Goal: Task Accomplishment & Management: Use online tool/utility

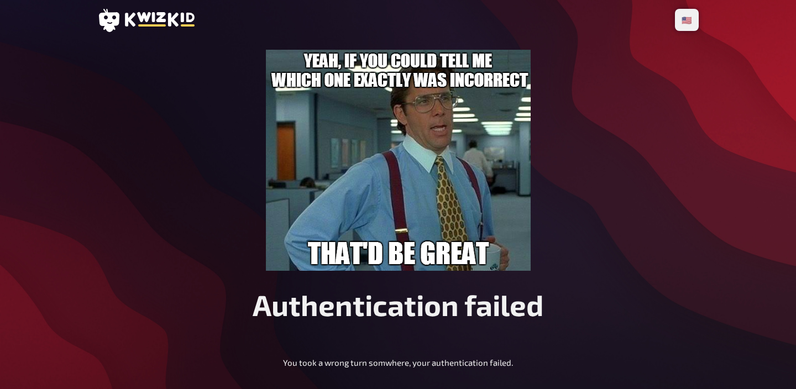
click at [165, 29] on icon at bounding box center [145, 20] width 97 height 23
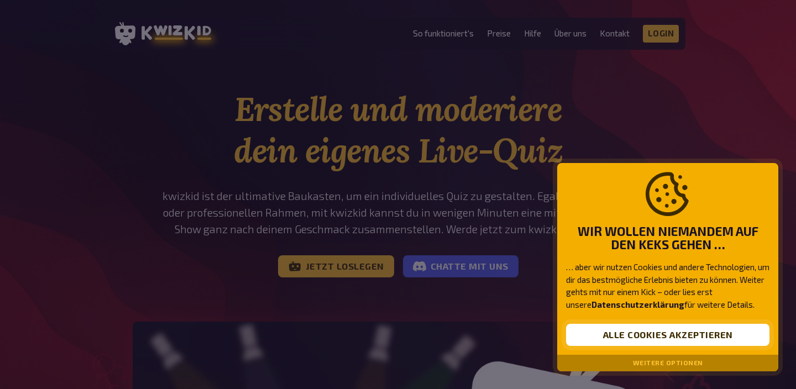
click at [717, 343] on button "Alle Cookies akzeptieren" at bounding box center [667, 335] width 203 height 22
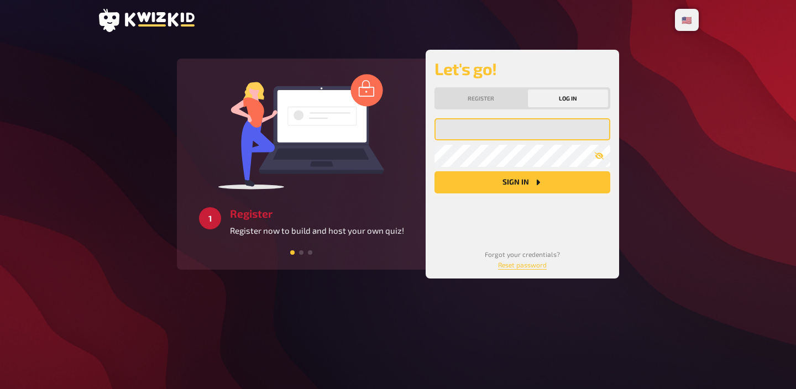
type input "lukis.pubquiz@gmail.com"
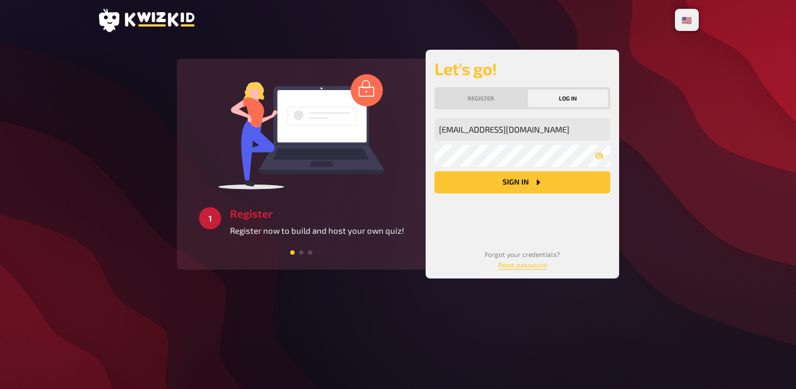
click at [538, 189] on button "Sign in" at bounding box center [523, 182] width 176 height 22
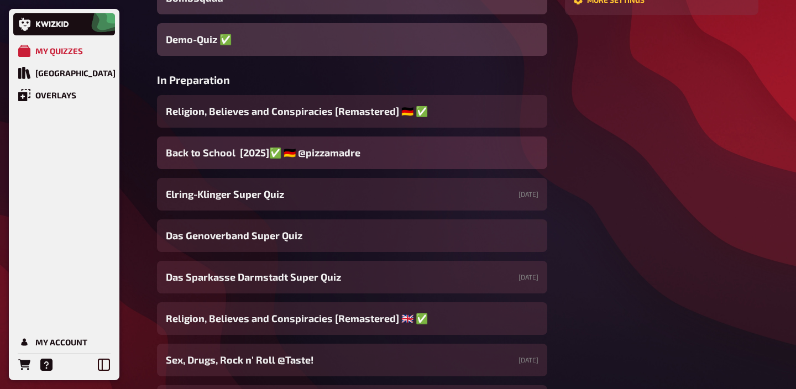
scroll to position [368, 0]
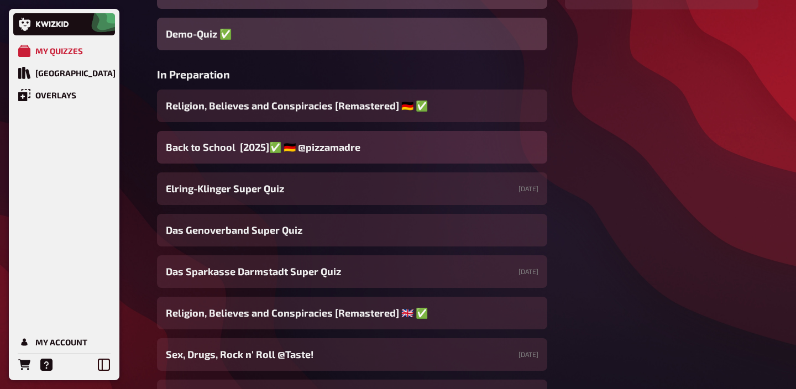
click at [323, 150] on span "Back to School [2025]✅ 🇩🇪 @pizzamadre" at bounding box center [263, 147] width 195 height 15
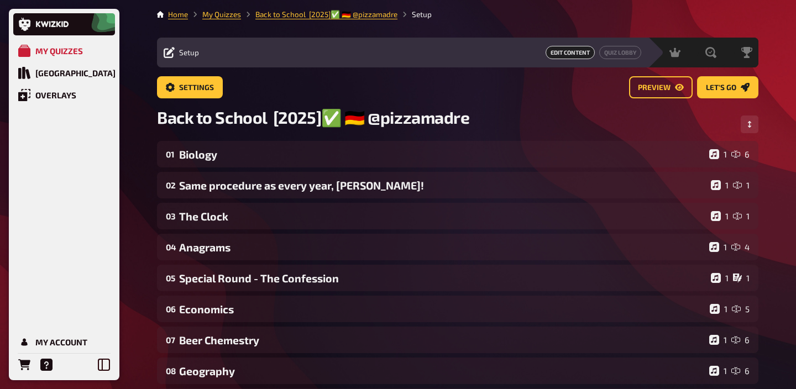
scroll to position [2, 0]
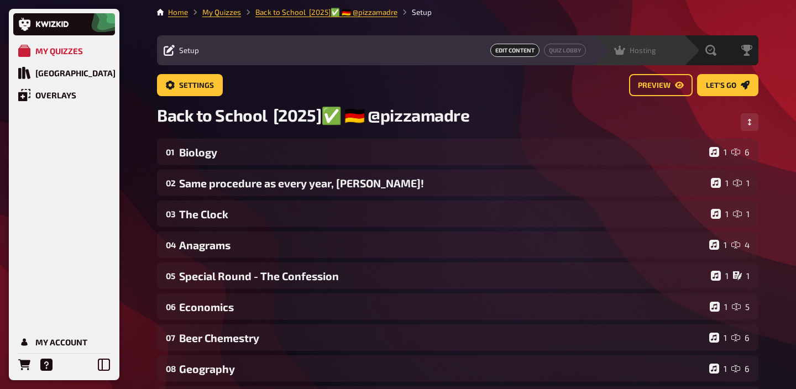
click at [671, 58] on div "Hosting undefined" at bounding box center [638, 50] width 91 height 30
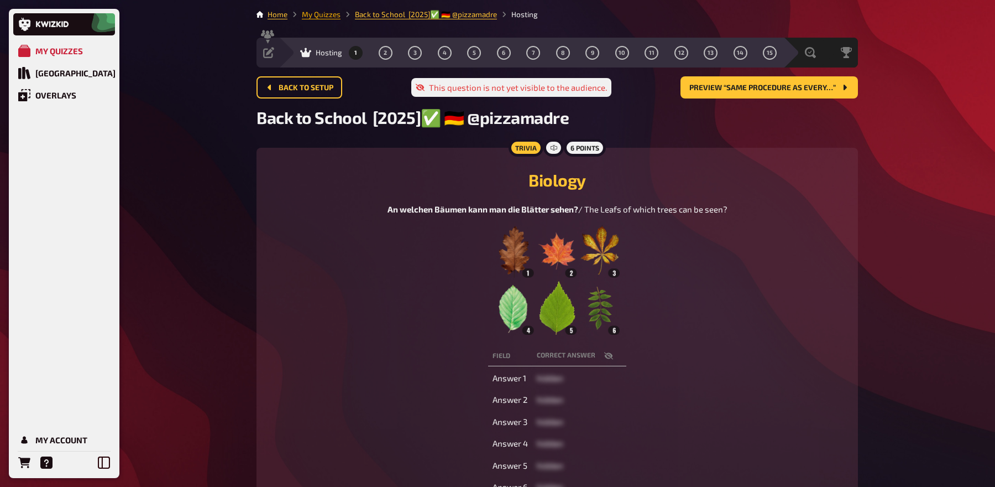
click at [316, 17] on link "My Quizzes" at bounding box center [321, 14] width 39 height 9
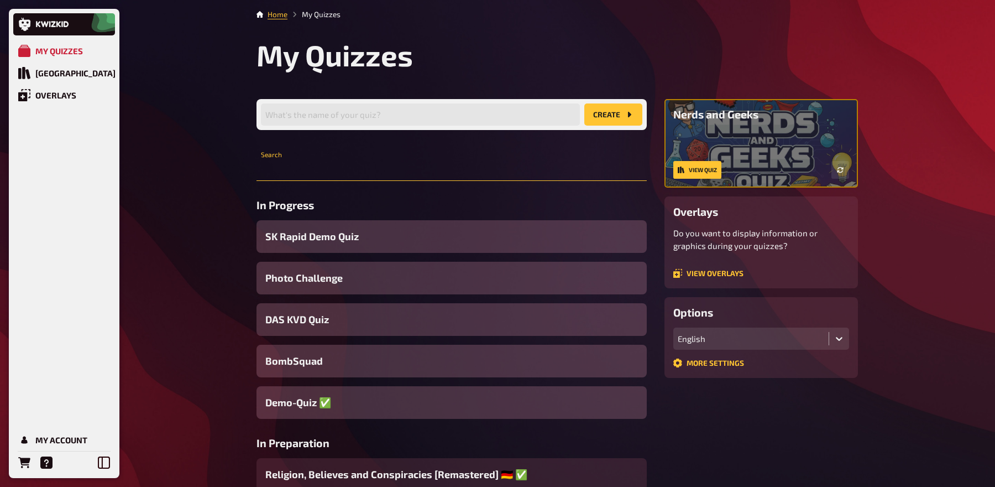
click at [337, 162] on input "text" at bounding box center [452, 170] width 390 height 22
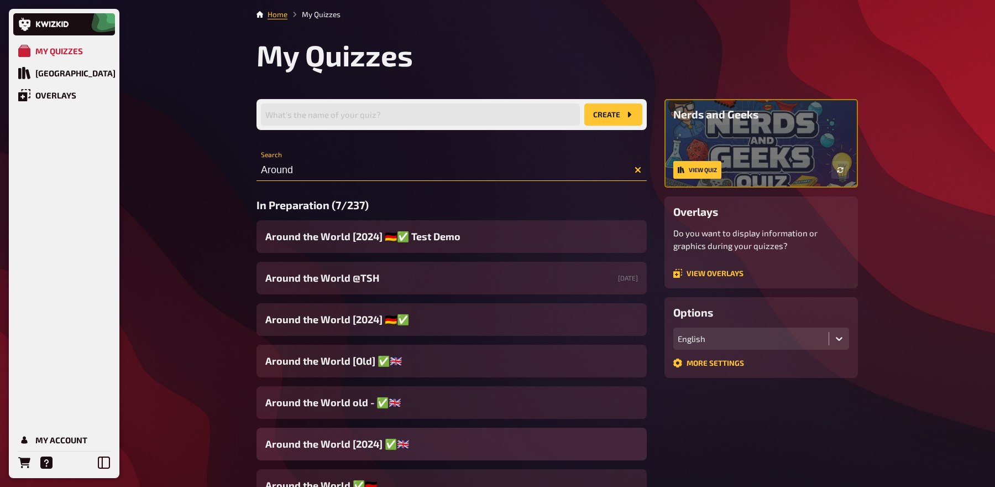
type input "Around"
click at [358, 389] on span "Around the World [2024] ✅​🇬🇧​" at bounding box center [337, 443] width 144 height 15
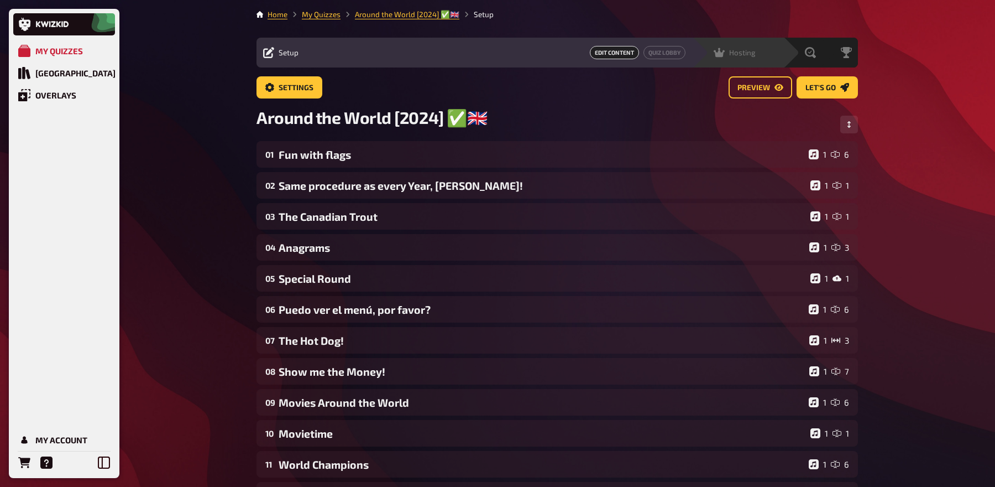
click at [749, 59] on div "Hosting undefined" at bounding box center [737, 53] width 91 height 30
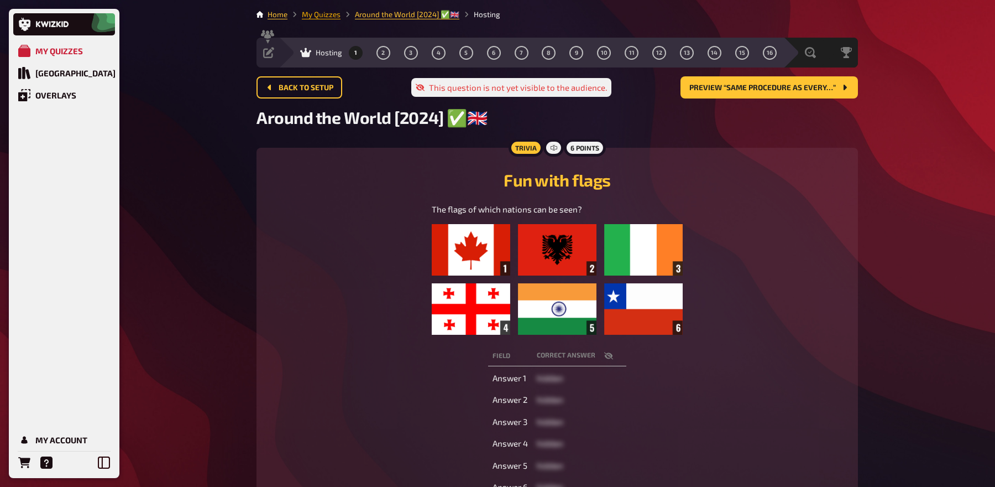
click at [316, 13] on link "My Quizzes" at bounding box center [321, 14] width 39 height 9
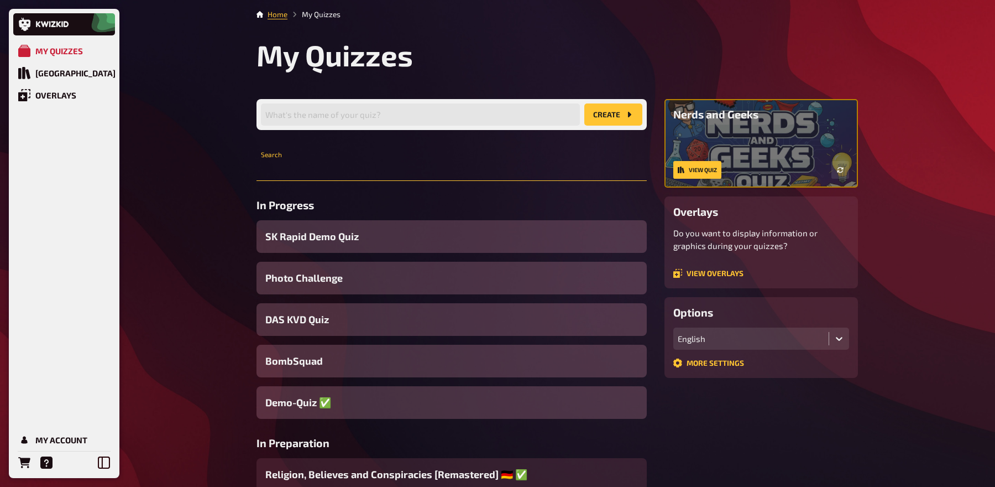
click at [400, 163] on input "text" at bounding box center [452, 170] width 390 height 22
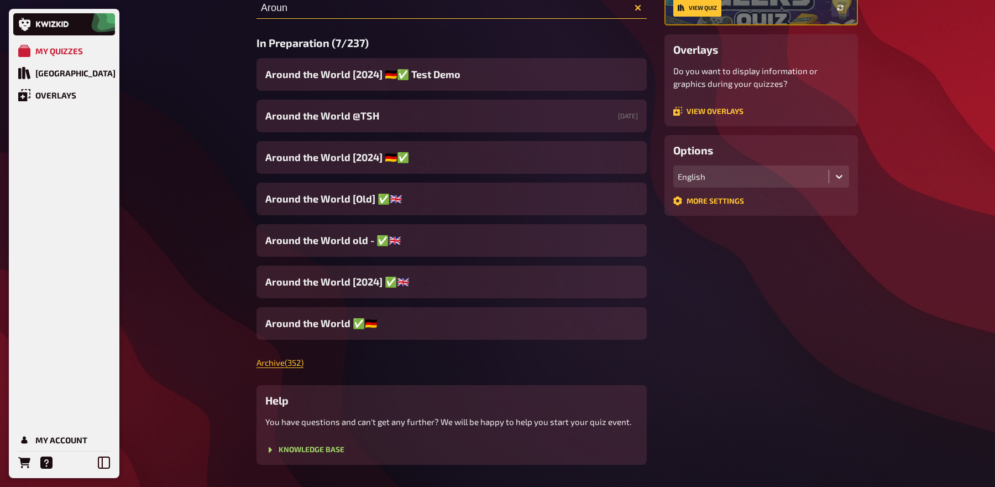
scroll to position [193, 0]
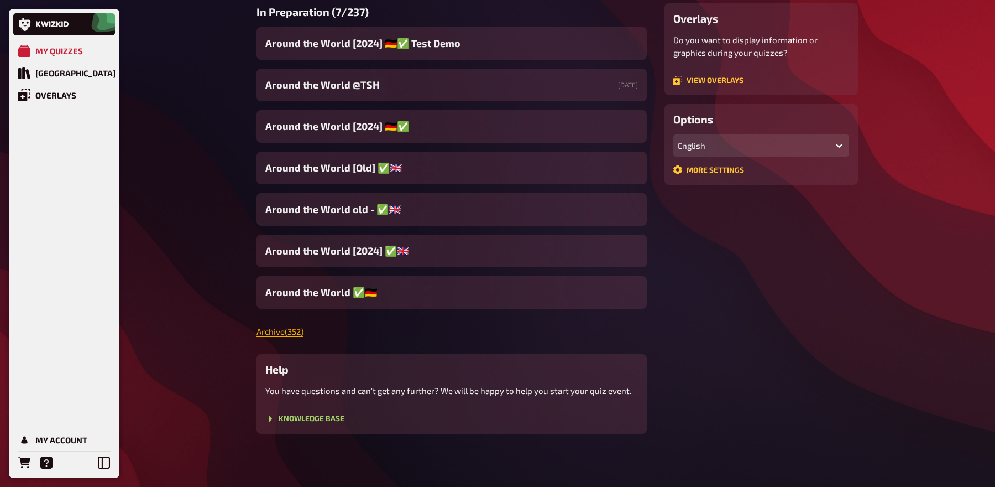
type input "Aroun"
click at [275, 328] on link "Archive ( 352 )" at bounding box center [280, 331] width 47 height 10
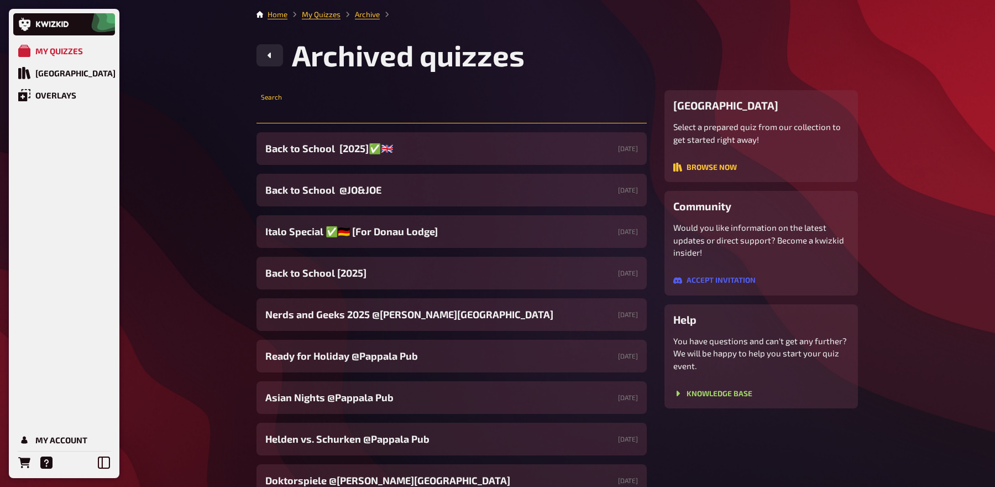
click at [327, 113] on input "text" at bounding box center [452, 112] width 390 height 22
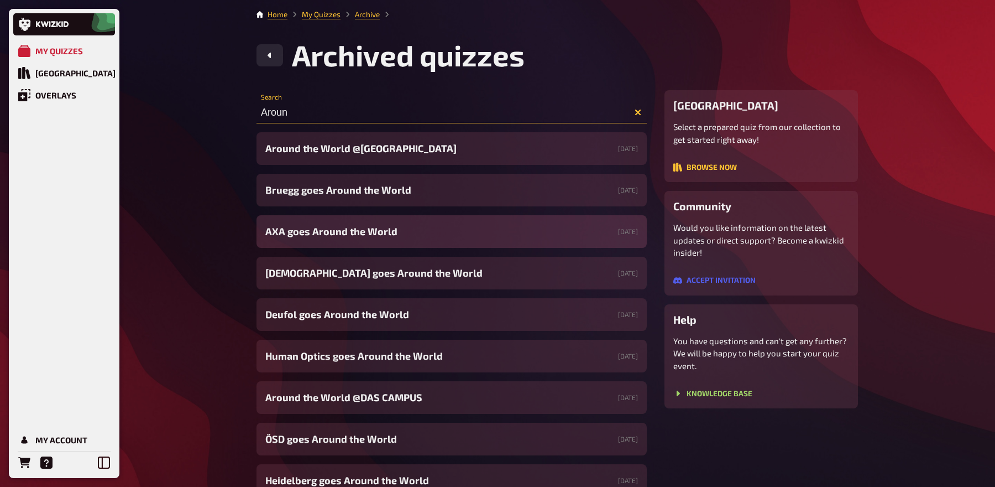
type input "Aroun"
click at [384, 224] on span "AXA goes Around the World" at bounding box center [331, 231] width 132 height 15
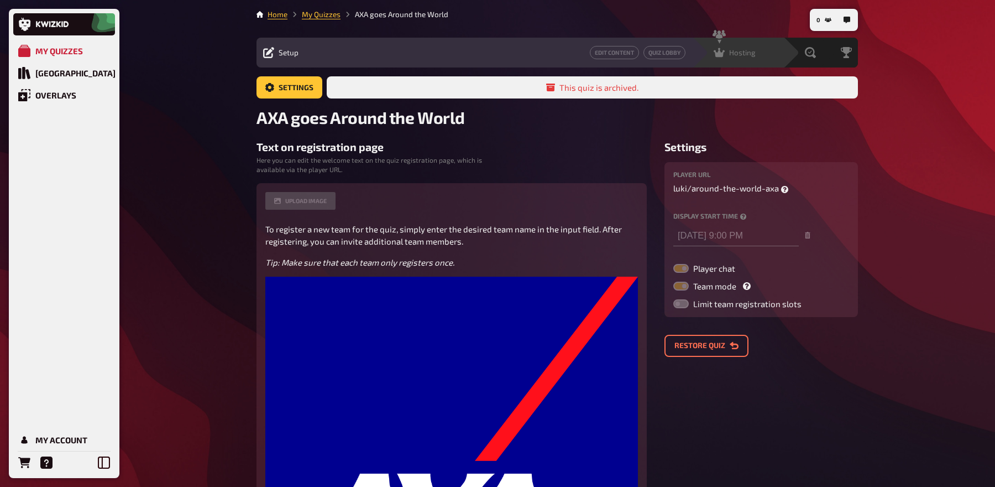
click at [725, 57] on div "Hosting" at bounding box center [735, 52] width 42 height 11
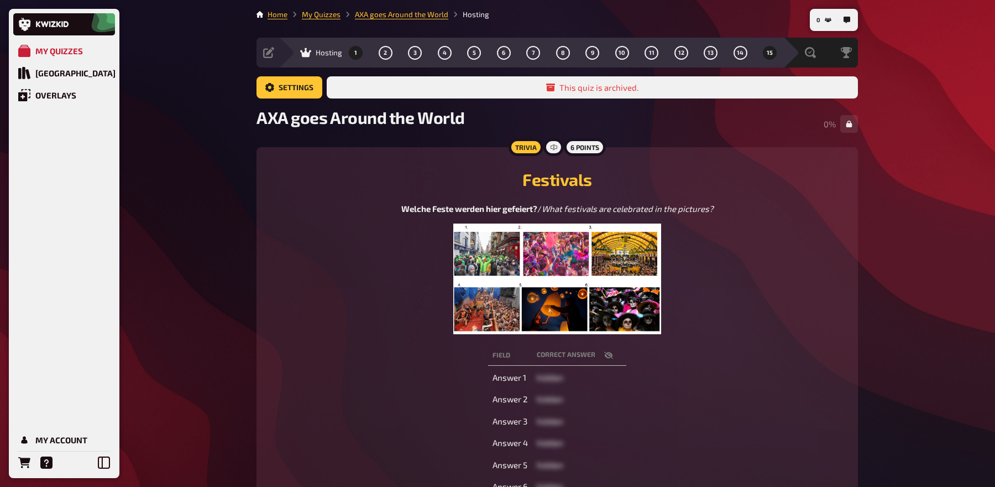
click at [355, 48] on button "1" at bounding box center [356, 53] width 18 height 18
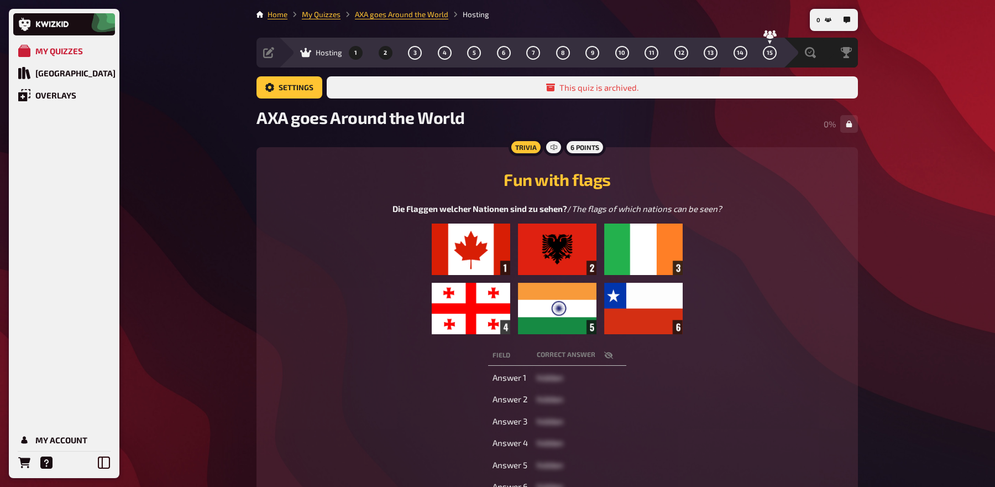
click at [389, 44] on button "2" at bounding box center [386, 53] width 18 height 18
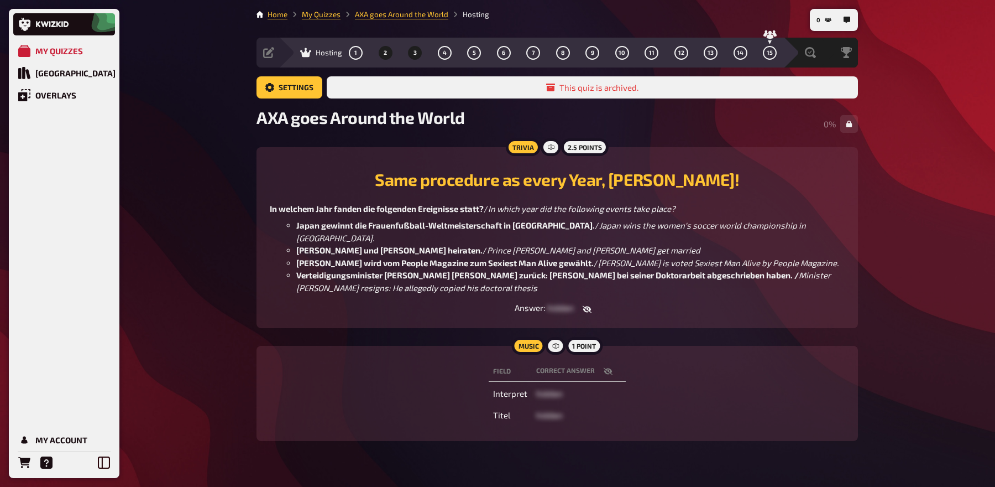
click at [407, 46] on button "3" at bounding box center [415, 53] width 18 height 18
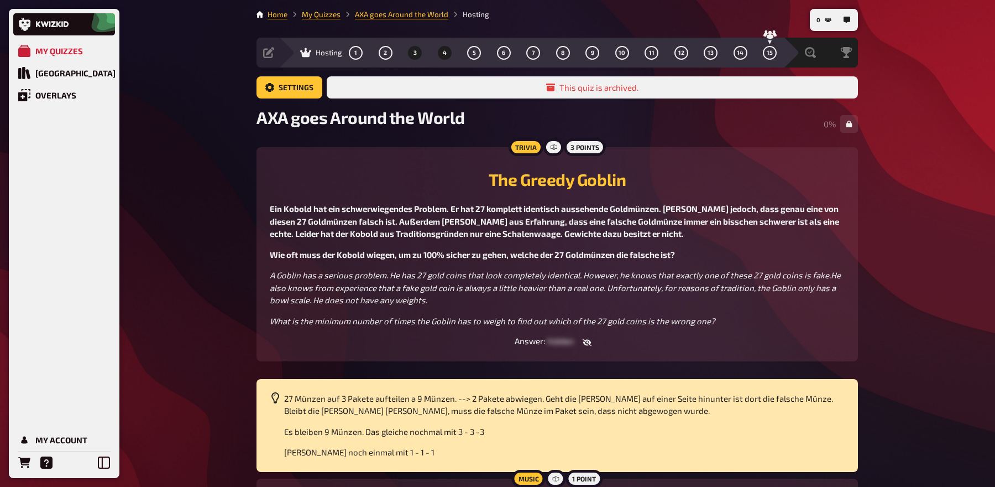
click at [448, 49] on button "4" at bounding box center [445, 53] width 18 height 18
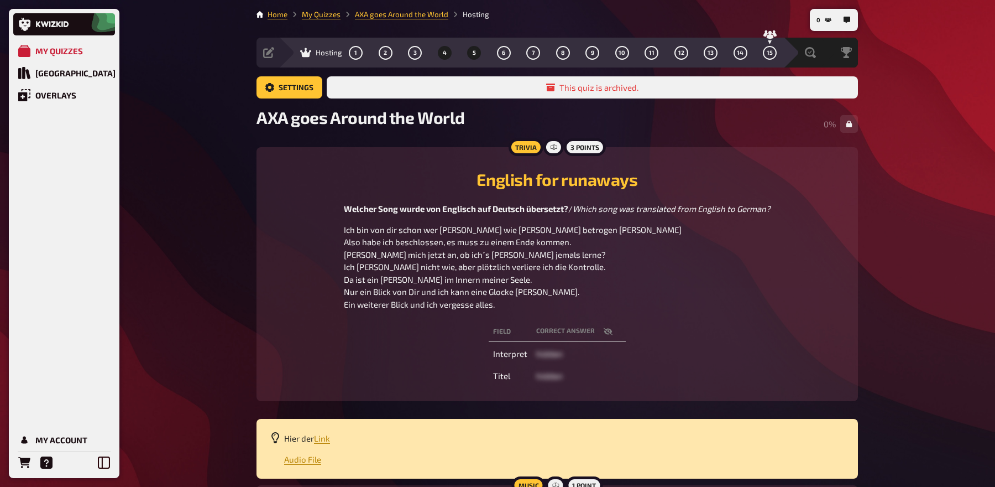
click at [479, 52] on button "5" at bounding box center [475, 53] width 18 height 18
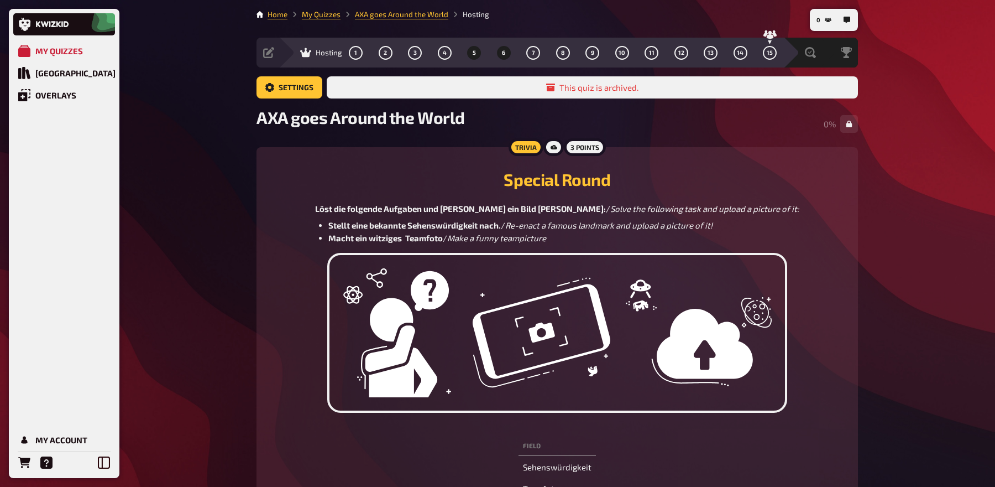
click at [508, 54] on button "6" at bounding box center [504, 53] width 18 height 18
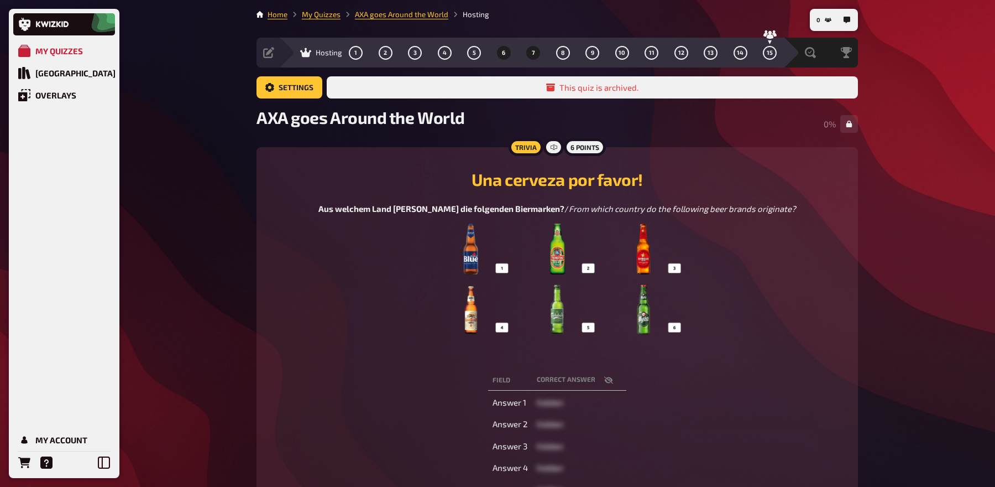
click at [540, 55] on button "7" at bounding box center [534, 53] width 18 height 18
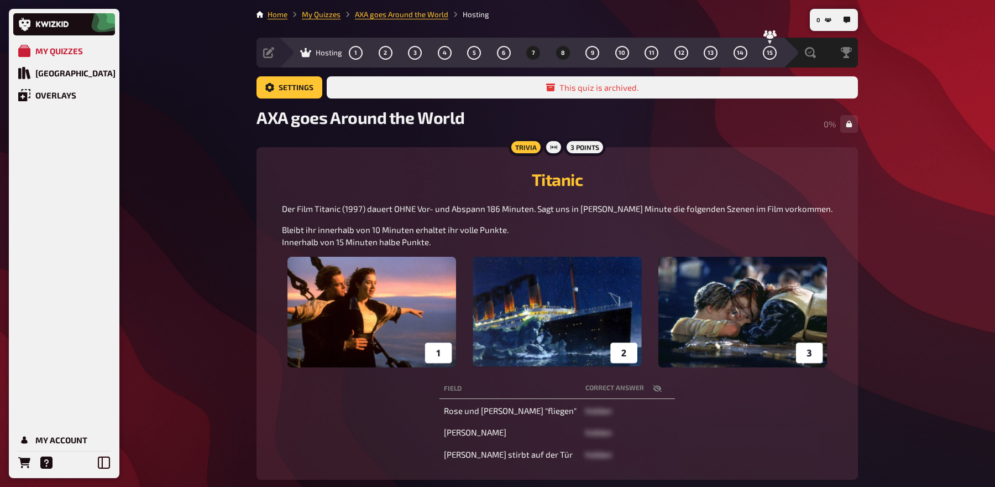
click at [566, 54] on button "8" at bounding box center [563, 53] width 18 height 18
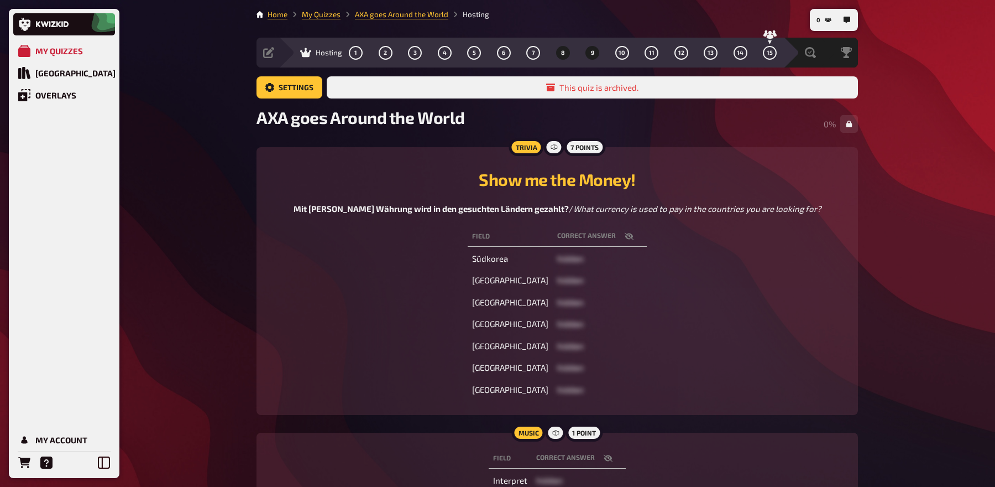
click at [591, 54] on span "9" at bounding box center [592, 53] width 3 height 6
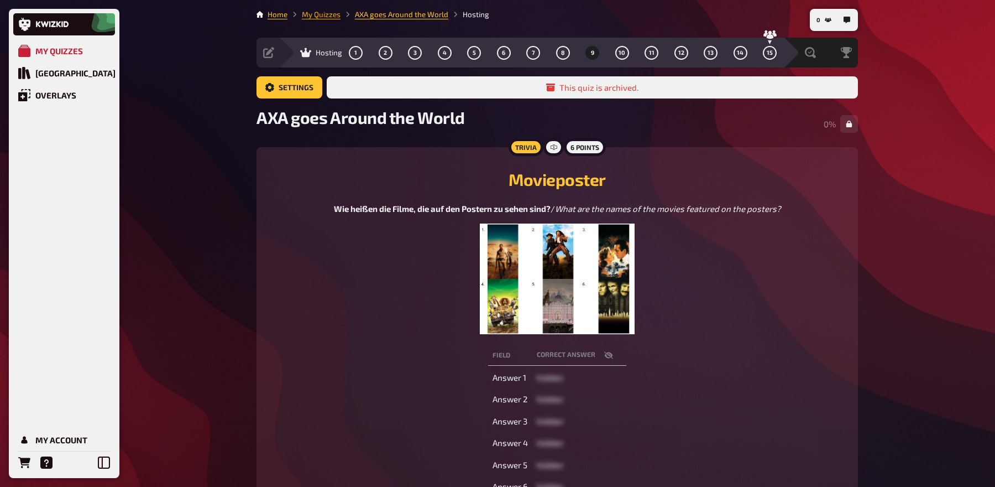
click at [317, 15] on link "My Quizzes" at bounding box center [321, 14] width 39 height 9
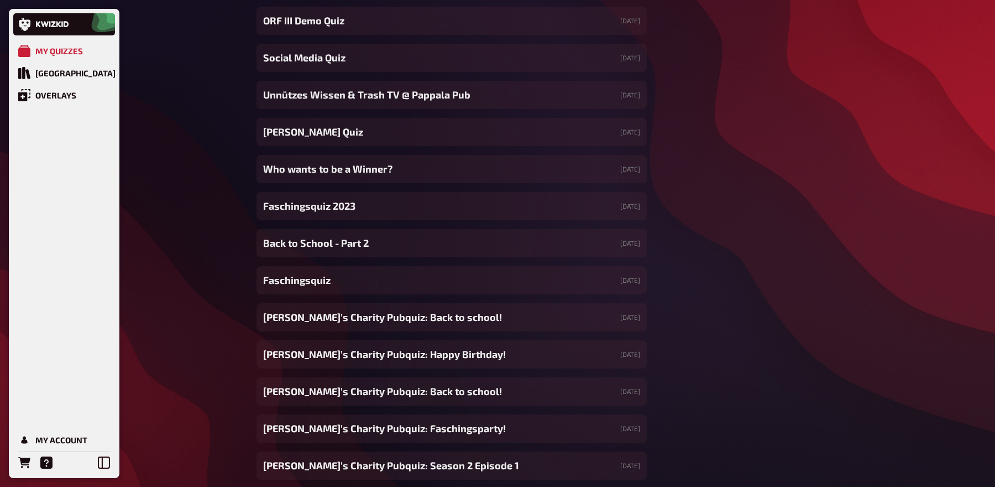
scroll to position [11291, 0]
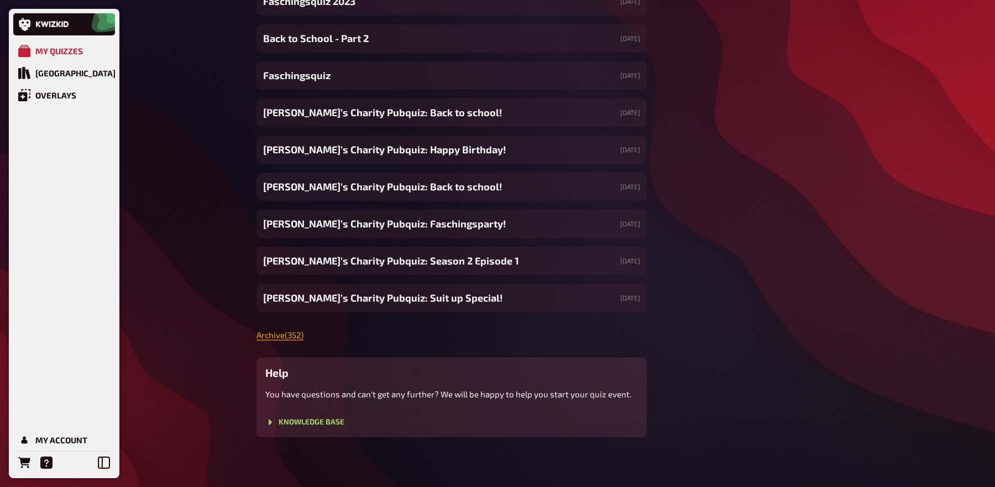
click at [272, 333] on link "Archive ( 352 )" at bounding box center [280, 335] width 47 height 10
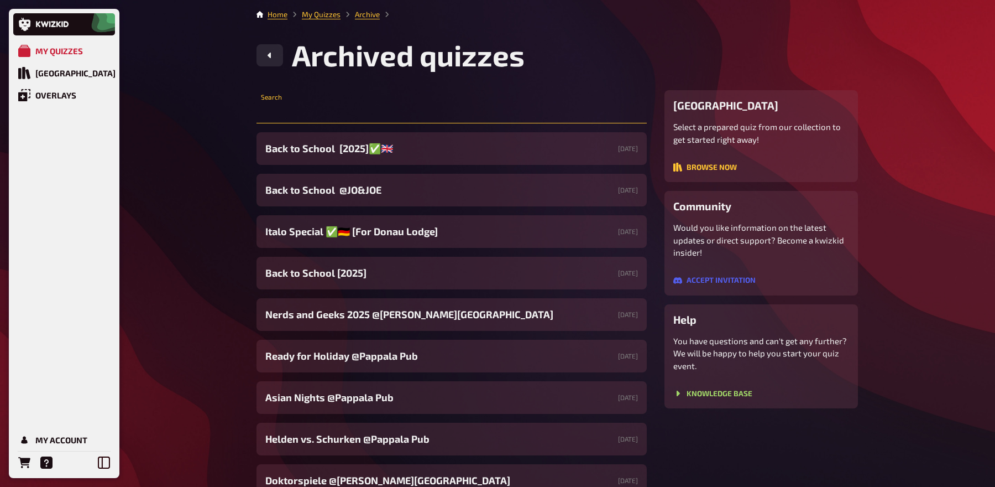
click at [334, 101] on input "text" at bounding box center [452, 112] width 390 height 22
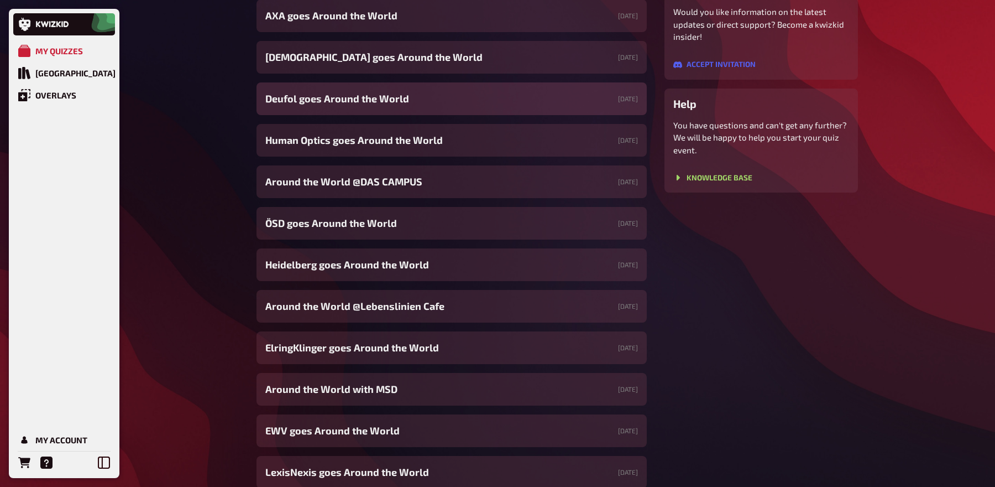
scroll to position [222, 0]
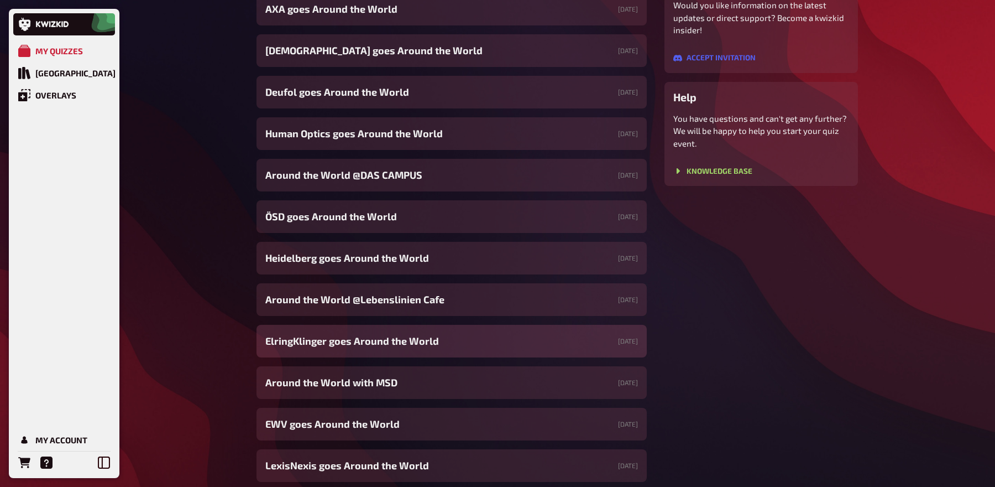
type input "Around"
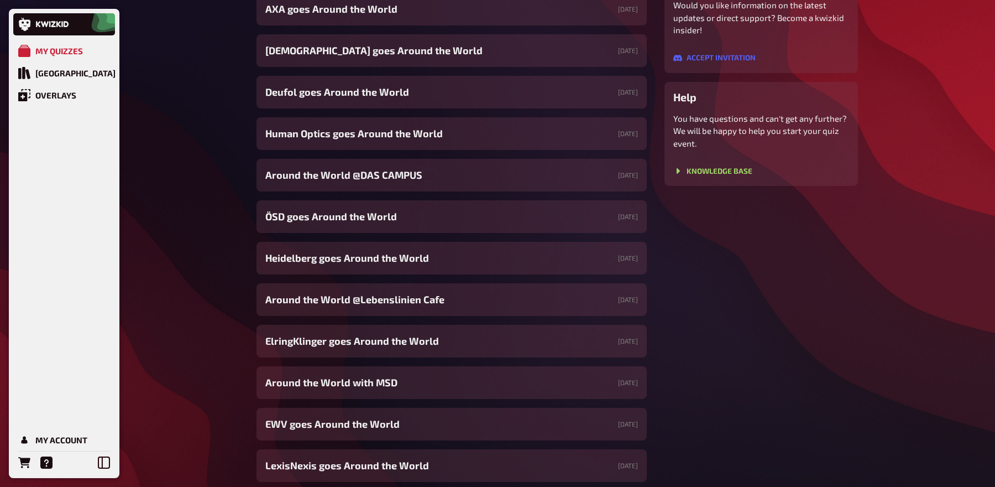
scroll to position [0, 0]
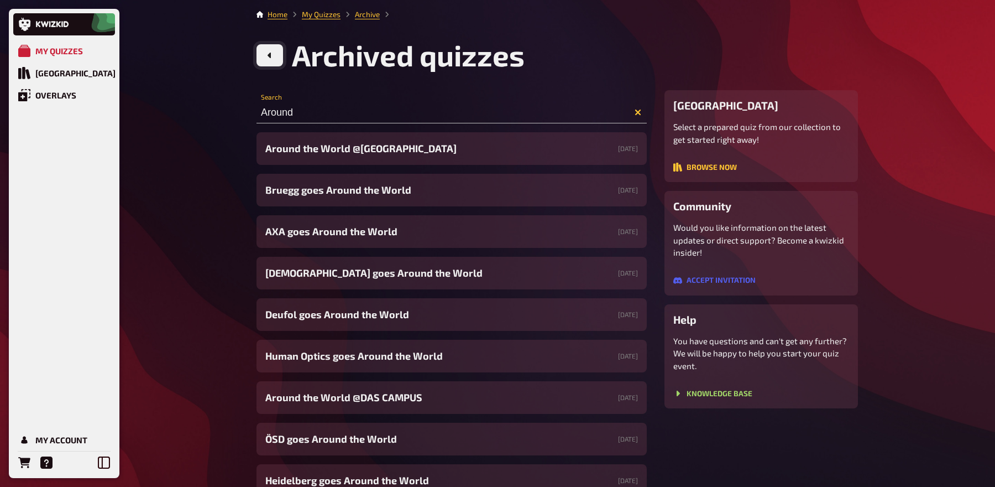
click at [267, 50] on link at bounding box center [270, 55] width 27 height 22
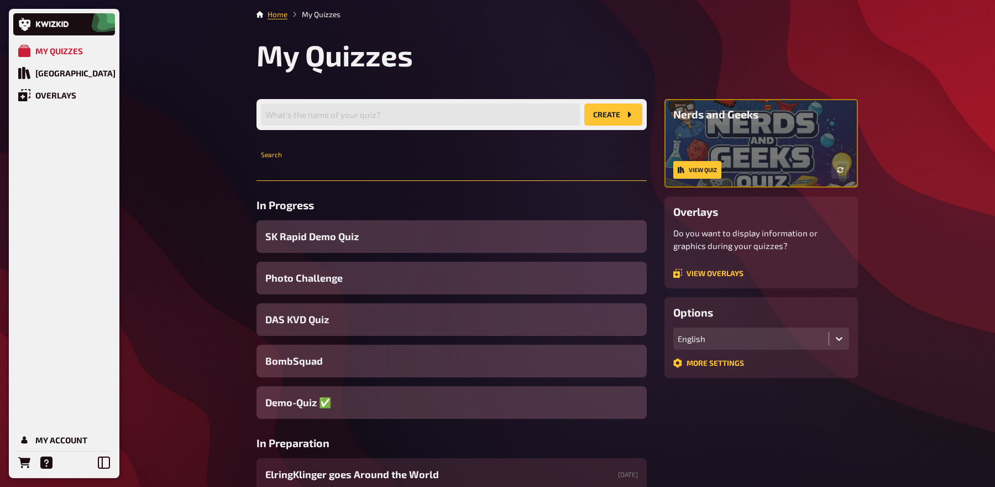
click at [303, 174] on input "text" at bounding box center [452, 170] width 390 height 22
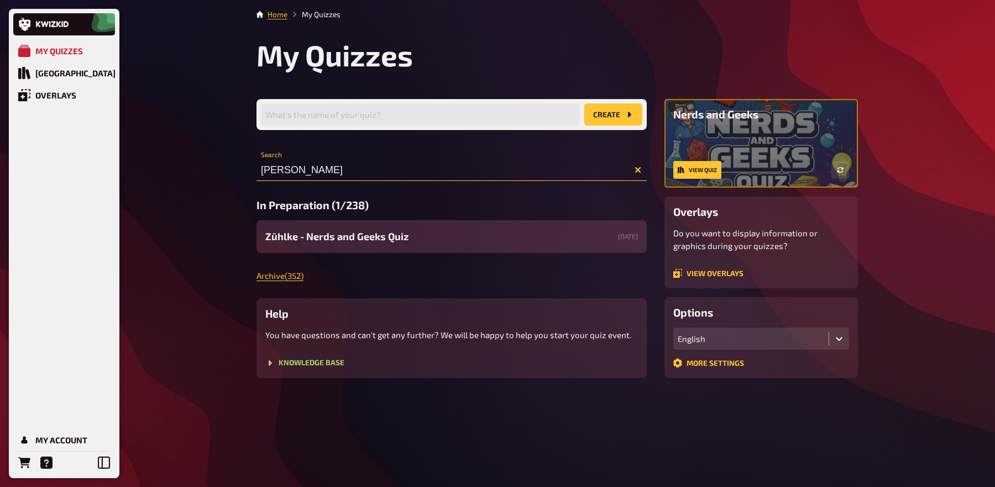
type input "Zühl"
click at [338, 240] on span "Zühlke - Nerds and Geeks Quiz" at bounding box center [336, 236] width 143 height 15
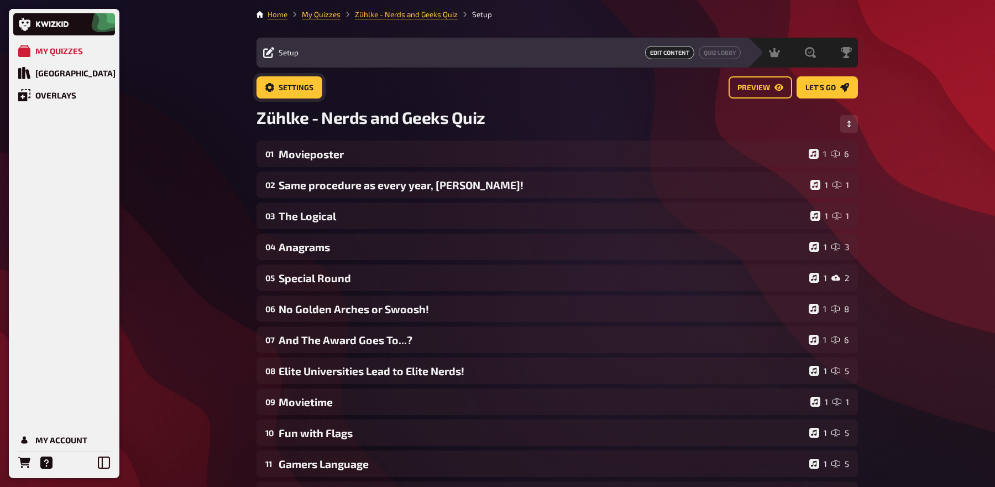
click at [305, 89] on span "Settings" at bounding box center [296, 88] width 35 height 8
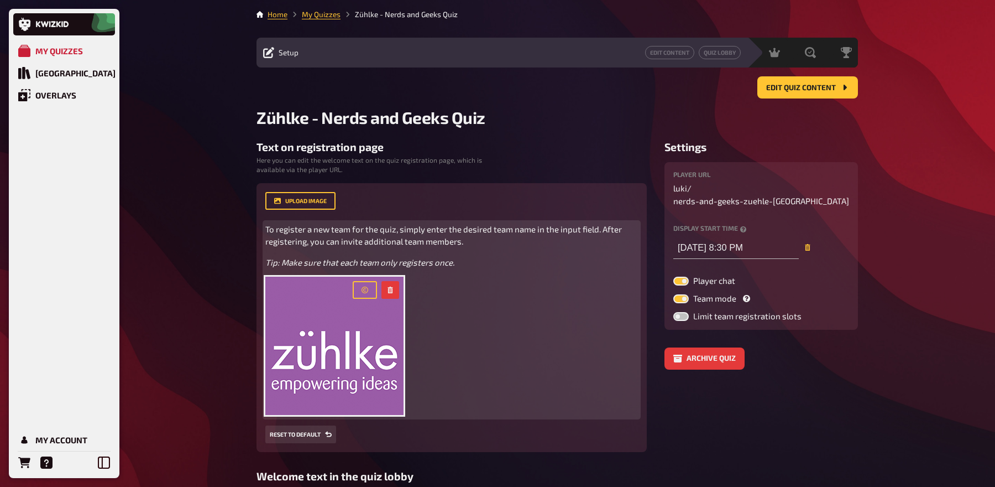
drag, startPoint x: 448, startPoint y: 409, endPoint x: 268, endPoint y: 301, distance: 210.2
click at [268, 301] on div "To register a new team for the quiz, simply enter the desired team name in the …" at bounding box center [451, 320] width 373 height 194
copy div "﻿"
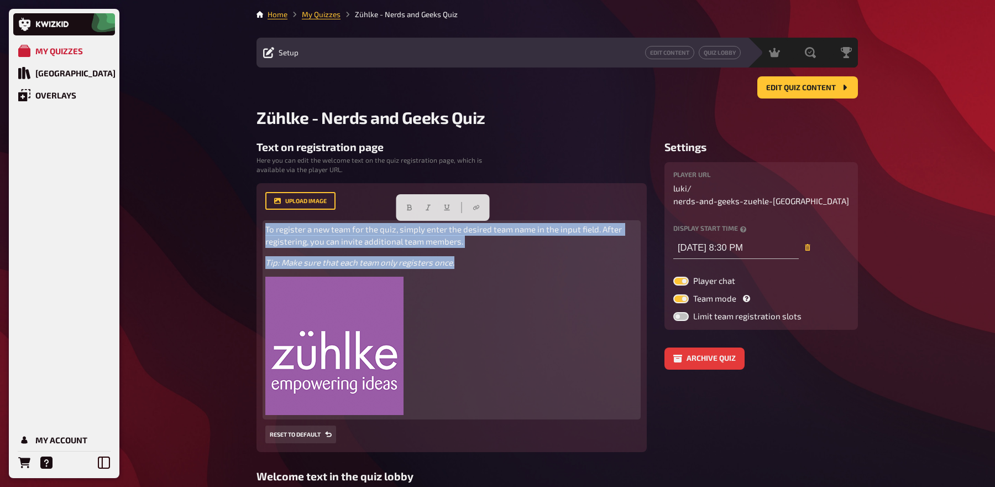
drag, startPoint x: 478, startPoint y: 268, endPoint x: 246, endPoint y: 222, distance: 236.7
copy div "To register a new team for the quiz, simply enter the desired team name in the …"
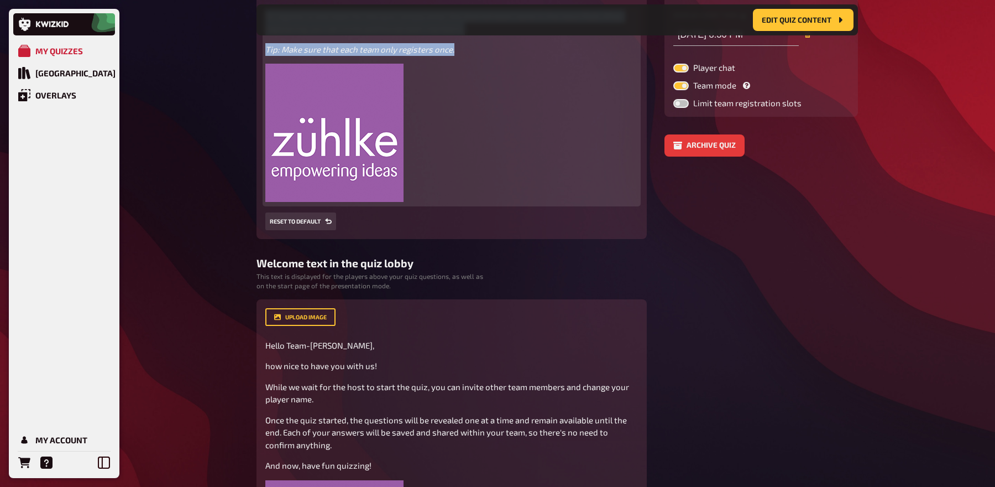
scroll to position [406, 0]
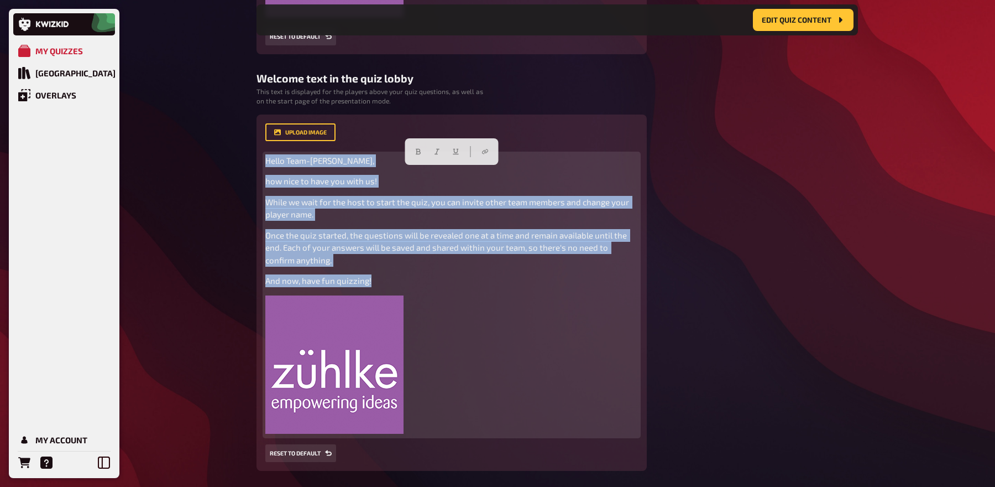
drag, startPoint x: 385, startPoint y: 292, endPoint x: 264, endPoint y: 174, distance: 169.7
click at [264, 174] on div "upload image Hello Team-Zühlke, how nice to have you with us! While we wait for…" at bounding box center [452, 292] width 390 height 356
copy div "Hello Team-Zühlke, how nice to have you with us! While we wait for the host to …"
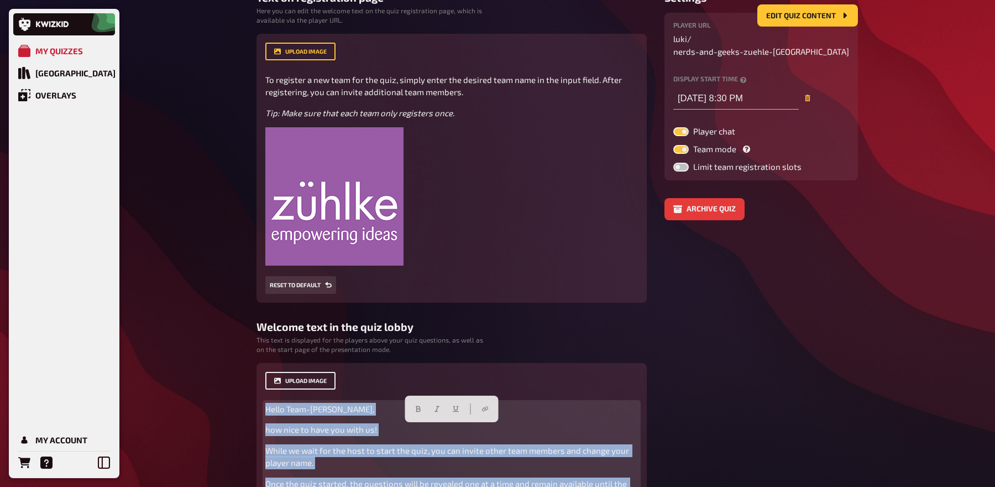
scroll to position [0, 0]
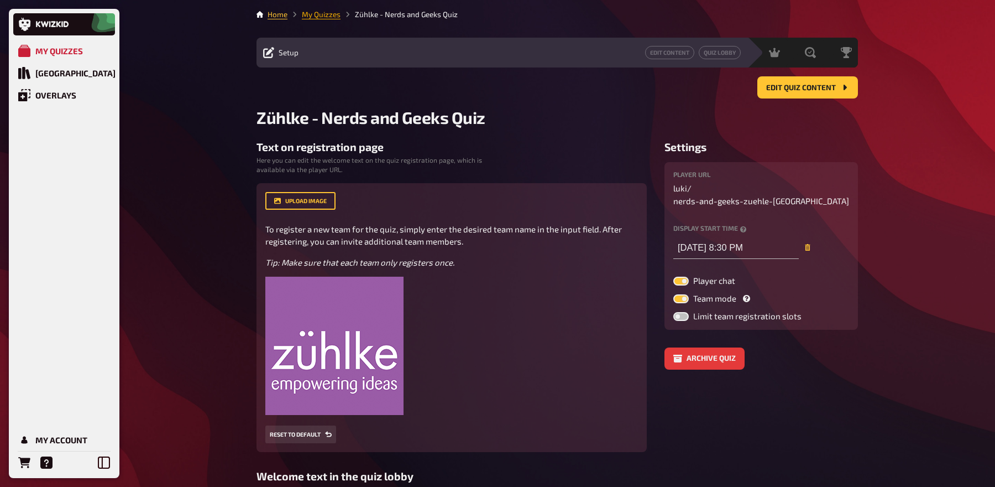
click at [326, 15] on link "My Quizzes" at bounding box center [321, 14] width 39 height 9
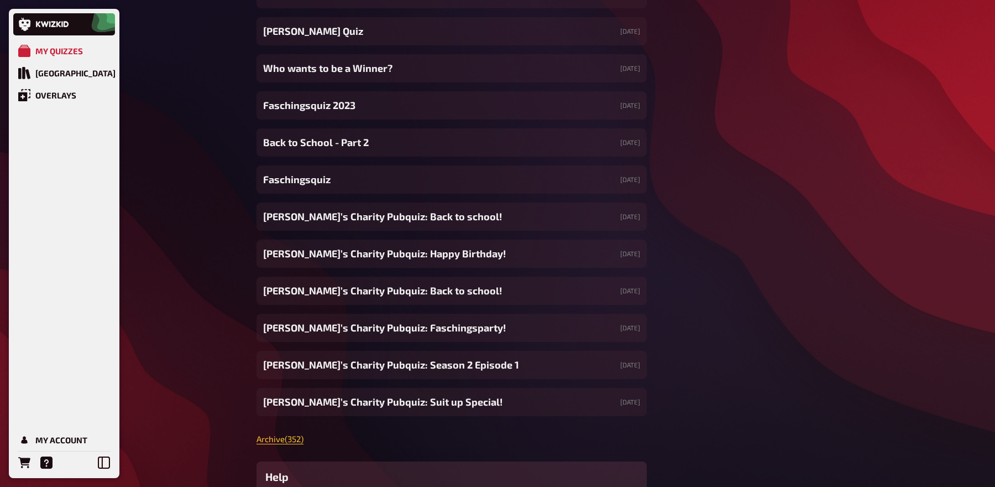
scroll to position [11333, 0]
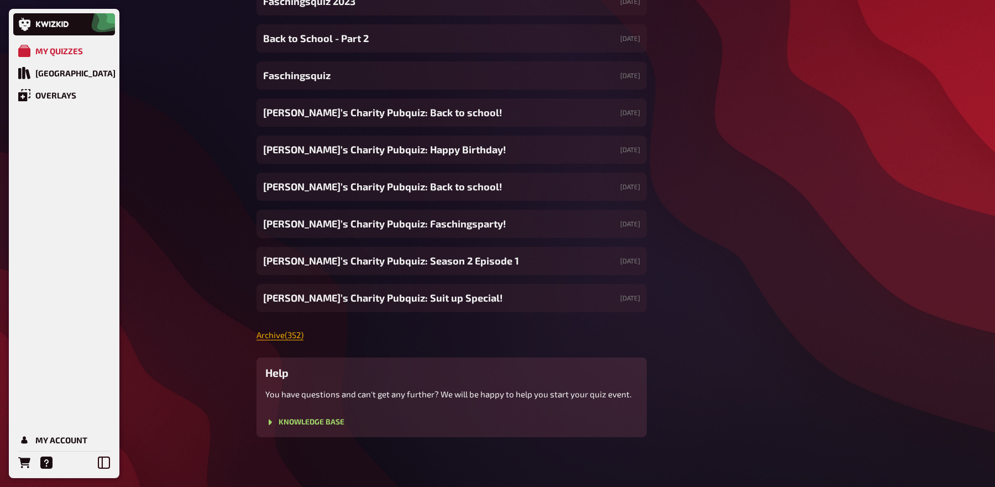
click at [278, 334] on link "Archive ( 352 )" at bounding box center [280, 335] width 47 height 10
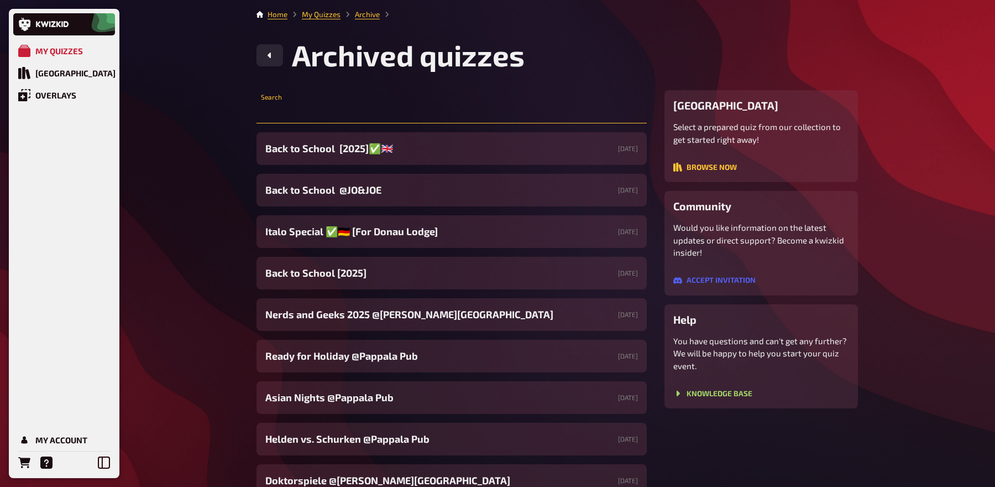
click at [316, 116] on input "text" at bounding box center [452, 112] width 390 height 22
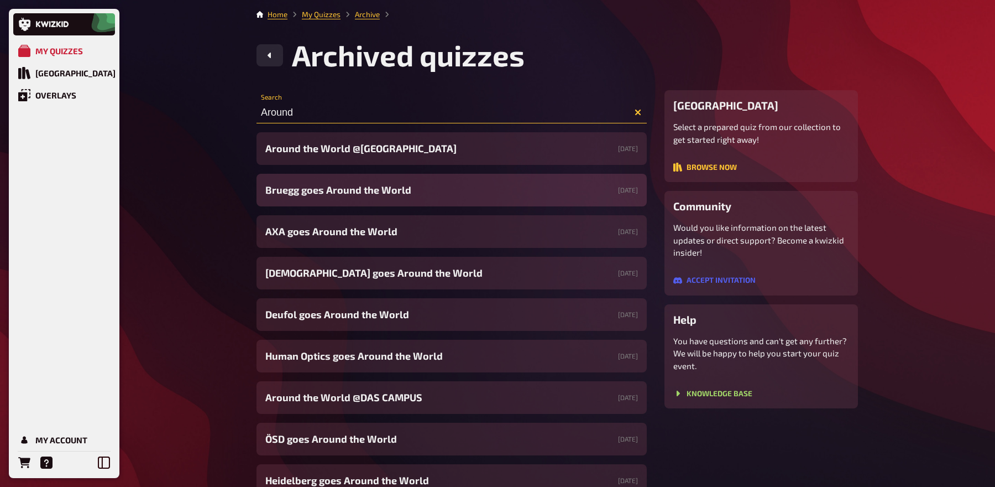
scroll to position [12, 0]
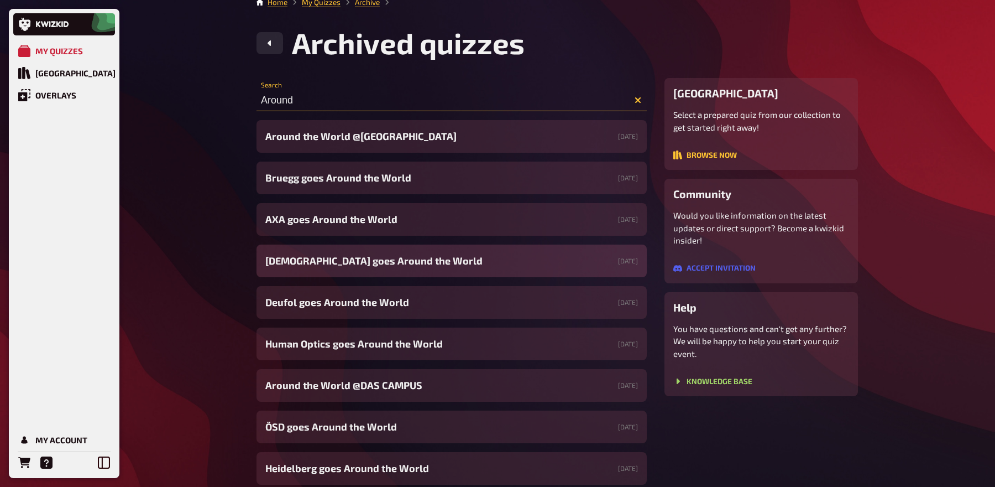
type input "Around"
click at [342, 259] on span "LUMITECH goes Around the World" at bounding box center [373, 260] width 217 height 15
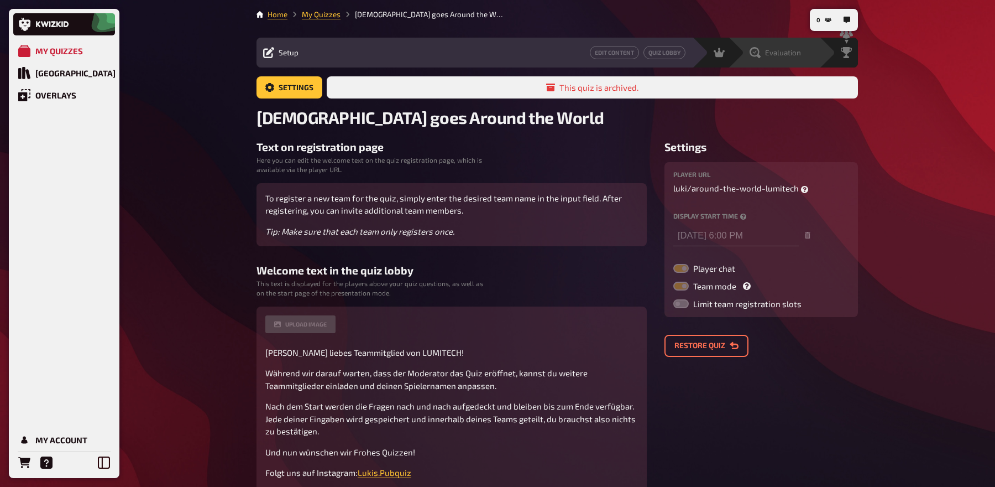
click at [789, 48] on div "Evaluation" at bounding box center [775, 52] width 51 height 11
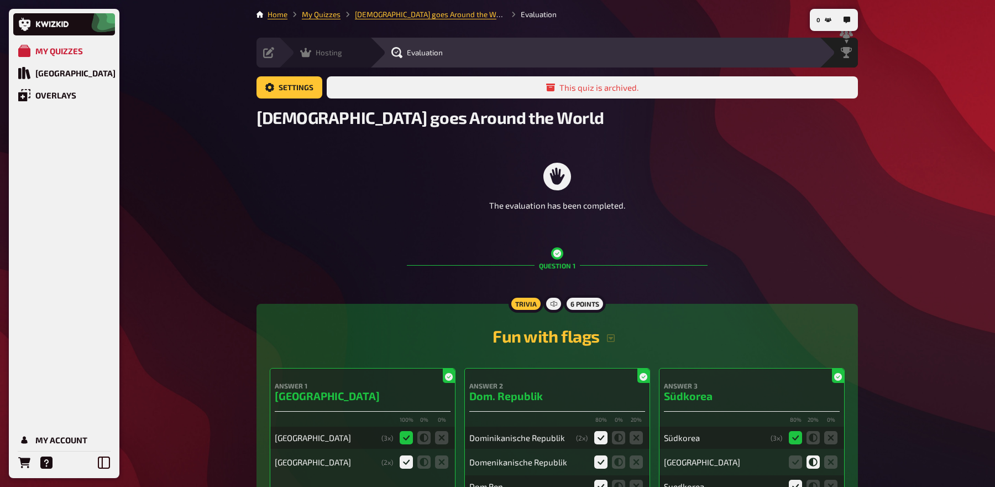
click at [333, 54] on span "Hosting" at bounding box center [329, 52] width 27 height 9
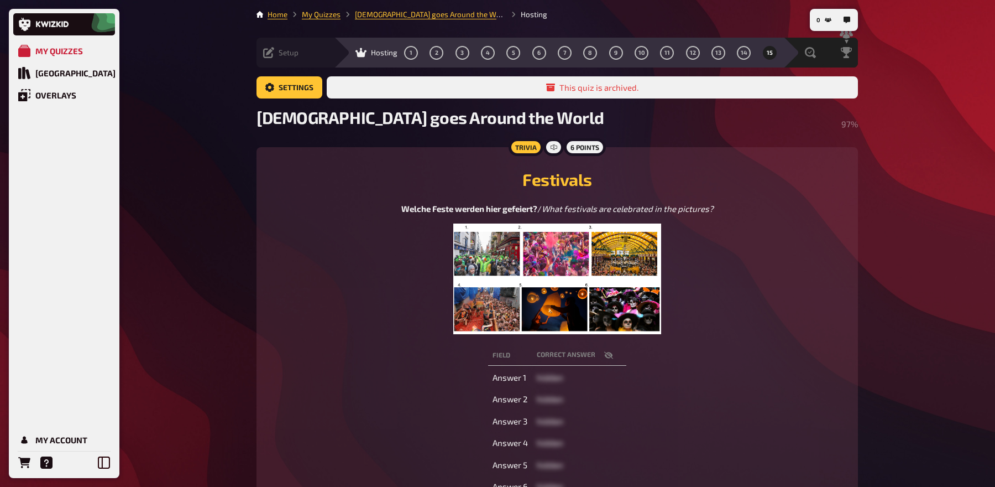
click at [285, 53] on span "Setup" at bounding box center [289, 52] width 20 height 9
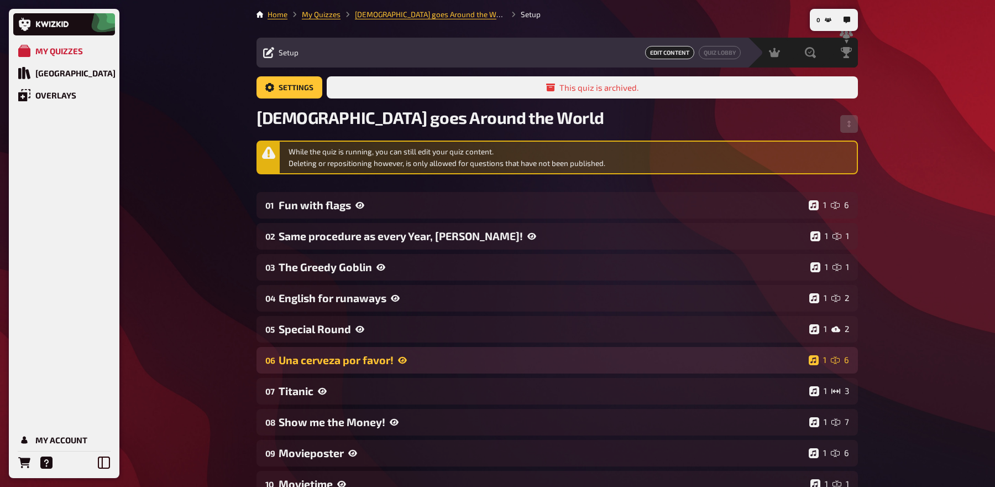
click at [378, 358] on div "Una cerveza por favor!" at bounding box center [542, 359] width 526 height 13
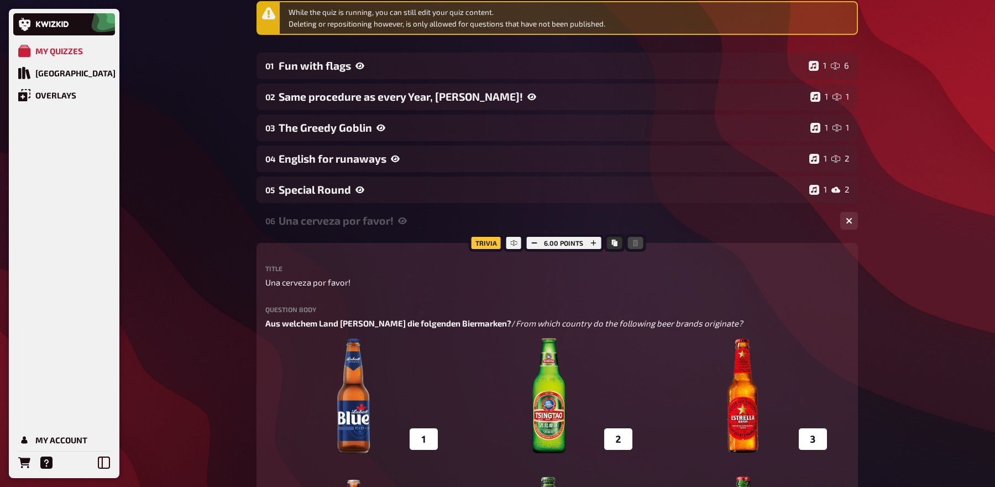
scroll to position [249, 0]
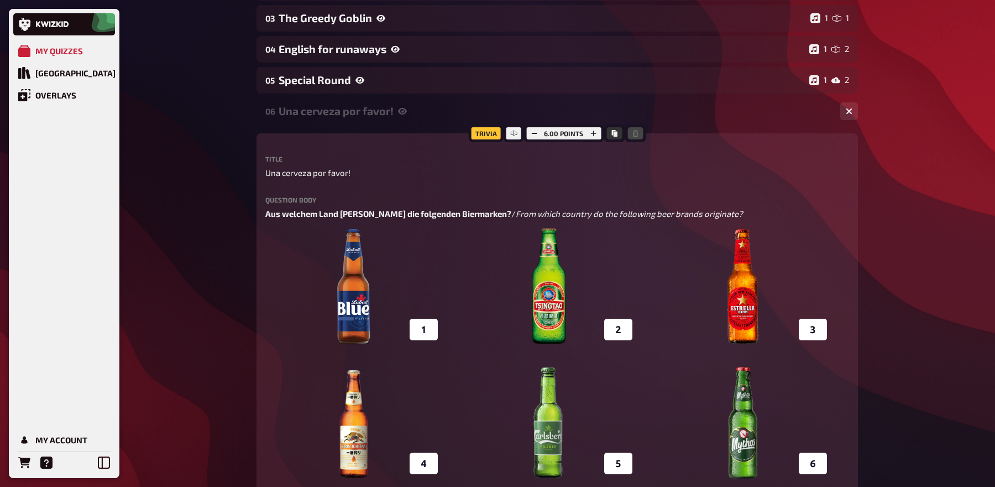
click at [382, 114] on div "Una cerveza por favor!" at bounding box center [555, 110] width 553 height 13
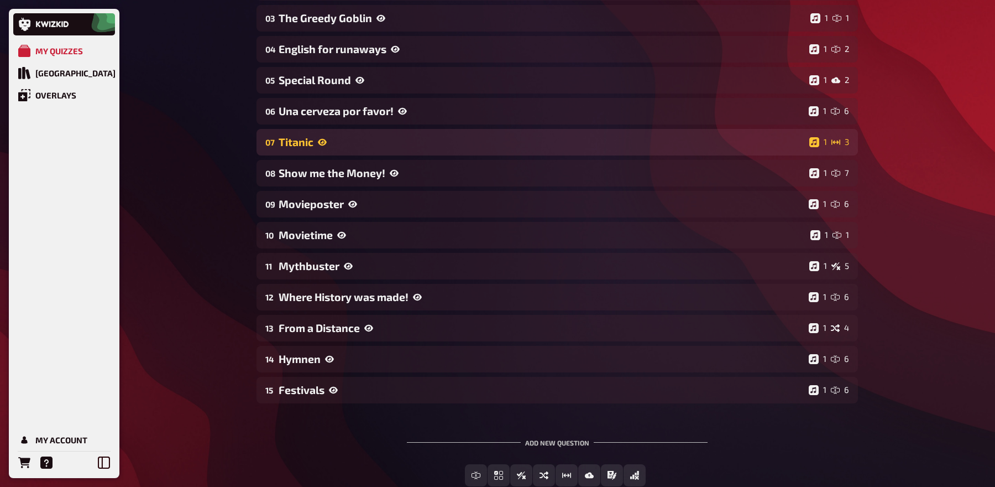
click at [367, 141] on div "Titanic" at bounding box center [542, 141] width 526 height 13
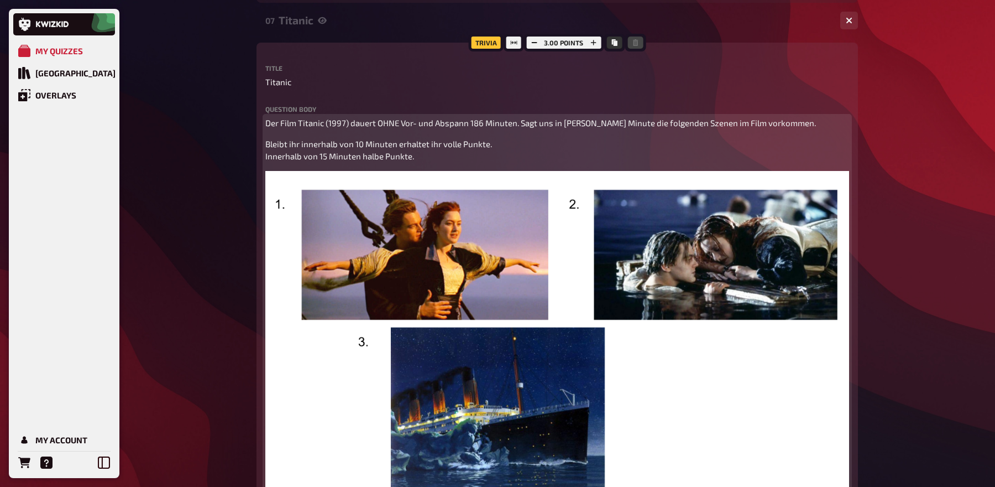
scroll to position [0, 0]
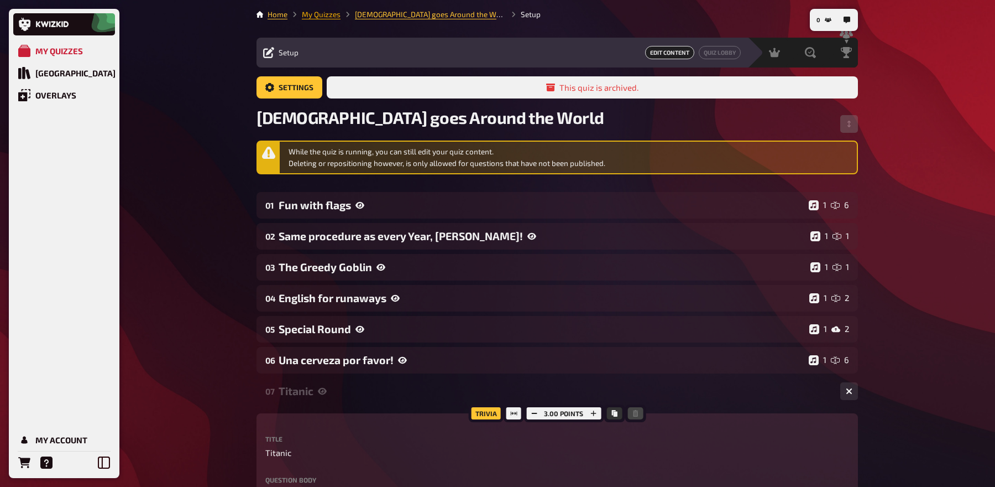
click at [309, 14] on link "My Quizzes" at bounding box center [321, 14] width 39 height 9
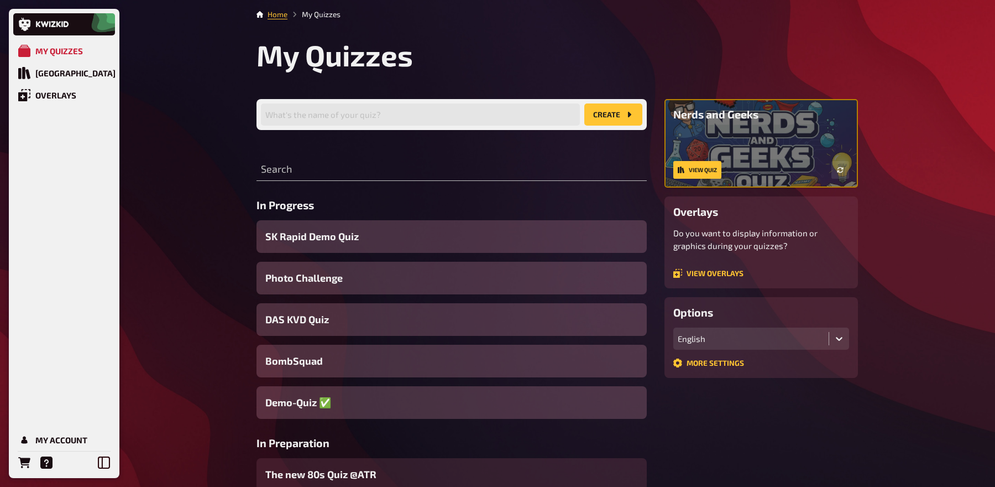
click at [311, 158] on div "Search" at bounding box center [452, 164] width 390 height 33
click at [306, 176] on input "text" at bounding box center [452, 170] width 390 height 22
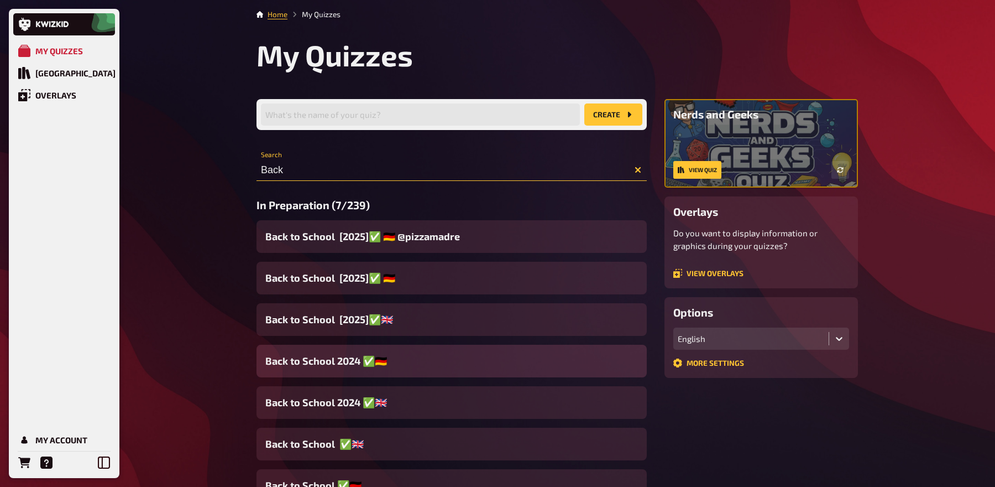
type input "Back"
click at [354, 366] on span "Back to School 2024 ✅​🇩🇪​" at bounding box center [326, 360] width 122 height 15
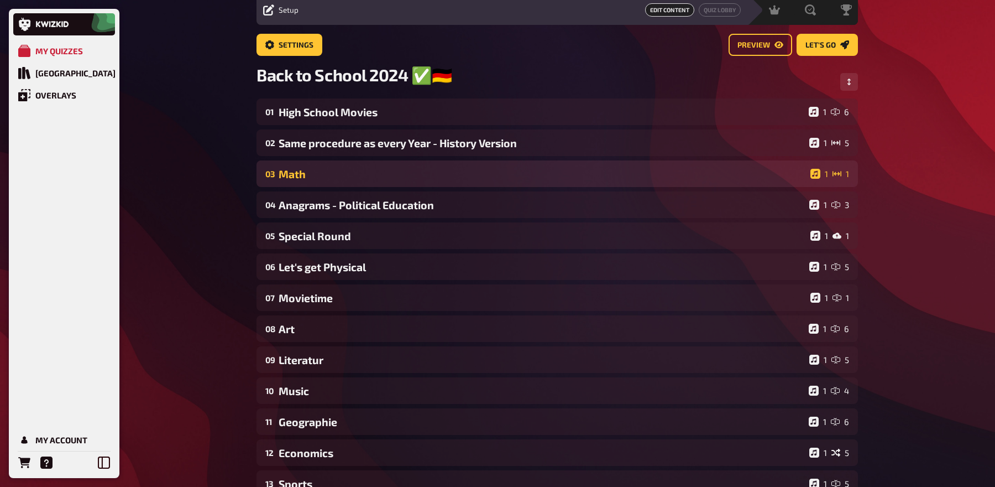
scroll to position [45, 0]
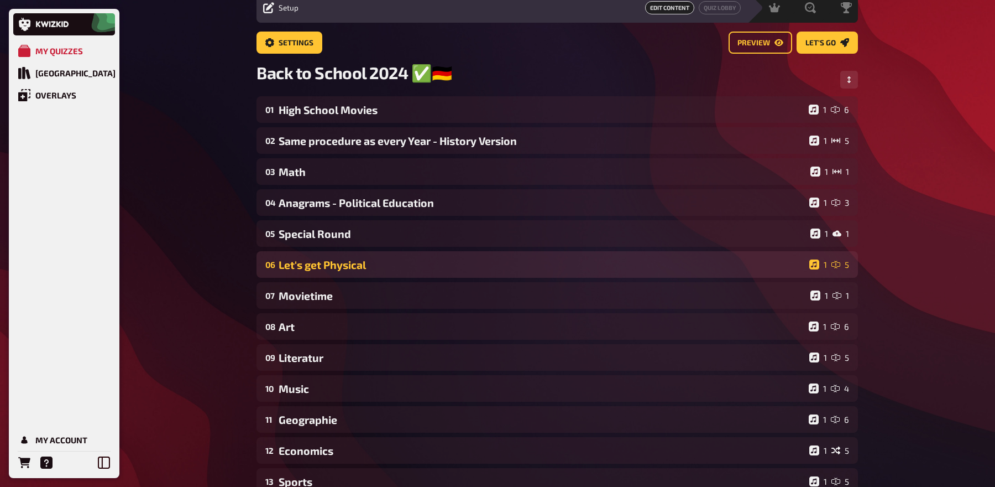
click at [349, 272] on div "06 Let's get Physical 1 5" at bounding box center [558, 264] width 602 height 27
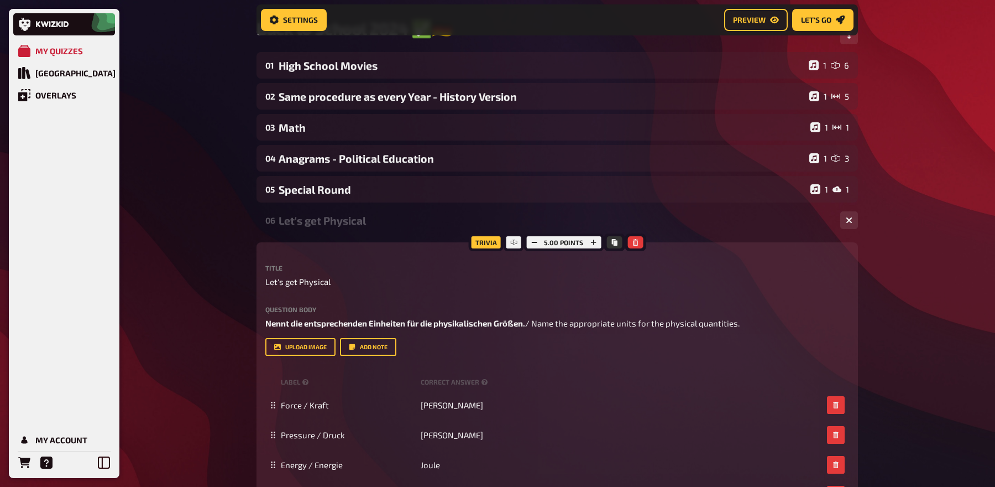
scroll to position [151, 0]
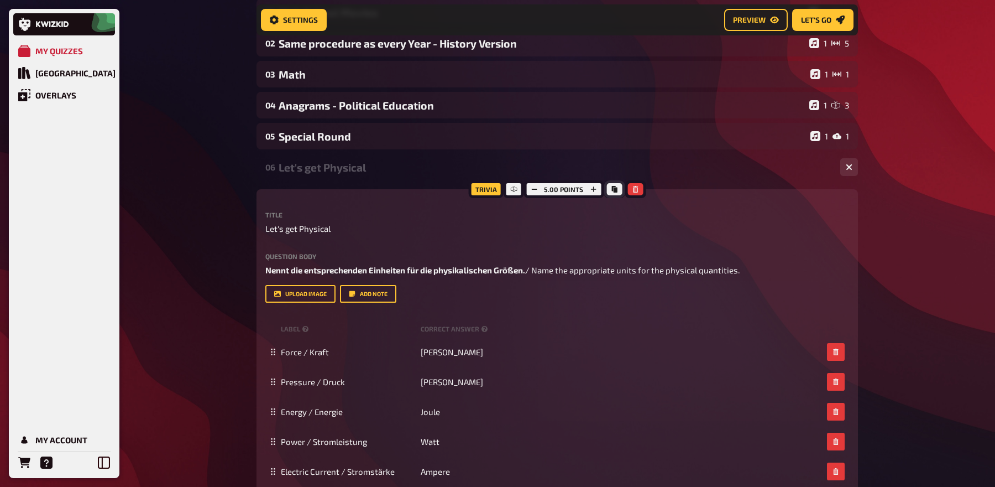
click at [611, 192] on icon "Copy" at bounding box center [614, 189] width 7 height 7
click at [338, 167] on div "Let's get Physical" at bounding box center [555, 167] width 553 height 13
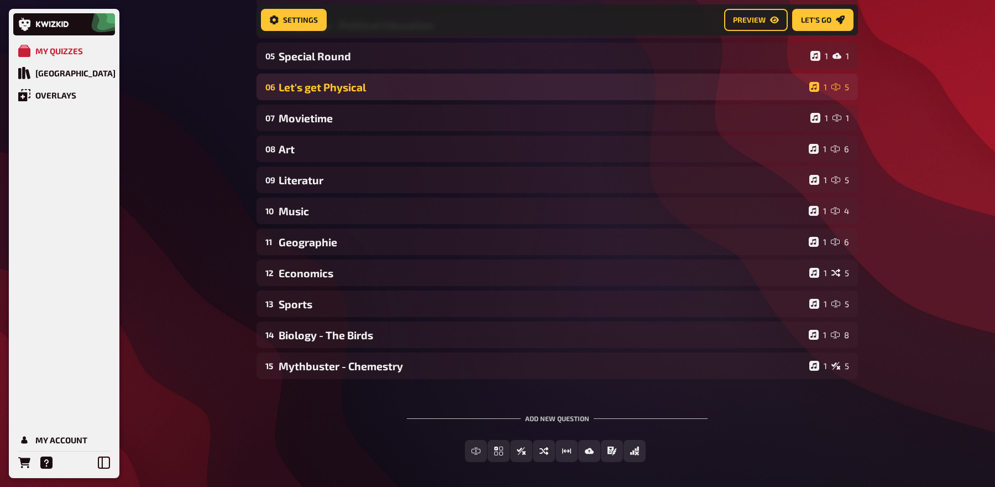
scroll to position [237, 0]
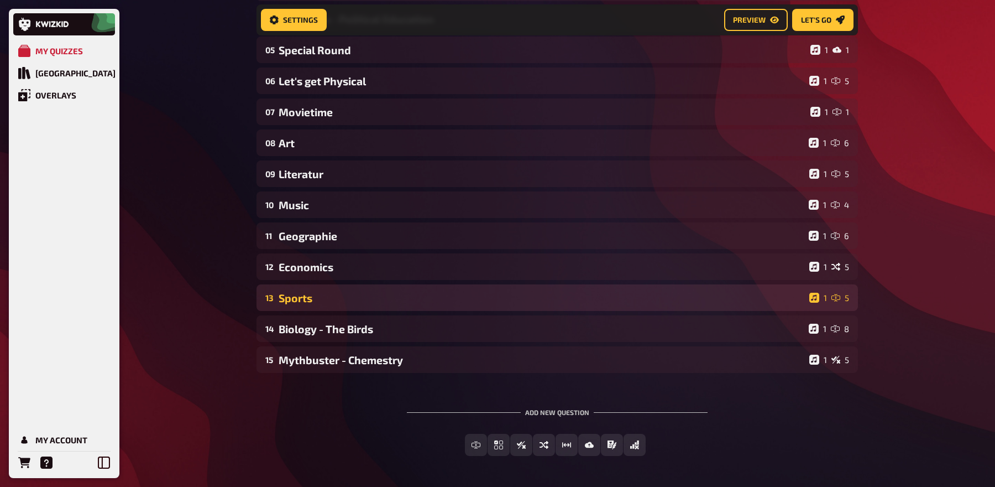
click at [329, 292] on div "Sports" at bounding box center [542, 297] width 526 height 13
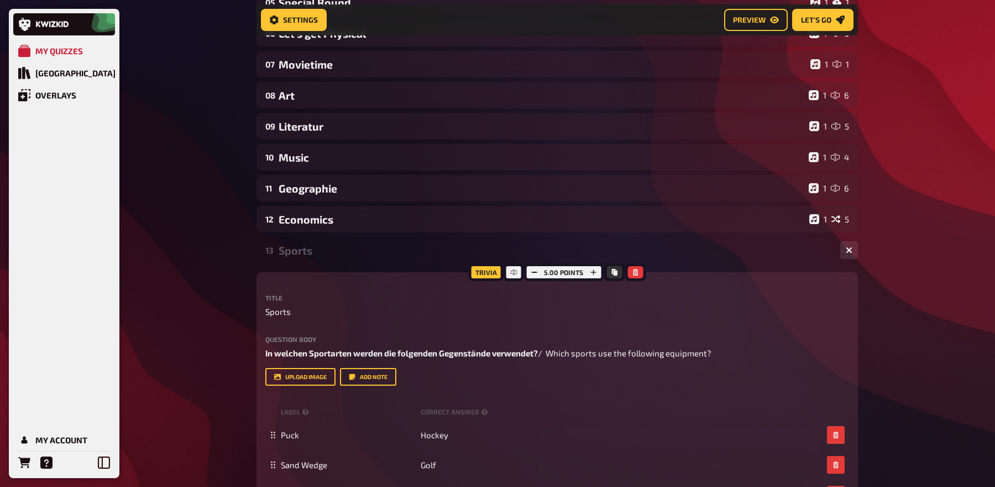
scroll to position [309, 0]
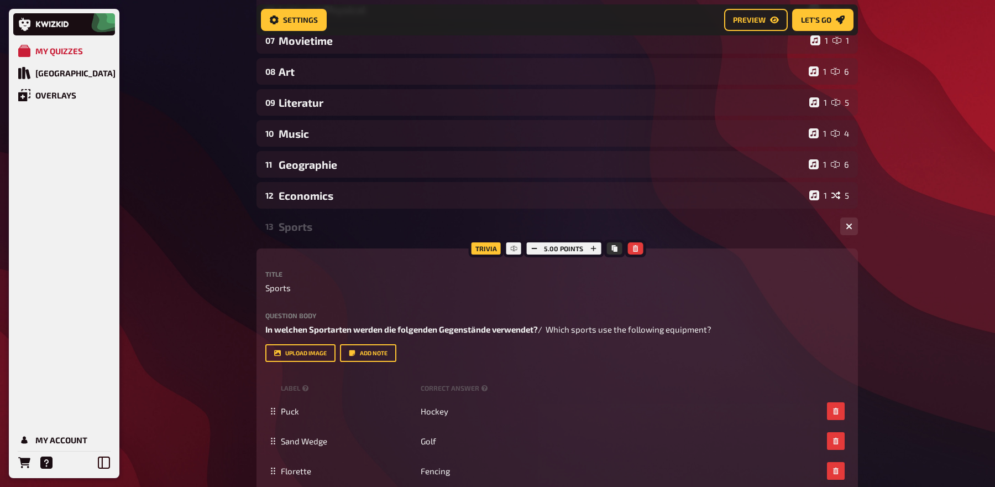
click at [322, 224] on div "Sports" at bounding box center [555, 226] width 553 height 13
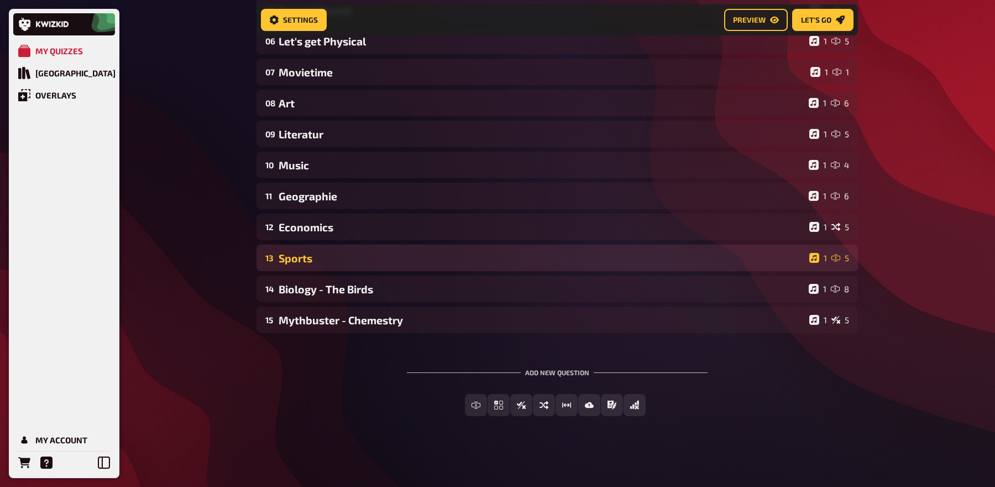
scroll to position [278, 0]
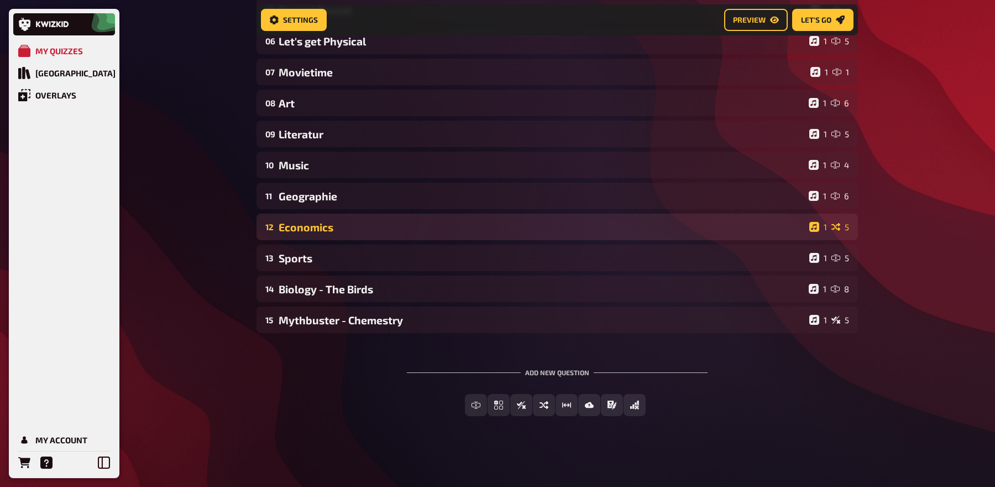
click at [330, 233] on div "12 Economics 1 5" at bounding box center [558, 226] width 602 height 27
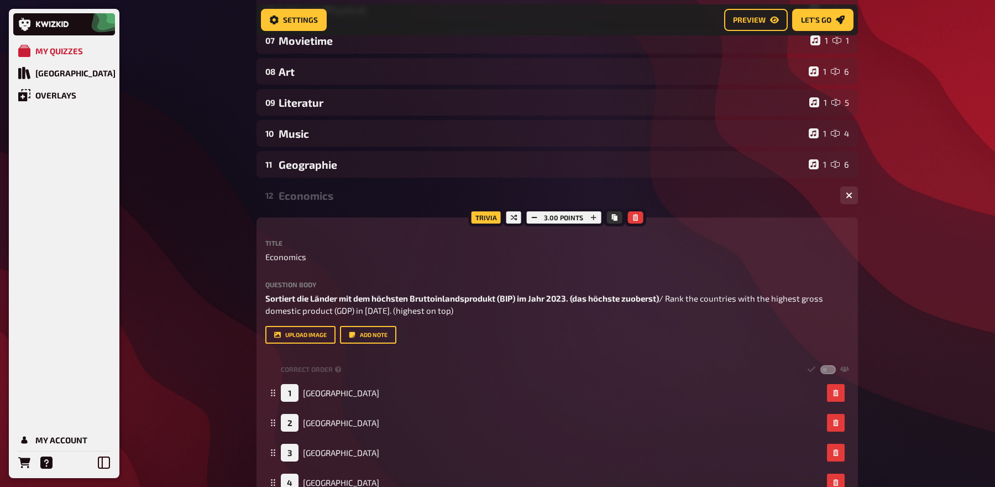
click at [317, 200] on div "Economics" at bounding box center [555, 195] width 553 height 13
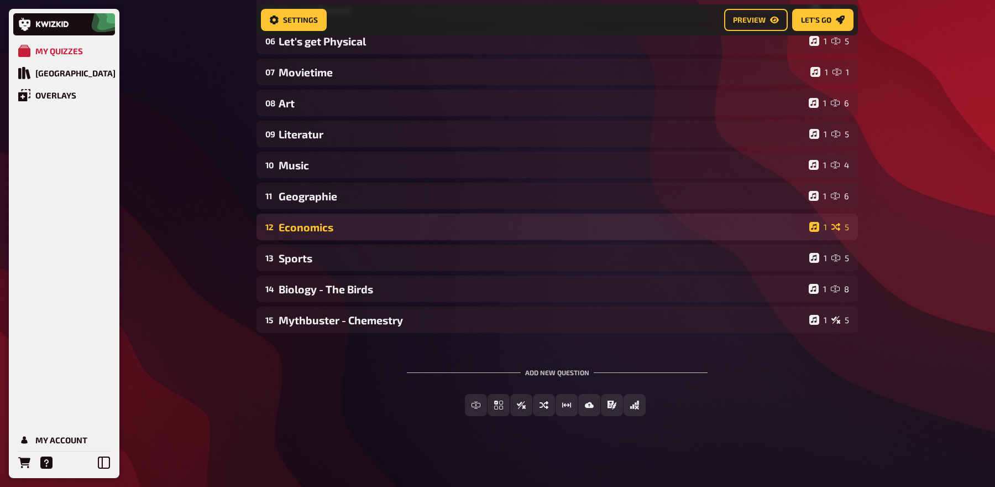
scroll to position [278, 0]
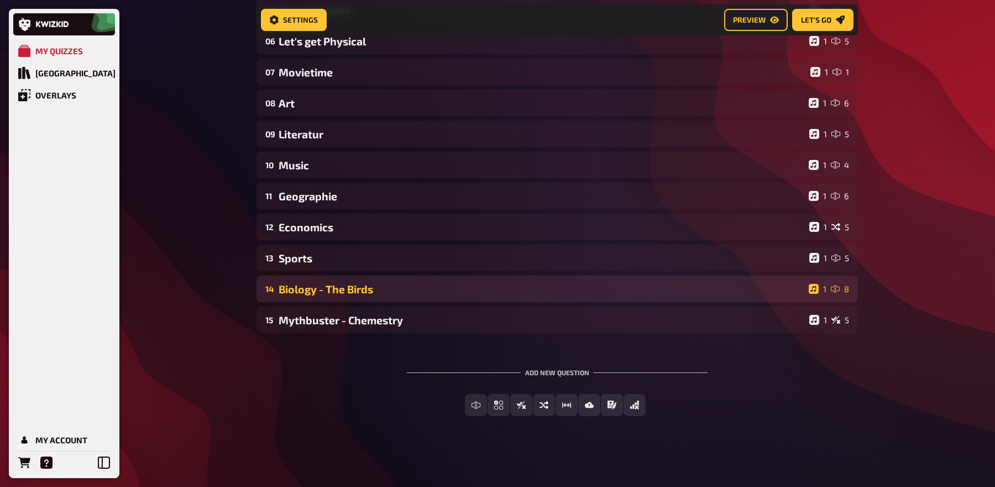
click at [362, 283] on div "Biology - The Birds" at bounding box center [542, 289] width 526 height 13
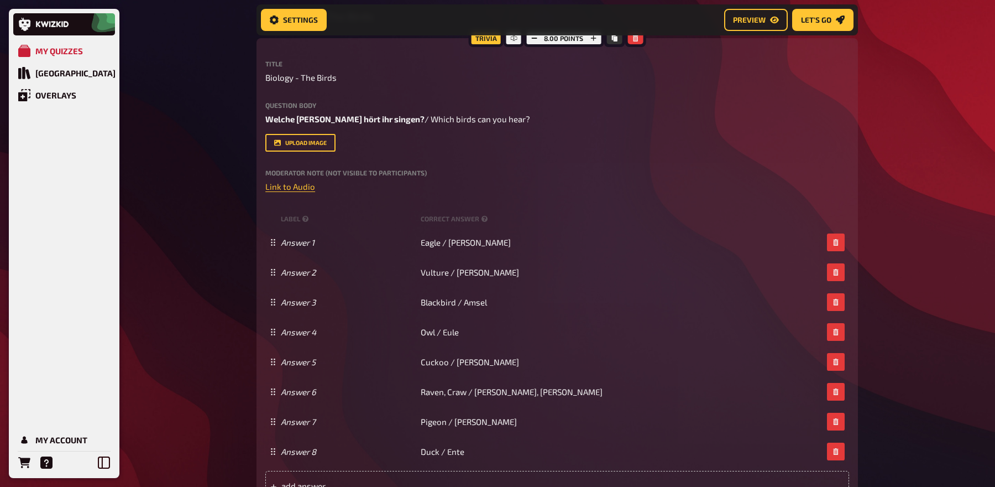
scroll to position [448, 0]
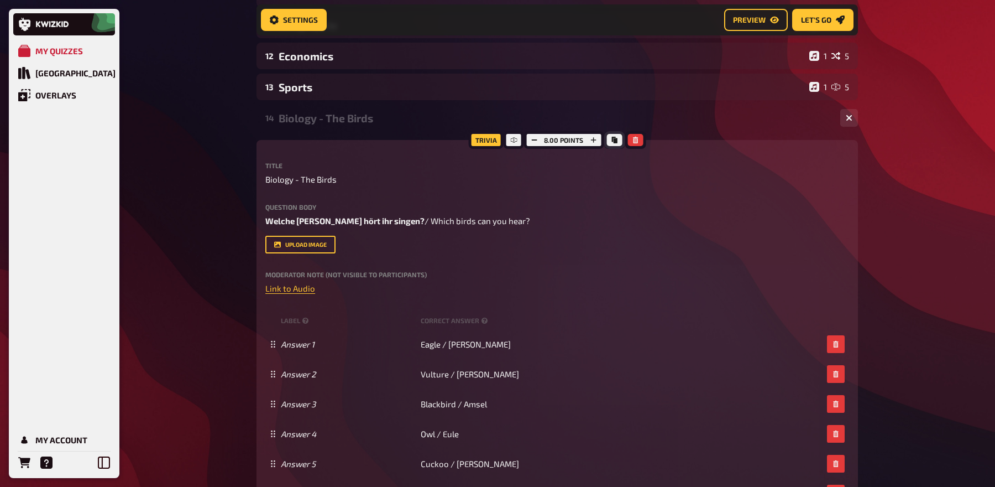
click at [608, 139] on button "Copy" at bounding box center [613, 140] width 15 height 12
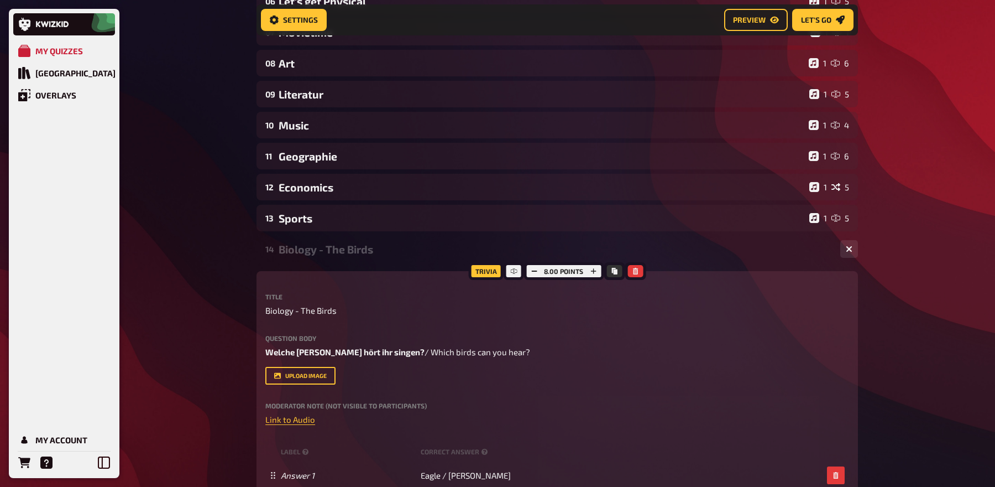
click at [337, 249] on div "Biology - The Birds" at bounding box center [555, 249] width 553 height 13
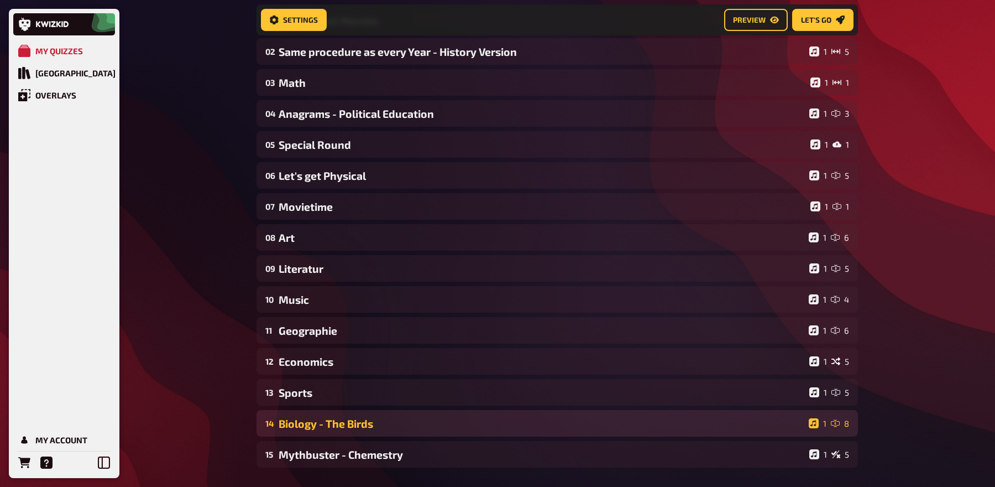
scroll to position [140, 0]
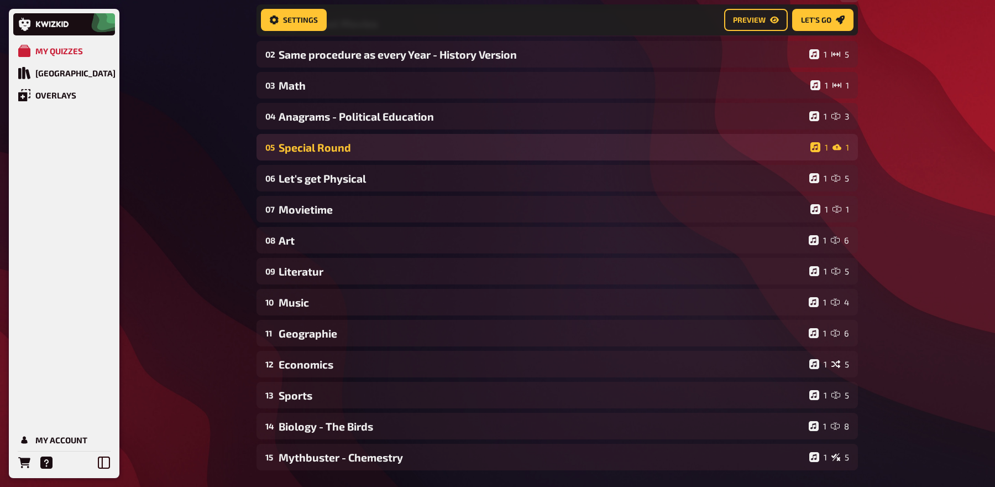
click at [361, 149] on div "Special Round" at bounding box center [542, 147] width 527 height 13
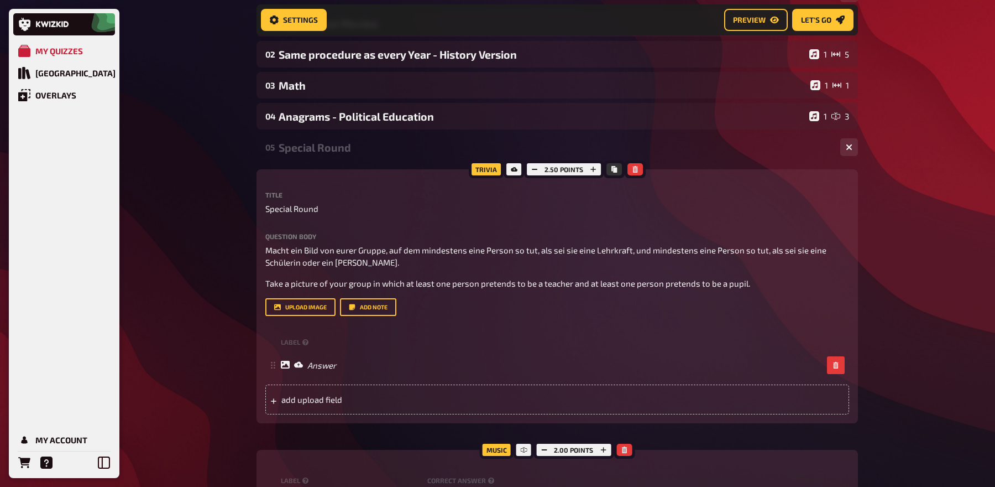
click at [605, 166] on div at bounding box center [614, 169] width 21 height 18
click at [611, 169] on icon "Copy" at bounding box center [614, 169] width 6 height 7
click at [346, 153] on div "Special Round" at bounding box center [555, 147] width 553 height 13
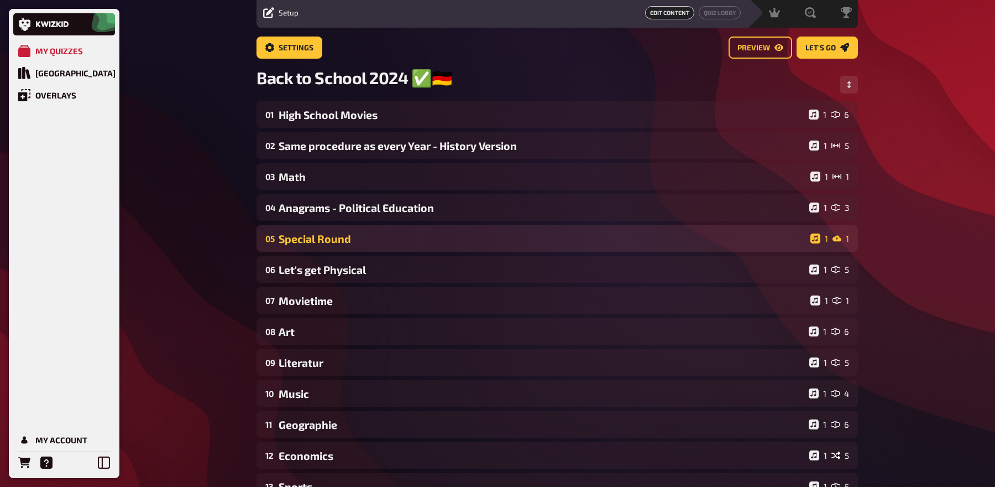
scroll to position [0, 0]
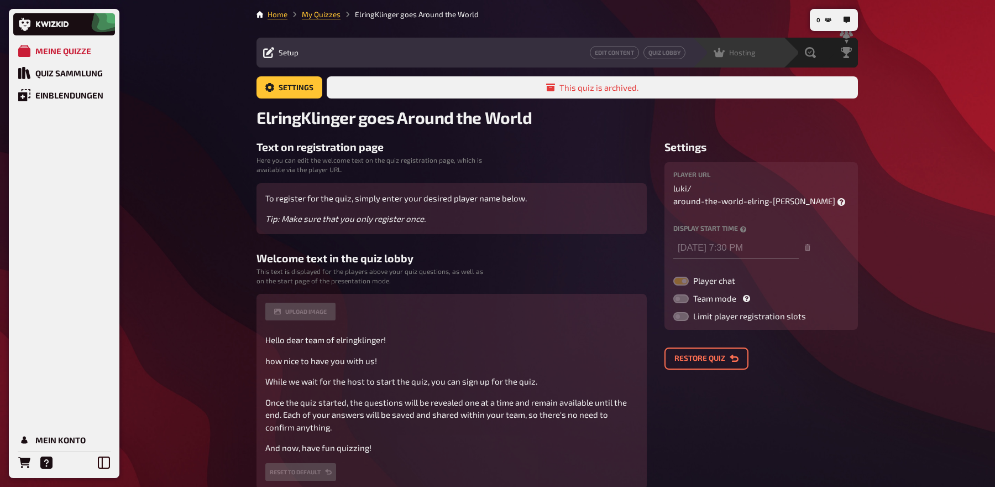
click at [737, 55] on span "Hosting" at bounding box center [742, 52] width 27 height 9
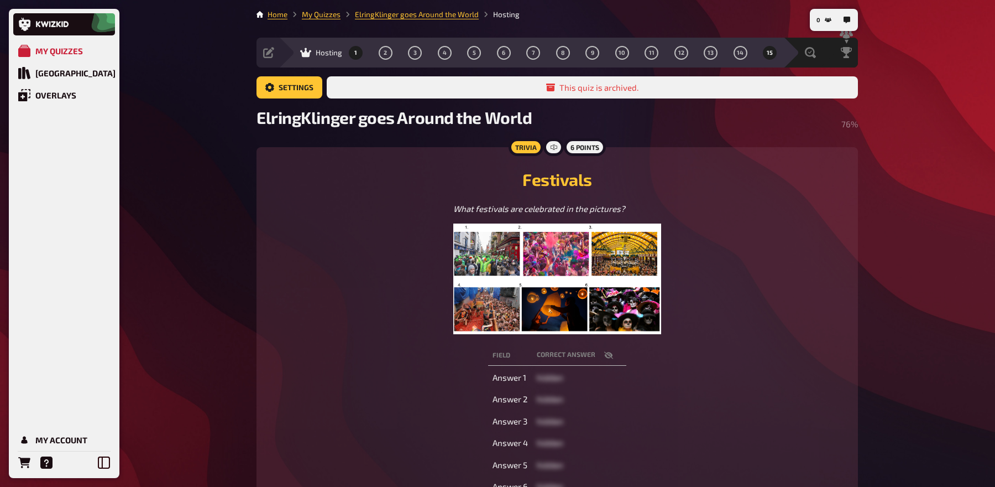
click at [360, 56] on button "1" at bounding box center [356, 53] width 18 height 18
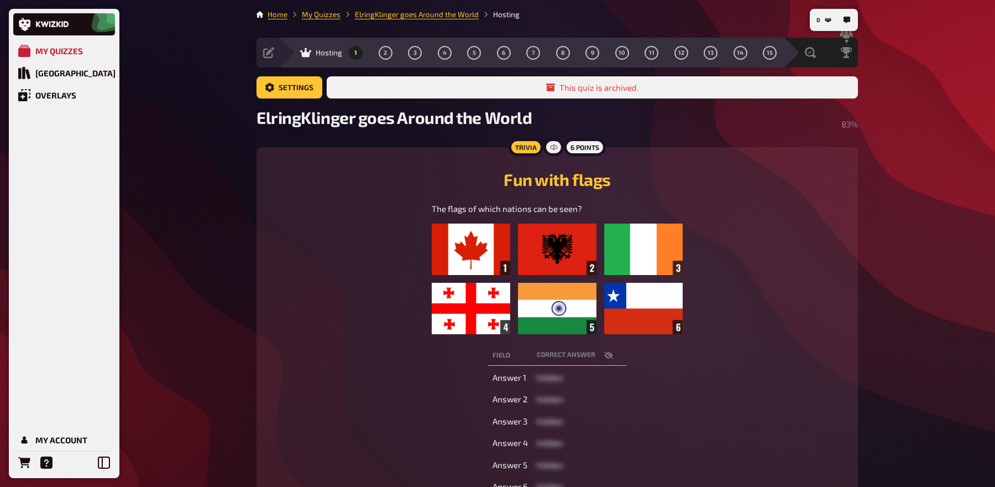
click at [375, 51] on div "1 2 3 4 5 6 7 8 9 10 11 12 13 14 15" at bounding box center [563, 53] width 428 height 14
click at [289, 88] on link "Settings" at bounding box center [290, 87] width 66 height 22
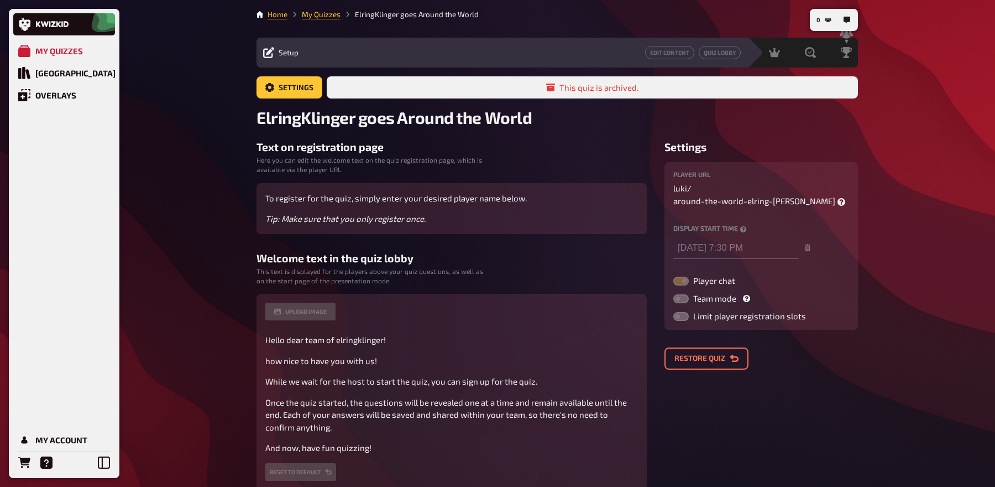
scroll to position [147, 0]
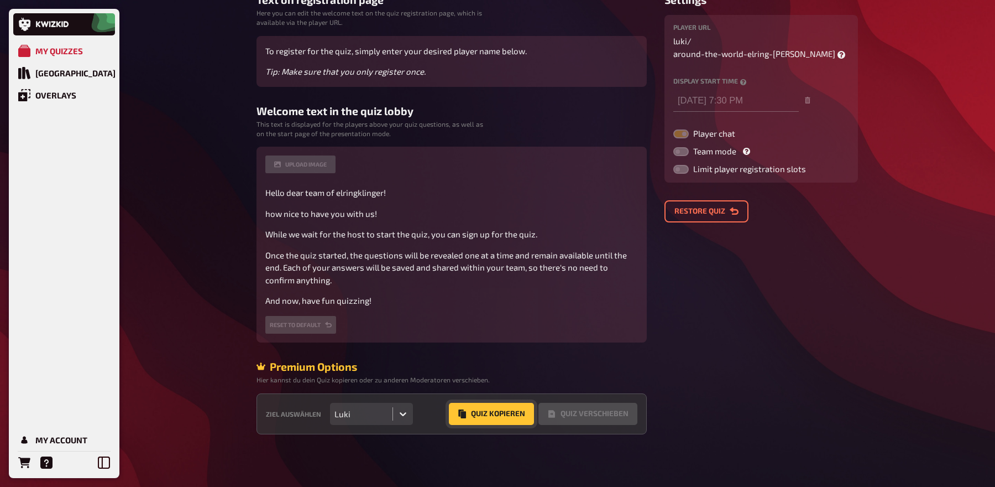
click at [485, 412] on button "Quiz Kopieren" at bounding box center [491, 413] width 85 height 22
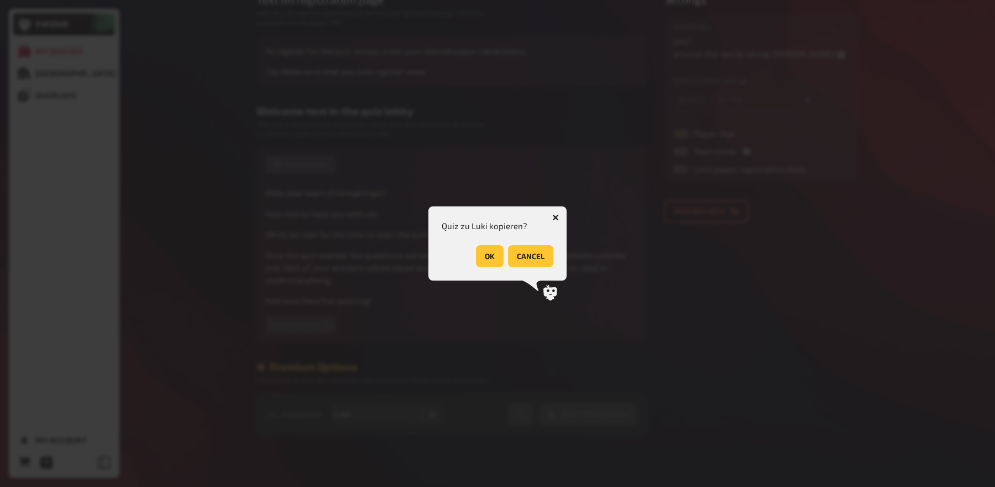
click at [482, 260] on button "OK" at bounding box center [490, 256] width 28 height 22
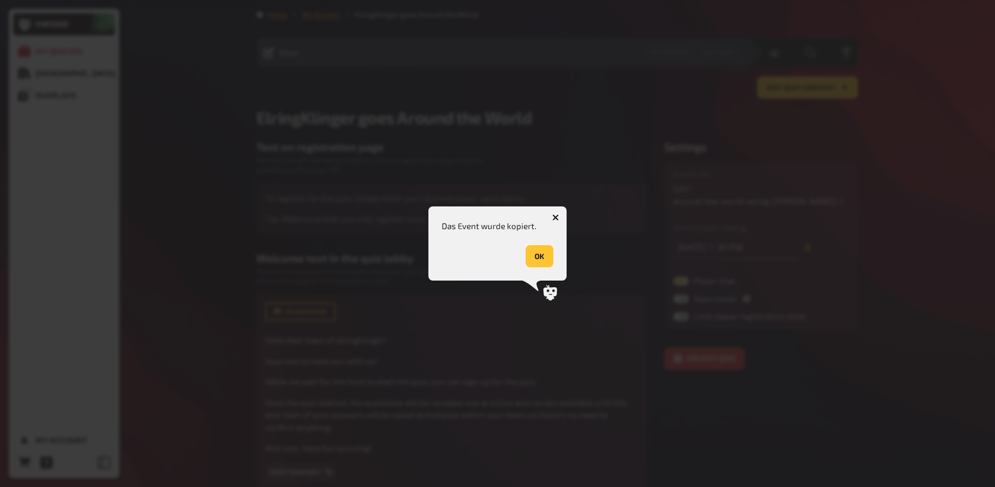
click at [536, 259] on button "OK" at bounding box center [540, 256] width 28 height 22
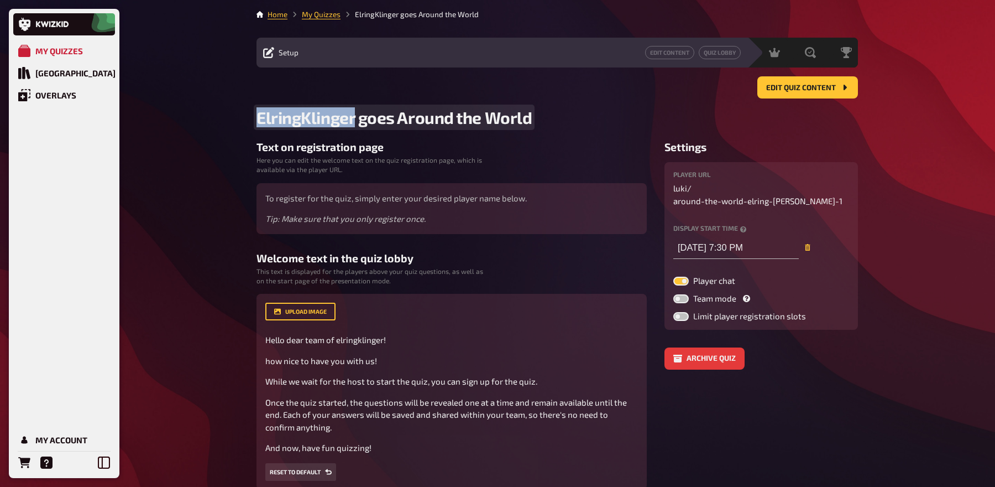
drag, startPoint x: 355, startPoint y: 119, endPoint x: 247, endPoint y: 122, distance: 107.8
click at [247, 122] on div "My Quizzes Quiz Library Overlays My Account Home My Quizzes ElringKlinger goes …" at bounding box center [497, 317] width 995 height 634
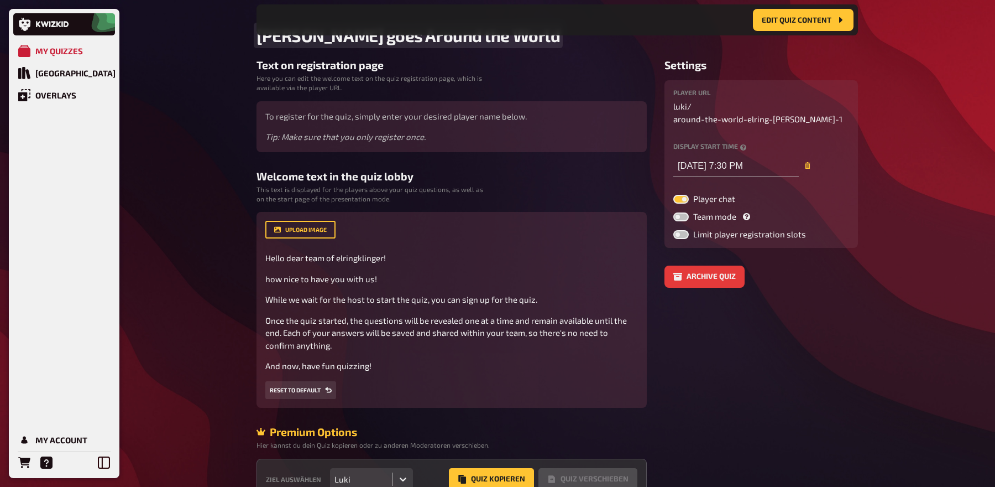
scroll to position [96, 0]
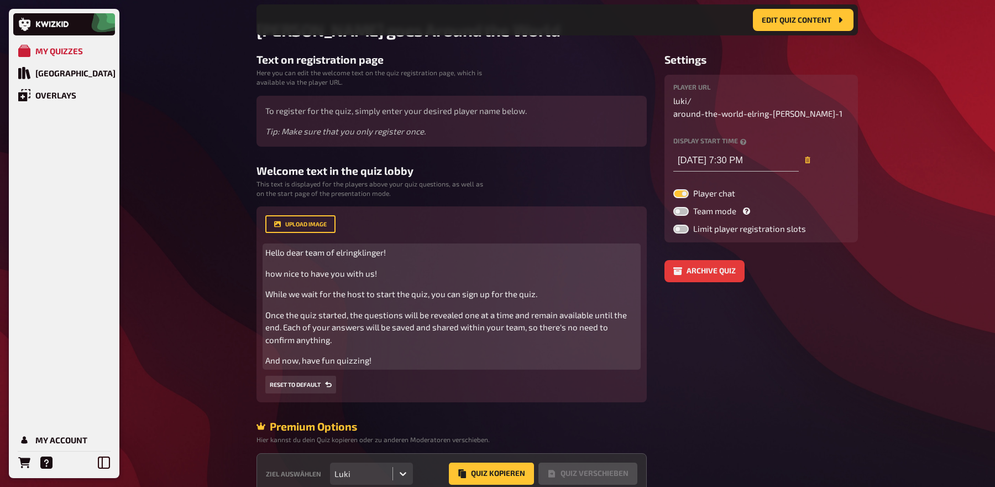
click at [401, 357] on p "And now, have fun quizzing!" at bounding box center [451, 360] width 373 height 13
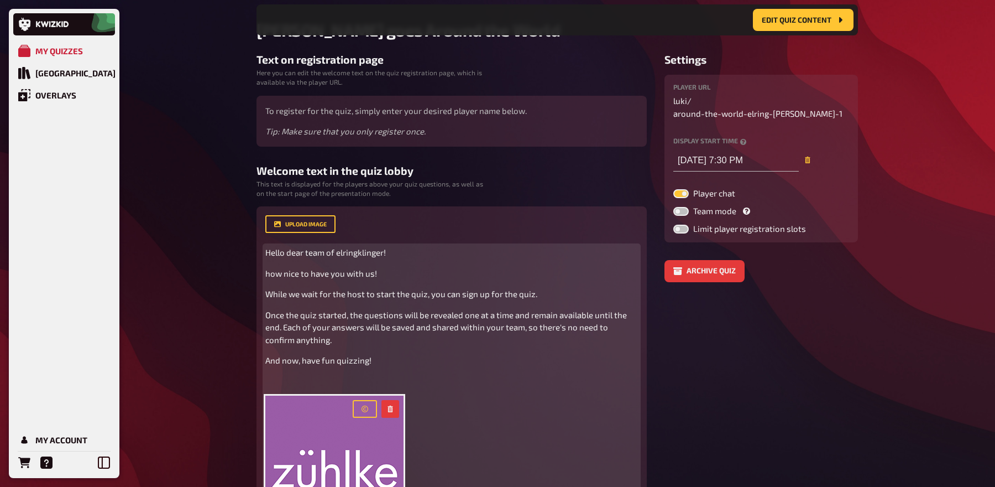
click at [363, 375] on p "﻿" at bounding box center [451, 381] width 373 height 13
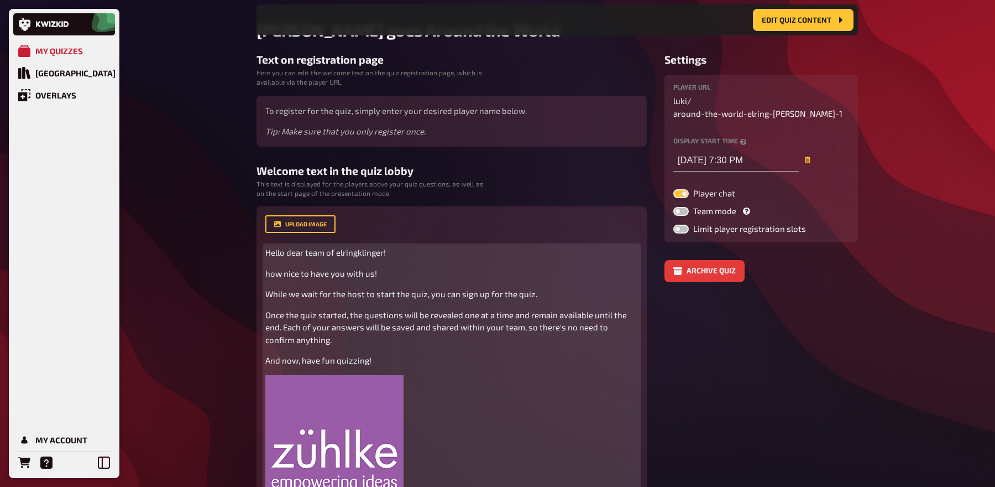
click at [392, 415] on img at bounding box center [334, 444] width 138 height 138
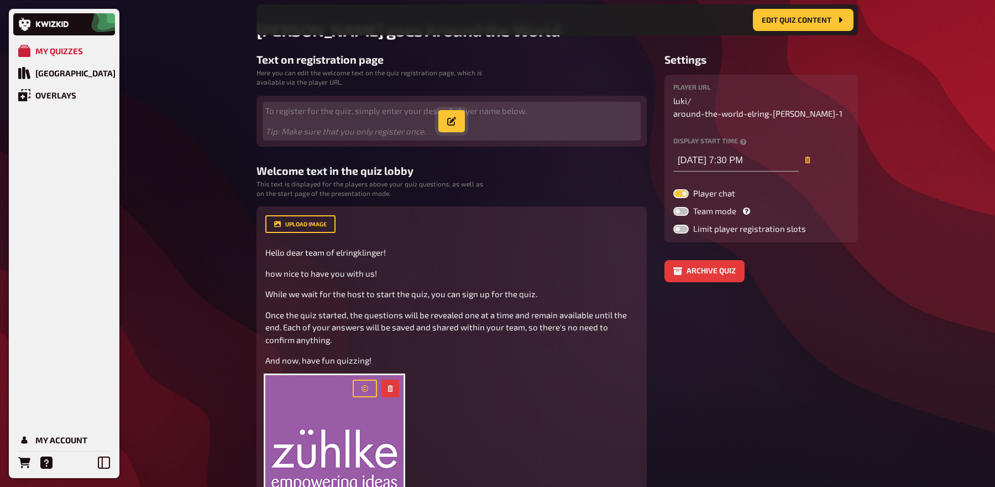
click at [463, 129] on button "button" at bounding box center [451, 121] width 27 height 22
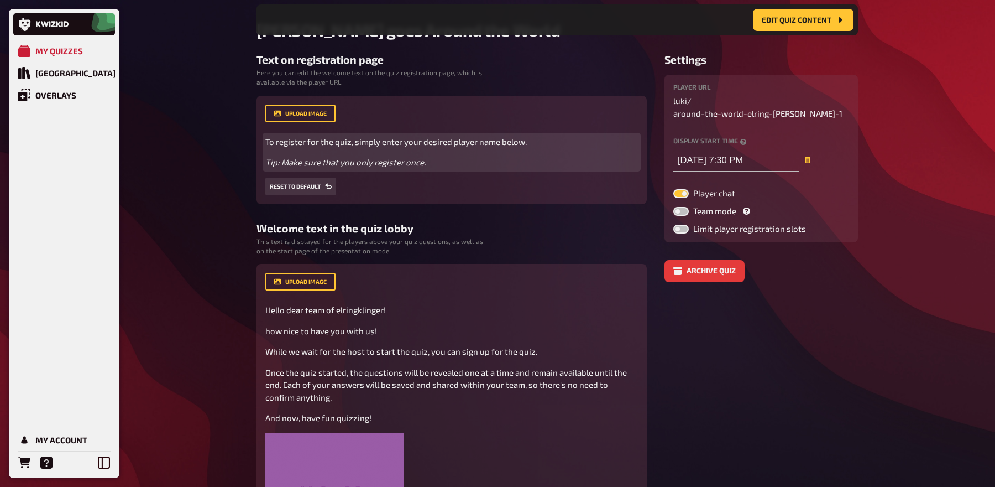
click at [436, 163] on p "Tip: Make sure that you only register once." at bounding box center [451, 162] width 373 height 13
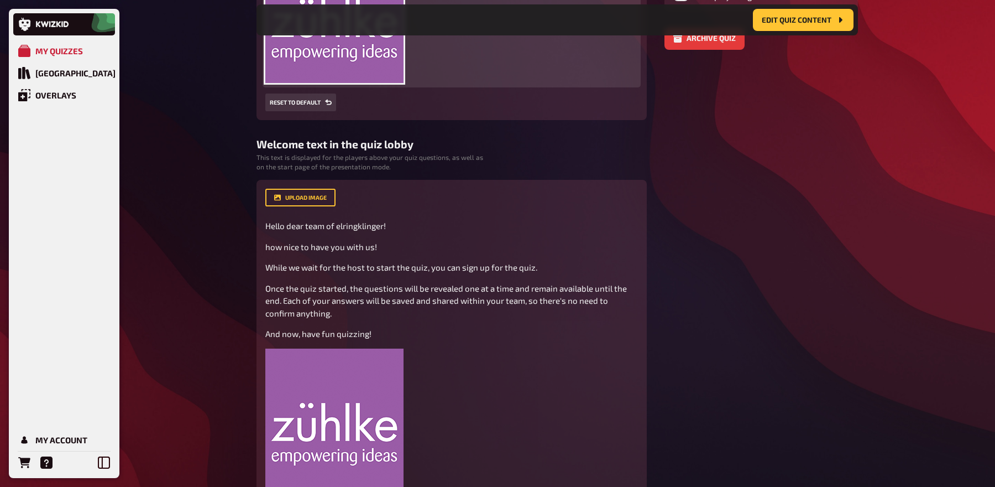
scroll to position [342, 0]
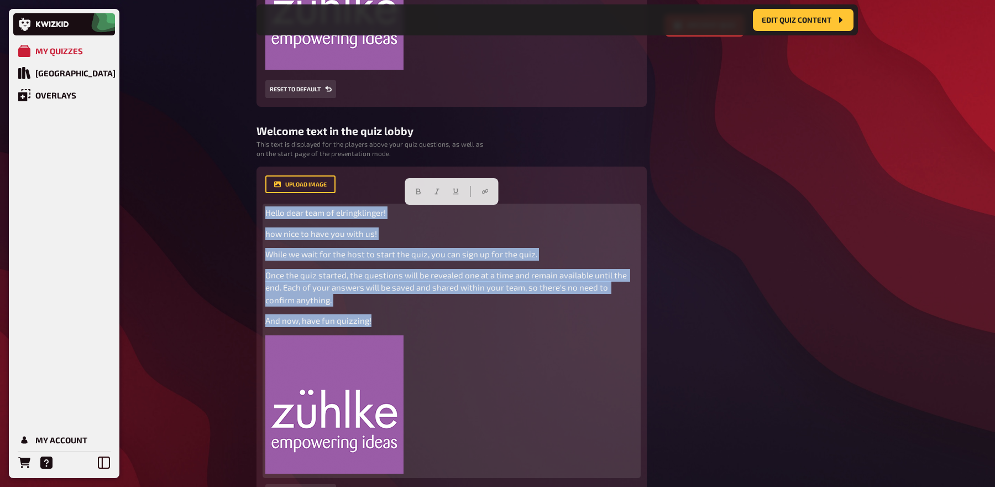
drag, startPoint x: 393, startPoint y: 323, endPoint x: 259, endPoint y: 210, distance: 175.8
click at [259, 210] on div "upload image Hello dear team of elringklinger! how nice to have you with us! Wh…" at bounding box center [452, 338] width 390 height 344
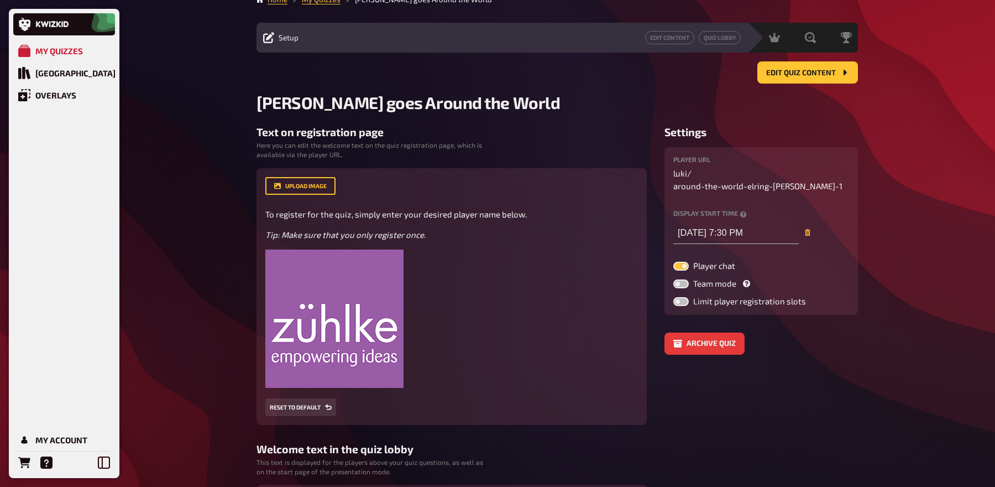
scroll to position [0, 0]
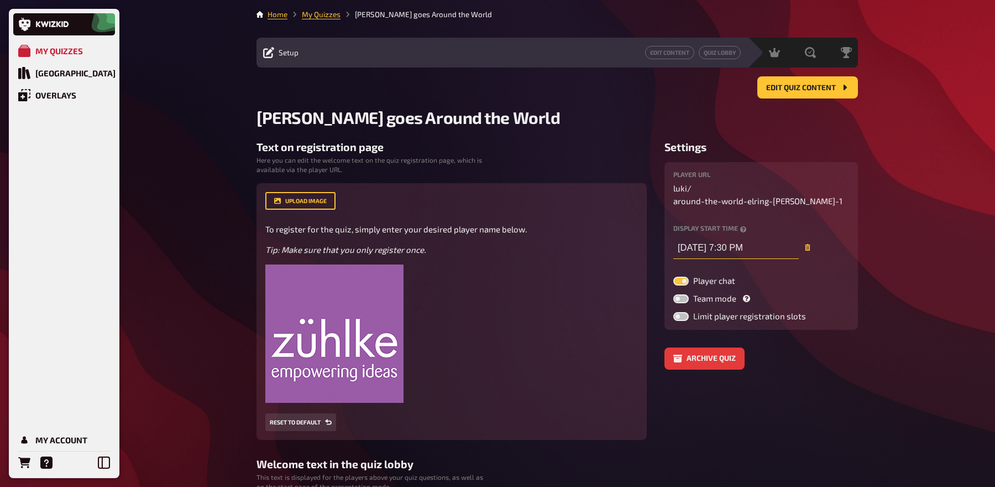
click at [733, 244] on input "11/26/2024 7:30 PM" at bounding box center [736, 248] width 126 height 22
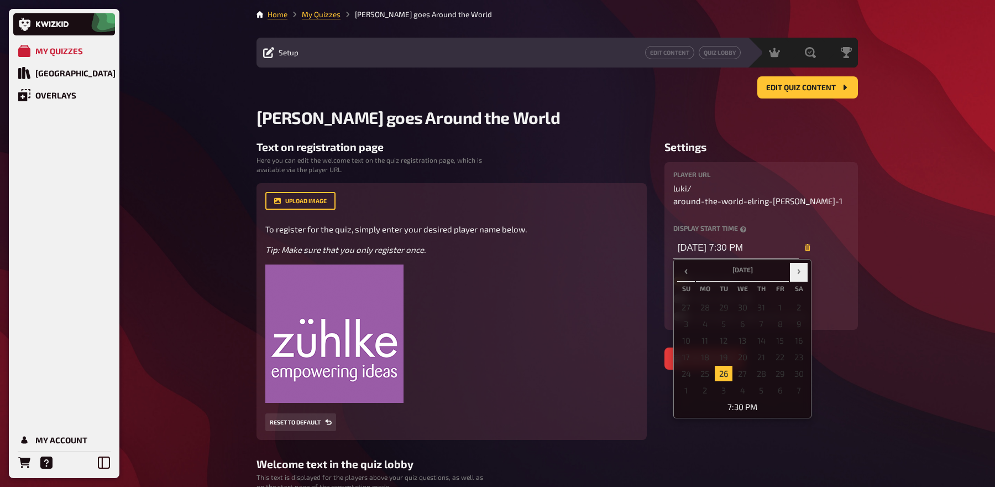
click at [798, 263] on span "›" at bounding box center [799, 270] width 18 height 14
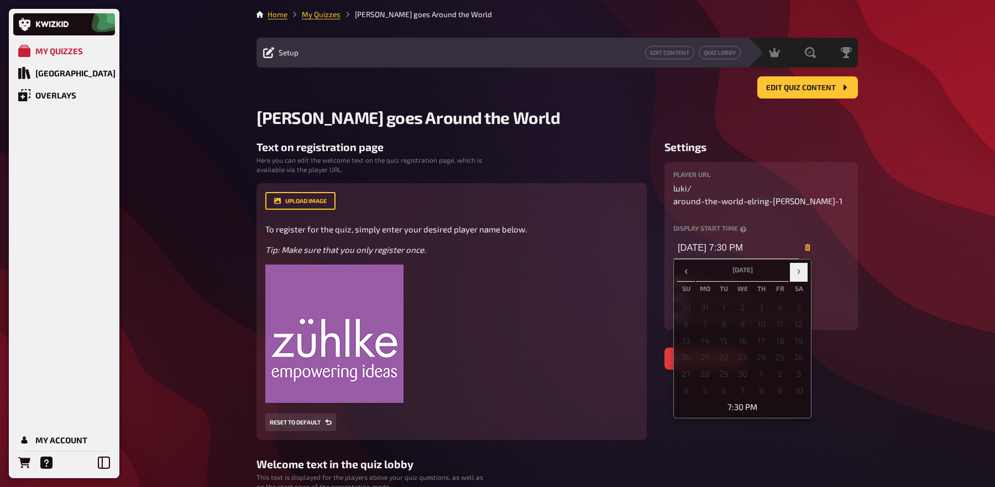
click at [798, 263] on span "›" at bounding box center [799, 270] width 18 height 14
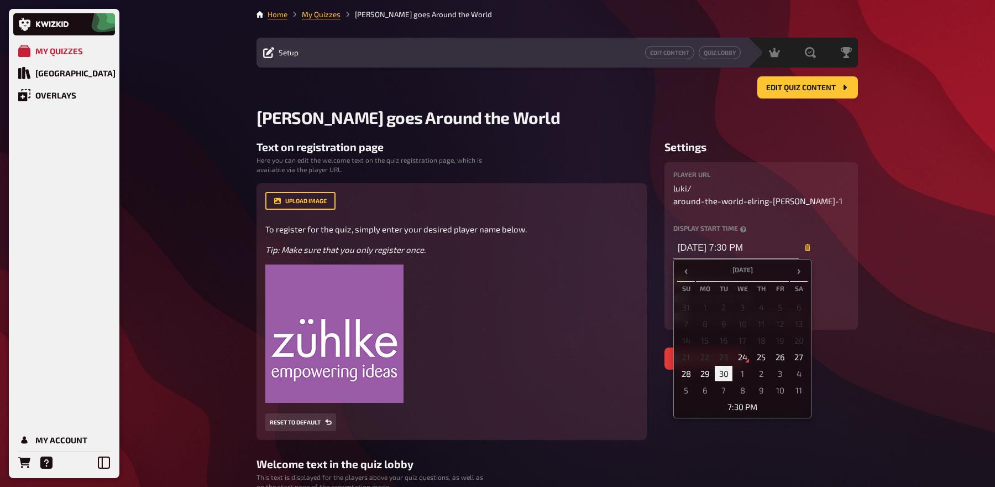
click at [727, 365] on td "30" at bounding box center [724, 372] width 18 height 15
click at [740, 399] on td "7:30 PM" at bounding box center [742, 406] width 130 height 15
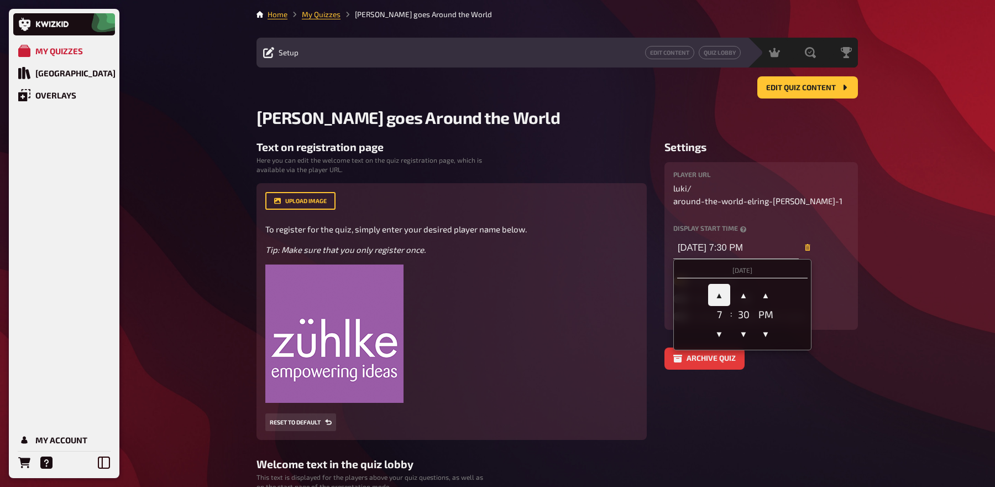
click at [715, 285] on span "▲" at bounding box center [719, 295] width 22 height 22
type input "09/30/2025 8:30 PM"
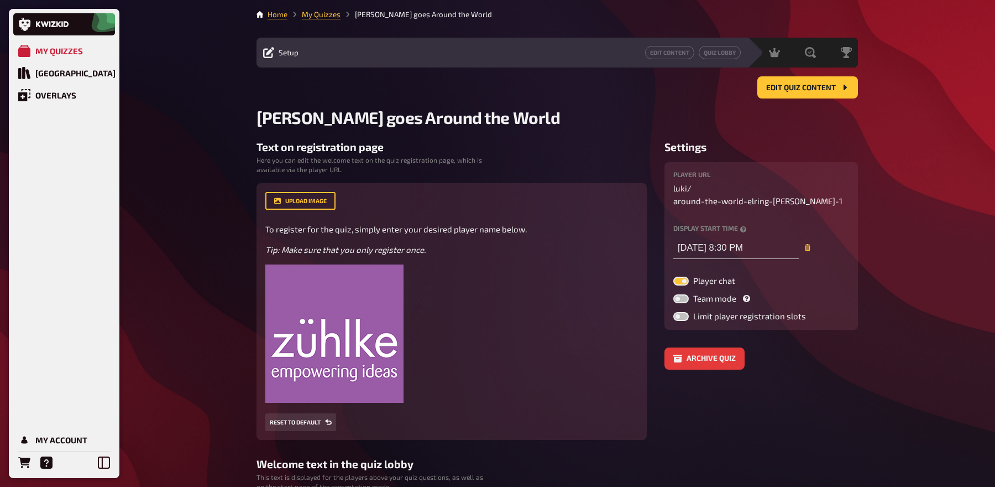
drag, startPoint x: 765, startPoint y: 187, endPoint x: 844, endPoint y: 187, distance: 79.1
click at [844, 187] on p "luki / around-the-world-elring-klinger-1" at bounding box center [761, 194] width 176 height 25
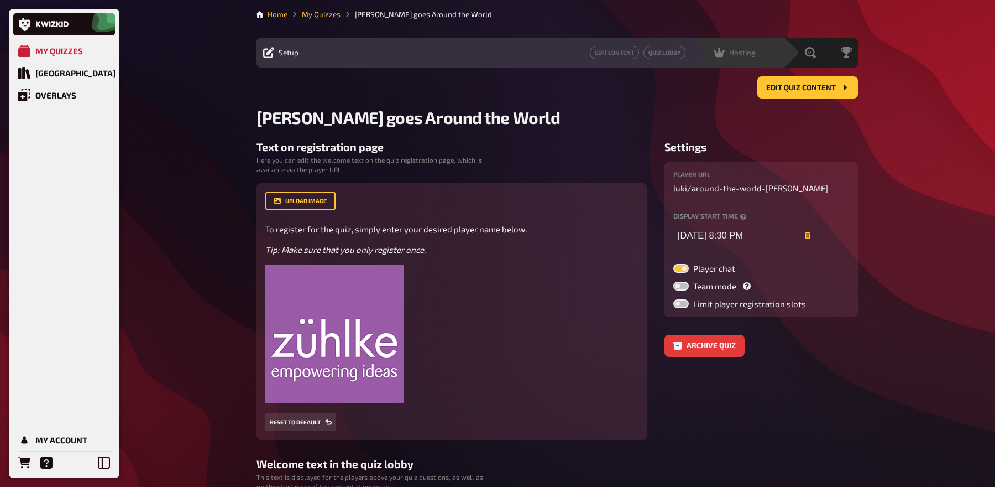
click at [740, 55] on span "Hosting" at bounding box center [742, 52] width 27 height 9
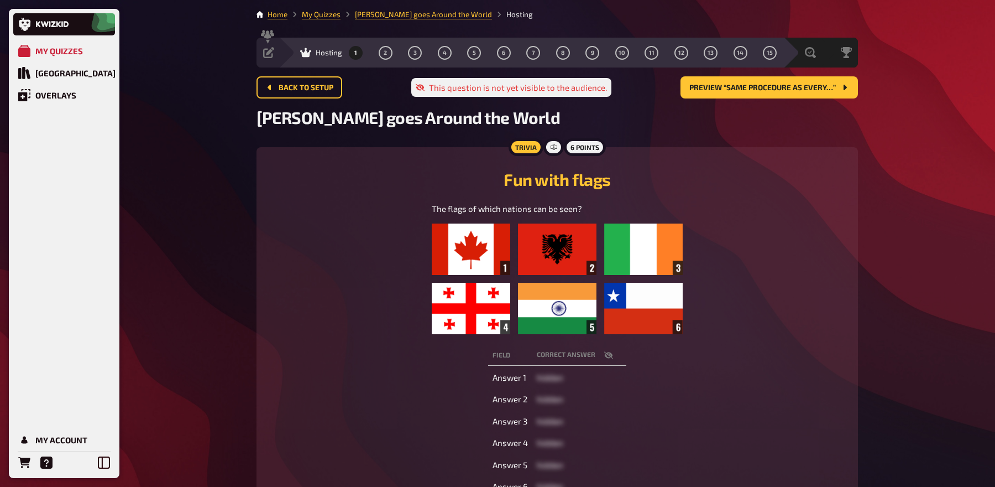
scroll to position [25, 0]
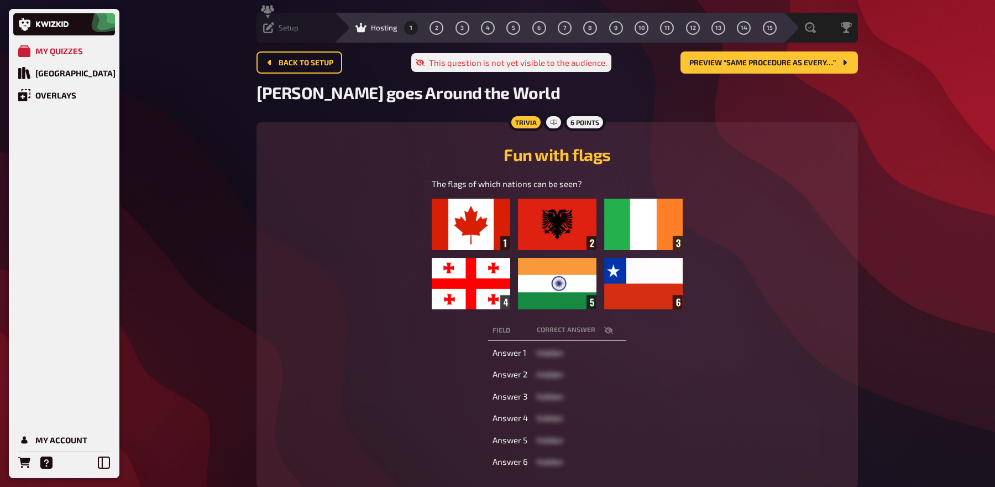
click at [284, 28] on span "Setup" at bounding box center [289, 27] width 20 height 9
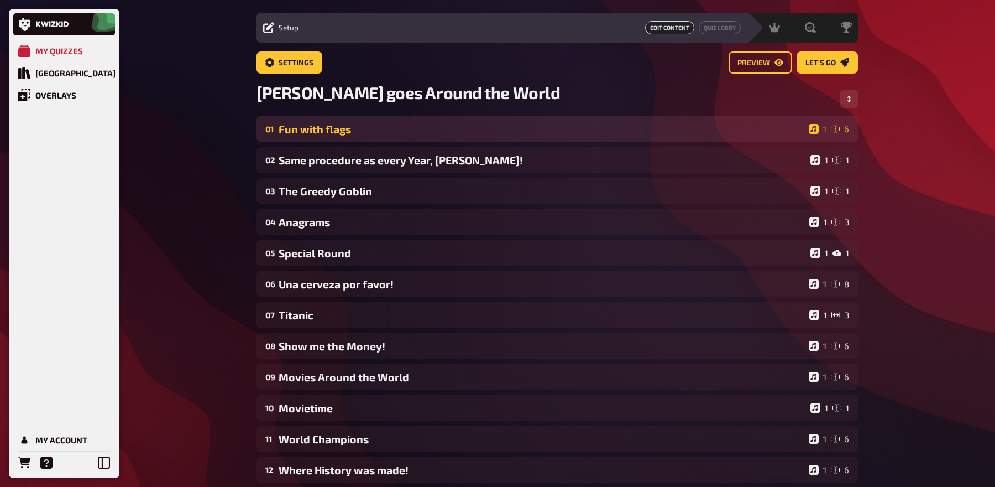
click at [379, 127] on div "Fun with flags" at bounding box center [542, 129] width 526 height 13
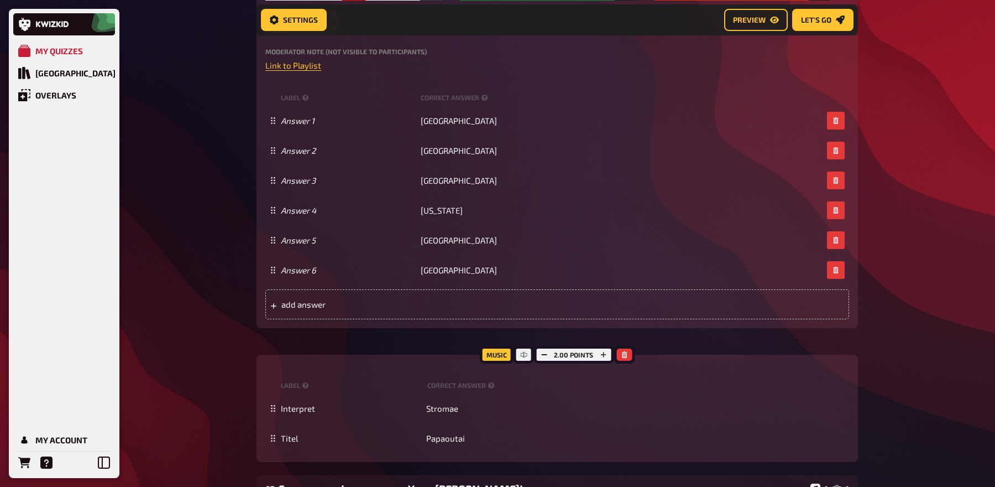
scroll to position [515, 0]
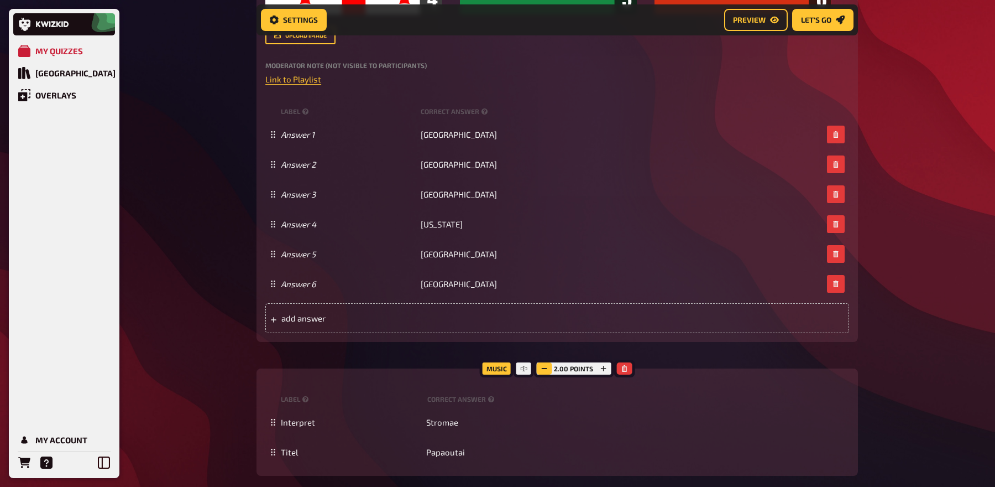
click at [547, 374] on button "button" at bounding box center [543, 368] width 15 height 12
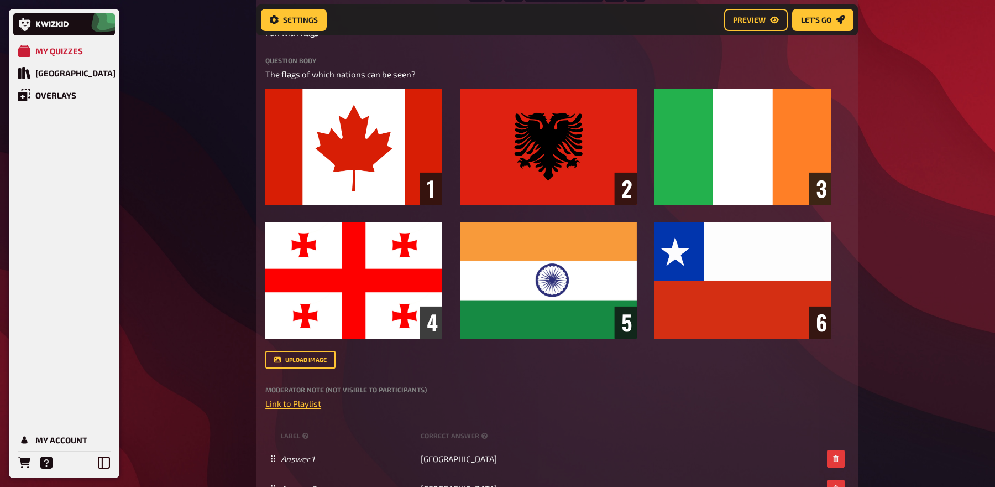
scroll to position [144, 0]
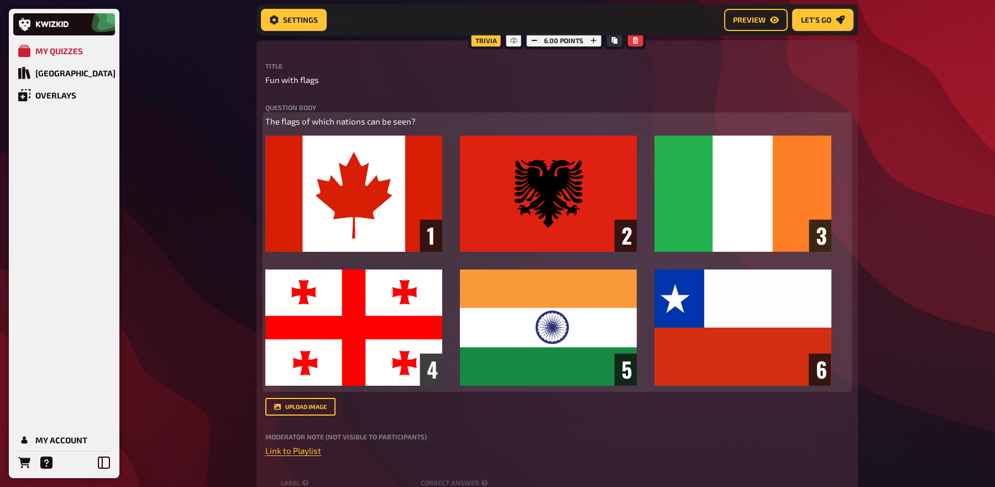
click at [389, 124] on span "The flags of which nations can be seen?" at bounding box center [340, 121] width 150 height 10
click at [306, 97] on icon "button" at bounding box center [307, 100] width 5 height 6
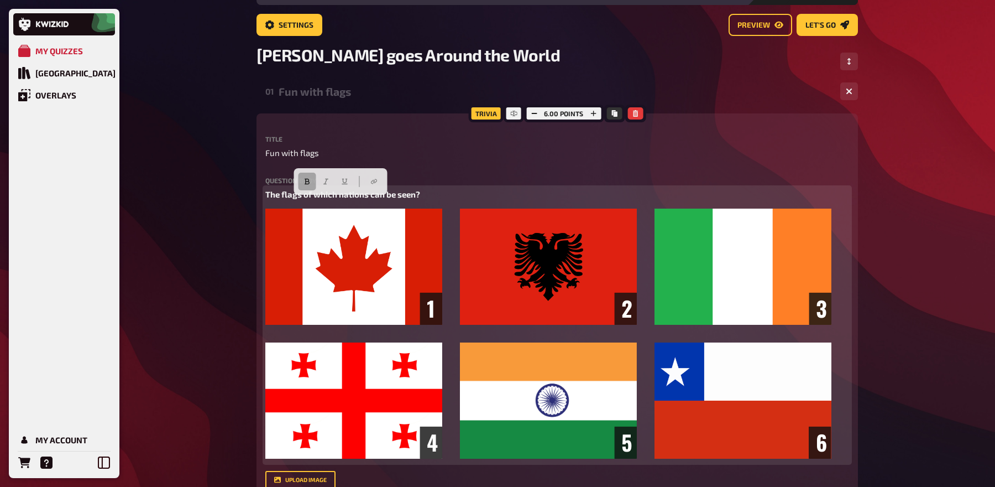
scroll to position [14, 0]
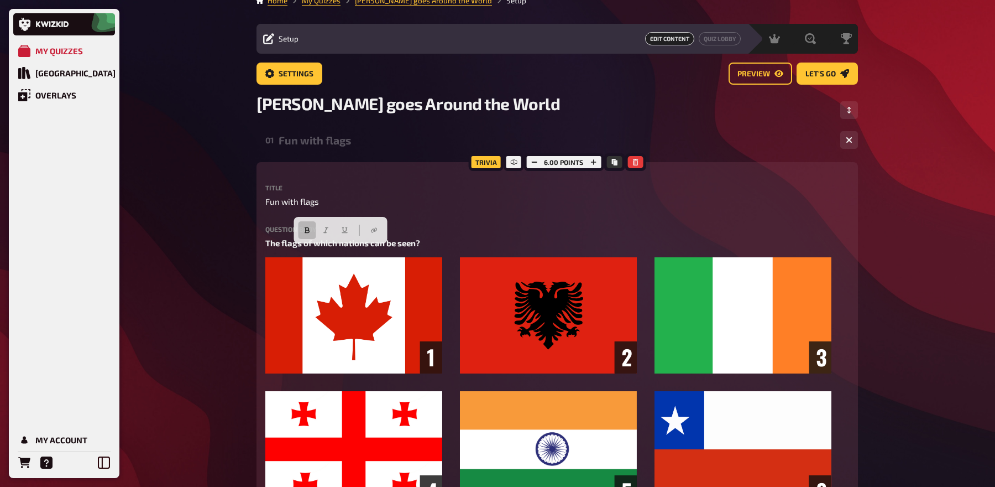
click at [302, 147] on div "01 Fun with flags 1 6" at bounding box center [558, 140] width 602 height 27
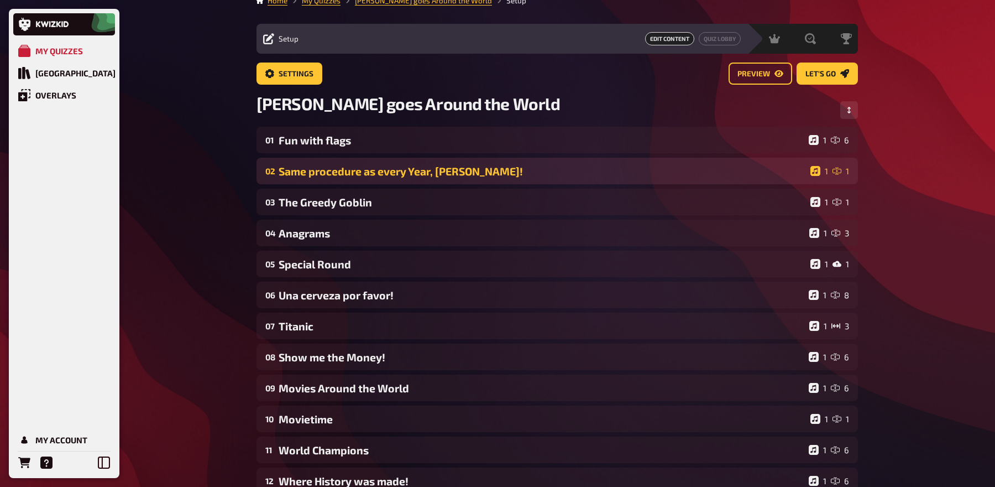
click at [300, 168] on div "Same procedure as every Year, James!" at bounding box center [542, 171] width 527 height 13
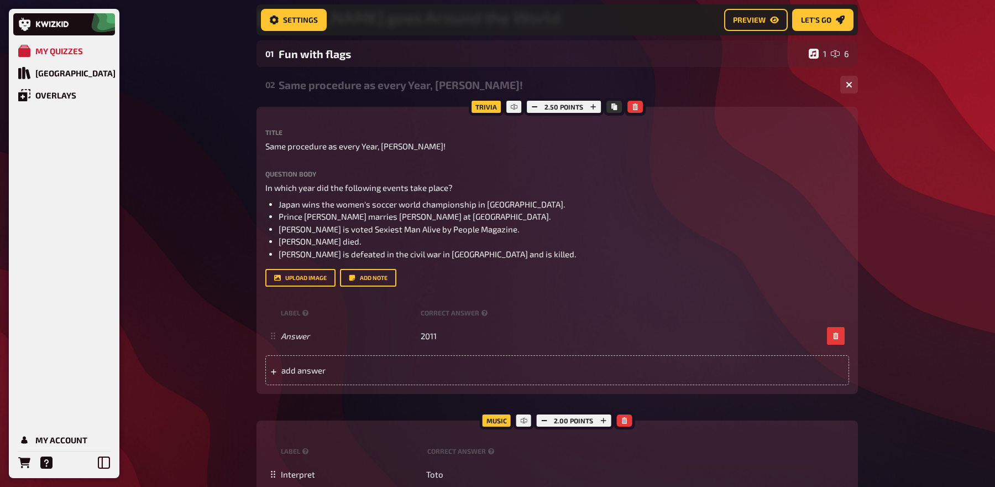
scroll to position [113, 0]
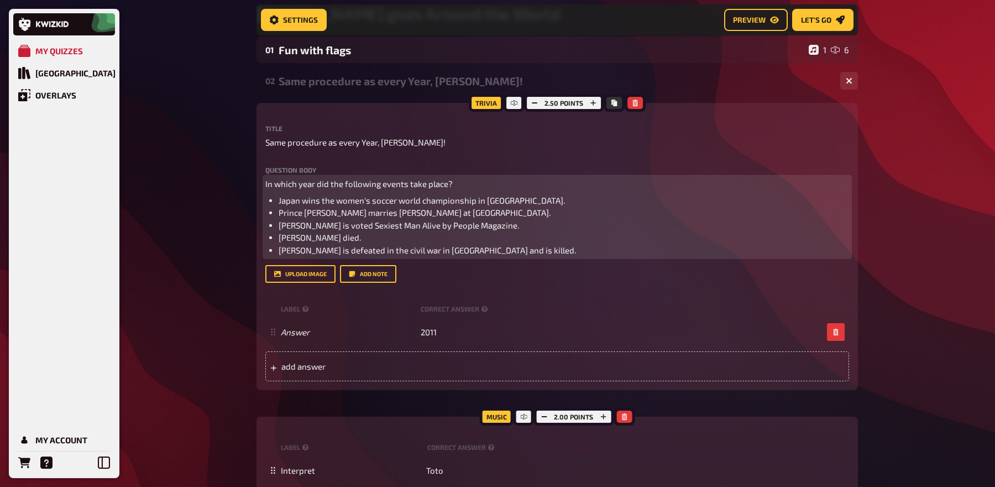
click at [342, 180] on span "In which year did the following events take place?" at bounding box center [358, 184] width 187 height 10
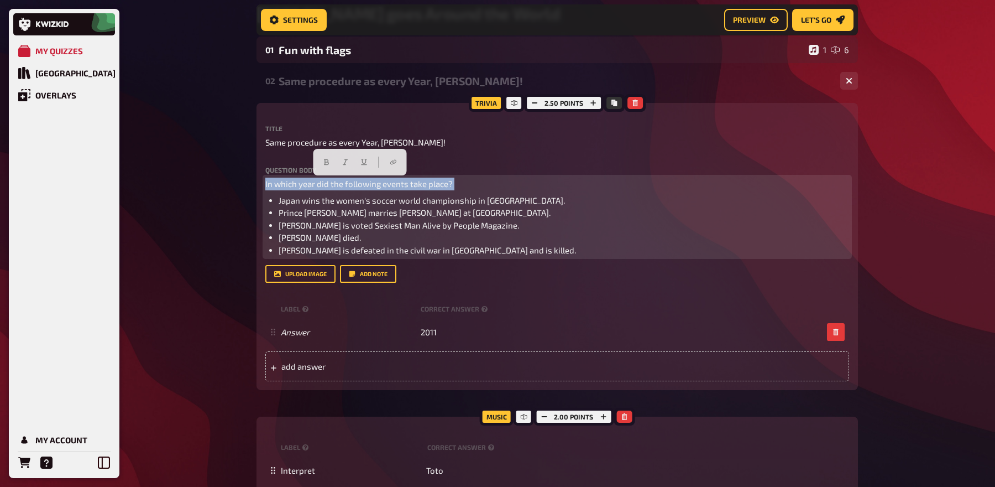
click at [342, 180] on span "In which year did the following events take place?" at bounding box center [358, 184] width 187 height 10
click at [323, 159] on icon "button" at bounding box center [326, 162] width 7 height 7
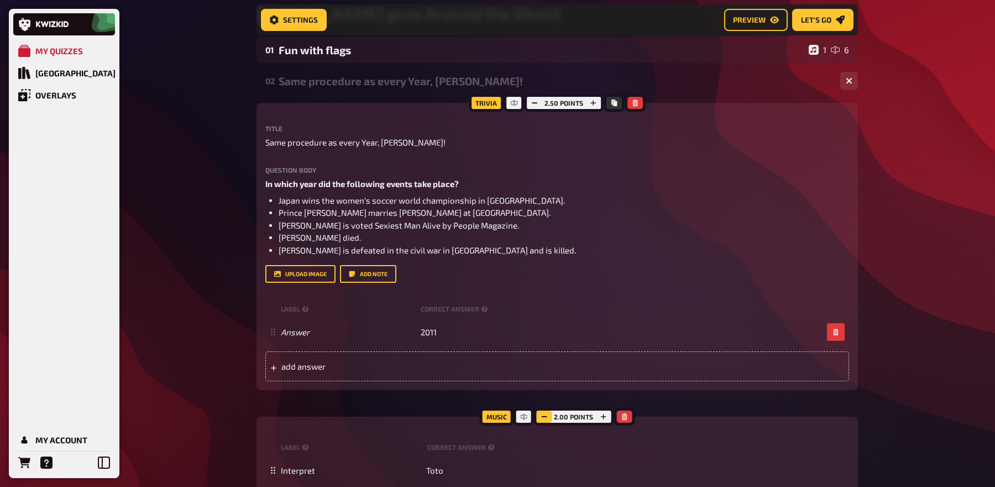
click at [552, 413] on button "button" at bounding box center [543, 416] width 15 height 12
click at [374, 81] on div "Same procedure as every Year, James!" at bounding box center [555, 81] width 553 height 13
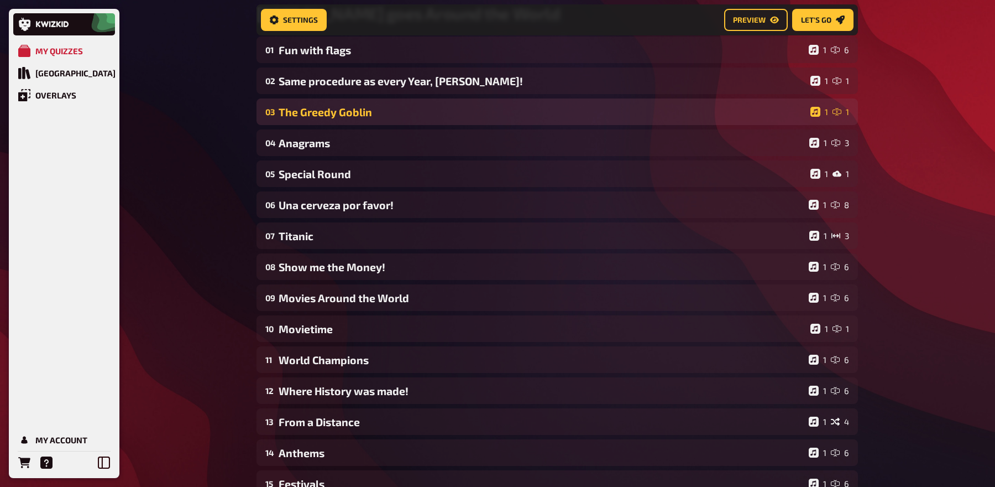
click at [370, 109] on div "The Greedy Goblin" at bounding box center [542, 112] width 527 height 13
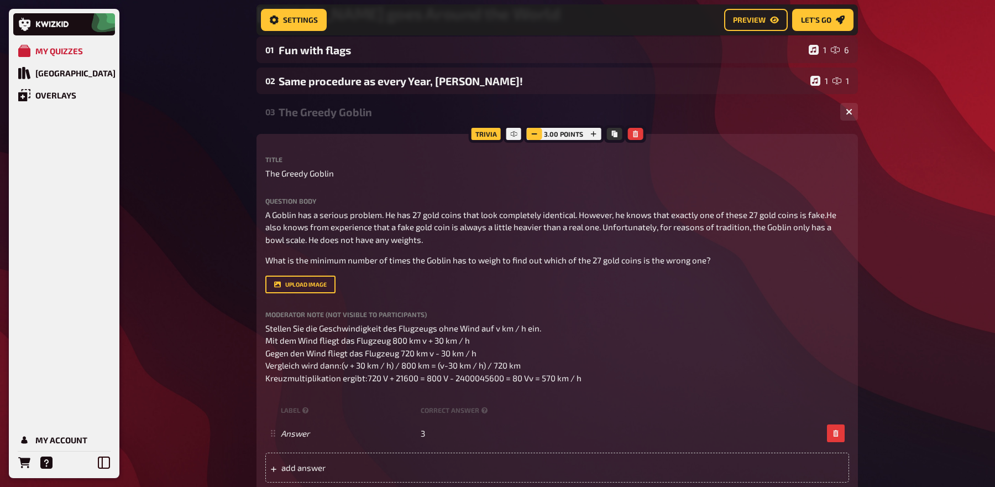
click at [532, 131] on icon "button" at bounding box center [534, 133] width 7 height 7
click at [593, 134] on icon "button" at bounding box center [593, 134] width 6 height 6
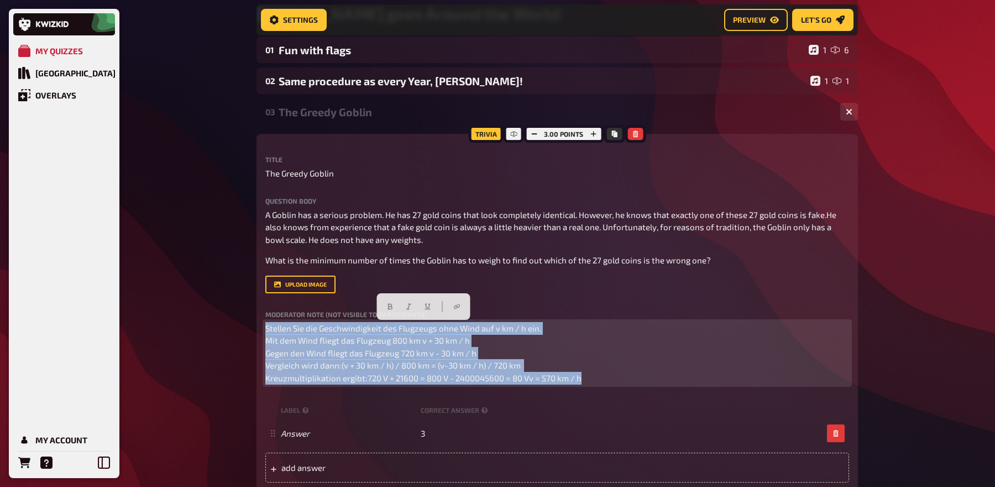
drag, startPoint x: 591, startPoint y: 375, endPoint x: 221, endPoint y: 311, distance: 375.4
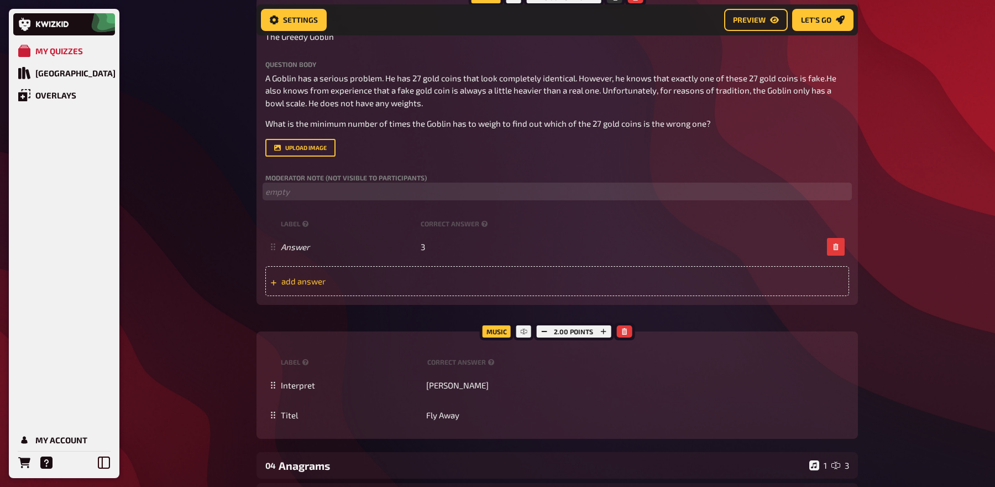
scroll to position [257, 0]
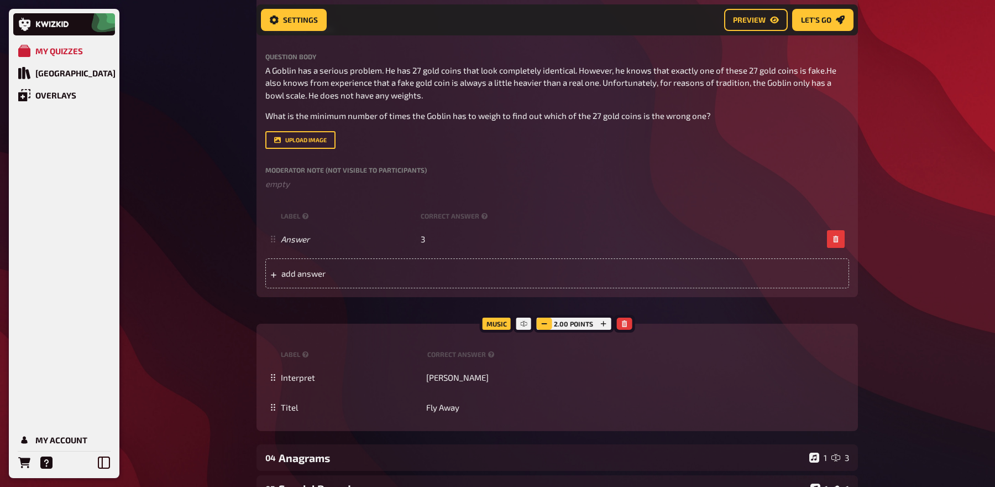
click at [546, 320] on icon "button" at bounding box center [544, 323] width 7 height 7
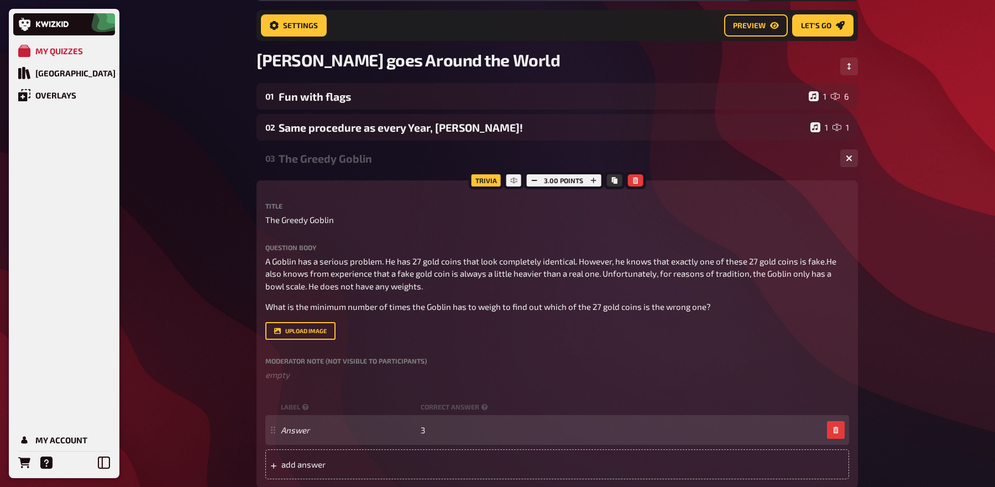
scroll to position [33, 0]
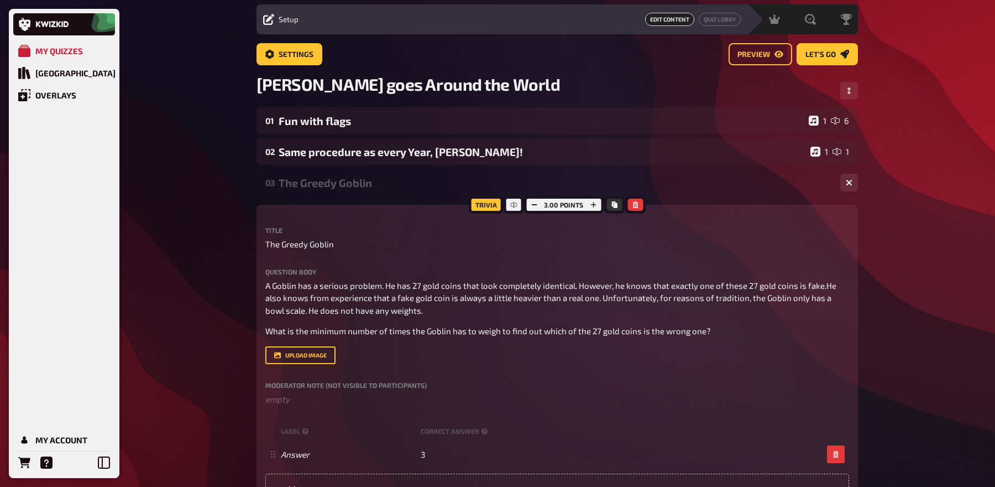
click at [381, 176] on div "The Greedy Goblin" at bounding box center [555, 182] width 553 height 13
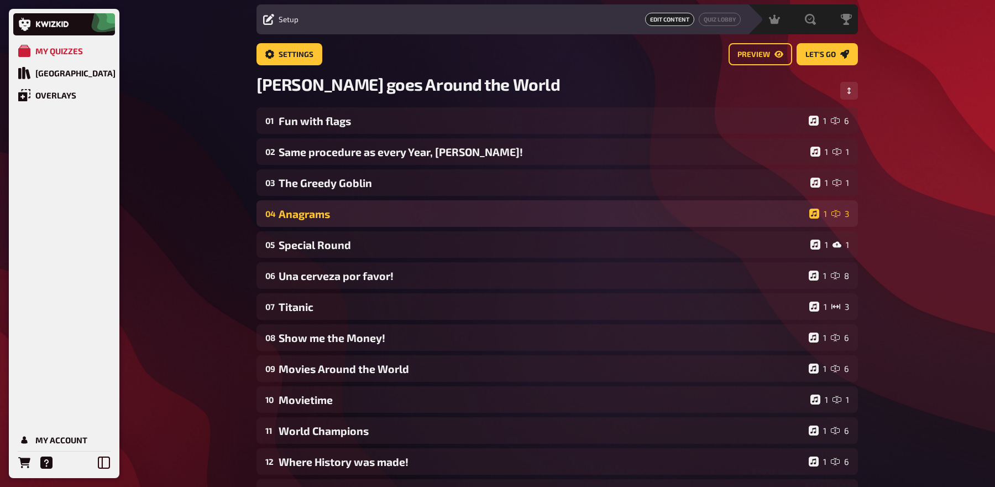
click at [371, 211] on div "Anagrams" at bounding box center [542, 213] width 526 height 13
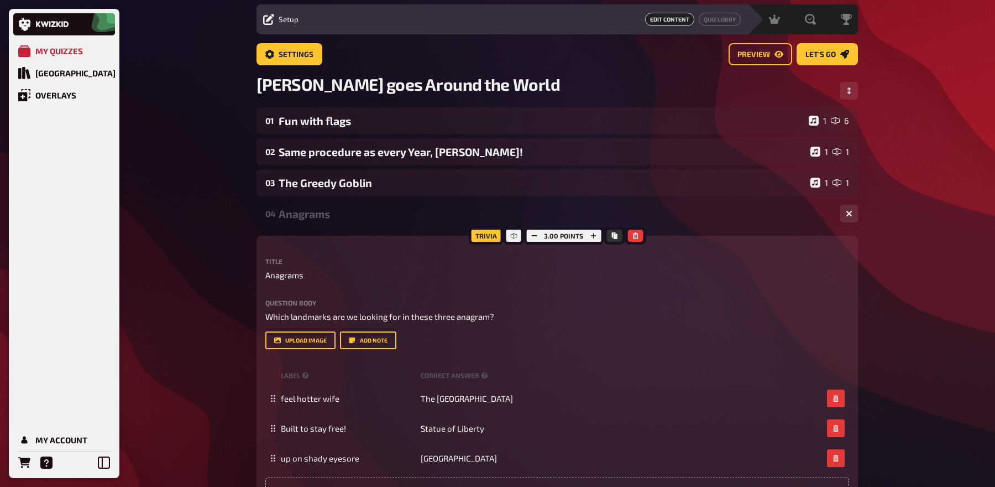
scroll to position [34, 0]
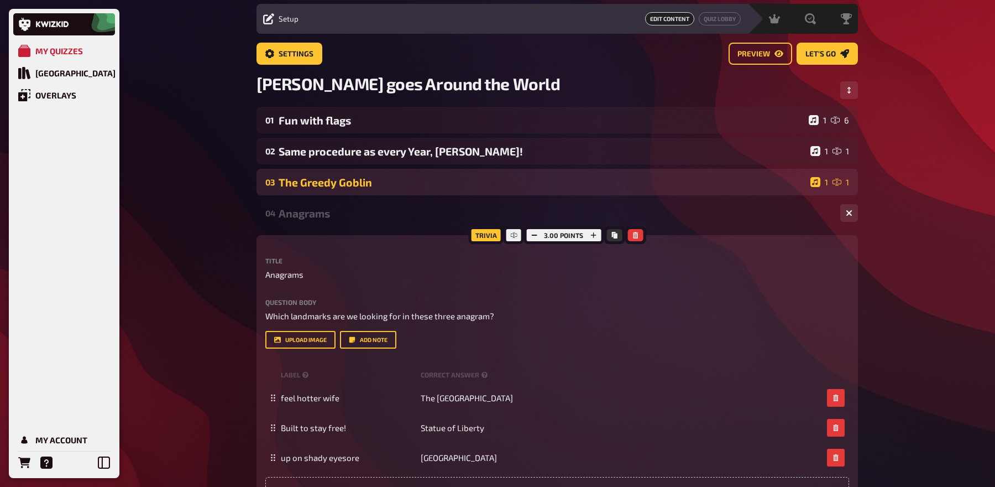
click at [385, 185] on div "The Greedy Goblin" at bounding box center [542, 182] width 527 height 13
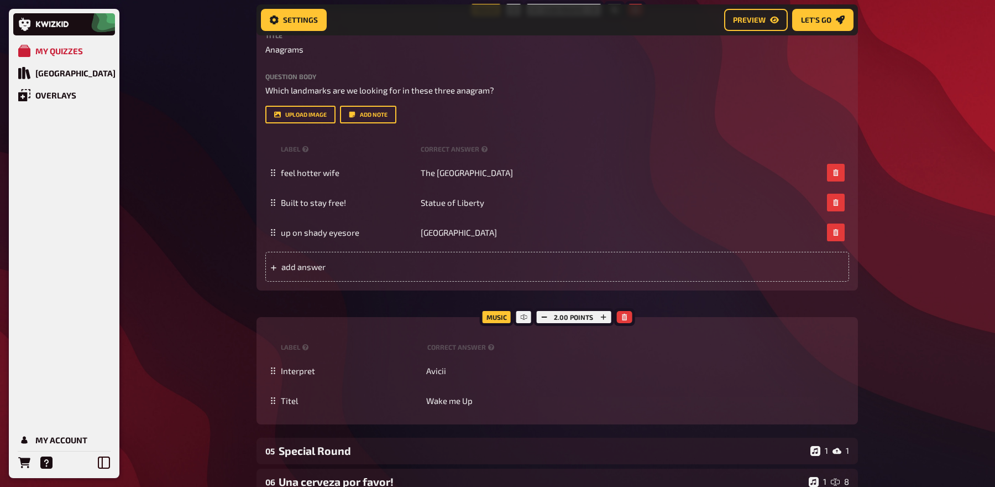
scroll to position [710, 0]
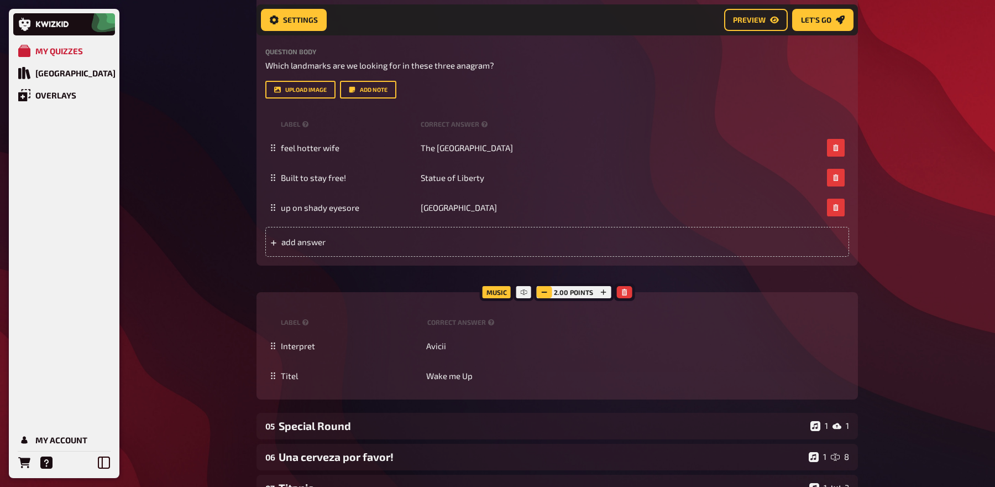
click at [540, 291] on button "button" at bounding box center [543, 292] width 15 height 12
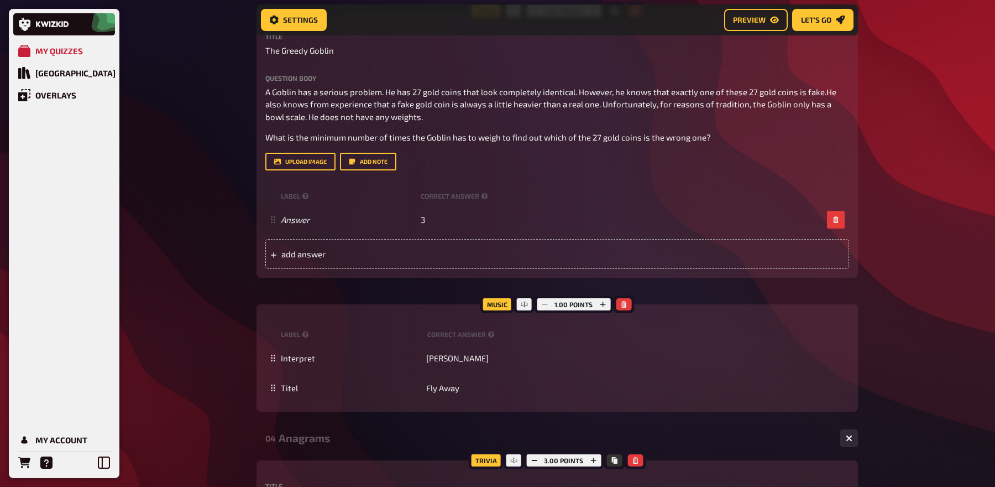
scroll to position [135, 0]
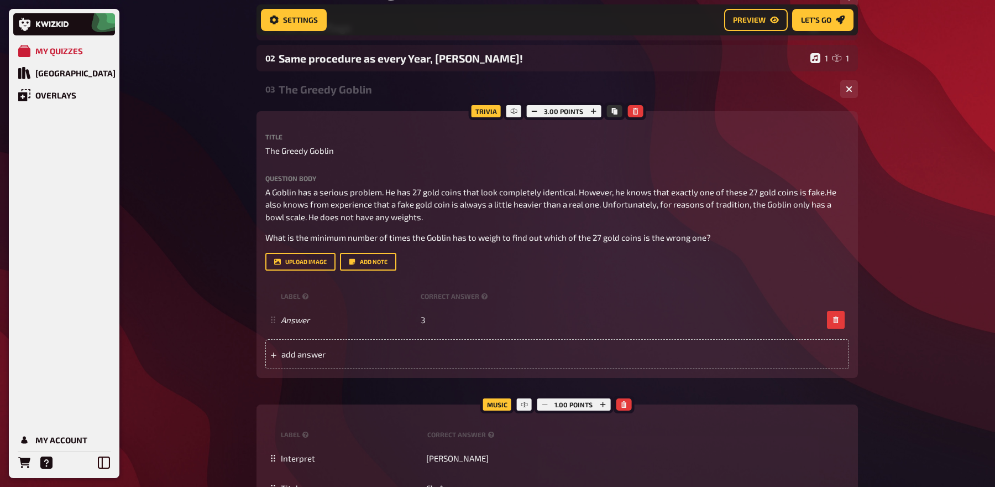
click at [364, 81] on div "03 The Greedy Goblin 1 1" at bounding box center [558, 89] width 602 height 27
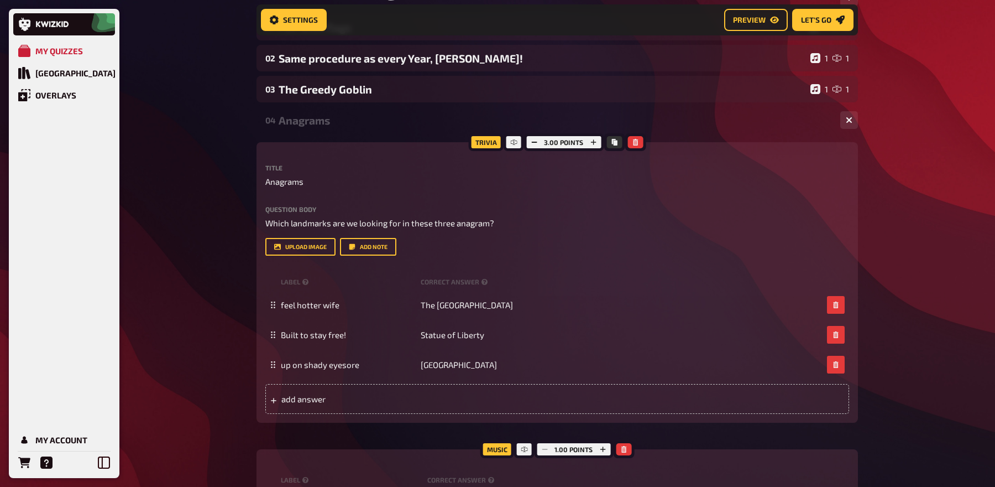
click at [348, 124] on div "Anagrams" at bounding box center [555, 120] width 553 height 13
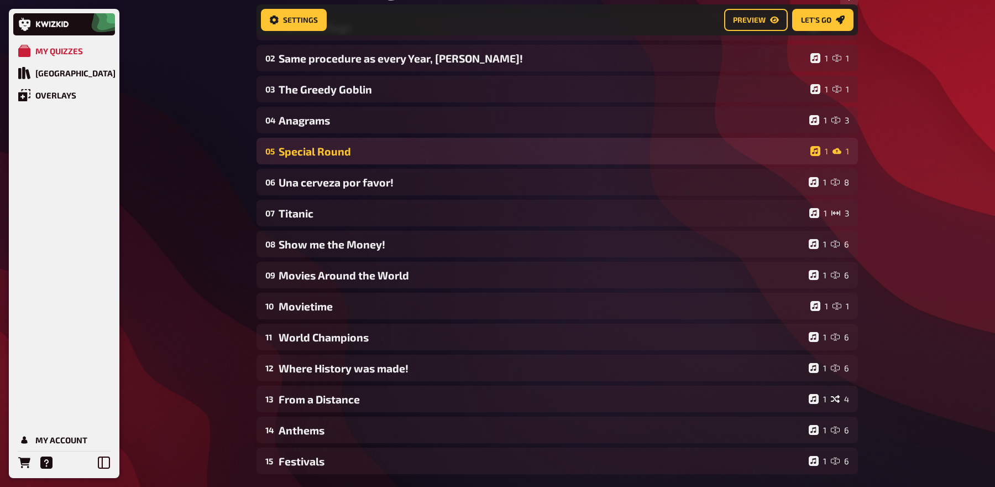
click at [344, 149] on div "Special Round" at bounding box center [542, 151] width 527 height 13
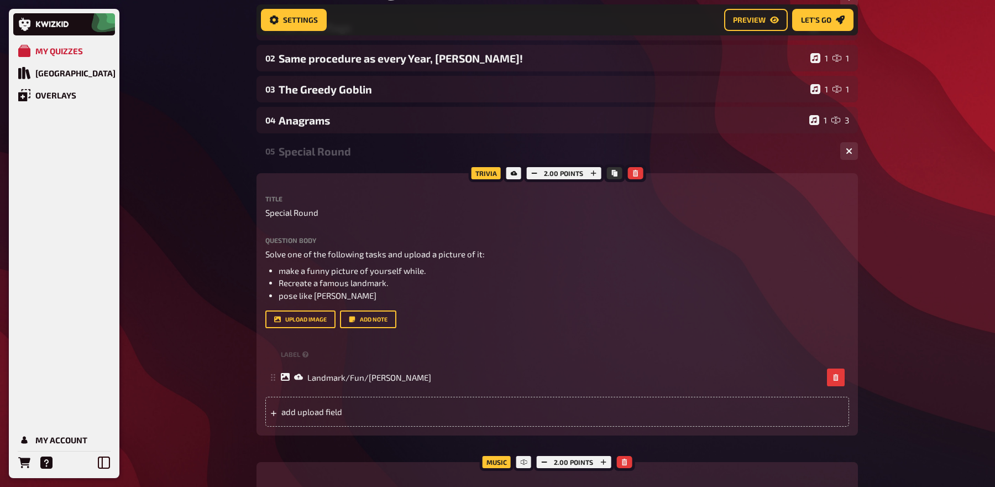
click at [416, 301] on div "Question body Solve one of the following tasks and upload a picture of it: make…" at bounding box center [557, 283] width 584 height 92
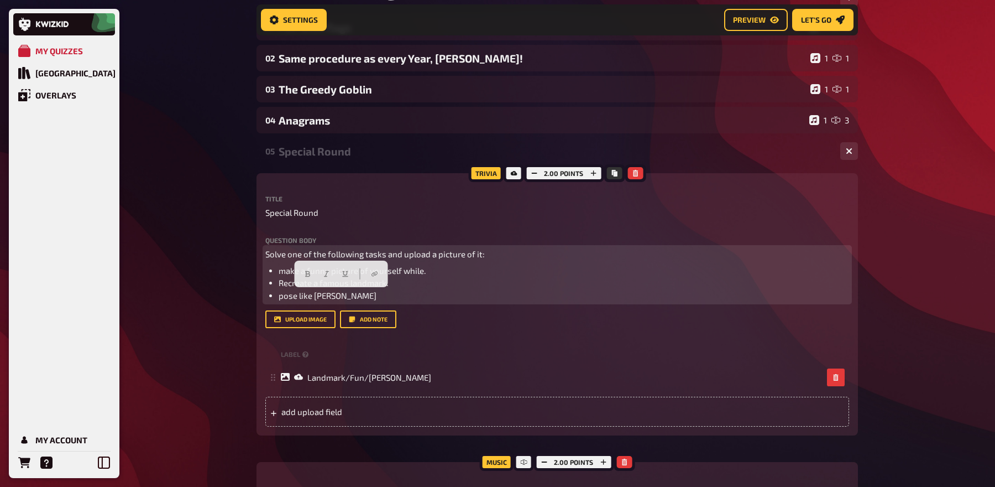
drag, startPoint x: 418, startPoint y: 296, endPoint x: 272, endPoint y: 291, distance: 146.0
click at [279, 291] on li "pose like Arnold Schwarzenegger" at bounding box center [564, 295] width 571 height 13
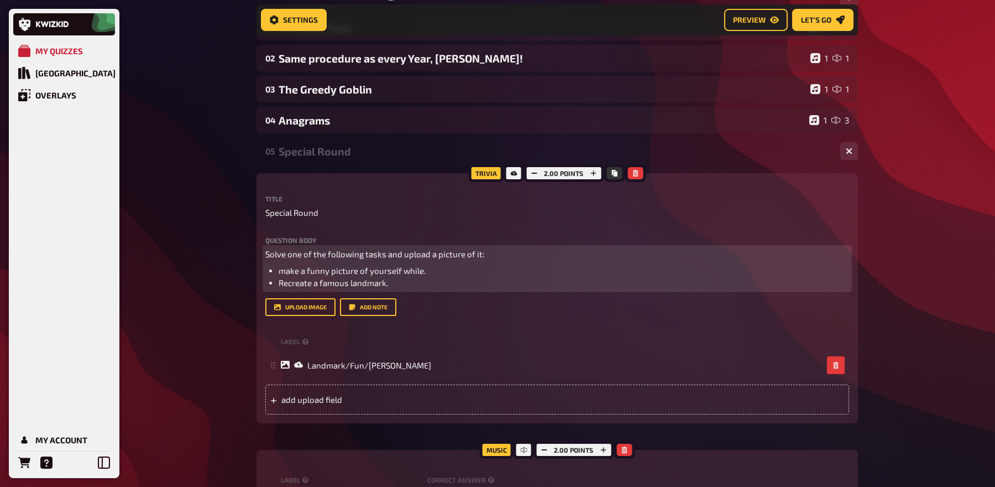
click at [307, 257] on span "Solve one of the following tasks and upload a picture of it:" at bounding box center [374, 254] width 219 height 10
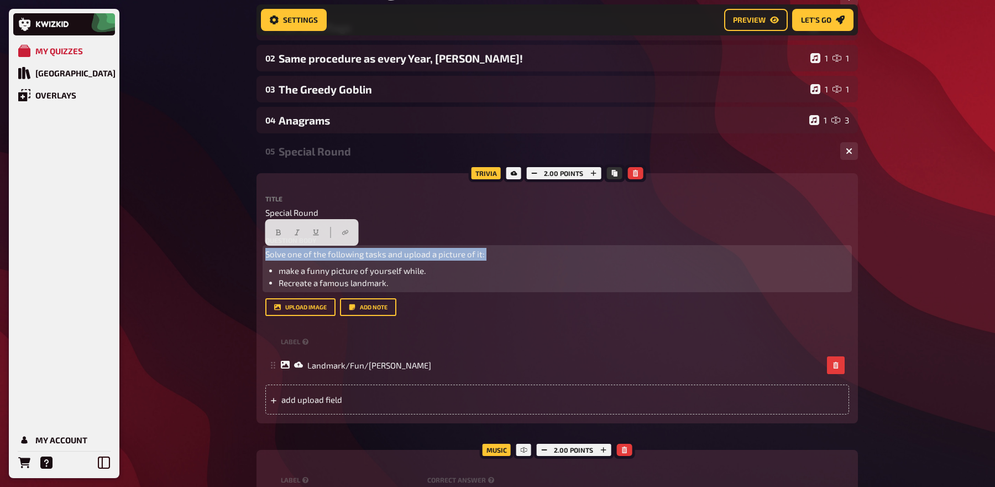
click at [307, 257] on span "Solve one of the following tasks and upload a picture of it:" at bounding box center [374, 254] width 219 height 10
click at [339, 237] on button "button" at bounding box center [341, 232] width 18 height 18
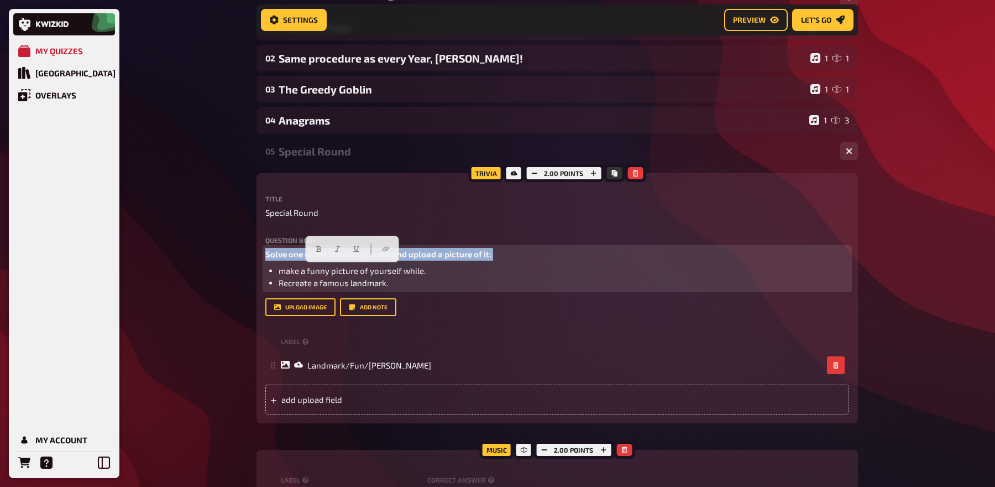
drag, startPoint x: 431, startPoint y: 269, endPoint x: 260, endPoint y: 269, distance: 170.3
click at [260, 269] on div "Trivia 2.00 points Title Special Round Question body Solve one of the following…" at bounding box center [558, 298] width 602 height 250
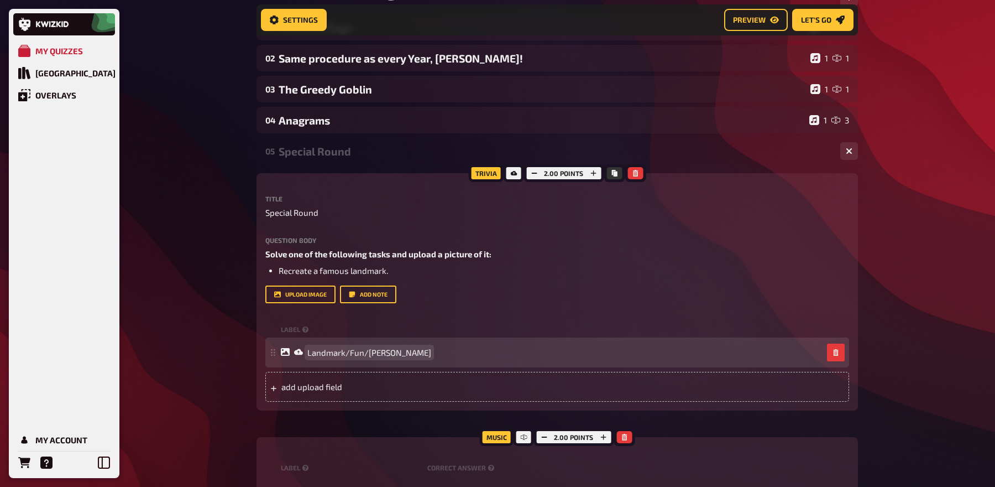
click at [389, 347] on span "Landmark/Fun/Arnold" at bounding box center [369, 352] width 124 height 10
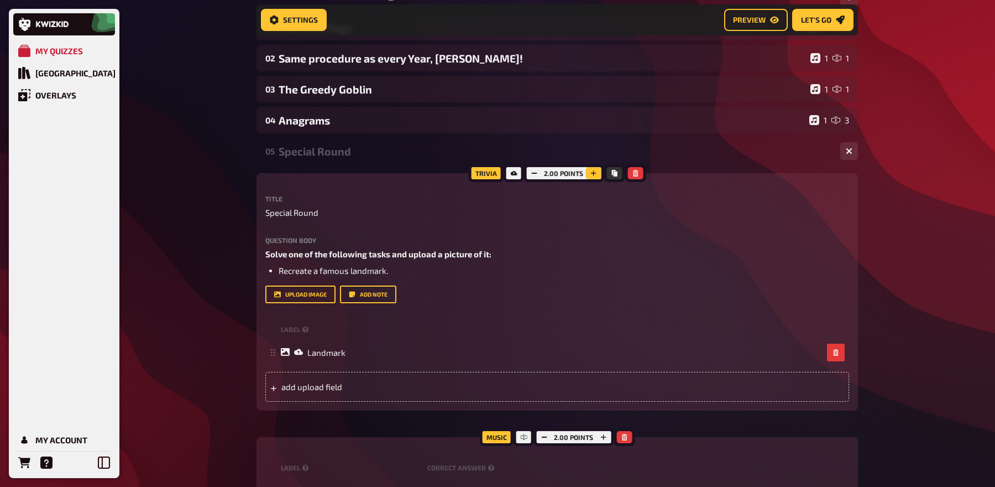
click at [592, 169] on button "button" at bounding box center [592, 173] width 15 height 12
click at [542, 435] on icon "button" at bounding box center [544, 436] width 7 height 7
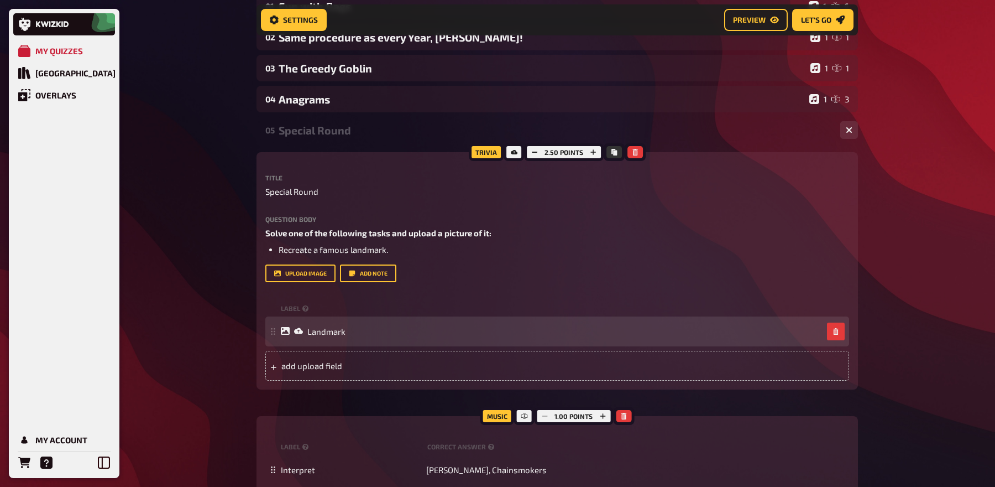
scroll to position [74, 0]
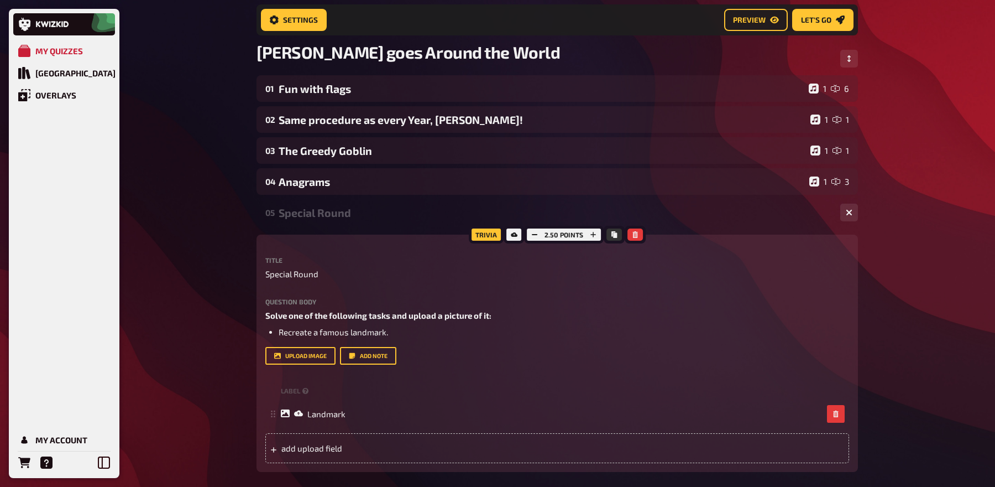
click at [357, 212] on div "Special Round" at bounding box center [555, 212] width 553 height 13
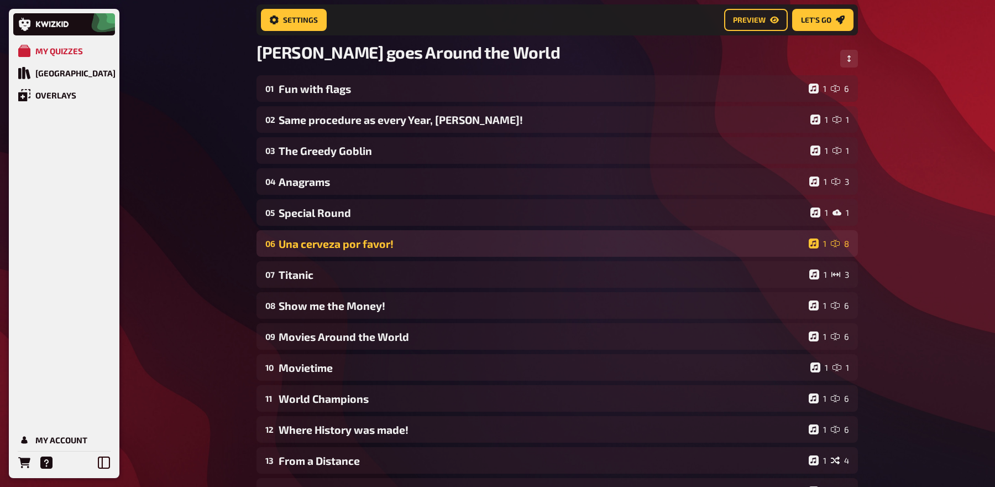
click at [348, 235] on div "06 Una cerveza por favor! 1 8" at bounding box center [558, 243] width 602 height 27
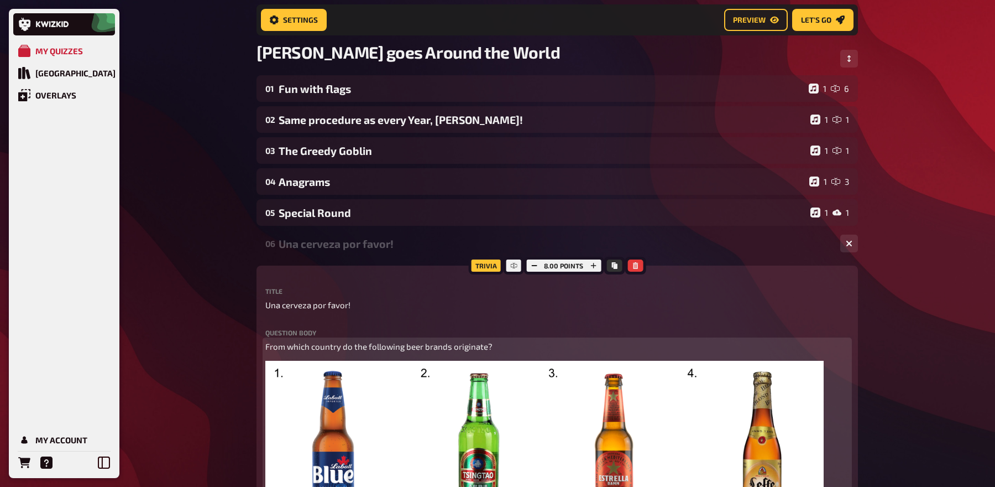
click at [549, 343] on p "From which country do the following beer brands originate?" at bounding box center [557, 346] width 584 height 13
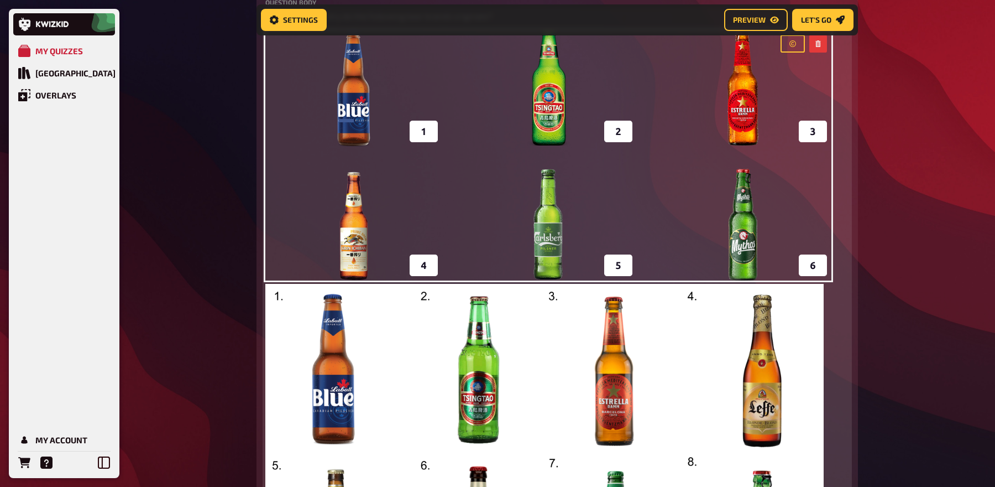
scroll to position [410, 0]
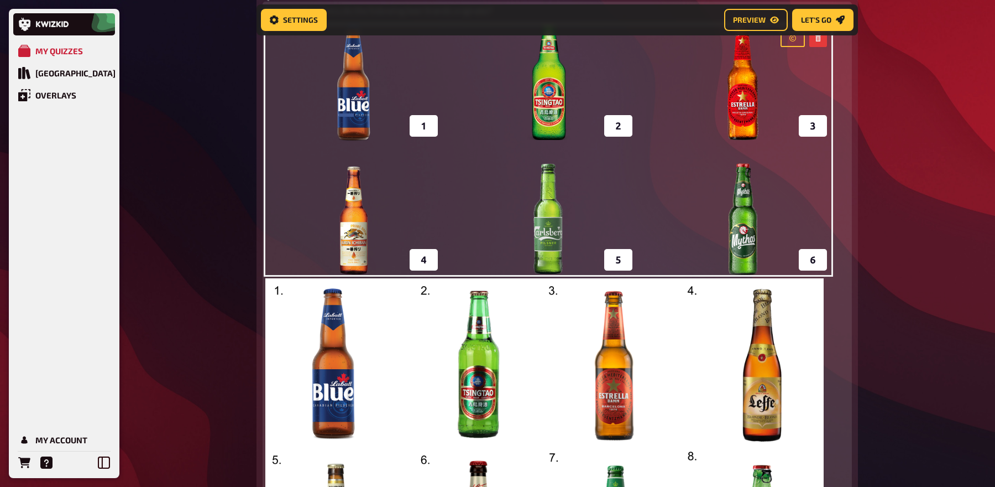
click at [598, 325] on img at bounding box center [544, 445] width 558 height 335
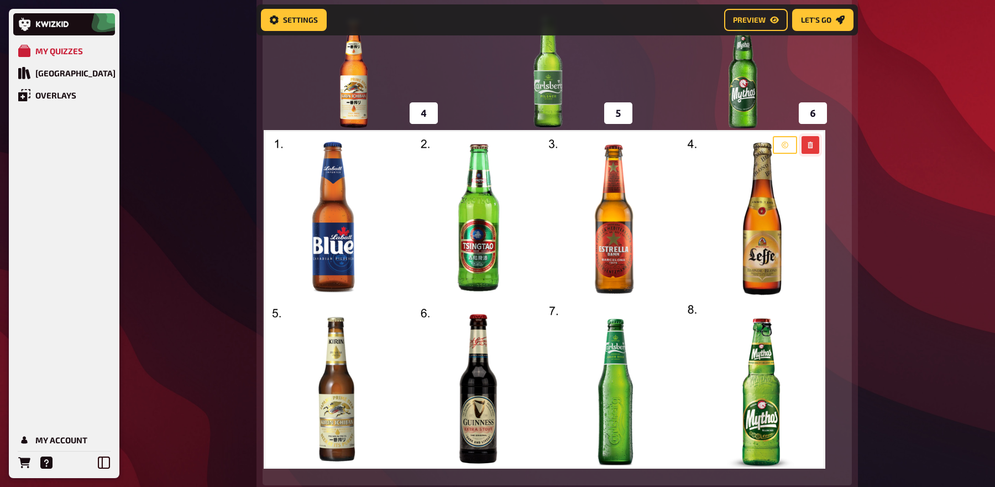
scroll to position [562, 0]
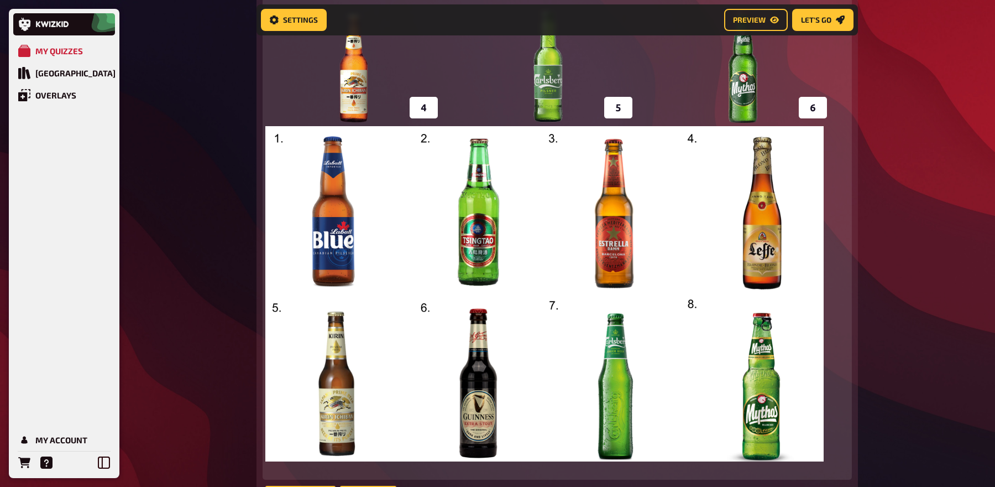
click at [813, 140] on icon "button" at bounding box center [810, 139] width 7 height 7
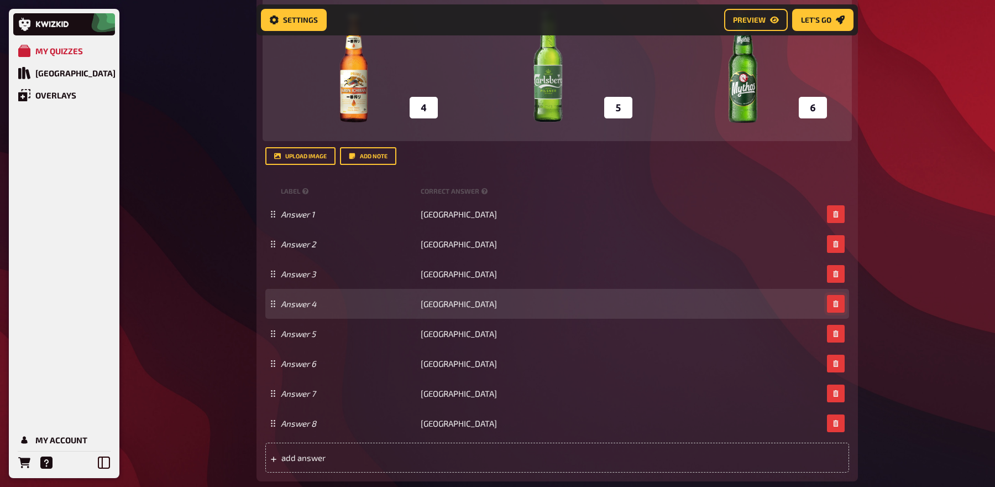
click at [839, 306] on icon "button" at bounding box center [836, 303] width 7 height 7
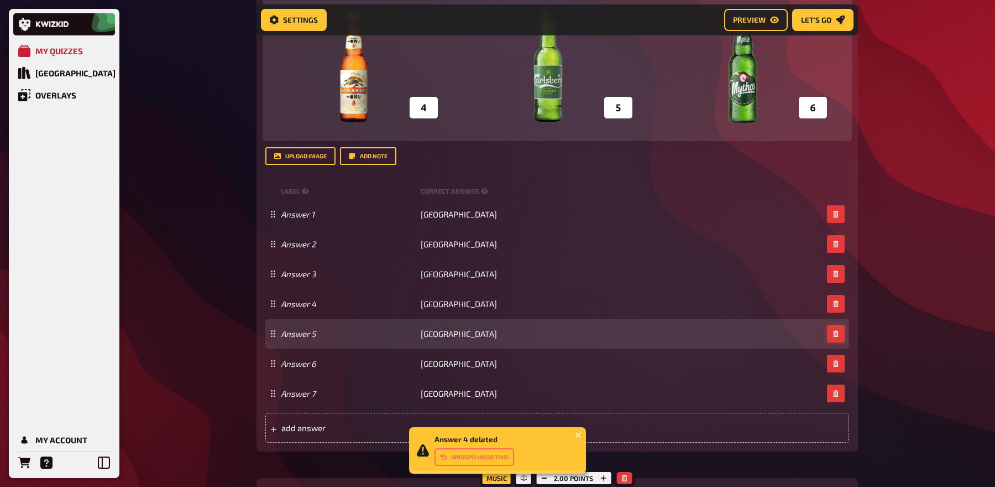
click at [838, 334] on icon "button" at bounding box center [835, 333] width 5 height 7
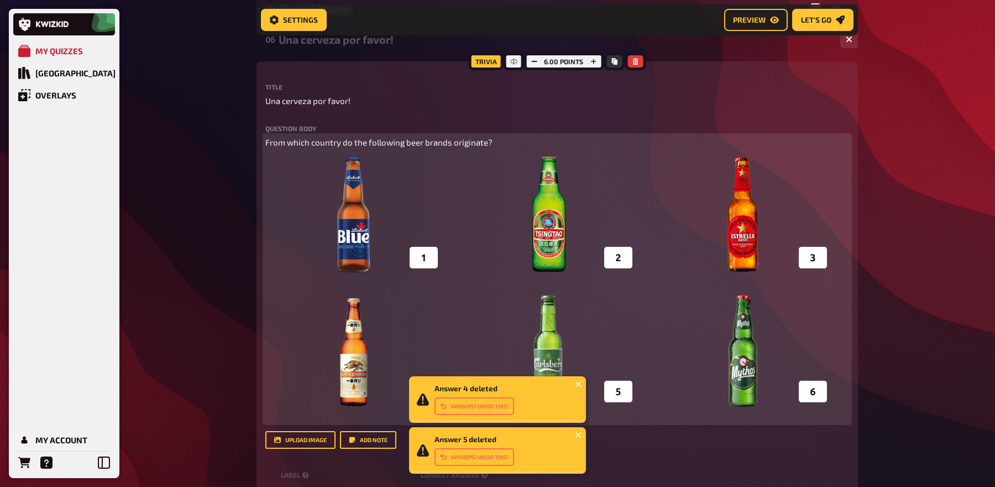
scroll to position [226, 0]
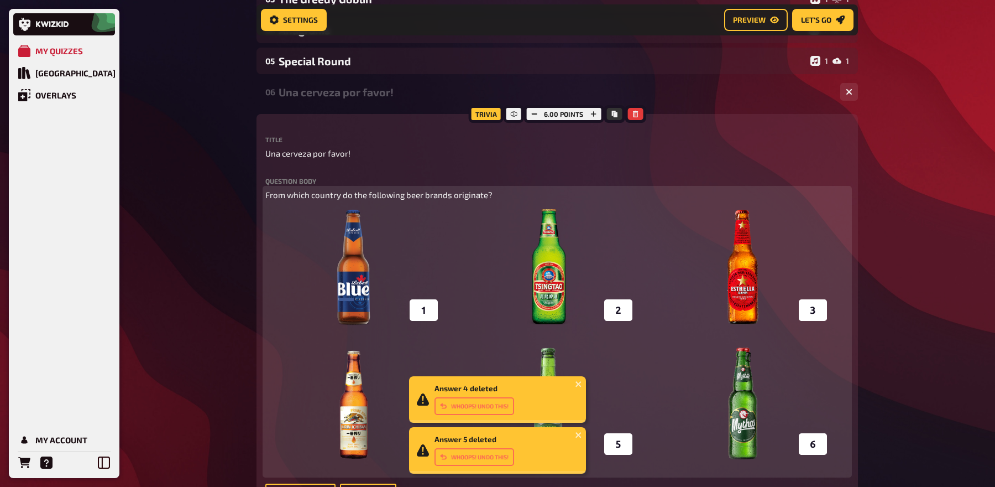
click at [406, 196] on span "From which country do the following beer brands originate?" at bounding box center [378, 195] width 227 height 10
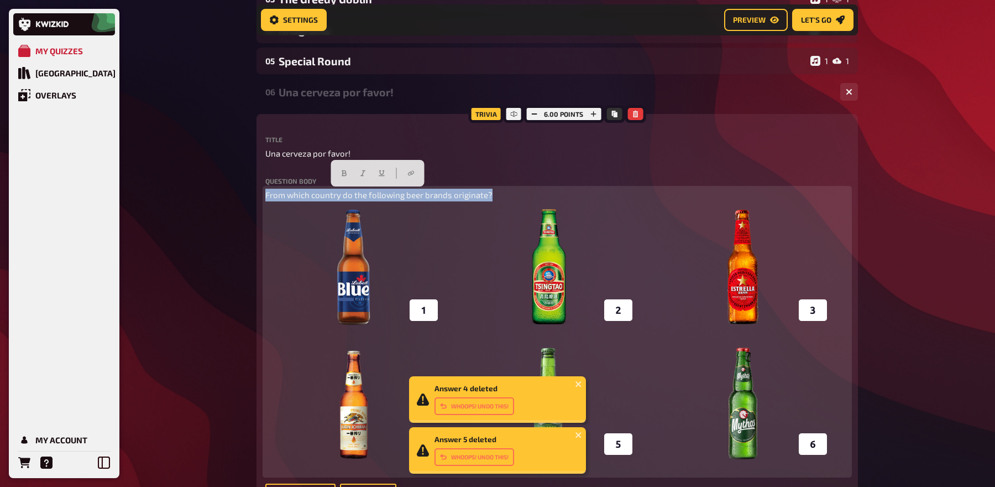
click at [406, 196] on span "From which country do the following beer brands originate?" at bounding box center [378, 195] width 227 height 10
click at [333, 168] on div at bounding box center [377, 173] width 93 height 27
click at [342, 170] on icon "button" at bounding box center [344, 173] width 7 height 7
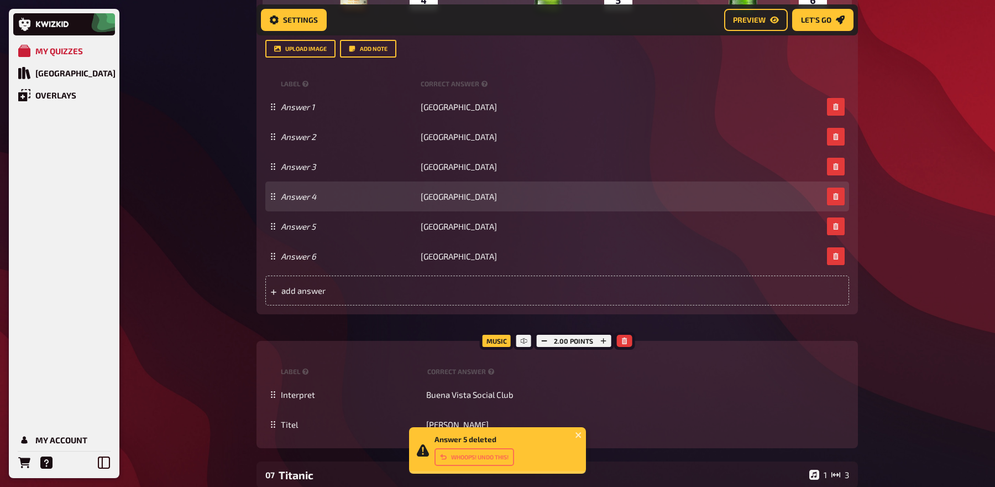
scroll to position [676, 0]
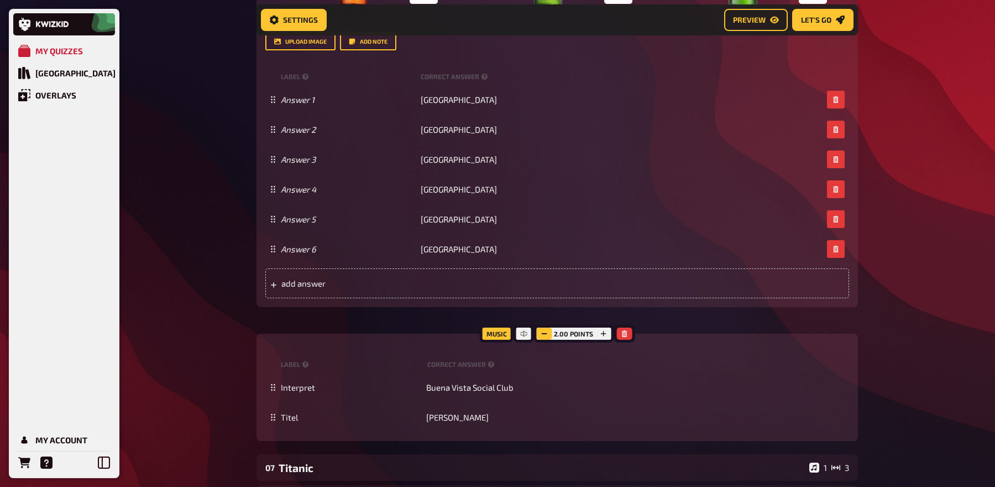
click at [544, 331] on icon "button" at bounding box center [544, 333] width 7 height 7
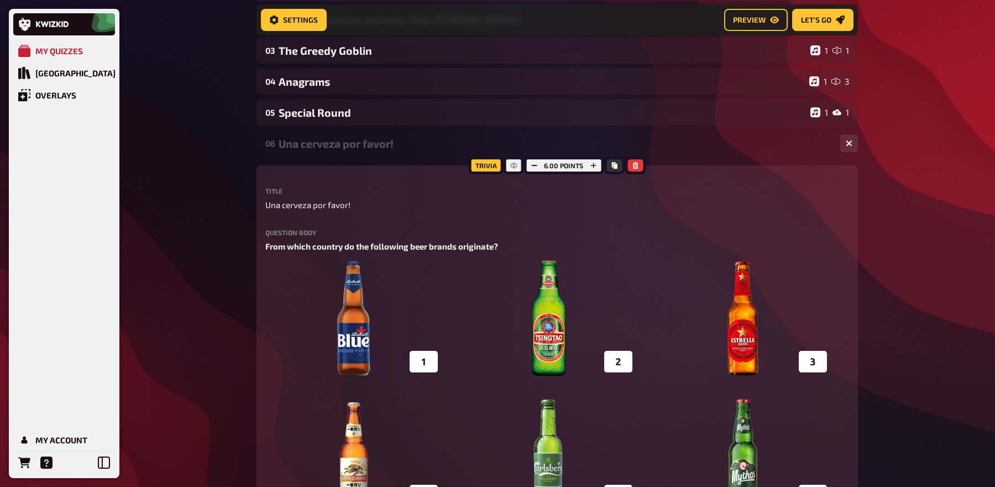
scroll to position [133, 0]
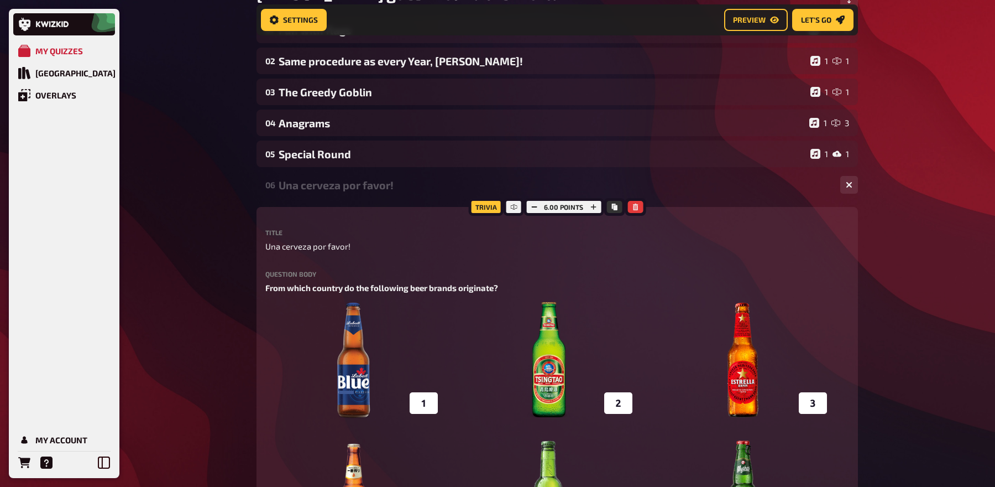
click at [364, 181] on div "Una cerveza por favor!" at bounding box center [555, 185] width 553 height 13
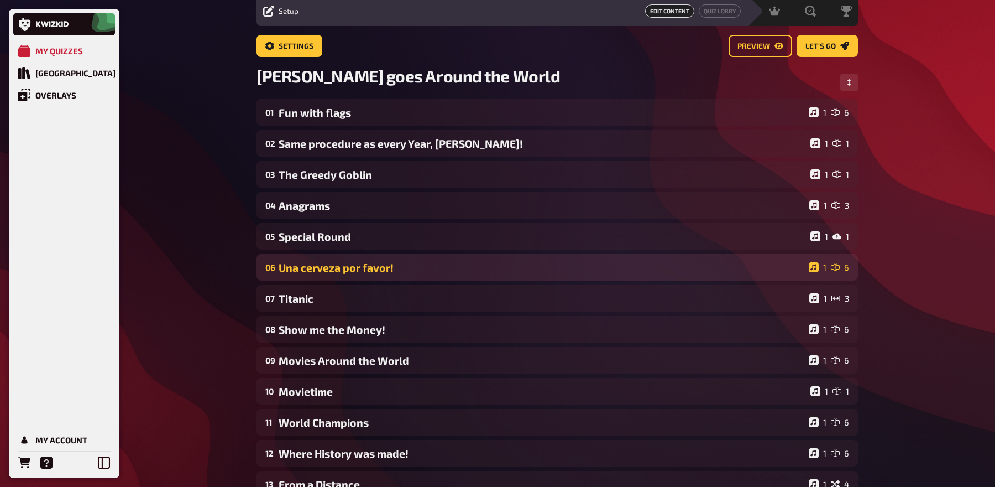
scroll to position [0, 0]
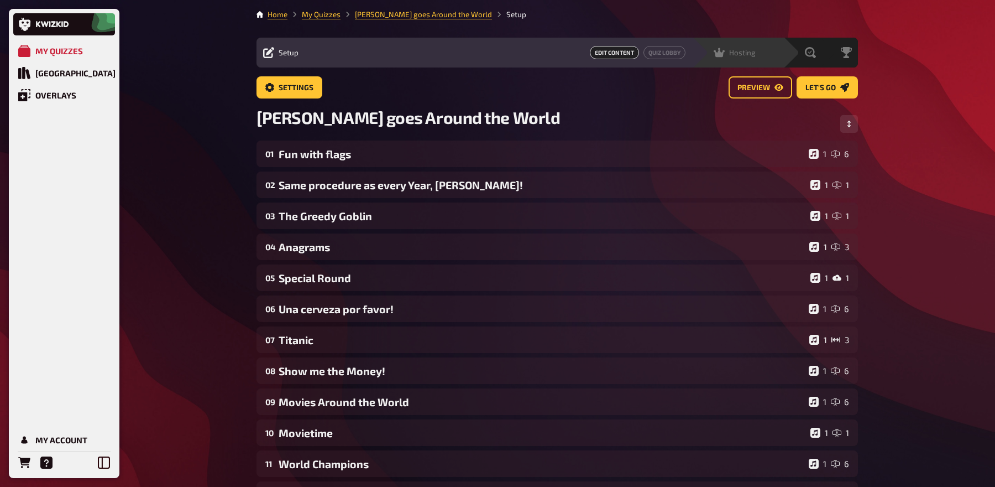
click at [744, 51] on span "Hosting" at bounding box center [742, 52] width 27 height 9
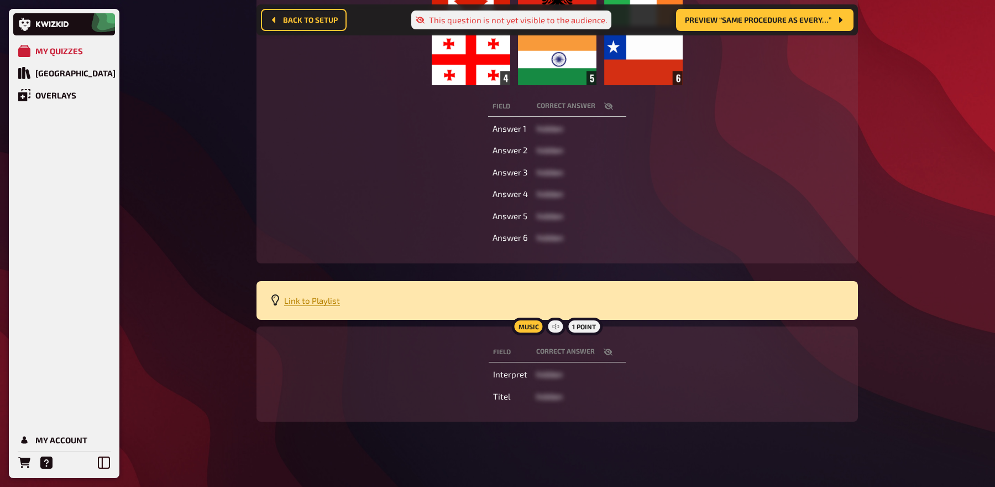
scroll to position [261, 0]
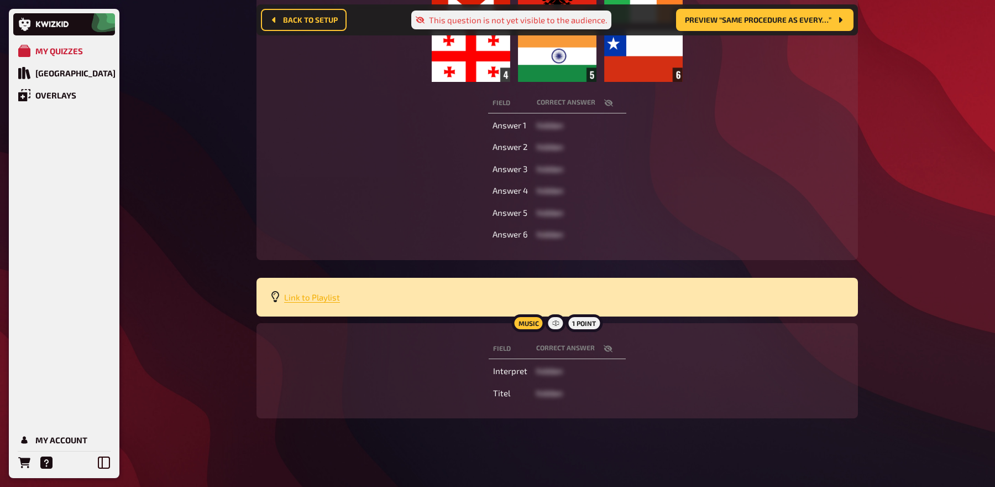
click at [326, 294] on span "Link to Playlist" at bounding box center [312, 297] width 56 height 10
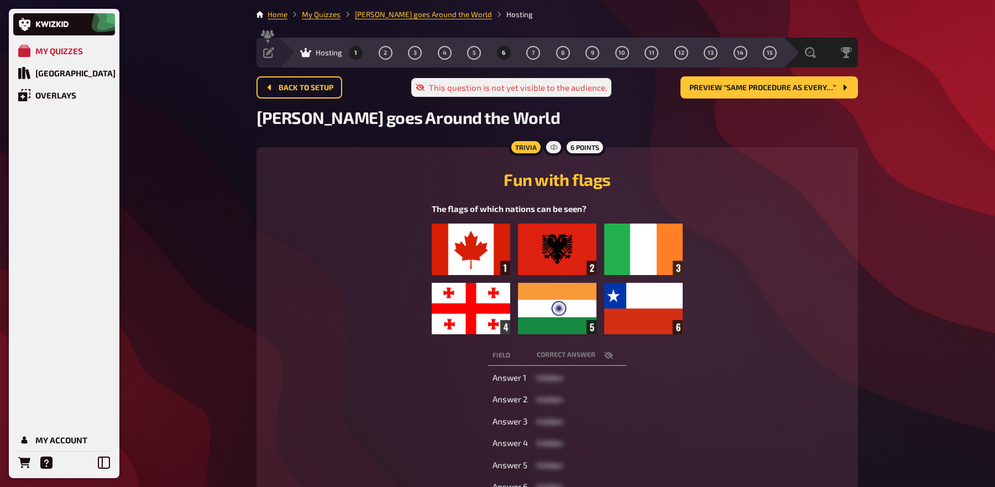
click at [499, 49] on button "6" at bounding box center [504, 53] width 18 height 18
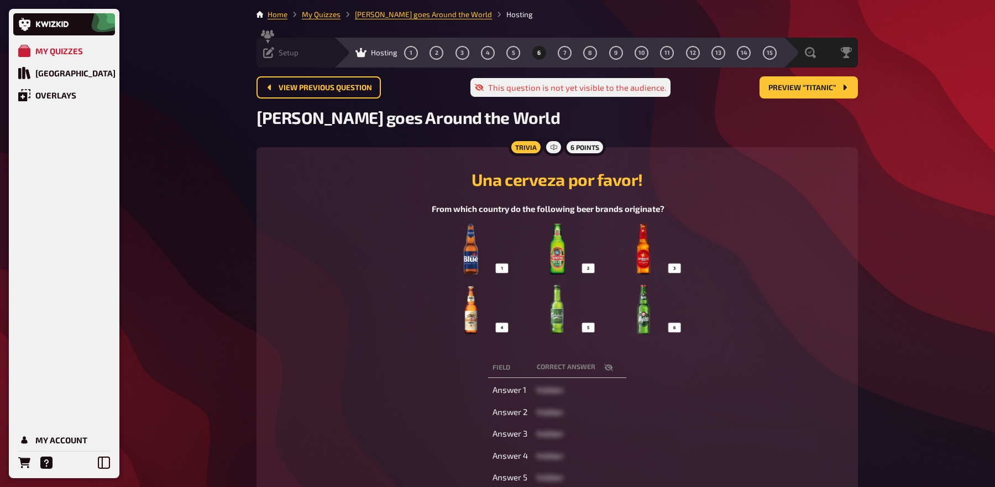
click at [280, 53] on span "Setup" at bounding box center [289, 52] width 20 height 9
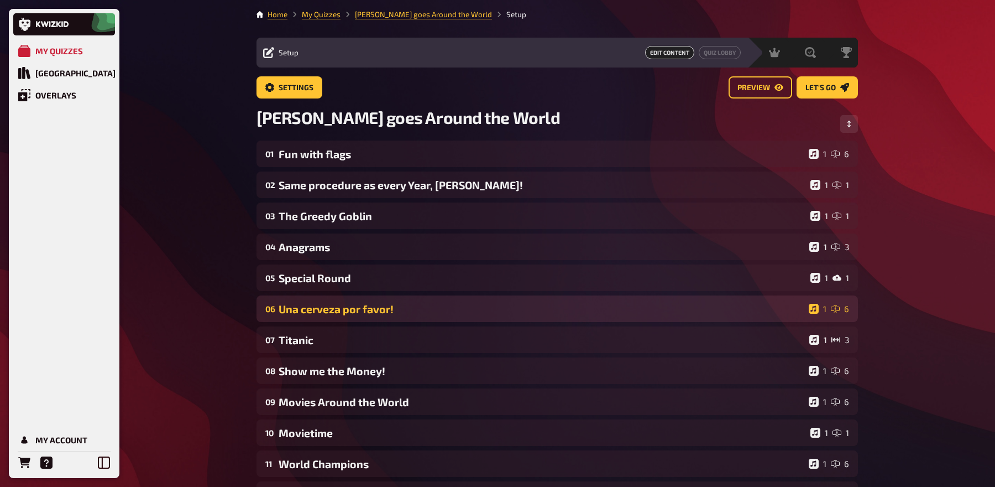
click at [400, 317] on div "06 Una cerveza por favor! 1 6" at bounding box center [558, 308] width 602 height 27
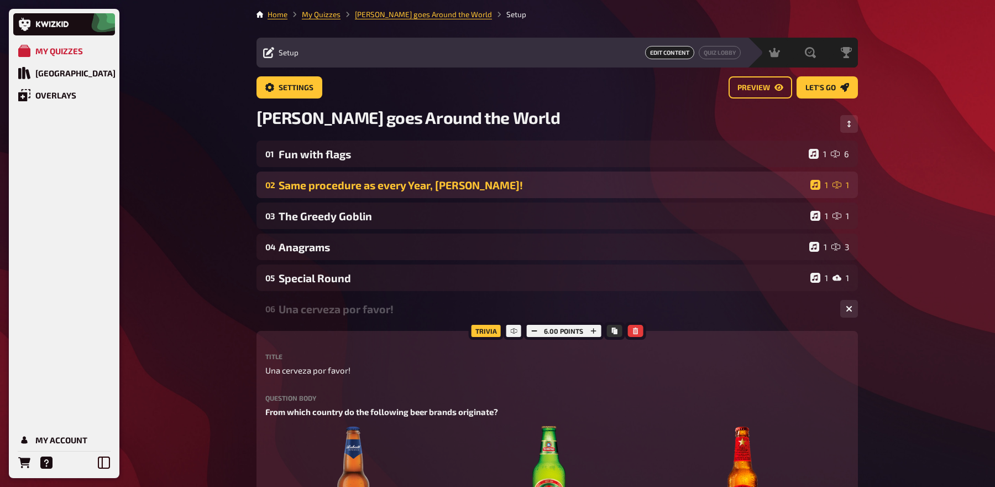
click at [442, 193] on div "02 Same procedure as every Year, James! 1 1" at bounding box center [558, 184] width 602 height 27
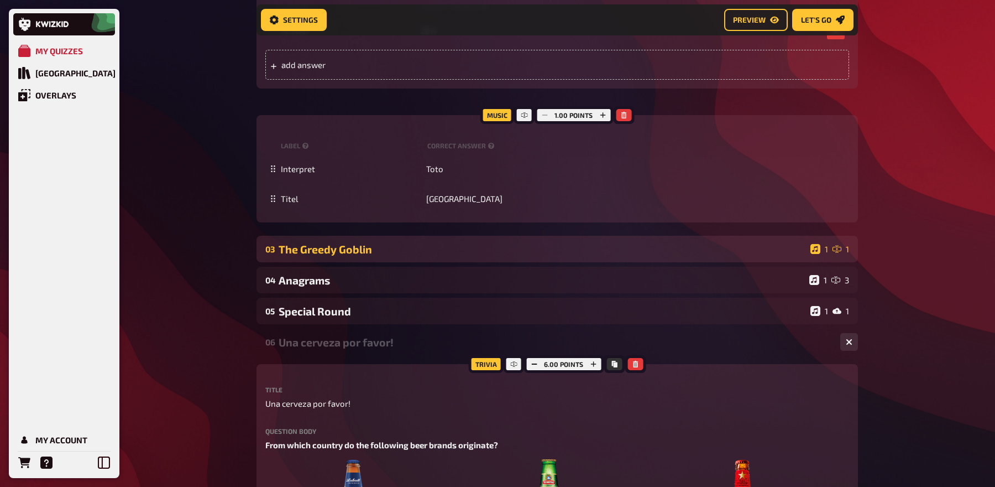
click at [436, 256] on div "03 The Greedy Goblin 1 1" at bounding box center [558, 249] width 602 height 27
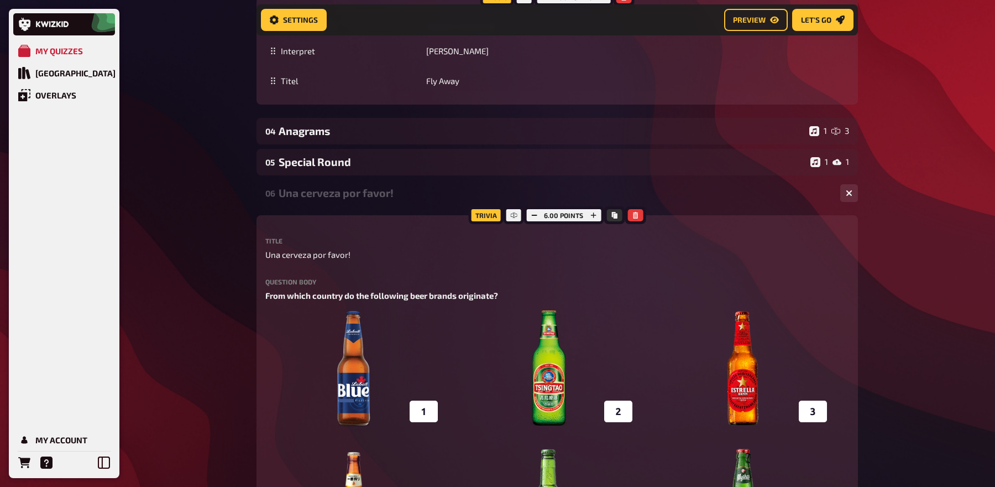
scroll to position [979, 0]
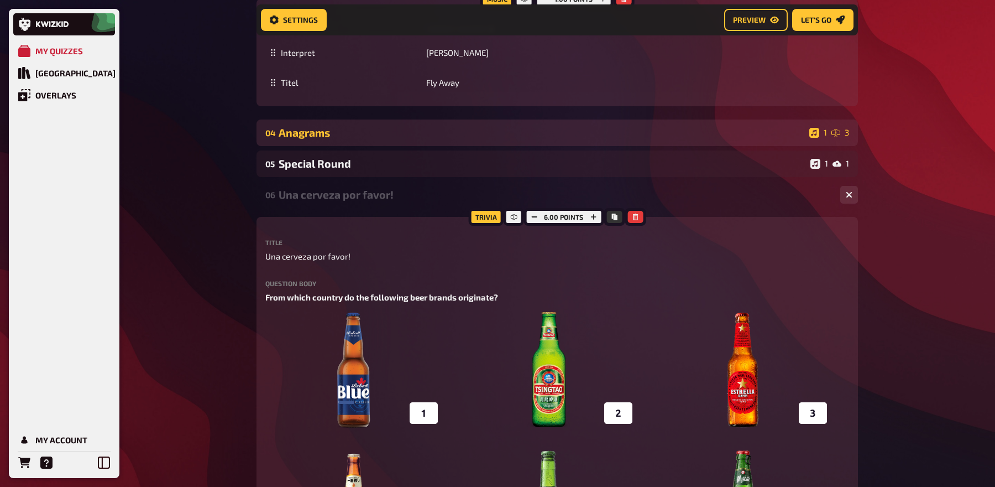
click at [383, 145] on div "04 Anagrams 1 3" at bounding box center [558, 132] width 602 height 27
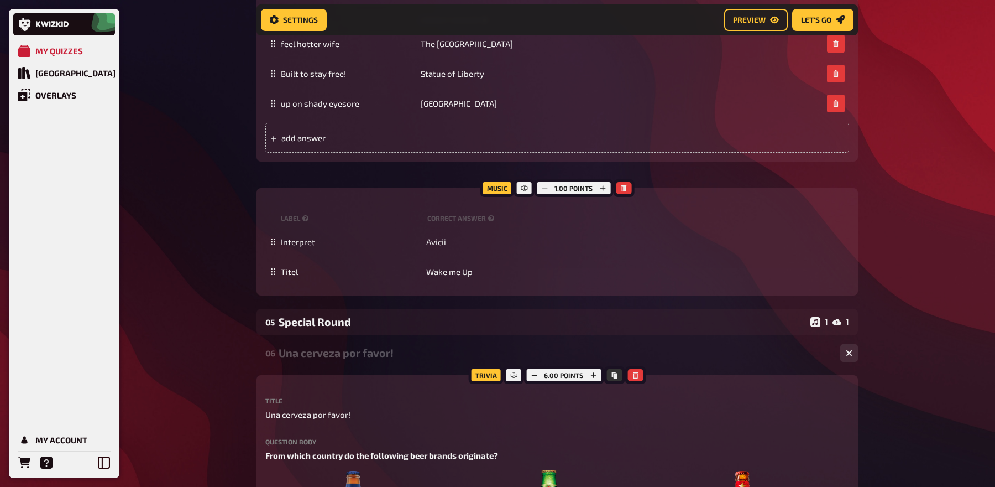
scroll to position [1296, 0]
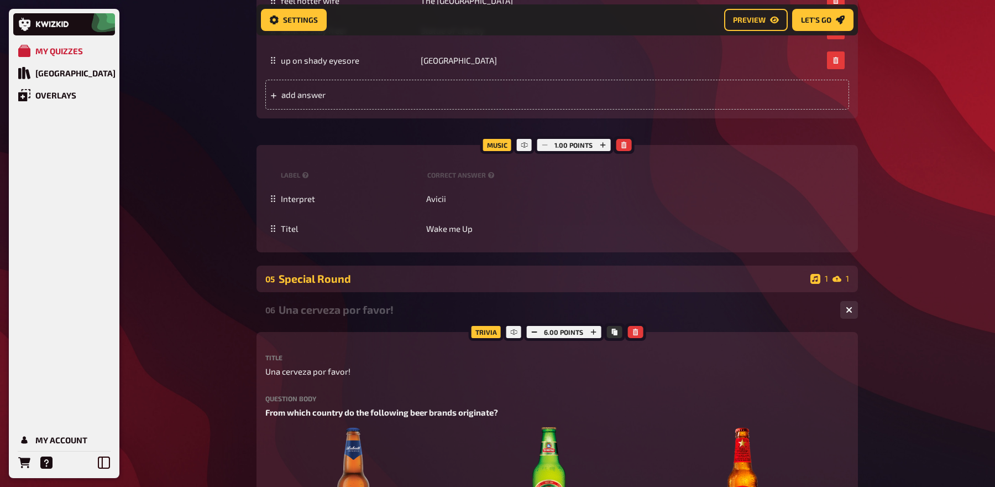
click at [388, 291] on div "05 Special Round 1 1" at bounding box center [558, 278] width 602 height 27
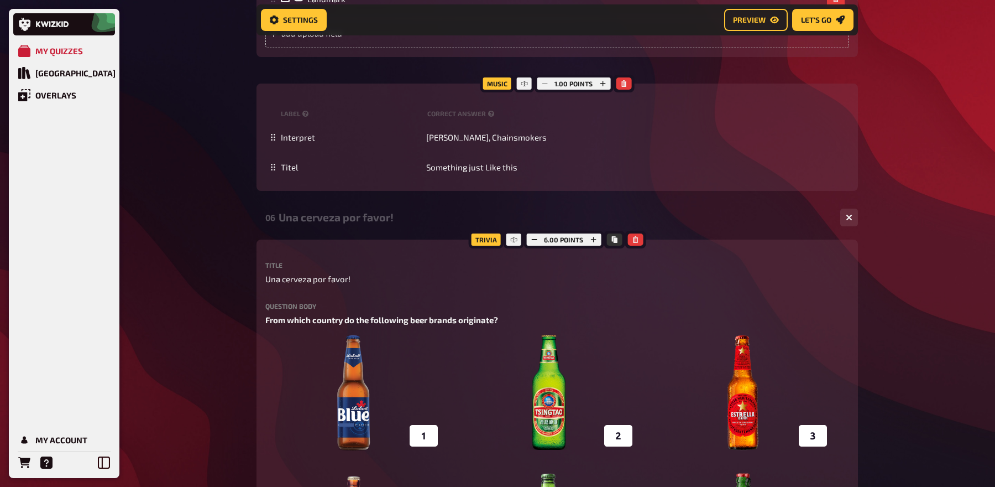
scroll to position [1775, 0]
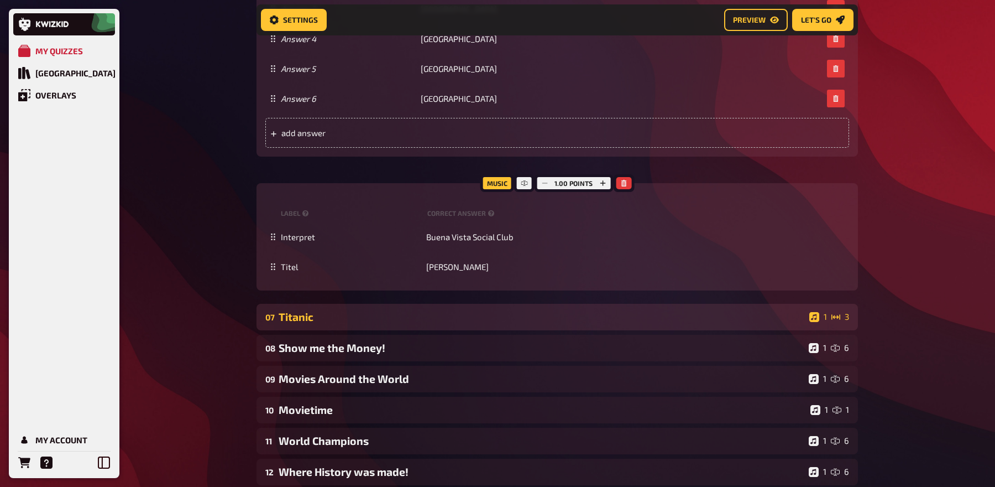
click at [377, 315] on div "Titanic" at bounding box center [542, 316] width 526 height 13
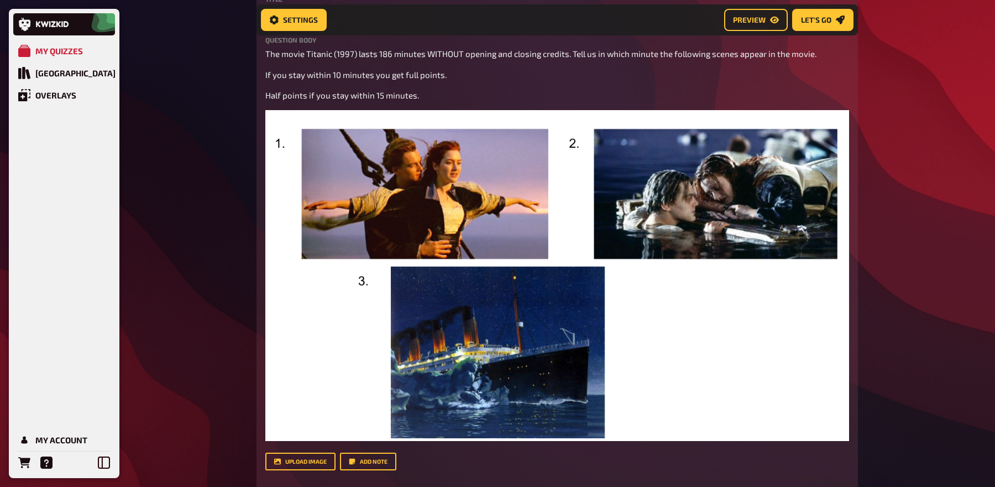
scroll to position [2817, 0]
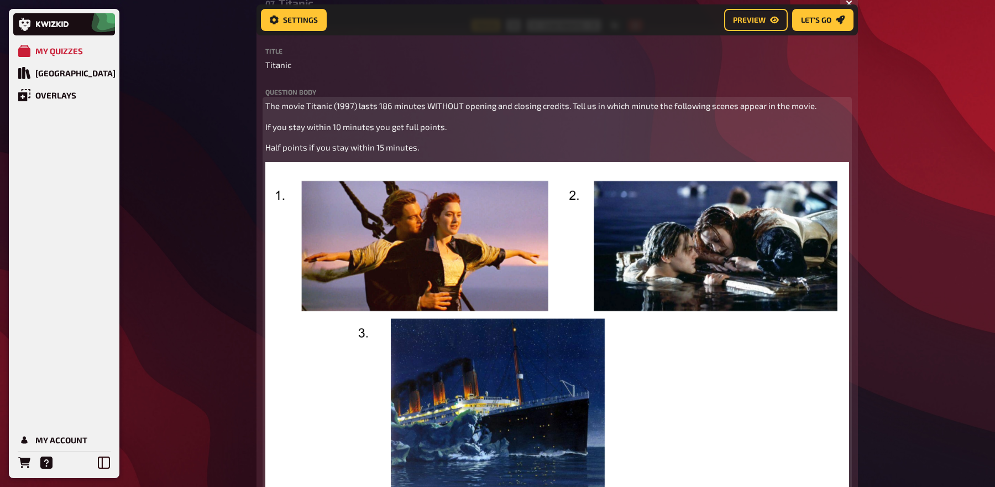
click at [461, 145] on p "Half points if you stay within 15 minutes." at bounding box center [557, 147] width 584 height 13
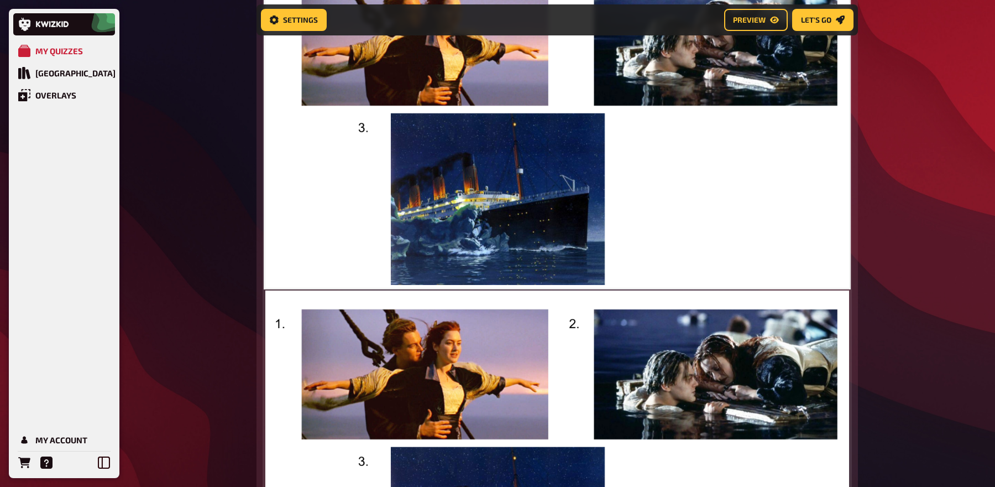
scroll to position [3015, 0]
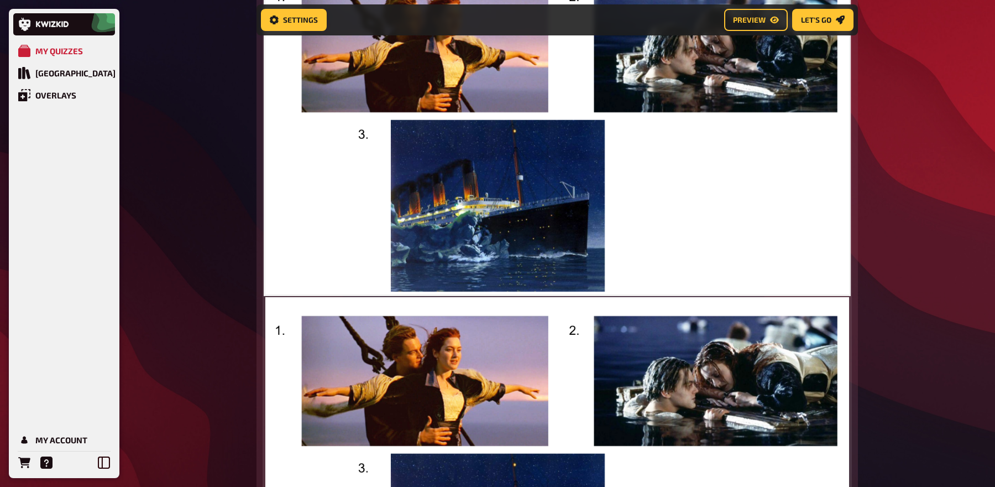
click at [542, 330] on img at bounding box center [557, 462] width 584 height 331
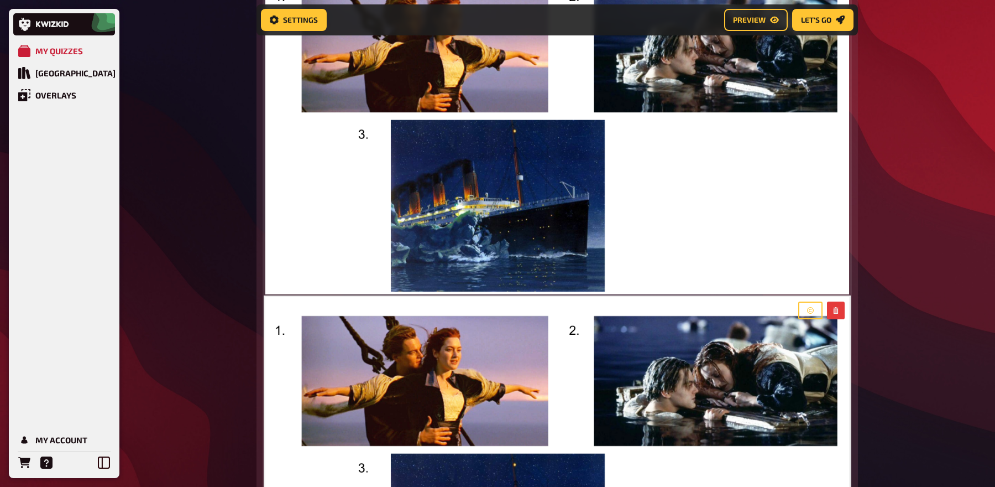
click at [836, 300] on div at bounding box center [821, 310] width 55 height 27
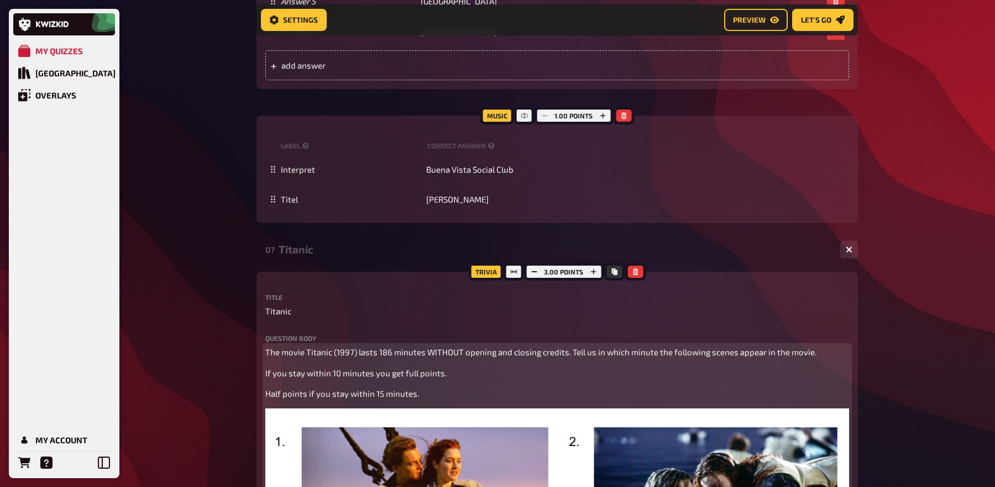
scroll to position [2758, 0]
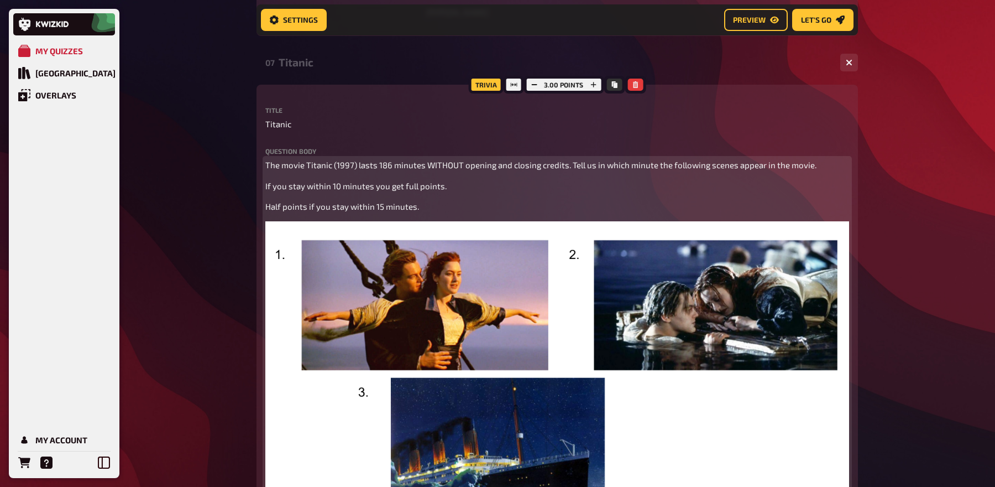
click at [560, 247] on img at bounding box center [557, 386] width 584 height 331
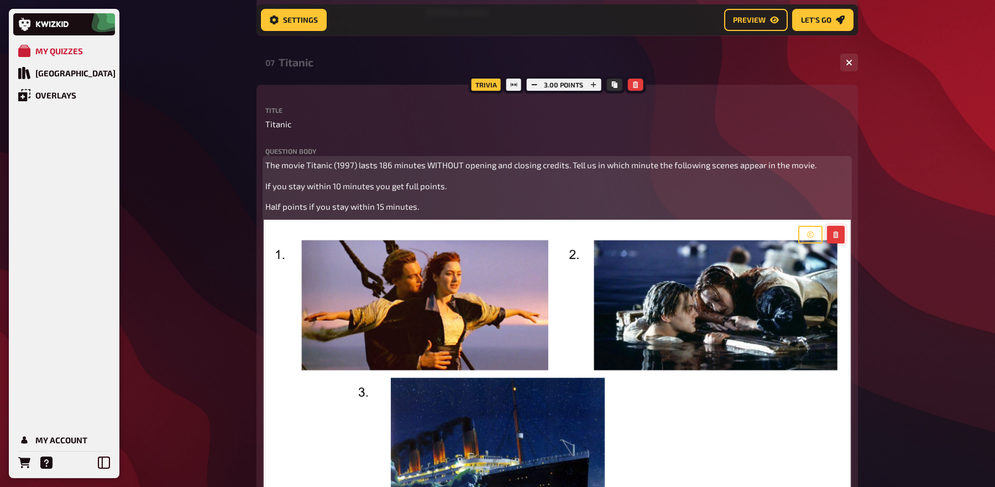
click at [836, 234] on icon "button" at bounding box center [836, 234] width 7 height 7
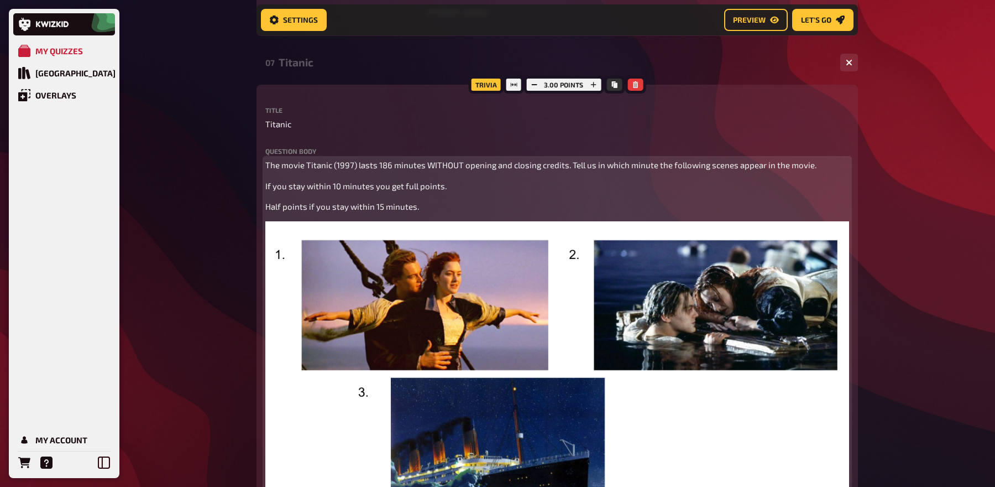
click at [839, 229] on figure "﻿" at bounding box center [557, 386] width 584 height 331
click at [839, 229] on button "button" at bounding box center [836, 235] width 18 height 18
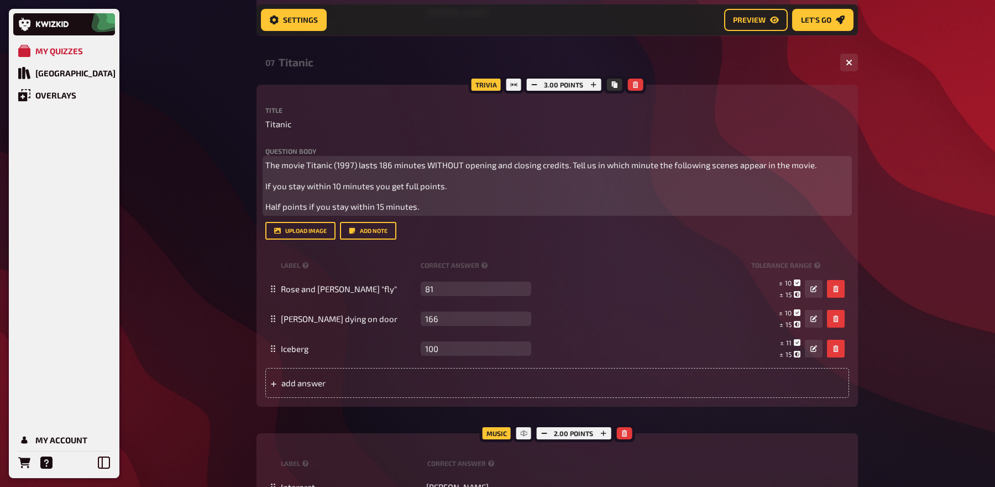
click at [599, 204] on p "Half points if you stay within 15 minutes." at bounding box center [557, 206] width 584 height 13
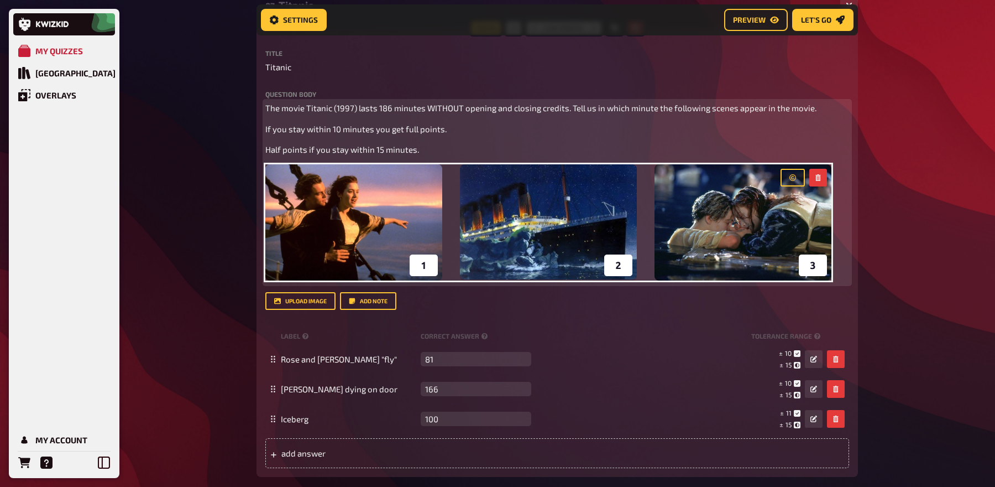
scroll to position [2817, 0]
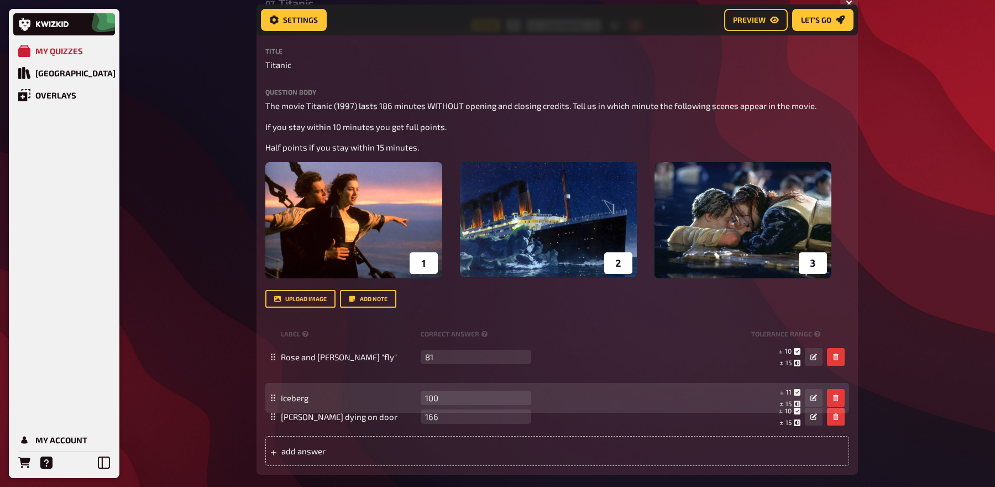
drag, startPoint x: 270, startPoint y: 417, endPoint x: 270, endPoint y: 398, distance: 18.8
click at [270, 398] on icon at bounding box center [273, 397] width 7 height 7
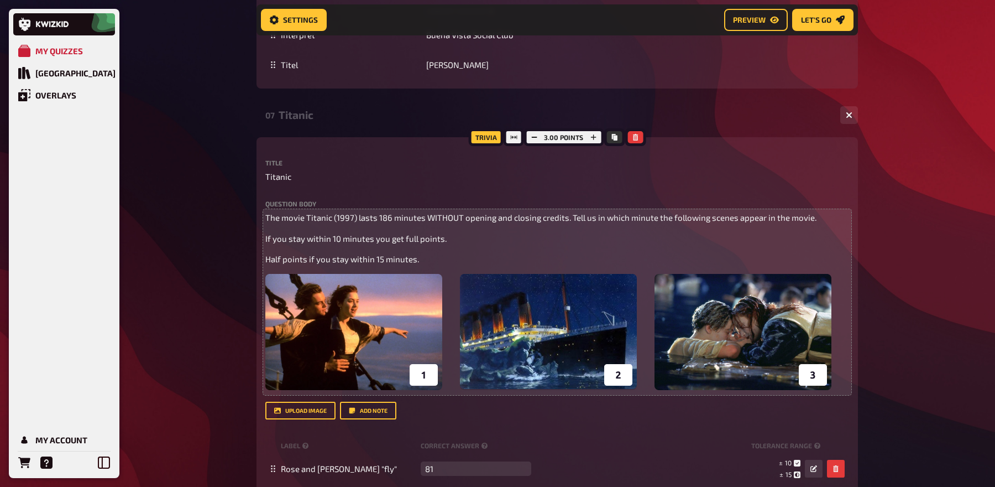
scroll to position [2694, 0]
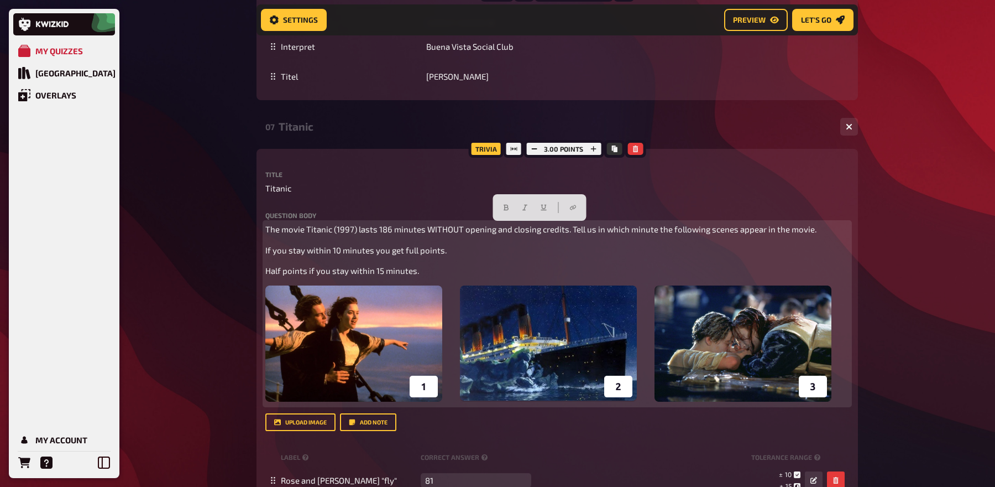
drag, startPoint x: 815, startPoint y: 229, endPoint x: 219, endPoint y: 223, distance: 596.0
click at [504, 204] on icon "button" at bounding box center [506, 207] width 7 height 7
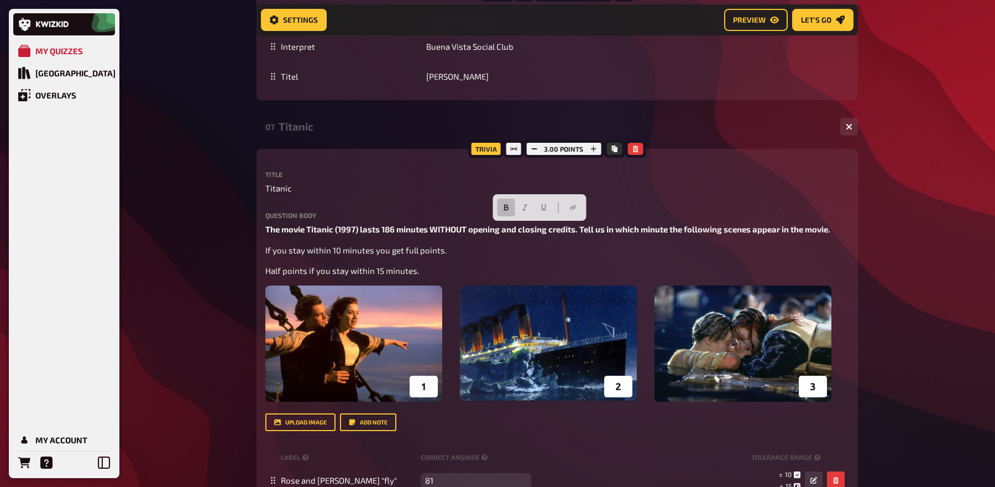
click at [306, 124] on div "Titanic" at bounding box center [555, 126] width 553 height 13
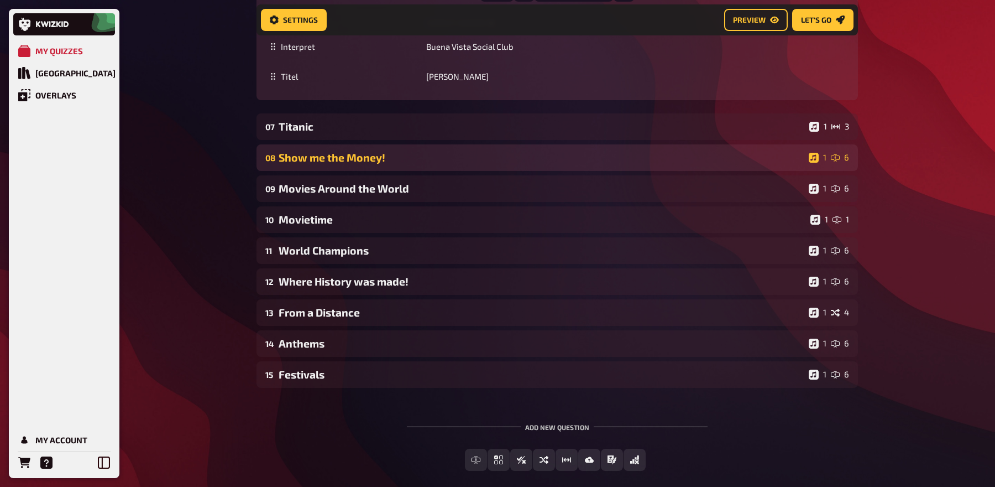
click at [311, 158] on div "Show me the Money!" at bounding box center [542, 157] width 526 height 13
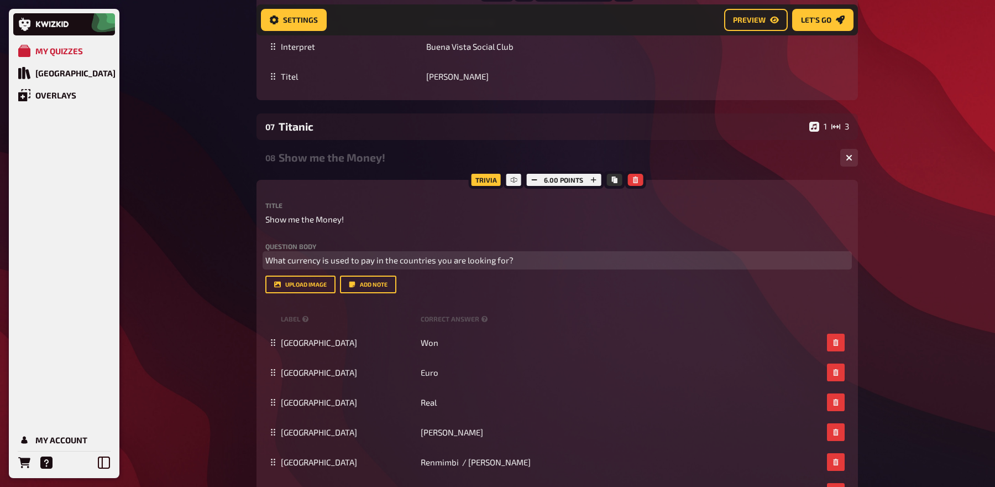
click at [367, 255] on span "What currency is used to pay in the countries you are looking for?" at bounding box center [389, 260] width 248 height 10
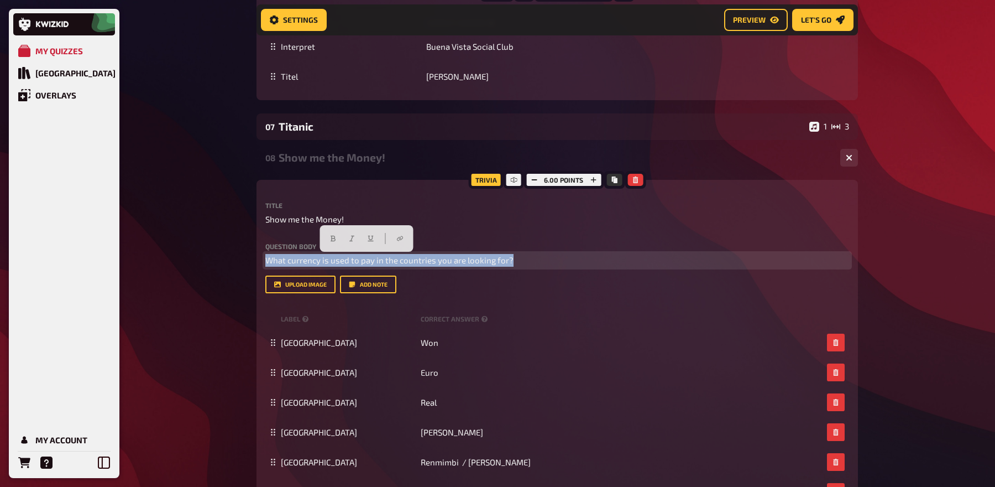
click at [367, 255] on span "What currency is used to pay in the countries you are looking for?" at bounding box center [389, 260] width 248 height 10
click at [351, 238] on icon "button" at bounding box center [354, 238] width 7 height 7
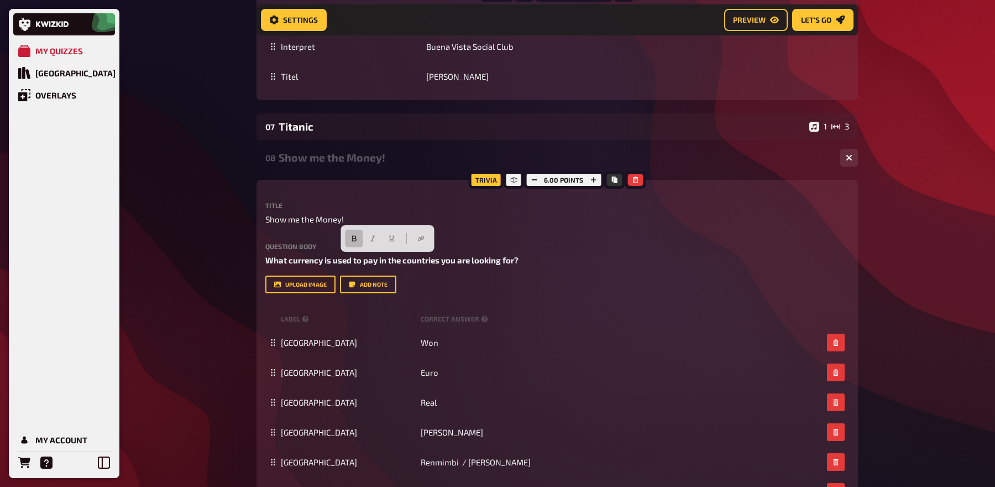
click at [341, 158] on div "Show me the Money!" at bounding box center [555, 157] width 553 height 13
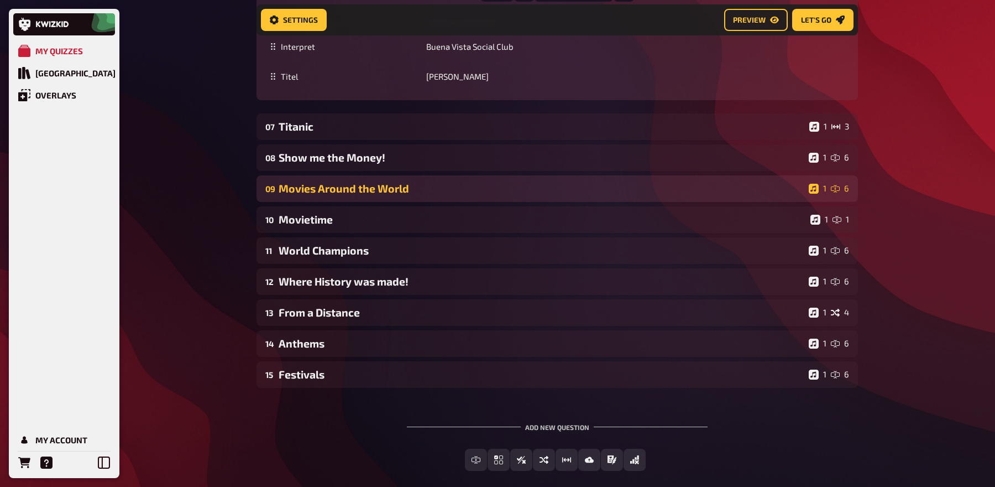
click at [333, 189] on div "Movies Around the World" at bounding box center [542, 188] width 526 height 13
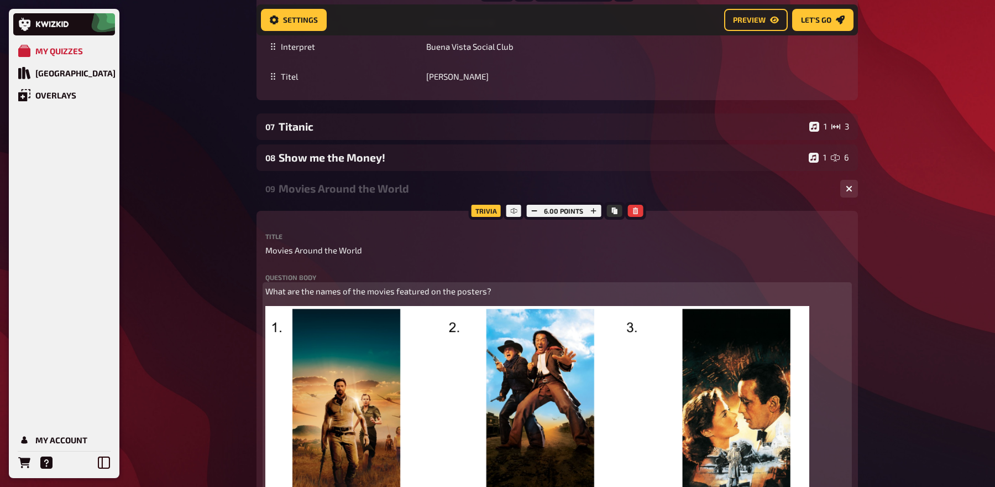
click at [347, 291] on span "What are the names of the movies featured on the posters?" at bounding box center [378, 291] width 226 height 10
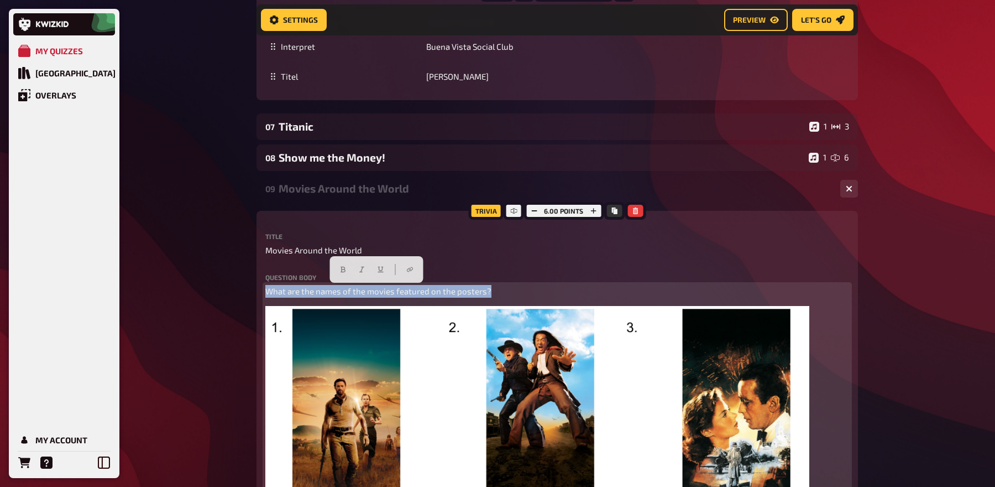
click at [347, 291] on span "What are the names of the movies featured on the posters?" at bounding box center [378, 291] width 226 height 10
click at [343, 268] on icon "button" at bounding box center [343, 269] width 7 height 7
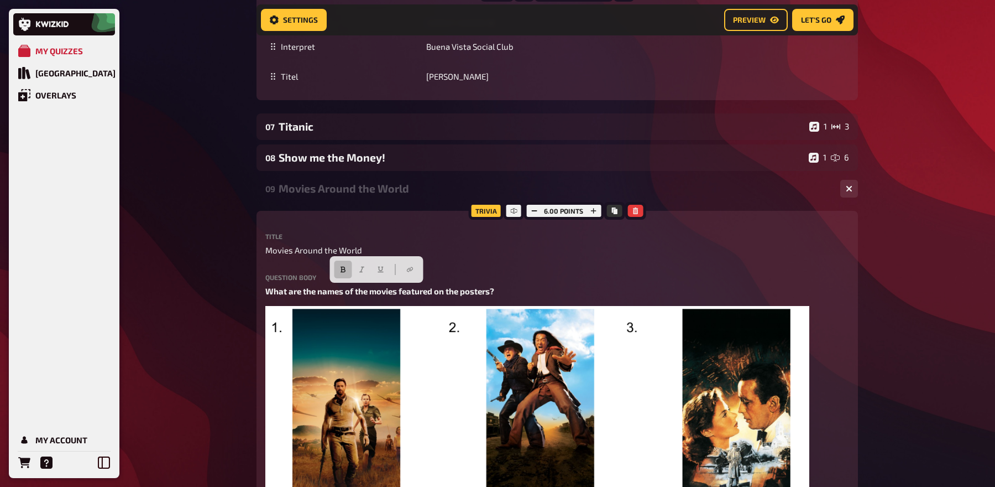
click at [341, 192] on div "Movies Around the World" at bounding box center [555, 188] width 553 height 13
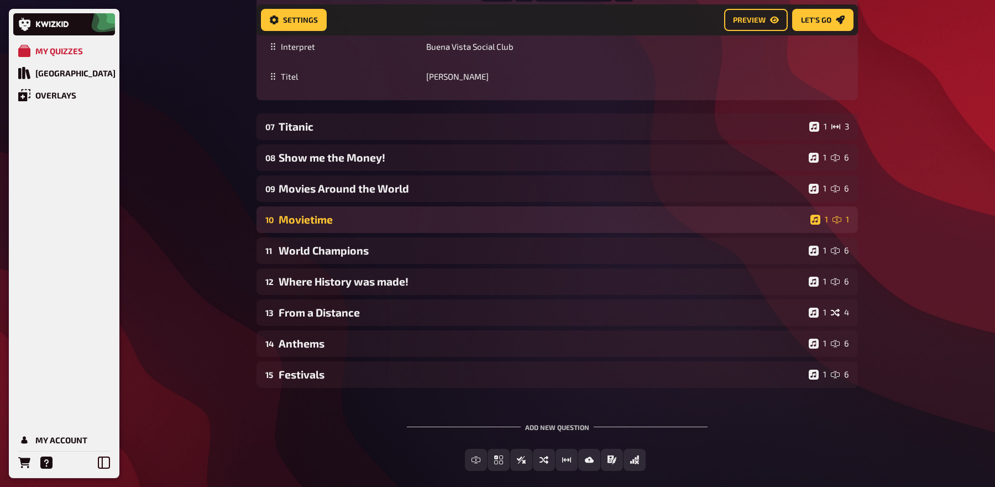
click at [331, 221] on div "Movietime" at bounding box center [542, 219] width 527 height 13
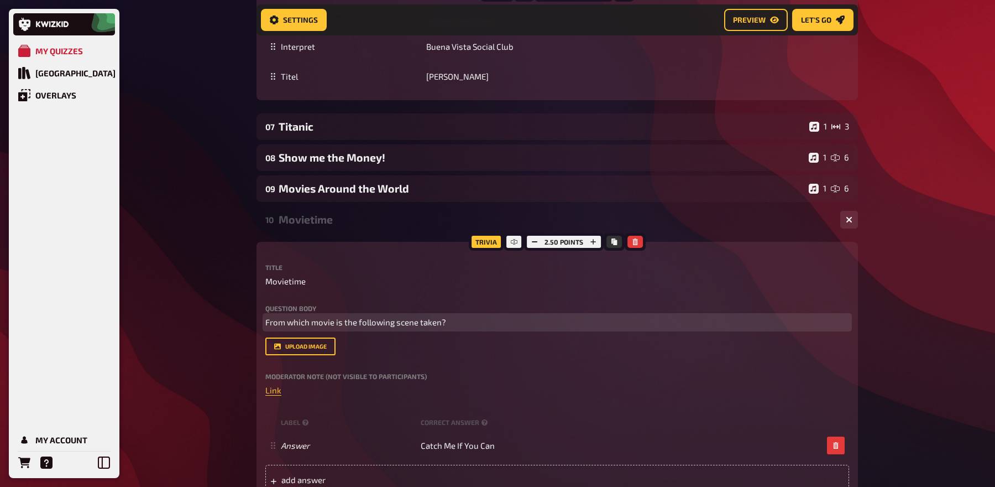
click at [335, 317] on span "From which movie is the following scene taken?" at bounding box center [355, 322] width 181 height 10
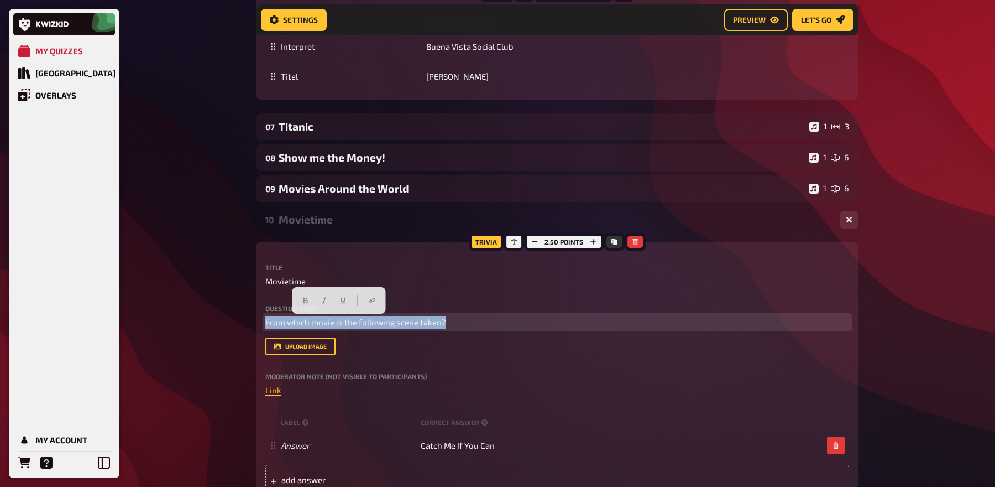
click at [335, 317] on span "From which movie is the following scene taken?" at bounding box center [355, 322] width 181 height 10
click at [323, 299] on icon "button" at bounding box center [321, 300] width 5 height 6
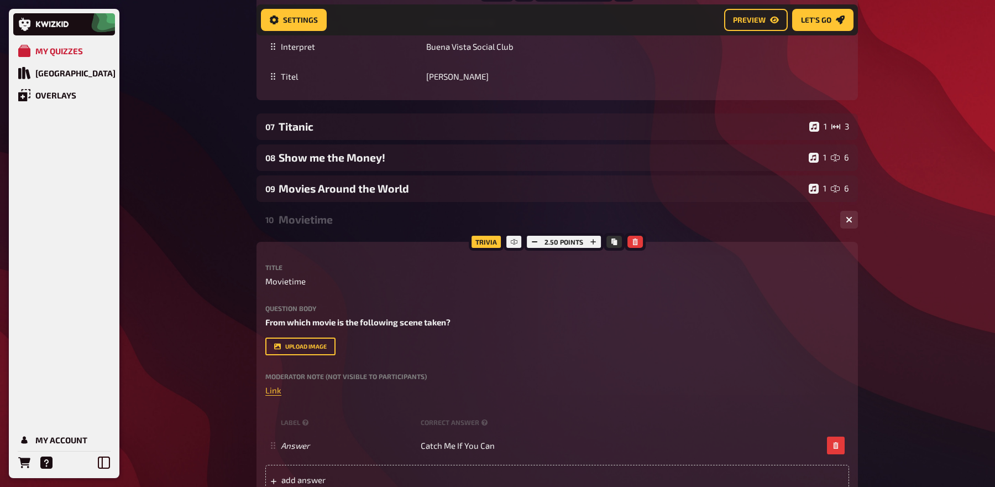
click at [306, 217] on div "Movietime" at bounding box center [555, 219] width 553 height 13
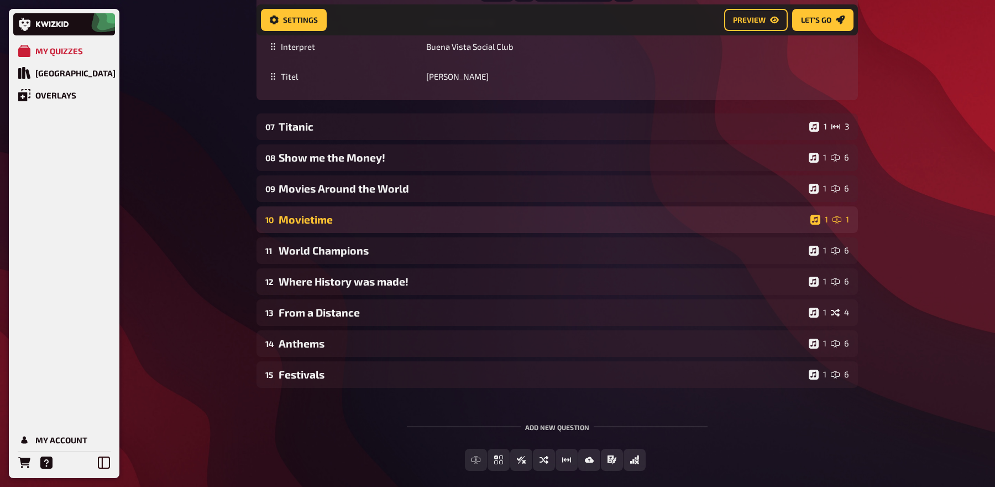
click at [306, 219] on div "Movietime" at bounding box center [542, 219] width 527 height 13
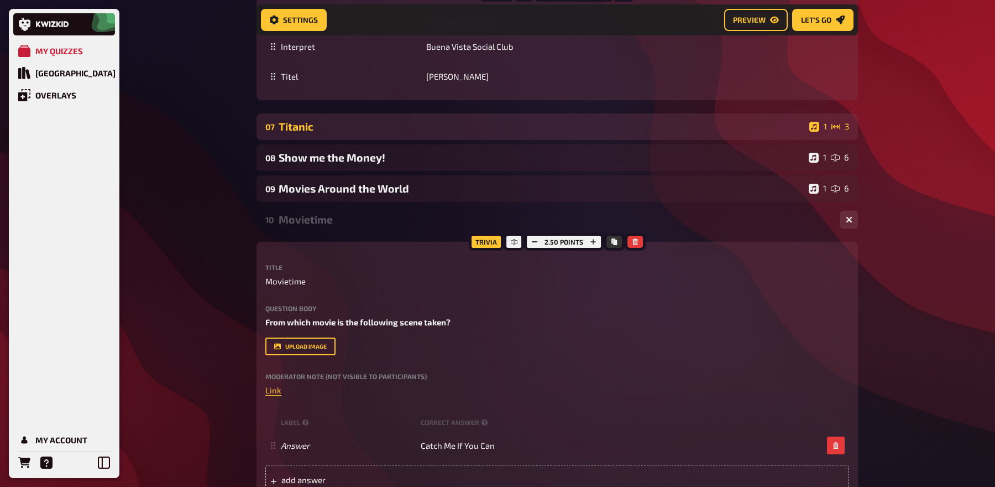
click at [318, 135] on div "07 Titanic 1 3" at bounding box center [558, 126] width 602 height 27
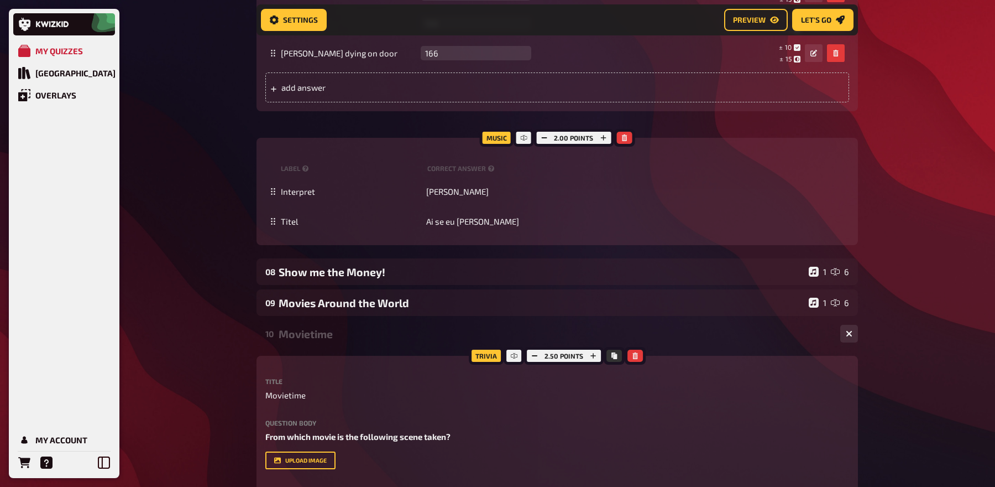
scroll to position [3095, 0]
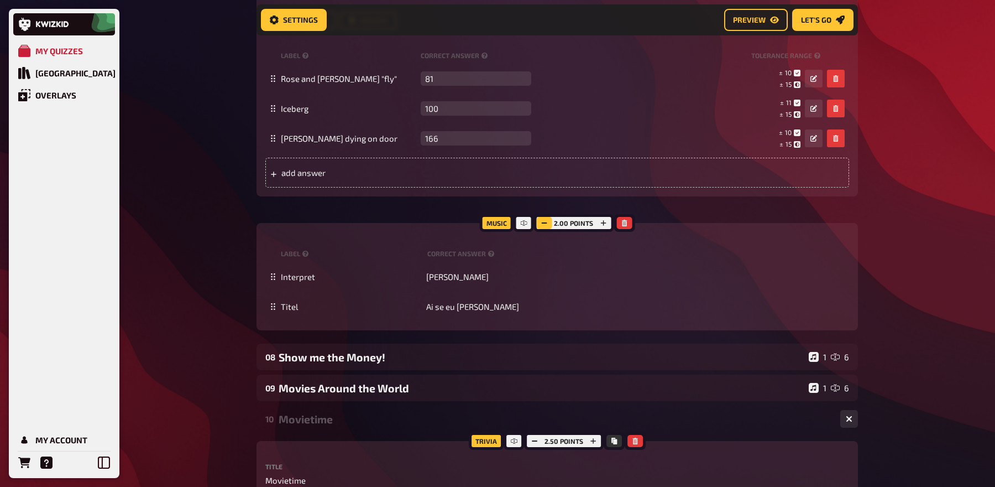
click at [547, 223] on icon "button" at bounding box center [544, 222] width 7 height 7
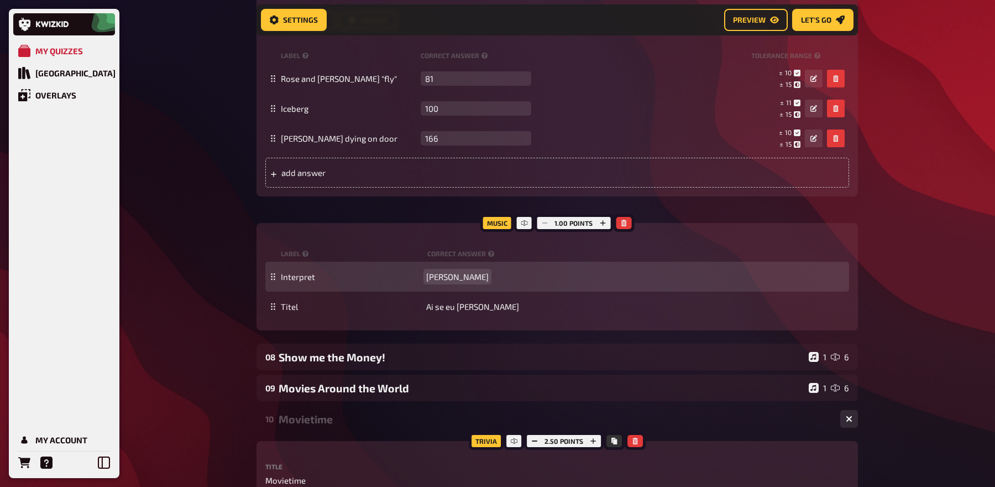
click at [447, 276] on span "Michel Telo" at bounding box center [457, 276] width 62 height 10
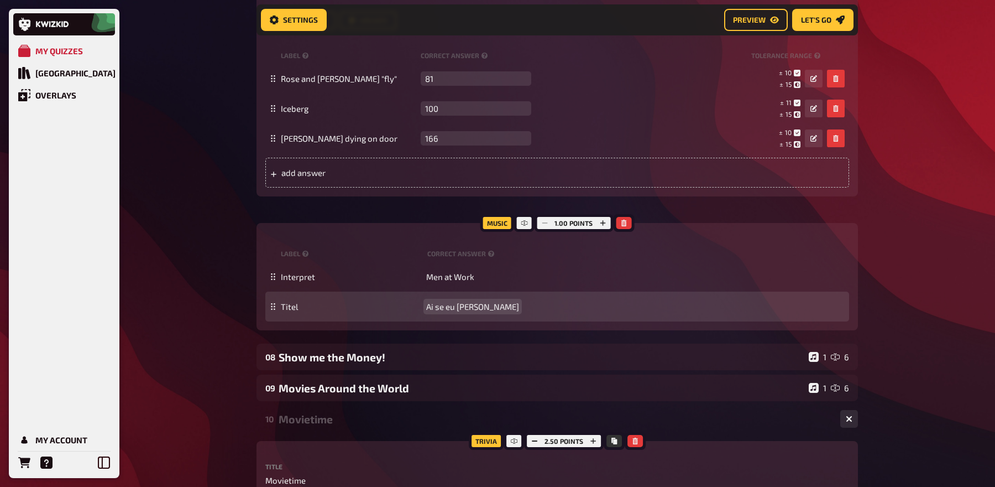
click at [468, 302] on span "Ai se eu te pego" at bounding box center [472, 306] width 93 height 10
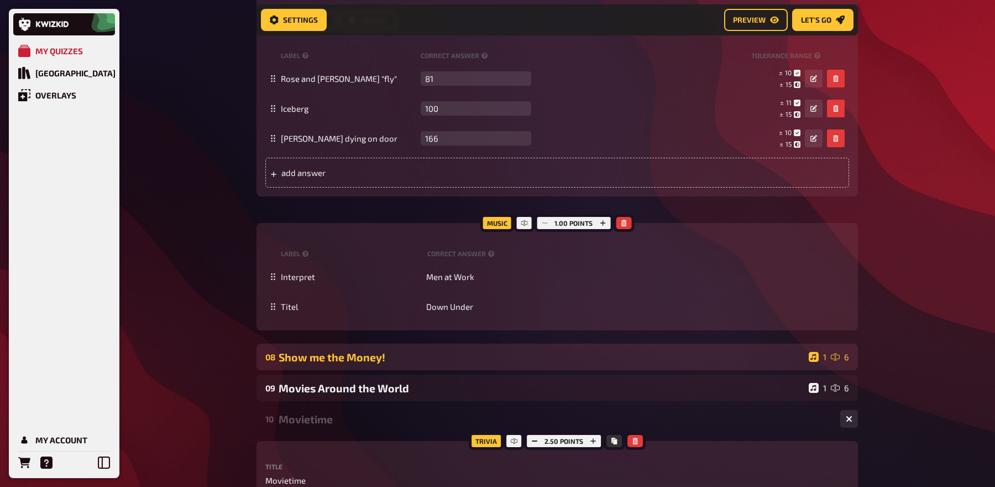
click at [472, 353] on div "Show me the Money!" at bounding box center [542, 357] width 526 height 13
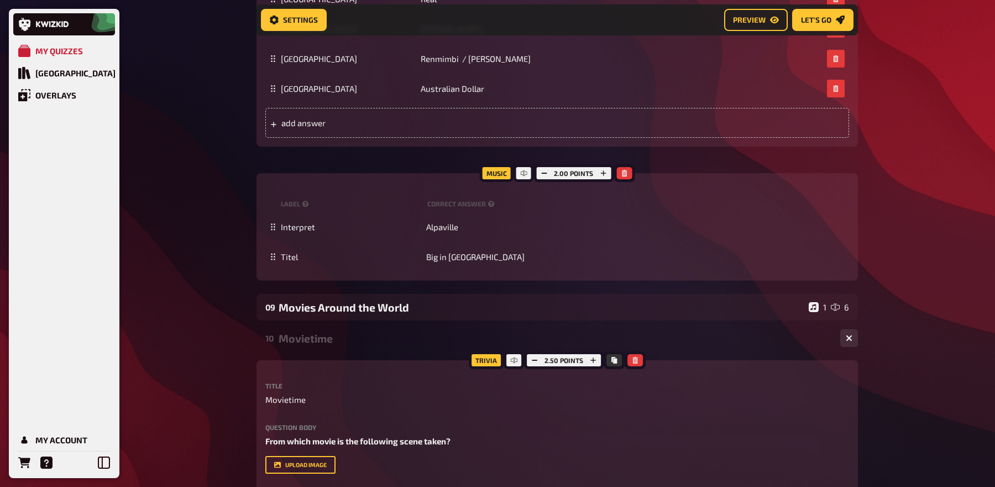
scroll to position [3721, 0]
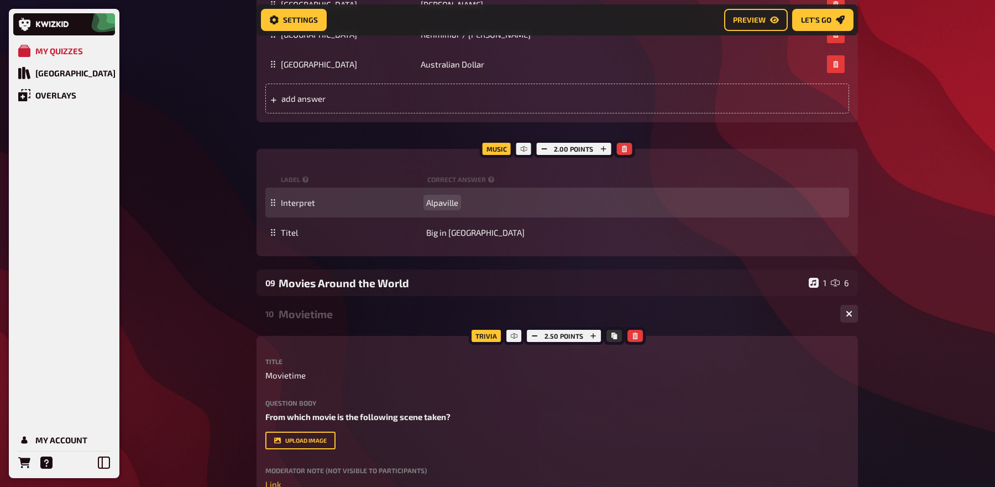
click at [445, 202] on span "Alpaville" at bounding box center [442, 202] width 32 height 10
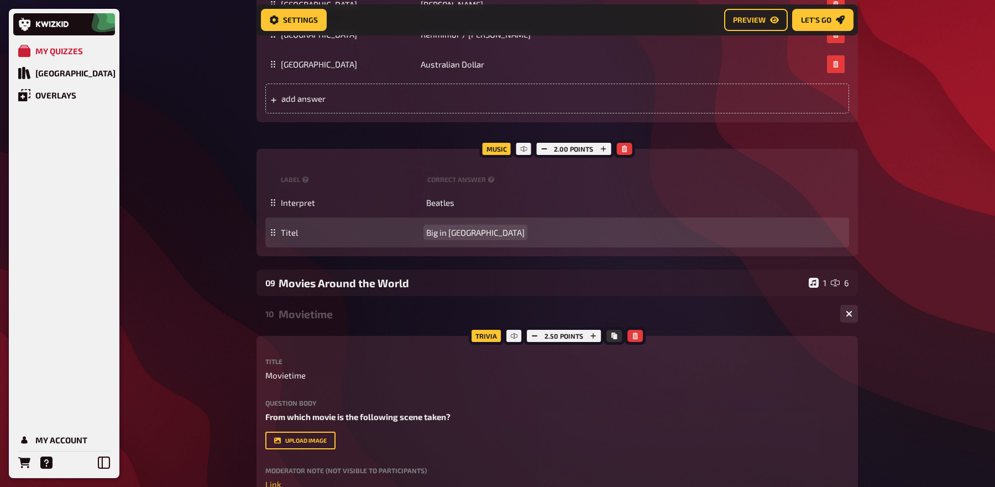
click at [456, 228] on span "Big in Japan" at bounding box center [475, 232] width 98 height 10
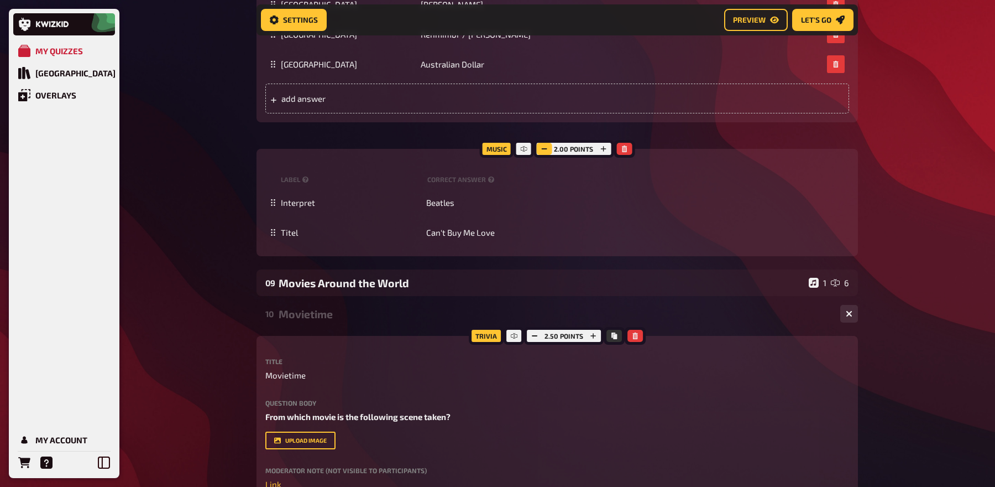
click at [541, 146] on icon "button" at bounding box center [544, 148] width 7 height 7
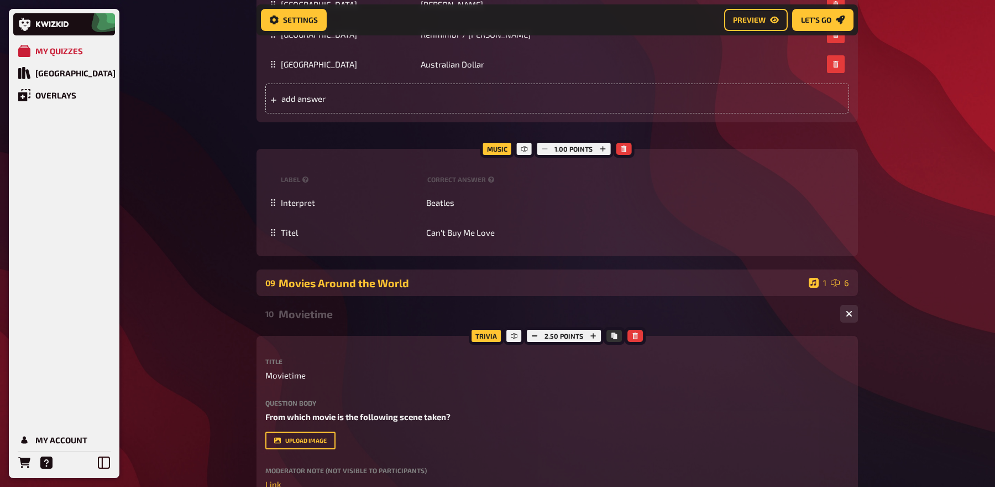
click at [505, 270] on div "09 Movies Around the World 1 6" at bounding box center [558, 282] width 602 height 27
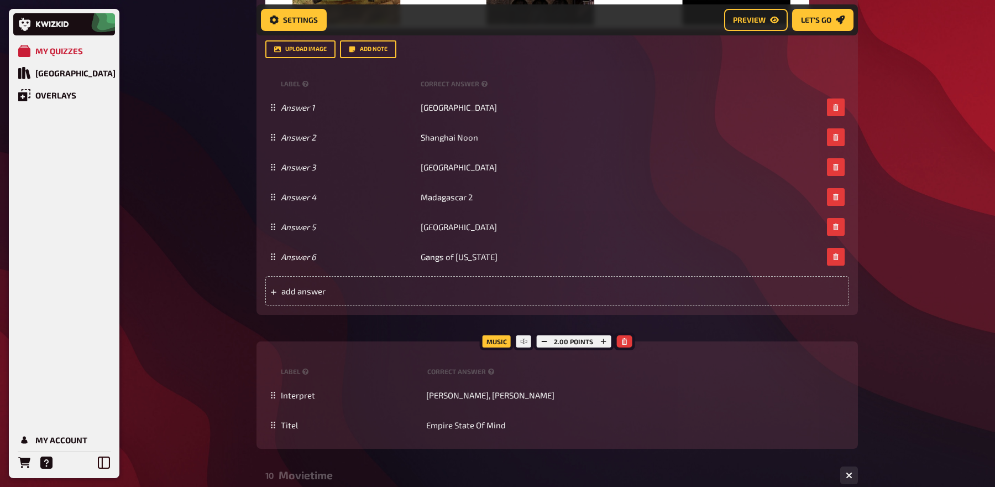
scroll to position [4521, 0]
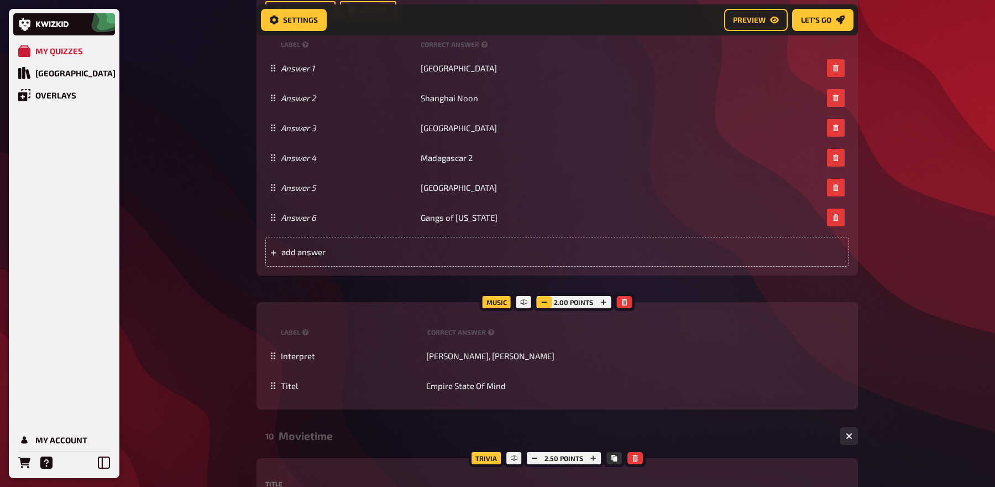
click at [544, 300] on icon "button" at bounding box center [544, 302] width 7 height 7
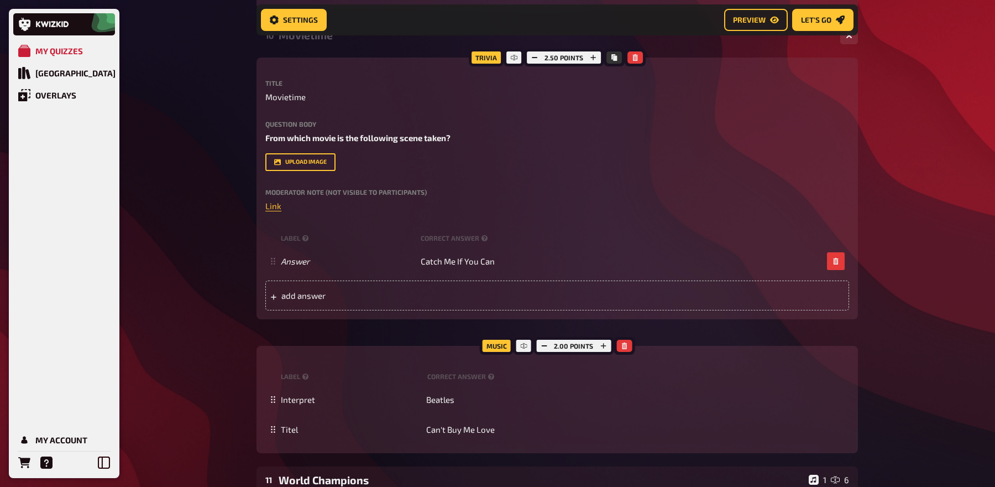
scroll to position [4933, 0]
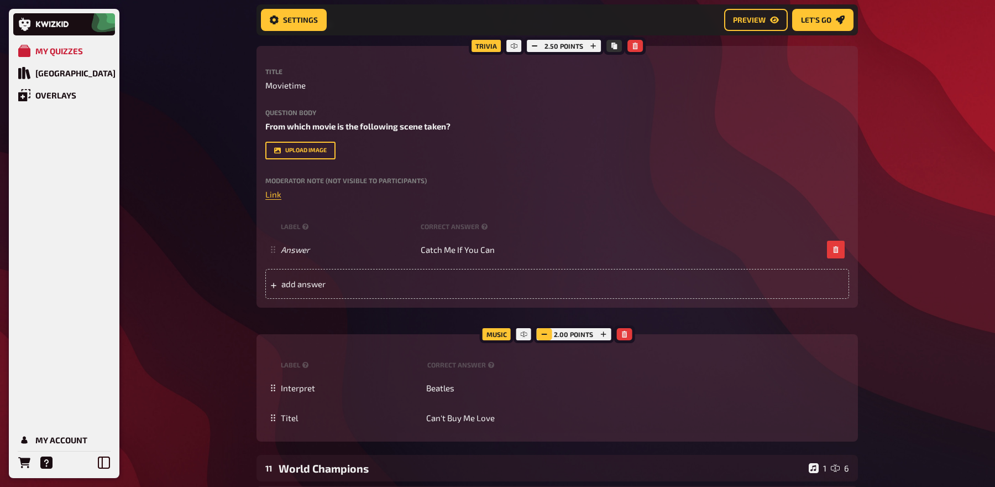
click at [542, 329] on button "button" at bounding box center [543, 334] width 15 height 12
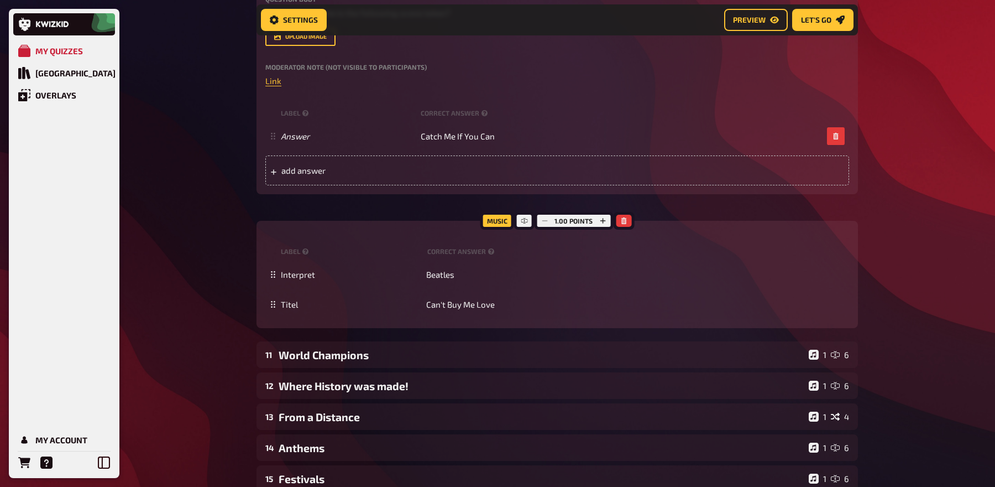
scroll to position [5057, 0]
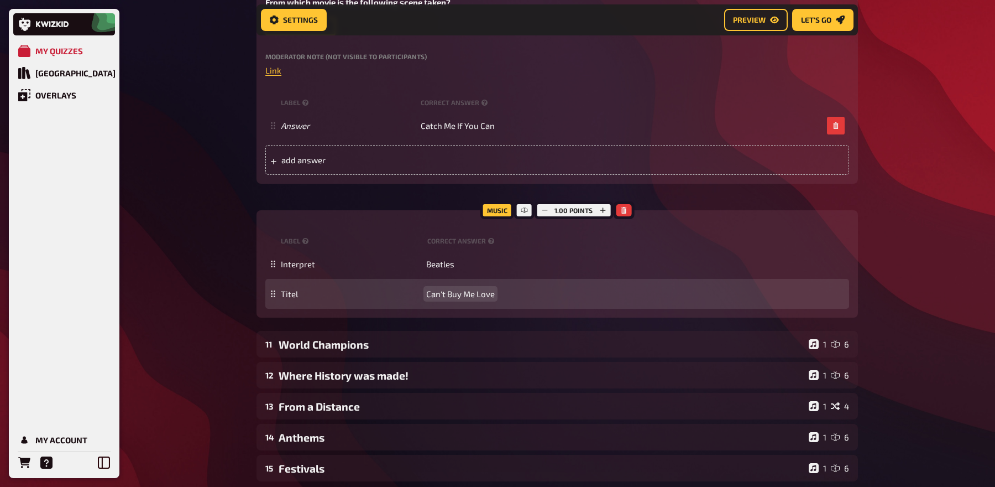
click at [441, 291] on span "Can't Buy Me Love" at bounding box center [460, 294] width 69 height 10
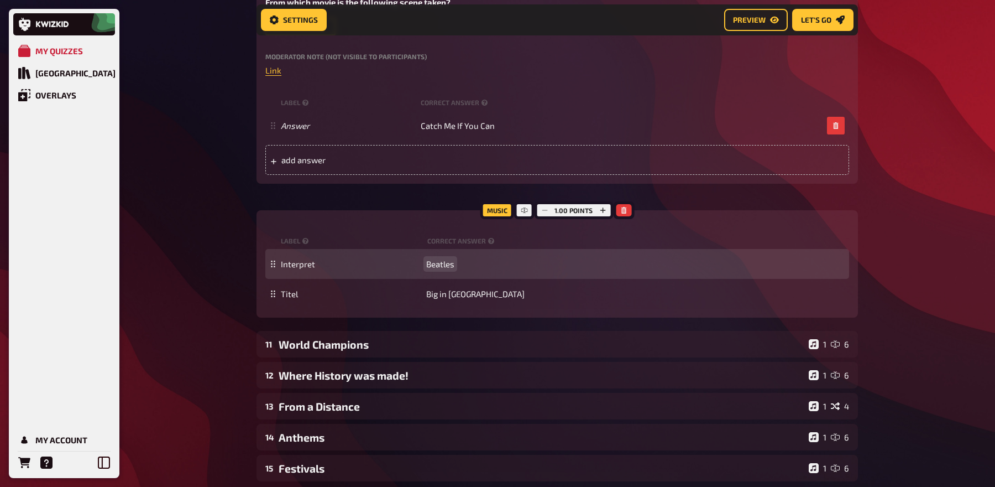
click at [445, 263] on span "Beatles" at bounding box center [440, 264] width 28 height 10
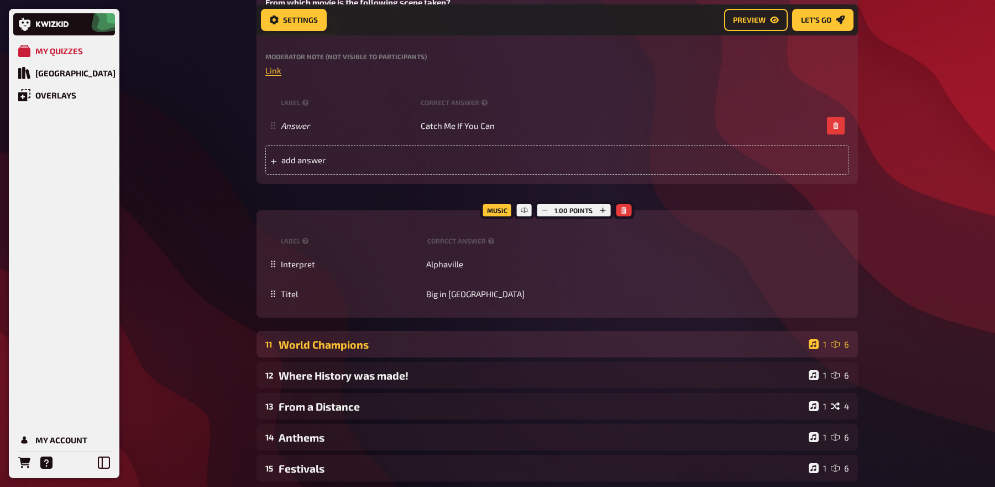
click at [459, 340] on div "World Champions" at bounding box center [542, 344] width 526 height 13
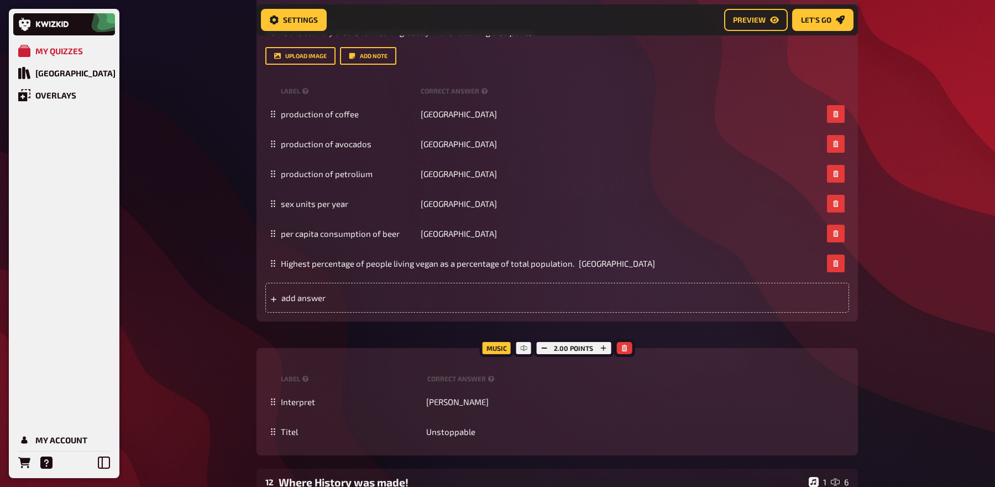
scroll to position [5478, 0]
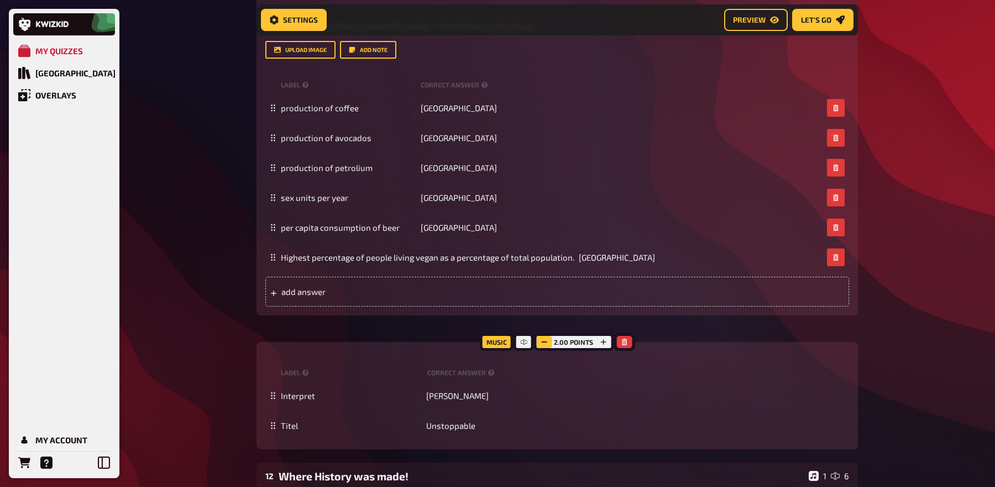
click at [549, 340] on button "button" at bounding box center [543, 342] width 15 height 12
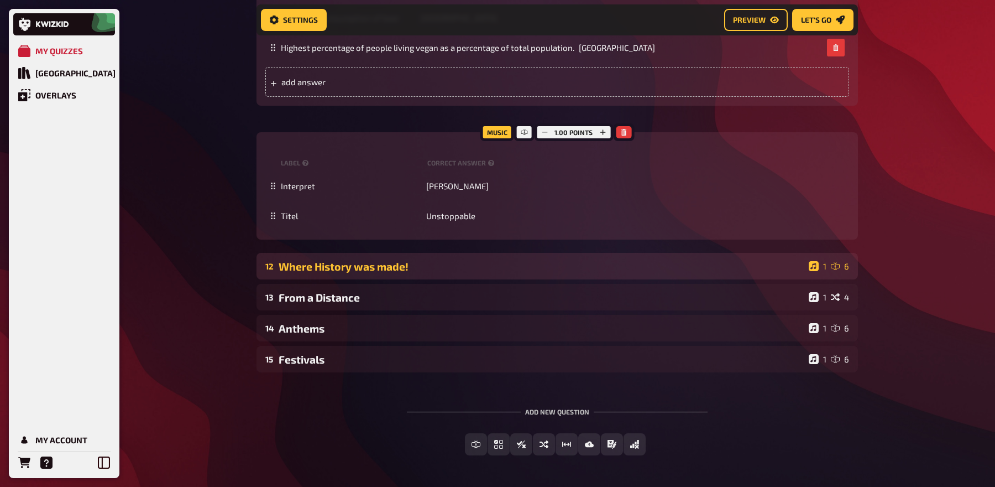
click at [381, 261] on div "Where History was made!" at bounding box center [542, 266] width 526 height 13
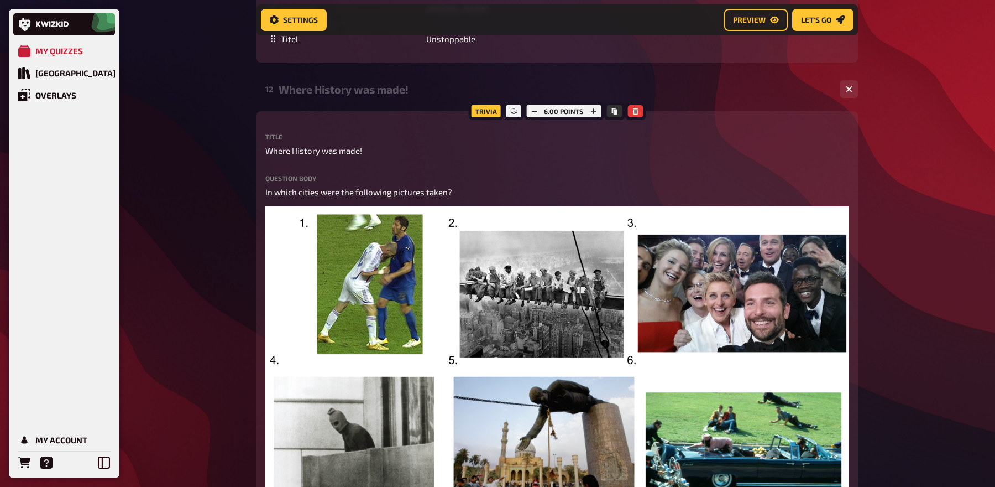
scroll to position [5794, 0]
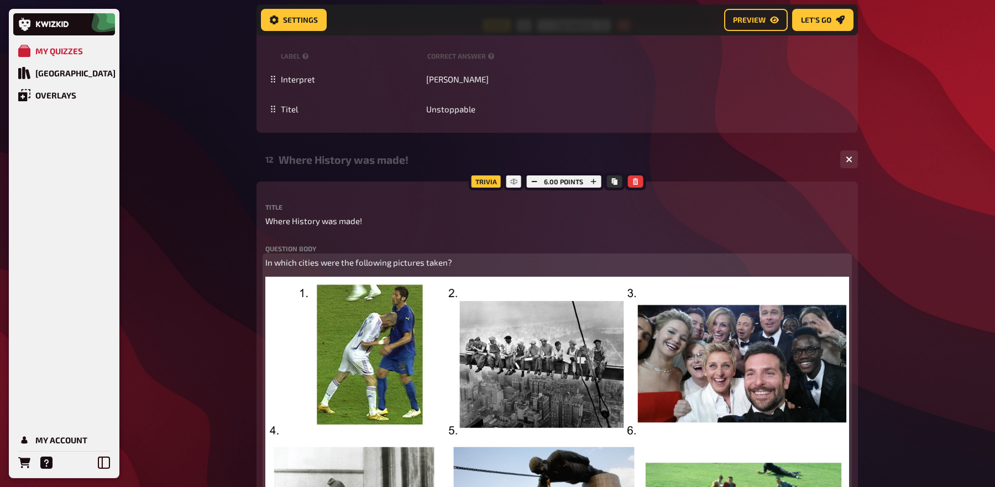
click at [387, 264] on span "In which cities were the following pictures taken?" at bounding box center [358, 262] width 187 height 10
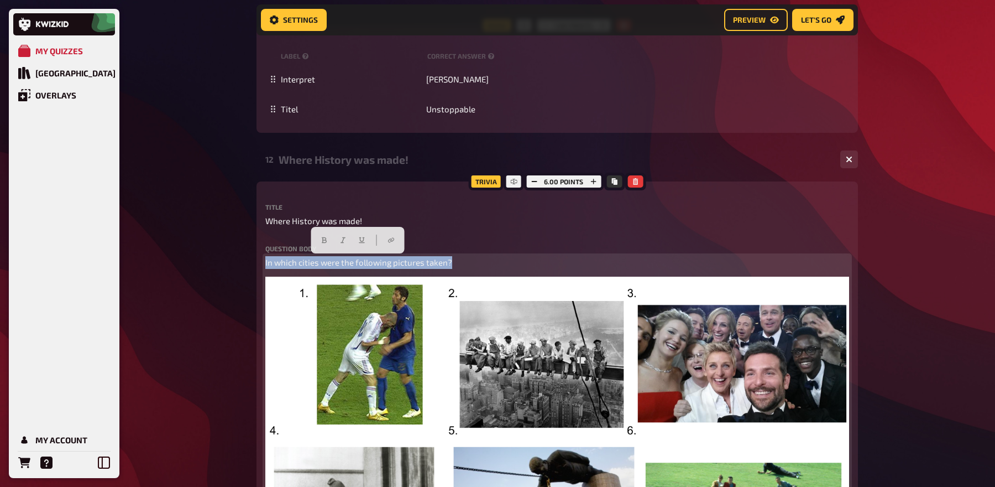
click at [387, 264] on span "In which cities were the following pictures taken?" at bounding box center [358, 262] width 187 height 10
click at [322, 237] on icon "button" at bounding box center [324, 240] width 5 height 6
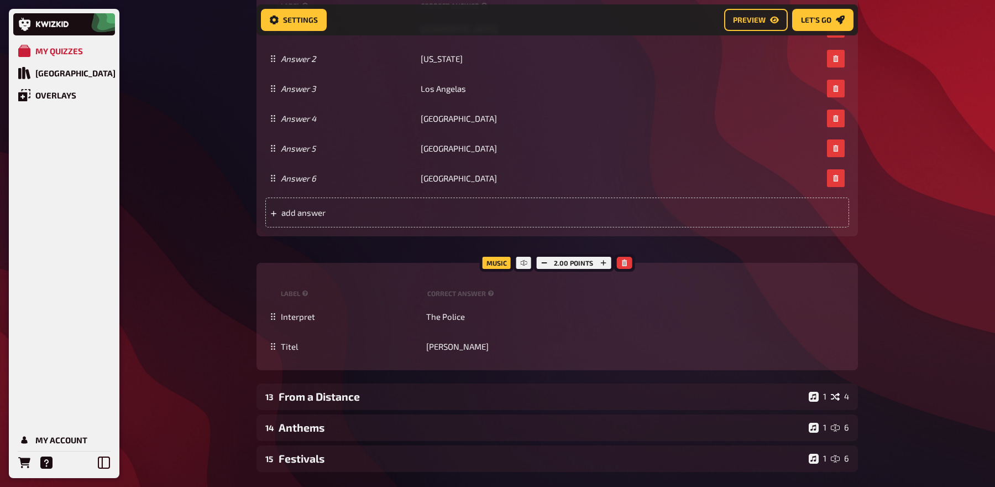
scroll to position [6445, 0]
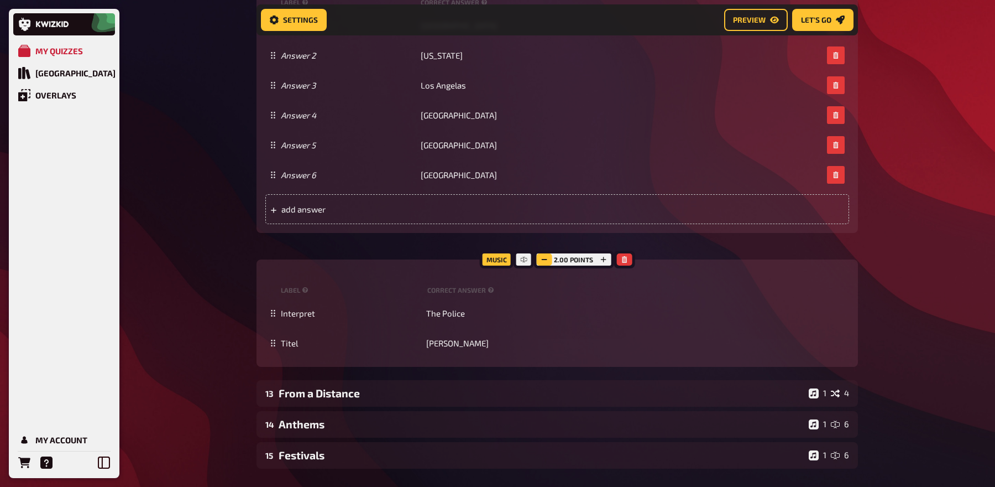
click at [545, 262] on icon "button" at bounding box center [544, 259] width 7 height 7
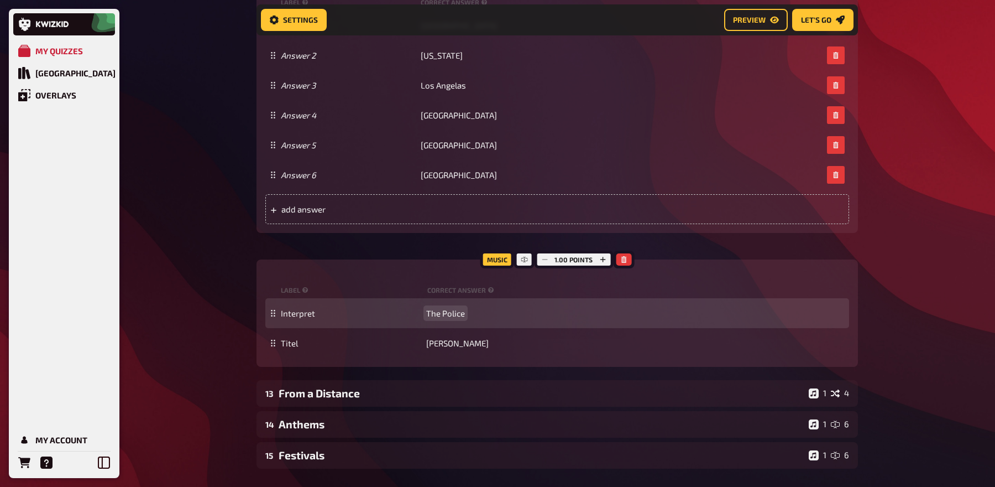
click at [443, 311] on span "The Police" at bounding box center [445, 313] width 39 height 10
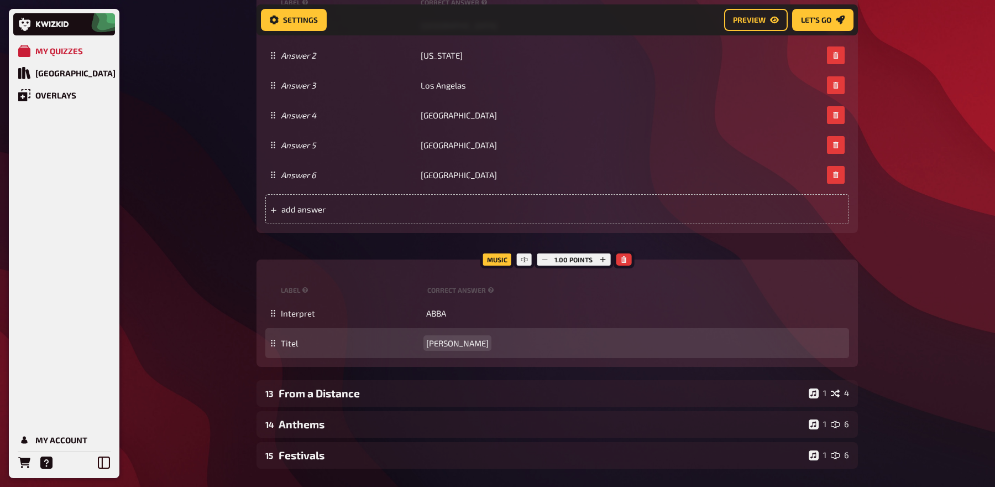
click at [451, 345] on span "Roxanne" at bounding box center [457, 343] width 62 height 10
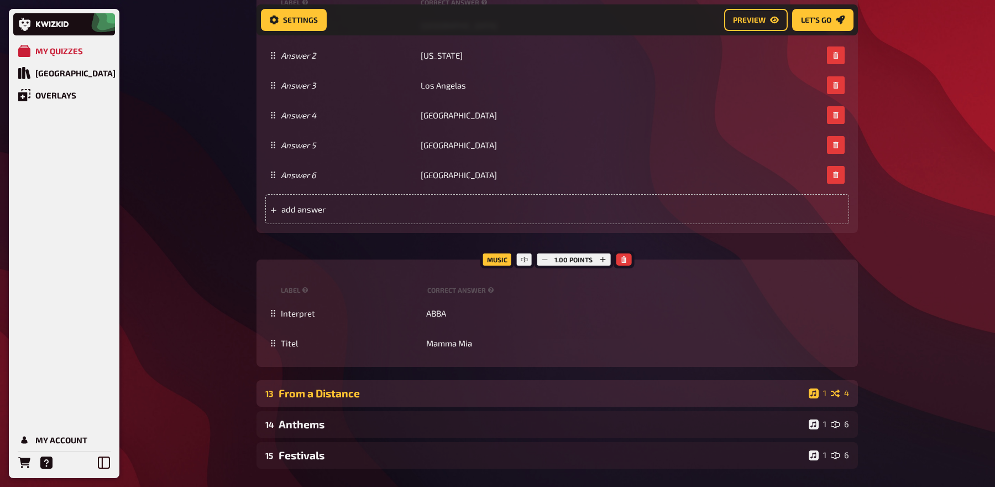
click at [406, 388] on div "From a Distance" at bounding box center [542, 392] width 526 height 13
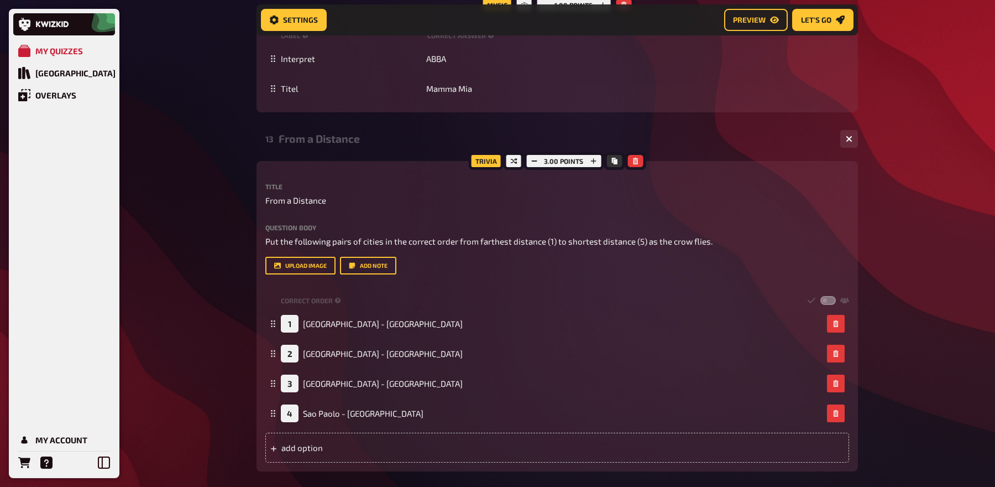
scroll to position [6916, 0]
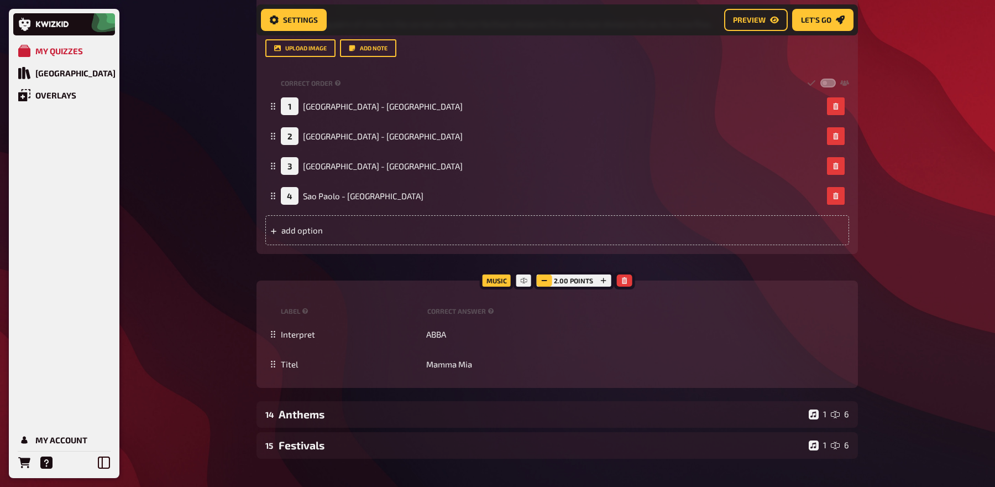
click at [541, 282] on icon "button" at bounding box center [544, 280] width 7 height 7
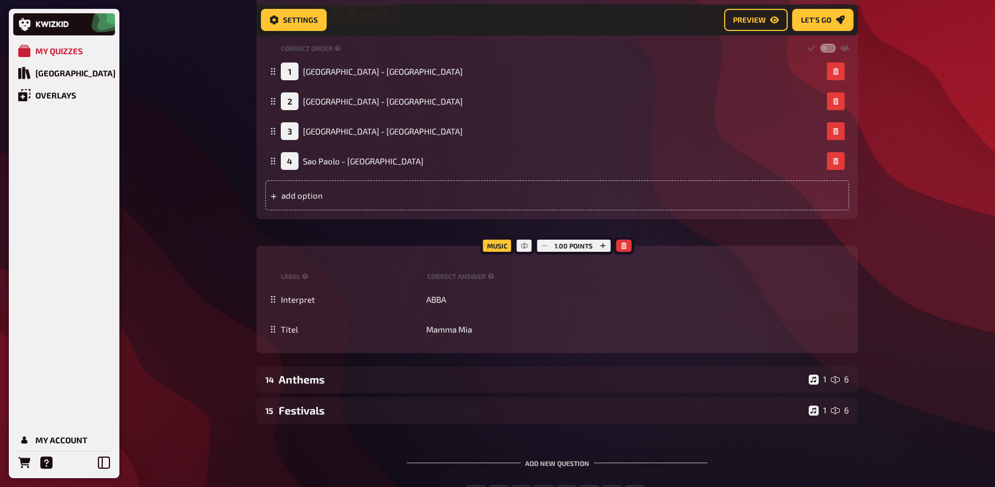
scroll to position [7023, 0]
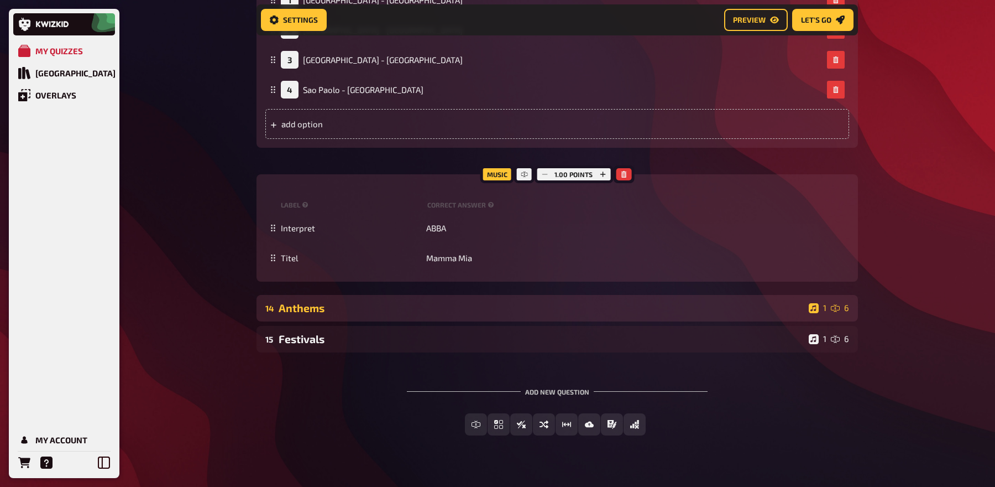
click at [522, 304] on div "Anthems" at bounding box center [542, 307] width 526 height 13
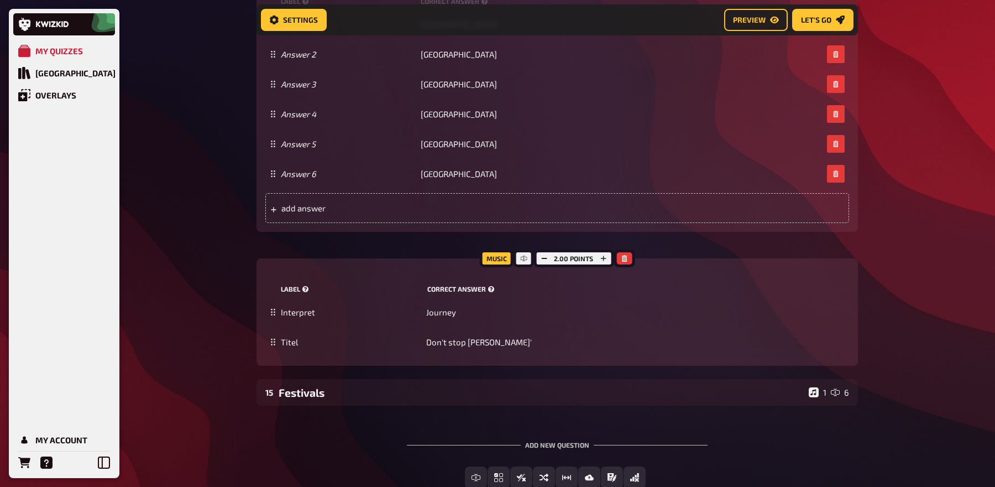
scroll to position [7533, 0]
click at [542, 254] on icon "button" at bounding box center [544, 257] width 7 height 7
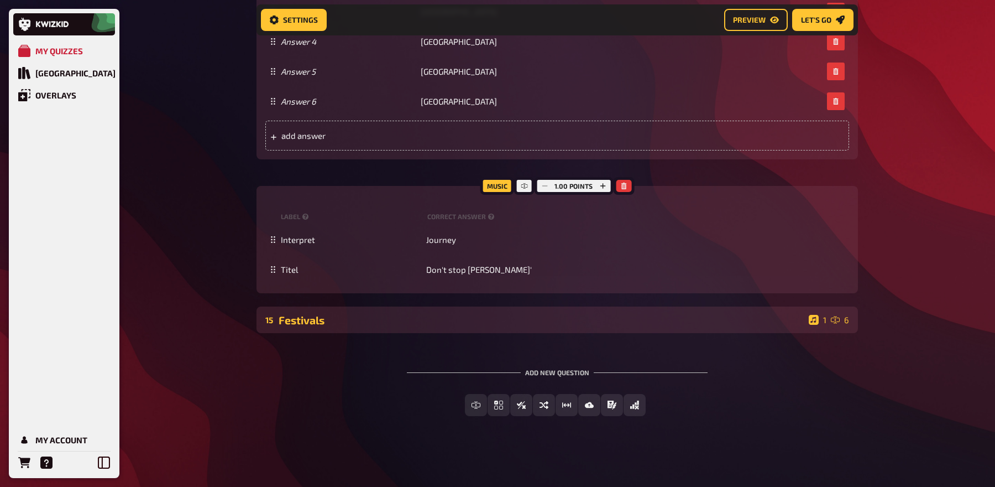
click at [530, 325] on div "Festivals" at bounding box center [542, 319] width 526 height 13
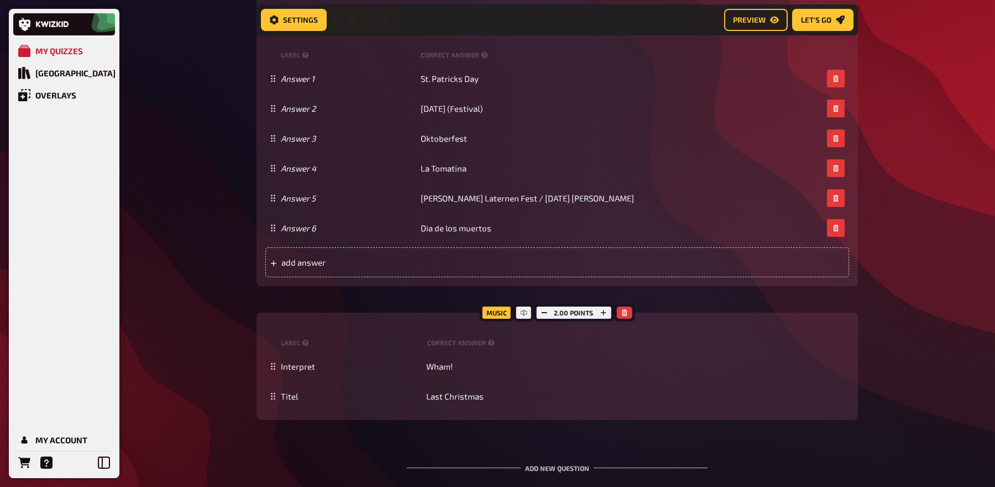
scroll to position [8393, 0]
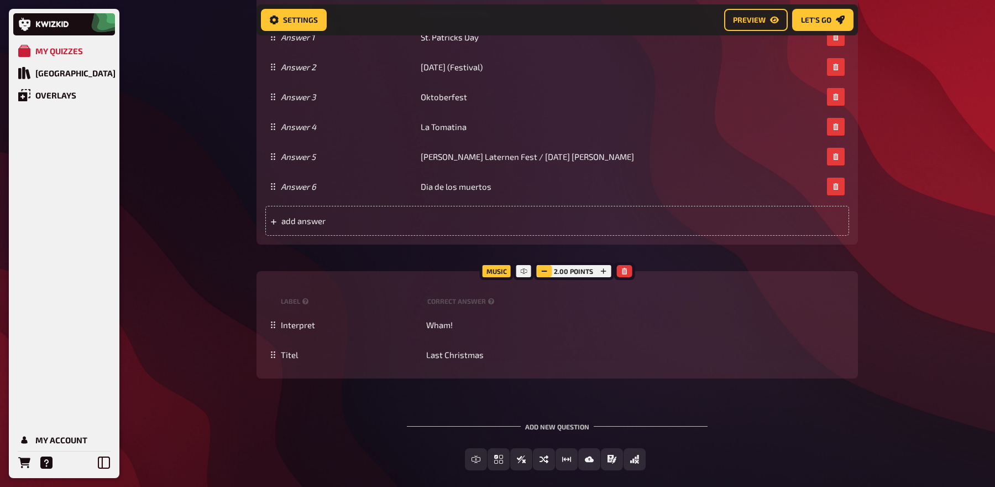
click at [539, 265] on button "button" at bounding box center [543, 271] width 15 height 12
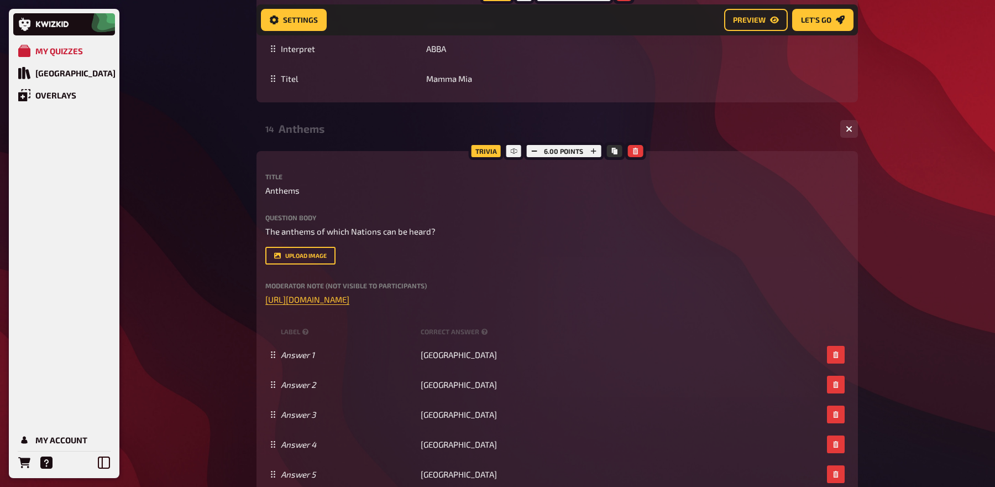
scroll to position [7201, 0]
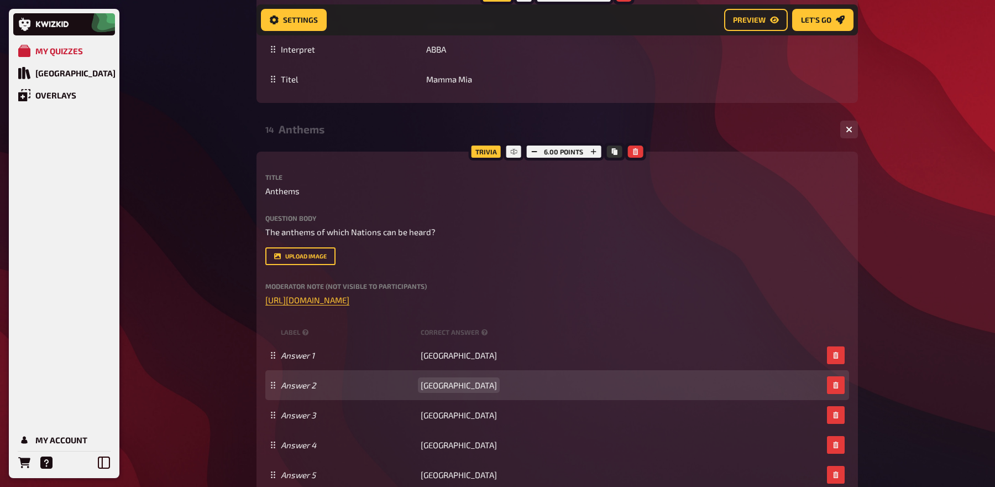
click at [448, 389] on span "[GEOGRAPHIC_DATA]" at bounding box center [459, 385] width 76 height 10
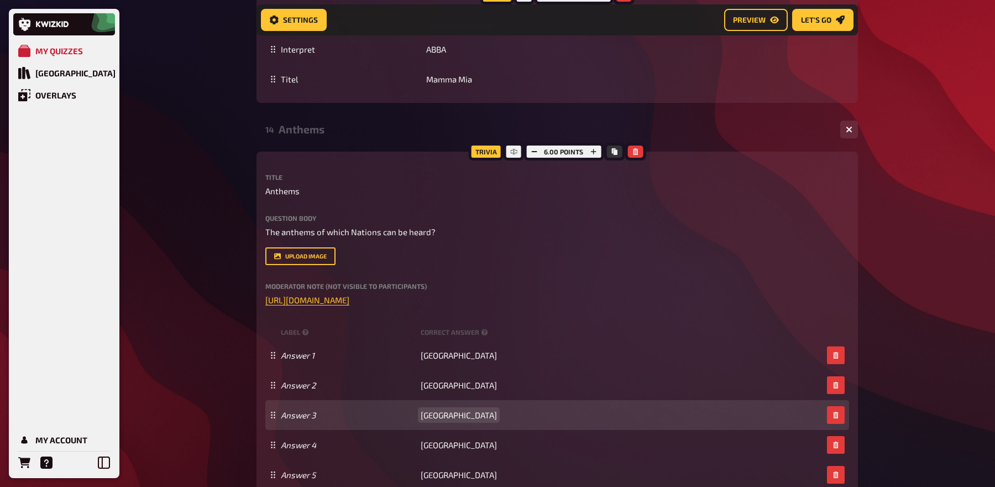
click at [445, 413] on span "Frankreich" at bounding box center [459, 415] width 76 height 10
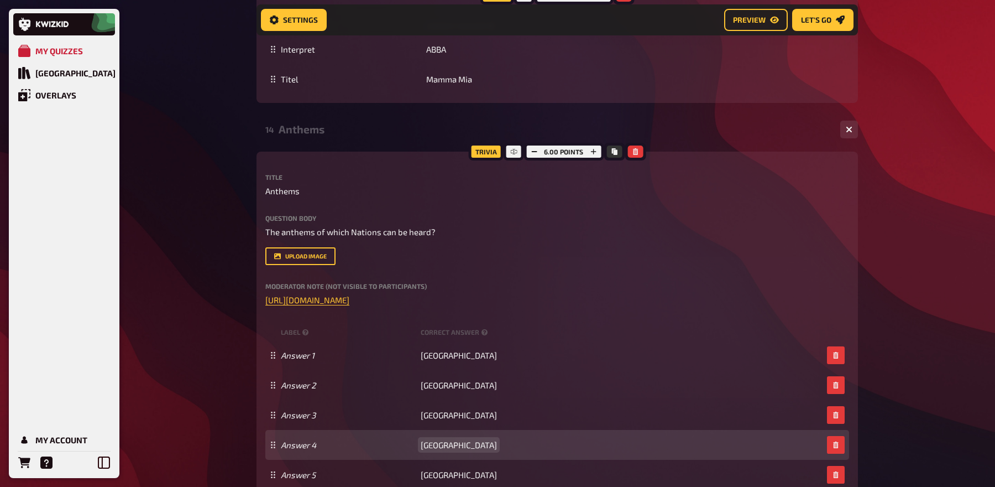
click at [440, 445] on span "[GEOGRAPHIC_DATA]" at bounding box center [459, 445] width 76 height 10
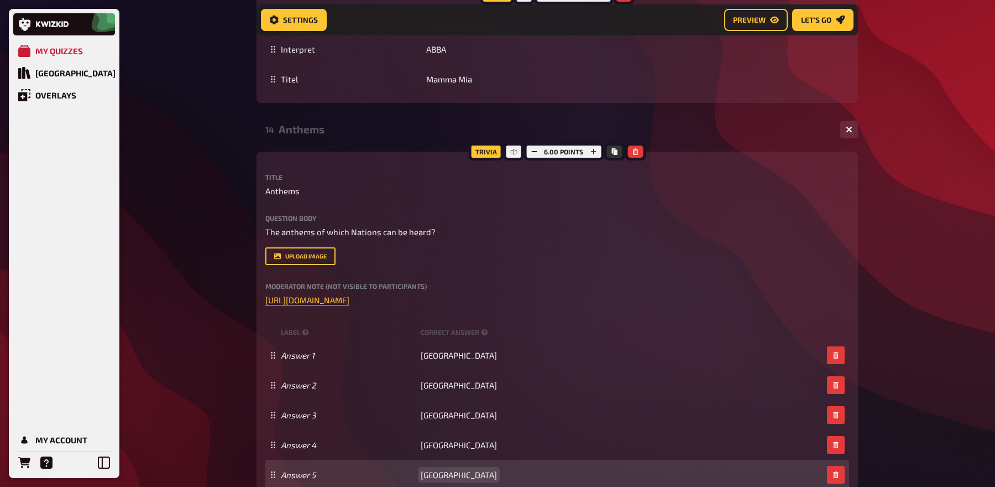
click at [459, 474] on span "[GEOGRAPHIC_DATA]" at bounding box center [459, 474] width 76 height 10
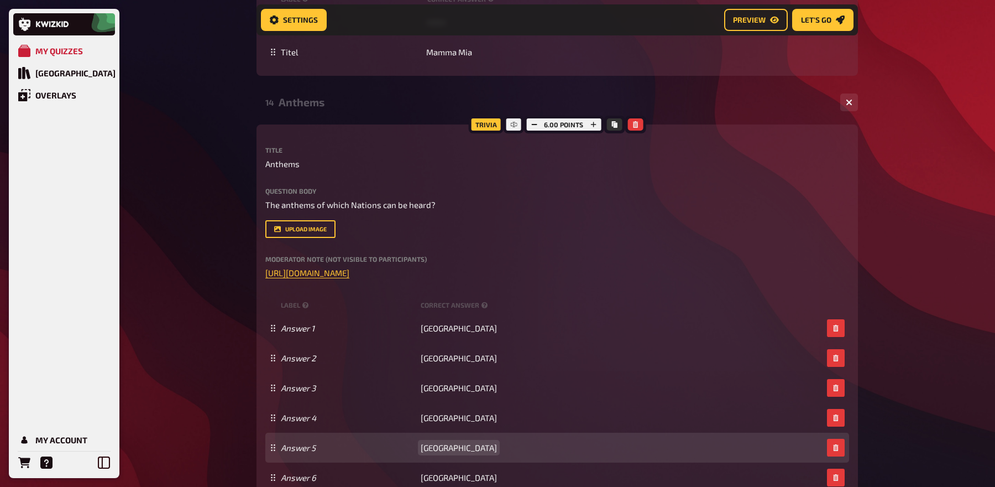
scroll to position [7047, 0]
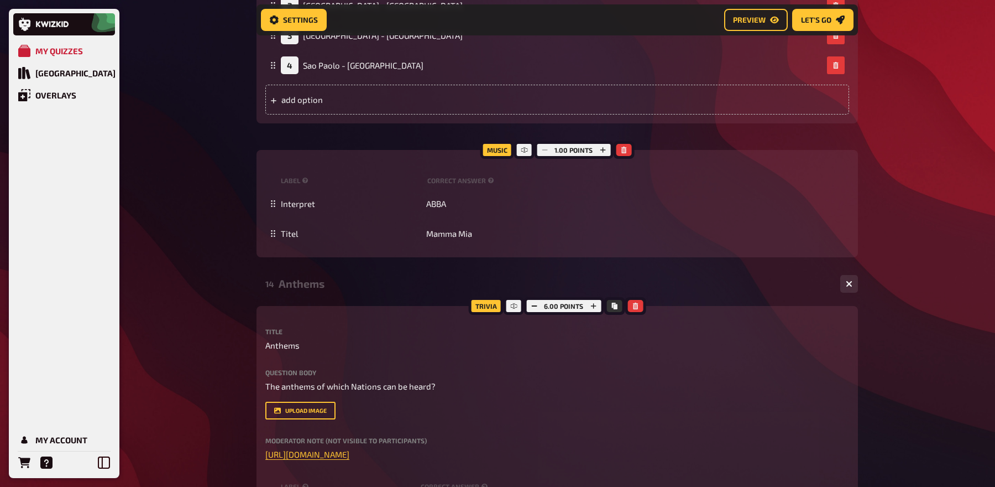
click at [377, 286] on div "Anthems" at bounding box center [555, 283] width 553 height 13
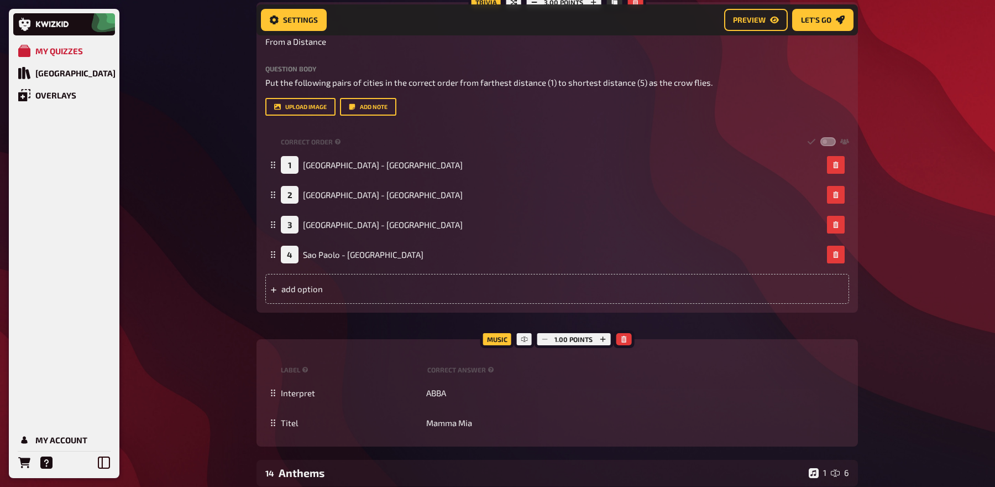
scroll to position [6921, 0]
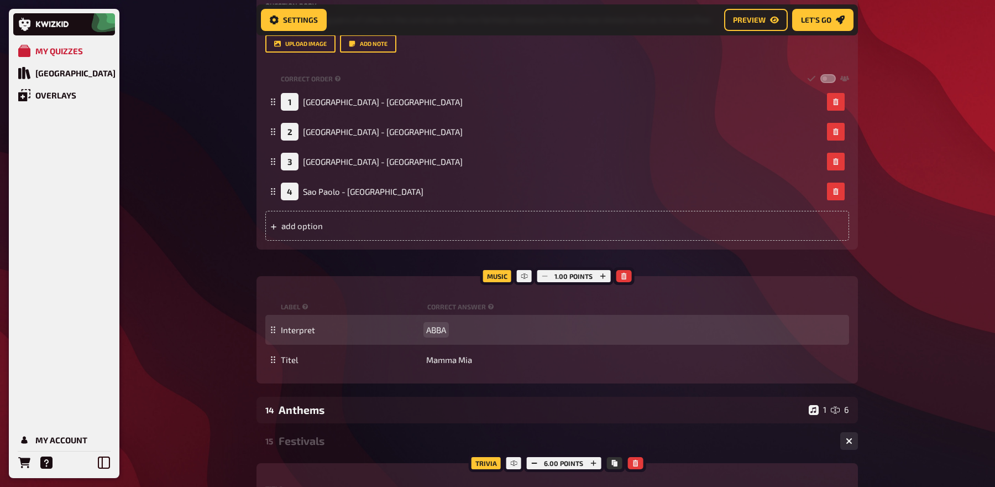
click at [433, 330] on span "ABBA" at bounding box center [436, 330] width 20 height 10
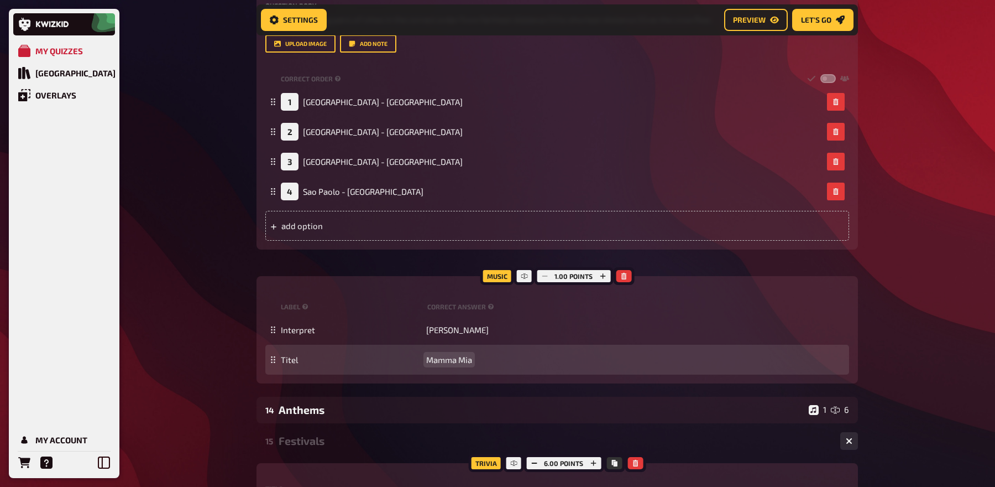
click at [446, 359] on span "Mamma Mia" at bounding box center [449, 359] width 46 height 10
click at [445, 360] on span "Ai se tu pego" at bounding box center [450, 359] width 48 height 10
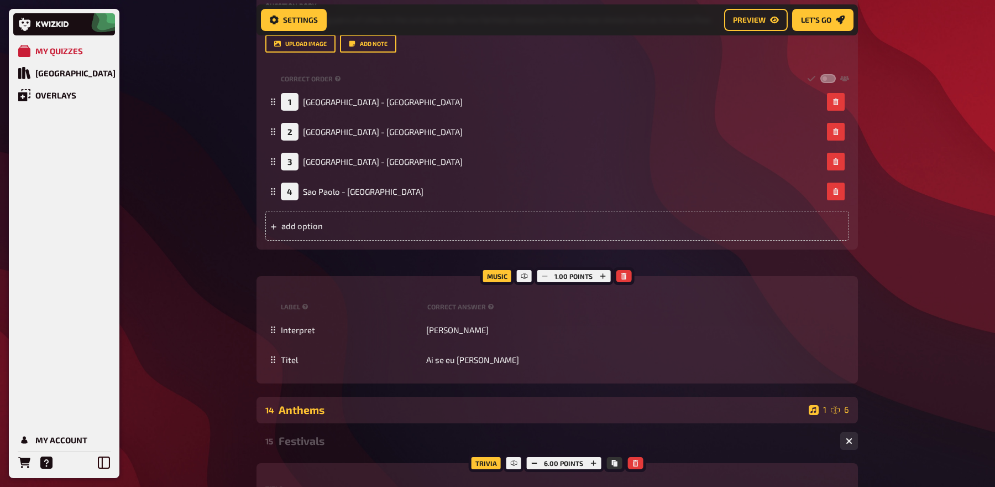
click at [353, 409] on div "Anthems" at bounding box center [542, 409] width 526 height 13
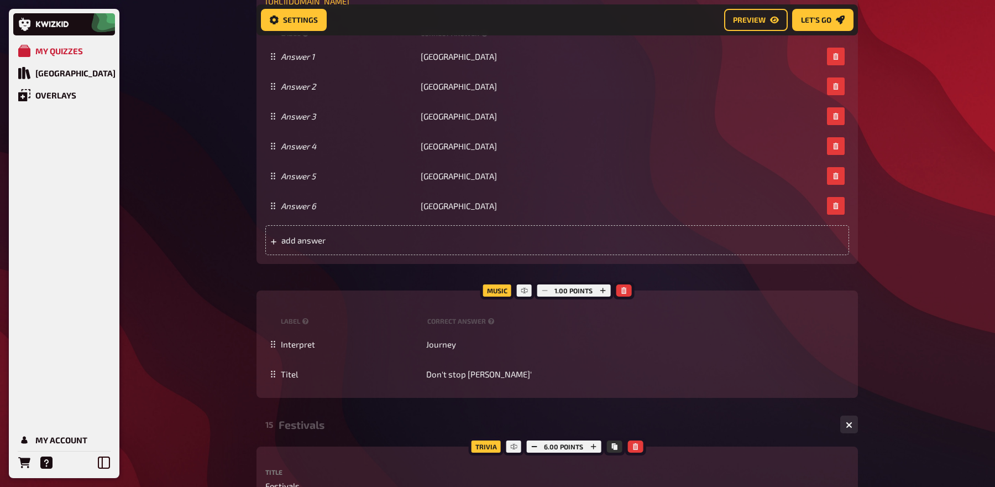
scroll to position [7505, 0]
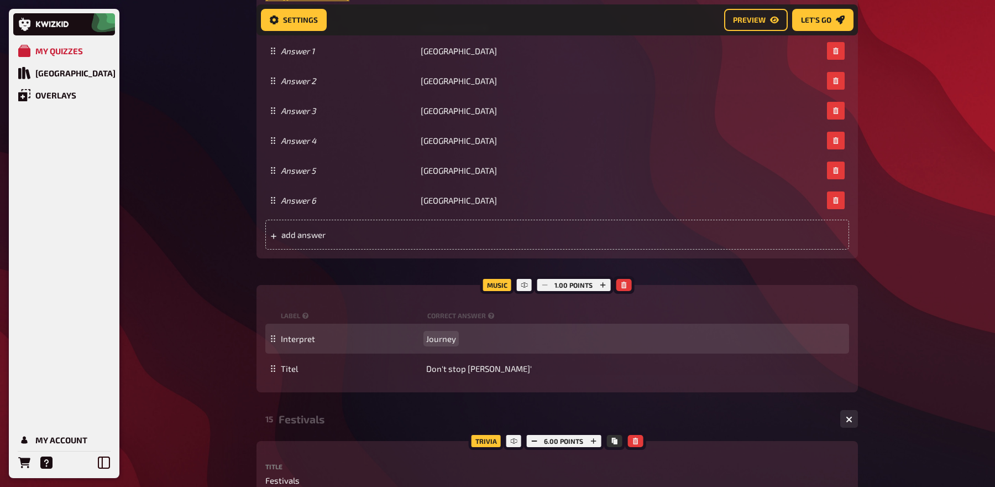
click at [431, 336] on span "Journey" at bounding box center [441, 338] width 30 height 10
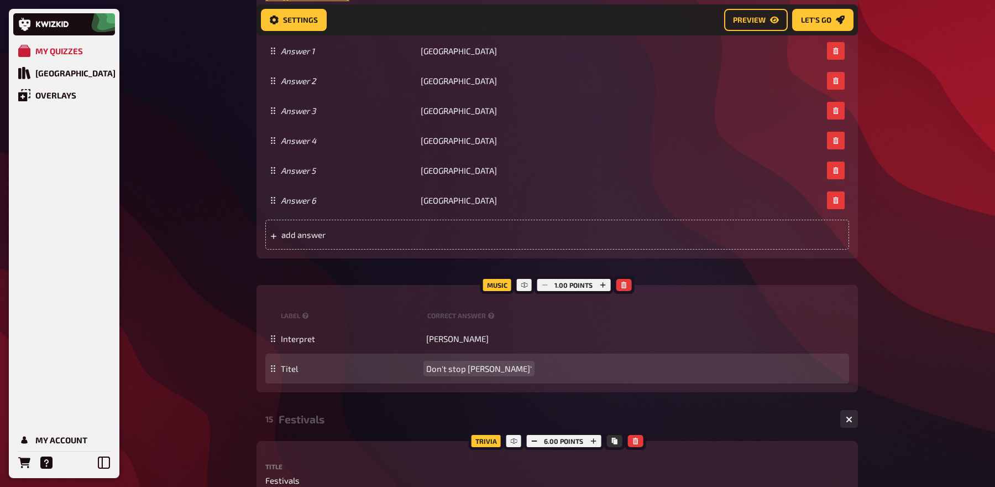
click at [454, 364] on span "Don't stop believin'" at bounding box center [479, 368] width 106 height 10
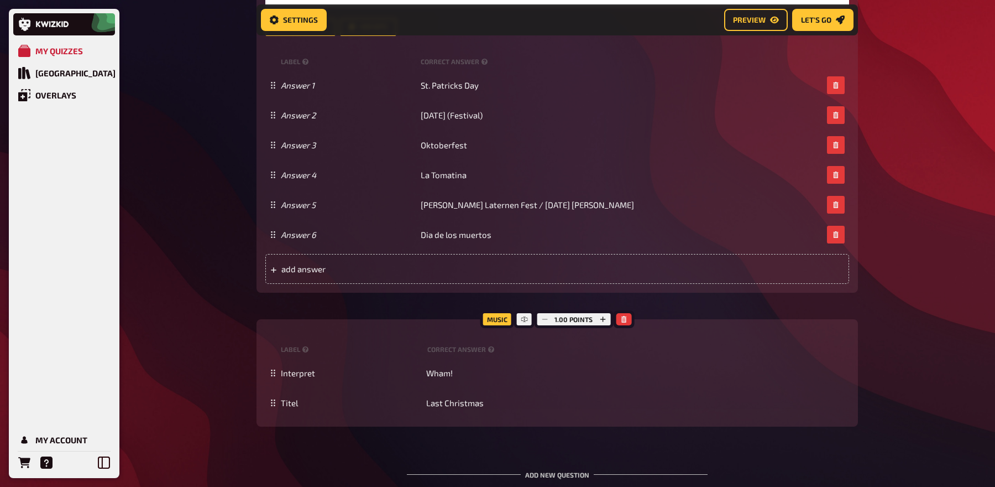
scroll to position [8372, 0]
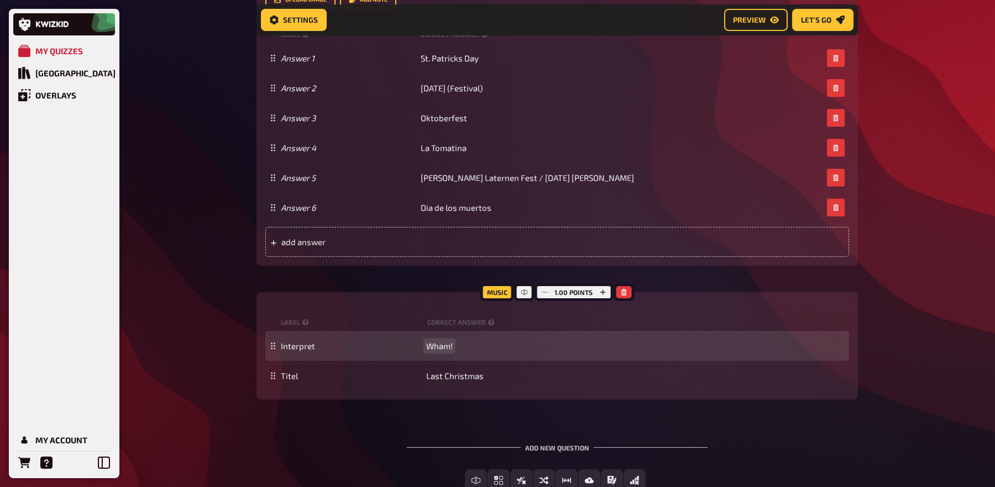
click at [433, 345] on span "Wham!" at bounding box center [439, 346] width 27 height 10
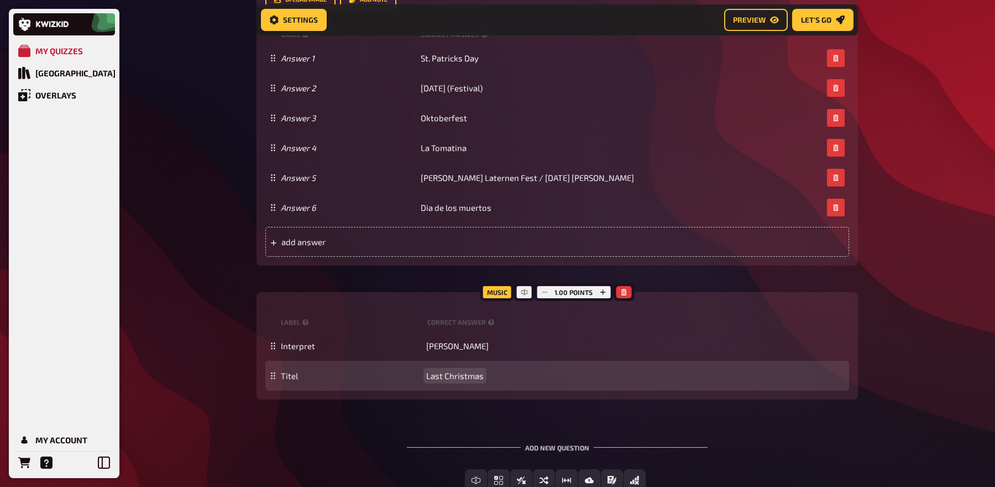
click at [451, 370] on span "Last Christmas" at bounding box center [454, 375] width 57 height 10
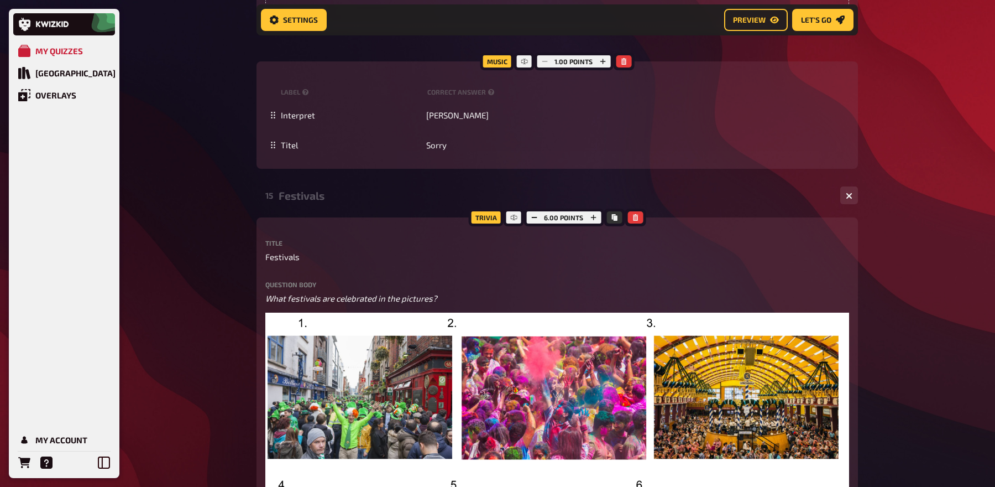
click at [327, 198] on div "Festivals" at bounding box center [555, 195] width 553 height 13
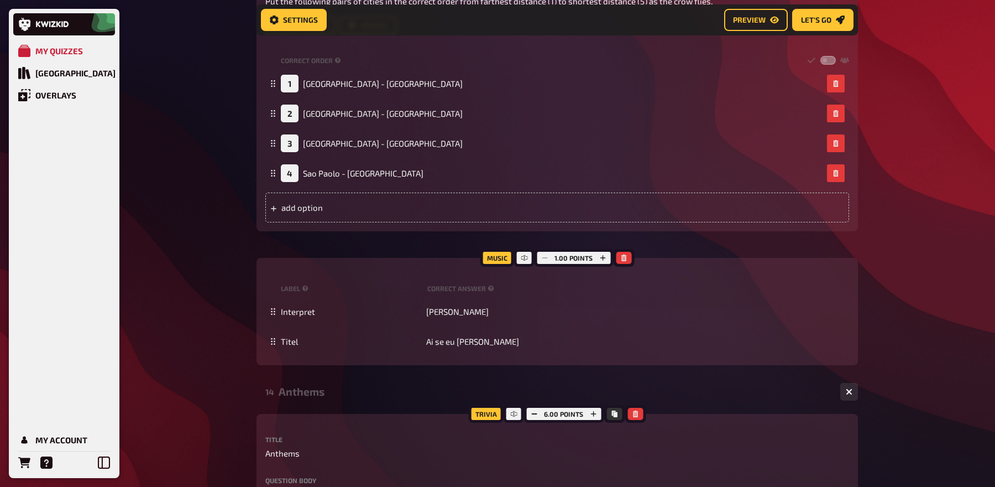
scroll to position [6925, 0]
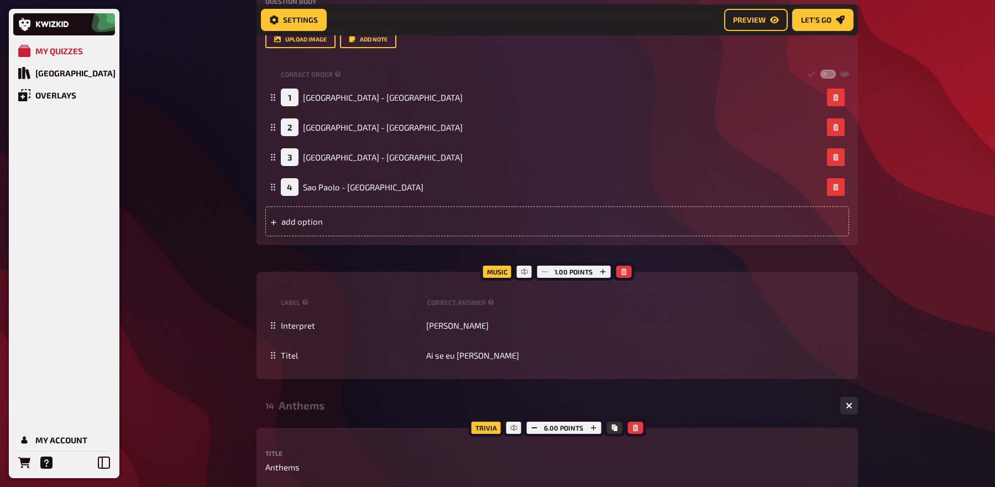
click at [308, 402] on div "Anthems" at bounding box center [555, 405] width 553 height 13
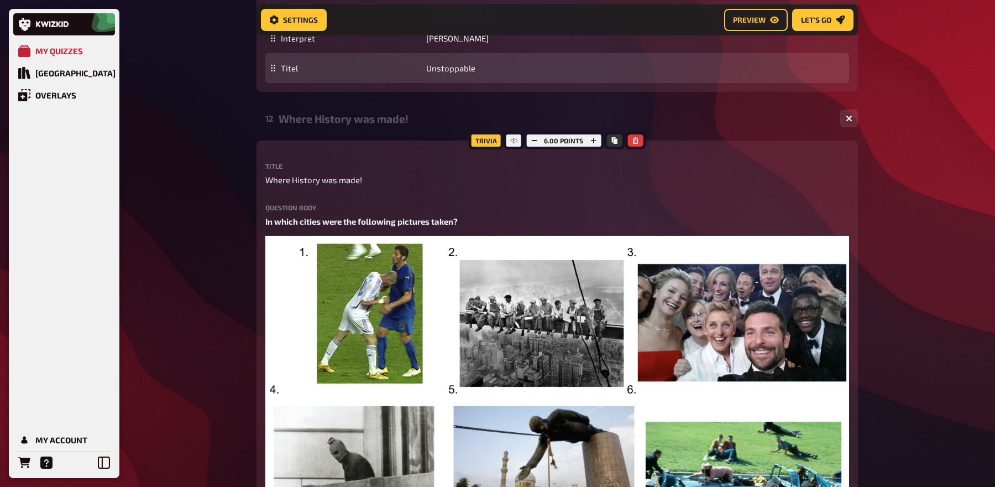
scroll to position [5810, 0]
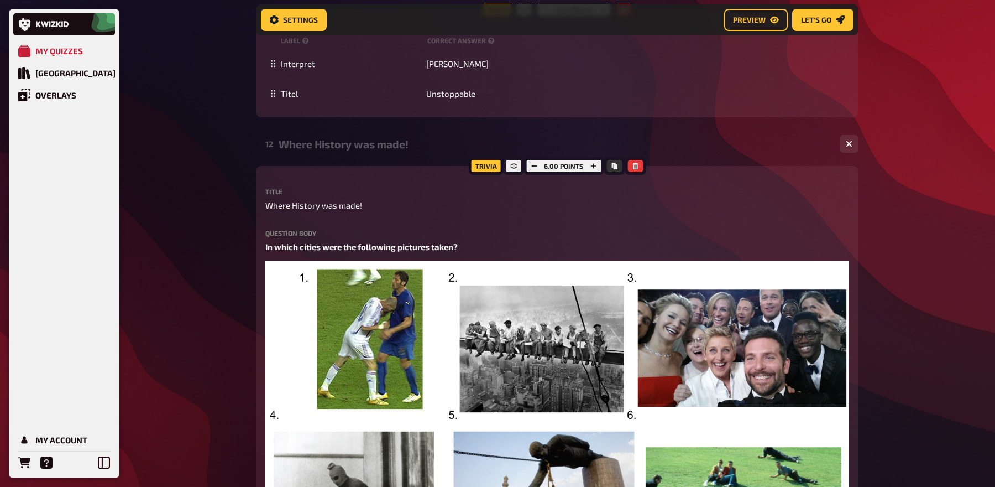
click at [295, 146] on div "Where History was made!" at bounding box center [555, 144] width 553 height 13
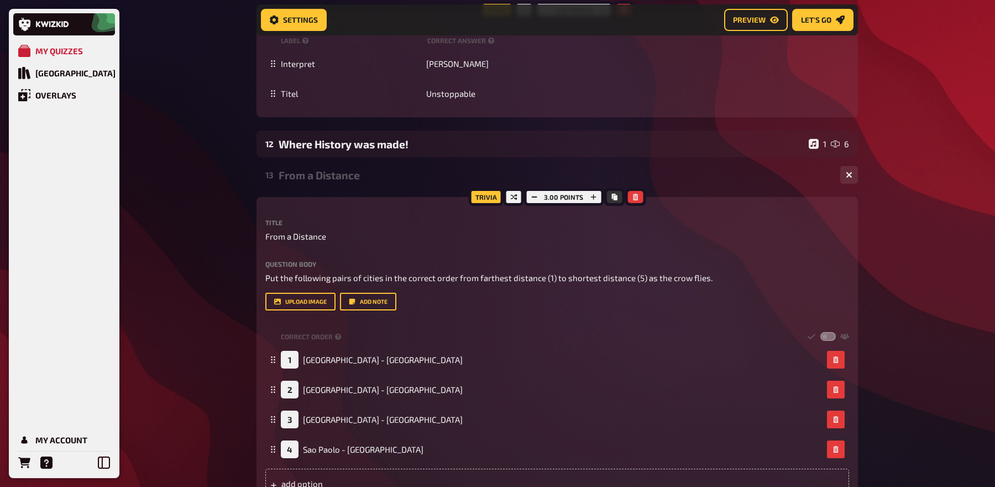
click at [304, 170] on div "From a Distance" at bounding box center [555, 175] width 553 height 13
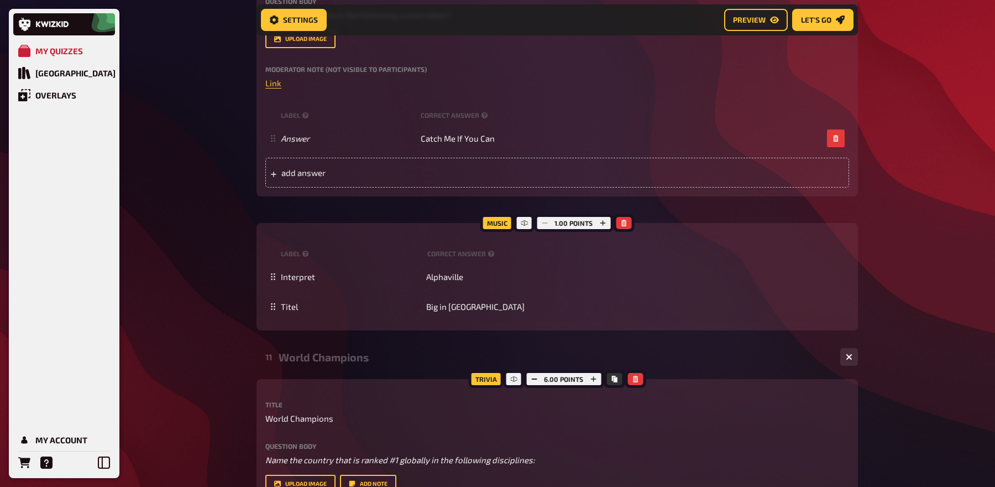
scroll to position [5022, 0]
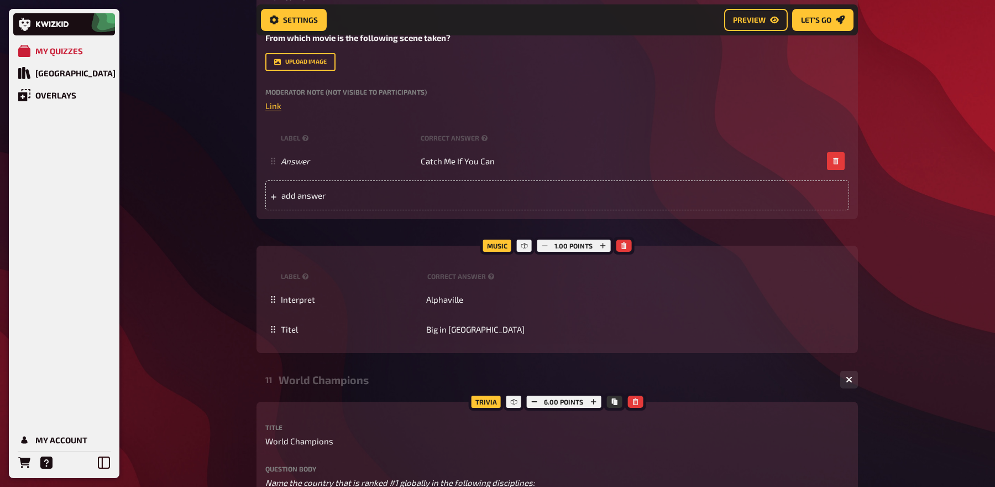
click at [324, 379] on div "World Champions" at bounding box center [555, 379] width 553 height 13
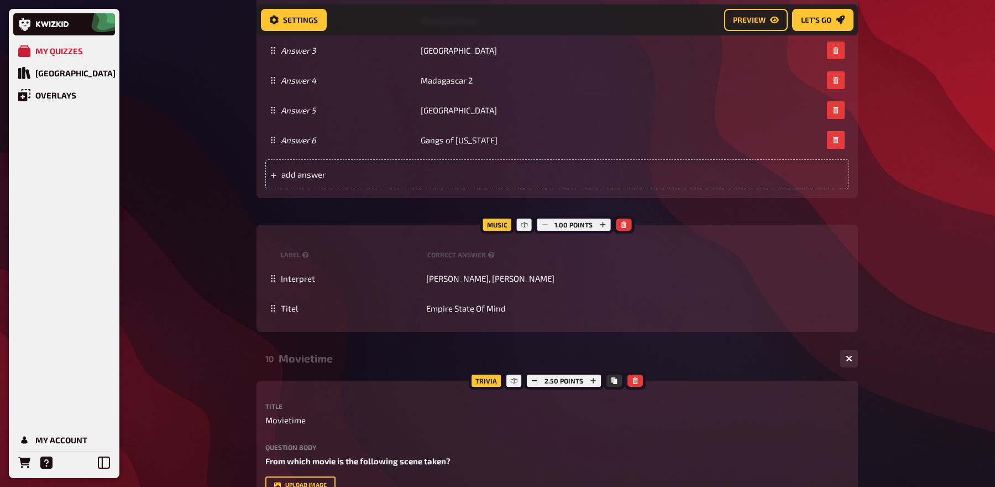
click at [322, 360] on div "Movietime" at bounding box center [555, 358] width 553 height 13
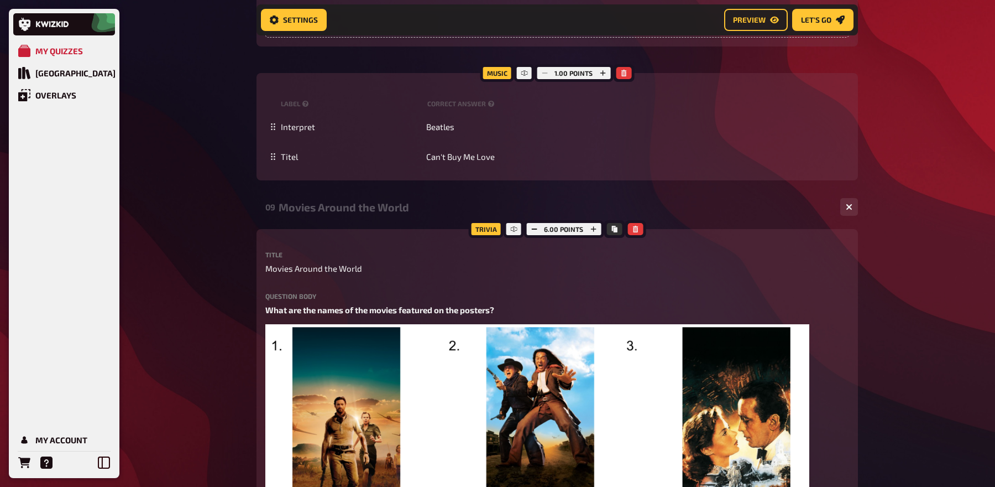
scroll to position [3781, 0]
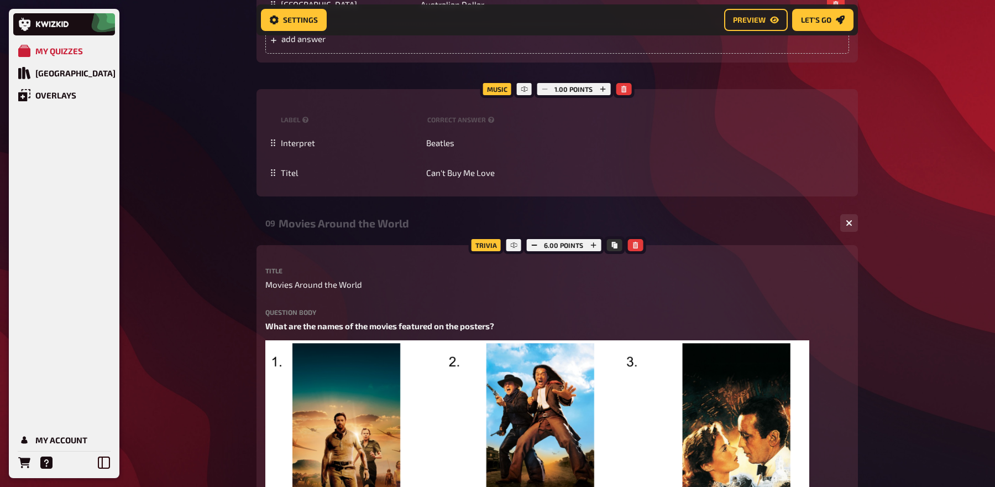
click at [315, 225] on div "Movies Around the World" at bounding box center [555, 223] width 553 height 13
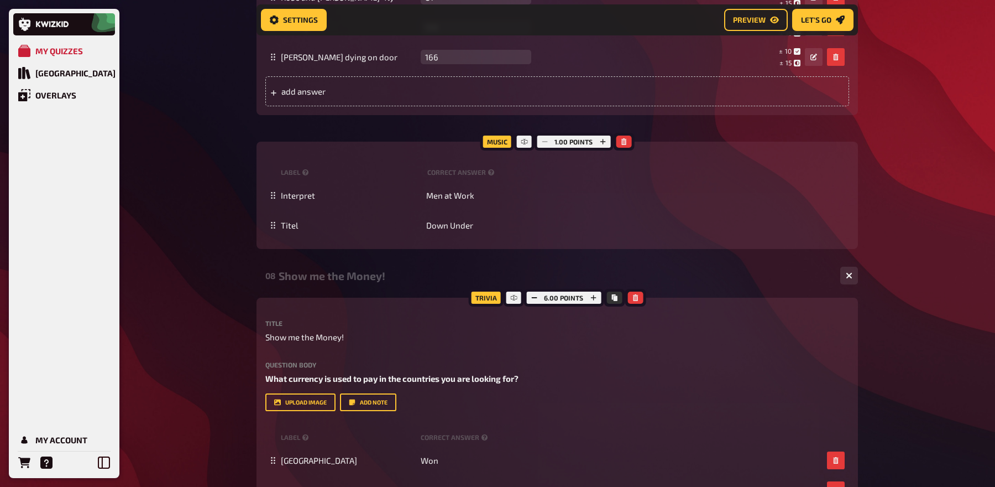
click at [313, 276] on div "Show me the Money!" at bounding box center [555, 275] width 553 height 13
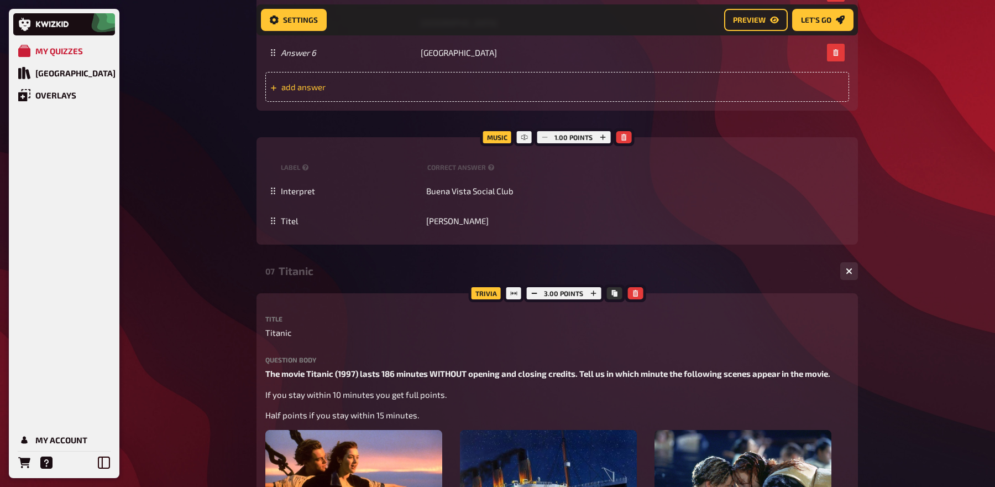
scroll to position [2558, 0]
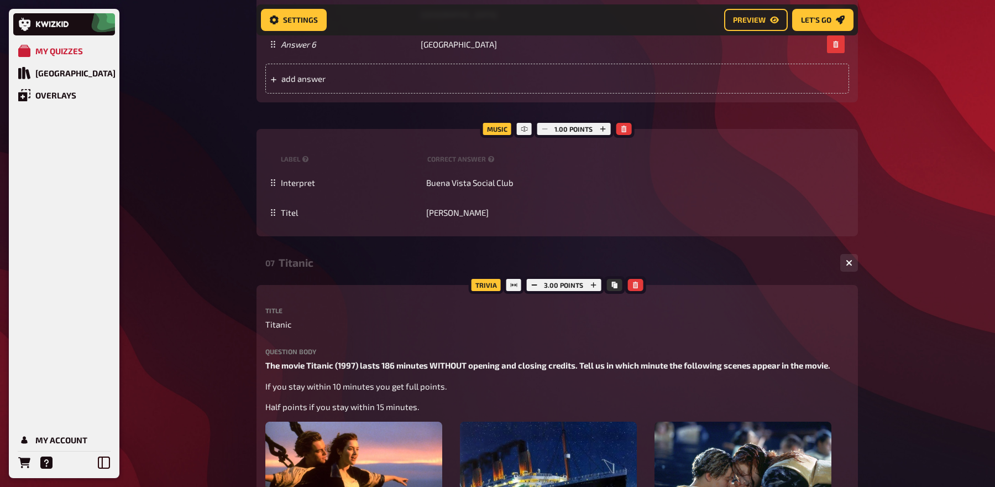
click at [309, 275] on div "07 Titanic 1 3" at bounding box center [558, 262] width 602 height 27
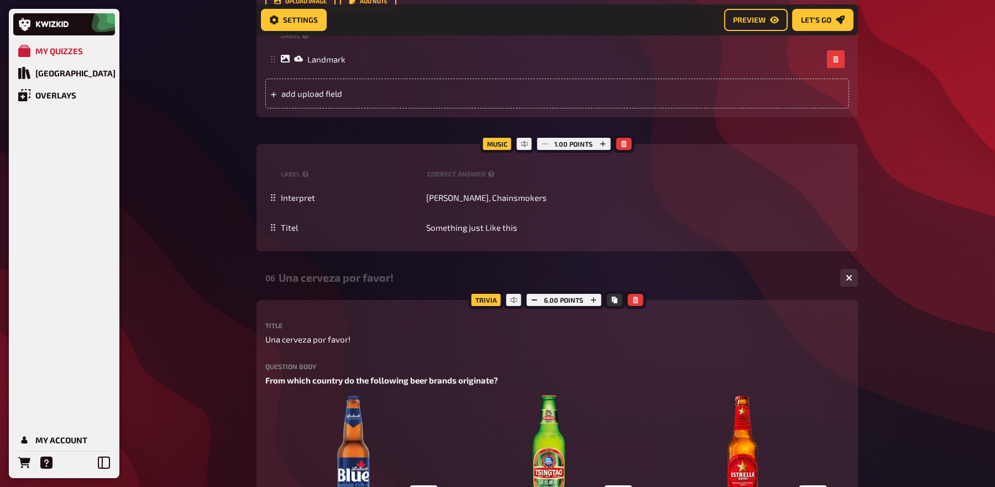
scroll to position [1696, 0]
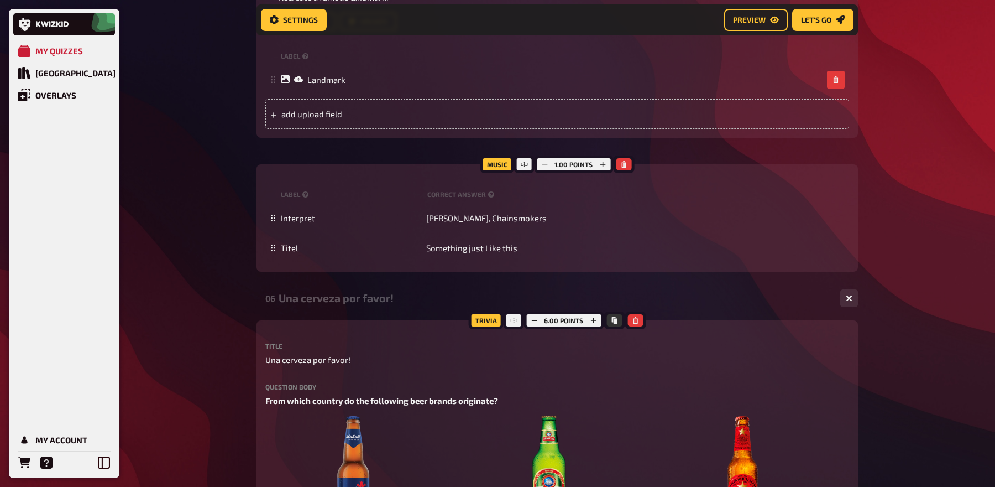
click at [302, 298] on div "Una cerveza por favor!" at bounding box center [555, 297] width 553 height 13
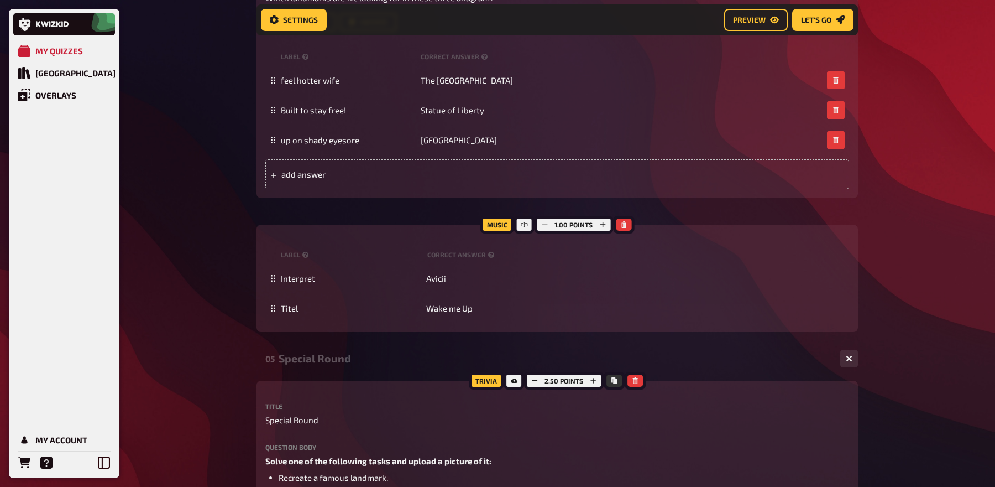
scroll to position [1173, 0]
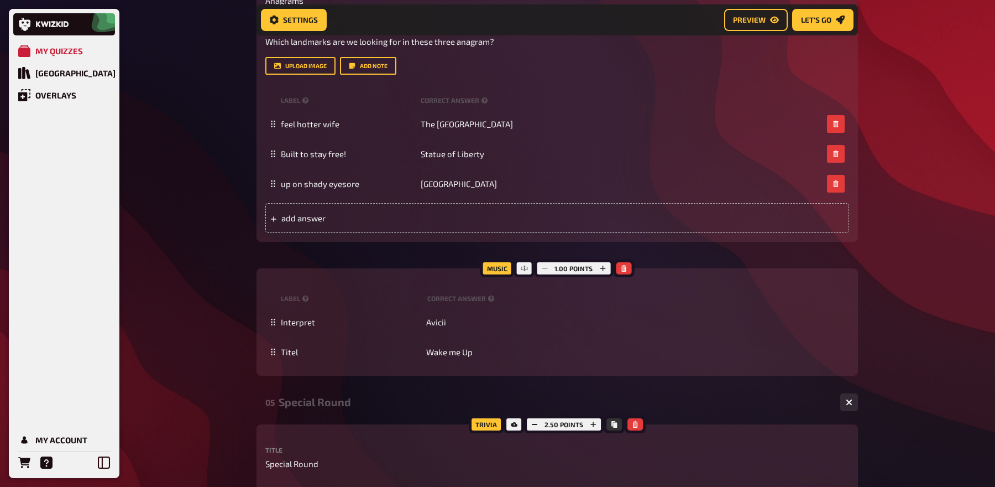
click at [301, 401] on div "Special Round" at bounding box center [555, 401] width 553 height 13
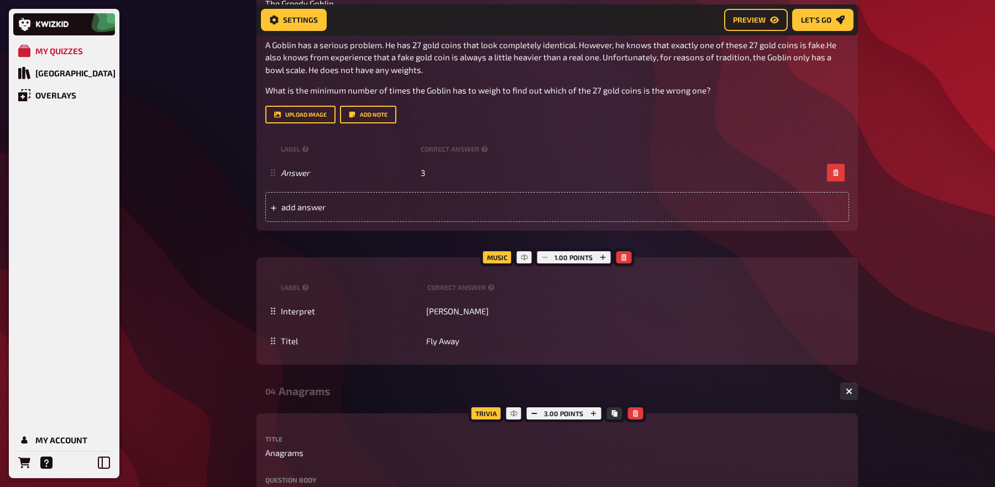
scroll to position [735, 0]
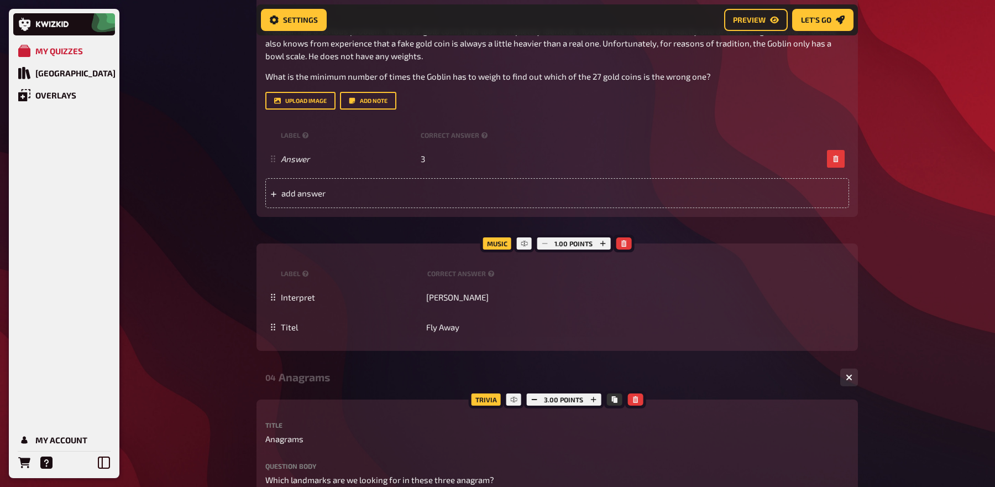
click at [306, 374] on div "Anagrams" at bounding box center [555, 376] width 553 height 13
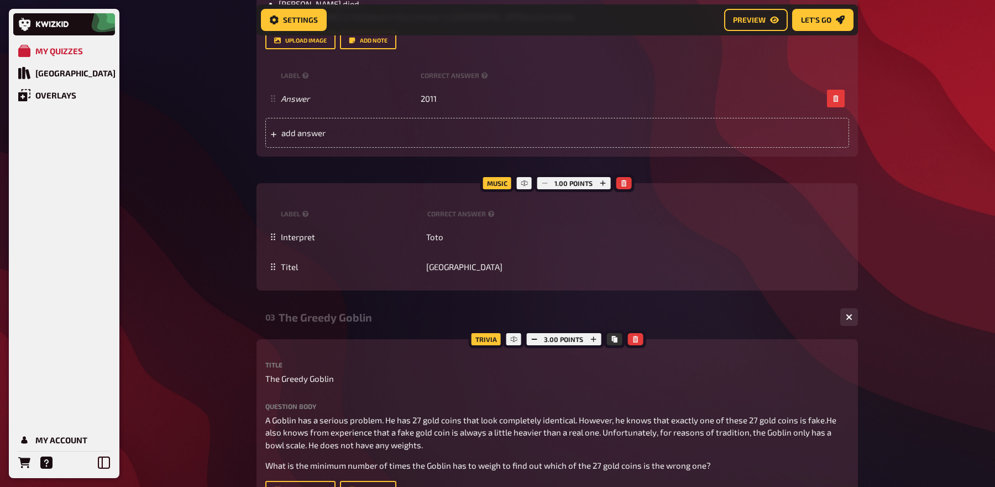
click at [308, 311] on div "The Greedy Goblin" at bounding box center [555, 317] width 553 height 13
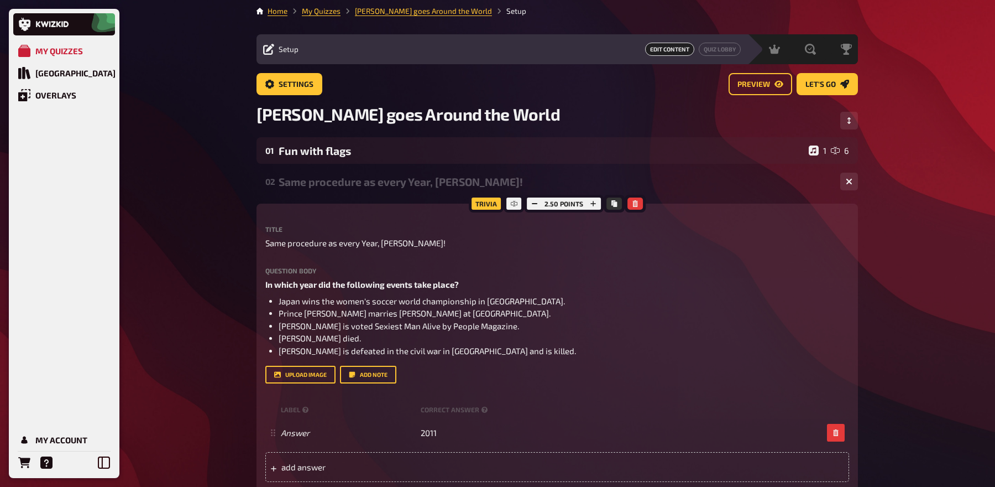
scroll to position [0, 0]
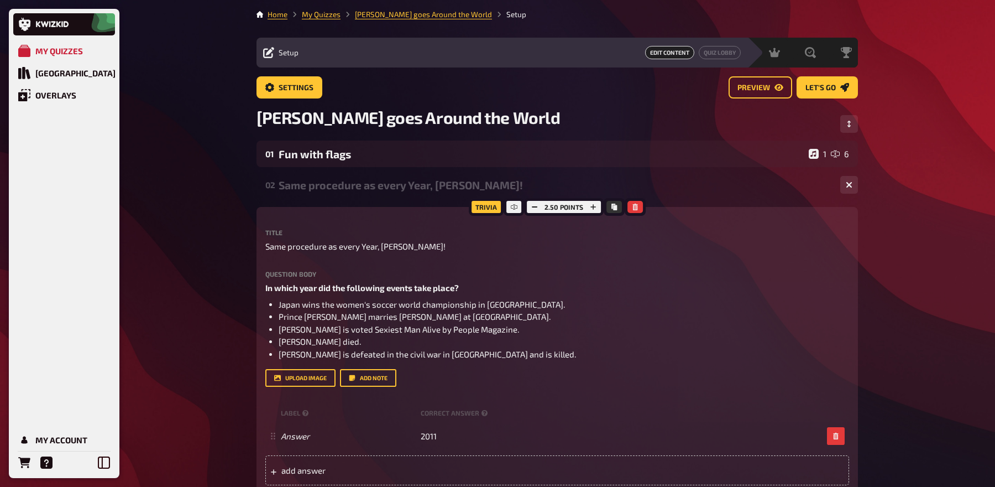
click at [301, 189] on div "Same procedure as every Year, James!" at bounding box center [555, 185] width 553 height 13
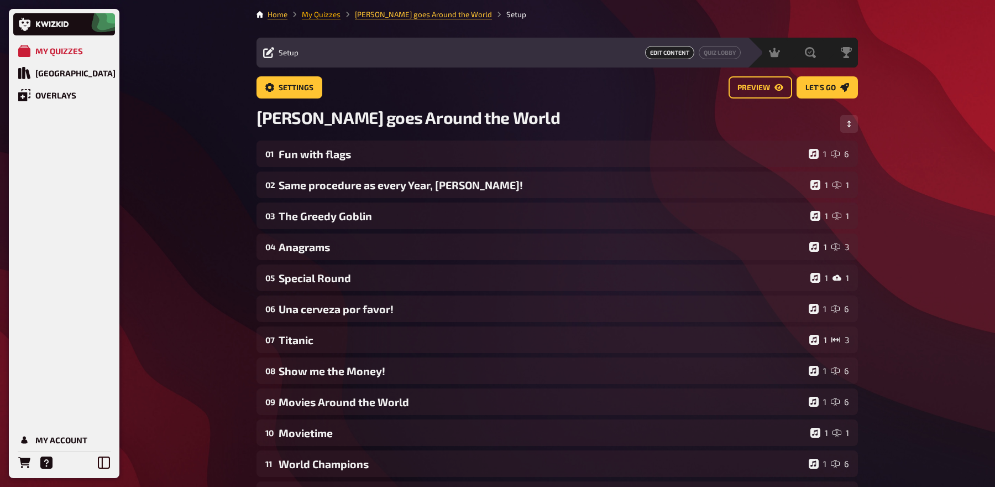
click at [330, 11] on link "My Quizzes" at bounding box center [321, 14] width 39 height 9
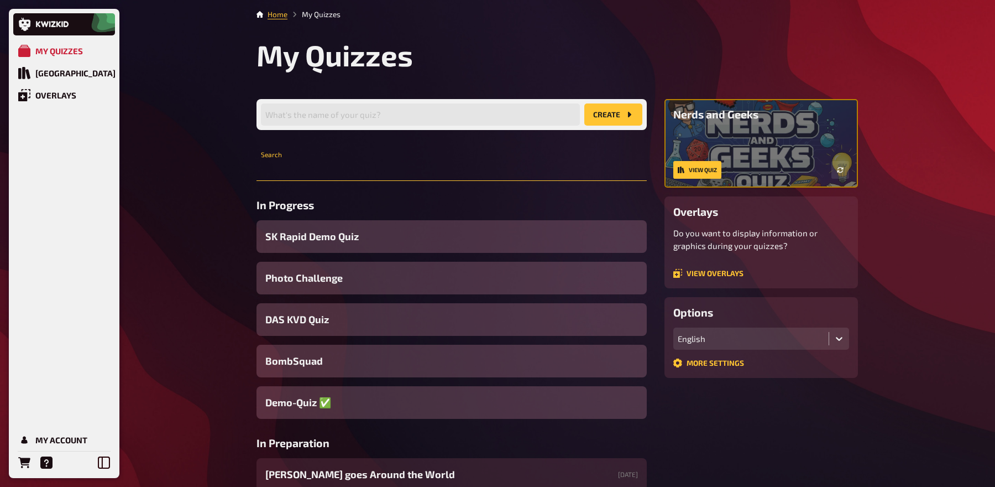
click at [366, 172] on input "text" at bounding box center [452, 170] width 390 height 22
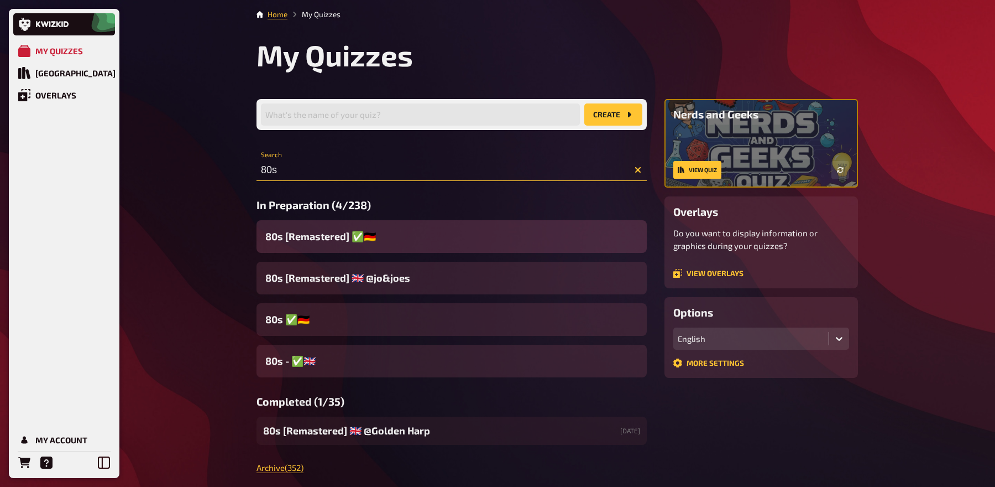
type input "80s"
click at [326, 238] on span "80s [Remastered] ​✅​🇩🇪" at bounding box center [320, 236] width 111 height 15
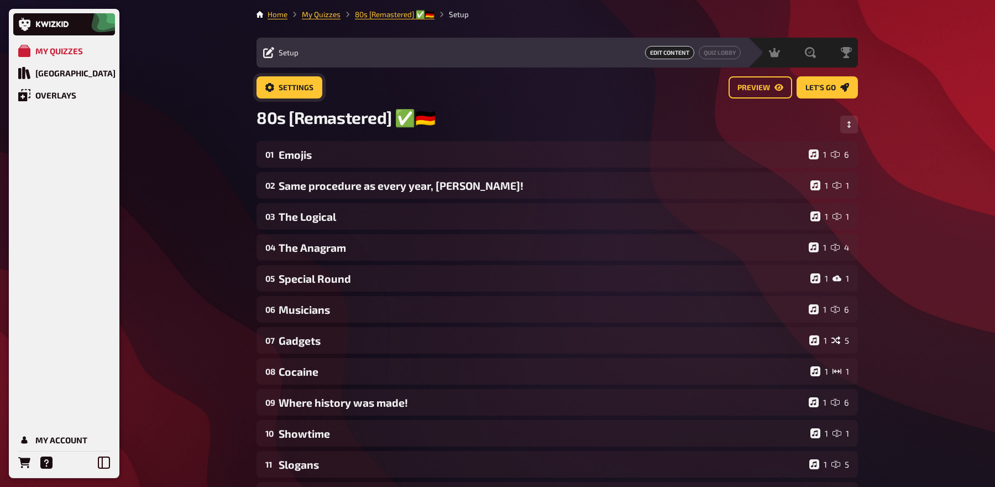
click at [311, 90] on span "Settings" at bounding box center [296, 88] width 35 height 8
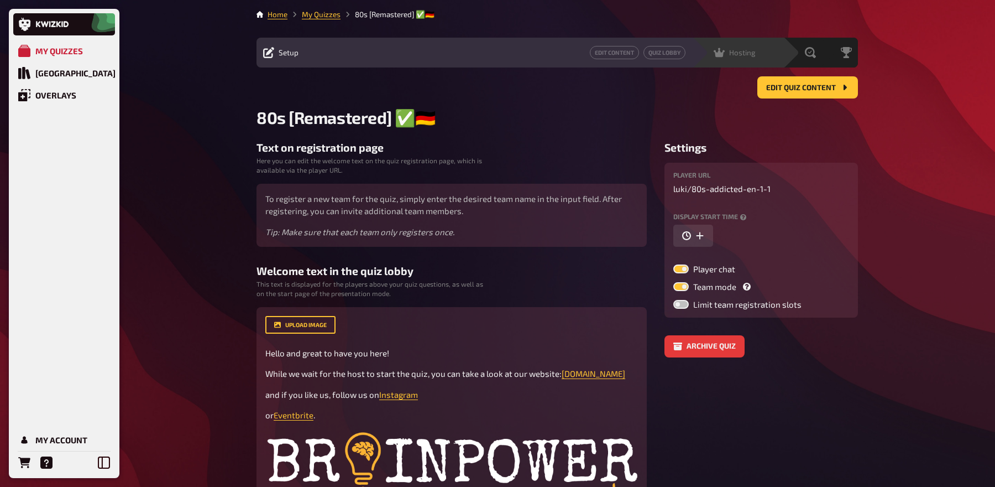
click at [759, 51] on div "Hosting undefined" at bounding box center [745, 52] width 76 height 11
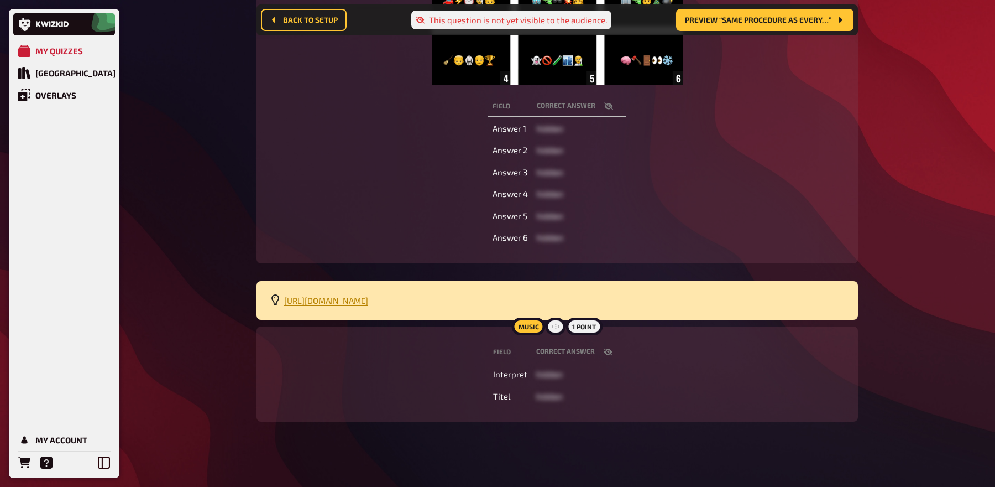
scroll to position [263, 0]
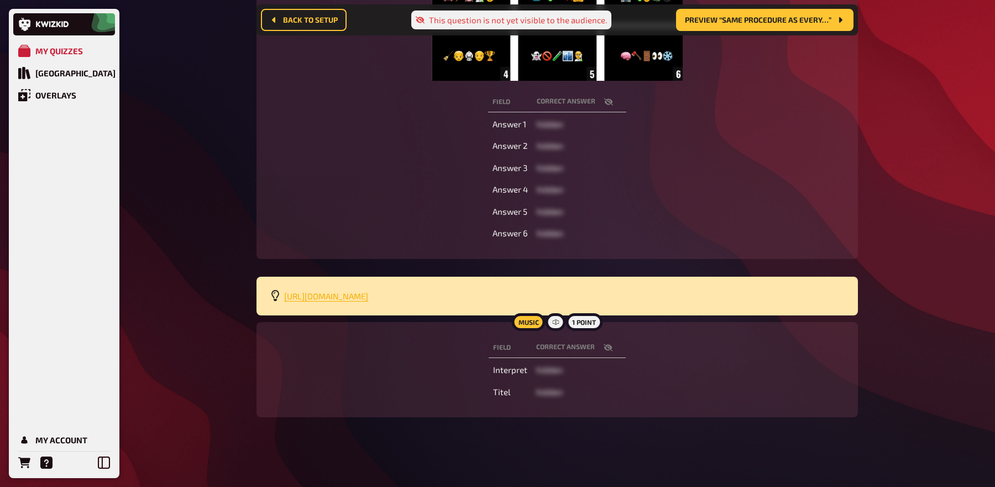
click at [368, 296] on span "https://open.spotify.com/playlist/4iJ6GQa5q7nrxkgIEY59qf?si=29b7694c78af4481" at bounding box center [326, 296] width 84 height 10
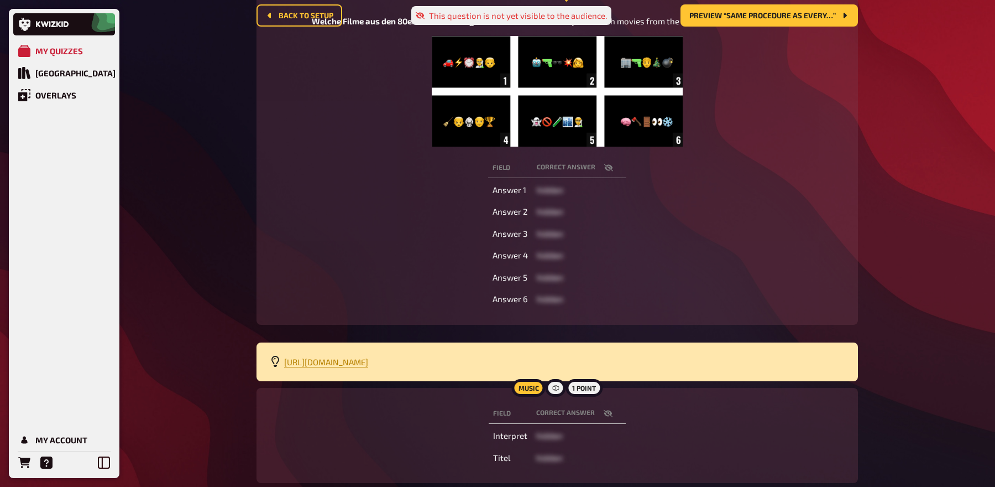
scroll to position [0, 0]
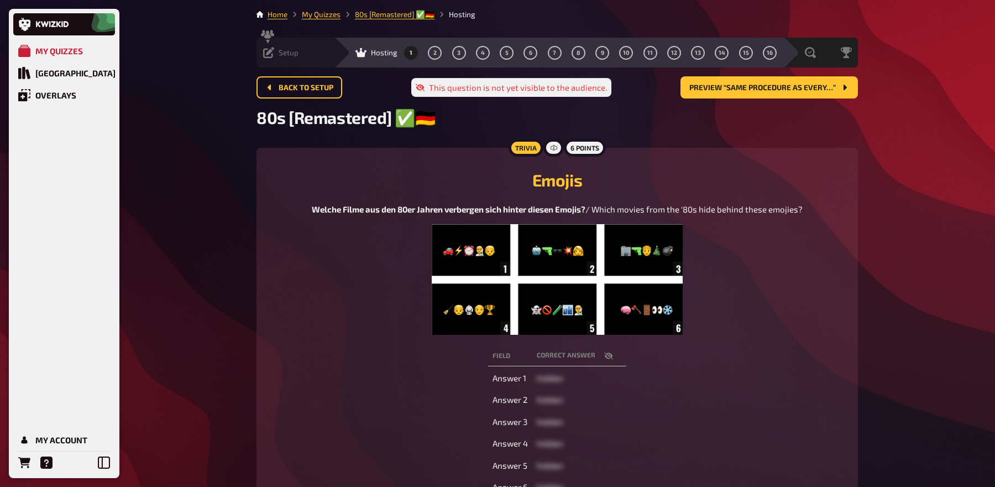
click at [273, 58] on div "Setup Edit Content Quiz Lobby" at bounding box center [295, 53] width 77 height 30
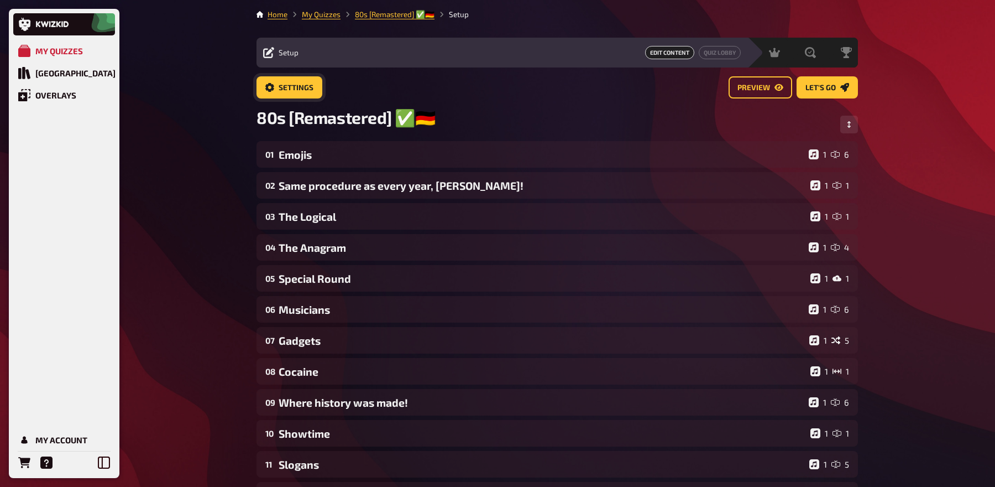
click at [289, 88] on span "Settings" at bounding box center [296, 88] width 35 height 8
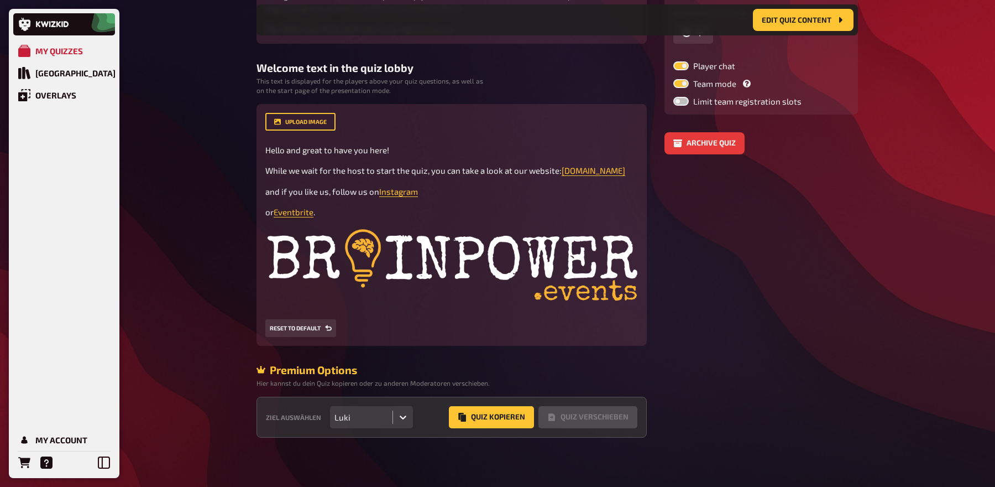
scroll to position [216, 0]
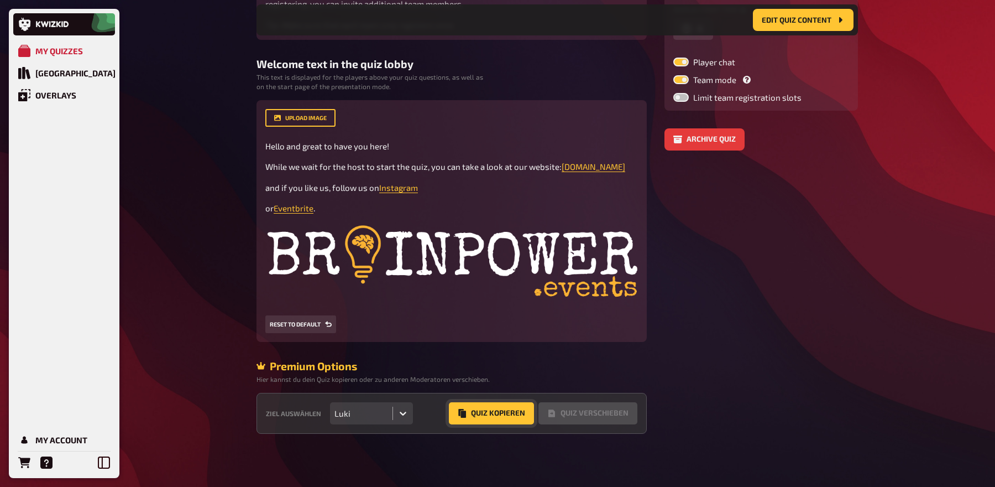
click at [488, 418] on button "Quiz Kopieren" at bounding box center [491, 413] width 85 height 22
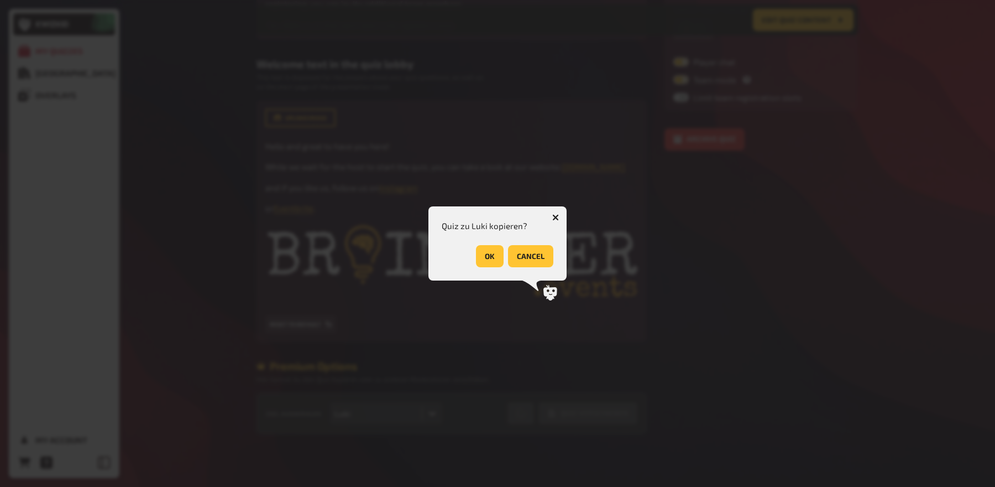
click at [482, 258] on button "OK" at bounding box center [490, 256] width 28 height 22
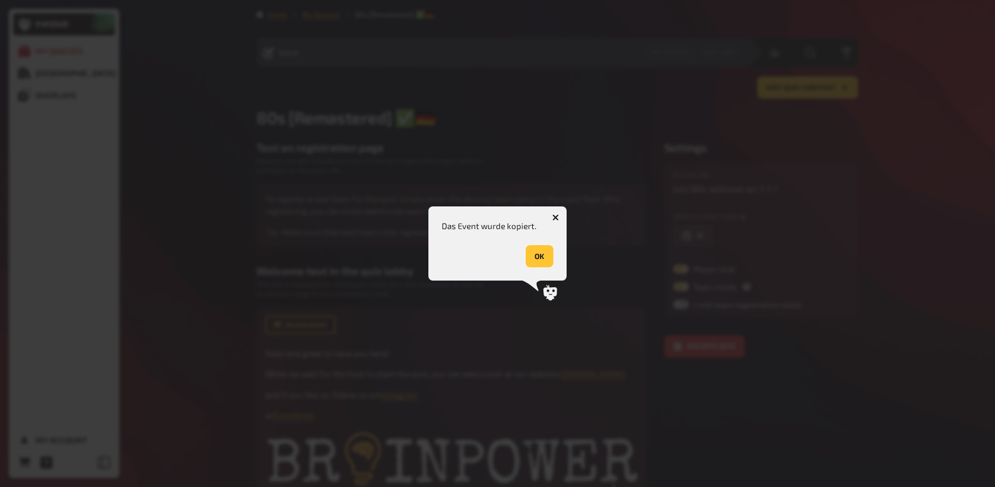
click at [534, 258] on button "OK" at bounding box center [540, 256] width 28 height 22
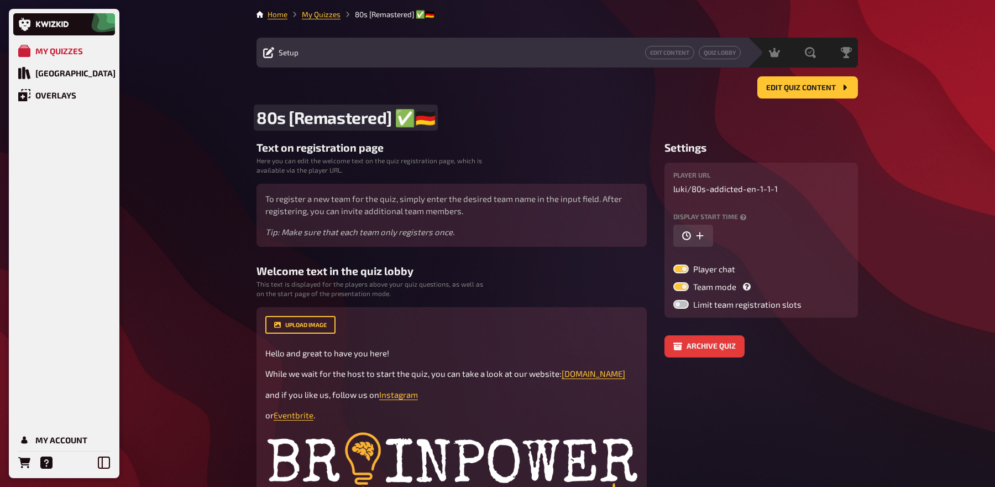
click at [286, 118] on span "80s [Remastered] ​✅​🇩🇪" at bounding box center [346, 117] width 179 height 20
drag, startPoint x: 427, startPoint y: 118, endPoint x: 239, endPoint y: 118, distance: 188.0
click at [239, 118] on div "My Quizzes Quiz Library Overlays My Account Home My Quizzes 80s [Remastered] ​✅…" at bounding box center [497, 346] width 995 height 693
click at [525, 116] on h2 "The new 80s Quiz @ATR" at bounding box center [558, 117] width 602 height 20
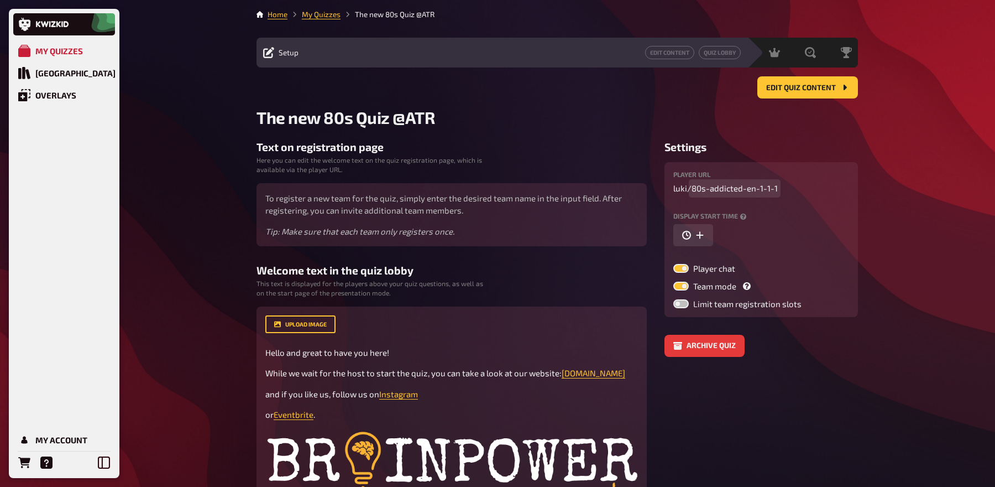
click at [774, 190] on span "80s-addicted-en-1-1-1" at bounding box center [735, 188] width 86 height 13
click at [327, 15] on link "My Quizzes" at bounding box center [321, 14] width 39 height 9
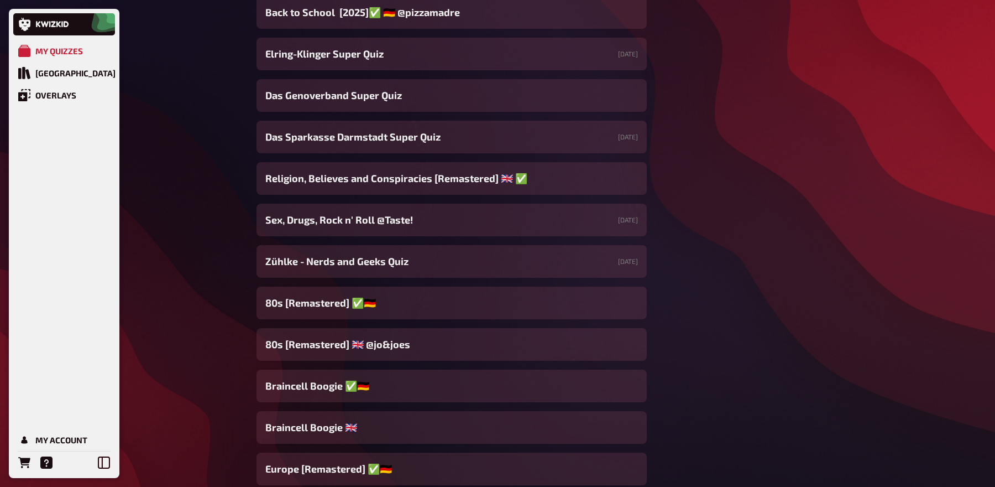
scroll to position [631, 0]
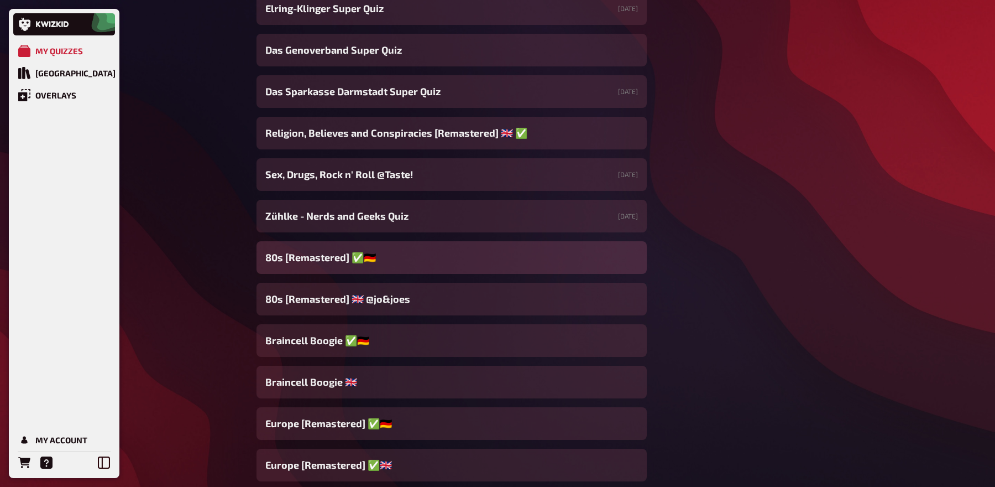
click at [334, 258] on span "80s [Remastered] ​✅​🇩🇪" at bounding box center [320, 257] width 111 height 15
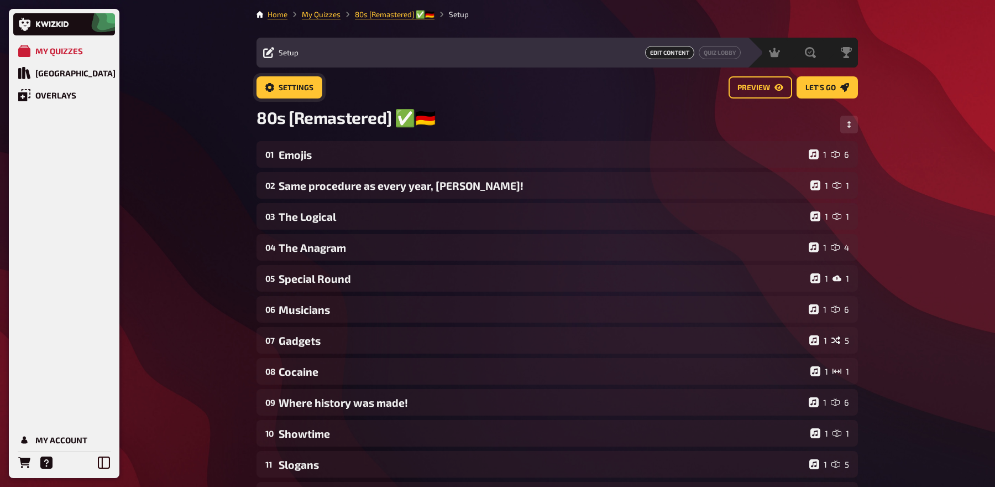
click at [295, 91] on span "Settings" at bounding box center [296, 88] width 35 height 8
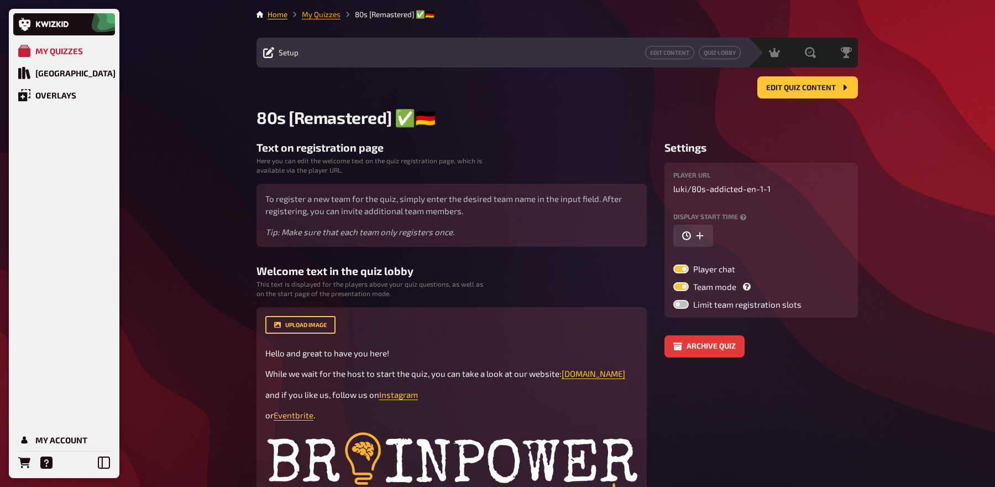
click at [313, 11] on link "My Quizzes" at bounding box center [321, 14] width 39 height 9
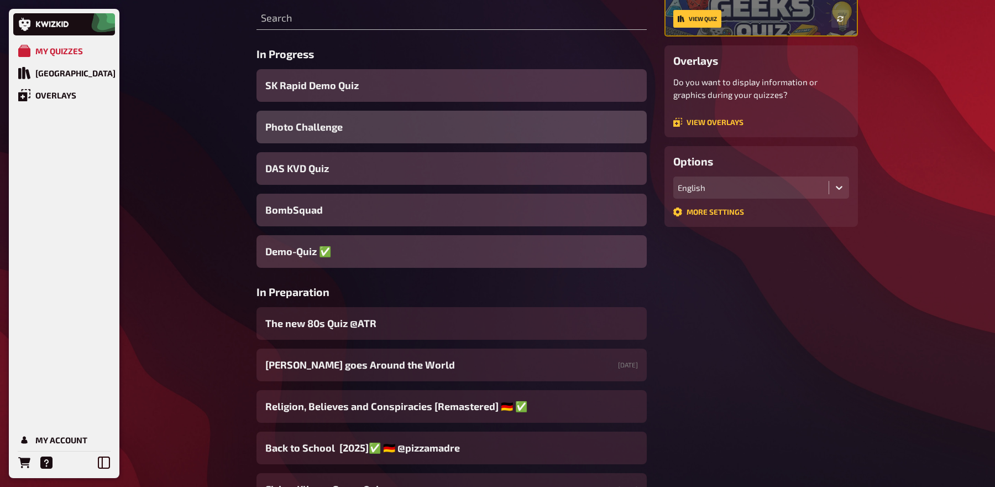
scroll to position [210, 0]
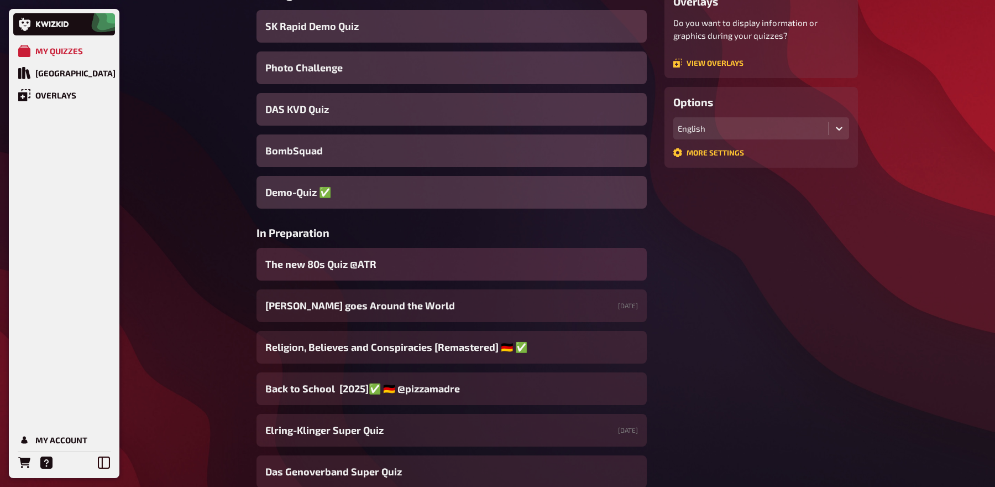
click at [365, 264] on span "The new 80s Quiz @ATR" at bounding box center [320, 264] width 111 height 15
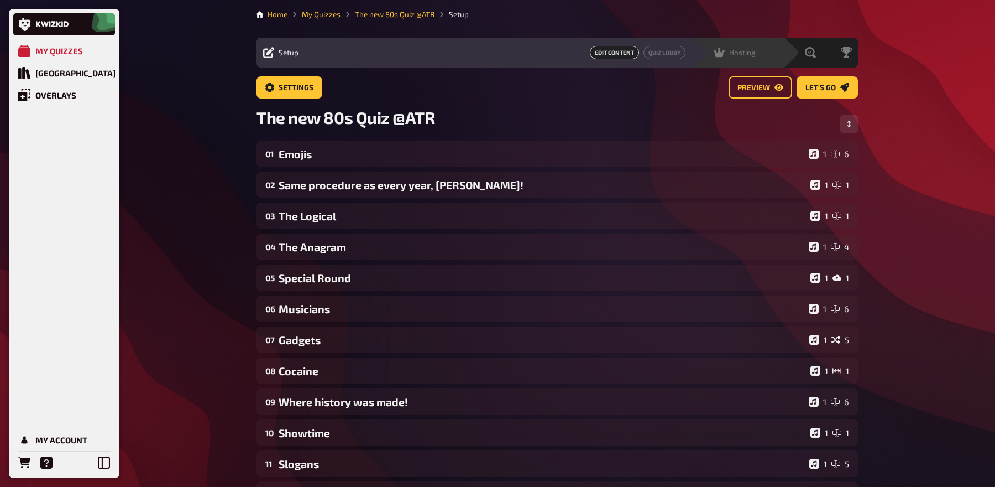
click at [750, 59] on div "Hosting undefined" at bounding box center [737, 53] width 91 height 30
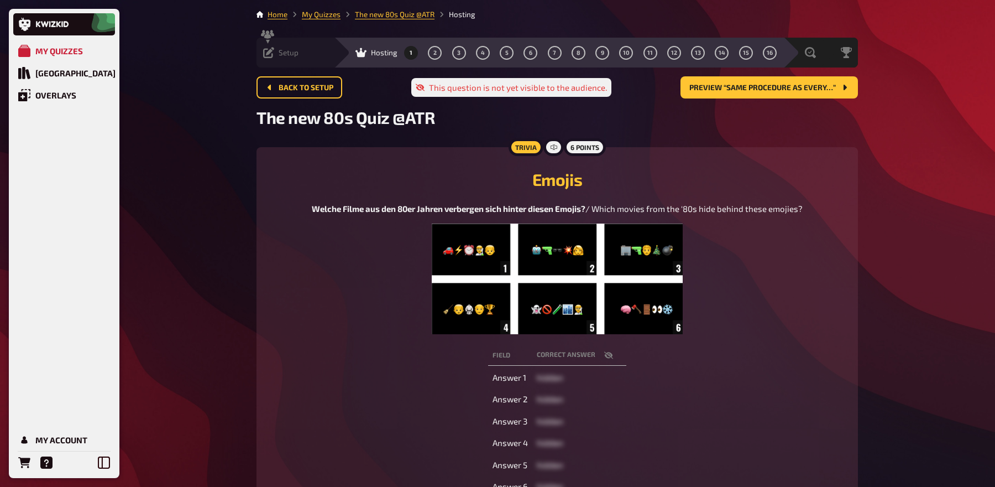
click at [294, 53] on span "Setup" at bounding box center [289, 52] width 20 height 9
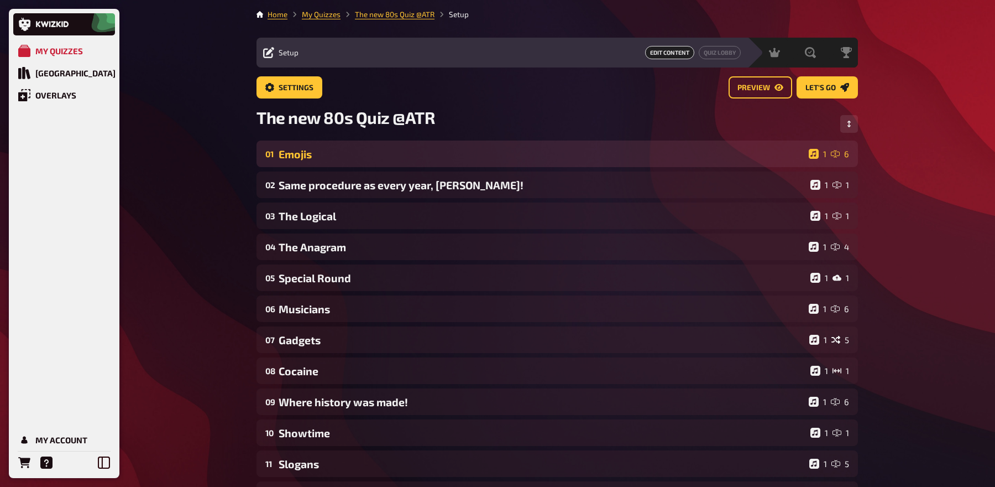
click at [398, 145] on div "01 Emojis 1 6" at bounding box center [558, 153] width 602 height 27
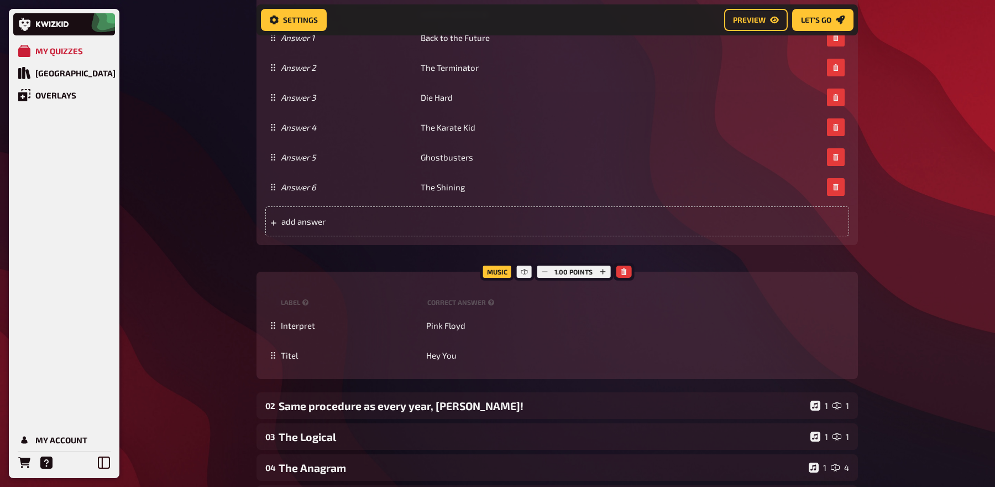
scroll to position [625, 0]
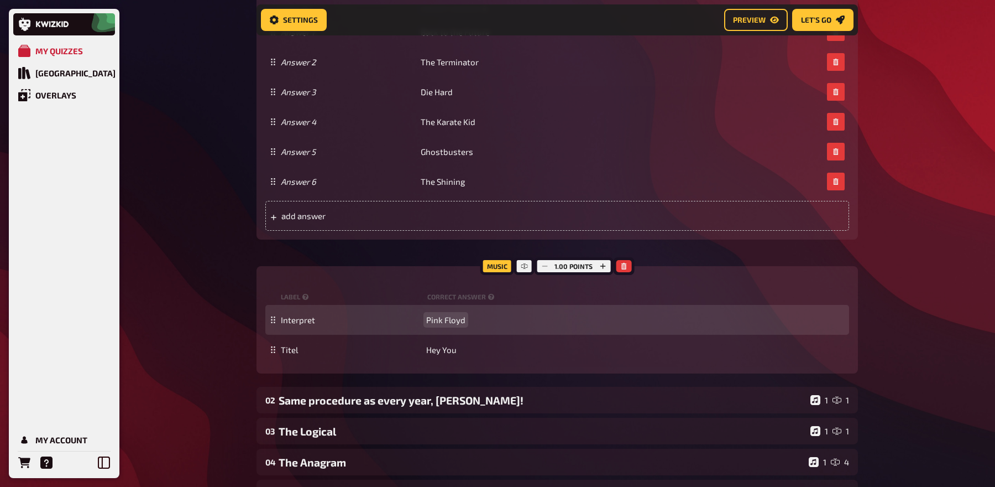
click at [461, 318] on span "Pink Floyd" at bounding box center [445, 320] width 39 height 10
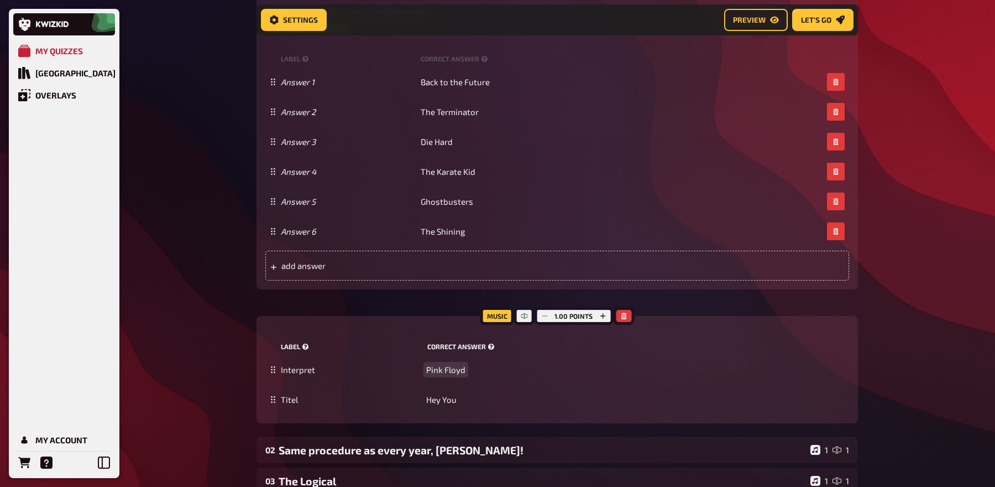
scroll to position [0, 0]
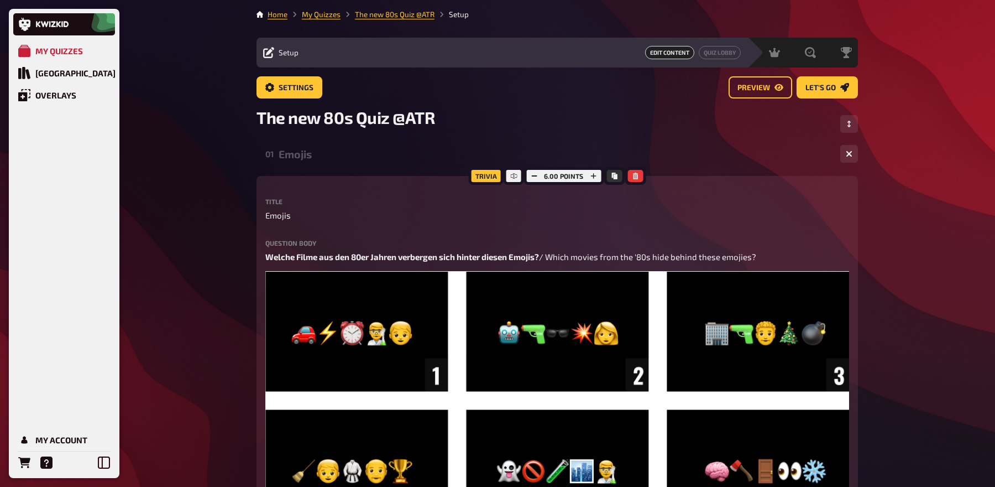
click at [320, 9] on li "My Quizzes" at bounding box center [313, 14] width 53 height 11
click at [320, 14] on link "My Quizzes" at bounding box center [321, 14] width 39 height 9
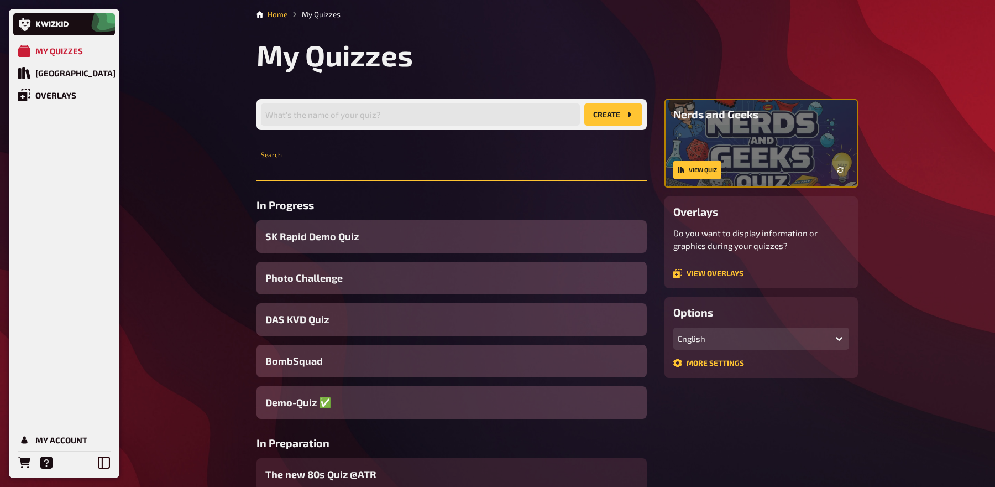
click at [318, 171] on input "text" at bounding box center [452, 170] width 390 height 22
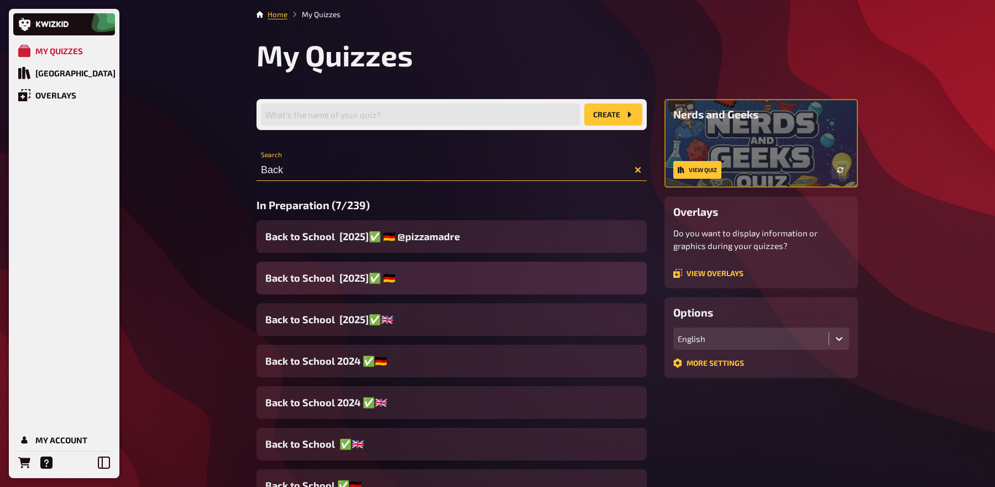
type input "Back"
click at [338, 276] on span "Back to School [2025]✅ 🇩🇪" at bounding box center [330, 277] width 130 height 15
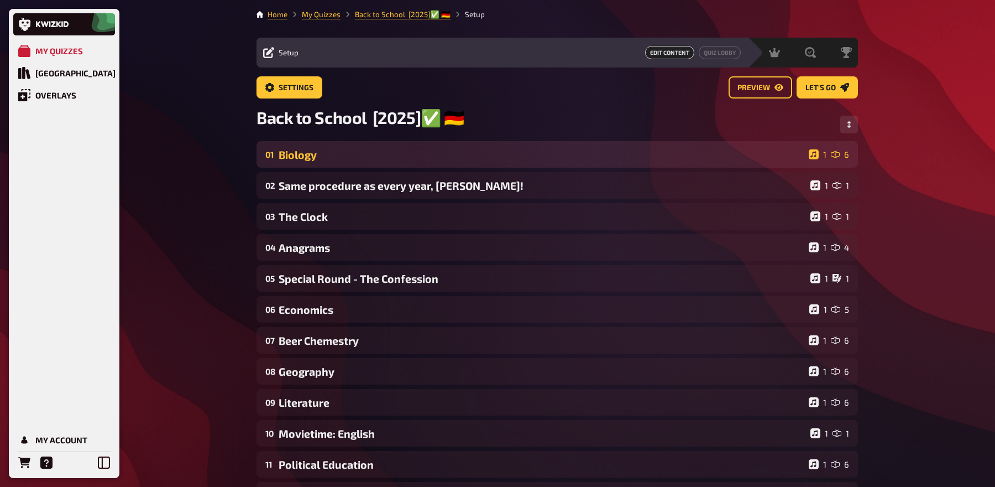
click at [351, 155] on div "Biology" at bounding box center [542, 154] width 526 height 13
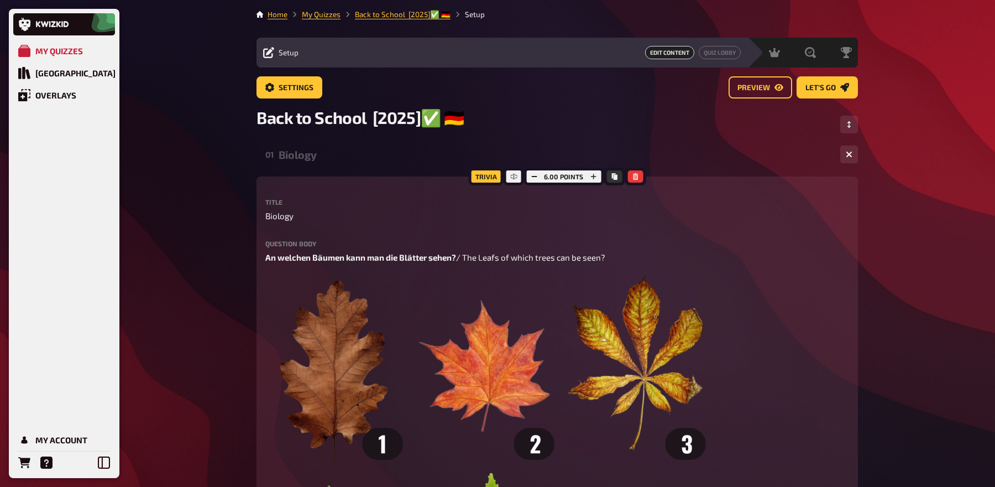
click at [351, 155] on div "Biology" at bounding box center [555, 154] width 553 height 13
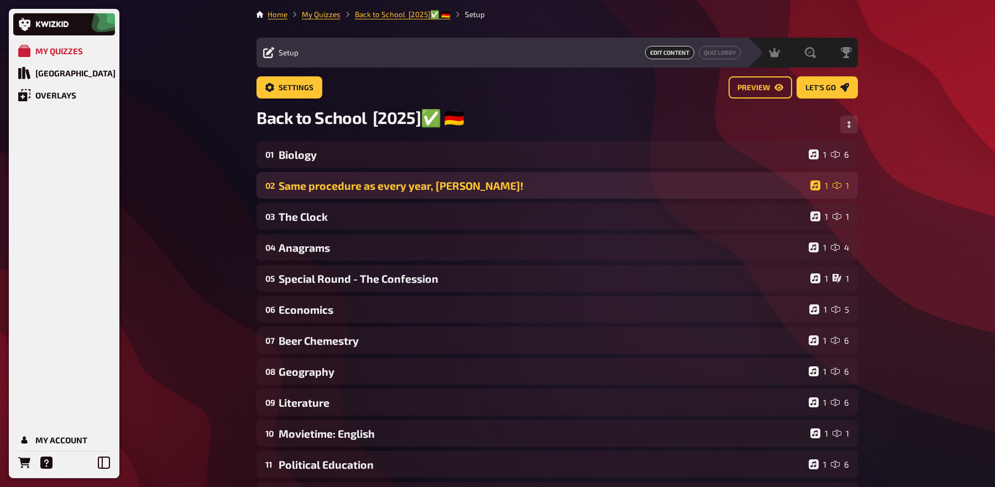
click at [342, 184] on div "Same procedure as every year, James!" at bounding box center [542, 185] width 527 height 13
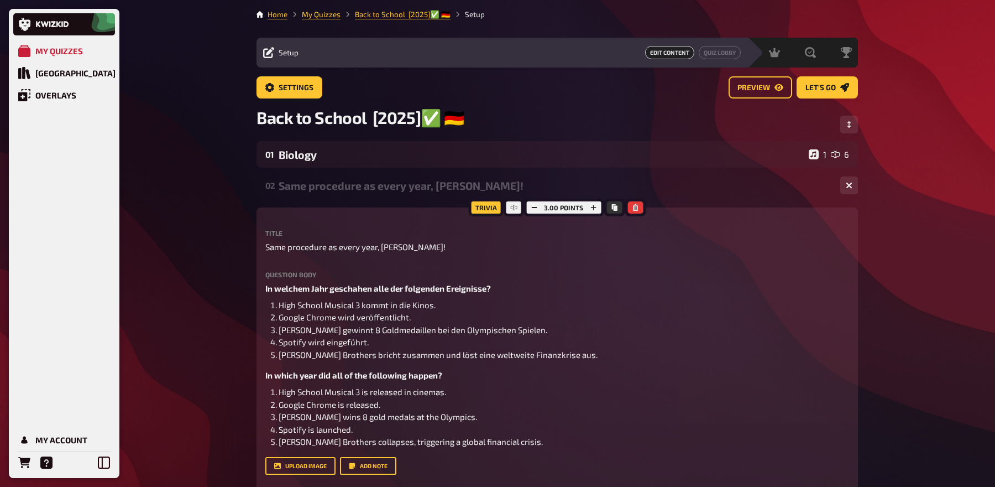
click at [338, 191] on div "Same procedure as every year, James!" at bounding box center [555, 185] width 553 height 13
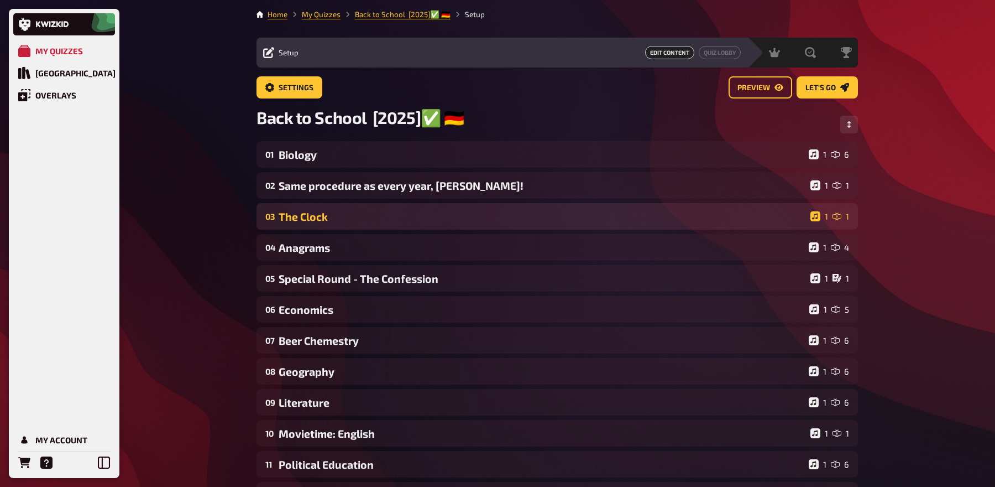
click at [328, 218] on div "The Clock" at bounding box center [542, 216] width 527 height 13
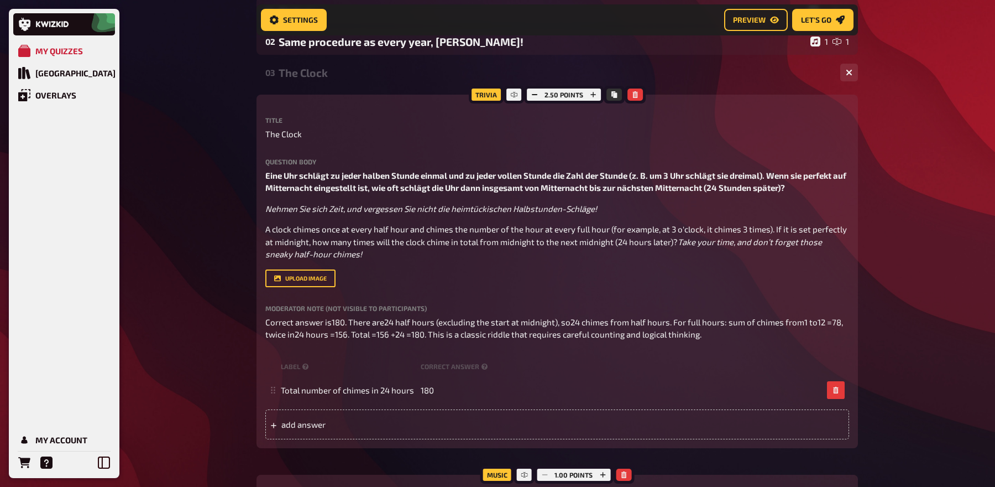
scroll to position [151, 0]
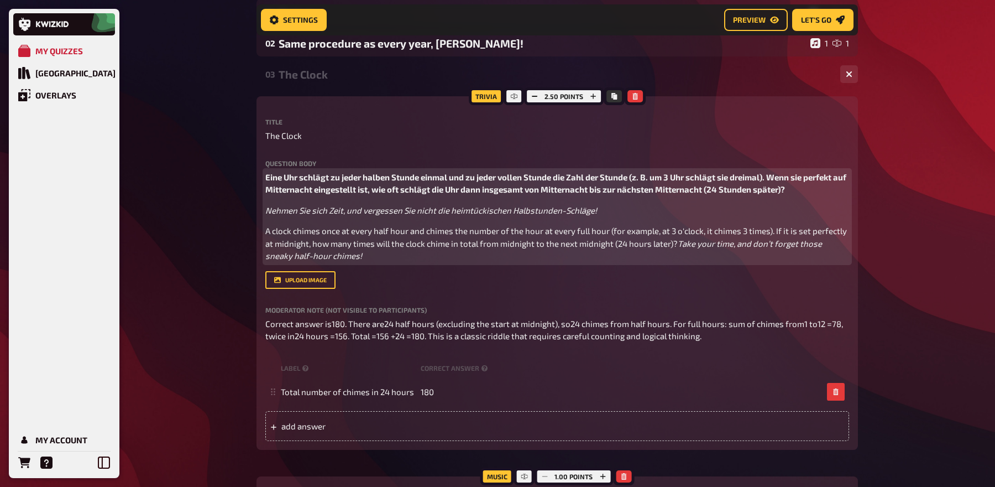
click at [461, 231] on p "A clock chimes once at every half hour and chimes the number of the hour at eve…" at bounding box center [557, 243] width 584 height 38
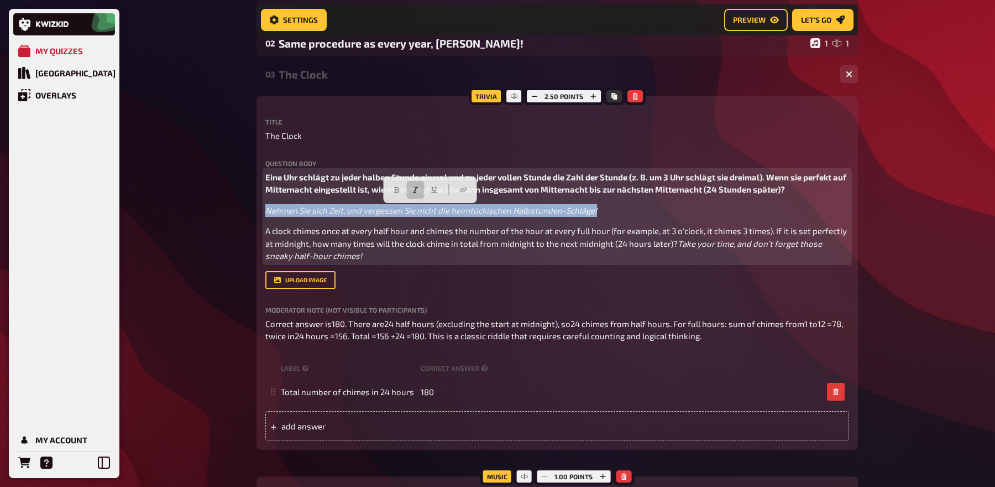
drag, startPoint x: 613, startPoint y: 207, endPoint x: 257, endPoint y: 212, distance: 356.6
click at [257, 212] on div "Trivia 2.50 points Title The Clock Question body Eine Uhr schlägt zu jeder halb…" at bounding box center [558, 272] width 602 height 353
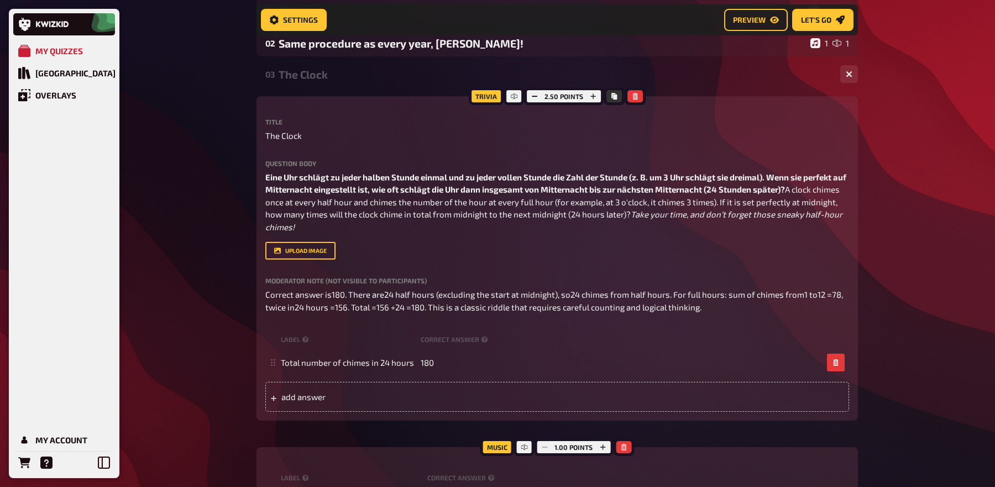
click at [296, 69] on div "The Clock" at bounding box center [555, 74] width 553 height 13
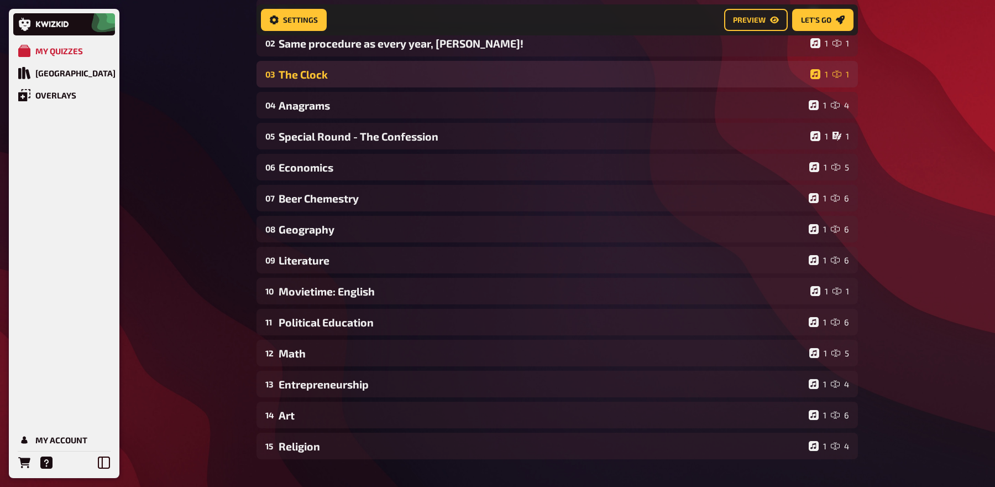
click at [296, 75] on div "The Clock" at bounding box center [542, 74] width 527 height 13
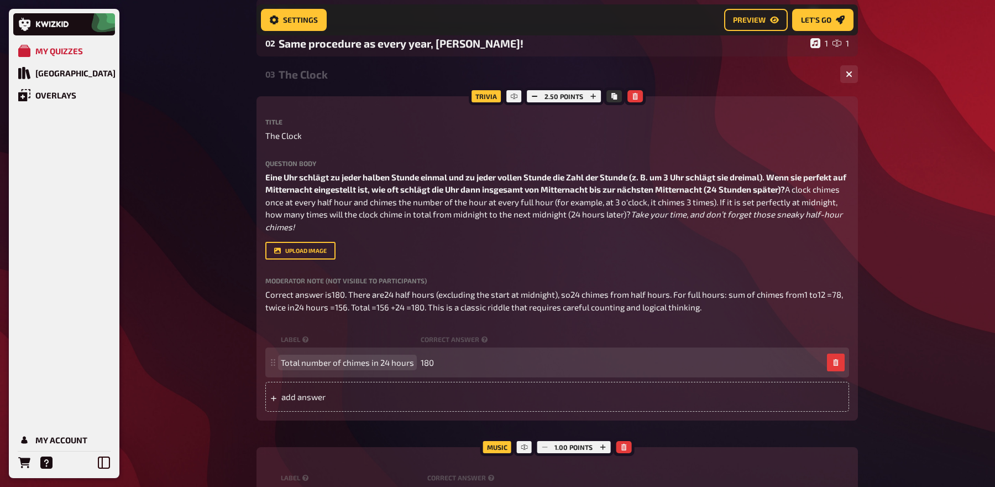
click at [358, 367] on span "Total number of chimes in 24 hours" at bounding box center [347, 362] width 133 height 10
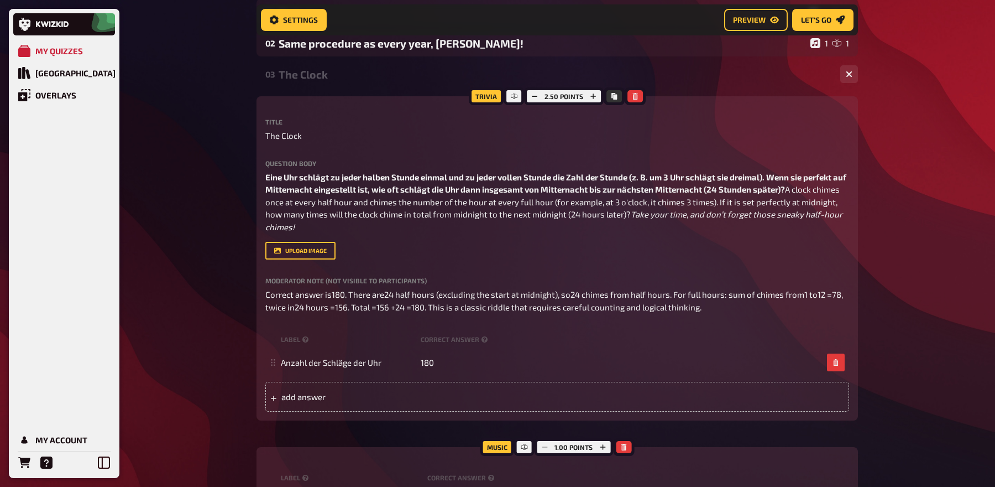
click at [313, 76] on div "The Clock" at bounding box center [555, 74] width 553 height 13
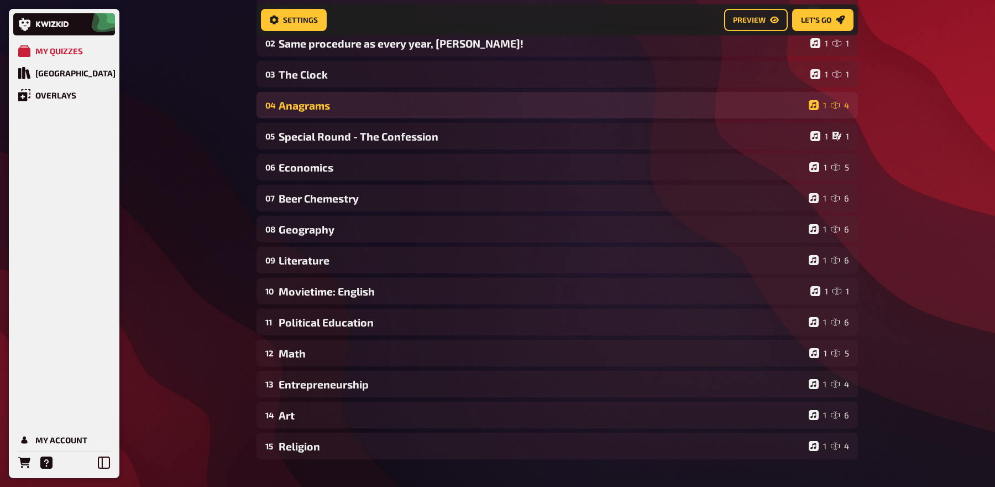
click at [310, 101] on div "Anagrams" at bounding box center [542, 105] width 526 height 13
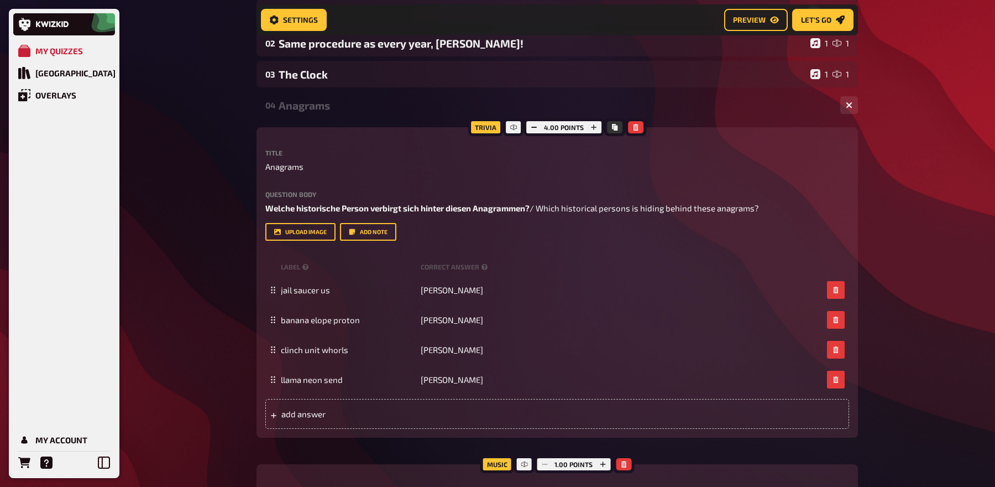
click at [310, 103] on div "Anagrams" at bounding box center [555, 105] width 553 height 13
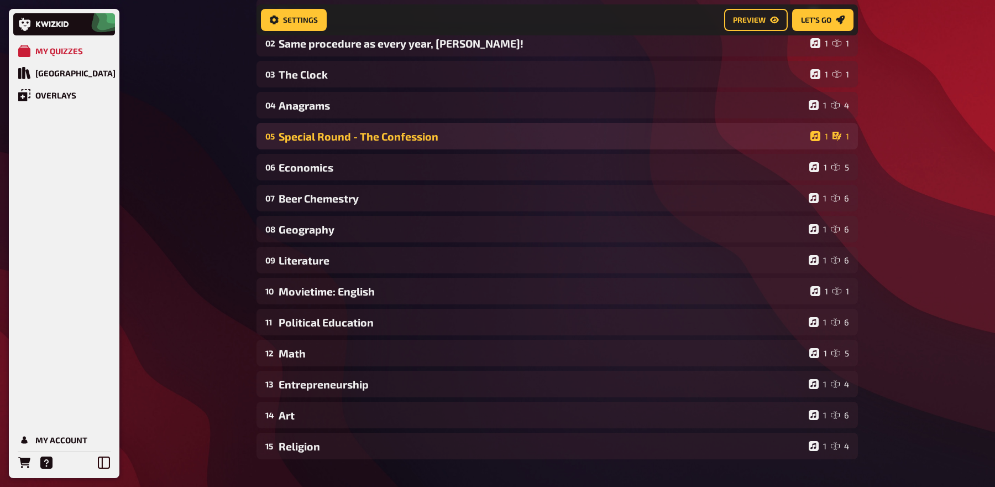
click at [308, 129] on div "05 Special Round - The Confession 1 1" at bounding box center [558, 136] width 602 height 27
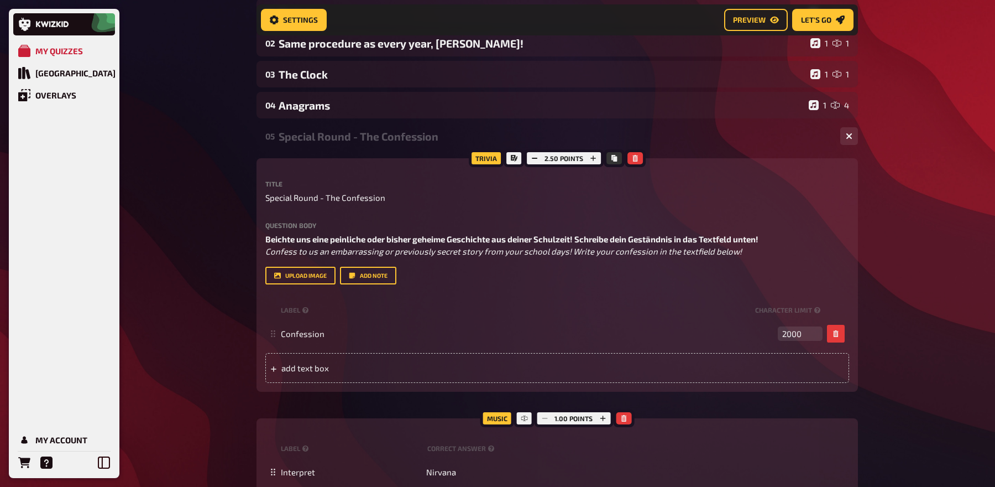
click at [318, 139] on div "Special Round - The Confession" at bounding box center [555, 136] width 553 height 13
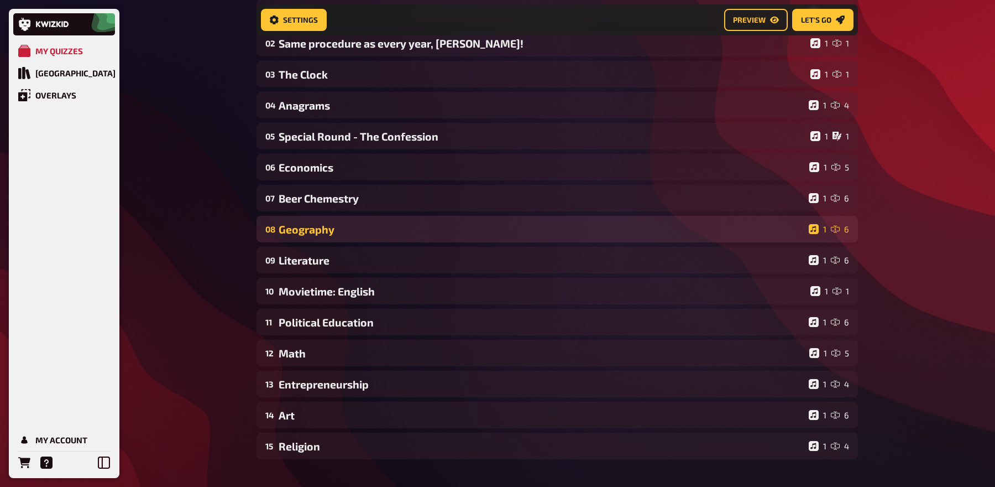
scroll to position [0, 0]
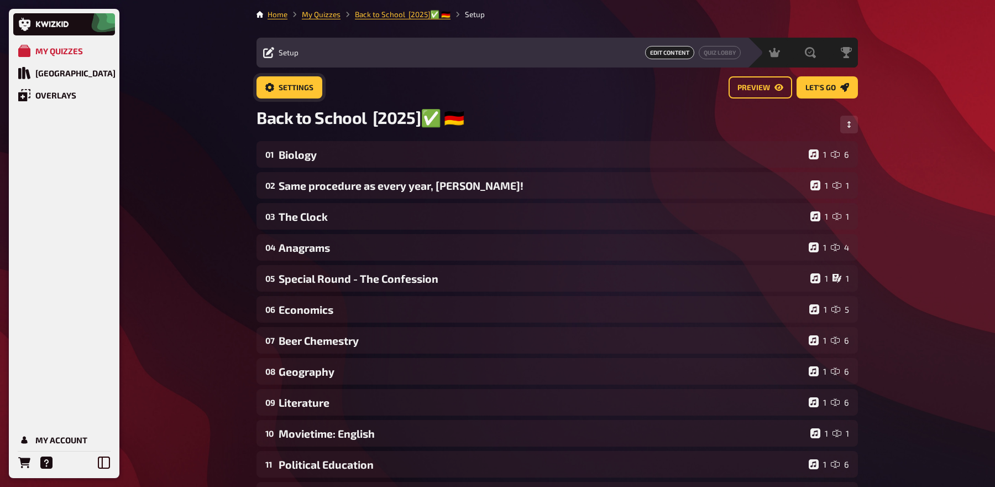
click at [295, 91] on span "Settings" at bounding box center [296, 88] width 35 height 8
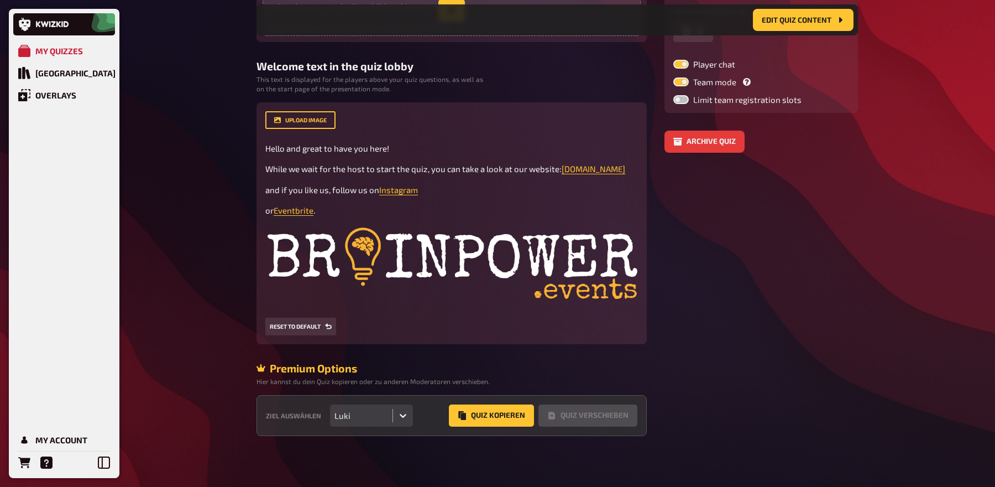
scroll to position [216, 0]
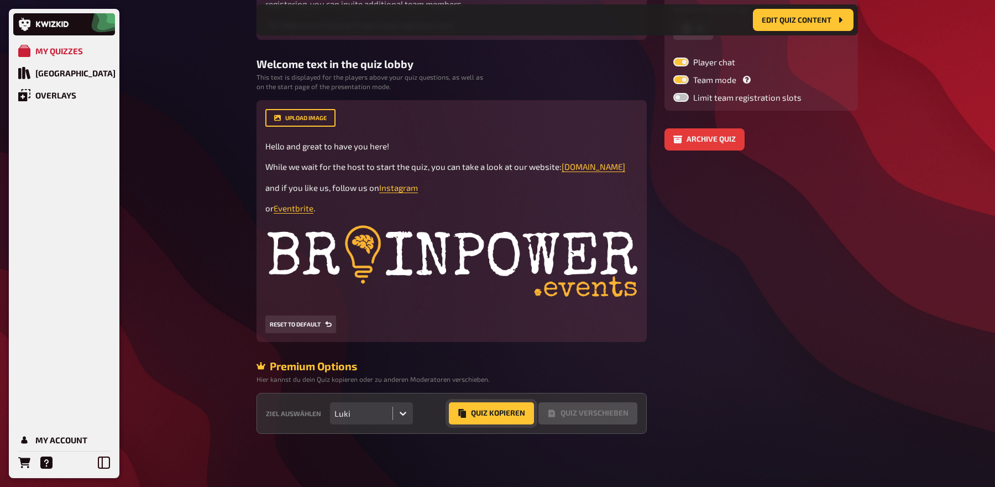
click at [488, 411] on button "Quiz Kopieren" at bounding box center [491, 413] width 85 height 22
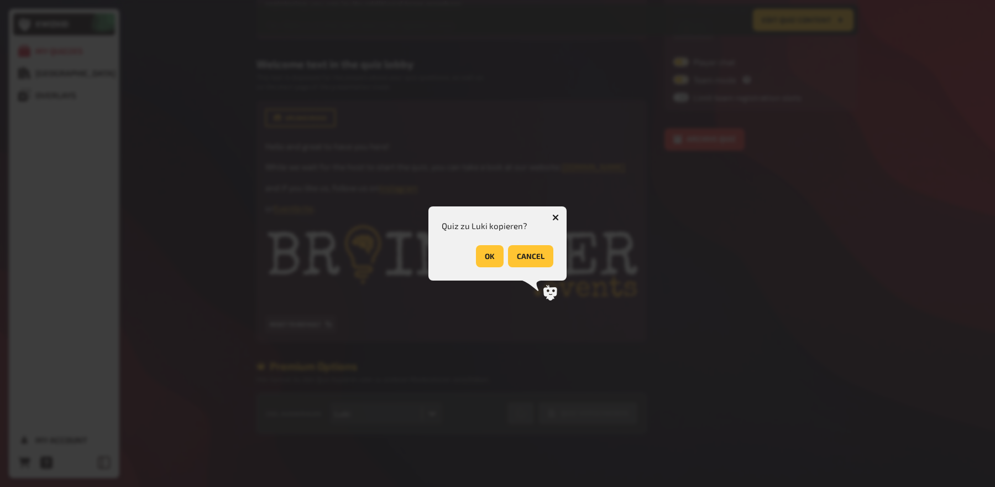
click at [486, 262] on button "OK" at bounding box center [490, 256] width 28 height 22
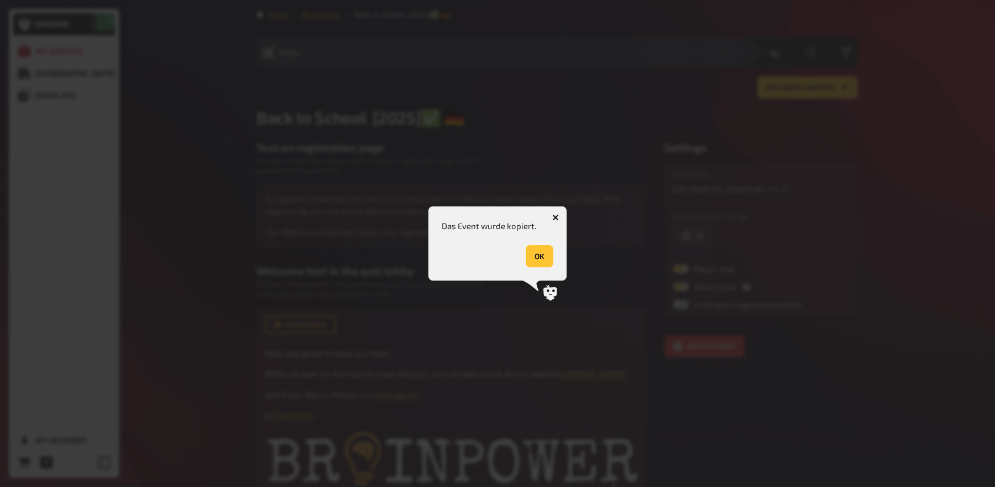
click at [531, 252] on button "OK" at bounding box center [540, 256] width 28 height 22
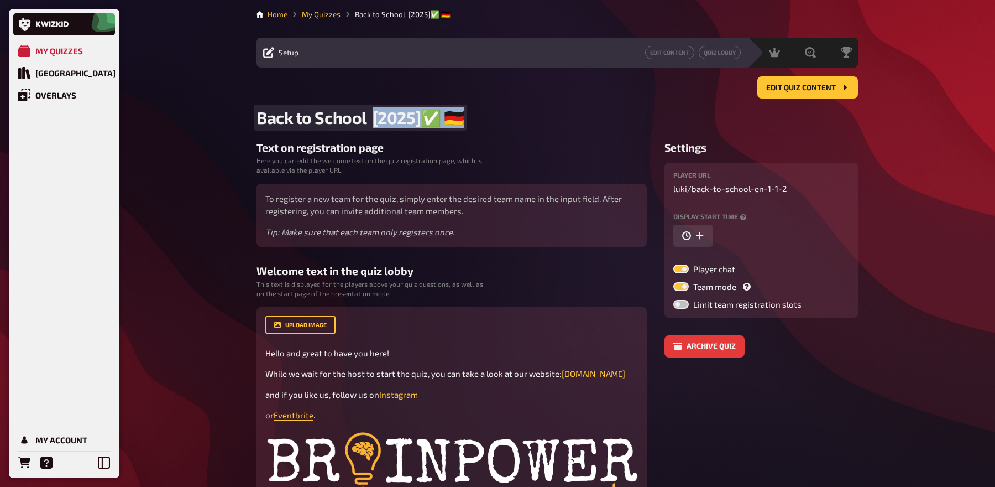
drag, startPoint x: 374, startPoint y: 117, endPoint x: 487, endPoint y: 115, distance: 112.8
click at [487, 115] on h2 "Back to School [2025]✅ 🇩🇪" at bounding box center [558, 117] width 602 height 20
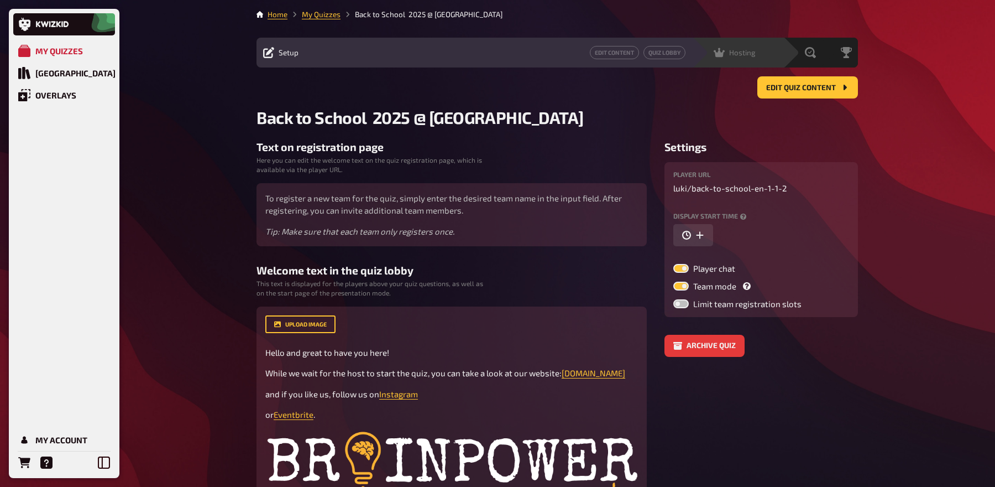
click at [736, 54] on span "Hosting" at bounding box center [742, 52] width 27 height 9
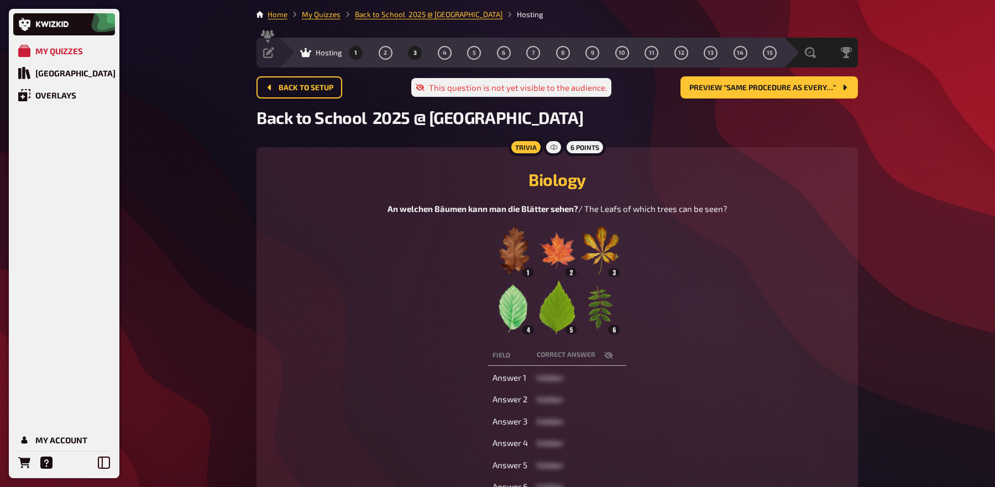
click at [411, 54] on button "3" at bounding box center [415, 53] width 18 height 18
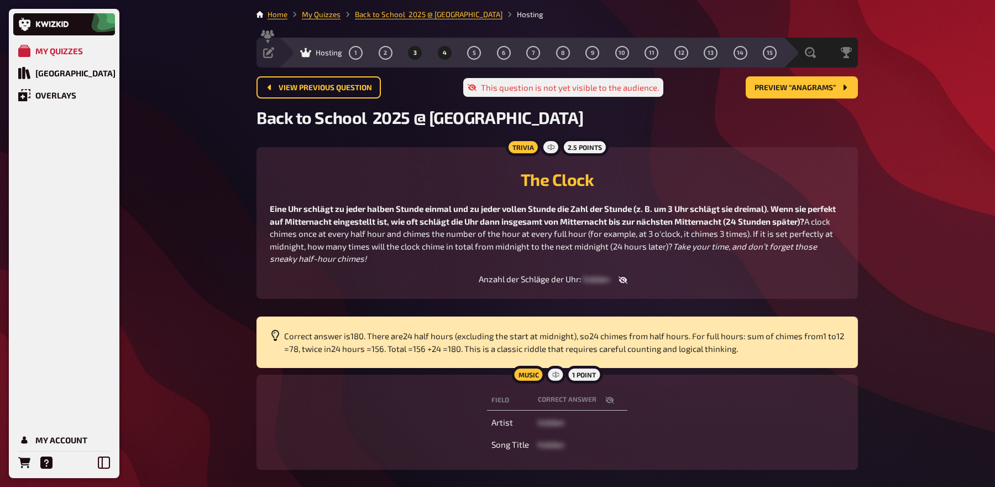
click at [439, 50] on button "4" at bounding box center [445, 53] width 18 height 18
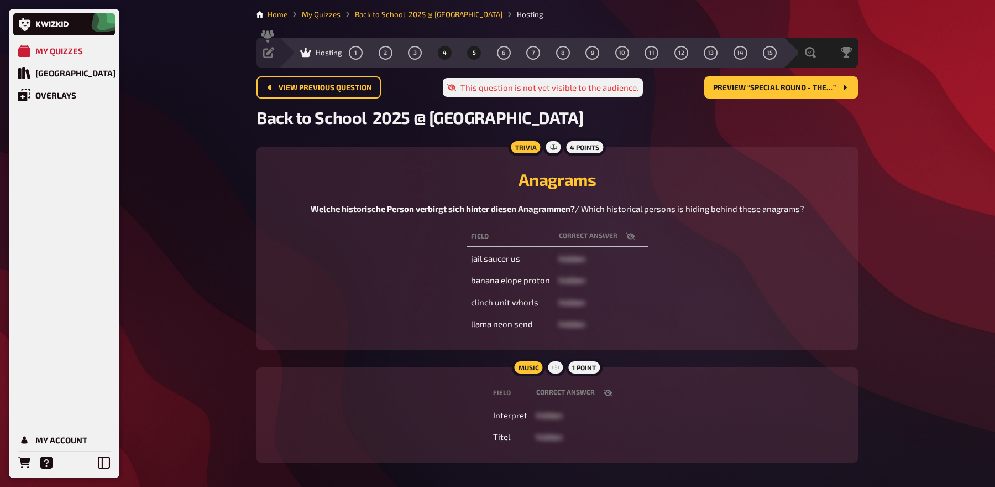
click at [474, 50] on span "5" at bounding box center [474, 53] width 3 height 6
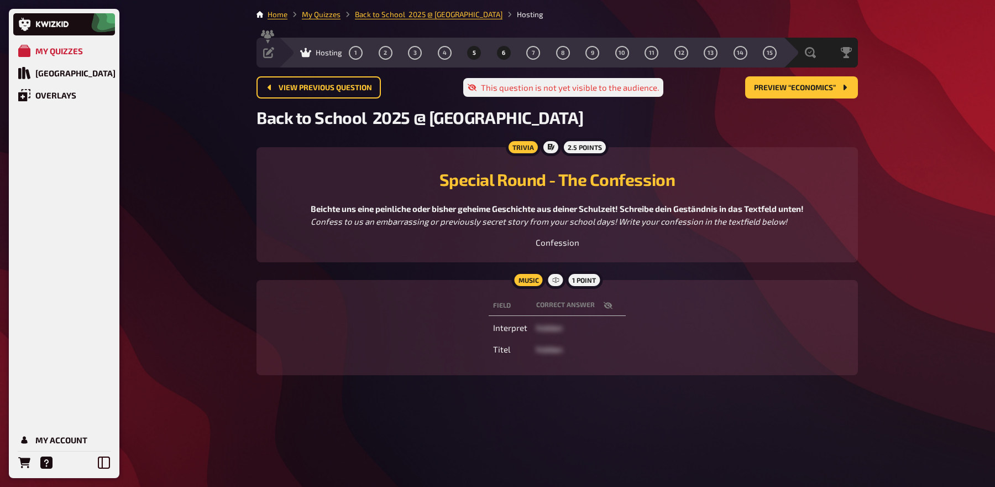
click at [499, 50] on button "6" at bounding box center [504, 53] width 18 height 18
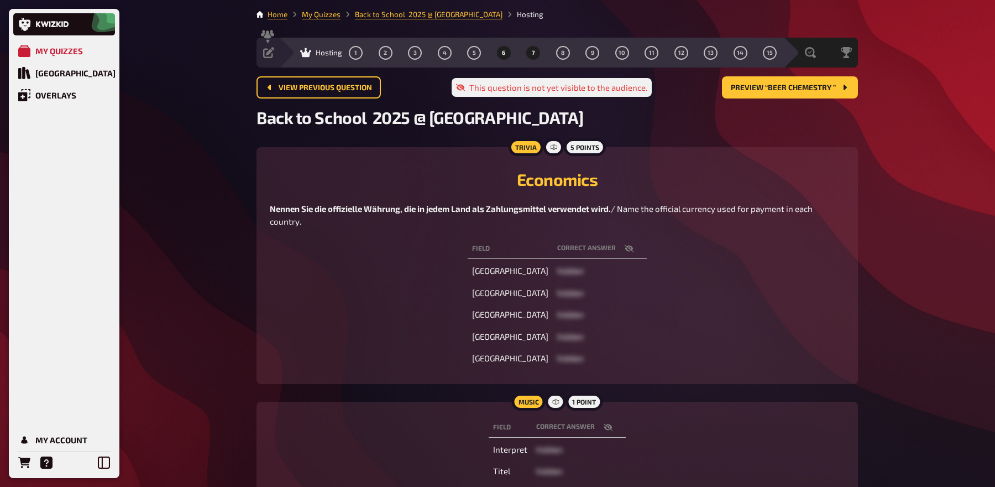
click at [535, 51] on button "7" at bounding box center [534, 53] width 18 height 18
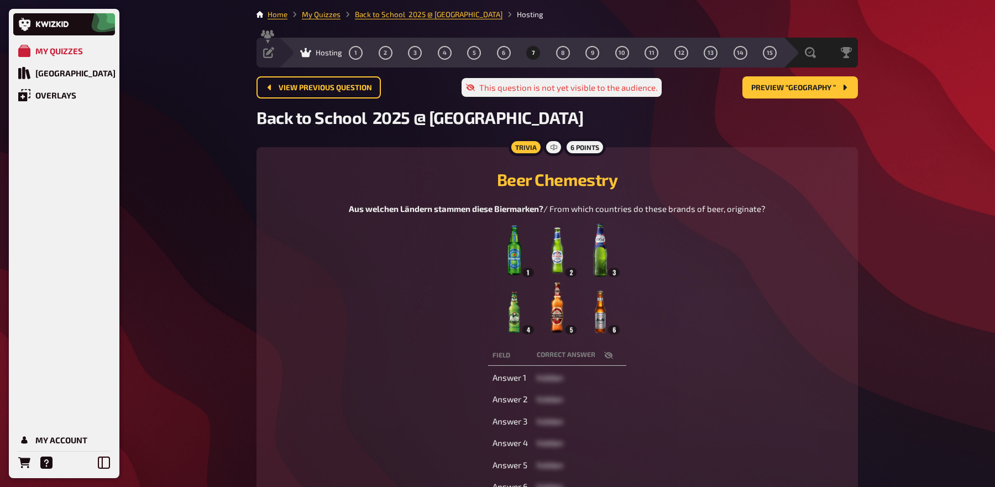
click at [589, 305] on img at bounding box center [557, 278] width 125 height 111
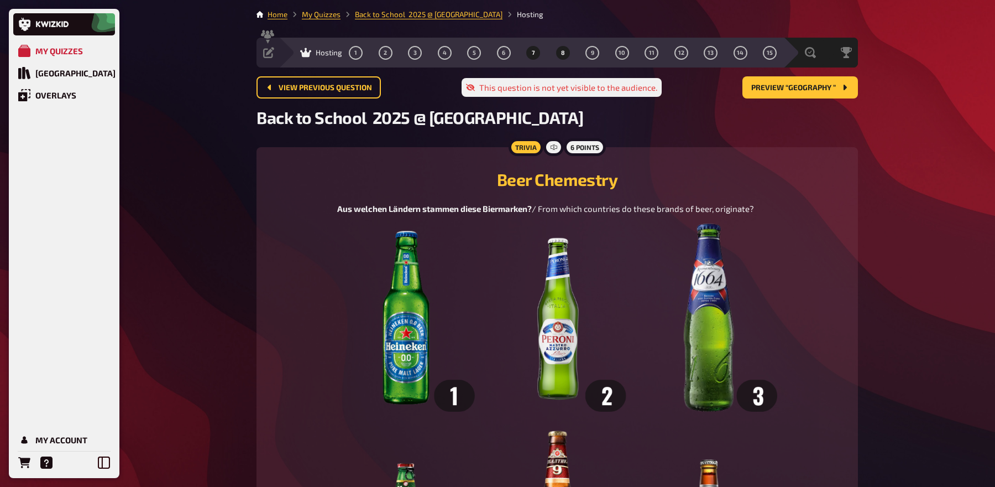
click at [562, 53] on span "8" at bounding box center [563, 53] width 4 height 6
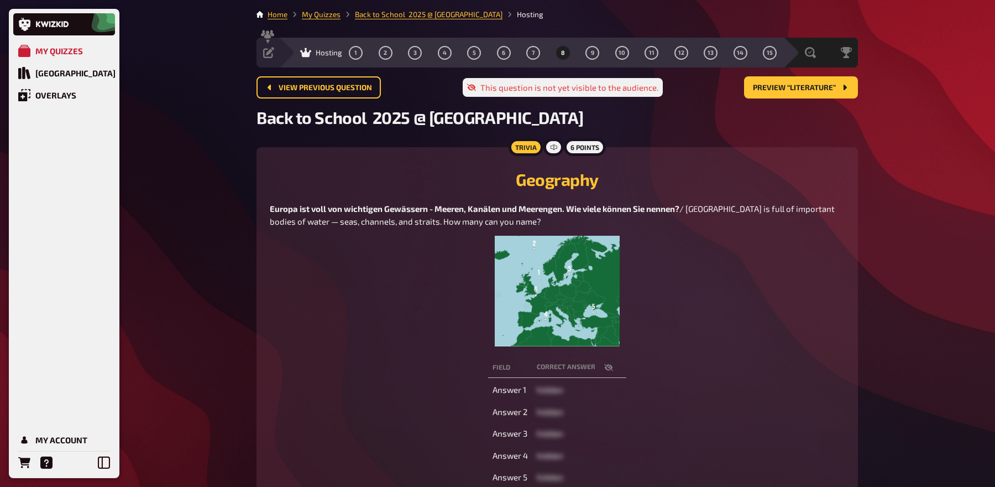
click at [577, 313] on img at bounding box center [557, 291] width 125 height 111
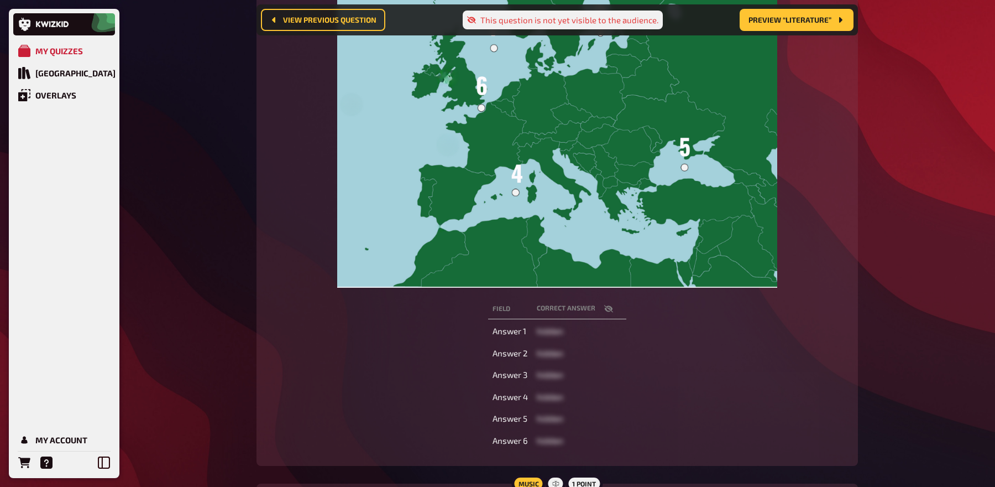
scroll to position [383, 0]
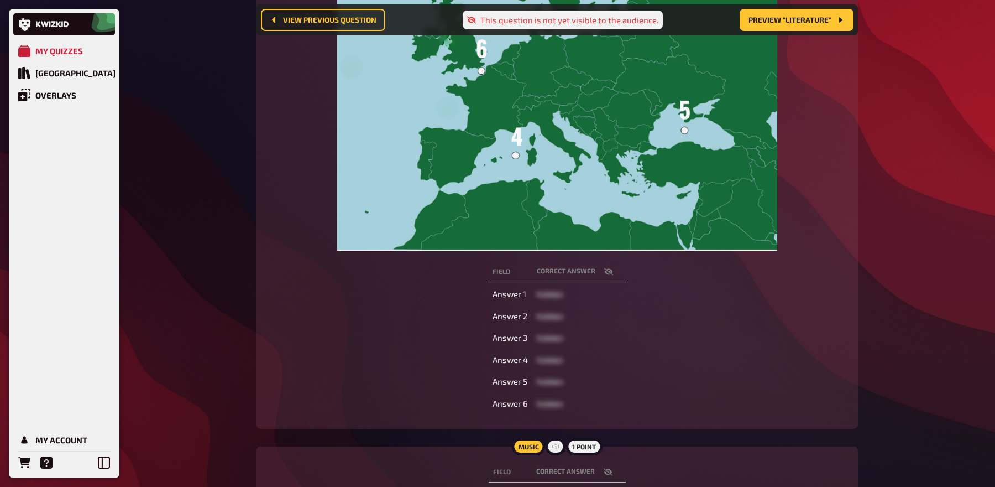
click at [608, 273] on icon "button" at bounding box center [608, 271] width 9 height 9
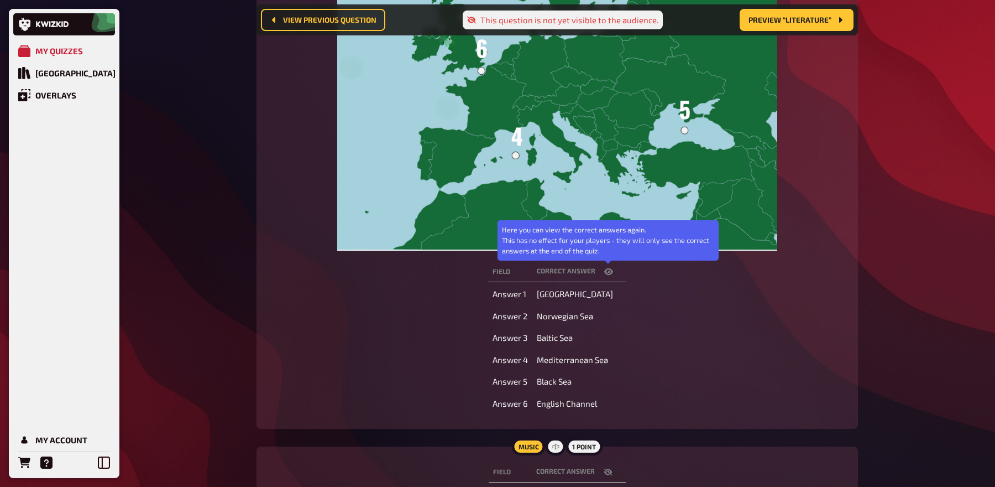
click at [608, 273] on icon "button" at bounding box center [608, 271] width 9 height 9
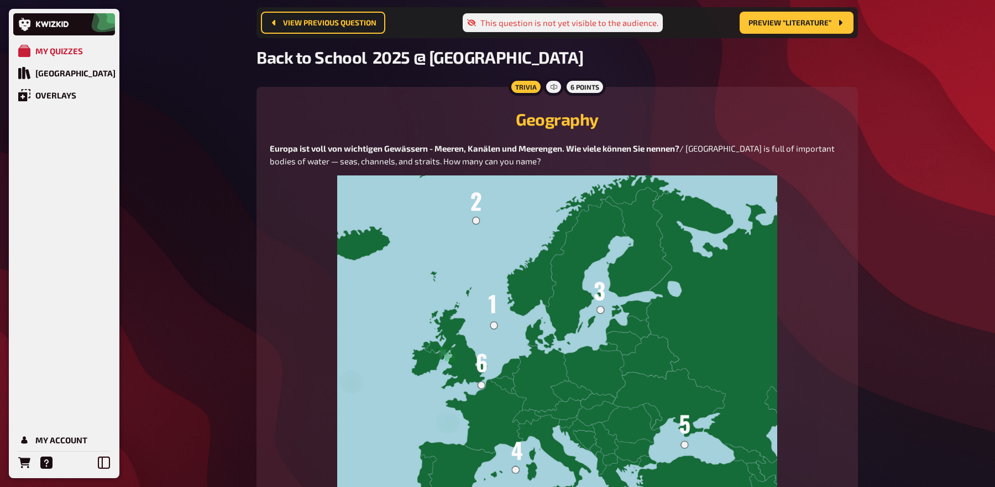
scroll to position [0, 0]
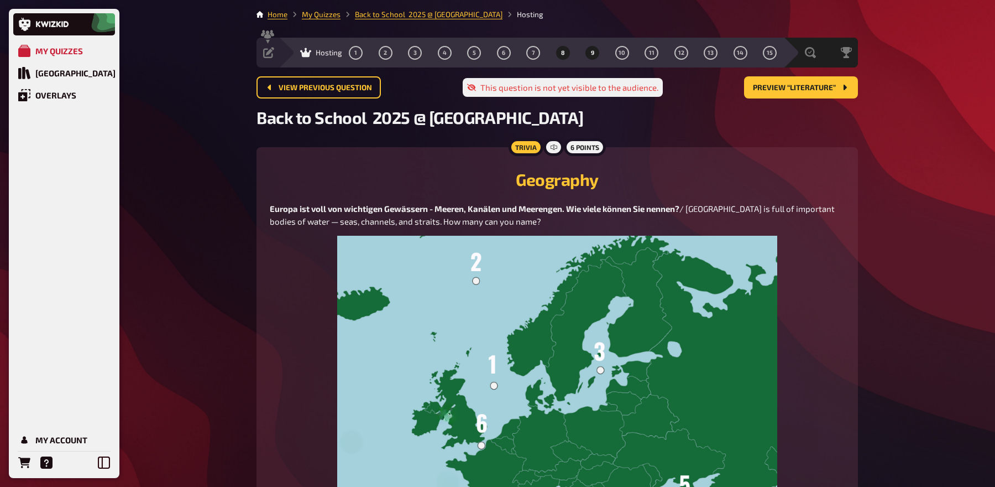
click at [595, 49] on button "9" at bounding box center [593, 53] width 18 height 18
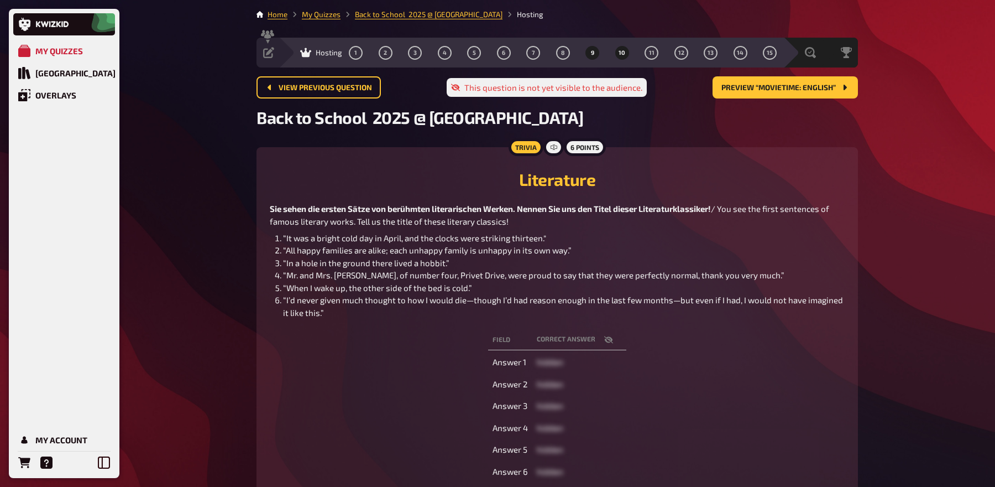
click at [629, 51] on button "10" at bounding box center [622, 53] width 18 height 18
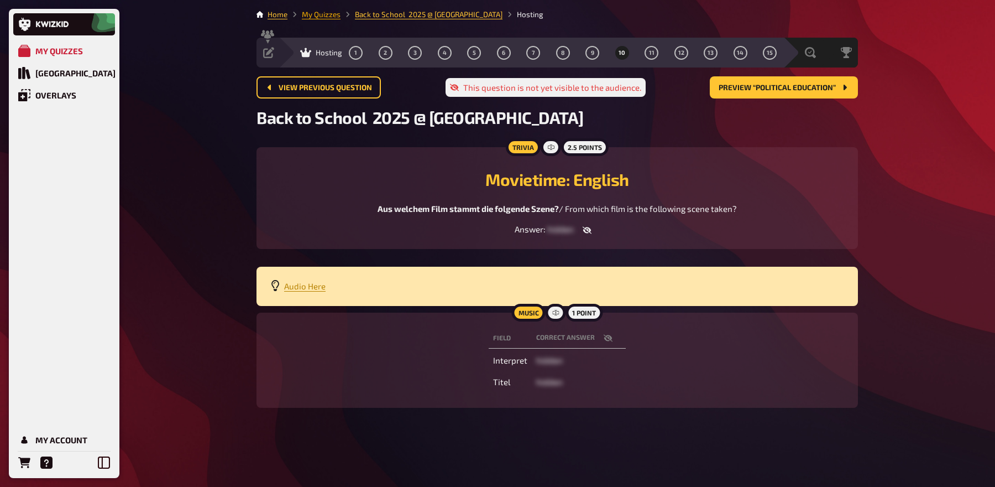
click at [325, 16] on link "My Quizzes" at bounding box center [321, 14] width 39 height 9
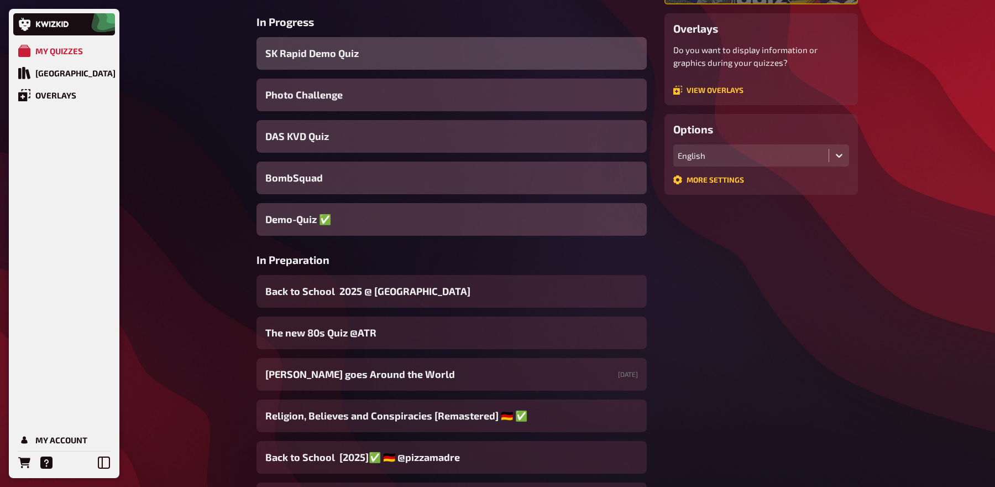
scroll to position [320, 0]
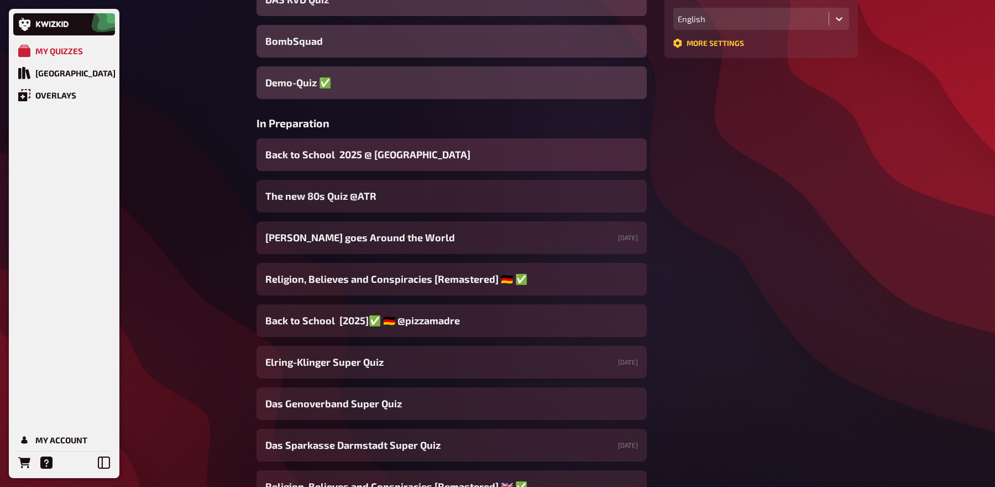
click at [430, 151] on span "Back to School 2025 @ Donau Lodge" at bounding box center [367, 154] width 205 height 15
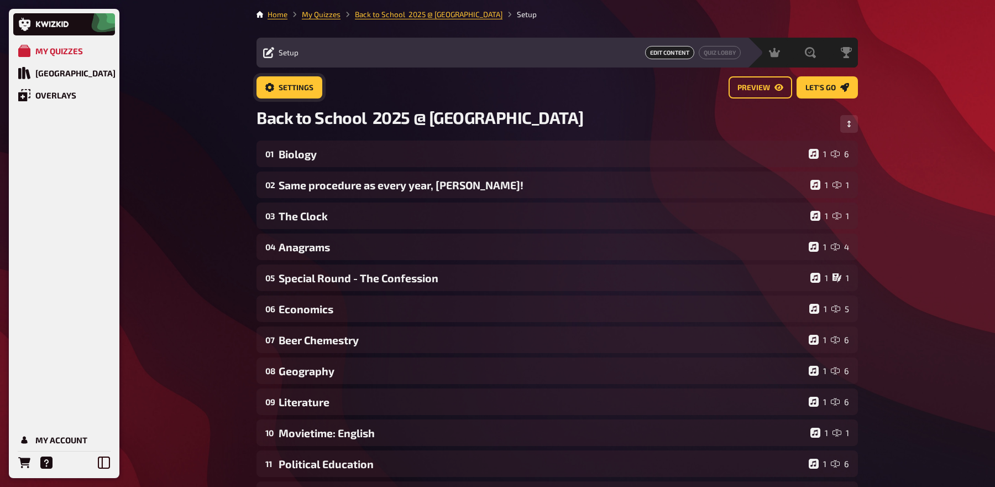
click at [296, 88] on span "Settings" at bounding box center [296, 88] width 35 height 8
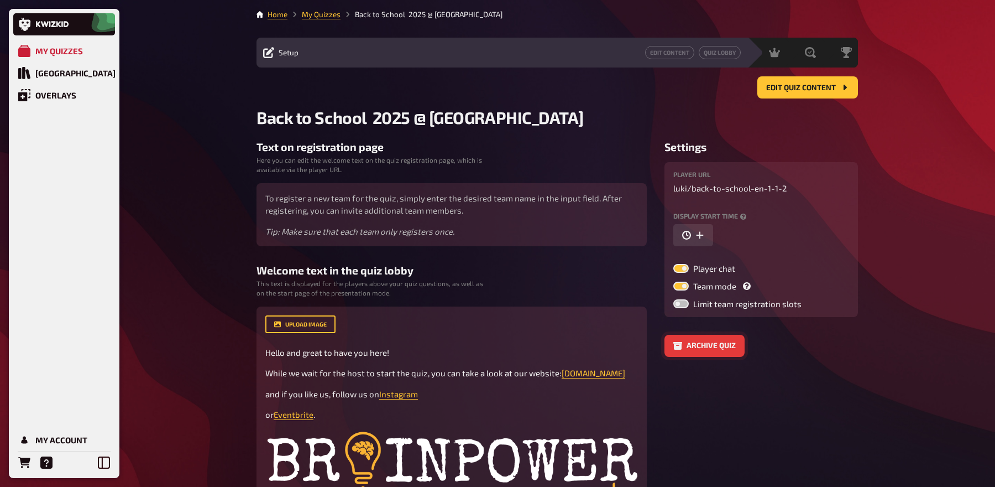
click at [691, 342] on button "Archive quiz" at bounding box center [705, 345] width 80 height 22
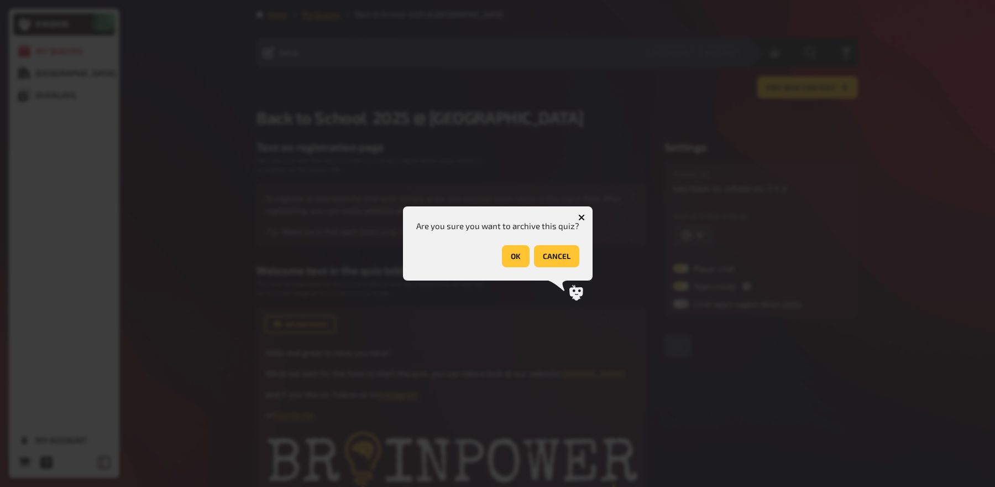
click at [498, 247] on div "OK cancel" at bounding box center [497, 256] width 163 height 22
click at [520, 262] on button "OK" at bounding box center [516, 256] width 28 height 22
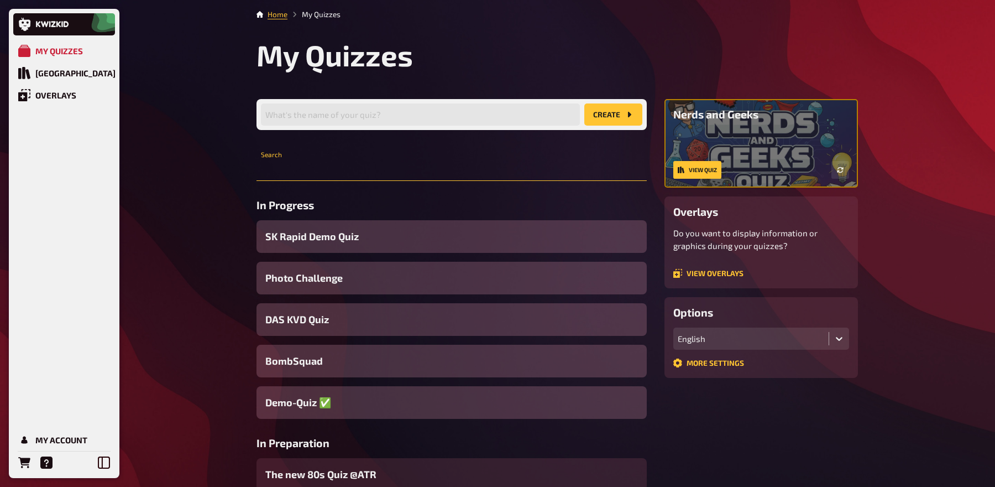
click at [365, 163] on input "text" at bounding box center [452, 170] width 390 height 22
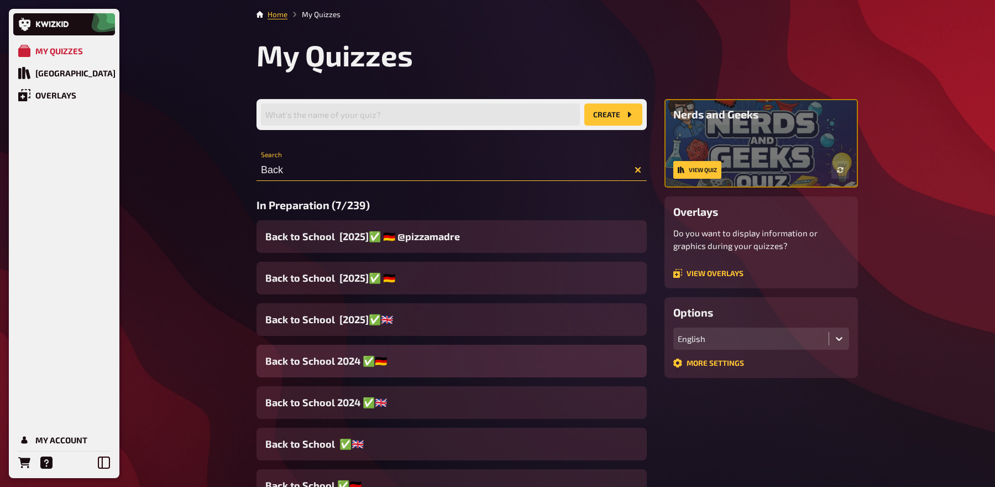
type input "Back"
click at [352, 364] on span "Back to School 2024 ✅​🇩🇪​" at bounding box center [326, 360] width 122 height 15
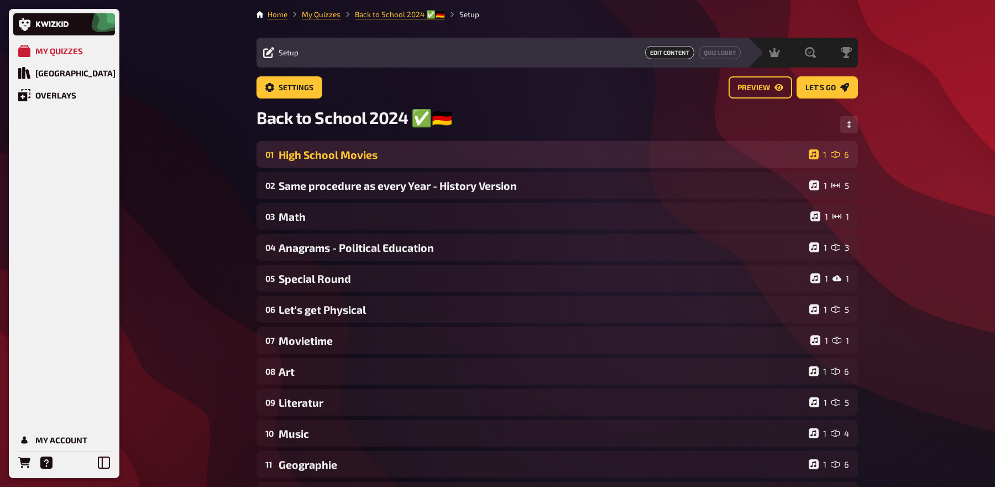
click at [383, 151] on div "High School Movies" at bounding box center [542, 154] width 526 height 13
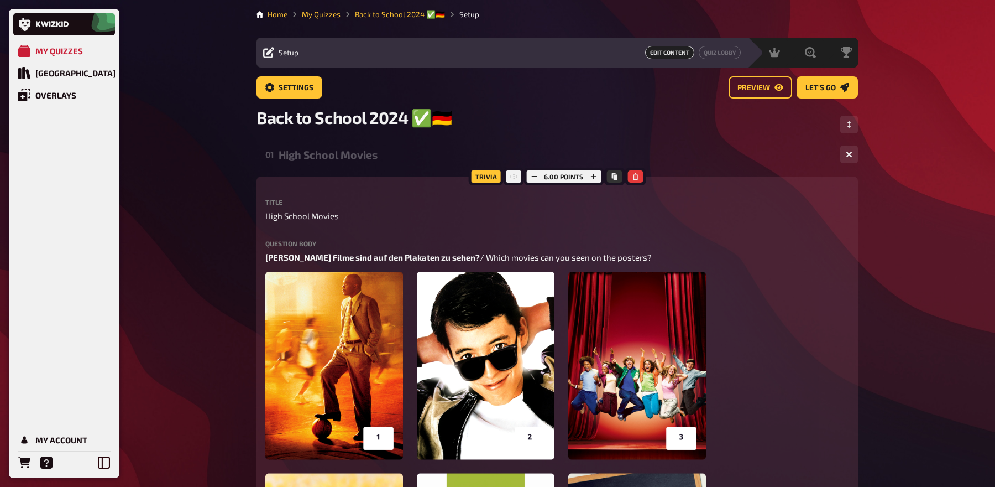
click at [383, 151] on div "High School Movies" at bounding box center [555, 154] width 553 height 13
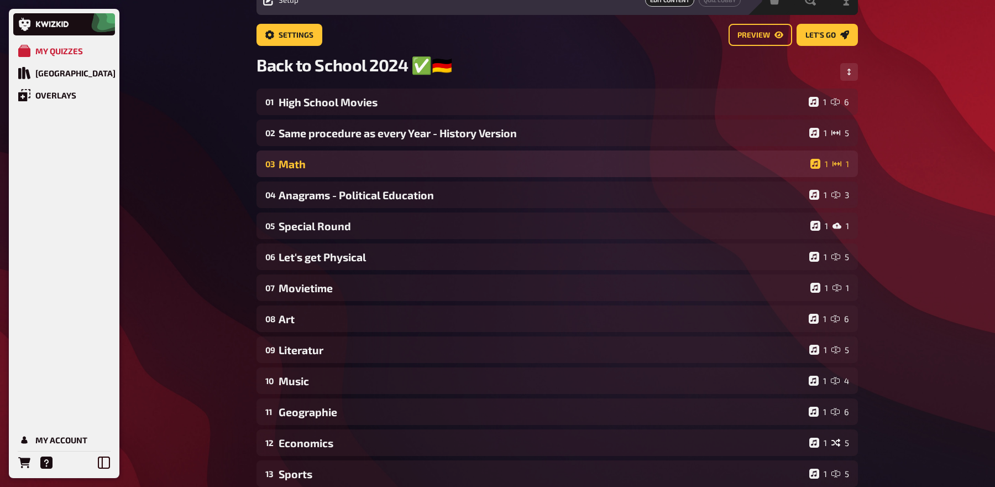
scroll to position [62, 0]
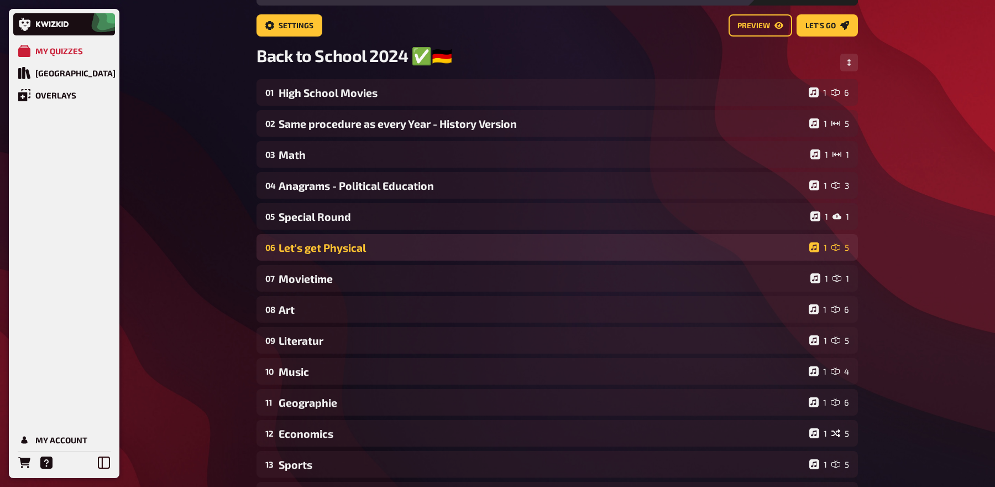
click at [367, 250] on div "Let's get Physical" at bounding box center [542, 247] width 526 height 13
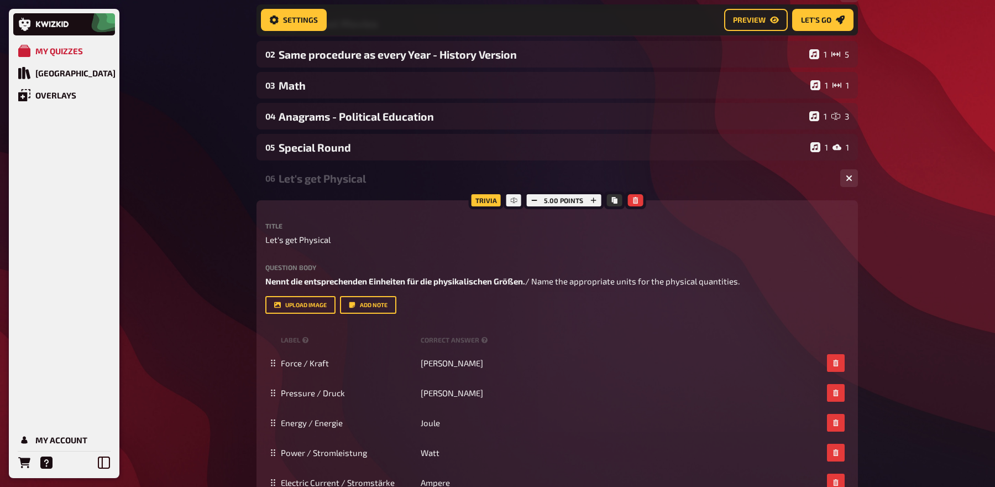
scroll to position [126, 0]
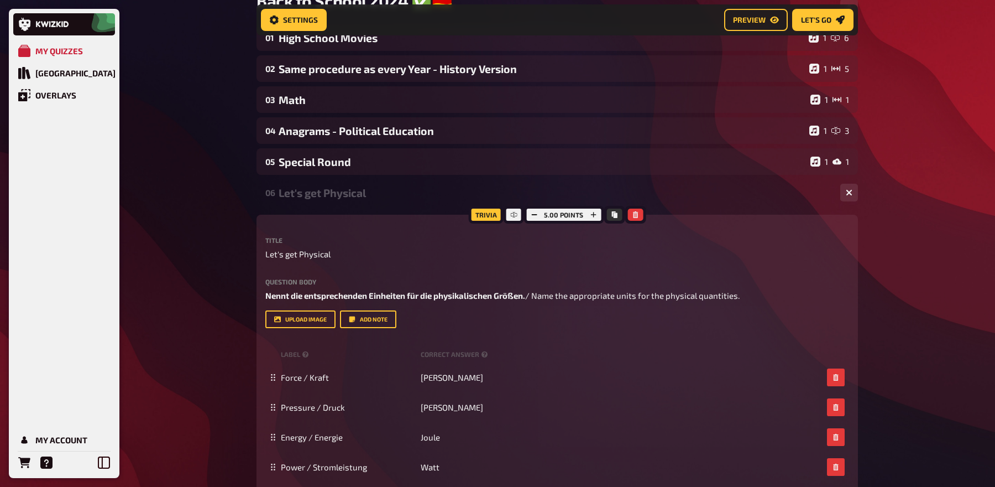
click at [359, 192] on div "Let's get Physical" at bounding box center [555, 192] width 553 height 13
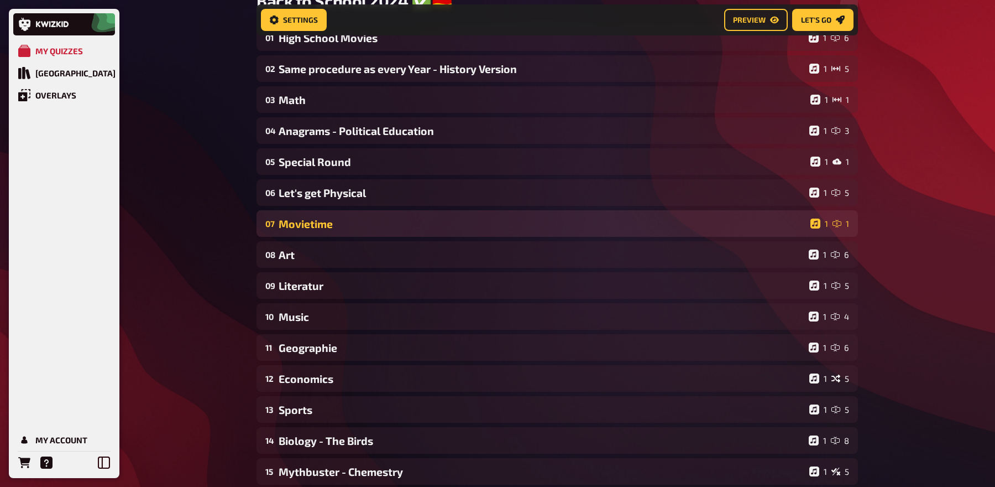
click at [352, 223] on div "Movietime" at bounding box center [542, 223] width 527 height 13
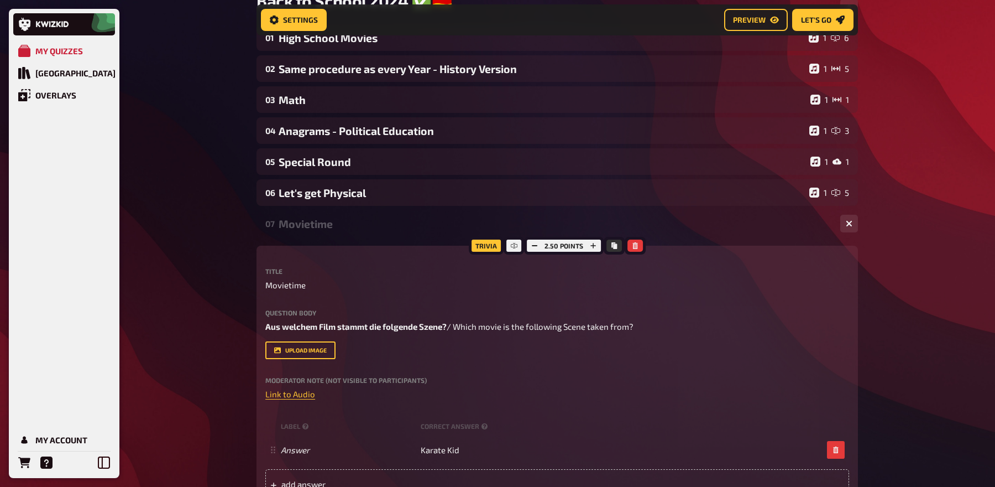
click at [352, 223] on div "Movietime" at bounding box center [555, 223] width 553 height 13
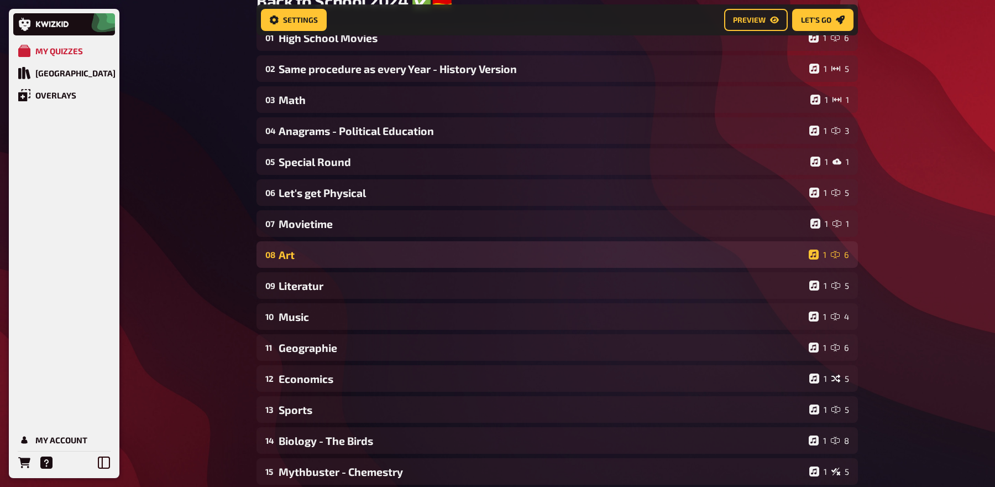
click at [348, 253] on div "Art" at bounding box center [542, 254] width 526 height 13
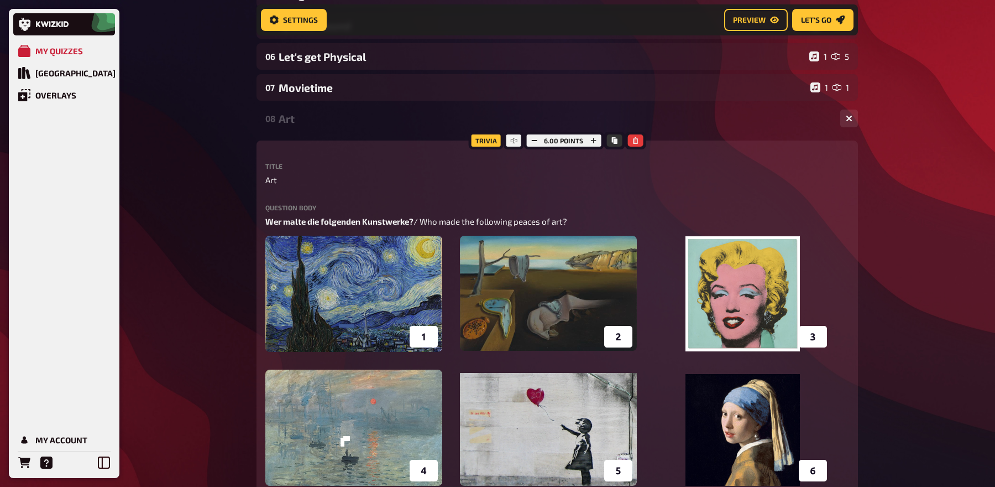
scroll to position [235, 0]
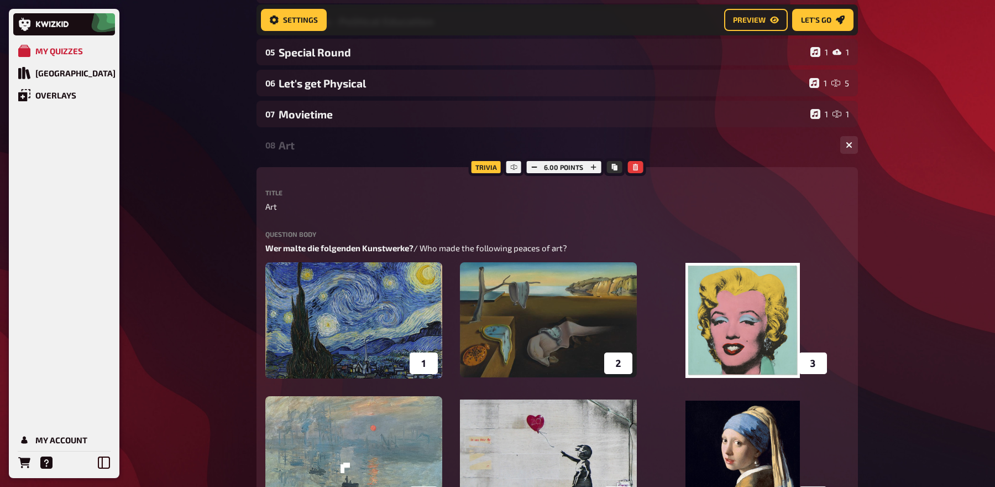
click at [321, 148] on div "Art" at bounding box center [555, 145] width 553 height 13
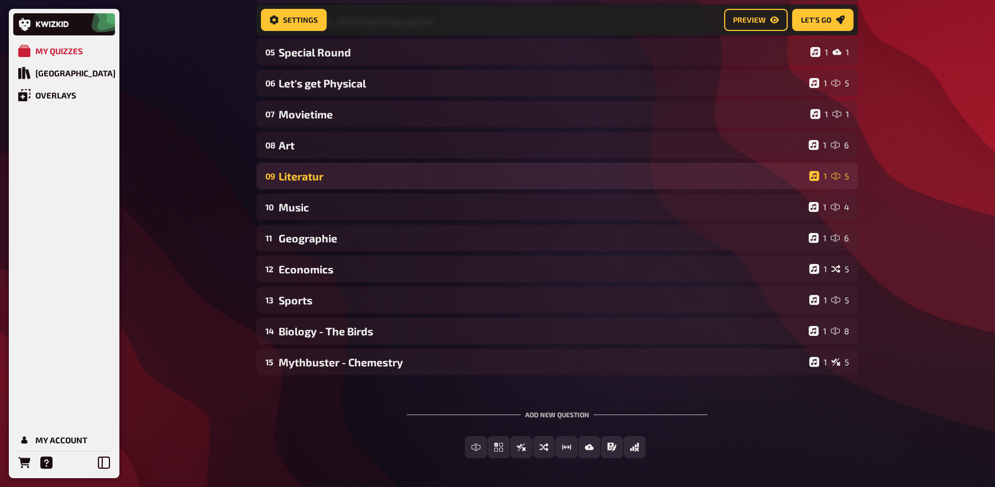
click at [317, 179] on div "Literatur" at bounding box center [542, 176] width 526 height 13
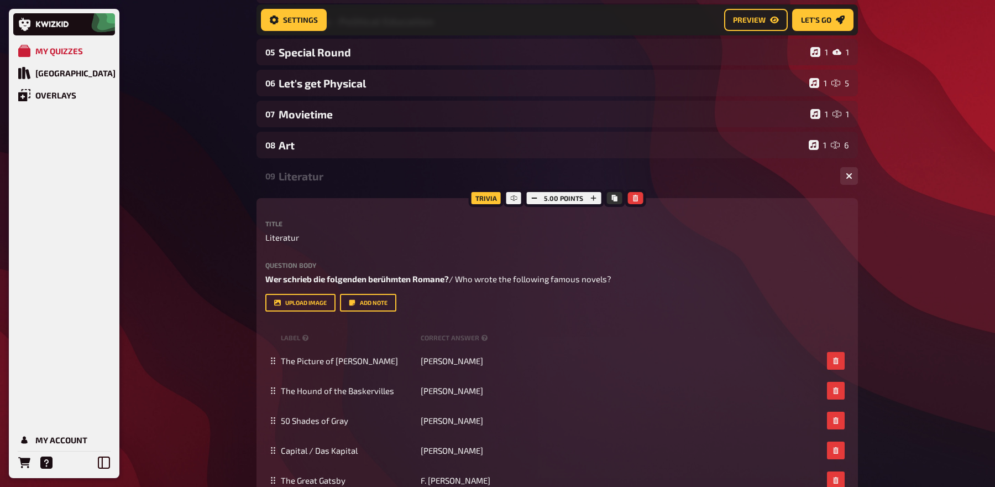
click at [317, 179] on div "Literatur" at bounding box center [555, 176] width 553 height 13
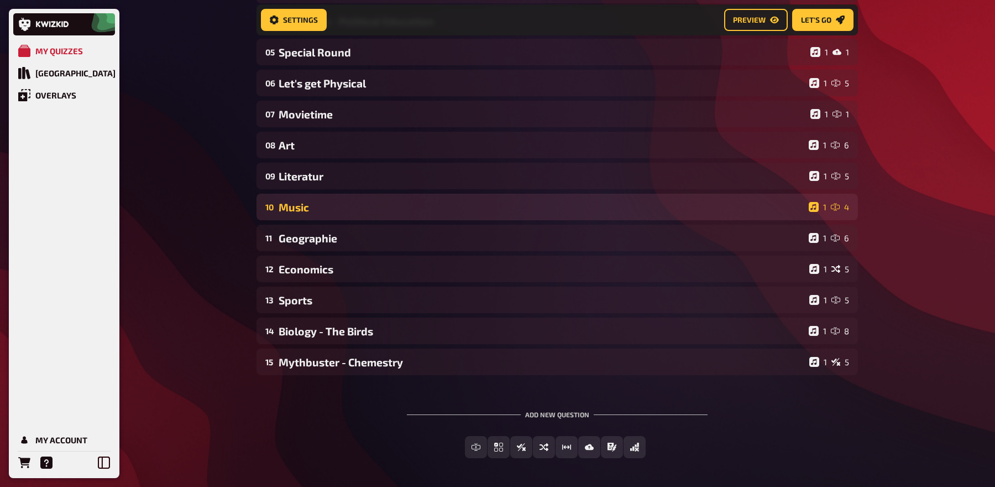
click at [312, 206] on div "Music" at bounding box center [542, 207] width 526 height 13
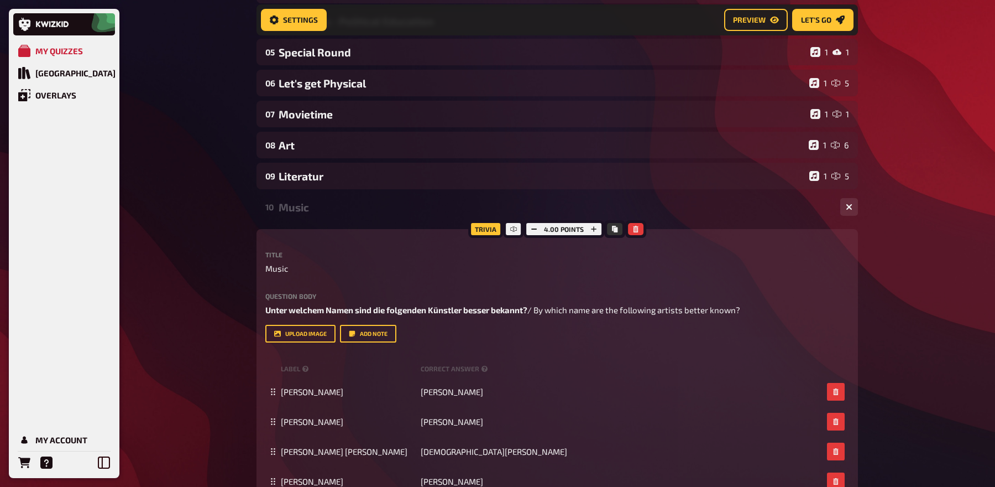
click at [312, 208] on div "Music" at bounding box center [555, 207] width 553 height 13
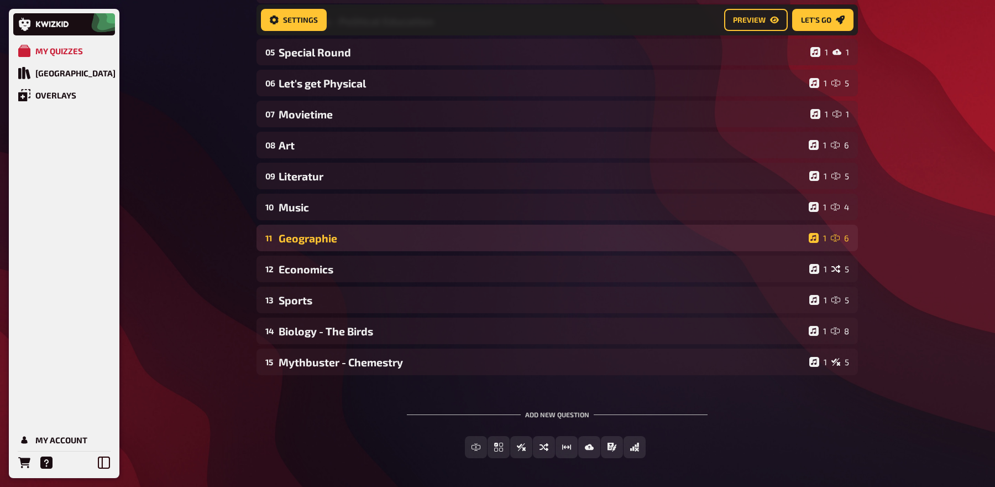
click at [315, 245] on div "11 Geographie 1 6" at bounding box center [558, 237] width 602 height 27
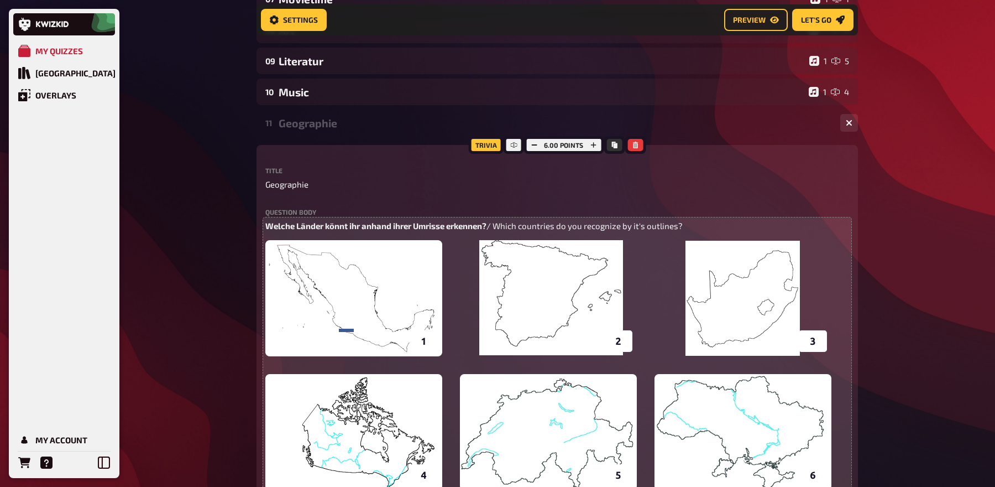
scroll to position [349, 0]
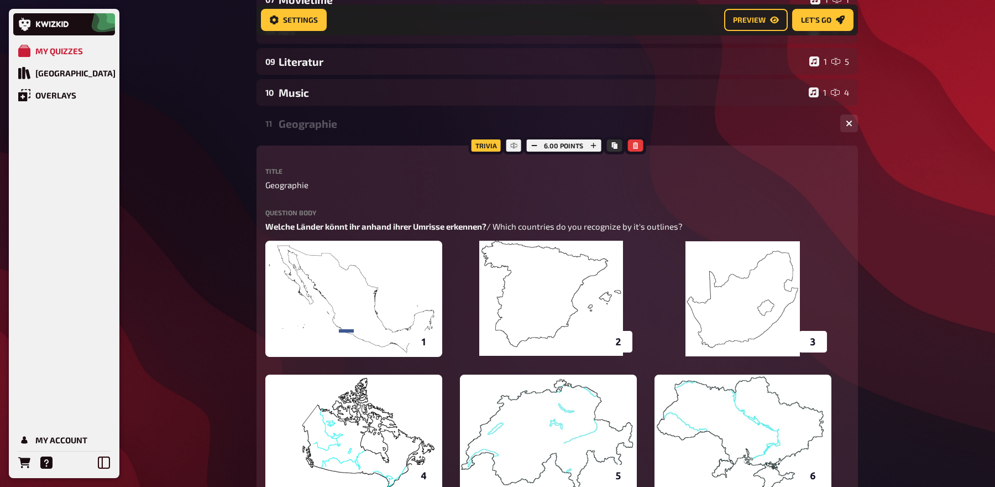
click at [307, 126] on div "Geographie" at bounding box center [555, 123] width 553 height 13
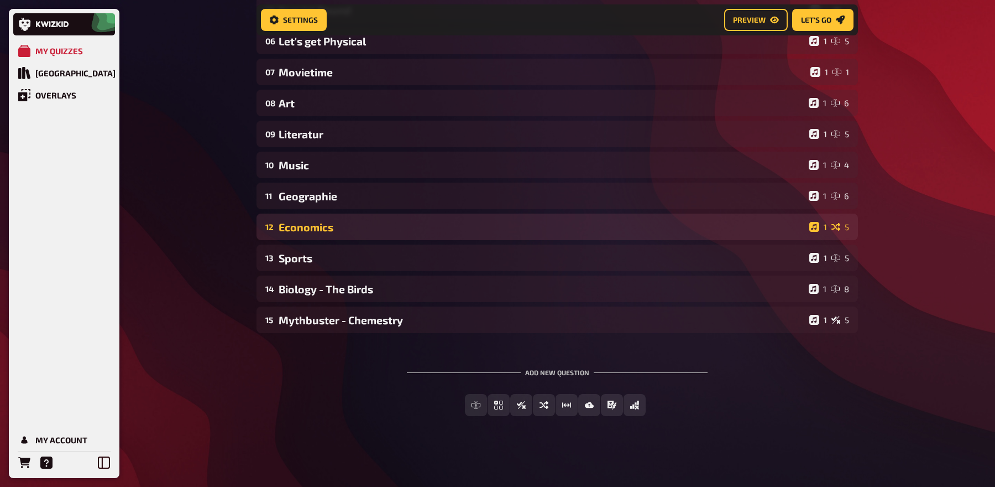
click at [316, 223] on div "Economics" at bounding box center [542, 227] width 526 height 13
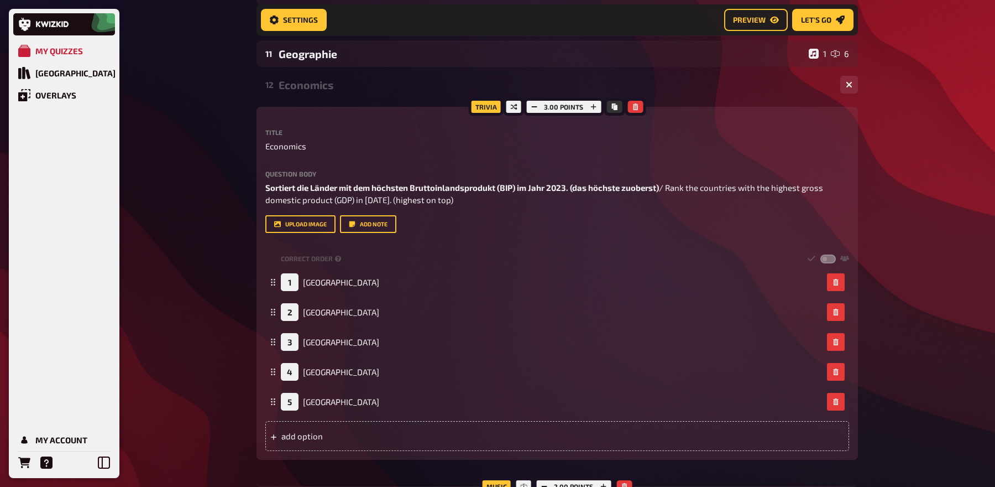
scroll to position [421, 0]
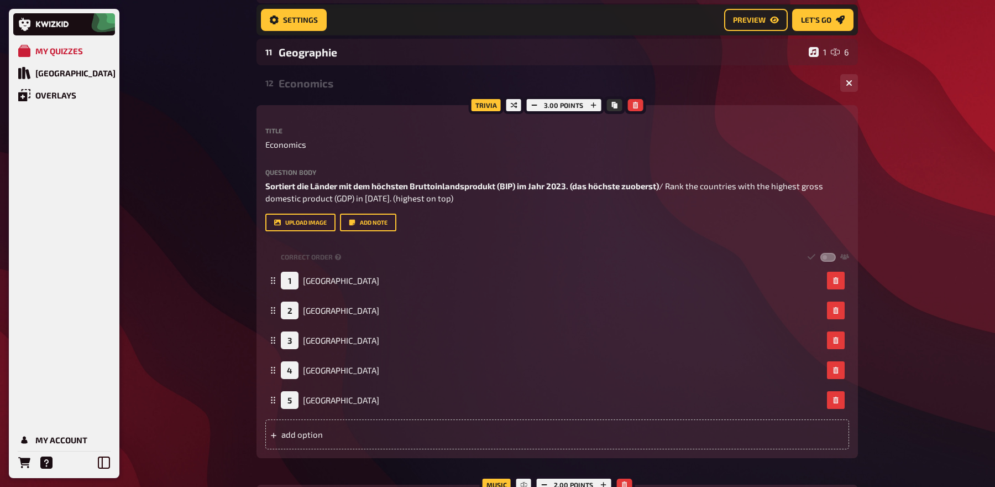
click at [323, 83] on div "Economics" at bounding box center [555, 83] width 553 height 13
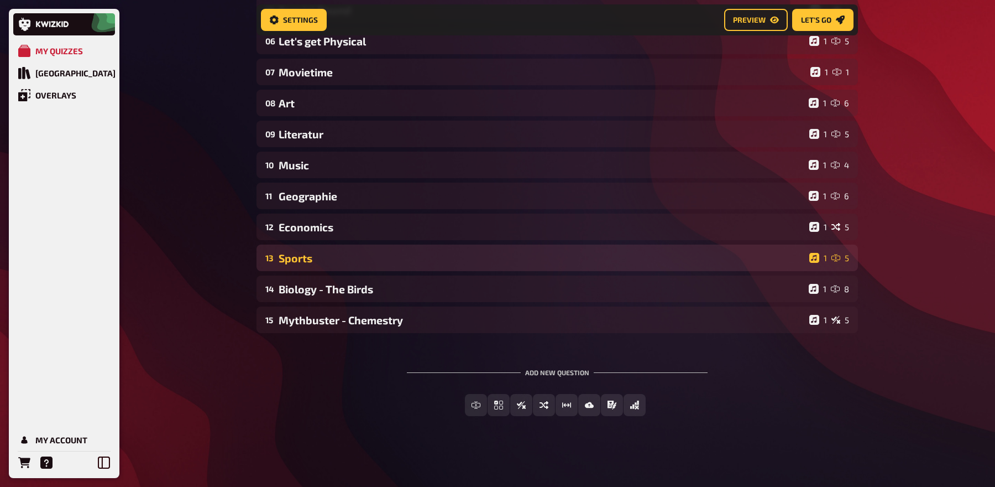
click at [360, 267] on div "13 Sports 1 5" at bounding box center [558, 257] width 602 height 27
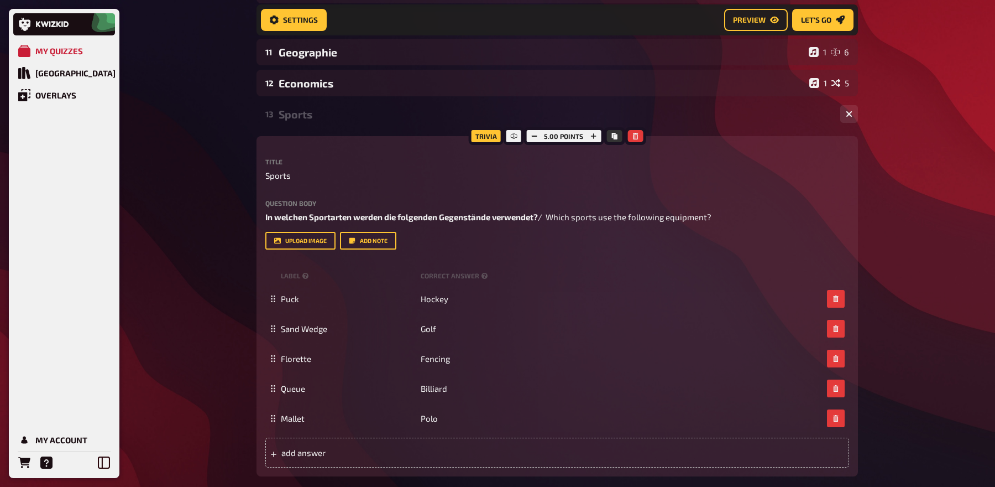
click at [319, 106] on div "13 Sports 1 5" at bounding box center [558, 114] width 602 height 27
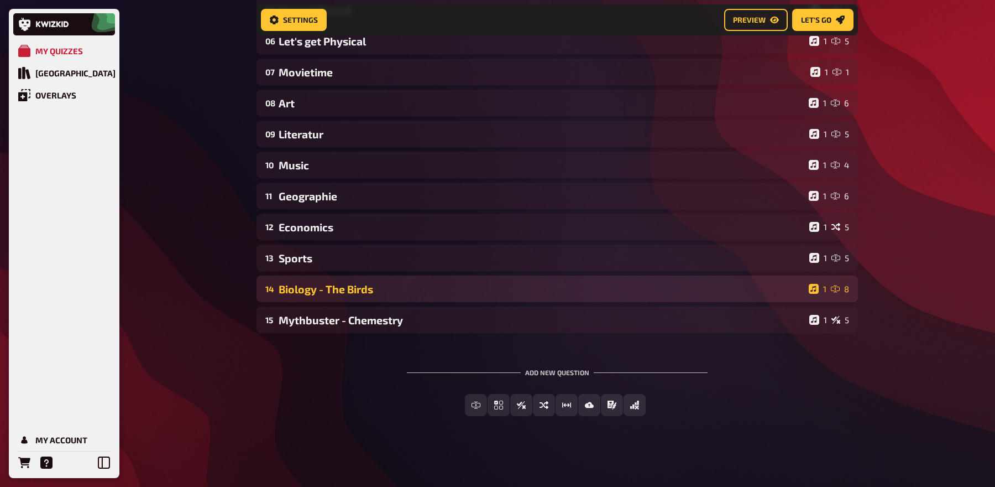
click at [369, 301] on div "14 Biology - The Birds 1 8" at bounding box center [558, 288] width 602 height 27
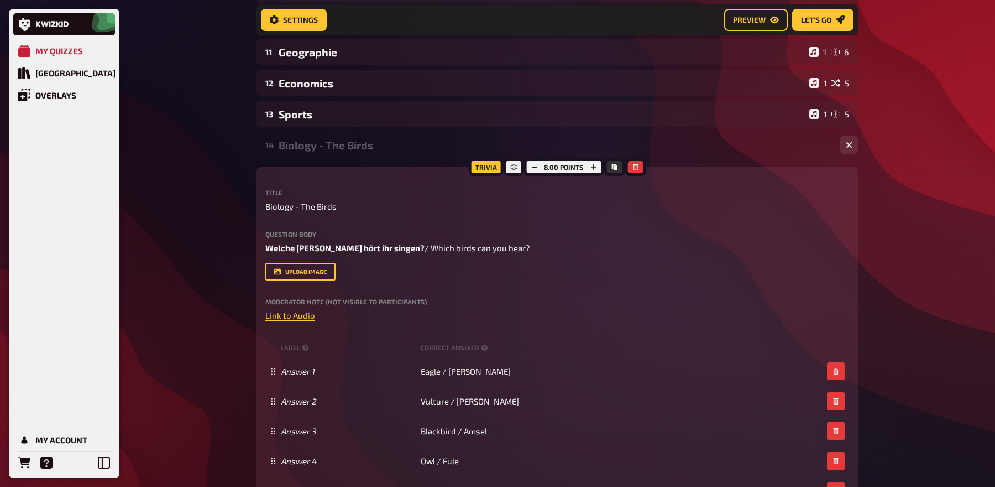
click at [316, 148] on div "Biology - The Birds" at bounding box center [555, 145] width 553 height 13
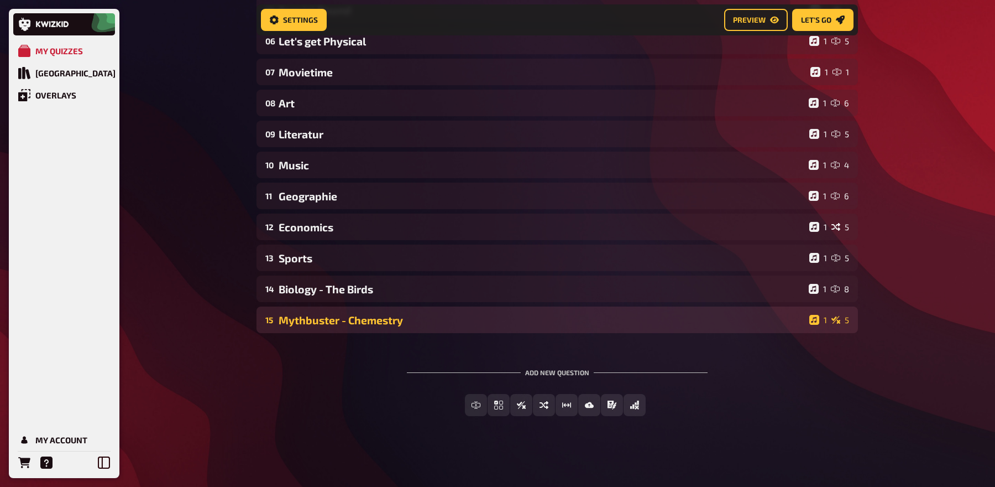
click at [338, 317] on div "Mythbuster - Chemestry" at bounding box center [542, 319] width 526 height 13
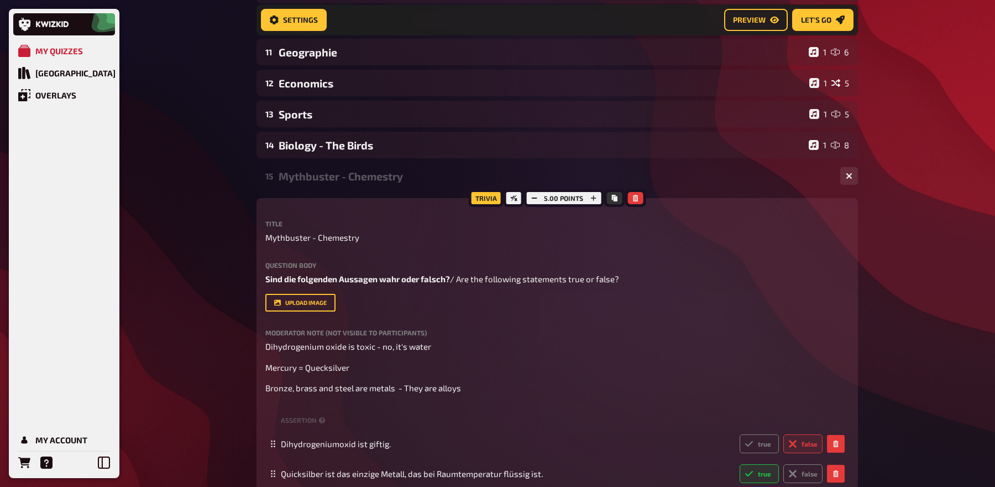
click at [297, 177] on div "Mythbuster - Chemestry" at bounding box center [555, 176] width 553 height 13
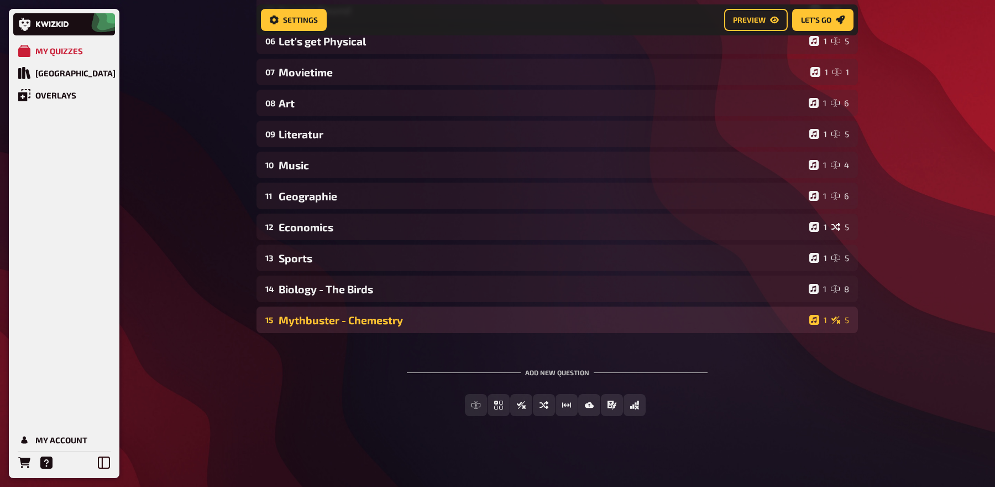
scroll to position [278, 0]
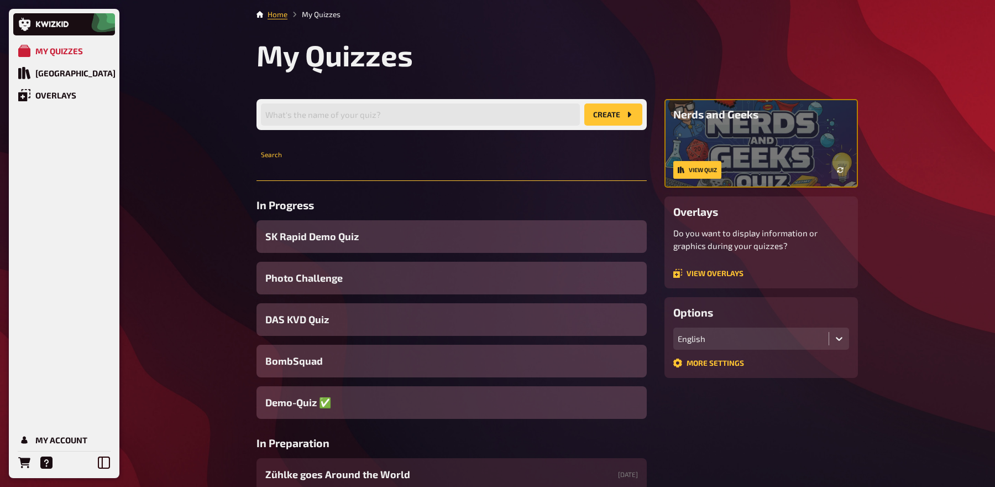
click at [335, 168] on input "text" at bounding box center [452, 170] width 390 height 22
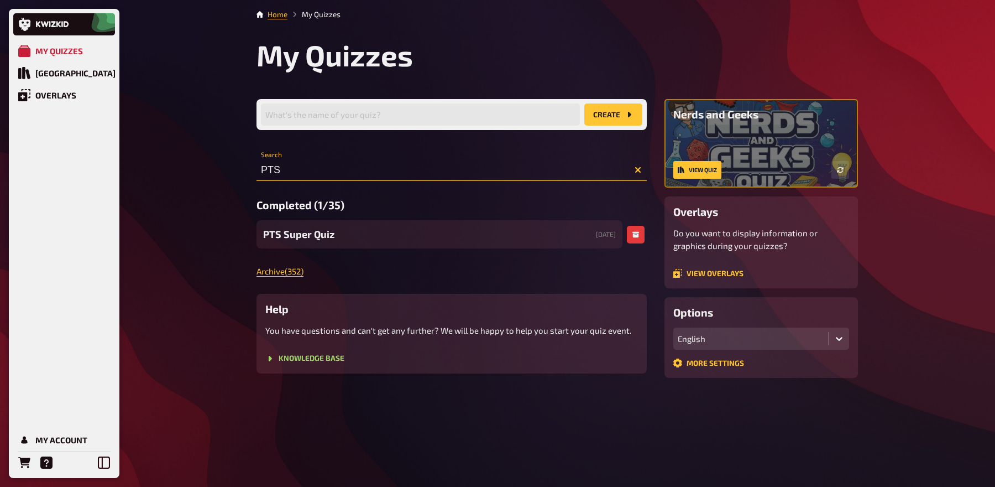
type input "PTS"
click at [337, 234] on div "PTS Super Quiz [DATE]" at bounding box center [440, 234] width 366 height 28
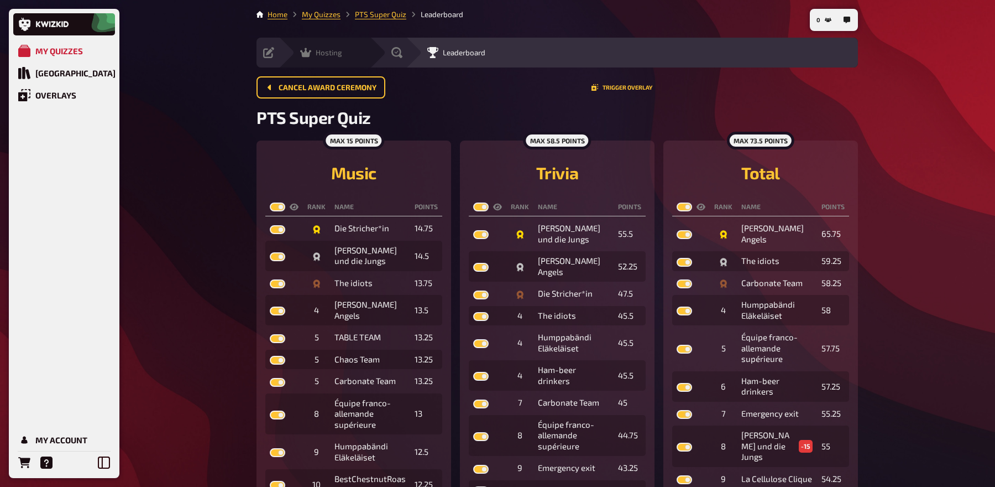
click at [304, 54] on icon at bounding box center [305, 52] width 11 height 9
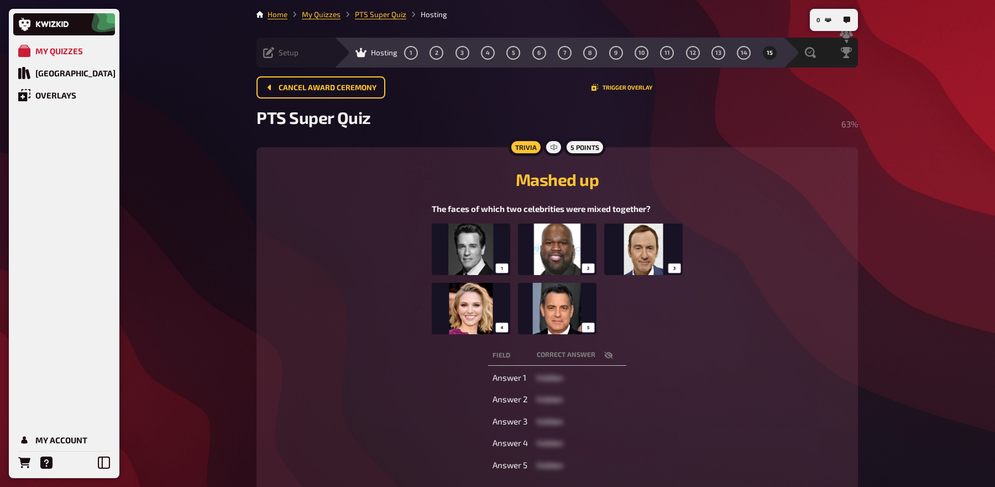
click at [278, 53] on div "Setup" at bounding box center [280, 52] width 35 height 11
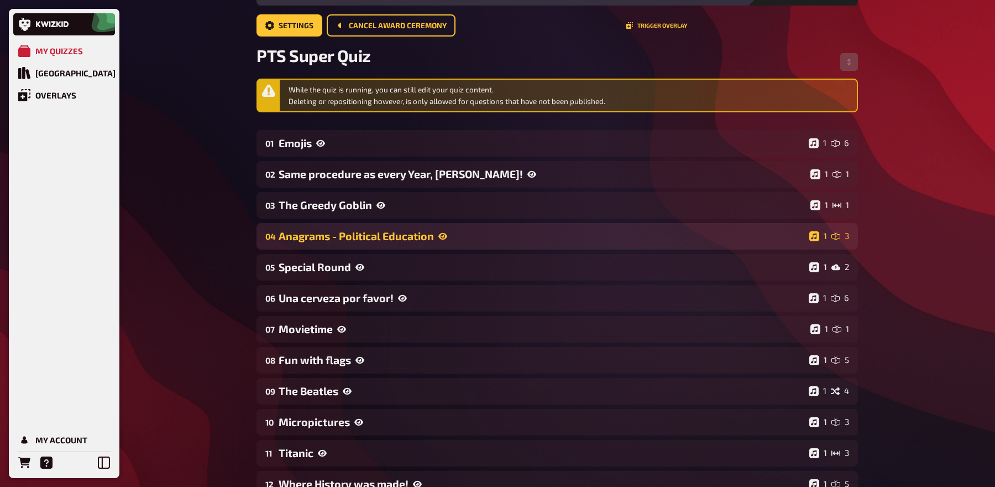
scroll to position [66, 0]
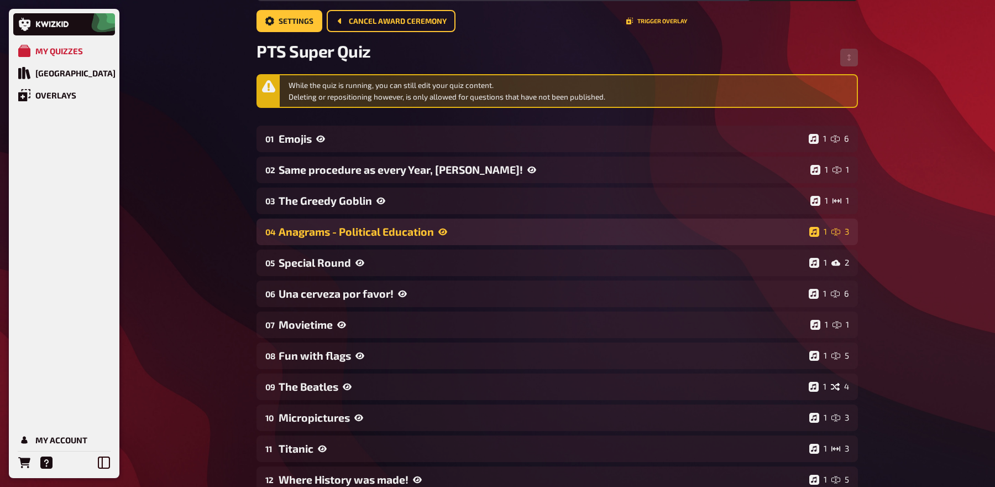
click at [386, 294] on div "Una cerveza por favor!" at bounding box center [542, 293] width 526 height 13
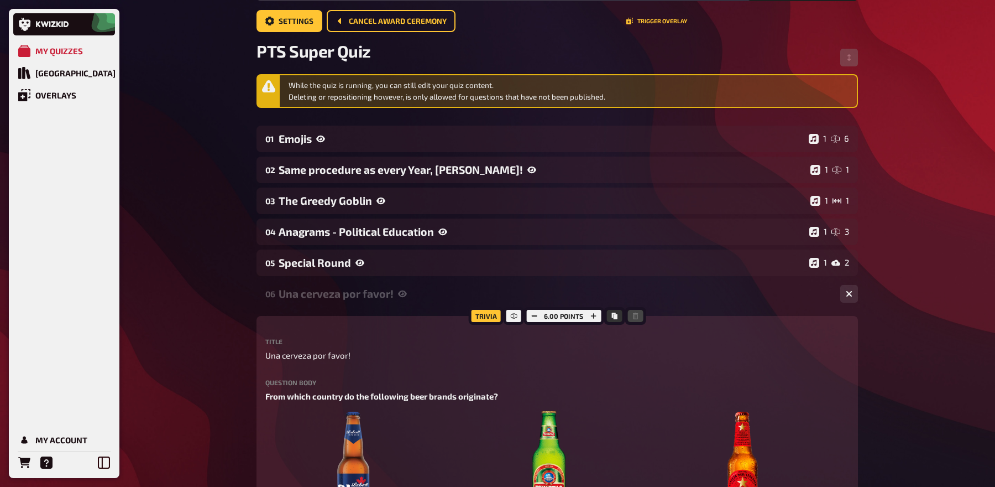
click at [386, 294] on div "Una cerveza por favor!" at bounding box center [555, 293] width 553 height 13
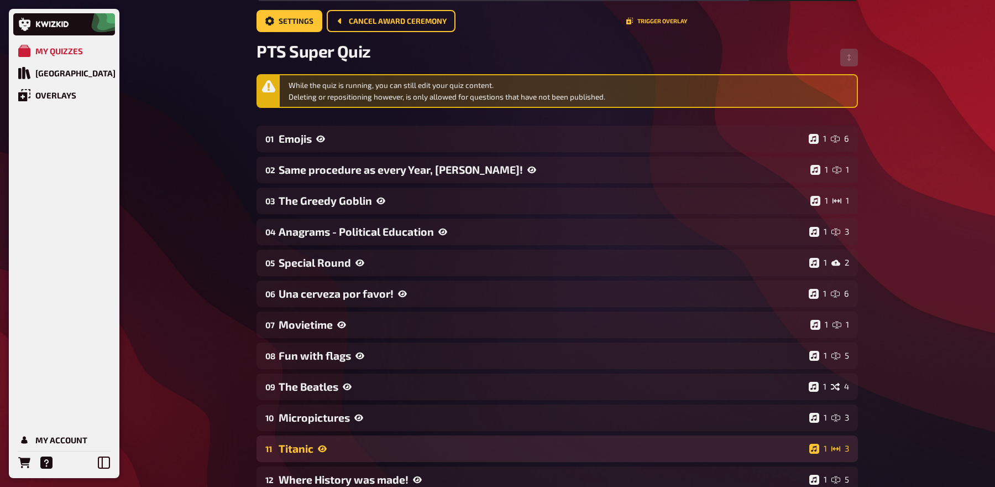
click at [369, 442] on div "Titanic" at bounding box center [542, 448] width 526 height 13
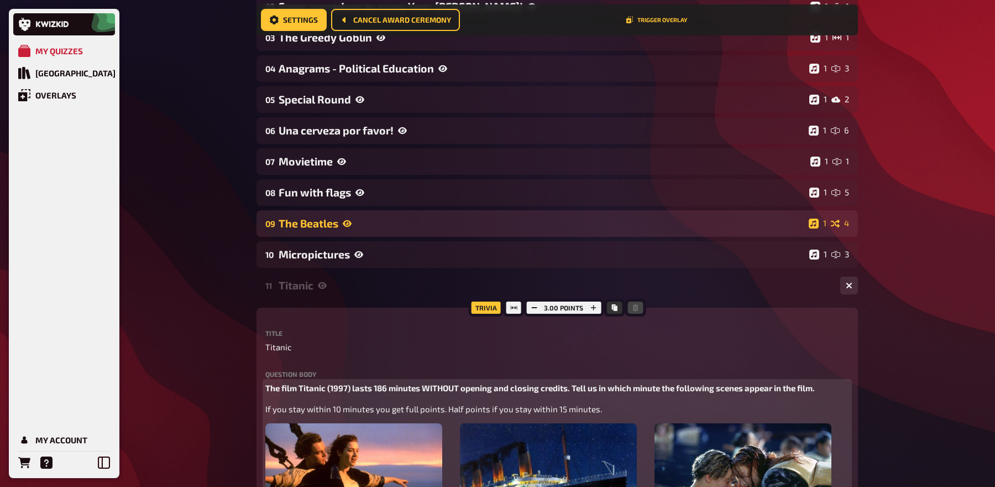
scroll to position [0, 0]
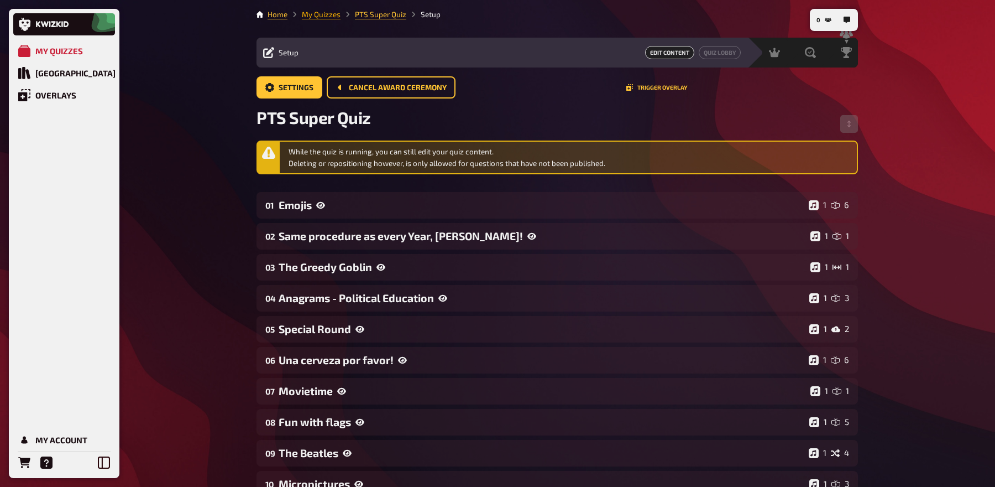
click at [311, 13] on link "My Quizzes" at bounding box center [321, 14] width 39 height 9
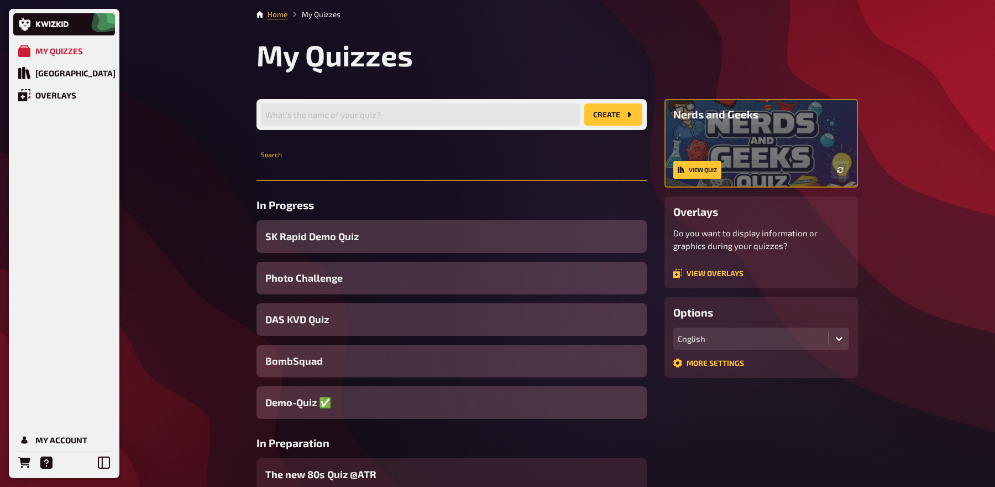
click at [363, 166] on input "text" at bounding box center [452, 170] width 390 height 22
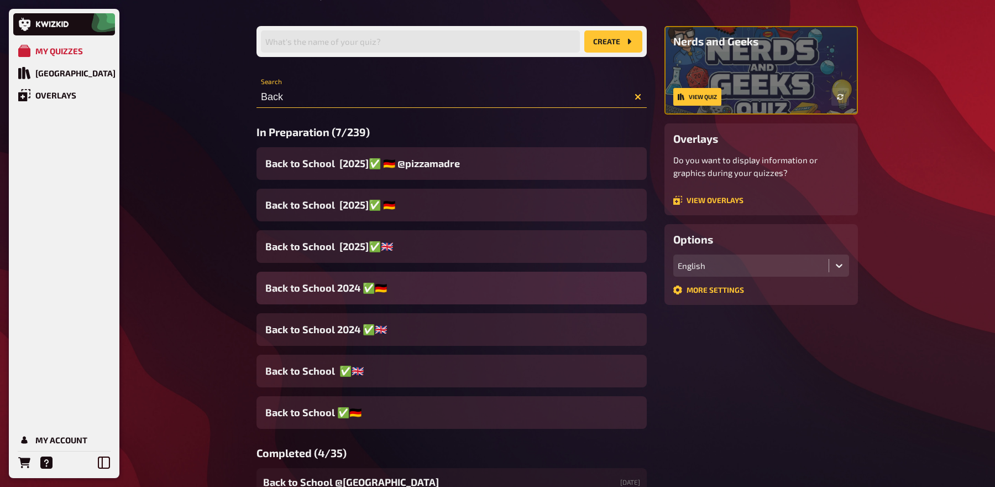
scroll to position [78, 0]
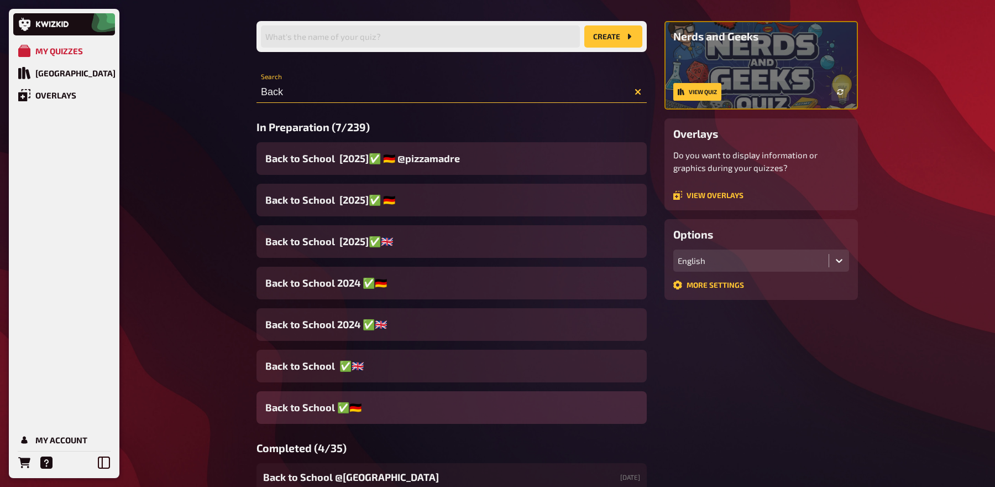
type input "Back"
click at [324, 411] on span "Back to School ✅​🇩🇪" at bounding box center [313, 407] width 96 height 15
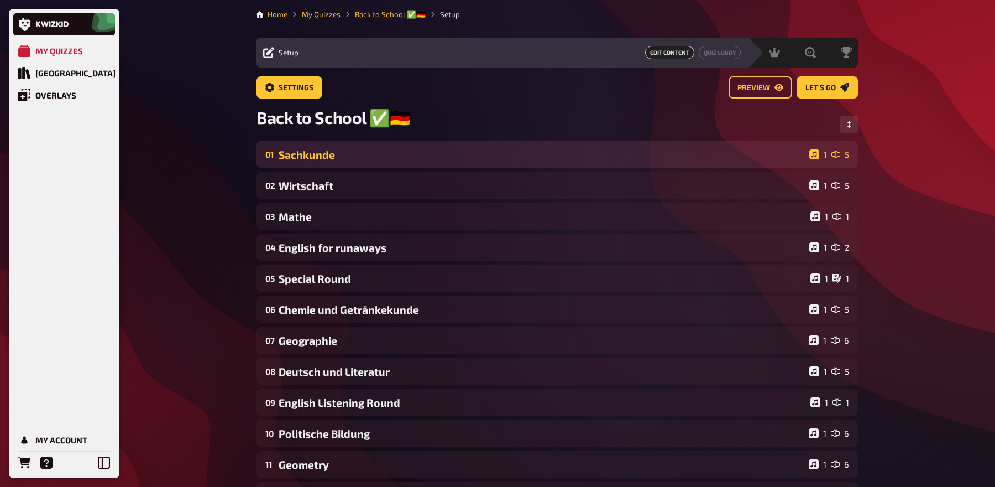
click at [336, 154] on div "Sachkunde" at bounding box center [542, 154] width 526 height 13
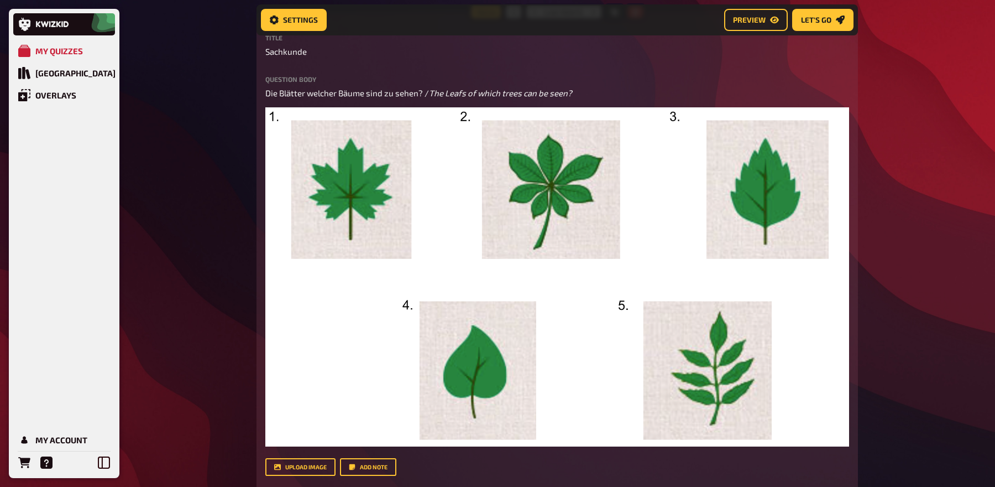
scroll to position [177, 0]
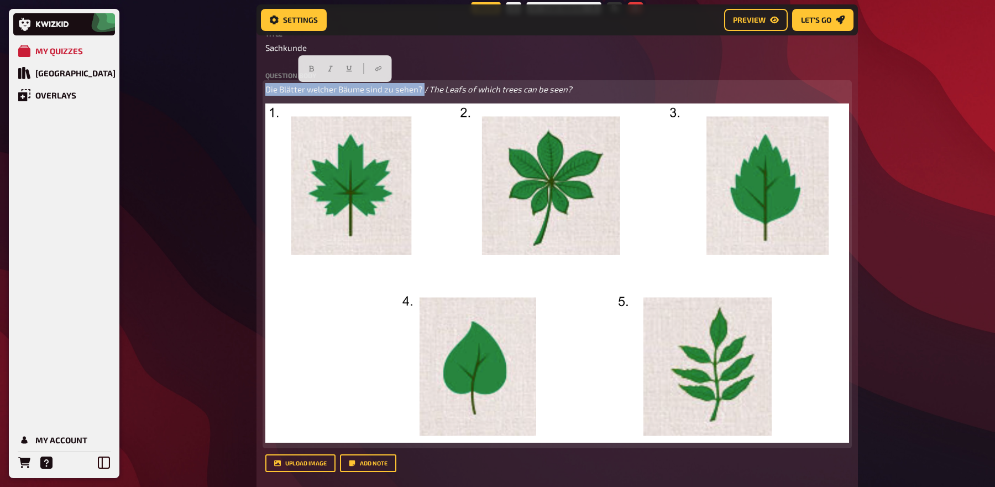
drag, startPoint x: 425, startPoint y: 90, endPoint x: 249, endPoint y: 85, distance: 175.9
click at [317, 73] on button "button" at bounding box center [311, 69] width 18 height 18
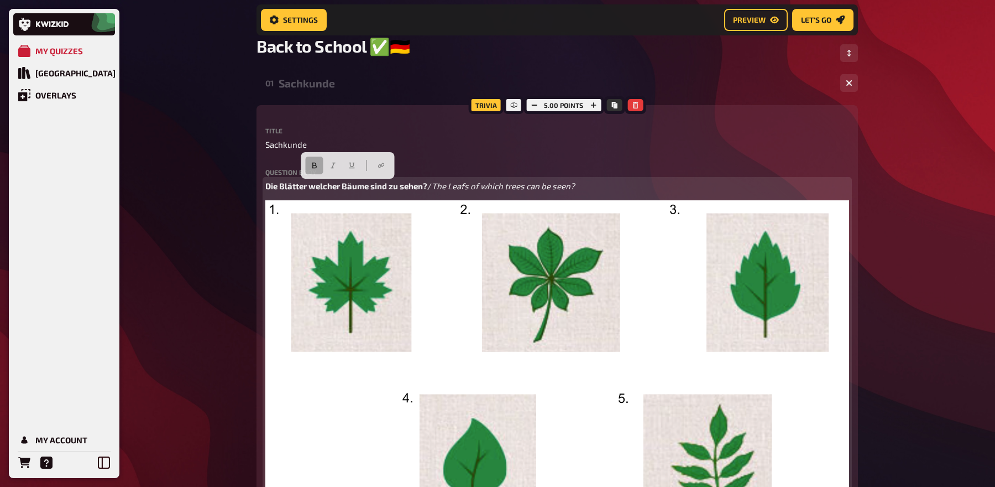
scroll to position [78, 0]
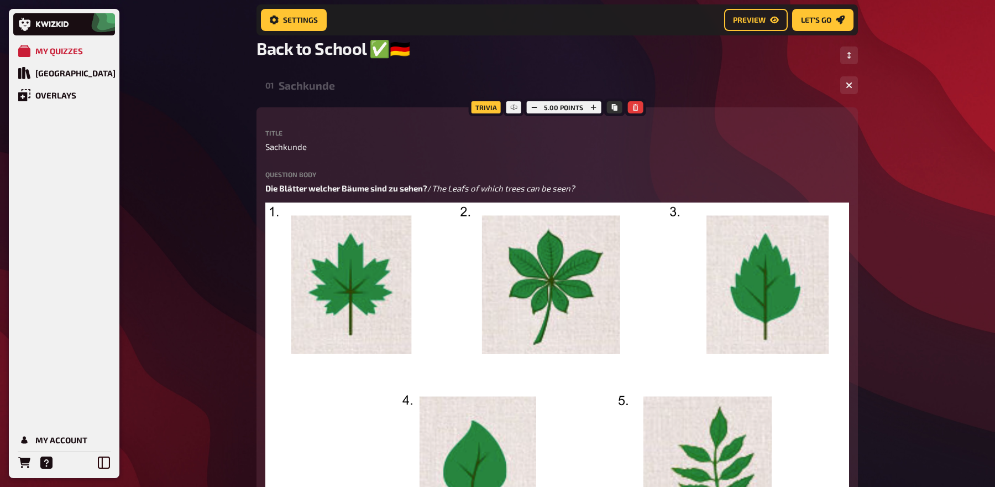
click at [309, 90] on div "Sachkunde" at bounding box center [555, 85] width 553 height 13
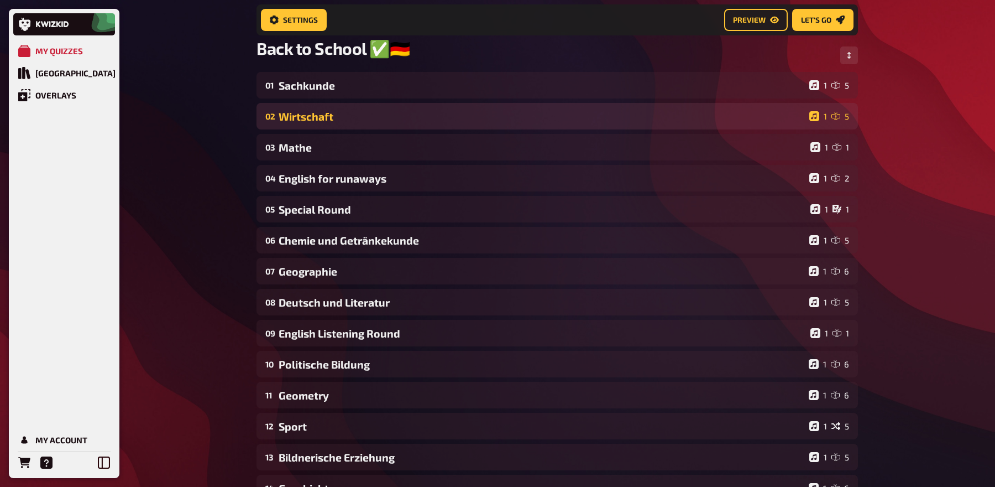
click at [303, 123] on div "Wirtschaft" at bounding box center [542, 116] width 526 height 13
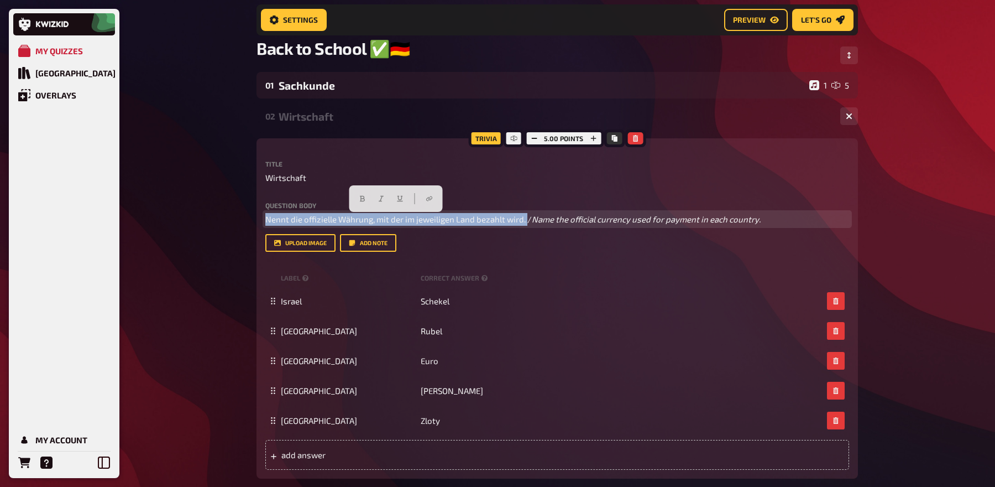
drag, startPoint x: 527, startPoint y: 219, endPoint x: 260, endPoint y: 221, distance: 267.0
click at [260, 221] on div "Trivia 5.00 points Title Wirtschaft Question body Nennt die offizielle Währung,…" at bounding box center [558, 308] width 602 height 340
click at [366, 199] on button "button" at bounding box center [363, 199] width 18 height 18
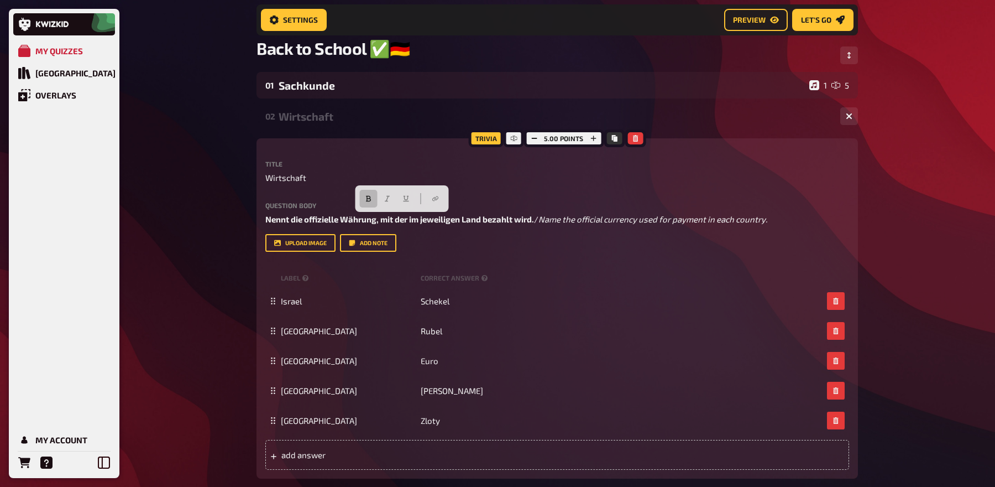
click at [331, 119] on div "Wirtschaft" at bounding box center [555, 116] width 553 height 13
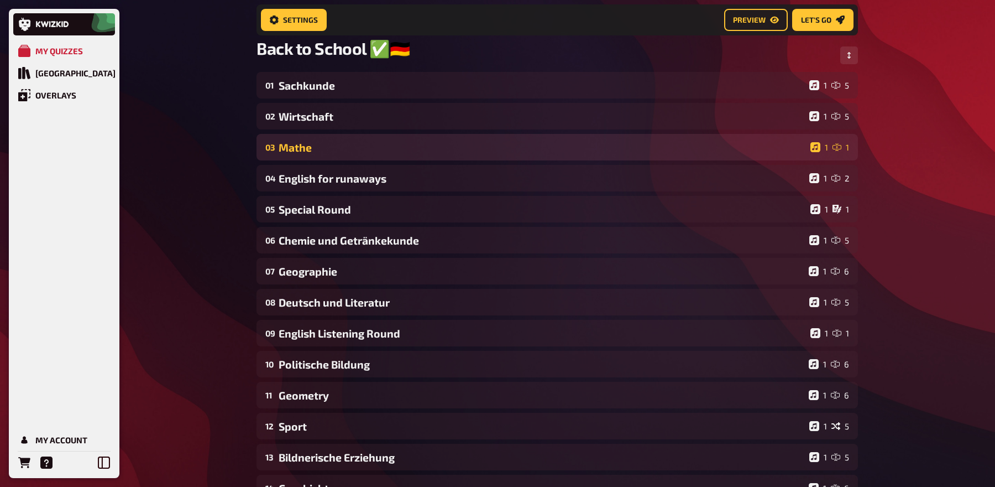
click at [314, 143] on div "Mathe" at bounding box center [542, 147] width 527 height 13
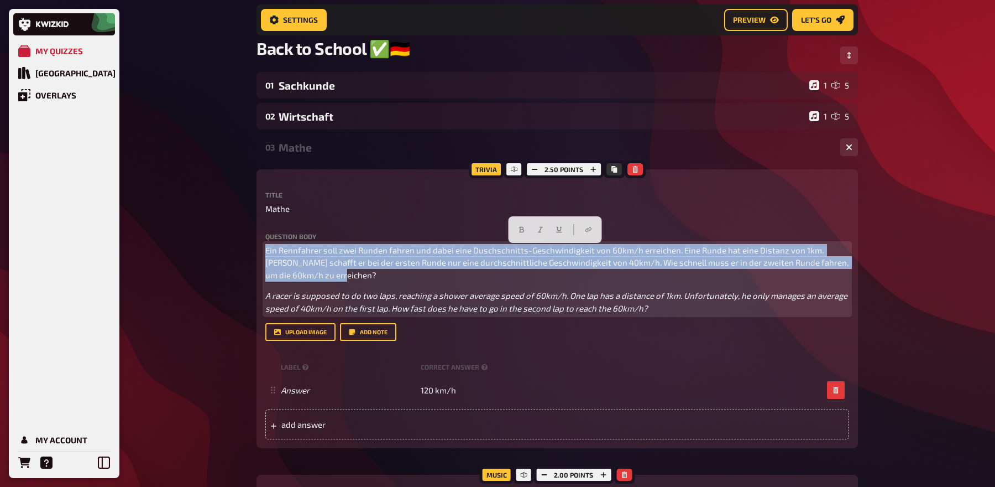
drag, startPoint x: 326, startPoint y: 275, endPoint x: 227, endPoint y: 231, distance: 108.1
click at [521, 230] on icon "button" at bounding box center [521, 229] width 7 height 7
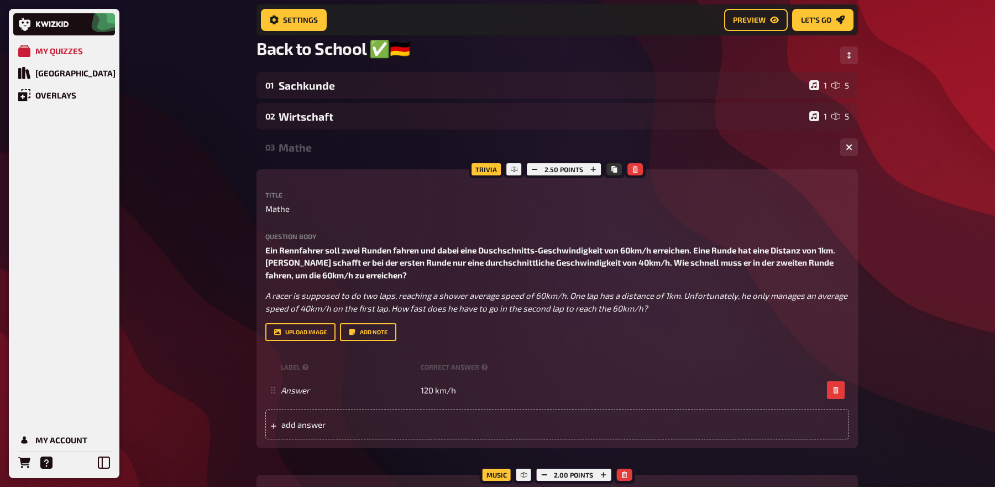
click at [323, 150] on div "Mathe" at bounding box center [555, 147] width 553 height 13
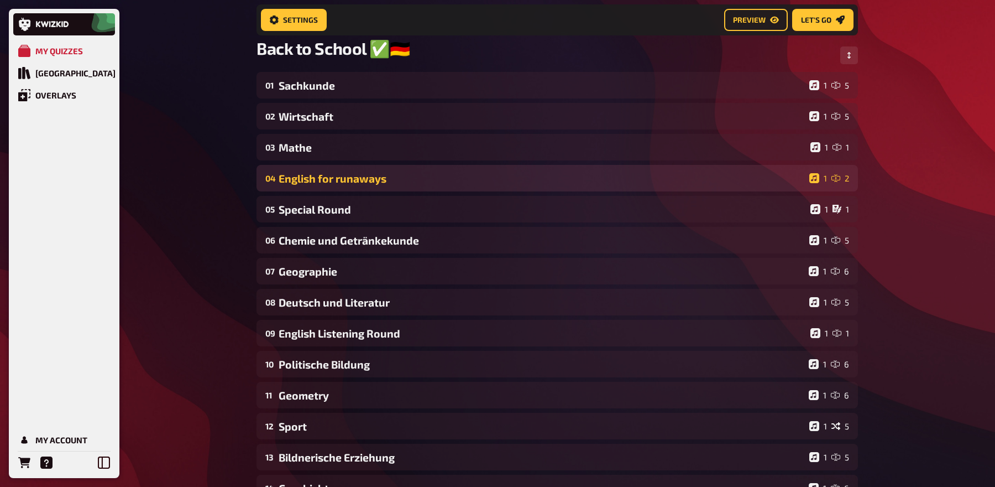
click at [303, 178] on div "English for runaways" at bounding box center [542, 178] width 526 height 13
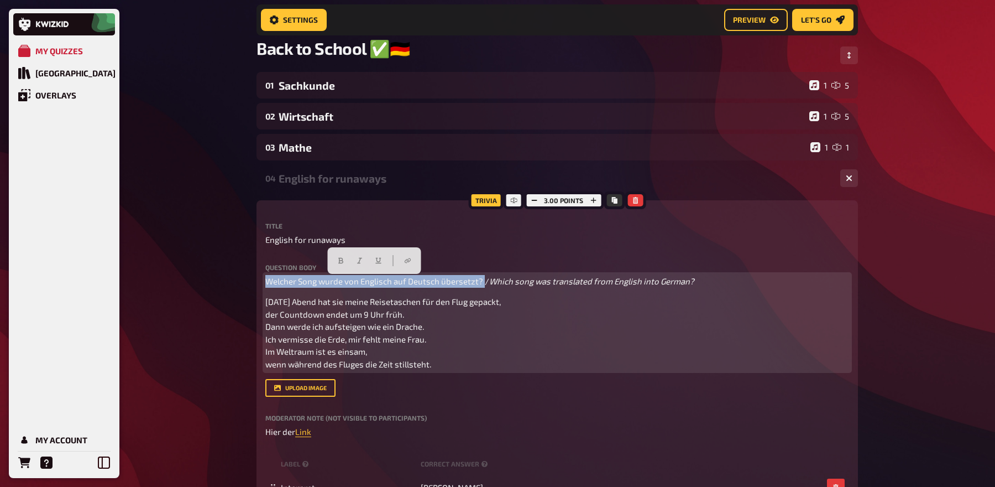
drag, startPoint x: 482, startPoint y: 281, endPoint x: 242, endPoint y: 261, distance: 240.8
click at [339, 260] on icon "button" at bounding box center [340, 261] width 5 height 6
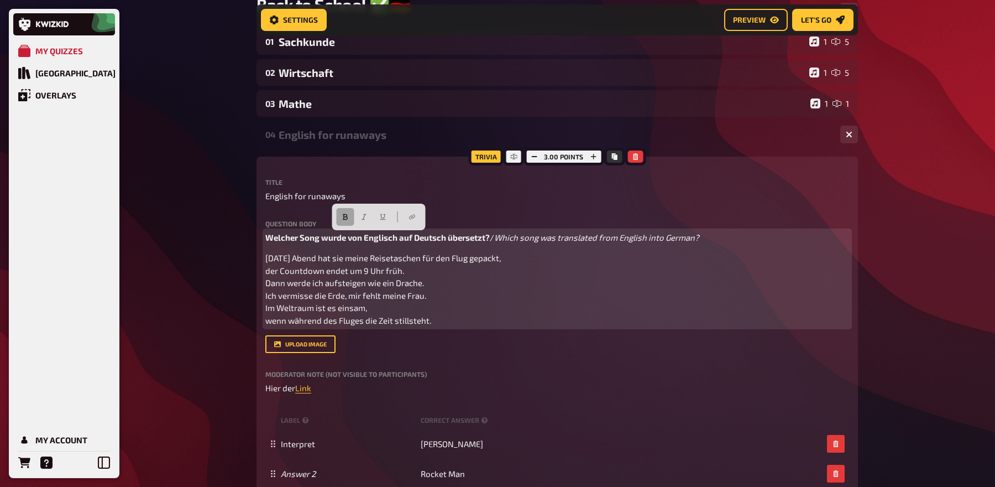
scroll to position [121, 0]
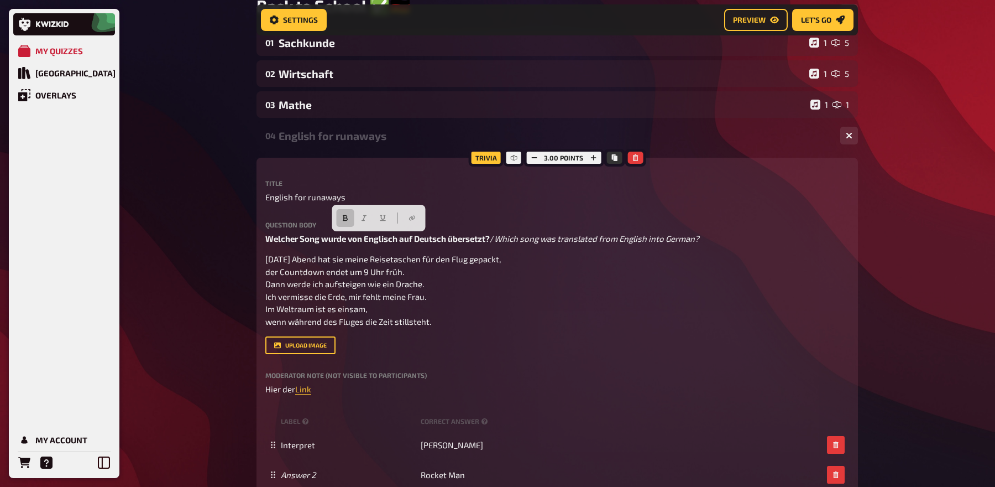
click at [314, 127] on div "04 English for runaways 1 2" at bounding box center [558, 135] width 602 height 27
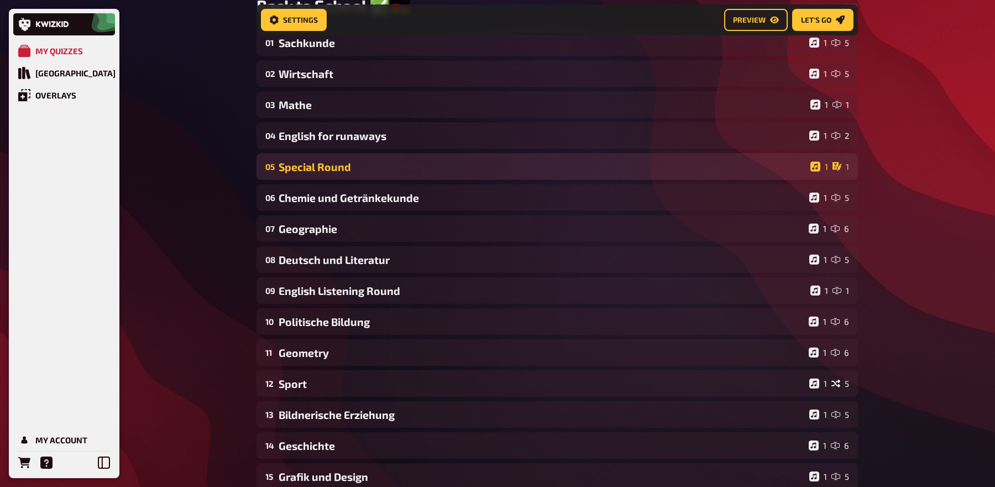
click at [313, 173] on div "Special Round" at bounding box center [542, 166] width 527 height 13
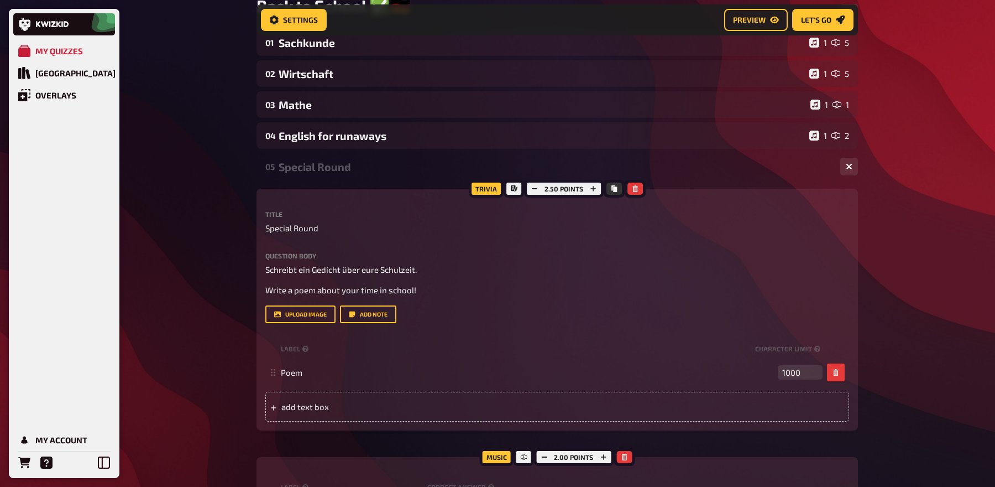
click at [311, 157] on div "05 Special Round 1 1" at bounding box center [558, 166] width 602 height 27
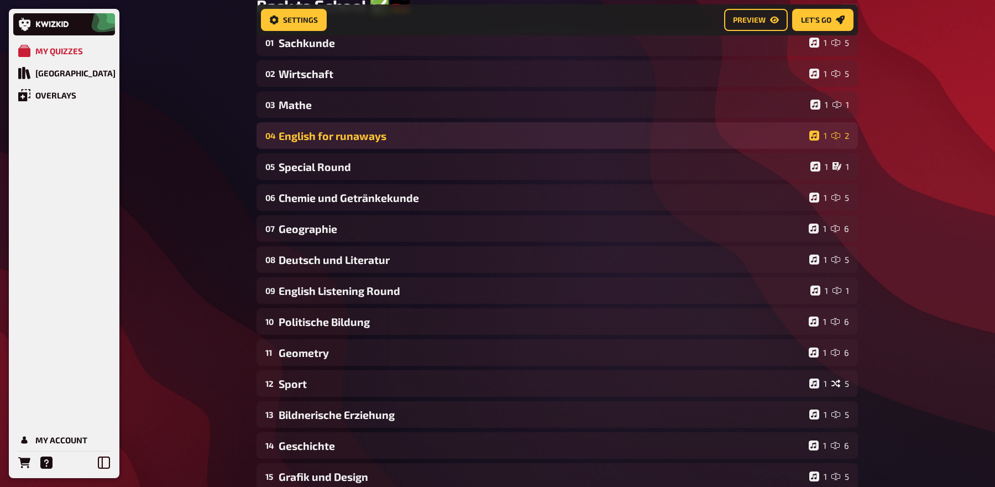
scroll to position [0, 0]
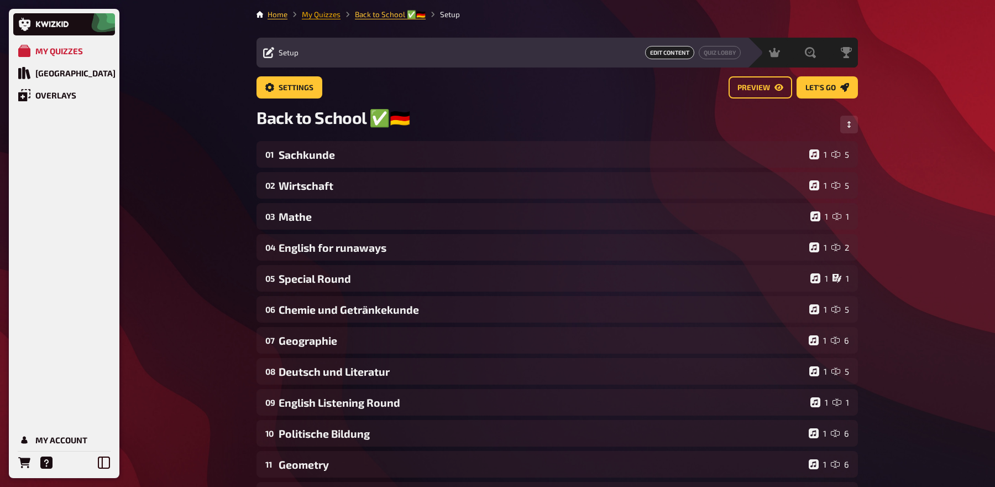
click at [321, 13] on link "My Quizzes" at bounding box center [321, 14] width 39 height 9
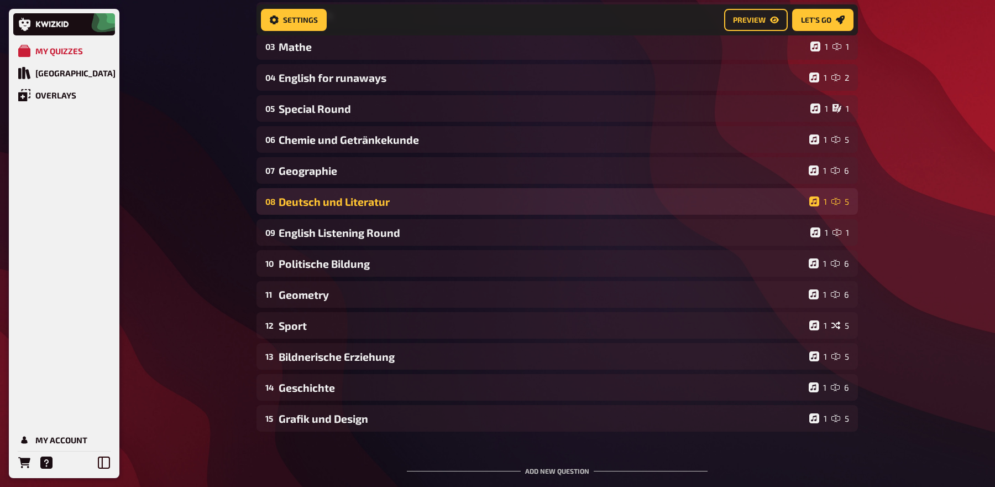
scroll to position [181, 0]
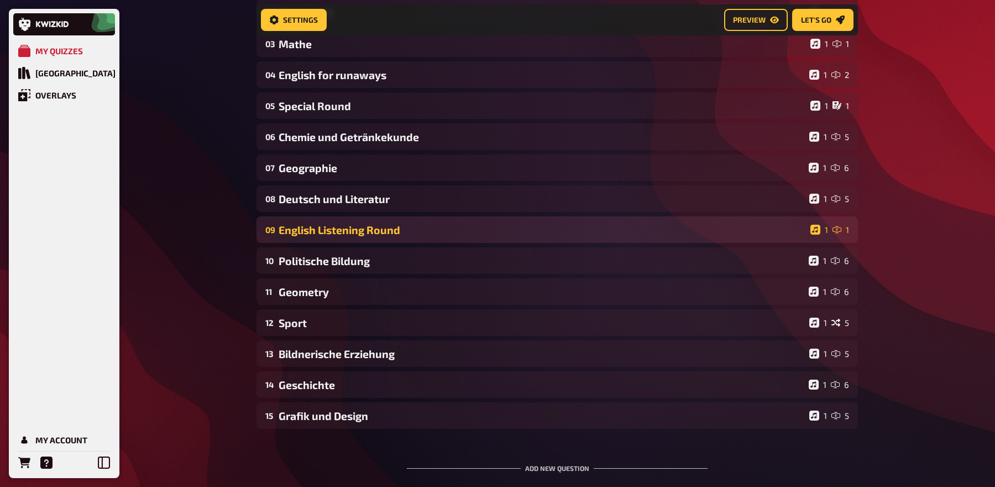
click at [351, 224] on div "English Listening Round" at bounding box center [542, 229] width 527 height 13
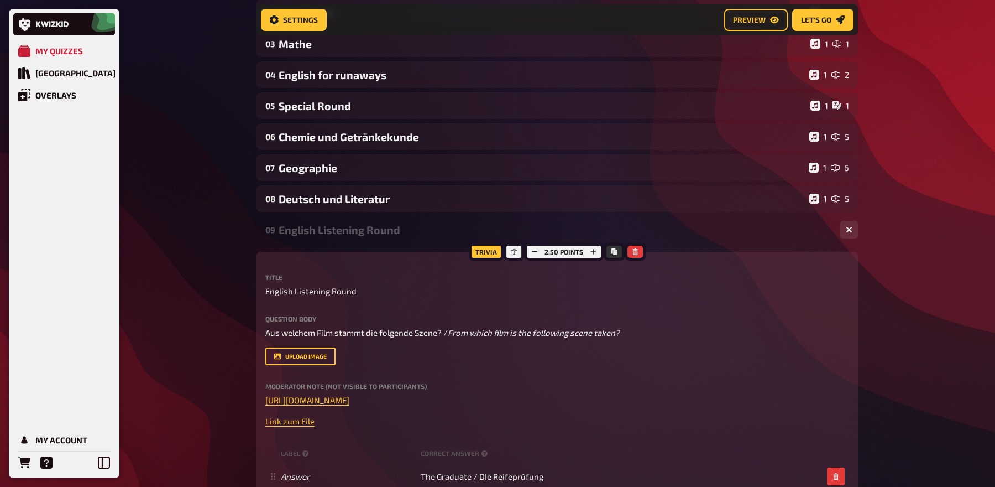
click at [346, 227] on div "English Listening Round" at bounding box center [555, 229] width 553 height 13
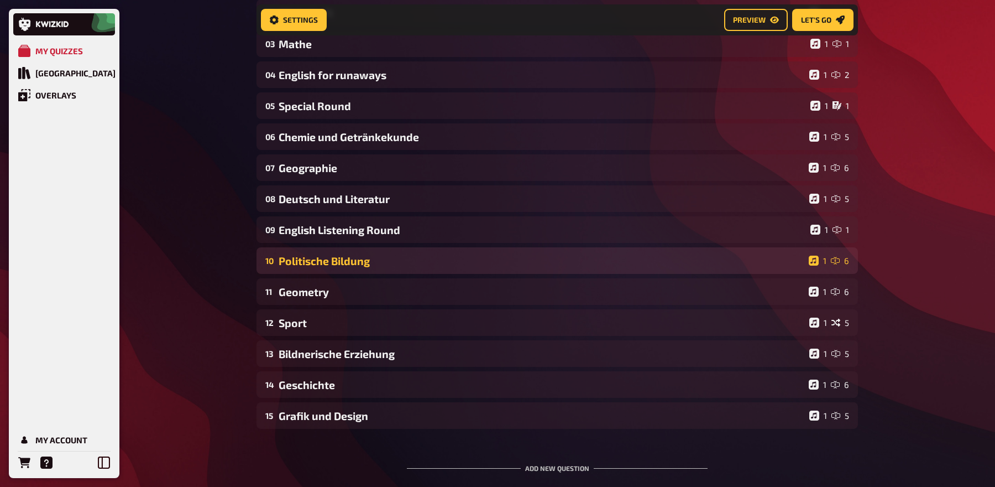
click at [337, 261] on div "Politische Bildung" at bounding box center [542, 260] width 526 height 13
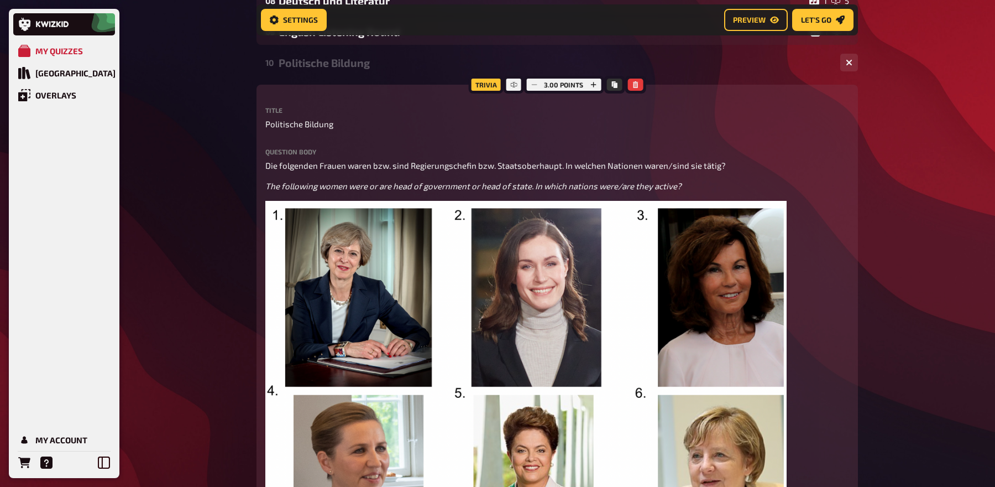
scroll to position [374, 0]
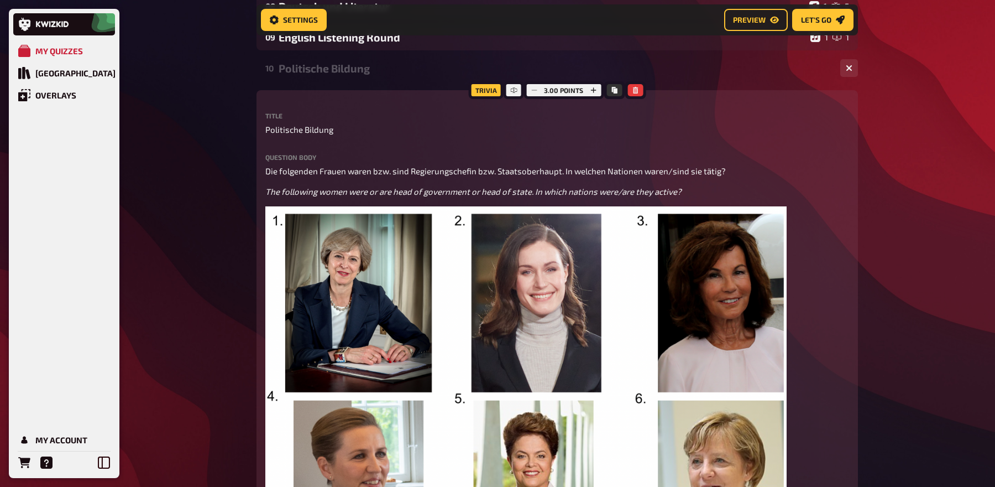
click at [307, 67] on div "Politische Bildung" at bounding box center [555, 68] width 553 height 13
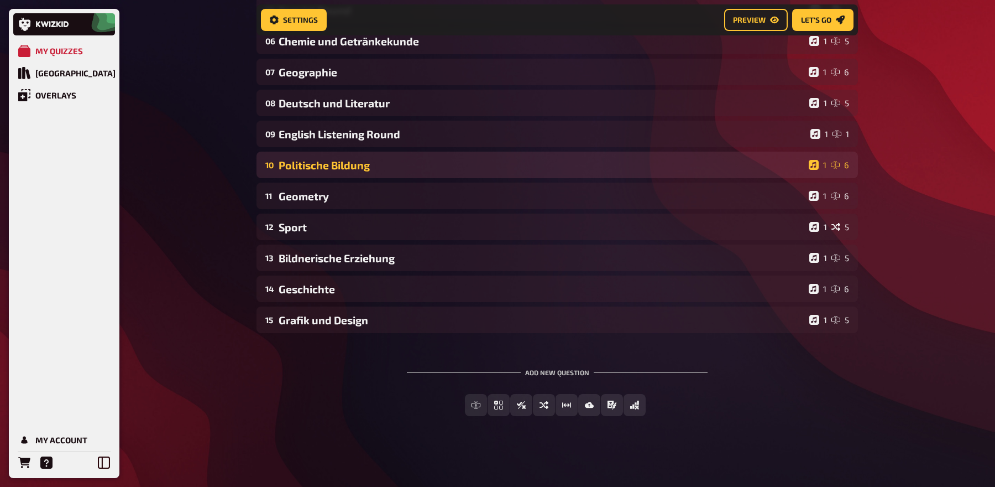
scroll to position [278, 0]
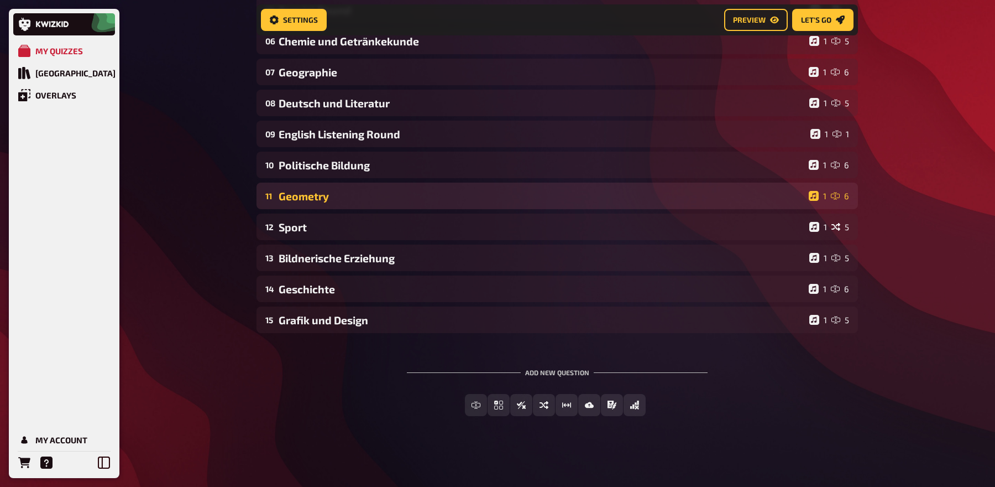
click at [343, 207] on div "11 Geometry 1 6" at bounding box center [558, 195] width 602 height 27
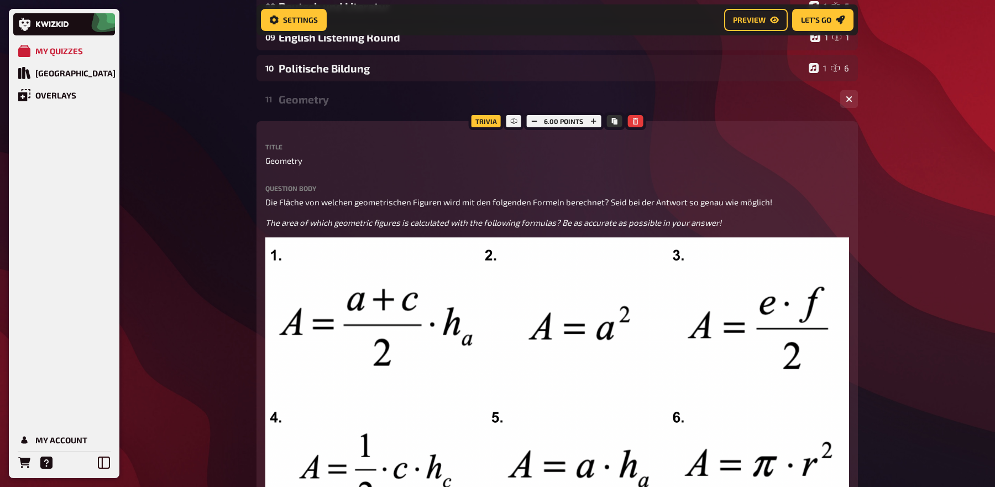
click at [304, 111] on div "11 Geometry 1 6" at bounding box center [558, 99] width 602 height 27
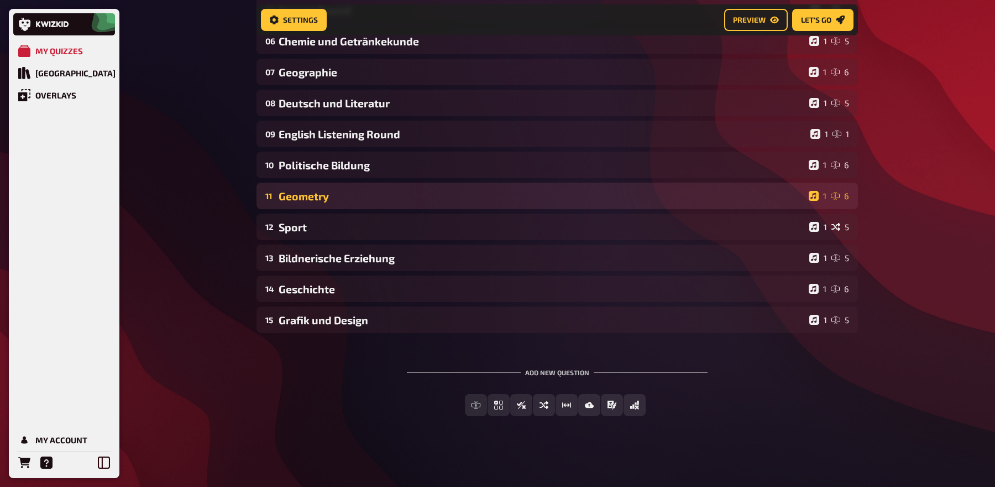
scroll to position [278, 0]
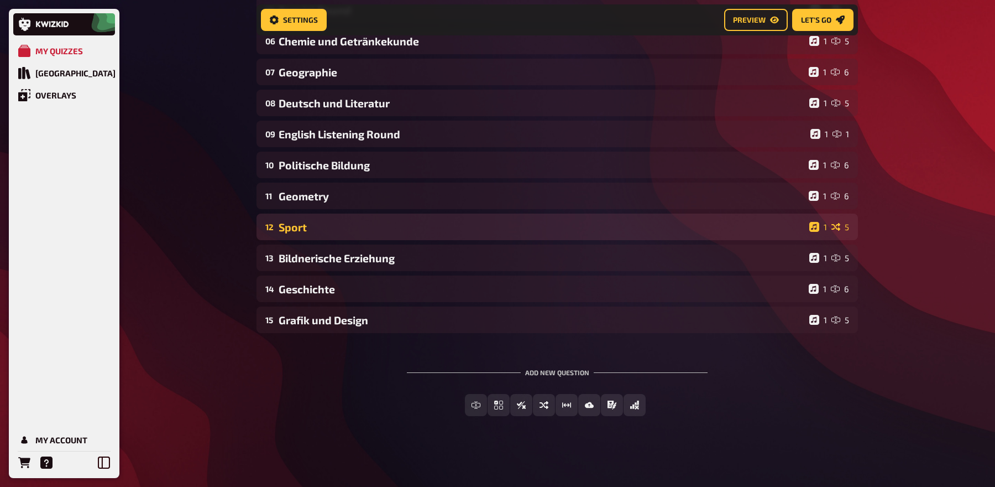
click at [342, 227] on div "Sport" at bounding box center [542, 227] width 526 height 13
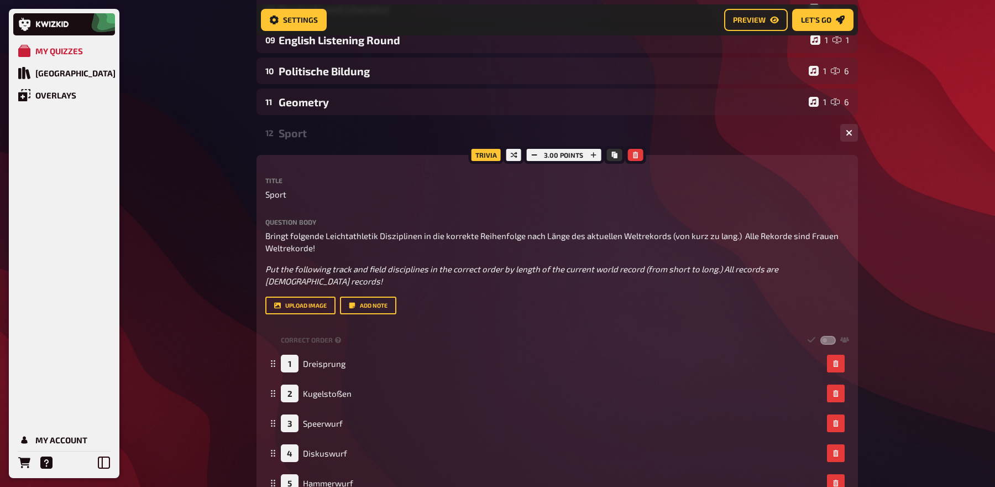
click at [308, 127] on div "12 Sport 1 5" at bounding box center [558, 132] width 602 height 27
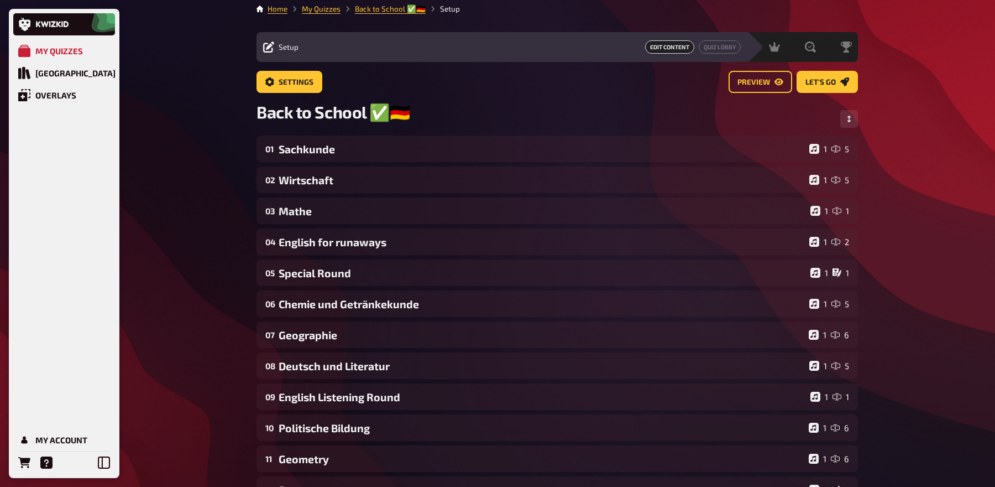
scroll to position [0, 0]
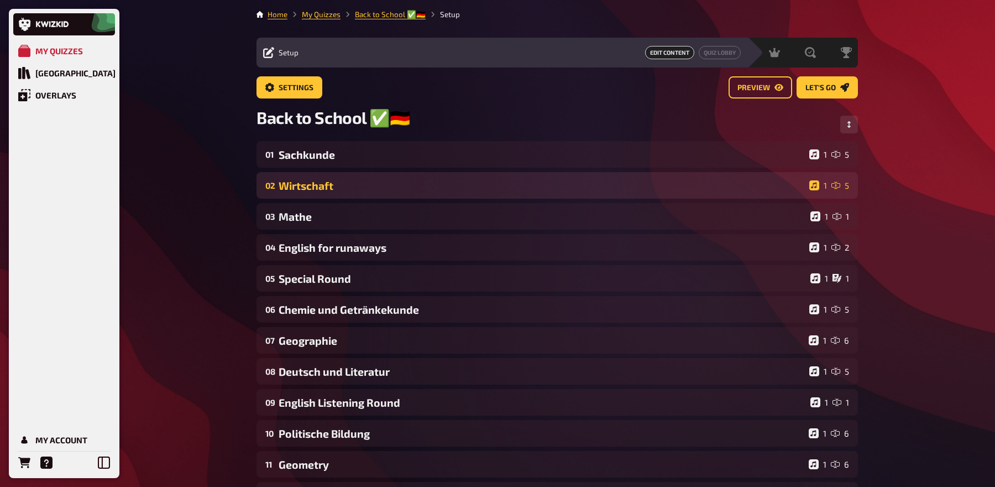
click at [331, 191] on div "Wirtschaft" at bounding box center [542, 185] width 526 height 13
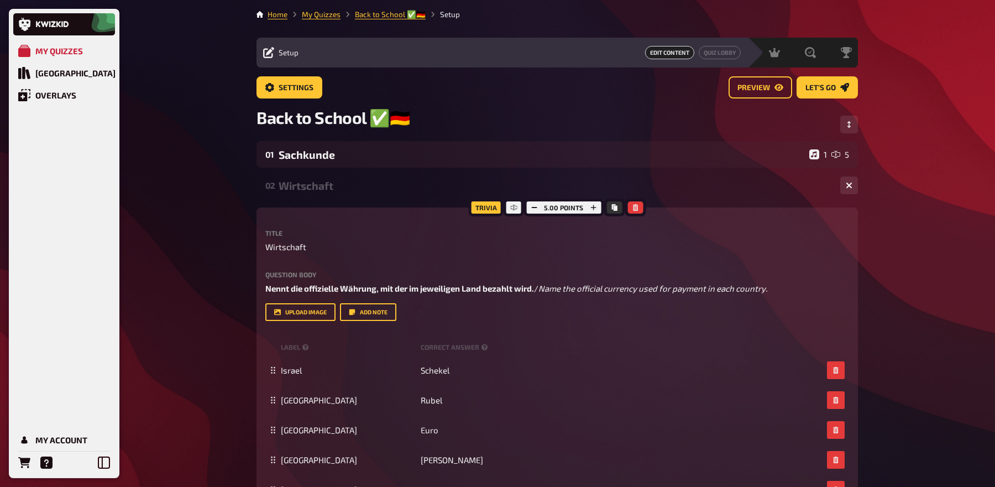
click at [331, 191] on div "Wirtschaft" at bounding box center [555, 185] width 553 height 13
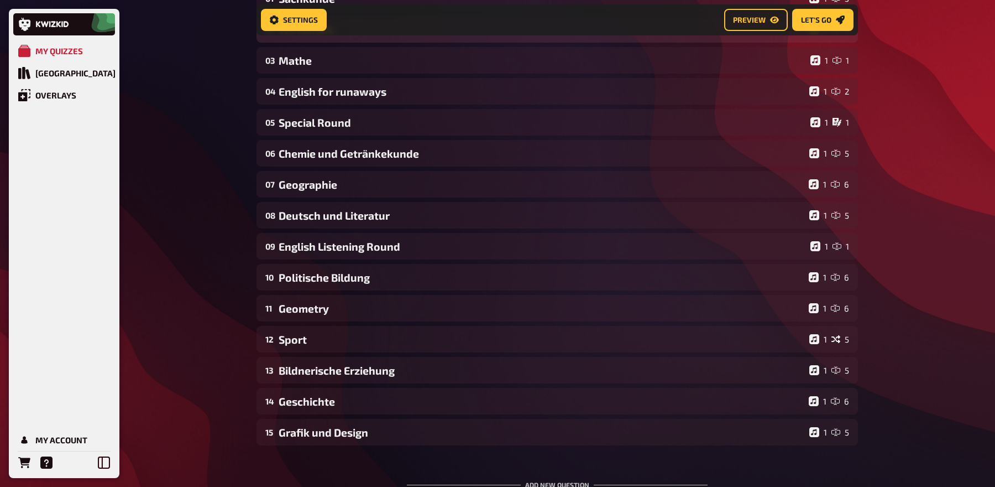
scroll to position [254, 0]
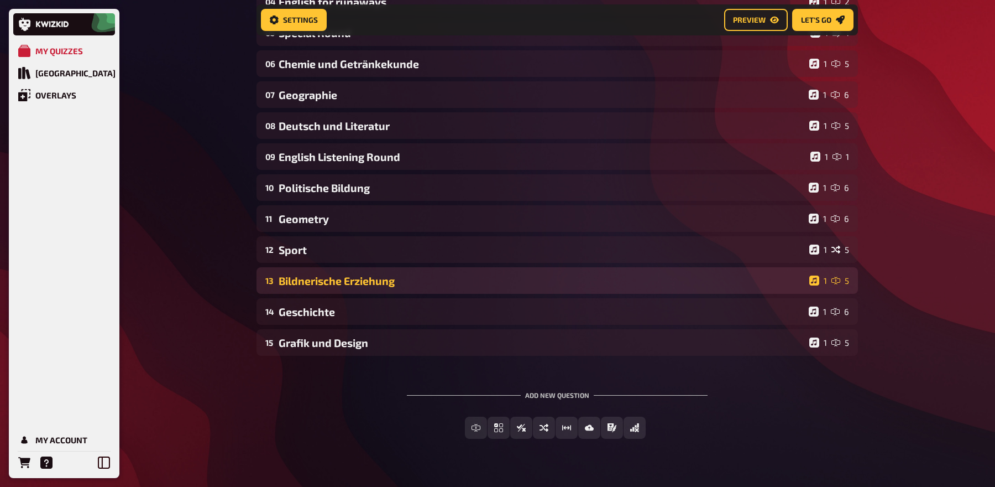
click at [326, 293] on div "13 Bildnerische Erziehung 1 5" at bounding box center [558, 280] width 602 height 27
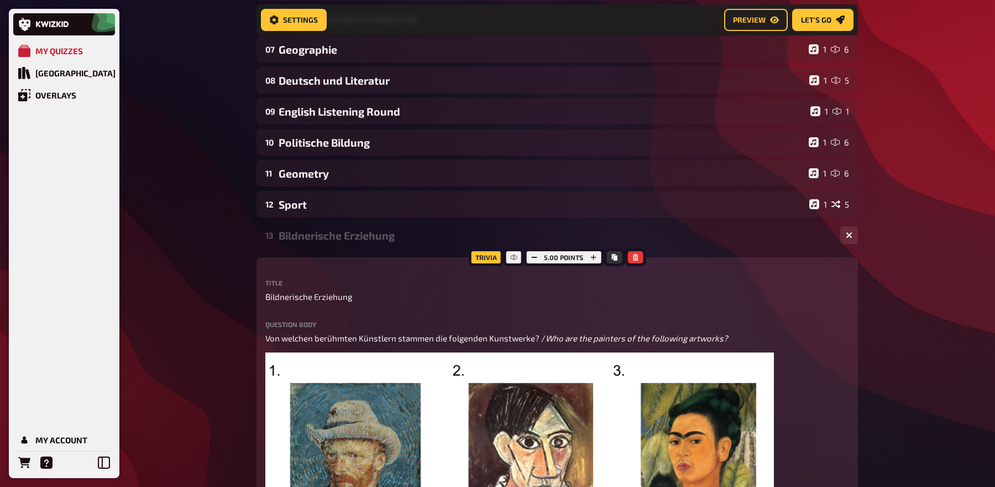
click at [314, 231] on div "Bildnerische Erziehung" at bounding box center [555, 235] width 553 height 13
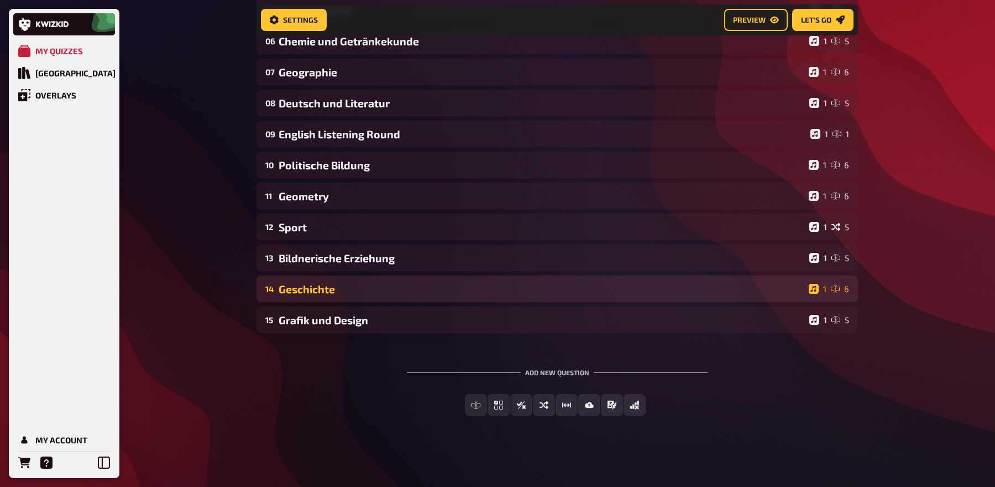
click at [313, 289] on div "Geschichte" at bounding box center [542, 289] width 526 height 13
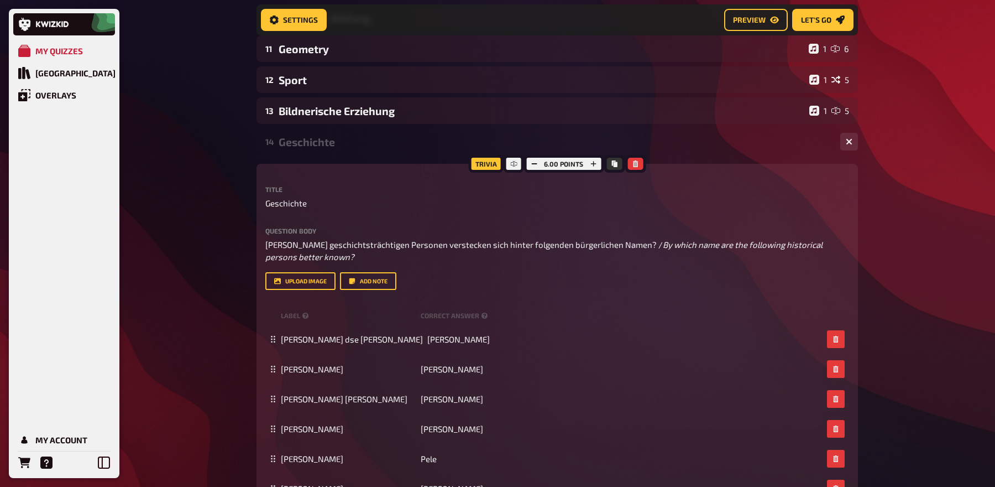
scroll to position [361, 0]
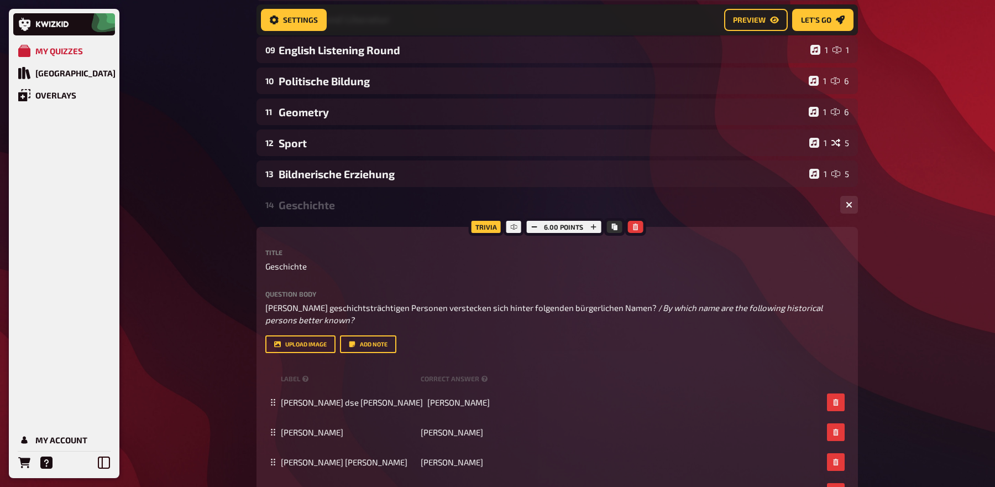
click at [343, 198] on div "14 Geschichte 1 6" at bounding box center [558, 204] width 602 height 27
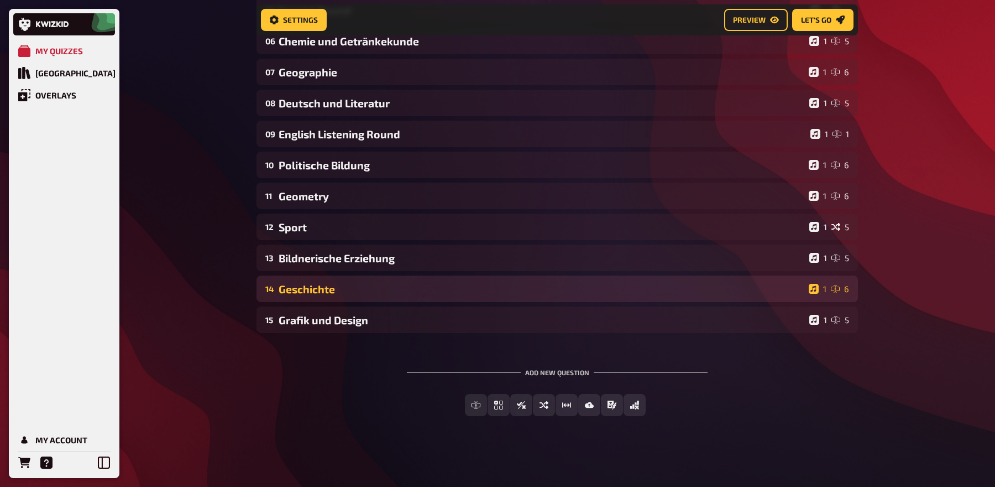
scroll to position [278, 0]
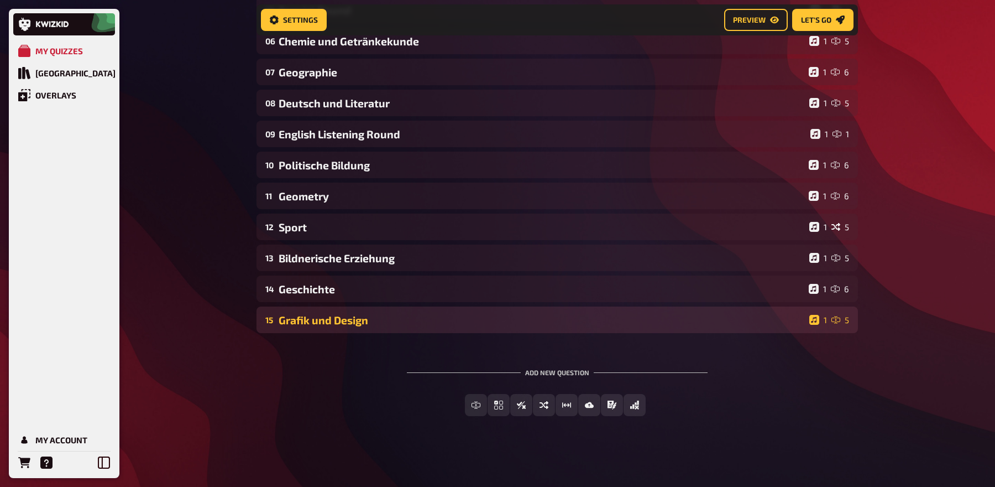
click at [340, 315] on div "Grafik und Design" at bounding box center [542, 319] width 526 height 13
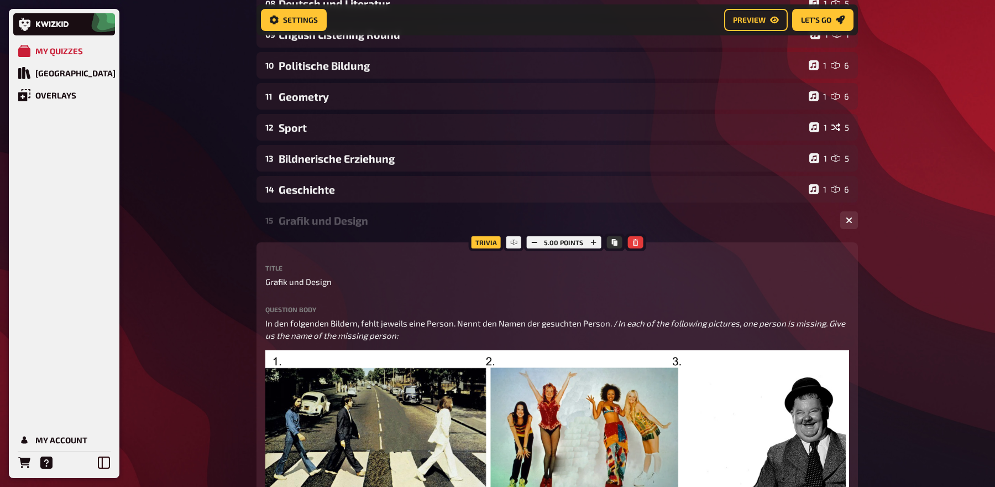
scroll to position [361, 0]
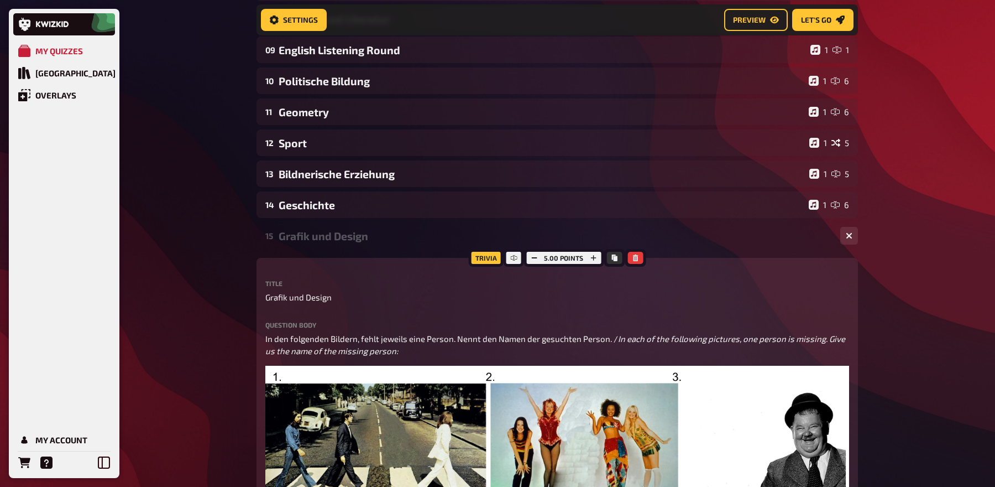
click at [326, 240] on div "Grafik und Design" at bounding box center [555, 235] width 553 height 13
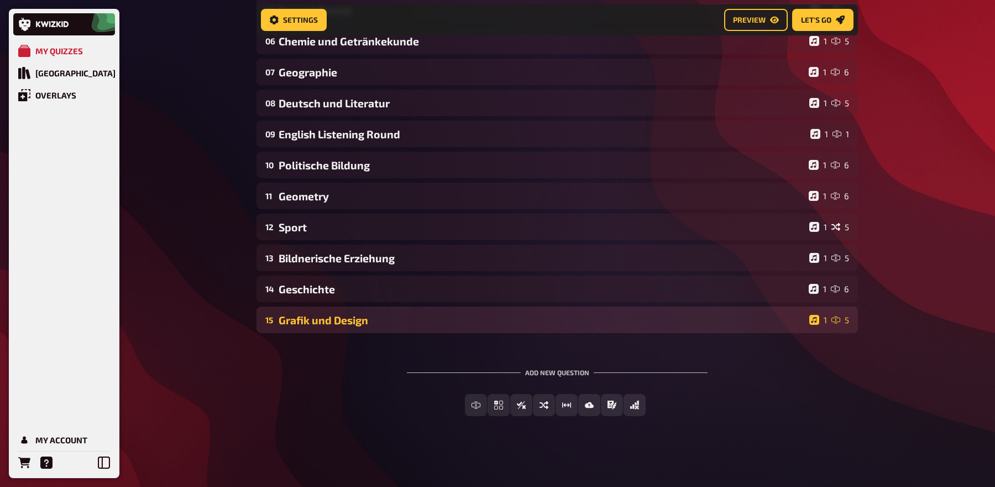
scroll to position [278, 0]
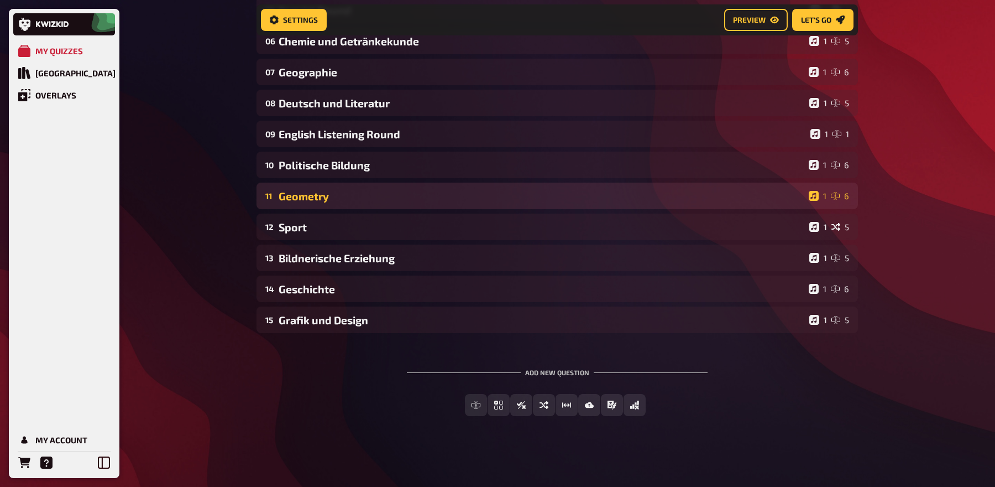
click at [319, 197] on div "Geometry" at bounding box center [542, 196] width 526 height 13
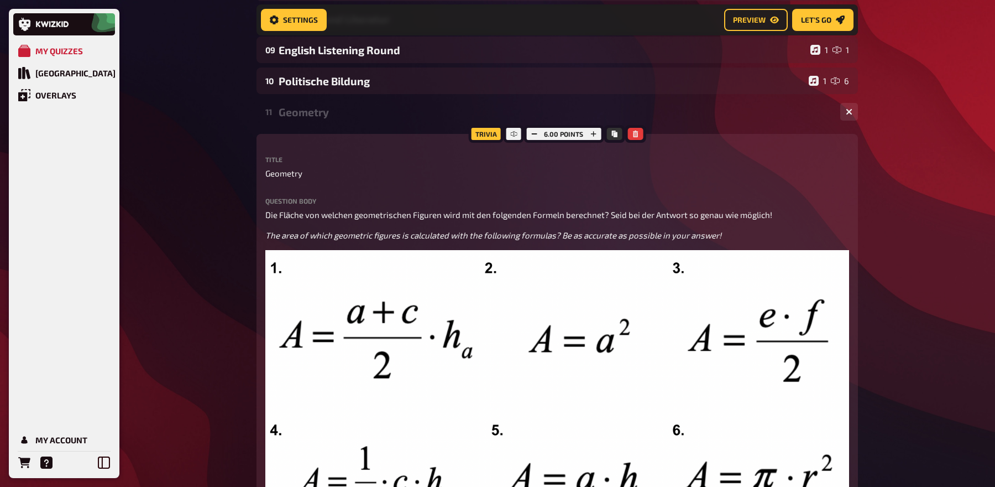
click at [306, 118] on div "Geometry" at bounding box center [555, 112] width 553 height 13
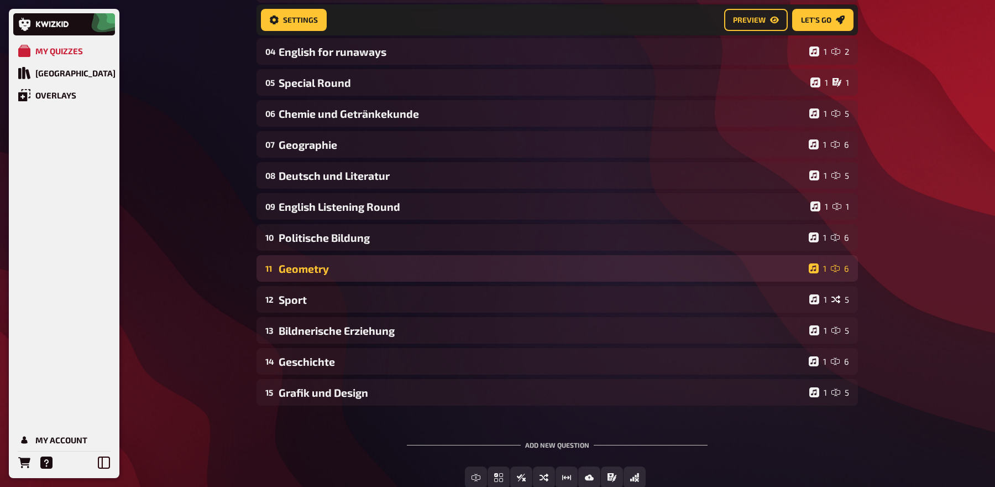
scroll to position [203, 0]
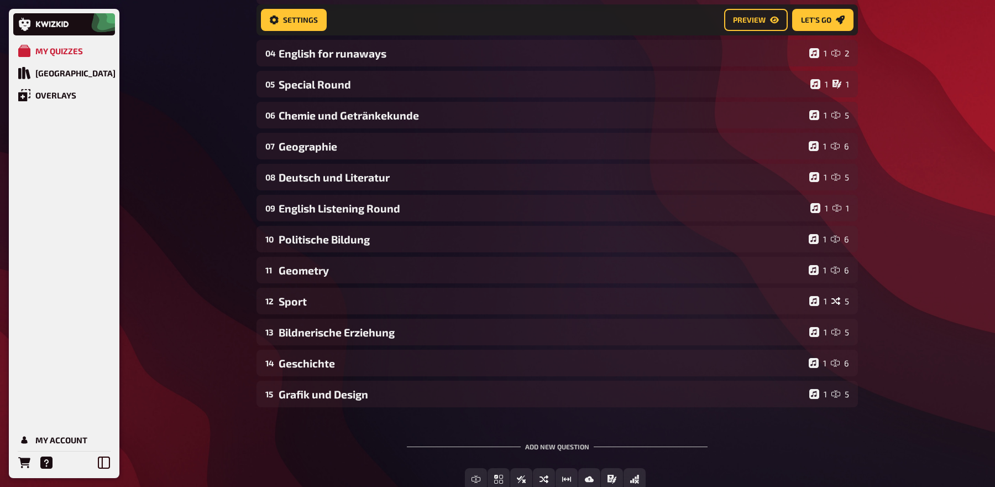
click at [348, 195] on div "01 Sachkunde 1 5 02 Wirtschaft 1 5 03 Mathe 1 1 04 English for runaways 1 2 05 …" at bounding box center [558, 177] width 602 height 460
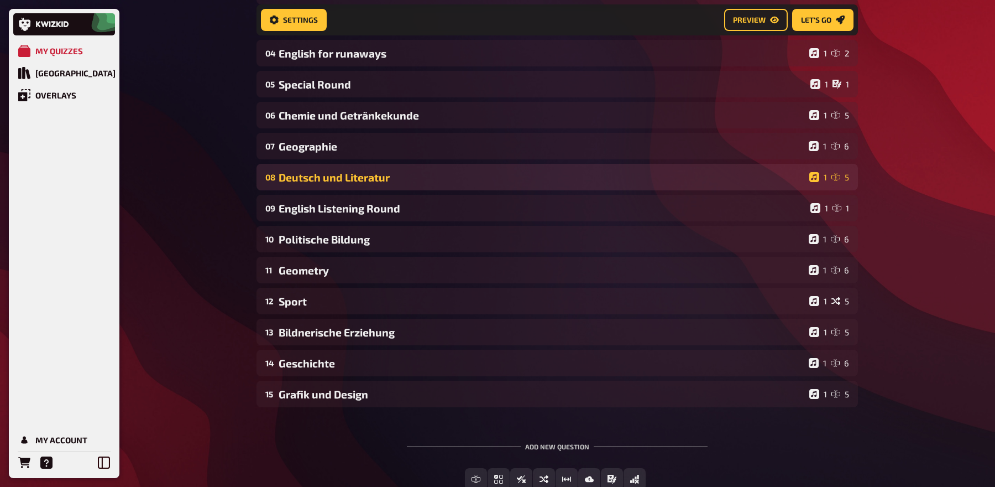
click at [348, 186] on div "08 Deutsch und Literatur 1 5" at bounding box center [558, 177] width 602 height 27
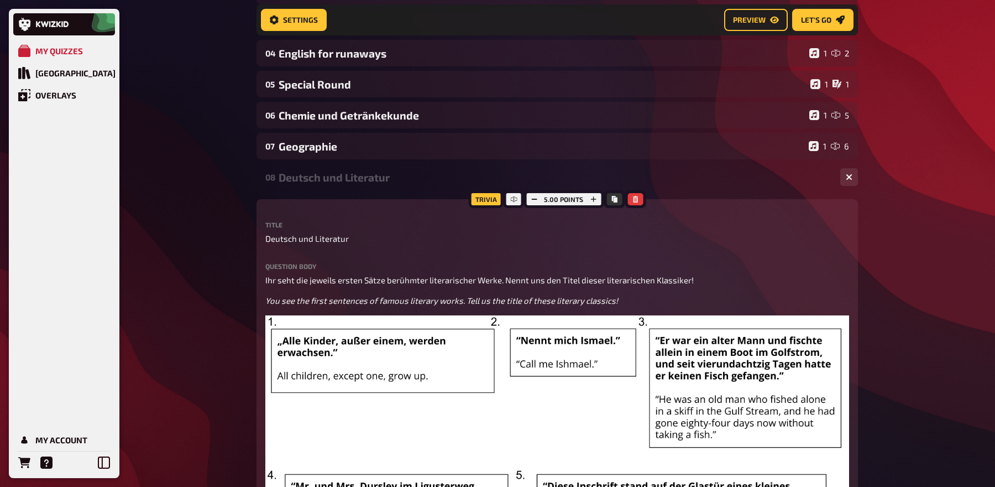
click at [339, 176] on div "Deutsch und Literatur" at bounding box center [555, 177] width 553 height 13
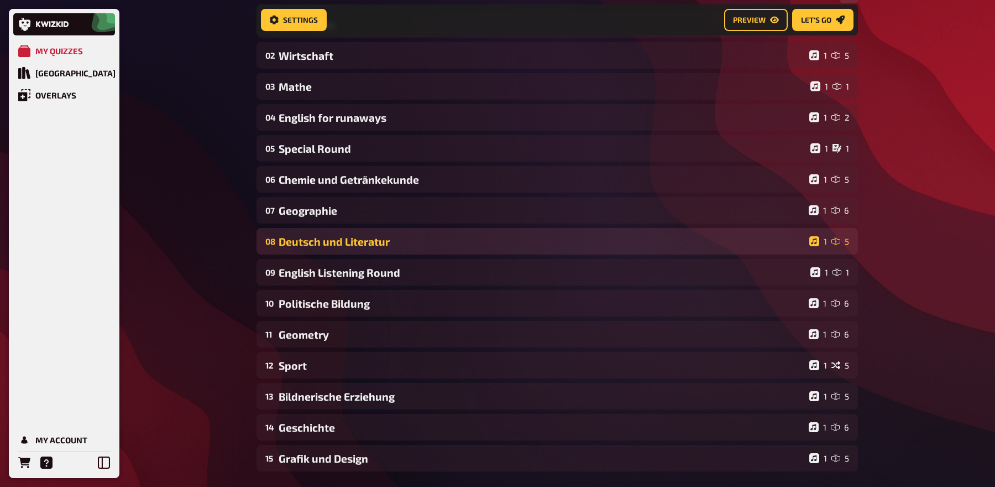
scroll to position [135, 0]
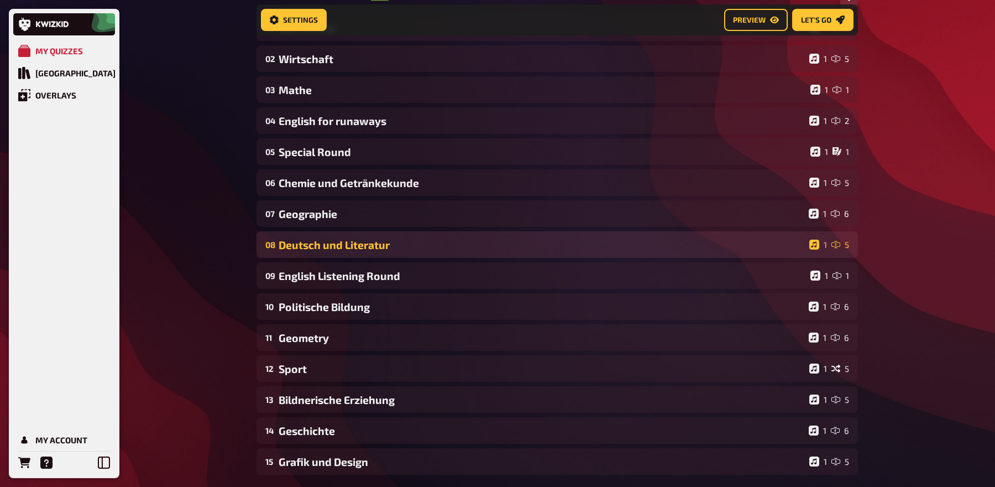
click at [339, 176] on div "06 Chemie und Getränkekunde 1 5" at bounding box center [558, 182] width 602 height 27
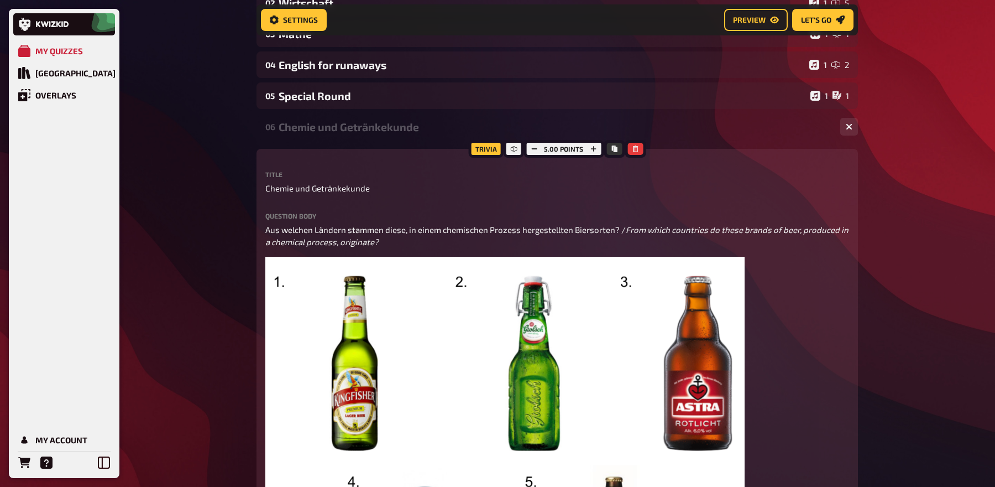
scroll to position [170, 0]
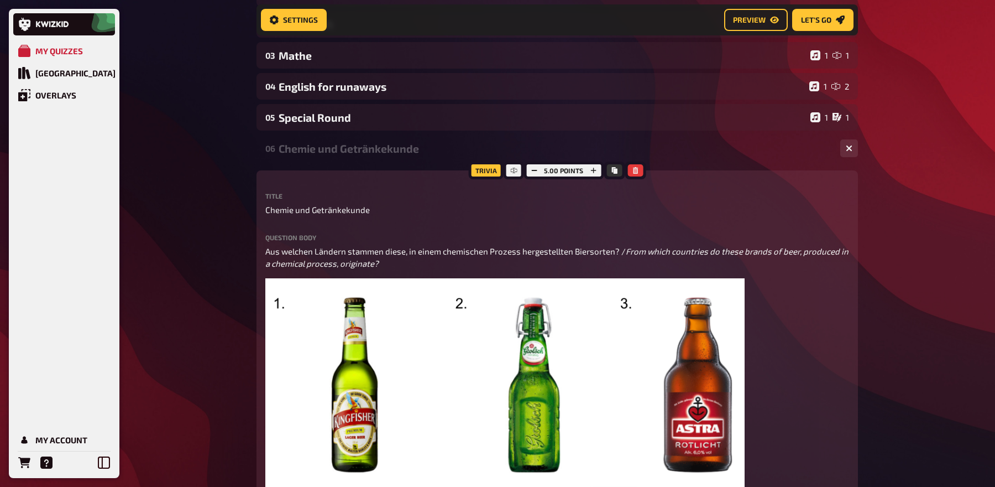
click at [327, 149] on div "Chemie und Getränkekunde" at bounding box center [555, 148] width 553 height 13
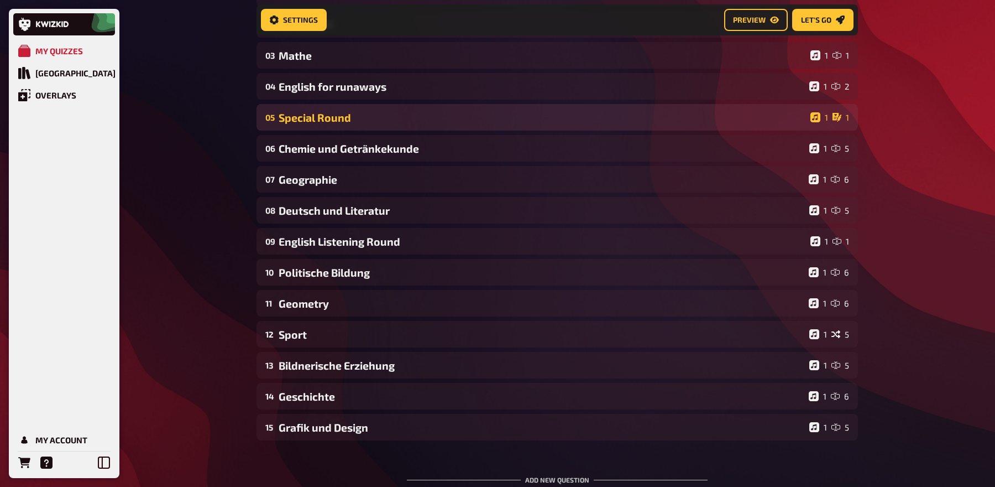
click at [325, 124] on div "Special Round" at bounding box center [542, 117] width 527 height 13
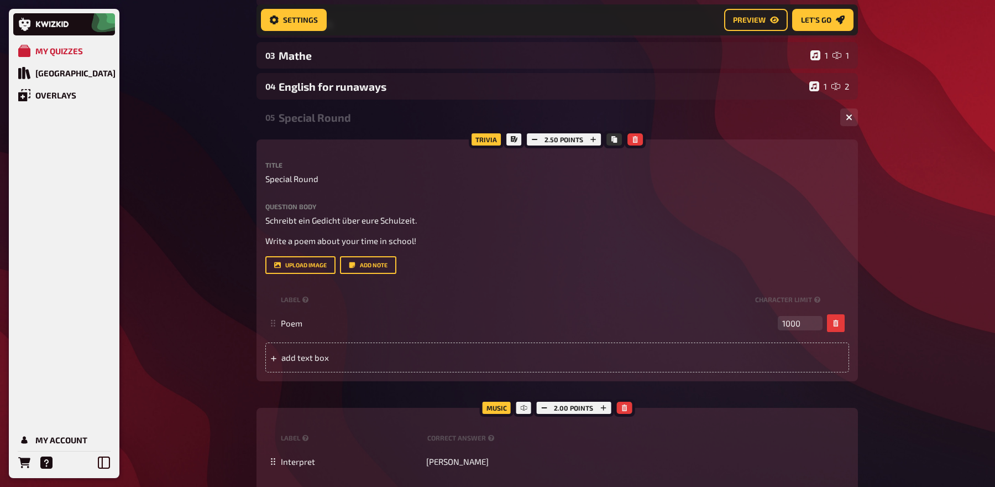
scroll to position [0, 0]
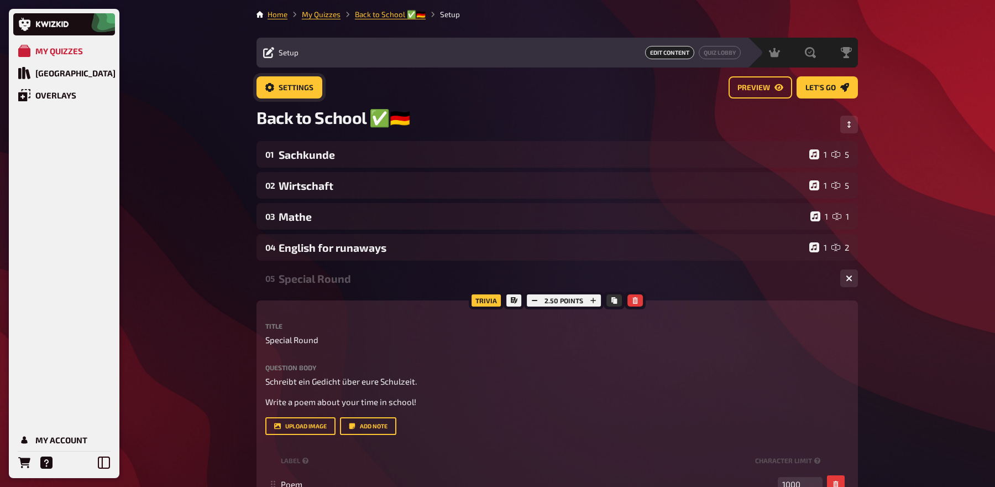
click at [295, 85] on span "Settings" at bounding box center [296, 88] width 35 height 8
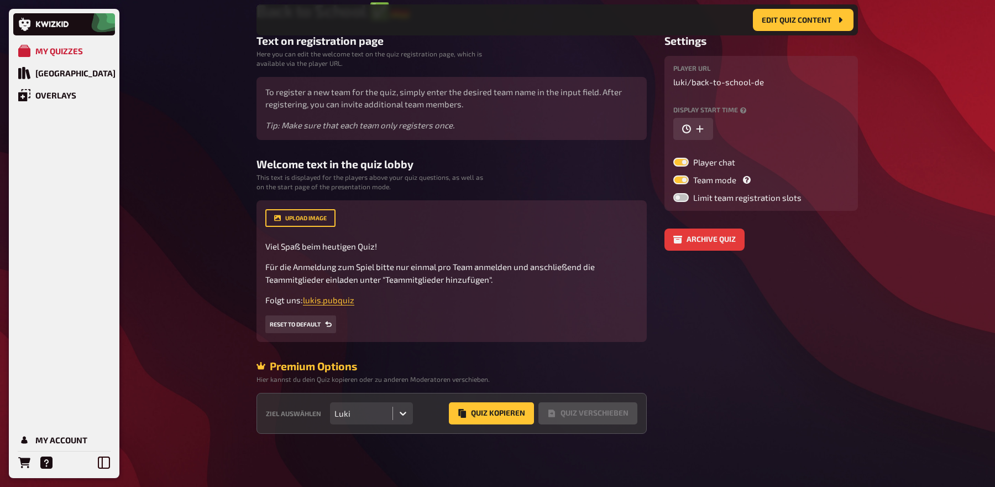
scroll to position [129, 0]
click at [471, 413] on button "Quiz Kopieren" at bounding box center [491, 413] width 85 height 22
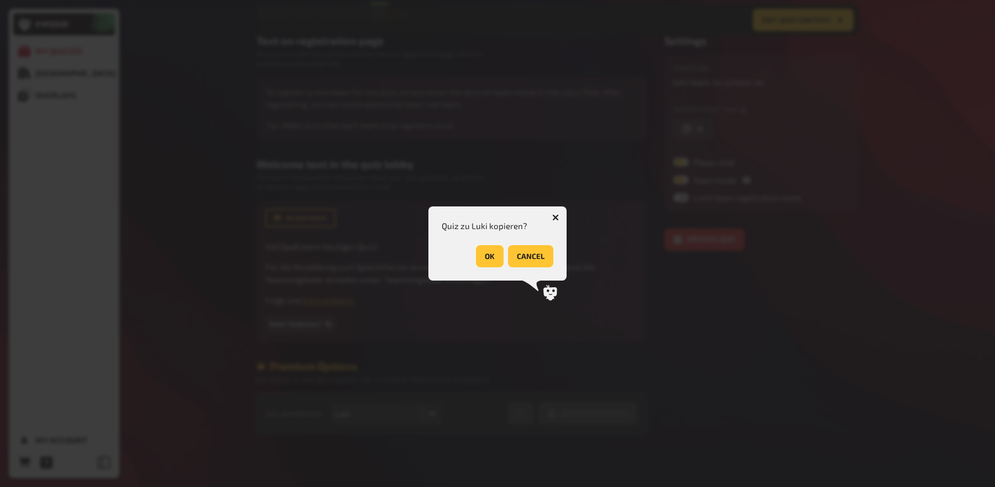
click at [494, 261] on button "OK" at bounding box center [490, 256] width 28 height 22
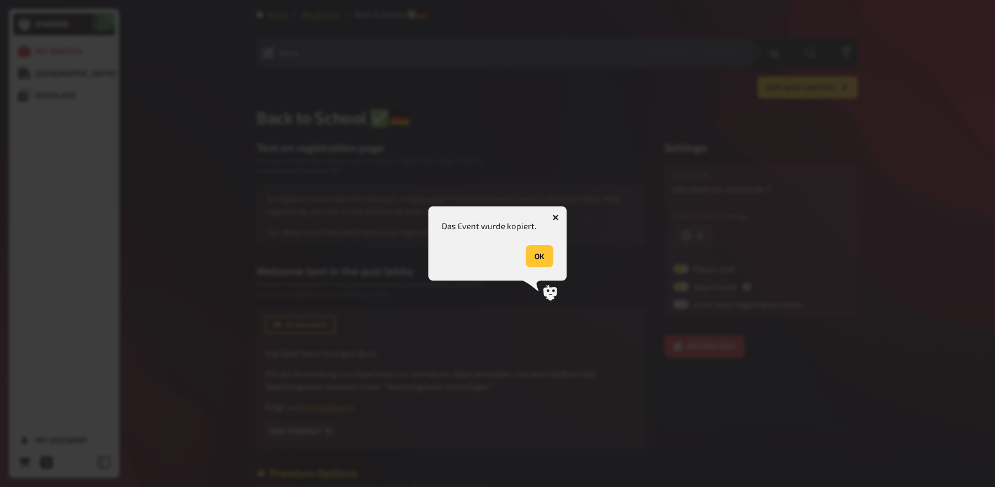
click at [545, 258] on button "OK" at bounding box center [540, 256] width 28 height 22
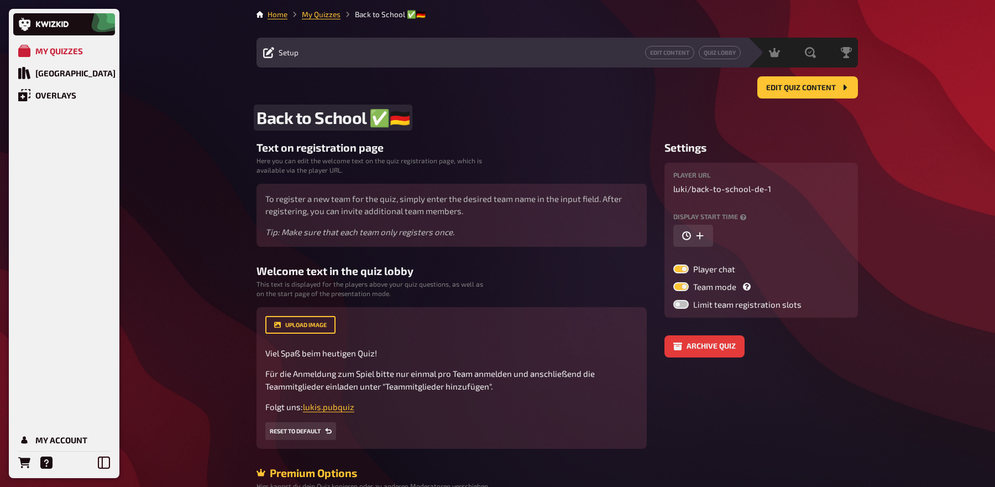
click at [399, 122] on span "Back to School ✅​🇩🇪" at bounding box center [333, 117] width 153 height 20
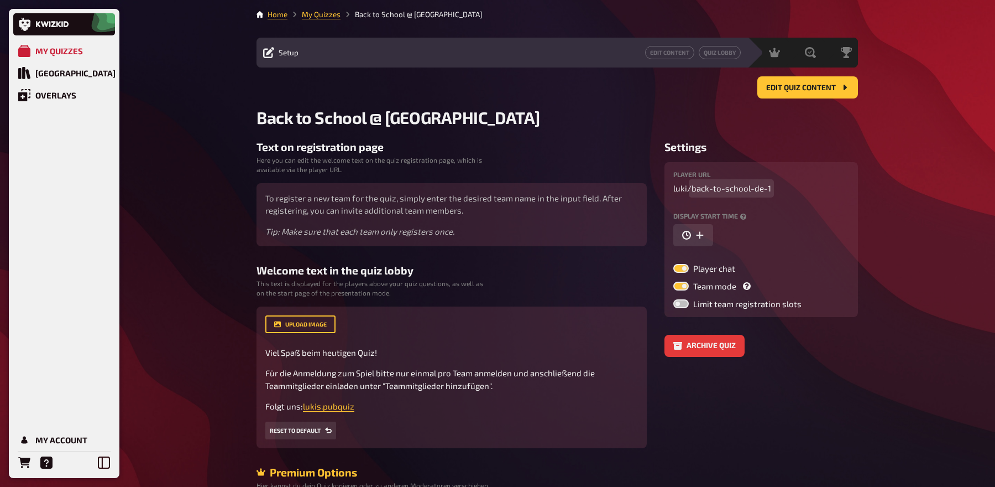
click at [754, 189] on span "back-to-school-de-1" at bounding box center [732, 188] width 80 height 13
click at [701, 237] on icon "button" at bounding box center [700, 235] width 9 height 9
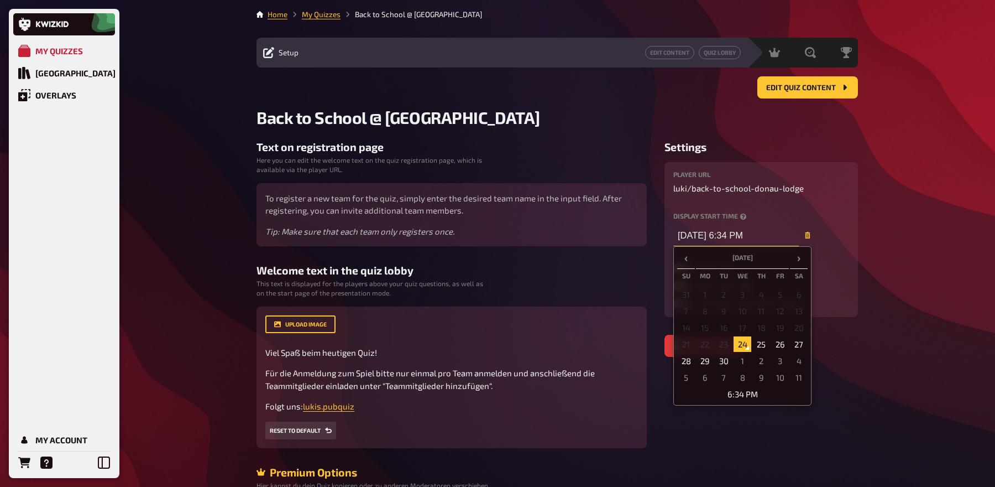
click at [735, 234] on input "09/24/2025 6:34 PM" at bounding box center [736, 235] width 126 height 22
click at [748, 392] on td "6:34 PM" at bounding box center [742, 393] width 130 height 15
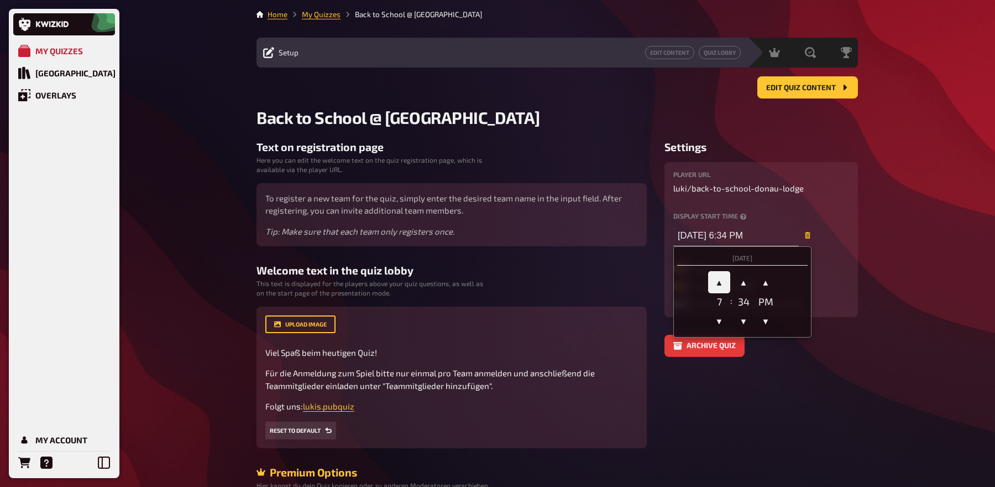
click at [716, 281] on span "▲" at bounding box center [719, 282] width 22 height 22
click at [742, 305] on div "34" at bounding box center [744, 301] width 22 height 12
click at [746, 320] on span "▼" at bounding box center [744, 321] width 22 height 22
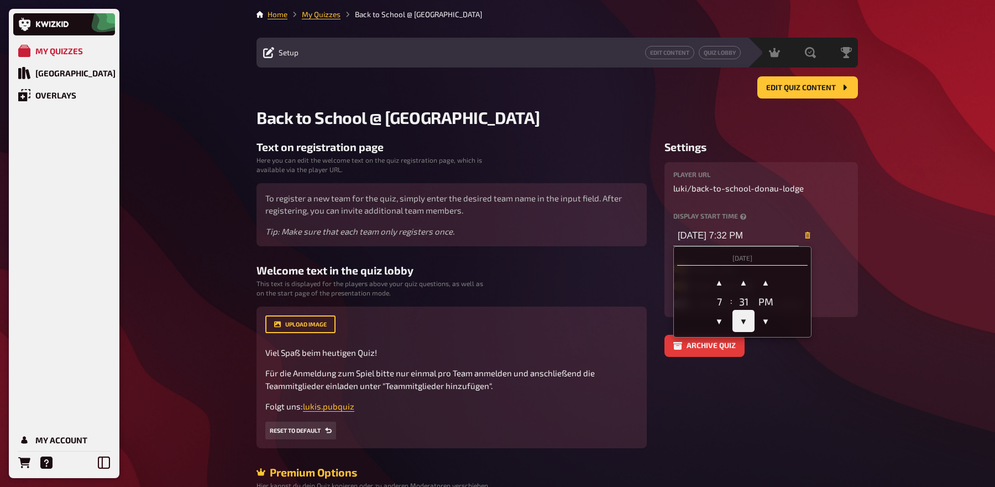
click at [746, 320] on span "▼" at bounding box center [744, 321] width 22 height 22
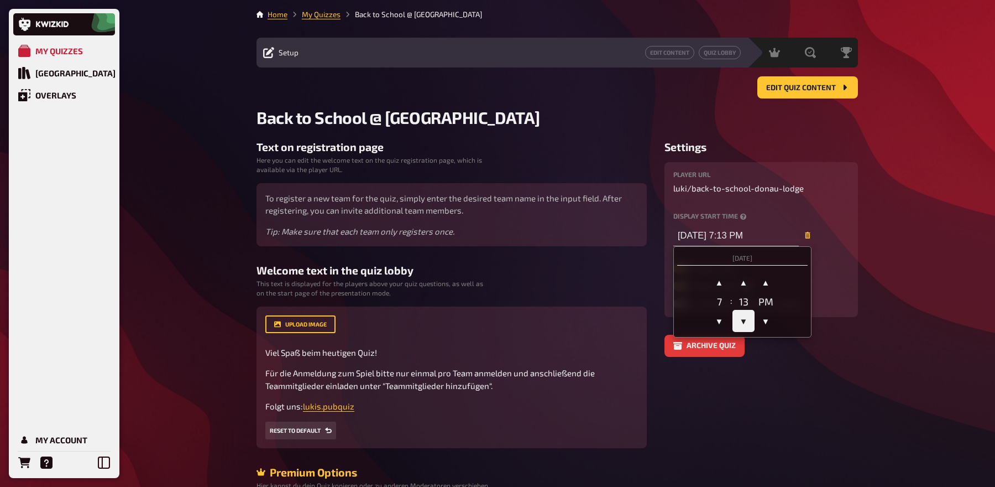
click at [746, 320] on span "▼" at bounding box center [744, 321] width 22 height 22
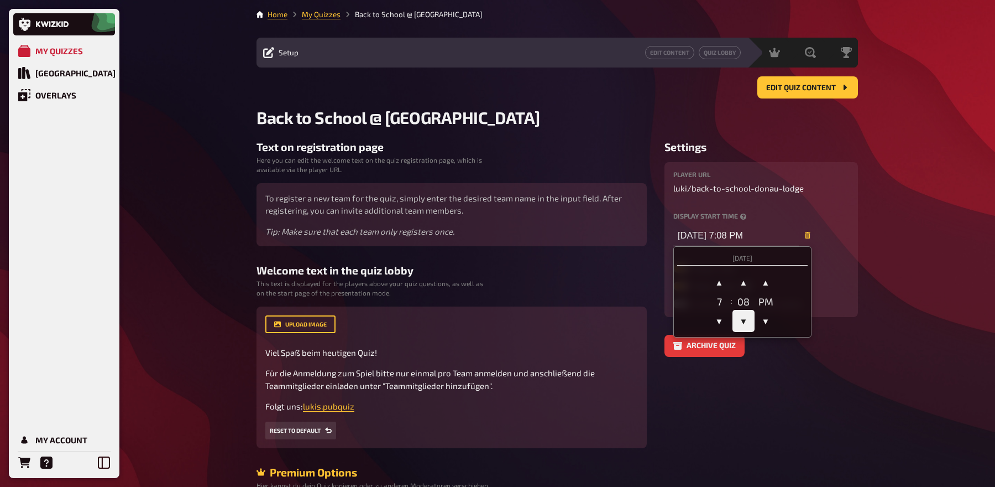
click at [746, 320] on span "▼" at bounding box center [744, 321] width 22 height 22
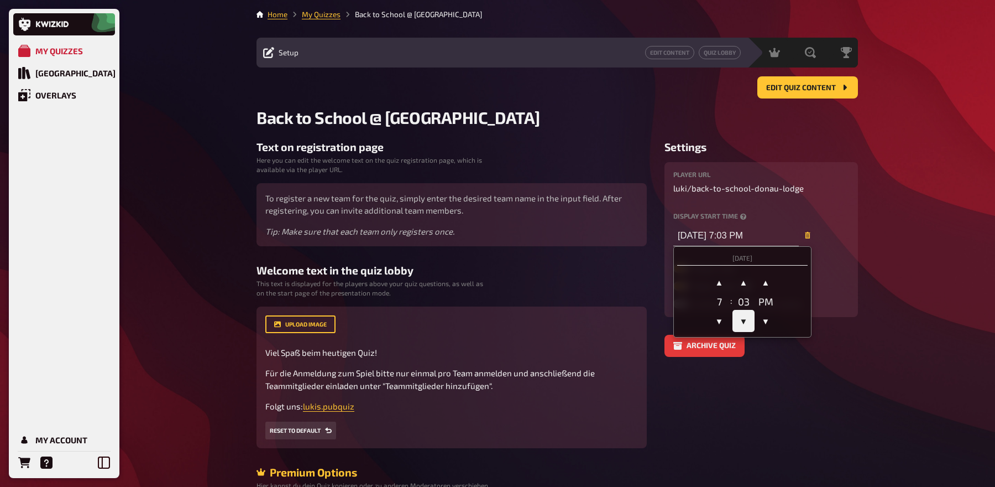
click at [746, 320] on span "▼" at bounding box center [744, 321] width 22 height 22
type input "09/24/2025 7:00 PM"
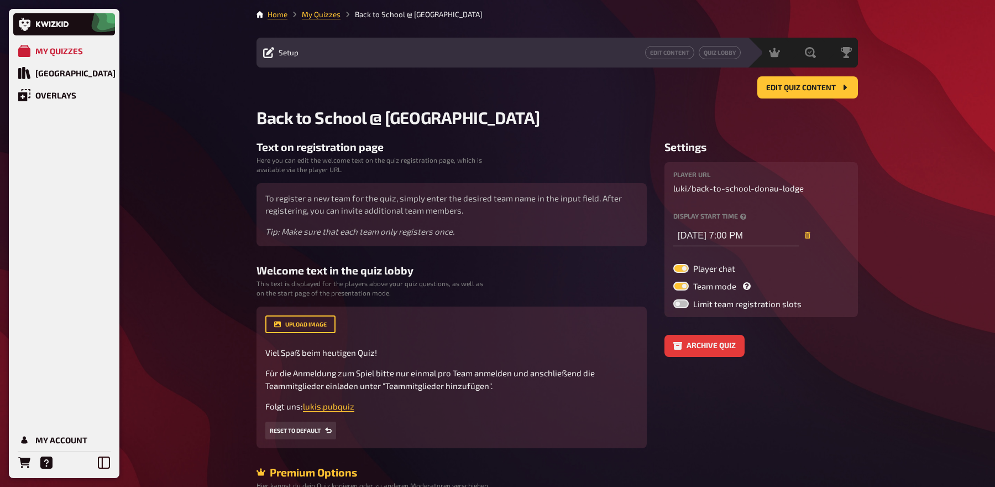
click at [470, 273] on h3 "Welcome text in the quiz lobby" at bounding box center [452, 270] width 390 height 13
click at [681, 55] on link "Edit Content" at bounding box center [669, 52] width 49 height 13
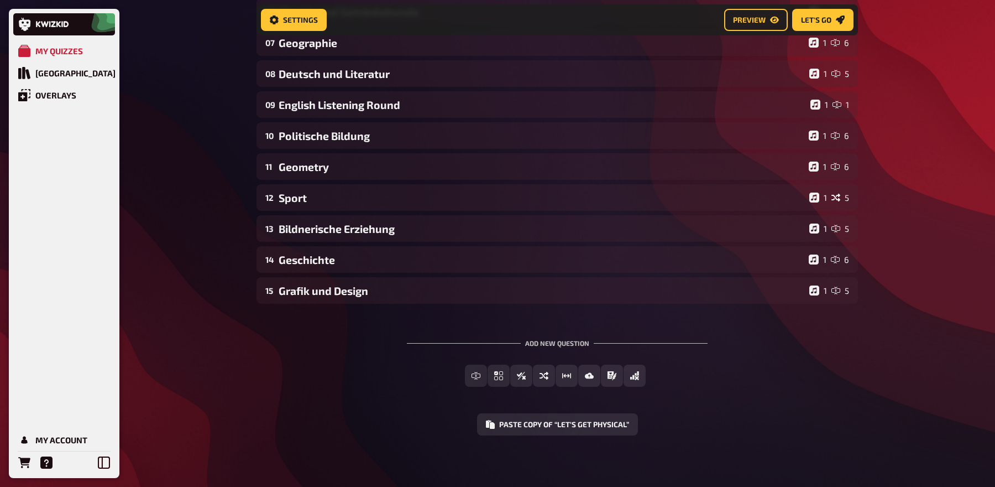
scroll to position [307, 0]
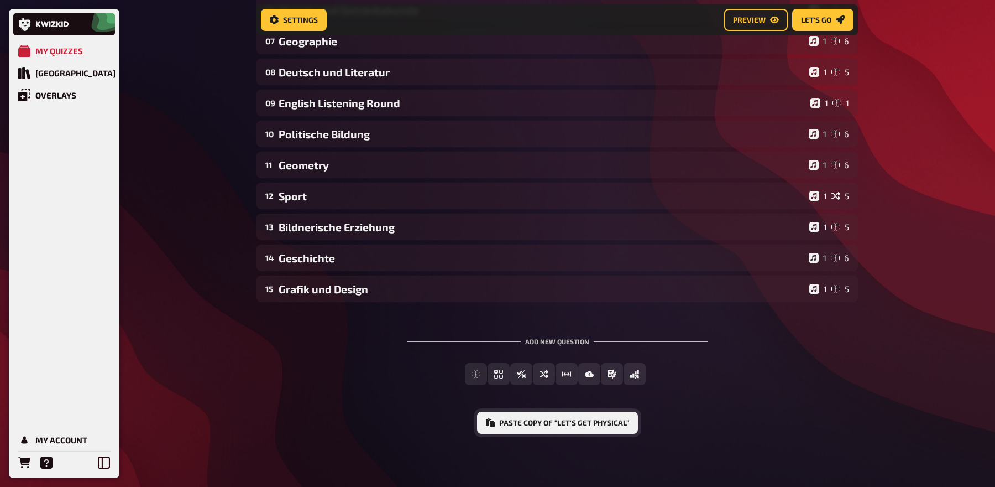
click at [523, 422] on button "Paste copy of “Let's get Physical”" at bounding box center [557, 422] width 161 height 22
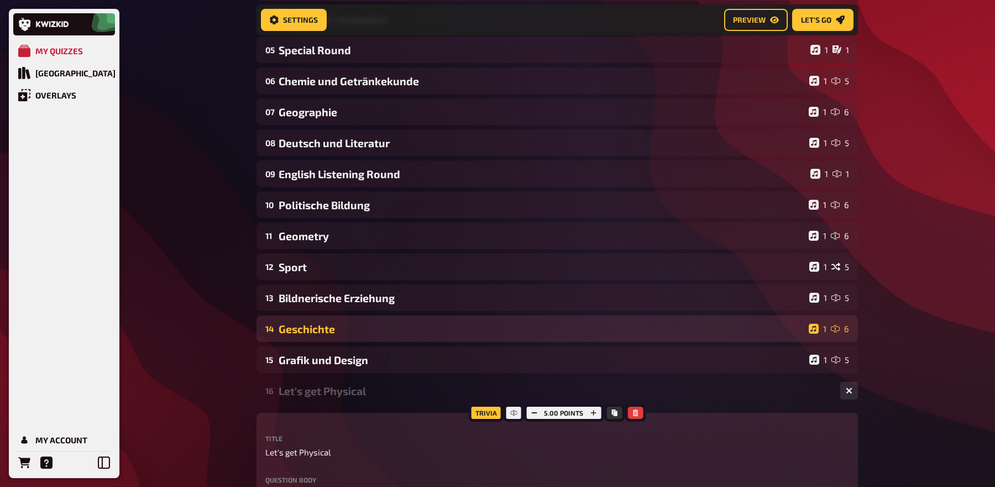
scroll to position [249, 0]
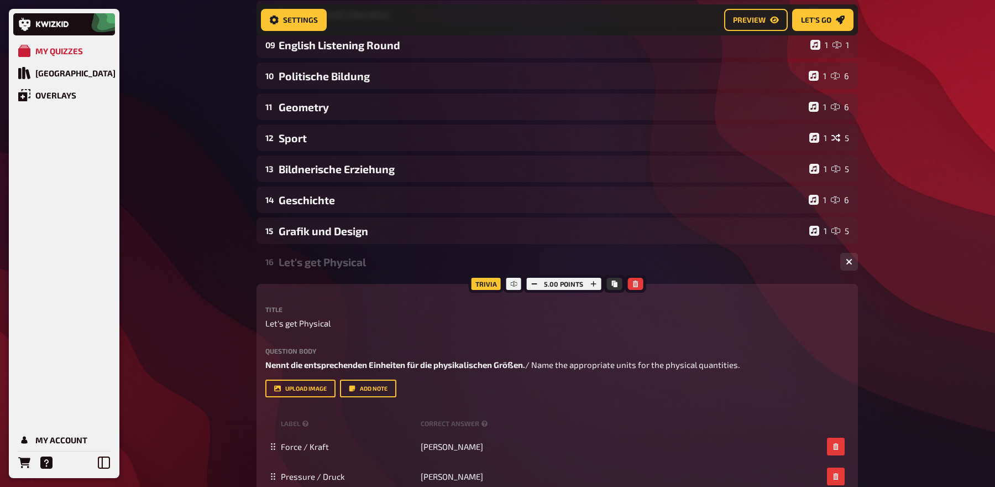
click at [409, 263] on div "Let's get Physical" at bounding box center [555, 261] width 553 height 13
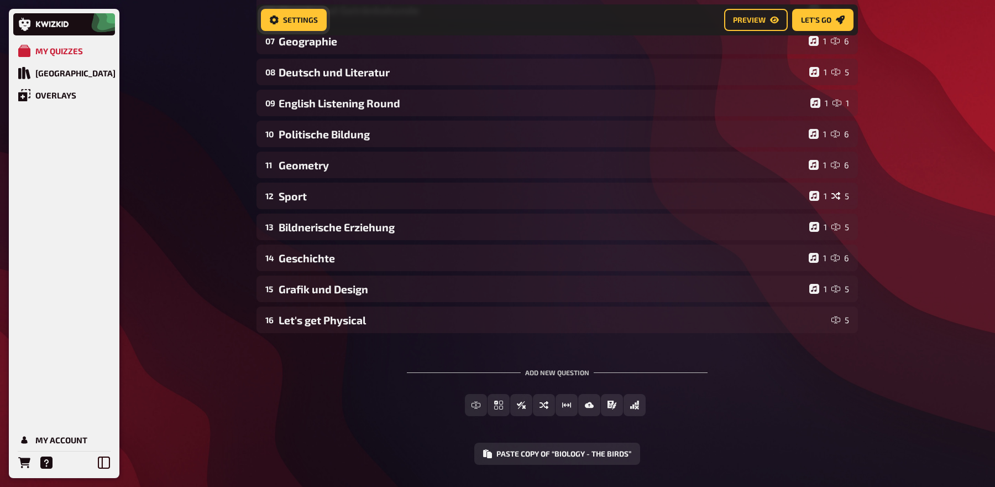
scroll to position [338, 0]
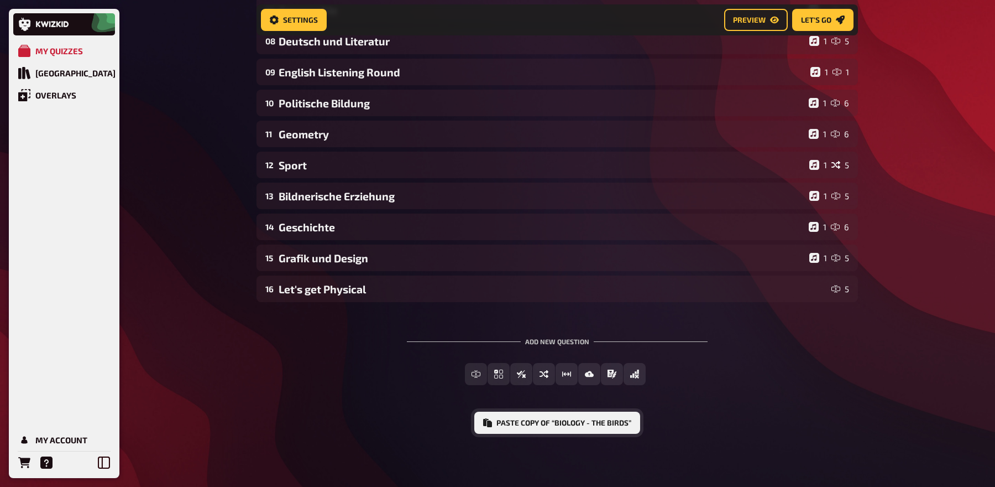
click at [528, 421] on button "Paste copy of “Biology - The Birds”" at bounding box center [557, 422] width 166 height 22
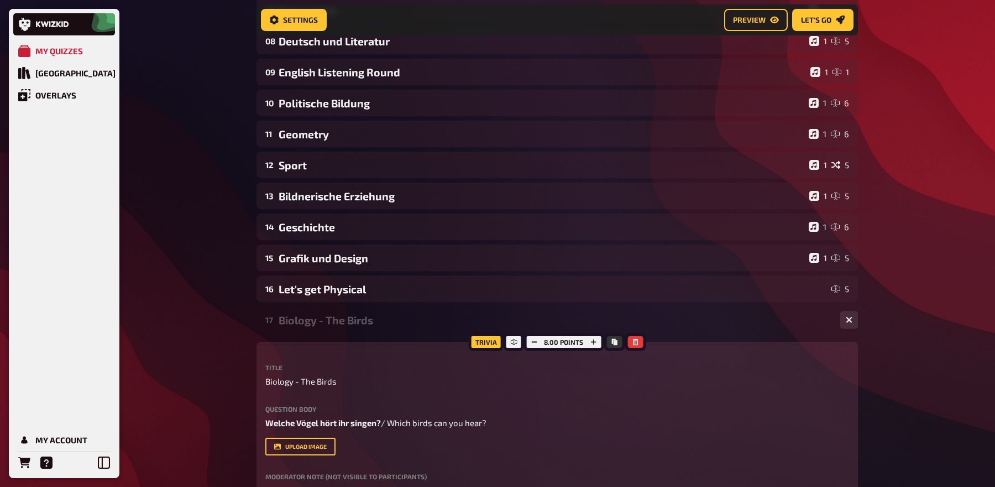
click at [372, 320] on div "Biology - The Birds" at bounding box center [555, 319] width 553 height 13
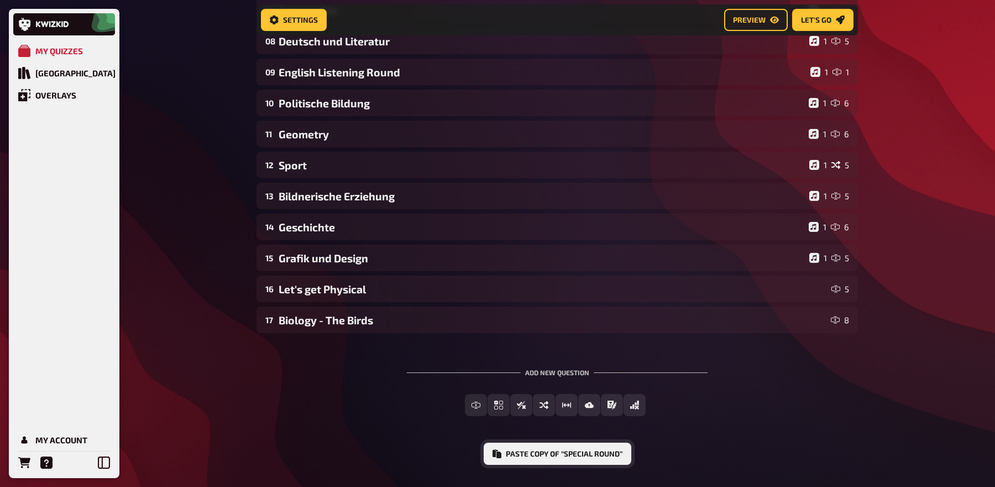
click at [507, 451] on button "Paste copy of “Special Round”" at bounding box center [558, 453] width 148 height 22
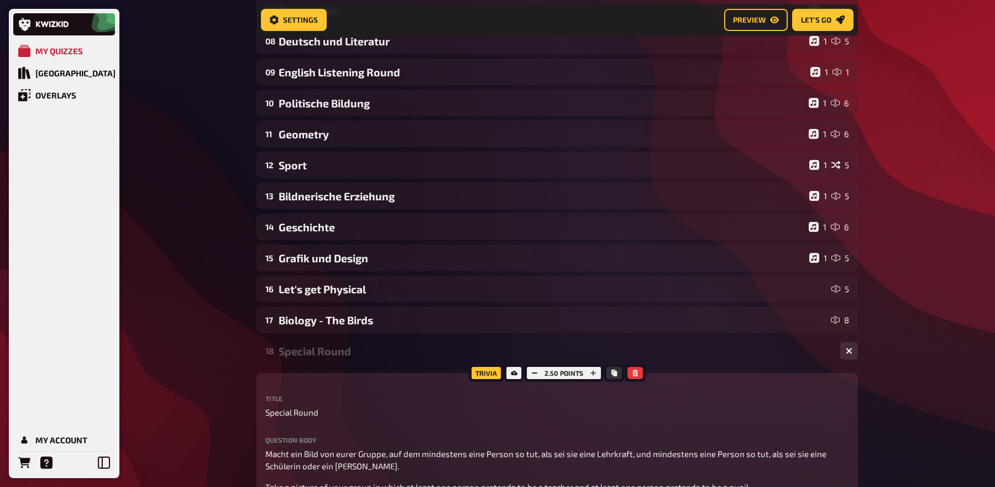
click at [349, 348] on div "Special Round" at bounding box center [555, 350] width 553 height 13
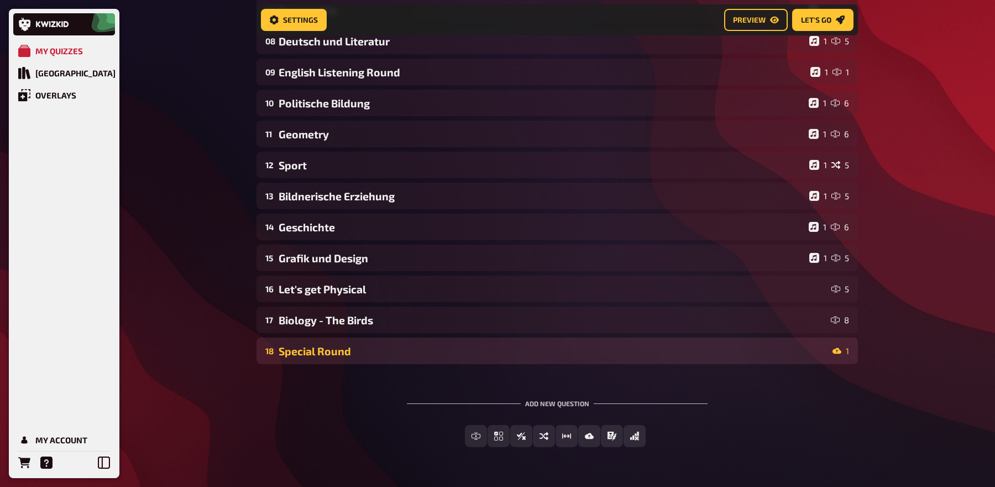
click at [349, 348] on div "Special Round" at bounding box center [554, 350] width 550 height 13
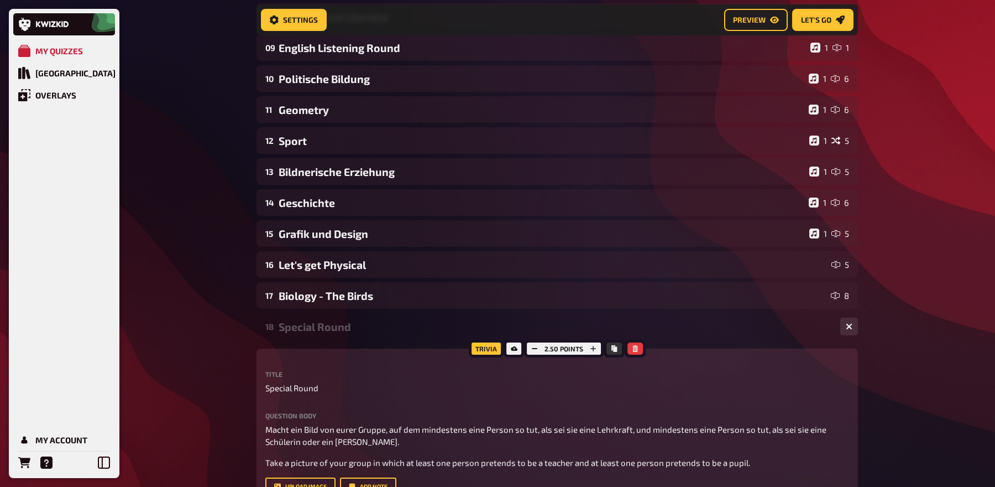
scroll to position [357, 0]
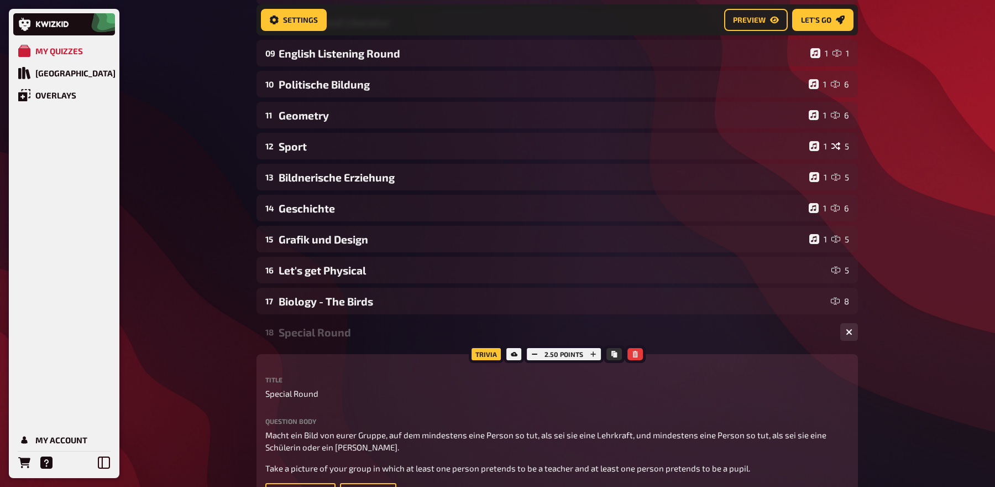
click at [349, 333] on div "Special Round" at bounding box center [555, 332] width 553 height 13
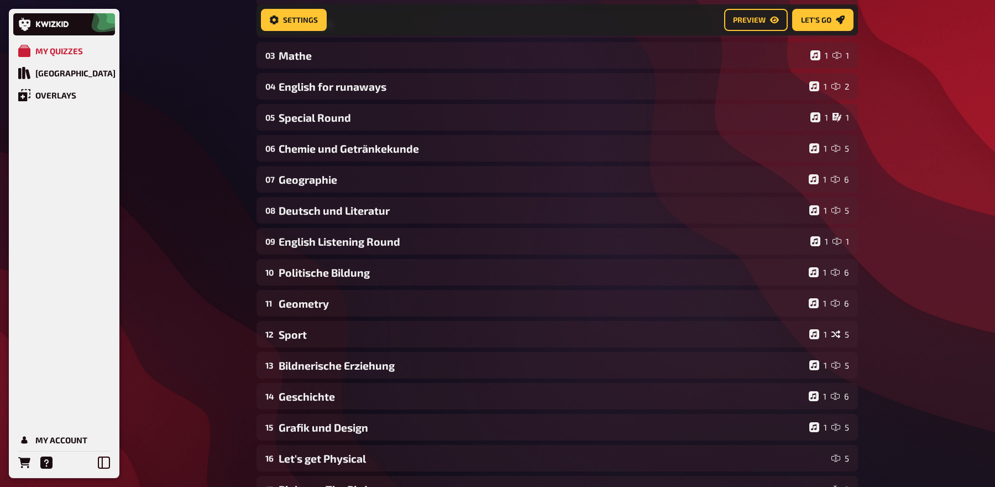
scroll to position [156, 0]
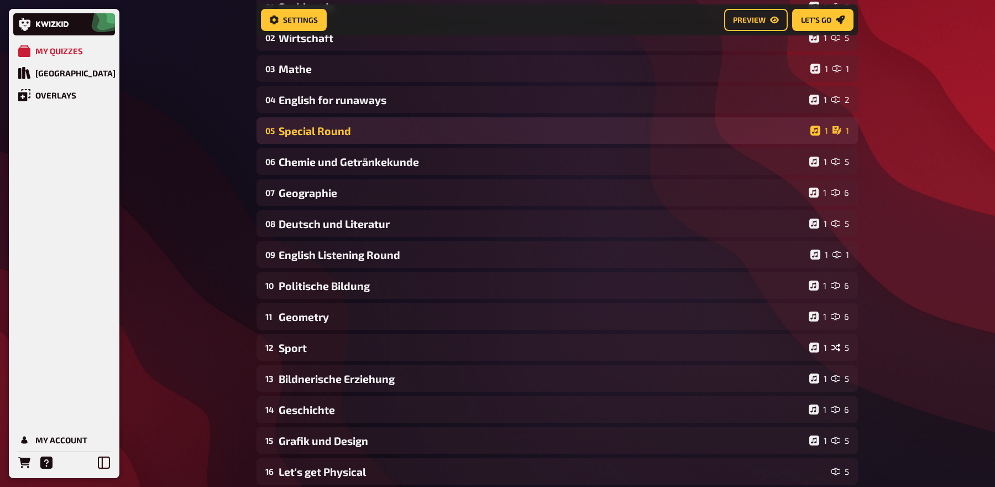
click at [389, 135] on div "Special Round" at bounding box center [542, 130] width 527 height 13
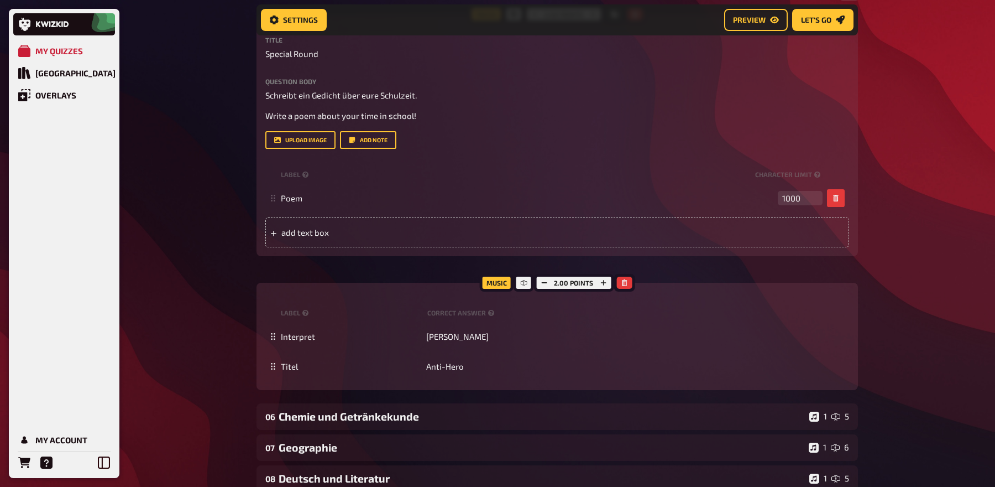
scroll to position [476, 0]
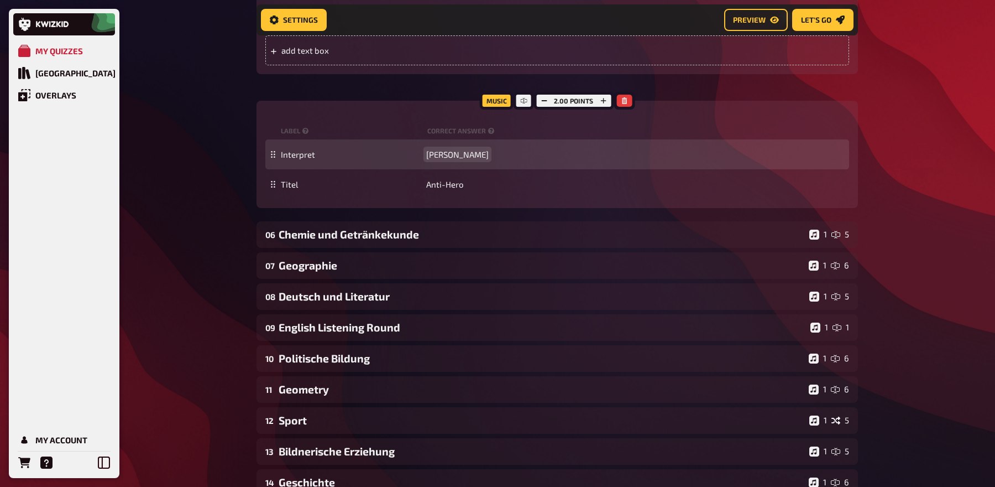
click at [445, 149] on span "[PERSON_NAME]" at bounding box center [457, 154] width 62 height 10
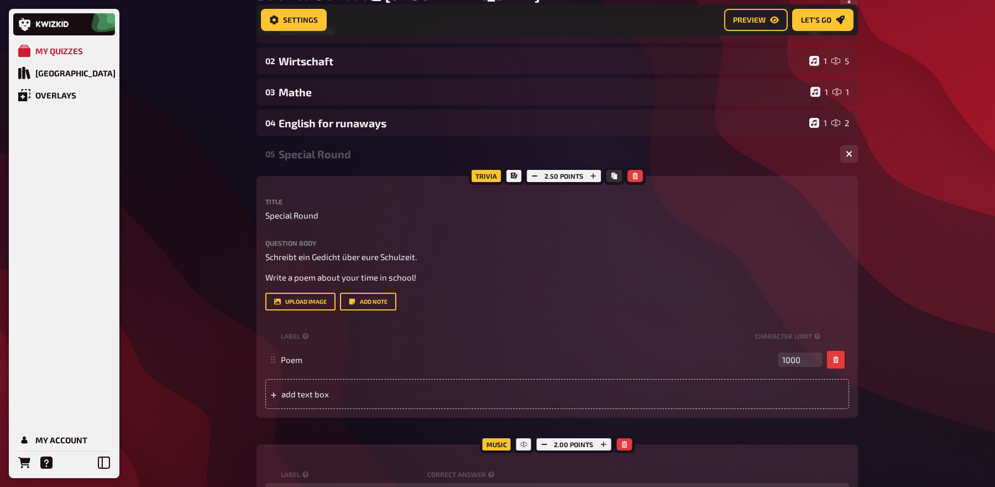
scroll to position [0, 0]
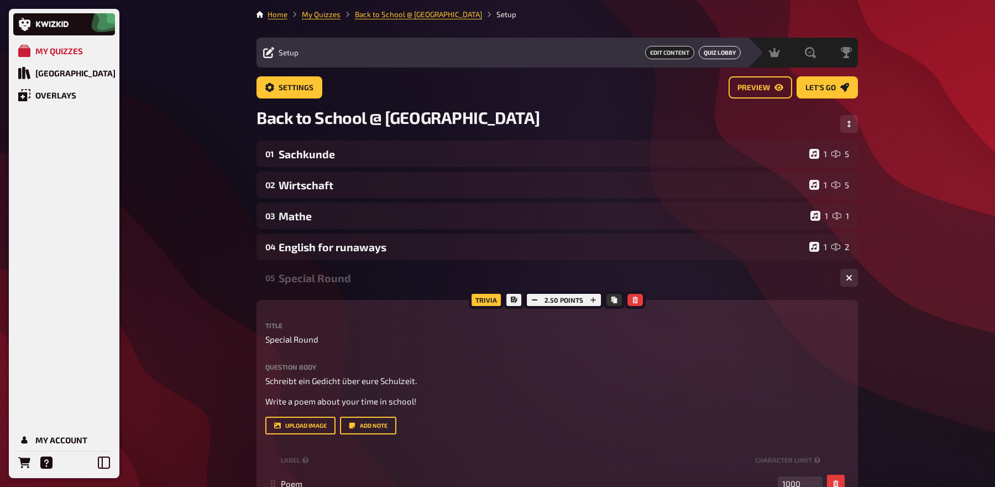
click at [723, 54] on link "Quiz Lobby" at bounding box center [720, 52] width 42 height 13
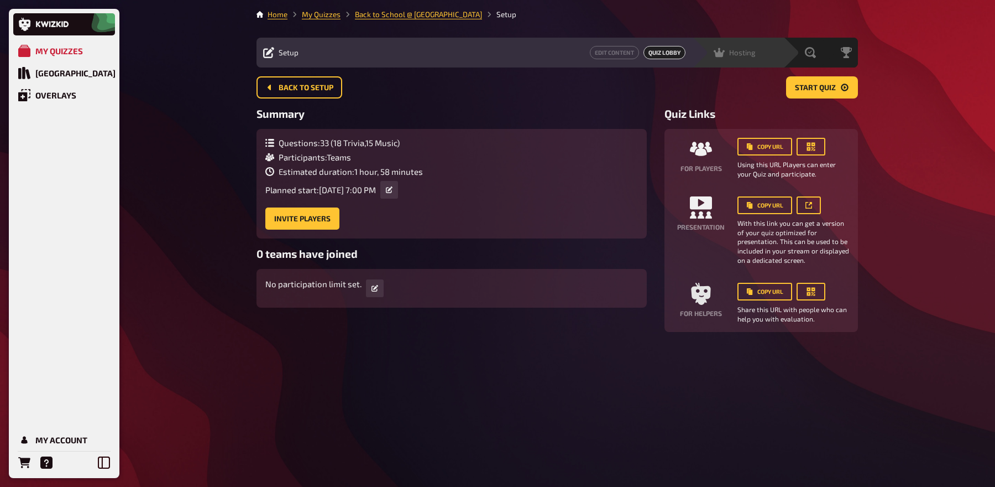
click at [759, 50] on div "Hosting undefined" at bounding box center [745, 52] width 76 height 11
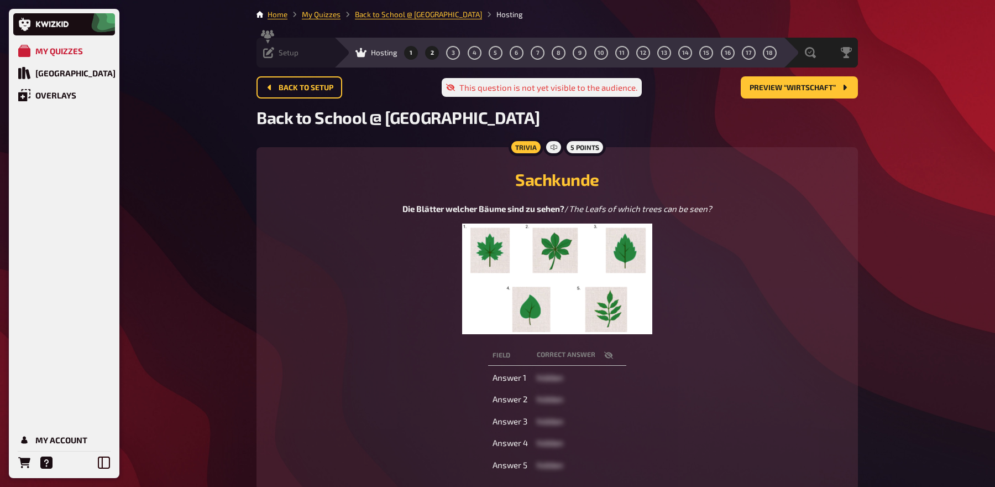
click at [423, 54] on button "2" at bounding box center [432, 53] width 18 height 18
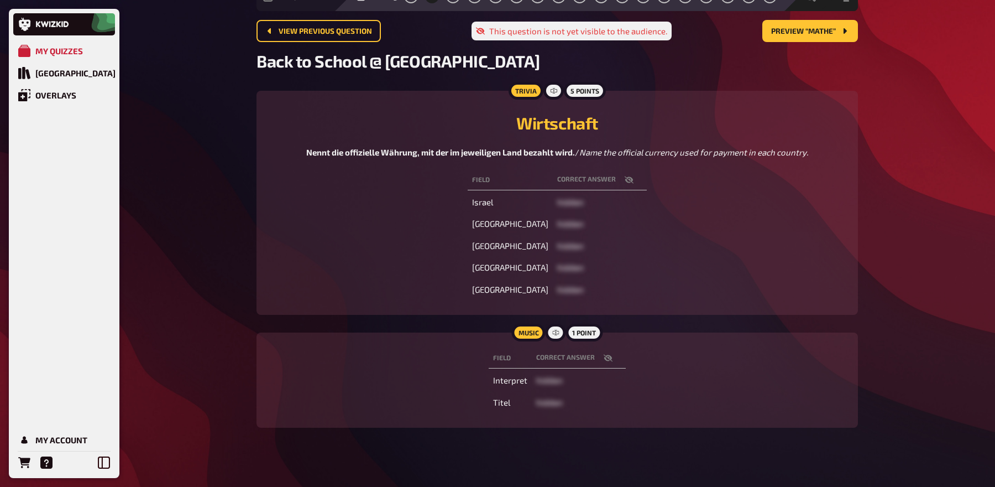
scroll to position [66, 0]
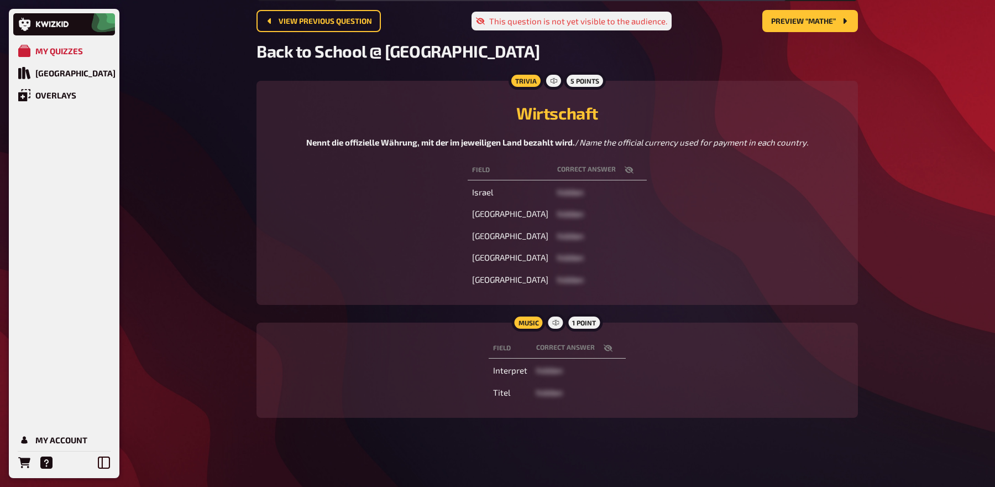
click at [605, 348] on icon "button" at bounding box center [608, 347] width 9 height 7
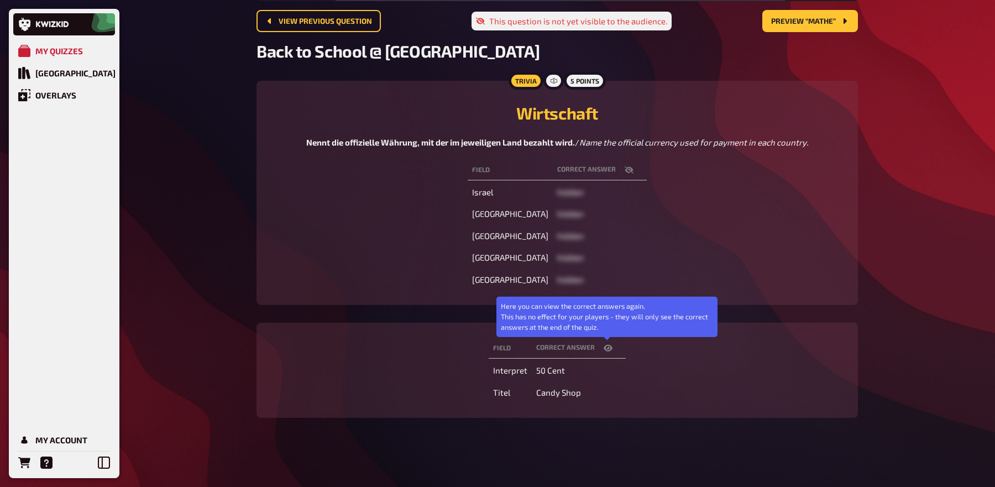
click at [605, 348] on icon "button" at bounding box center [608, 347] width 9 height 7
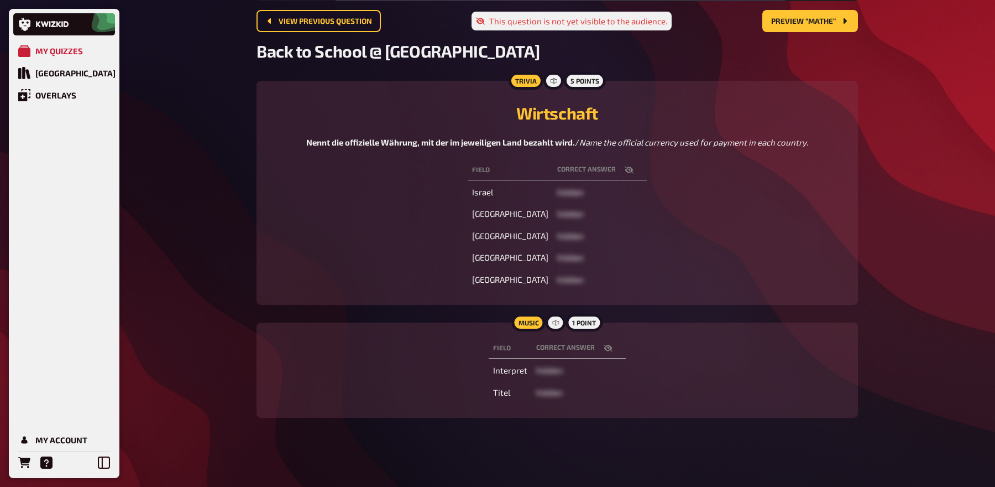
scroll to position [0, 0]
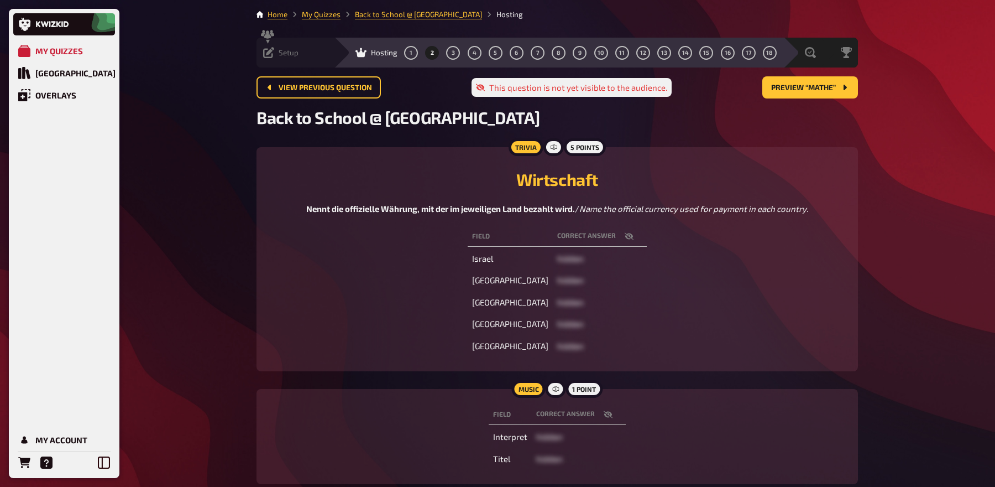
click at [297, 43] on div "Setup Edit Content Quiz Lobby" at bounding box center [295, 53] width 77 height 30
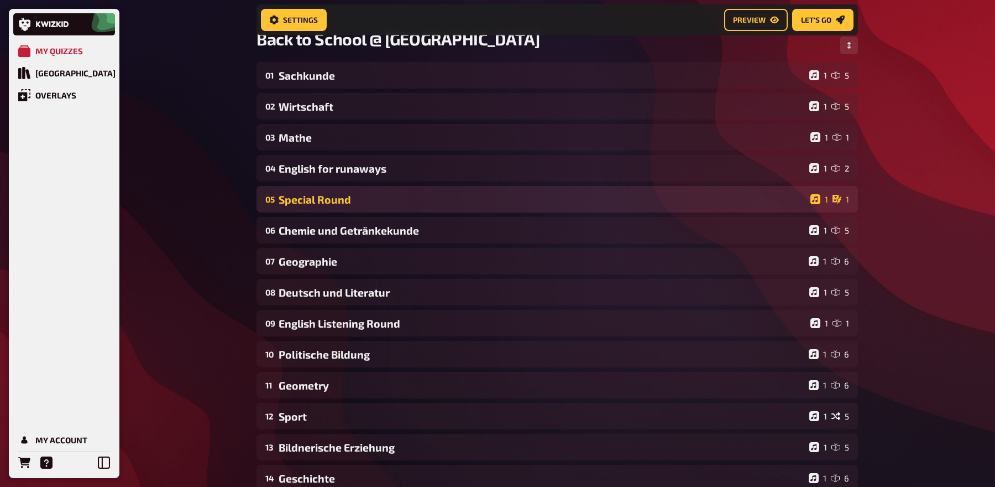
click at [424, 208] on div "05 Special Round 1 1" at bounding box center [558, 199] width 602 height 27
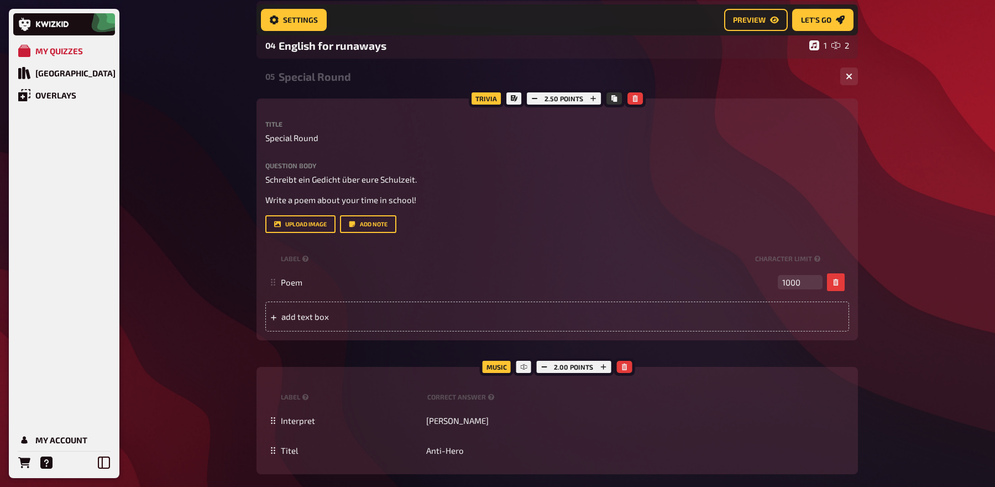
scroll to position [286, 0]
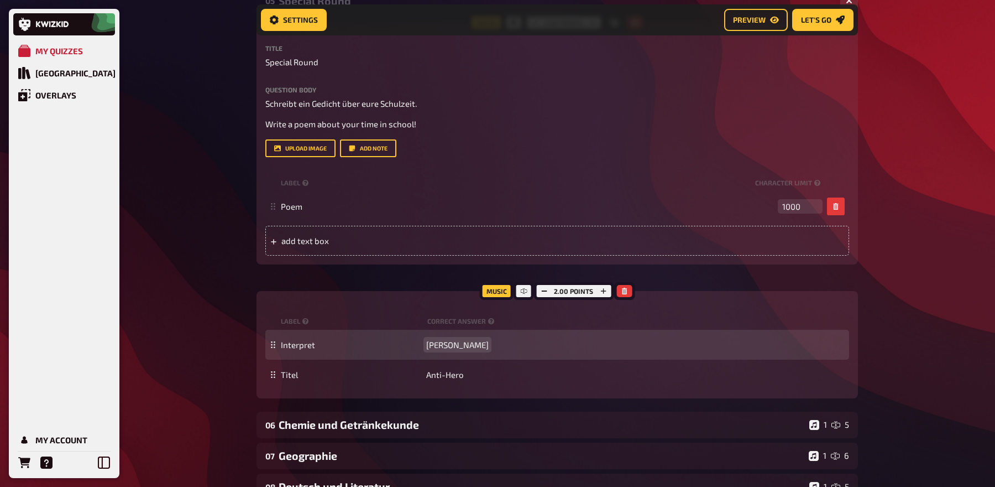
click at [449, 344] on span "[PERSON_NAME]" at bounding box center [457, 344] width 62 height 10
copy span "[PERSON_NAME]"
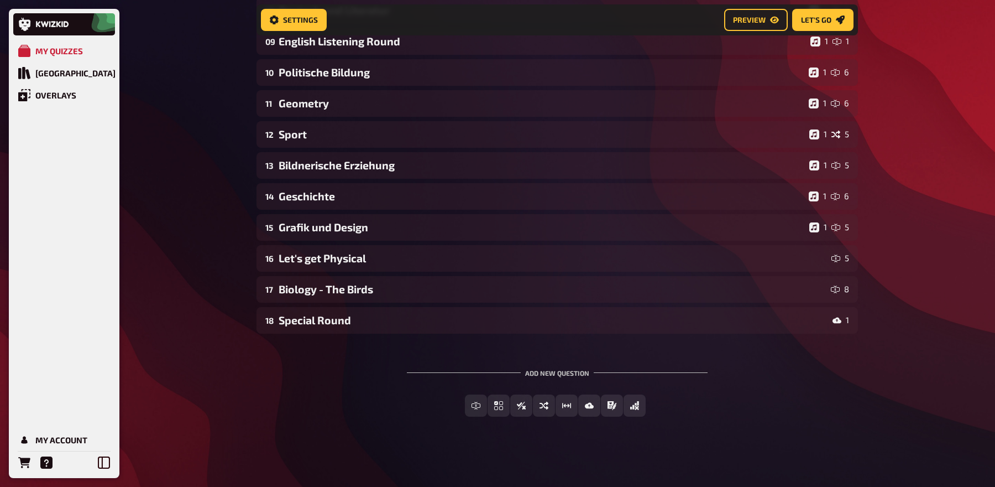
scroll to position [762, 0]
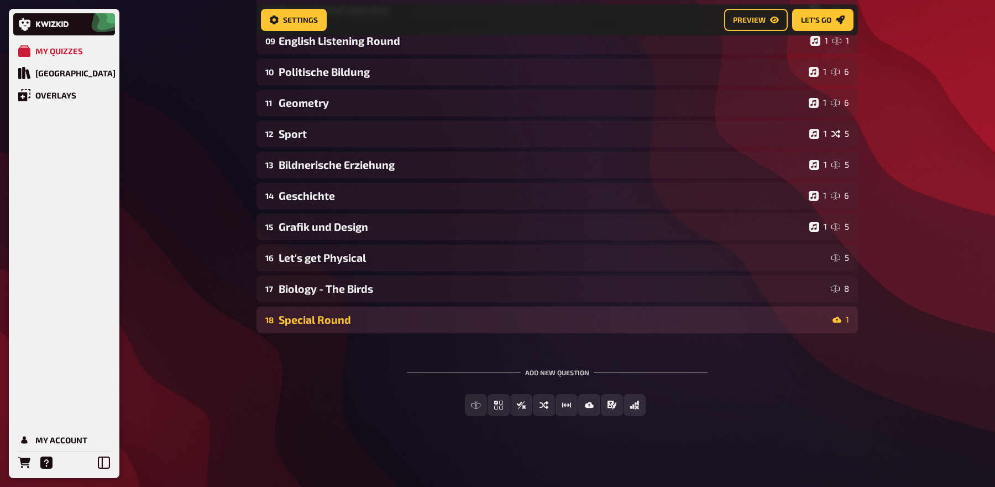
click at [391, 315] on div "Special Round" at bounding box center [554, 319] width 550 height 13
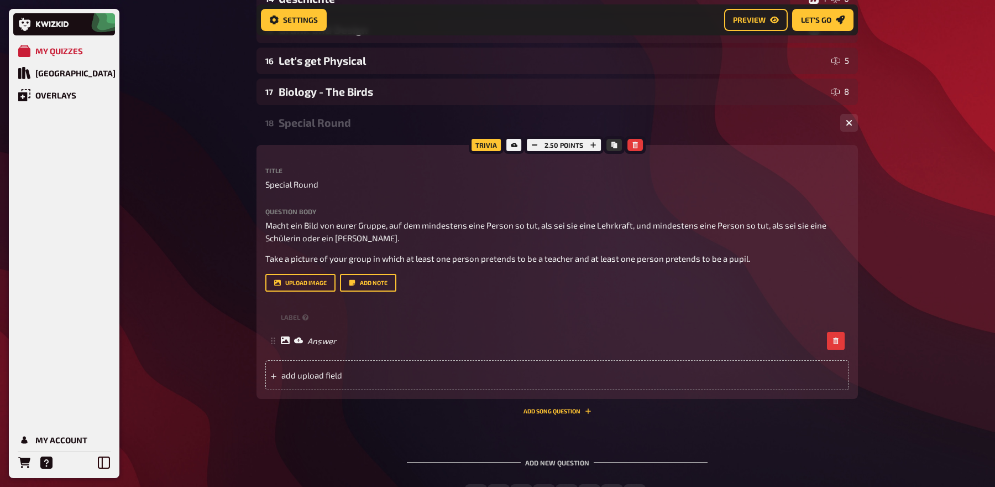
scroll to position [1049, 0]
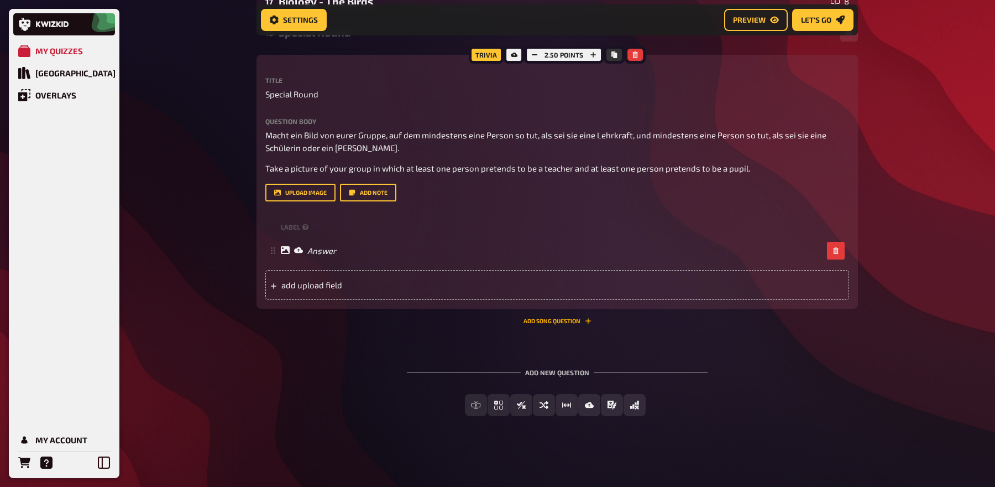
click at [563, 320] on button "Add Song question" at bounding box center [558, 320] width 68 height 7
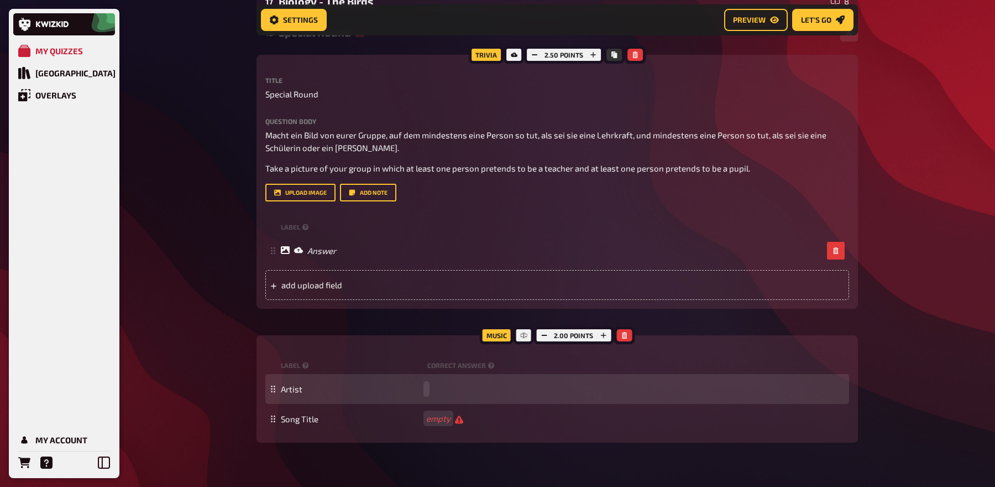
paste span
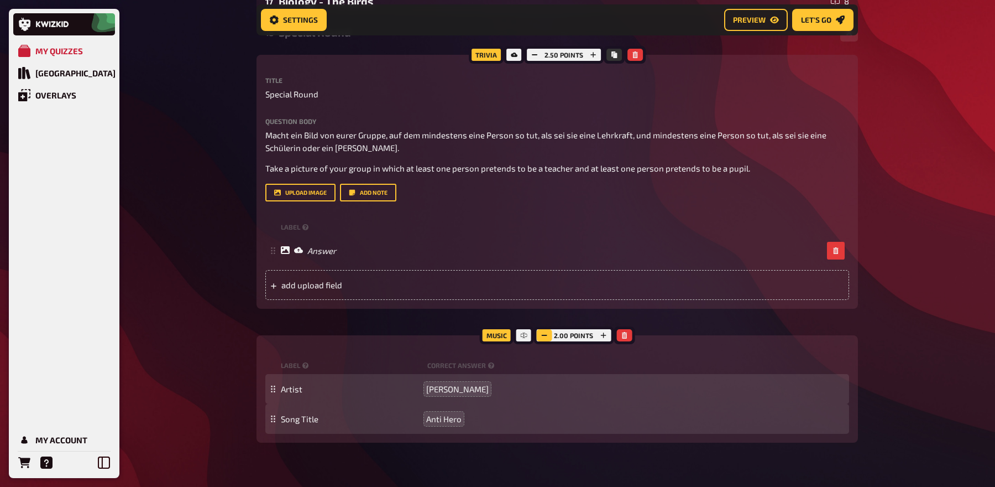
click at [545, 337] on icon "button" at bounding box center [544, 335] width 7 height 7
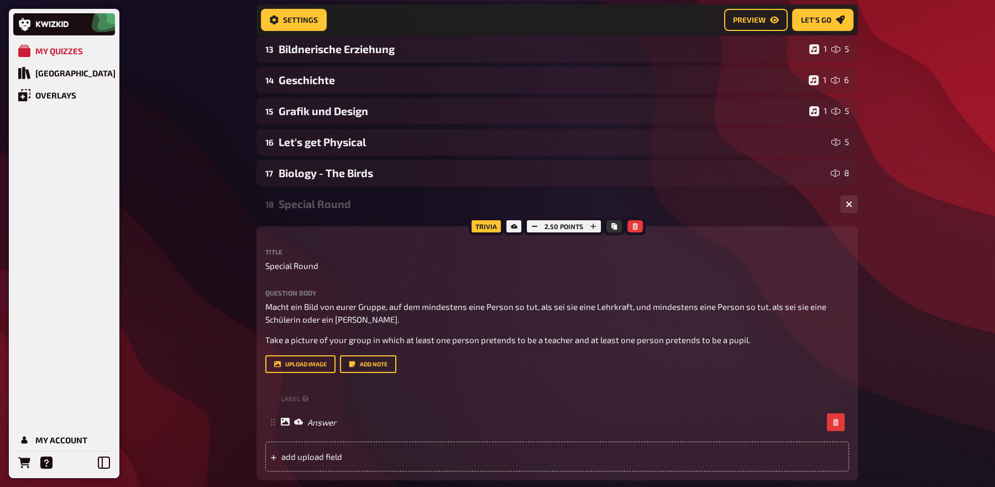
click at [363, 199] on div "Special Round" at bounding box center [555, 203] width 553 height 13
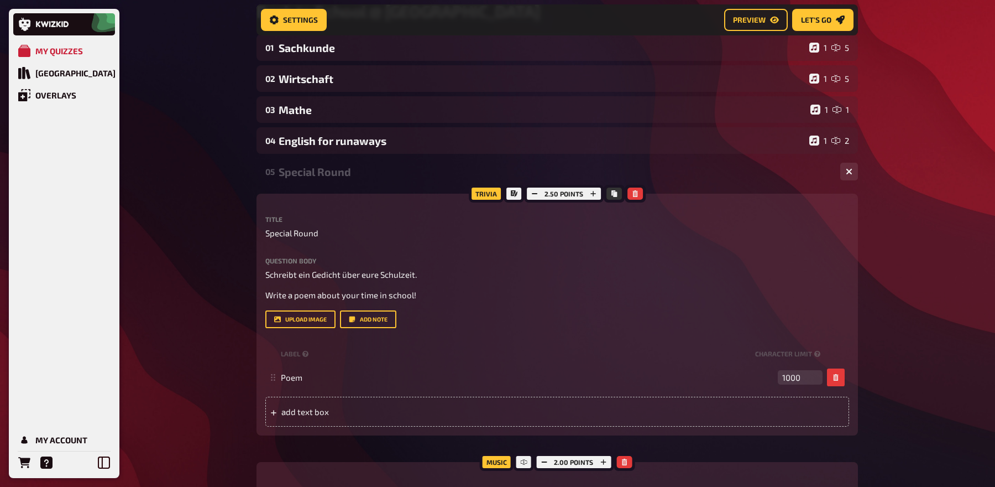
scroll to position [113, 0]
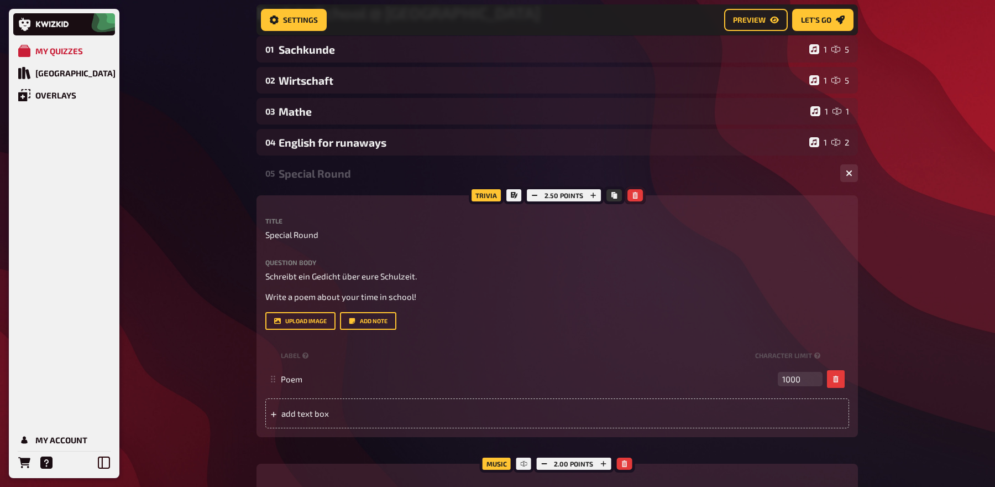
click at [636, 197] on icon "button" at bounding box center [634, 195] width 5 height 7
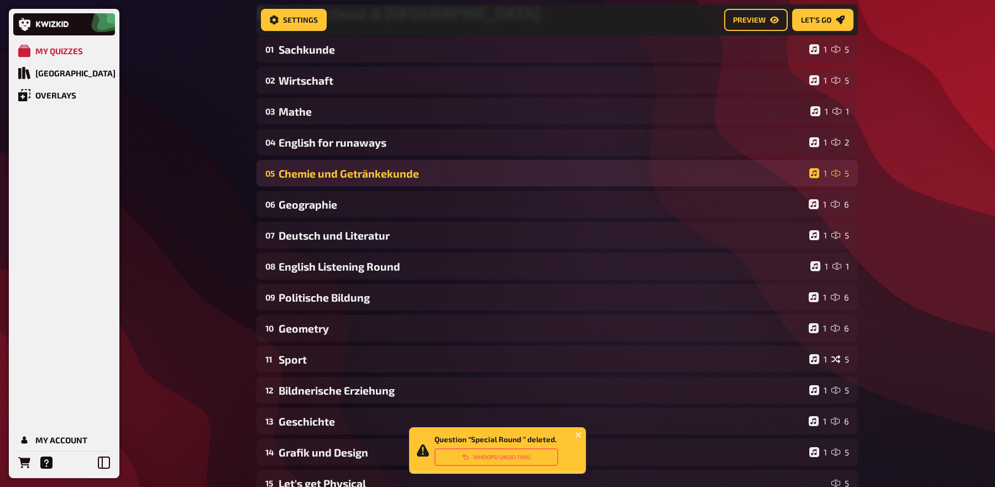
scroll to position [0, 0]
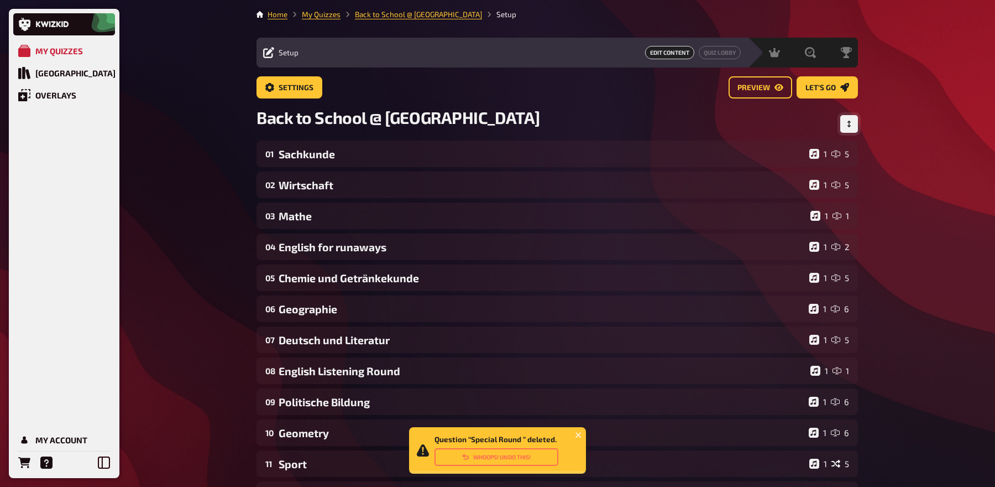
click at [849, 122] on icon "Change Order" at bounding box center [849, 124] width 3 height 7
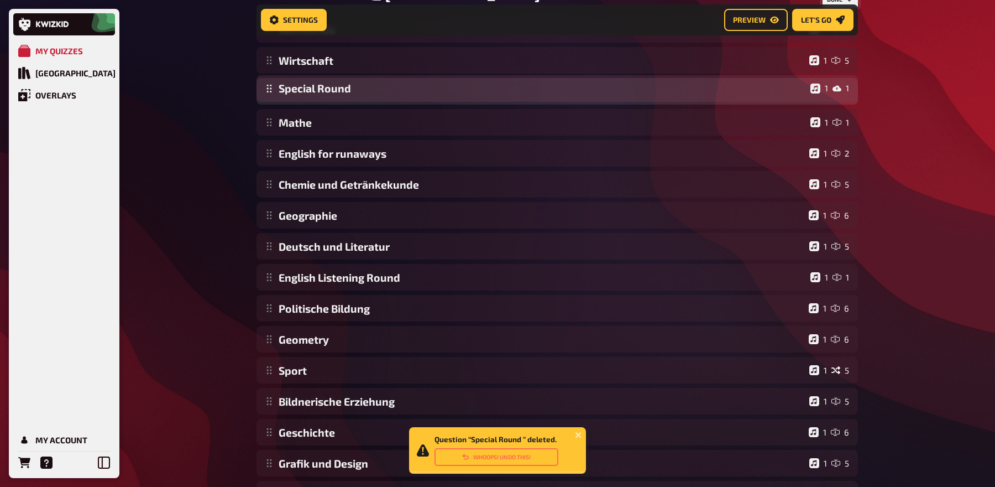
scroll to position [130, 0]
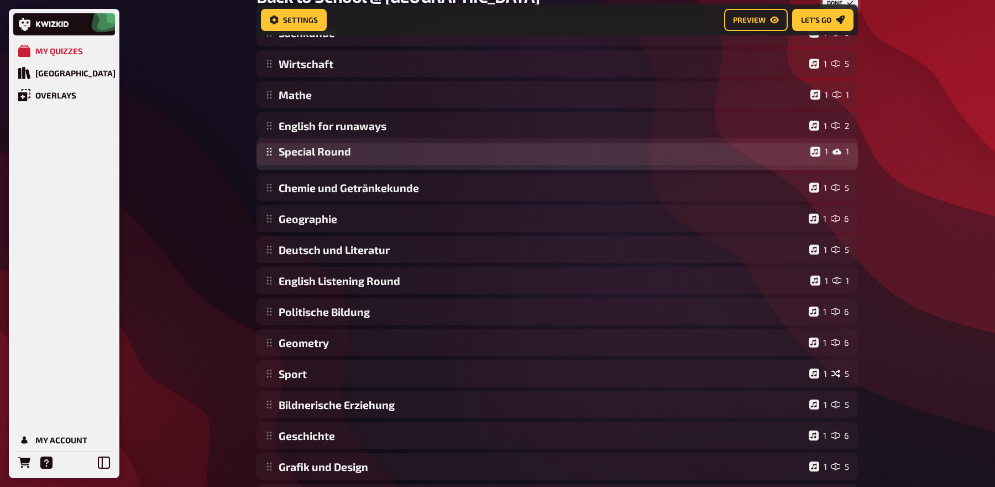
drag, startPoint x: 270, startPoint y: 423, endPoint x: 295, endPoint y: 153, distance: 270.9
click at [295, 153] on div "Sachkunde 1 5 Wirtschaft 1 5 Mathe 1 1 English for runaways 1 2 Chemie und Getr…" at bounding box center [558, 280] width 602 height 522
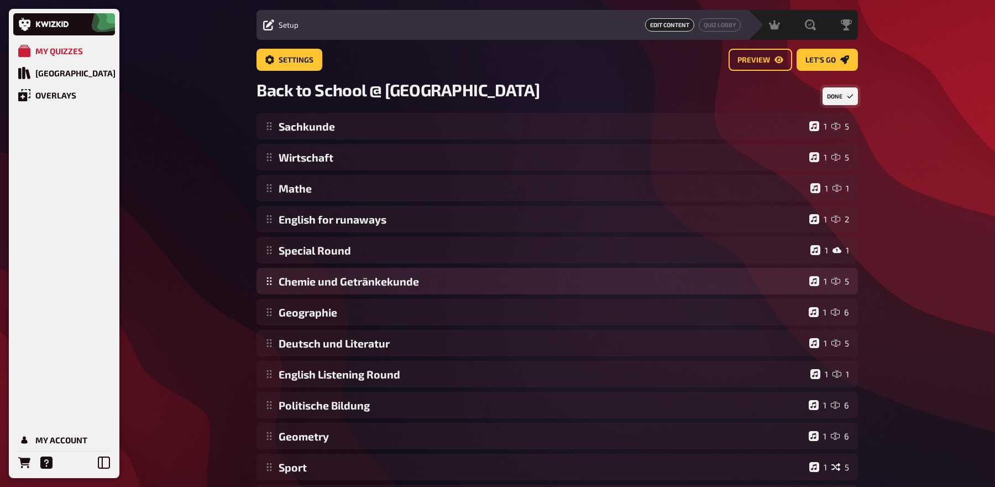
scroll to position [0, 0]
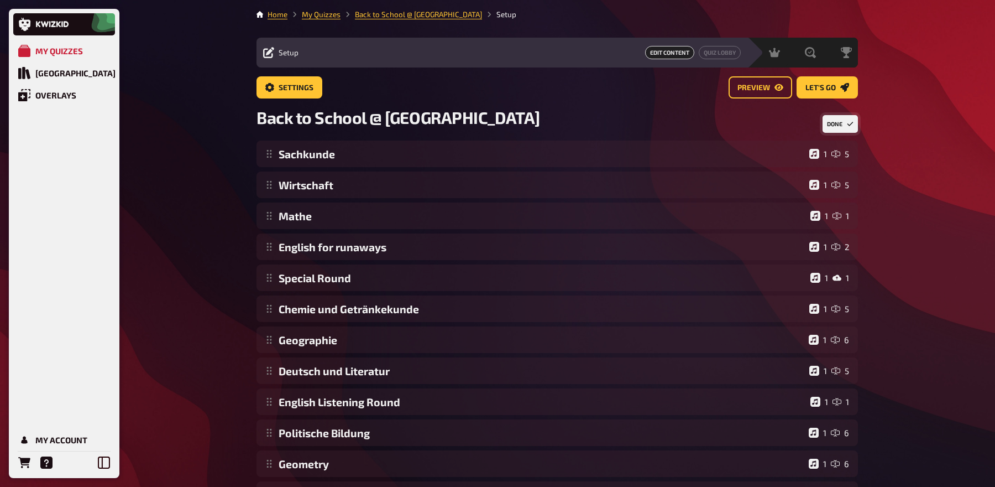
click at [833, 126] on button "Done" at bounding box center [840, 124] width 35 height 18
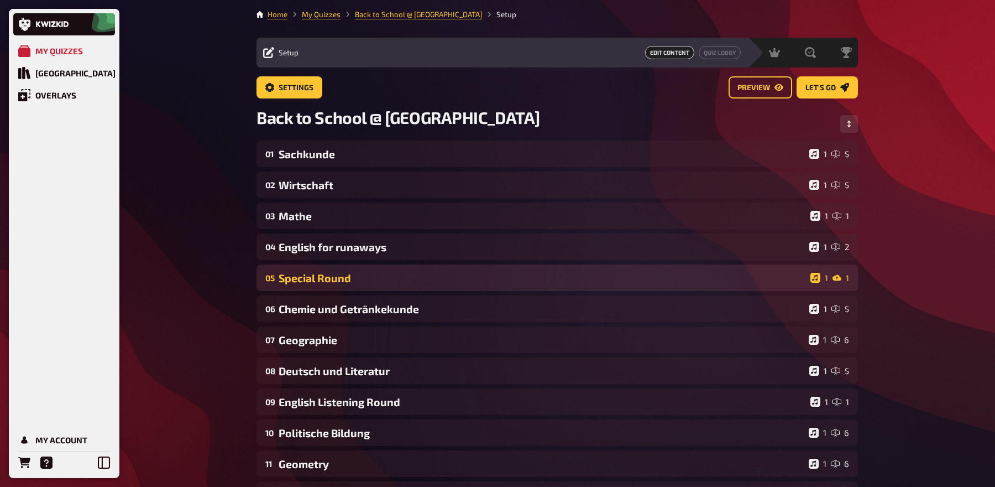
click at [326, 275] on div "Special Round" at bounding box center [542, 277] width 527 height 13
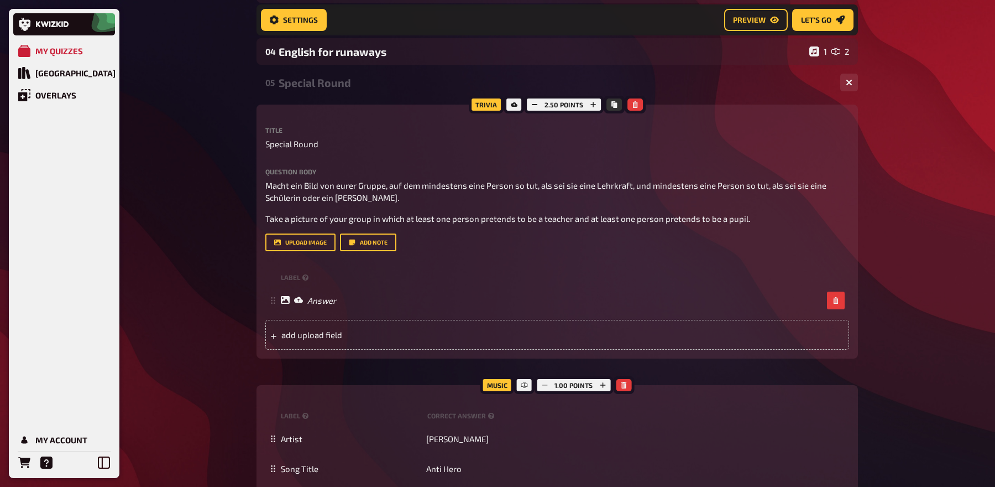
scroll to position [212, 0]
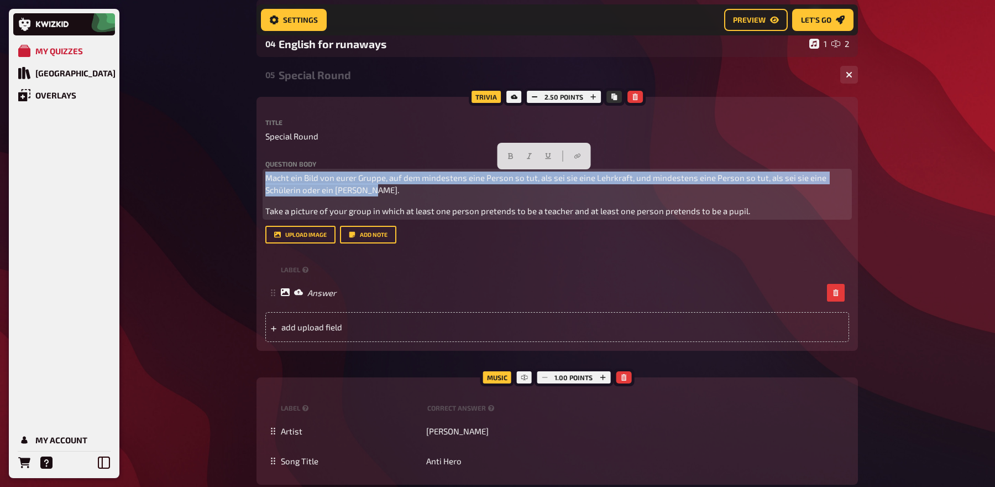
drag, startPoint x: 375, startPoint y: 191, endPoint x: 248, endPoint y: 176, distance: 127.4
click at [248, 176] on div "Home My Quizzes Back to School @ Donau Lodge Setup Setup Edit Content Quiz Lobb…" at bounding box center [557, 403] width 619 height 1230
click at [510, 153] on icon "button" at bounding box center [511, 156] width 7 height 7
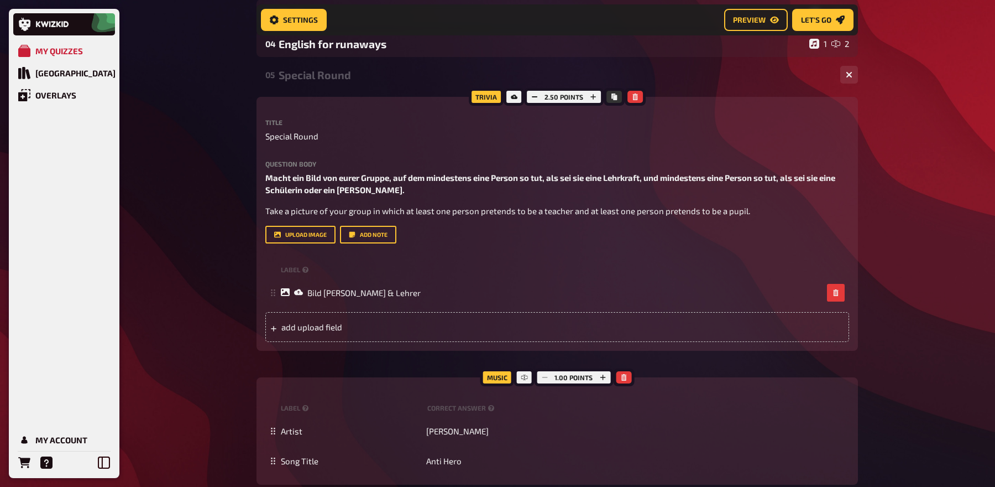
click at [339, 77] on div "Special Round" at bounding box center [555, 75] width 553 height 13
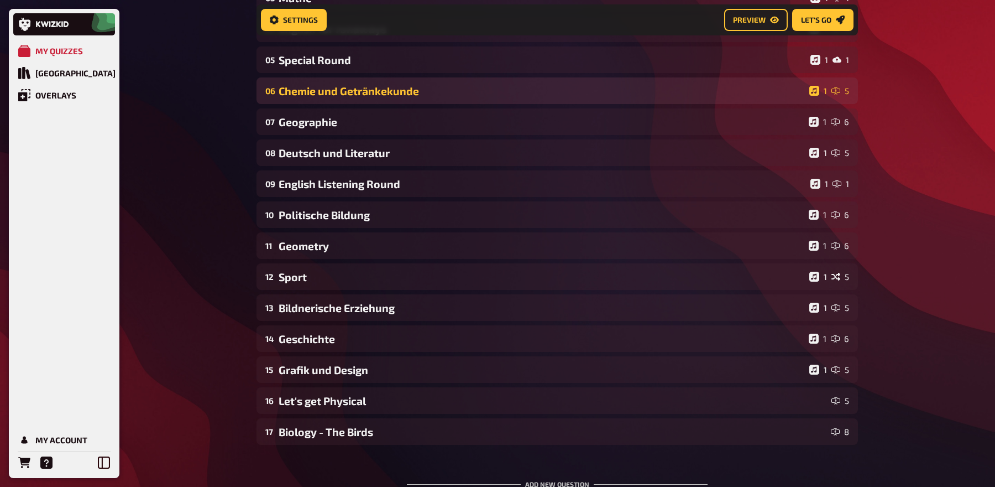
scroll to position [230, 0]
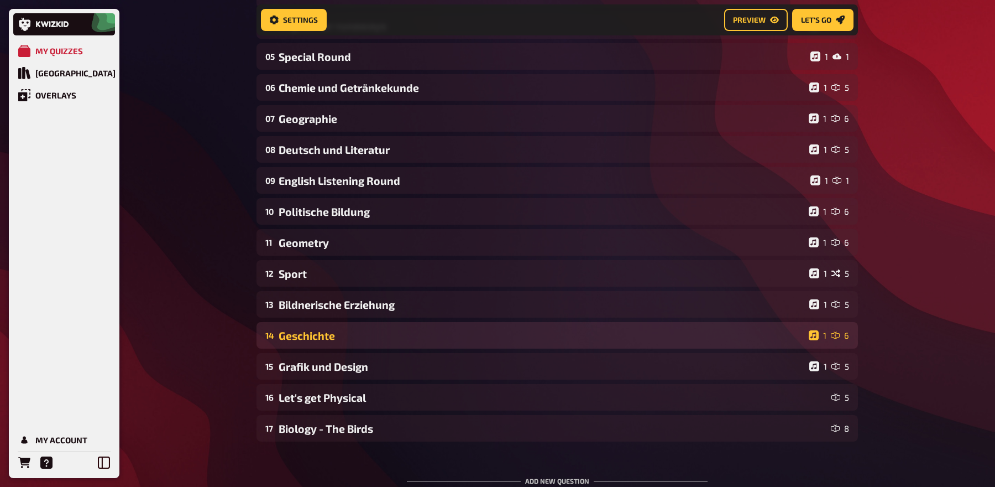
click at [388, 331] on div "Geschichte" at bounding box center [542, 335] width 526 height 13
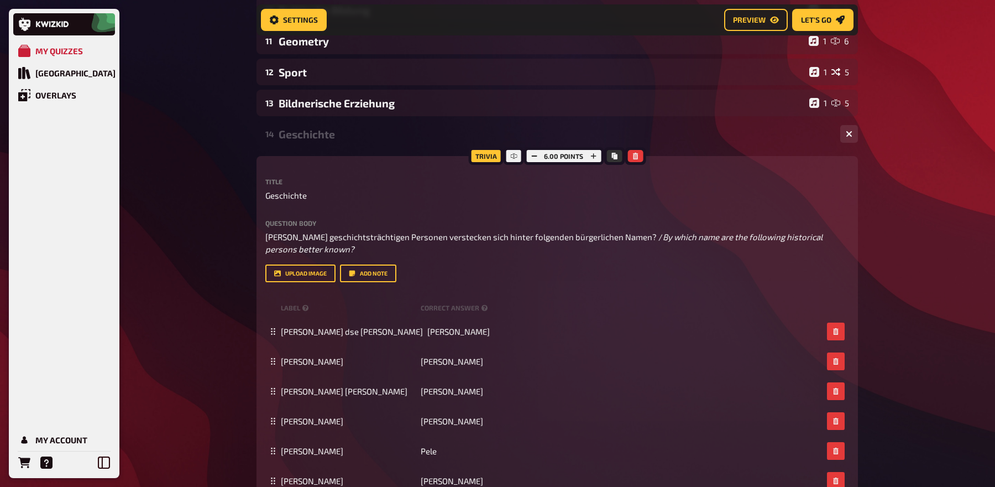
scroll to position [449, 0]
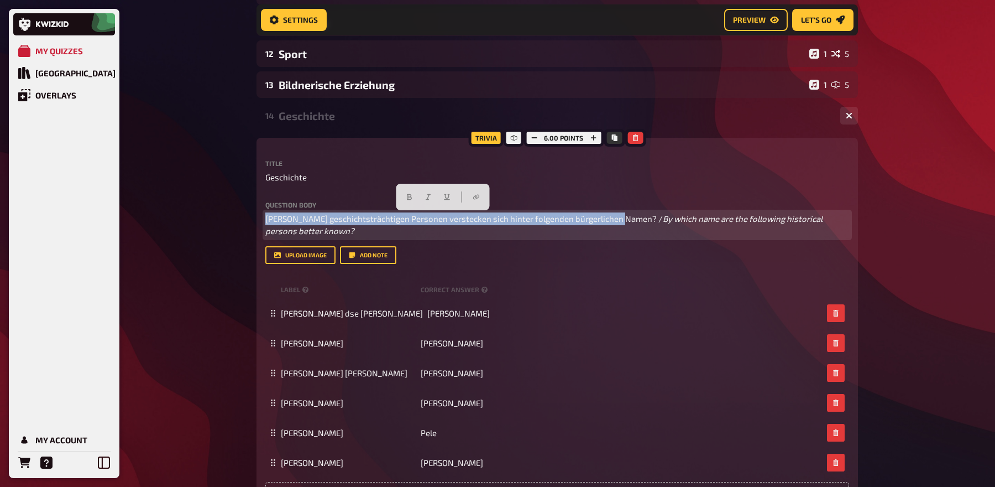
drag, startPoint x: 621, startPoint y: 216, endPoint x: 270, endPoint y: 204, distance: 351.3
click at [270, 204] on div "Question body Welche geschichtsträchtigen Personen verstecken sich hinter folge…" at bounding box center [557, 219] width 584 height 36
click at [403, 198] on button "button" at bounding box center [410, 197] width 18 height 18
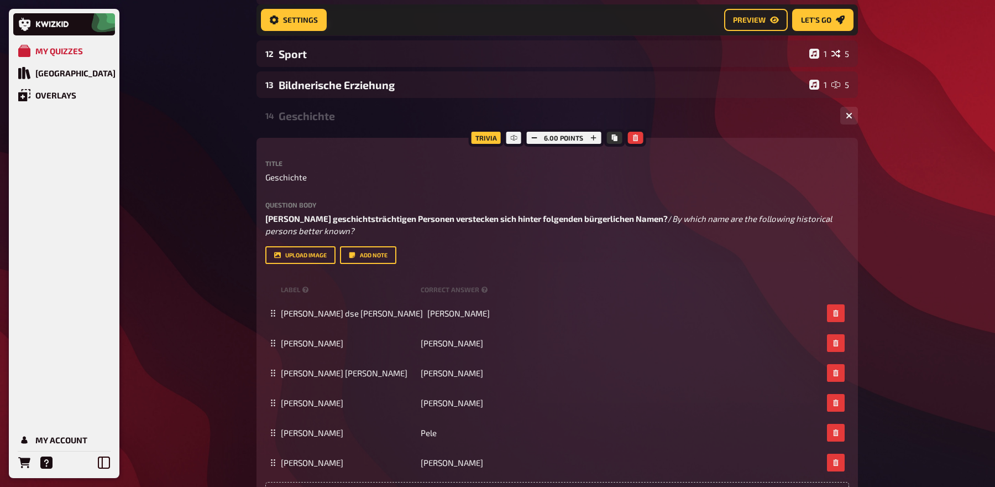
click at [348, 112] on div "Geschichte" at bounding box center [555, 115] width 553 height 13
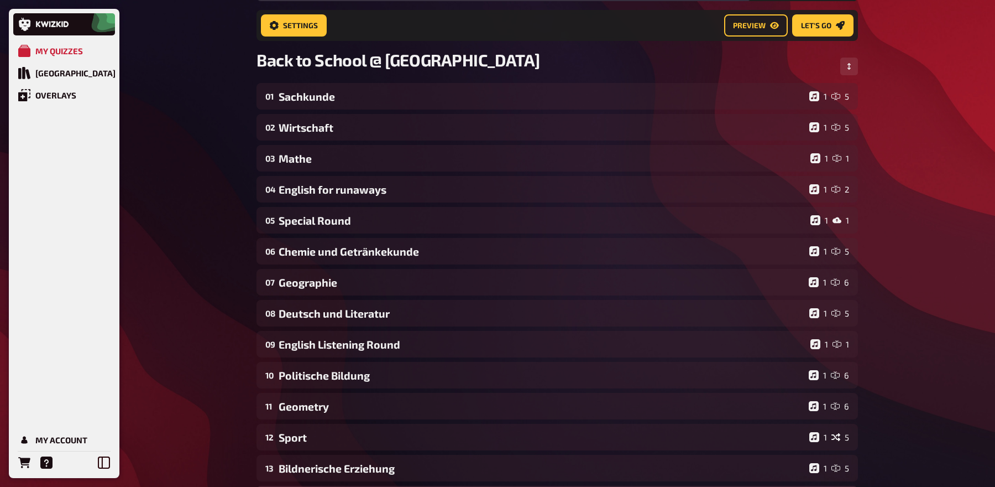
scroll to position [0, 0]
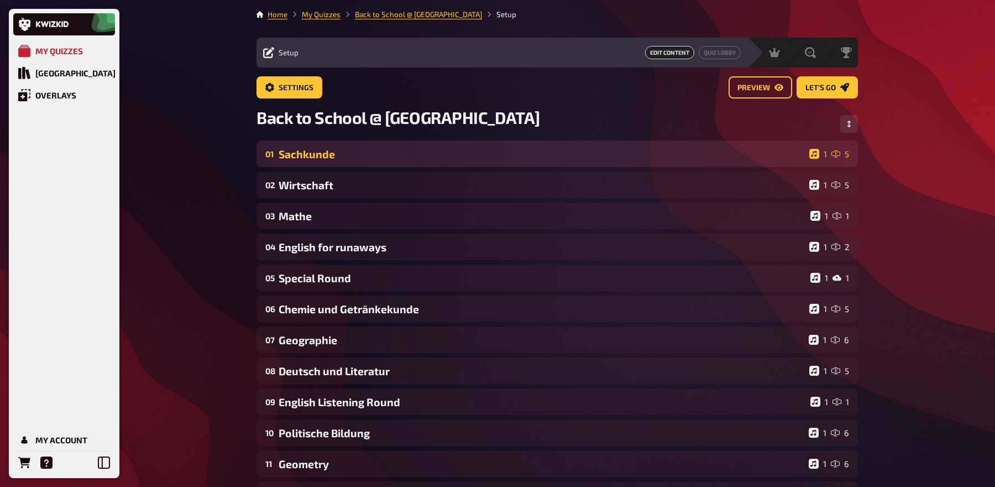
click at [336, 154] on div "Sachkunde" at bounding box center [542, 154] width 526 height 13
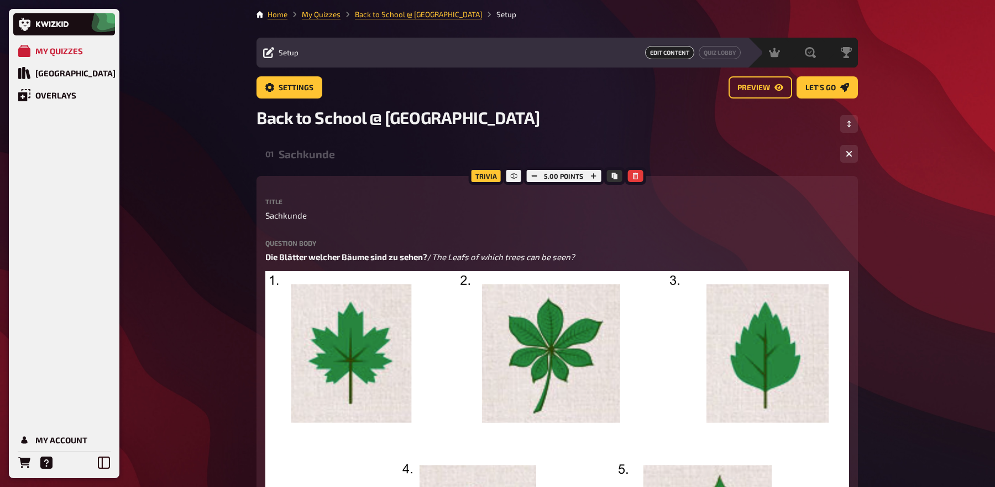
click at [312, 155] on div "Sachkunde" at bounding box center [555, 154] width 553 height 13
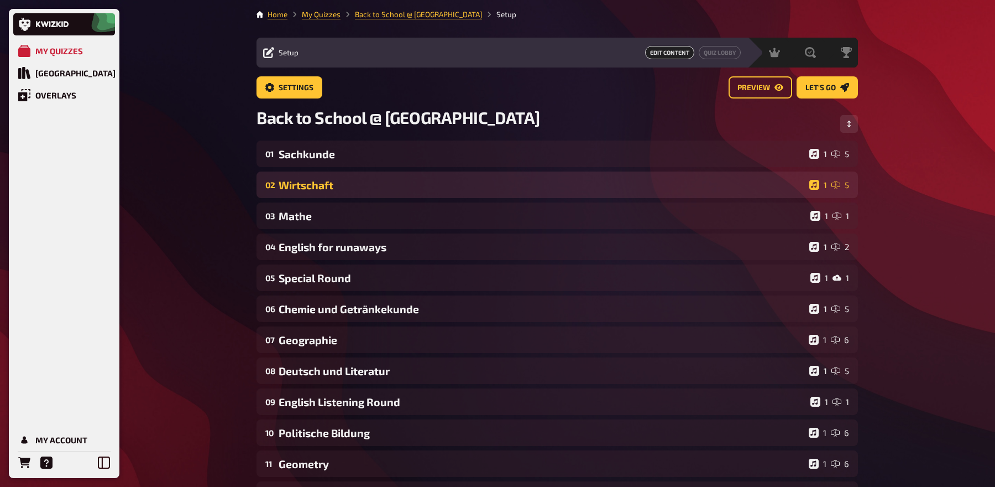
click at [311, 180] on div "Wirtschaft" at bounding box center [542, 185] width 526 height 13
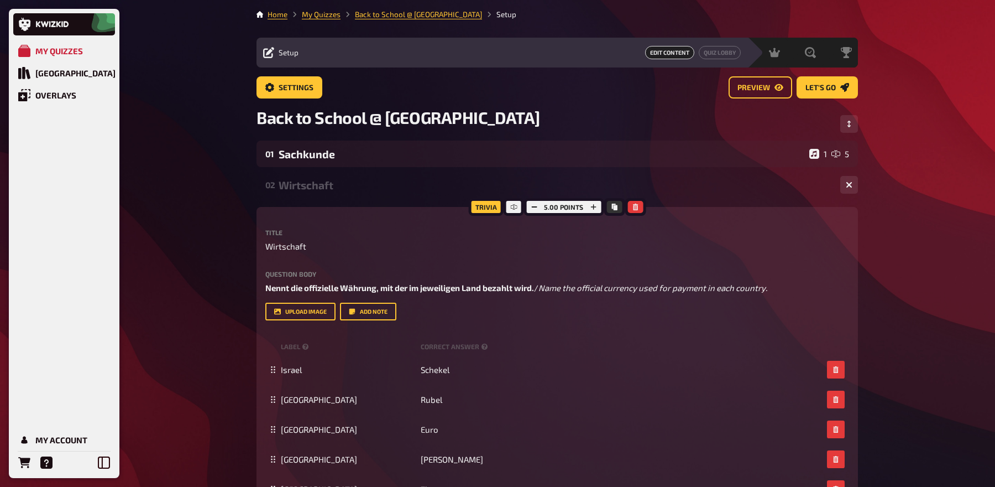
click at [311, 180] on div "Wirtschaft" at bounding box center [555, 185] width 553 height 13
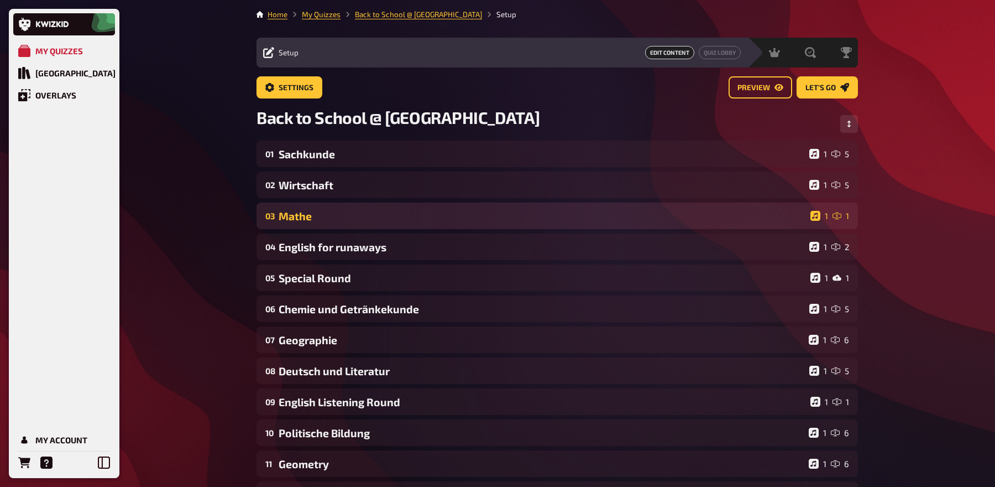
click at [306, 213] on div "Mathe" at bounding box center [542, 216] width 527 height 13
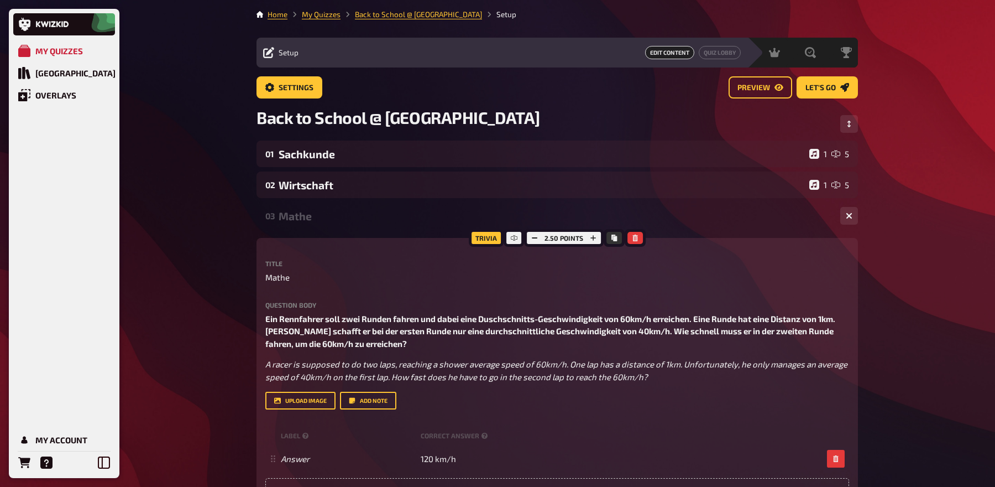
click at [302, 218] on div "Mathe" at bounding box center [555, 216] width 553 height 13
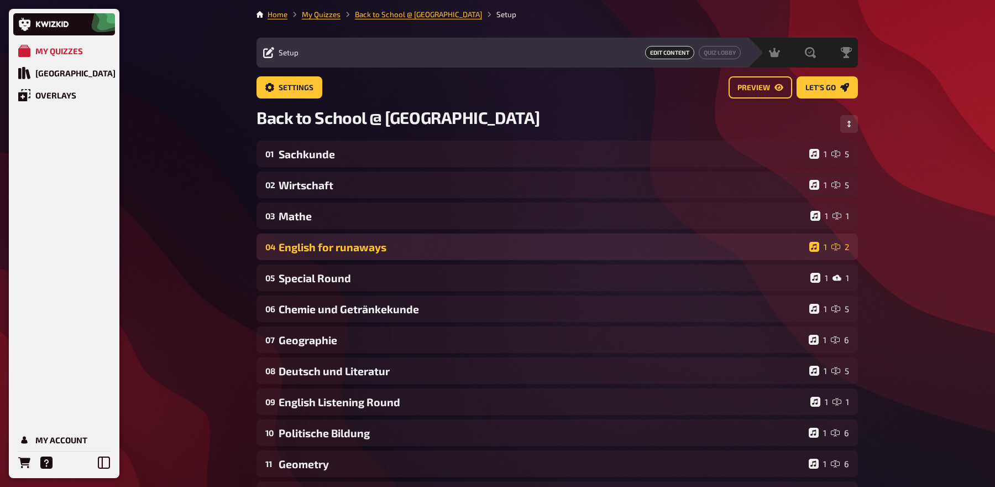
click at [296, 247] on div "English for runaways" at bounding box center [542, 246] width 526 height 13
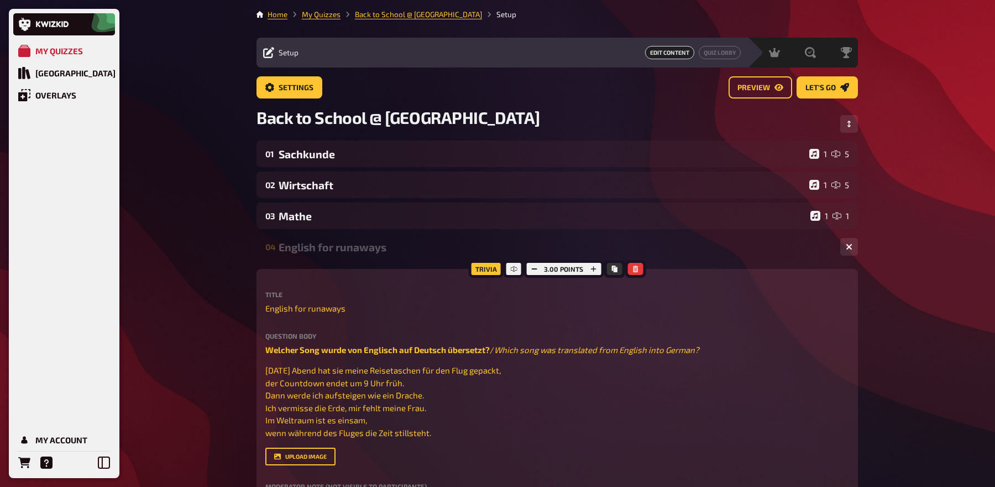
click at [296, 247] on div "English for runaways" at bounding box center [555, 246] width 553 height 13
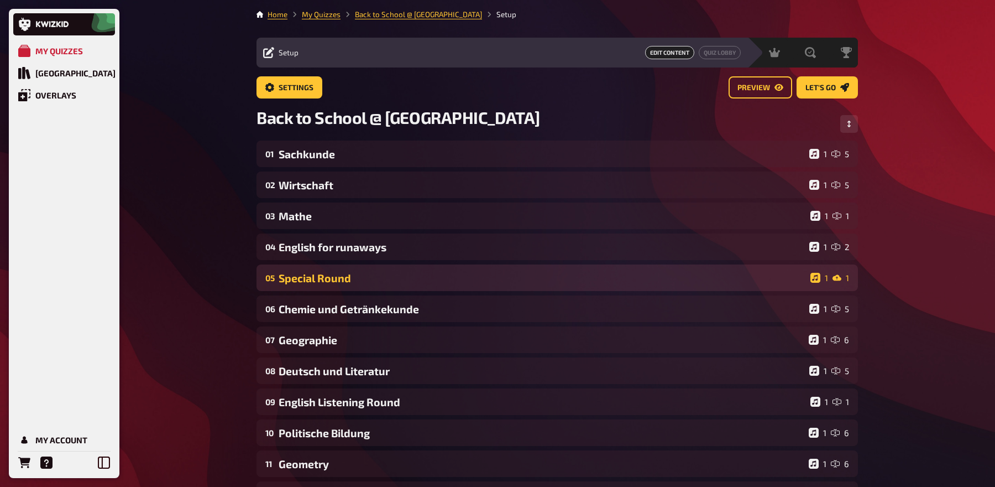
click at [300, 269] on div "05 Special Round 1 1" at bounding box center [558, 277] width 602 height 27
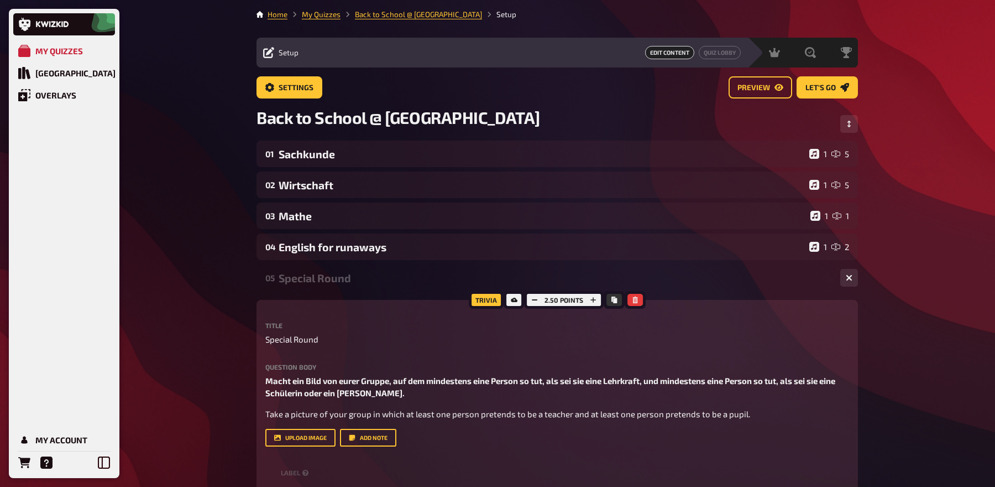
click at [300, 269] on div "05 Special Round 1 1" at bounding box center [558, 277] width 602 height 27
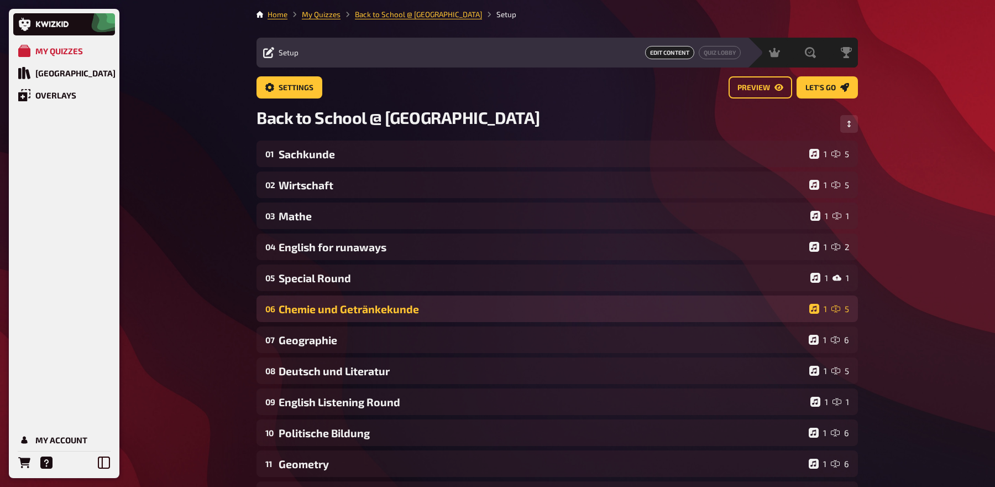
click at [298, 305] on div "Chemie und Getränkekunde" at bounding box center [542, 308] width 526 height 13
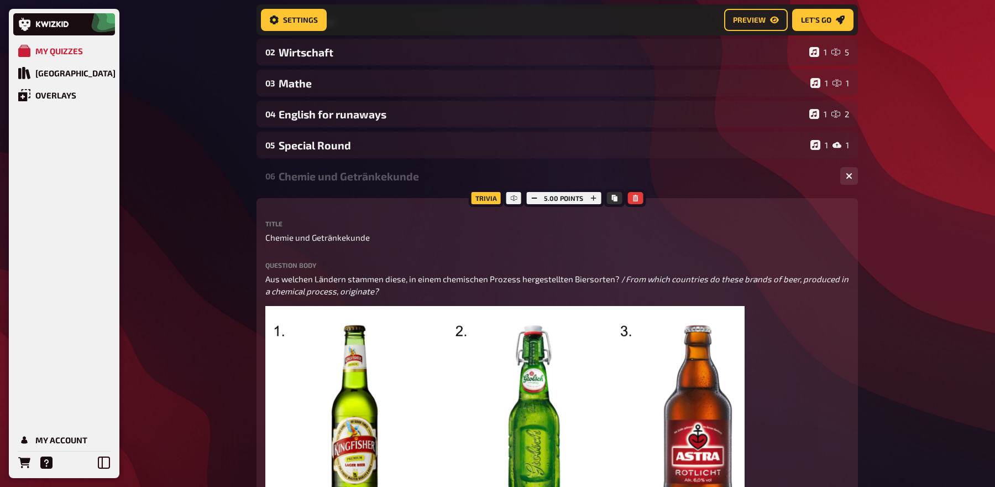
scroll to position [153, 0]
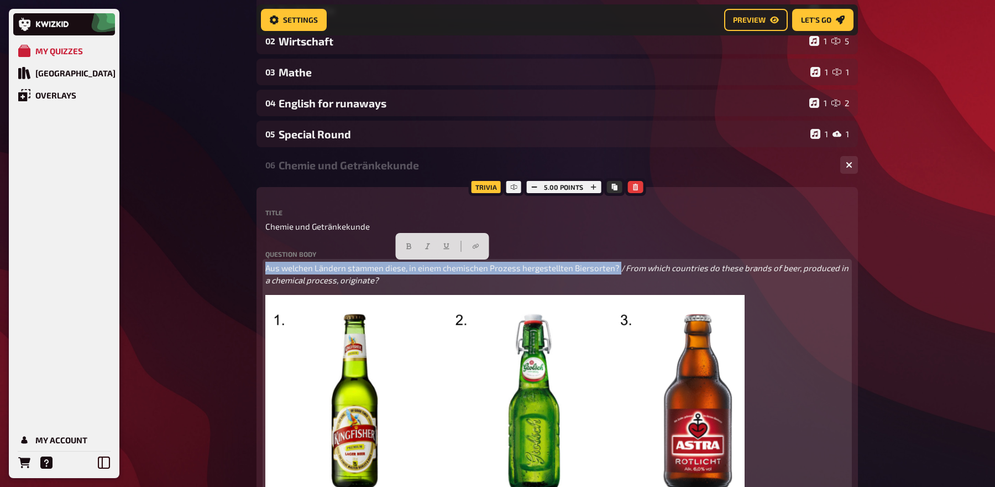
drag, startPoint x: 619, startPoint y: 265, endPoint x: 261, endPoint y: 262, distance: 358.3
click at [407, 246] on icon "button" at bounding box center [408, 246] width 5 height 6
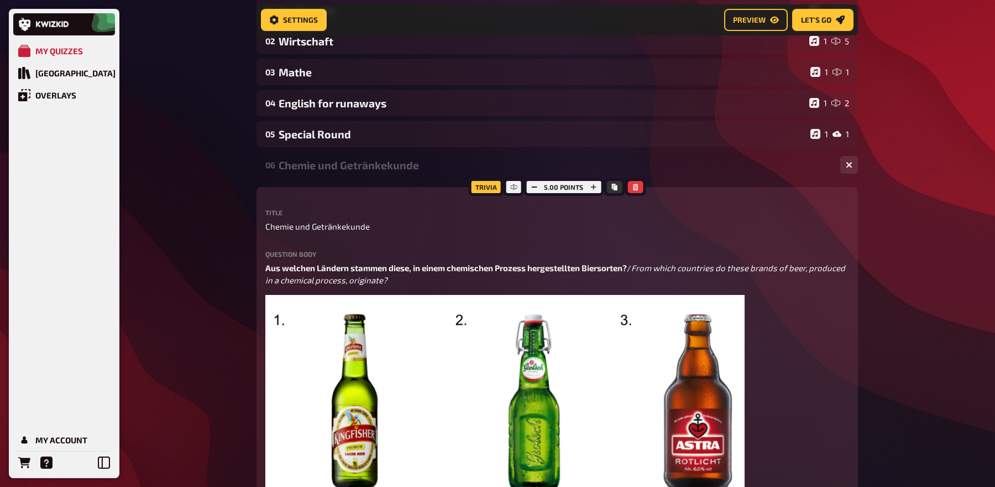
click at [367, 152] on div "06 Chemie und Getränkekunde 1 5" at bounding box center [558, 164] width 602 height 27
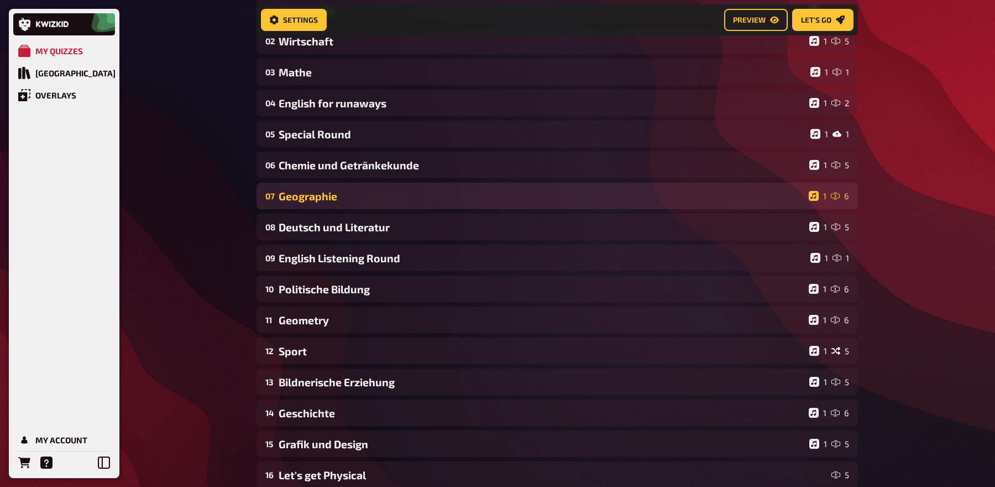
click at [364, 195] on div "Geographie" at bounding box center [542, 196] width 526 height 13
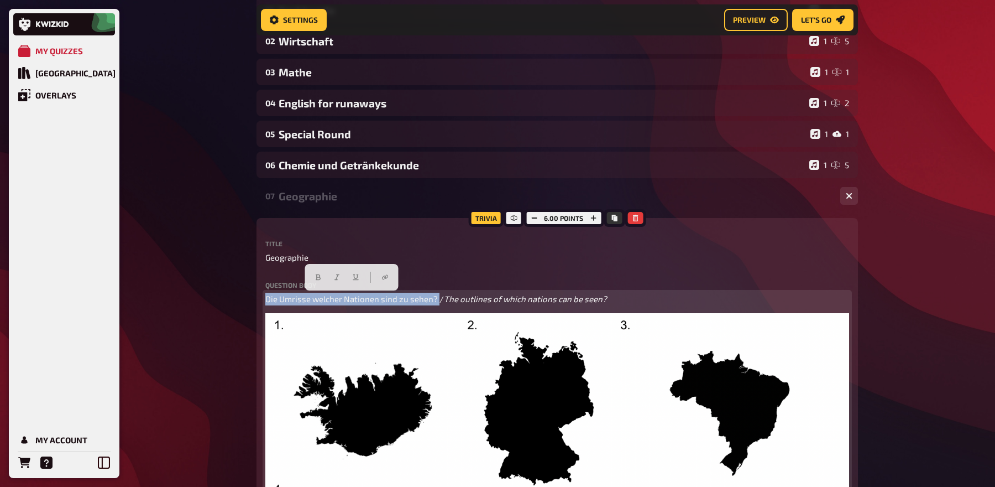
drag, startPoint x: 436, startPoint y: 298, endPoint x: 155, endPoint y: 273, distance: 282.0
click at [318, 277] on icon "button" at bounding box center [318, 277] width 7 height 7
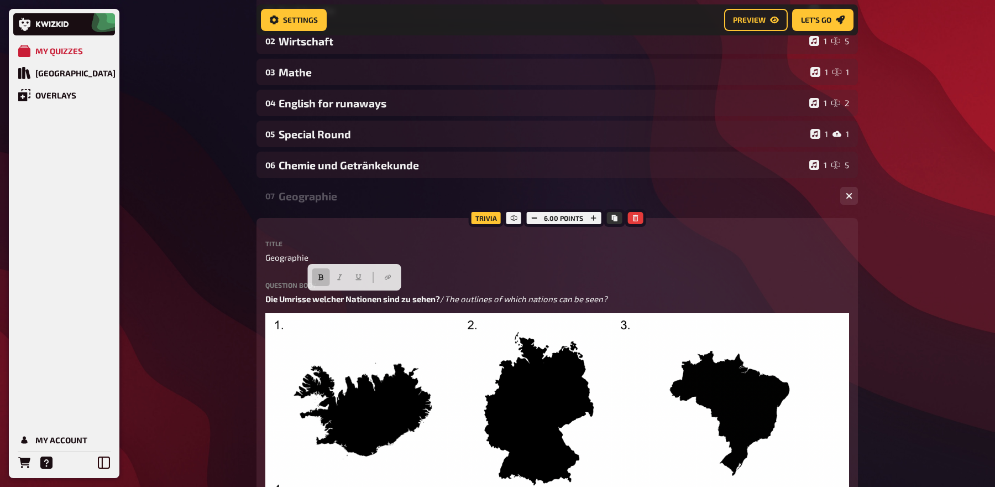
click at [318, 191] on div "Geographie" at bounding box center [555, 196] width 553 height 13
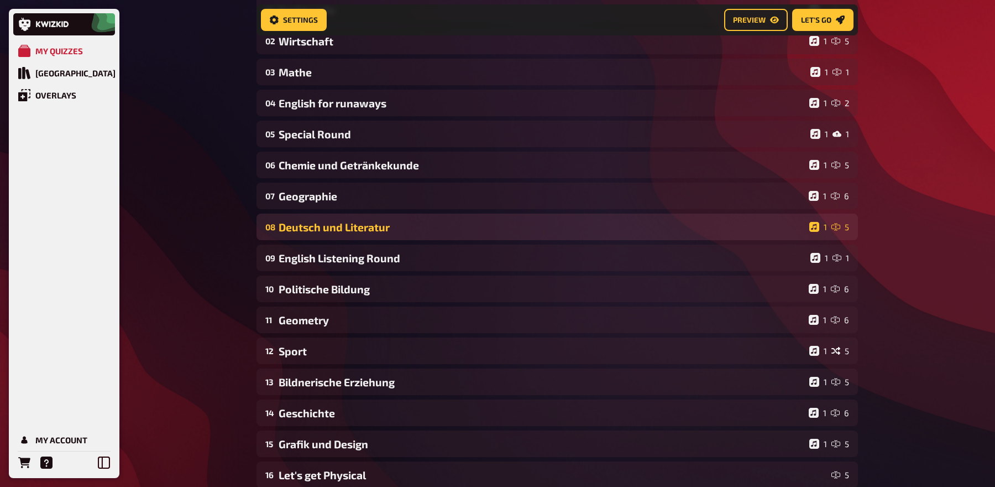
click at [317, 225] on div "Deutsch und Literatur" at bounding box center [542, 227] width 526 height 13
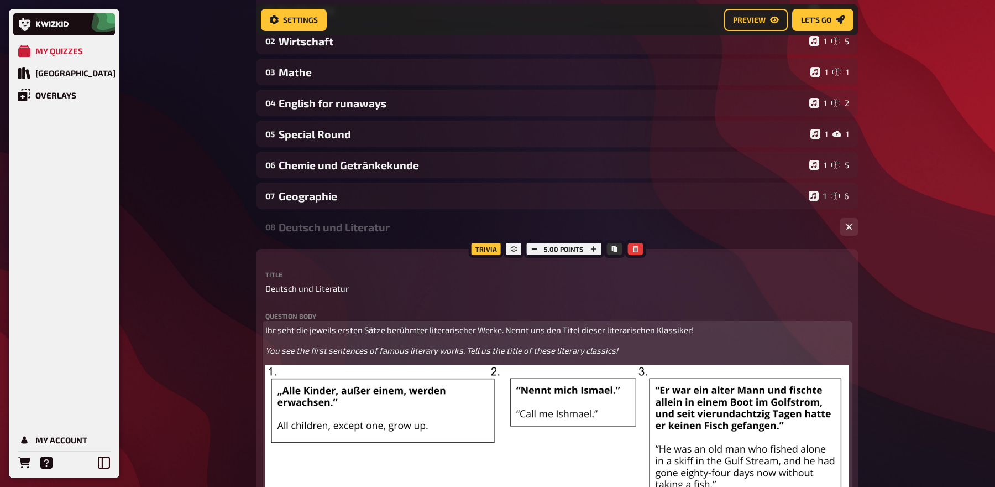
click at [605, 330] on span "Ihr seht die jeweils ersten Sätze berühmter literarischer Werke. Nennt uns den …" at bounding box center [479, 330] width 428 height 10
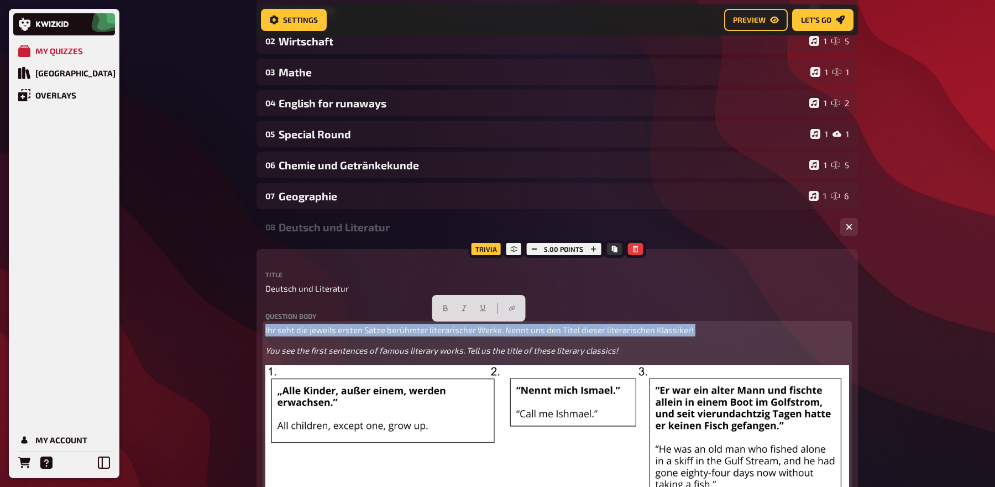
click at [605, 330] on span "Ihr seht die jeweils ersten Sätze berühmter literarischer Werke. Nennt uns den …" at bounding box center [479, 330] width 428 height 10
click at [442, 306] on icon "button" at bounding box center [445, 308] width 7 height 7
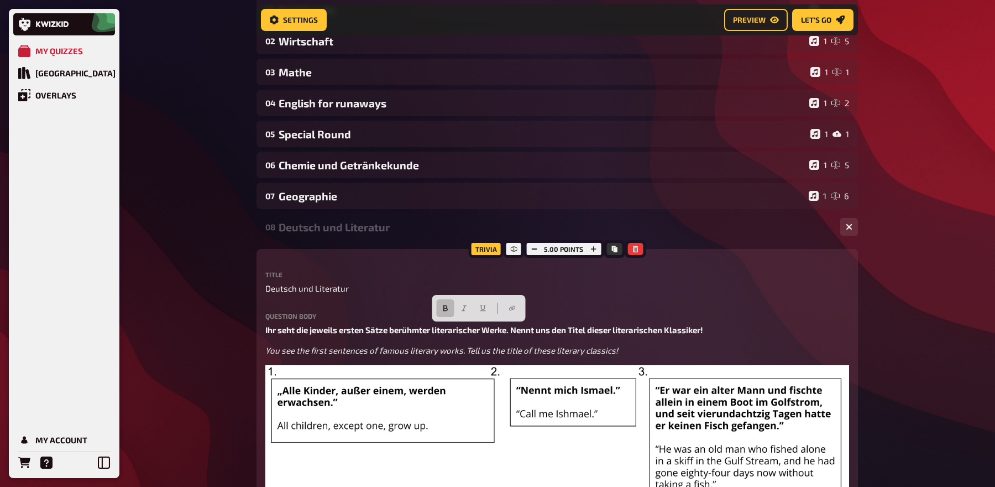
click at [368, 224] on div "Deutsch und Literatur" at bounding box center [555, 227] width 553 height 13
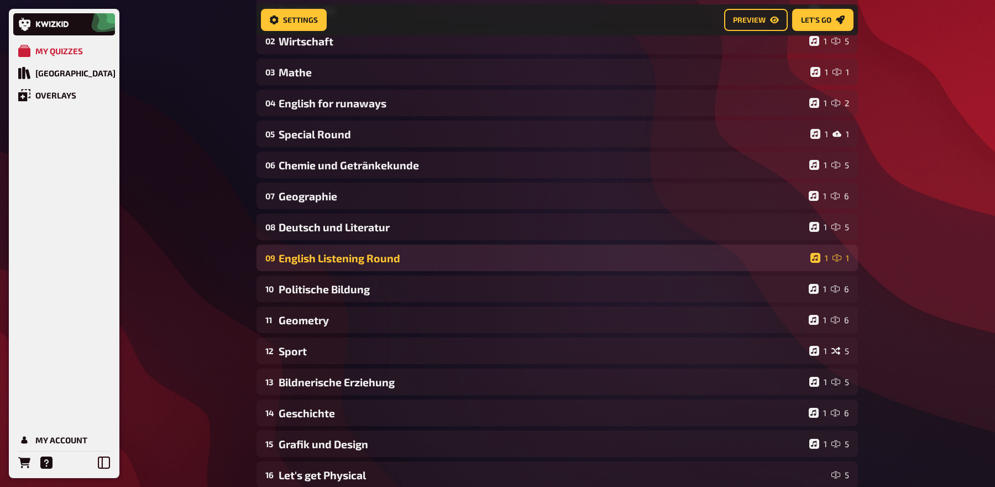
click at [352, 256] on div "English Listening Round" at bounding box center [542, 258] width 527 height 13
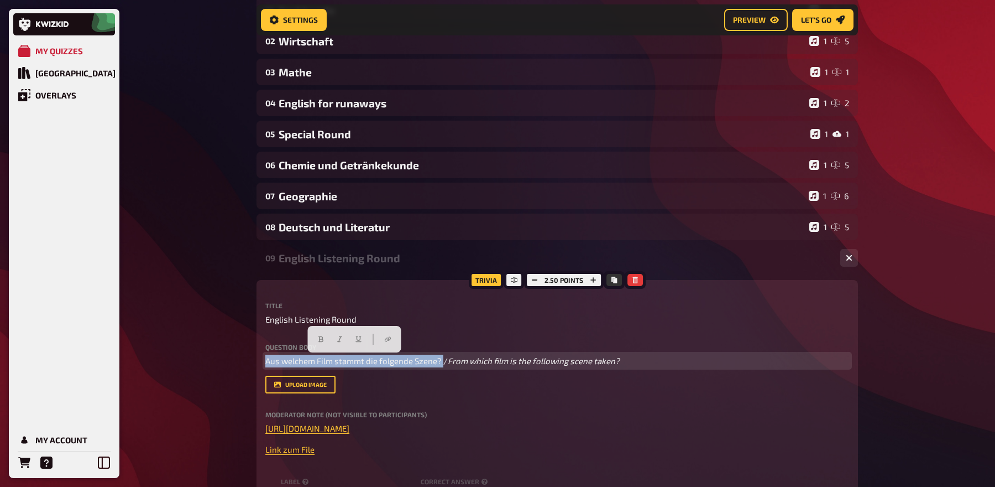
drag, startPoint x: 445, startPoint y: 355, endPoint x: 246, endPoint y: 343, distance: 198.9
click at [246, 343] on div "My Quizzes Quiz Library Overlays My Account Home My Quizzes Back to School @ Do…" at bounding box center [497, 476] width 995 height 1259
click at [318, 334] on button "button" at bounding box center [321, 339] width 18 height 18
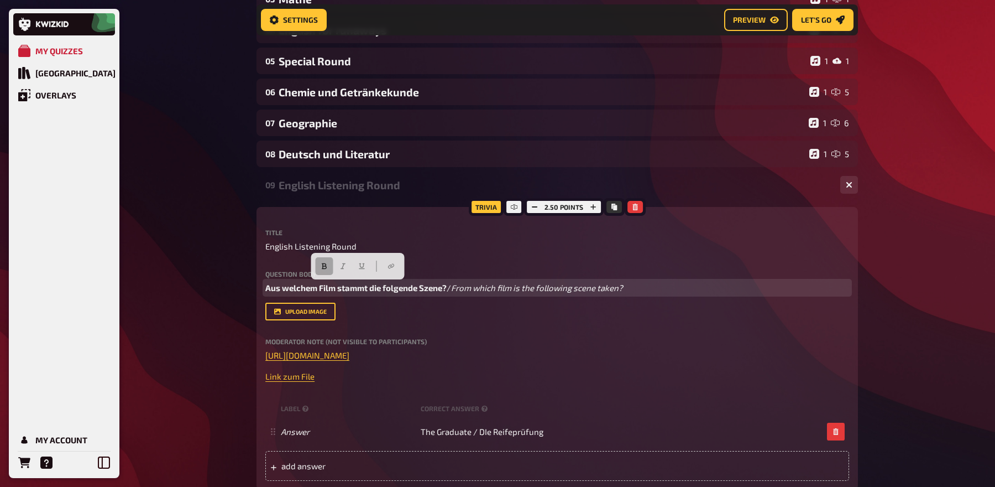
scroll to position [179, 0]
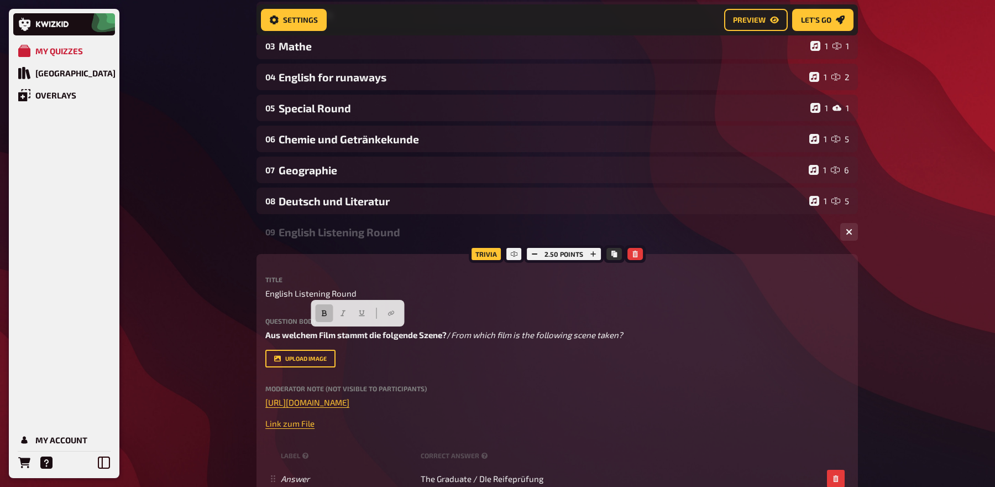
click at [322, 234] on div "English Listening Round" at bounding box center [555, 232] width 553 height 13
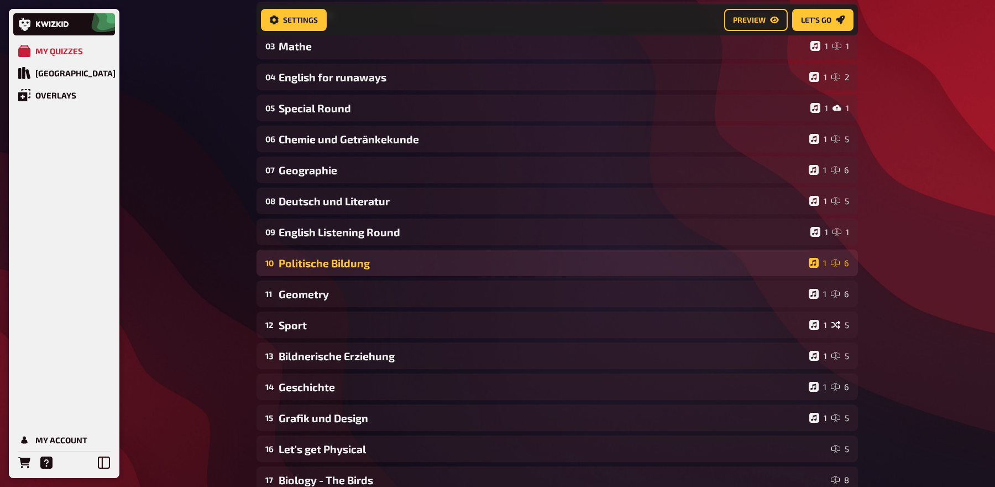
click at [316, 260] on div "Politische Bildung" at bounding box center [542, 263] width 526 height 13
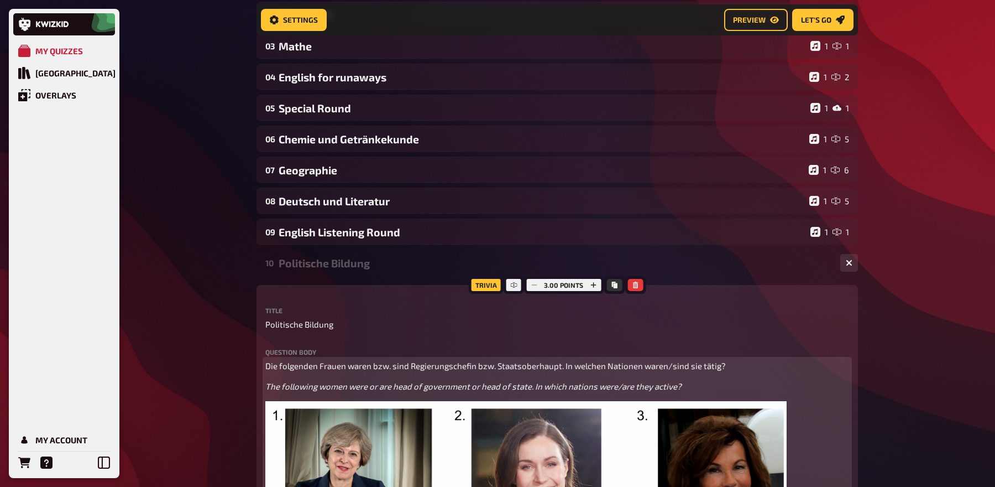
click at [341, 366] on span "Die folgenden Frauen waren bzw. sind Regierungschefin bzw. Staatsoberhaupt. In …" at bounding box center [495, 365] width 461 height 10
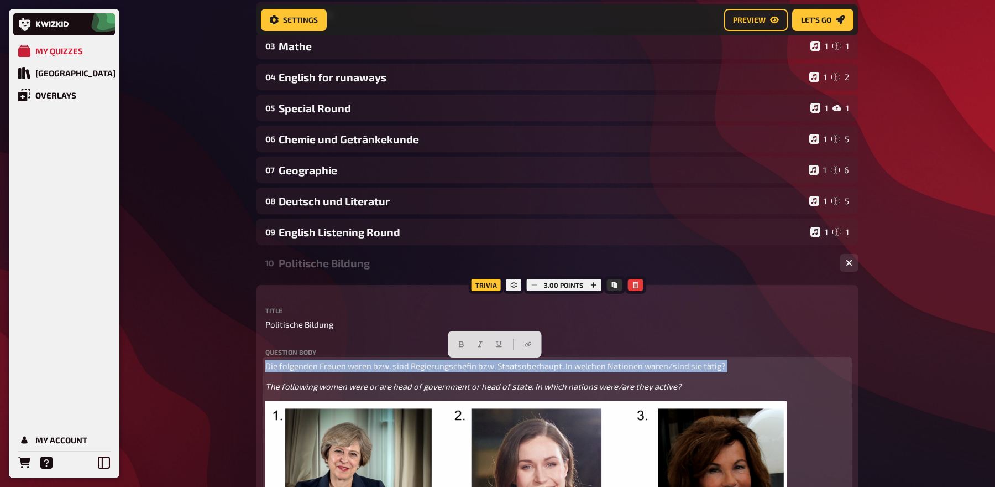
click at [341, 366] on span "Die folgenden Frauen waren bzw. sind Regierungschefin bzw. Staatsoberhaupt. In …" at bounding box center [495, 365] width 461 height 10
click at [457, 338] on button "button" at bounding box center [461, 344] width 18 height 18
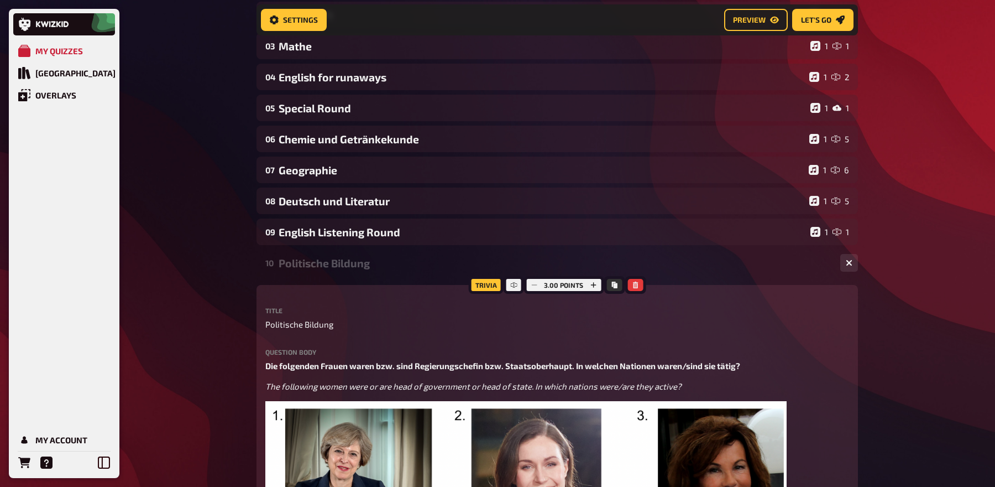
click at [347, 255] on div "10 Politische Bildung 1 6" at bounding box center [558, 262] width 602 height 27
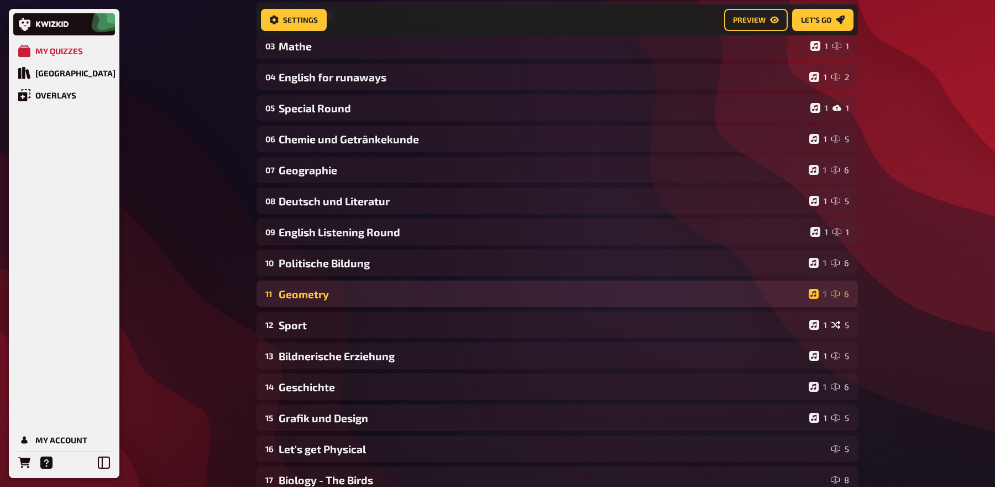
click at [327, 286] on div "11 Geometry 1 6" at bounding box center [558, 293] width 602 height 27
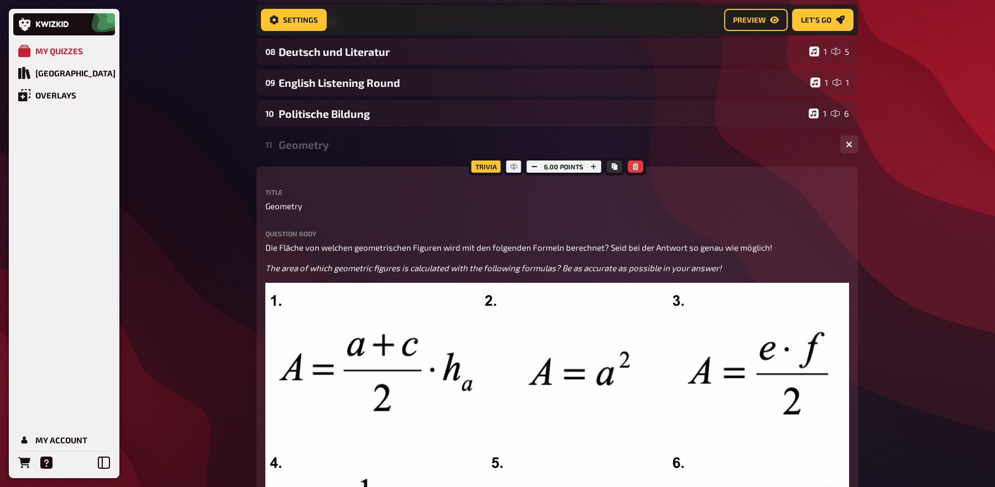
scroll to position [328, 0]
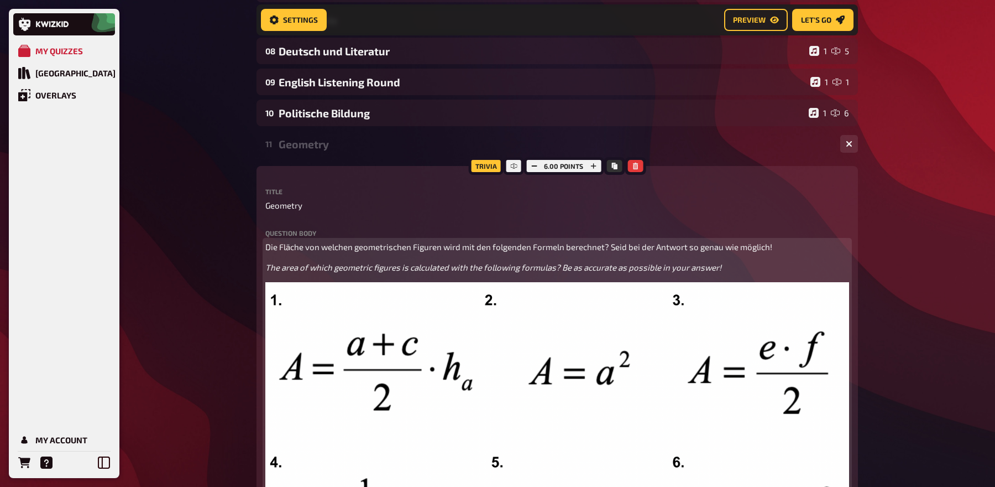
click at [327, 247] on span "Die Fläche von welchen geometrischen Figuren wird mit den folgenden Formeln ber…" at bounding box center [518, 247] width 507 height 10
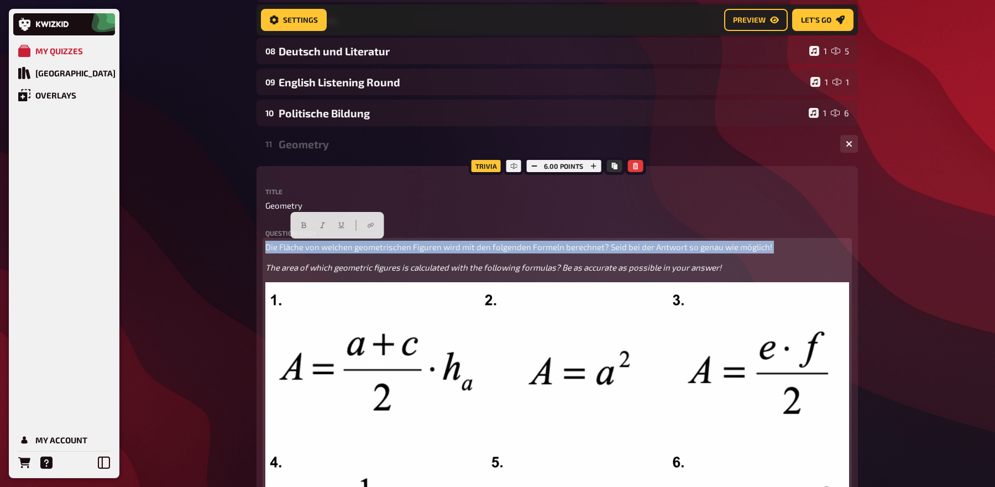
click at [327, 247] on span "Die Fläche von welchen geometrischen Figuren wird mit den folgenden Formeln ber…" at bounding box center [518, 247] width 507 height 10
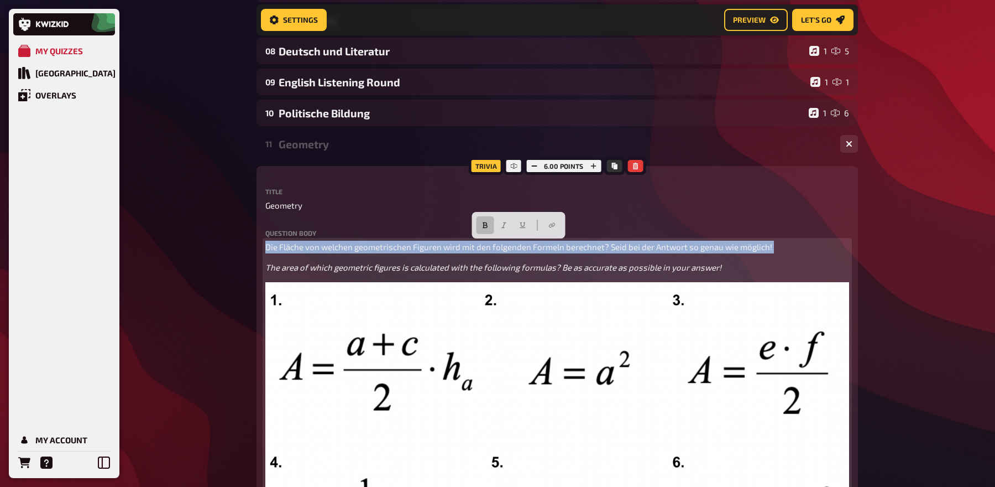
click at [482, 221] on button "button" at bounding box center [486, 225] width 18 height 18
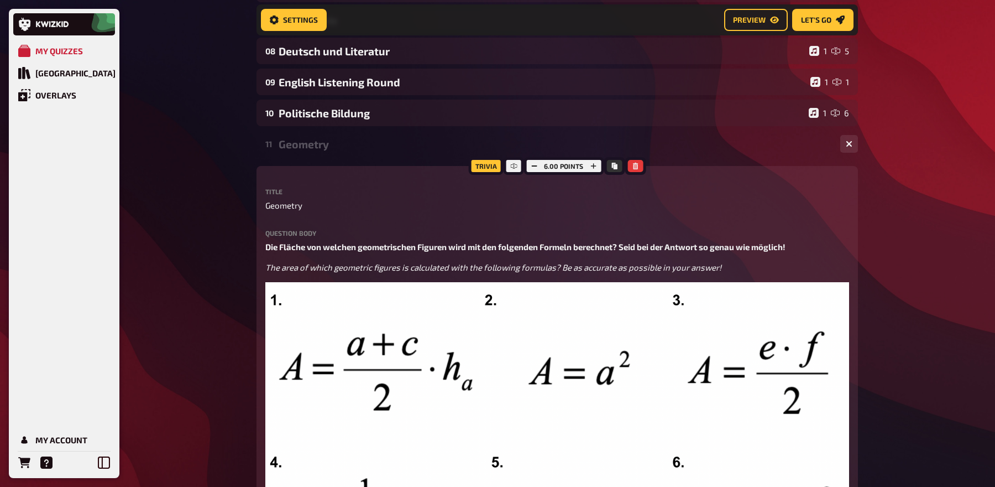
click at [346, 145] on div "Geometry" at bounding box center [555, 144] width 553 height 13
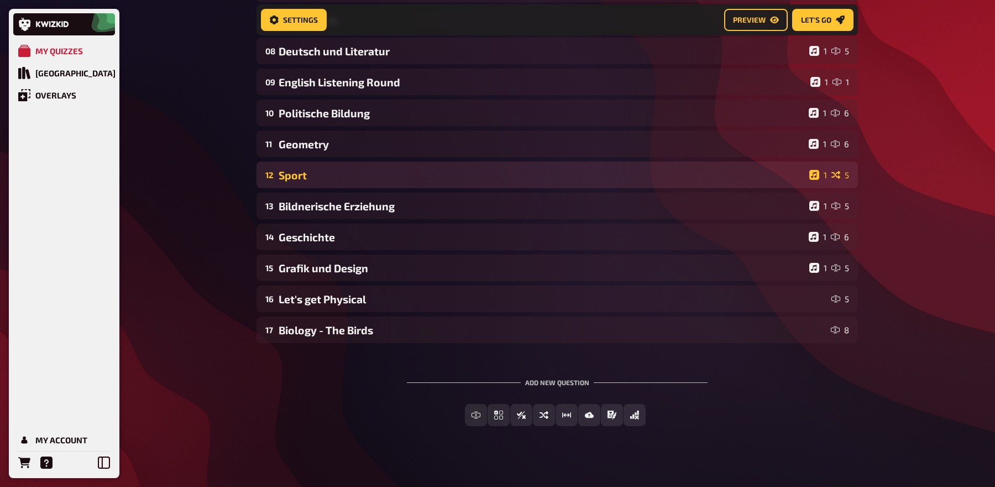
click at [332, 174] on div "Sport" at bounding box center [542, 175] width 526 height 13
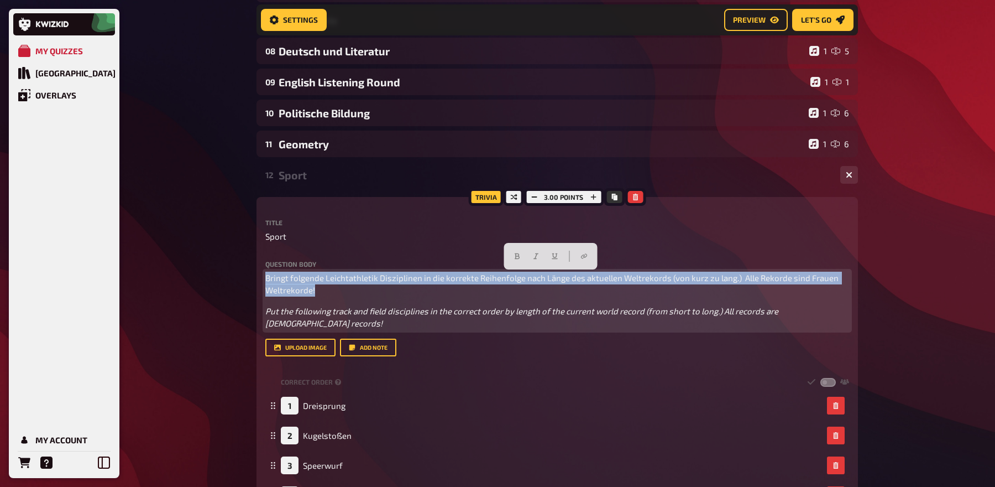
drag, startPoint x: 332, startPoint y: 288, endPoint x: 277, endPoint y: 264, distance: 59.9
click at [277, 264] on div "Question body Bringt folgende Leichtathletik Disziplinen in die korrekte Reihen…" at bounding box center [557, 294] width 584 height 69
click at [521, 254] on button "button" at bounding box center [518, 256] width 18 height 18
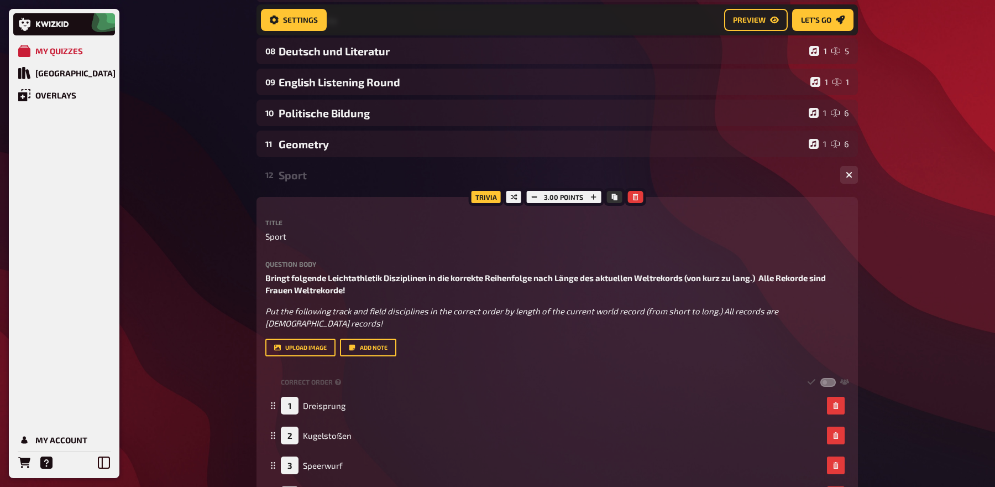
click at [336, 180] on div "Sport" at bounding box center [555, 175] width 553 height 13
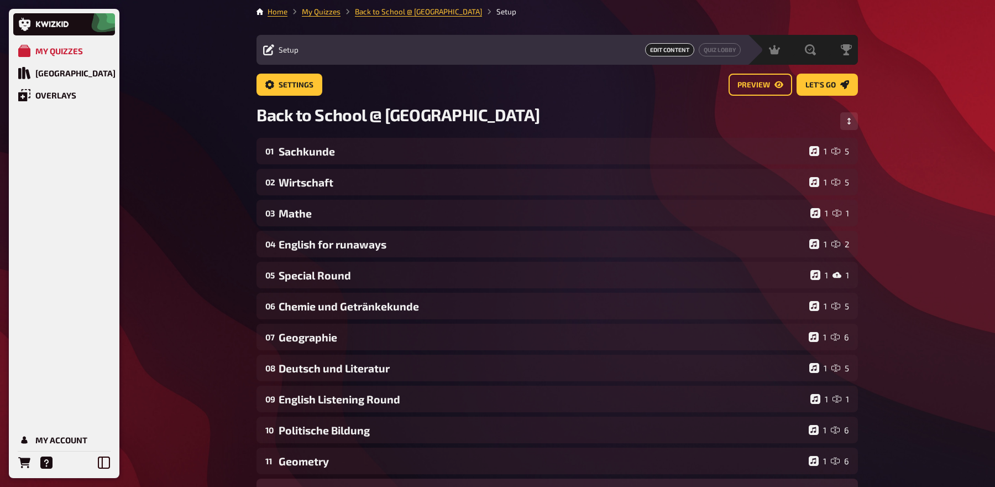
scroll to position [0, 0]
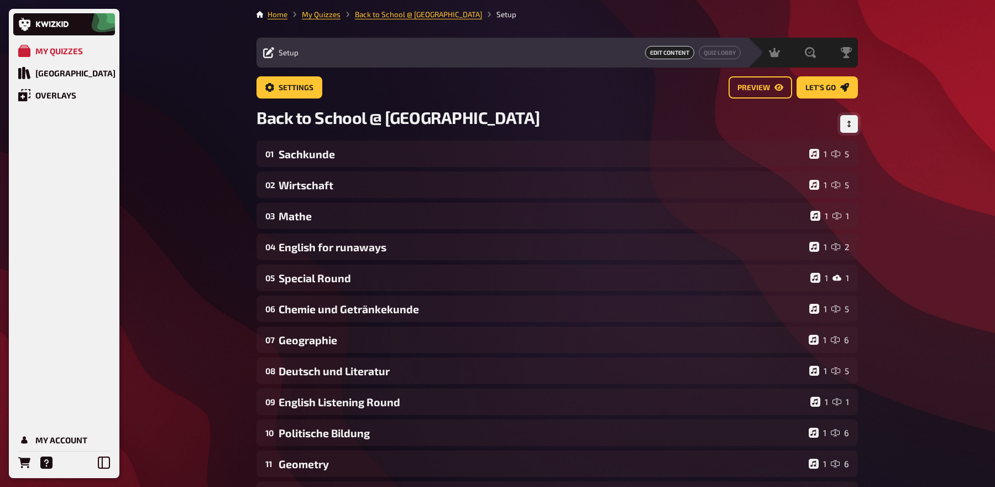
click at [851, 122] on icon "Change Order" at bounding box center [849, 124] width 7 height 7
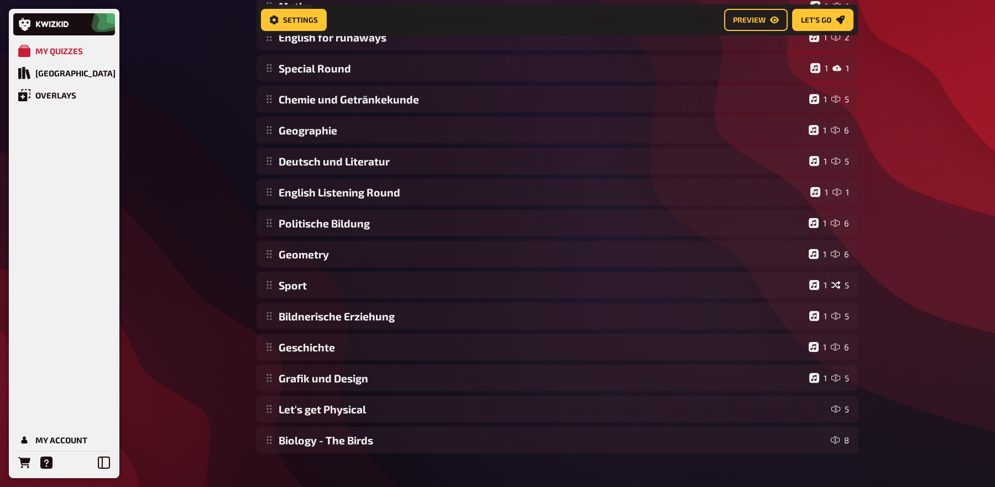
scroll to position [238, 0]
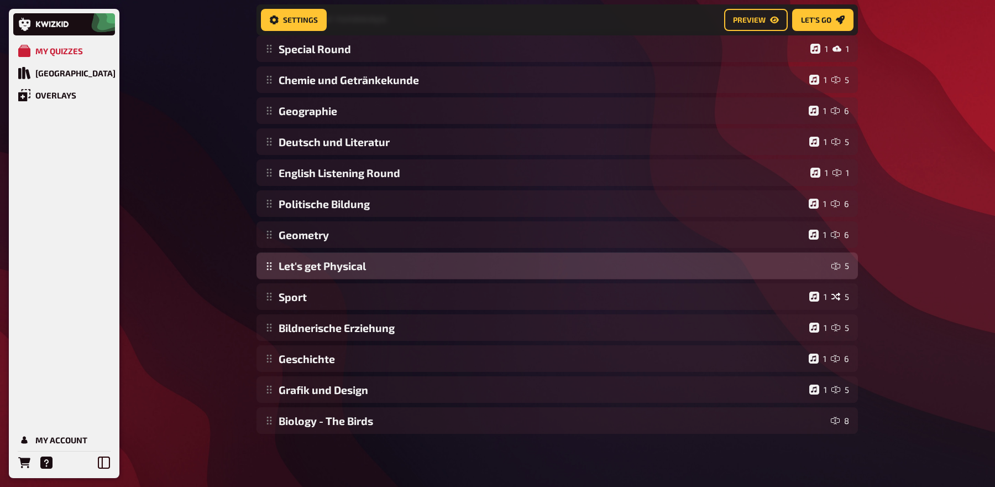
drag, startPoint x: 268, startPoint y: 391, endPoint x: 271, endPoint y: 268, distance: 123.3
click at [271, 268] on div "Sachkunde 1 5 Wirtschaft 1 5 Mathe 1 1 English for runaways 1 2 Special Round 1…" at bounding box center [558, 173] width 602 height 522
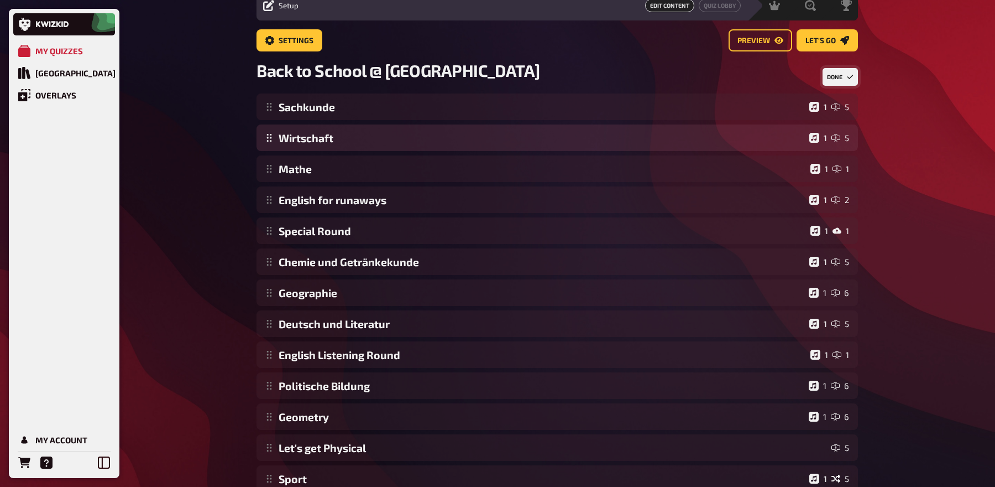
scroll to position [42, 0]
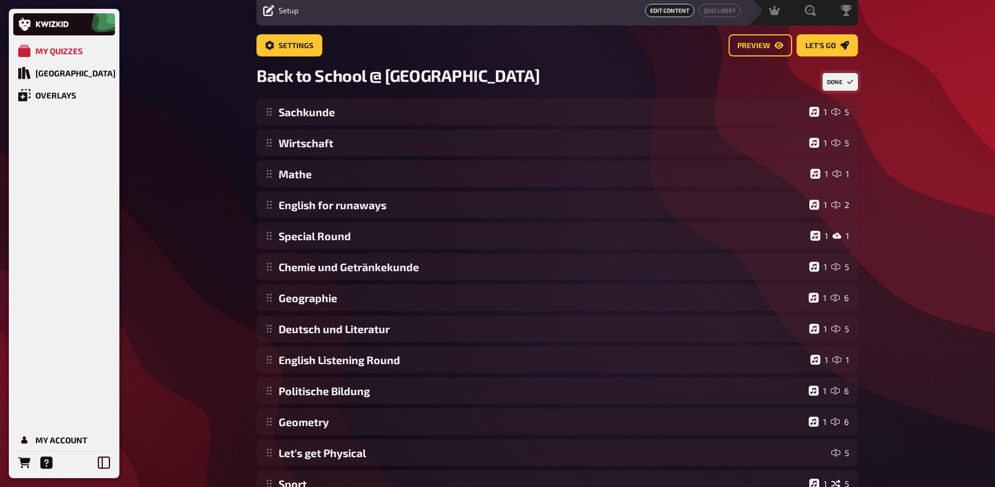
click at [844, 79] on button "Done" at bounding box center [840, 82] width 35 height 18
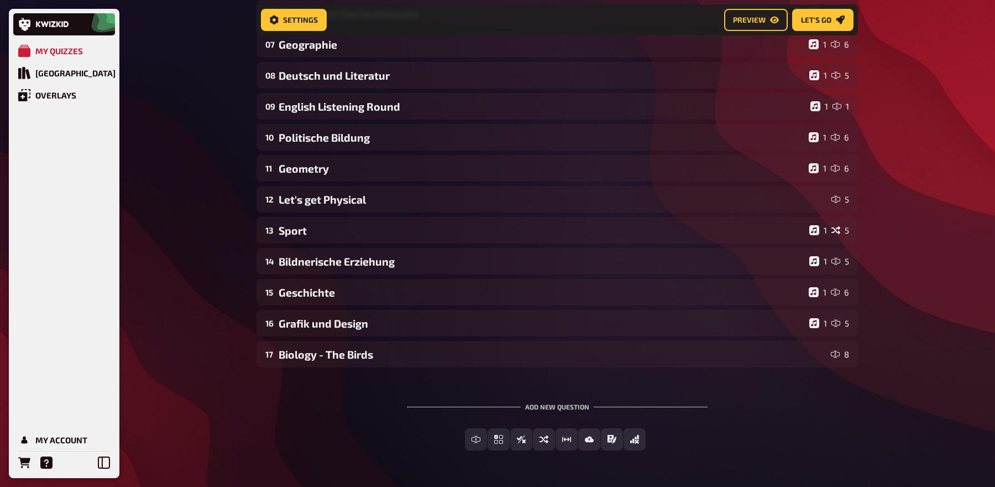
scroll to position [338, 0]
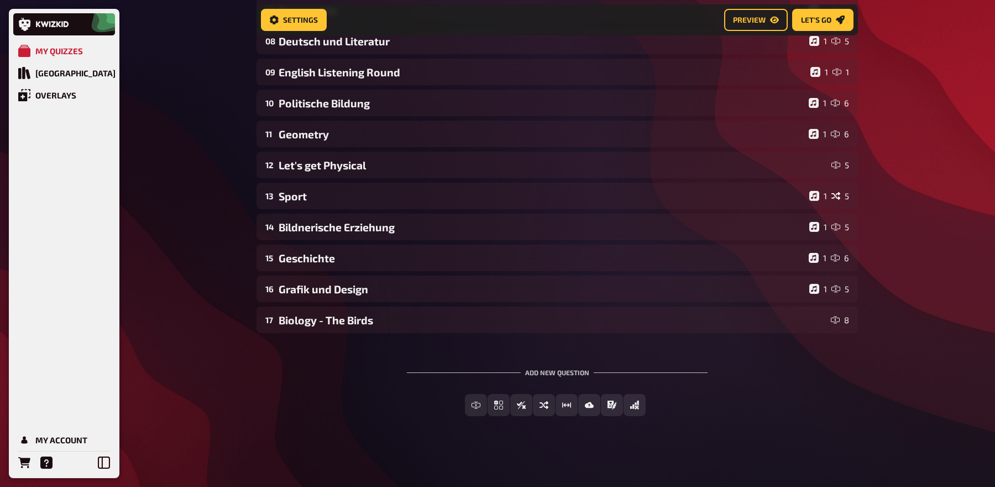
click at [522, 212] on div "01 Sachkunde 1 5 02 Wirtschaft 1 5 03 Mathe 1 1 04 English for runaways 1 2 05 …" at bounding box center [558, 72] width 602 height 522
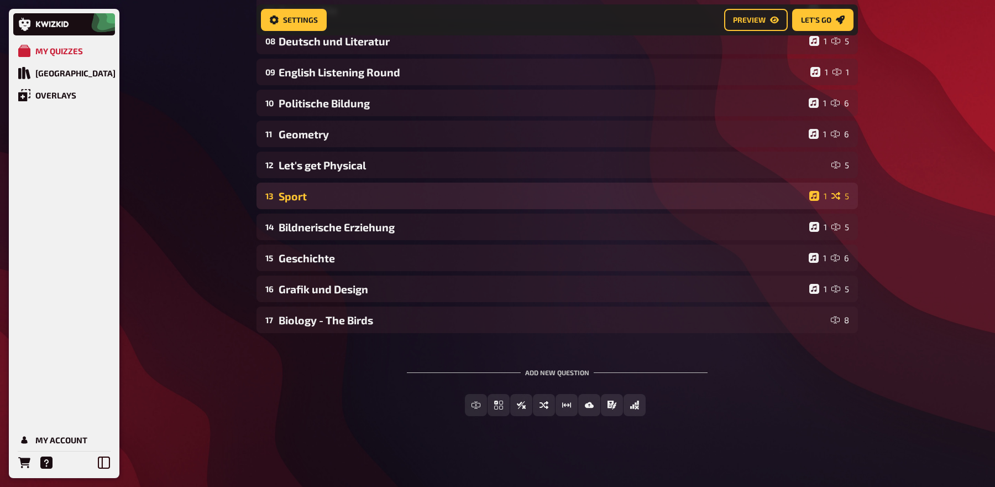
click at [524, 196] on div "Sport" at bounding box center [542, 196] width 526 height 13
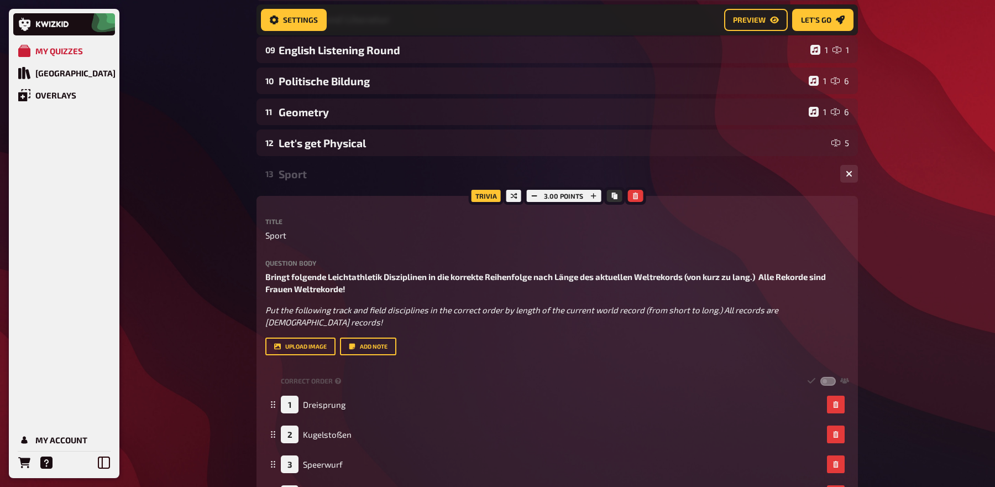
scroll to position [355, 0]
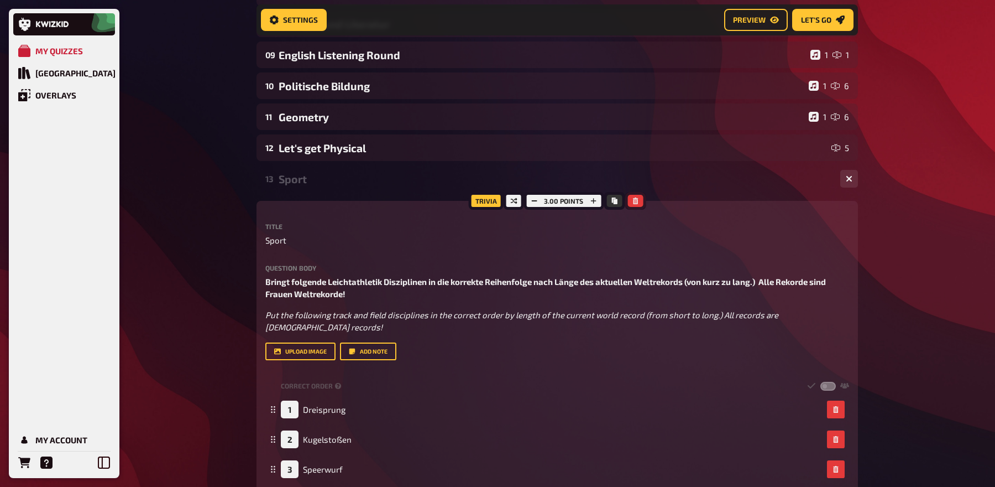
click at [633, 203] on icon "button" at bounding box center [635, 200] width 5 height 7
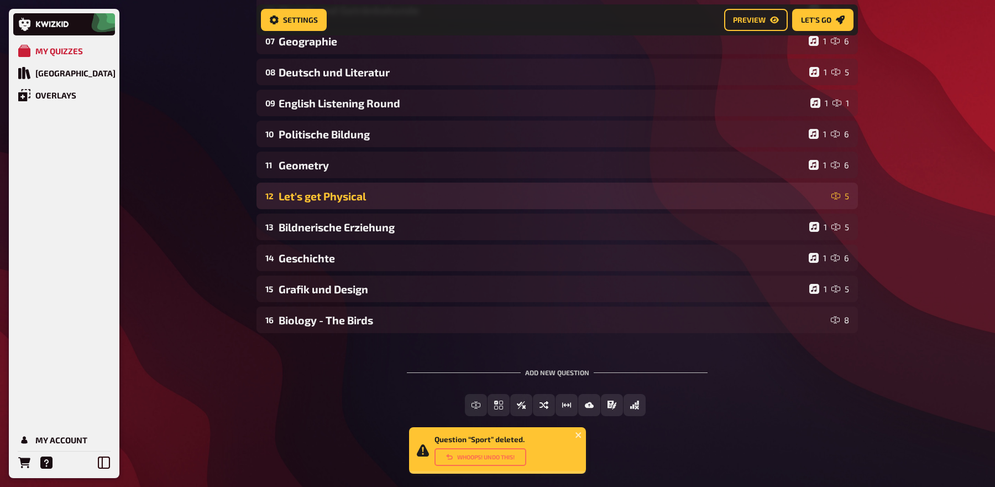
click at [412, 199] on div "Let's get Physical" at bounding box center [553, 196] width 548 height 13
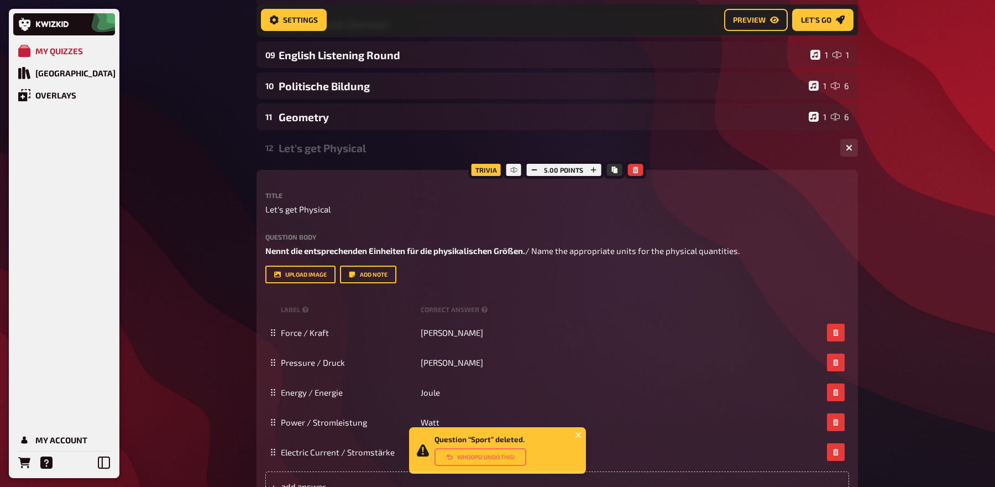
click at [341, 150] on div "Let's get Physical" at bounding box center [555, 148] width 553 height 13
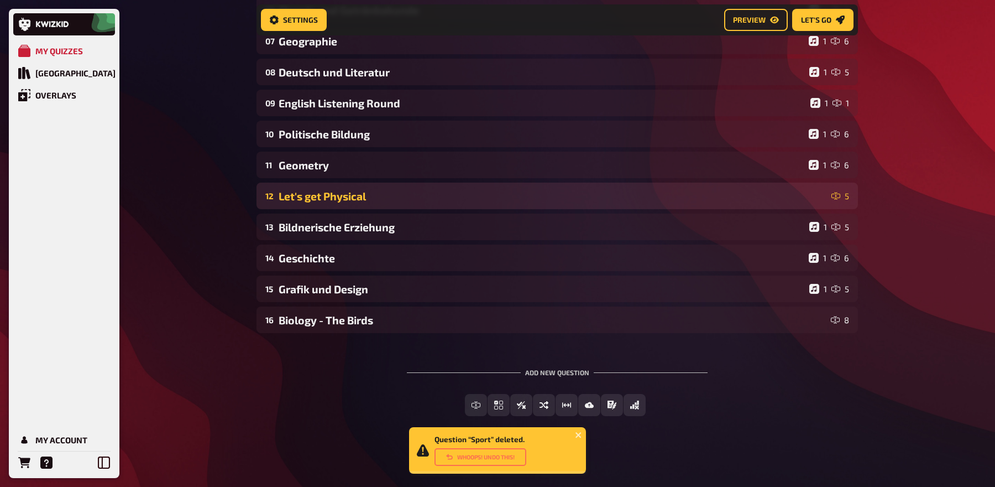
scroll to position [307, 0]
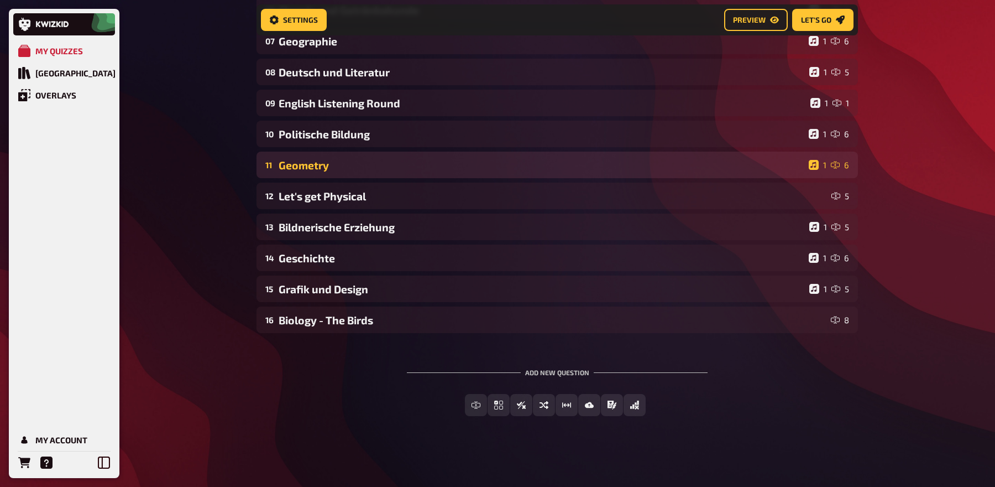
click at [351, 164] on div "Geometry" at bounding box center [542, 165] width 526 height 13
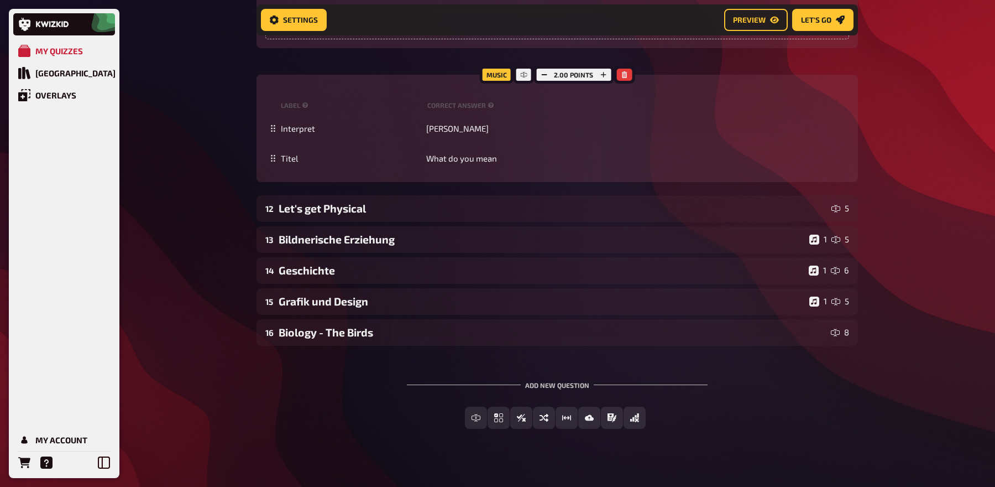
scroll to position [1120, 0]
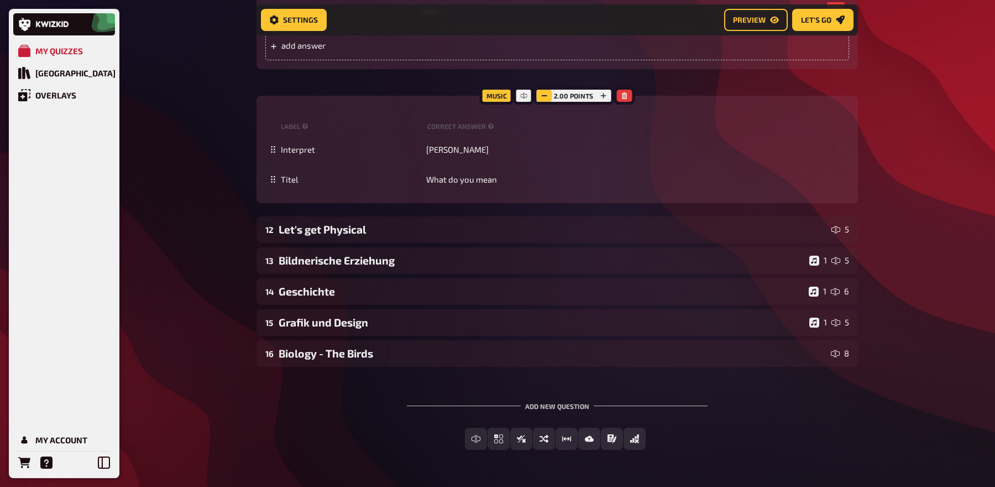
click at [544, 92] on icon "button" at bounding box center [544, 95] width 7 height 7
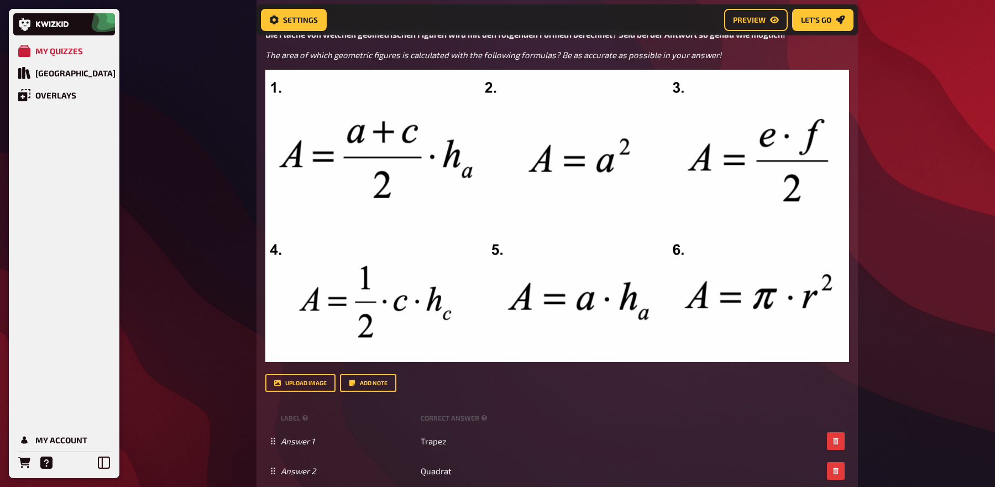
scroll to position [404, 0]
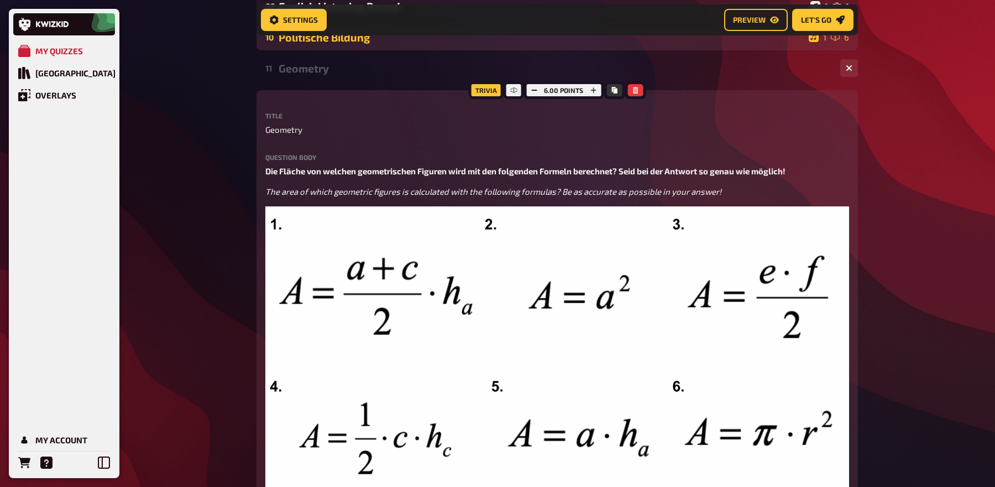
click at [538, 39] on div "Politische Bildung" at bounding box center [542, 37] width 526 height 13
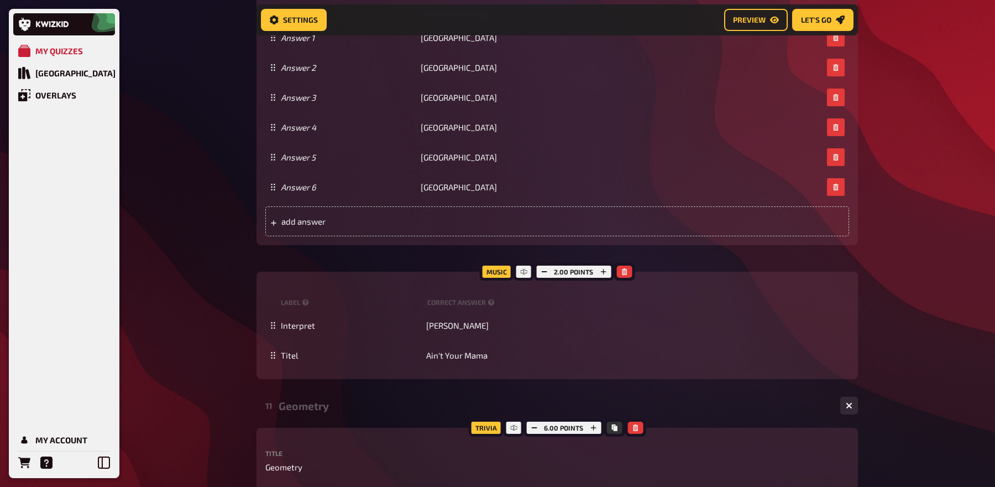
scroll to position [1155, 0]
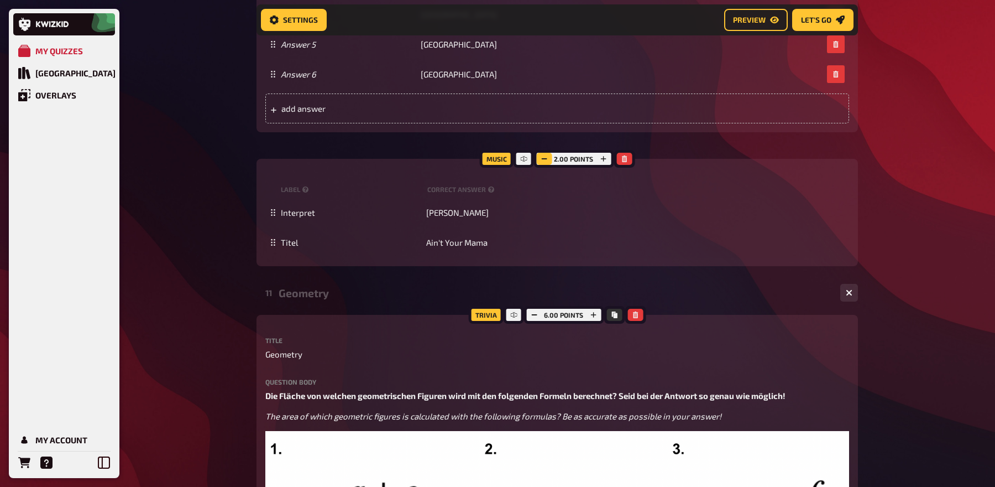
click at [540, 158] on button "button" at bounding box center [543, 159] width 15 height 12
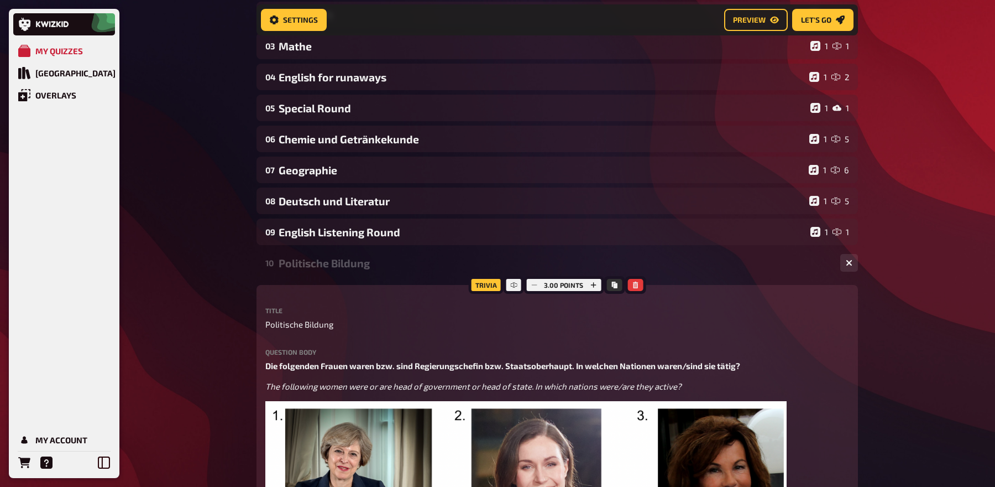
scroll to position [141, 0]
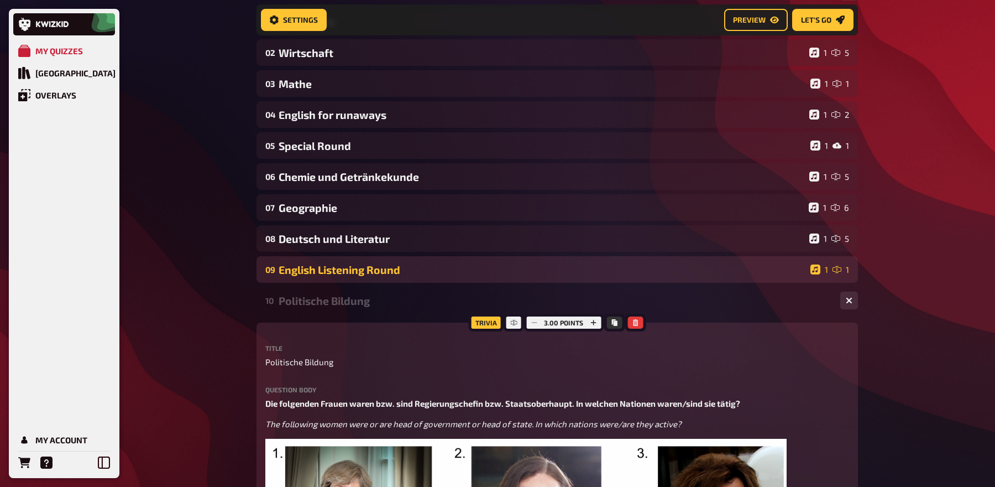
click at [504, 277] on div "09 English Listening Round 1 1" at bounding box center [558, 269] width 602 height 27
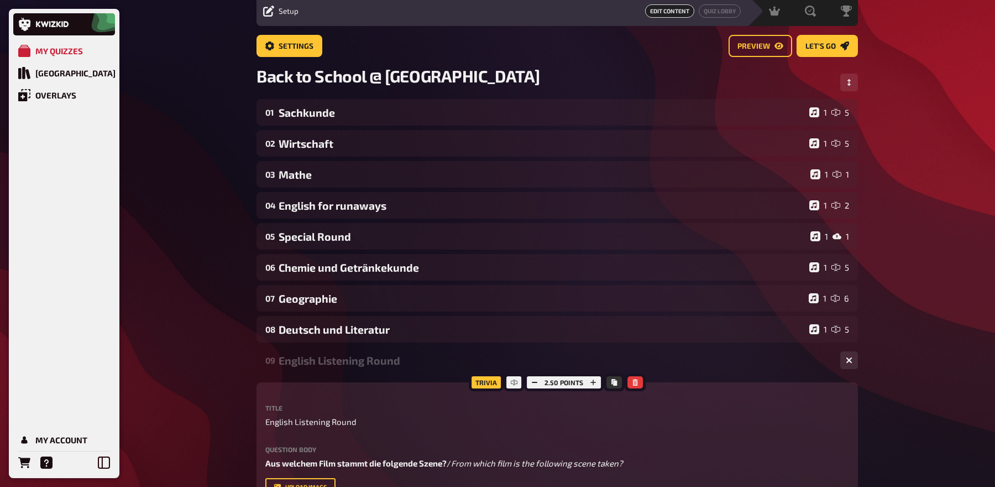
scroll to position [0, 0]
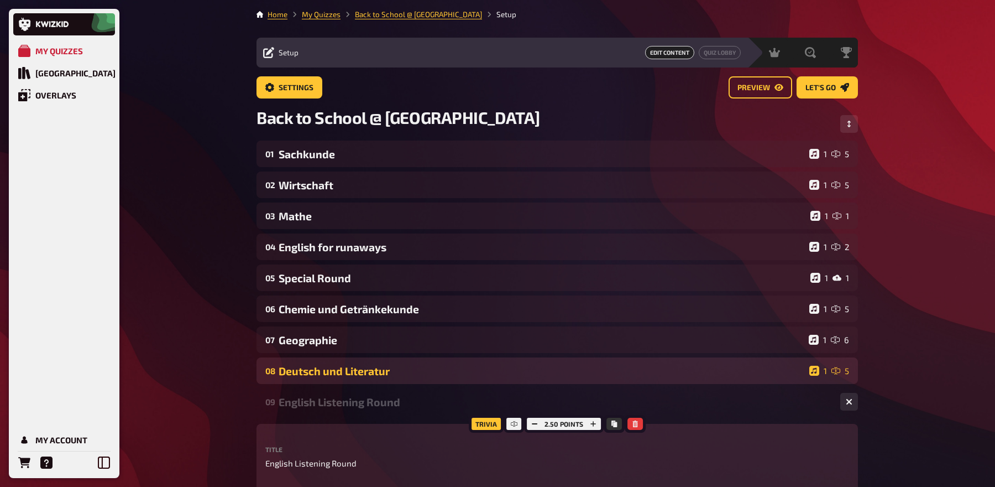
click at [555, 372] on div "Deutsch und Literatur" at bounding box center [542, 370] width 526 height 13
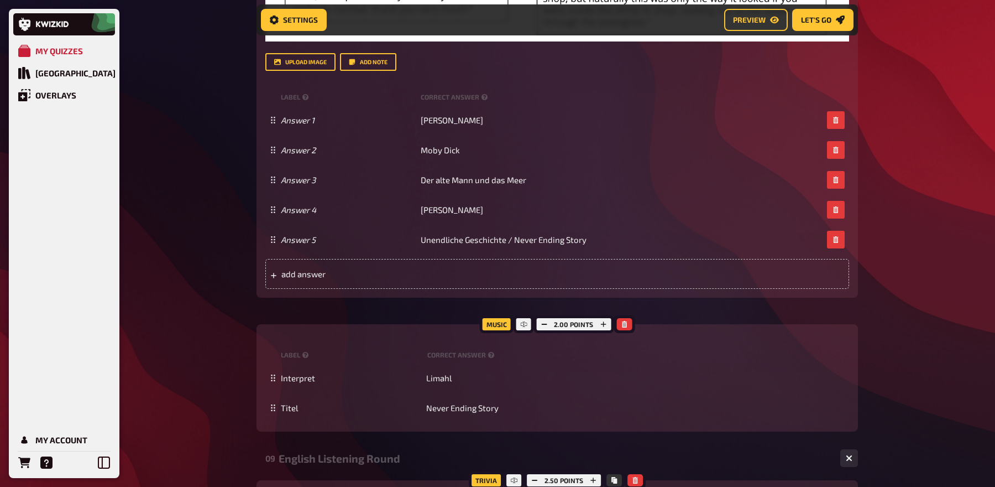
scroll to position [761, 0]
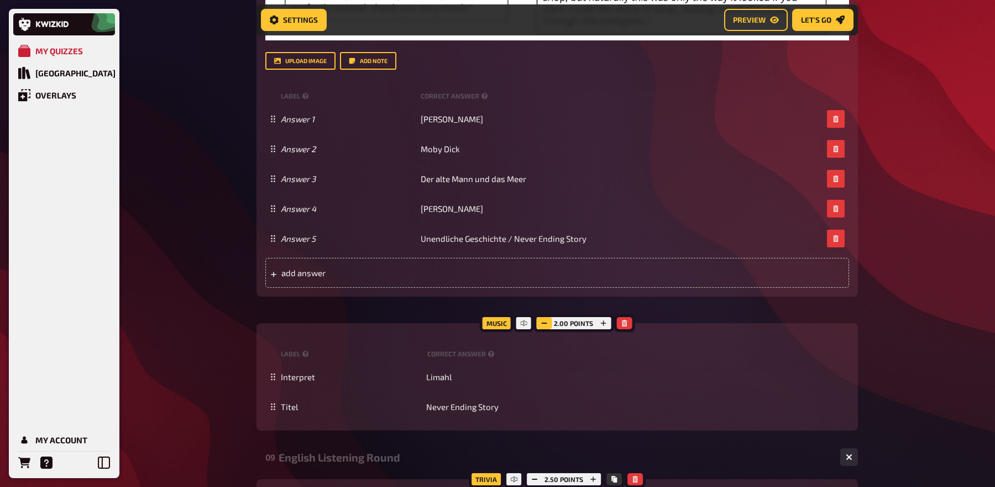
click at [542, 322] on icon "button" at bounding box center [544, 323] width 7 height 7
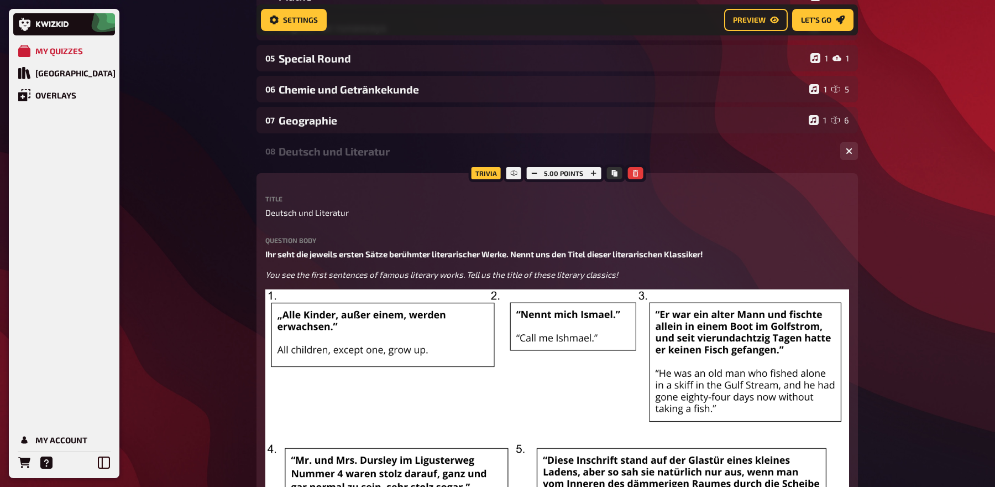
scroll to position [101, 0]
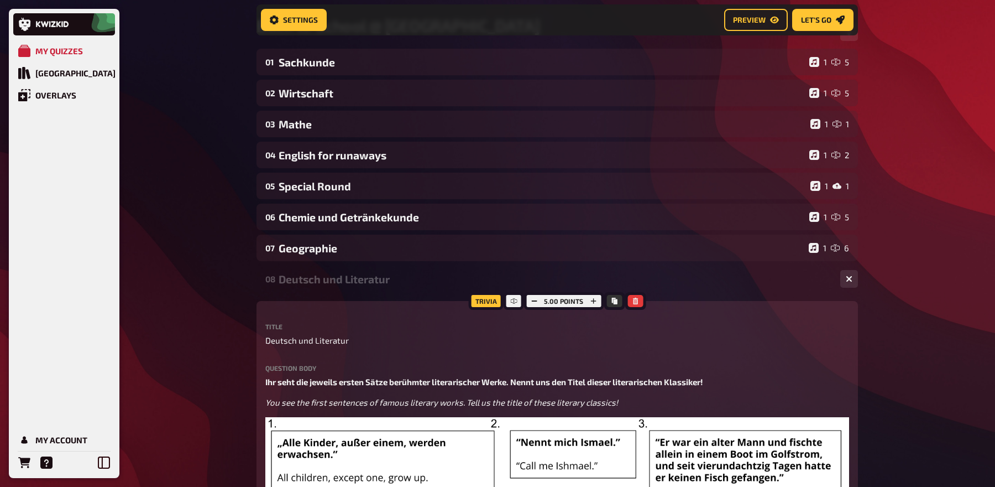
click at [511, 274] on div "Deutsch und Literatur" at bounding box center [555, 279] width 553 height 13
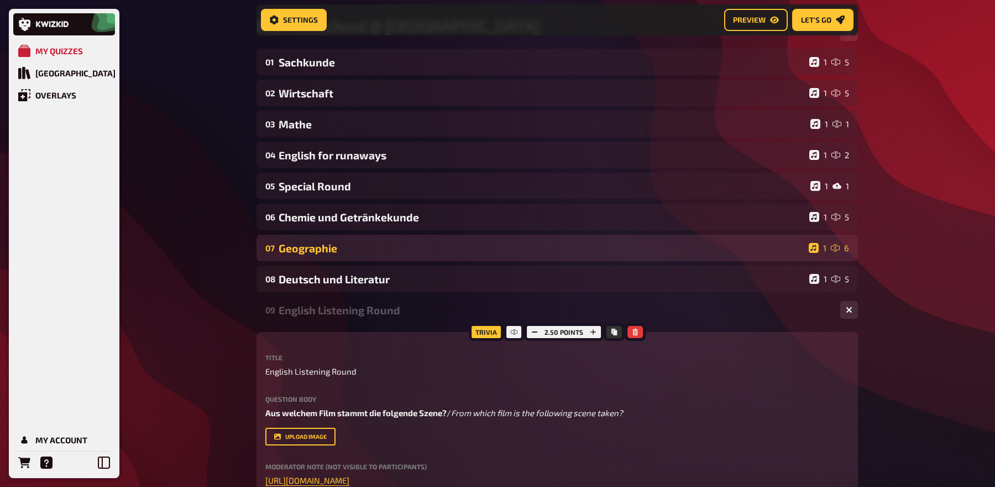
click at [515, 250] on div "Geographie" at bounding box center [542, 248] width 526 height 13
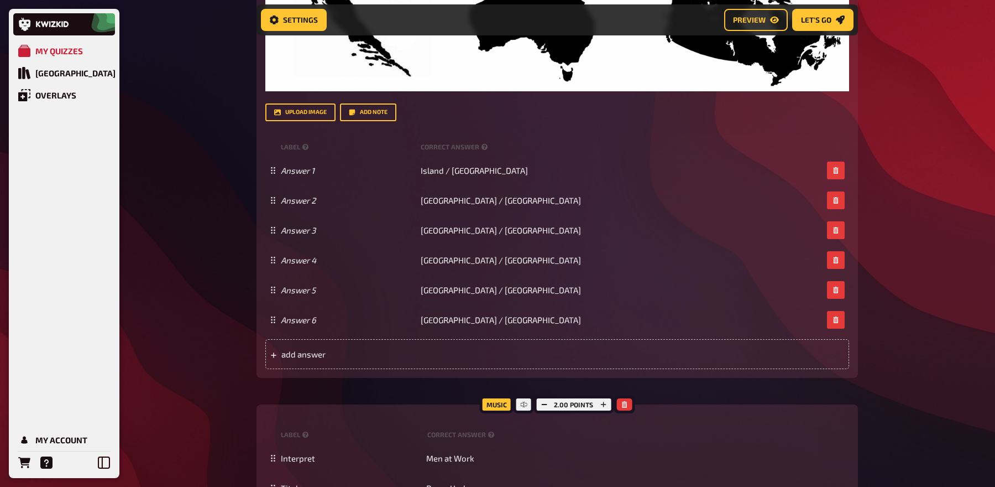
scroll to position [746, 0]
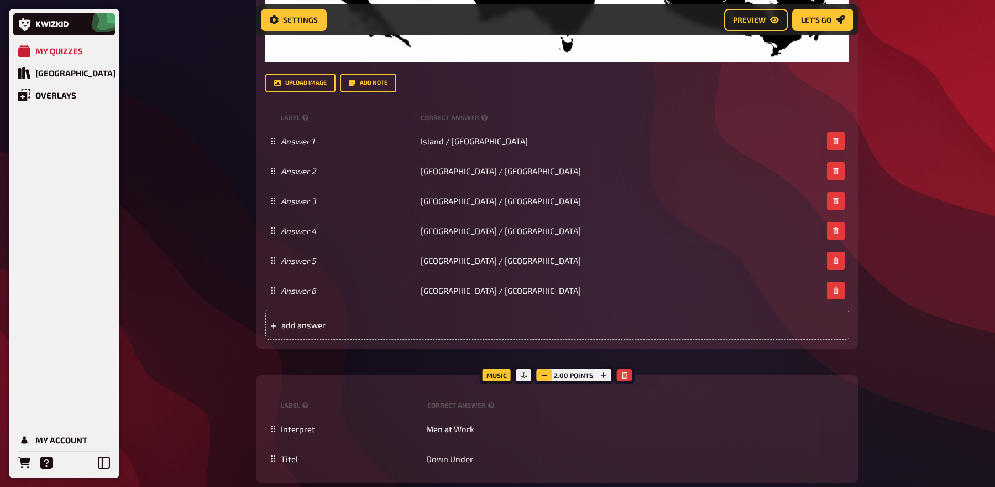
click at [541, 374] on icon "button" at bounding box center [544, 375] width 7 height 7
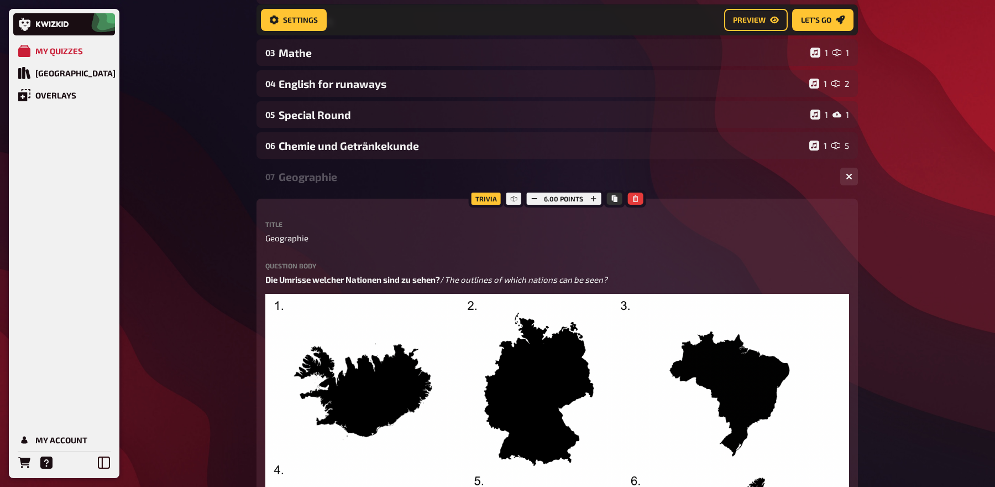
scroll to position [122, 0]
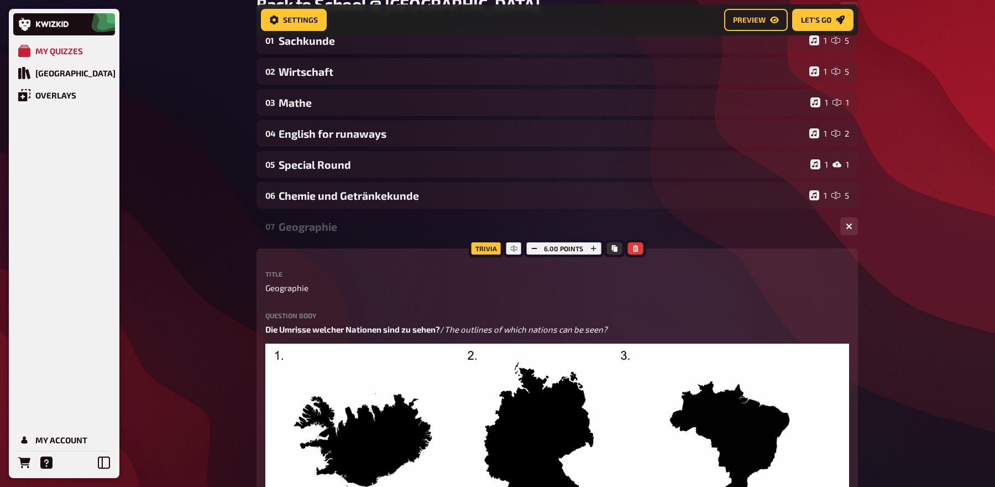
click at [503, 229] on div "Geographie" at bounding box center [555, 226] width 553 height 13
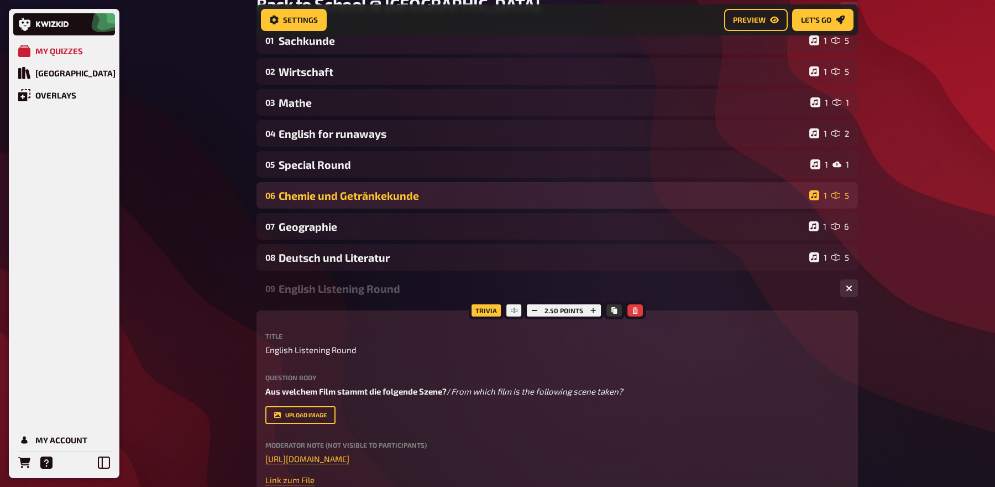
click at [498, 191] on div "Chemie und Getränkekunde" at bounding box center [542, 195] width 526 height 13
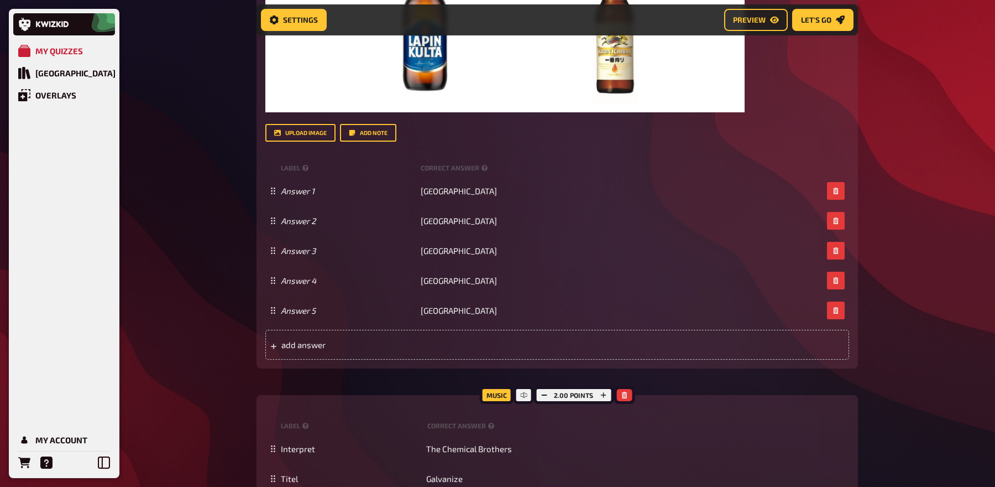
scroll to position [739, 0]
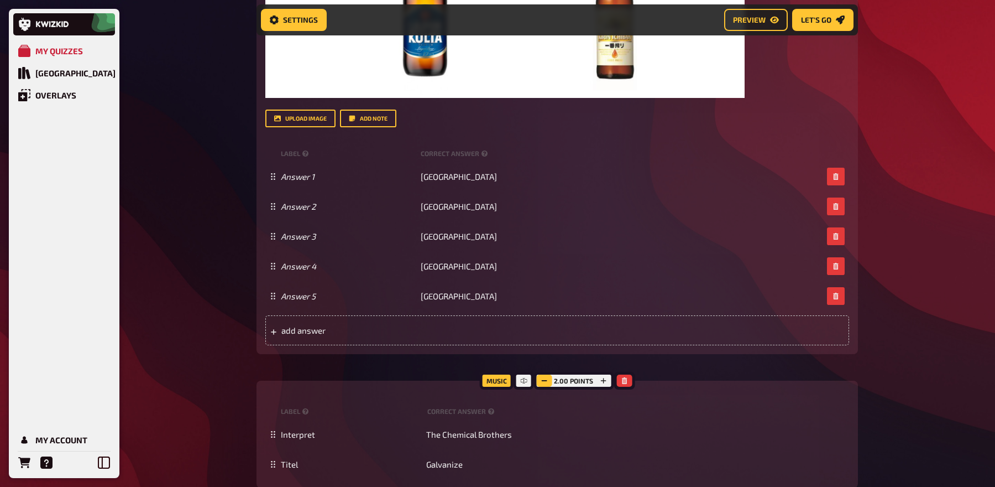
click at [542, 376] on button "button" at bounding box center [543, 380] width 15 height 12
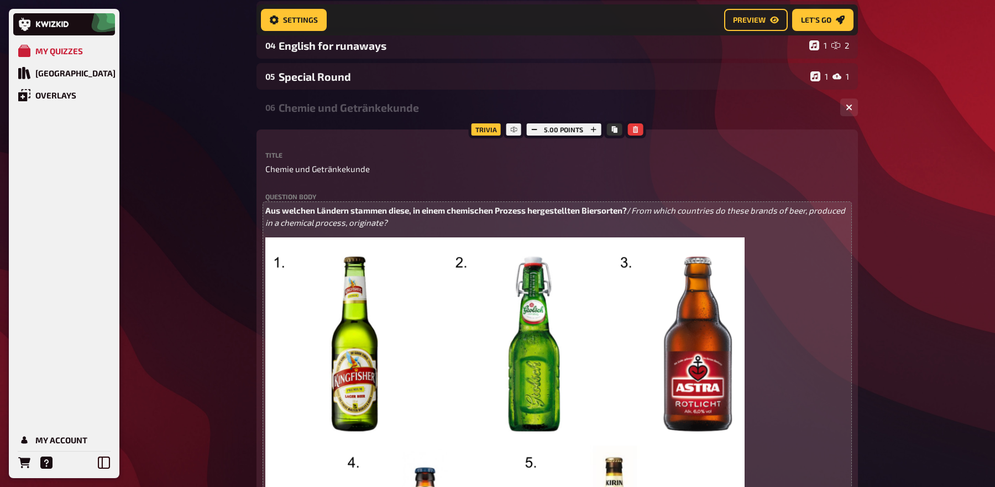
scroll to position [191, 0]
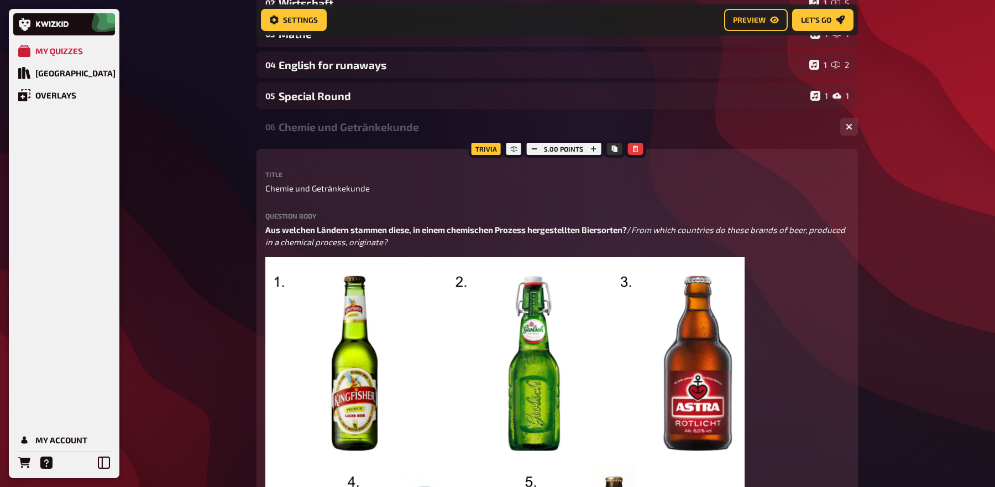
click at [468, 130] on div "Chemie und Getränkekunde" at bounding box center [555, 127] width 553 height 13
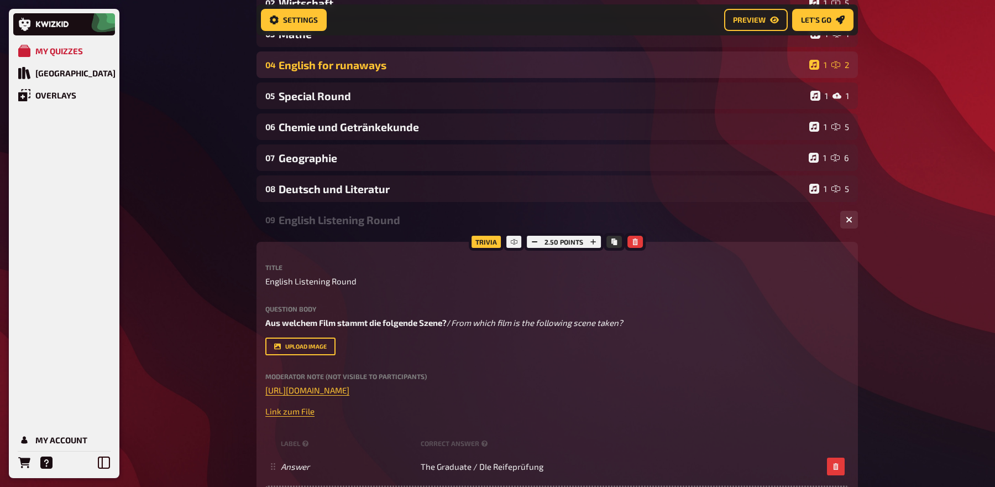
click at [474, 65] on div "English for runaways" at bounding box center [542, 65] width 526 height 13
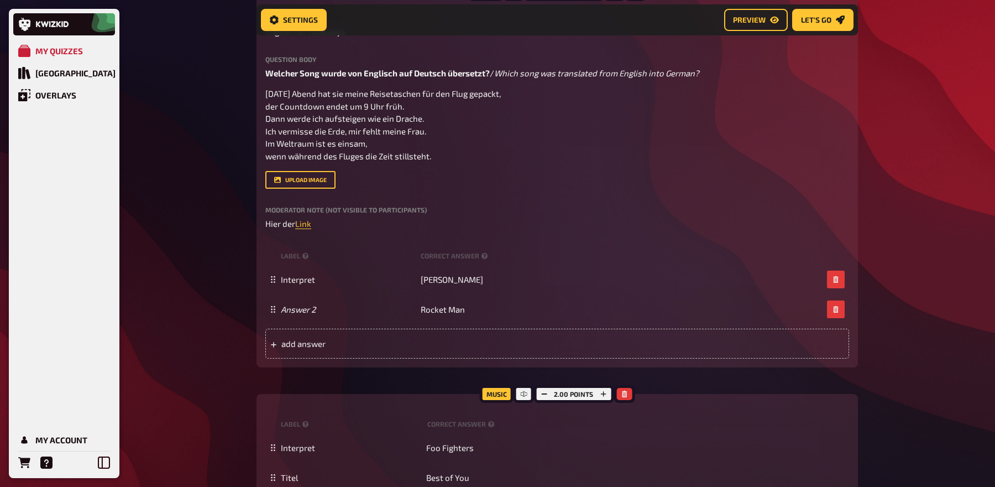
scroll to position [328, 0]
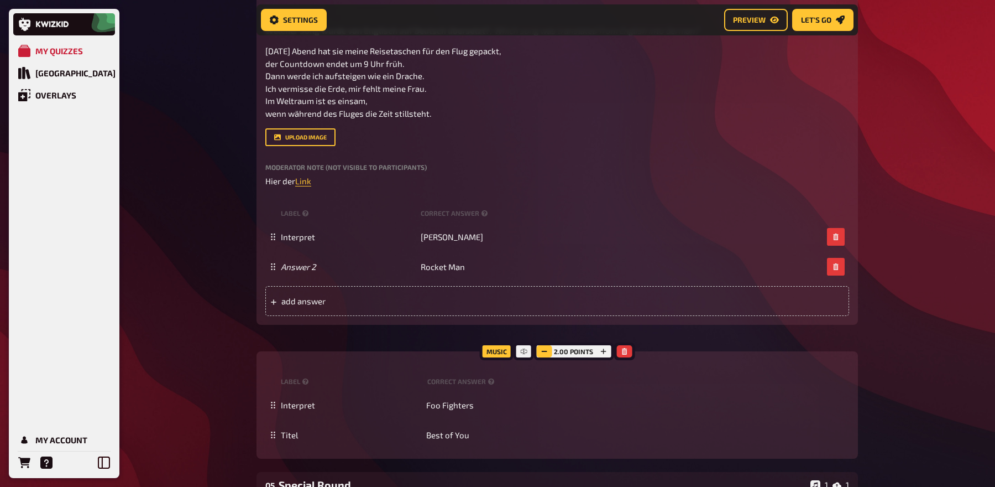
click at [539, 349] on button "button" at bounding box center [543, 351] width 15 height 12
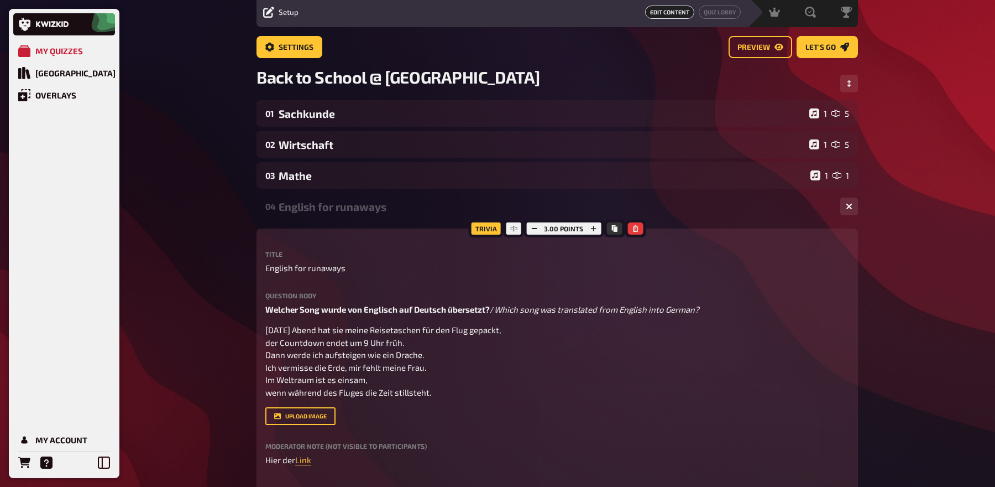
scroll to position [0, 0]
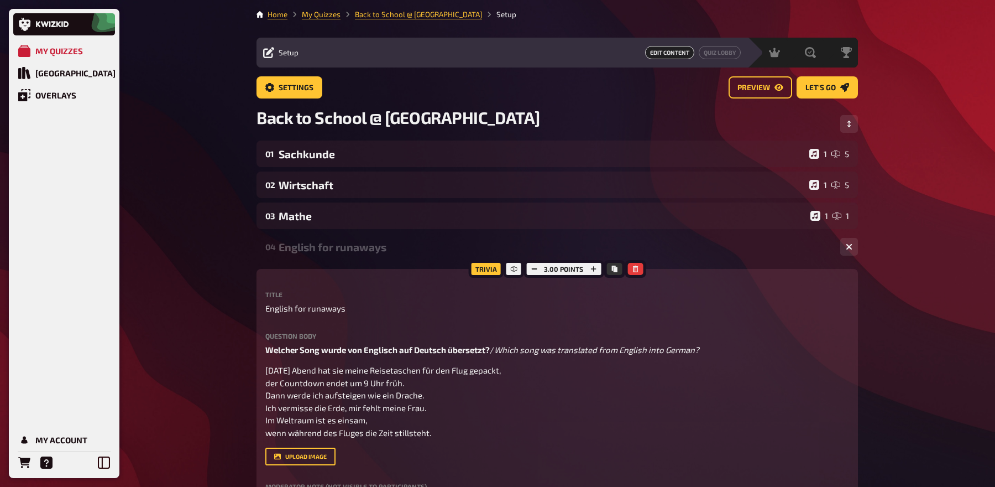
click at [496, 249] on div "English for runaways" at bounding box center [555, 246] width 553 height 13
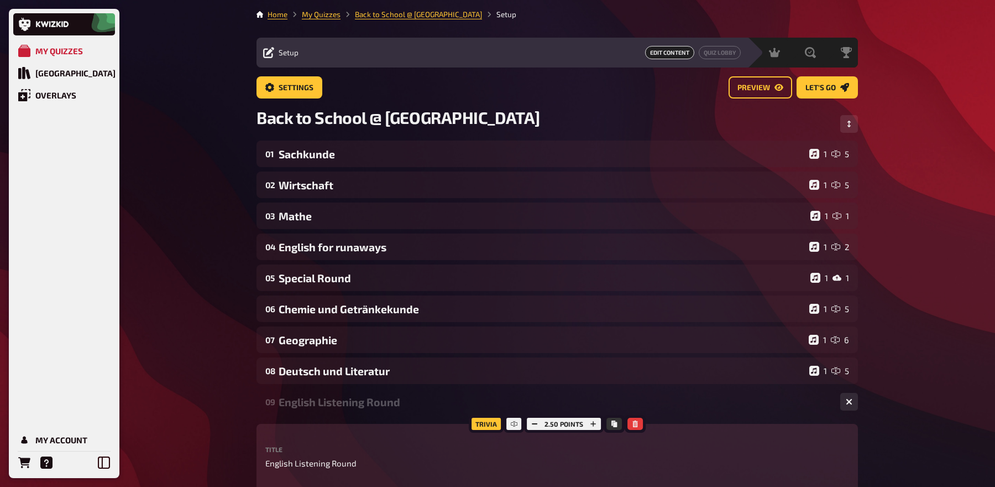
click at [492, 398] on div "English Listening Round" at bounding box center [555, 401] width 553 height 13
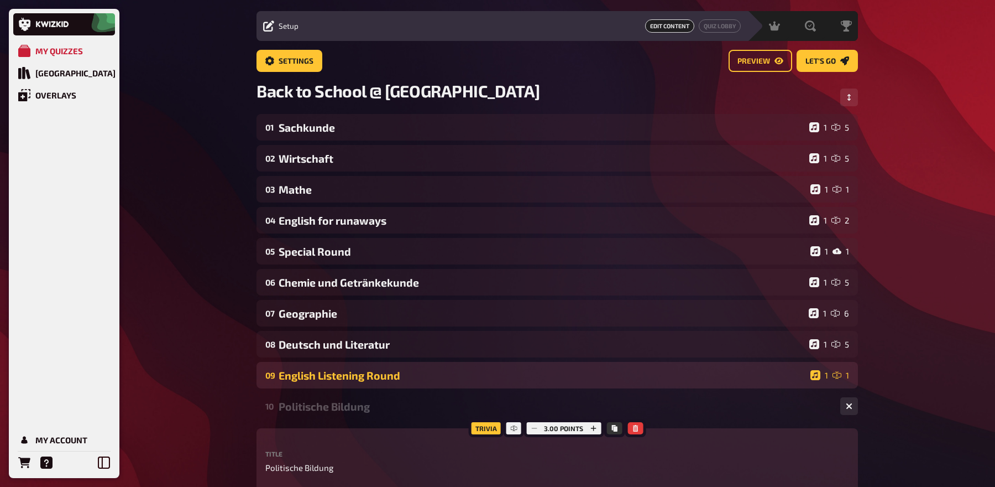
scroll to position [43, 0]
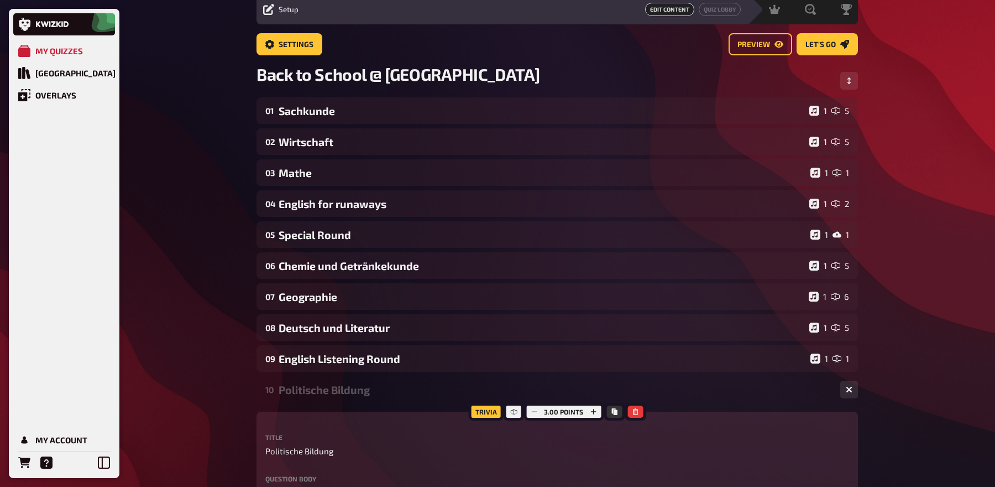
click at [483, 396] on div "10 Politische Bildung 1 6" at bounding box center [558, 389] width 602 height 27
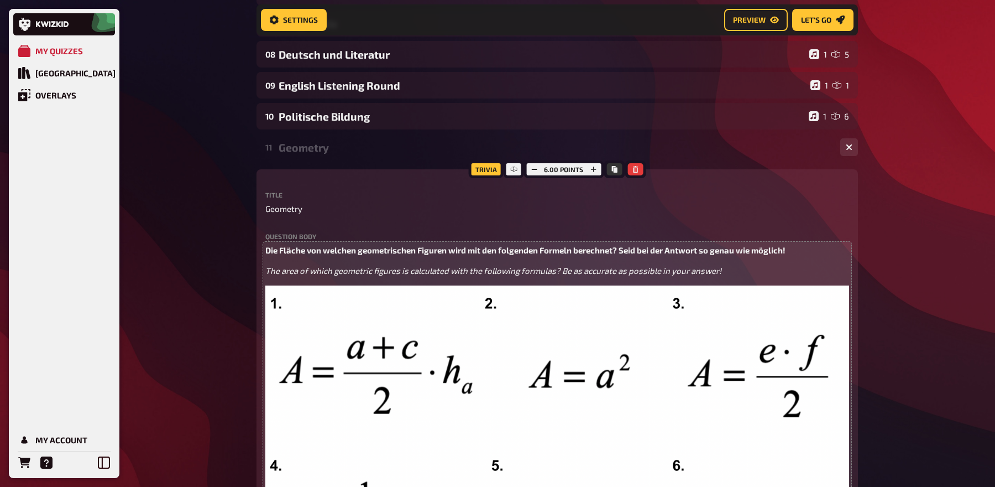
scroll to position [266, 0]
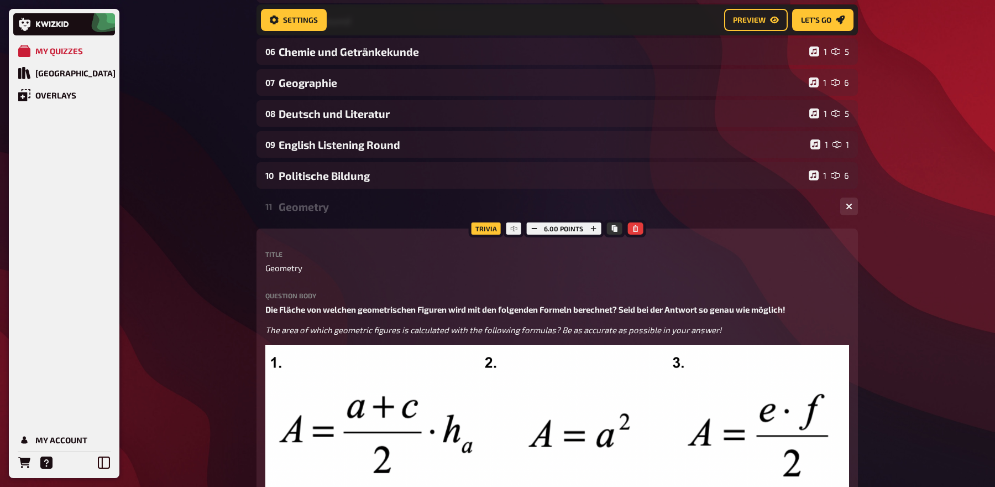
click at [412, 213] on div "11 Geometry 1 6" at bounding box center [558, 206] width 602 height 27
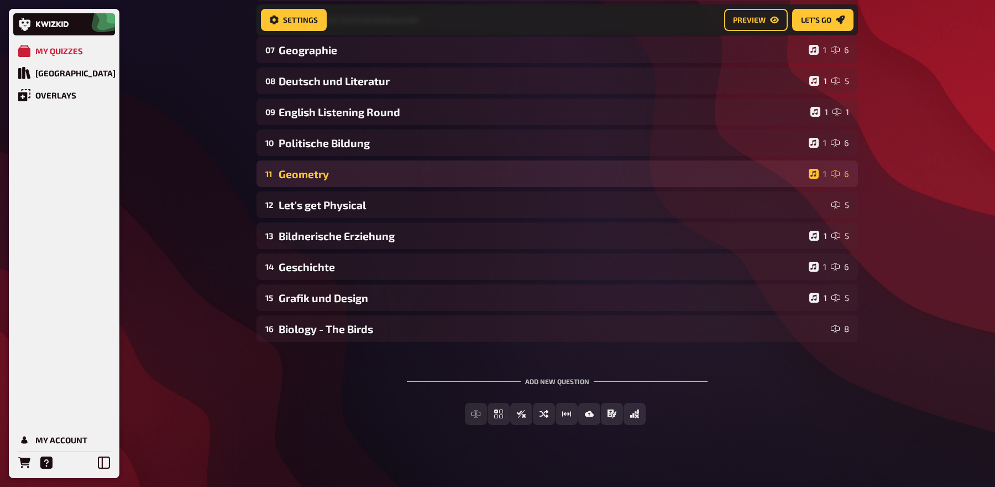
scroll to position [307, 0]
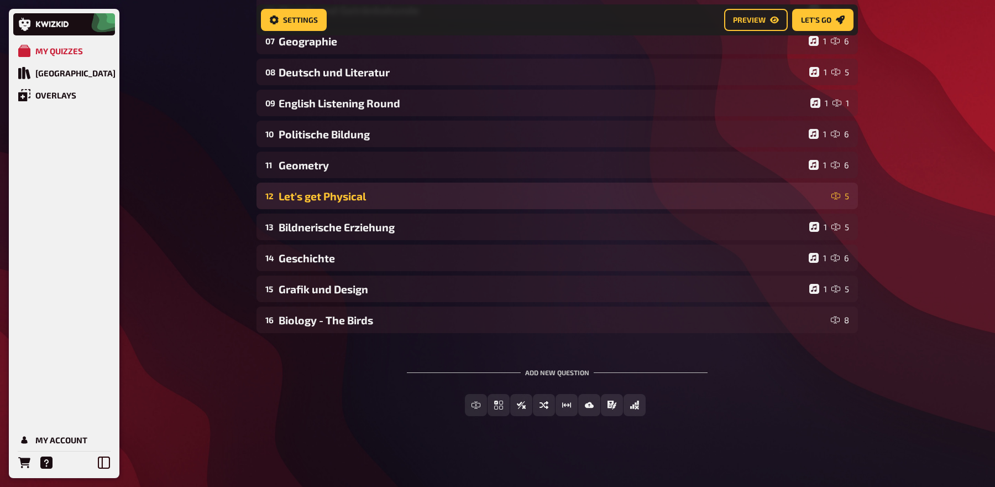
click at [409, 194] on div "Let's get Physical" at bounding box center [553, 196] width 548 height 13
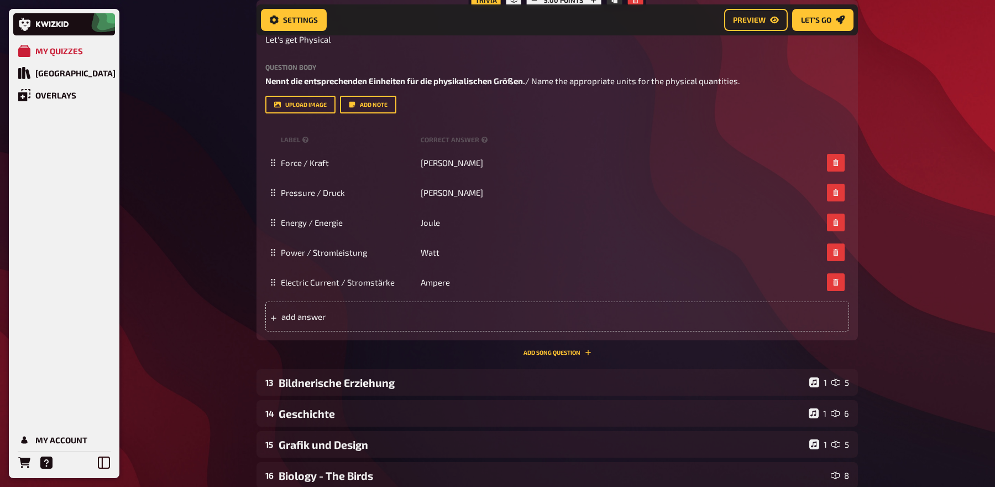
scroll to position [681, 0]
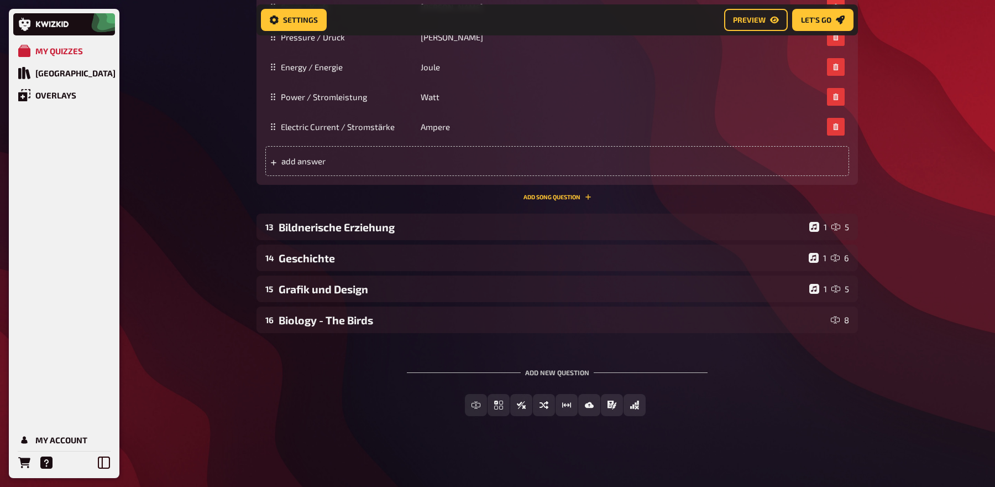
click at [531, 191] on div "Trivia 5.00 points Title Let's get Physical Question body Nennt die entsprechen…" at bounding box center [558, 22] width 602 height 355
click at [529, 197] on button "Add Song question" at bounding box center [558, 197] width 68 height 7
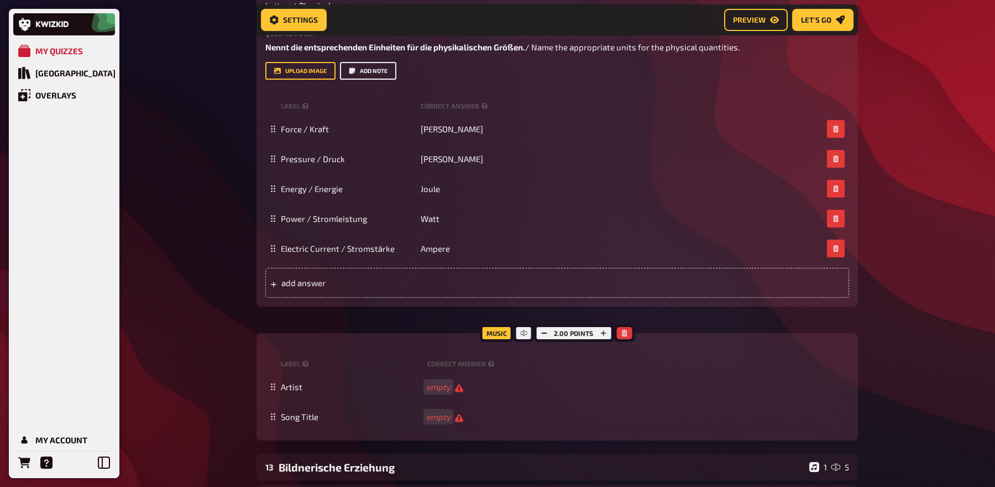
scroll to position [605, 0]
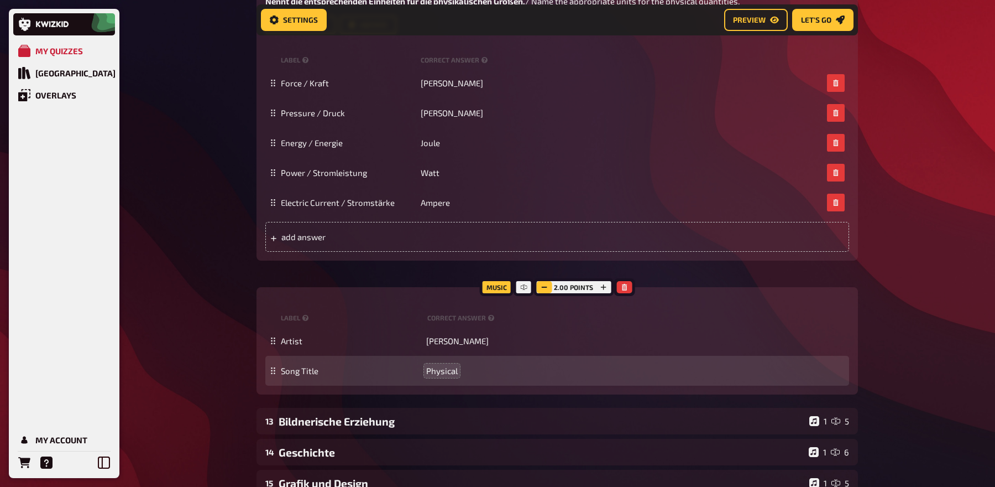
click at [541, 287] on button "button" at bounding box center [543, 287] width 15 height 12
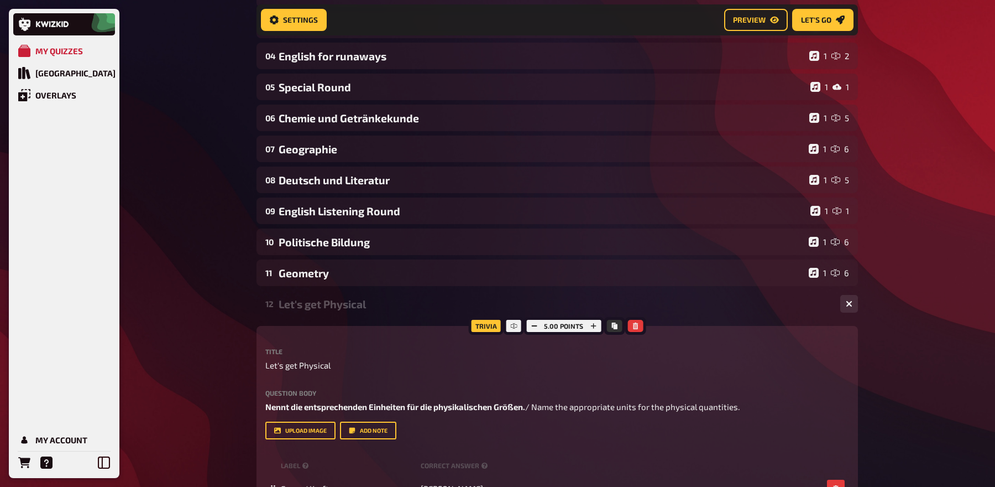
scroll to position [200, 0]
click at [416, 309] on div "Let's get Physical" at bounding box center [555, 303] width 553 height 13
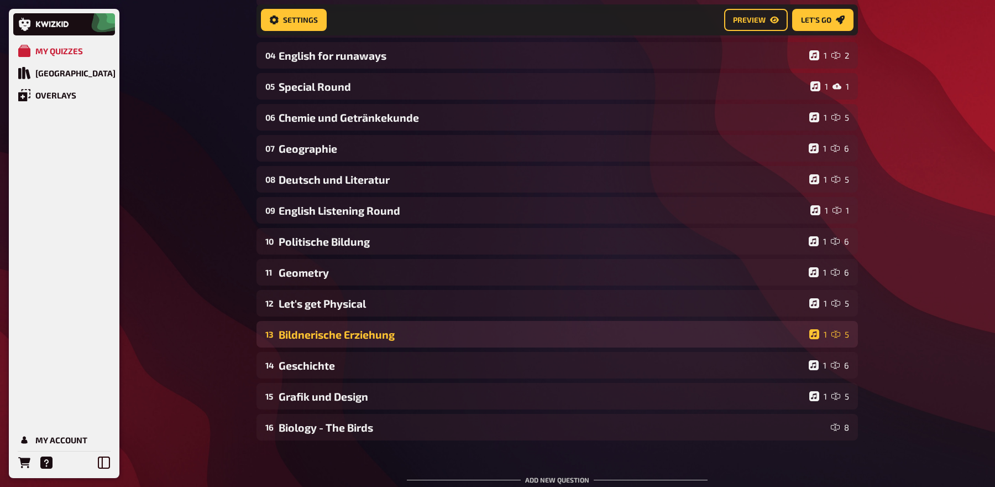
click at [413, 346] on div "13 Bildnerische Erziehung 1 5" at bounding box center [558, 334] width 602 height 27
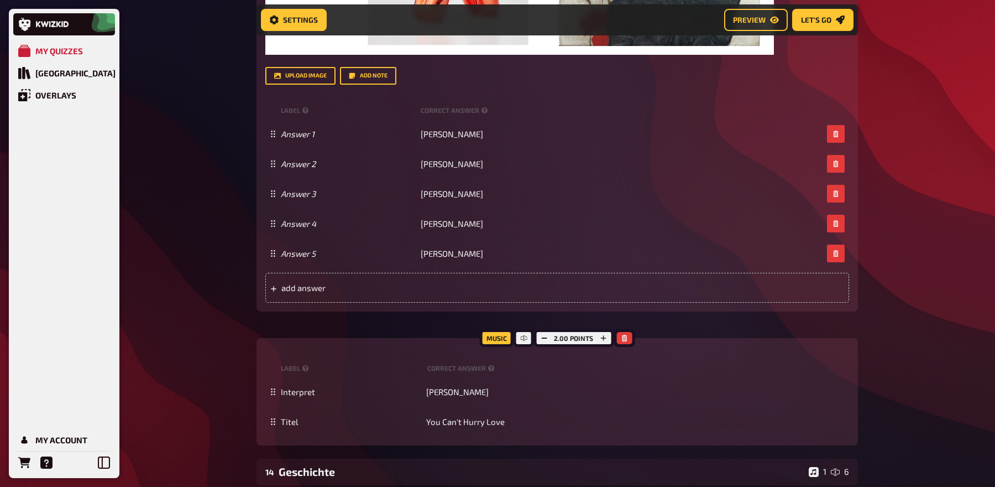
scroll to position [987, 0]
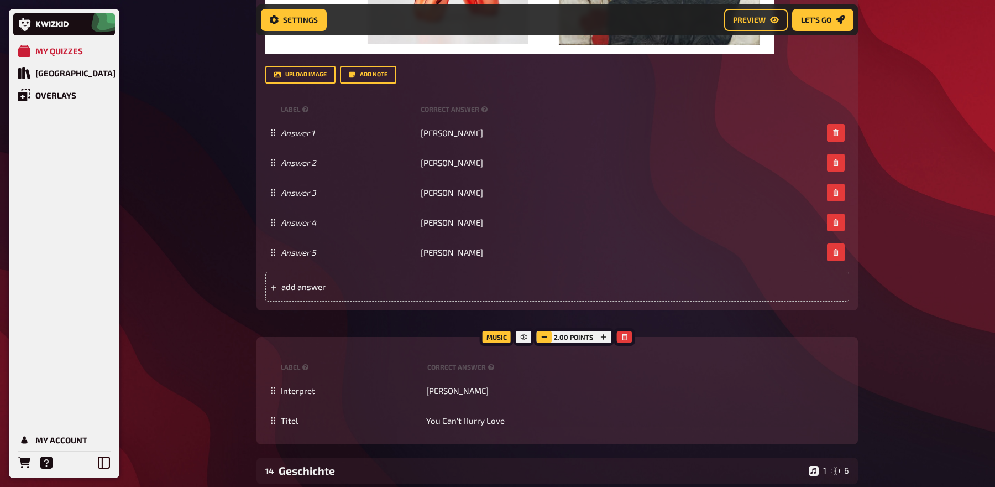
click at [547, 337] on rect "button" at bounding box center [545, 336] width 6 height 1
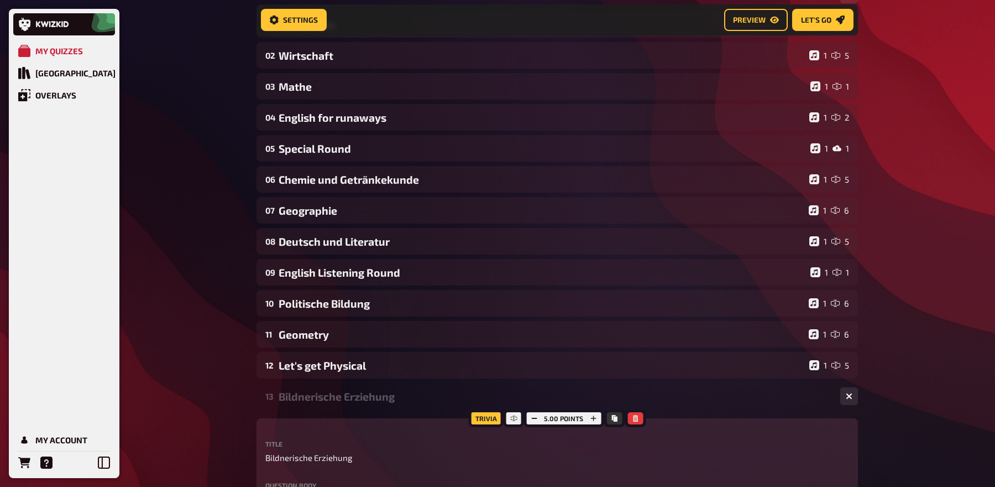
scroll to position [0, 0]
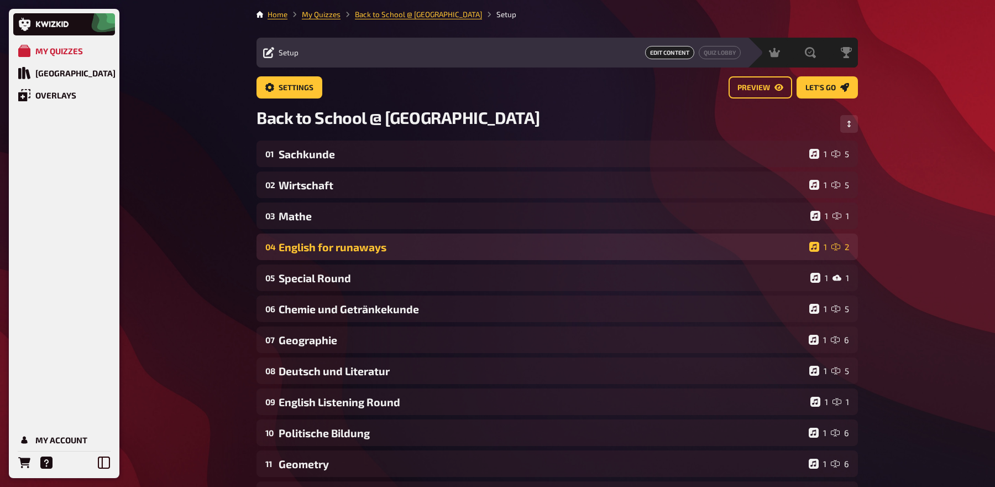
click at [526, 250] on div "English for runaways" at bounding box center [542, 246] width 526 height 13
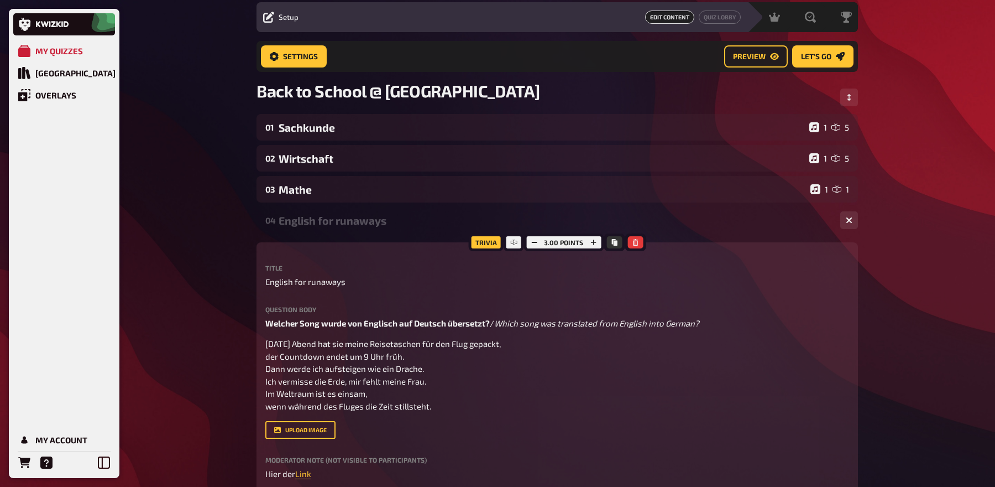
scroll to position [14, 0]
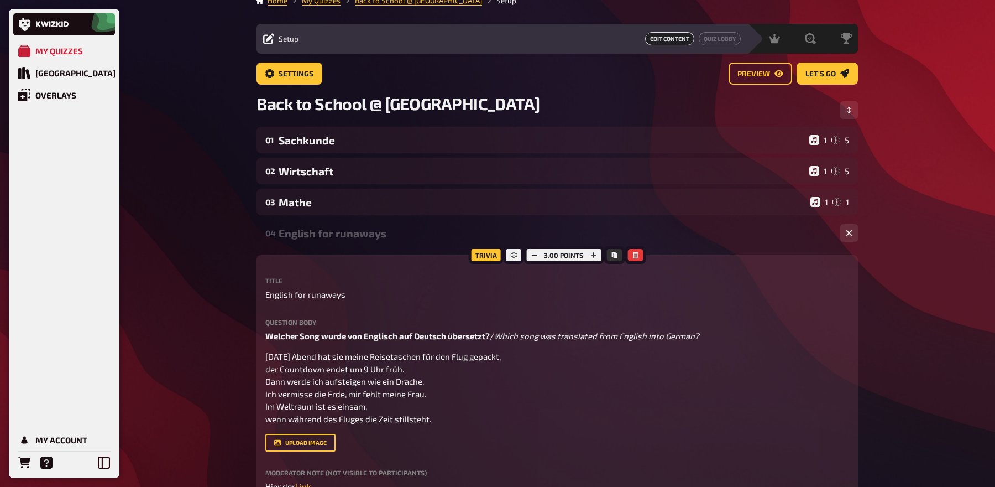
click at [459, 232] on div "English for runaways" at bounding box center [555, 233] width 553 height 13
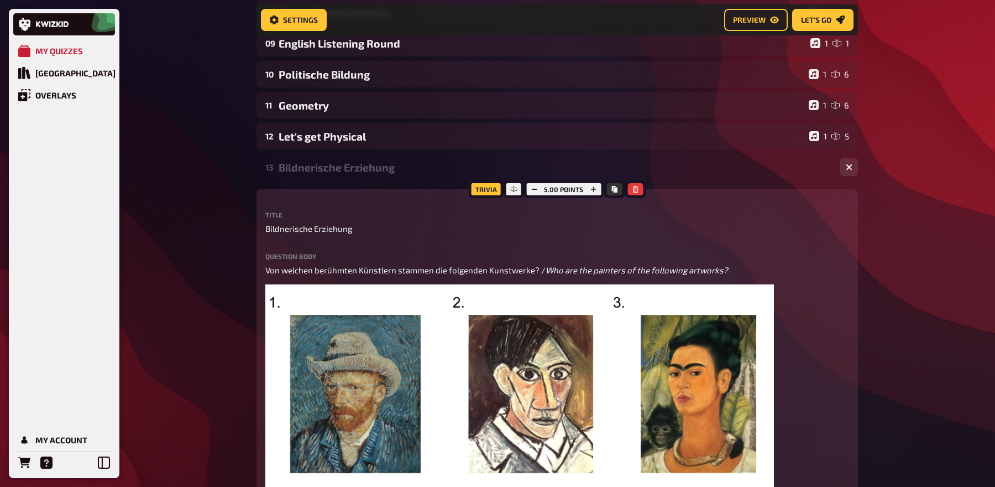
click at [425, 172] on div "Bildnerische Erziehung" at bounding box center [555, 167] width 553 height 13
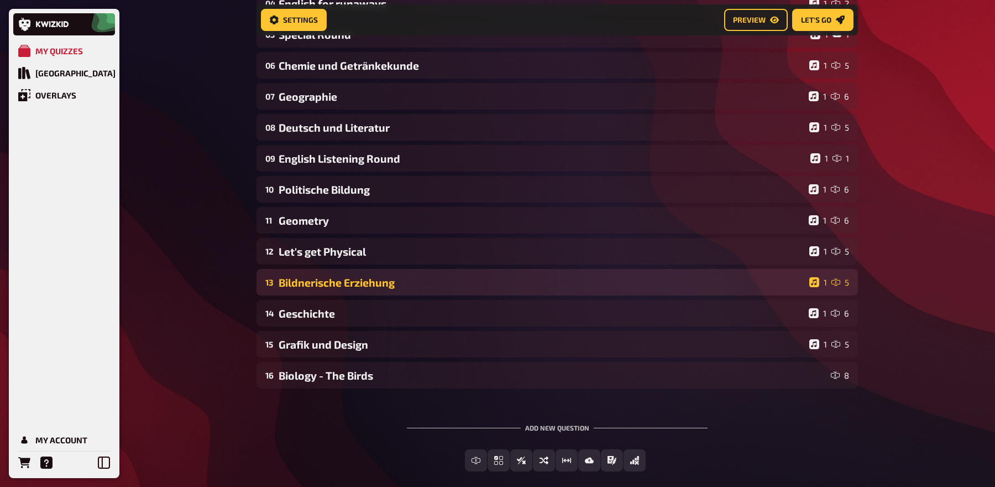
scroll to position [209, 0]
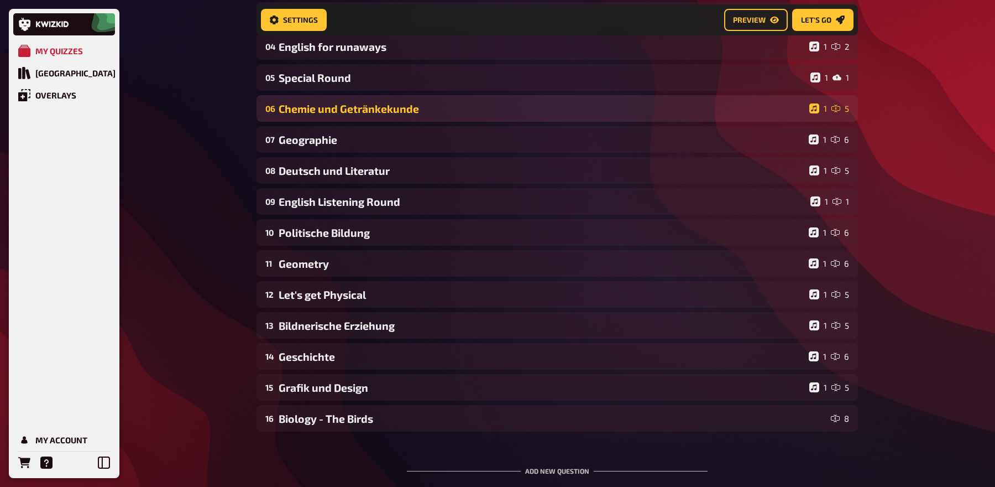
click at [500, 107] on div "Chemie und Getränkekunde" at bounding box center [542, 108] width 526 height 13
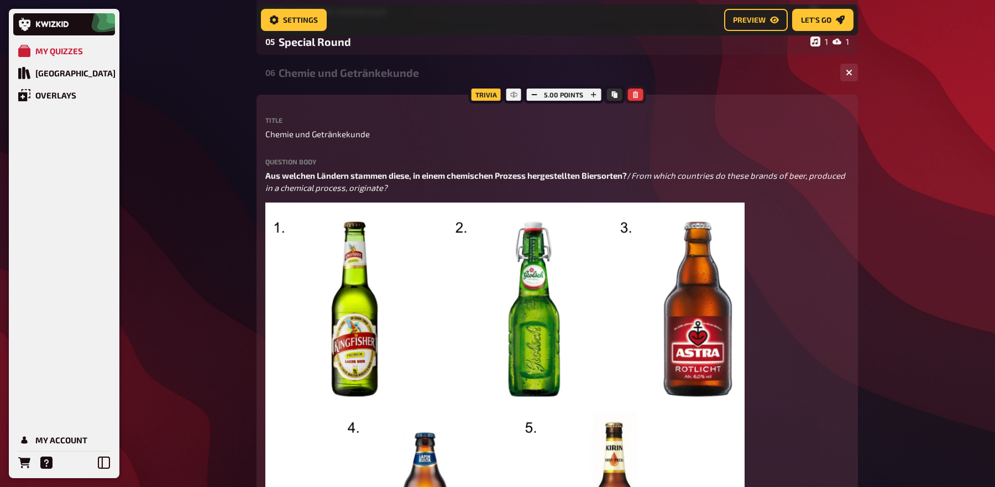
scroll to position [217, 0]
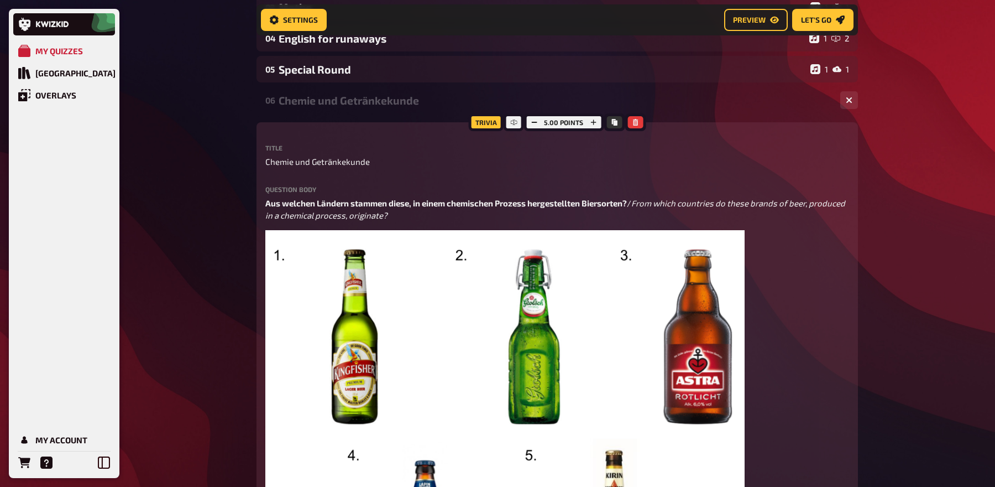
click at [418, 103] on div "Chemie und Getränkekunde" at bounding box center [555, 100] width 553 height 13
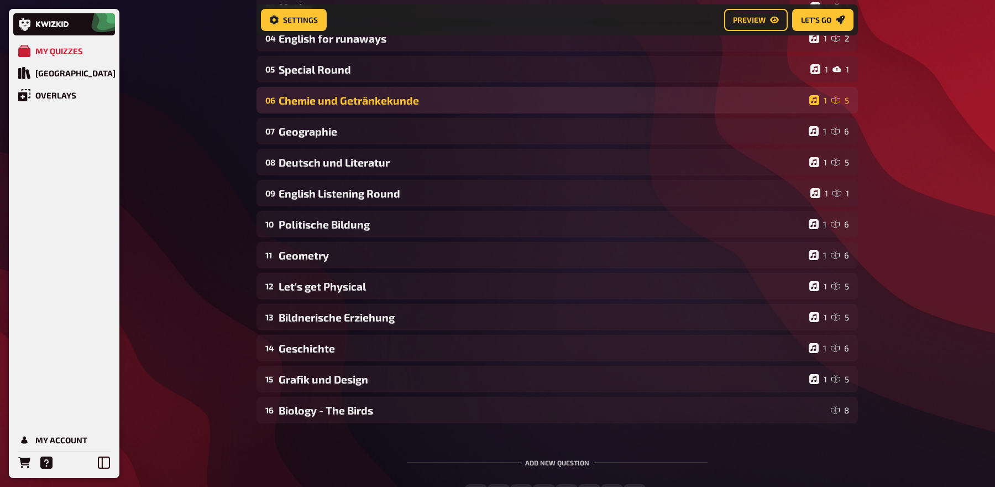
click at [453, 110] on div "06 Chemie und Getränkekunde 1 5" at bounding box center [558, 100] width 602 height 27
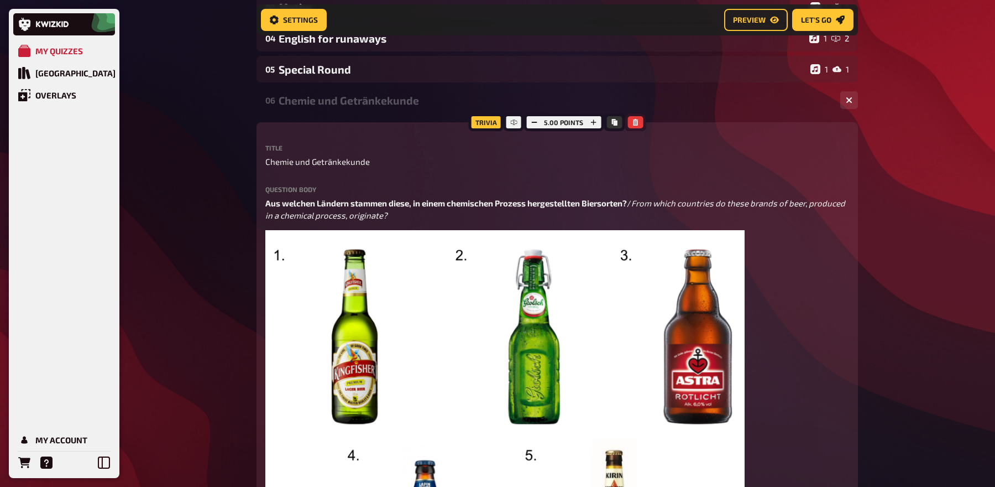
click at [637, 123] on icon "button" at bounding box center [635, 122] width 7 height 7
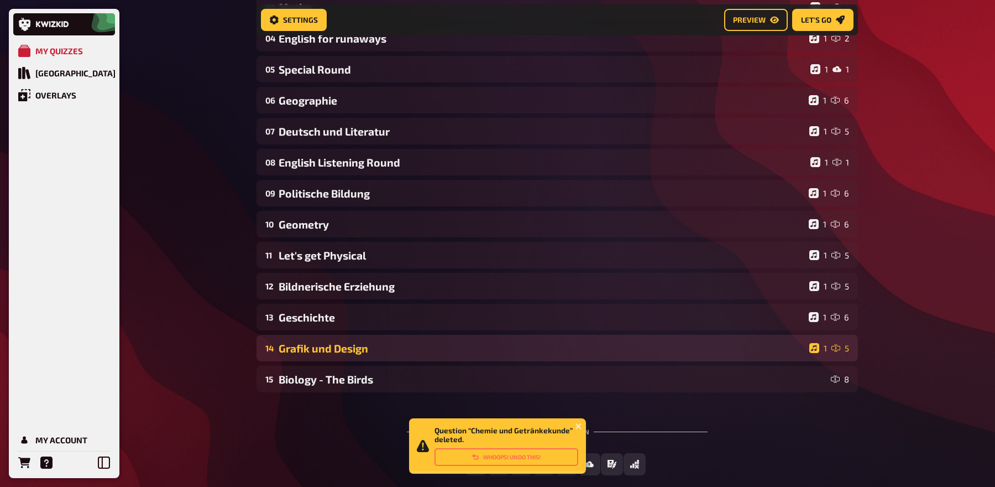
click at [406, 357] on div "14 Grafik und Design 1 5" at bounding box center [558, 347] width 602 height 27
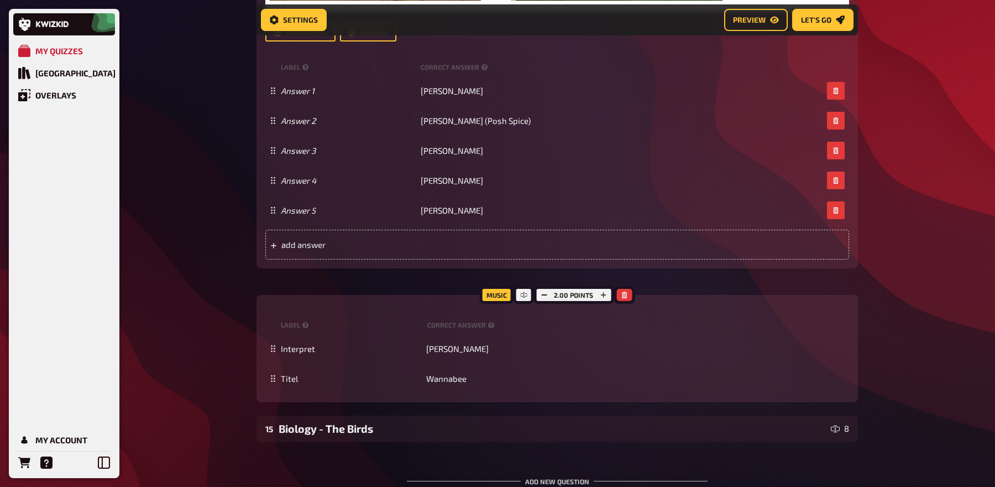
scroll to position [995, 0]
click at [547, 295] on icon "button" at bounding box center [544, 294] width 7 height 7
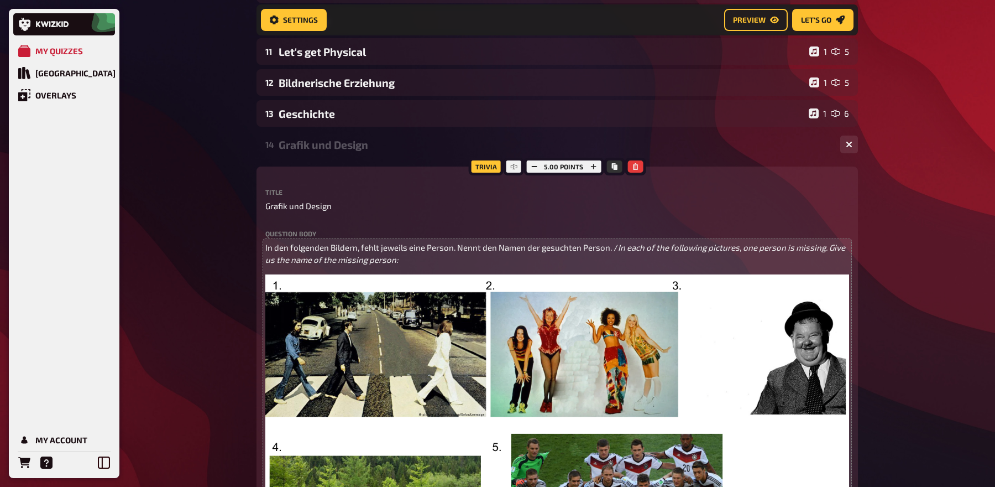
scroll to position [381, 0]
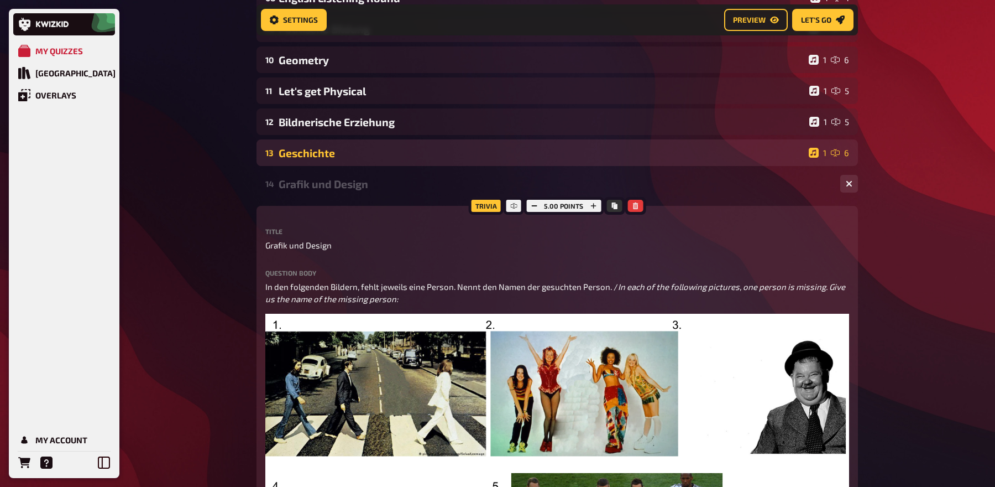
click at [447, 158] on div "Geschichte" at bounding box center [542, 153] width 526 height 13
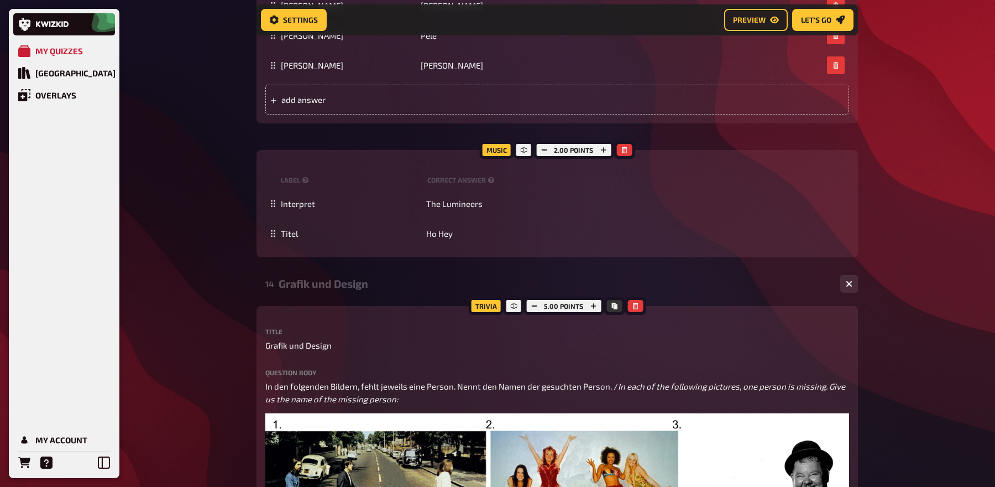
scroll to position [835, 0]
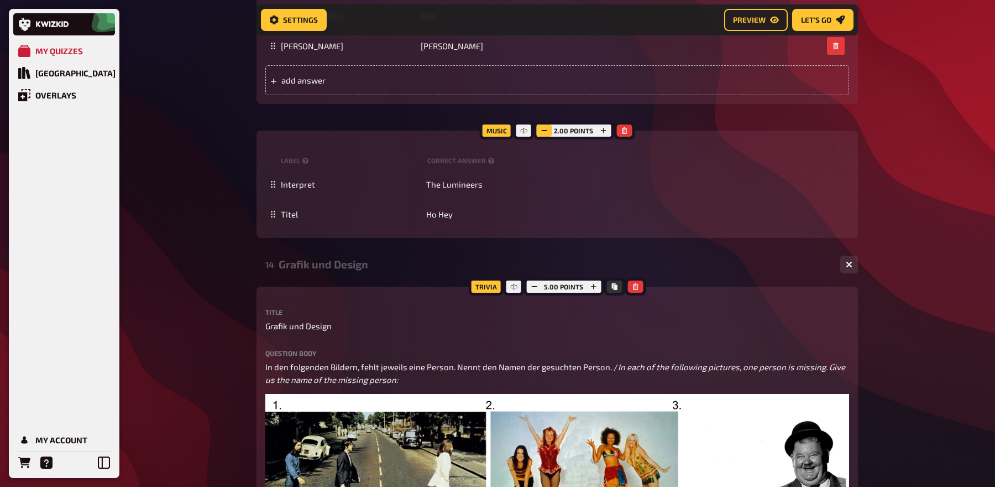
click at [550, 133] on button "button" at bounding box center [543, 130] width 15 height 12
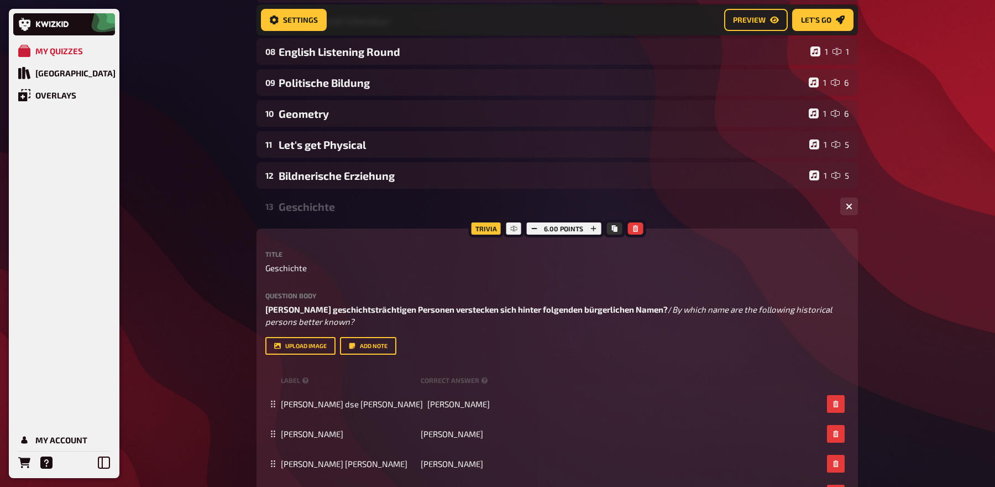
scroll to position [270, 0]
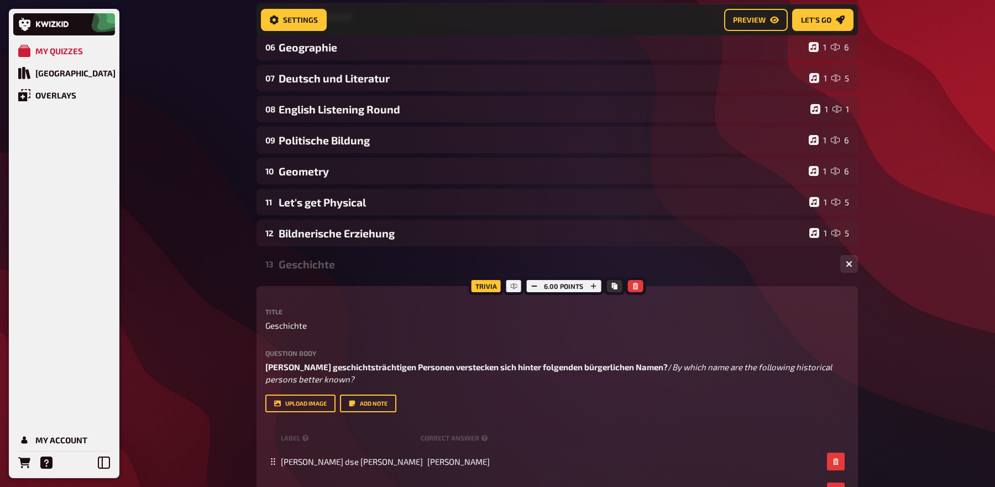
click at [344, 267] on div "Geschichte" at bounding box center [555, 264] width 553 height 13
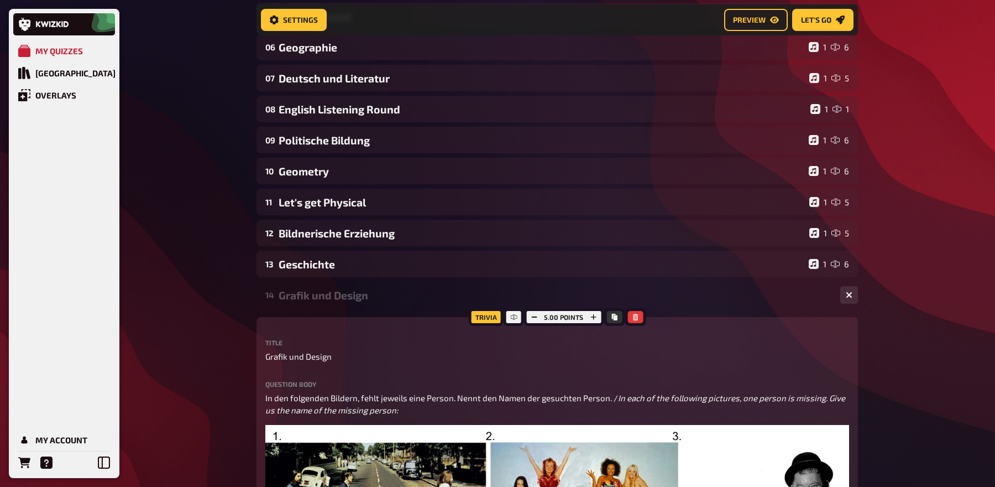
click at [343, 285] on div "14 Grafik und Design 1 5" at bounding box center [558, 294] width 602 height 27
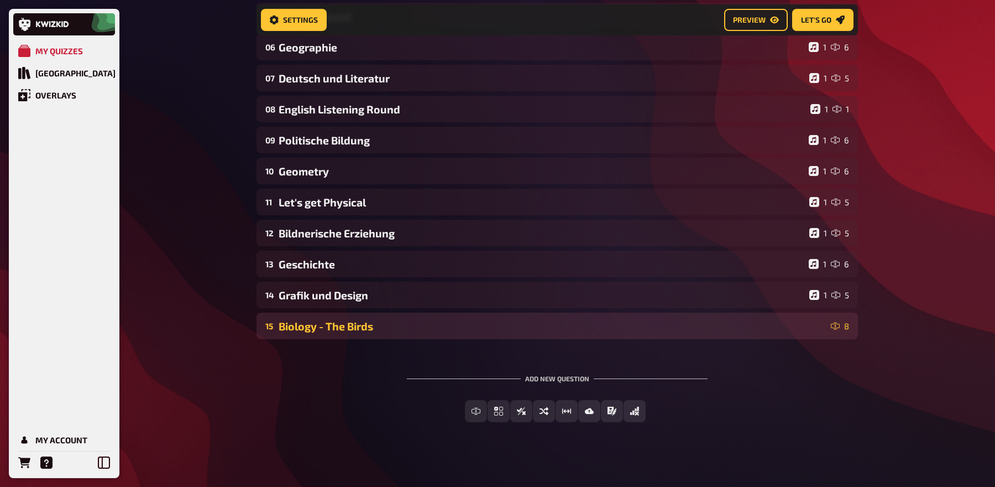
click at [348, 322] on div "Biology - The Birds" at bounding box center [553, 326] width 548 height 13
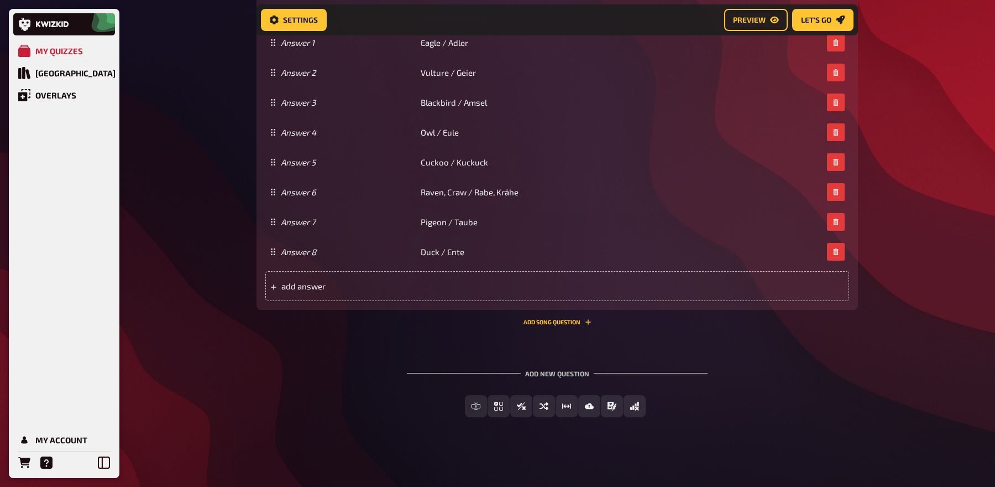
scroll to position [780, 0]
click at [552, 320] on button "Add Song question" at bounding box center [558, 321] width 68 height 7
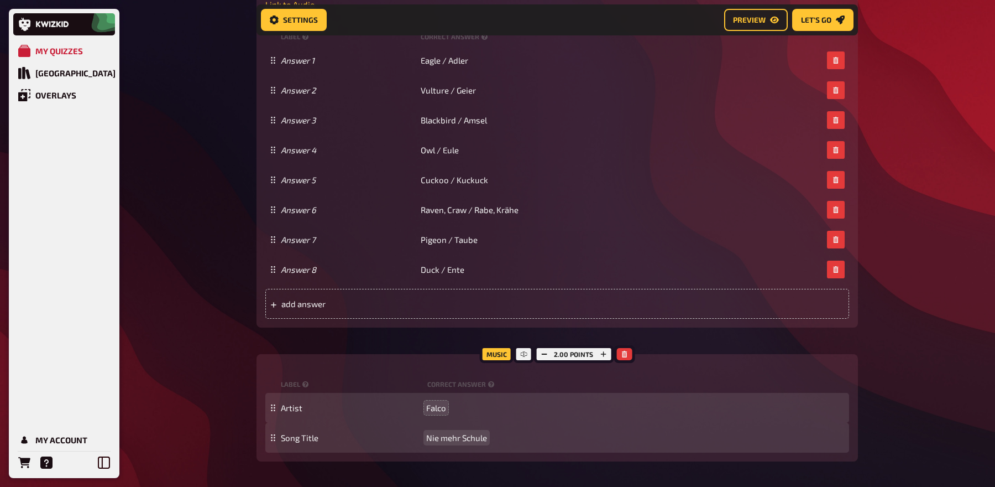
scroll to position [760, 0]
click at [547, 359] on button "button" at bounding box center [543, 355] width 15 height 12
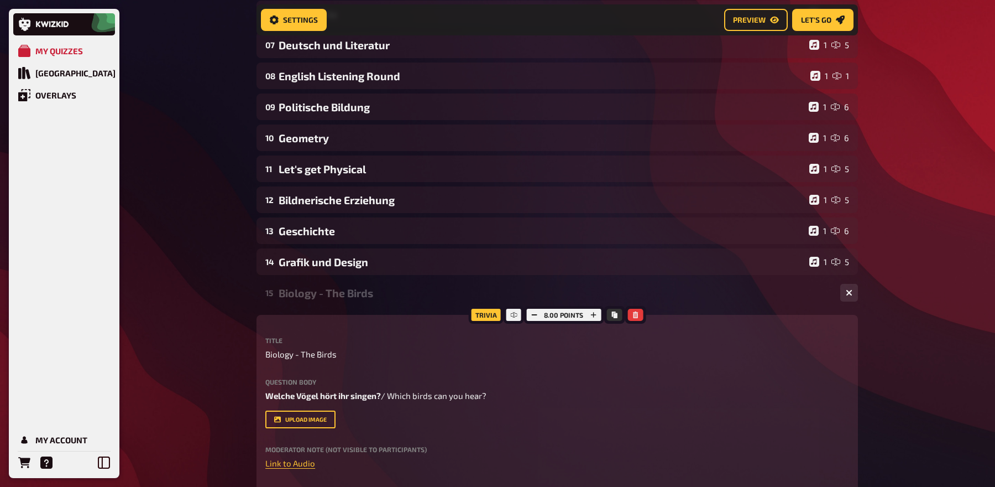
scroll to position [271, 0]
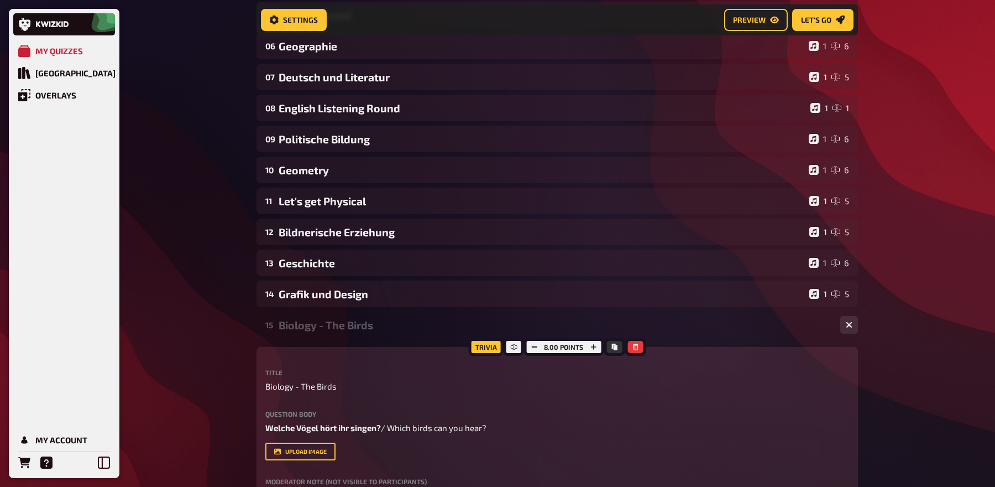
click at [444, 320] on div "Biology - The Birds" at bounding box center [555, 324] width 553 height 13
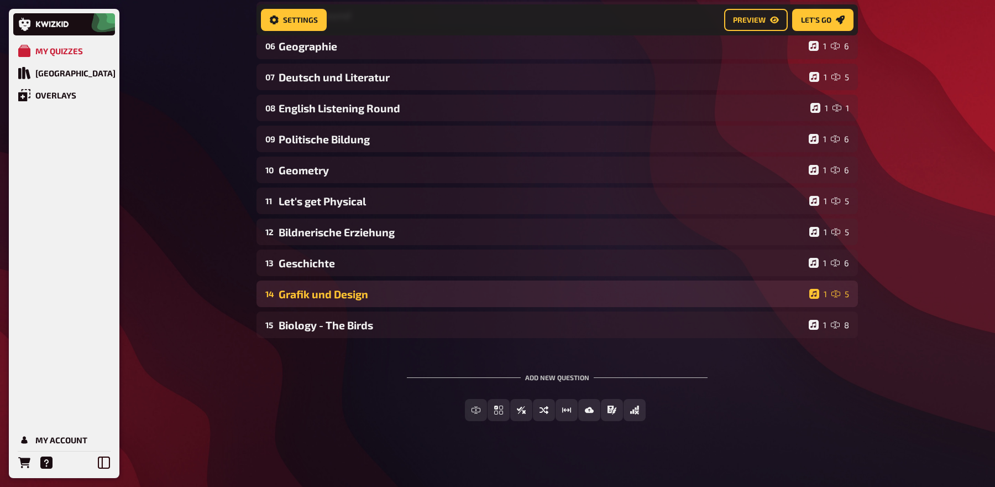
click at [422, 303] on div "14 Grafik und Design 1 5" at bounding box center [558, 293] width 602 height 27
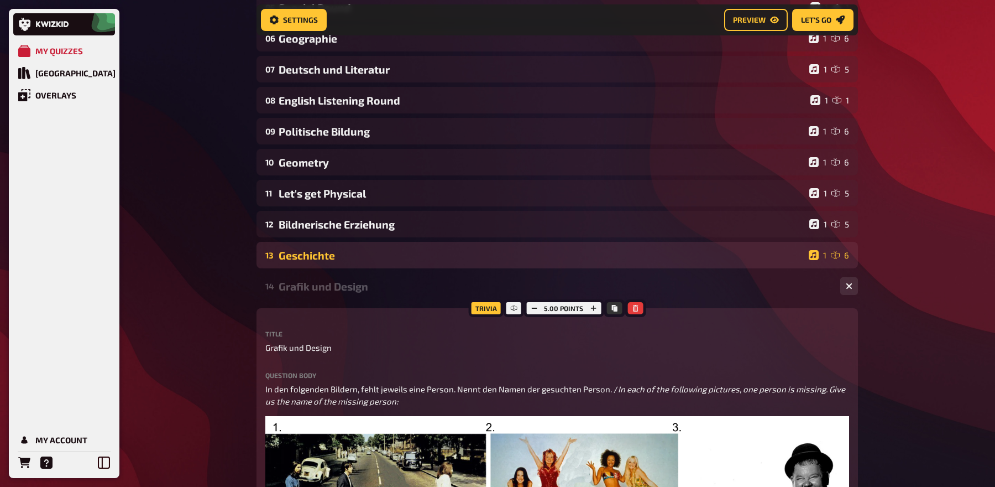
click at [421, 255] on div "Geschichte" at bounding box center [542, 255] width 526 height 13
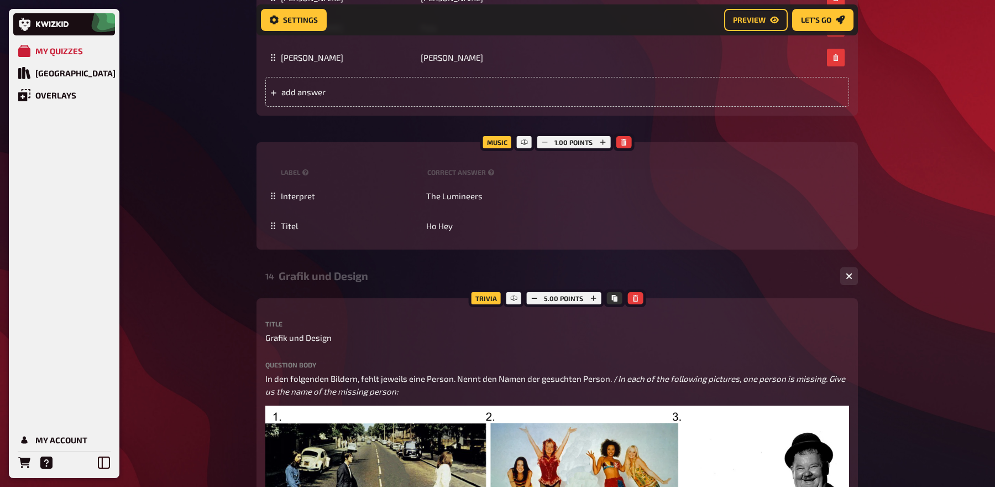
scroll to position [728, 0]
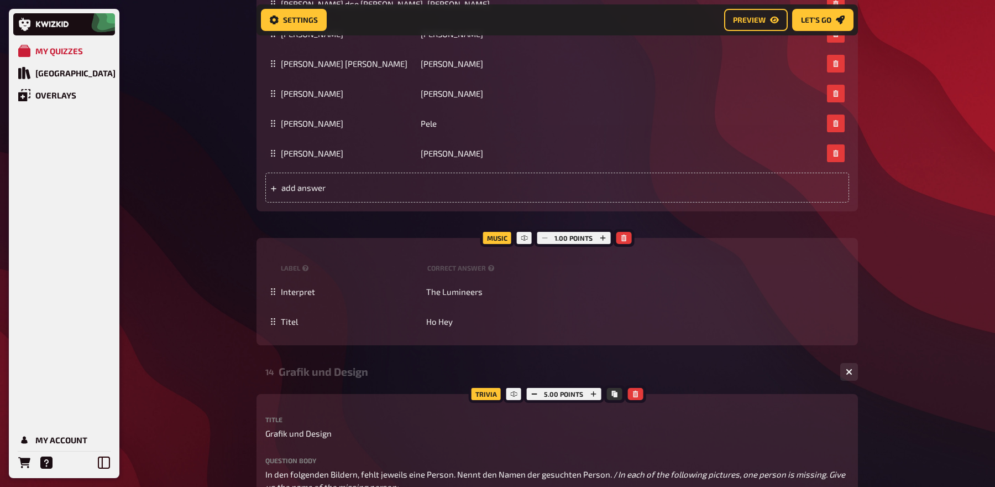
click at [427, 373] on div "Grafik und Design" at bounding box center [555, 371] width 553 height 13
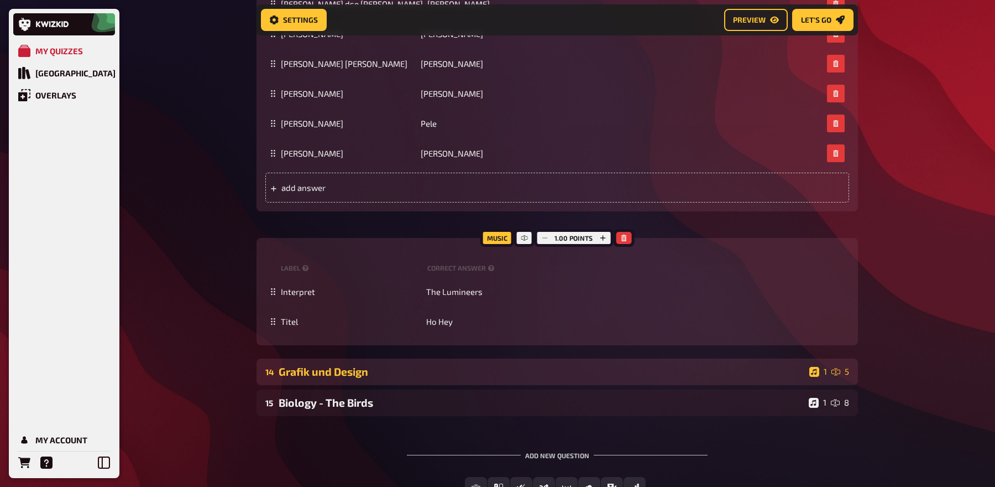
click at [427, 373] on div "Grafik und Design" at bounding box center [542, 371] width 526 height 13
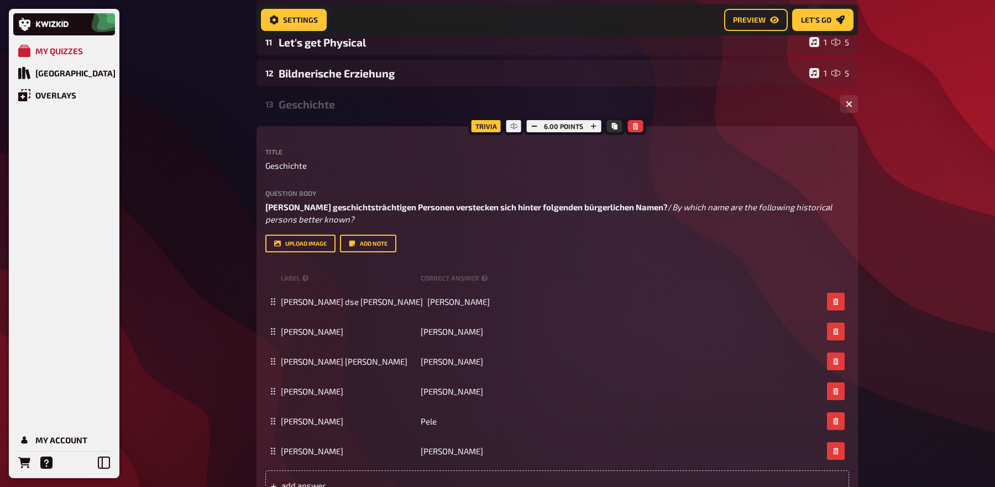
scroll to position [0, 0]
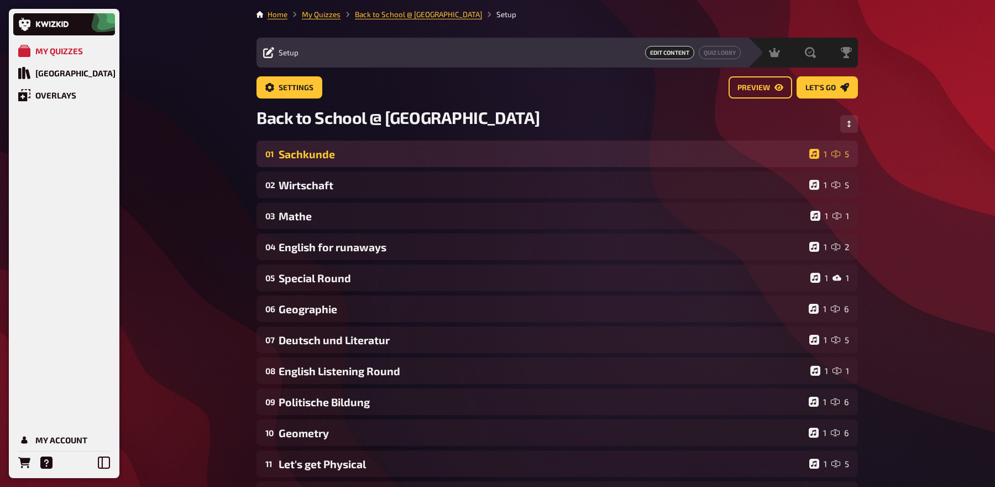
click at [455, 159] on div "Sachkunde" at bounding box center [542, 154] width 526 height 13
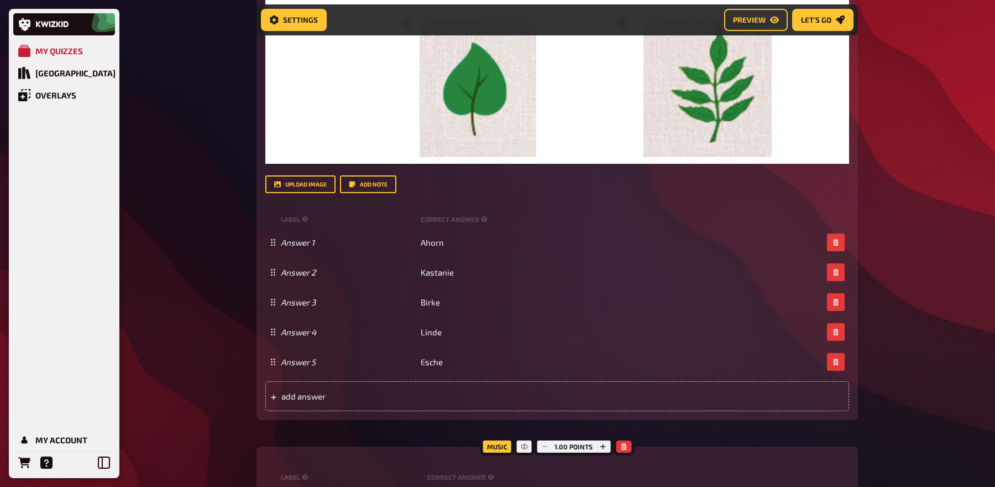
scroll to position [470, 0]
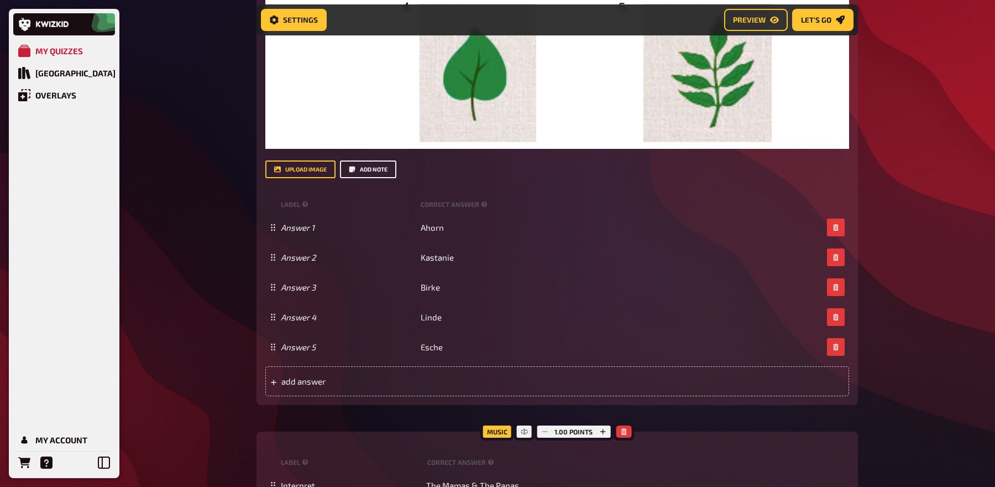
click at [376, 168] on button "Add note" at bounding box center [368, 169] width 56 height 18
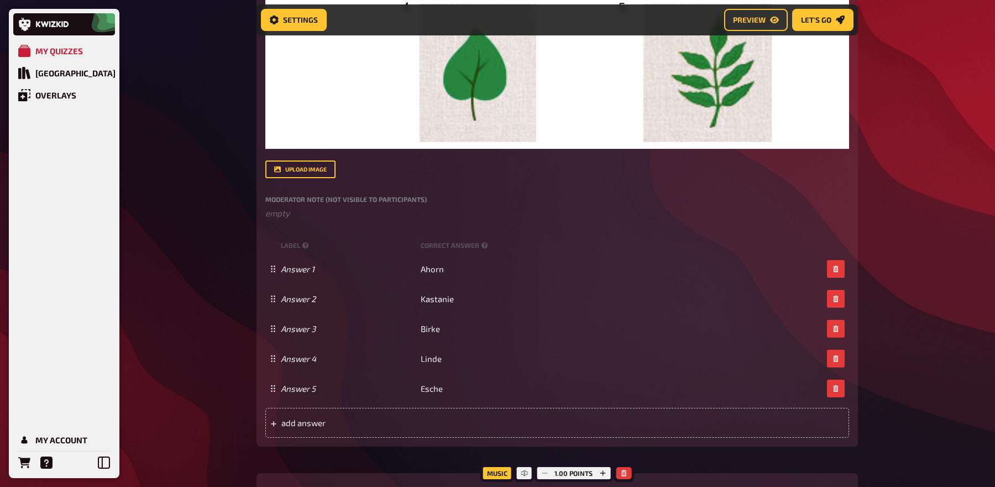
click at [327, 206] on div "Moderator Note (not visible to participants) ﻿ empty" at bounding box center [557, 208] width 584 height 24
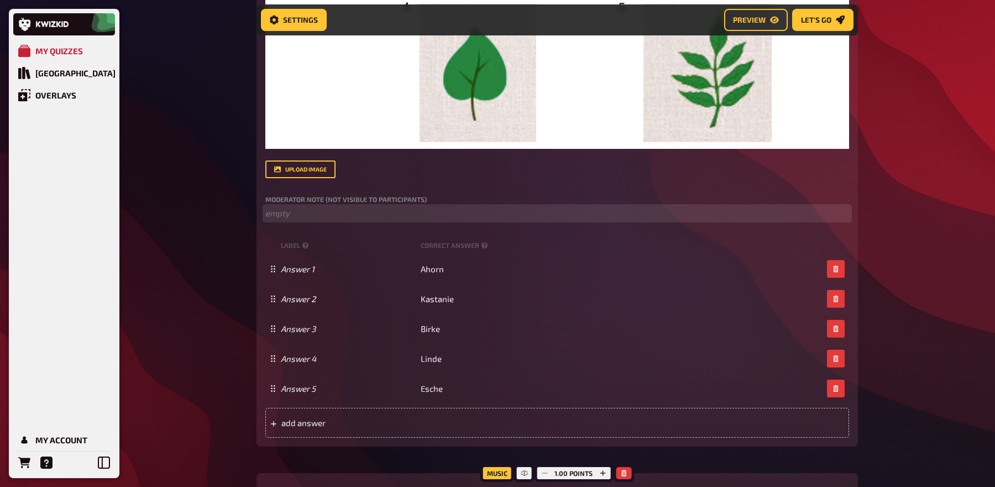
click at [321, 216] on p "﻿ empty" at bounding box center [557, 213] width 584 height 13
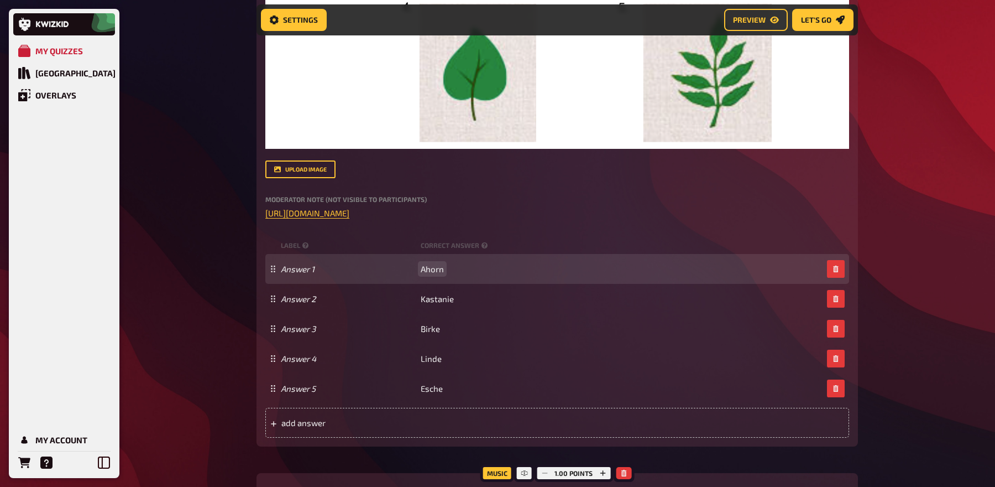
click at [672, 262] on div "Answer 1 Ahorn" at bounding box center [557, 269] width 584 height 30
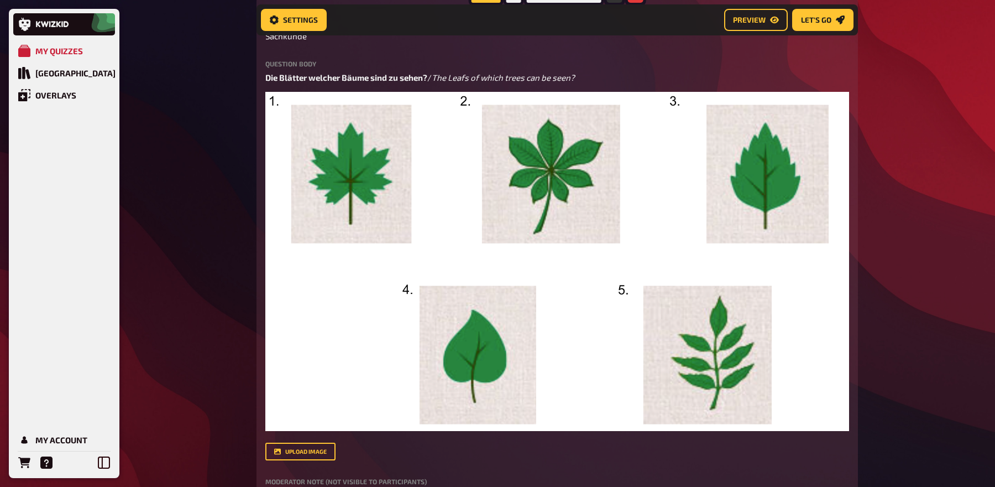
scroll to position [0, 0]
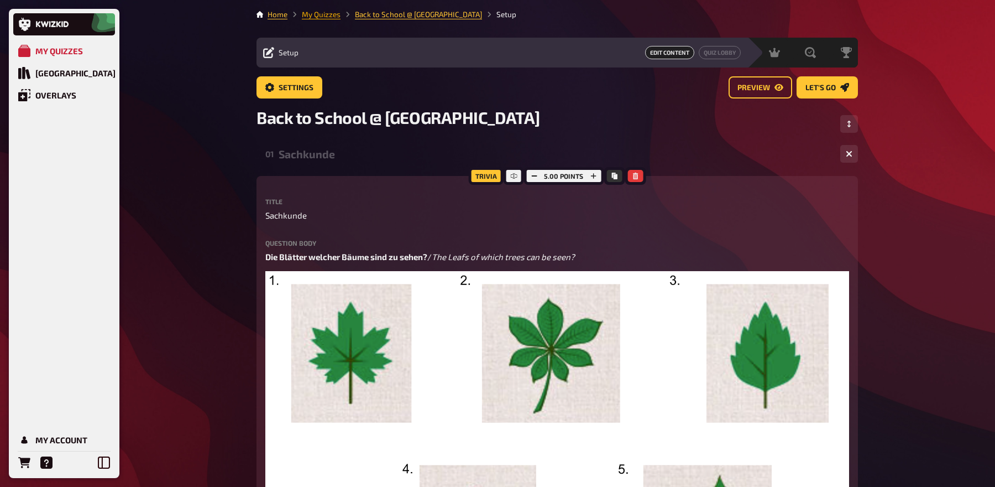
click at [323, 11] on link "My Quizzes" at bounding box center [321, 14] width 39 height 9
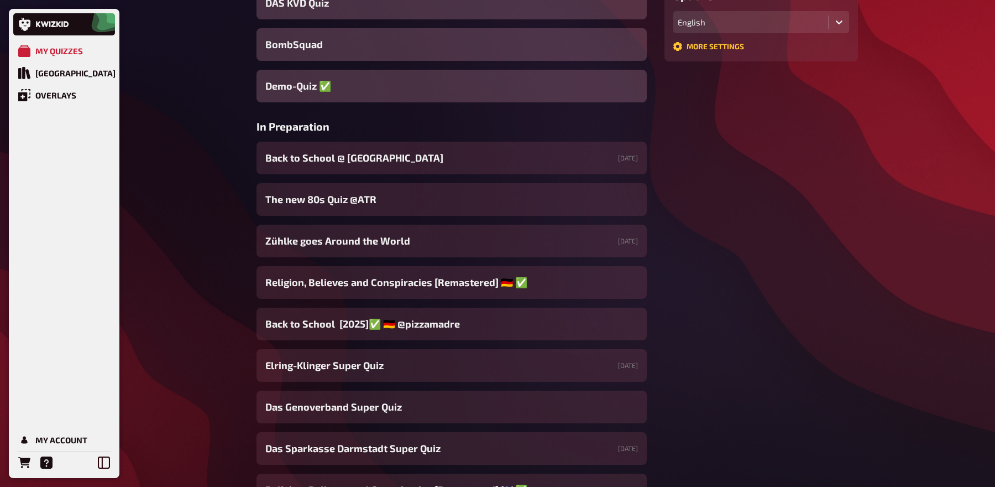
scroll to position [321, 0]
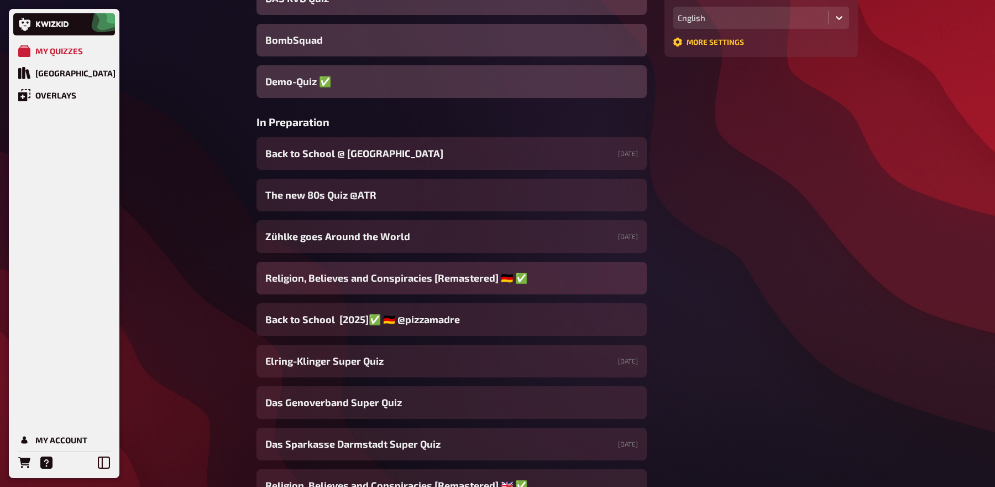
click at [393, 279] on span "Religion, Believes and Conspiracies [Remastered] ​🇩🇪 ​✅" at bounding box center [396, 277] width 262 height 15
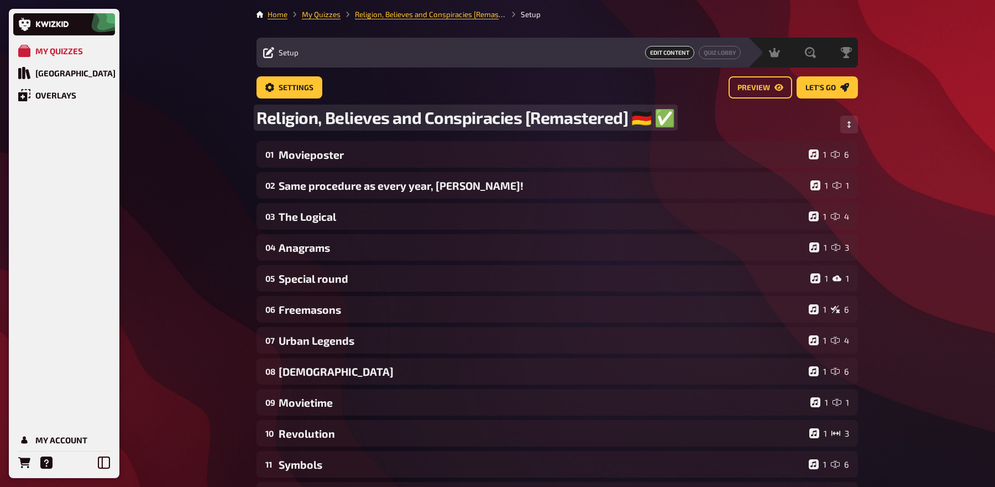
click at [391, 141] on div "Religion, Believes and Conspiracies [Remastered] ​🇩🇪 ​✅" at bounding box center [558, 124] width 602 height 34
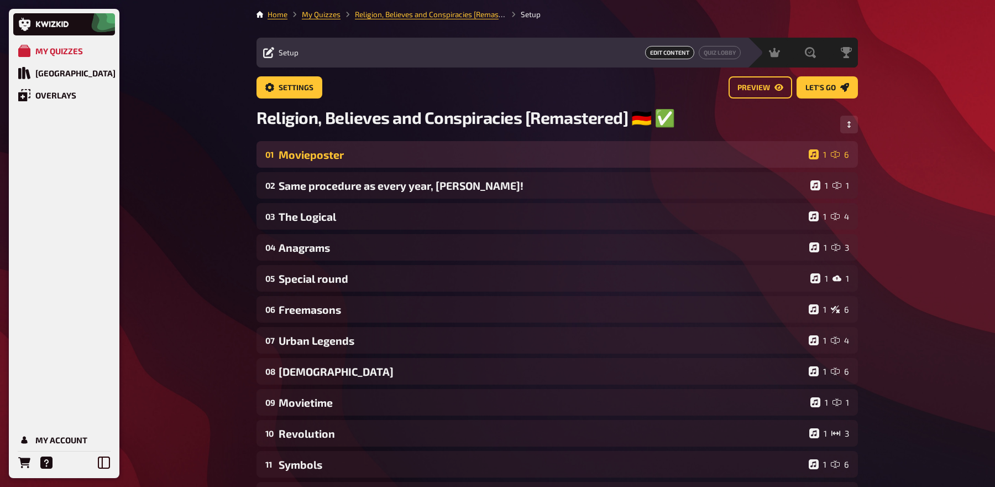
click at [386, 158] on div "Movieposter" at bounding box center [542, 154] width 526 height 13
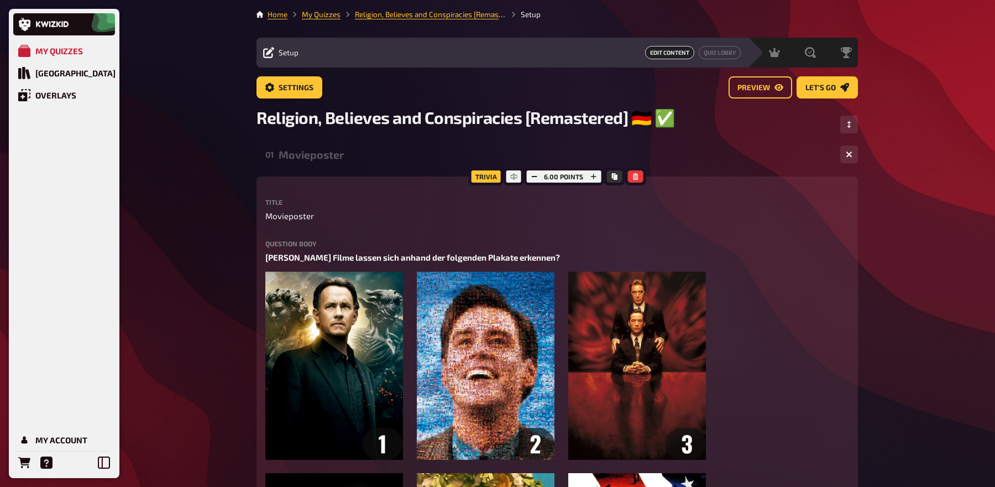
click at [315, 164] on div "01 Movieposter 1 6" at bounding box center [558, 154] width 602 height 27
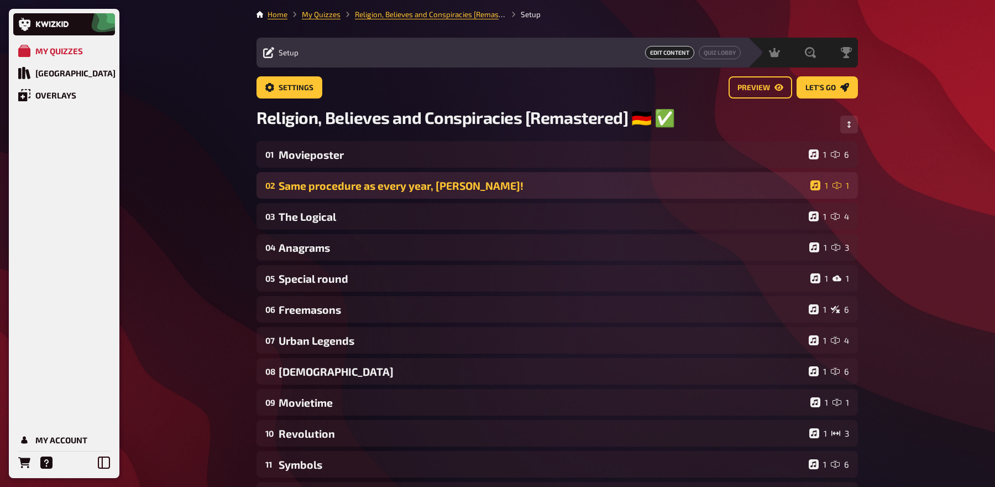
click at [312, 188] on div "Same procedure as every year, James!" at bounding box center [542, 185] width 527 height 13
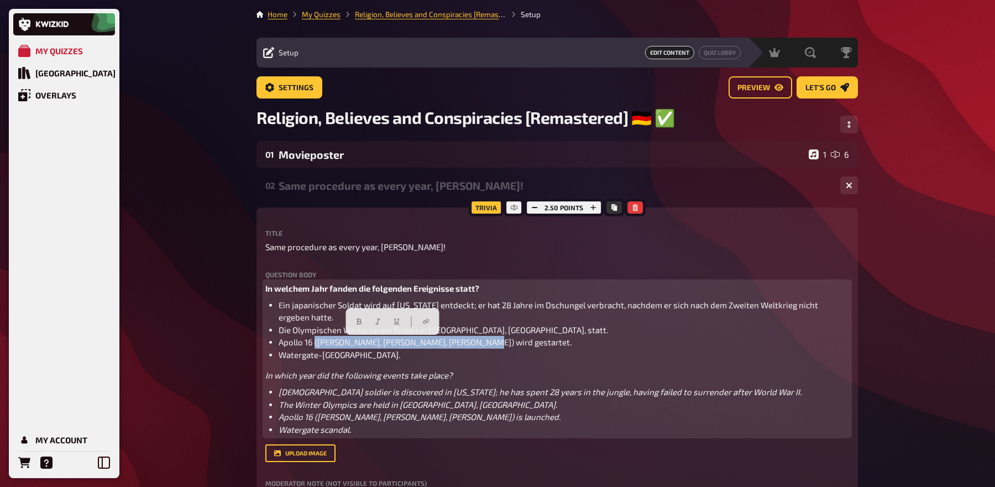
drag, startPoint x: 472, startPoint y: 344, endPoint x: 315, endPoint y: 339, distance: 157.6
click at [315, 339] on span "Apollo 16 (John Young, Ken Mattingly, Charlie Duke) wird gestartet." at bounding box center [425, 342] width 293 height 10
click at [359, 357] on li "Watergate-Skandal." at bounding box center [564, 354] width 571 height 13
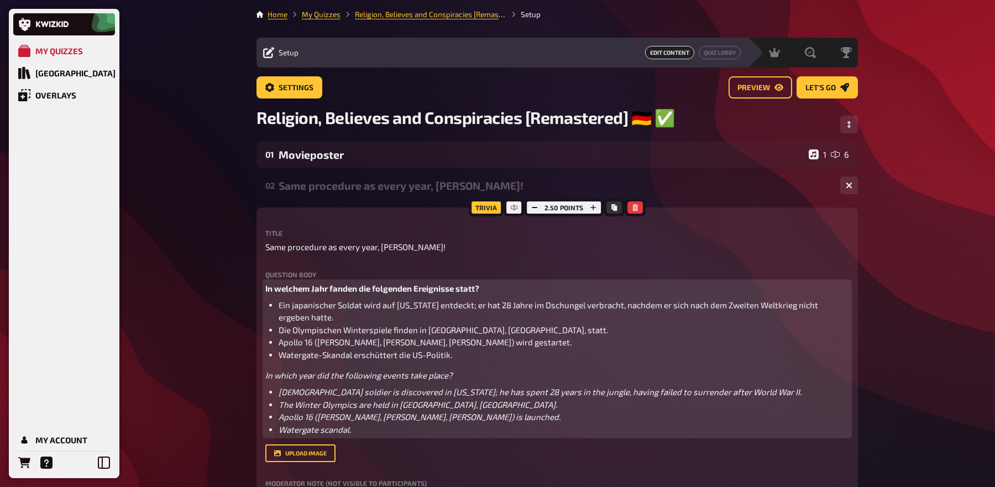
click at [316, 343] on span "Apollo 16 (John Young, Ken Mattingly, Charlie Duke) wird gestartet." at bounding box center [425, 342] width 293 height 10
drag, startPoint x: 468, startPoint y: 343, endPoint x: 314, endPoint y: 343, distance: 154.3
click at [314, 343] on span "Apollo 16 (John Young, Ken Mattingly, Charlie Duke) wird gestartet." at bounding box center [425, 342] width 293 height 10
click at [323, 343] on span "Apollo 16 wird gestartet." at bounding box center [325, 342] width 92 height 10
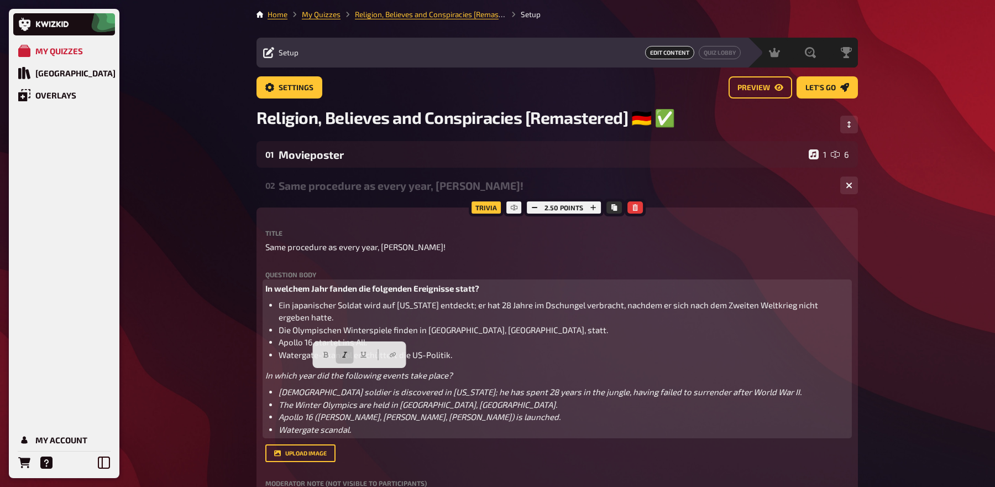
drag, startPoint x: 461, startPoint y: 375, endPoint x: 216, endPoint y: 371, distance: 245.5
click at [492, 285] on p "In welchem Jahr fanden die folgenden Ereignisse statt?" at bounding box center [557, 288] width 584 height 13
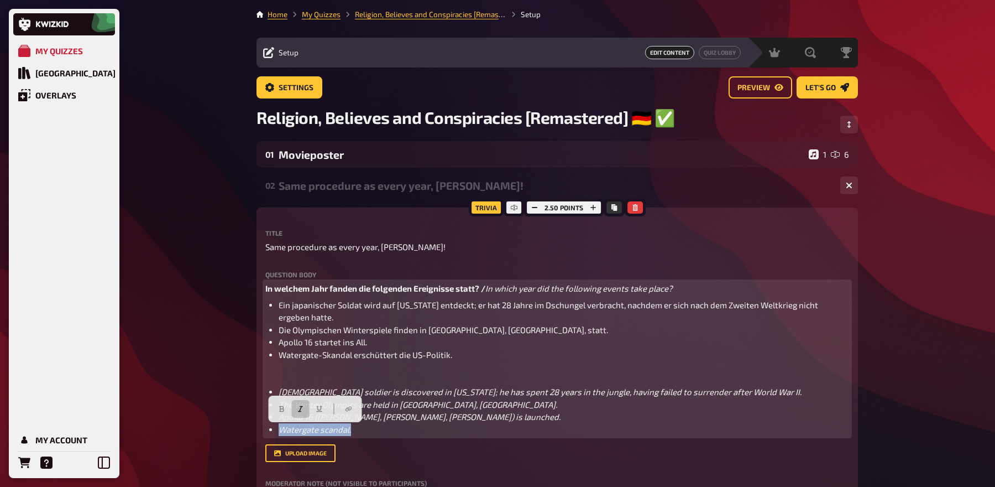
drag, startPoint x: 385, startPoint y: 431, endPoint x: 250, endPoint y: 432, distance: 134.3
click at [473, 358] on li "Watergate-Skandal erschüttert die US-Politik." at bounding box center [564, 354] width 571 height 13
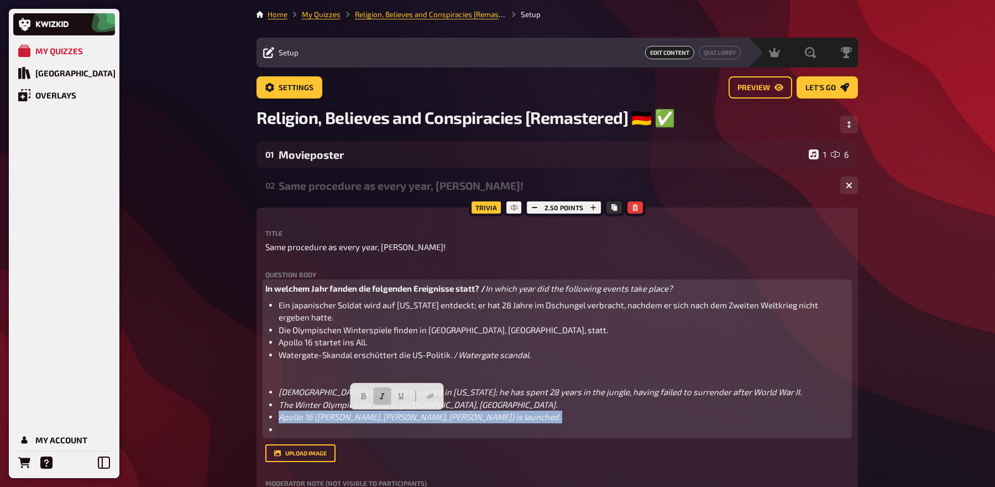
drag, startPoint x: 561, startPoint y: 427, endPoint x: 270, endPoint y: 419, distance: 290.9
click at [270, 419] on ul "Japanese soldier is discovered in Guam; he has spent 28 years in the jungle, ha…" at bounding box center [557, 410] width 584 height 50
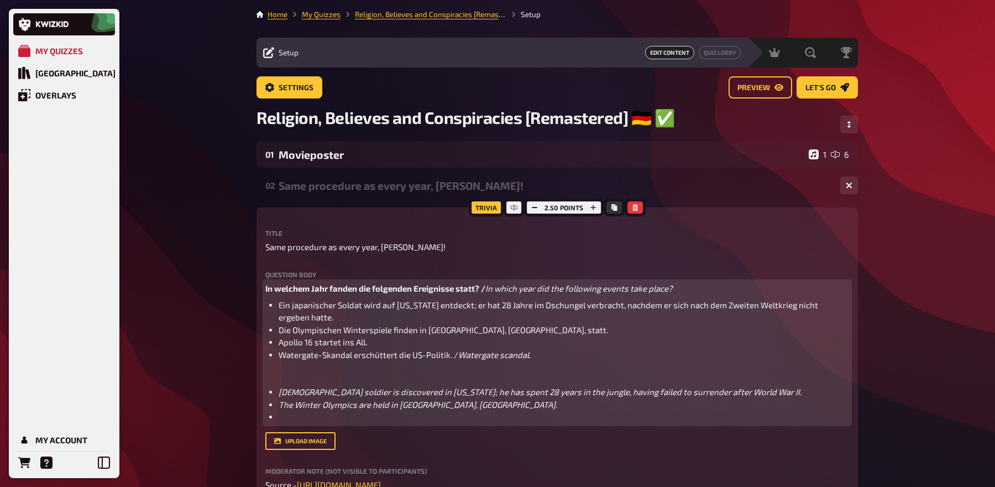
click at [531, 342] on li "Apollo 16 startet ins All." at bounding box center [564, 342] width 571 height 13
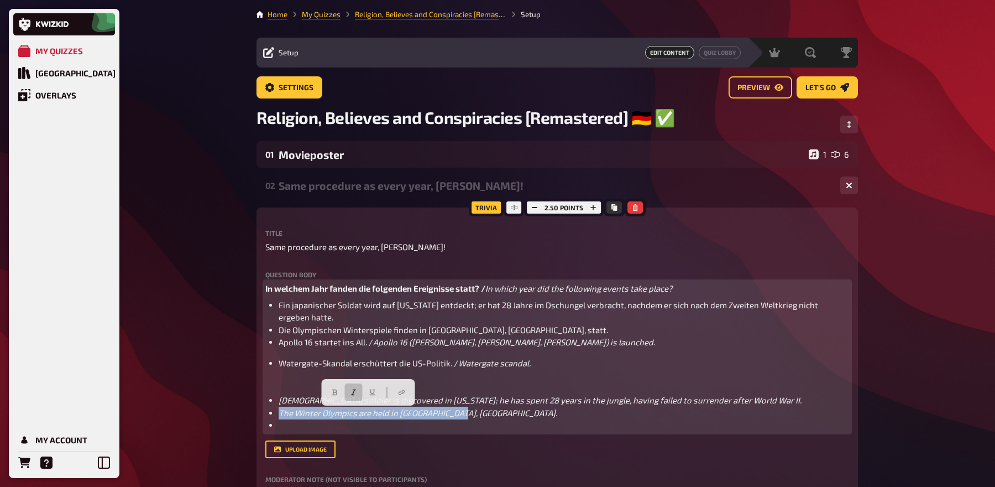
drag, startPoint x: 495, startPoint y: 415, endPoint x: 274, endPoint y: 415, distance: 221.1
click at [274, 415] on ul "Japanese soldier is discovered in Guam; he has spent 28 years in the jungle, ha…" at bounding box center [557, 413] width 584 height 38
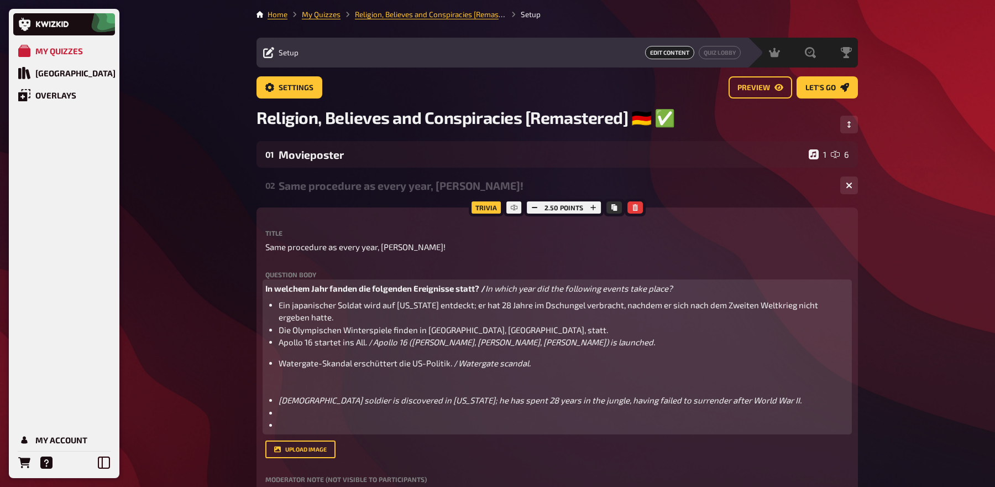
click at [540, 330] on li "Die Olympischen Winterspiele finden in Sapporo, Japan, statt." at bounding box center [564, 329] width 571 height 13
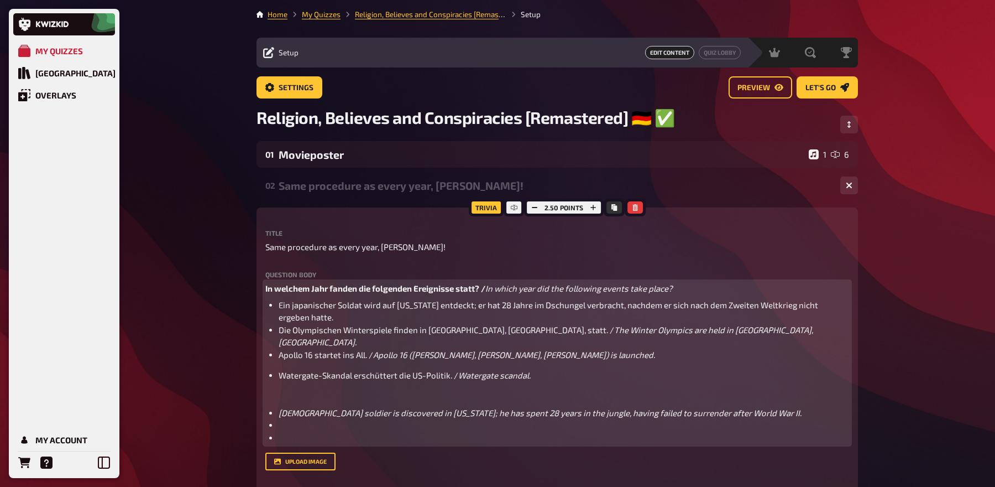
click at [485, 394] on div "In welchem Jahr fanden die folgenden Ereignisse statt? / In which year did the …" at bounding box center [557, 363] width 584 height 162
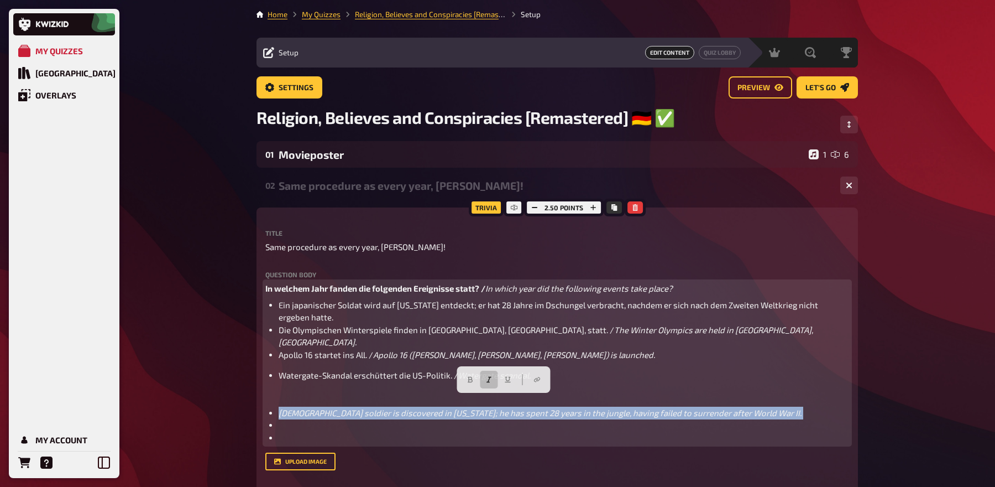
click at [485, 394] on div "In welchem Jahr fanden die folgenden Ereignisse statt? / In which year did the …" at bounding box center [557, 363] width 584 height 162
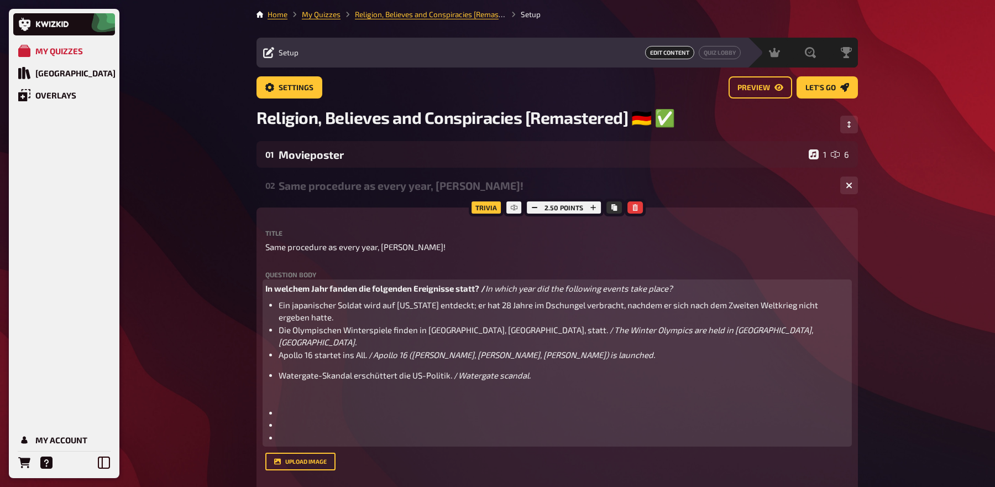
click at [670, 320] on li "Ein japanischer Soldat wird auf Guam entdeckt; er hat 28 Jahre im Dschungel ver…" at bounding box center [564, 311] width 571 height 25
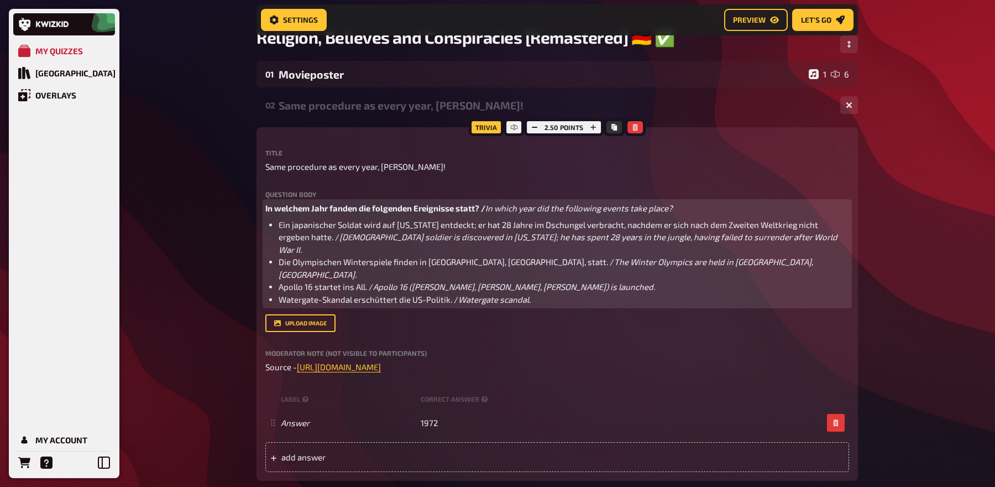
scroll to position [90, 0]
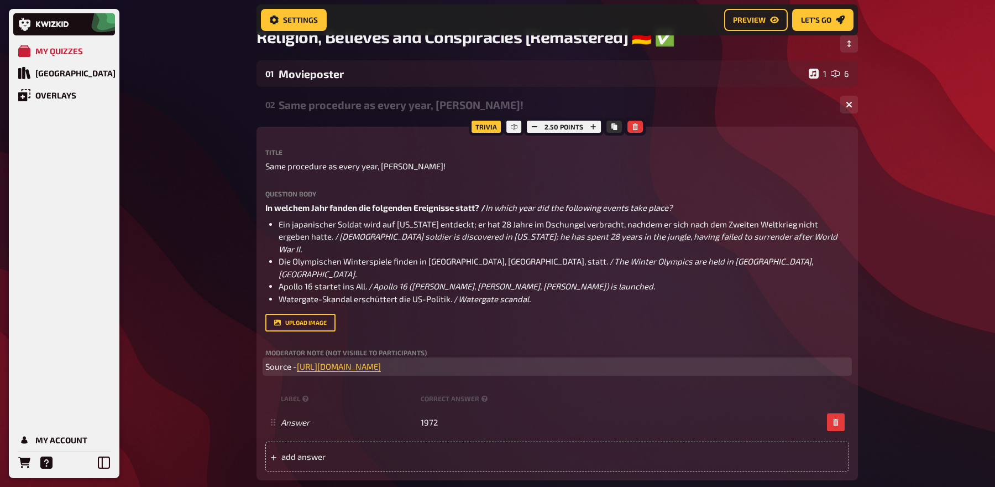
click at [456, 360] on p "Source - https://en.wikipedia.org/wiki/1972 ﻿" at bounding box center [557, 366] width 584 height 13
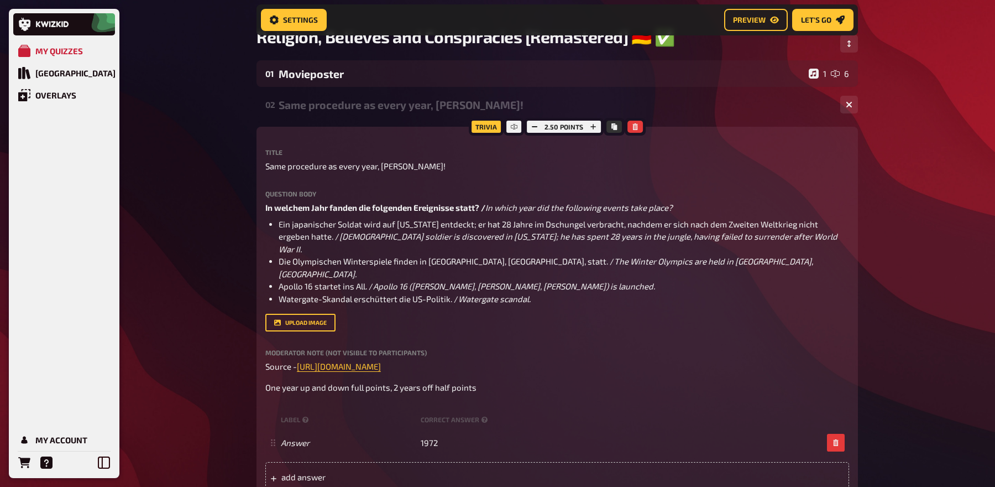
click at [390, 122] on div "02 Same procedure as every year, James! 1 1 Trivia 2.50 points Title Same proce…" at bounding box center [558, 362] width 602 height 543
click at [387, 105] on div "Same procedure as every year, James!" at bounding box center [555, 104] width 553 height 13
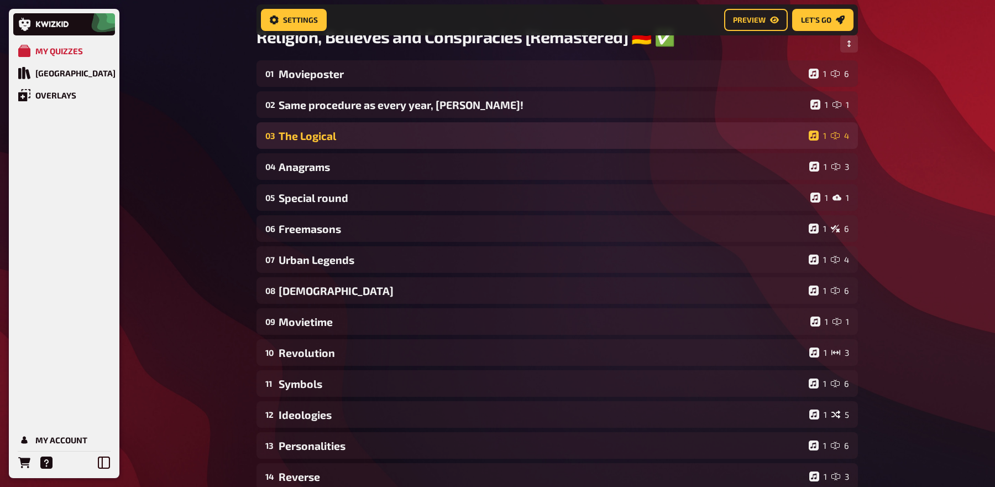
click at [367, 139] on div "The Logical" at bounding box center [542, 135] width 526 height 13
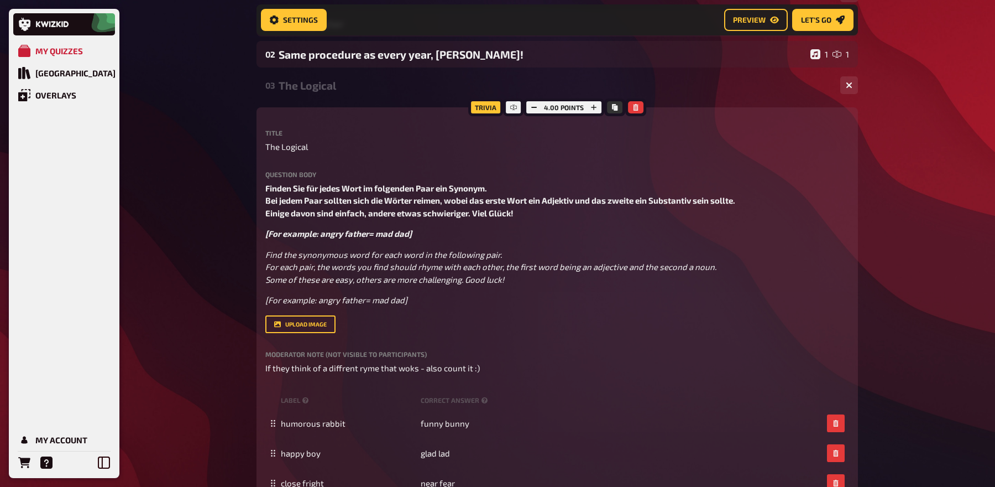
scroll to position [138, 0]
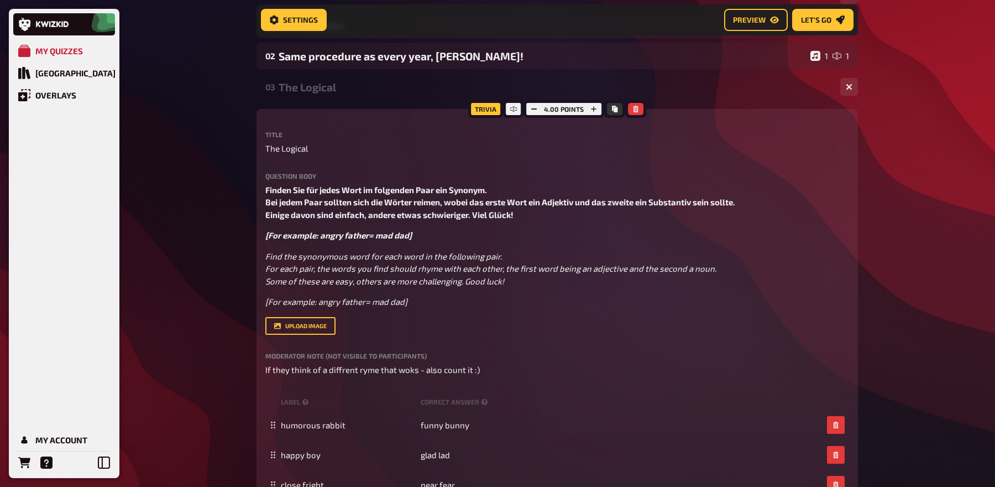
click at [355, 100] on div "03 The Logical 1 4" at bounding box center [558, 87] width 602 height 27
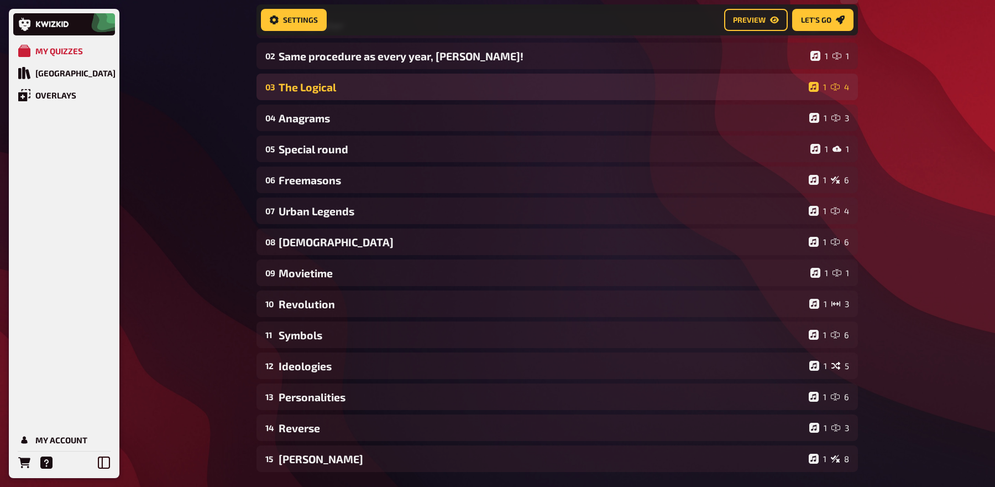
click at [355, 100] on div "03 The Logical 1 4" at bounding box center [558, 87] width 602 height 27
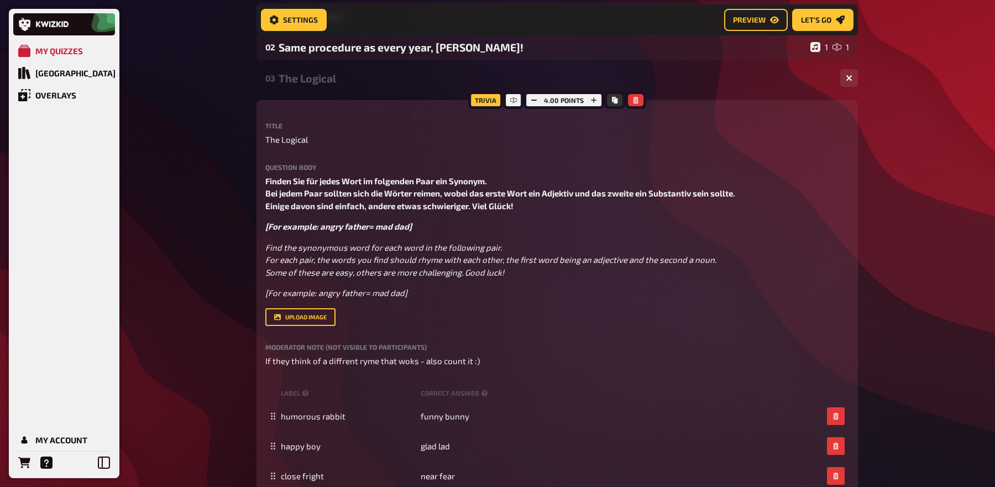
scroll to position [145, 0]
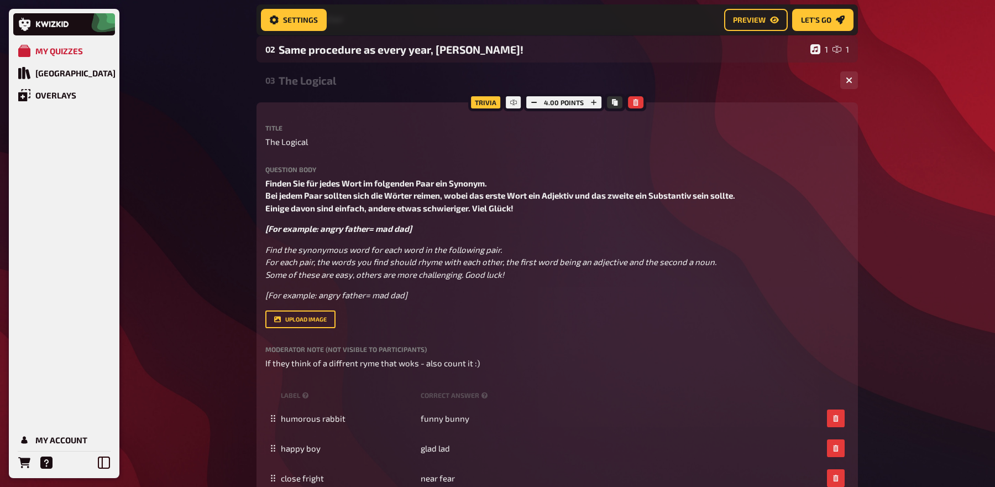
click at [350, 88] on div "03 The Logical 1 4" at bounding box center [558, 80] width 602 height 27
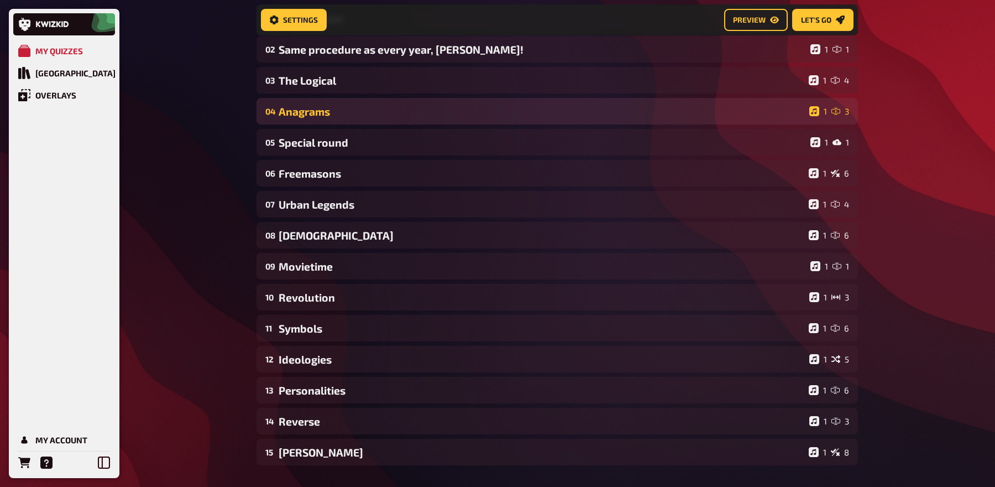
click at [337, 111] on div "Anagrams" at bounding box center [542, 111] width 526 height 13
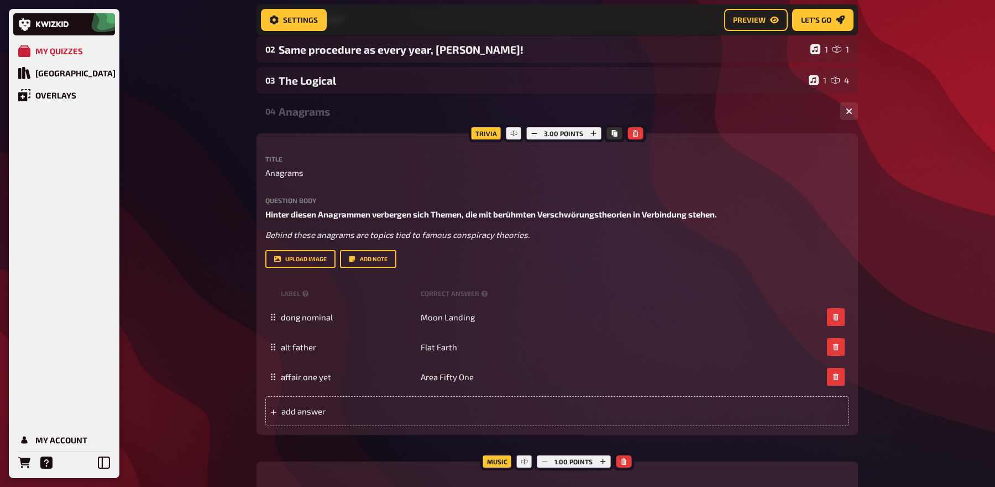
click at [337, 111] on div "Anagrams" at bounding box center [555, 111] width 553 height 13
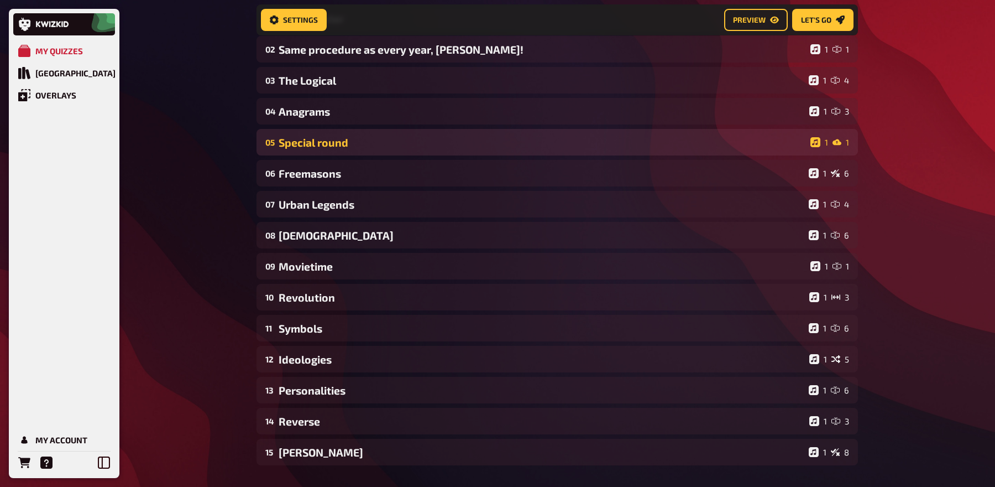
click at [332, 143] on div "Special round" at bounding box center [542, 142] width 527 height 13
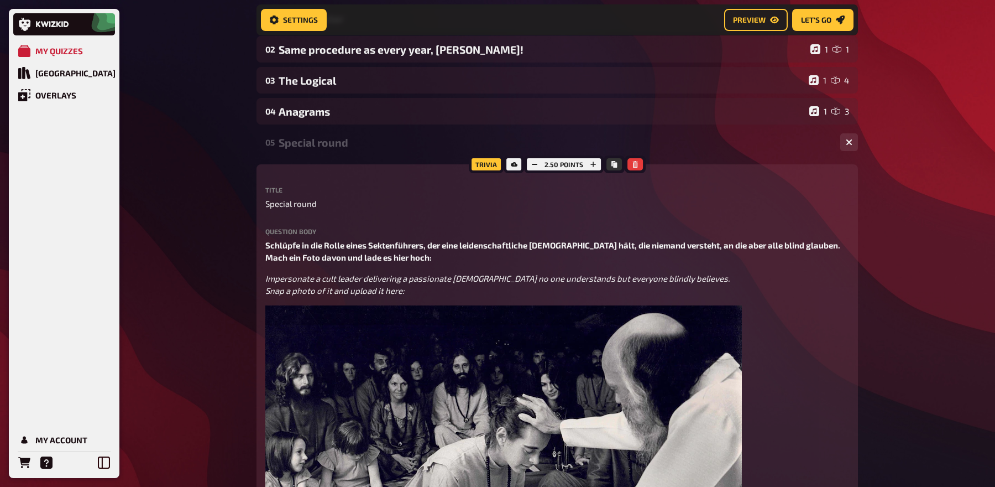
click at [332, 143] on div "Special round" at bounding box center [555, 142] width 553 height 13
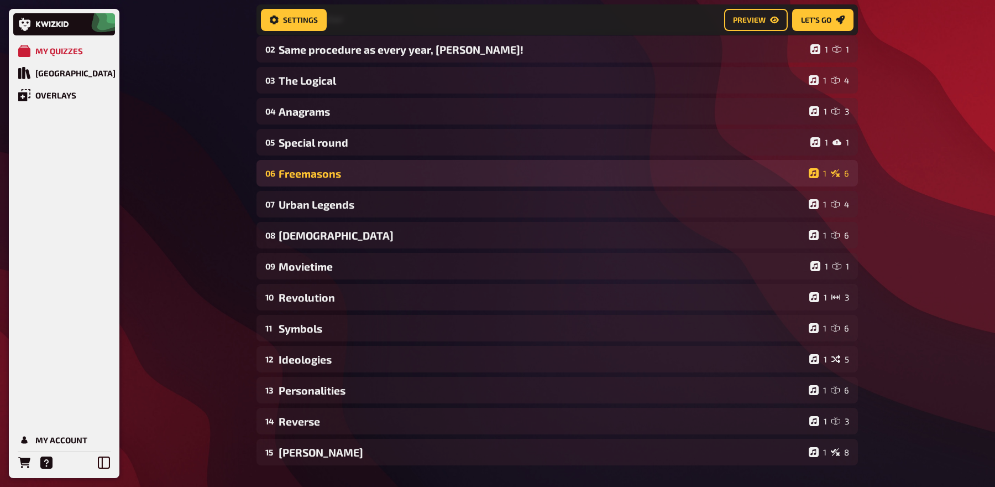
click at [329, 175] on div "Freemasons" at bounding box center [542, 173] width 526 height 13
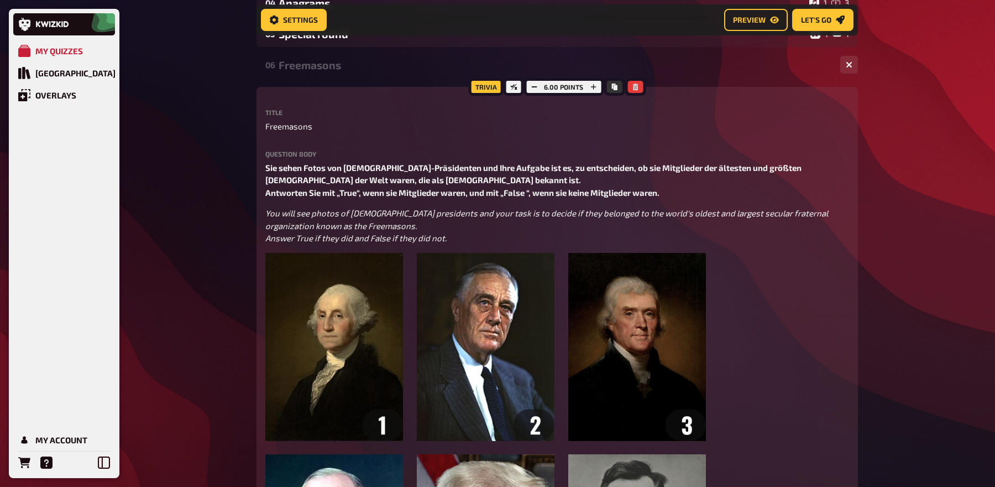
scroll to position [258, 0]
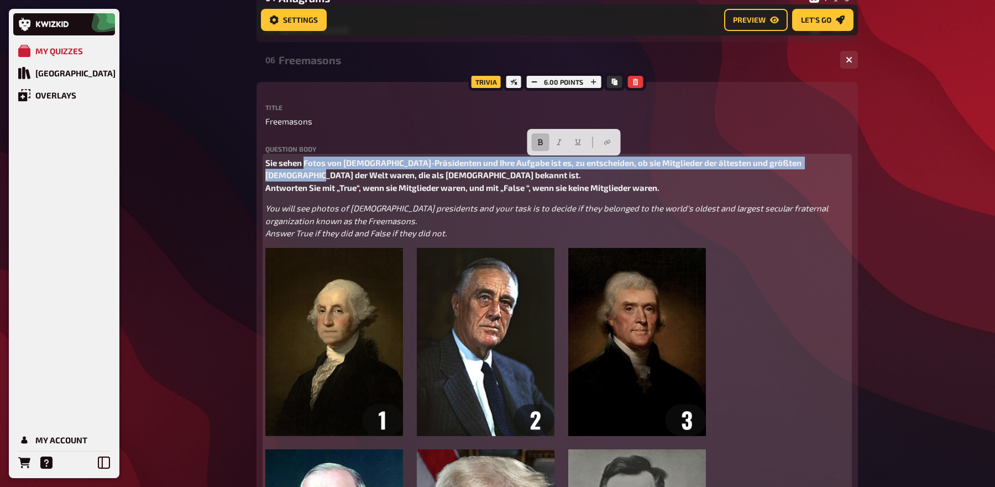
drag, startPoint x: 304, startPoint y: 165, endPoint x: 247, endPoint y: 171, distance: 57.2
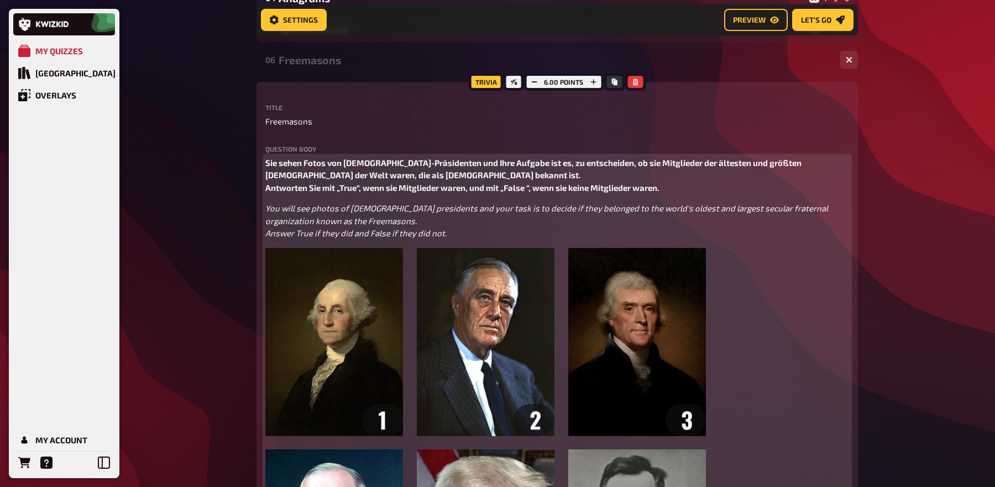
click at [290, 161] on span "Sie sehen Fotos von US-Präsidenten und Ihre Aufgabe ist es, zu entscheiden, ob …" at bounding box center [534, 175] width 538 height 35
drag, startPoint x: 302, startPoint y: 161, endPoint x: 256, endPoint y: 161, distance: 46.4
click at [427, 157] on p "Du siehst Fotos von US-Präsidenten und Ihre Aufgabe ist es, zu entscheiden, ob …" at bounding box center [557, 175] width 584 height 38
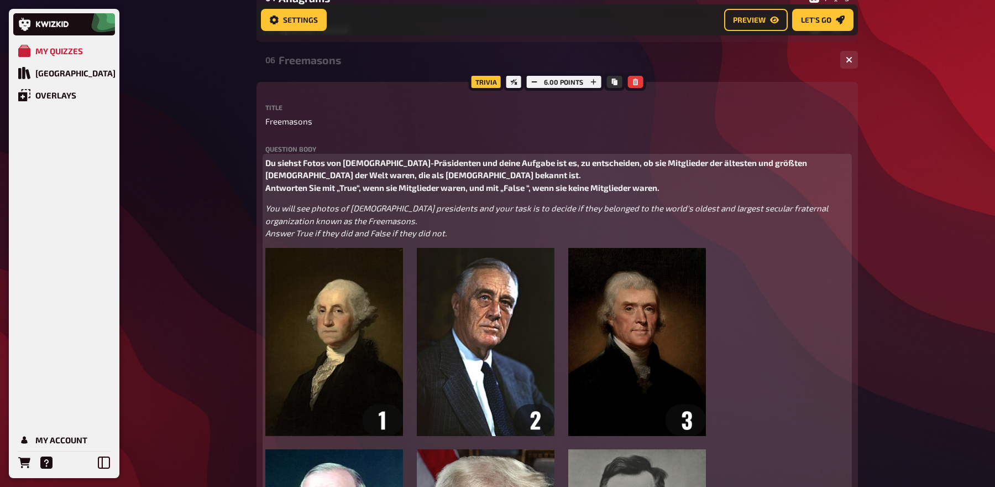
click at [515, 176] on p "Du siehst Fotos von US-Präsidenten und deine Aufgabe ist es, zu entscheiden, ob…" at bounding box center [557, 175] width 584 height 38
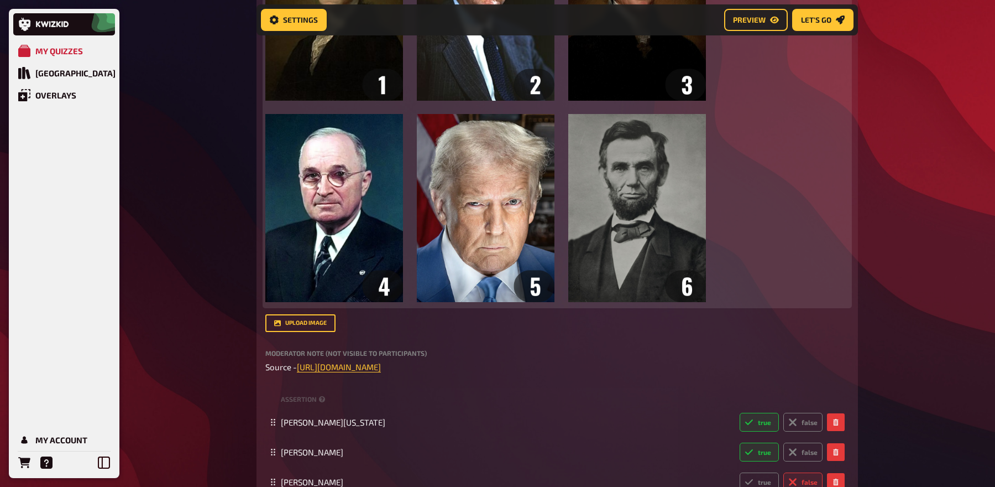
scroll to position [534, 0]
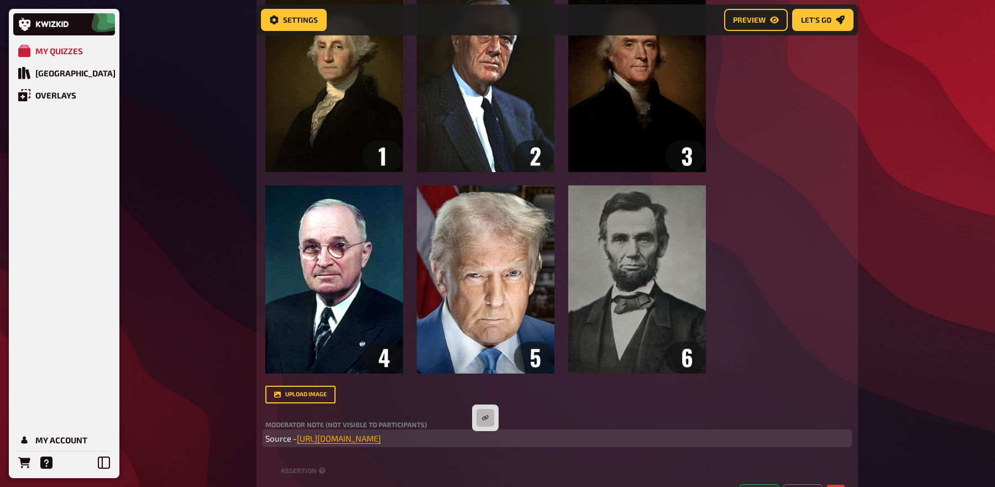
click at [381, 440] on span "https://en.wikipedia.org/wiki/List_of_presidents_of_the_United_States_who_were_…" at bounding box center [339, 438] width 84 height 10
click at [487, 410] on button "button" at bounding box center [486, 418] width 18 height 18
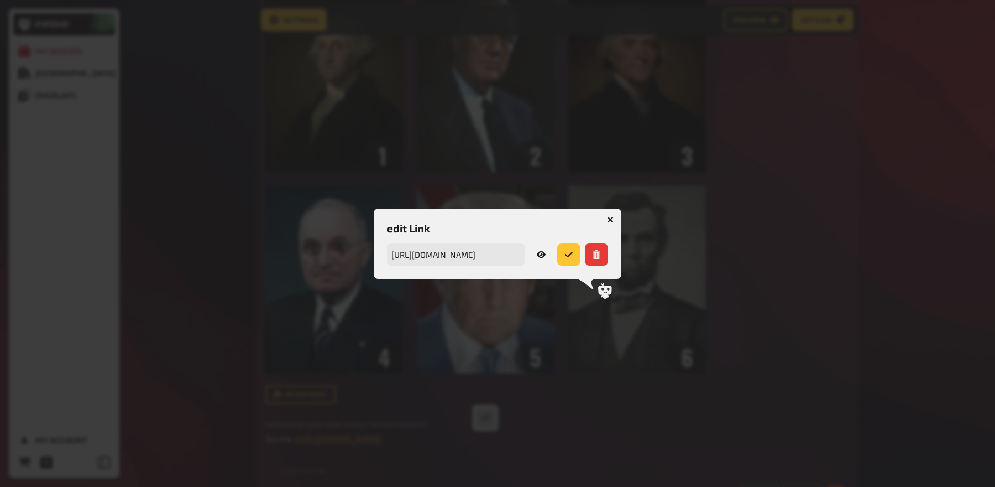
click at [567, 260] on button "submit" at bounding box center [568, 254] width 23 height 22
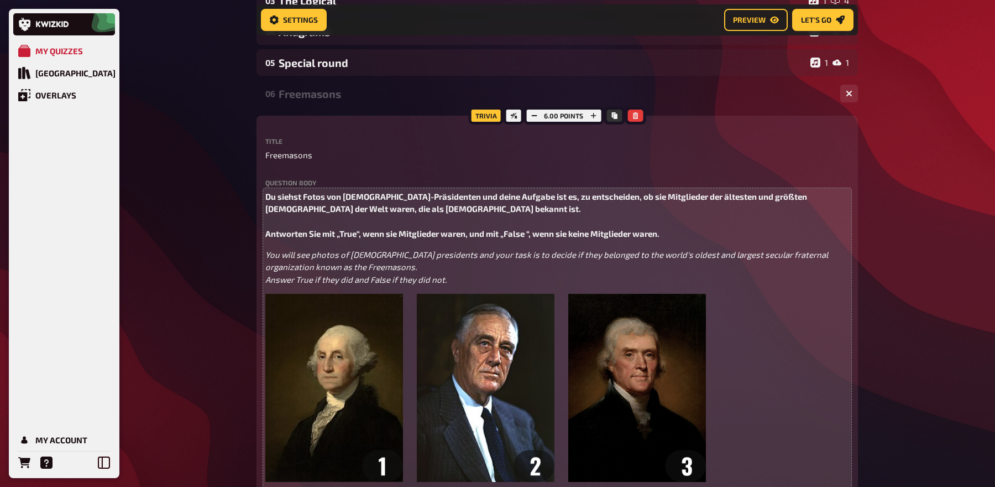
scroll to position [213, 0]
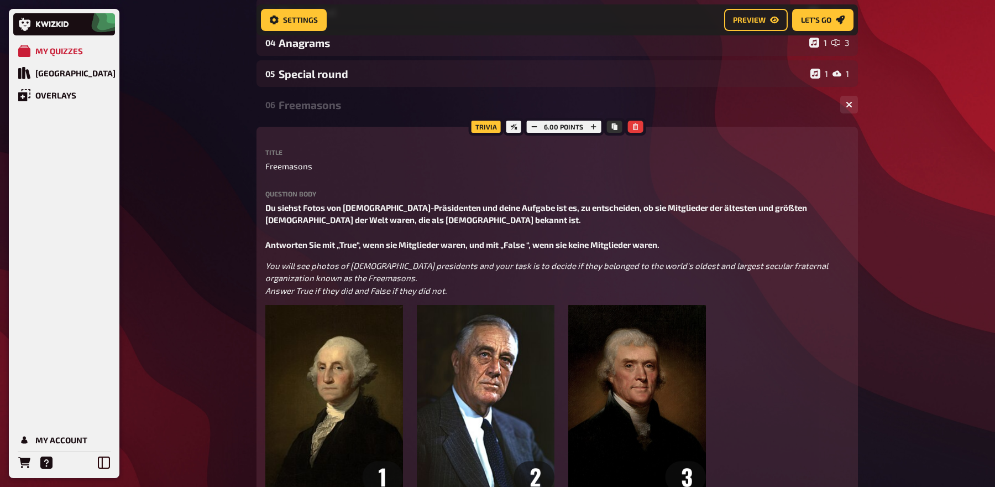
click at [324, 104] on div "Freemasons" at bounding box center [555, 104] width 553 height 13
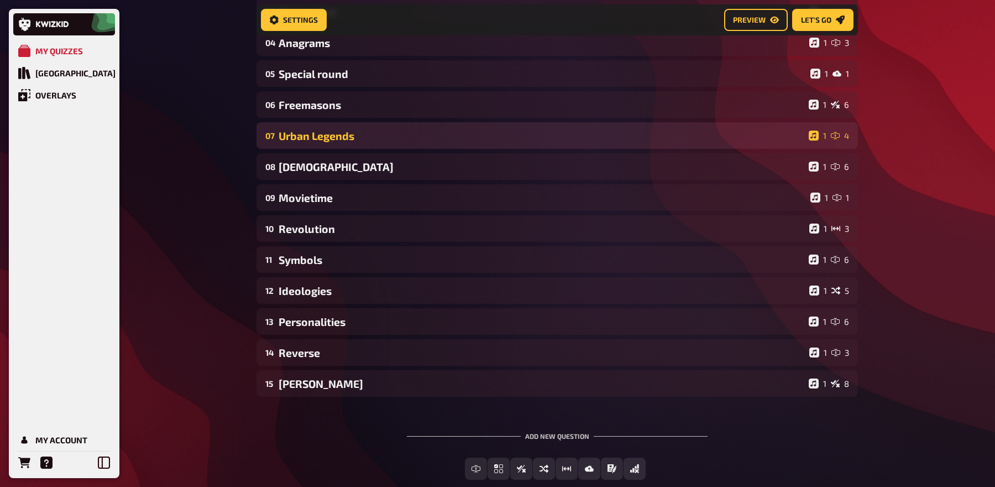
click at [323, 138] on div "Urban Legends" at bounding box center [542, 135] width 526 height 13
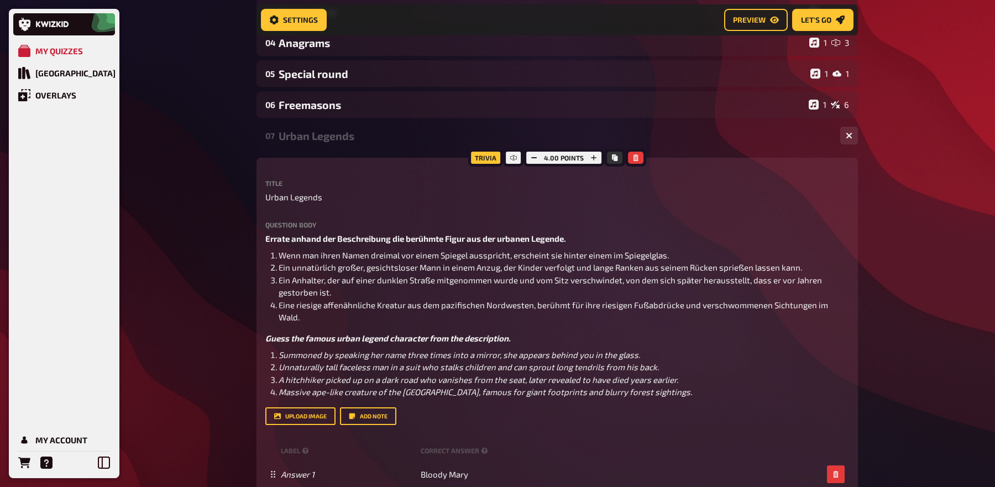
click at [322, 147] on div "07 Urban Legends 1 4" at bounding box center [558, 135] width 602 height 27
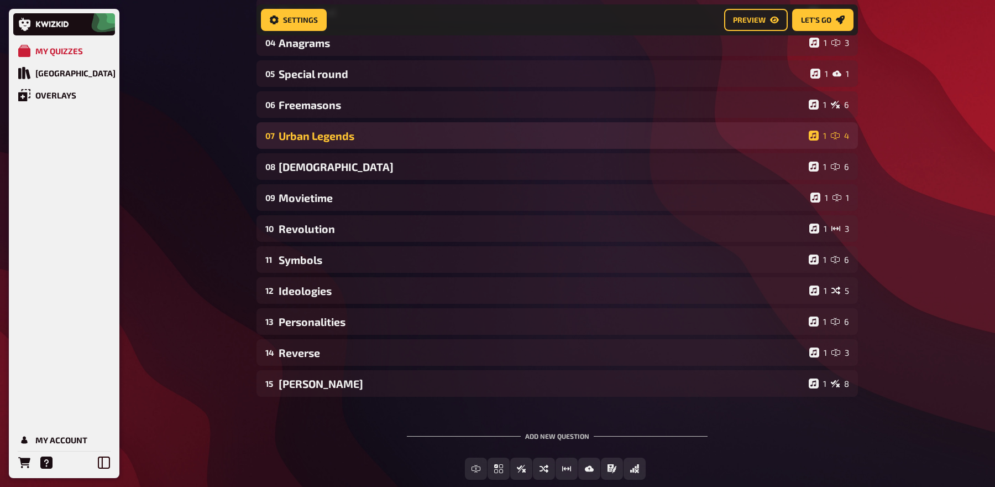
click at [325, 144] on div "07 Urban Legends 1 4" at bounding box center [558, 135] width 602 height 27
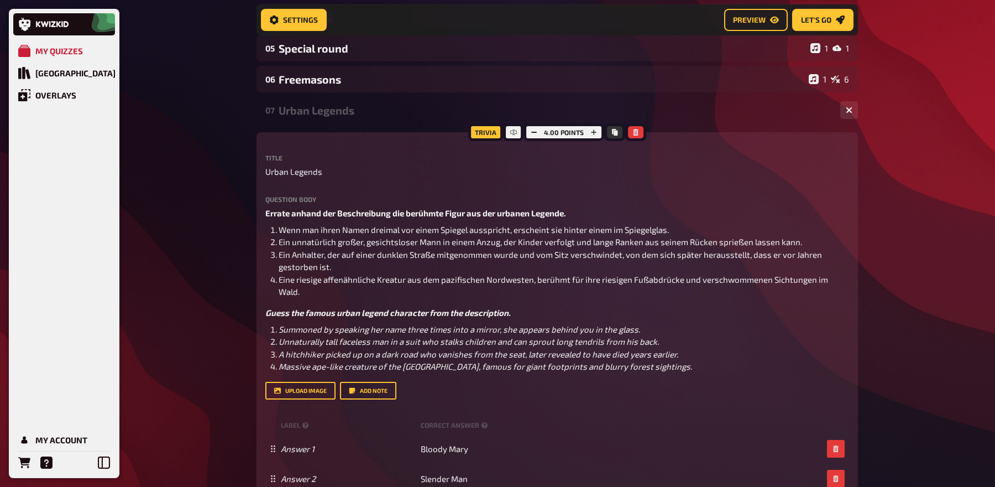
scroll to position [241, 0]
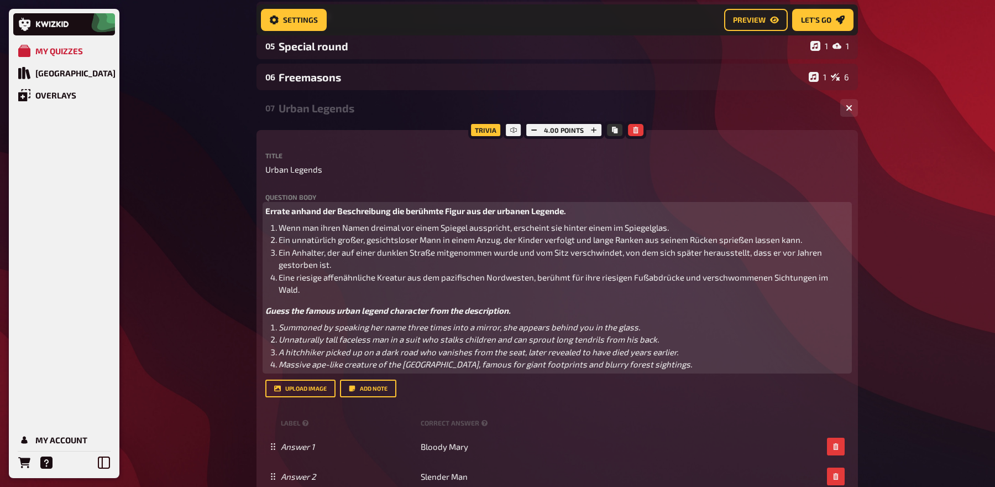
click at [310, 239] on span "Ein unnatürlich großer, gesichtsloser Mann in einem Anzug, der Kinder verfolgt …" at bounding box center [541, 239] width 524 height 10
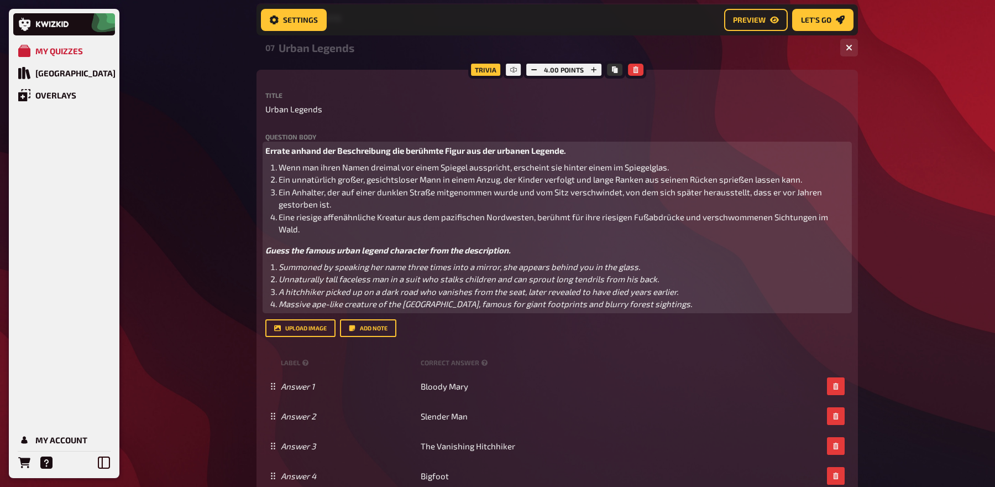
scroll to position [305, 0]
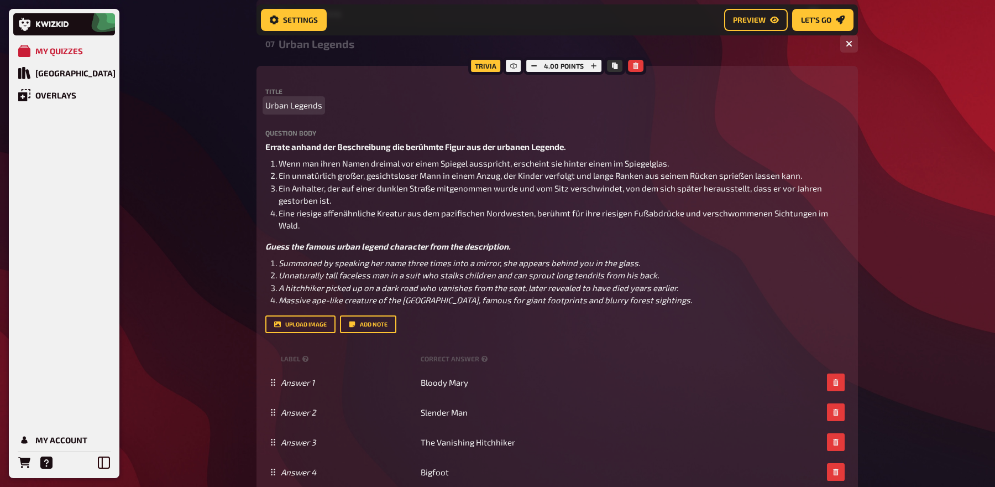
click at [300, 108] on span "Urban Legends" at bounding box center [293, 105] width 57 height 13
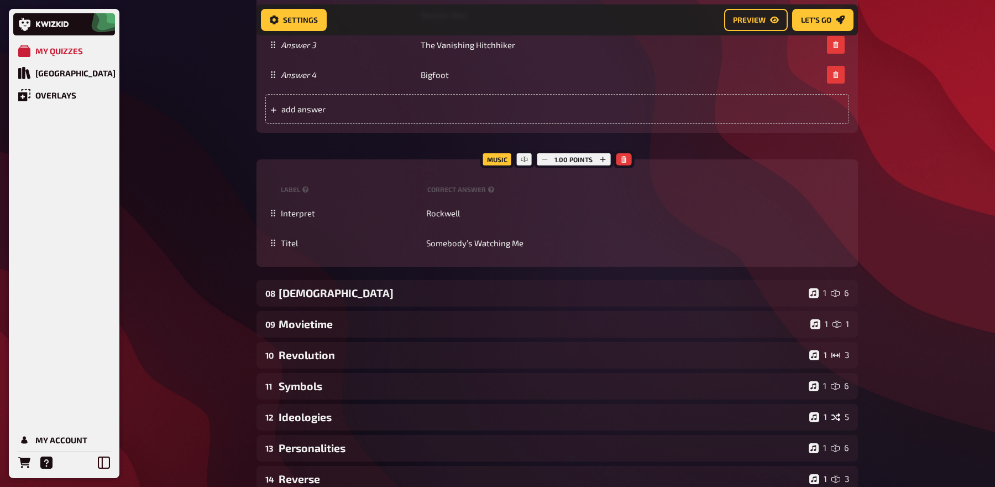
scroll to position [734, 0]
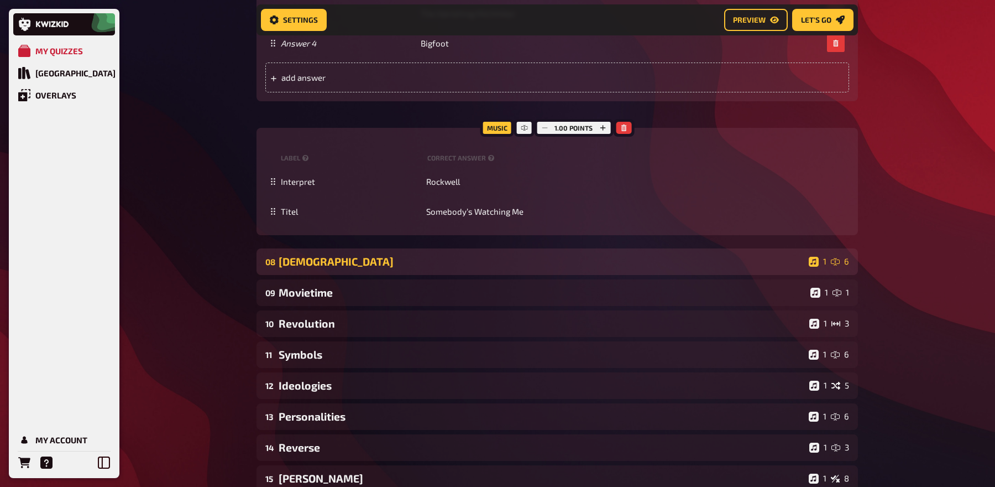
click at [333, 255] on div "Bible" at bounding box center [542, 261] width 526 height 13
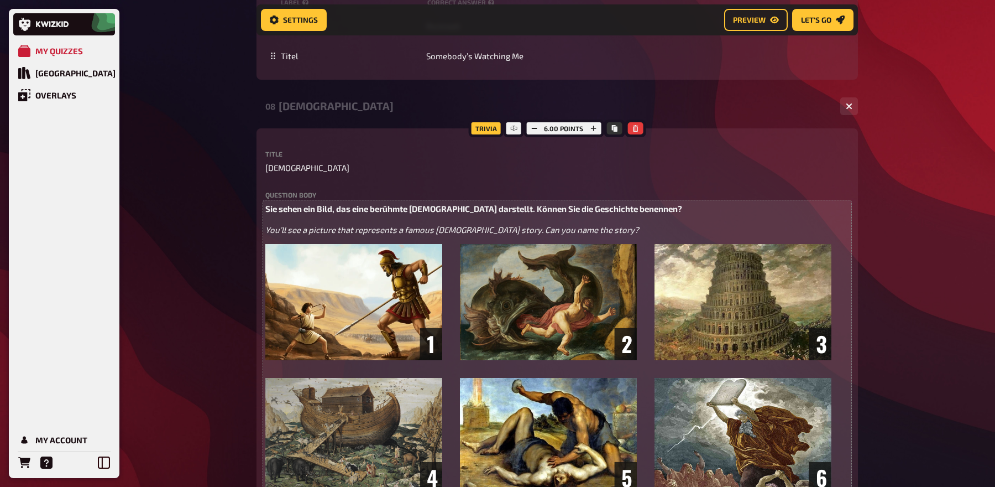
scroll to position [883, 0]
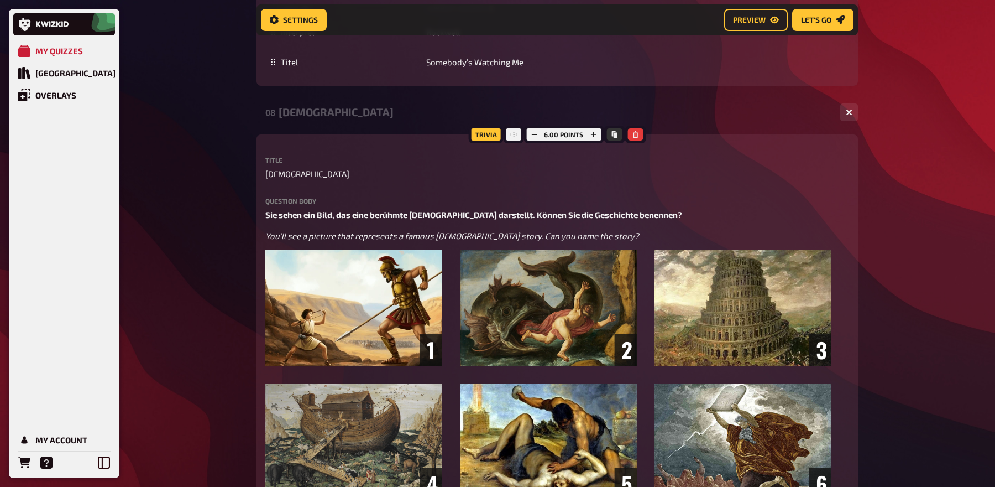
click at [330, 106] on div "Bible" at bounding box center [555, 112] width 553 height 13
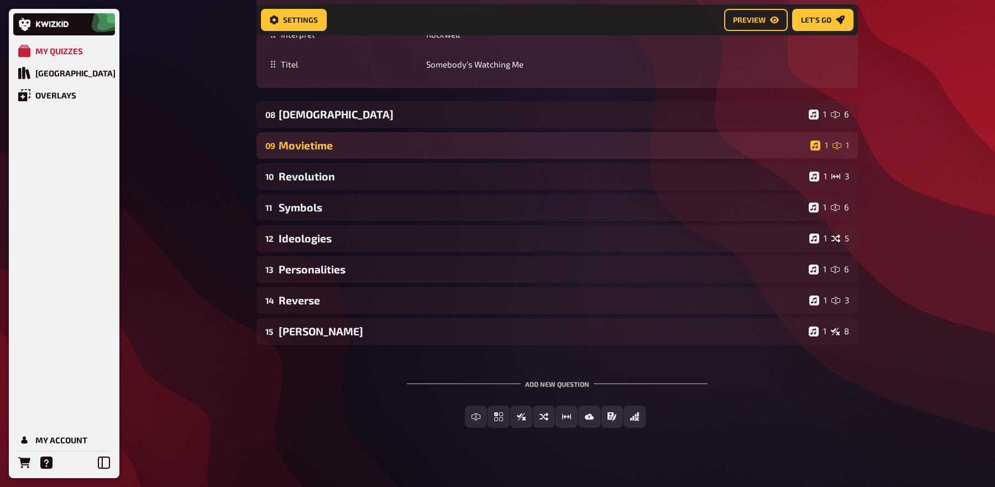
click at [322, 139] on div "Movietime" at bounding box center [542, 145] width 527 height 13
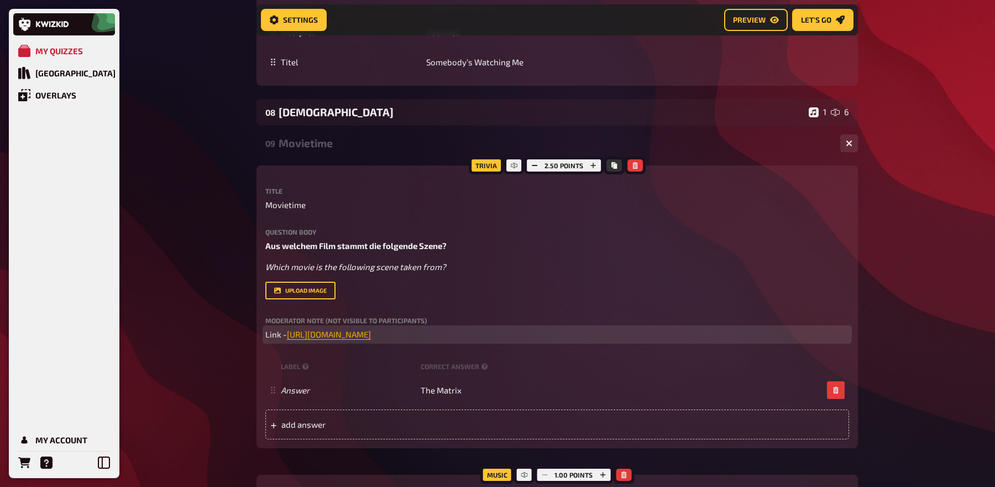
click at [371, 329] on span "https://drive.google.com/file/d/14LN0a0mlHzfnn7p1ZU4of60xGmL6dMvt/view?usp=shar…" at bounding box center [329, 334] width 84 height 10
drag, startPoint x: 654, startPoint y: 322, endPoint x: 286, endPoint y: 320, distance: 367.7
click at [286, 328] on p "Link - https://drive.google.com/file/d/14LN0a0mlHzfnn7p1ZU4of60xGmL6dMvt/view?u…" at bounding box center [557, 334] width 584 height 13
copy p "https://drive.google.com/file/d/14LN0a0mlHzfnn7p1ZU4of60xGmL6dMvt/view?usp=shar…"
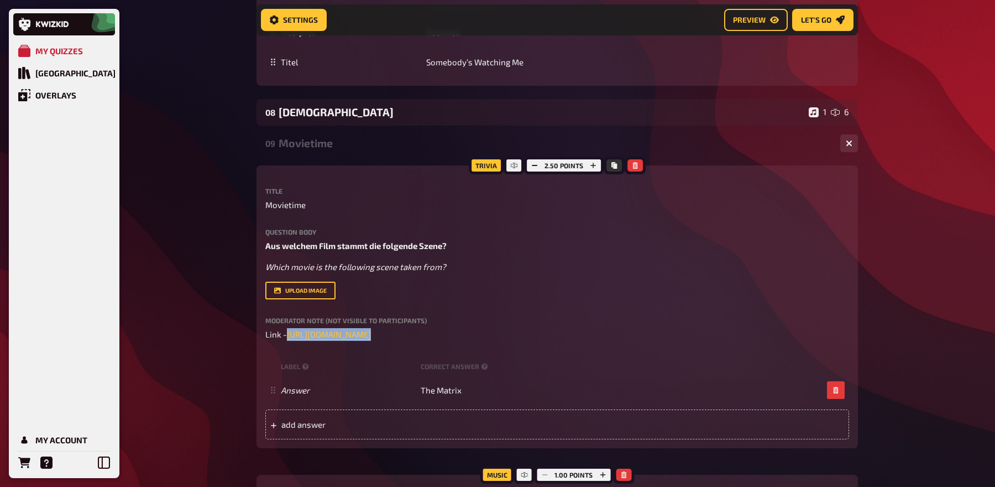
click at [352, 137] on div "Movietime" at bounding box center [555, 143] width 553 height 13
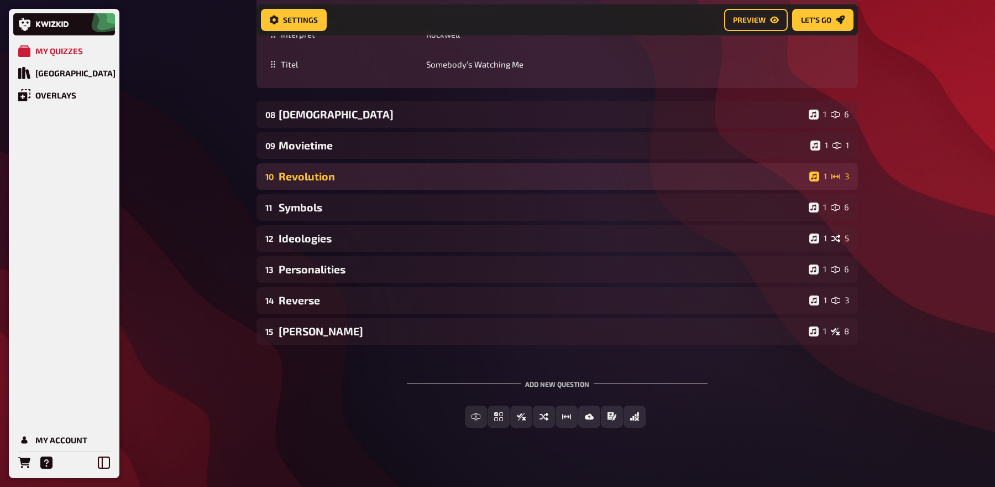
click at [353, 170] on div "Revolution" at bounding box center [542, 176] width 526 height 13
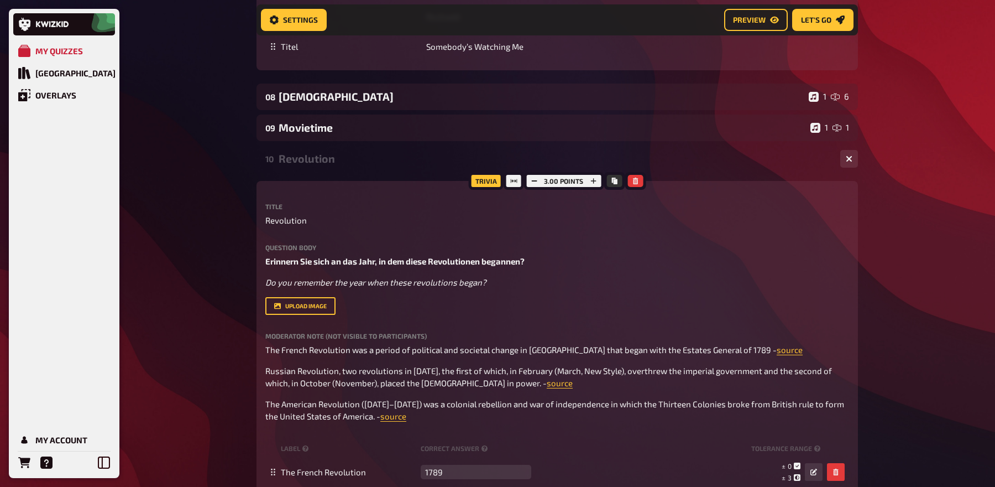
scroll to position [818, 0]
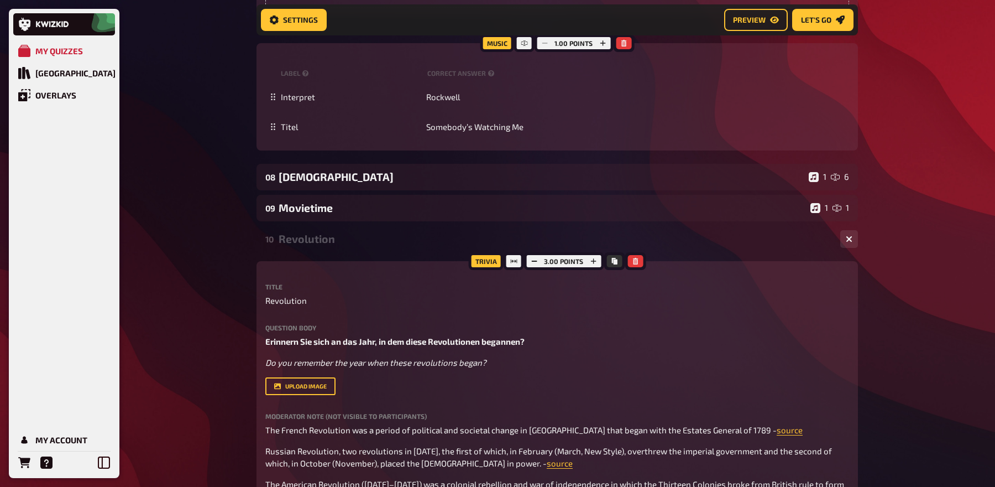
click at [360, 233] on div "Revolution" at bounding box center [555, 238] width 553 height 13
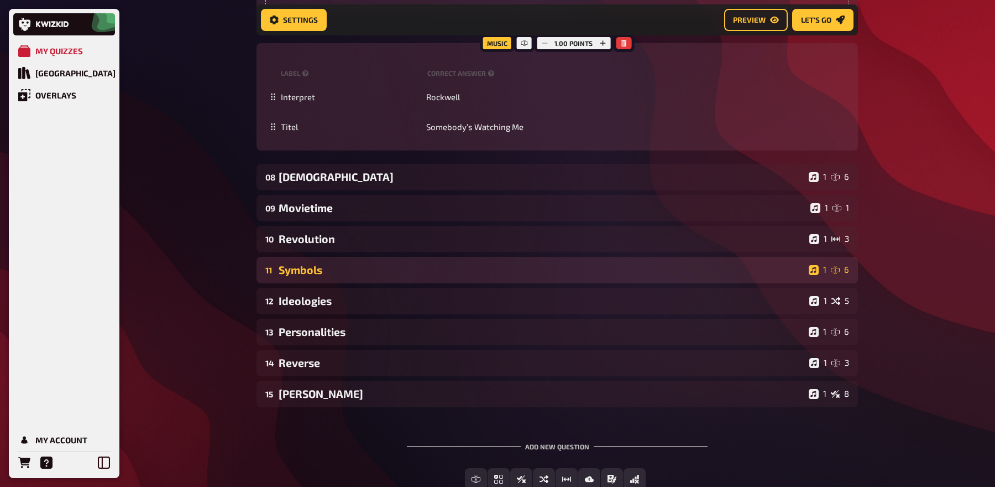
click at [355, 263] on div "Symbols" at bounding box center [542, 269] width 526 height 13
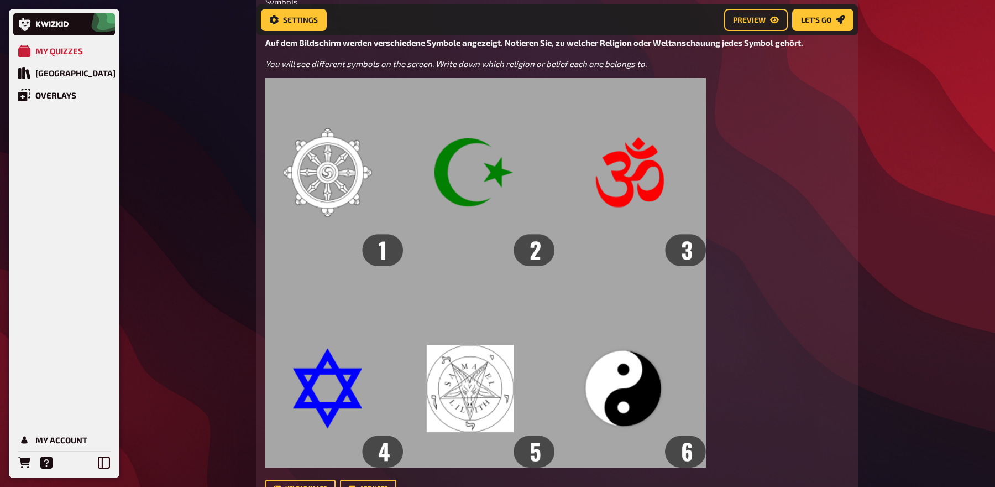
scroll to position [1021, 0]
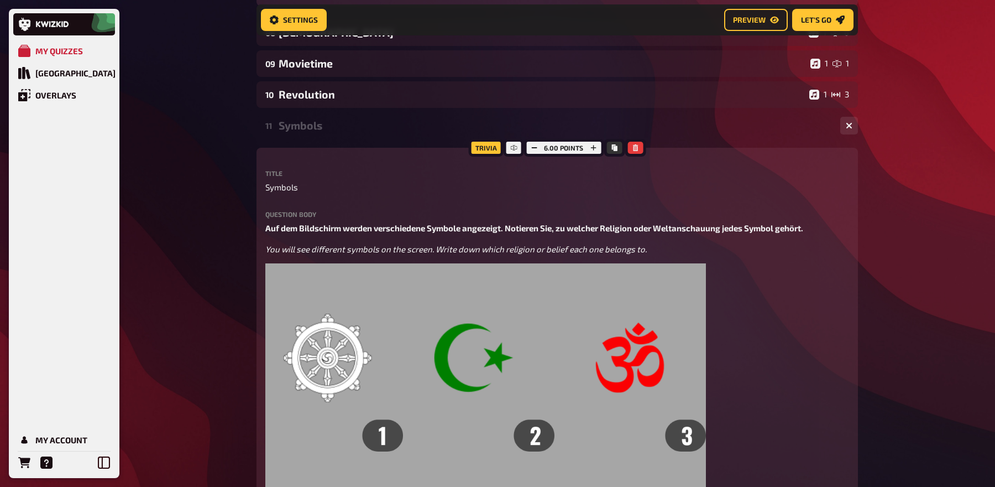
click at [343, 124] on div "11 Symbols 1 6" at bounding box center [558, 125] width 602 height 27
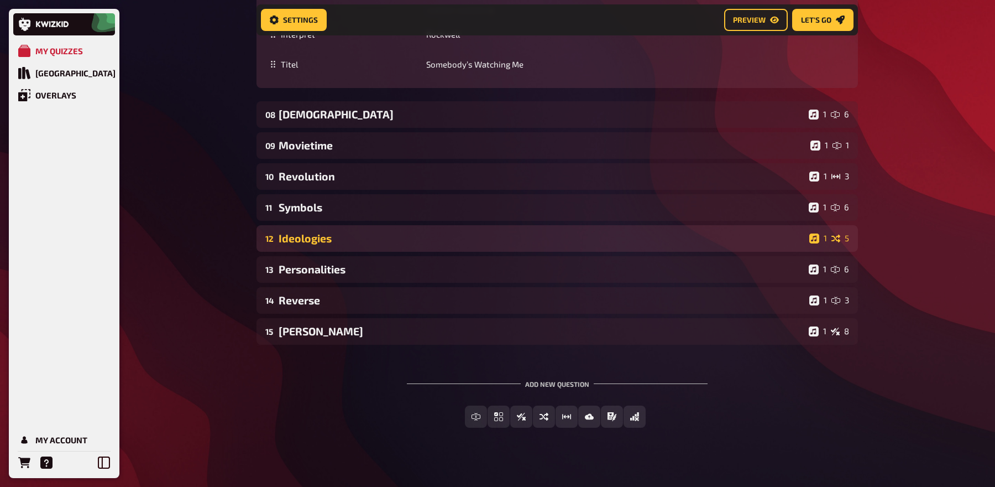
click at [332, 232] on div "Ideologies" at bounding box center [542, 238] width 526 height 13
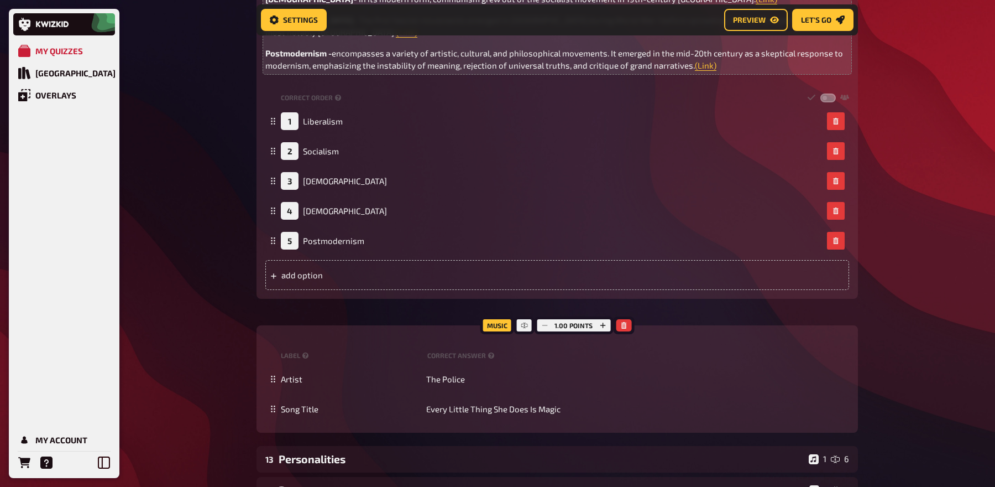
scroll to position [1444, 0]
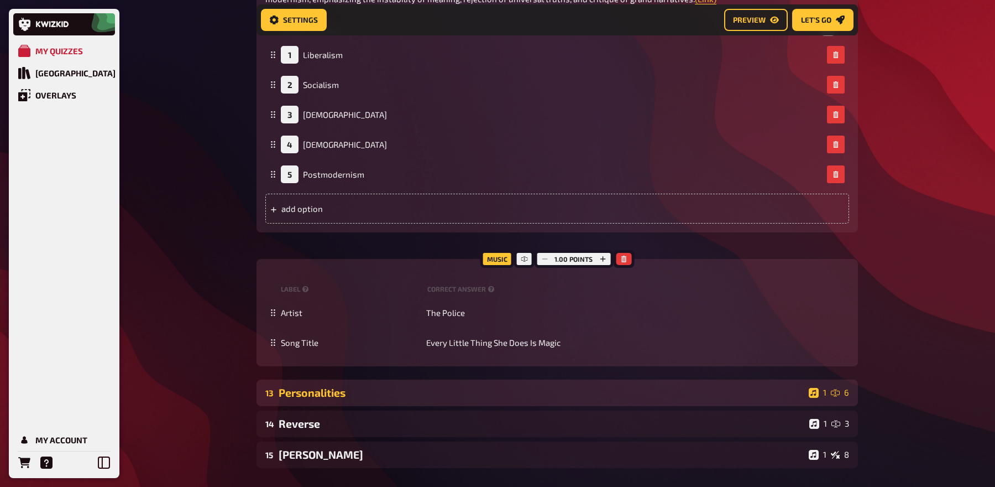
click at [373, 386] on div "Personalities" at bounding box center [542, 392] width 526 height 13
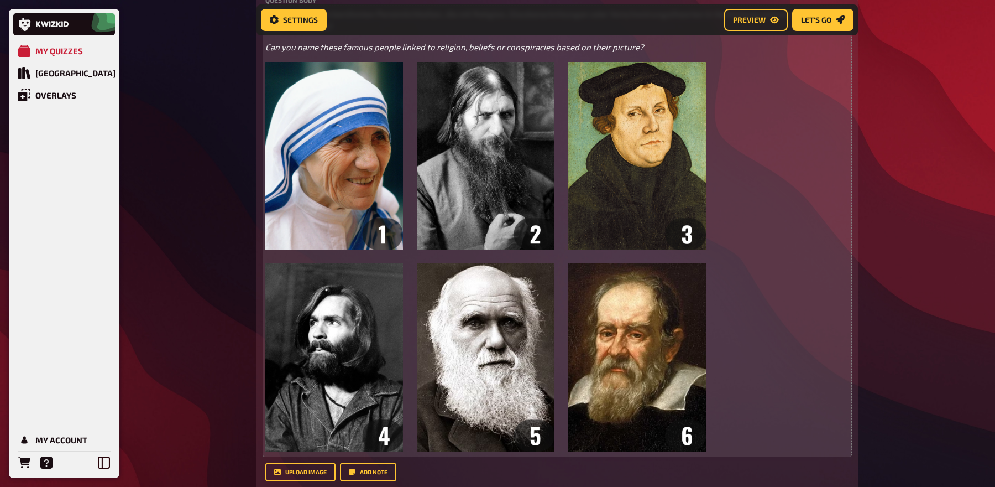
scroll to position [1928, 0]
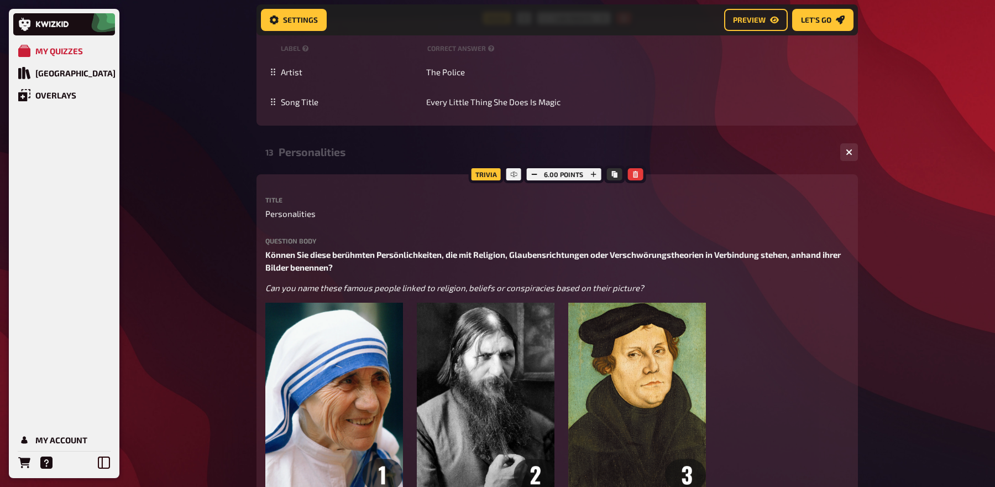
click at [362, 145] on div "Personalities" at bounding box center [555, 151] width 553 height 13
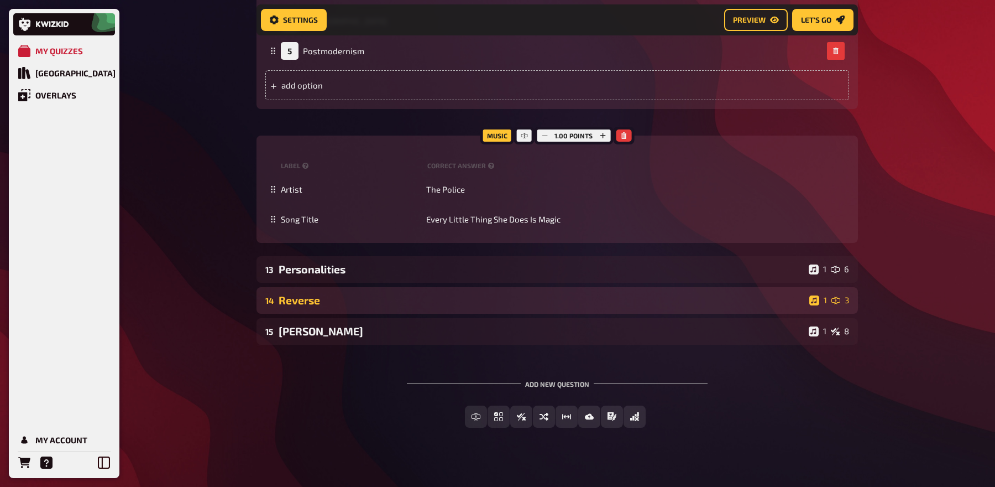
click at [317, 294] on div "Reverse" at bounding box center [542, 300] width 526 height 13
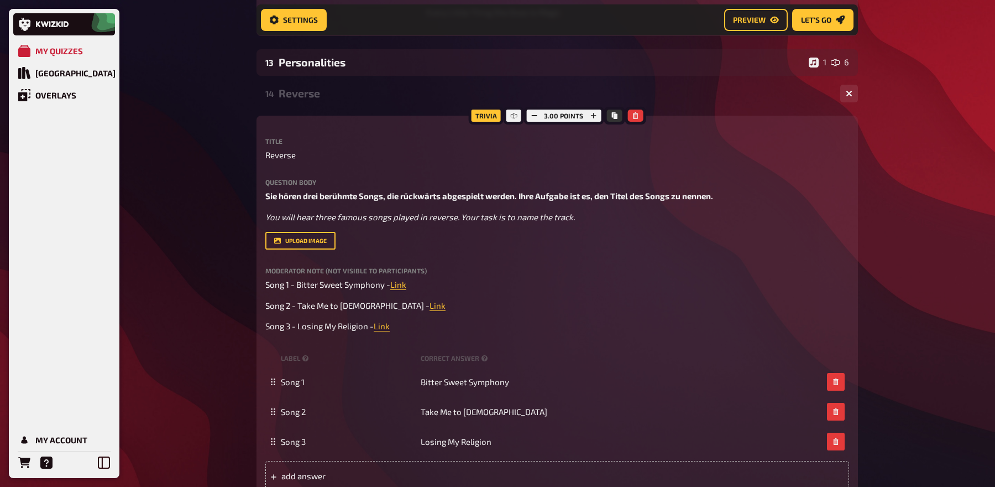
scroll to position [1650, 0]
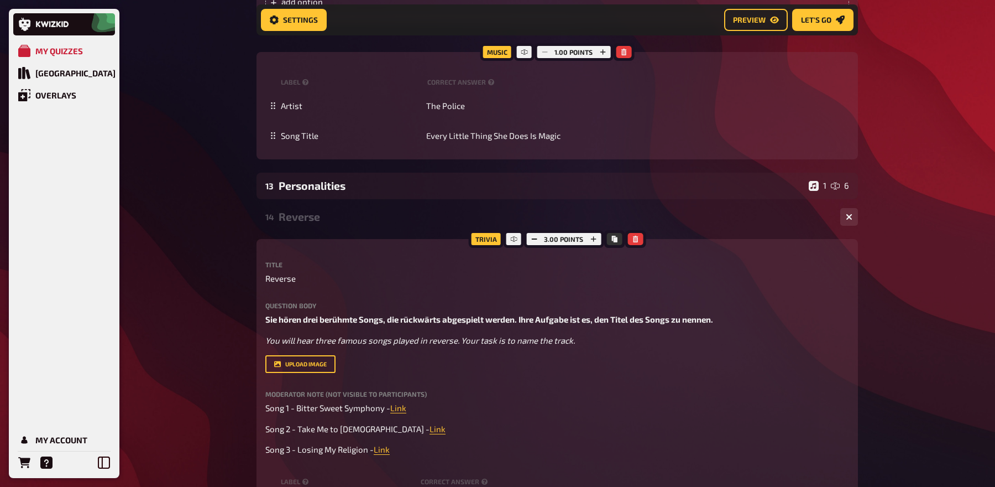
click at [318, 212] on div "14 Reverse 1 3" at bounding box center [558, 216] width 602 height 27
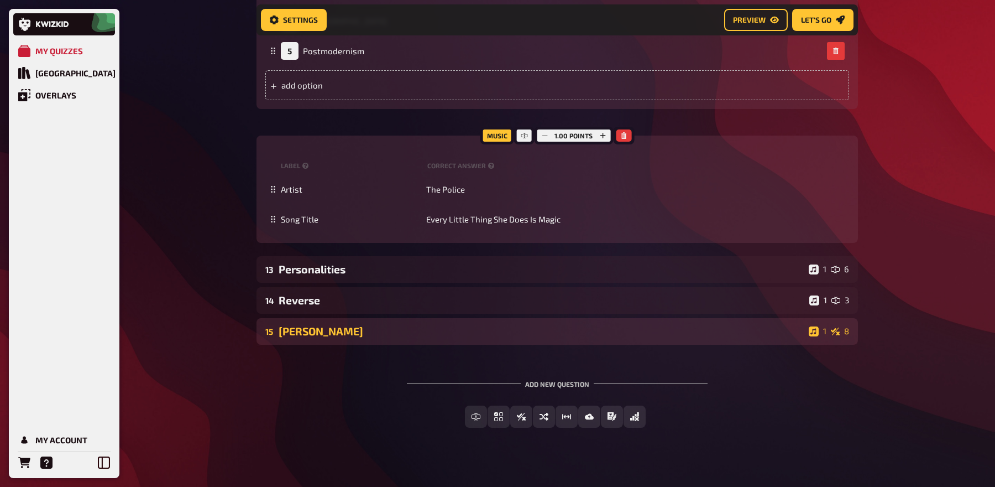
click at [311, 325] on div "Epstein" at bounding box center [542, 331] width 526 height 13
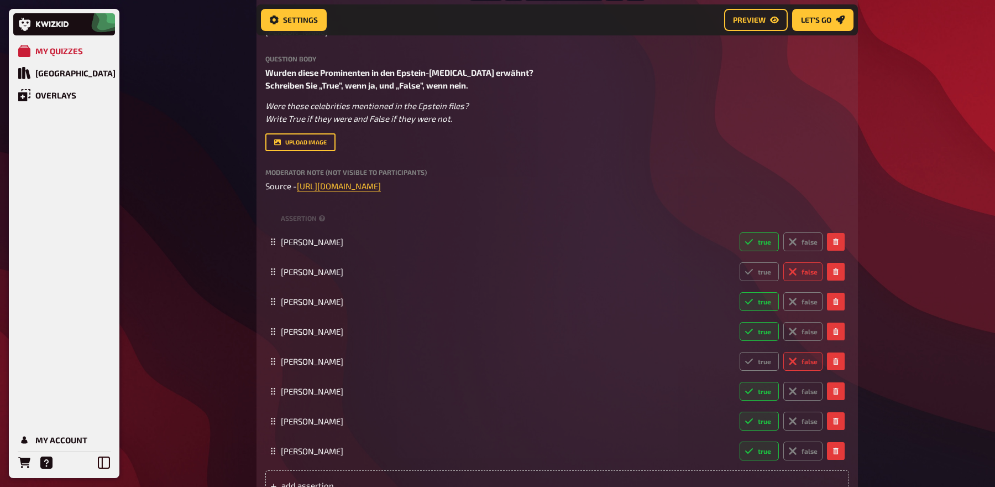
scroll to position [1930, 0]
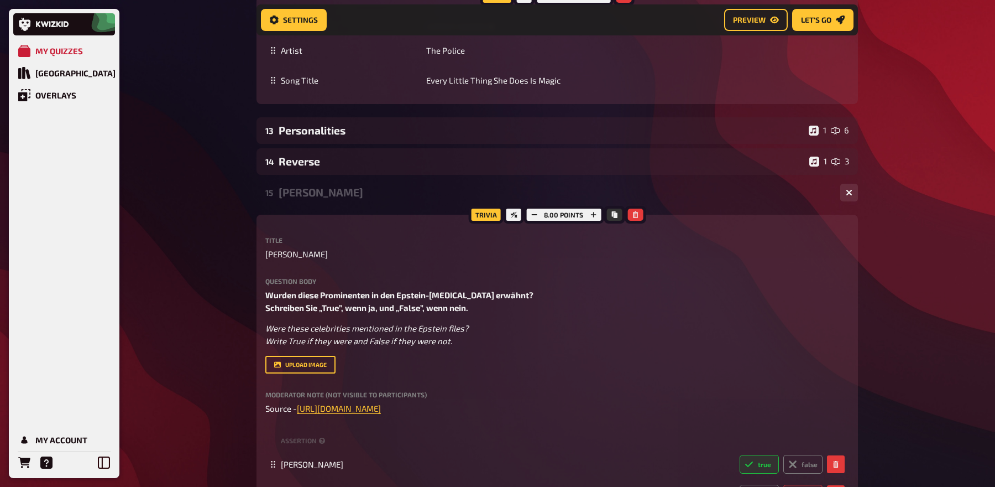
click at [299, 186] on div "Epstein" at bounding box center [555, 192] width 553 height 13
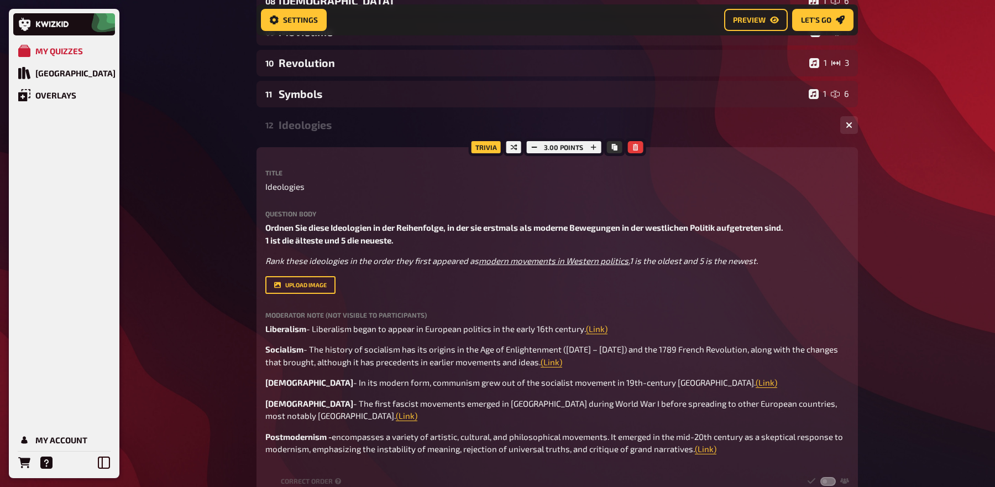
scroll to position [970, 0]
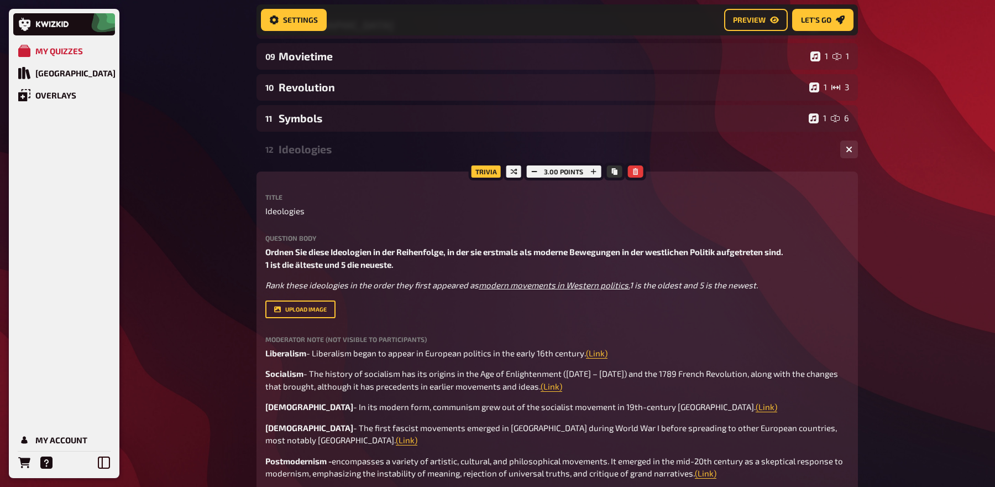
click at [346, 151] on div "12 Ideologies 1 5 Trivia 3.00 points Title Ideologies Question body Ordnen Sie …" at bounding box center [558, 488] width 602 height 704
click at [334, 154] on div "12 Ideologies 1 5 Trivia 3.00 points Title Ideologies Question body Ordnen Sie …" at bounding box center [558, 488] width 602 height 704
click at [334, 143] on div "Ideologies" at bounding box center [555, 149] width 553 height 13
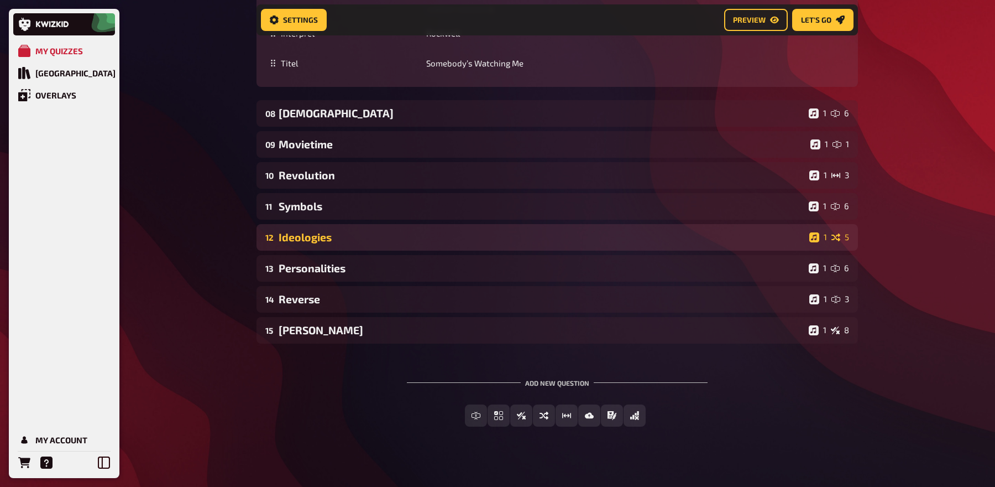
scroll to position [881, 0]
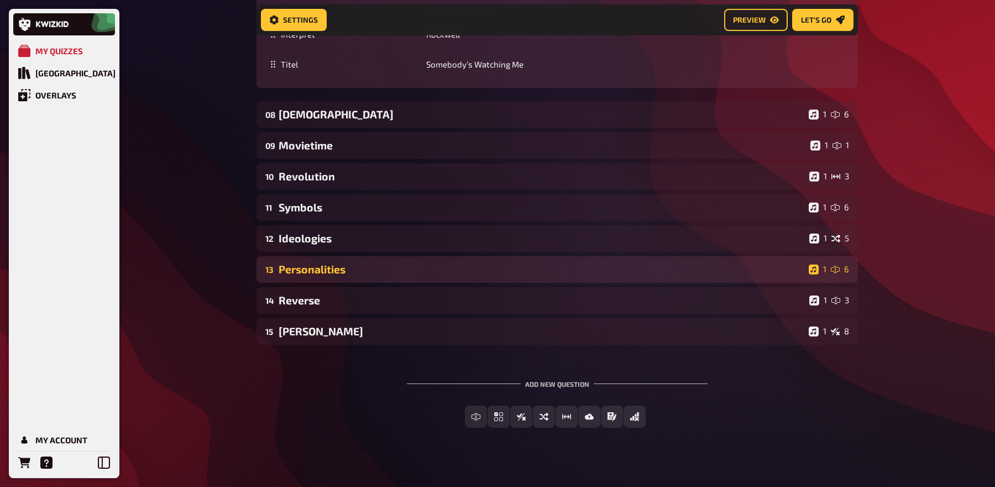
click at [337, 264] on div "13 Personalities 1 6" at bounding box center [558, 269] width 602 height 27
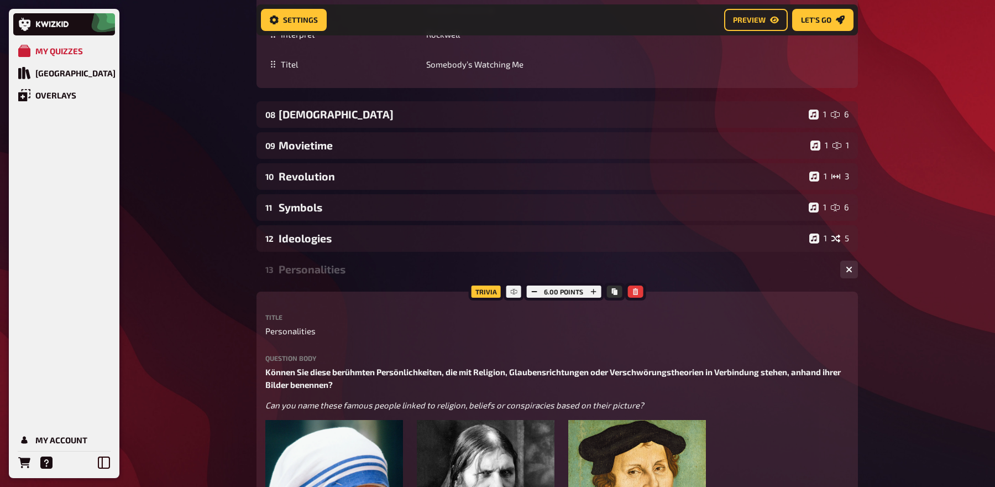
scroll to position [970, 0]
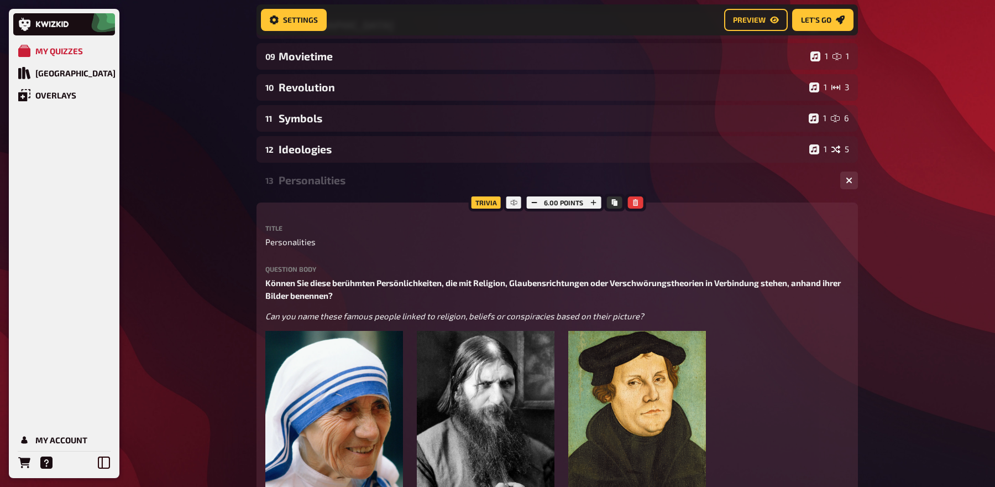
click at [342, 174] on div "Personalities" at bounding box center [555, 180] width 553 height 13
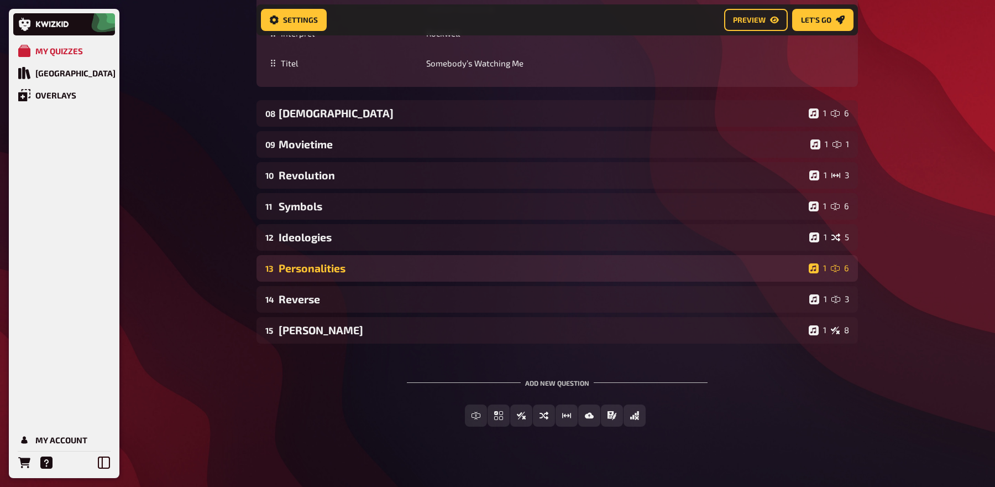
scroll to position [881, 0]
click at [342, 174] on div "10 Revolution 1 3" at bounding box center [558, 176] width 602 height 27
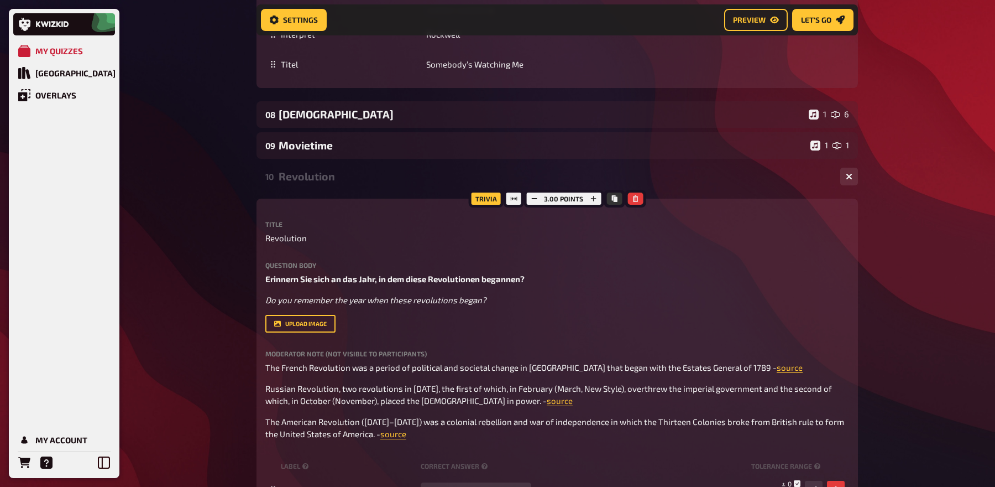
scroll to position [970, 0]
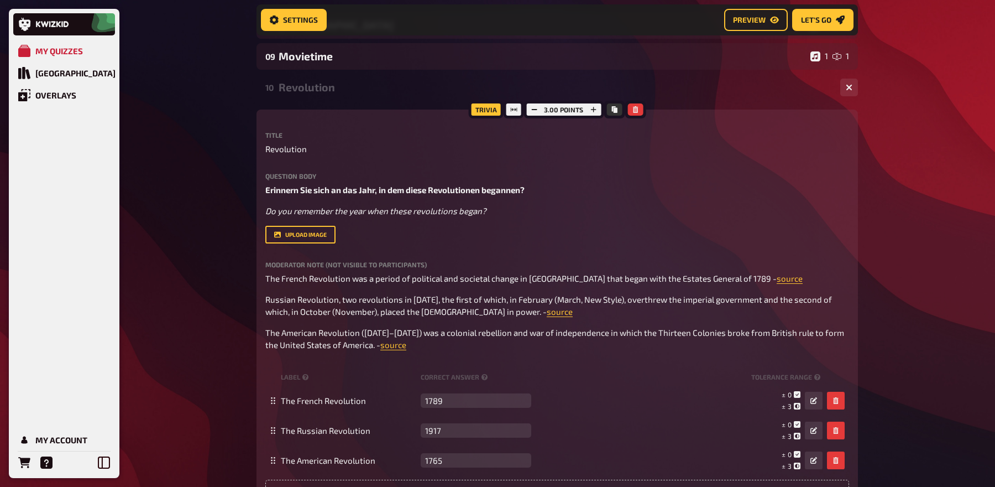
click at [346, 85] on div "10 Revolution 1 3" at bounding box center [558, 87] width 602 height 27
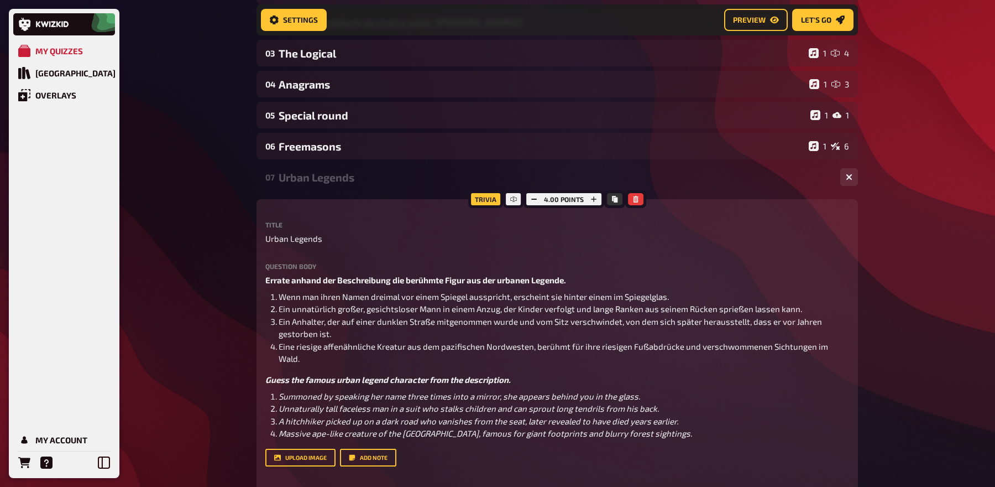
scroll to position [153, 0]
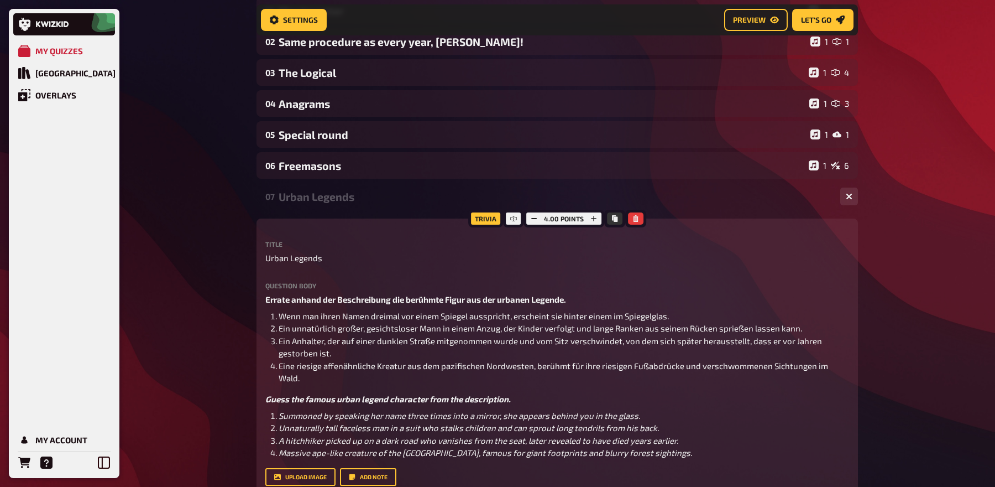
click at [349, 195] on div "Urban Legends" at bounding box center [555, 196] width 553 height 13
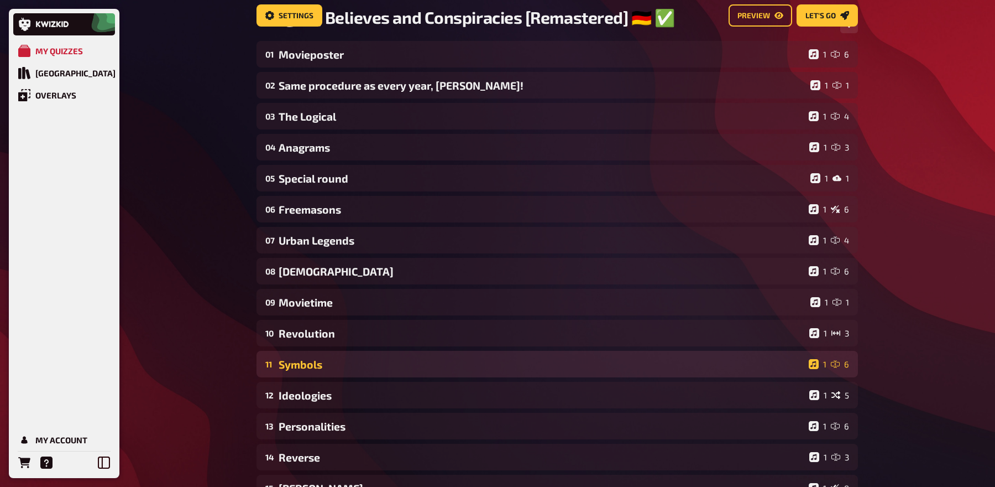
scroll to position [0, 0]
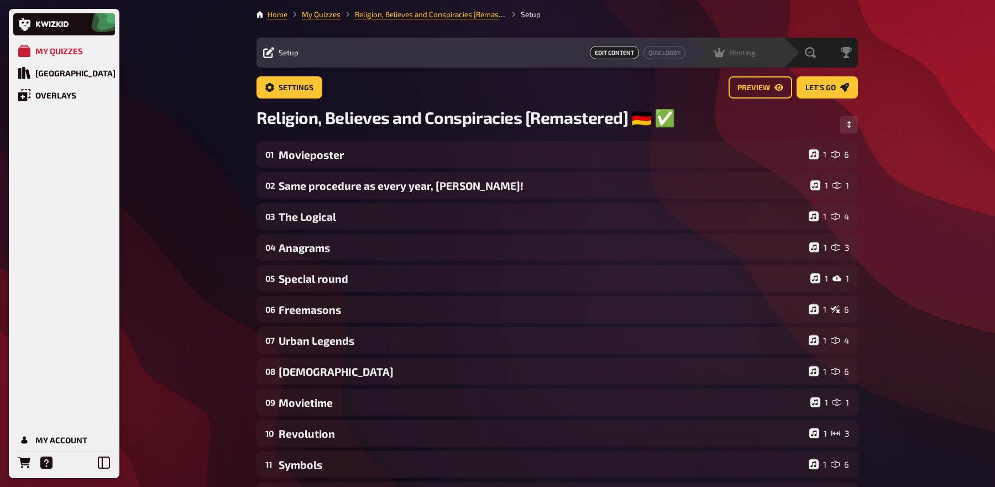
click at [749, 54] on span "Hosting" at bounding box center [742, 52] width 27 height 9
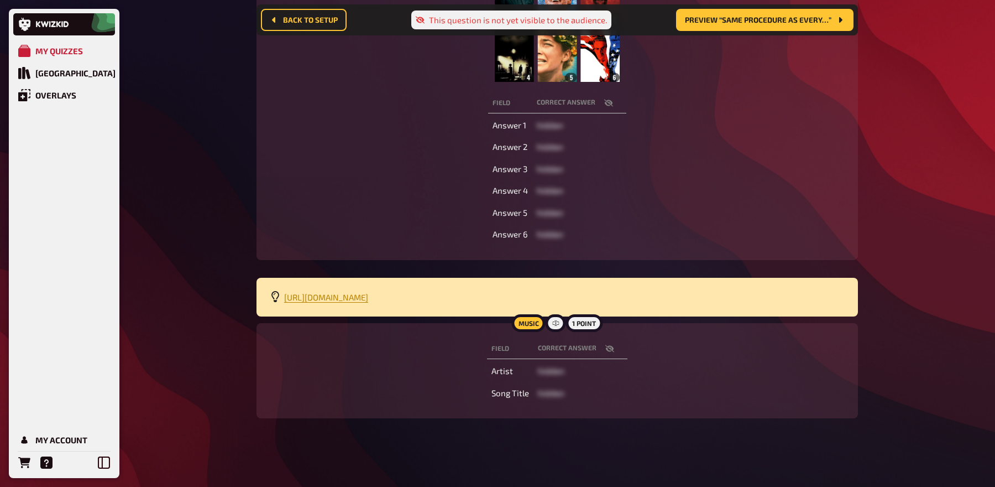
scroll to position [263, 0]
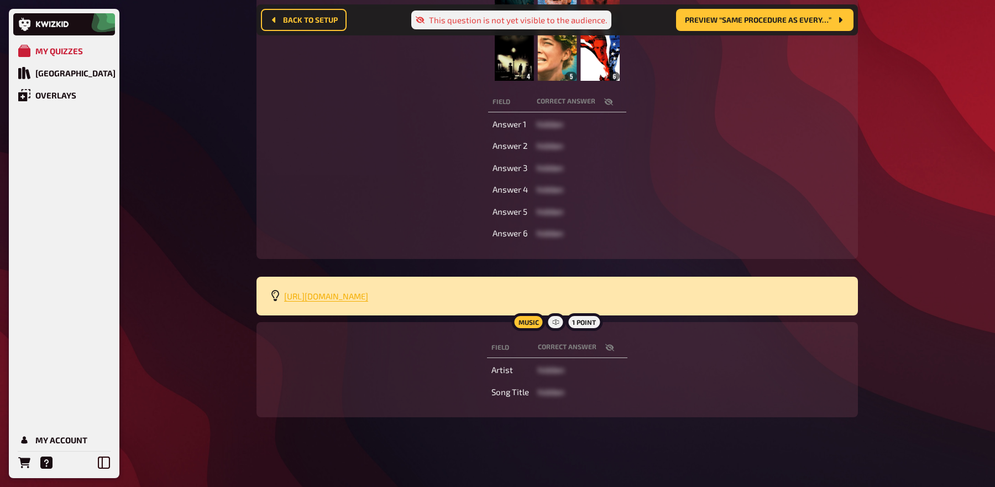
click at [368, 297] on span "https://open.spotify.com/playlist/5vSdzOJCKXaP3zeot03teT?si=e67dcbf4aa5d4b22" at bounding box center [326, 296] width 84 height 10
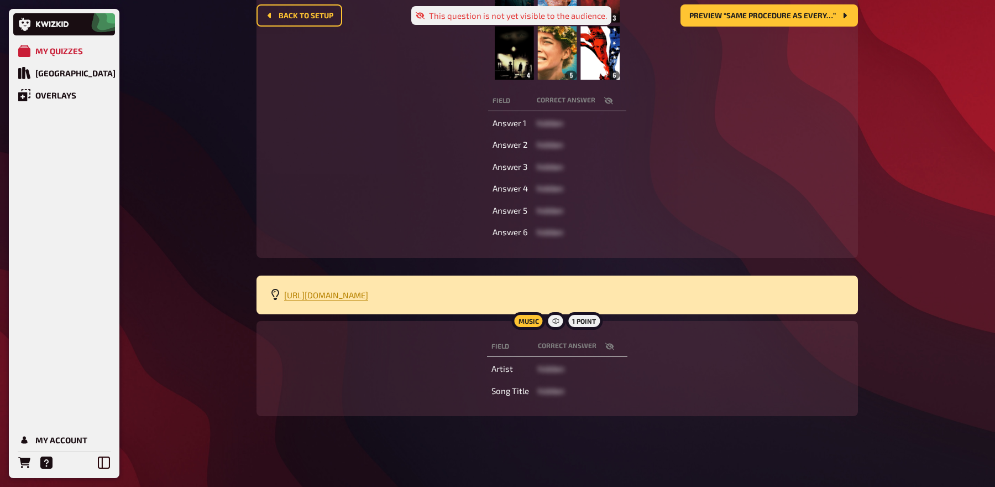
scroll to position [0, 0]
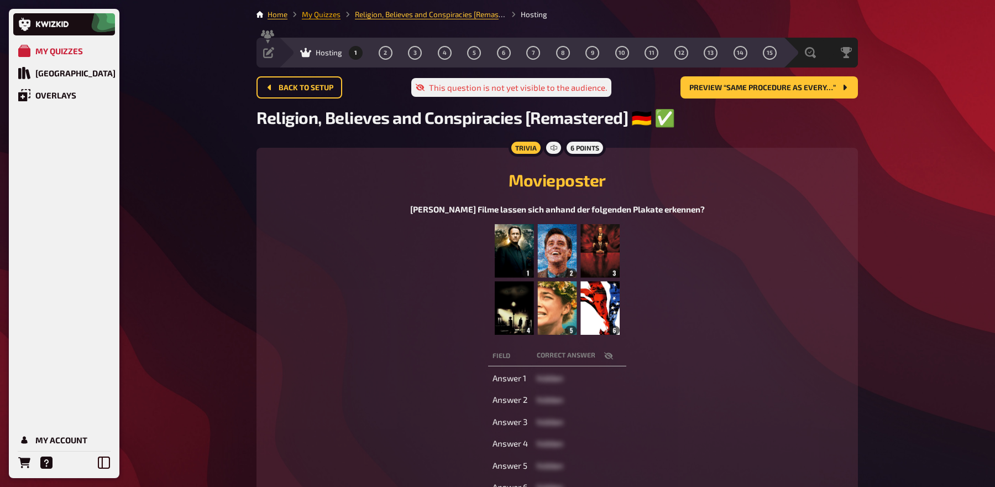
click at [330, 18] on link "My Quizzes" at bounding box center [321, 14] width 39 height 9
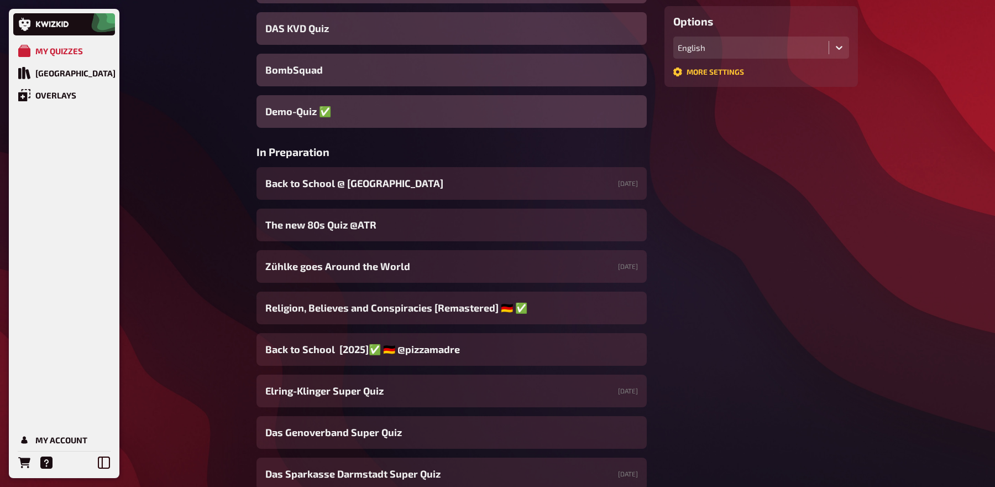
scroll to position [291, 0]
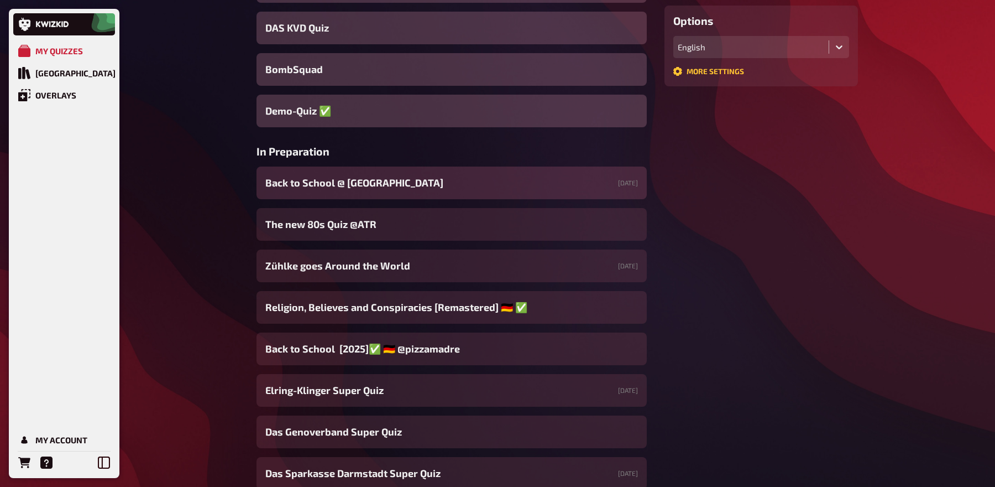
click at [487, 176] on div "Back to School @ Donau Lodge 09/24/2025" at bounding box center [452, 182] width 390 height 33
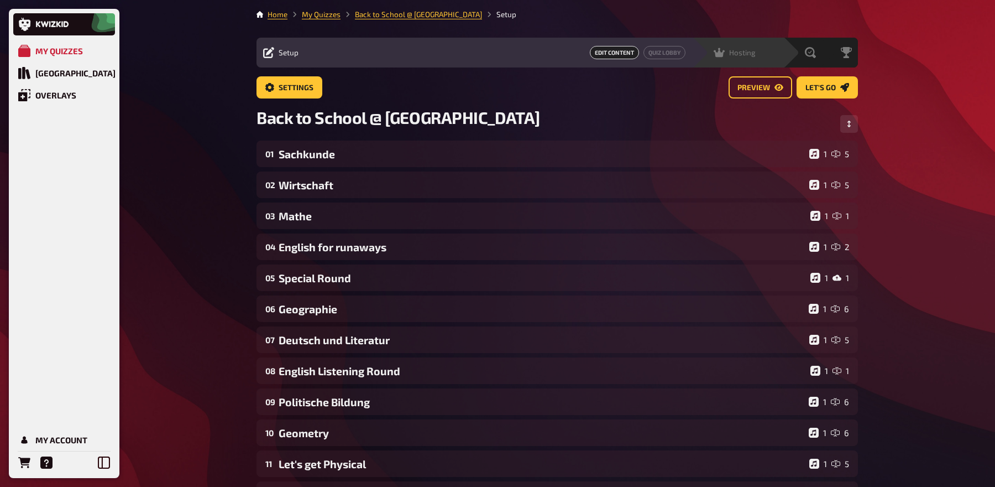
click at [741, 50] on span "Hosting" at bounding box center [742, 52] width 27 height 9
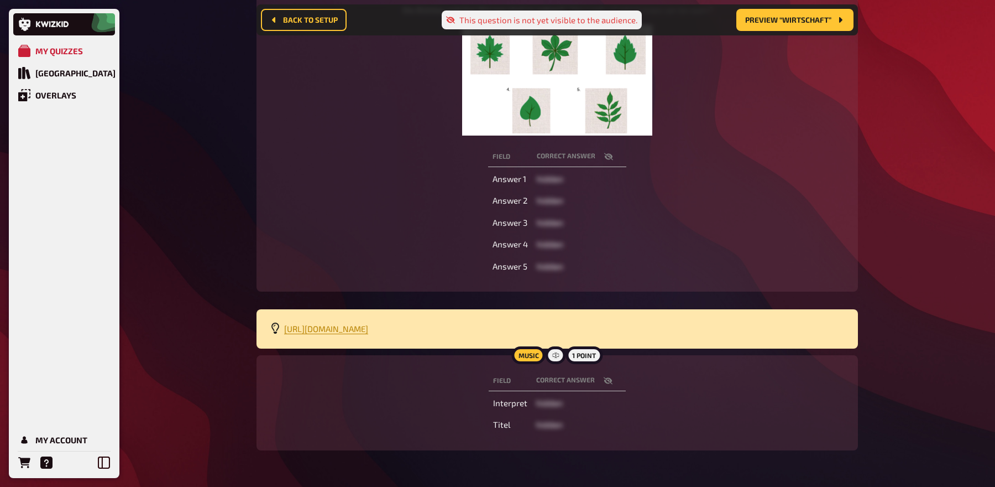
scroll to position [239, 0]
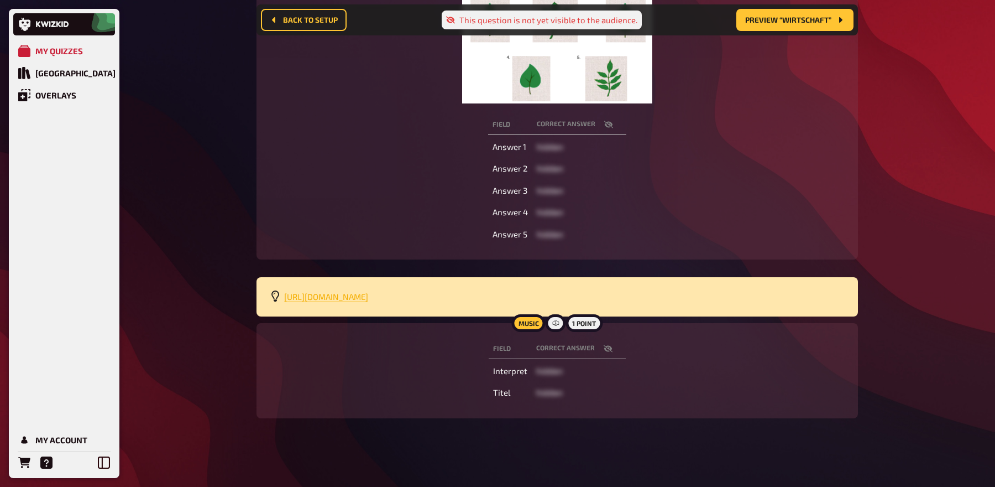
click at [368, 296] on span "https://open.spotify.com/playlist/1QDSStpwDrOB8UZzHfTeyl?si=5f5e6d772a1d481c" at bounding box center [326, 296] width 84 height 10
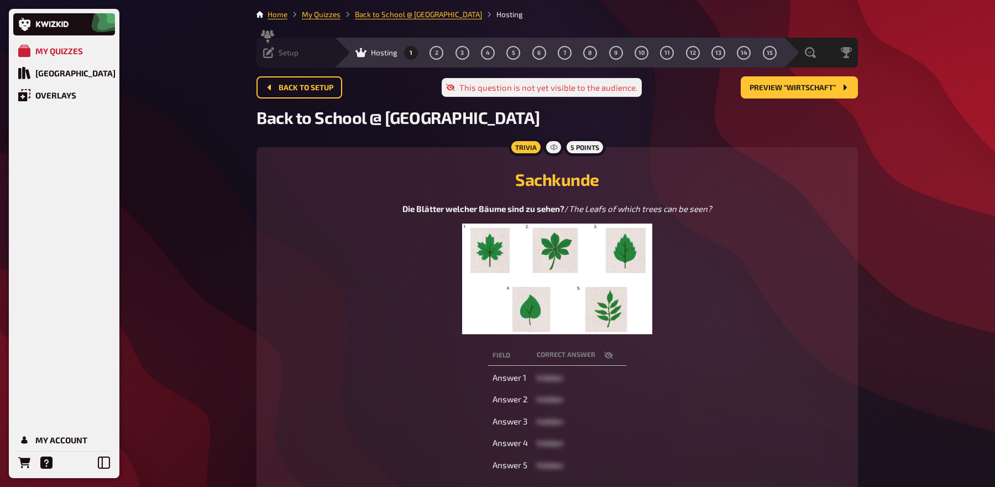
click at [271, 59] on div "Setup Edit Content Quiz Lobby" at bounding box center [295, 53] width 77 height 30
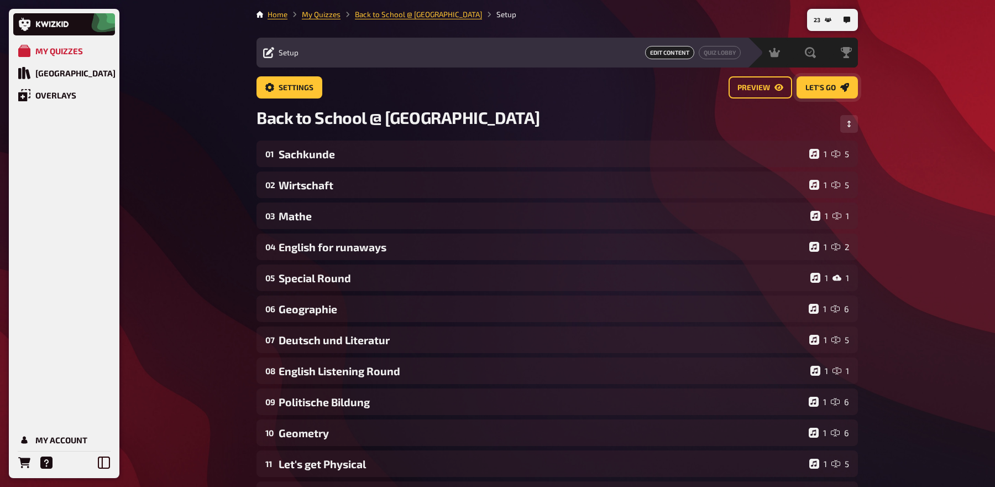
click at [815, 88] on span "Let's go" at bounding box center [821, 88] width 30 height 8
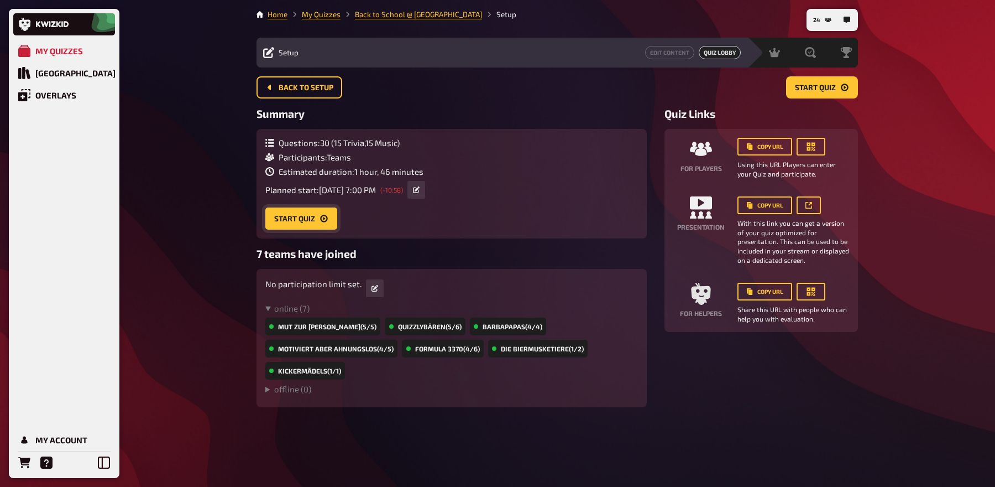
click at [315, 222] on button "Start Quiz" at bounding box center [301, 218] width 72 height 22
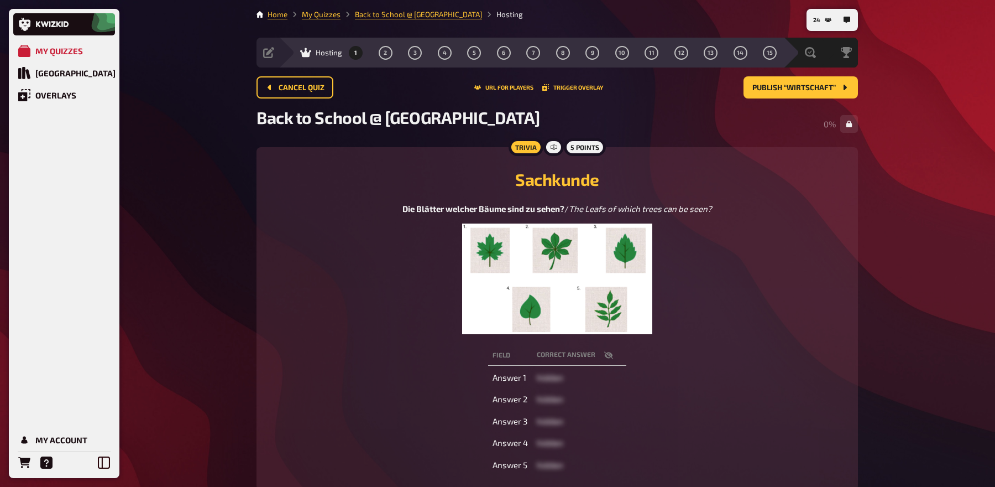
click at [603, 263] on img at bounding box center [557, 278] width 191 height 111
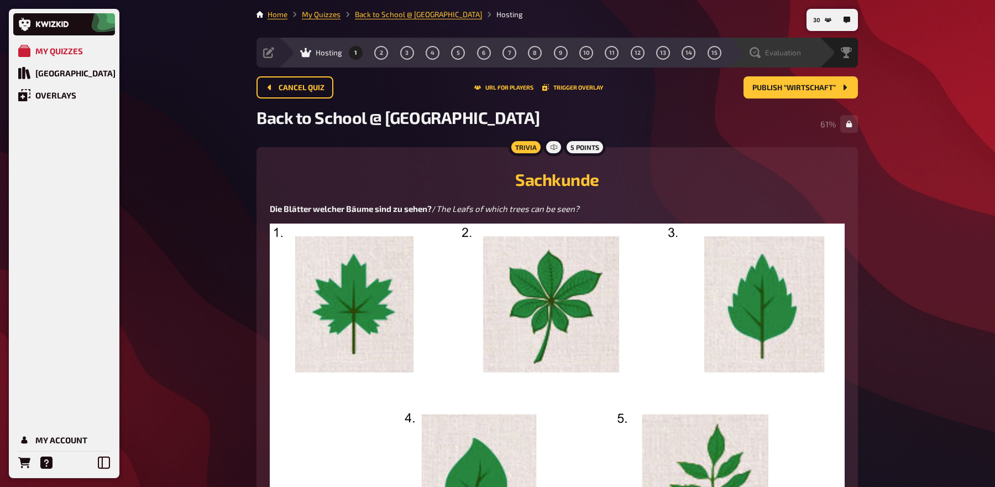
click at [790, 59] on div "Evaluation" at bounding box center [773, 53] width 91 height 30
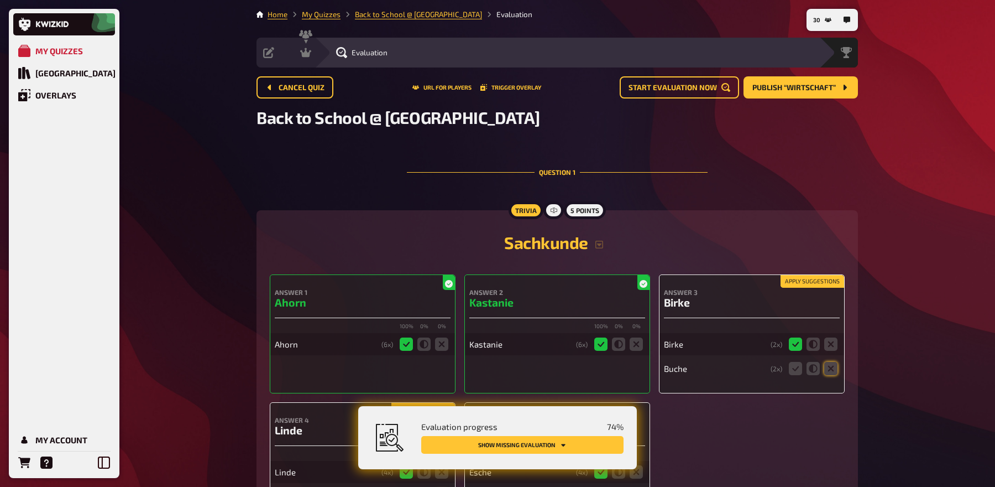
click at [818, 280] on button "Apply suggestions" at bounding box center [813, 281] width 64 height 12
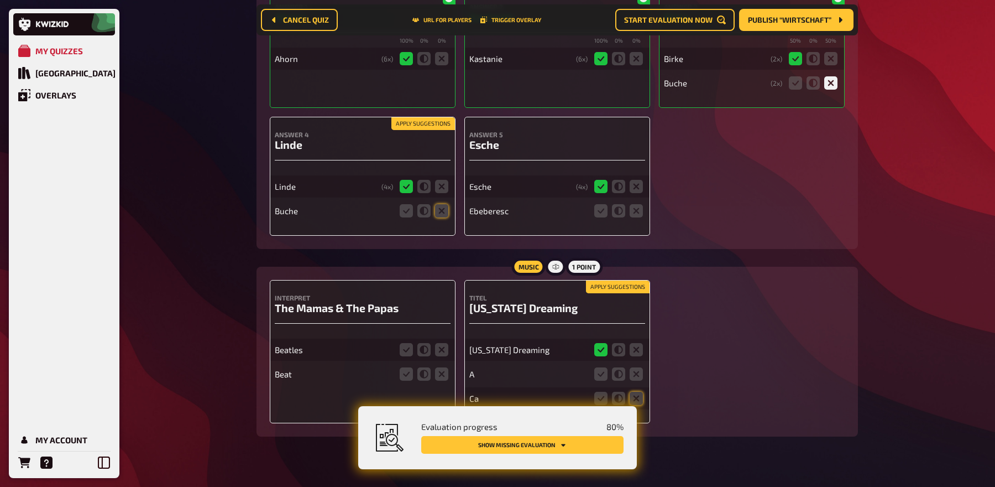
scroll to position [295, 0]
click at [410, 127] on button "Apply suggestions" at bounding box center [423, 123] width 64 height 12
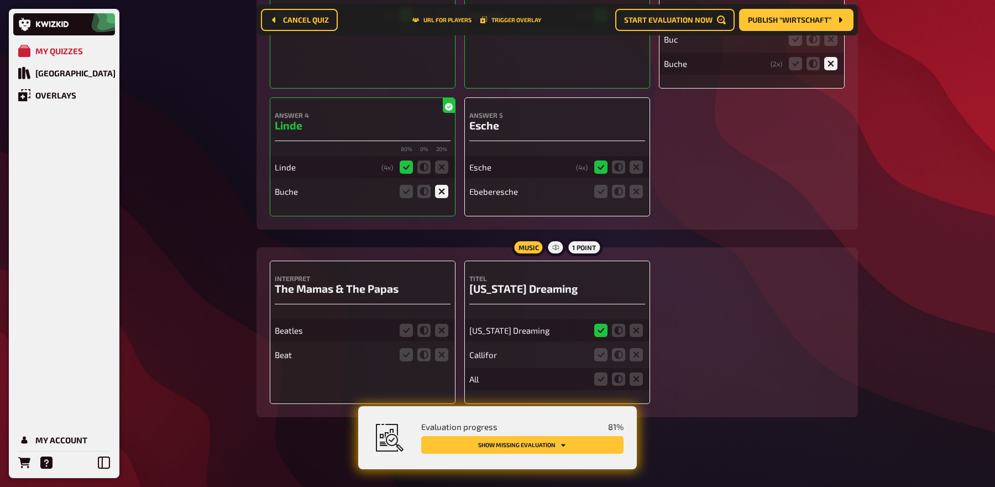
scroll to position [0, 0]
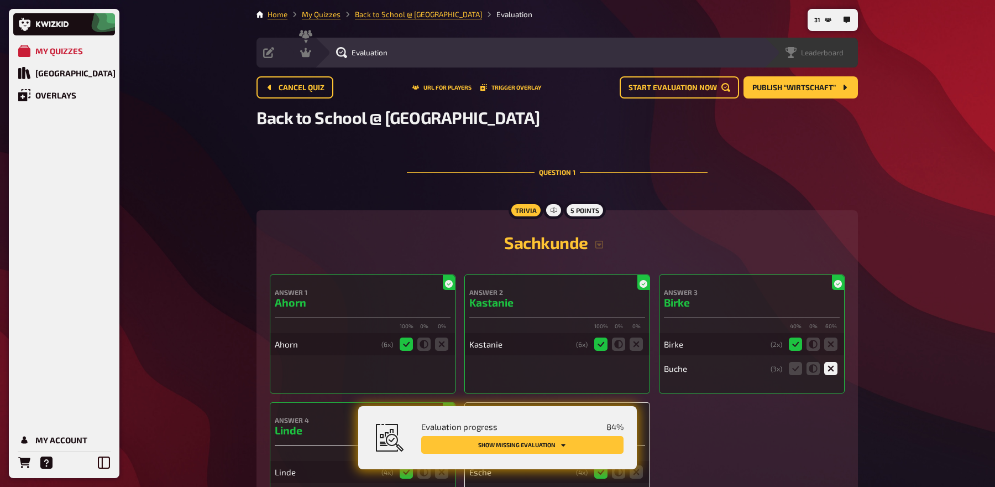
click at [835, 61] on div "Leaderboard" at bounding box center [811, 53] width 94 height 30
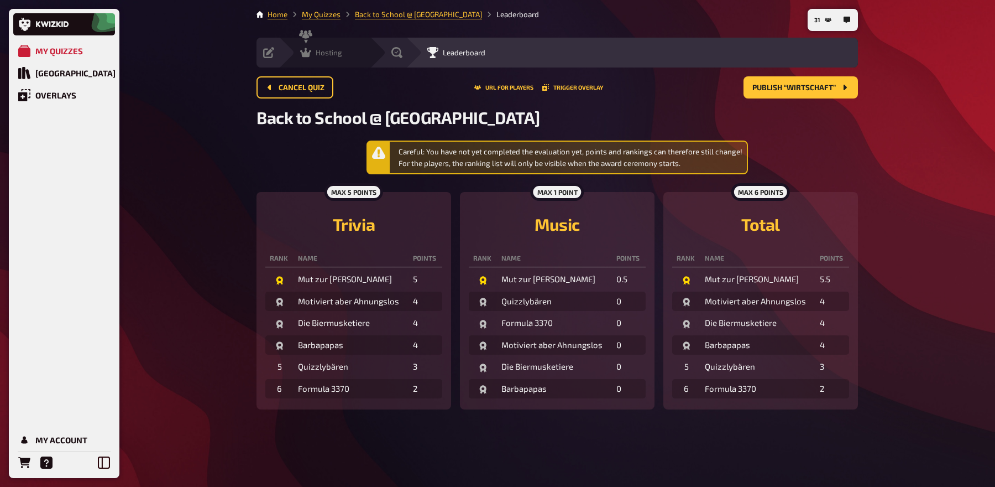
click at [314, 56] on div "Hosting" at bounding box center [321, 52] width 42 height 11
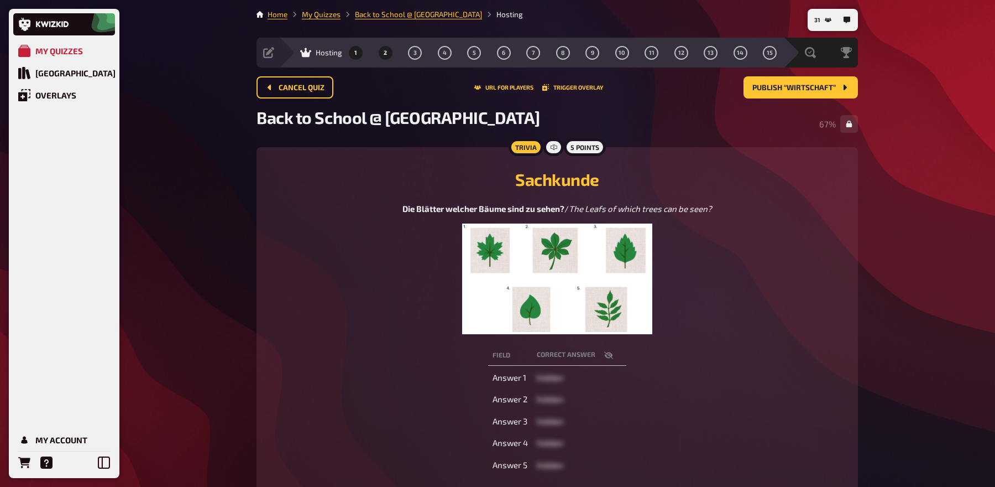
click at [387, 48] on button "2" at bounding box center [386, 53] width 18 height 18
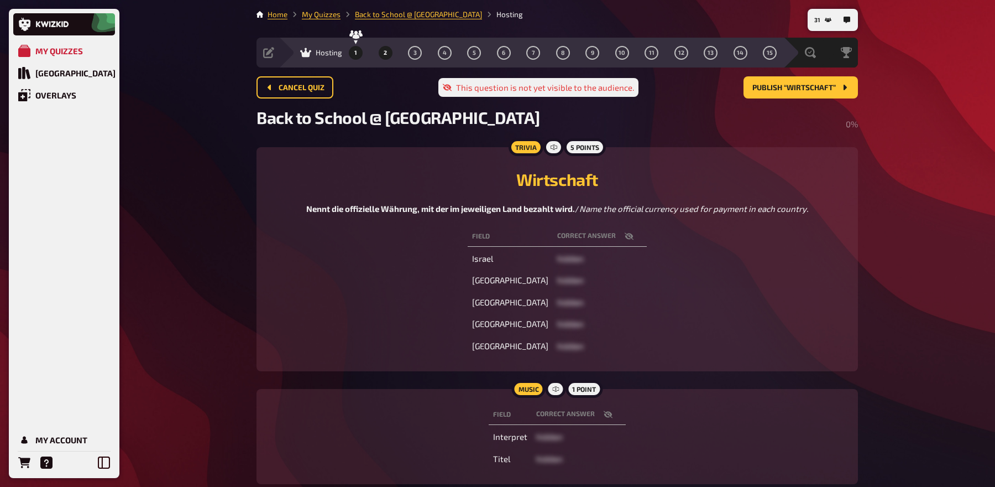
click at [355, 54] on span "1" at bounding box center [355, 53] width 3 height 6
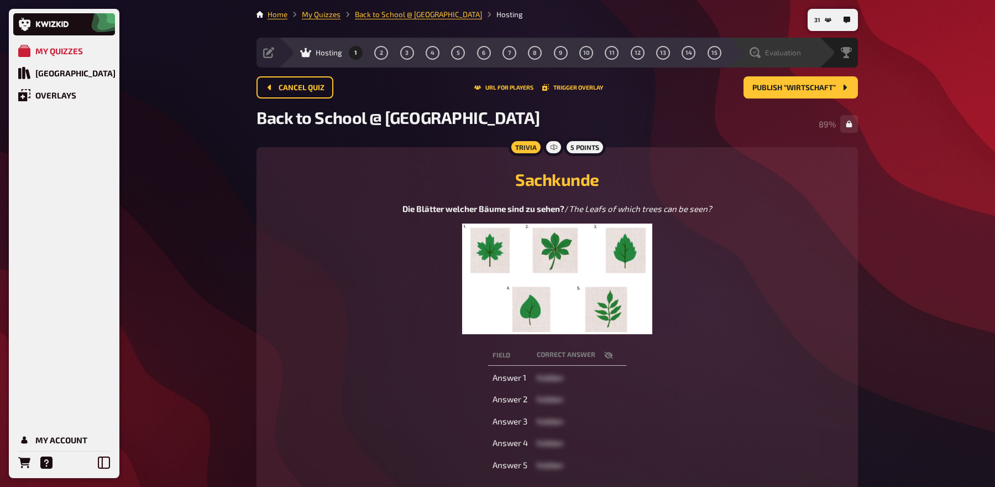
click at [797, 50] on span "Evaluation" at bounding box center [783, 52] width 36 height 9
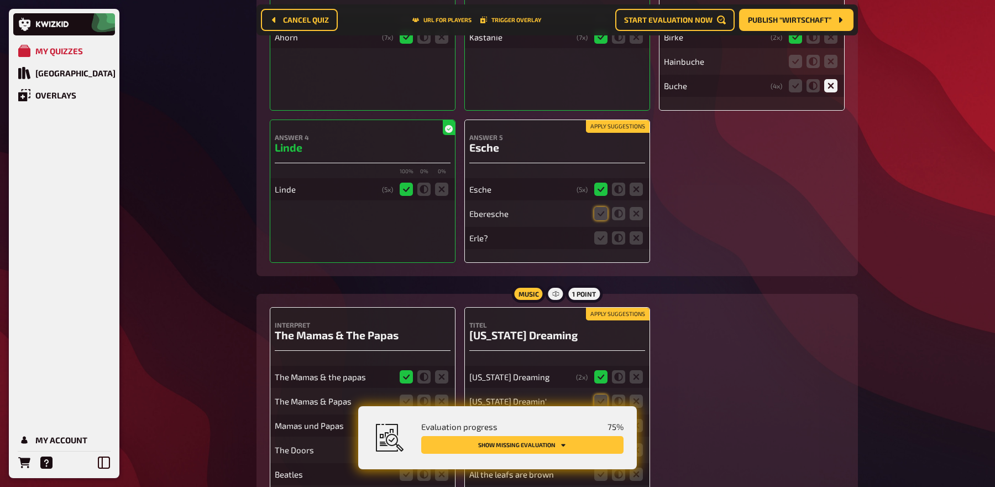
scroll to position [320, 0]
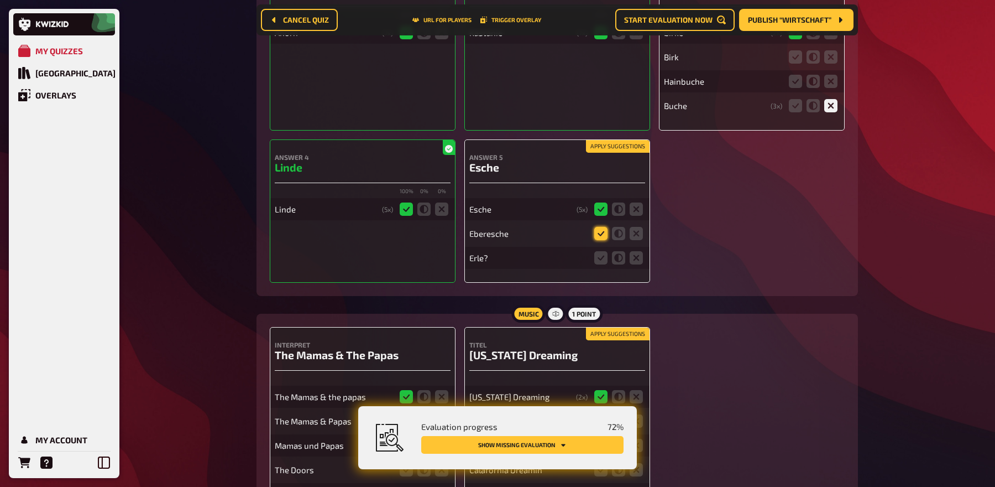
click at [596, 228] on icon at bounding box center [600, 233] width 13 height 13
click at [0, 0] on input "radio" at bounding box center [0, 0] width 0 height 0
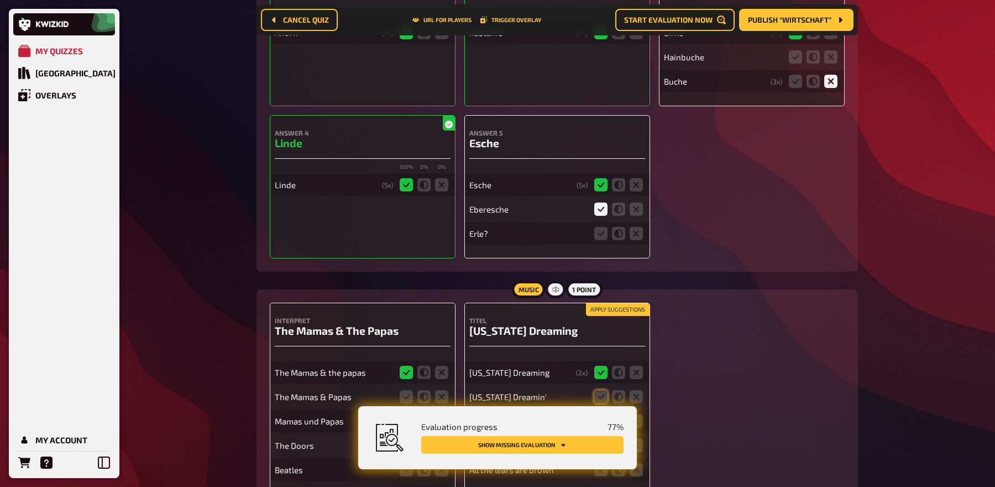
click at [628, 236] on fieldset at bounding box center [618, 233] width 53 height 18
click at [630, 236] on icon at bounding box center [636, 233] width 13 height 13
click at [0, 0] on input "radio" at bounding box center [0, 0] width 0 height 0
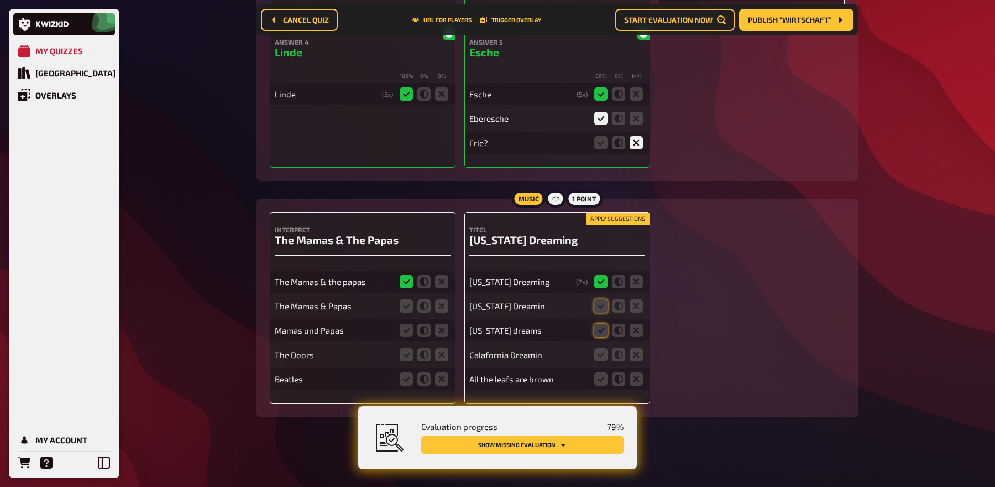
click at [629, 218] on button "Apply suggestions" at bounding box center [618, 219] width 64 height 12
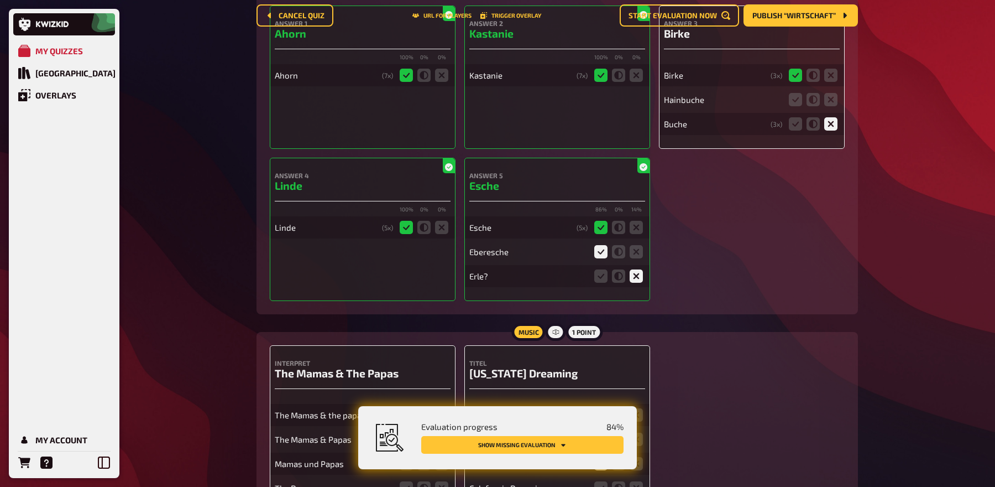
scroll to position [0, 0]
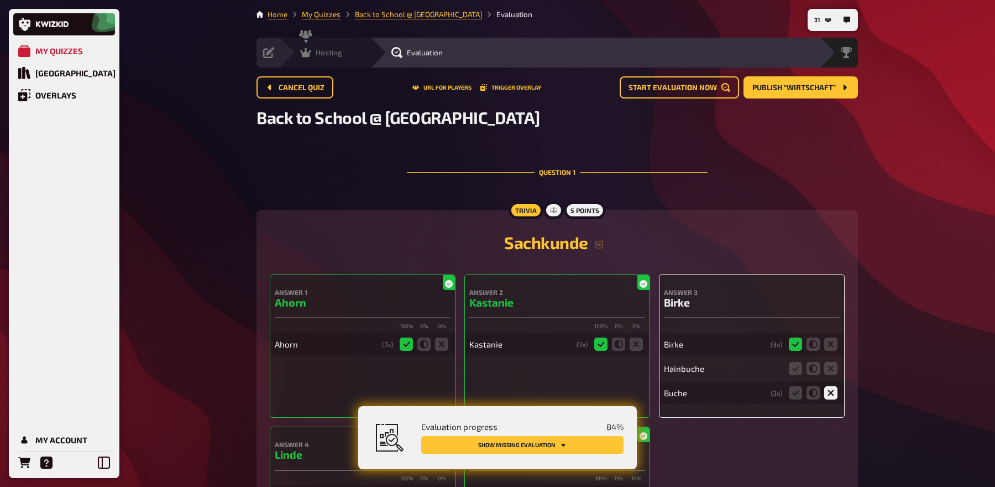
click at [330, 54] on span "Hosting" at bounding box center [329, 52] width 27 height 9
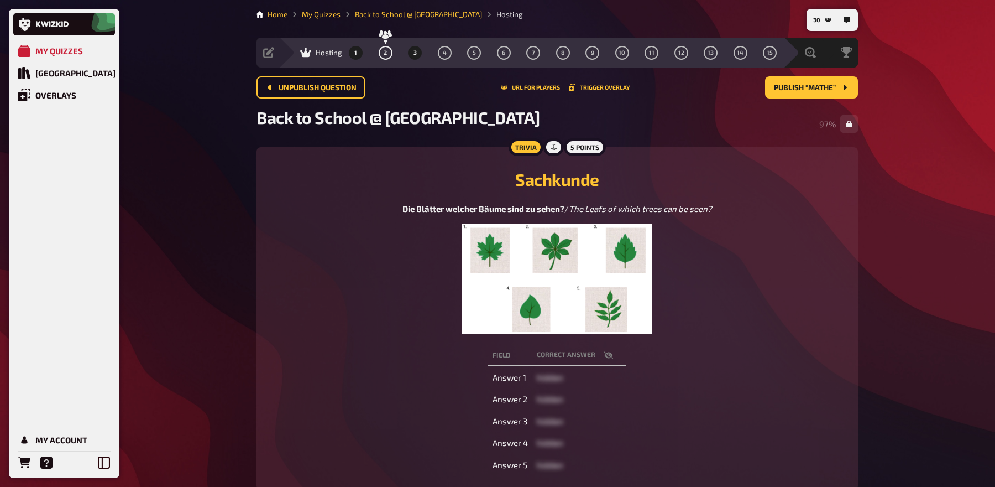
click at [412, 51] on button "3" at bounding box center [415, 53] width 18 height 18
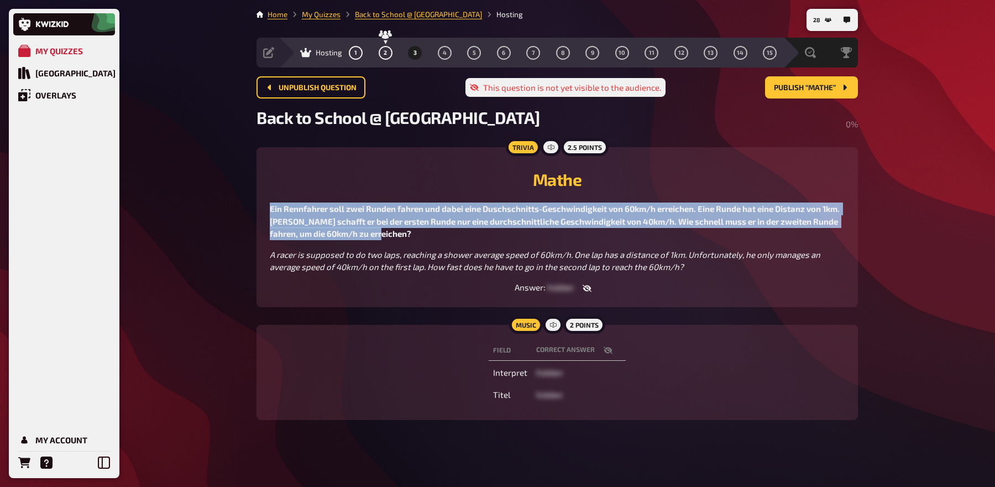
drag, startPoint x: 438, startPoint y: 237, endPoint x: 270, endPoint y: 210, distance: 170.2
click at [270, 210] on p "Ein Rennfahrer soll zwei Runden fahren und dabei eine Duschschnitts-Geschwindig…" at bounding box center [557, 221] width 575 height 38
copy span "Ein Rennfahrer soll zwei Runden fahren und dabei eine Duschschnitts-Geschwindig…"
click at [798, 92] on button "Publish “Mathe”" at bounding box center [811, 87] width 93 height 22
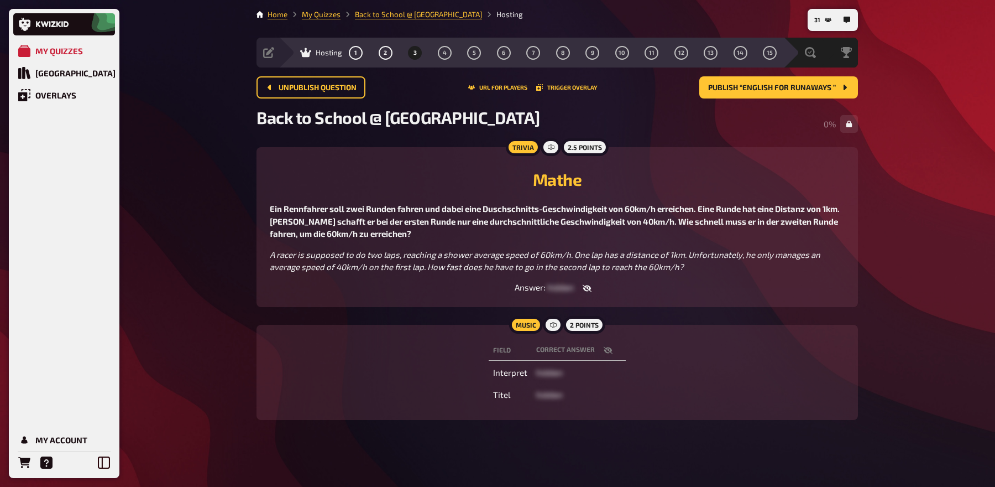
click at [606, 225] on span "Ein Rennfahrer soll zwei Runden fahren und dabei eine Duschschnitts-Geschwindig…" at bounding box center [556, 220] width 572 height 35
click at [787, 58] on div "Evaluation" at bounding box center [775, 52] width 51 height 11
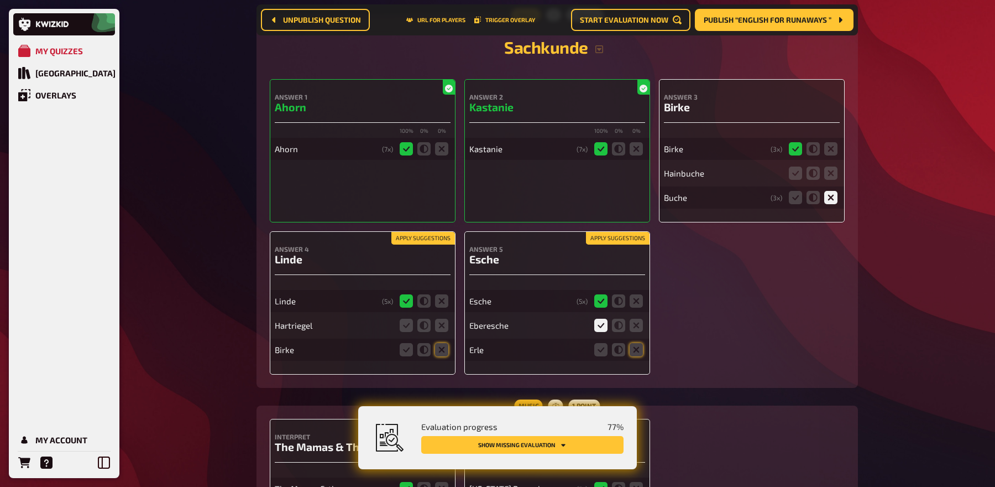
scroll to position [275, 0]
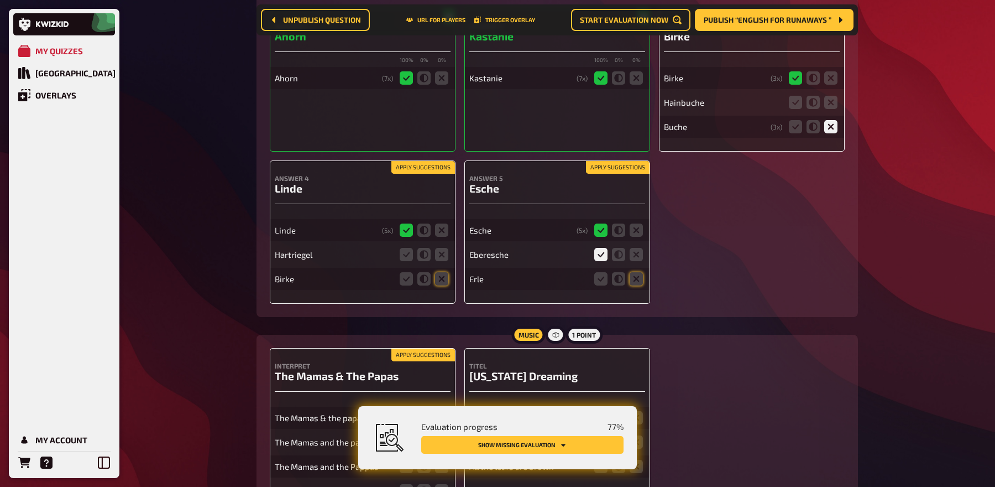
click at [417, 166] on button "Apply suggestions" at bounding box center [423, 167] width 64 height 12
click at [438, 253] on icon at bounding box center [441, 254] width 13 height 13
click at [0, 0] on input "radio" at bounding box center [0, 0] width 0 height 0
click at [633, 170] on button "Apply suggestions" at bounding box center [618, 167] width 64 height 12
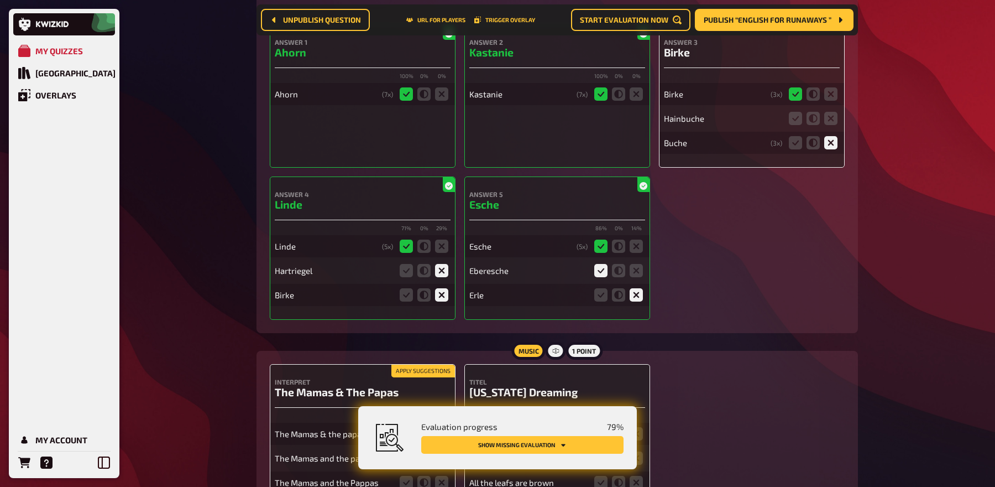
scroll to position [258, 0]
click at [826, 119] on icon at bounding box center [830, 118] width 13 height 13
click at [0, 0] on input "radio" at bounding box center [0, 0] width 0 height 0
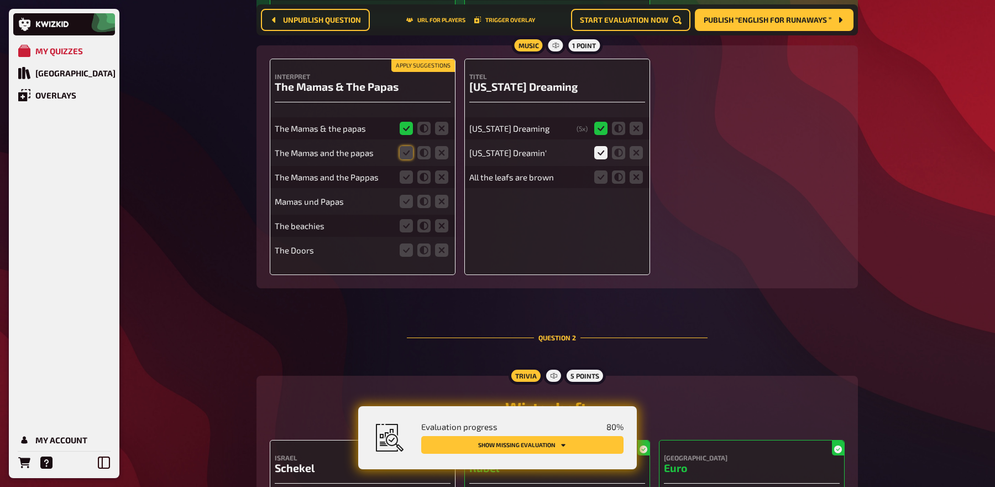
scroll to position [565, 0]
click at [417, 59] on button "Apply suggestions" at bounding box center [423, 65] width 64 height 12
click at [407, 176] on icon at bounding box center [406, 175] width 13 height 13
click at [0, 0] on input "radio" at bounding box center [0, 0] width 0 height 0
click at [402, 201] on icon at bounding box center [406, 200] width 13 height 13
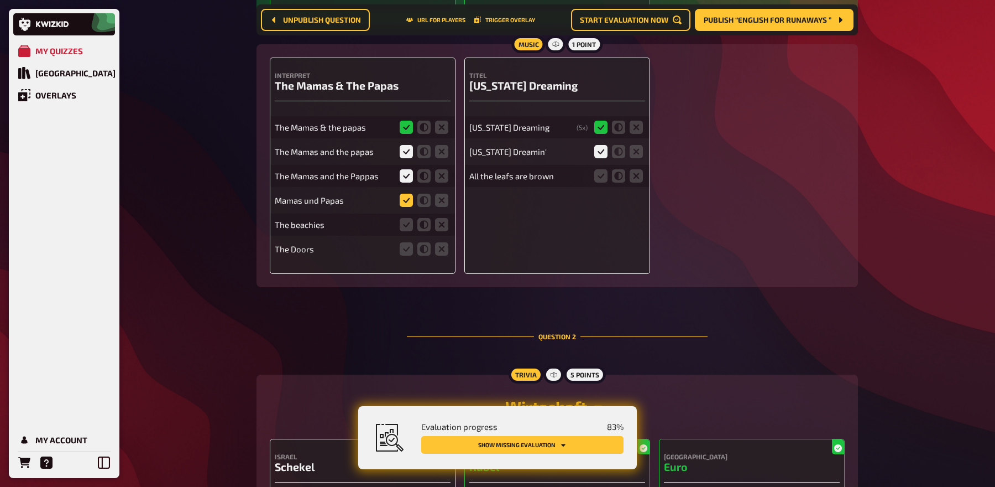
click at [0, 0] on input "radio" at bounding box center [0, 0] width 0 height 0
click at [446, 221] on icon at bounding box center [441, 224] width 13 height 13
click at [0, 0] on input "radio" at bounding box center [0, 0] width 0 height 0
click at [446, 250] on icon at bounding box center [441, 248] width 13 height 13
click at [0, 0] on input "radio" at bounding box center [0, 0] width 0 height 0
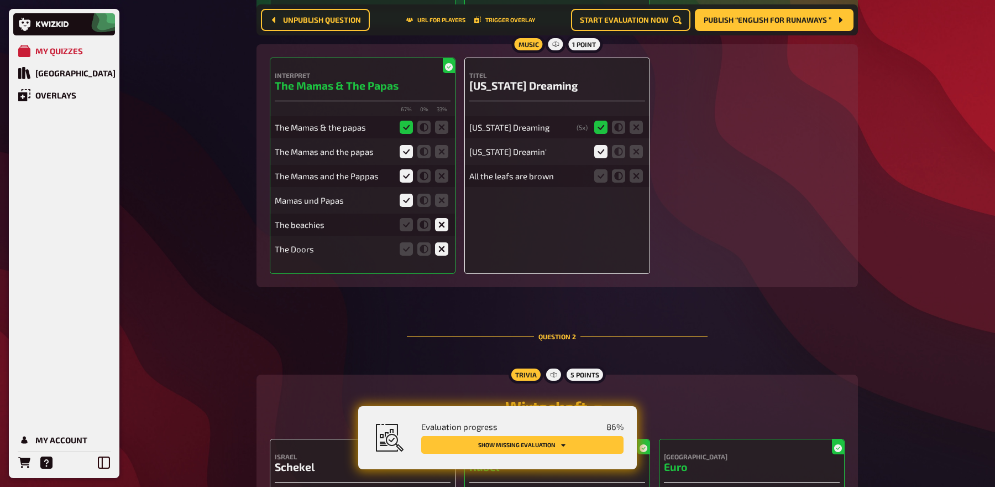
click at [645, 172] on fieldset at bounding box center [618, 176] width 53 height 18
click at [639, 174] on icon at bounding box center [636, 175] width 13 height 13
click at [0, 0] on input "radio" at bounding box center [0, 0] width 0 height 0
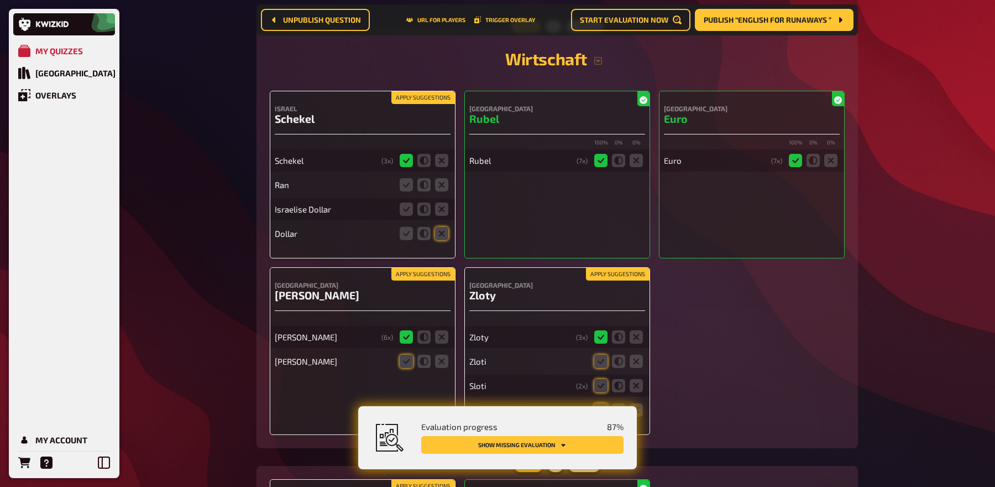
scroll to position [933, 0]
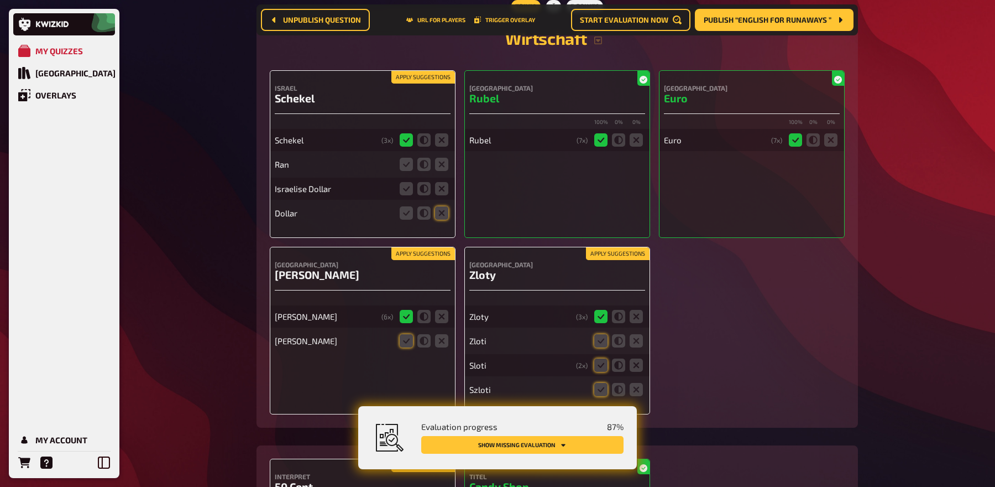
click at [438, 80] on button "Apply suggestions" at bounding box center [423, 77] width 64 height 12
click at [448, 153] on div "Ran" at bounding box center [363, 164] width 176 height 22
click at [444, 169] on icon at bounding box center [441, 164] width 13 height 13
click at [0, 0] on input "radio" at bounding box center [0, 0] width 0 height 0
click at [443, 188] on icon at bounding box center [441, 188] width 13 height 13
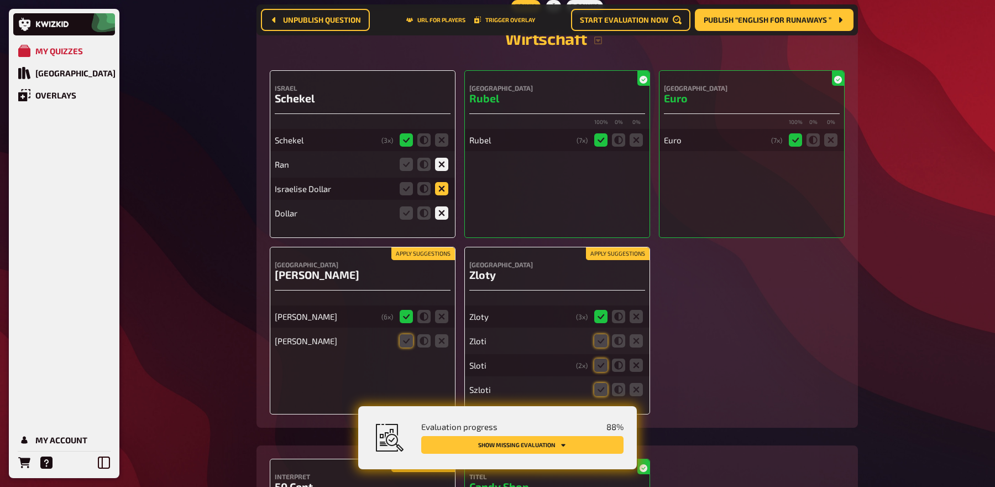
click at [0, 0] on input "radio" at bounding box center [0, 0] width 0 height 0
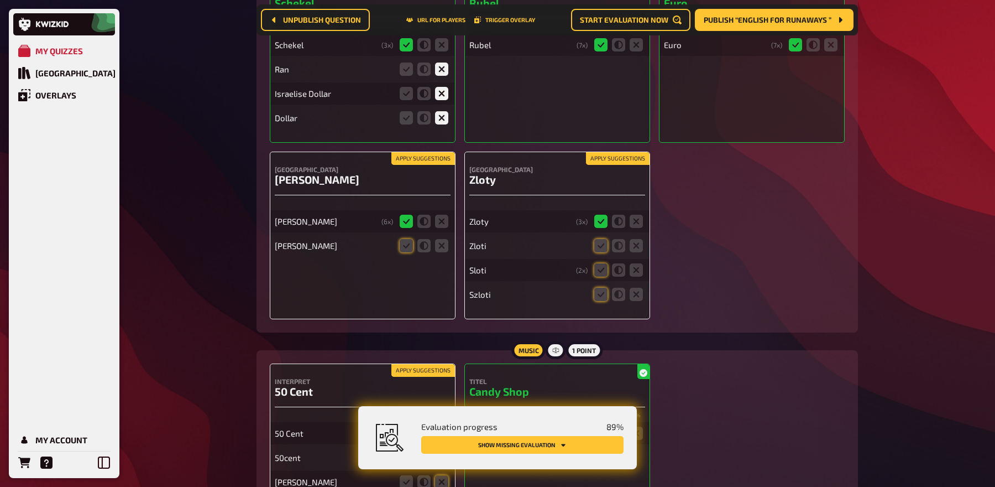
scroll to position [1032, 0]
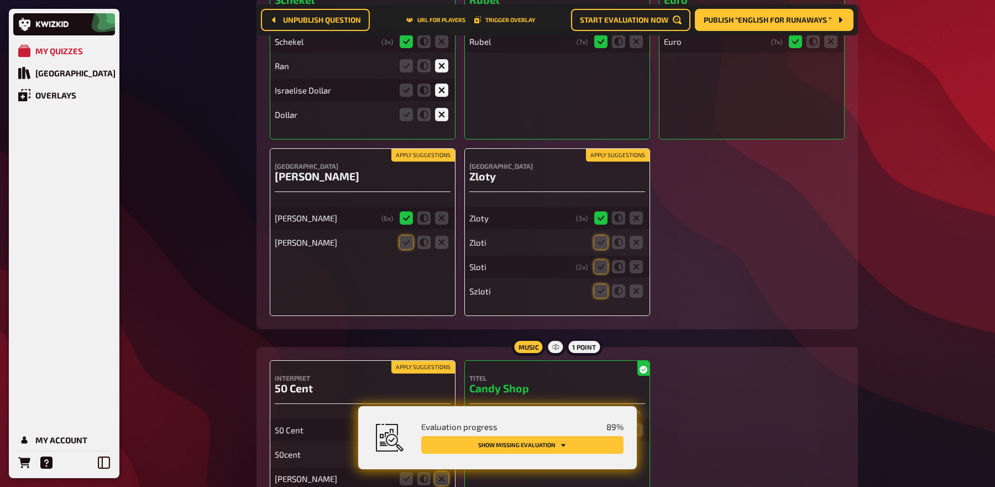
click at [448, 150] on button "Apply suggestions" at bounding box center [423, 155] width 64 height 12
click at [595, 152] on button "Apply suggestions" at bounding box center [618, 155] width 64 height 12
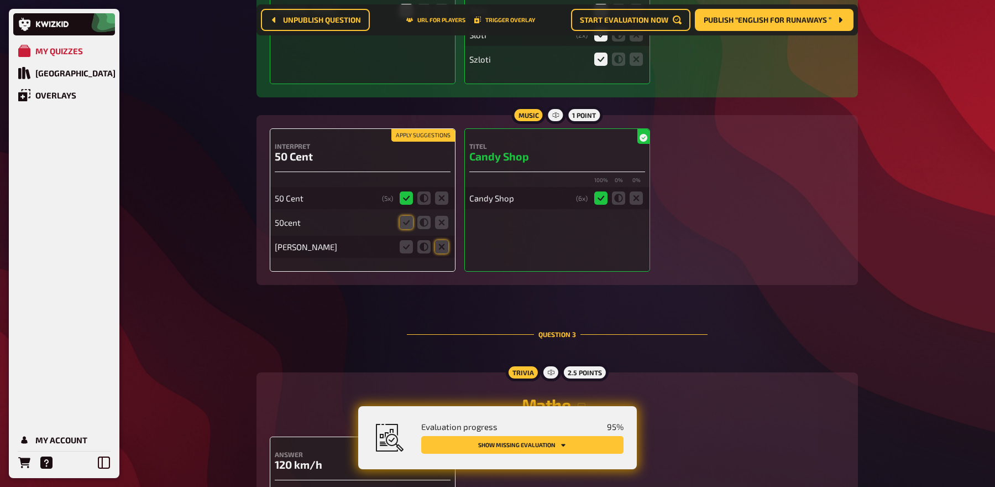
scroll to position [1273, 0]
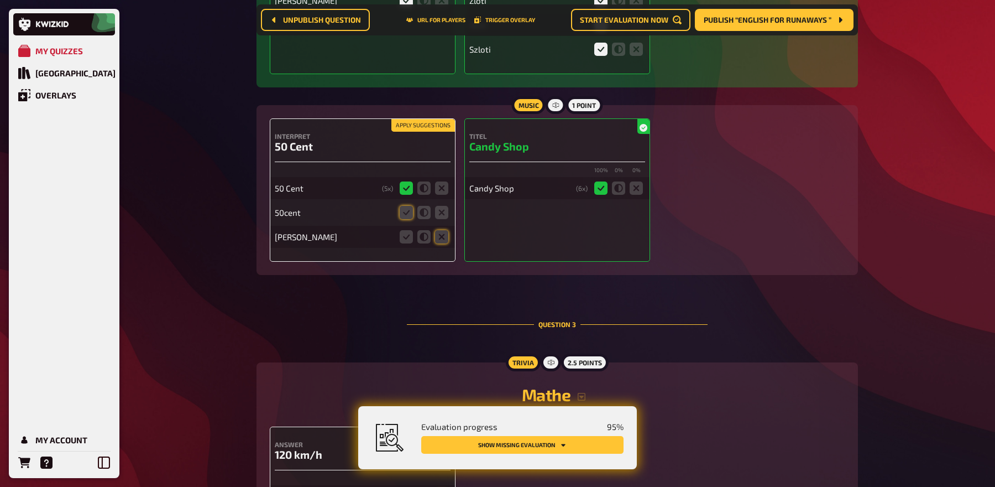
click at [433, 119] on button "Apply suggestions" at bounding box center [423, 125] width 64 height 12
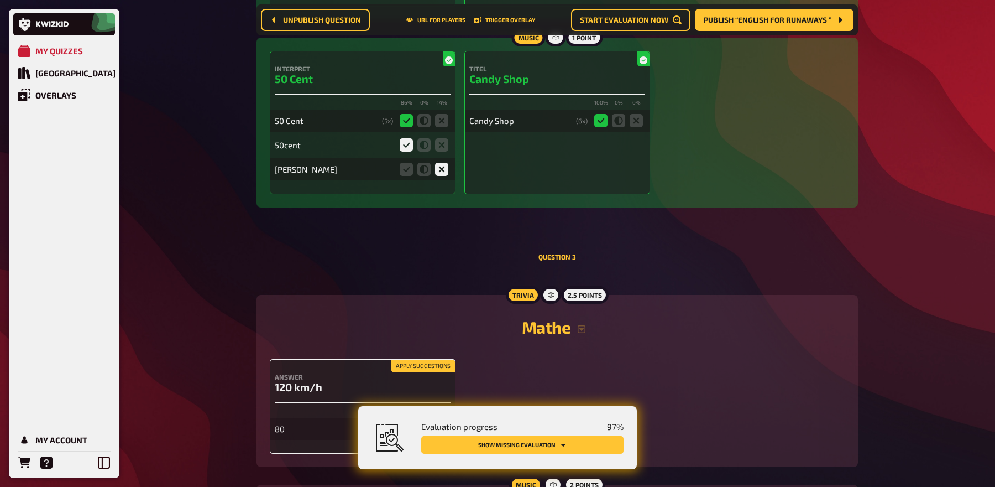
scroll to position [1528, 0]
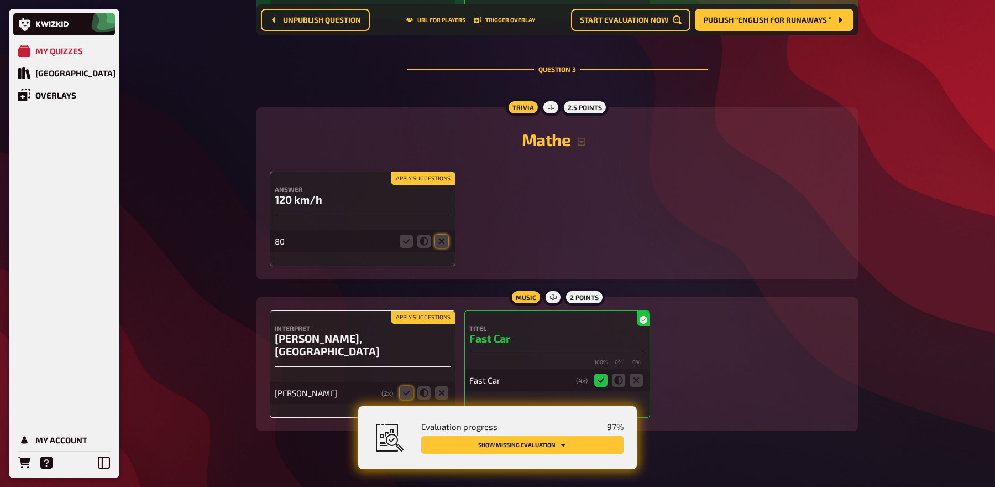
click at [428, 172] on button "Apply suggestions" at bounding box center [423, 178] width 64 height 12
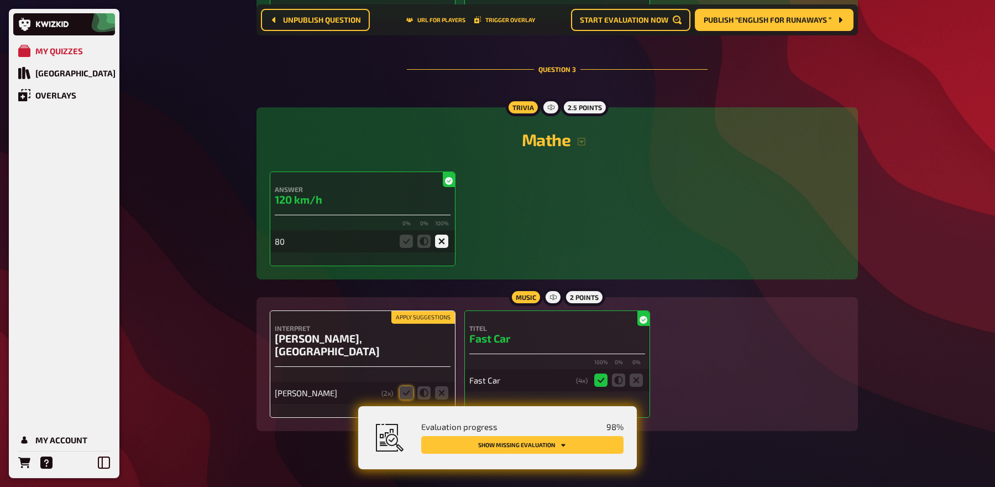
click at [437, 314] on button "Apply suggestions" at bounding box center [423, 317] width 64 height 12
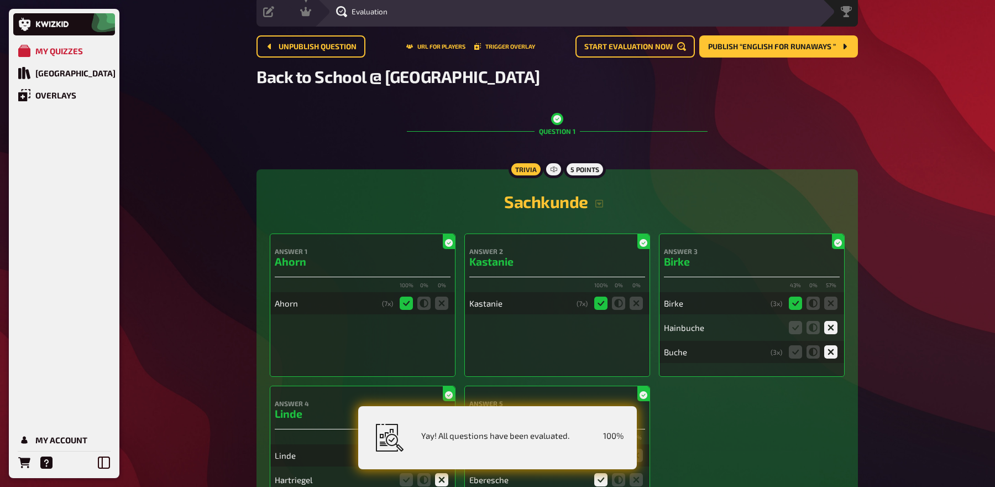
scroll to position [0, 0]
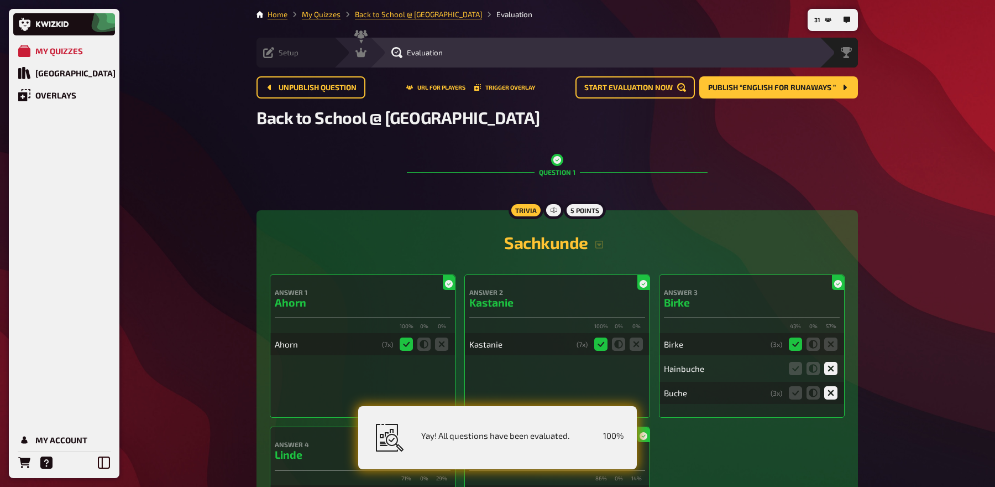
click at [290, 56] on span "Setup" at bounding box center [289, 52] width 20 height 9
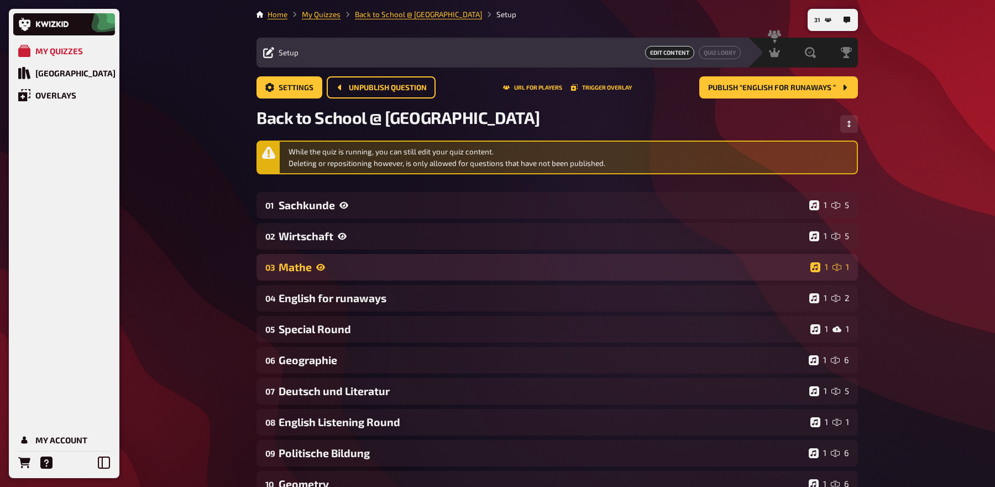
click at [369, 265] on div "Mathe" at bounding box center [542, 266] width 527 height 13
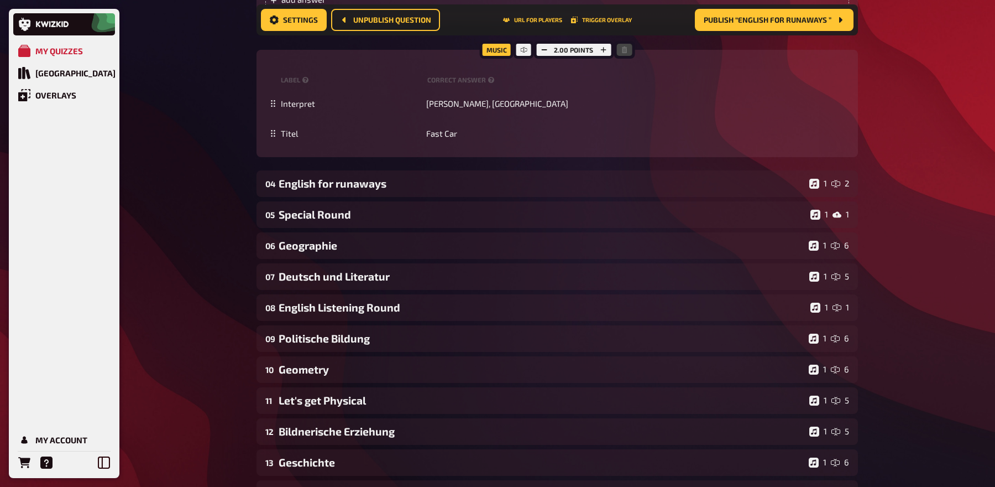
scroll to position [536, 0]
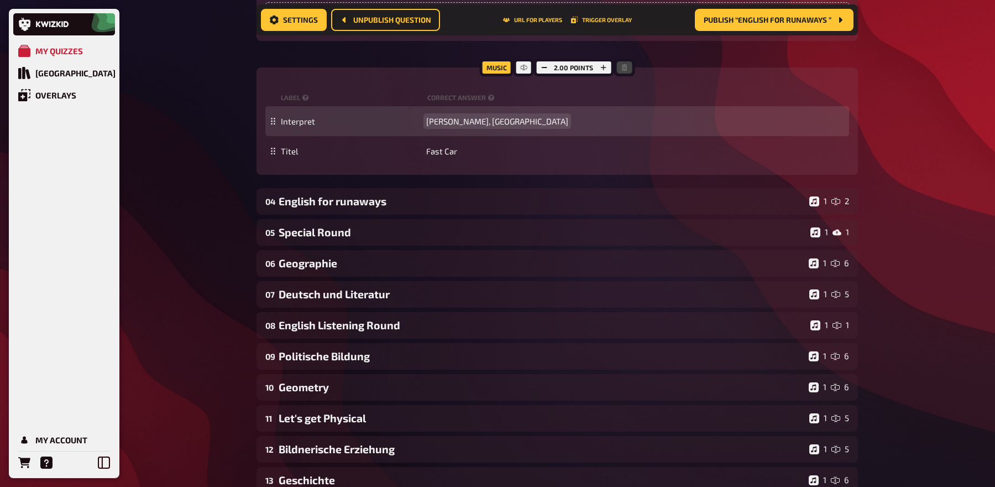
click at [437, 120] on span "Jonas Blue, Dakota" at bounding box center [497, 121] width 142 height 10
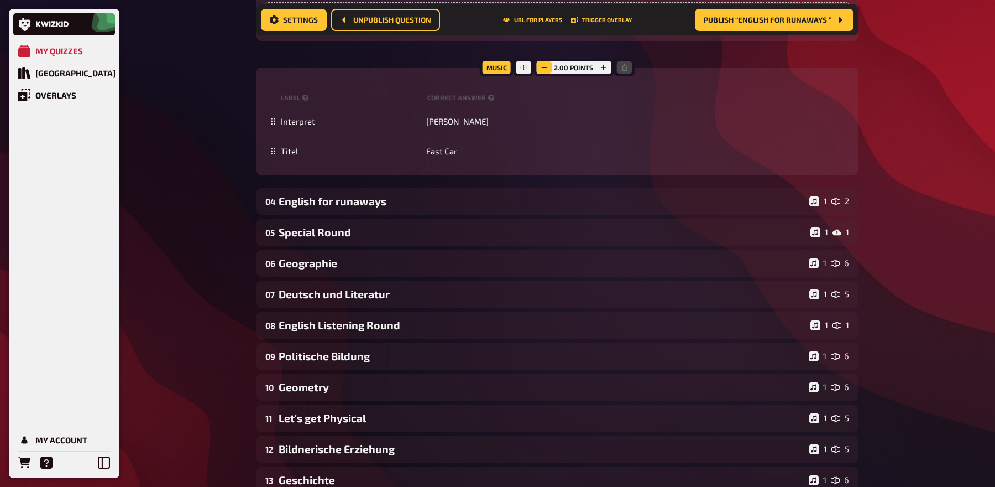
click at [548, 69] on button "button" at bounding box center [543, 67] width 15 height 12
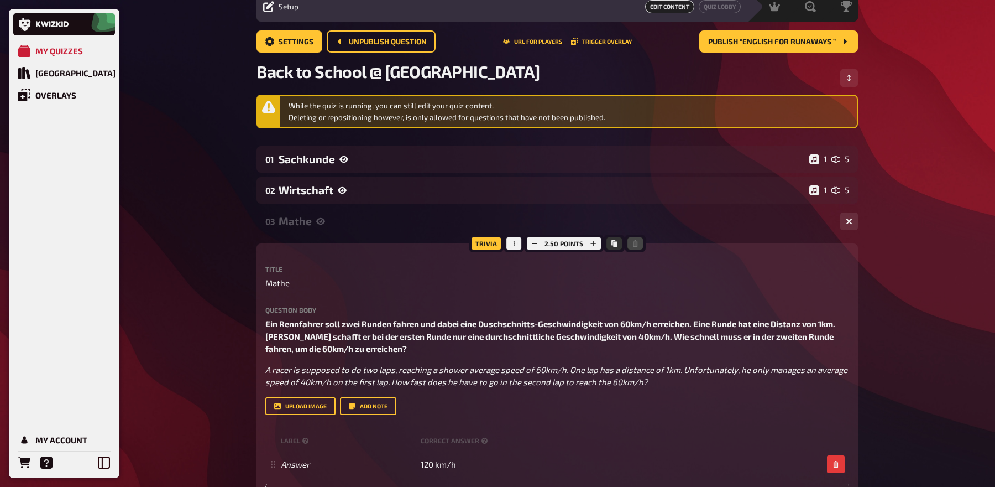
scroll to position [43, 0]
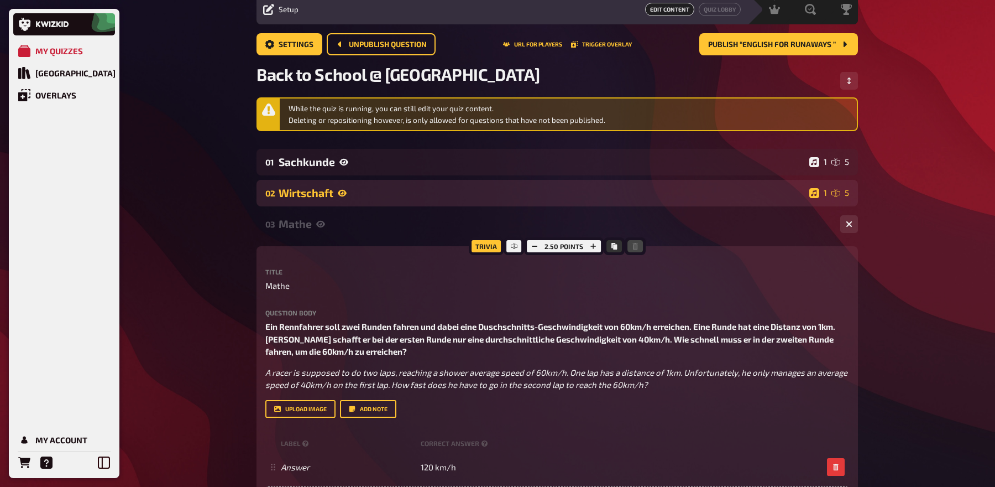
click at [519, 196] on div "Wirtschaft" at bounding box center [542, 192] width 526 height 13
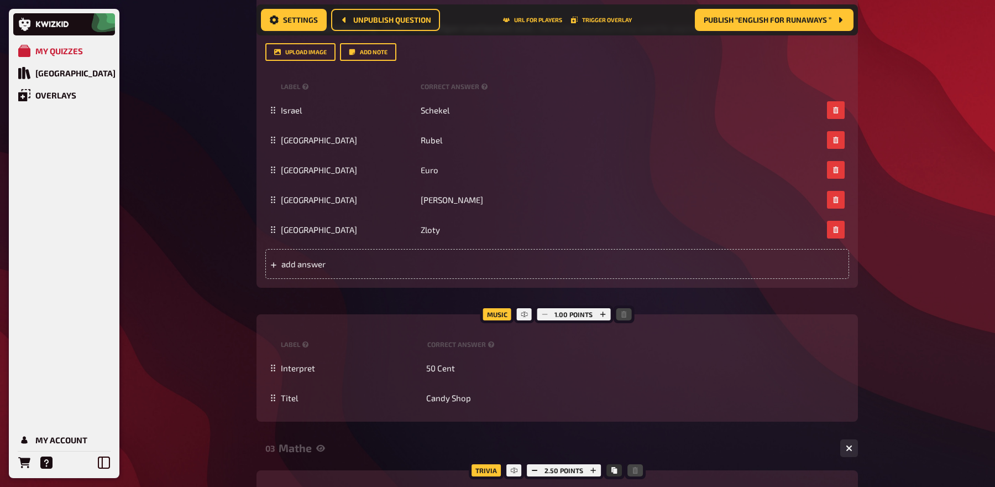
scroll to position [0, 0]
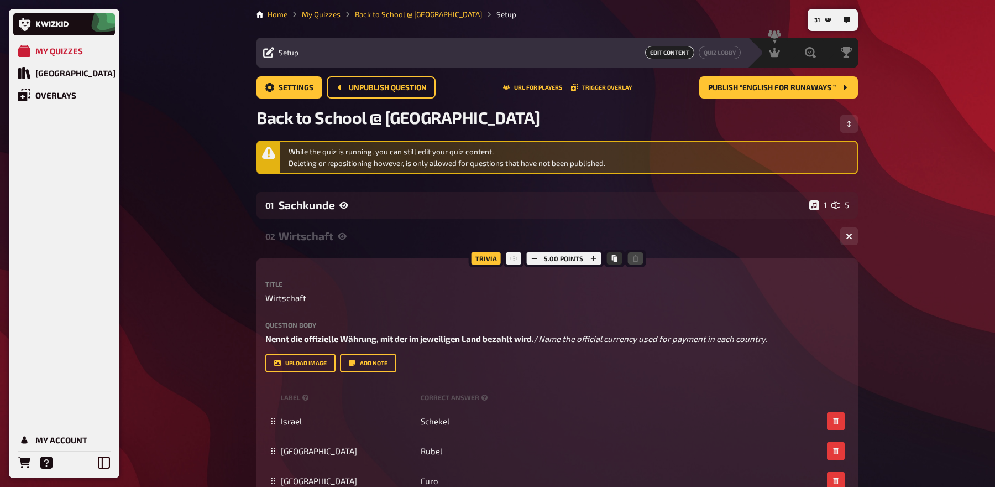
click at [432, 231] on div "Wirtschaft" at bounding box center [555, 235] width 553 height 13
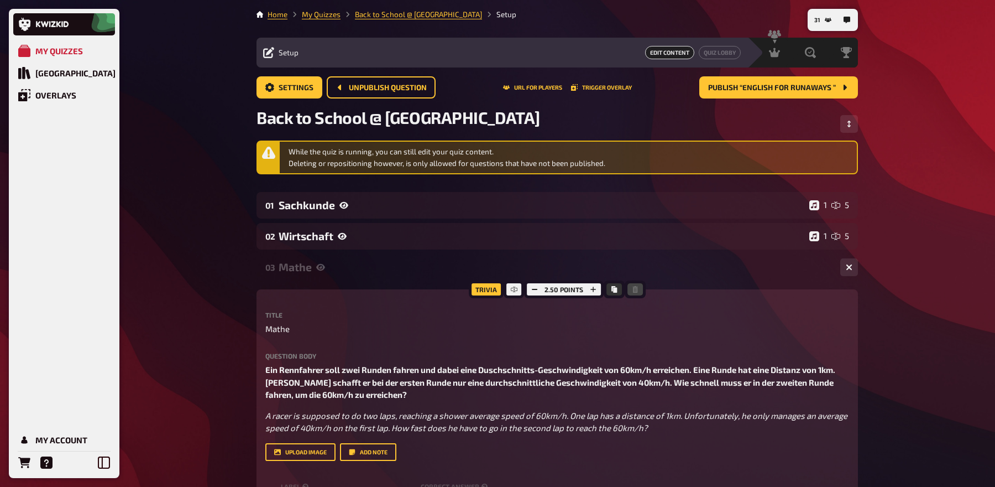
click at [407, 264] on div "Mathe" at bounding box center [555, 266] width 553 height 13
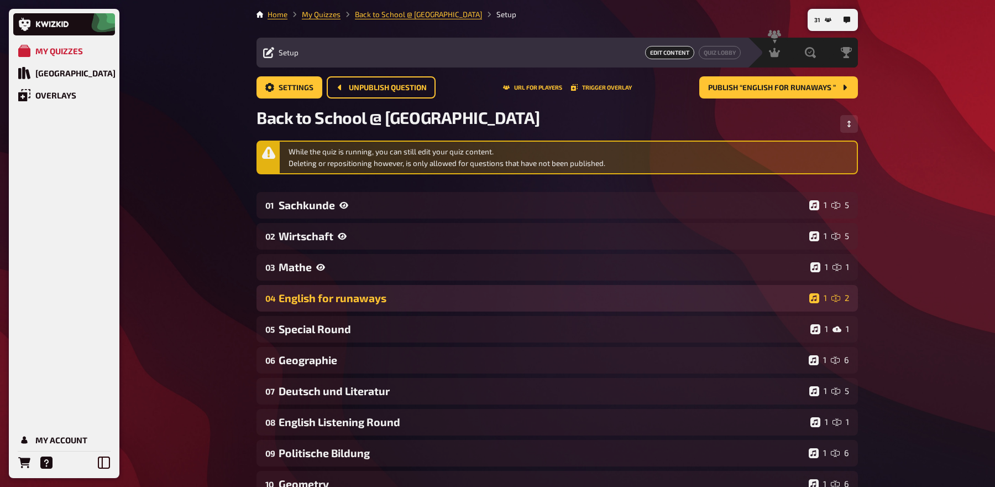
click at [404, 292] on div "English for runaways" at bounding box center [542, 297] width 526 height 13
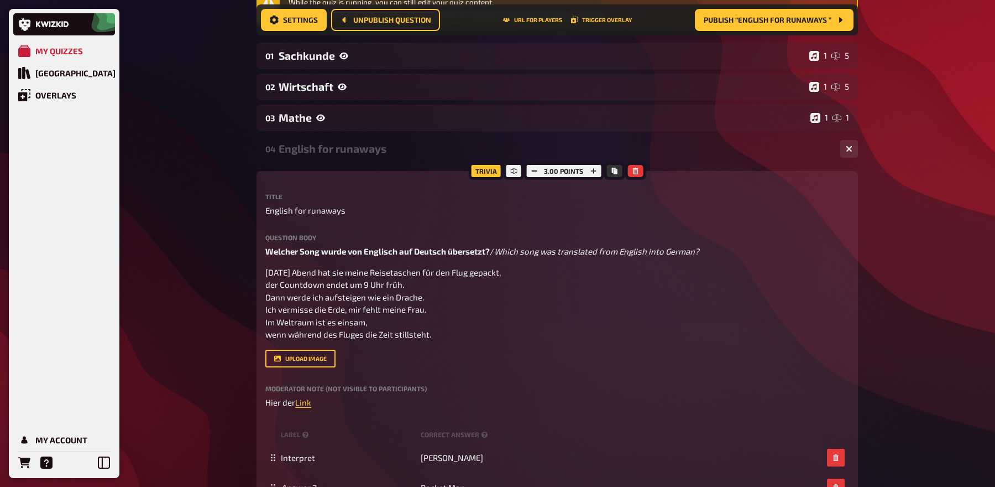
scroll to position [82, 0]
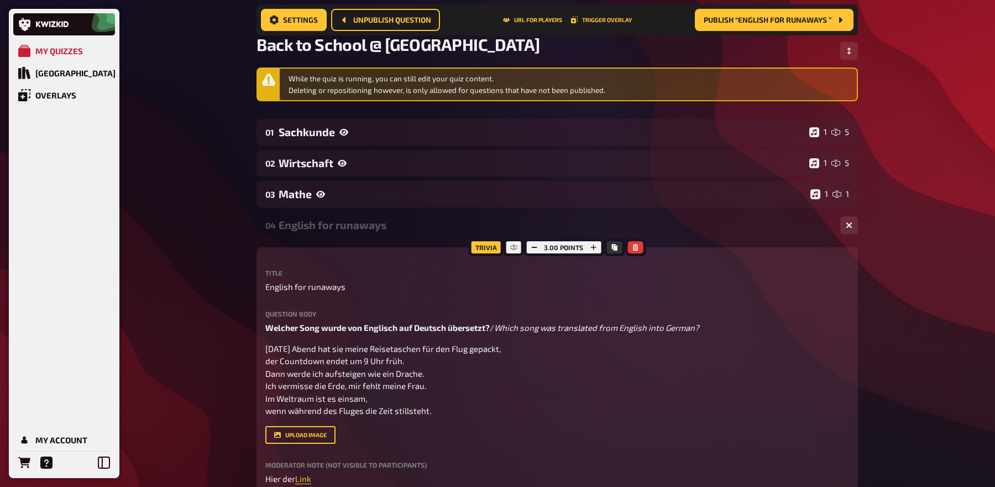
click at [390, 224] on div "English for runaways" at bounding box center [555, 224] width 553 height 13
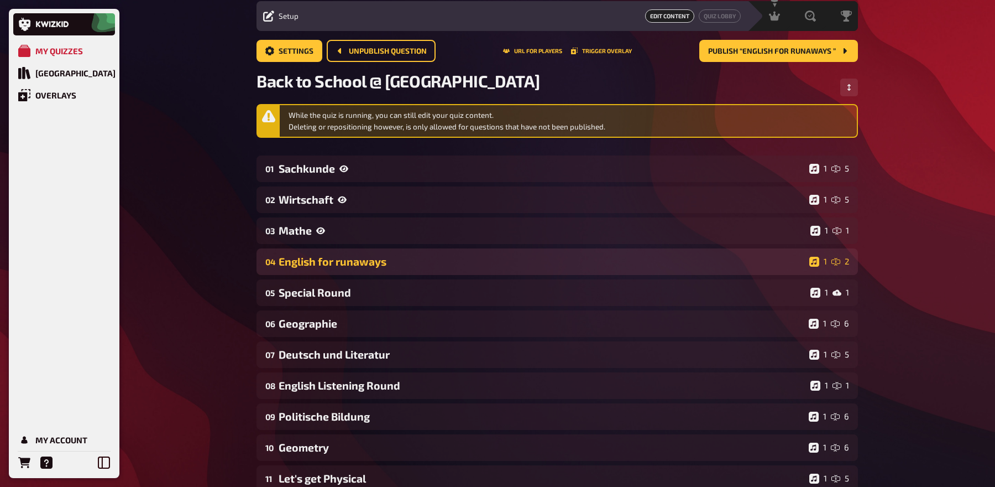
scroll to position [0, 0]
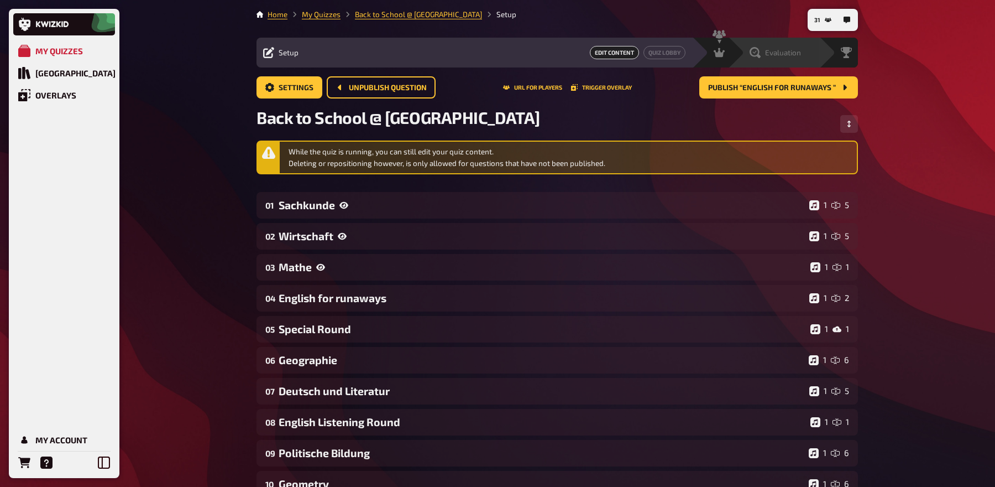
click at [769, 50] on span "Evaluation" at bounding box center [783, 52] width 36 height 9
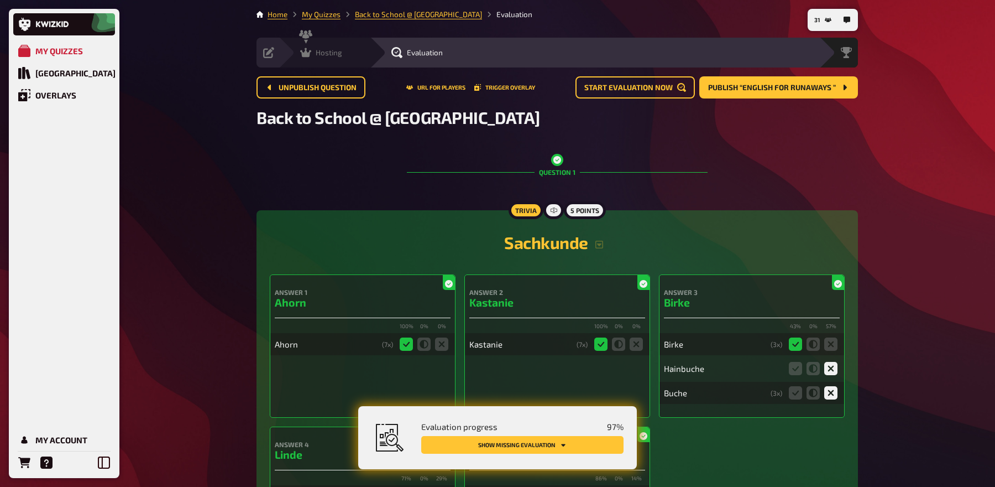
click at [336, 59] on div "Hosting undefined" at bounding box center [324, 53] width 91 height 30
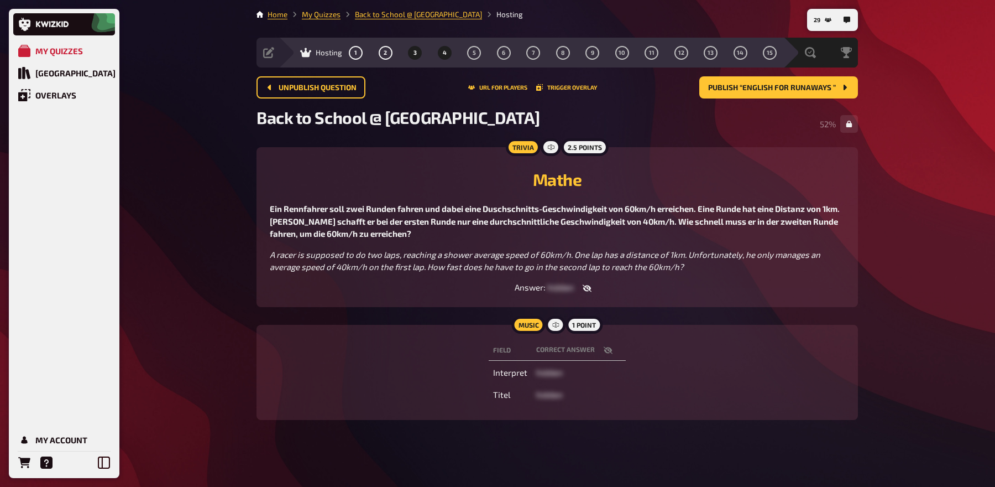
click at [445, 50] on span "4" at bounding box center [445, 53] width 4 height 6
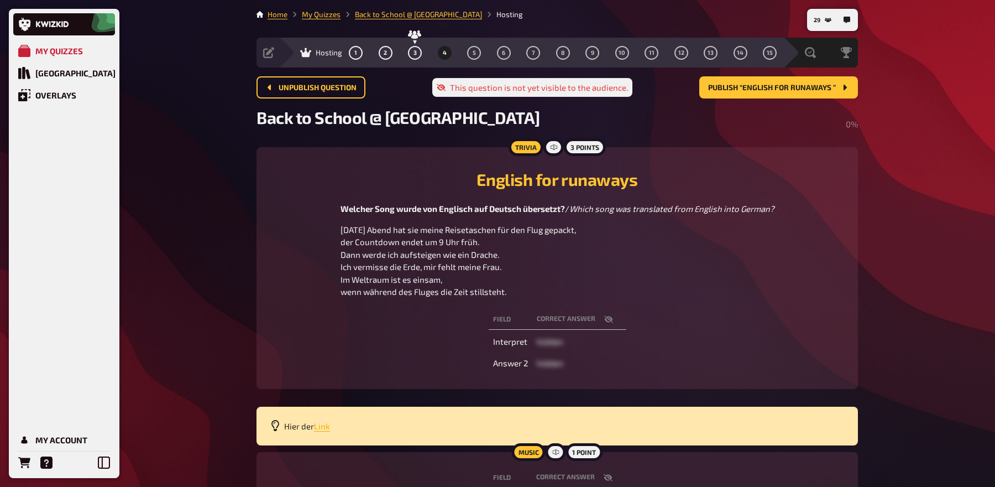
click at [320, 422] on span "Link" at bounding box center [322, 426] width 16 height 10
click at [792, 53] on span "Evaluation" at bounding box center [783, 52] width 36 height 9
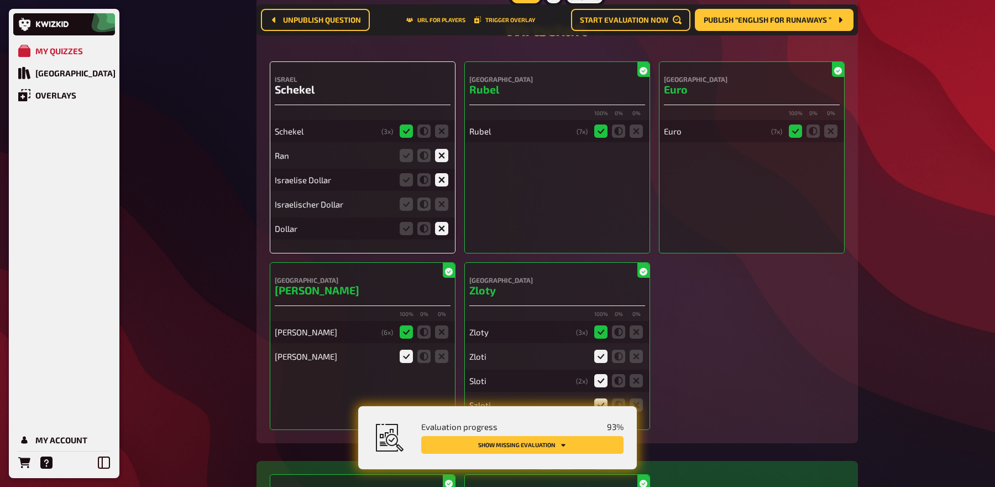
scroll to position [928, 0]
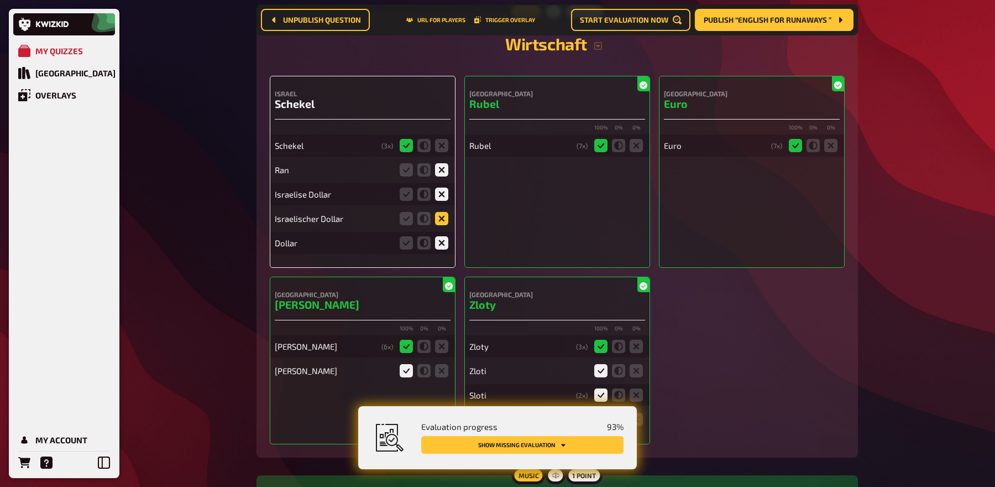
click at [443, 218] on icon at bounding box center [441, 218] width 13 height 13
click at [0, 0] on input "radio" at bounding box center [0, 0] width 0 height 0
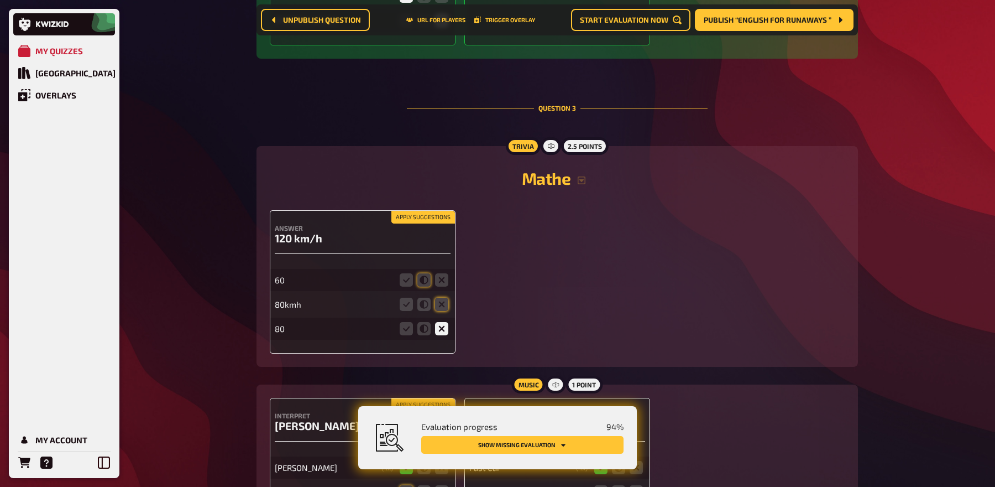
scroll to position [1517, 0]
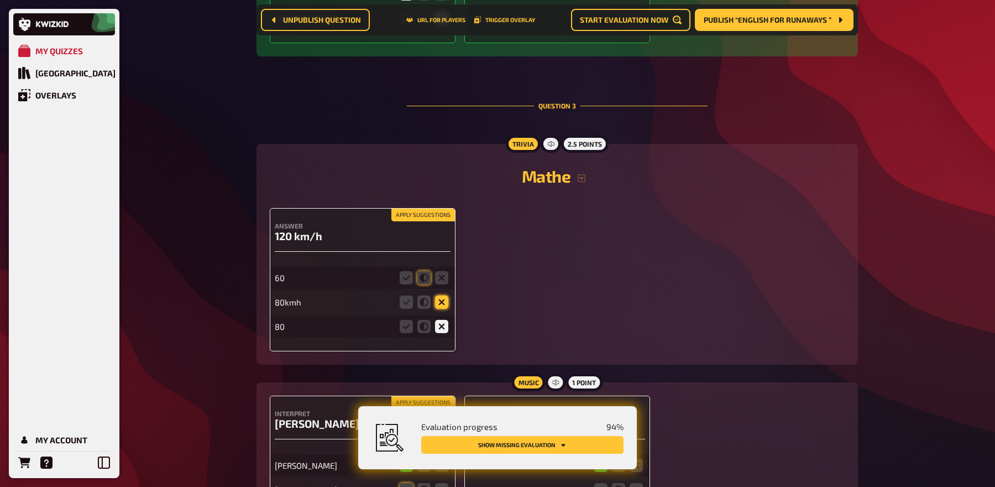
click at [442, 295] on icon at bounding box center [441, 301] width 13 height 13
click at [0, 0] on input "radio" at bounding box center [0, 0] width 0 height 0
click at [444, 275] on icon at bounding box center [441, 276] width 13 height 13
click at [0, 0] on input "radio" at bounding box center [0, 0] width 0 height 0
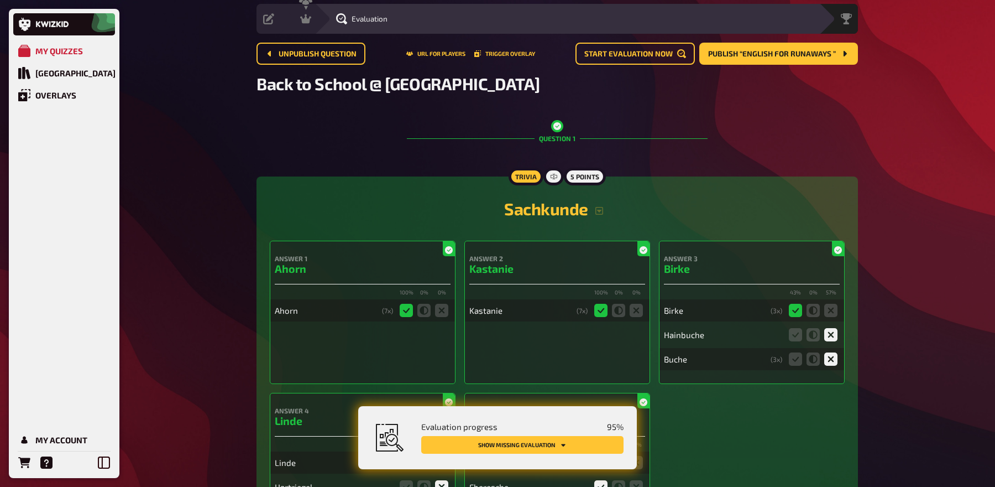
scroll to position [0, 0]
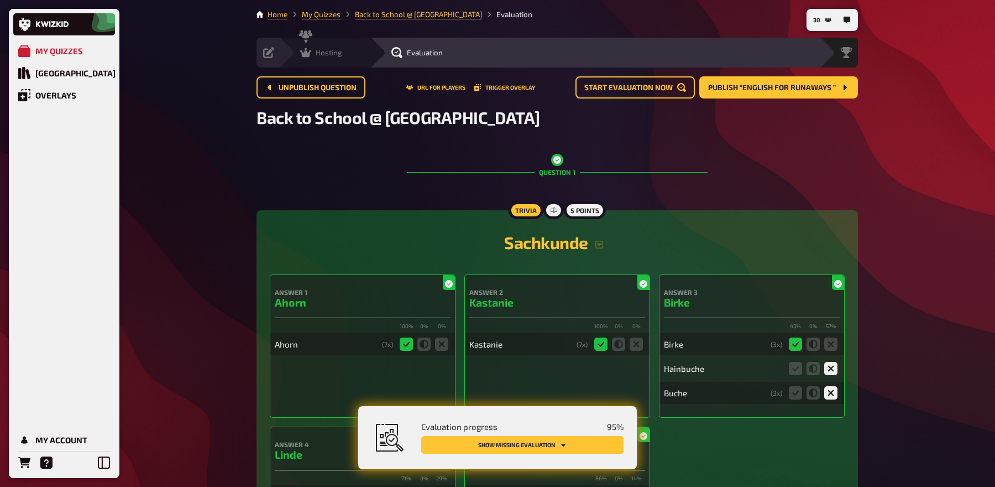
click at [327, 54] on span "Hosting" at bounding box center [329, 52] width 27 height 9
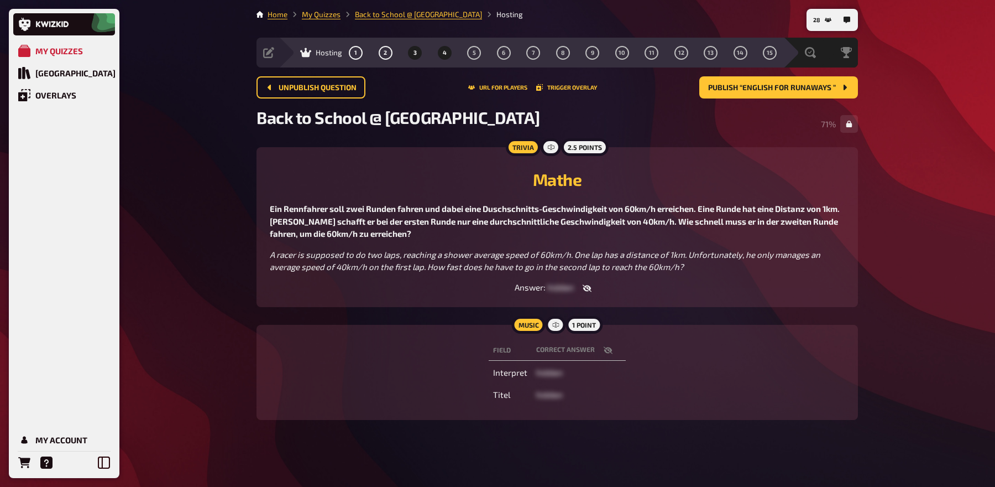
click at [443, 50] on span "4" at bounding box center [445, 53] width 4 height 6
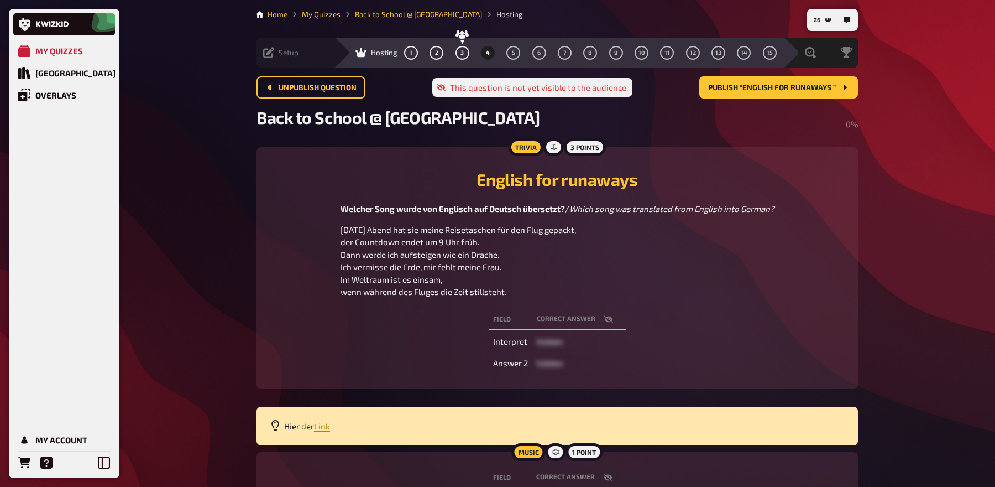
click at [292, 50] on span "Setup" at bounding box center [289, 52] width 20 height 9
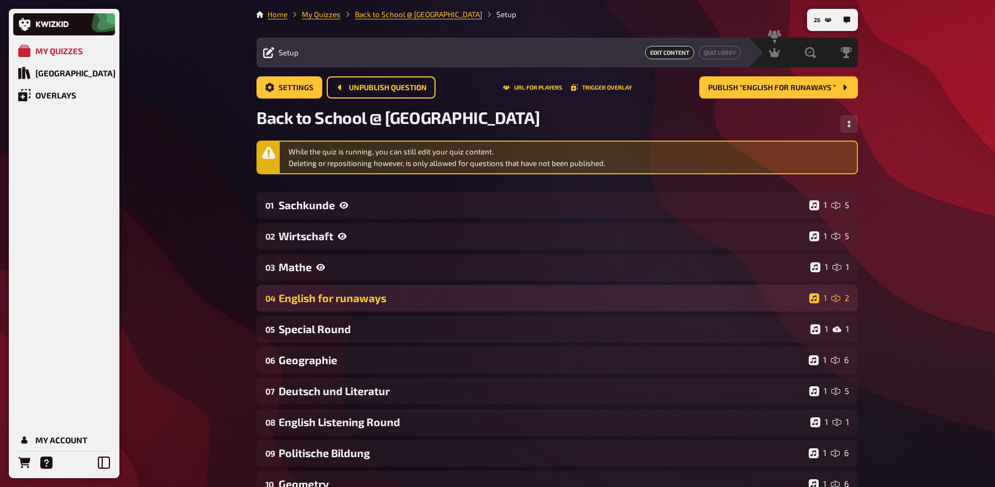
click at [373, 297] on div "English for runaways" at bounding box center [542, 297] width 526 height 13
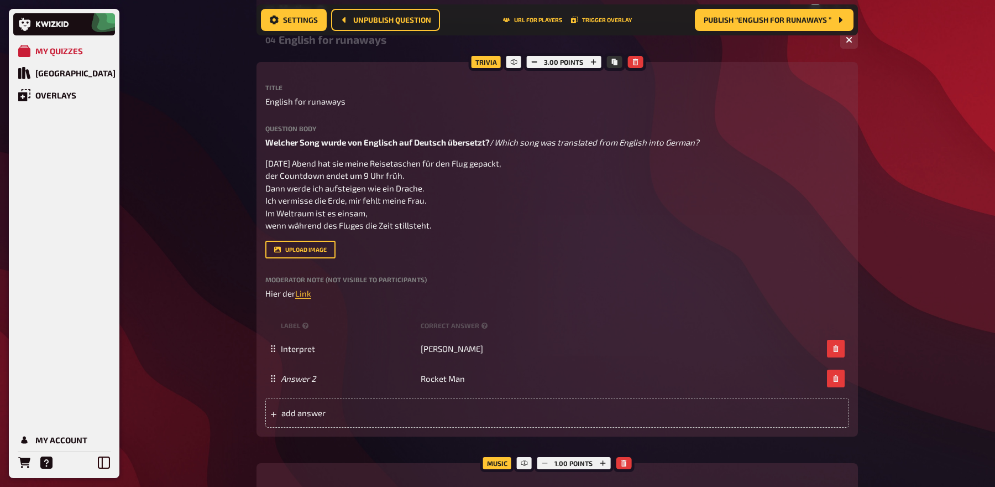
scroll to position [265, 0]
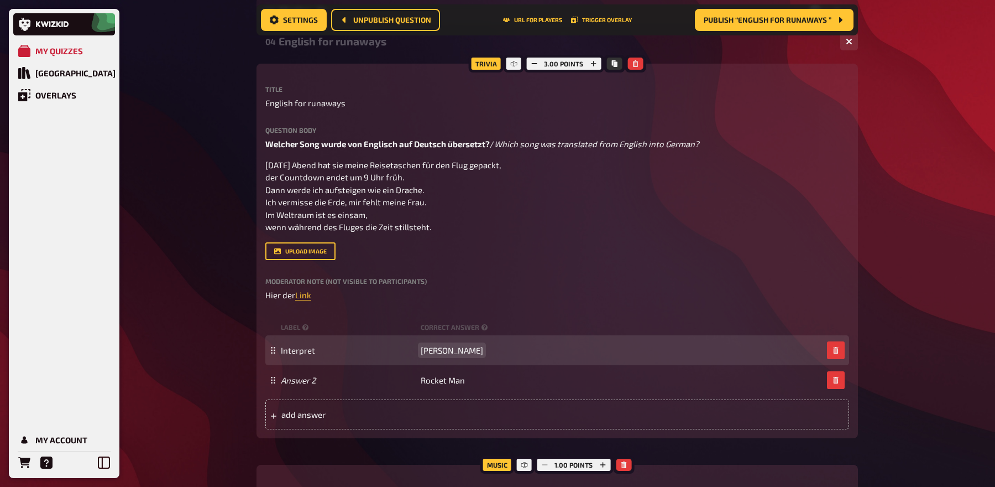
click at [459, 351] on span "Elton John" at bounding box center [452, 350] width 62 height 10
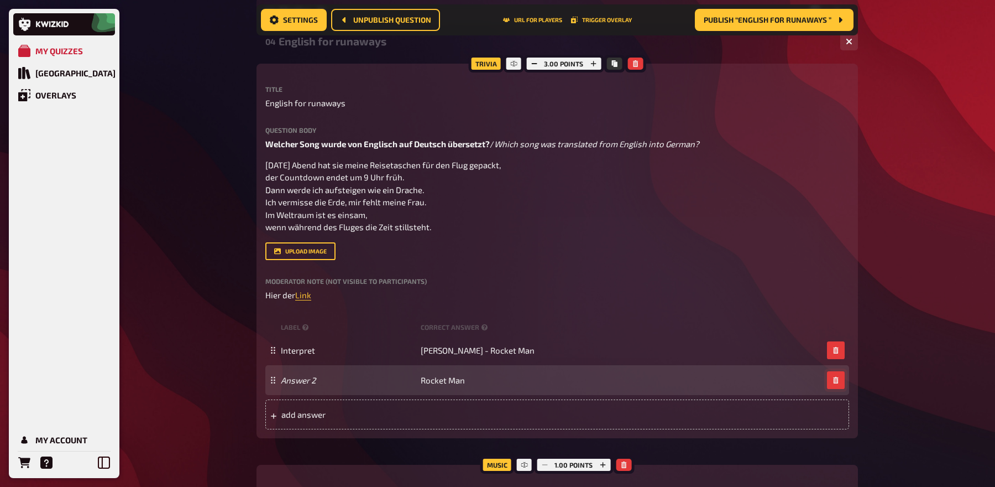
click at [835, 377] on icon "button" at bounding box center [835, 380] width 5 height 7
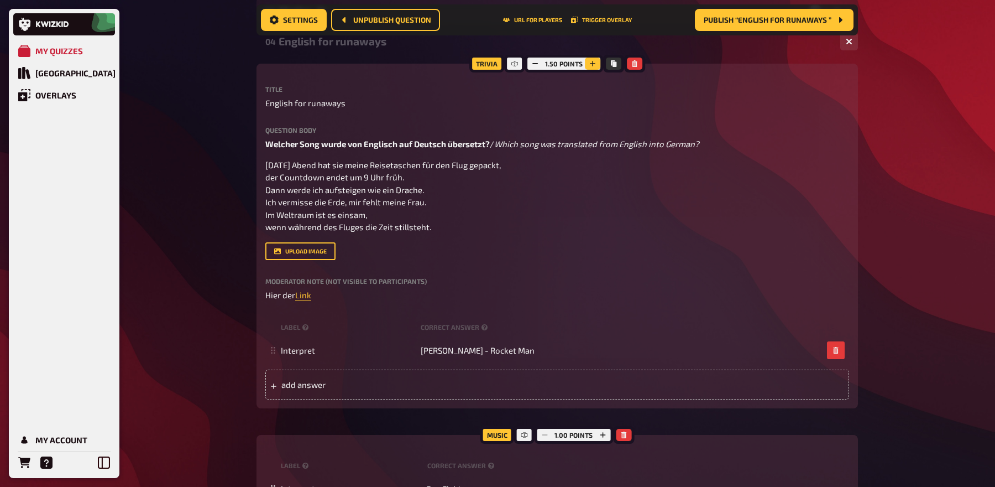
click at [594, 61] on icon "button" at bounding box center [592, 63] width 7 height 7
click at [594, 61] on icon "button" at bounding box center [593, 63] width 7 height 7
click at [531, 62] on icon "button" at bounding box center [534, 63] width 7 height 7
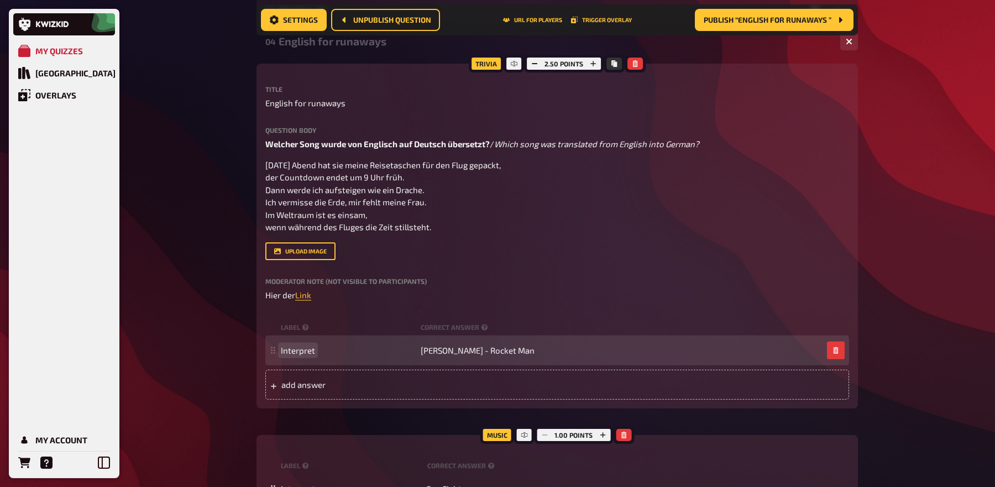
click at [309, 349] on span "Interpret" at bounding box center [298, 350] width 34 height 10
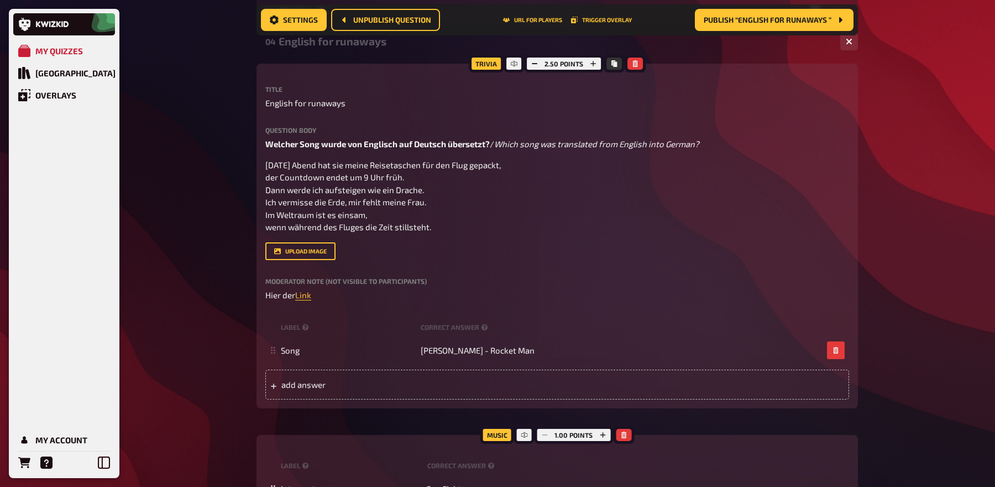
click at [746, 264] on div "Title English for runaways Question body Welcher Song wurde von Englisch auf De…" at bounding box center [557, 194] width 584 height 216
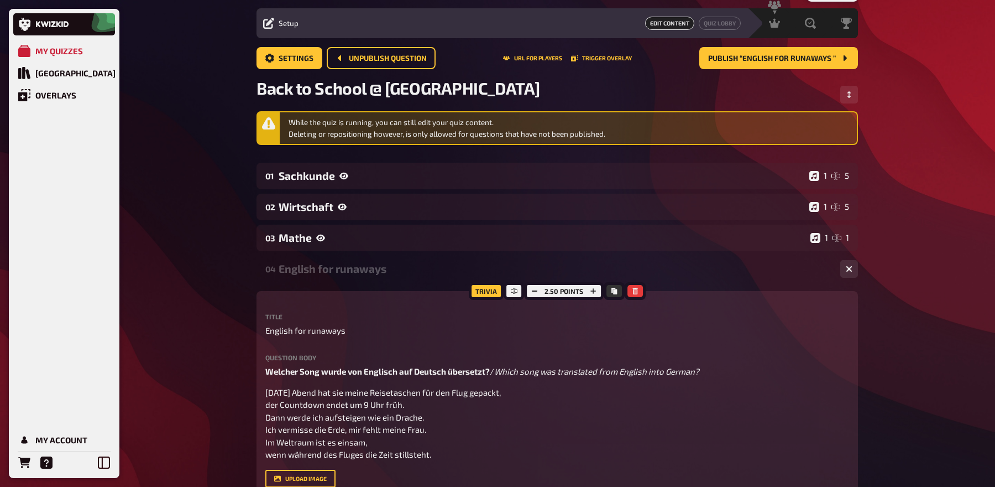
scroll to position [0, 0]
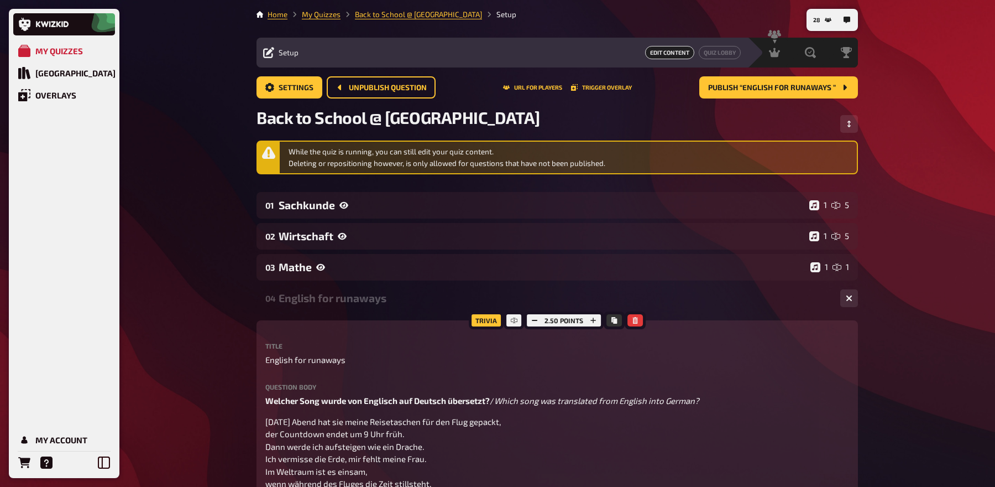
click at [373, 294] on div "English for runaways" at bounding box center [555, 297] width 553 height 13
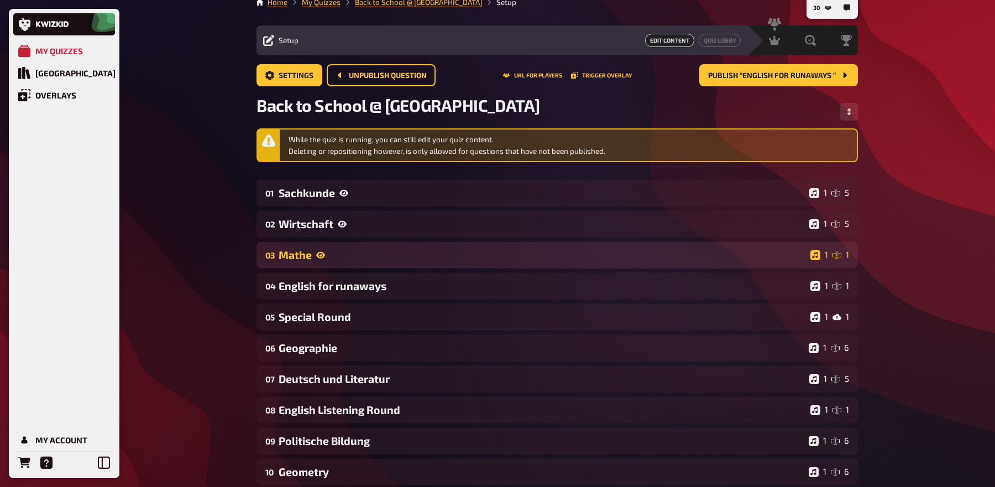
scroll to position [11, 0]
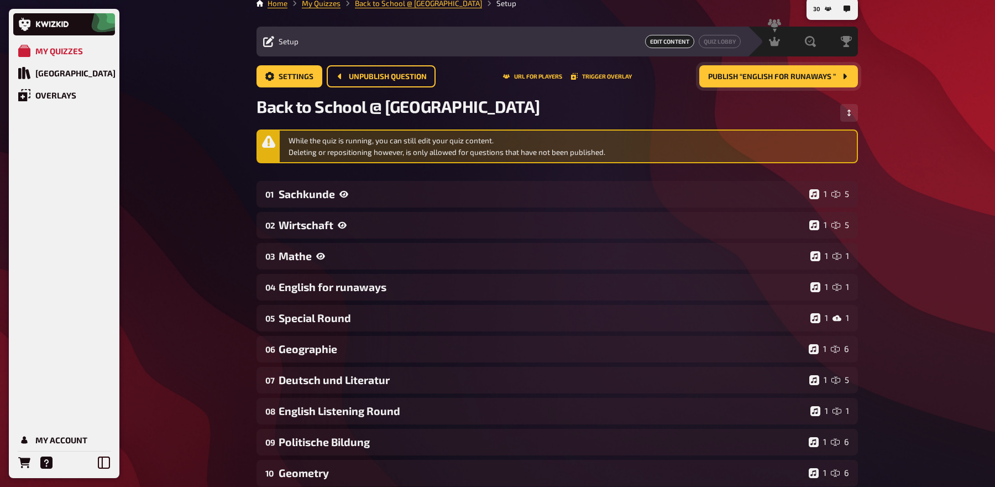
click at [766, 79] on span "Publish “English for runaways ”" at bounding box center [772, 77] width 128 height 8
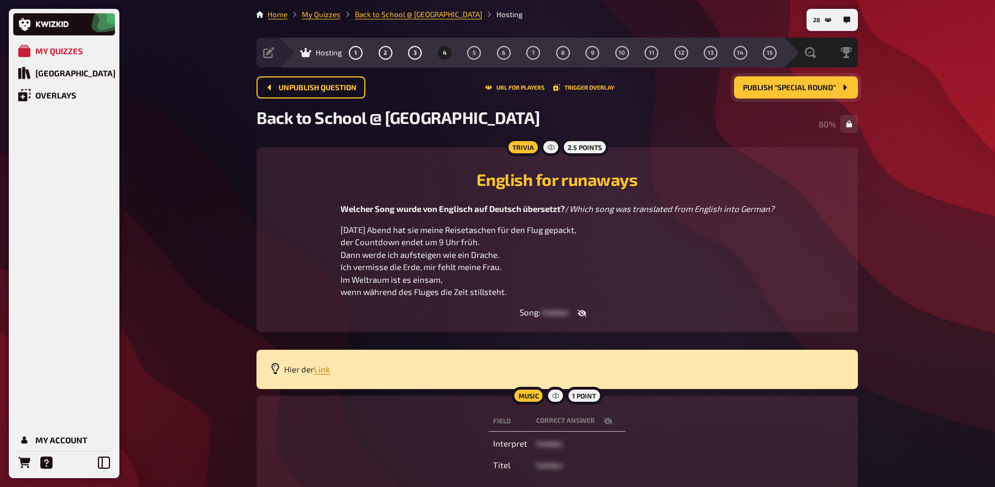
click at [317, 19] on li "My Quizzes" at bounding box center [313, 14] width 53 height 11
click at [802, 58] on div "Evaluation" at bounding box center [781, 52] width 76 height 11
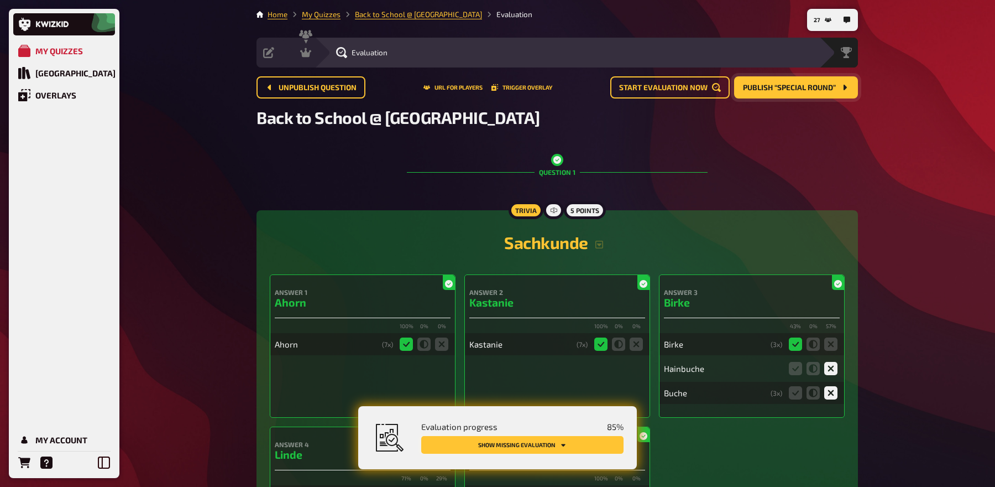
click at [572, 443] on button "Show missing evaluation" at bounding box center [522, 445] width 202 height 18
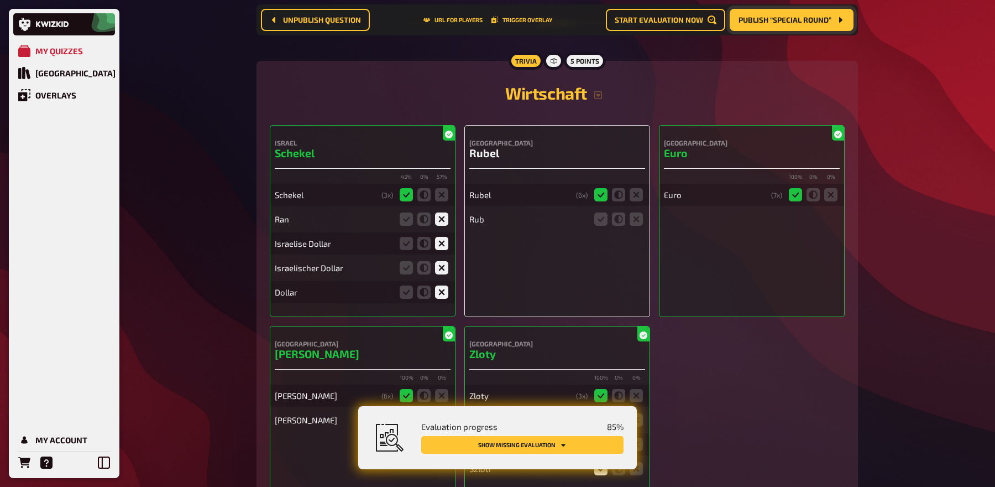
scroll to position [880, 0]
click at [638, 217] on icon at bounding box center [636, 217] width 13 height 13
click at [0, 0] on input "radio" at bounding box center [0, 0] width 0 height 0
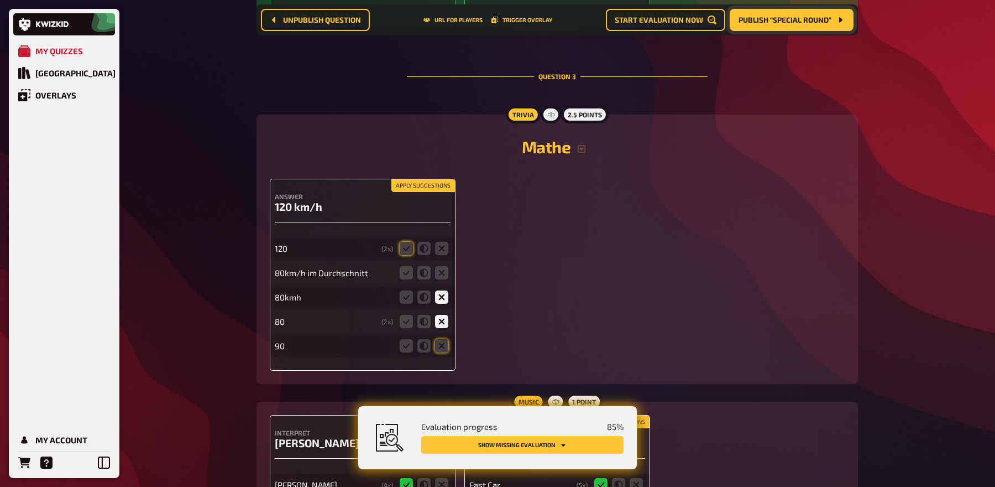
scroll to position [1664, 0]
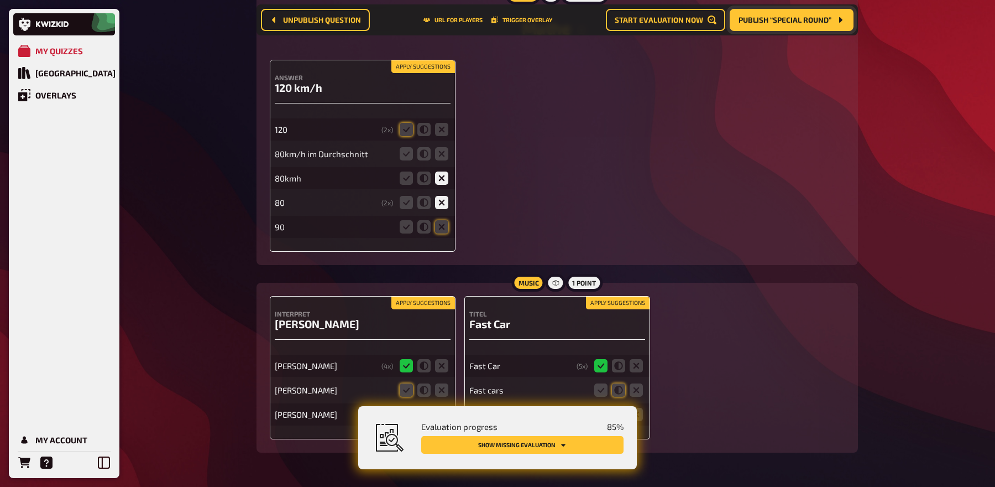
click at [403, 61] on button "Apply suggestions" at bounding box center [423, 67] width 64 height 12
click at [443, 151] on icon at bounding box center [441, 153] width 13 height 13
click at [0, 0] on input "radio" at bounding box center [0, 0] width 0 height 0
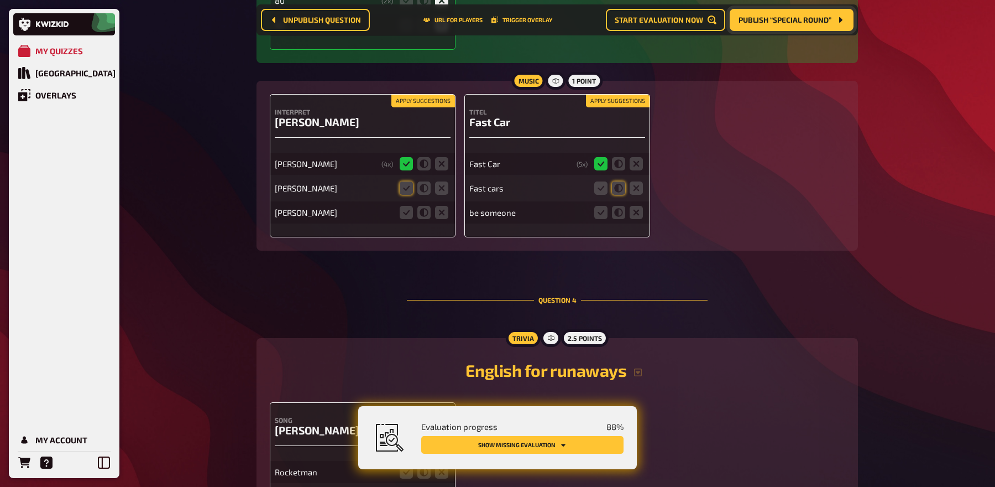
scroll to position [1871, 0]
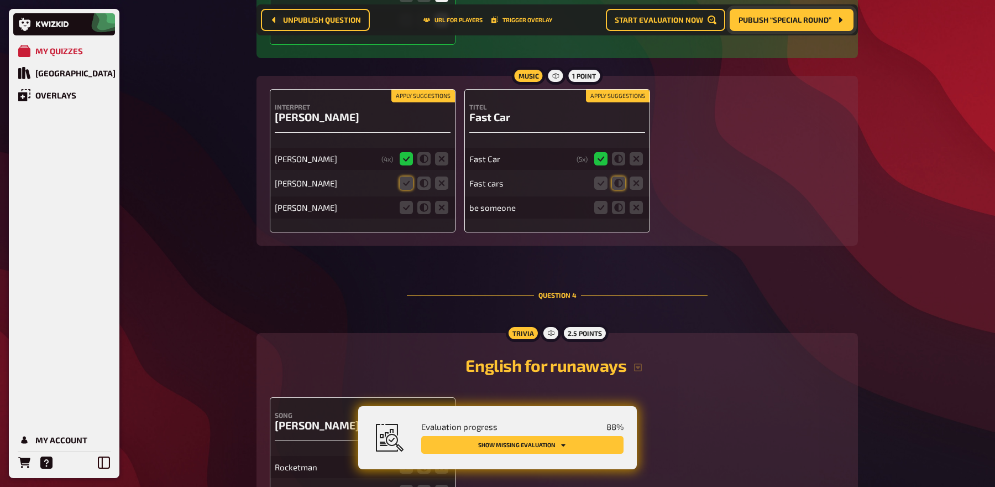
click at [432, 98] on button "Apply suggestions" at bounding box center [423, 96] width 64 height 12
click at [444, 210] on icon at bounding box center [441, 207] width 13 height 13
click at [0, 0] on input "radio" at bounding box center [0, 0] width 0 height 0
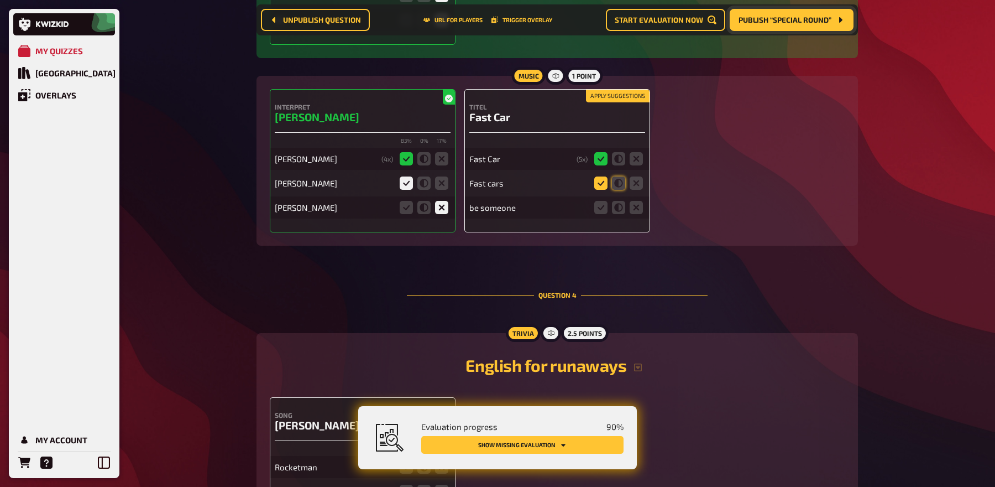
click at [603, 183] on icon at bounding box center [600, 182] width 13 height 13
click at [0, 0] on input "radio" at bounding box center [0, 0] width 0 height 0
click at [638, 208] on icon at bounding box center [636, 207] width 13 height 13
click at [0, 0] on input "radio" at bounding box center [0, 0] width 0 height 0
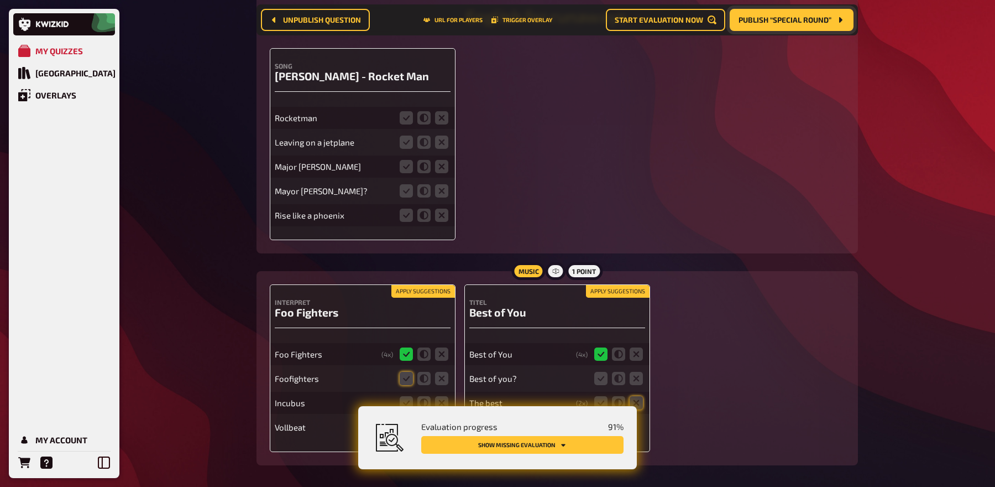
scroll to position [2217, 0]
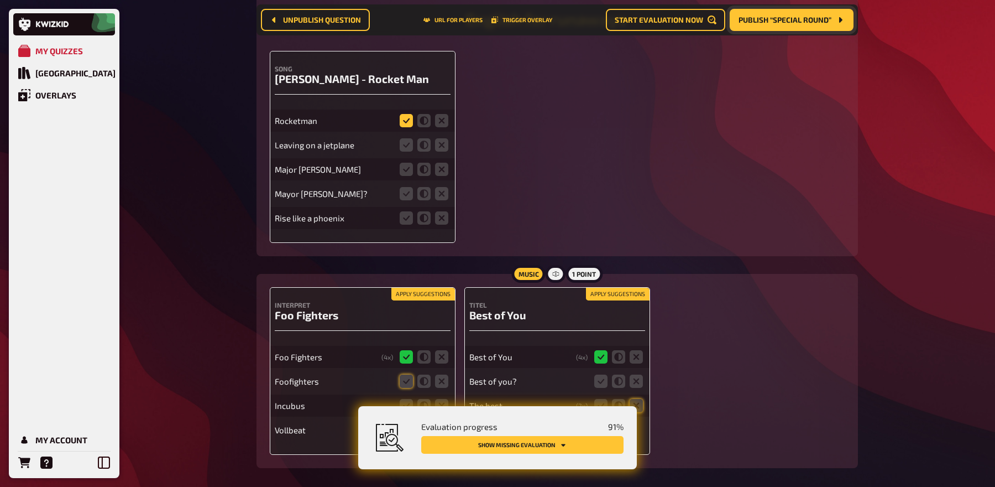
click at [406, 118] on icon at bounding box center [406, 120] width 13 height 13
click at [0, 0] on input "radio" at bounding box center [0, 0] width 0 height 0
click at [435, 142] on icon at bounding box center [441, 144] width 13 height 13
click at [0, 0] on input "radio" at bounding box center [0, 0] width 0 height 0
click at [437, 168] on icon at bounding box center [441, 169] width 13 height 13
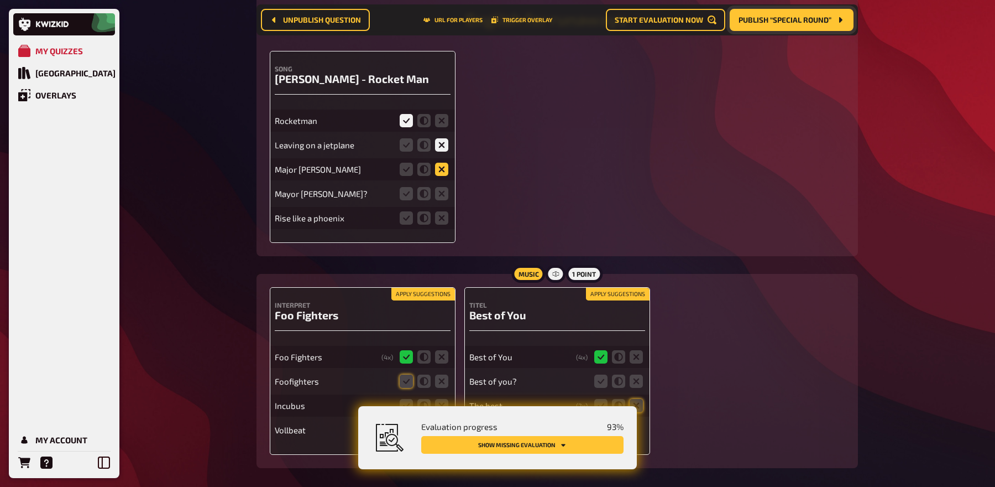
click at [0, 0] on input "radio" at bounding box center [0, 0] width 0 height 0
click at [440, 192] on icon at bounding box center [441, 193] width 13 height 13
click at [0, 0] on input "radio" at bounding box center [0, 0] width 0 height 0
click at [440, 217] on icon at bounding box center [441, 217] width 13 height 13
click at [0, 0] on input "radio" at bounding box center [0, 0] width 0 height 0
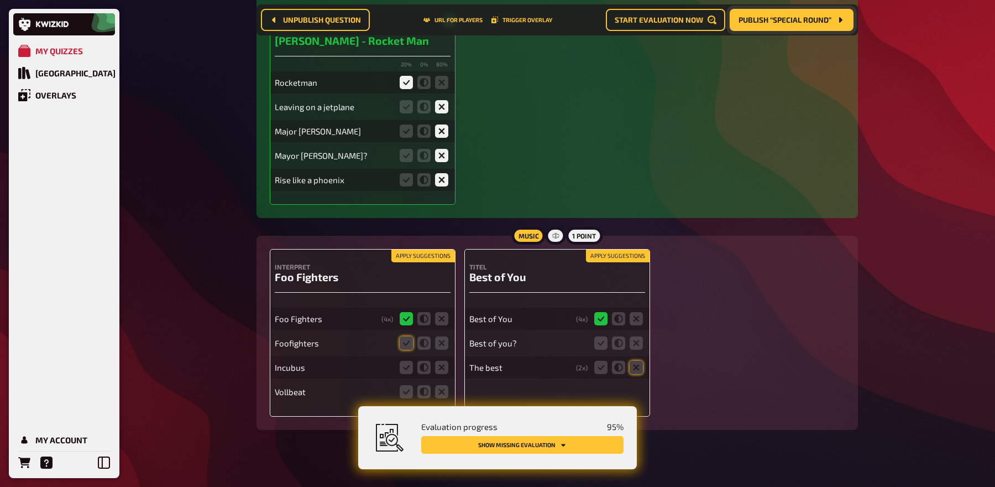
scroll to position [2266, 0]
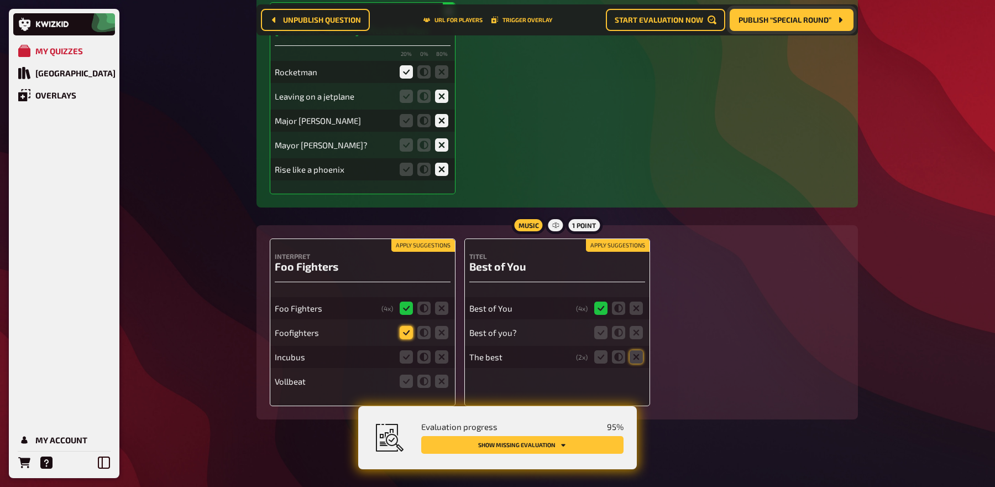
click at [402, 328] on icon at bounding box center [406, 332] width 13 height 13
click at [0, 0] on input "radio" at bounding box center [0, 0] width 0 height 0
click at [440, 357] on icon at bounding box center [441, 356] width 13 height 13
click at [0, 0] on input "radio" at bounding box center [0, 0] width 0 height 0
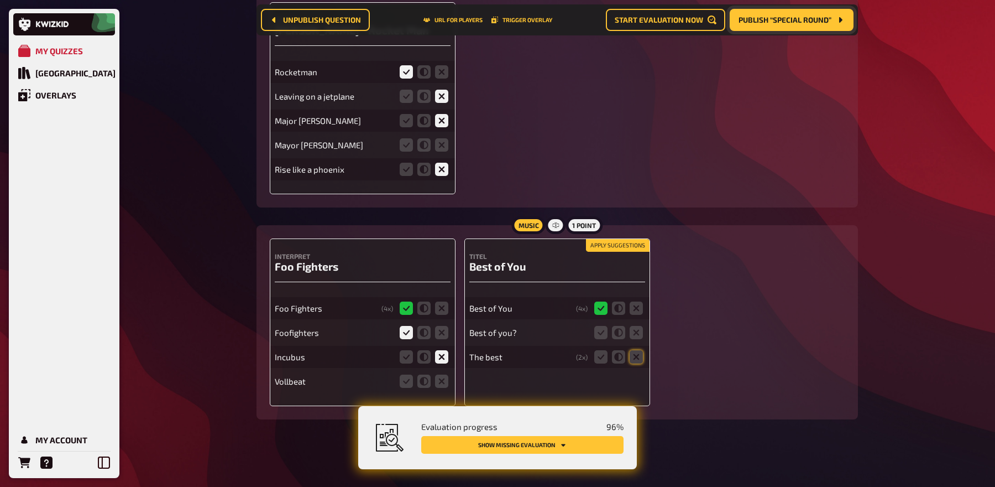
click at [440, 387] on div "Vollbeat" at bounding box center [363, 381] width 176 height 22
click at [442, 377] on icon at bounding box center [441, 380] width 13 height 13
click at [0, 0] on input "radio" at bounding box center [0, 0] width 0 height 0
click at [600, 329] on icon at bounding box center [600, 332] width 13 height 13
click at [0, 0] on input "radio" at bounding box center [0, 0] width 0 height 0
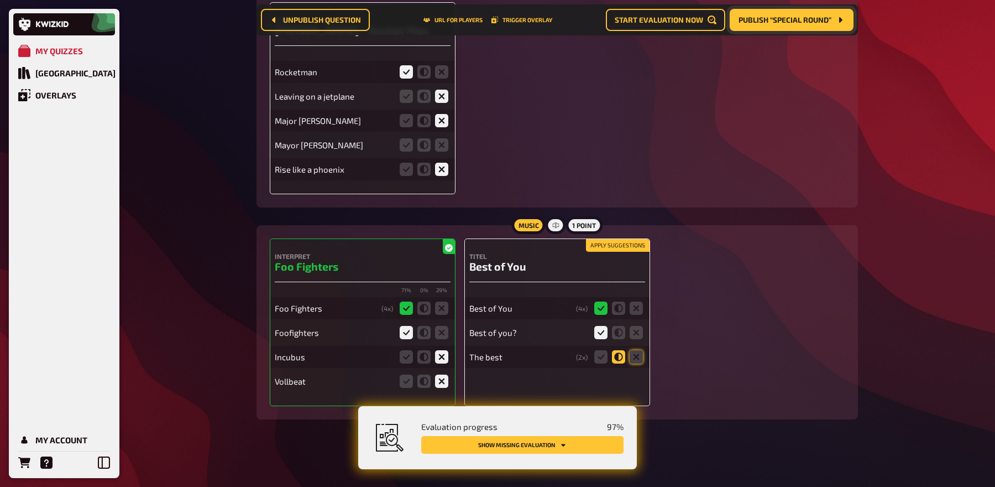
click at [620, 352] on icon at bounding box center [618, 356] width 13 height 13
click at [0, 0] on input "radio" at bounding box center [0, 0] width 0 height 0
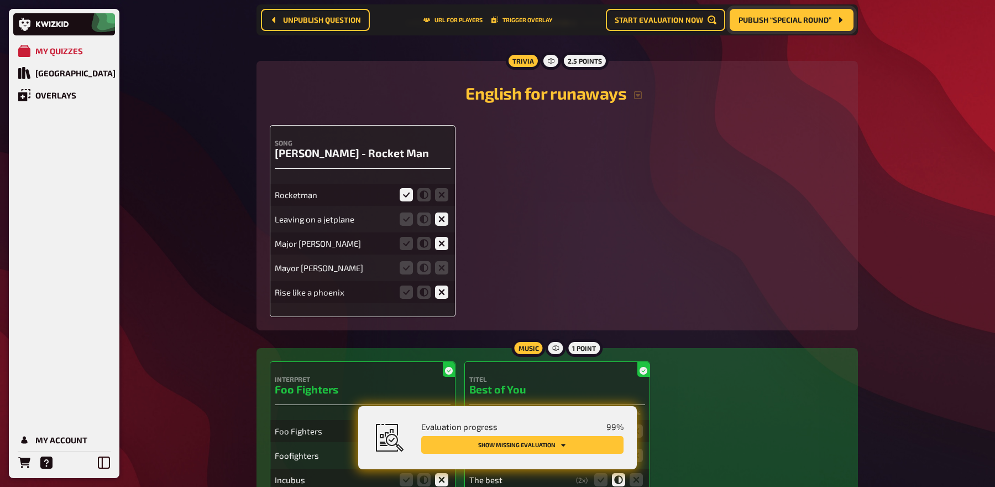
scroll to position [2125, 0]
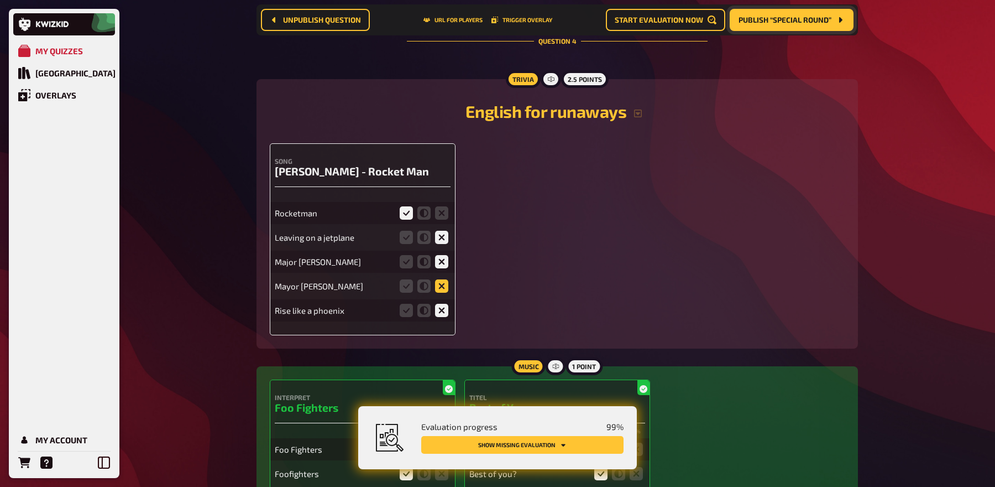
click at [437, 286] on icon at bounding box center [441, 285] width 13 height 13
click at [0, 0] on input "radio" at bounding box center [0, 0] width 0 height 0
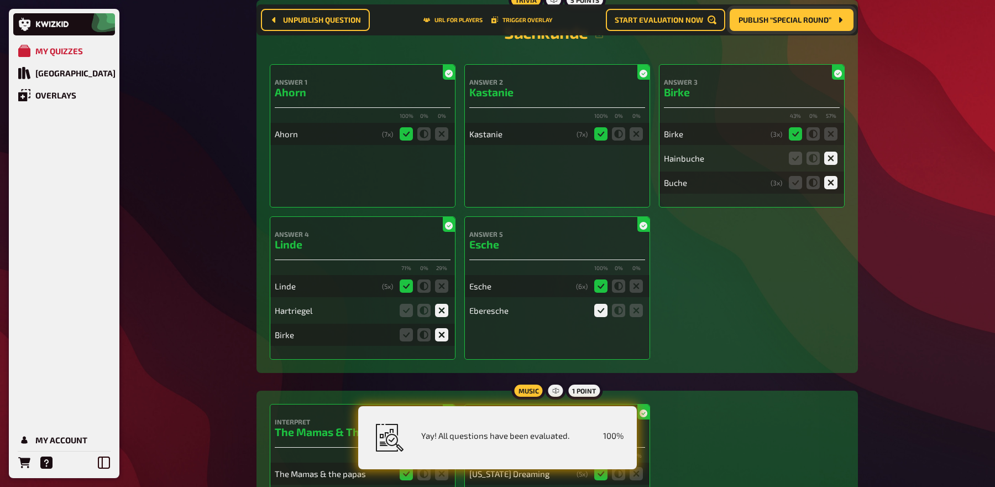
scroll to position [0, 0]
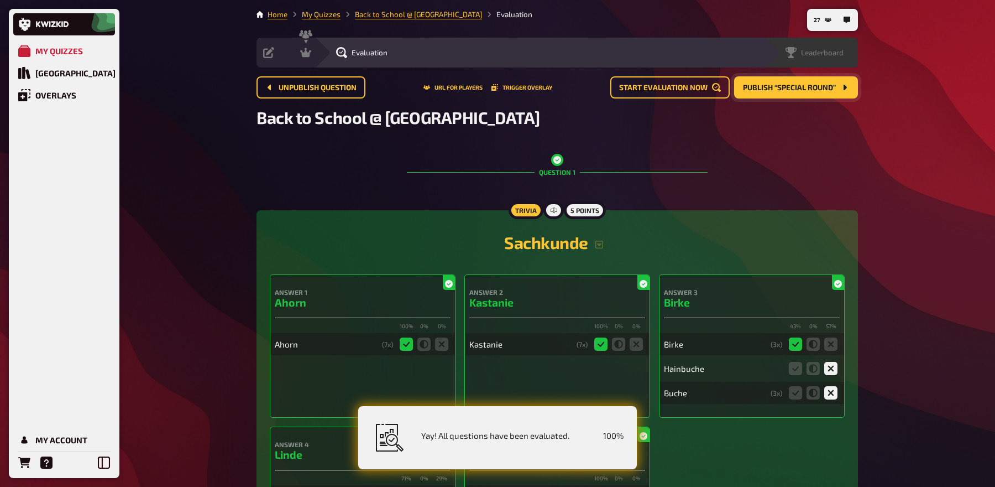
click at [836, 57] on div "Leaderboard" at bounding box center [815, 52] width 58 height 11
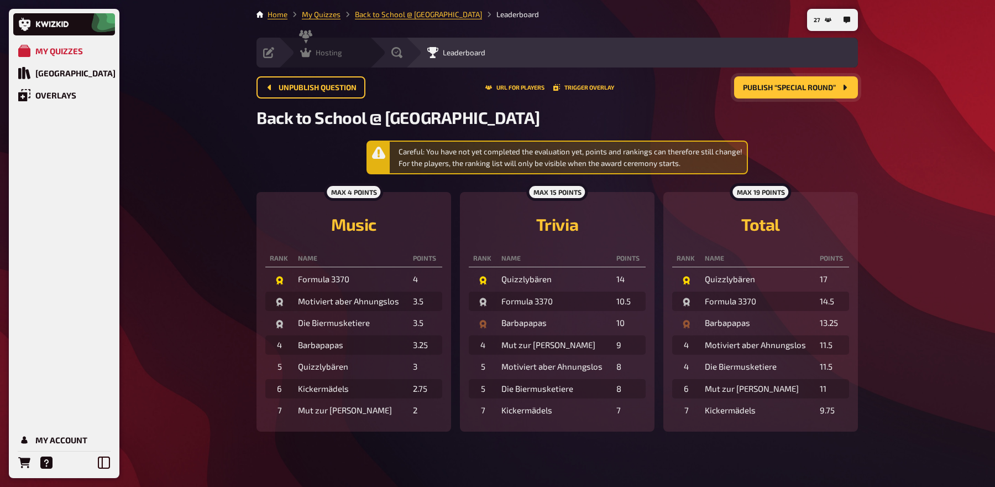
click at [313, 54] on div "Hosting" at bounding box center [321, 52] width 42 height 11
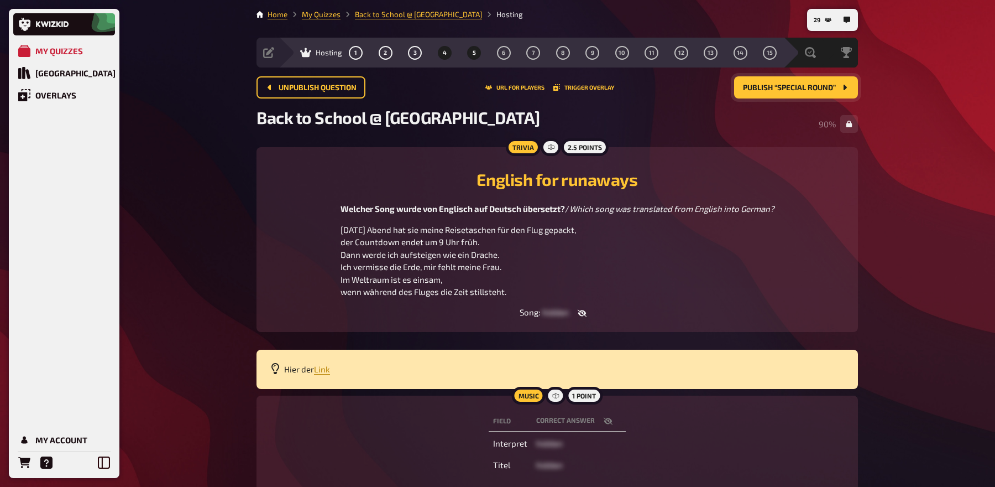
click at [474, 51] on span "5" at bounding box center [474, 53] width 3 height 6
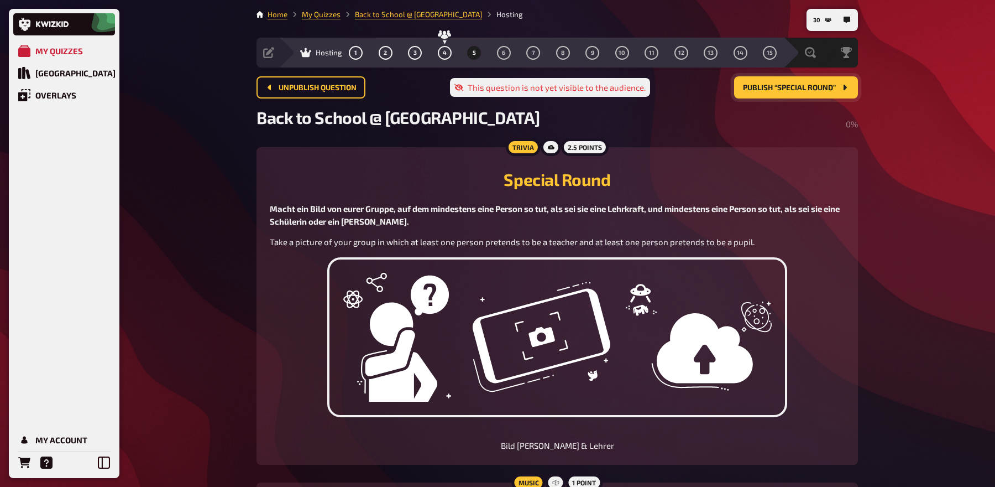
click at [804, 88] on span "Publish “Special Round”" at bounding box center [789, 88] width 93 height 8
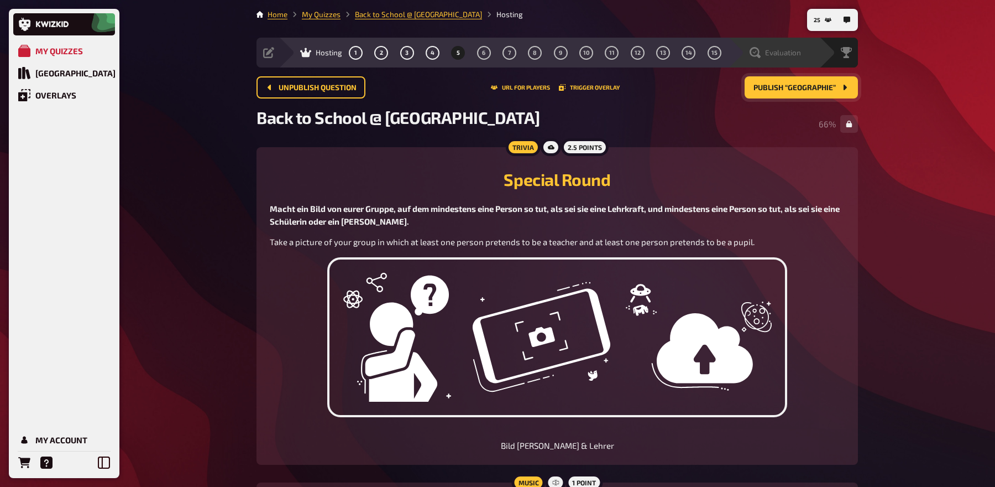
click at [794, 47] on div "Evaluation" at bounding box center [775, 52] width 51 height 11
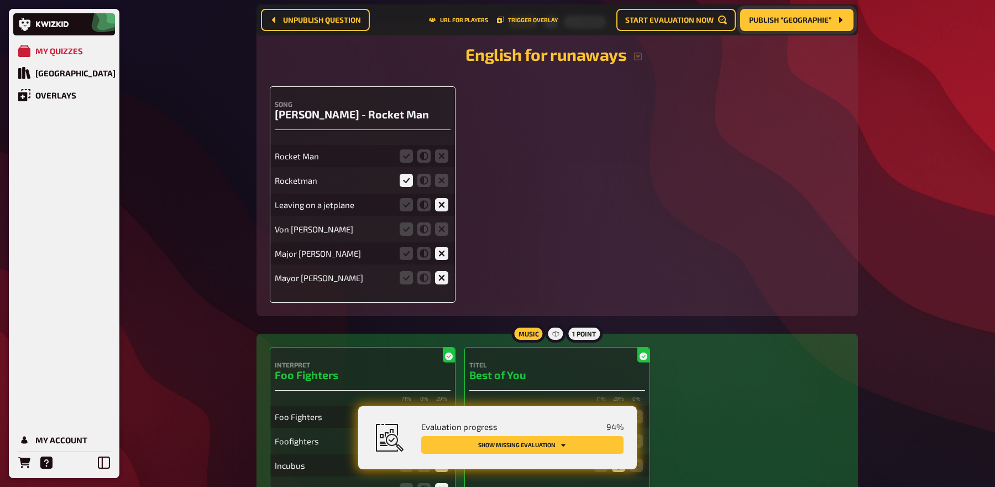
scroll to position [2197, 0]
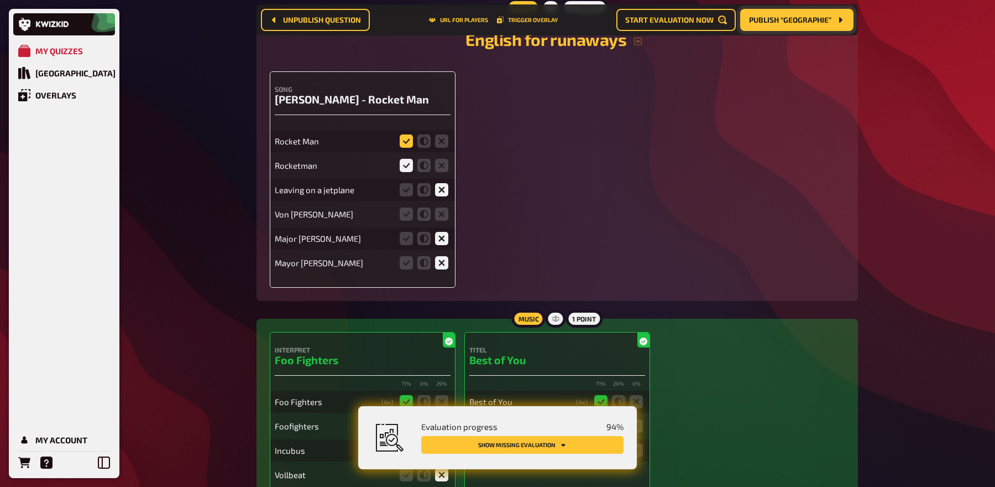
click at [408, 134] on icon at bounding box center [406, 140] width 13 height 13
click at [0, 0] on input "radio" at bounding box center [0, 0] width 0 height 0
click at [444, 211] on icon at bounding box center [441, 213] width 13 height 13
click at [0, 0] on input "radio" at bounding box center [0, 0] width 0 height 0
click at [421, 187] on icon at bounding box center [423, 189] width 13 height 13
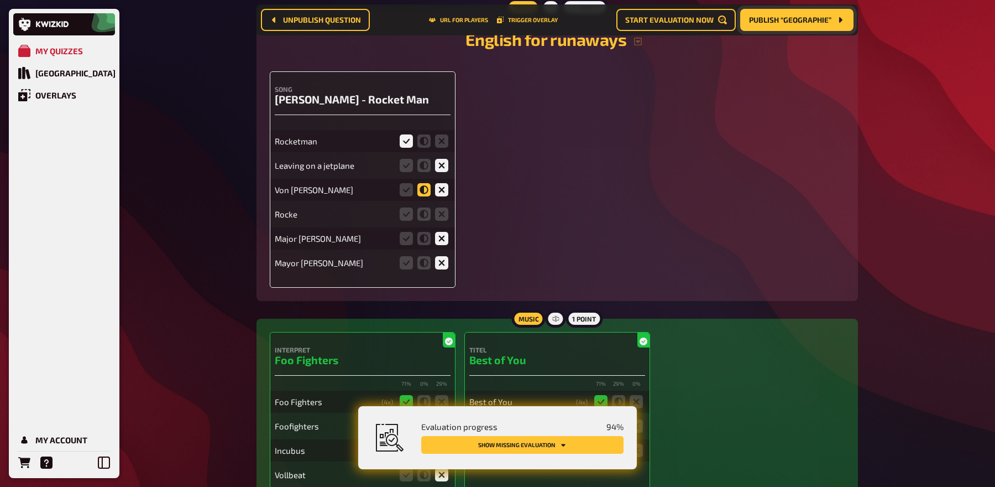
click at [0, 0] on input "radio" at bounding box center [0, 0] width 0 height 0
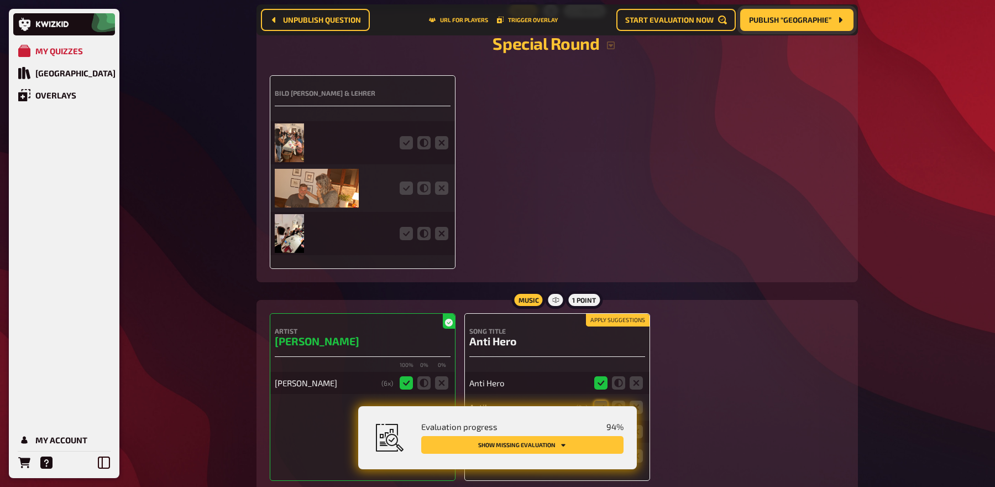
scroll to position [2788, 0]
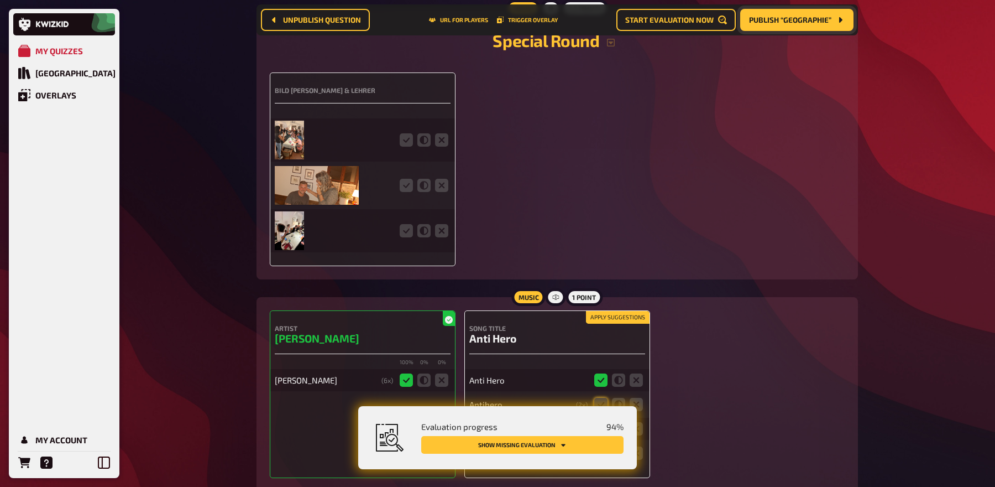
click at [295, 138] on img at bounding box center [289, 140] width 29 height 39
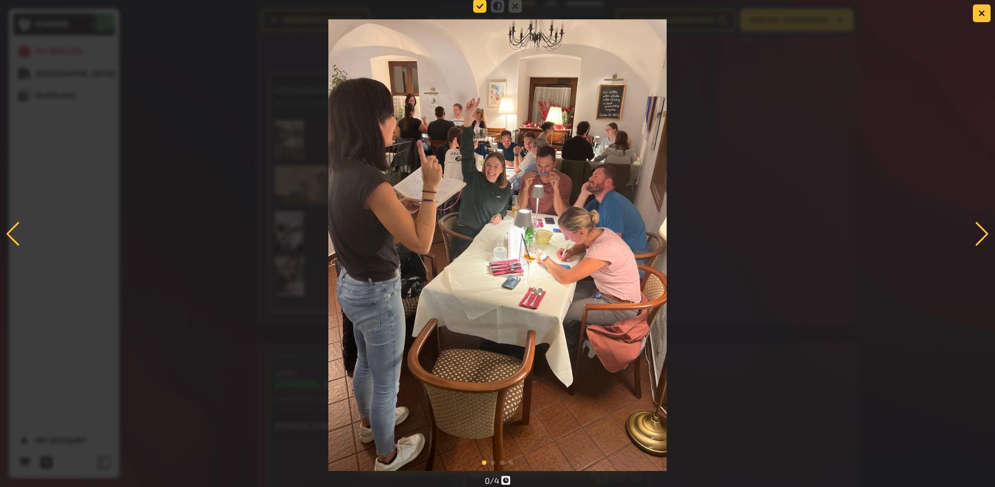
click at [480, 9] on icon at bounding box center [479, 5] width 13 height 13
click at [0, 0] on input "radio" at bounding box center [0, 0] width 0 height 0
click at [979, 231] on div at bounding box center [982, 234] width 15 height 24
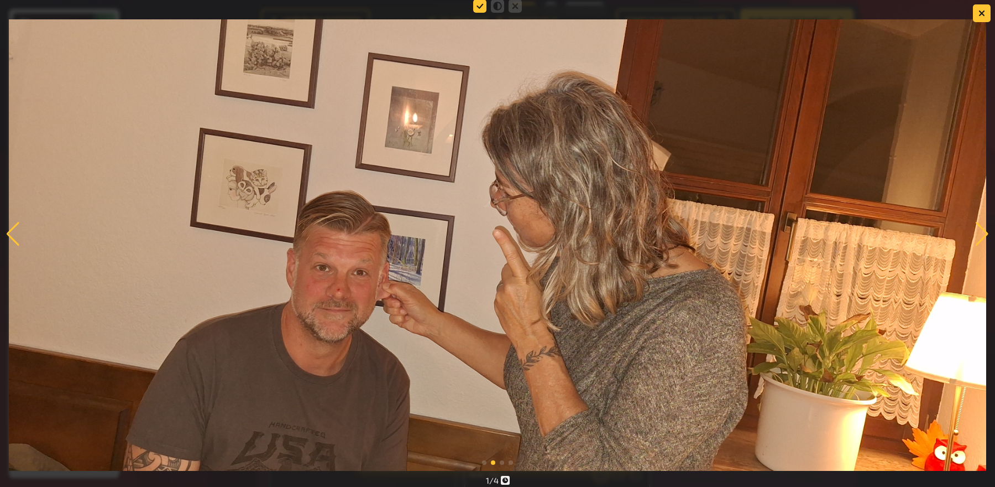
click at [480, 4] on icon at bounding box center [479, 5] width 13 height 13
click at [0, 0] on input "radio" at bounding box center [0, 0] width 0 height 0
click at [984, 241] on div at bounding box center [982, 234] width 15 height 24
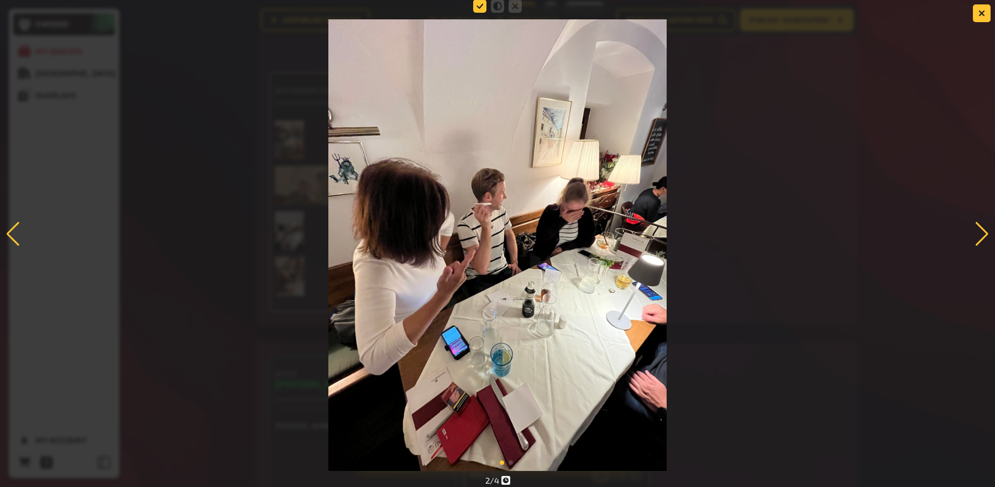
click at [478, 9] on icon at bounding box center [479, 5] width 13 height 13
click at [0, 0] on input "radio" at bounding box center [0, 0] width 0 height 0
click at [983, 238] on div at bounding box center [982, 234] width 15 height 24
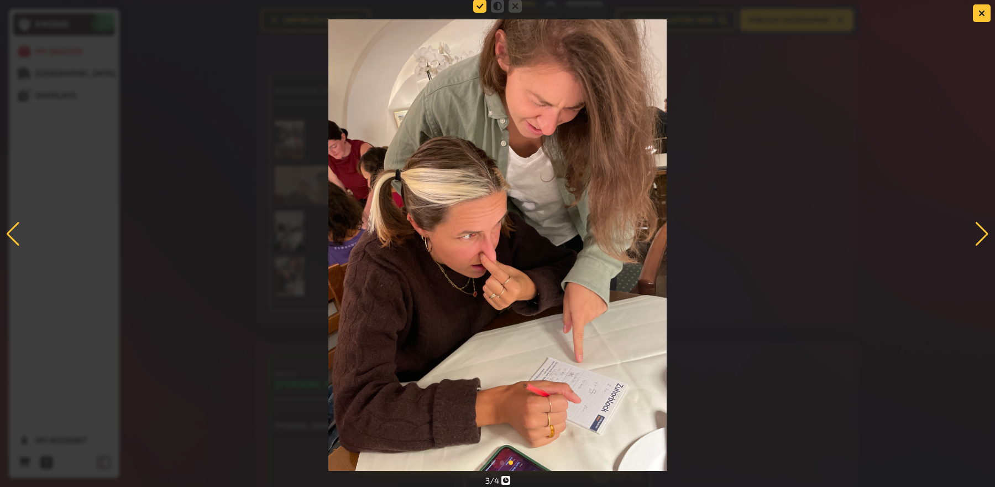
click at [480, 7] on icon at bounding box center [479, 5] width 13 height 13
click at [0, 0] on input "radio" at bounding box center [0, 0] width 0 height 0
click at [979, 229] on div at bounding box center [982, 234] width 15 height 24
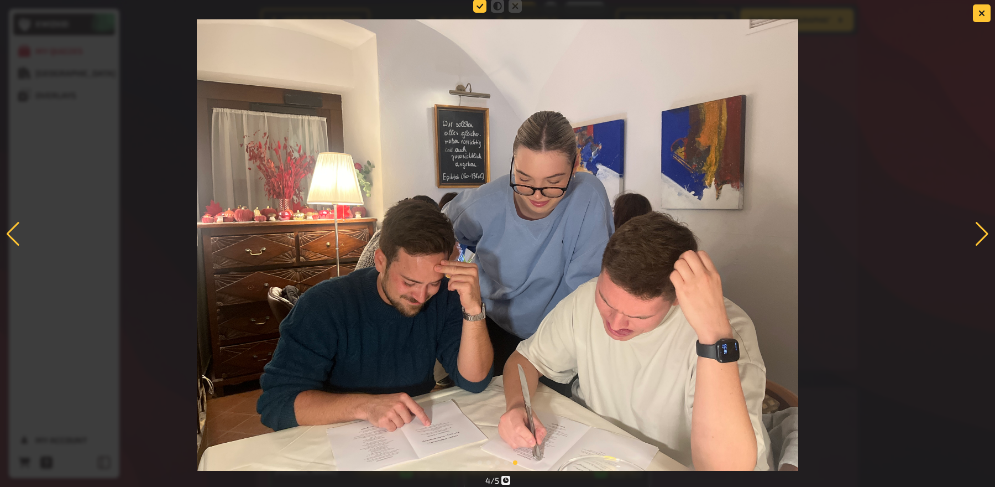
click at [473, 5] on icon at bounding box center [479, 5] width 13 height 13
click at [0, 0] on input "radio" at bounding box center [0, 0] width 0 height 0
click at [978, 229] on div at bounding box center [982, 234] width 15 height 24
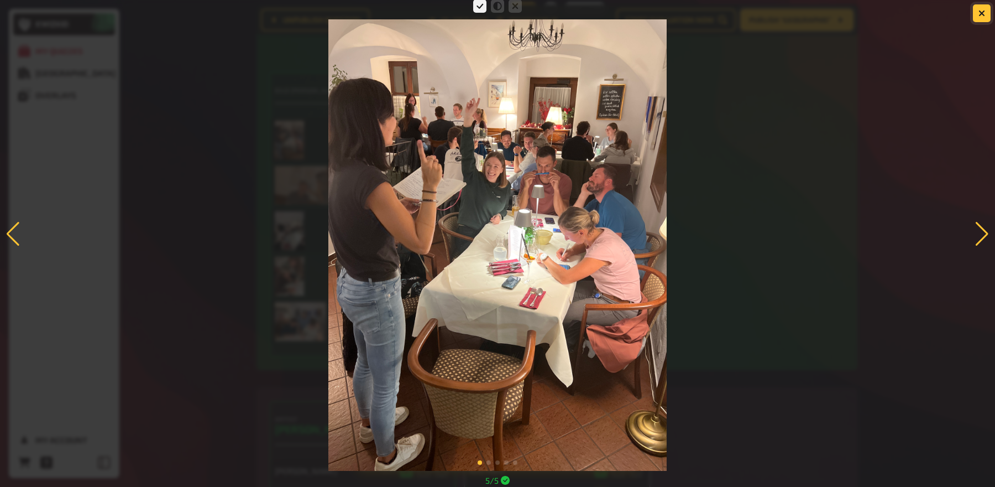
click at [979, 15] on icon "button" at bounding box center [982, 13] width 7 height 7
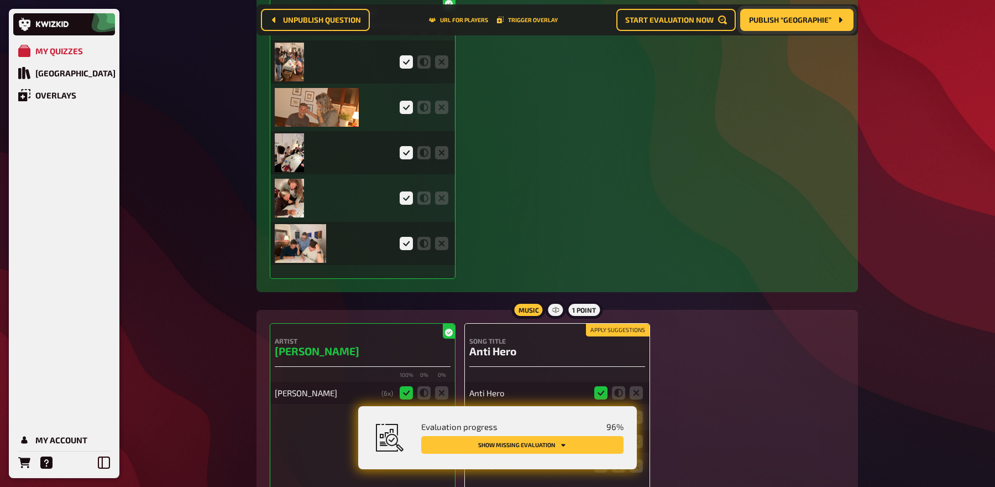
scroll to position [2950, 0]
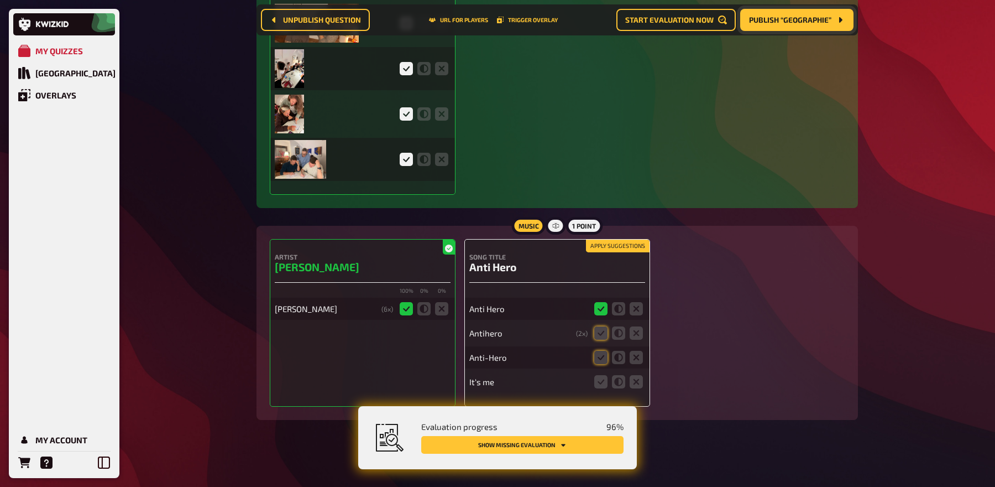
click at [620, 244] on button "Apply suggestions" at bounding box center [618, 246] width 64 height 12
click at [637, 375] on icon at bounding box center [636, 381] width 13 height 13
click at [0, 0] on input "radio" at bounding box center [0, 0] width 0 height 0
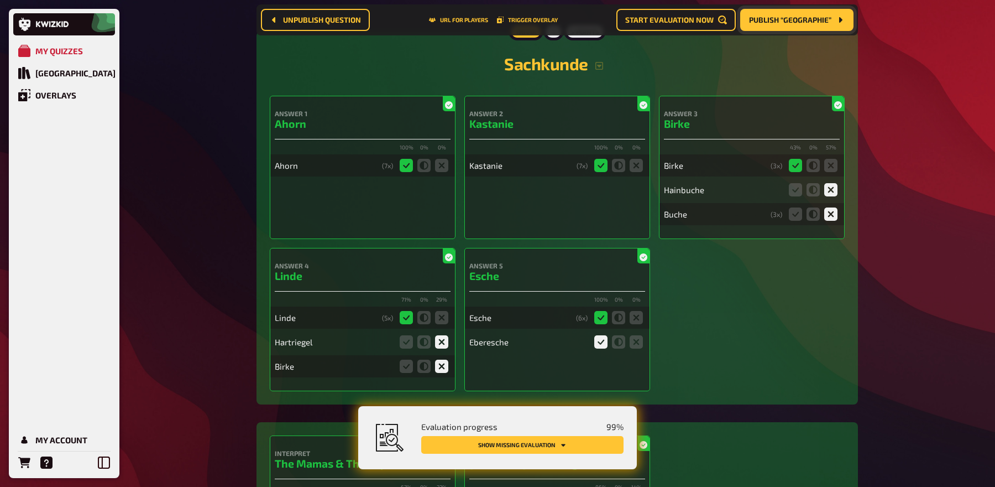
scroll to position [0, 0]
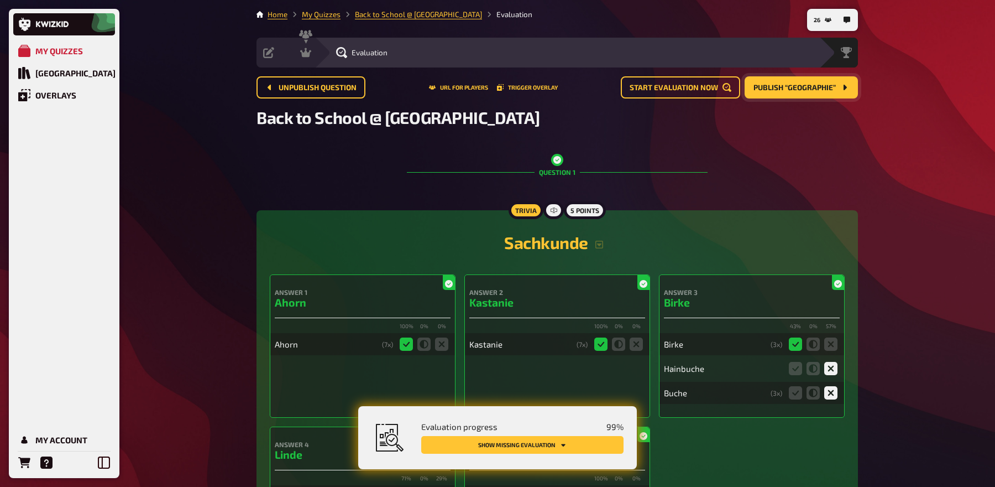
click at [798, 85] on span "Publish “Geographie”" at bounding box center [795, 88] width 82 height 8
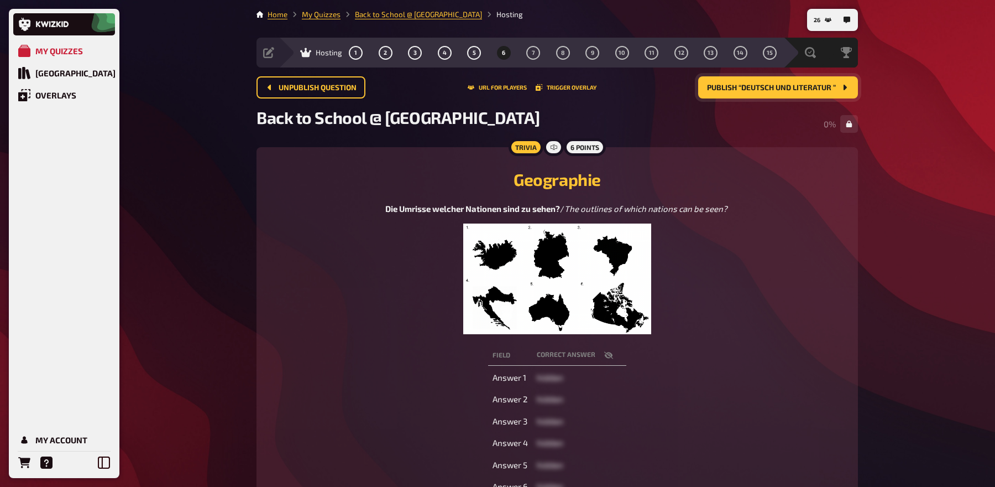
click at [562, 291] on img at bounding box center [557, 278] width 189 height 111
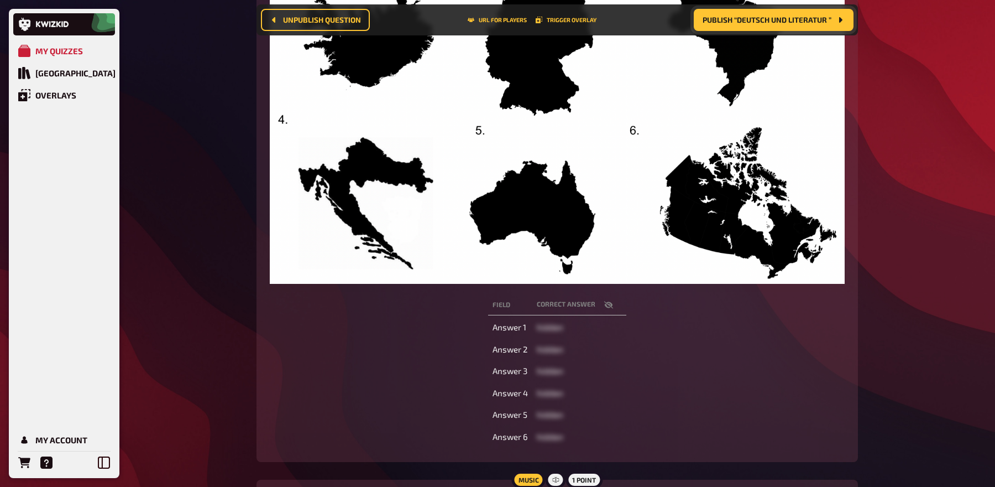
scroll to position [293, 0]
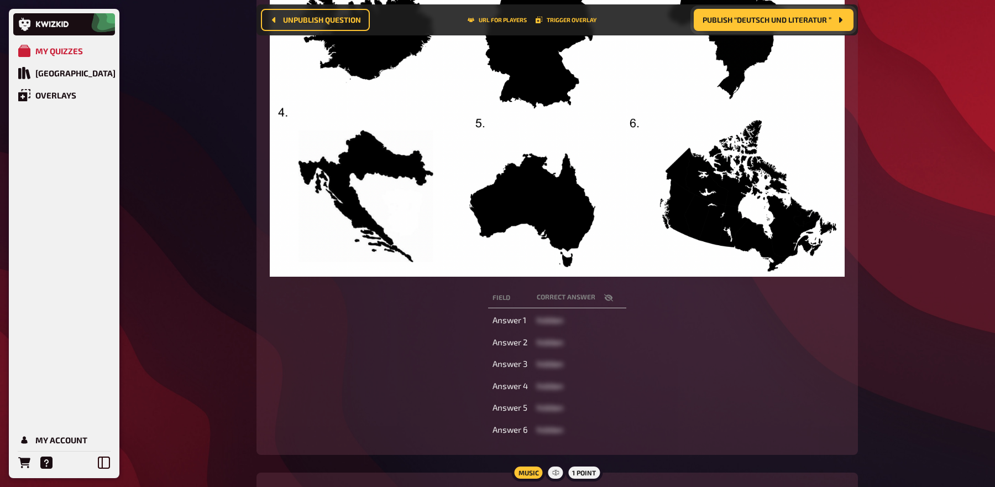
click at [607, 299] on icon "button" at bounding box center [608, 297] width 9 height 9
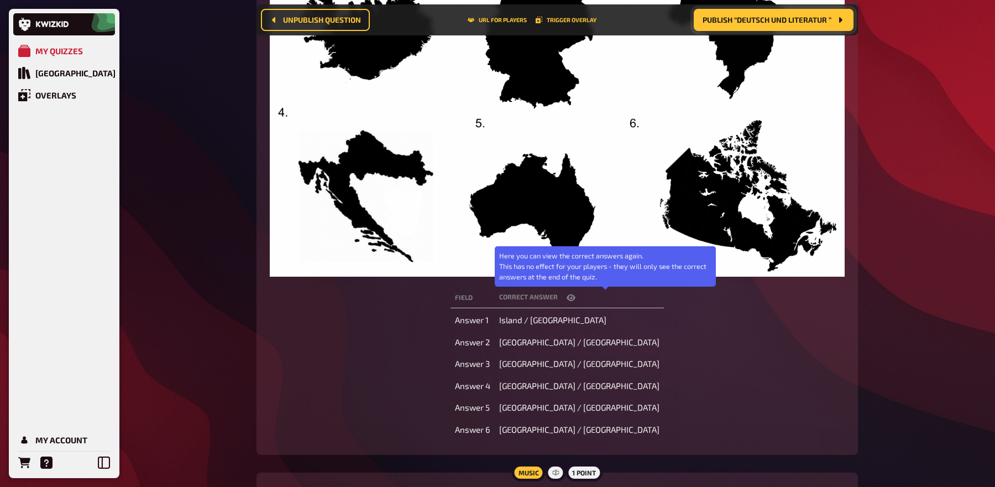
click at [576, 297] on icon "button" at bounding box center [571, 297] width 9 height 9
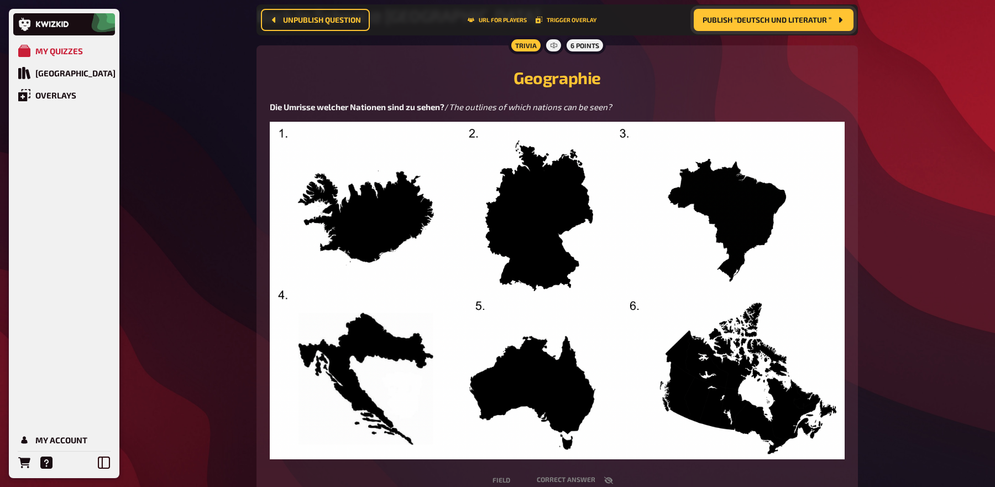
scroll to position [0, 0]
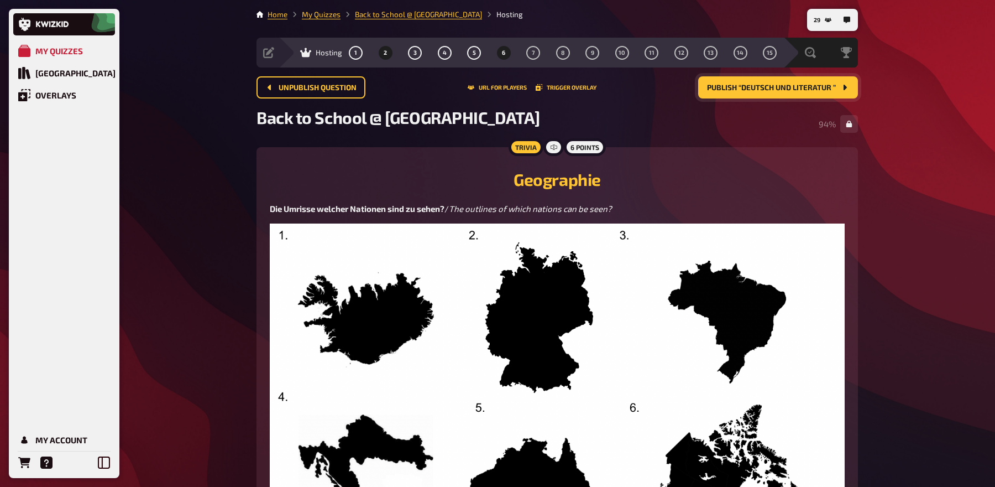
click at [385, 53] on span "2" at bounding box center [385, 53] width 3 height 6
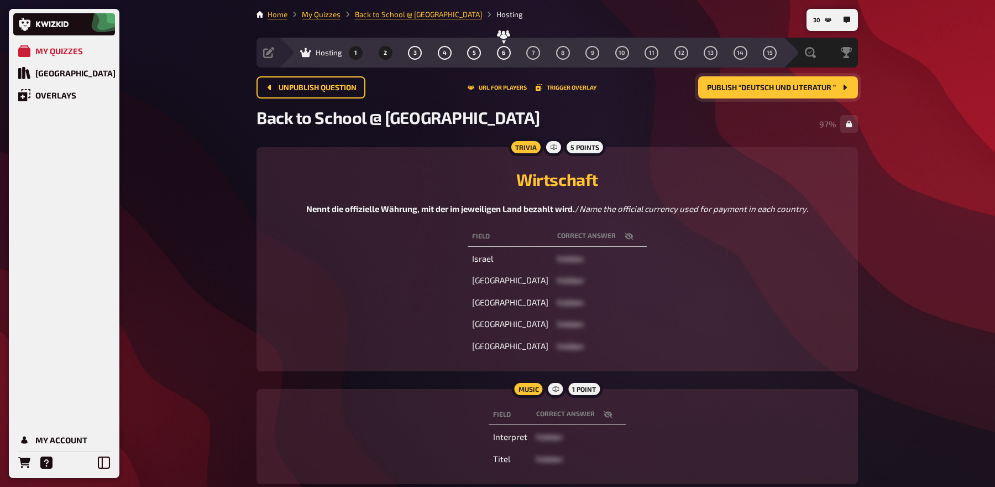
click at [358, 51] on button "1" at bounding box center [356, 53] width 18 height 18
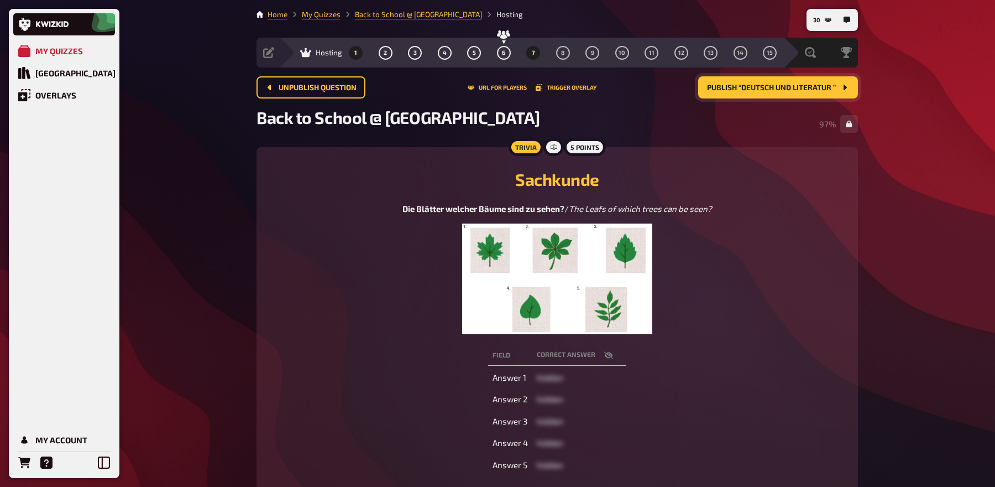
click at [531, 54] on button "7" at bounding box center [534, 53] width 18 height 18
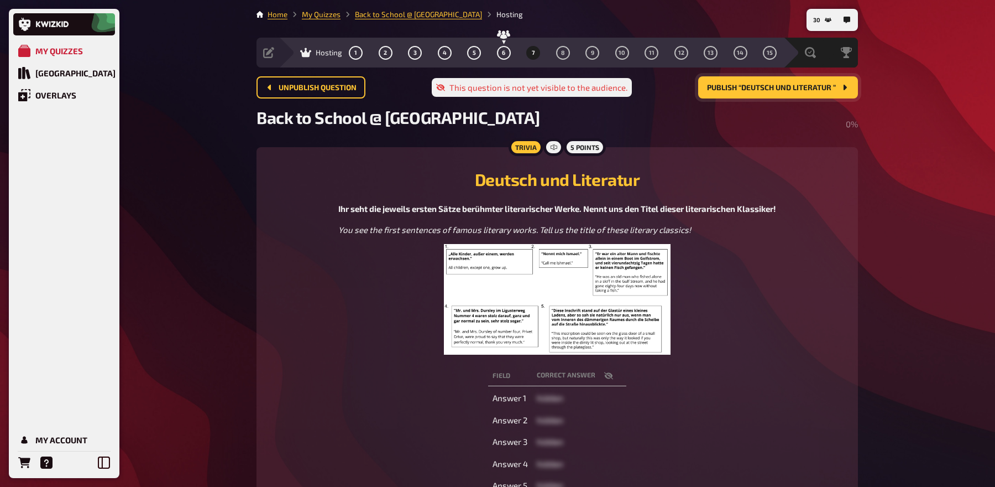
click at [750, 90] on span "Publish “Deutsch und Literatur ”" at bounding box center [771, 88] width 129 height 8
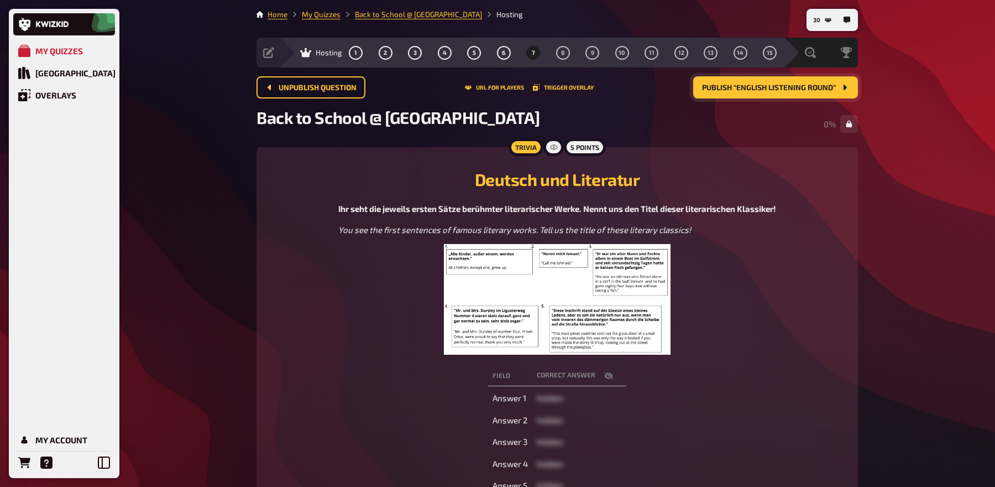
click at [594, 284] on img at bounding box center [557, 299] width 227 height 111
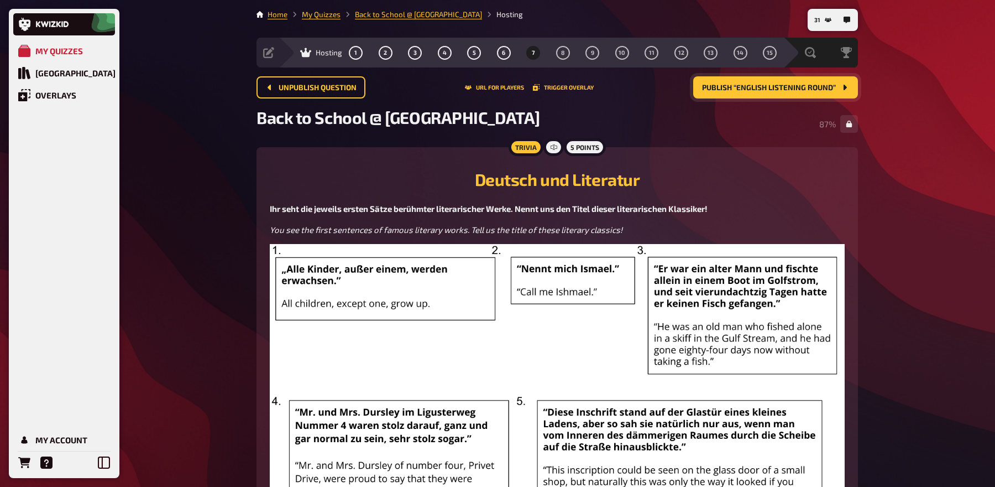
click at [766, 85] on span "Publish “English Listening Round”" at bounding box center [769, 88] width 134 height 8
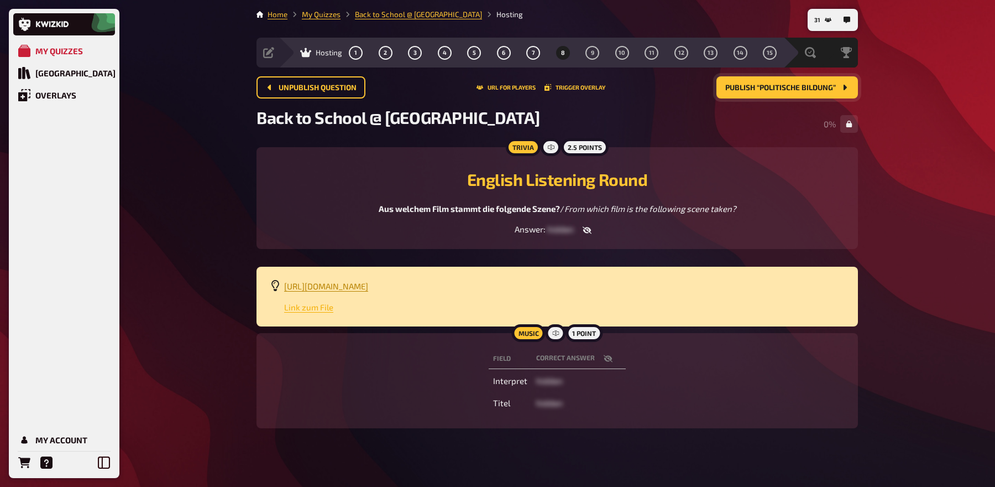
click at [314, 307] on span "Link zum File" at bounding box center [308, 307] width 49 height 10
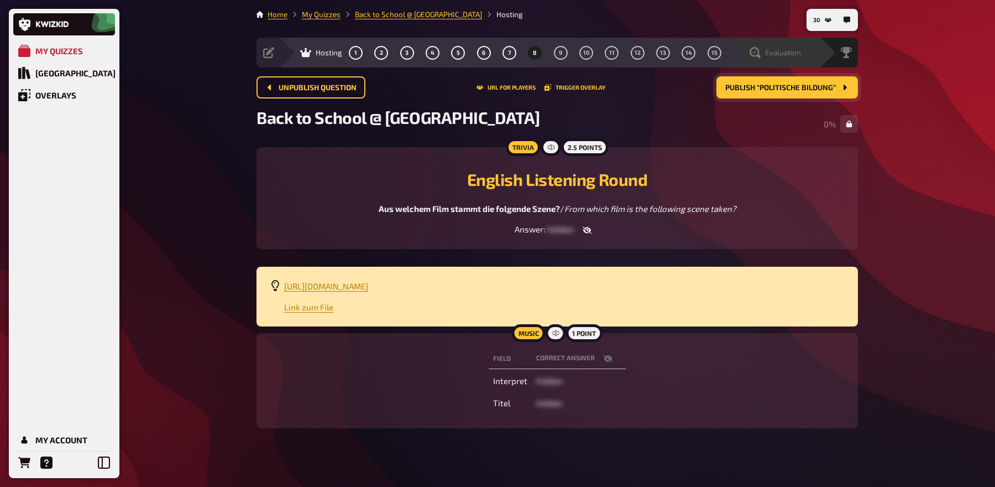
click at [776, 55] on span "Evaluation" at bounding box center [783, 52] width 36 height 9
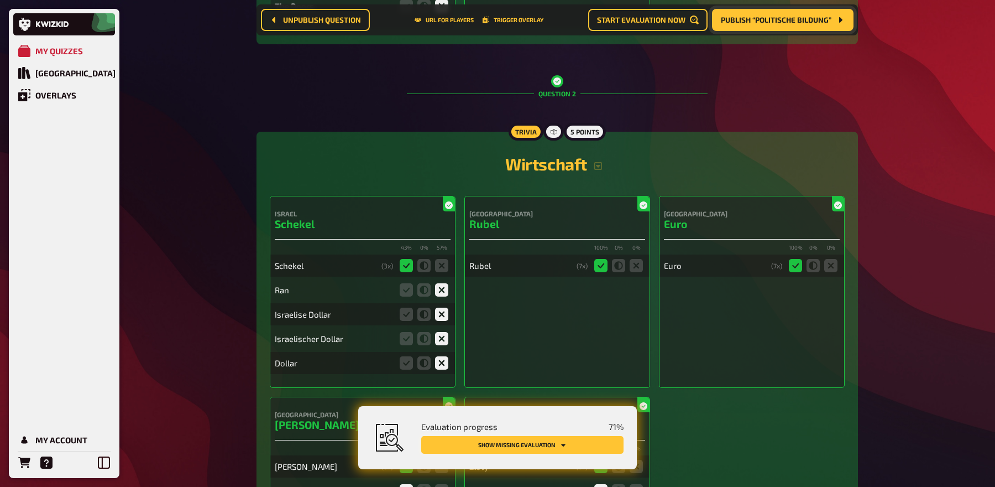
click at [593, 447] on button "Show missing evaluation" at bounding box center [522, 445] width 202 height 18
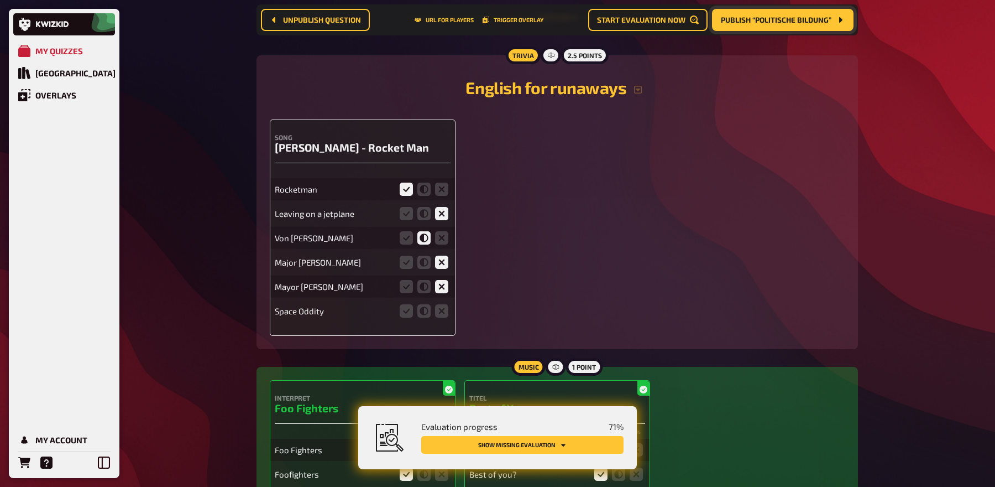
scroll to position [2152, 0]
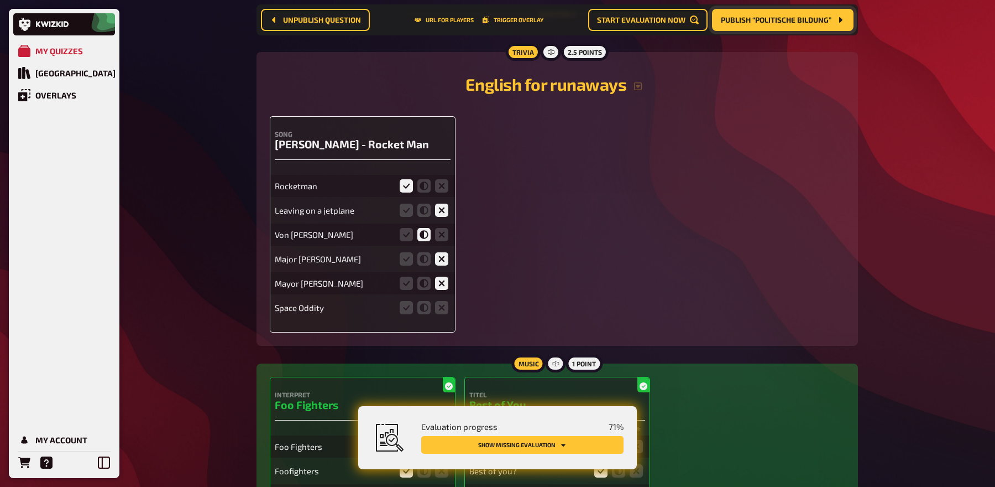
click at [443, 312] on fieldset at bounding box center [424, 308] width 53 height 18
click at [442, 308] on icon at bounding box center [441, 307] width 13 height 13
click at [0, 0] on input "radio" at bounding box center [0, 0] width 0 height 0
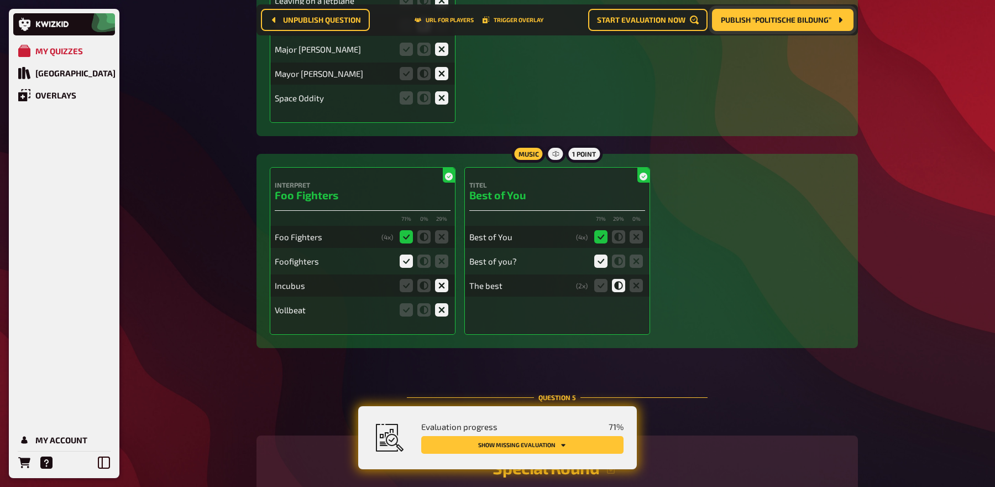
scroll to position [2736, 0]
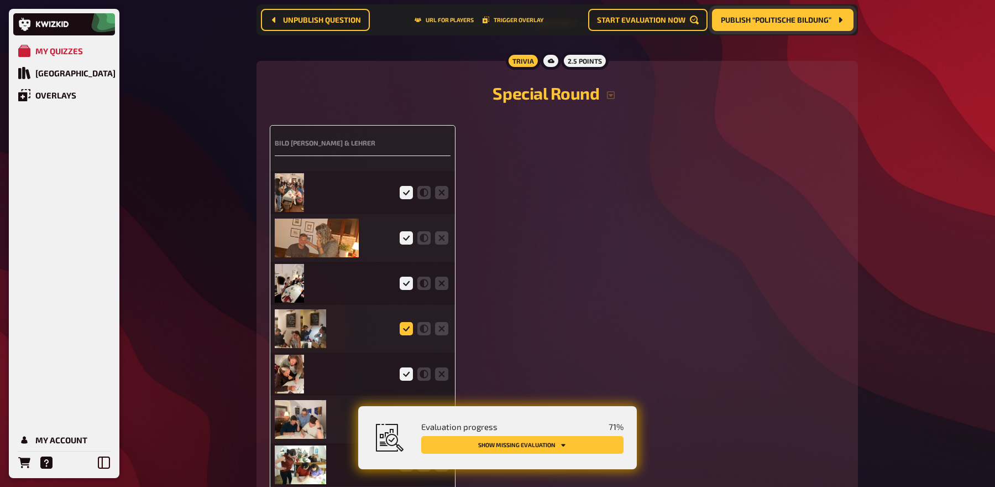
click at [404, 326] on icon at bounding box center [406, 328] width 13 height 13
click at [0, 0] on input "radio" at bounding box center [0, 0] width 0 height 0
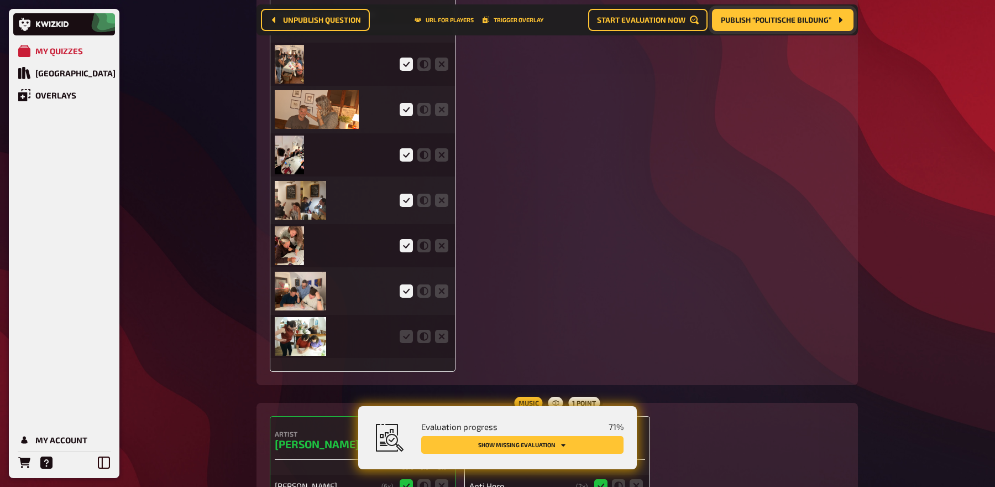
scroll to position [2904, 0]
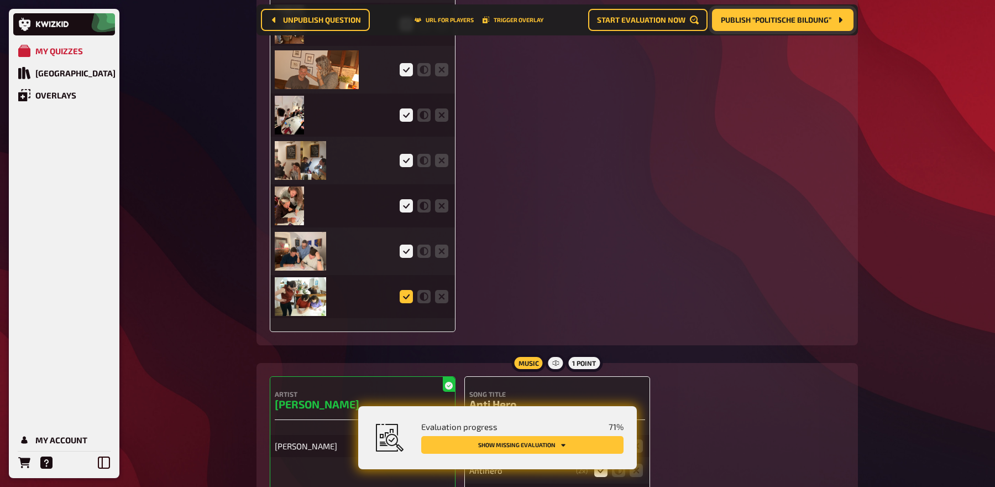
click at [406, 296] on icon at bounding box center [406, 296] width 13 height 13
click at [0, 0] on input "radio" at bounding box center [0, 0] width 0 height 0
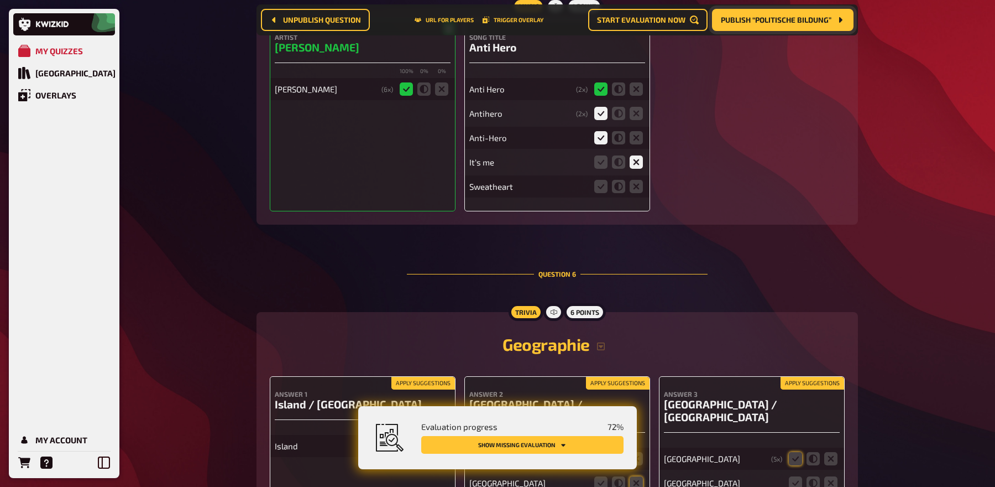
scroll to position [3272, 0]
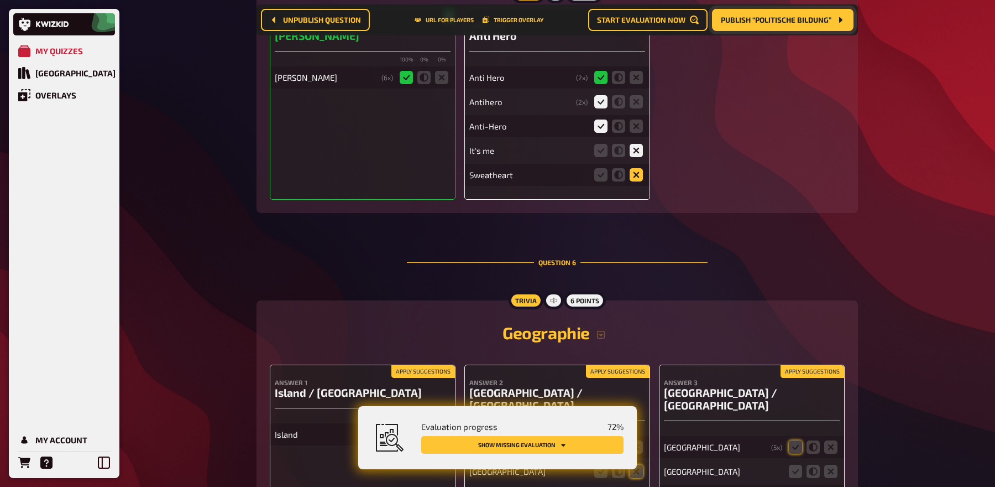
click at [638, 171] on icon at bounding box center [636, 174] width 13 height 13
click at [0, 0] on input "radio" at bounding box center [0, 0] width 0 height 0
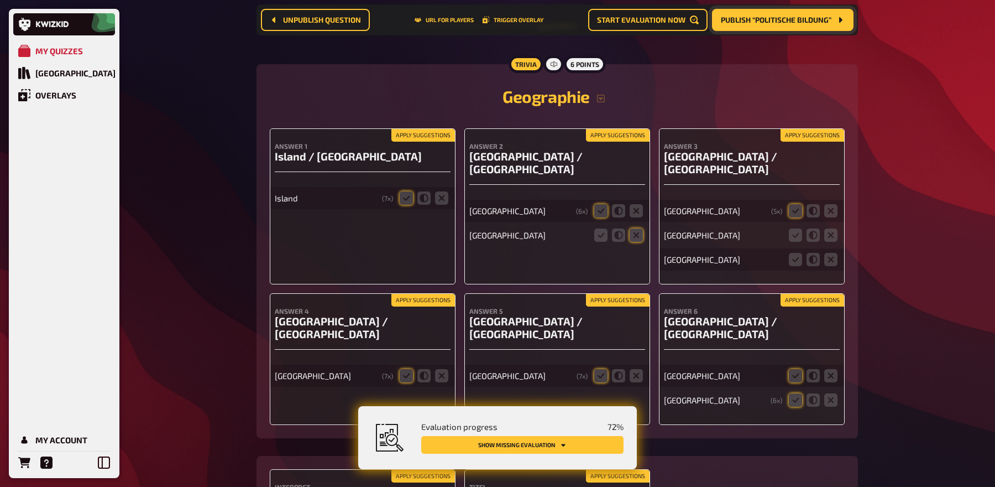
scroll to position [3547, 0]
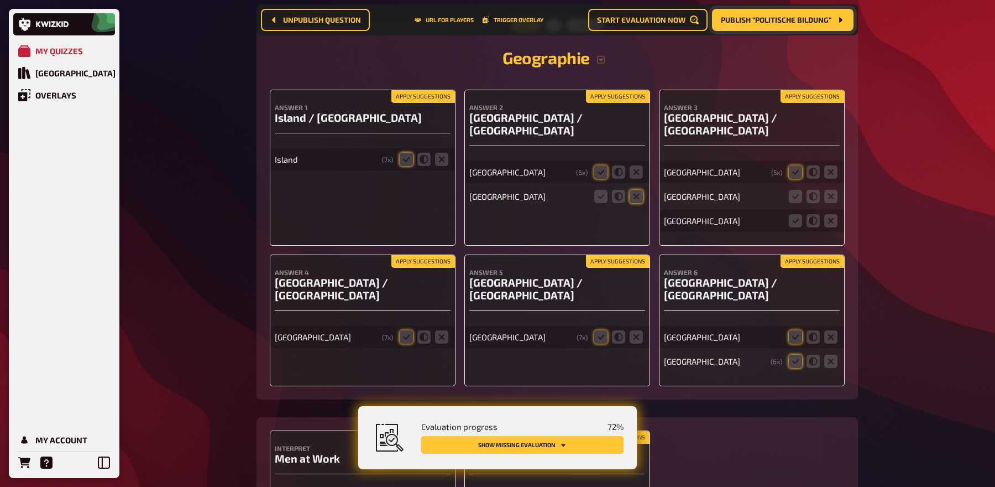
click at [443, 93] on button "Apply suggestions" at bounding box center [423, 97] width 64 height 12
click at [623, 91] on button "Apply suggestions" at bounding box center [618, 97] width 64 height 12
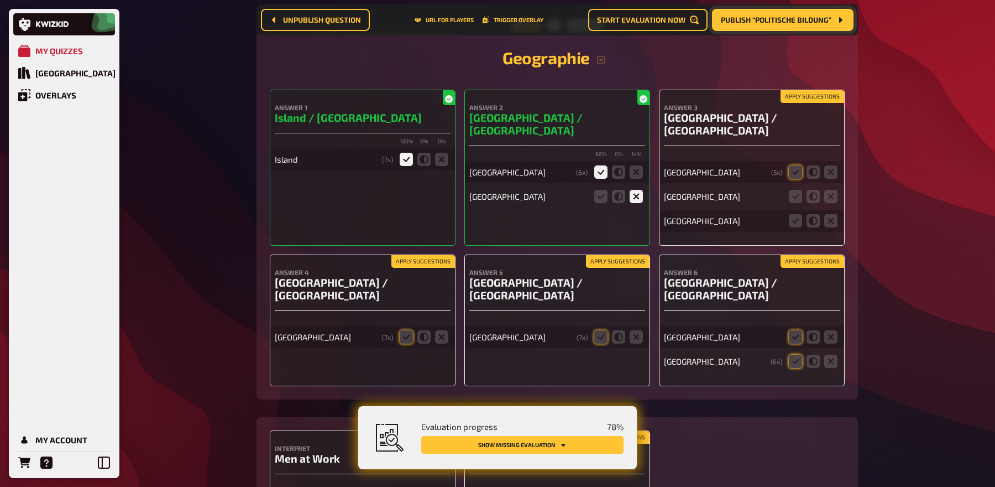
click at [814, 93] on button "Apply suggestions" at bounding box center [813, 97] width 64 height 12
click at [830, 190] on icon at bounding box center [830, 196] width 13 height 13
click at [0, 0] on input "radio" at bounding box center [0, 0] width 0 height 0
click at [830, 214] on icon at bounding box center [830, 220] width 13 height 13
click at [0, 0] on input "radio" at bounding box center [0, 0] width 0 height 0
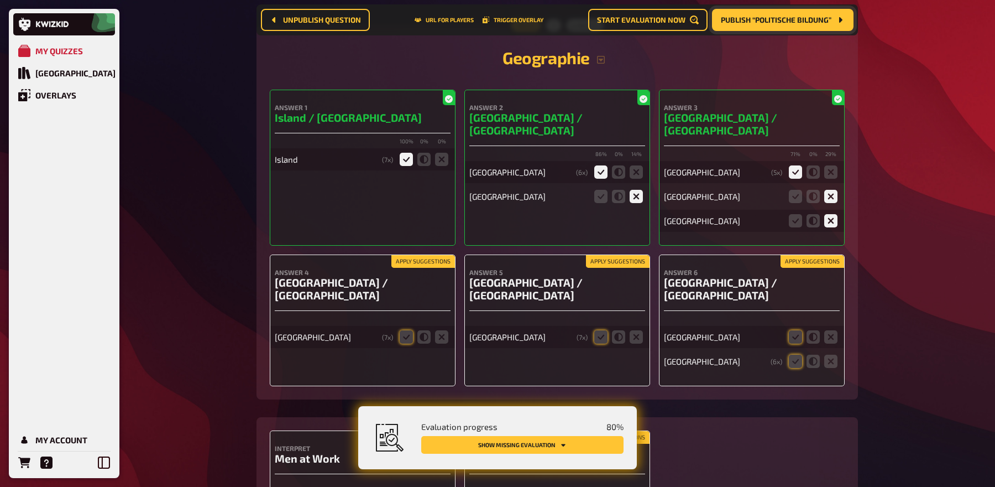
click at [816, 255] on button "Apply suggestions" at bounding box center [813, 261] width 64 height 12
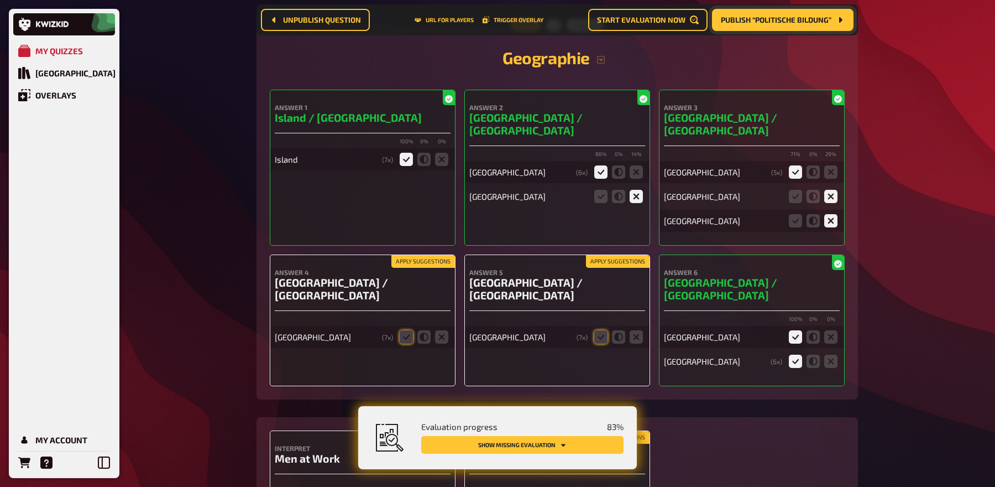
click at [603, 255] on button "Apply suggestions" at bounding box center [618, 261] width 64 height 12
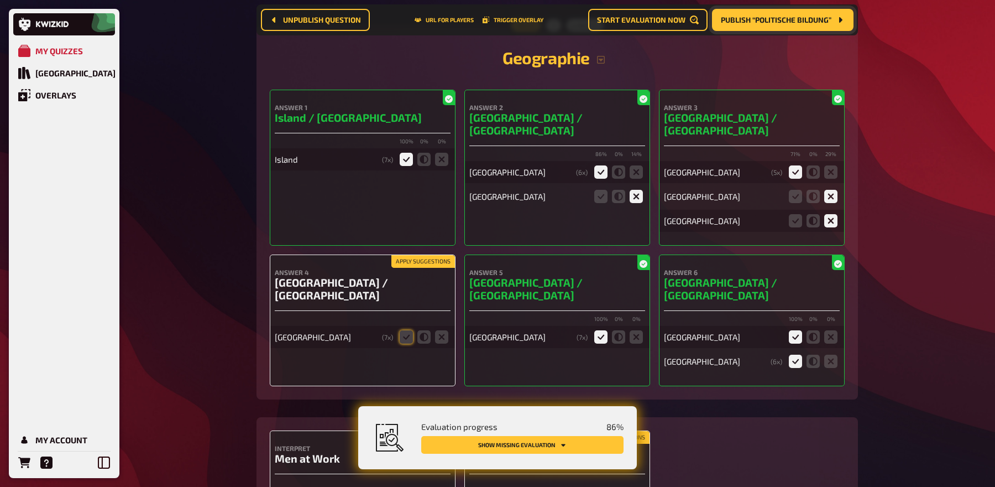
click at [439, 255] on button "Apply suggestions" at bounding box center [423, 261] width 64 height 12
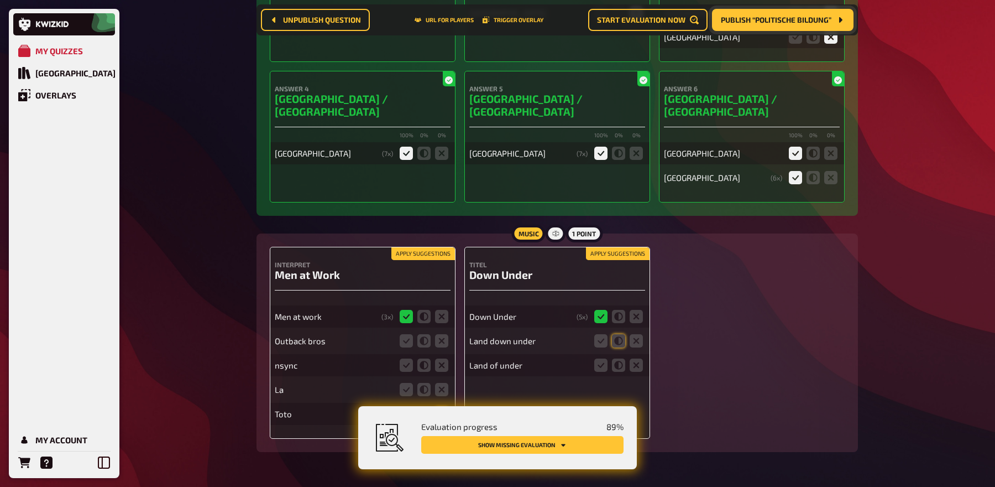
scroll to position [3750, 0]
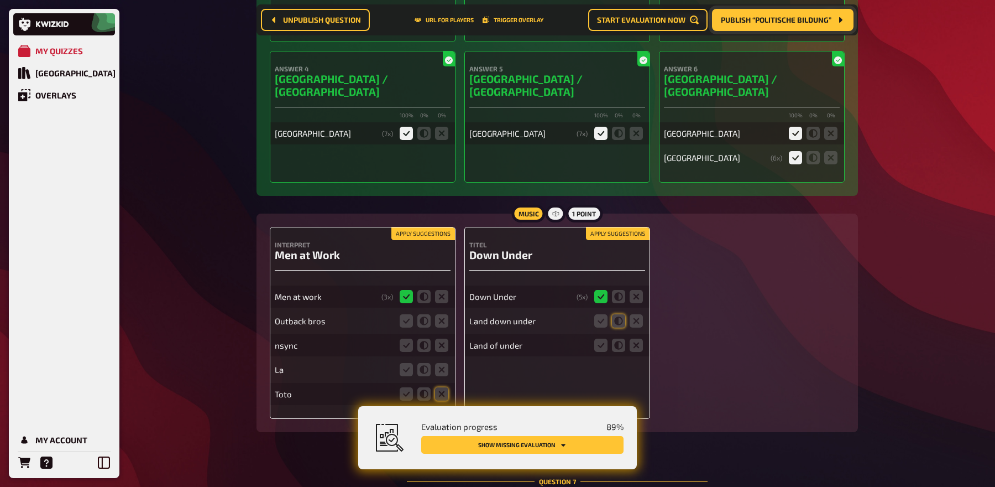
click at [433, 228] on button "Apply suggestions" at bounding box center [423, 234] width 64 height 12
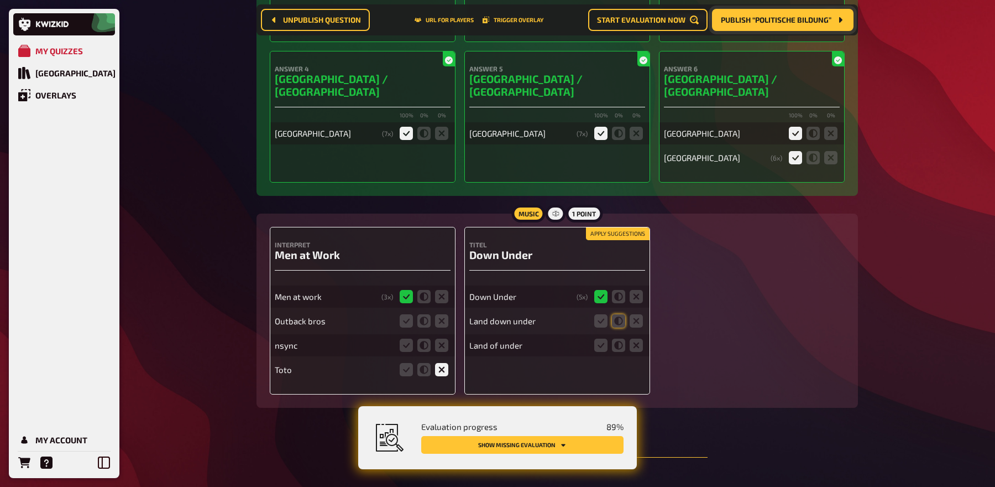
click at [612, 228] on button "Apply suggestions" at bounding box center [618, 234] width 64 height 12
click at [637, 338] on icon at bounding box center [636, 344] width 13 height 13
click at [0, 0] on input "radio" at bounding box center [0, 0] width 0 height 0
click at [440, 314] on icon at bounding box center [441, 320] width 13 height 13
click at [0, 0] on input "radio" at bounding box center [0, 0] width 0 height 0
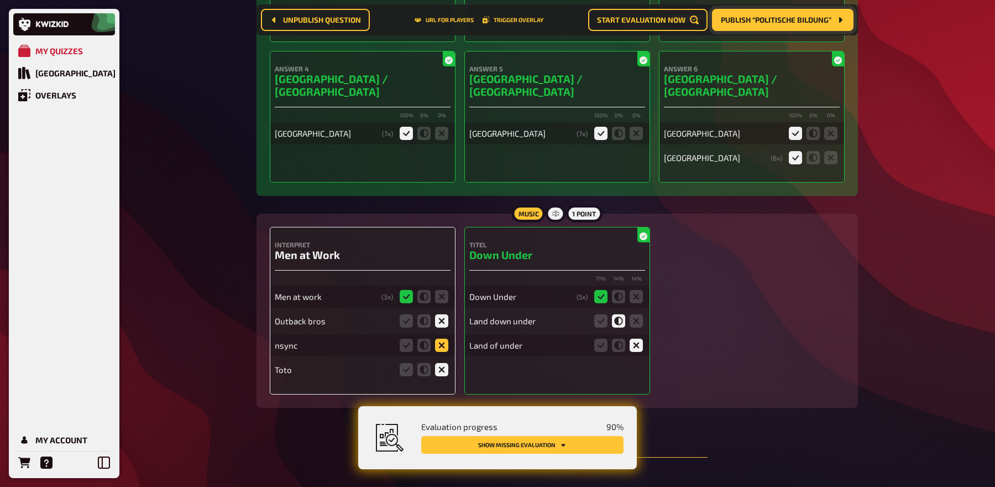
click at [440, 338] on icon at bounding box center [441, 344] width 13 height 13
click at [0, 0] on input "radio" at bounding box center [0, 0] width 0 height 0
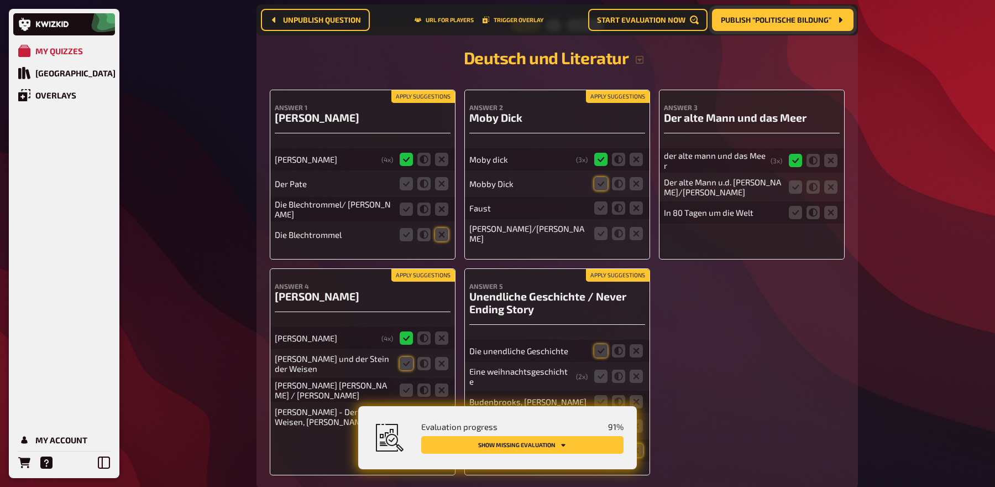
scroll to position [4224, 0]
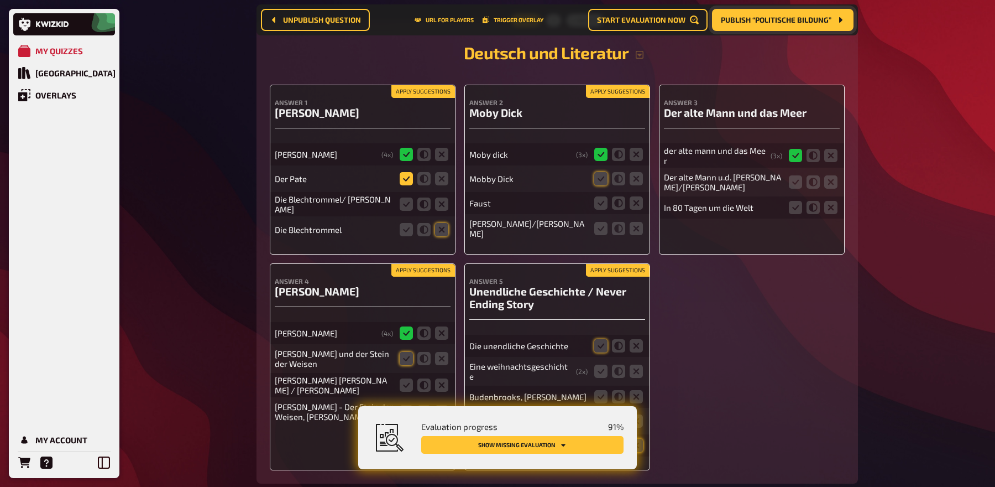
click at [406, 172] on icon at bounding box center [406, 178] width 13 height 13
click at [0, 0] on input "radio" at bounding box center [0, 0] width 0 height 0
click at [443, 197] on icon at bounding box center [441, 203] width 13 height 13
click at [0, 0] on input "radio" at bounding box center [0, 0] width 0 height 0
click at [443, 218] on div "Die Blechtrommel" at bounding box center [363, 229] width 176 height 22
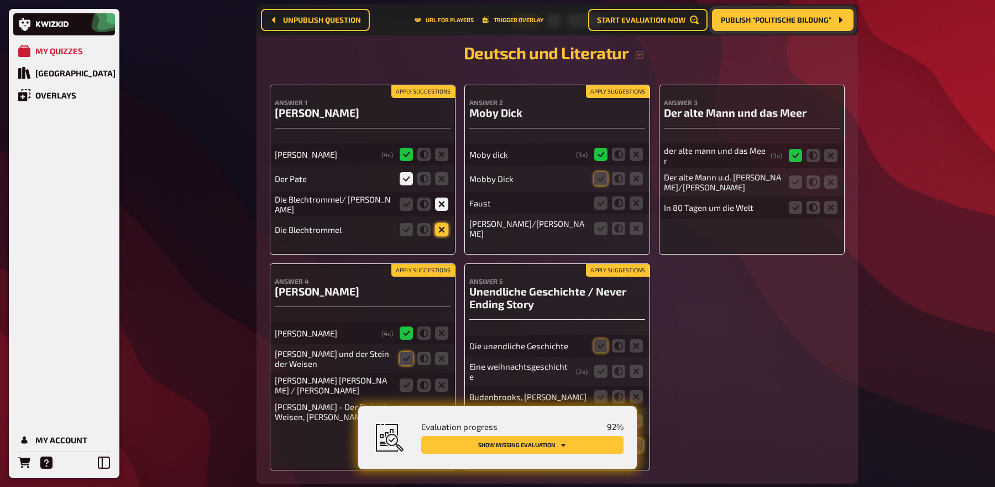
click at [443, 223] on icon at bounding box center [441, 229] width 13 height 13
click at [0, 0] on input "radio" at bounding box center [0, 0] width 0 height 0
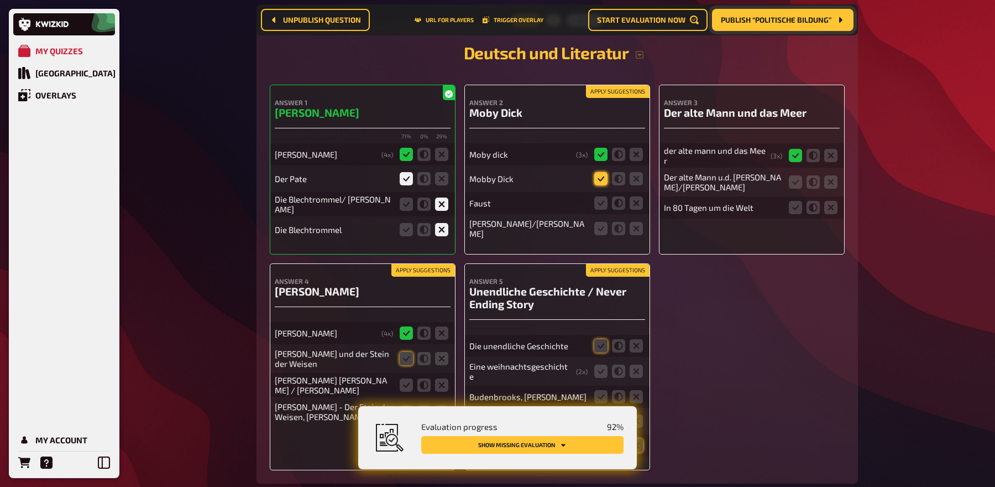
click at [599, 172] on icon at bounding box center [600, 178] width 13 height 13
click at [0, 0] on input "radio" at bounding box center [0, 0] width 0 height 0
click at [636, 196] on icon at bounding box center [636, 202] width 13 height 13
click at [0, 0] on input "radio" at bounding box center [0, 0] width 0 height 0
click at [603, 222] on icon at bounding box center [600, 228] width 13 height 13
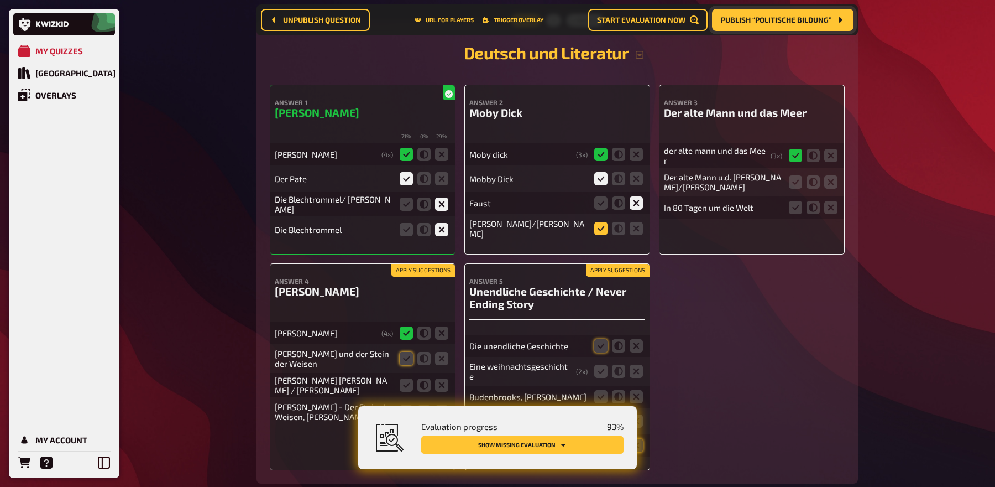
click at [0, 0] on input "radio" at bounding box center [0, 0] width 0 height 0
click at [831, 201] on icon at bounding box center [830, 207] width 13 height 13
click at [0, 0] on input "radio" at bounding box center [0, 0] width 0 height 0
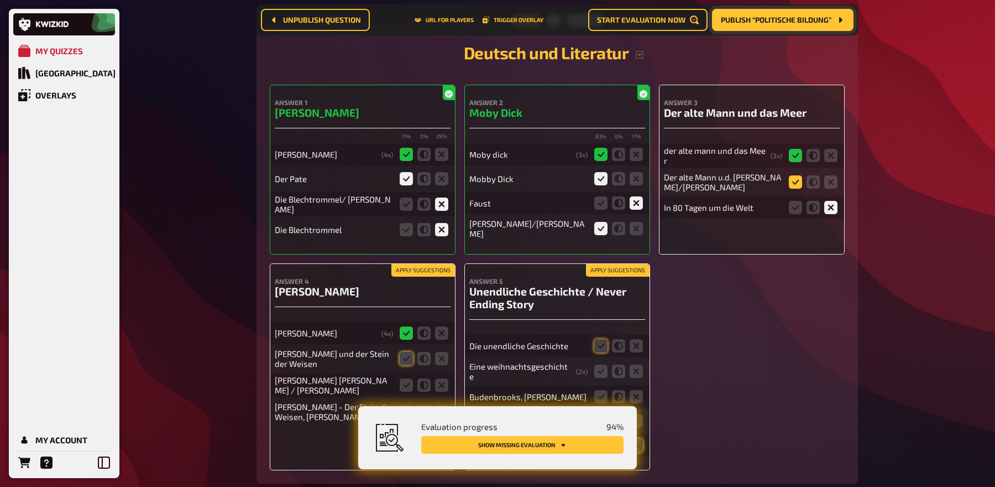
click at [798, 175] on icon at bounding box center [795, 181] width 13 height 13
click at [0, 0] on input "radio" at bounding box center [0, 0] width 0 height 0
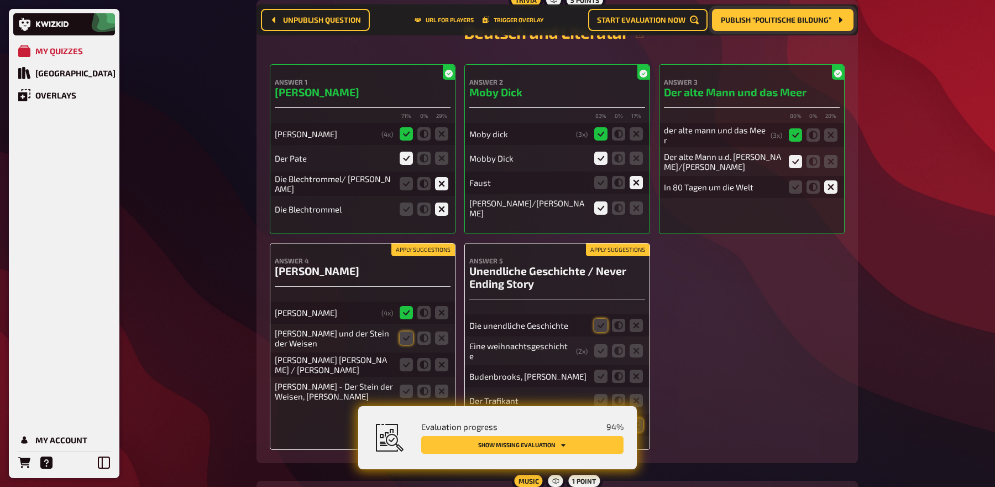
scroll to position [4257, 0]
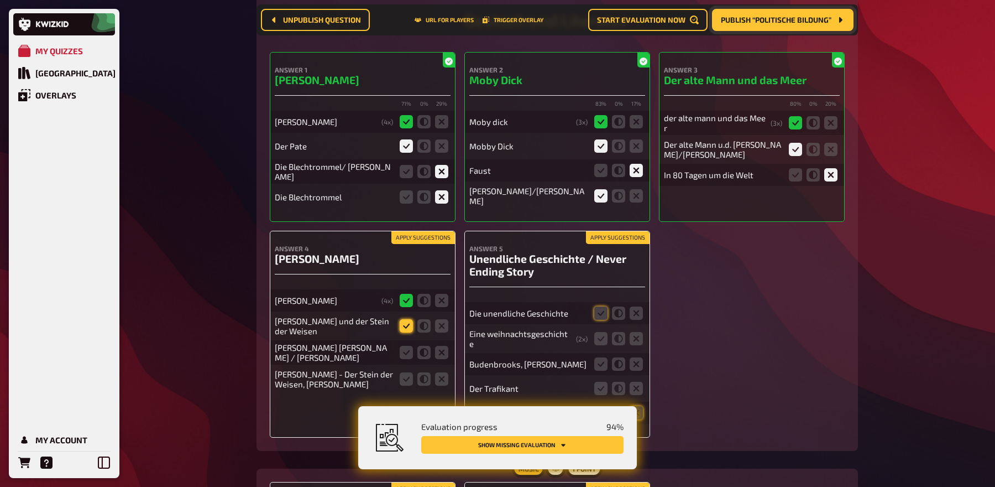
click at [408, 319] on icon at bounding box center [406, 325] width 13 height 13
click at [0, 0] on input "radio" at bounding box center [0, 0] width 0 height 0
click at [407, 346] on icon at bounding box center [406, 352] width 13 height 13
click at [0, 0] on input "radio" at bounding box center [0, 0] width 0 height 0
click at [407, 372] on icon at bounding box center [406, 378] width 13 height 13
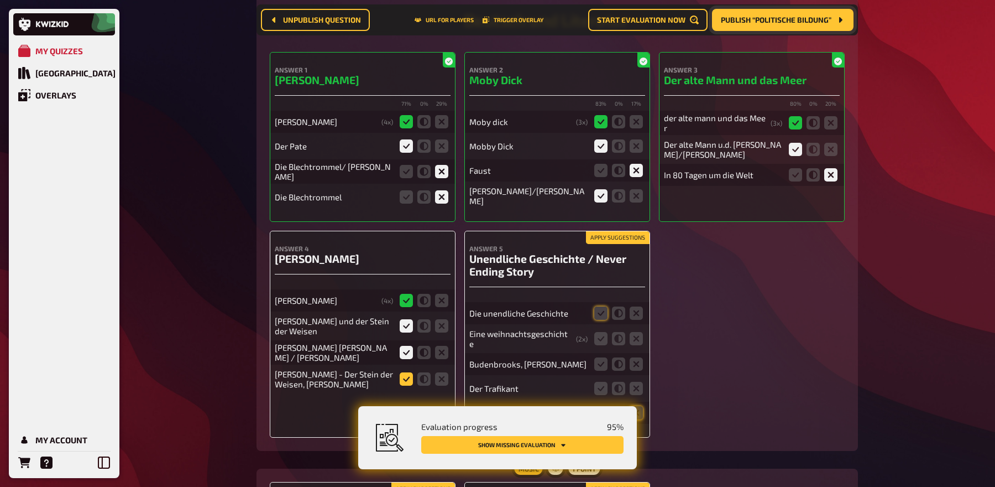
click at [0, 0] on input "radio" at bounding box center [0, 0] width 0 height 0
click at [598, 306] on icon at bounding box center [600, 312] width 13 height 13
click at [0, 0] on input "radio" at bounding box center [0, 0] width 0 height 0
click at [635, 332] on icon at bounding box center [636, 338] width 13 height 13
click at [0, 0] on input "radio" at bounding box center [0, 0] width 0 height 0
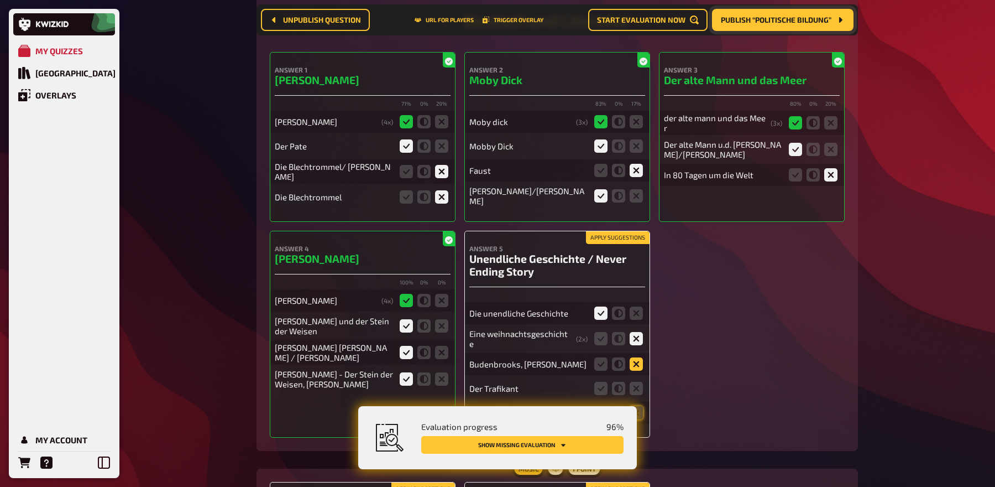
click at [635, 357] on icon at bounding box center [636, 363] width 13 height 13
click at [0, 0] on input "radio" at bounding box center [0, 0] width 0 height 0
click at [635, 381] on icon at bounding box center [636, 387] width 13 height 13
click at [0, 0] on input "radio" at bounding box center [0, 0] width 0 height 0
click at [635, 404] on fieldset at bounding box center [618, 413] width 53 height 18
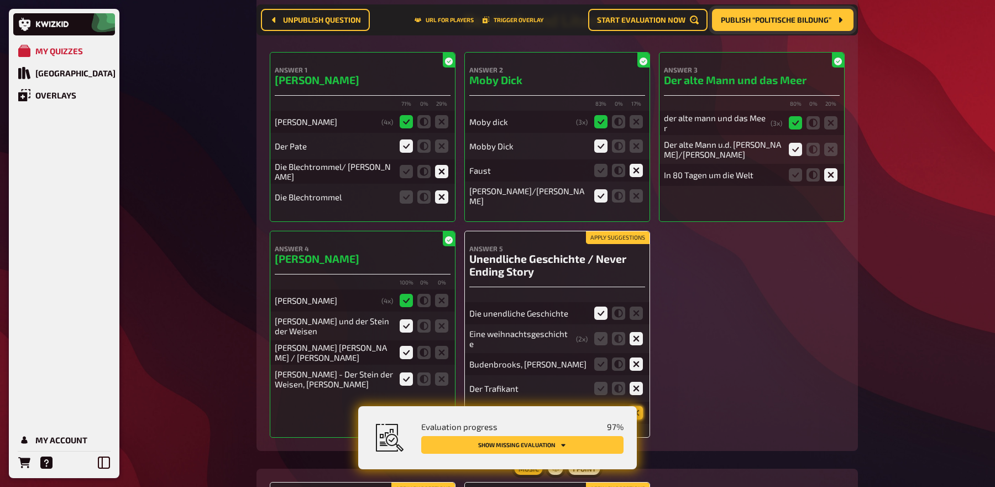
click at [635, 406] on icon at bounding box center [636, 412] width 13 height 13
click at [0, 0] on input "radio" at bounding box center [0, 0] width 0 height 0
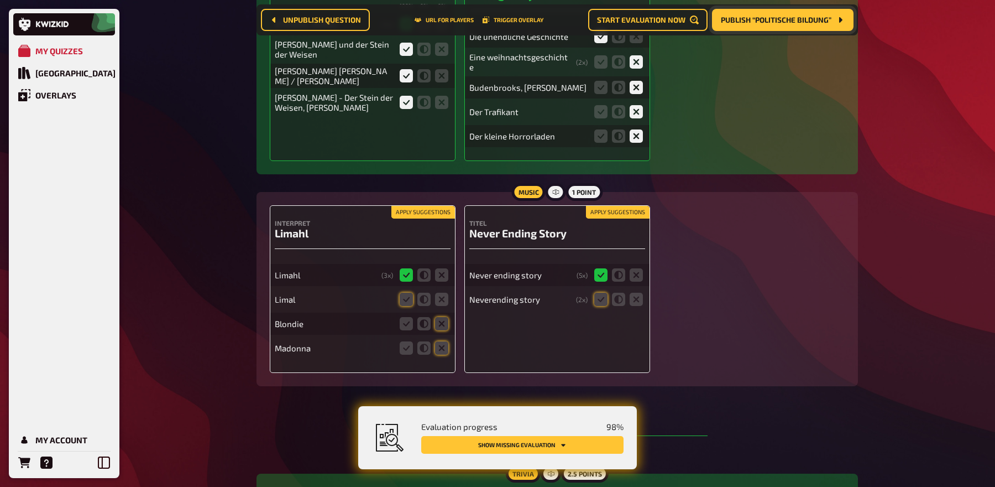
scroll to position [4537, 0]
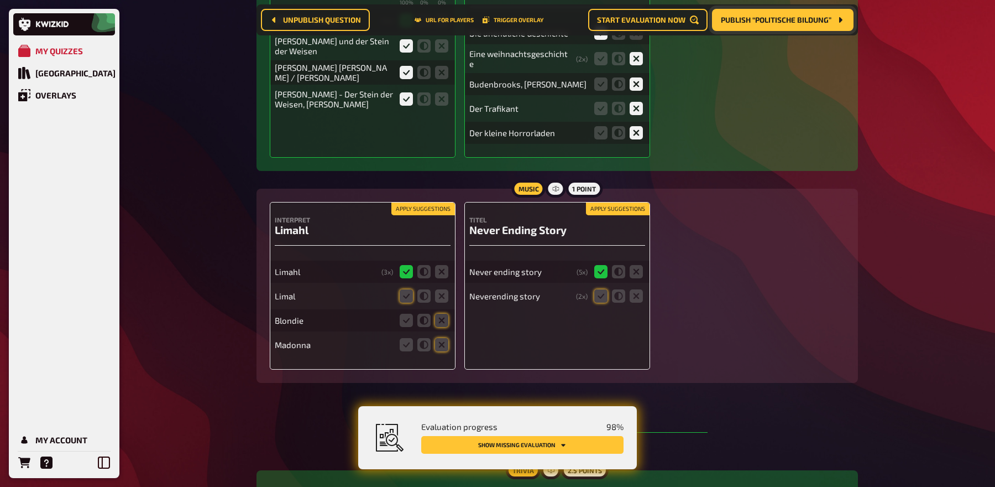
click at [423, 203] on button "Apply suggestions" at bounding box center [423, 209] width 64 height 12
click at [596, 203] on button "Apply suggestions" at bounding box center [618, 209] width 64 height 12
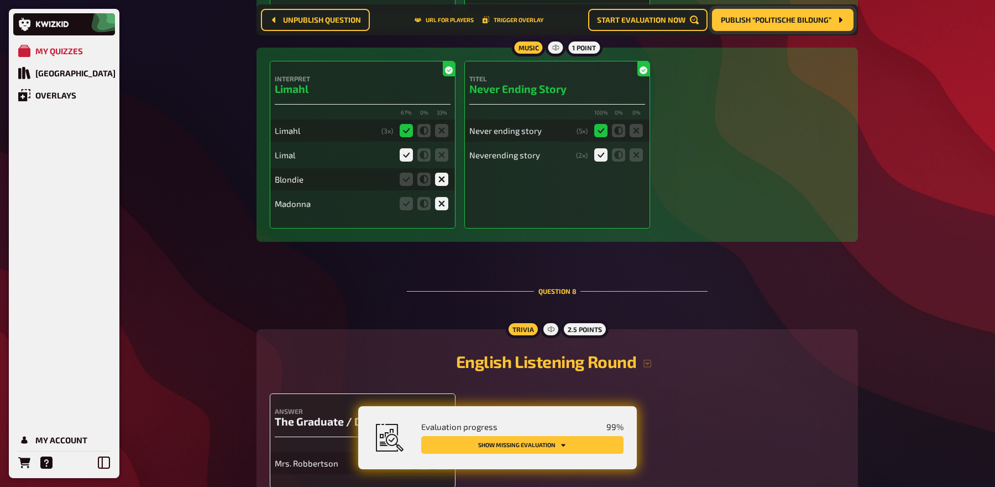
scroll to position [4848, 0]
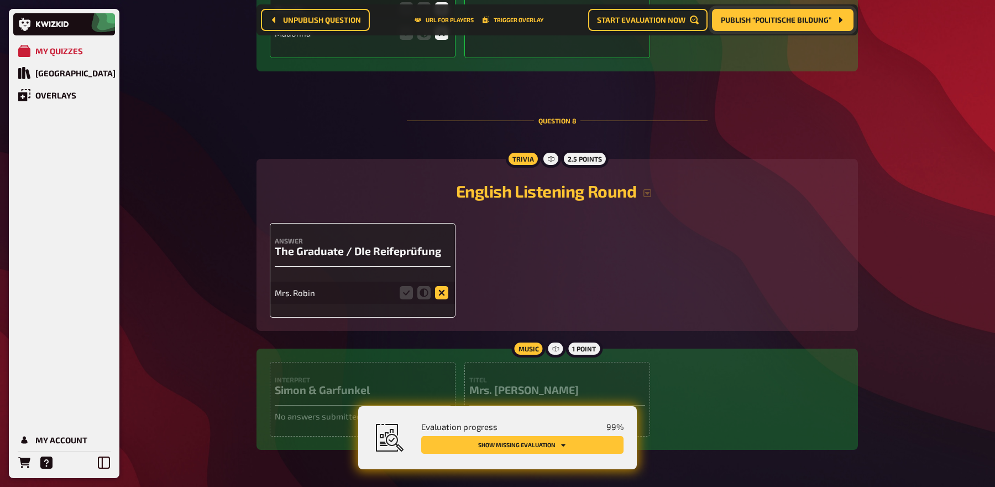
click at [442, 286] on icon at bounding box center [441, 292] width 13 height 13
click at [0, 0] on input "radio" at bounding box center [0, 0] width 0 height 0
click at [443, 286] on icon at bounding box center [441, 292] width 13 height 13
click at [0, 0] on input "radio" at bounding box center [0, 0] width 0 height 0
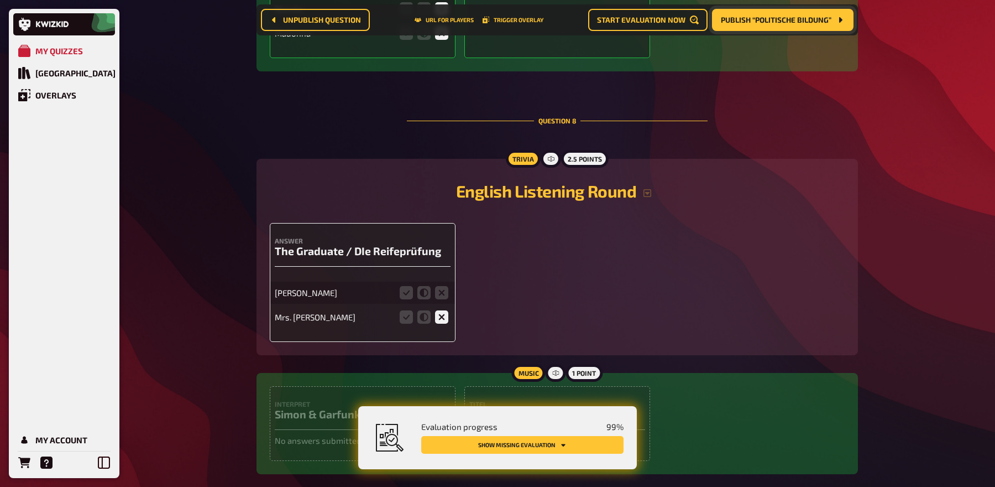
scroll to position [4850, 0]
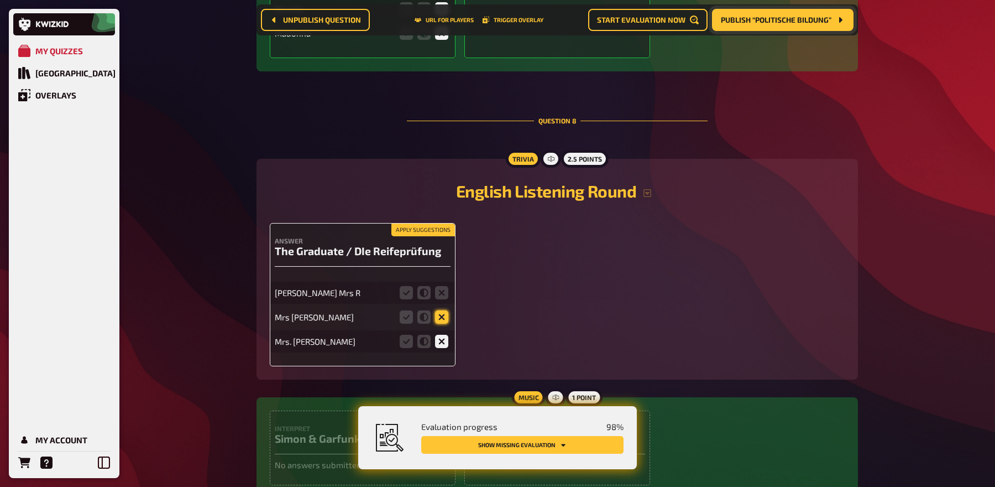
click at [442, 310] on icon at bounding box center [441, 316] width 13 height 13
click at [0, 0] on input "radio" at bounding box center [0, 0] width 0 height 0
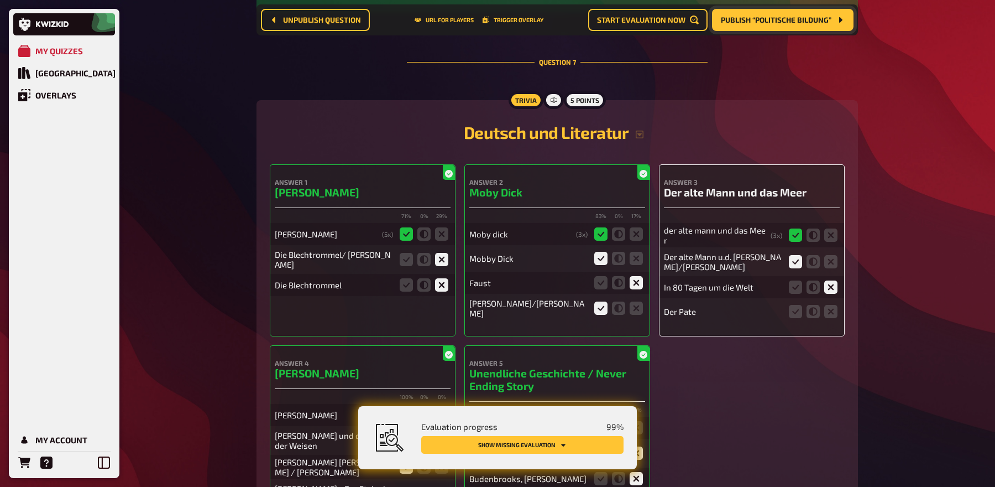
scroll to position [4142, 0]
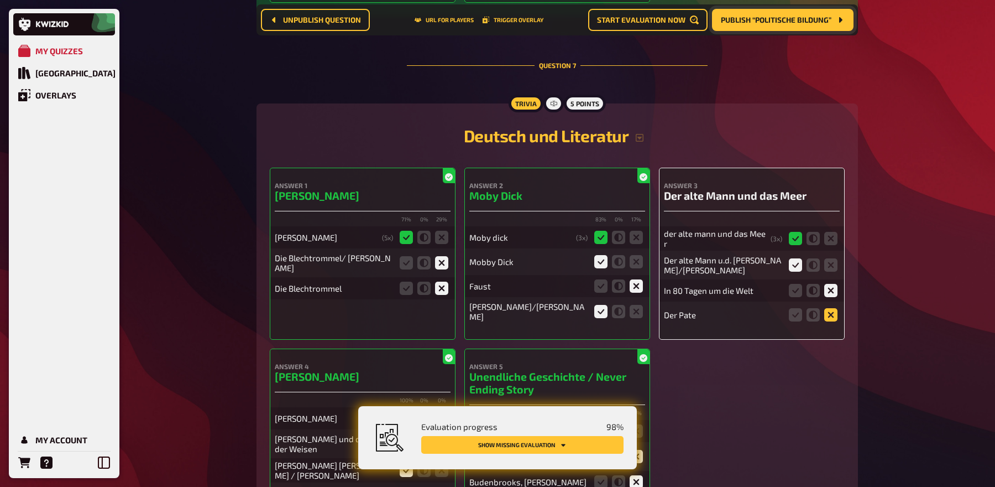
click at [835, 308] on icon at bounding box center [830, 314] width 13 height 13
click at [0, 0] on input "radio" at bounding box center [0, 0] width 0 height 0
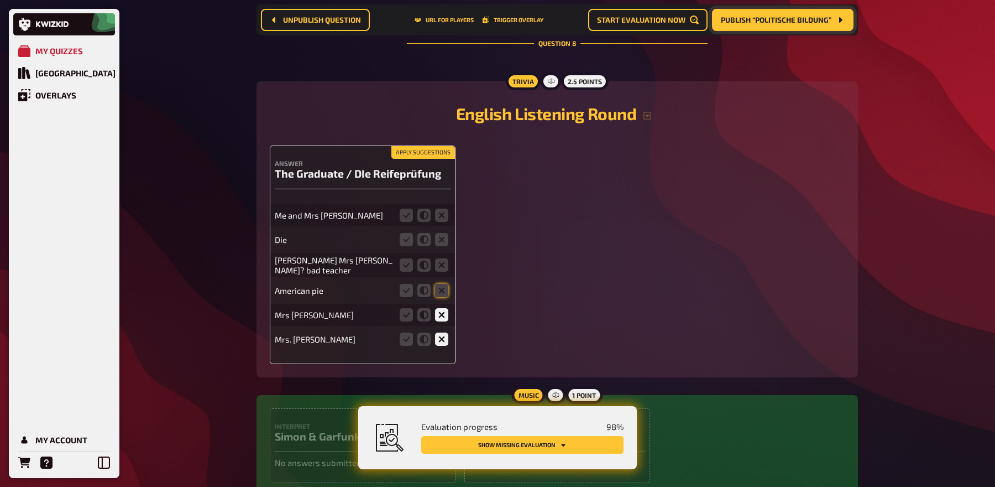
scroll to position [4974, 0]
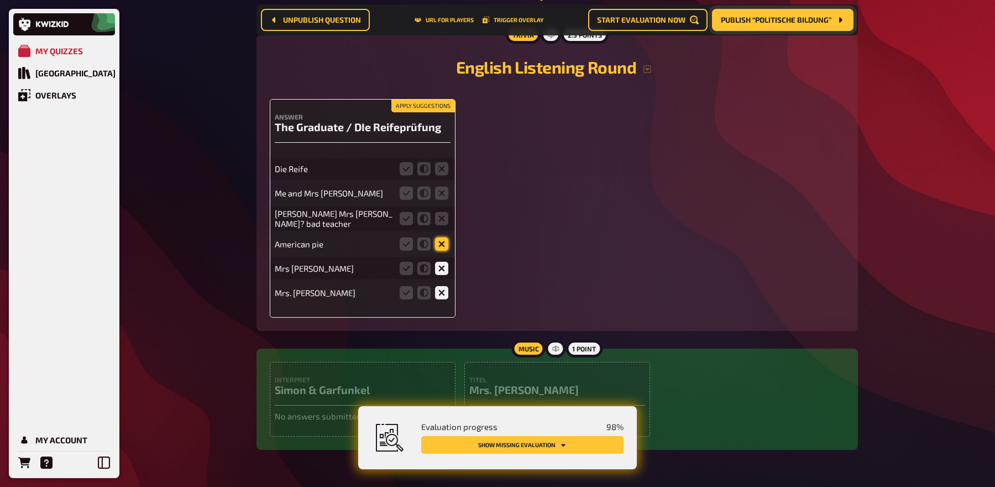
click at [442, 237] on icon at bounding box center [441, 243] width 13 height 13
click at [0, 0] on input "radio" at bounding box center [0, 0] width 0 height 0
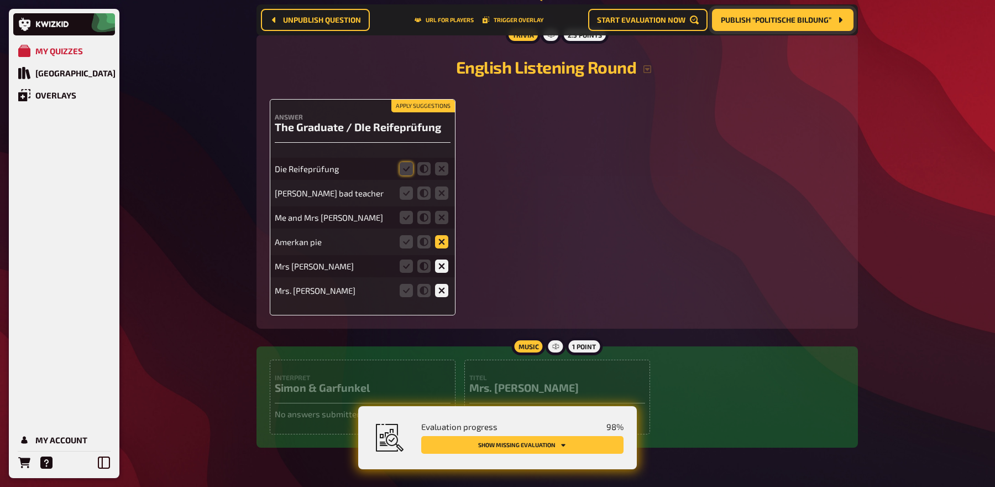
scroll to position [4972, 0]
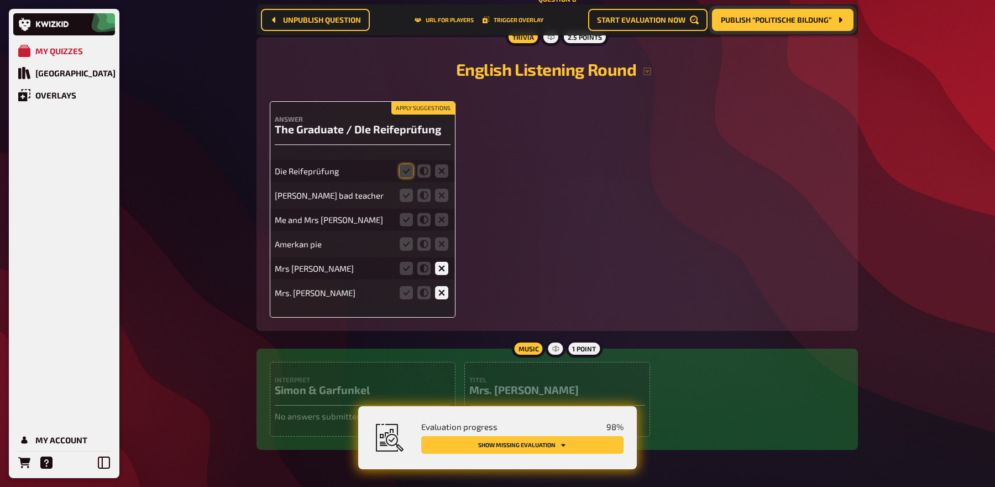
click at [423, 102] on button "Apply suggestions" at bounding box center [423, 108] width 64 height 12
click at [442, 189] on icon at bounding box center [441, 195] width 13 height 13
click at [0, 0] on input "radio" at bounding box center [0, 0] width 0 height 0
click at [442, 213] on icon at bounding box center [441, 219] width 13 height 13
click at [0, 0] on input "radio" at bounding box center [0, 0] width 0 height 0
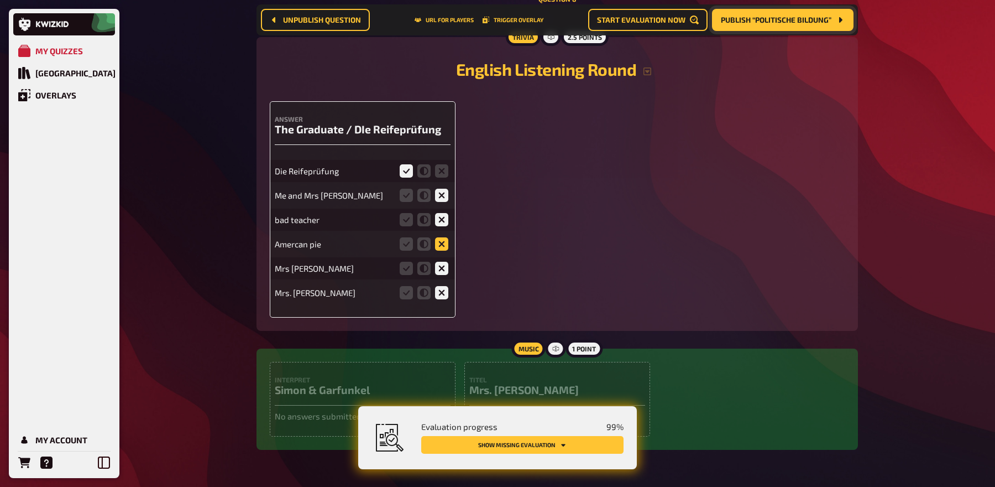
click at [442, 237] on icon at bounding box center [441, 243] width 13 height 13
click at [0, 0] on input "radio" at bounding box center [0, 0] width 0 height 0
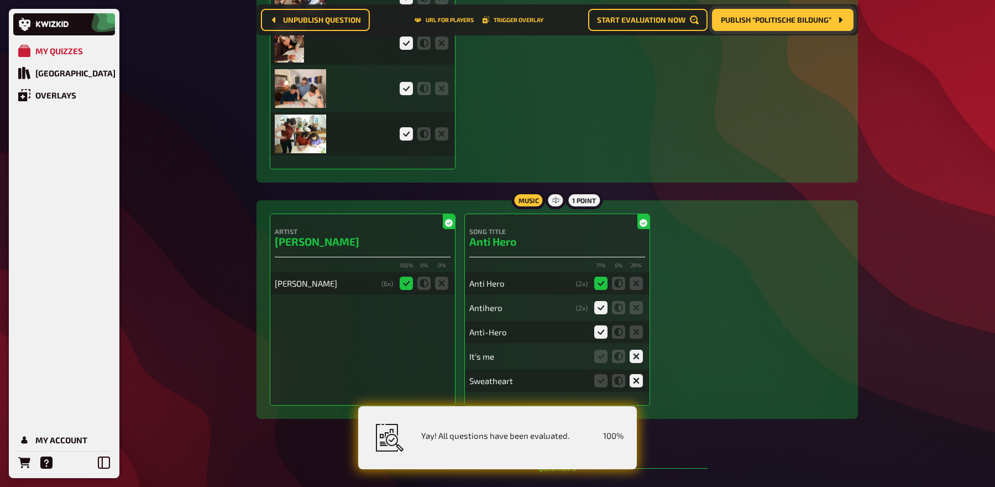
scroll to position [2853, 0]
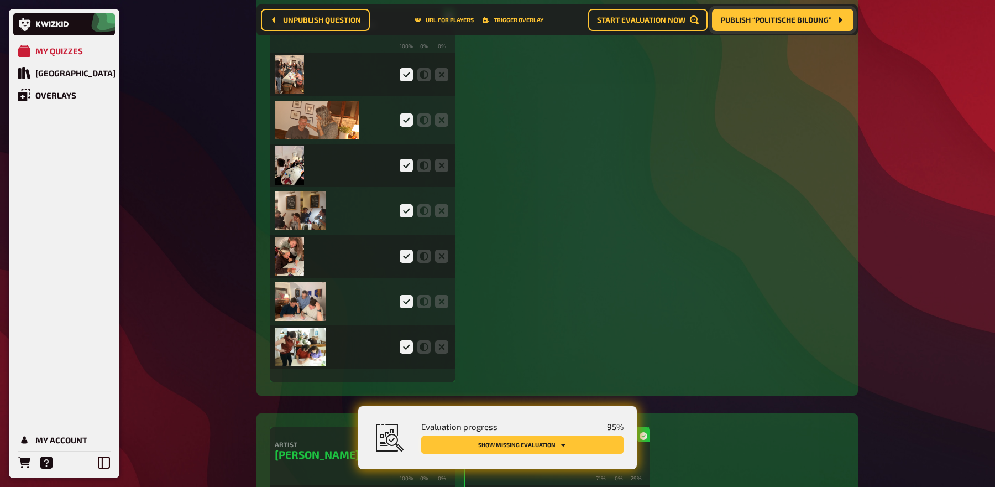
click at [570, 443] on button "Show missing evaluation" at bounding box center [522, 445] width 202 height 18
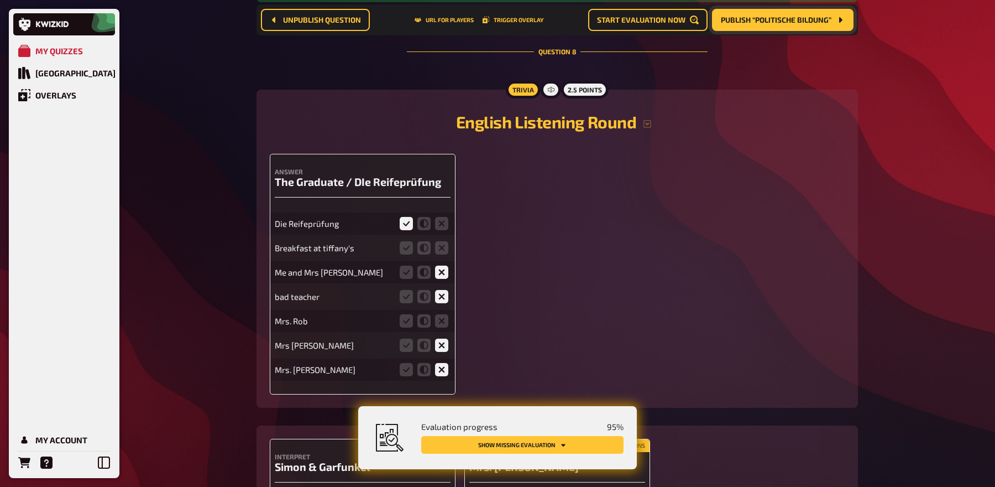
scroll to position [4927, 0]
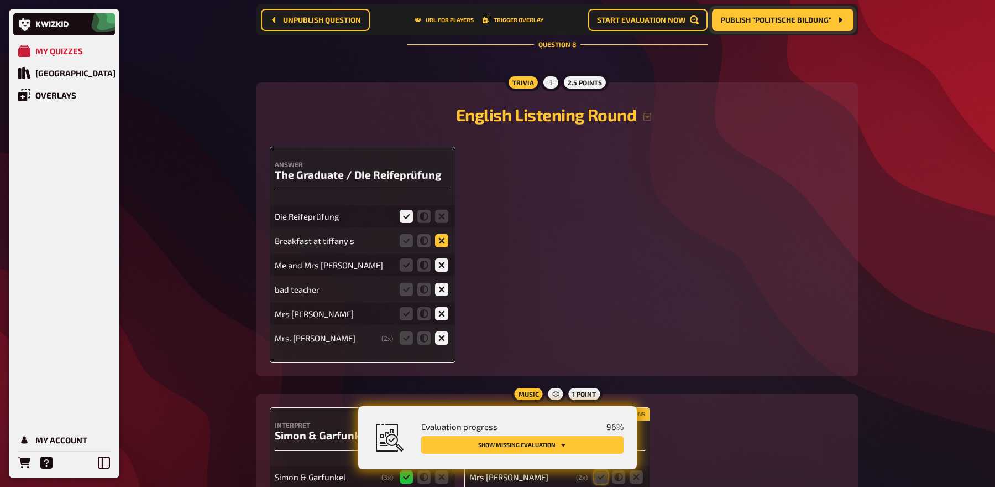
click at [441, 234] on icon at bounding box center [441, 240] width 13 height 13
click at [0, 0] on input "radio" at bounding box center [0, 0] width 0 height 0
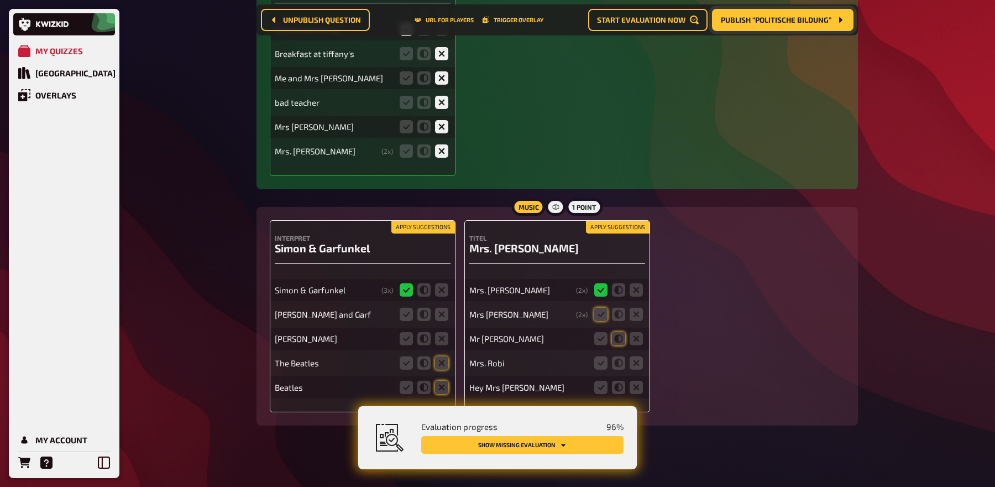
scroll to position [5089, 0]
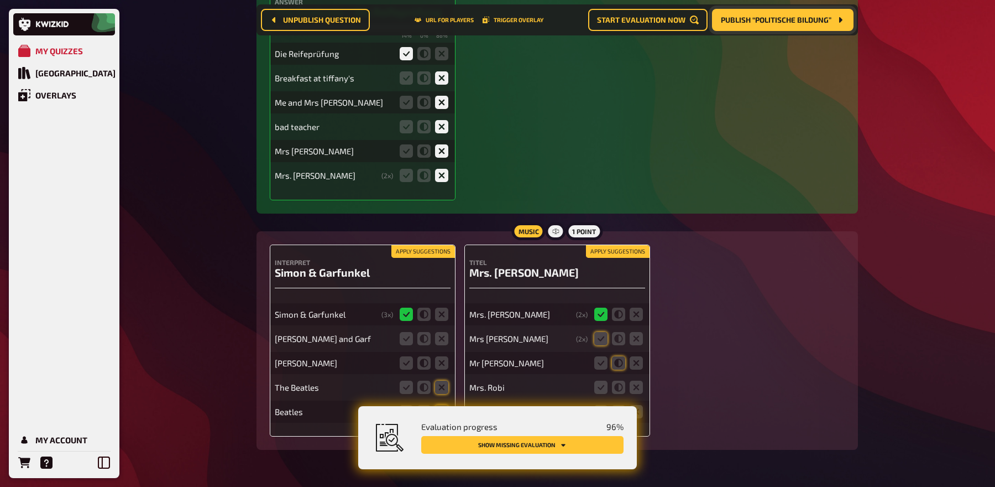
click at [610, 245] on button "Apply suggestions" at bounding box center [618, 251] width 64 height 12
click at [600, 380] on icon at bounding box center [600, 386] width 13 height 13
click at [0, 0] on input "radio" at bounding box center [0, 0] width 0 height 0
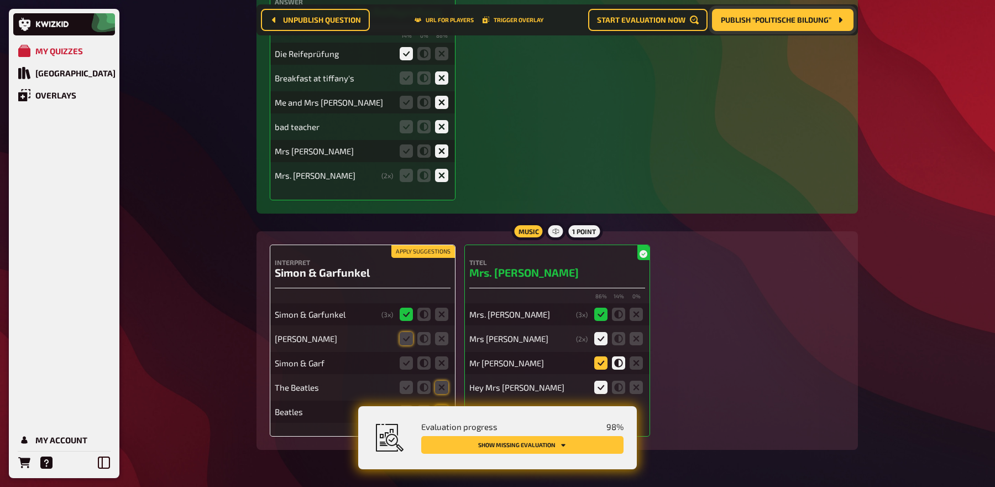
click at [608, 356] on icon at bounding box center [600, 362] width 13 height 13
click at [0, 0] on input "radio" at bounding box center [0, 0] width 0 height 0
click at [403, 332] on icon at bounding box center [406, 338] width 13 height 13
click at [0, 0] on input "radio" at bounding box center [0, 0] width 0 height 0
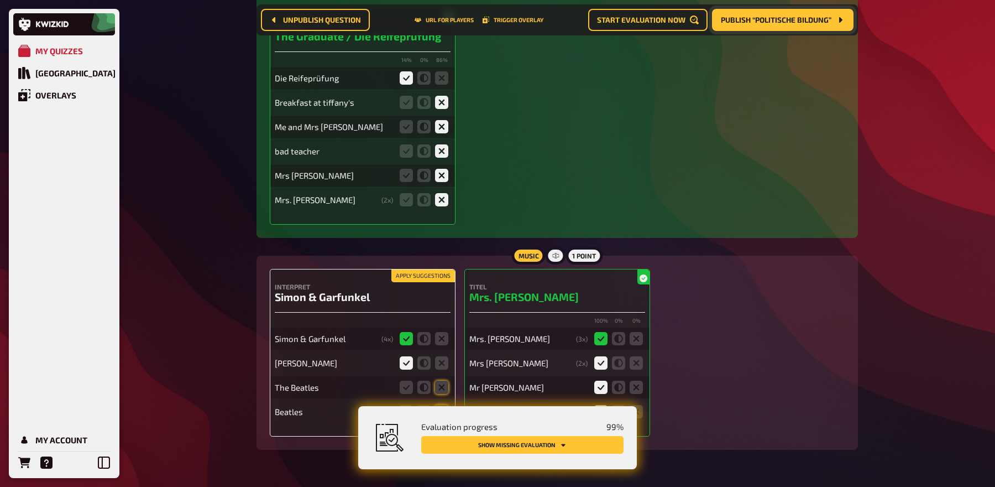
click at [443, 378] on fieldset at bounding box center [424, 387] width 53 height 18
click at [443, 380] on icon at bounding box center [441, 386] width 13 height 13
click at [0, 0] on input "radio" at bounding box center [0, 0] width 0 height 0
click at [442, 405] on icon at bounding box center [441, 411] width 13 height 13
click at [0, 0] on input "radio" at bounding box center [0, 0] width 0 height 0
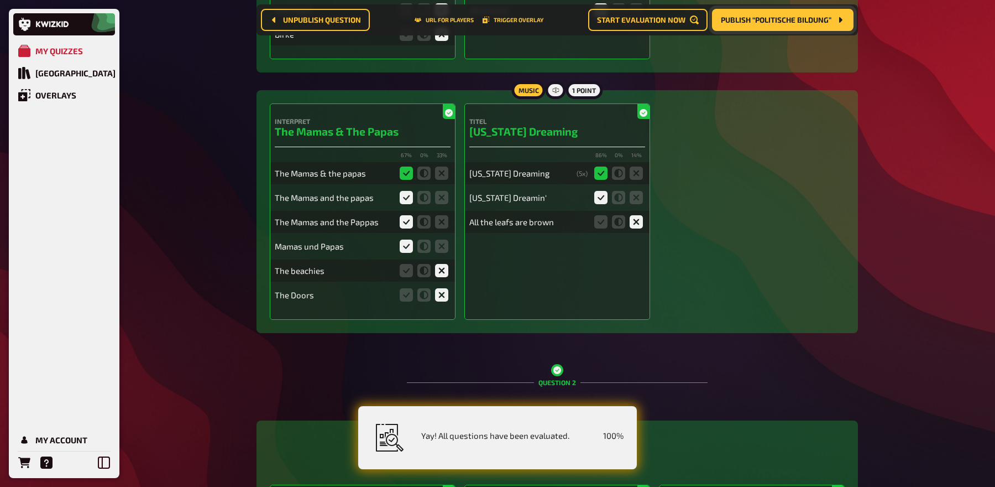
scroll to position [0, 0]
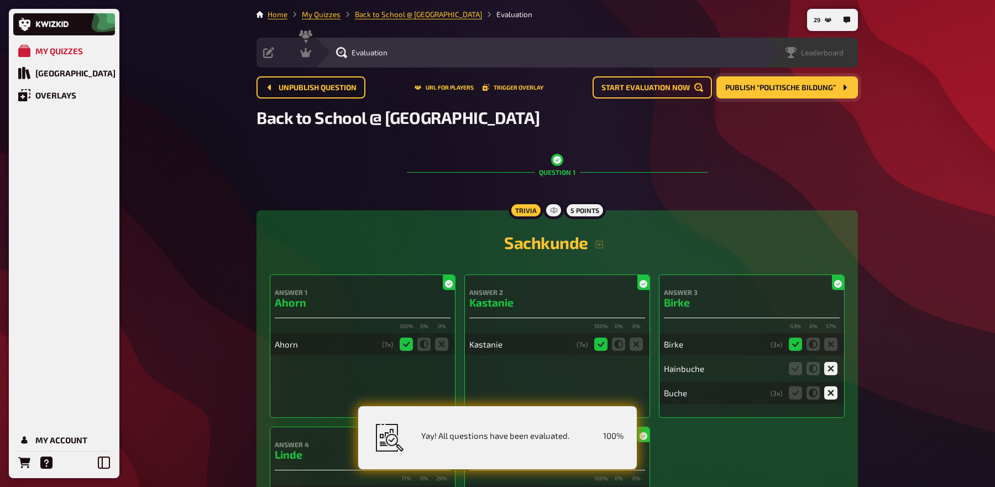
click at [842, 52] on span "Leaderboard" at bounding box center [822, 52] width 43 height 9
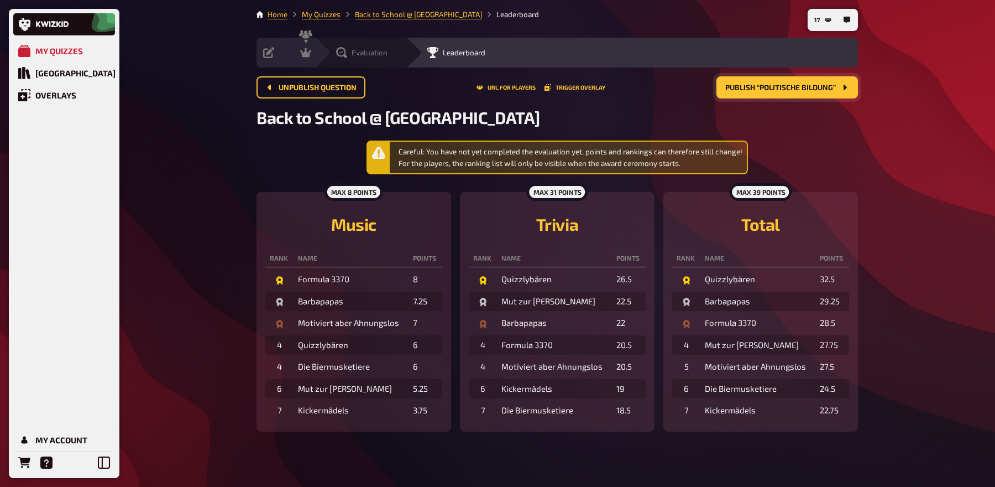
click at [369, 58] on div "Evaluation" at bounding box center [360, 53] width 91 height 30
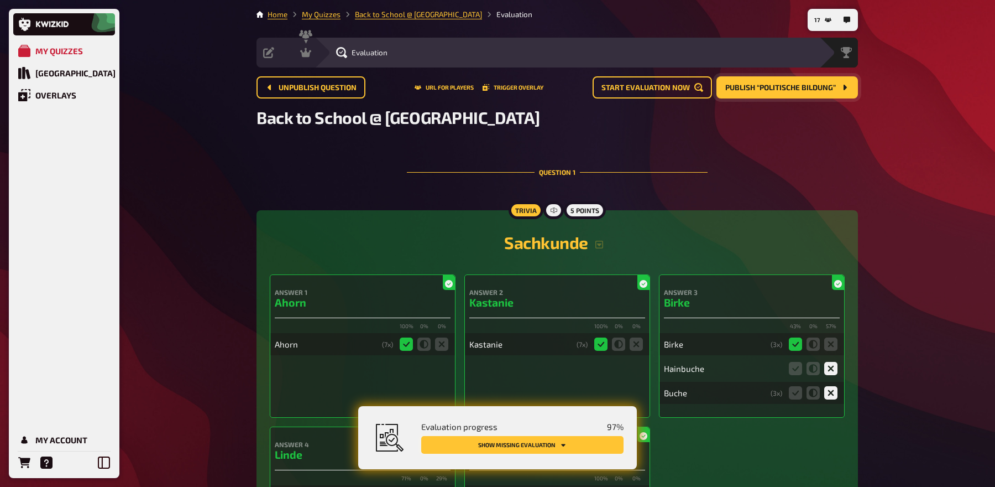
click at [577, 446] on button "Show missing evaluation" at bounding box center [522, 445] width 202 height 18
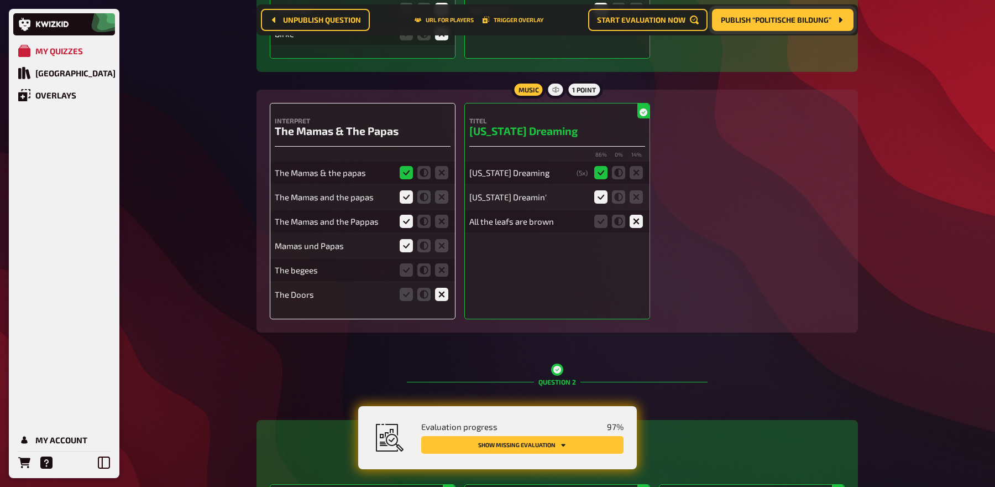
scroll to position [550, 0]
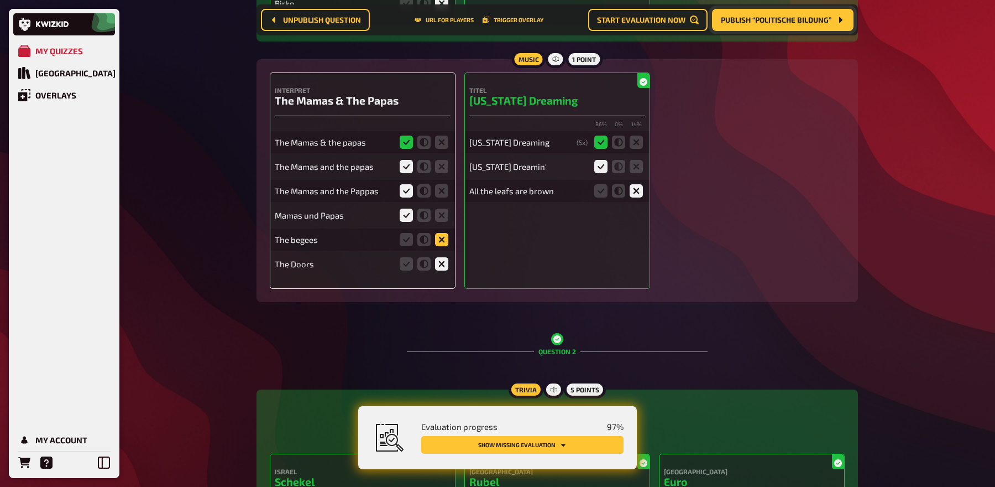
click at [444, 237] on icon at bounding box center [441, 239] width 13 height 13
click at [0, 0] on input "radio" at bounding box center [0, 0] width 0 height 0
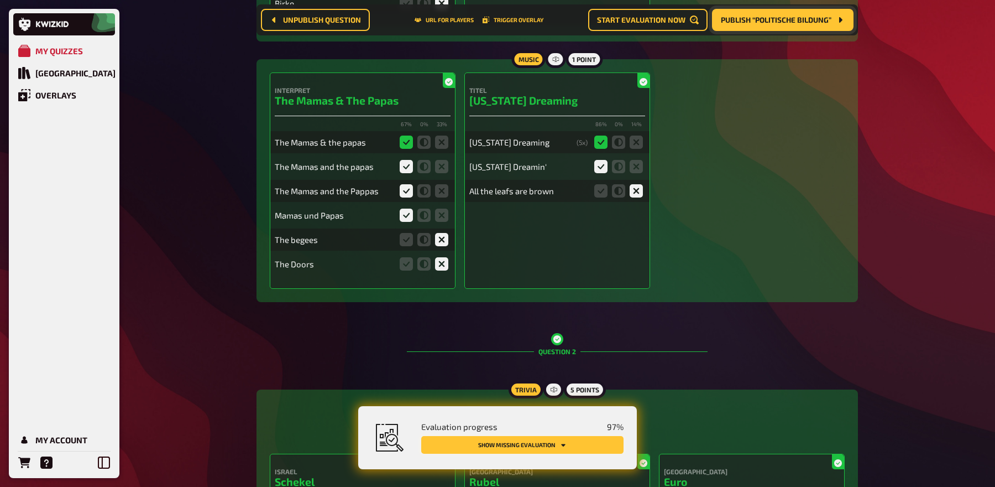
click at [505, 445] on button "Show missing evaluation" at bounding box center [522, 445] width 202 height 18
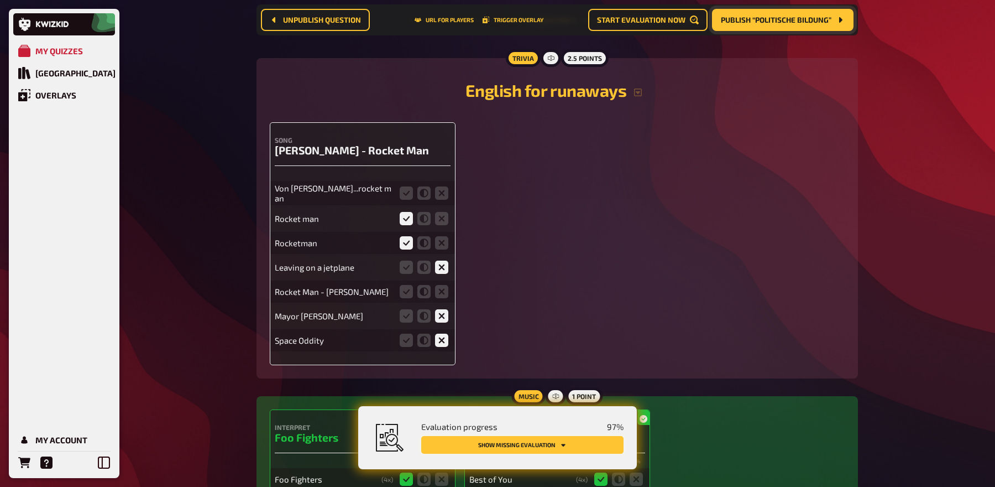
scroll to position [2152, 0]
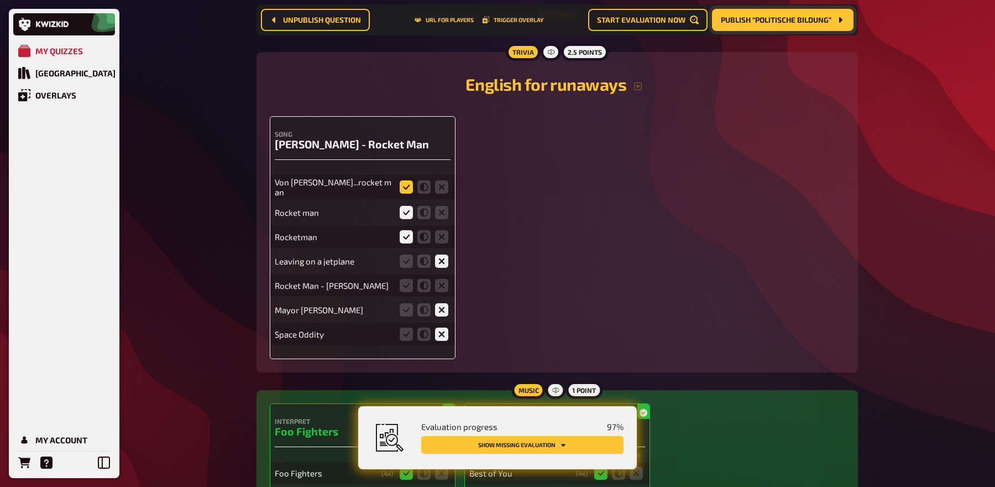
click at [410, 184] on icon at bounding box center [406, 186] width 13 height 13
click at [0, 0] on input "radio" at bounding box center [0, 0] width 0 height 0
click at [409, 283] on icon at bounding box center [406, 285] width 13 height 13
click at [0, 0] on input "radio" at bounding box center [0, 0] width 0 height 0
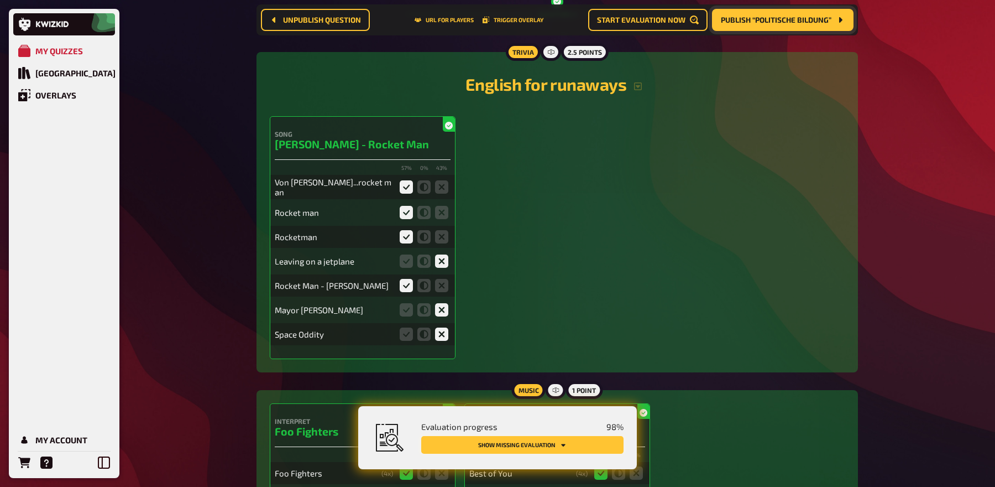
click at [466, 444] on button "Show missing evaluation" at bounding box center [522, 445] width 202 height 18
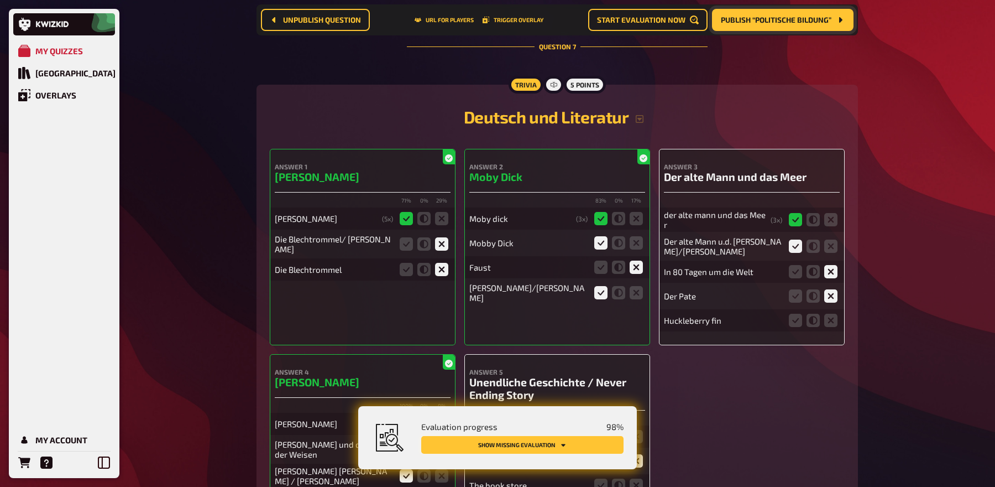
scroll to position [4190, 0]
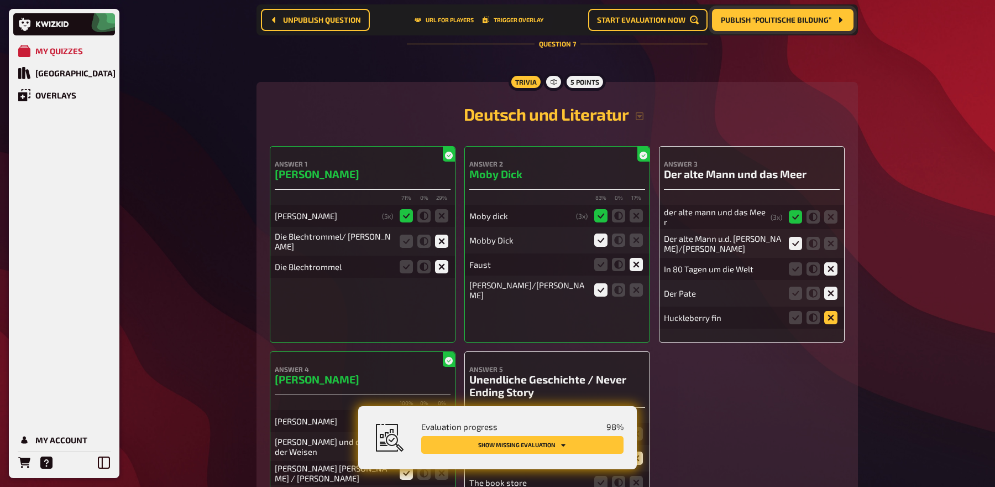
click at [831, 311] on icon at bounding box center [830, 317] width 13 height 13
click at [0, 0] on input "radio" at bounding box center [0, 0] width 0 height 0
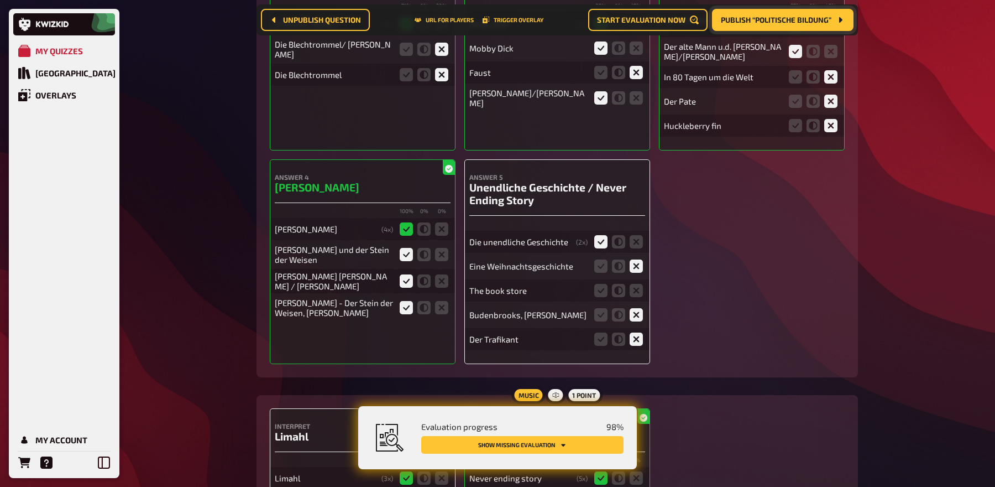
scroll to position [4392, 0]
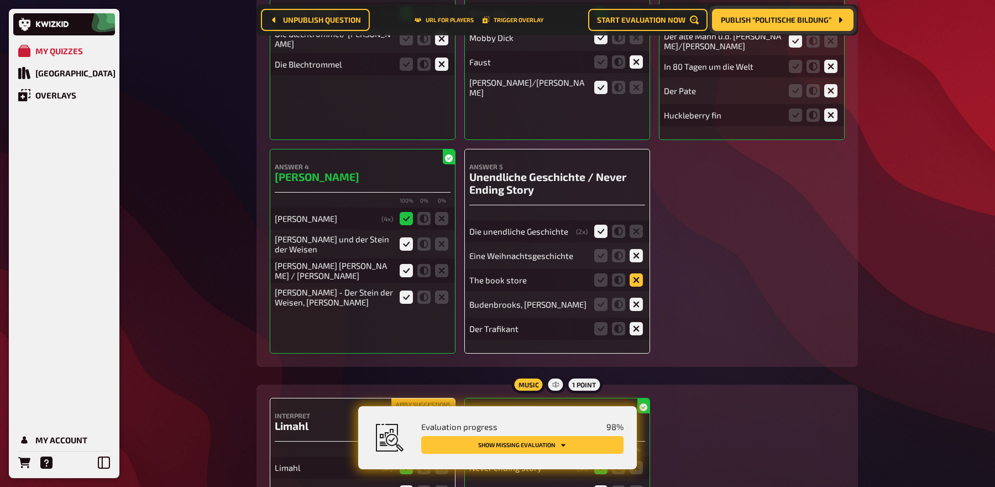
click at [640, 273] on icon at bounding box center [636, 279] width 13 height 13
click at [0, 0] on input "radio" at bounding box center [0, 0] width 0 height 0
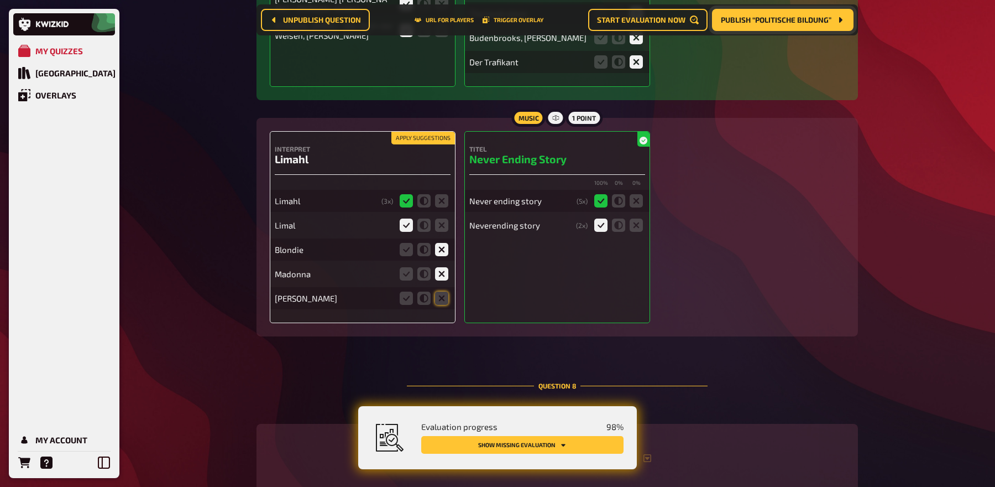
scroll to position [4663, 0]
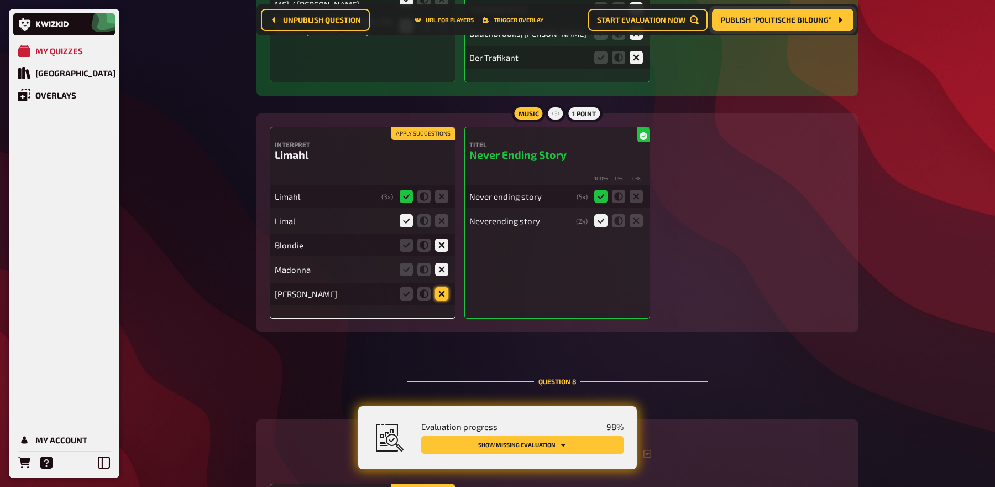
click at [442, 287] on icon at bounding box center [441, 293] width 13 height 13
click at [0, 0] on input "radio" at bounding box center [0, 0] width 0 height 0
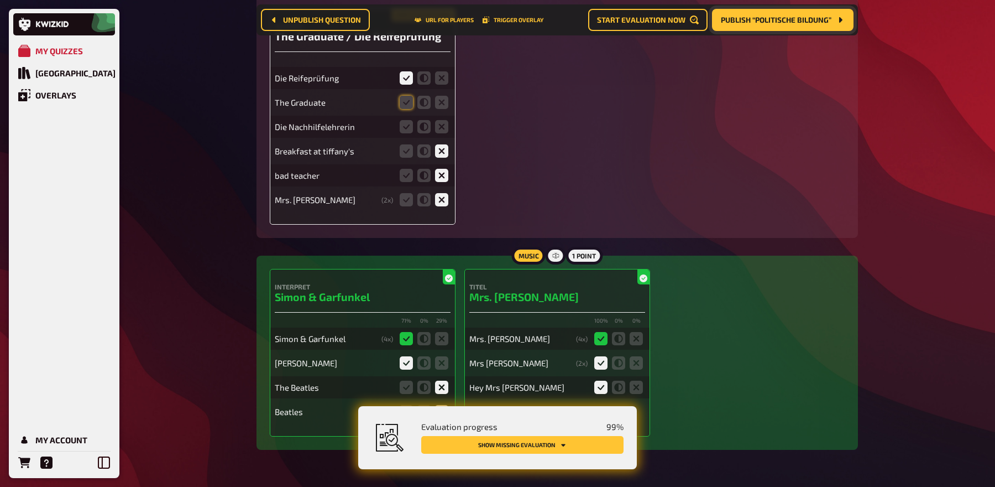
scroll to position [5052, 0]
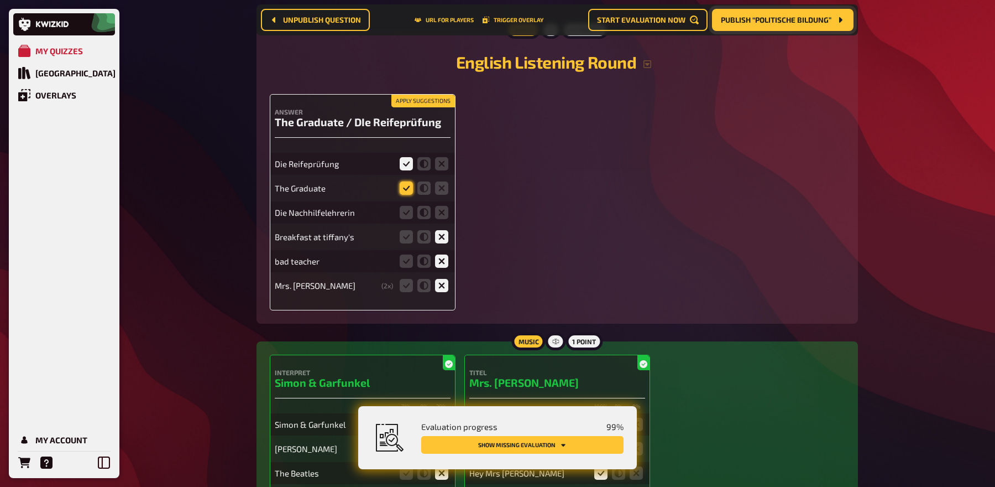
click at [405, 181] on icon at bounding box center [406, 187] width 13 height 13
click at [0, 0] on input "radio" at bounding box center [0, 0] width 0 height 0
click at [440, 206] on icon at bounding box center [441, 212] width 13 height 13
click at [0, 0] on input "radio" at bounding box center [0, 0] width 0 height 0
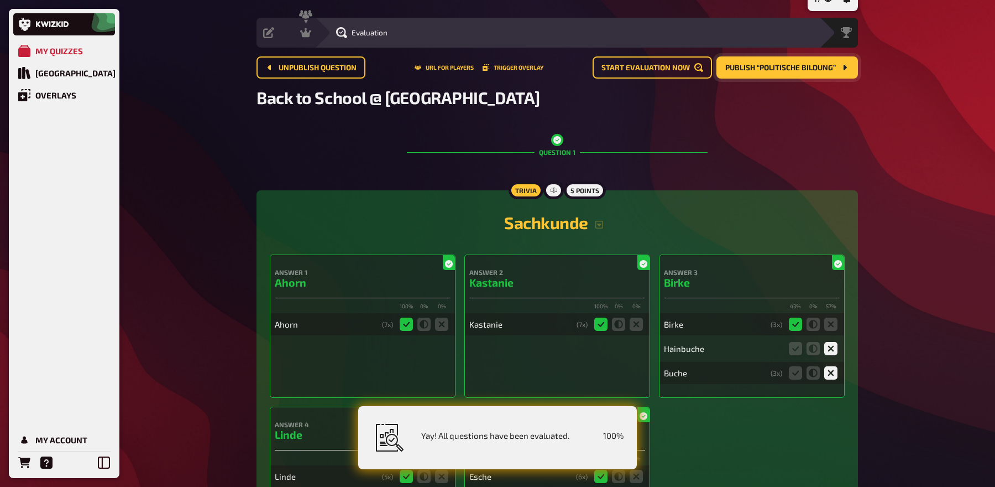
scroll to position [0, 0]
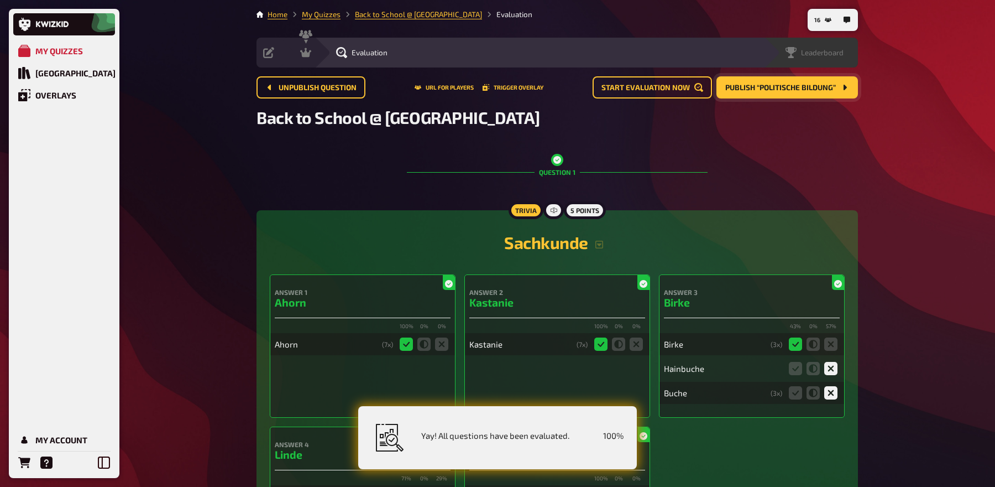
click at [838, 59] on div "Leaderboard" at bounding box center [811, 53] width 94 height 30
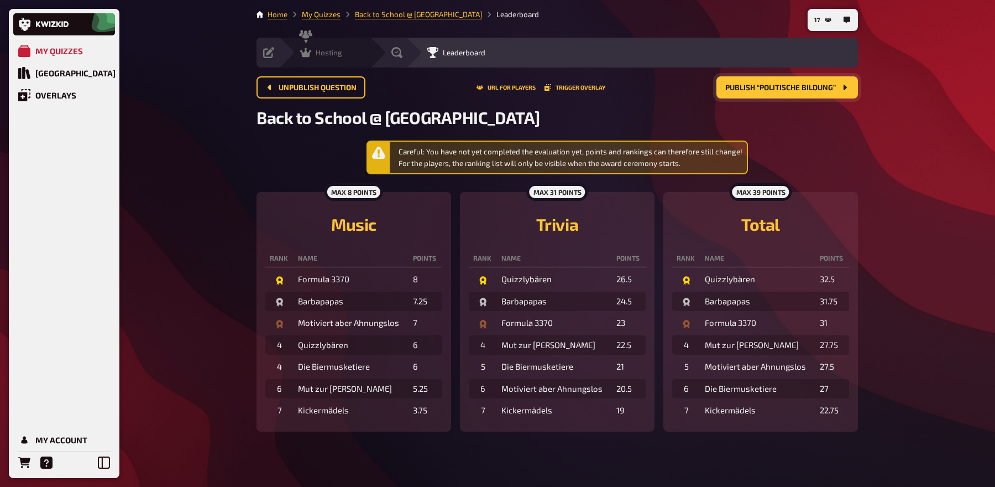
click at [317, 56] on span "Hosting" at bounding box center [329, 52] width 27 height 9
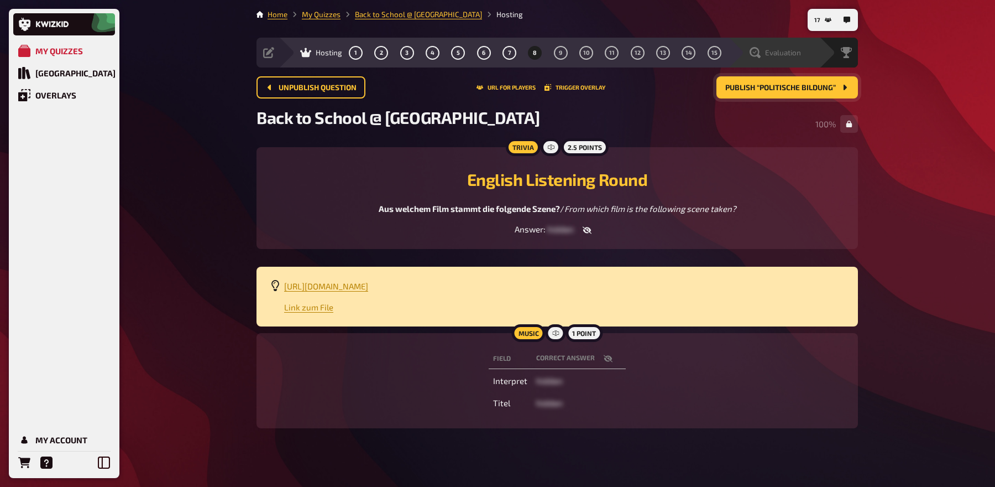
click at [788, 50] on span "Evaluation" at bounding box center [783, 52] width 36 height 9
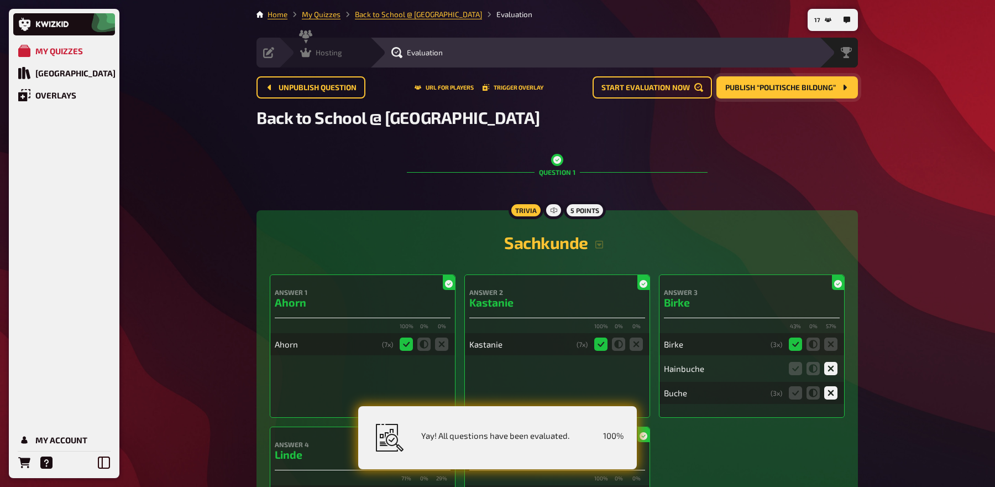
click at [342, 54] on span "Hosting" at bounding box center [329, 52] width 27 height 9
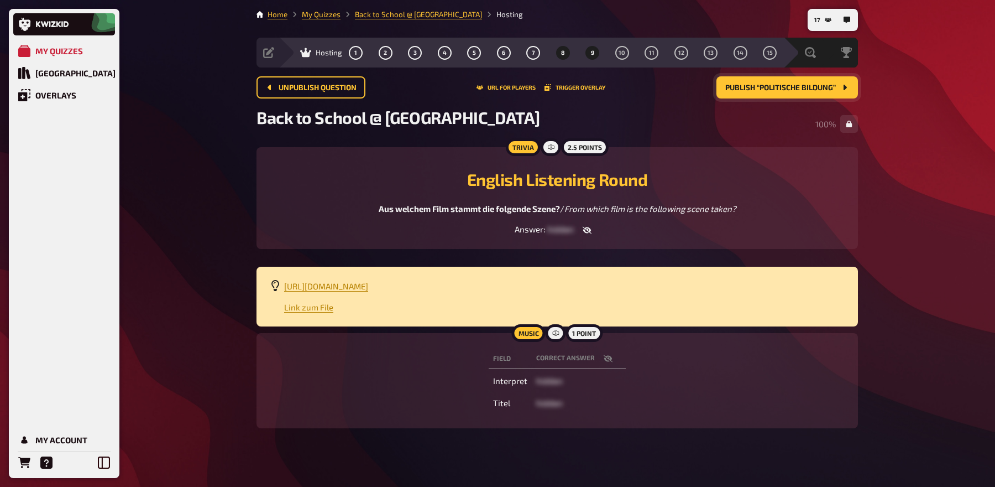
click at [593, 50] on span "9" at bounding box center [592, 53] width 3 height 6
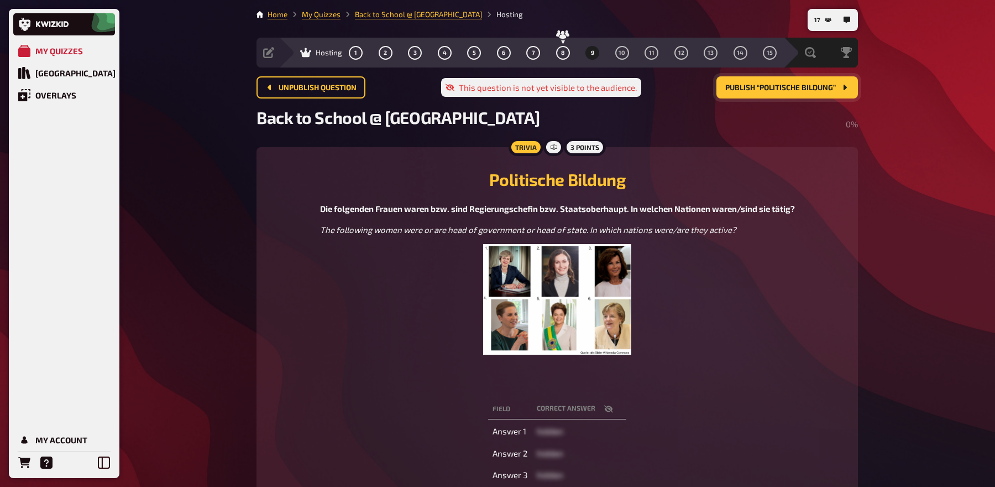
click at [590, 311] on img at bounding box center [557, 299] width 148 height 111
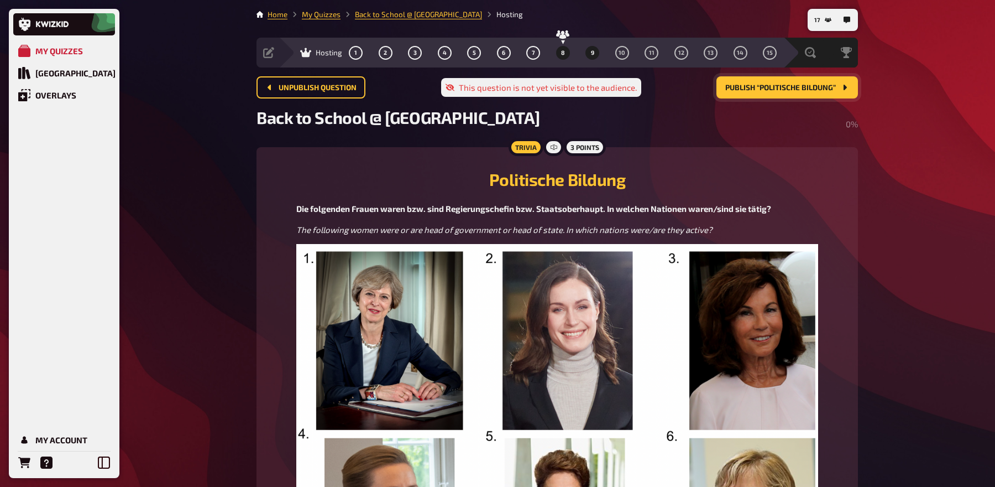
click at [565, 54] on button "8" at bounding box center [563, 53] width 18 height 18
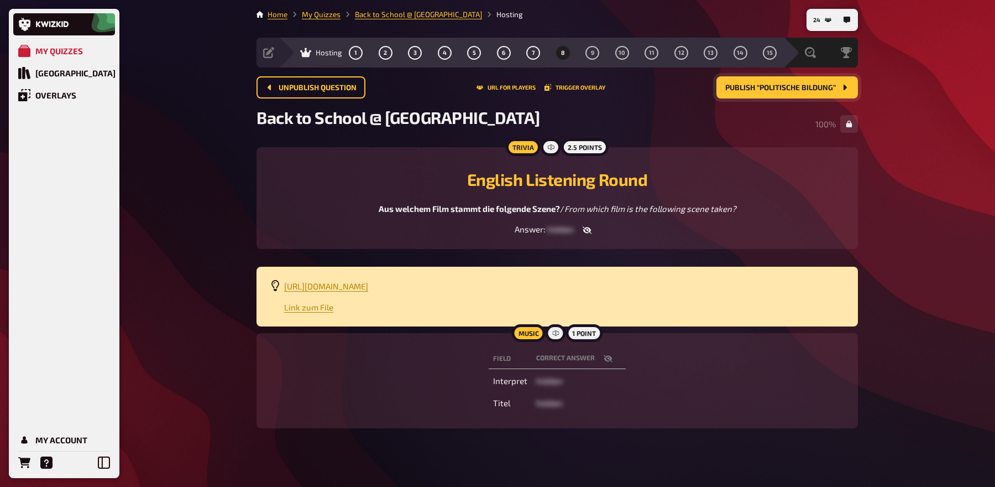
click at [760, 87] on span "Publish “Politische Bildung”" at bounding box center [780, 88] width 111 height 8
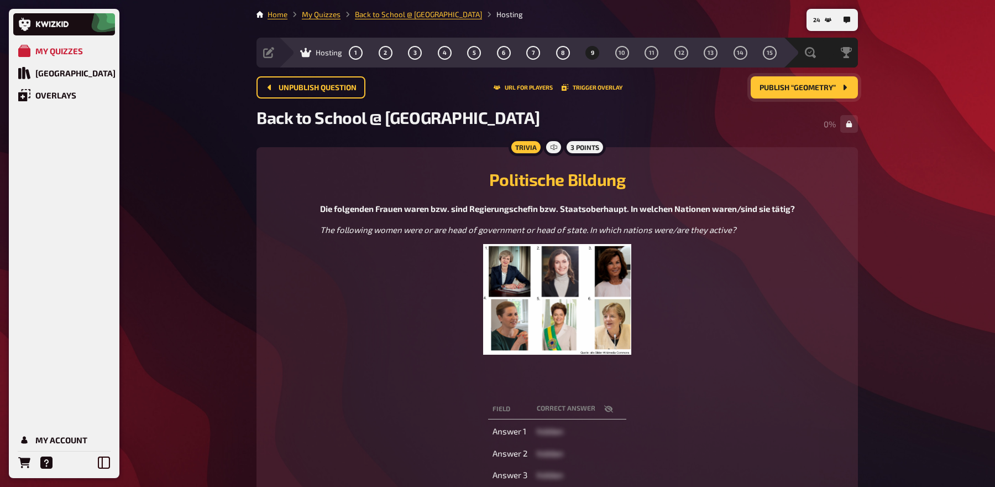
click at [542, 268] on img at bounding box center [557, 299] width 148 height 111
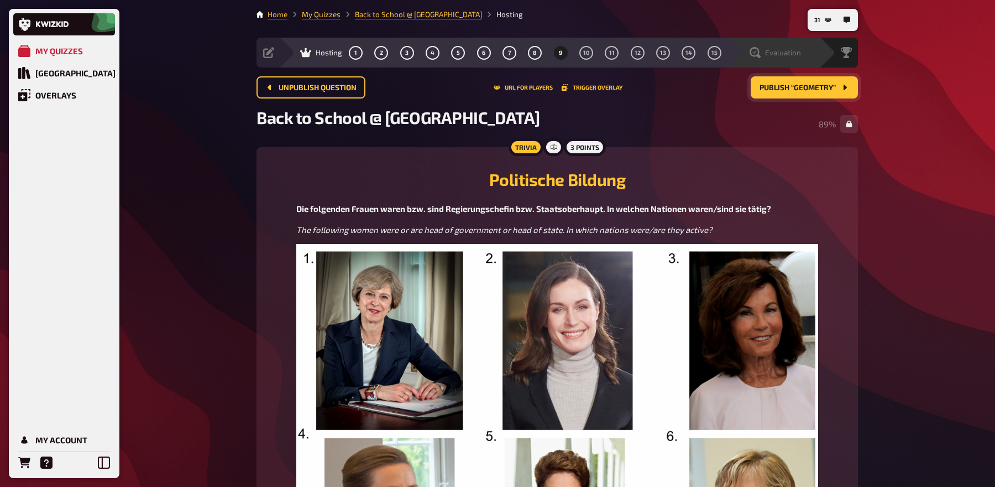
click at [798, 57] on span "Evaluation" at bounding box center [783, 52] width 36 height 9
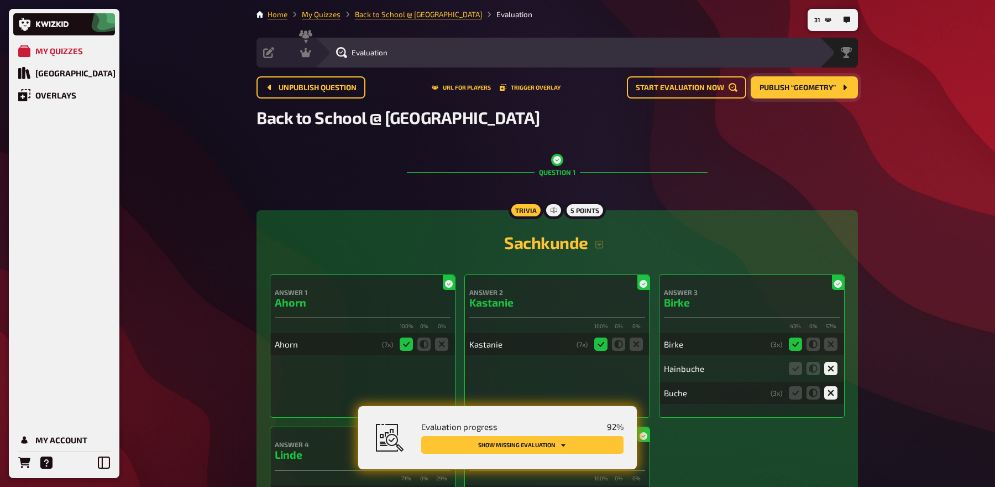
click at [569, 449] on button "Show missing evaluation" at bounding box center [522, 445] width 202 height 18
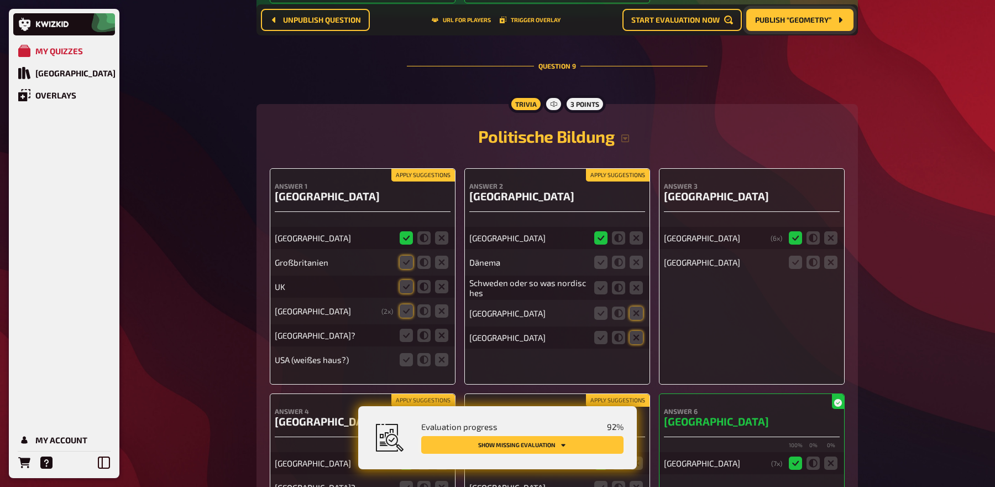
scroll to position [5558, 0]
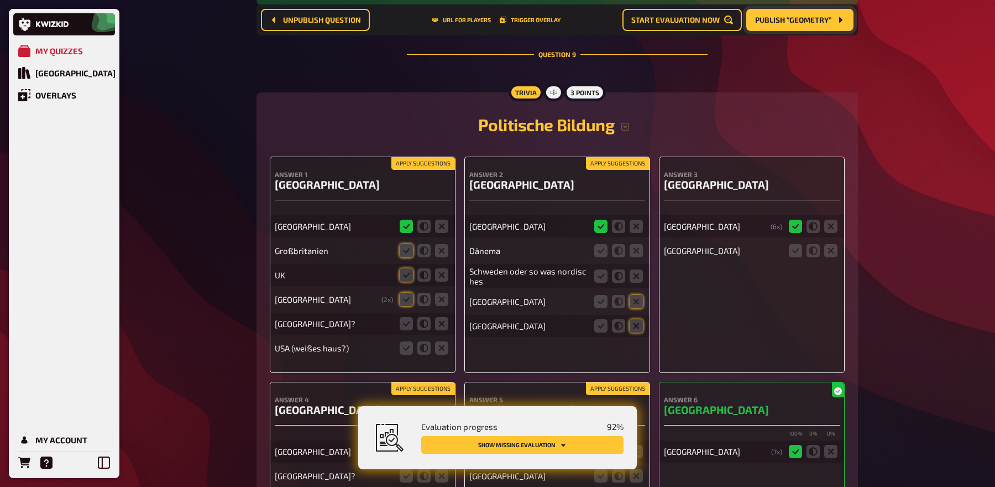
click at [431, 158] on button "Apply suggestions" at bounding box center [423, 164] width 64 height 12
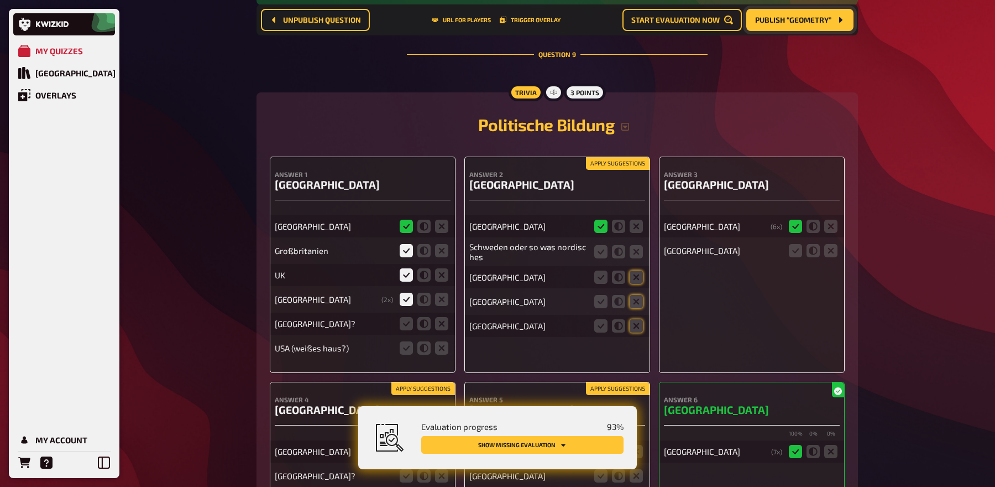
click at [630, 158] on button "Apply suggestions" at bounding box center [618, 164] width 64 height 12
click at [405, 317] on icon at bounding box center [406, 323] width 13 height 13
click at [0, 0] on input "radio" at bounding box center [0, 0] width 0 height 0
click at [438, 341] on icon at bounding box center [441, 347] width 13 height 13
click at [0, 0] on input "radio" at bounding box center [0, 0] width 0 height 0
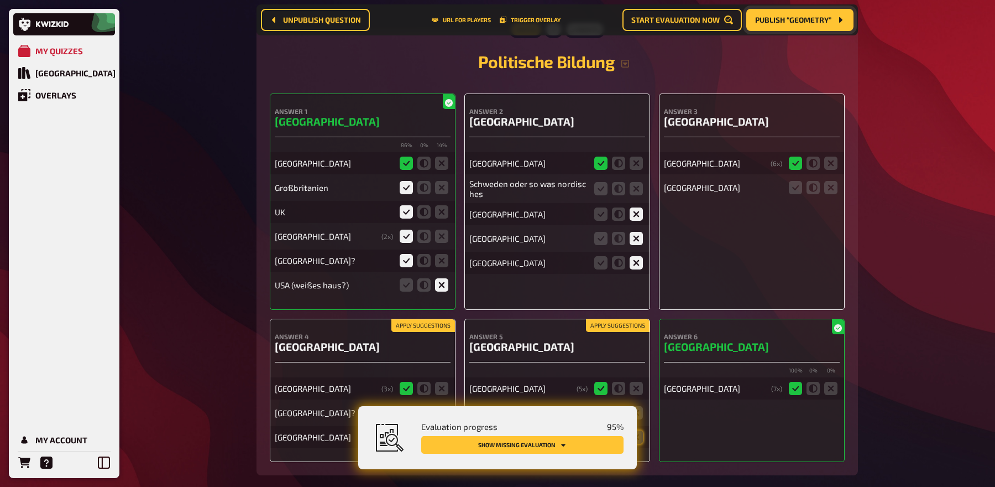
scroll to position [5634, 0]
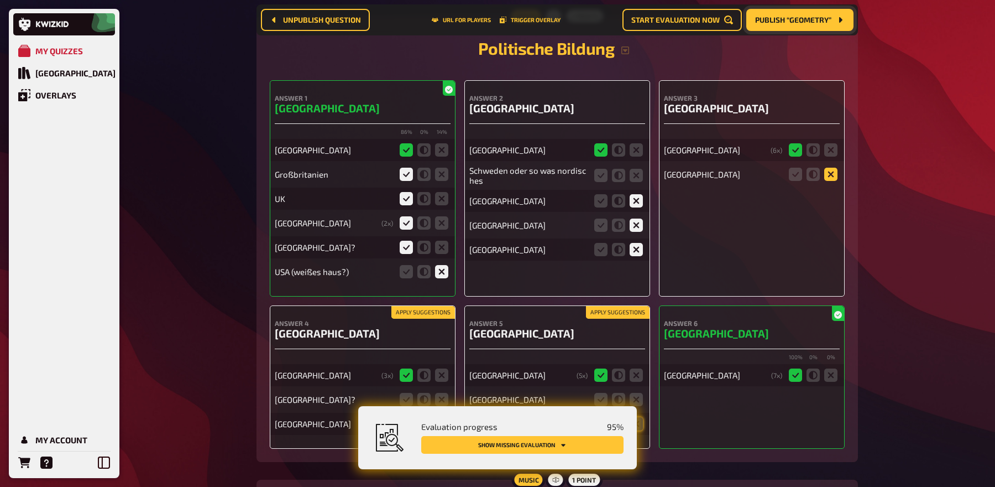
click at [831, 168] on icon at bounding box center [830, 174] width 13 height 13
click at [0, 0] on input "radio" at bounding box center [0, 0] width 0 height 0
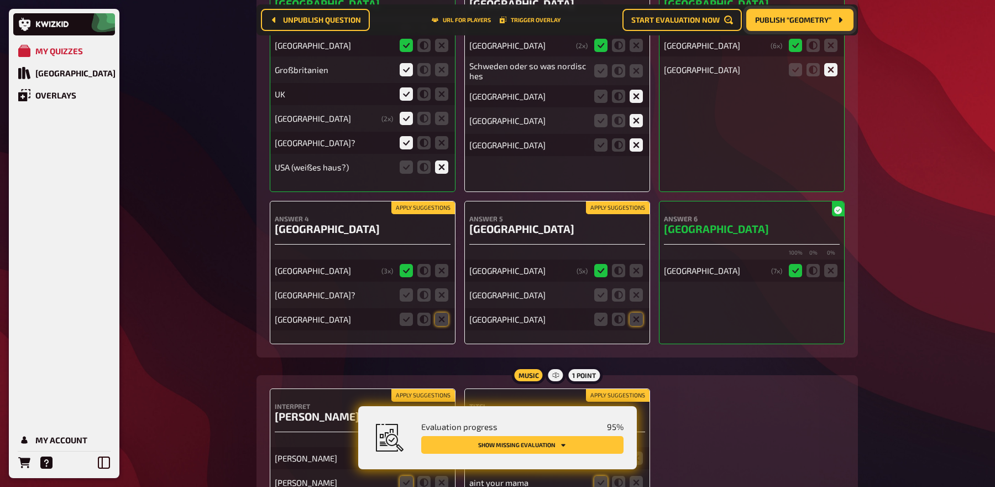
scroll to position [5742, 0]
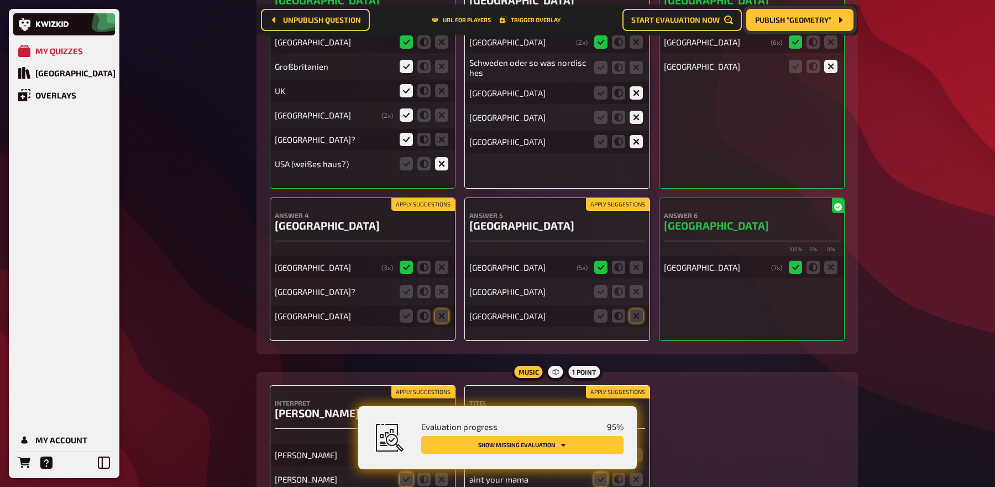
click at [598, 198] on button "Apply suggestions" at bounding box center [618, 204] width 64 height 12
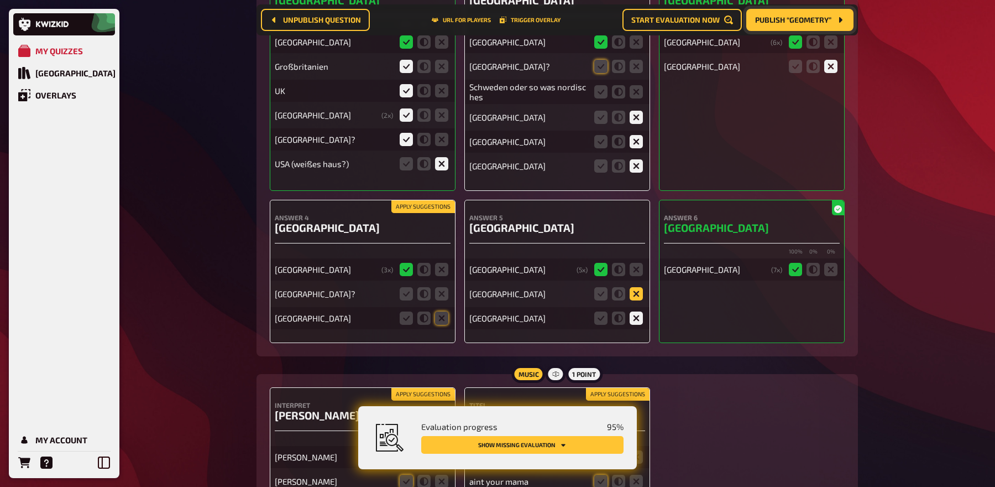
click at [641, 287] on icon at bounding box center [636, 293] width 13 height 13
click at [0, 0] on input "radio" at bounding box center [0, 0] width 0 height 0
click at [440, 201] on button "Apply suggestions" at bounding box center [423, 207] width 64 height 12
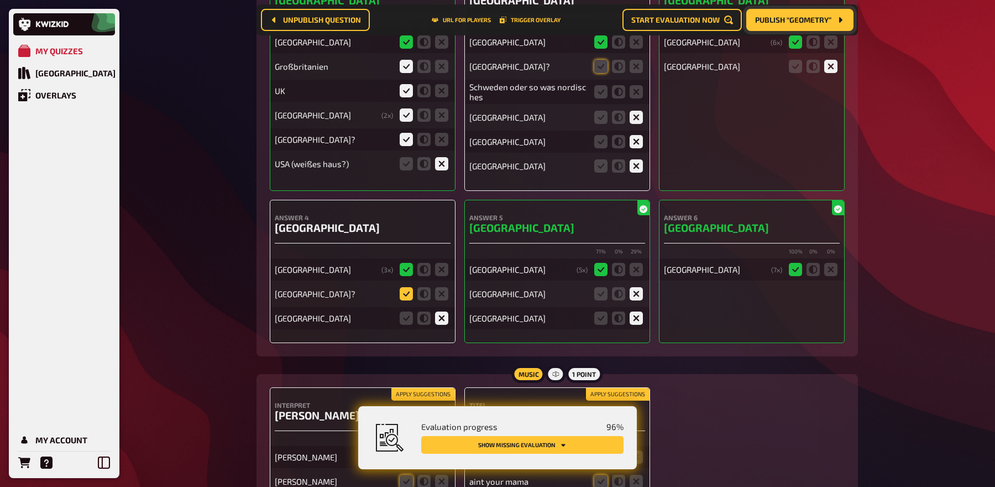
click at [405, 287] on icon at bounding box center [406, 293] width 13 height 13
click at [0, 0] on input "radio" at bounding box center [0, 0] width 0 height 0
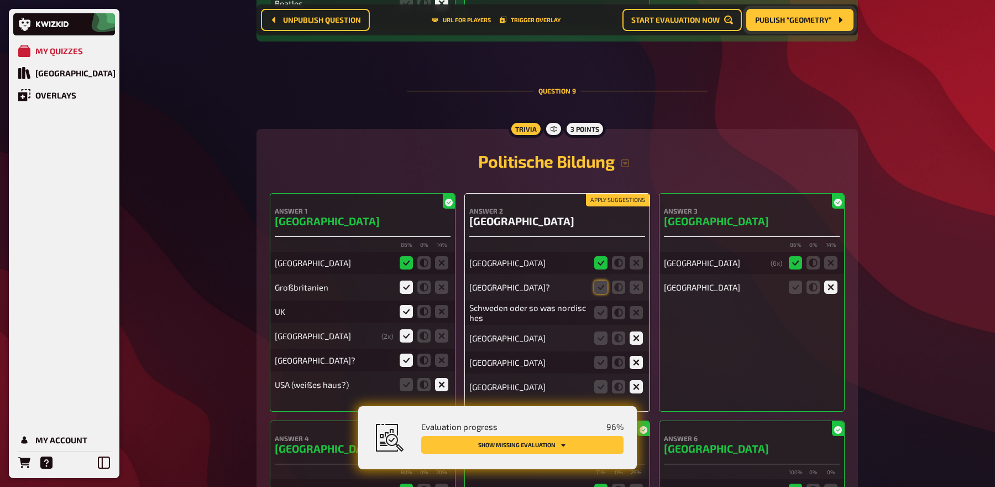
scroll to position [5529, 0]
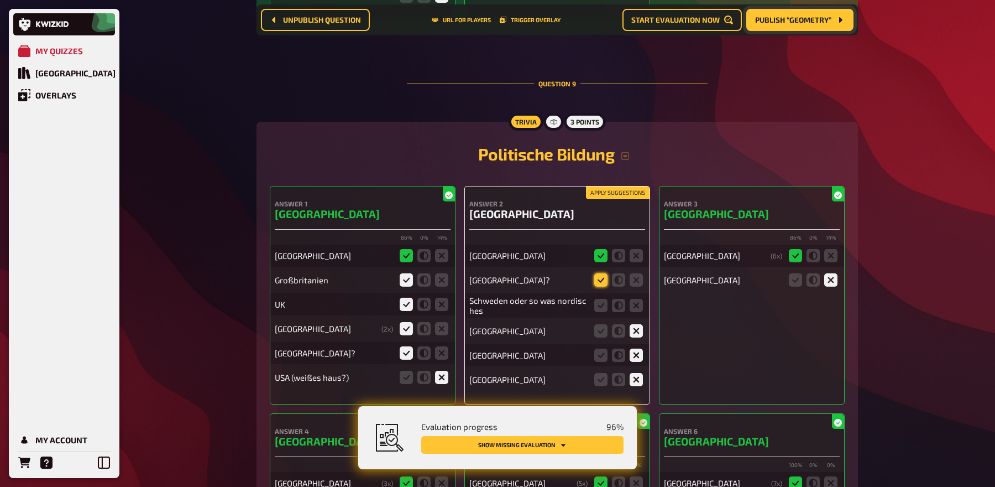
click at [598, 273] on icon at bounding box center [600, 279] width 13 height 13
click at [0, 0] on input "radio" at bounding box center [0, 0] width 0 height 0
click at [638, 299] on icon at bounding box center [636, 305] width 13 height 13
click at [0, 0] on input "radio" at bounding box center [0, 0] width 0 height 0
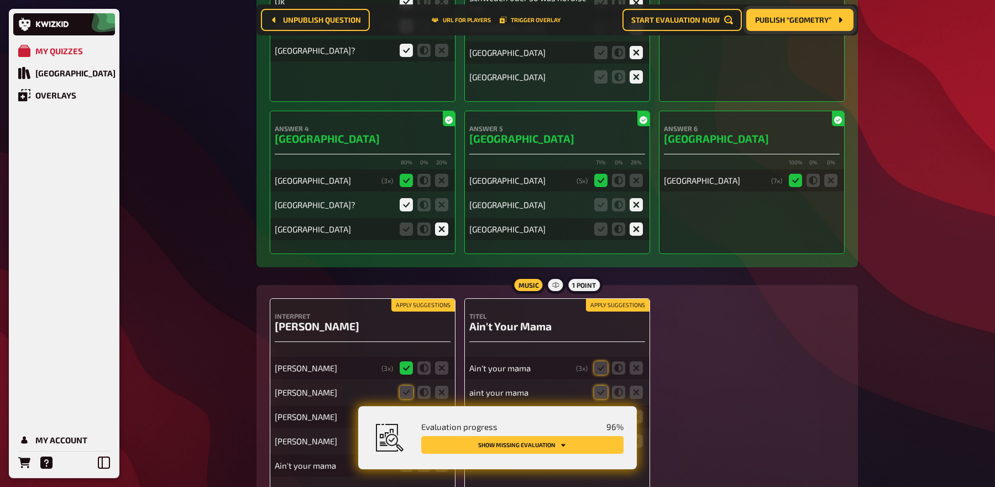
scroll to position [5844, 0]
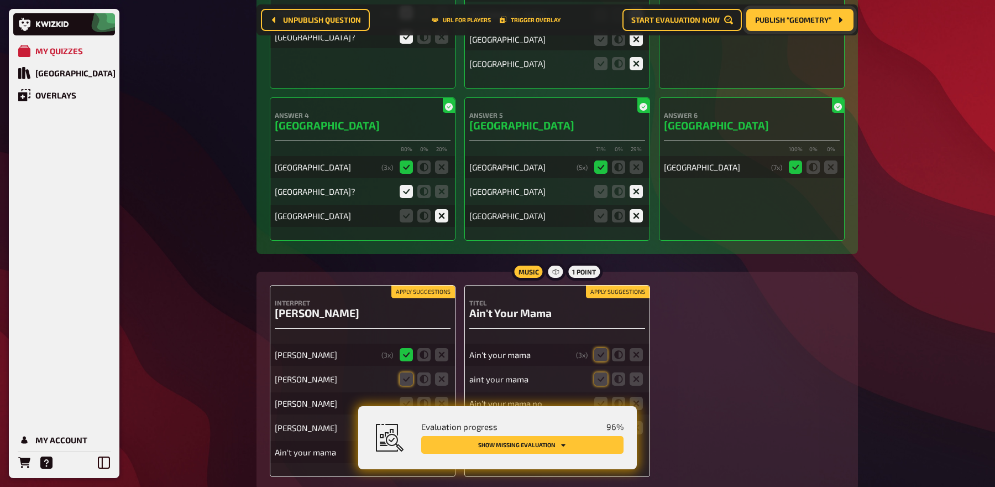
click at [433, 286] on button "Apply suggestions" at bounding box center [423, 292] width 64 height 12
click at [602, 286] on button "Apply suggestions" at bounding box center [618, 292] width 64 height 12
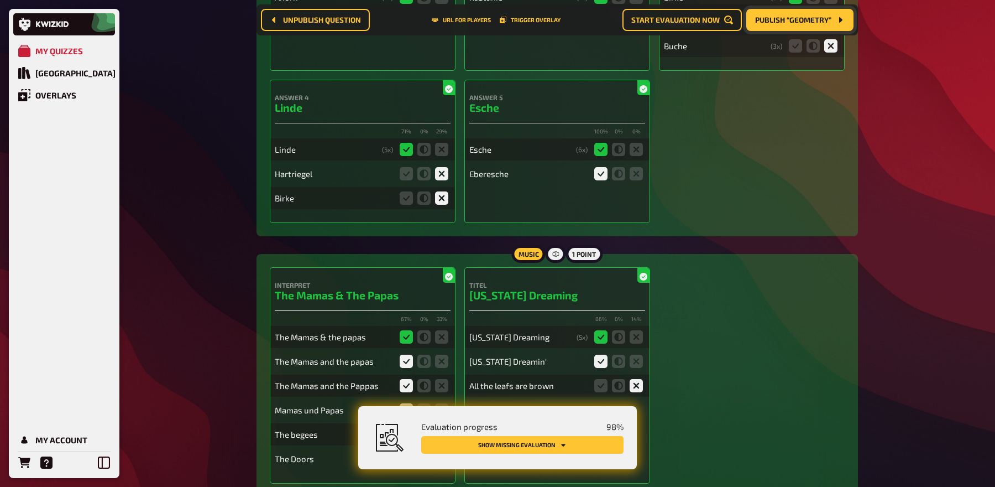
scroll to position [0, 0]
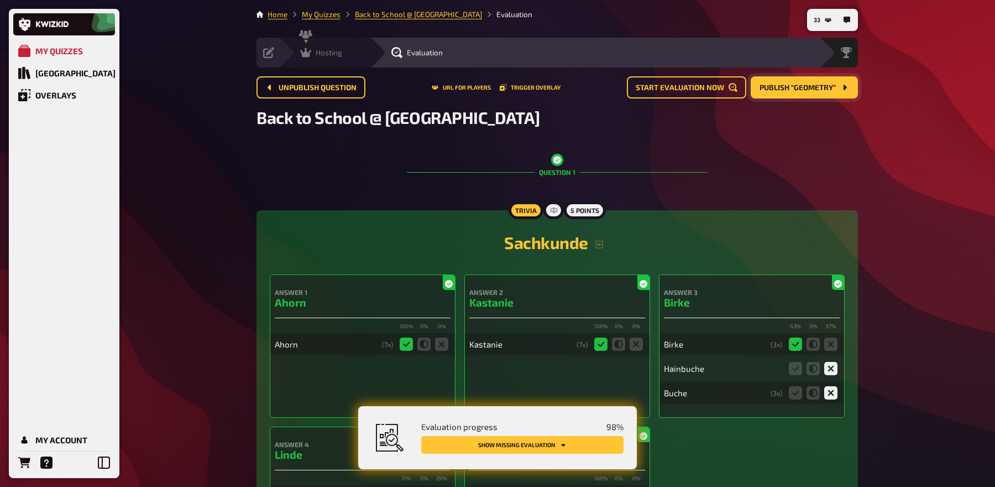
click at [322, 56] on span "Hosting" at bounding box center [329, 52] width 27 height 9
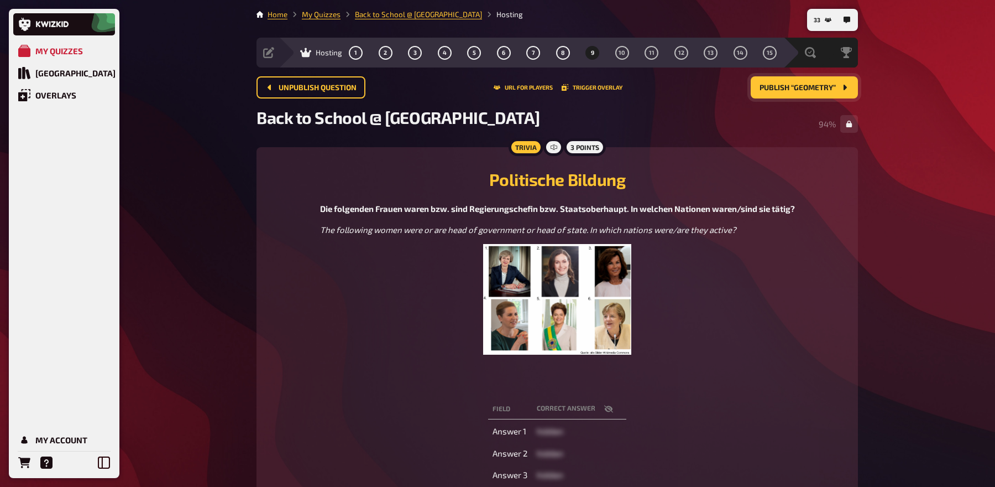
click at [810, 95] on button "Publish “Geometry”" at bounding box center [804, 87] width 107 height 22
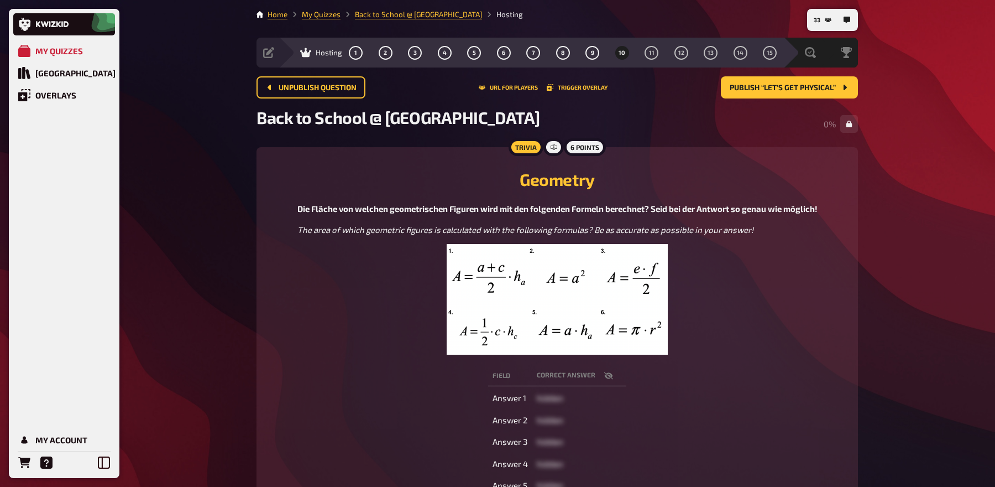
click at [582, 314] on img at bounding box center [557, 299] width 221 height 111
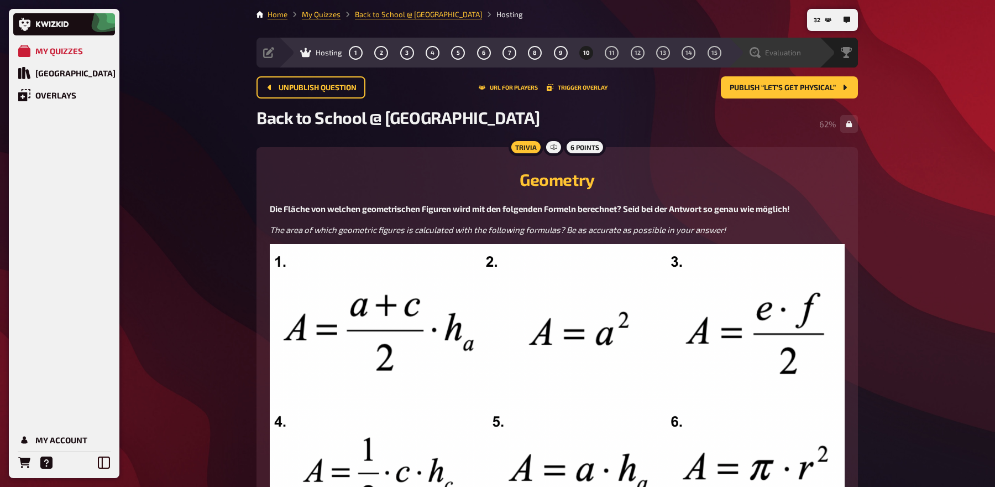
click at [772, 54] on span "Evaluation" at bounding box center [783, 52] width 36 height 9
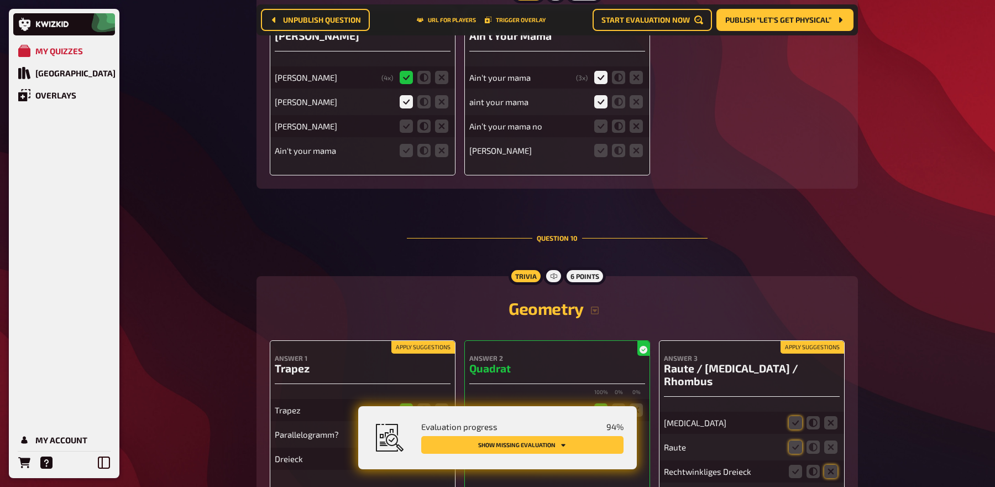
scroll to position [6480, 0]
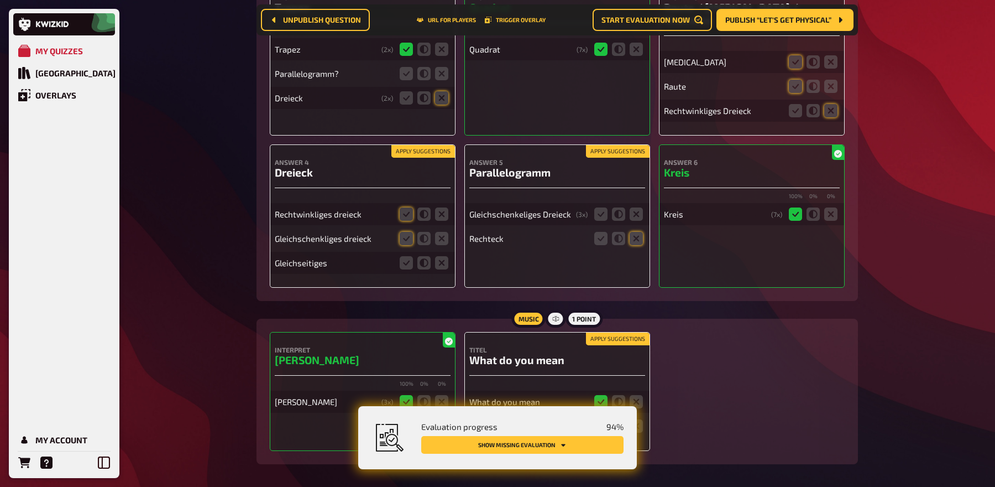
click at [610, 145] on button "Apply suggestions" at bounding box center [618, 151] width 64 height 12
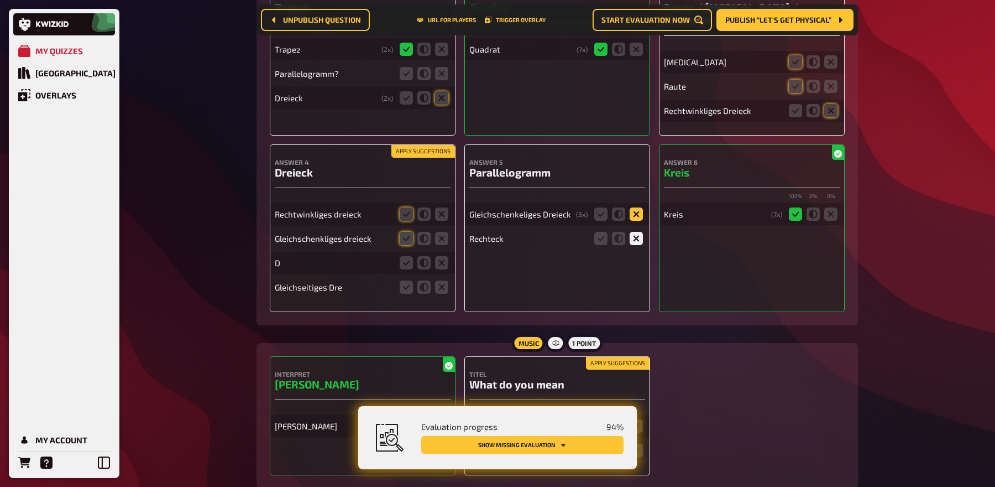
click at [636, 207] on icon at bounding box center [636, 213] width 13 height 13
click at [0, 0] on input "radio" at bounding box center [0, 0] width 0 height 0
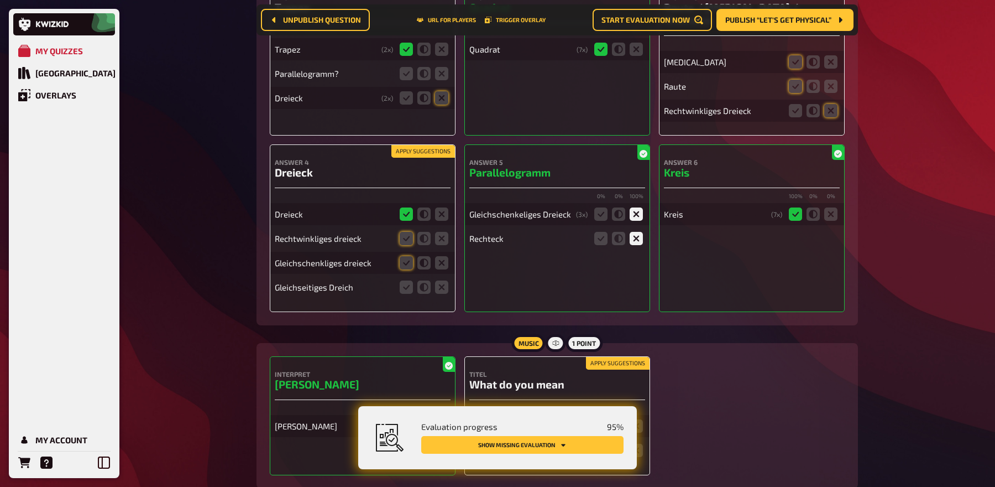
click at [401, 145] on button "Apply suggestions" at bounding box center [423, 151] width 64 height 12
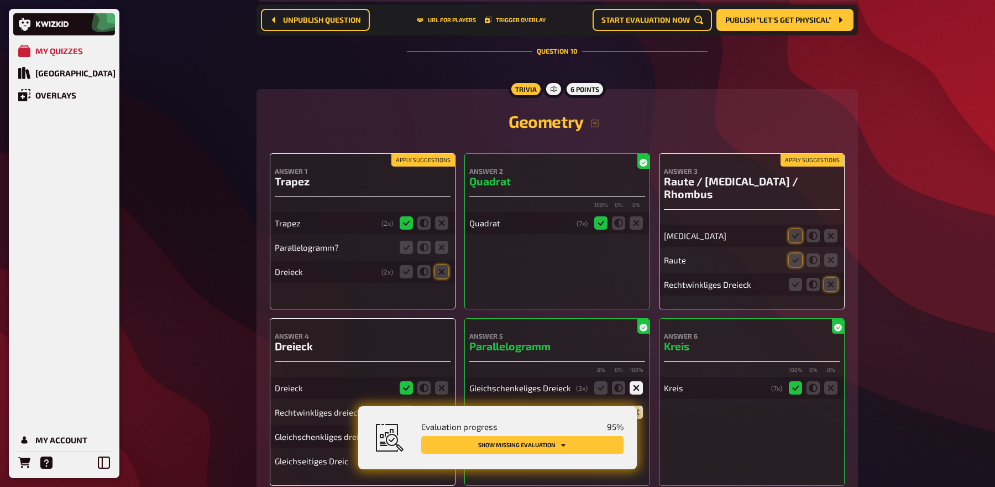
scroll to position [6304, 0]
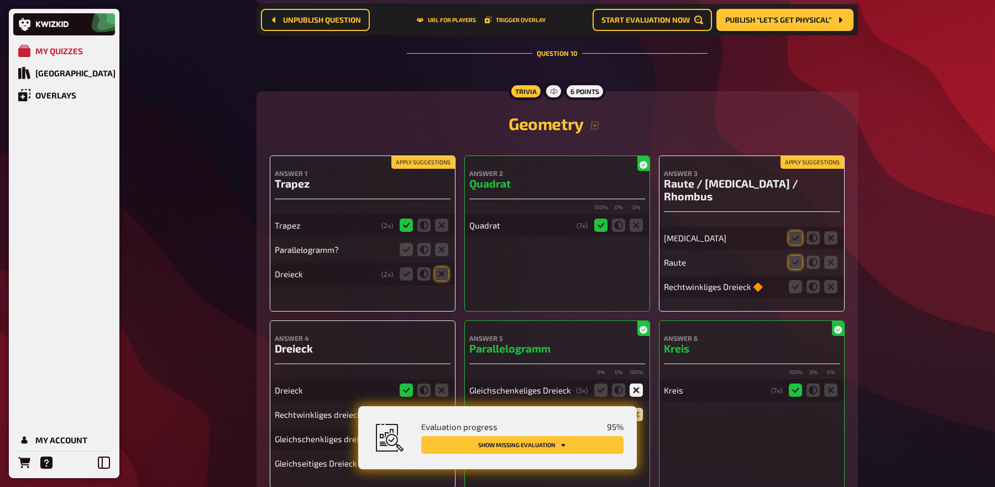
click at [428, 156] on button "Apply suggestions" at bounding box center [423, 162] width 64 height 12
click at [439, 243] on icon at bounding box center [441, 249] width 13 height 13
click at [0, 0] on input "radio" at bounding box center [0, 0] width 0 height 0
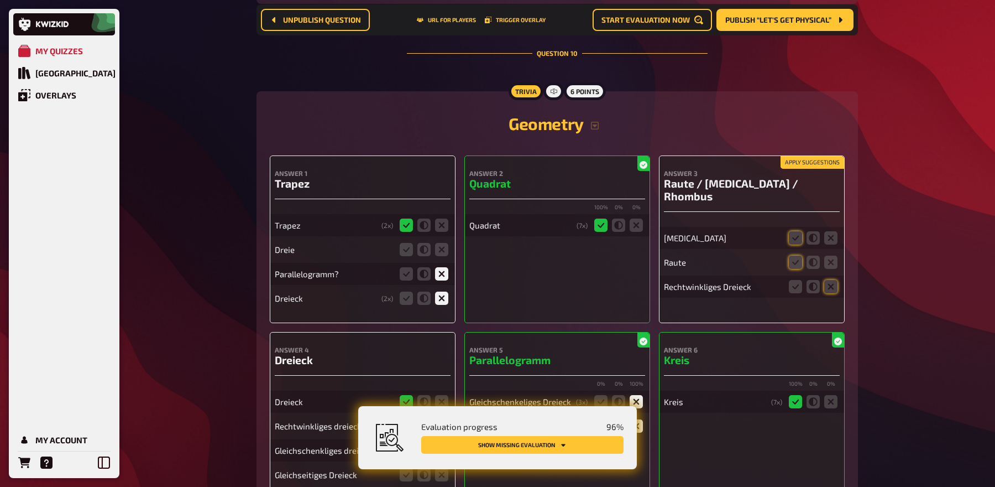
click at [815, 156] on button "Apply suggestions" at bounding box center [813, 162] width 64 height 12
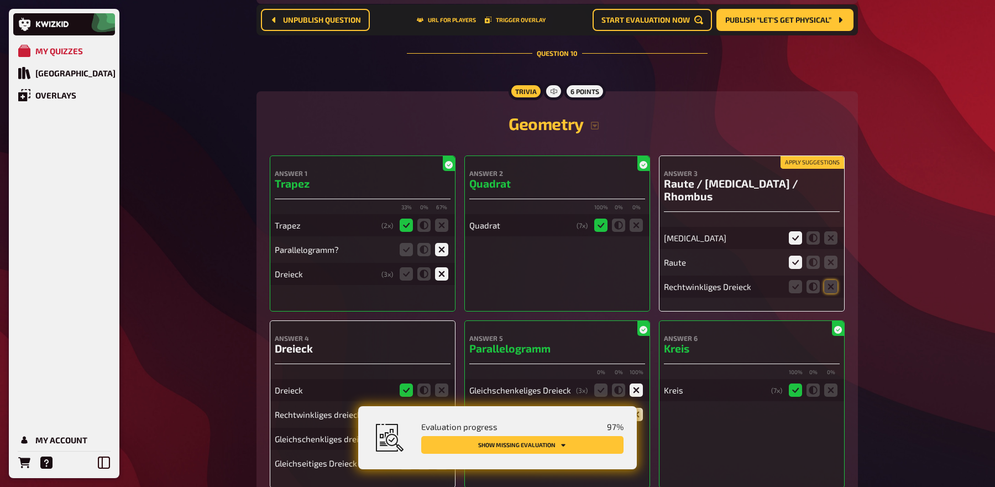
click at [815, 156] on button "Apply suggestions" at bounding box center [813, 162] width 64 height 12
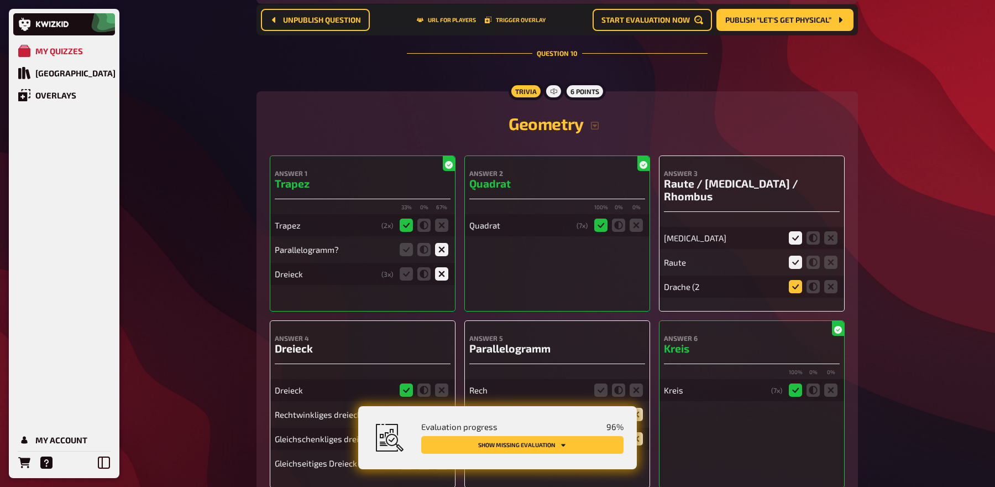
click at [794, 280] on icon at bounding box center [795, 286] width 13 height 13
click at [0, 0] on input "radio" at bounding box center [0, 0] width 0 height 0
click at [791, 280] on icon at bounding box center [795, 286] width 13 height 13
click at [0, 0] on input "radio" at bounding box center [0, 0] width 0 height 0
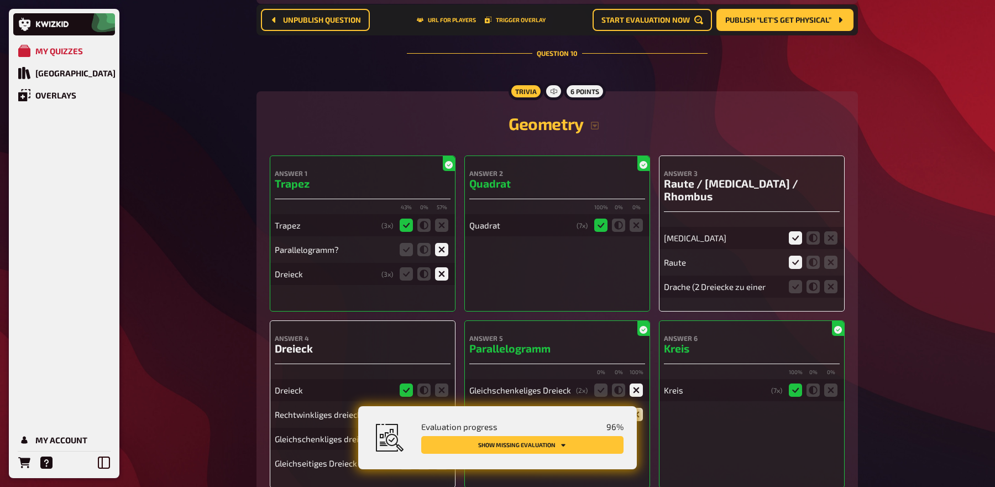
click at [791, 280] on icon at bounding box center [795, 286] width 13 height 13
click at [0, 0] on input "radio" at bounding box center [0, 0] width 0 height 0
click at [803, 278] on fieldset at bounding box center [813, 287] width 53 height 18
click at [800, 280] on icon at bounding box center [795, 286] width 13 height 13
click at [0, 0] on input "radio" at bounding box center [0, 0] width 0 height 0
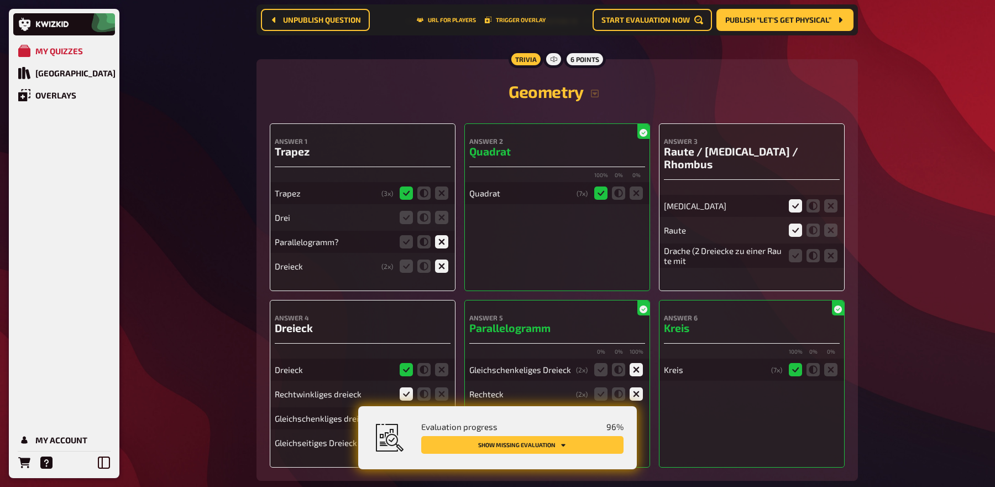
scroll to position [6358, 0]
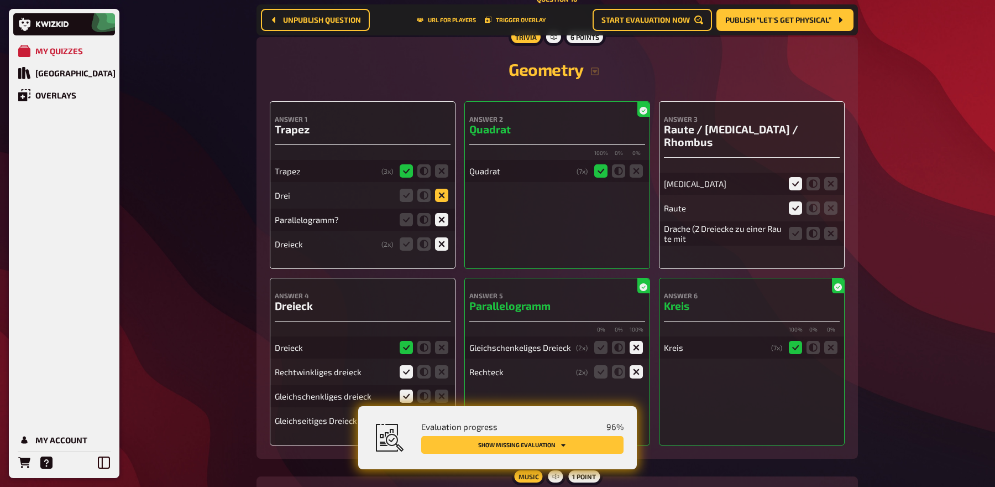
click at [443, 189] on icon at bounding box center [441, 195] width 13 height 13
click at [0, 0] on input "radio" at bounding box center [0, 0] width 0 height 0
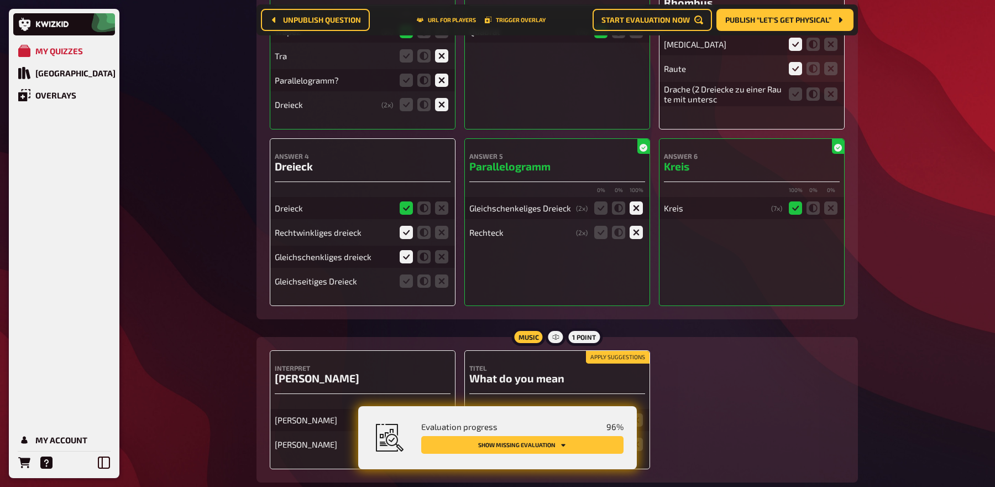
scroll to position [6499, 0]
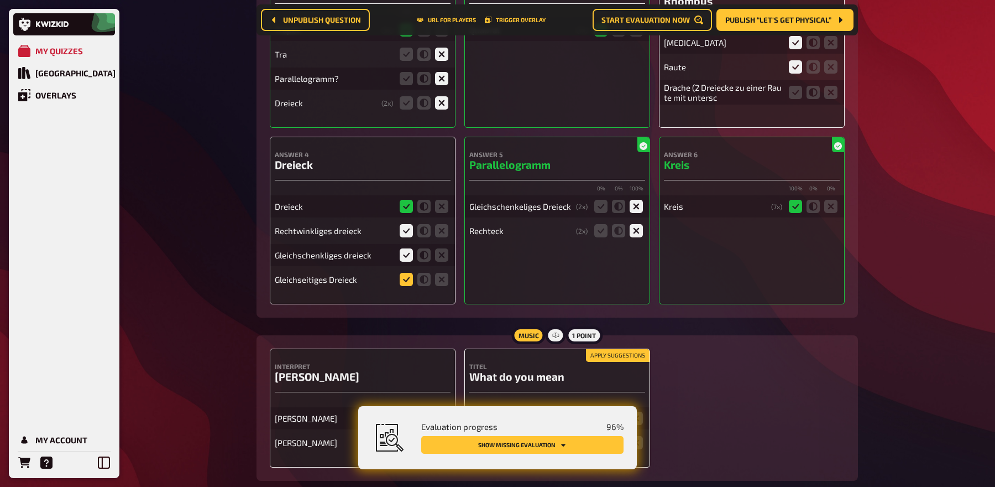
click at [407, 273] on icon at bounding box center [406, 279] width 13 height 13
click at [0, 0] on input "radio" at bounding box center [0, 0] width 0 height 0
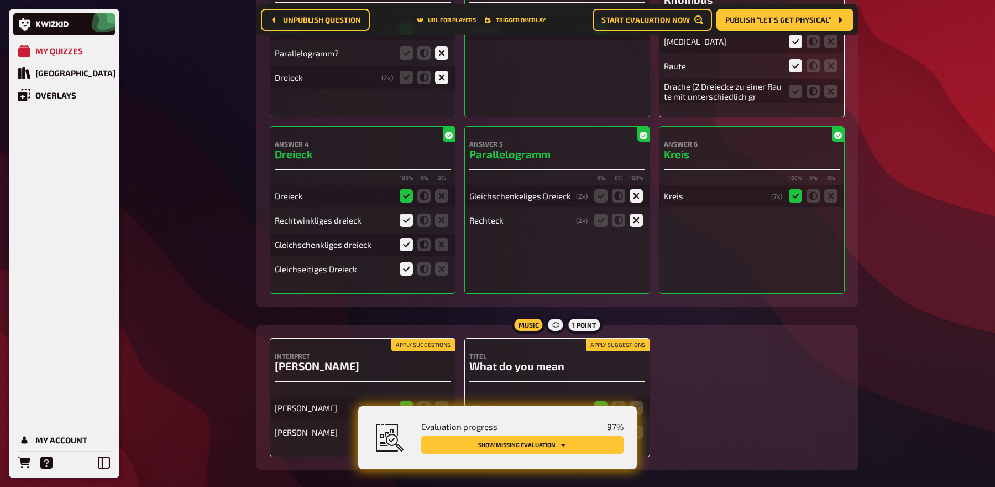
scroll to position [6506, 0]
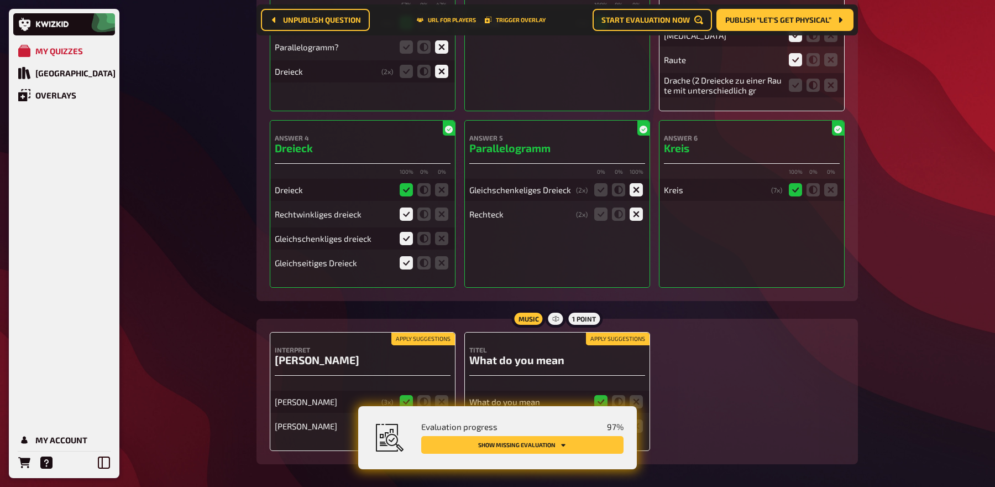
click at [419, 333] on button "Apply suggestions" at bounding box center [423, 339] width 64 height 12
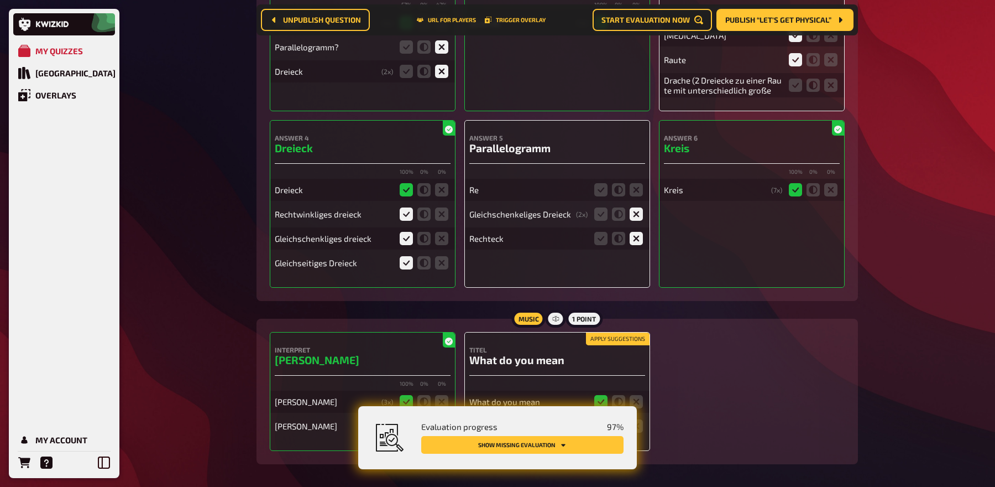
click at [619, 333] on button "Apply suggestions" at bounding box center [618, 339] width 64 height 12
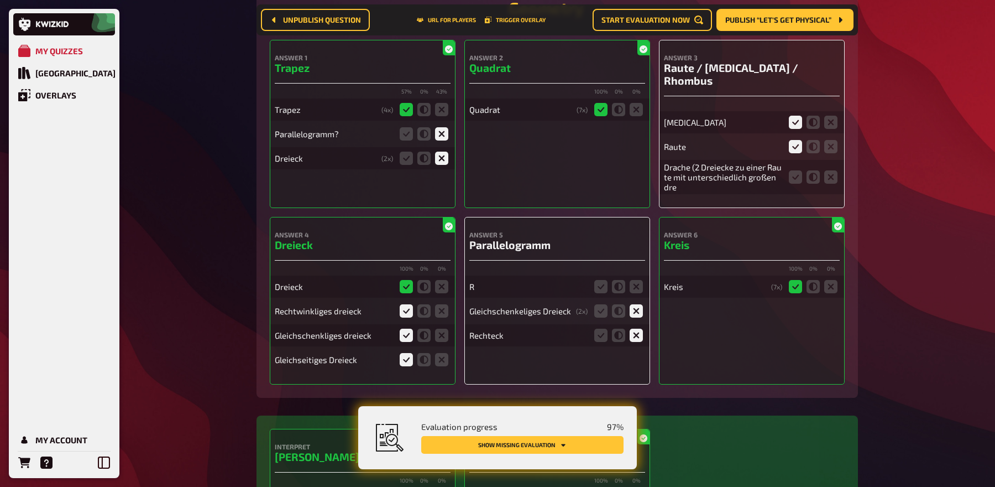
scroll to position [6410, 0]
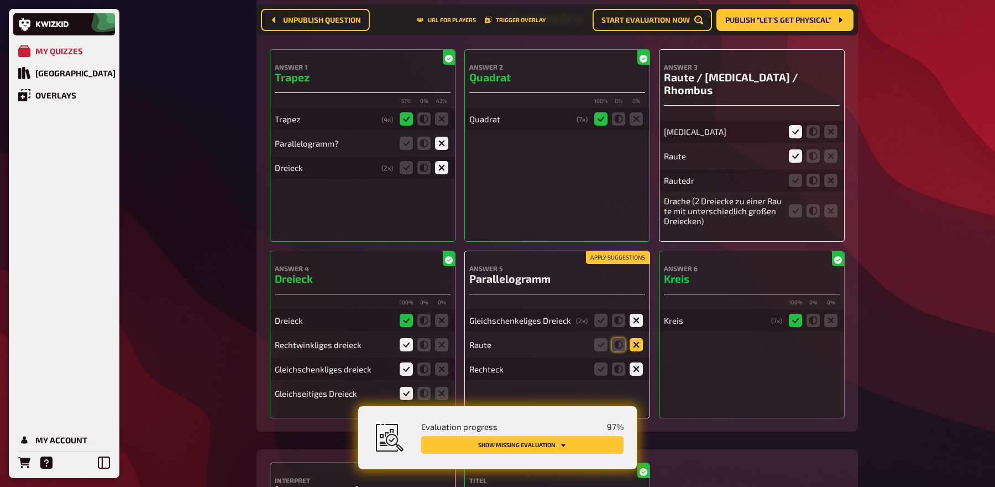
click at [635, 338] on icon at bounding box center [636, 344] width 13 height 13
click at [0, 0] on input "radio" at bounding box center [0, 0] width 0 height 0
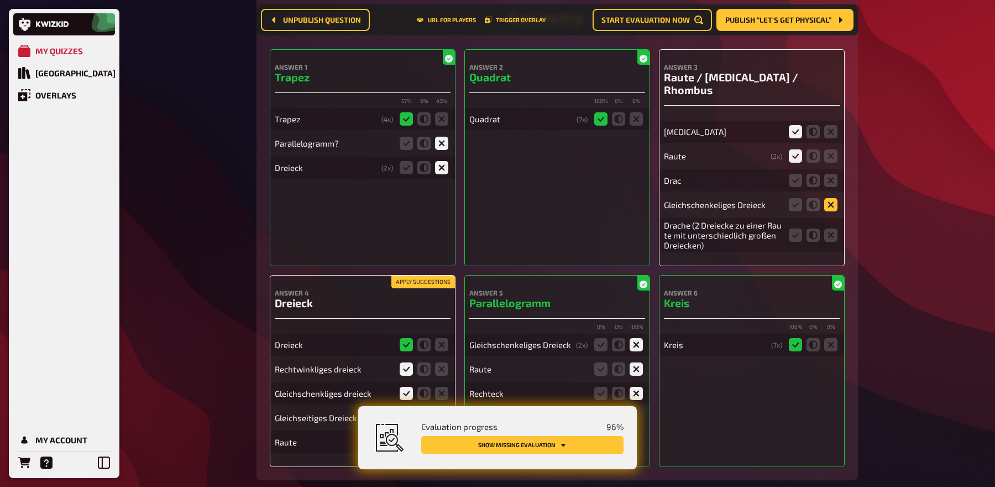
click at [831, 198] on icon at bounding box center [830, 204] width 13 height 13
click at [0, 0] on input "radio" at bounding box center [0, 0] width 0 height 0
click at [794, 228] on icon at bounding box center [795, 234] width 13 height 13
click at [0, 0] on input "radio" at bounding box center [0, 0] width 0 height 0
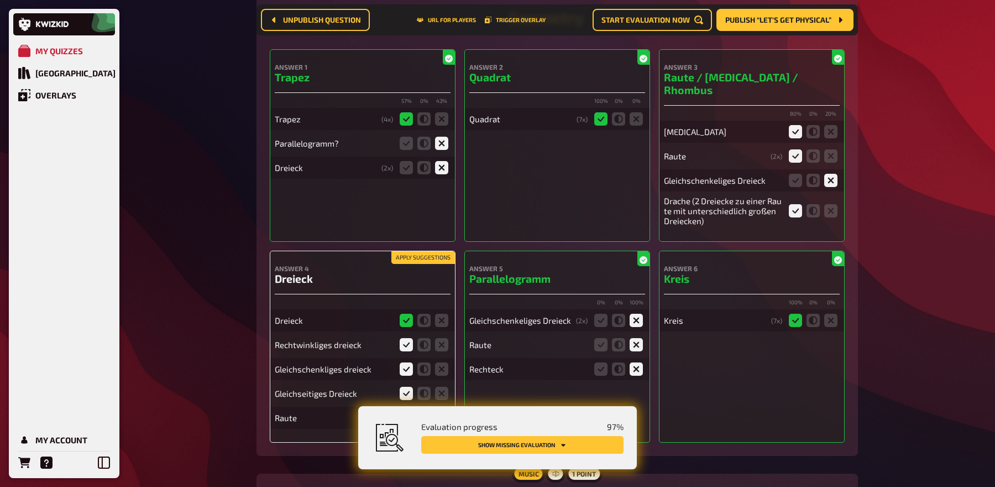
click at [412, 252] on button "Apply suggestions" at bounding box center [423, 258] width 64 height 12
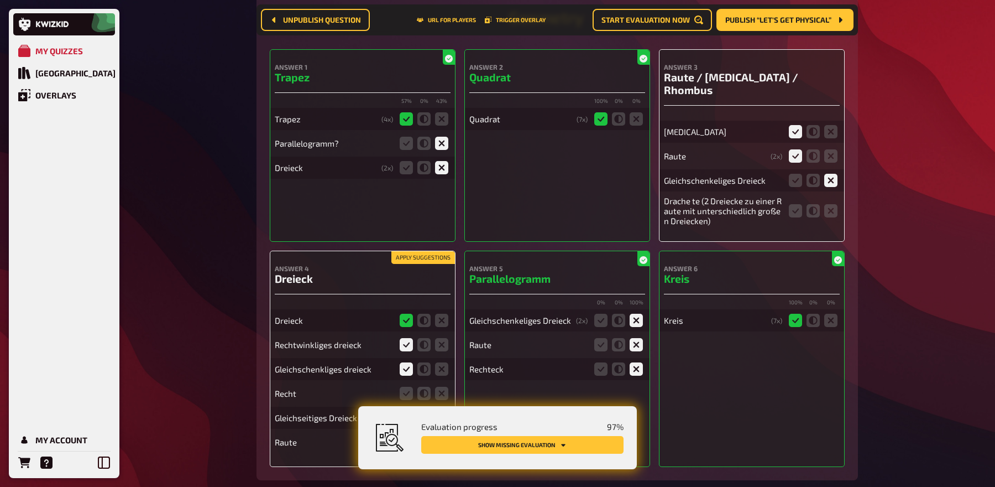
click at [412, 252] on button "Apply suggestions" at bounding box center [423, 258] width 64 height 12
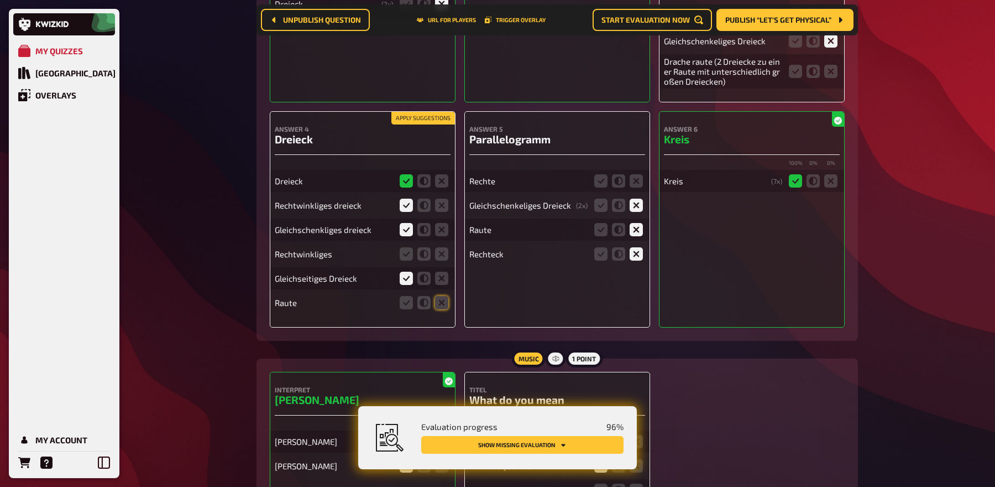
scroll to position [6638, 0]
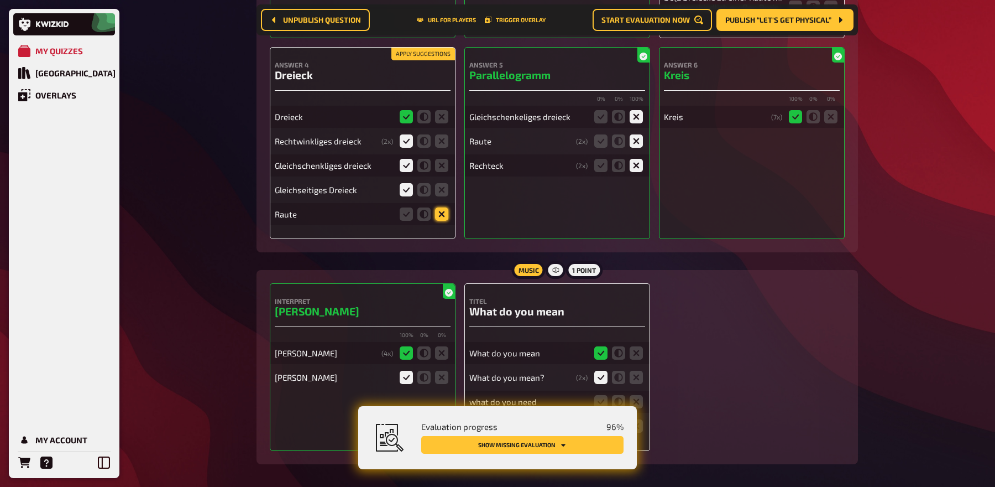
click at [445, 207] on icon at bounding box center [441, 213] width 13 height 13
click at [0, 0] on input "radio" at bounding box center [0, 0] width 0 height 0
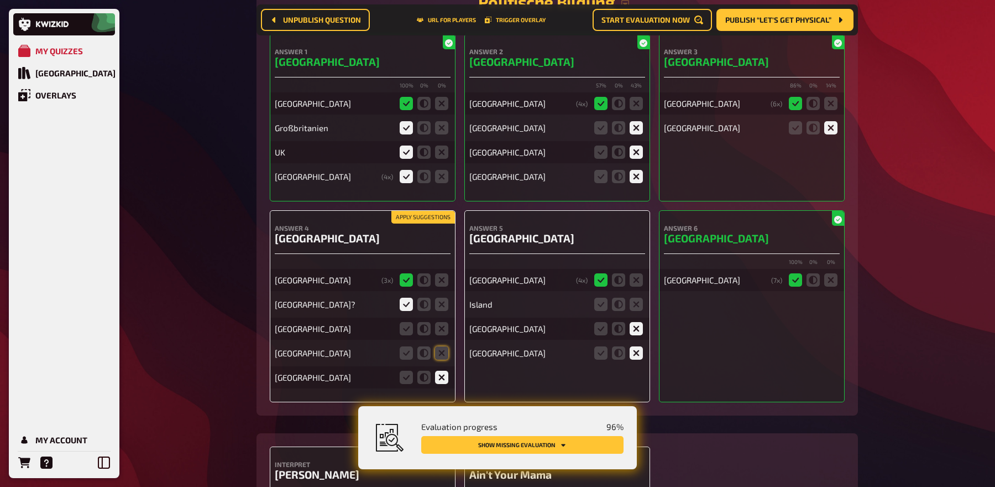
scroll to position [5682, 0]
click at [428, 210] on button "Apply suggestions" at bounding box center [423, 216] width 64 height 12
click at [437, 321] on icon at bounding box center [441, 327] width 13 height 13
click at [0, 0] on input "radio" at bounding box center [0, 0] width 0 height 0
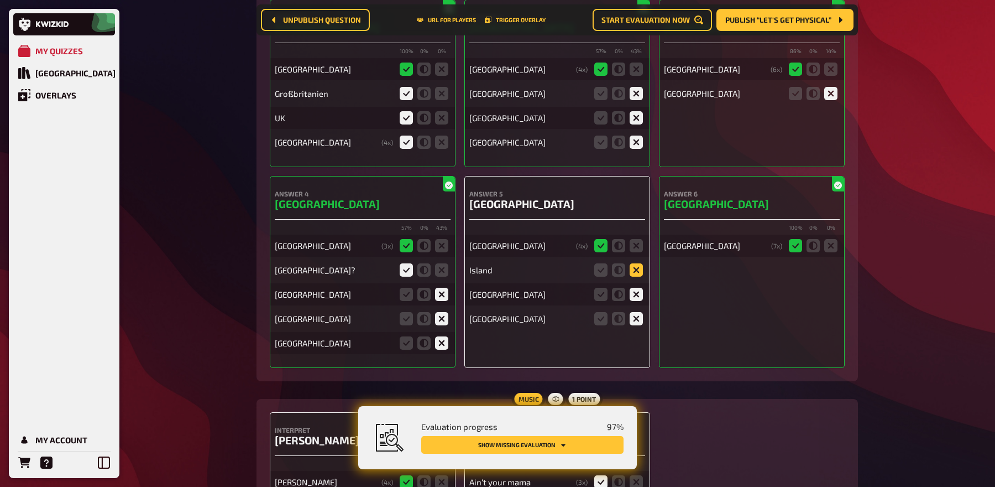
click at [640, 263] on icon at bounding box center [636, 269] width 13 height 13
click at [0, 0] on input "radio" at bounding box center [0, 0] width 0 height 0
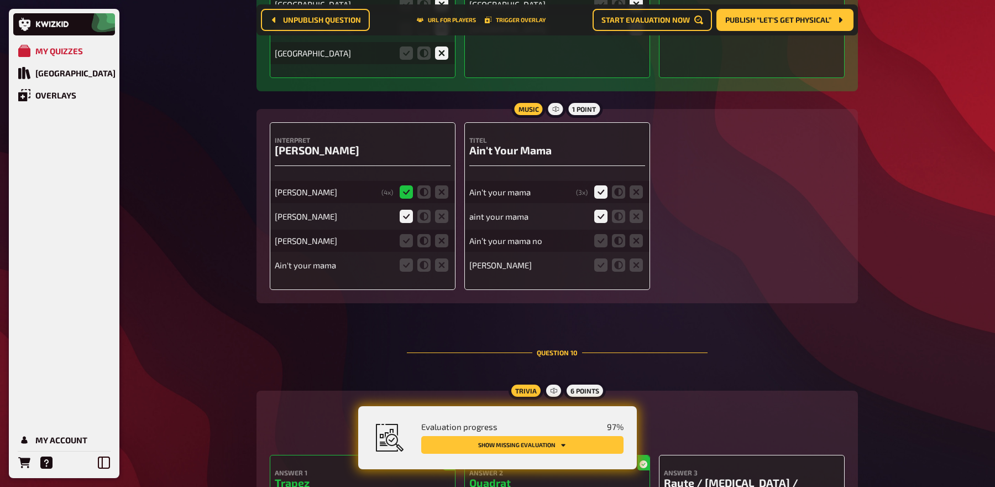
scroll to position [6024, 0]
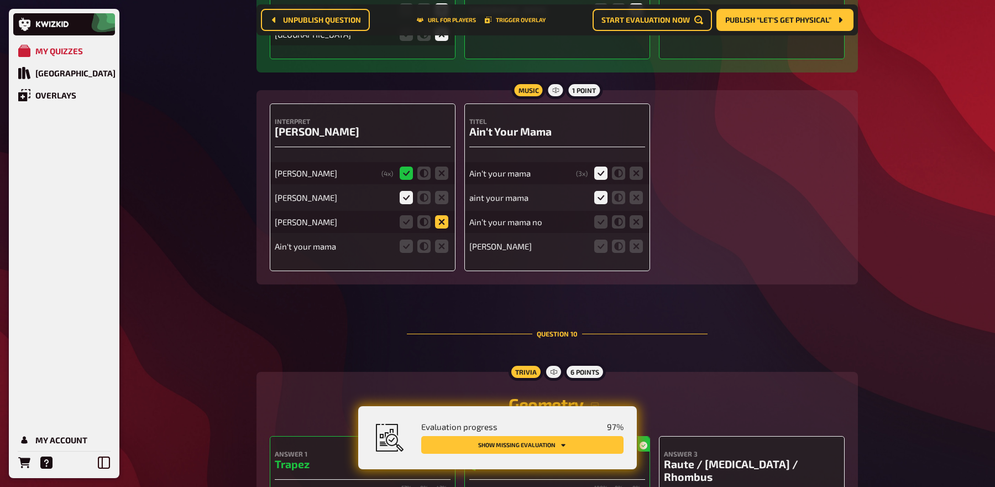
click at [445, 215] on icon at bounding box center [441, 221] width 13 height 13
click at [0, 0] on input "radio" at bounding box center [0, 0] width 0 height 0
click at [441, 239] on icon at bounding box center [441, 245] width 13 height 13
click at [0, 0] on input "radio" at bounding box center [0, 0] width 0 height 0
click at [600, 215] on icon at bounding box center [600, 221] width 13 height 13
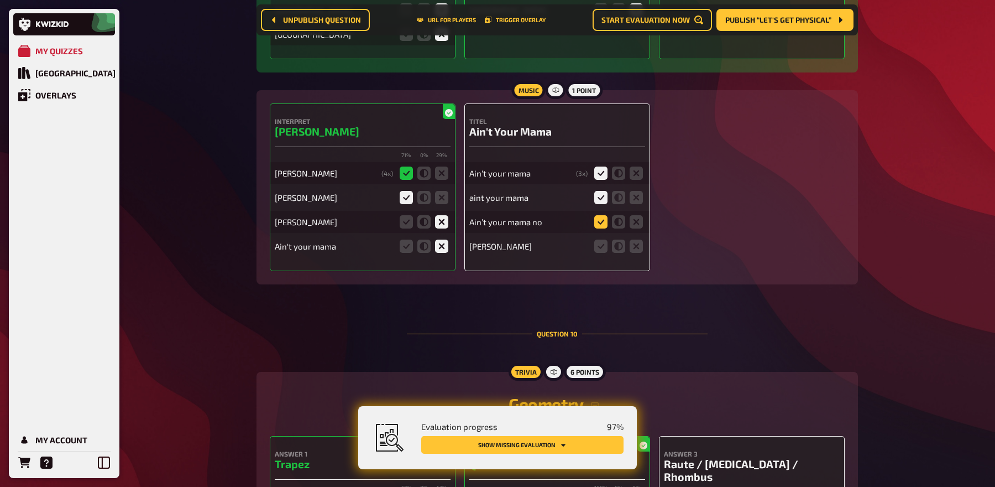
click at [0, 0] on input "radio" at bounding box center [0, 0] width 0 height 0
click at [599, 239] on icon at bounding box center [600, 245] width 13 height 13
click at [0, 0] on input "radio" at bounding box center [0, 0] width 0 height 0
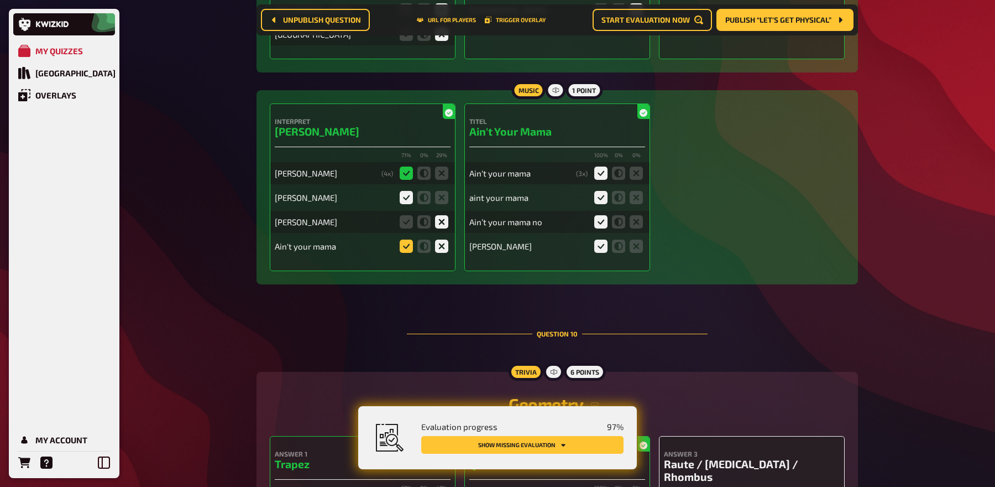
click at [403, 239] on icon at bounding box center [406, 245] width 13 height 13
click at [0, 0] on input "radio" at bounding box center [0, 0] width 0 height 0
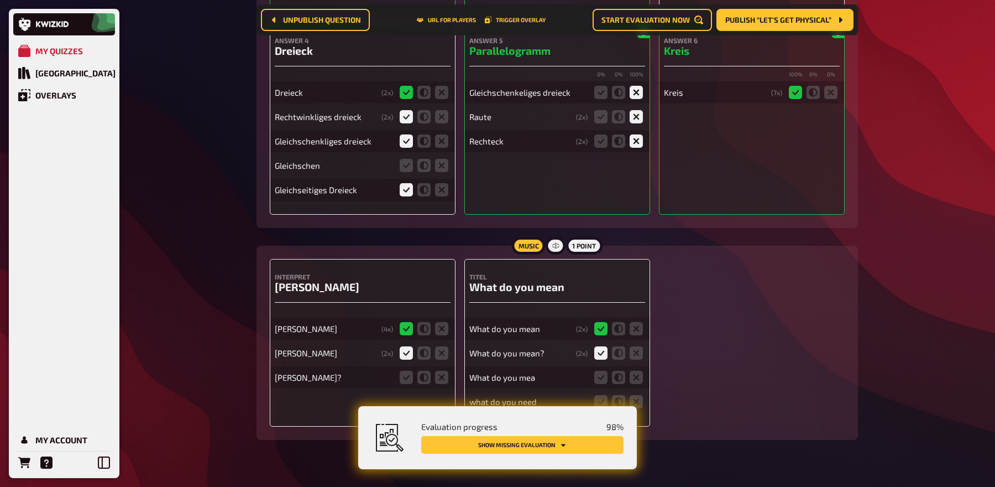
scroll to position [6638, 0]
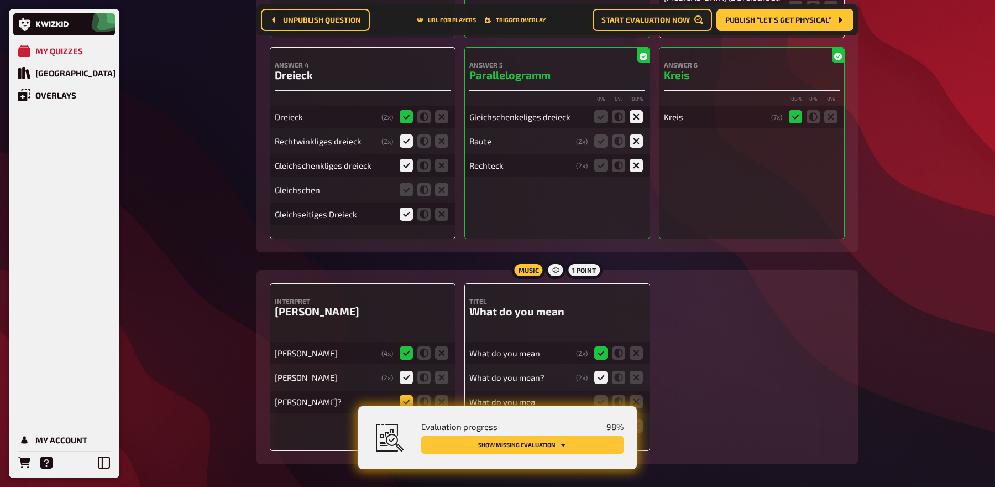
click at [404, 395] on icon at bounding box center [406, 401] width 13 height 13
click at [0, 0] on input "radio" at bounding box center [0, 0] width 0 height 0
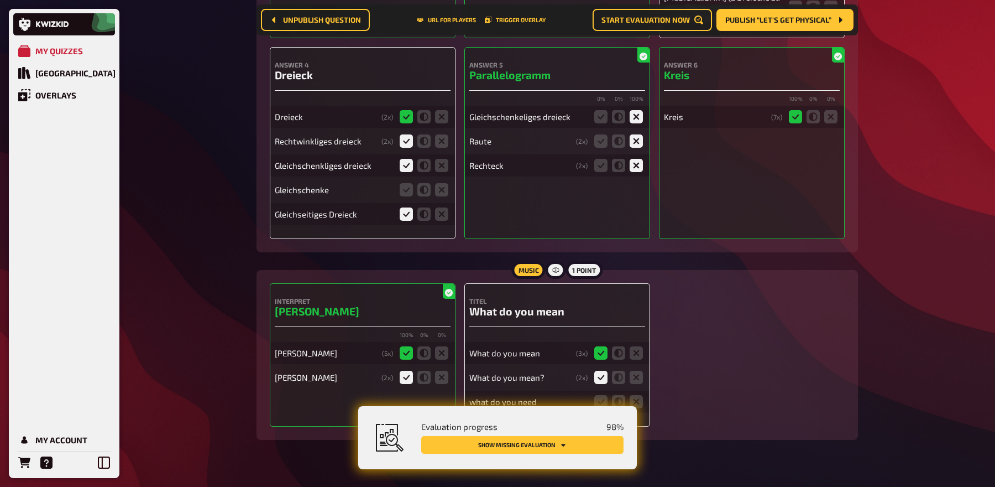
scroll to position [6613, 0]
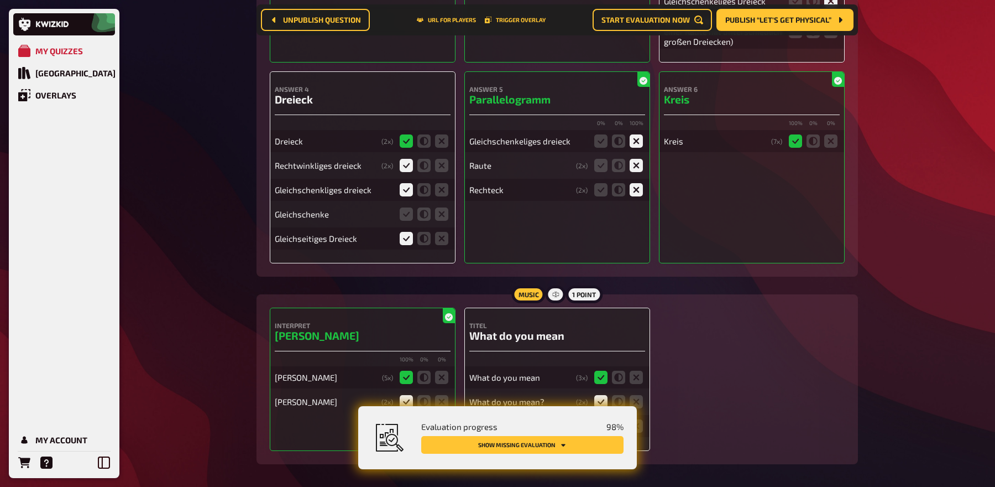
click at [596, 419] on icon at bounding box center [600, 425] width 13 height 13
click at [0, 0] on input "radio" at bounding box center [0, 0] width 0 height 0
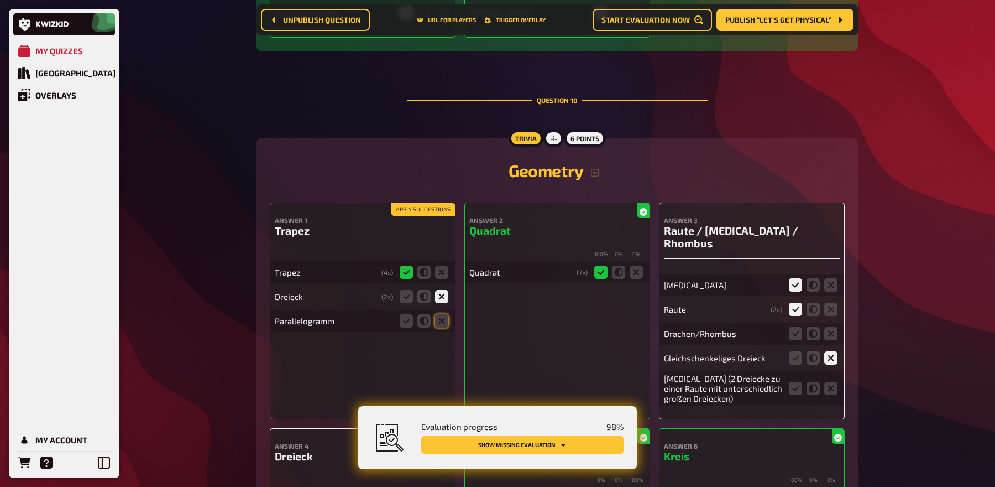
scroll to position [6254, 0]
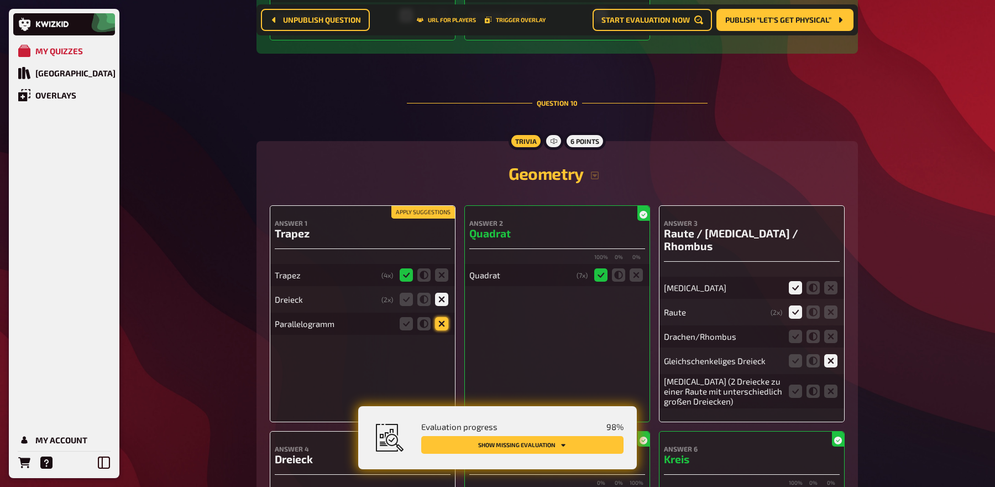
click at [443, 317] on icon at bounding box center [441, 323] width 13 height 13
click at [0, 0] on input "radio" at bounding box center [0, 0] width 0 height 0
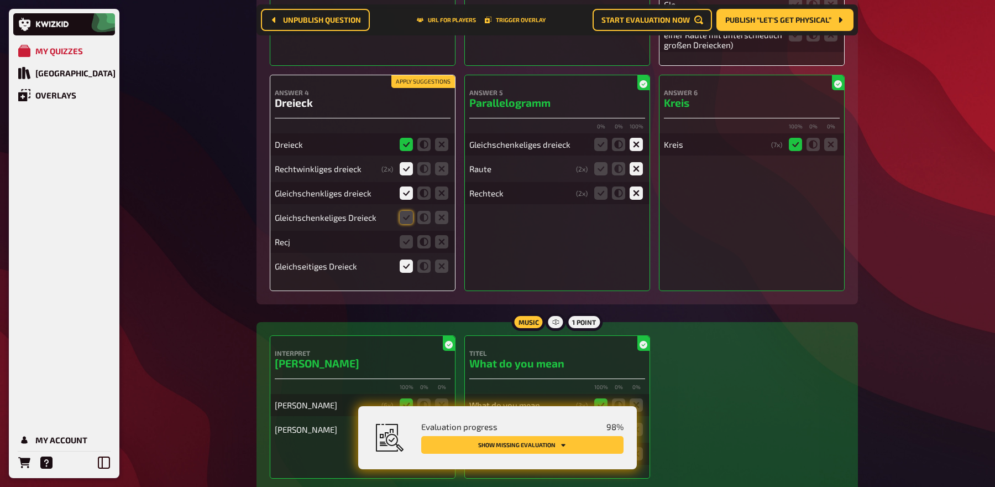
scroll to position [6613, 0]
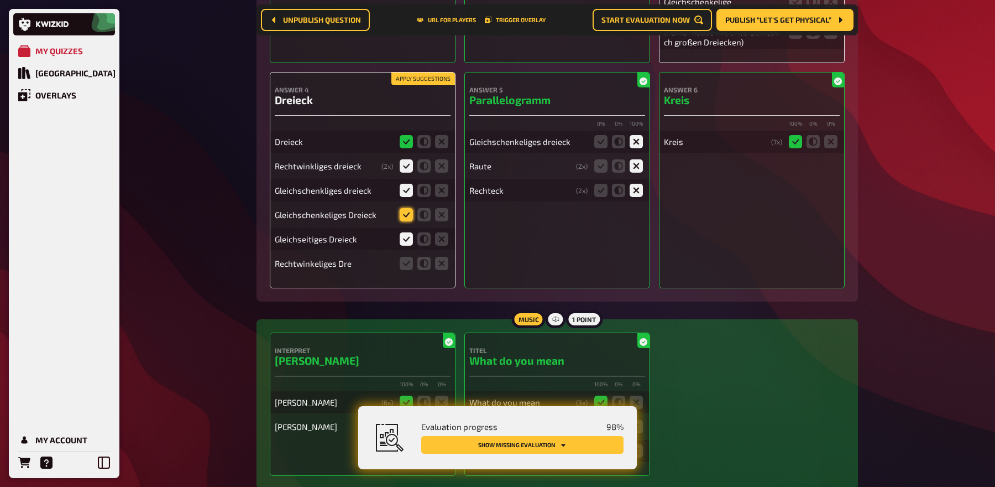
click at [407, 208] on icon at bounding box center [406, 214] width 13 height 13
click at [0, 0] on input "radio" at bounding box center [0, 0] width 0 height 0
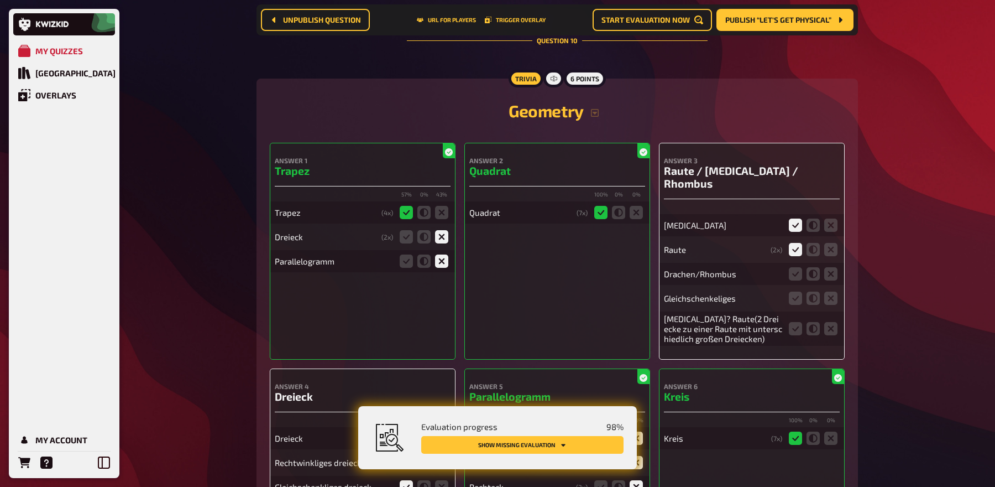
scroll to position [6313, 0]
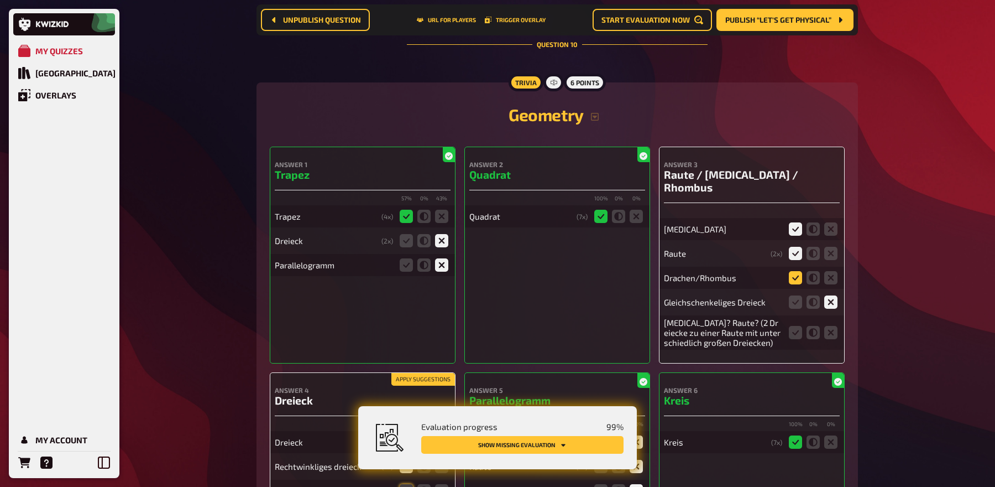
click at [798, 271] on icon at bounding box center [795, 277] width 13 height 13
click at [0, 0] on input "radio" at bounding box center [0, 0] width 0 height 0
click at [798, 326] on icon at bounding box center [795, 332] width 13 height 13
click at [0, 0] on input "radio" at bounding box center [0, 0] width 0 height 0
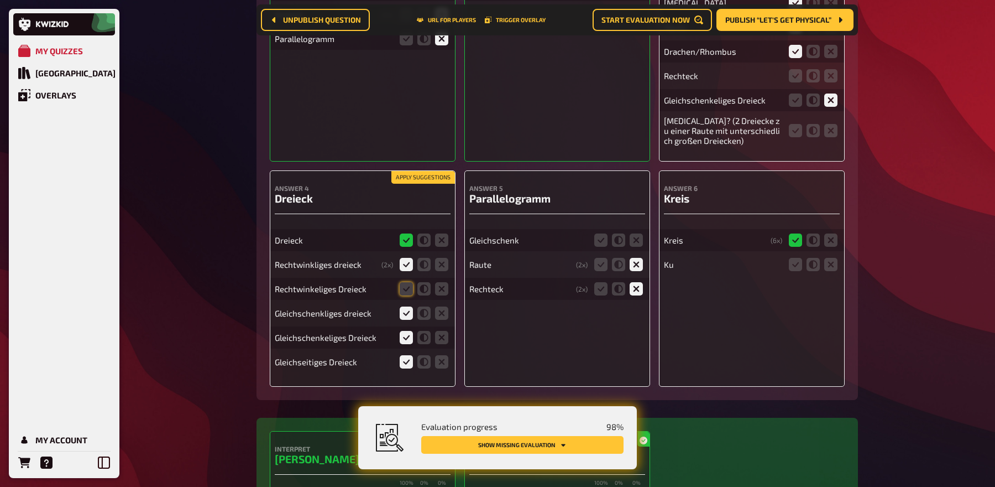
scroll to position [6546, 0]
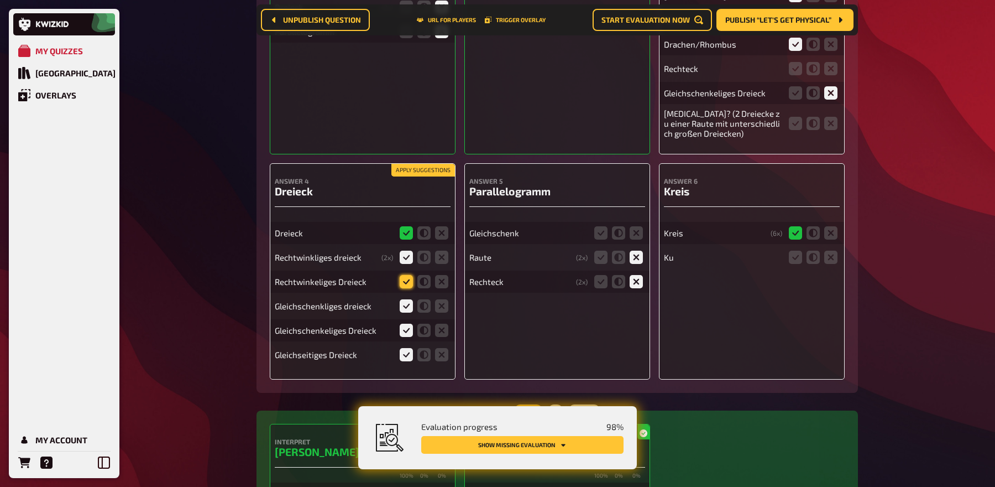
click at [409, 275] on icon at bounding box center [406, 281] width 13 height 13
click at [0, 0] on input "radio" at bounding box center [0, 0] width 0 height 0
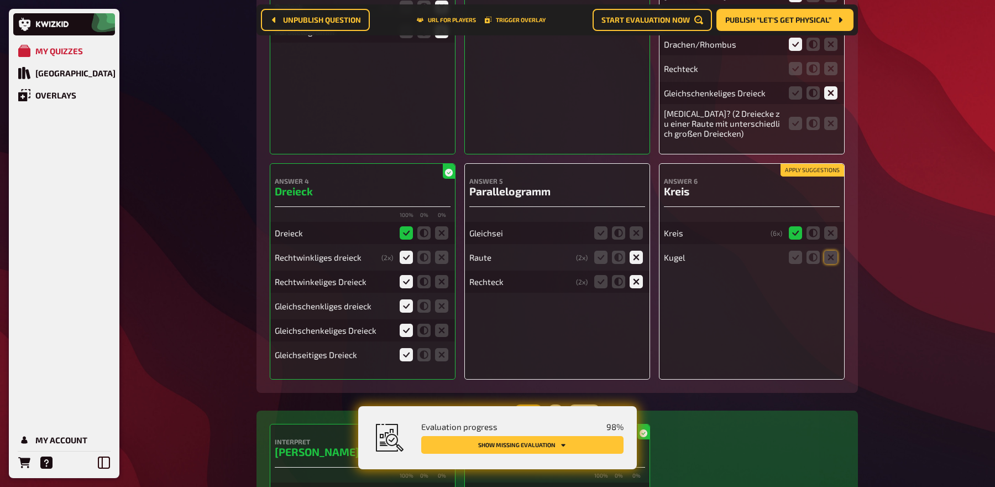
scroll to position [6521, 0]
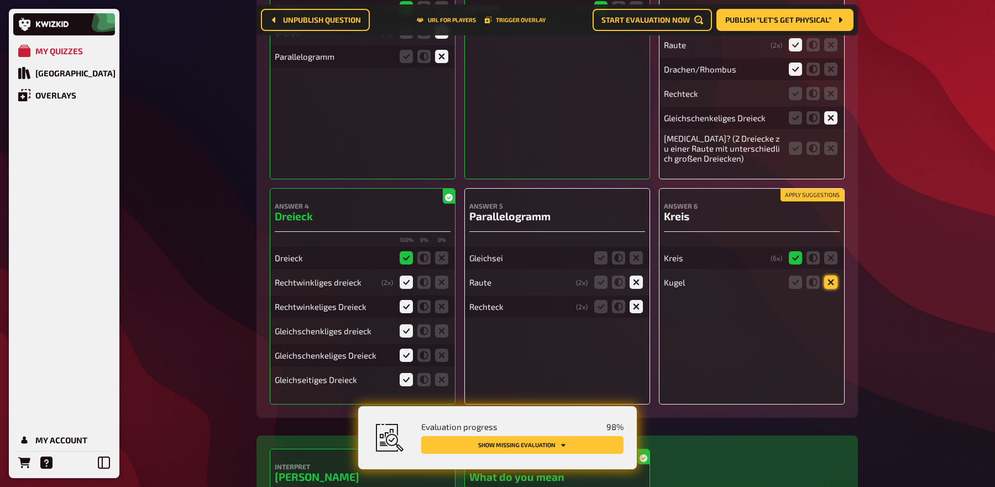
click at [831, 275] on icon at bounding box center [830, 281] width 13 height 13
click at [0, 0] on input "radio" at bounding box center [0, 0] width 0 height 0
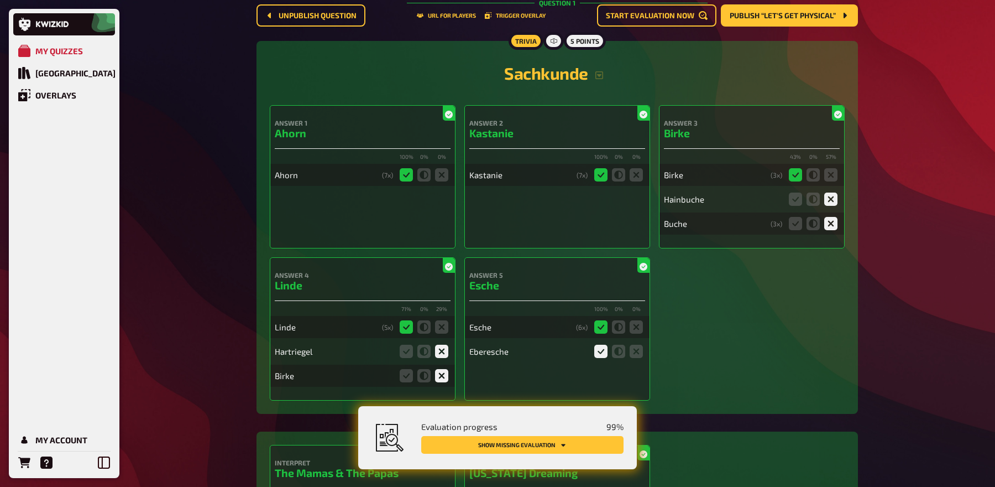
scroll to position [0, 0]
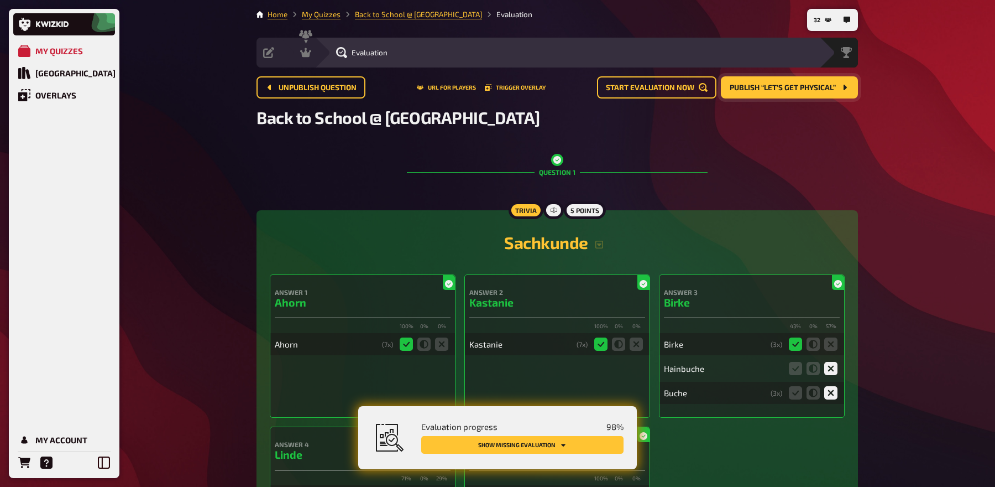
click at [793, 90] on span "Publish “Let's get Physical”" at bounding box center [783, 88] width 106 height 8
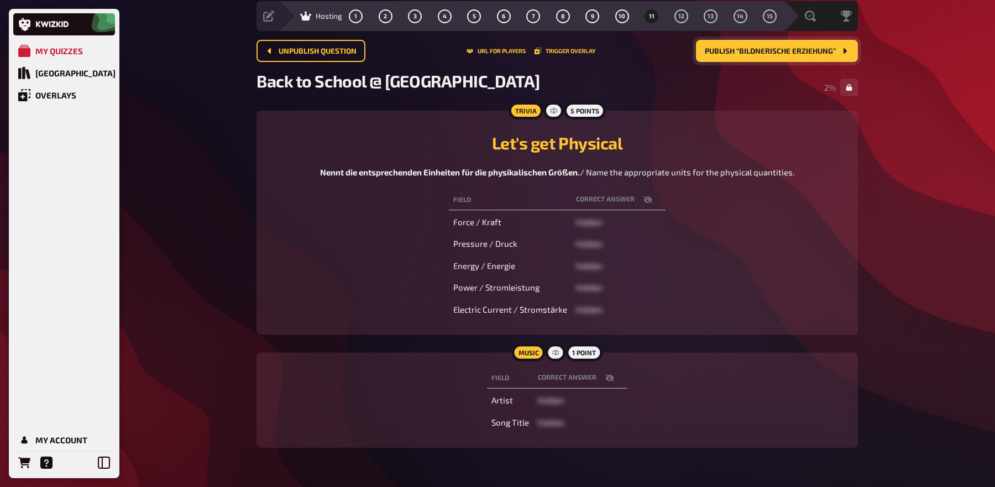
scroll to position [38, 0]
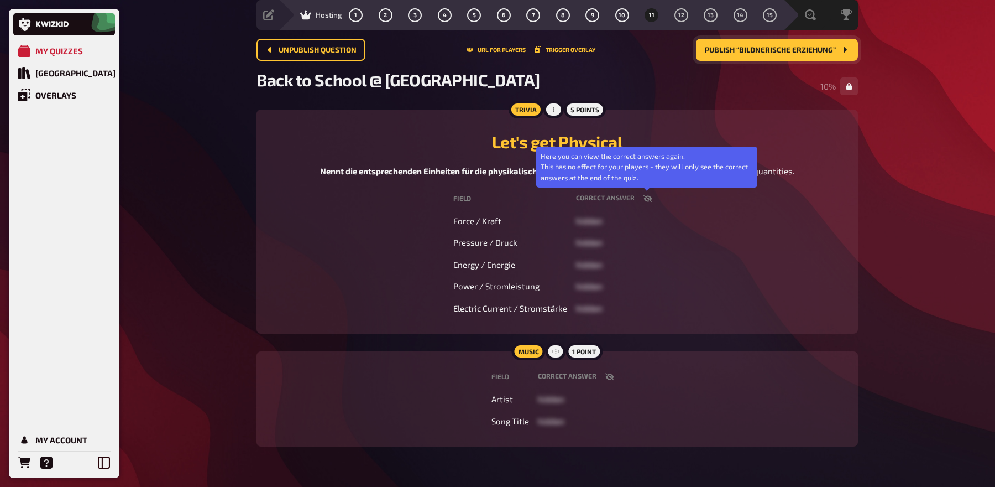
click at [655, 195] on button "button" at bounding box center [648, 198] width 27 height 11
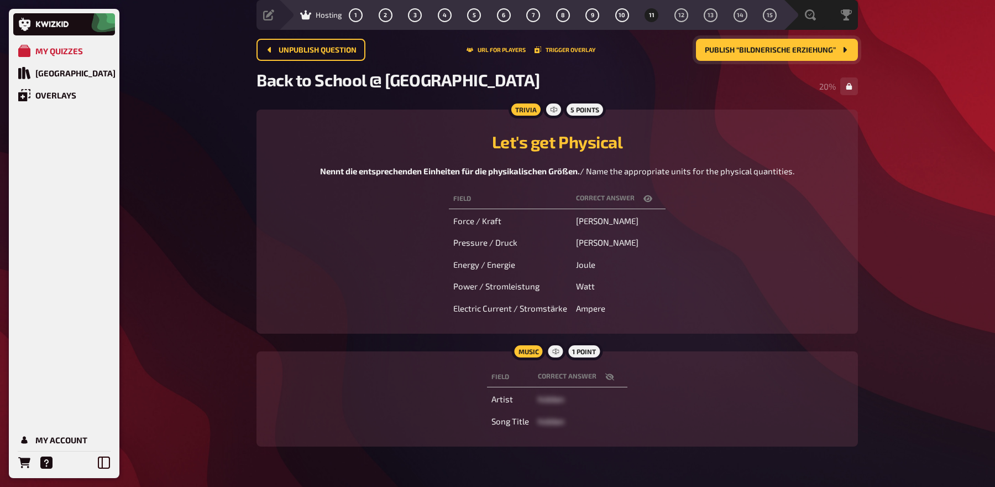
click at [655, 195] on button "button" at bounding box center [648, 198] width 27 height 11
click at [648, 200] on icon "button" at bounding box center [648, 198] width 9 height 9
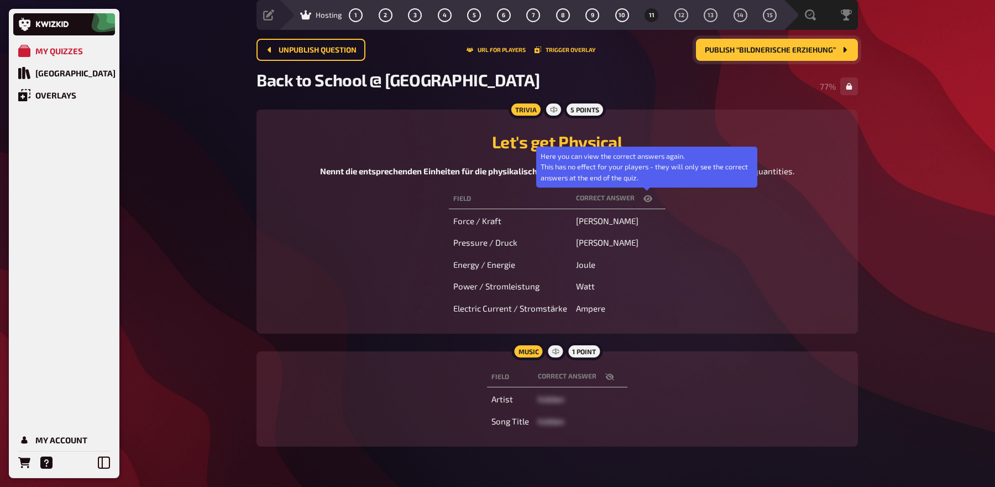
click at [648, 200] on icon "button" at bounding box center [648, 198] width 9 height 9
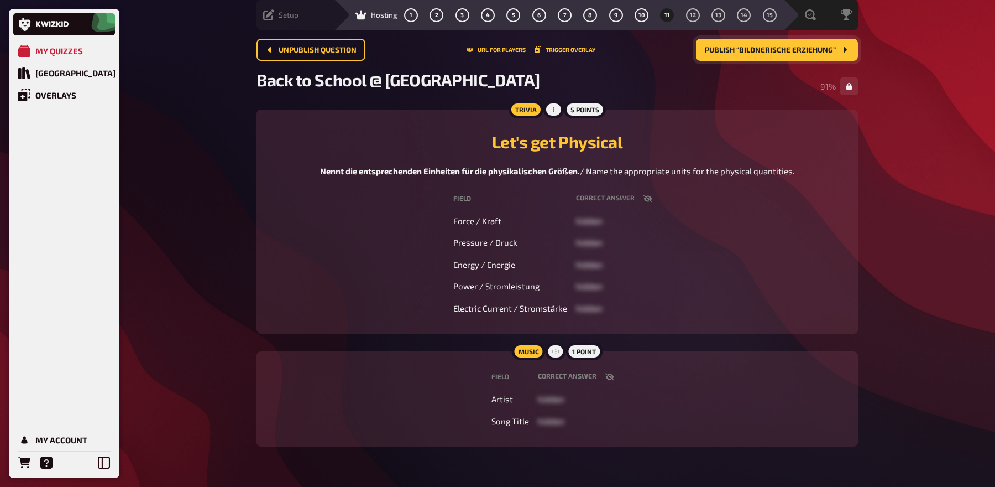
click at [276, 14] on div "Setup" at bounding box center [280, 14] width 35 height 11
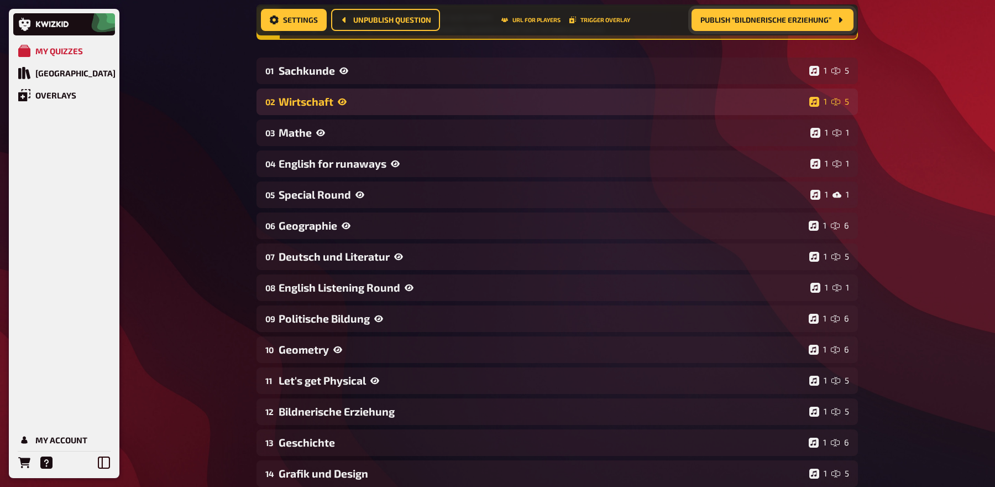
scroll to position [144, 0]
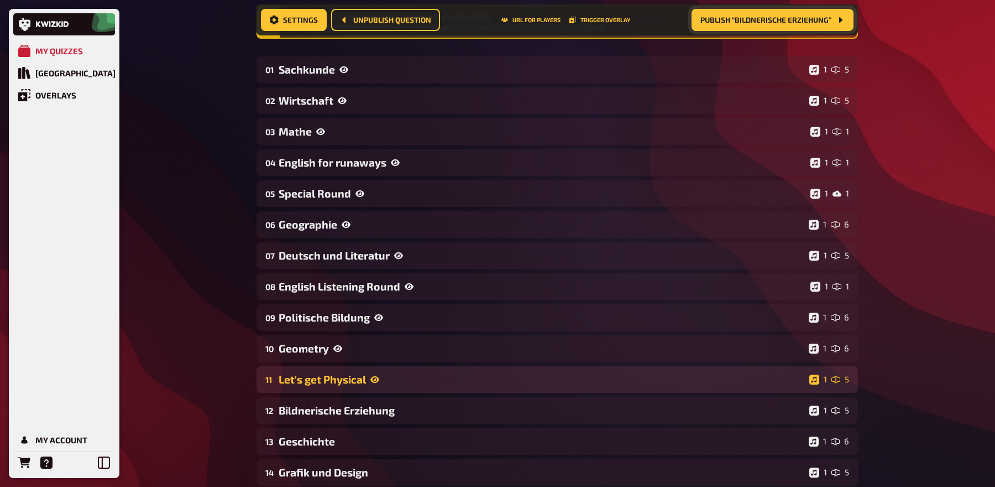
click at [397, 374] on div "Let's get Physical" at bounding box center [542, 379] width 526 height 13
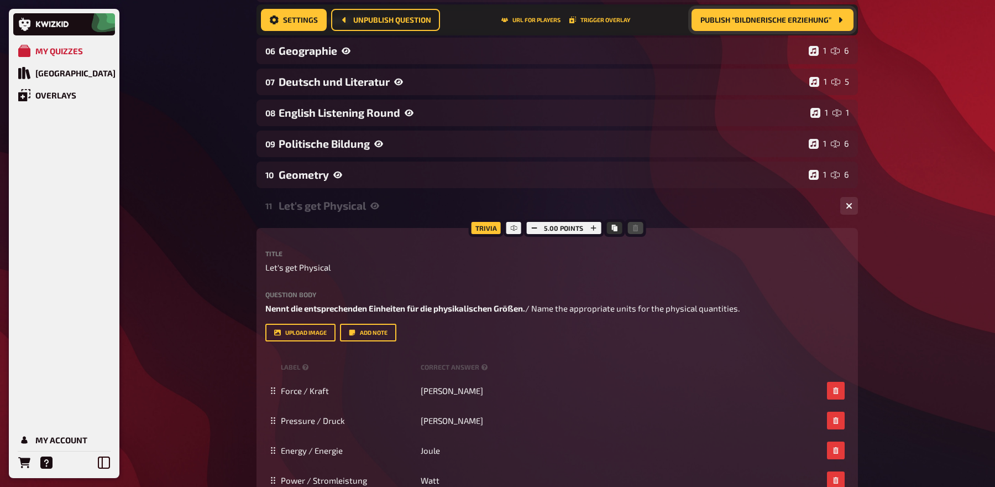
scroll to position [394, 0]
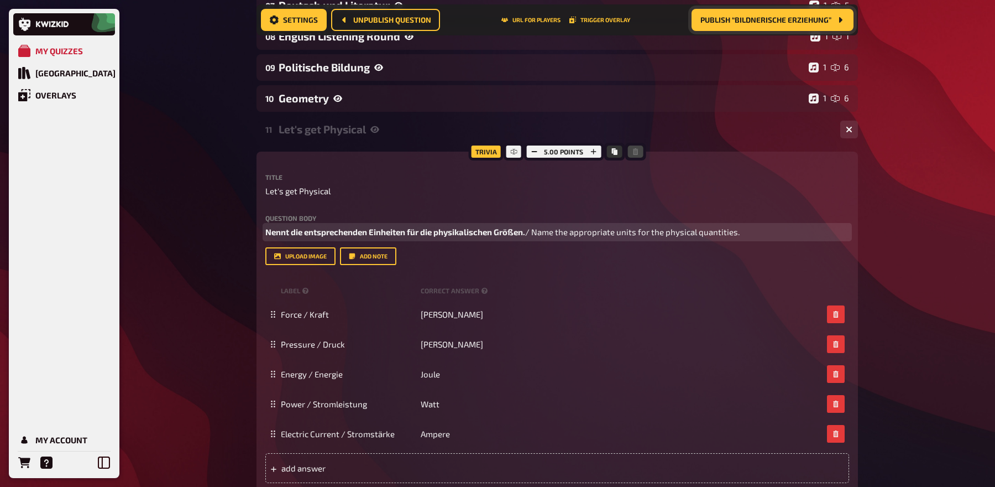
click at [372, 229] on span "Nennt die entsprechenden Einheiten für die physikalischen Größen." at bounding box center [395, 232] width 260 height 10
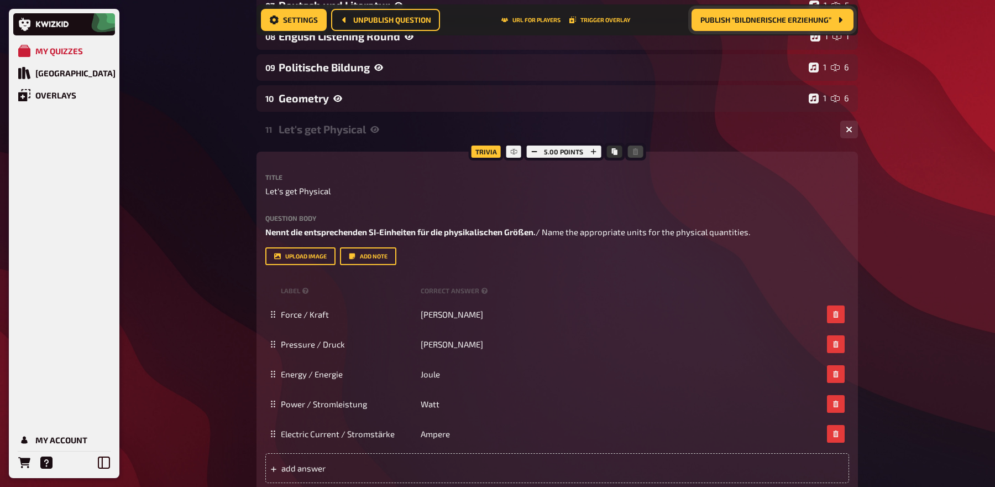
click at [313, 136] on div "11 Let's get Physical 1 5" at bounding box center [558, 129] width 602 height 27
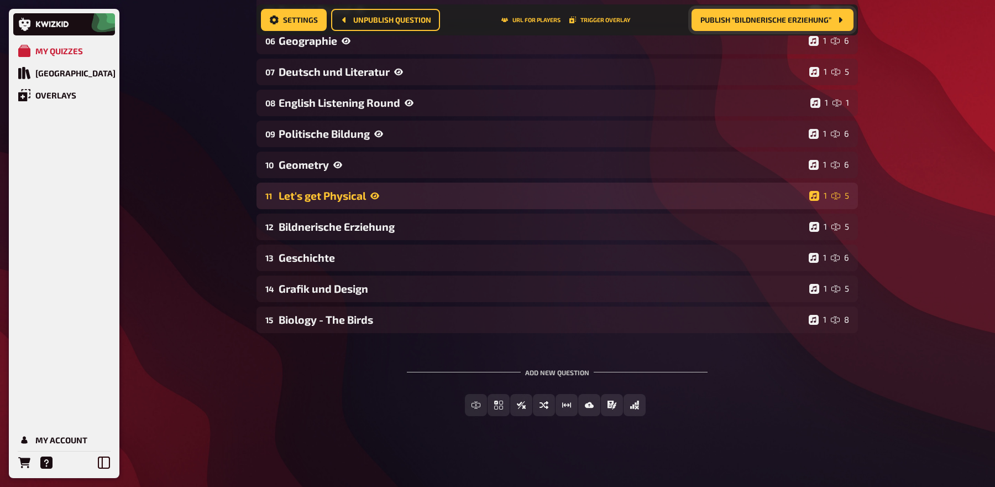
scroll to position [328, 0]
click at [430, 190] on div "Let's get Physical" at bounding box center [542, 195] width 526 height 13
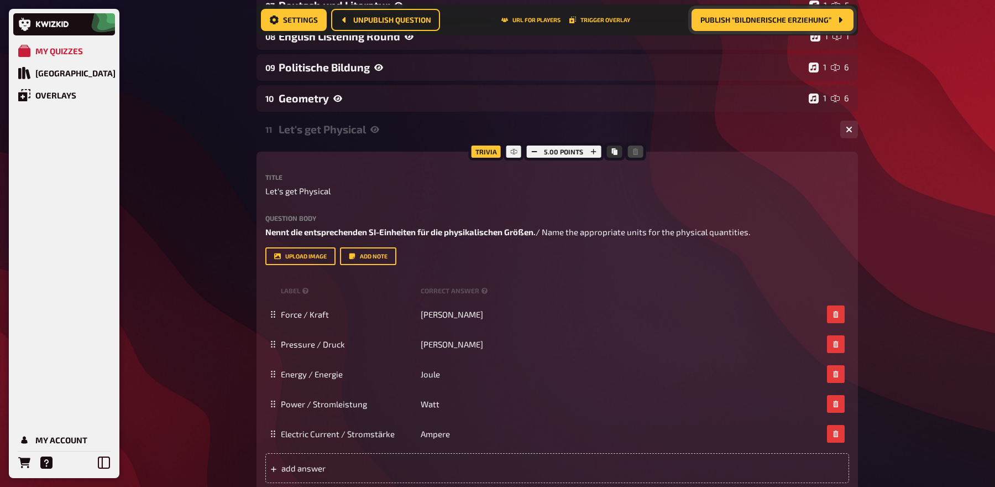
scroll to position [373, 0]
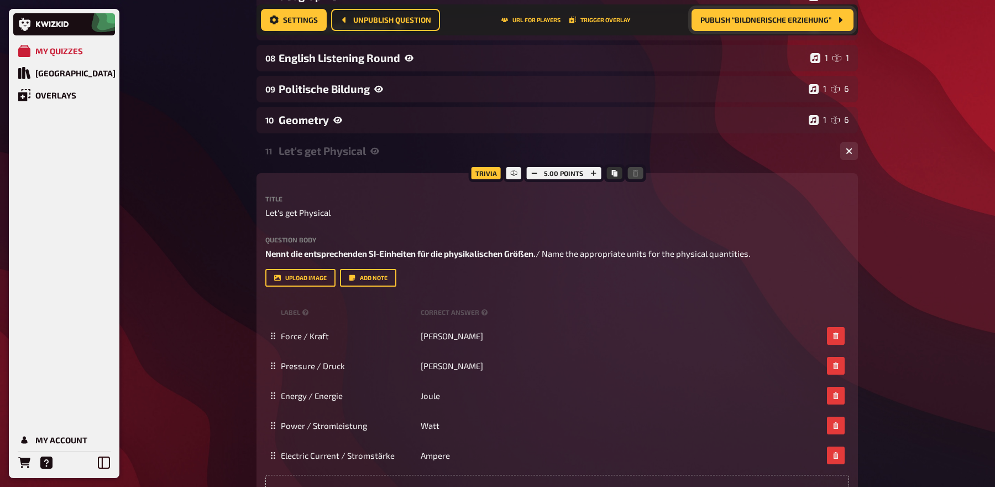
click at [446, 158] on div "11 Let's get Physical 1 5" at bounding box center [558, 151] width 602 height 27
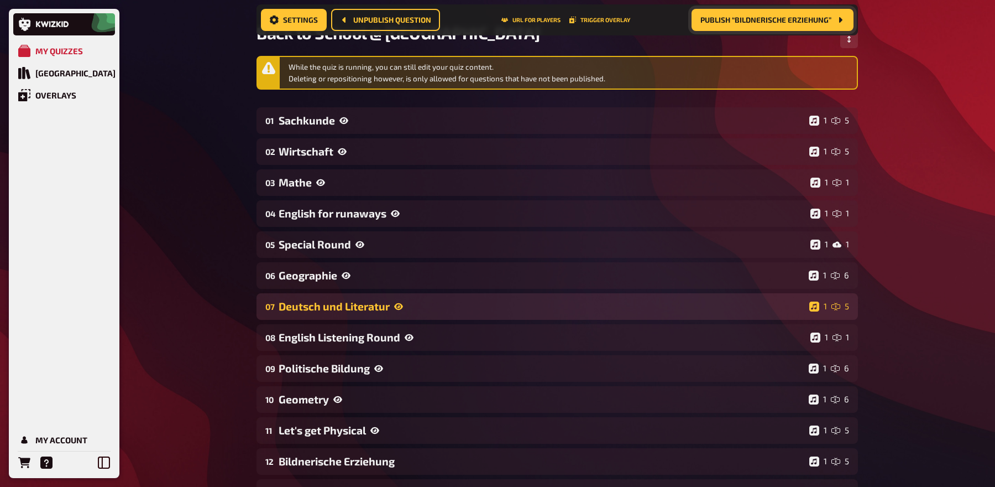
scroll to position [0, 0]
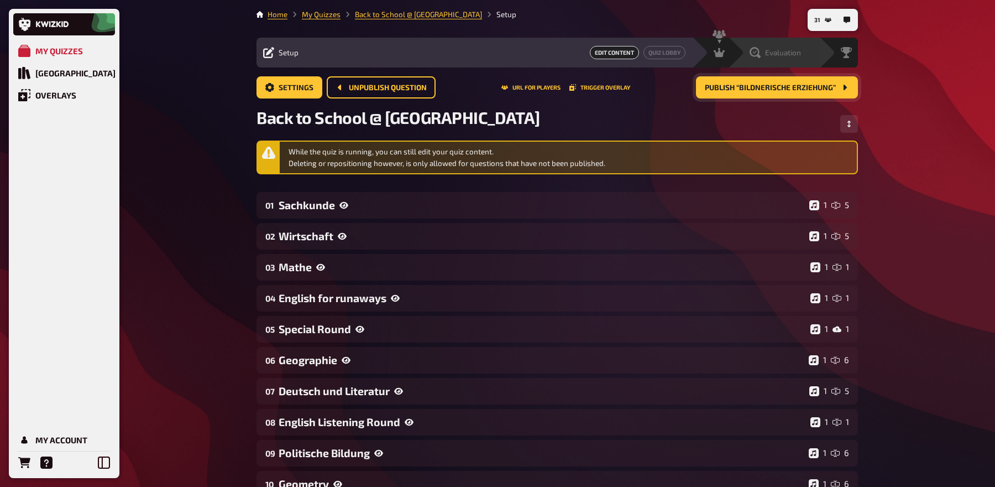
click at [803, 59] on div "Evaluation" at bounding box center [773, 53] width 91 height 30
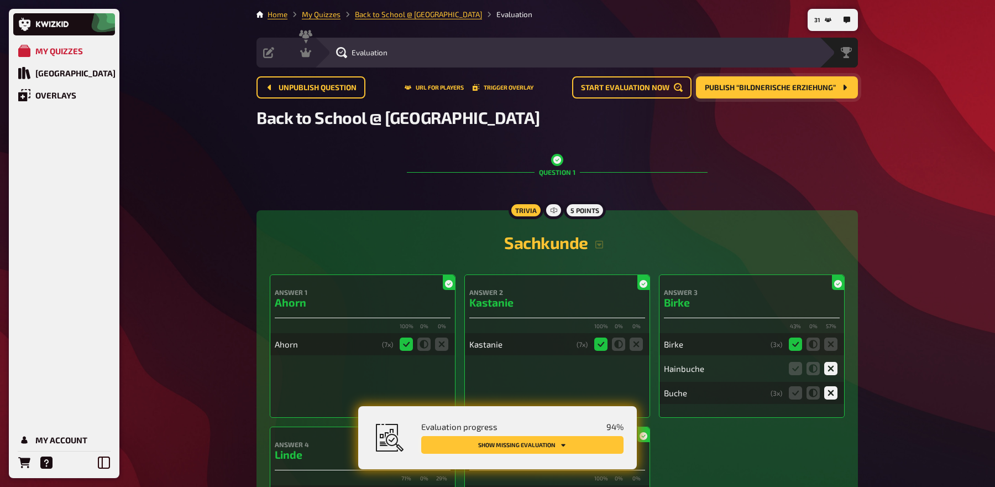
click at [561, 444] on icon "Show missing evaluation" at bounding box center [563, 444] width 7 height 7
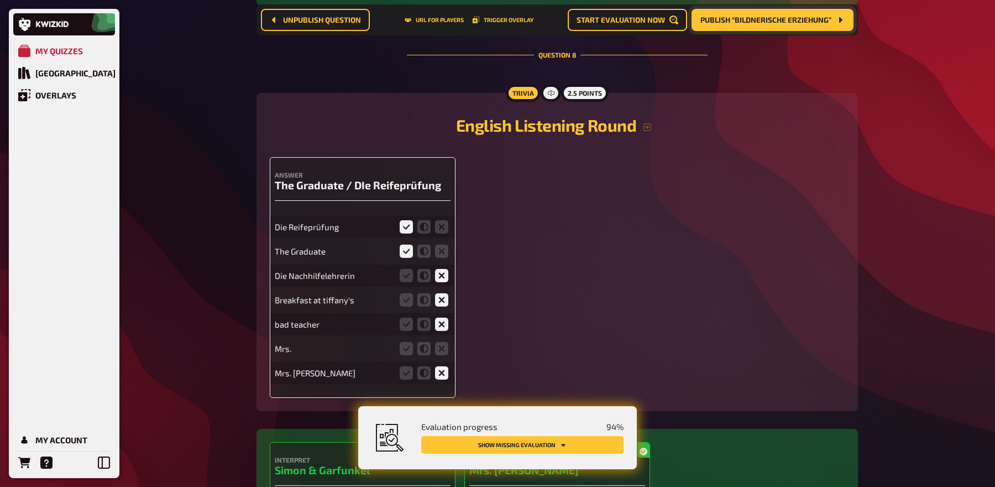
scroll to position [4966, 0]
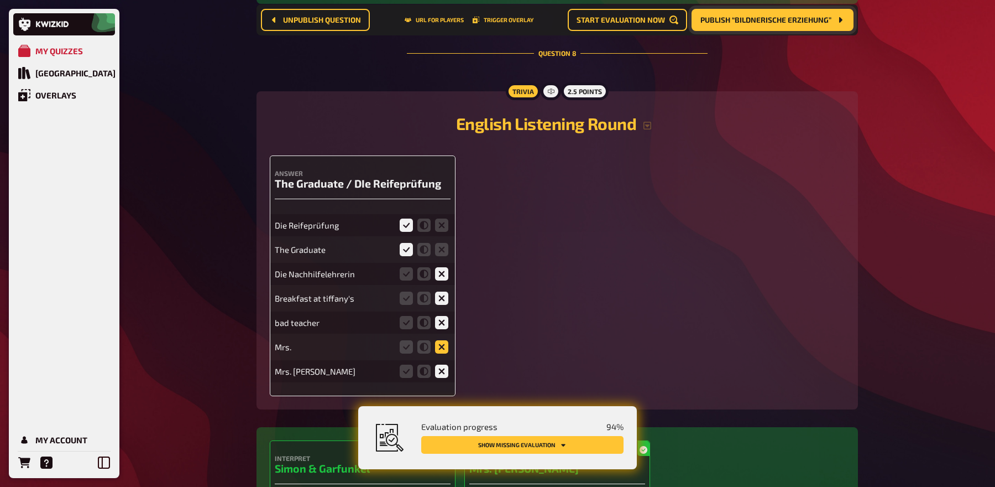
click at [437, 340] on icon at bounding box center [441, 346] width 13 height 13
click at [0, 0] on input "radio" at bounding box center [0, 0] width 0 height 0
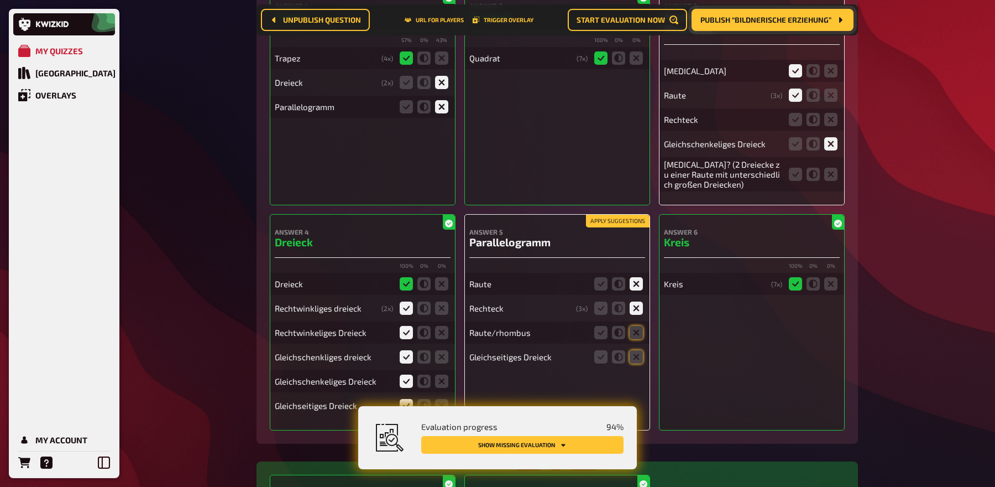
scroll to position [6501, 0]
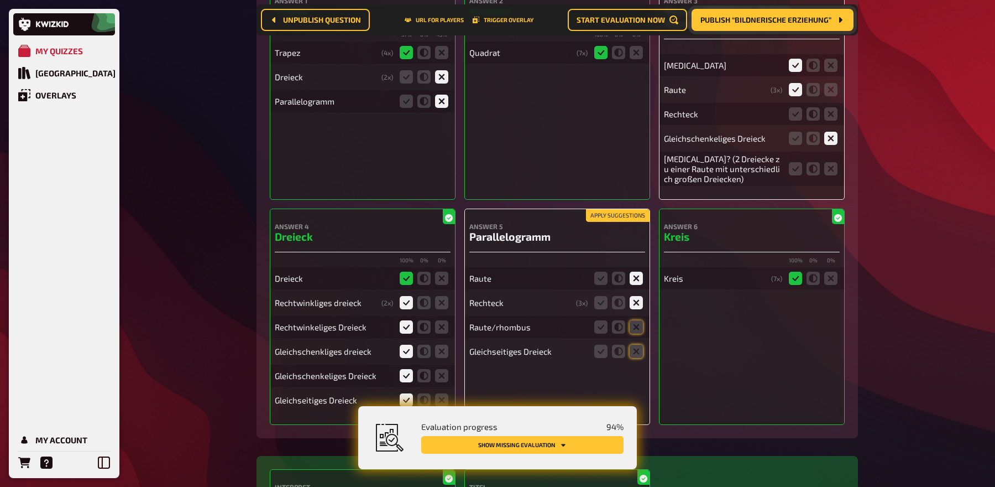
click at [635, 210] on button "Apply suggestions" at bounding box center [618, 216] width 64 height 12
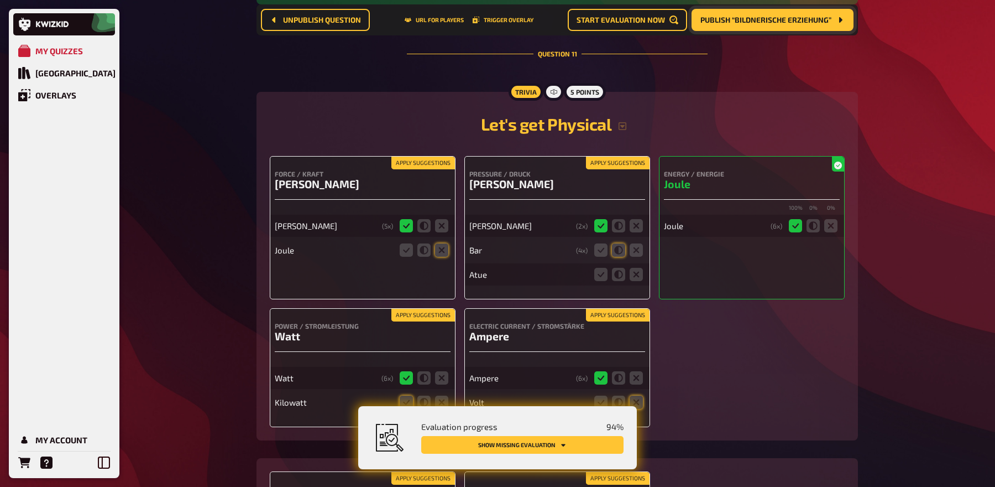
scroll to position [7123, 0]
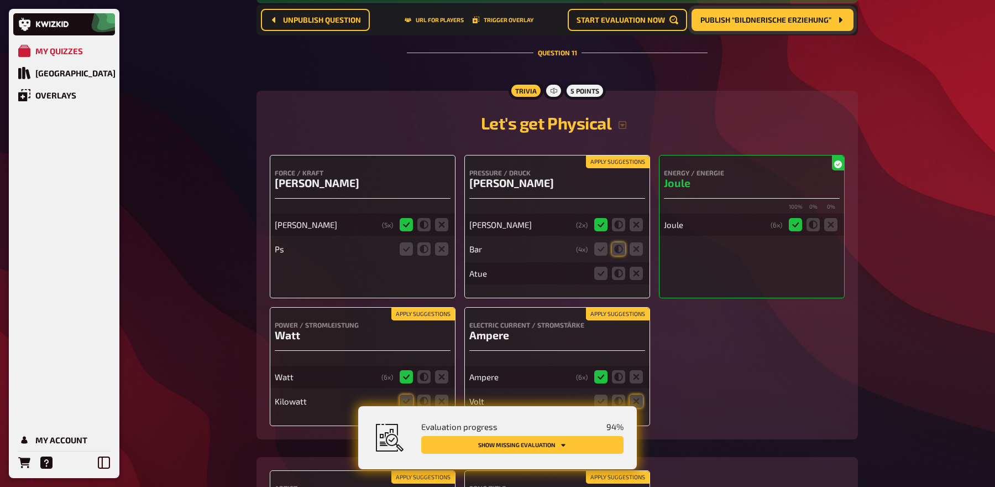
click at [408, 155] on div "Force / Kraft Newton Newton ( 5 x) Ps" at bounding box center [363, 226] width 186 height 143
click at [628, 156] on button "Apply suggestions" at bounding box center [618, 162] width 64 height 12
click at [638, 266] on icon at bounding box center [636, 272] width 13 height 13
click at [0, 0] on input "radio" at bounding box center [0, 0] width 0 height 0
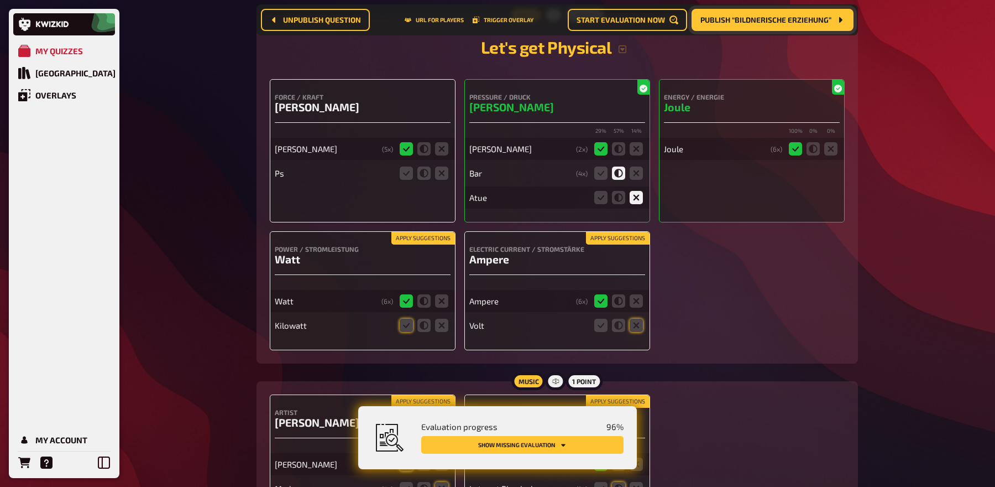
scroll to position [7175, 0]
click at [629, 231] on button "Apply suggestions" at bounding box center [618, 237] width 64 height 12
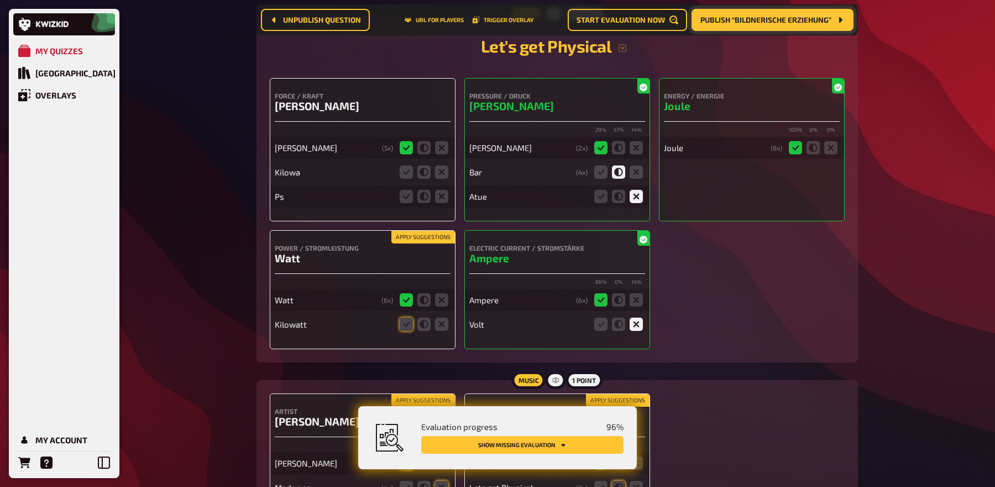
click at [412, 231] on button "Apply suggestions" at bounding box center [423, 237] width 64 height 12
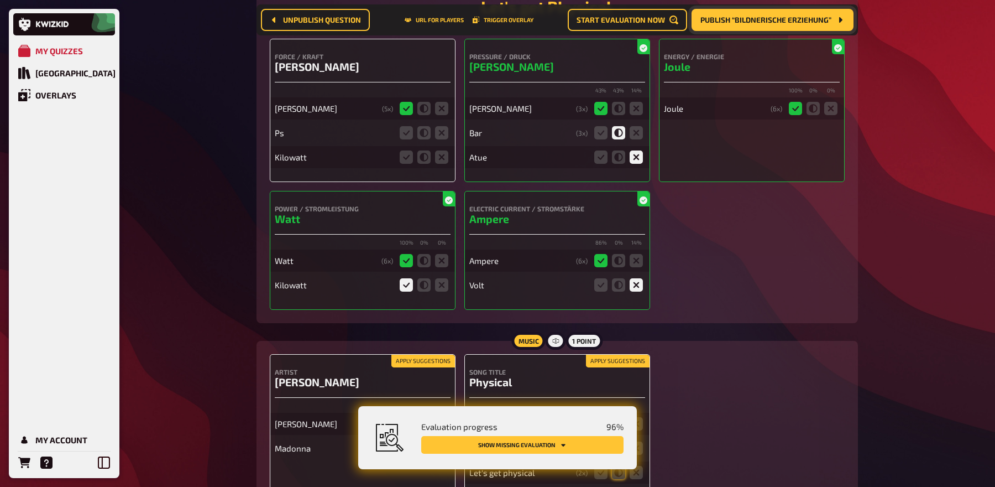
scroll to position [7260, 0]
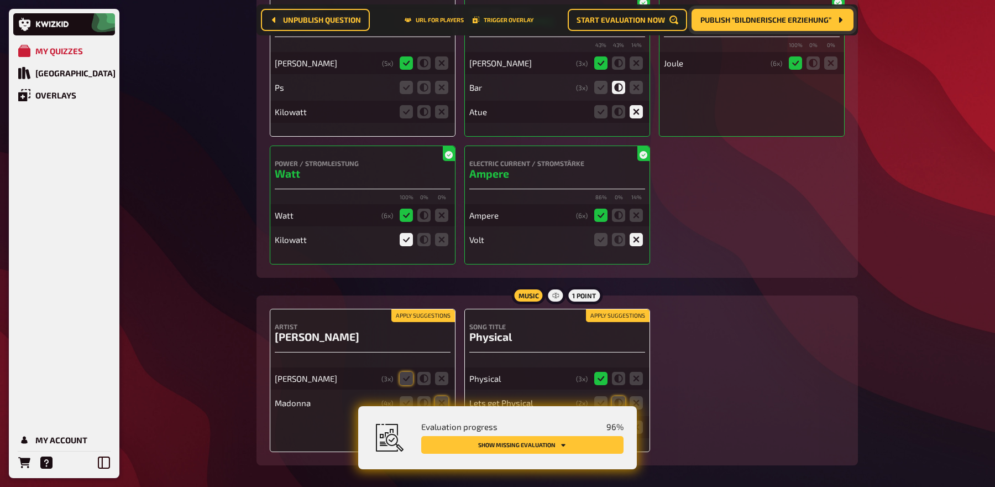
click at [412, 310] on button "Apply suggestions" at bounding box center [423, 316] width 64 height 12
click at [601, 310] on button "Apply suggestions" at bounding box center [618, 316] width 64 height 12
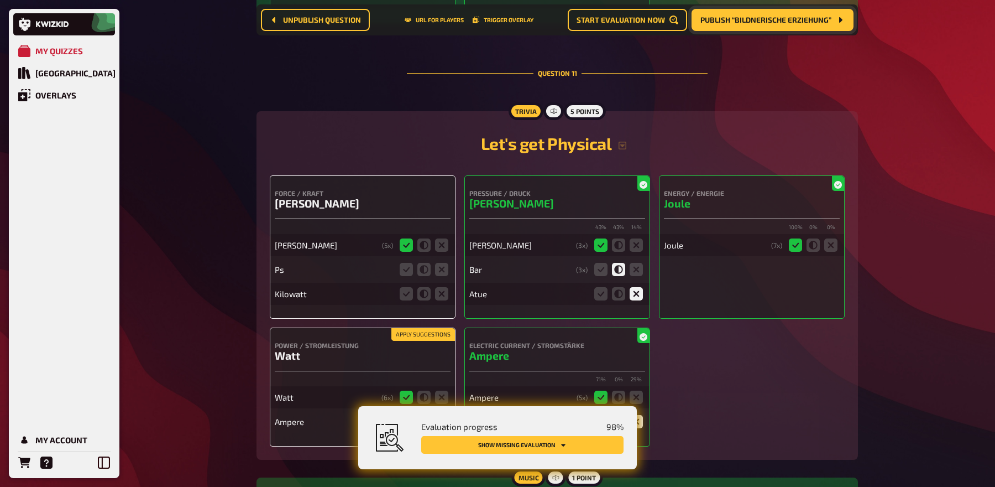
scroll to position [7126, 0]
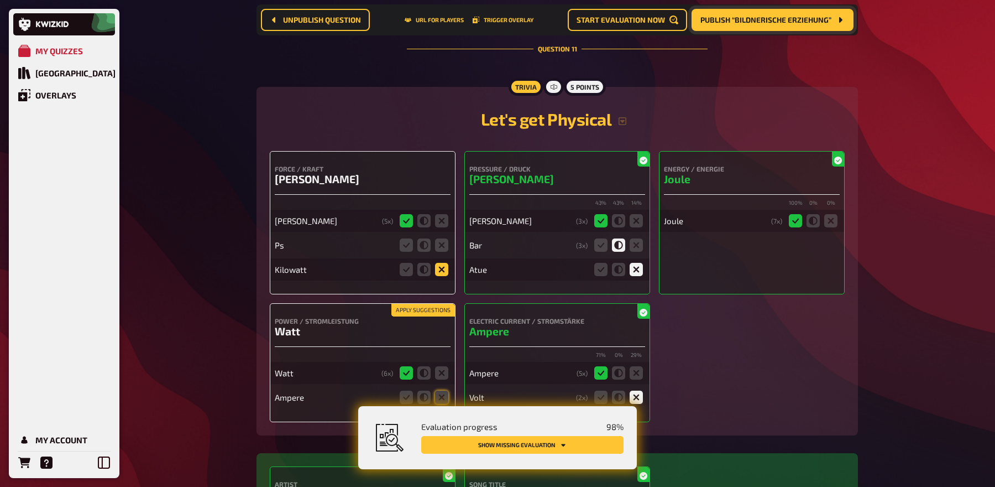
click at [438, 263] on icon at bounding box center [441, 269] width 13 height 13
click at [0, 0] on input "radio" at bounding box center [0, 0] width 0 height 0
click at [445, 390] on icon at bounding box center [441, 396] width 13 height 13
click at [0, 0] on input "radio" at bounding box center [0, 0] width 0 height 0
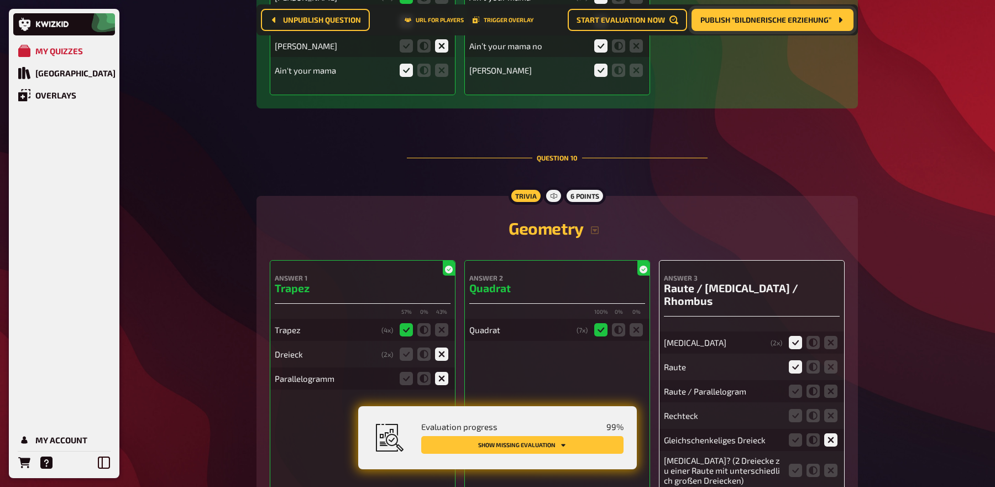
scroll to position [6194, 0]
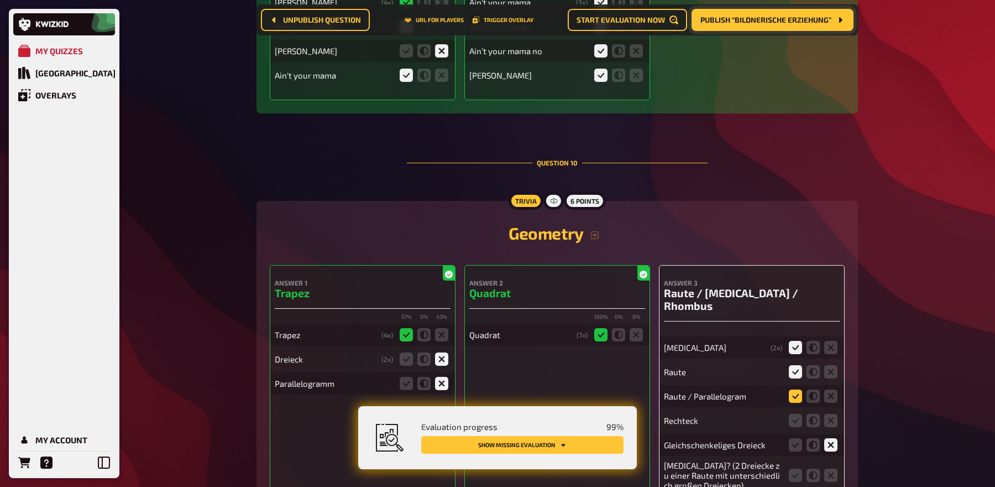
click at [798, 389] on icon at bounding box center [795, 395] width 13 height 13
click at [0, 0] on input "radio" at bounding box center [0, 0] width 0 height 0
click at [830, 414] on icon at bounding box center [830, 420] width 13 height 13
click at [0, 0] on input "radio" at bounding box center [0, 0] width 0 height 0
click at [800, 468] on icon at bounding box center [795, 474] width 13 height 13
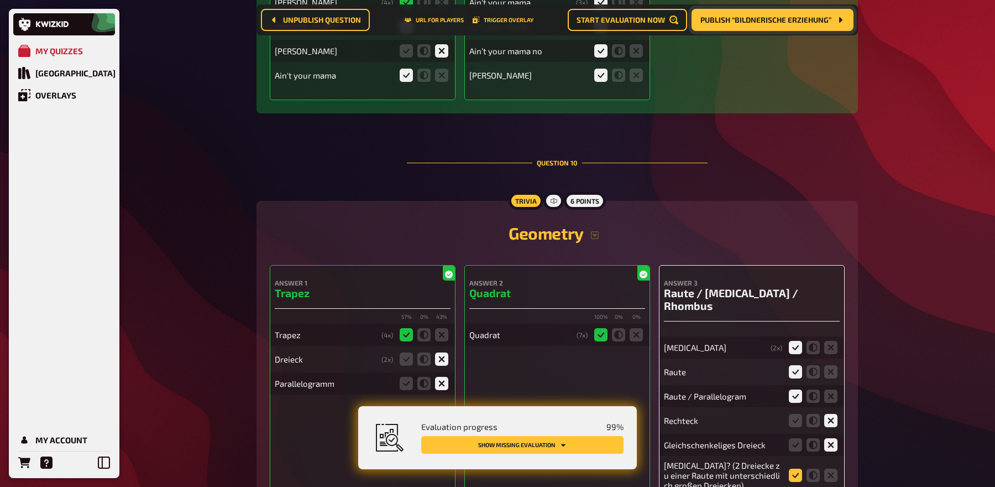
click at [0, 0] on input "radio" at bounding box center [0, 0] width 0 height 0
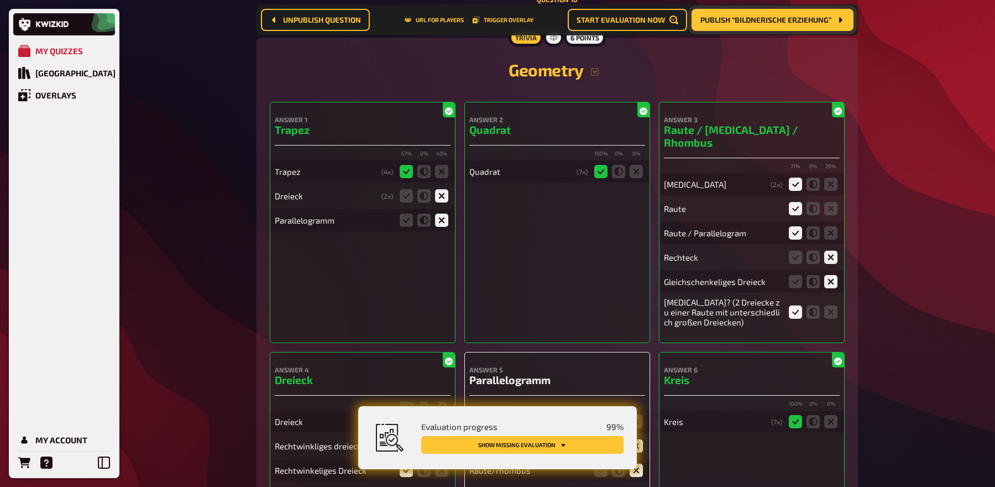
scroll to position [6523, 0]
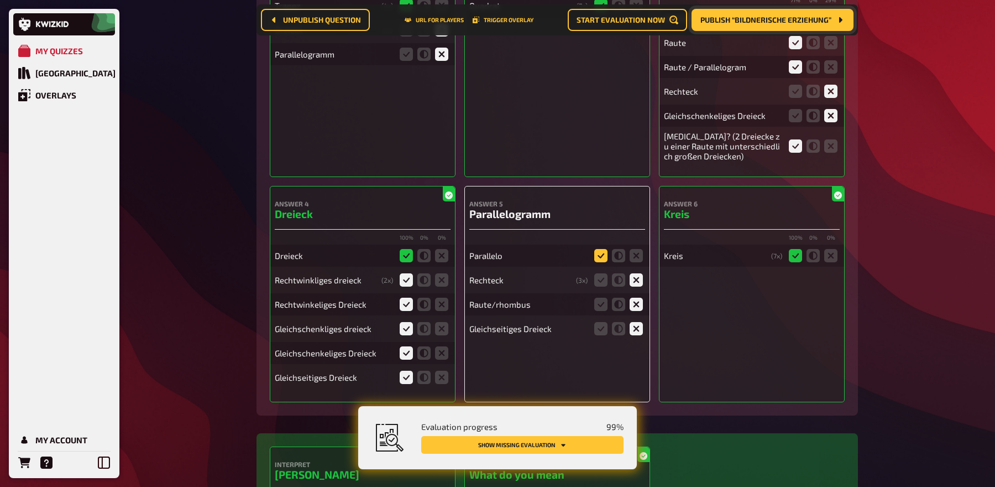
click at [599, 249] on icon at bounding box center [600, 255] width 13 height 13
click at [0, 0] on input "radio" at bounding box center [0, 0] width 0 height 0
click at [599, 249] on icon at bounding box center [600, 255] width 13 height 13
click at [0, 0] on input "radio" at bounding box center [0, 0] width 0 height 0
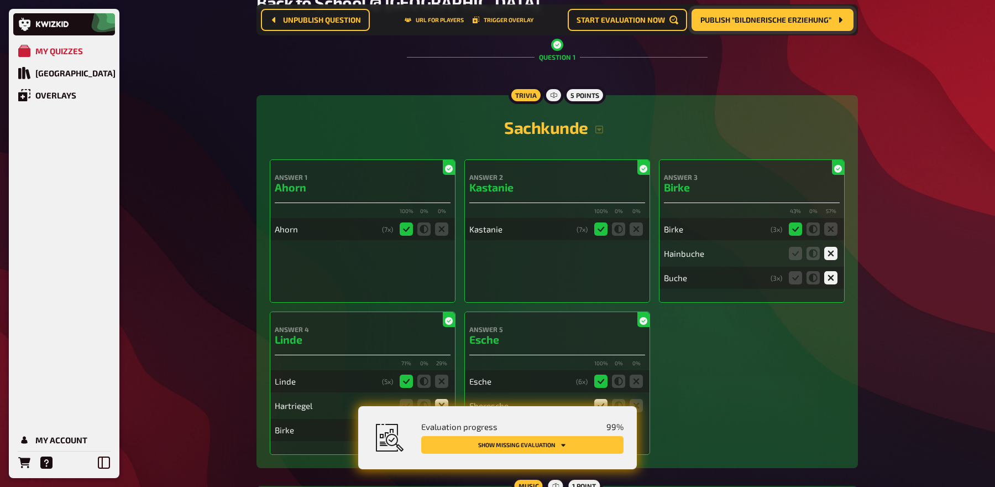
scroll to position [0, 0]
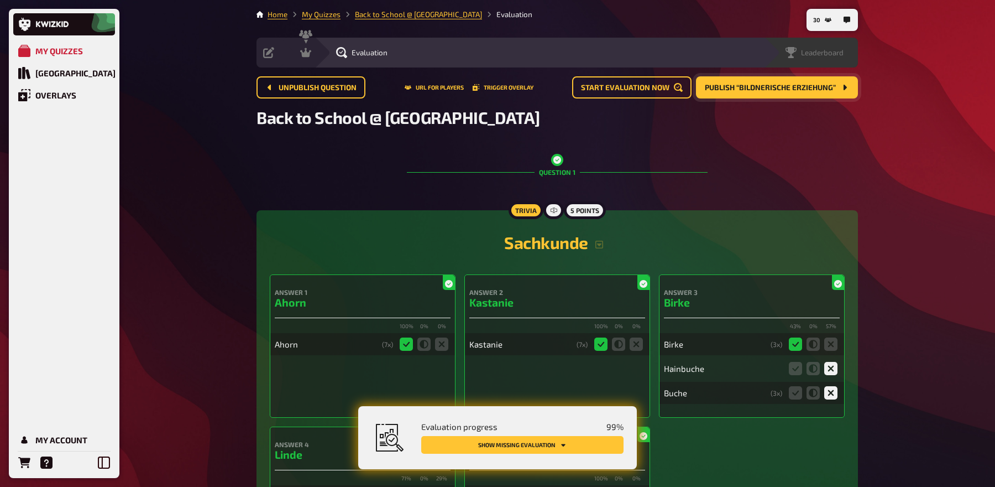
click at [839, 55] on span "Leaderboard" at bounding box center [822, 52] width 43 height 9
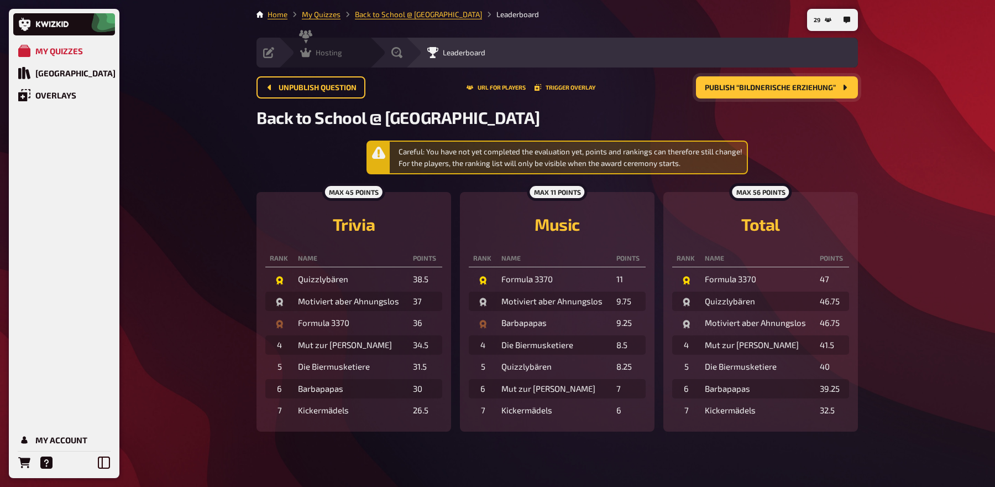
click at [316, 52] on span "Hosting" at bounding box center [329, 52] width 27 height 9
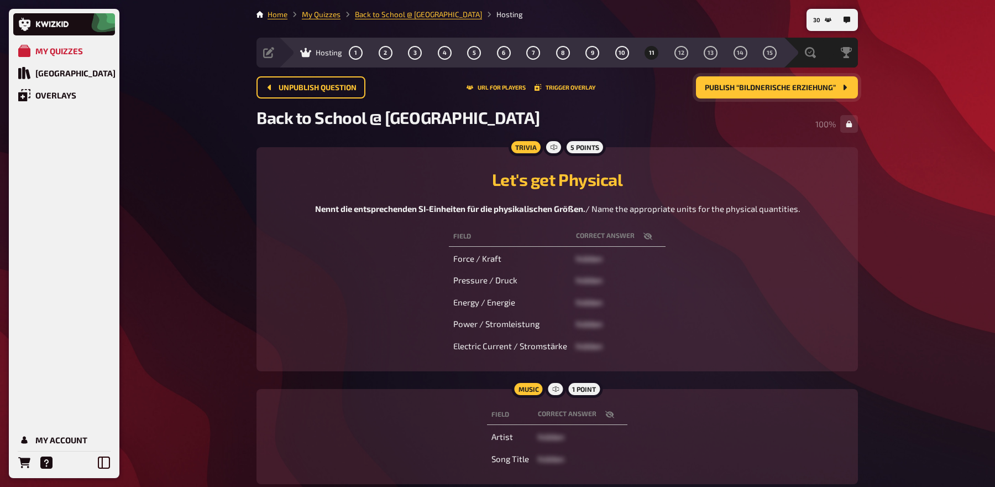
click at [770, 89] on span "Publish “Bildnerische Erziehung”" at bounding box center [770, 88] width 131 height 8
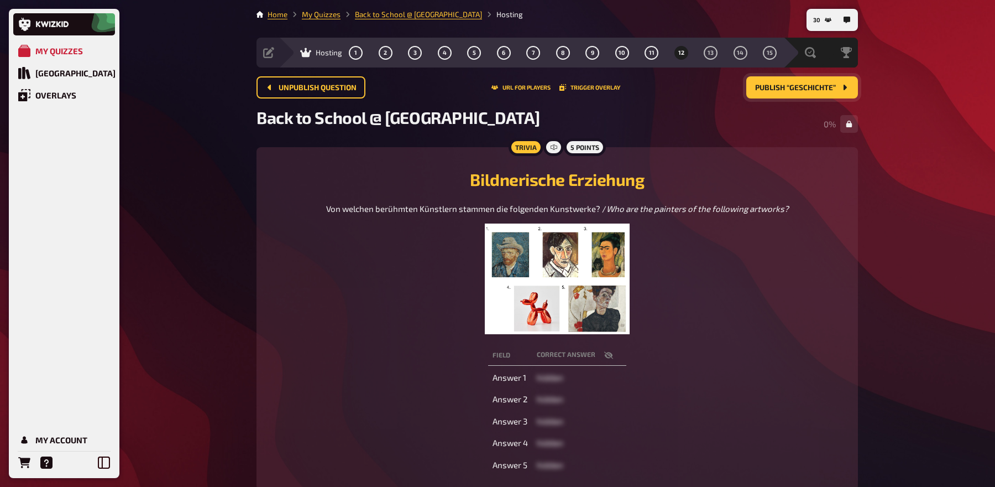
click at [583, 304] on img at bounding box center [557, 278] width 144 height 111
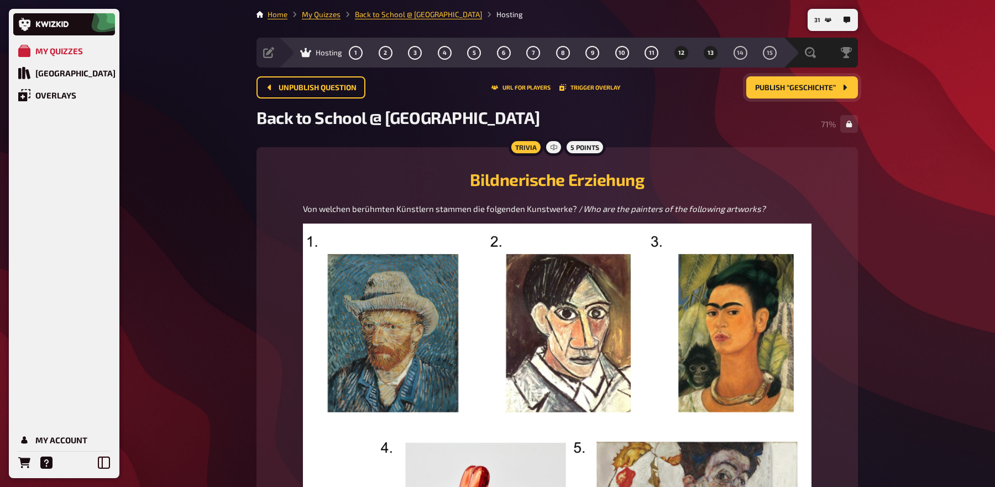
click at [707, 57] on button "13" at bounding box center [711, 53] width 18 height 18
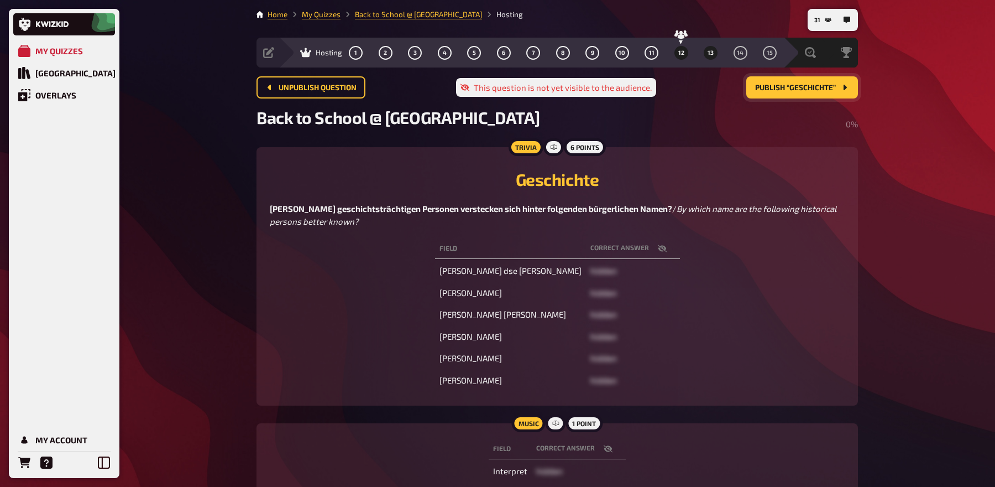
click at [679, 53] on span "12" at bounding box center [681, 53] width 6 height 6
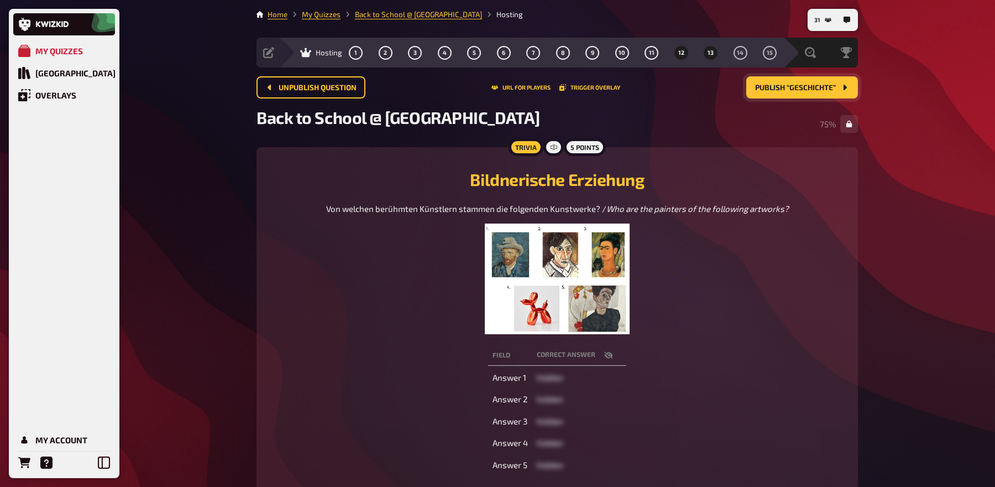
click at [710, 53] on span "13" at bounding box center [711, 53] width 6 height 6
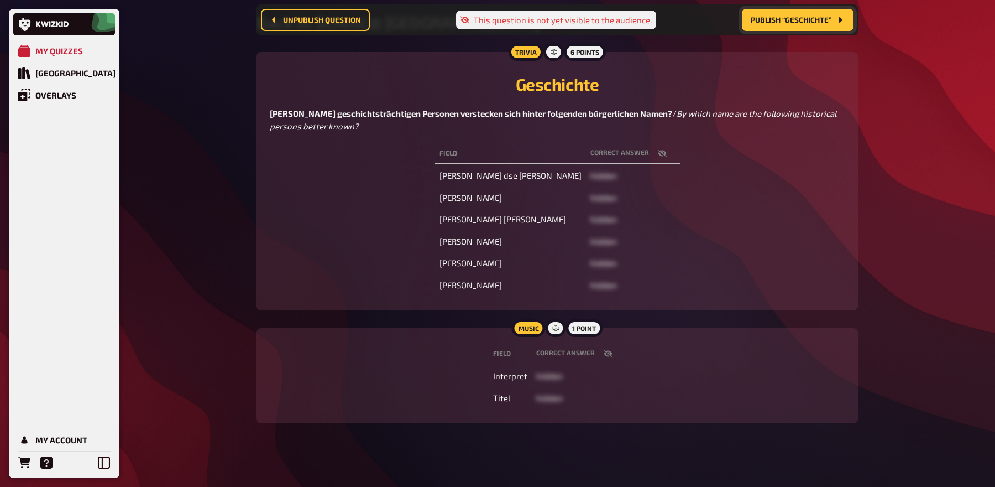
scroll to position [109, 0]
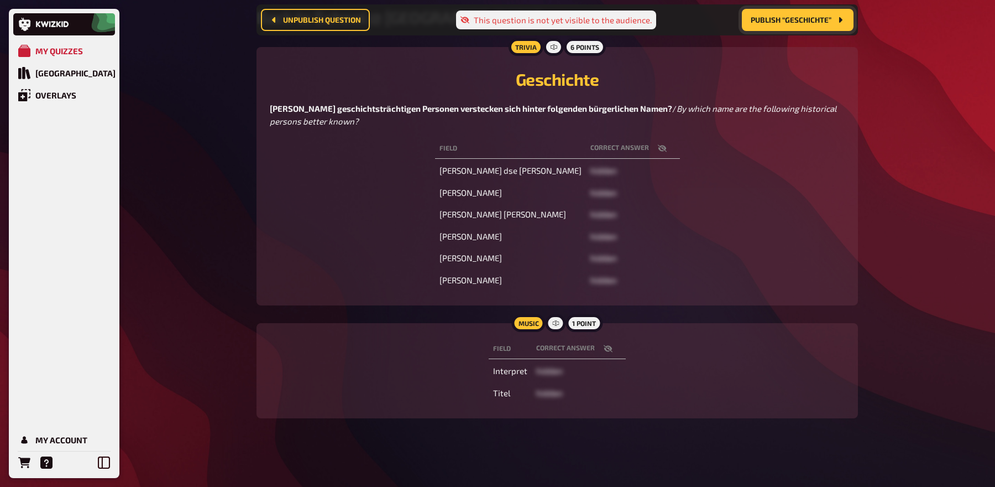
click at [666, 147] on icon "button" at bounding box center [661, 148] width 9 height 7
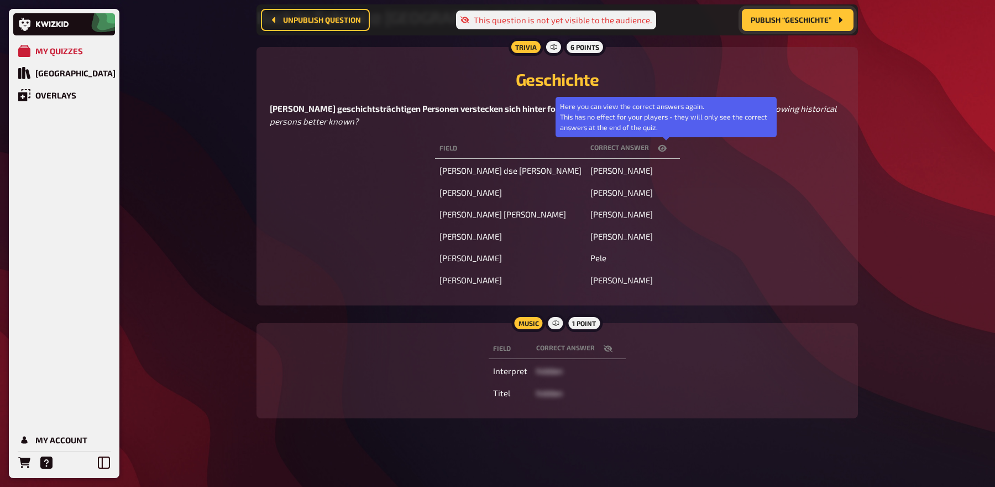
click at [667, 147] on icon "button" at bounding box center [662, 148] width 9 height 7
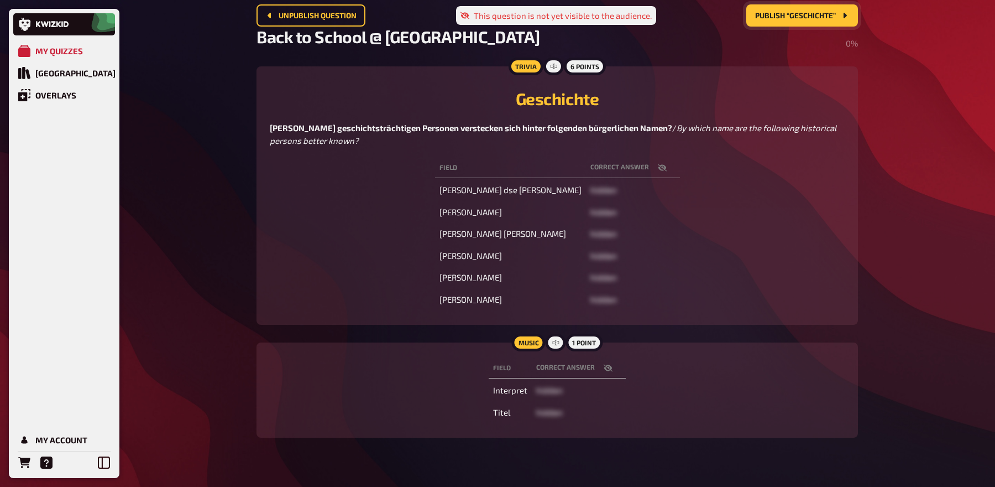
scroll to position [0, 0]
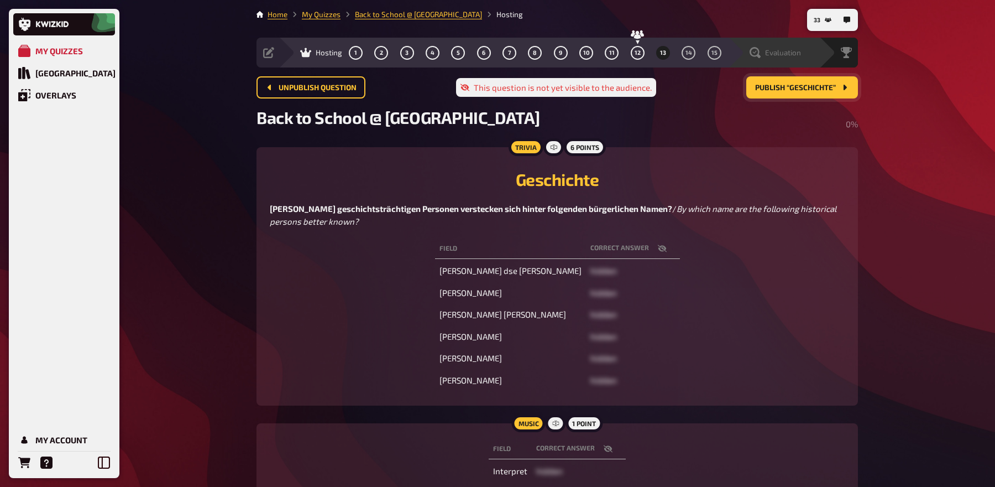
click at [772, 53] on span "Evaluation" at bounding box center [783, 52] width 36 height 9
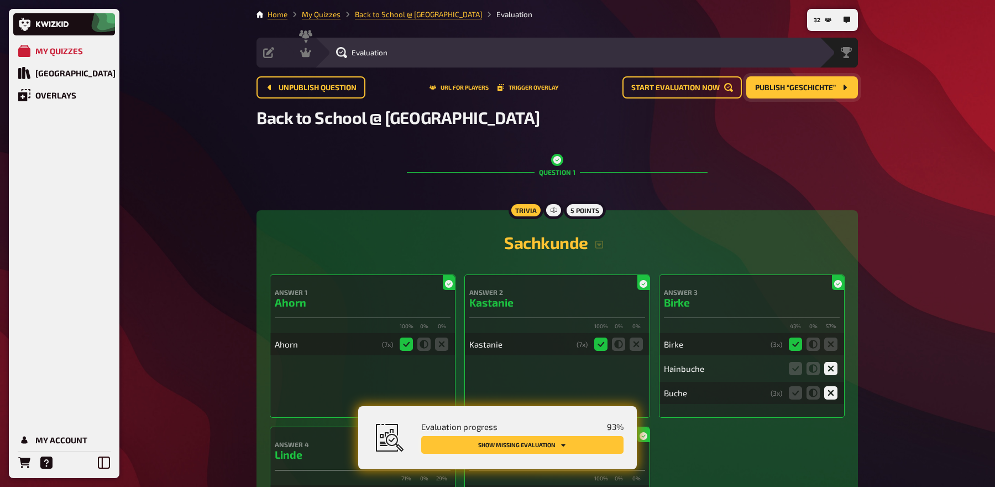
click at [487, 441] on button "Show missing evaluation" at bounding box center [522, 445] width 202 height 18
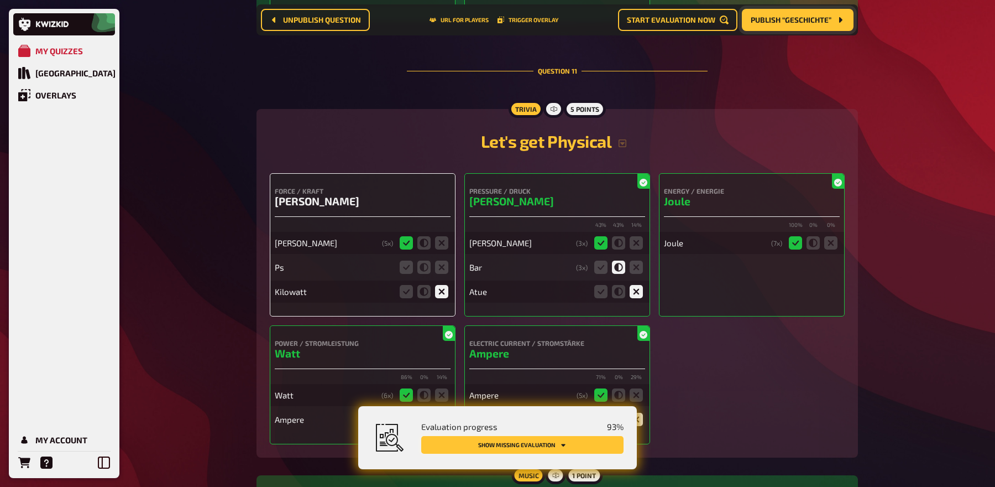
scroll to position [7107, 0]
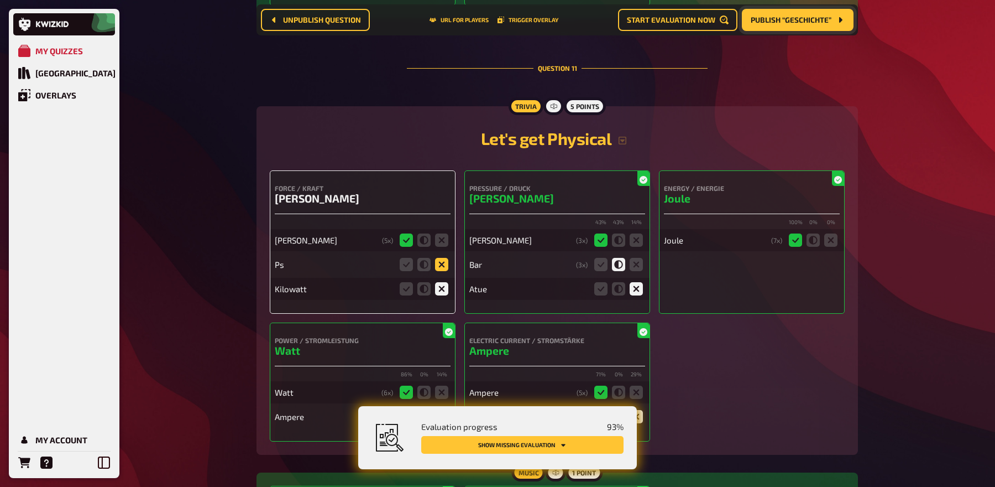
click at [436, 258] on icon at bounding box center [441, 264] width 13 height 13
click at [0, 0] on input "radio" at bounding box center [0, 0] width 0 height 0
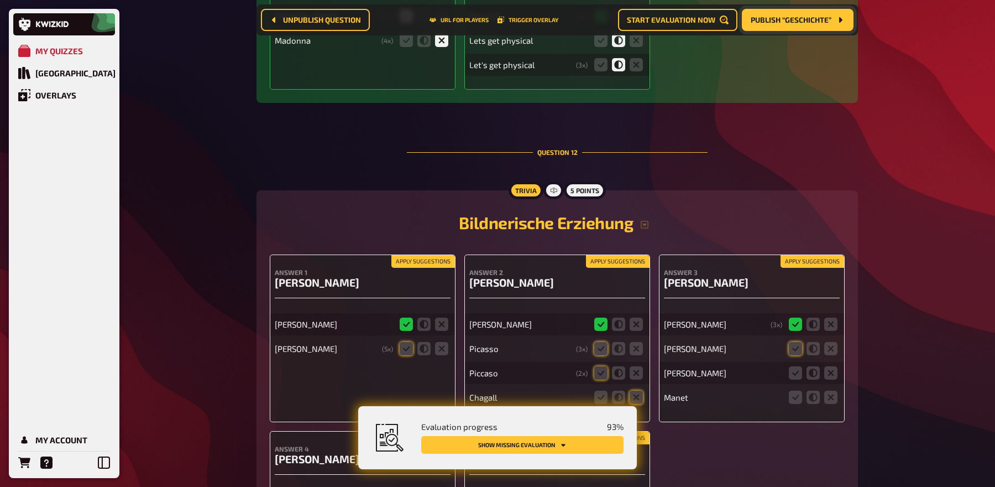
scroll to position [7647, 0]
click at [428, 255] on button "Apply suggestions" at bounding box center [423, 261] width 64 height 12
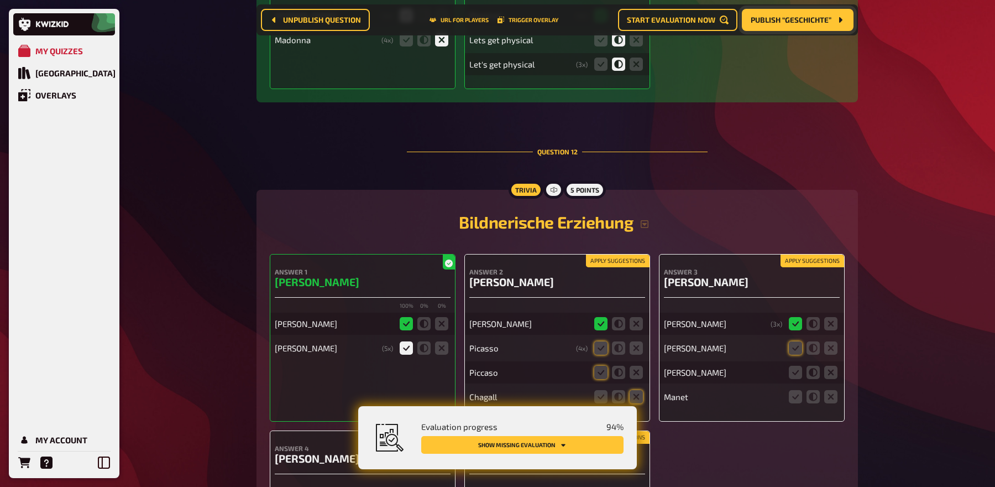
click at [599, 255] on button "Apply suggestions" at bounding box center [618, 261] width 64 height 12
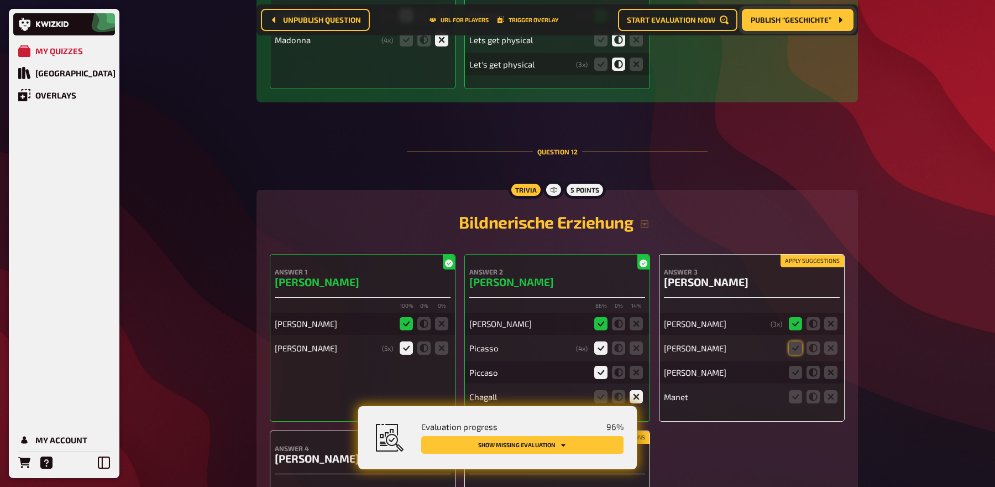
click at [798, 255] on button "Apply suggestions" at bounding box center [813, 261] width 64 height 12
click at [795, 365] on icon at bounding box center [795, 371] width 13 height 13
click at [0, 0] on input "radio" at bounding box center [0, 0] width 0 height 0
click at [825, 390] on icon at bounding box center [830, 396] width 13 height 13
click at [0, 0] on input "radio" at bounding box center [0, 0] width 0 height 0
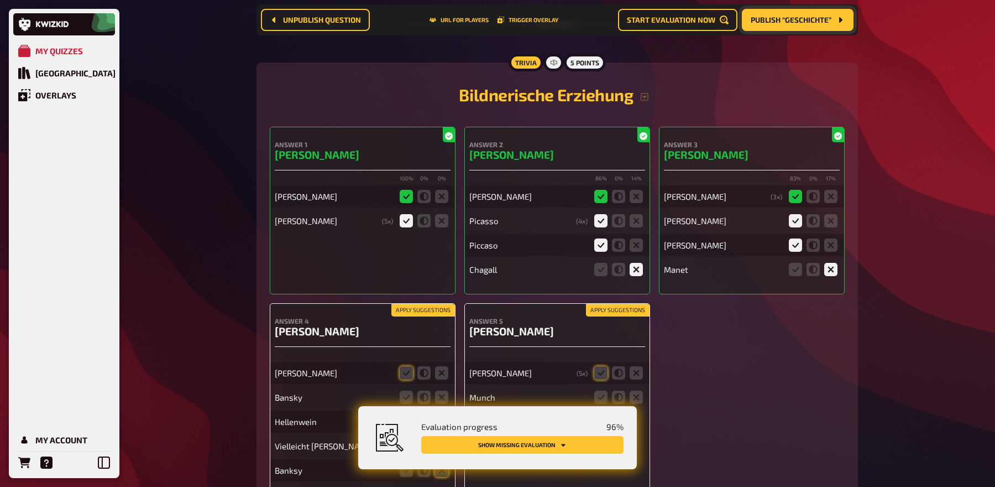
scroll to position [7951, 0]
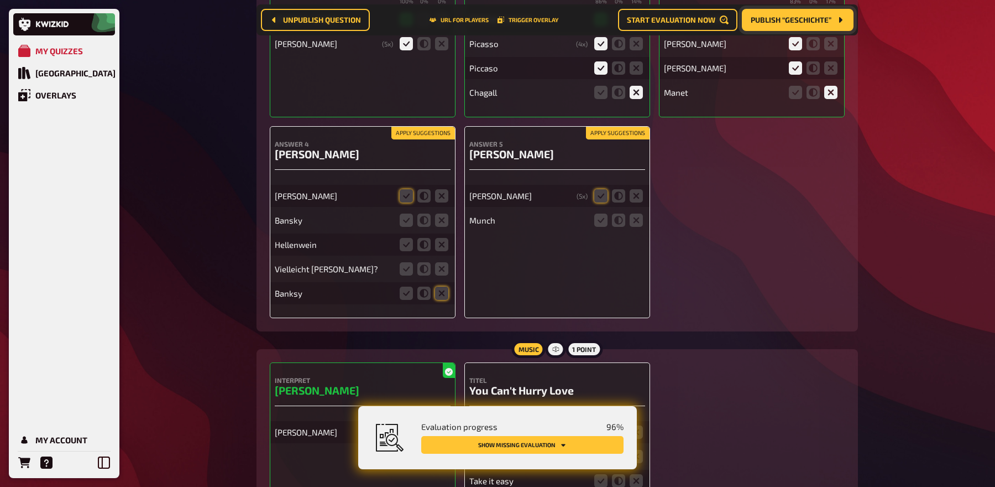
click at [623, 127] on button "Apply suggestions" at bounding box center [618, 133] width 64 height 12
click at [446, 76] on div "Answer 1 Vincent van Gogh 100 % 0 % 0 % Vincent van Gogh Van Gogh ( 5 x) Answer…" at bounding box center [557, 134] width 575 height 368
click at [437, 127] on button "Apply suggestions" at bounding box center [423, 133] width 64 height 12
click at [438, 211] on fieldset at bounding box center [424, 220] width 53 height 18
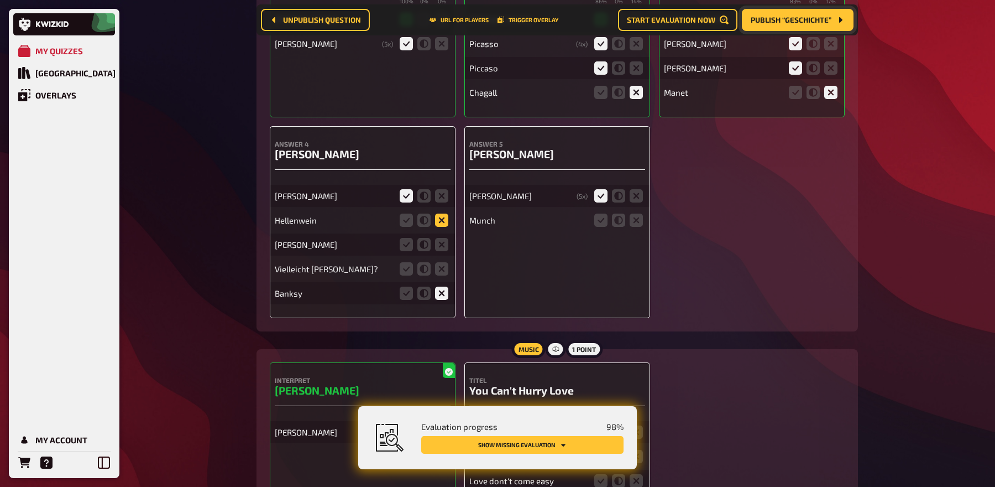
click at [440, 213] on icon at bounding box center [441, 219] width 13 height 13
click at [0, 0] on input "radio" at bounding box center [0, 0] width 0 height 0
click at [440, 238] on icon at bounding box center [441, 244] width 13 height 13
click at [0, 0] on input "radio" at bounding box center [0, 0] width 0 height 0
click at [440, 262] on icon at bounding box center [441, 268] width 13 height 13
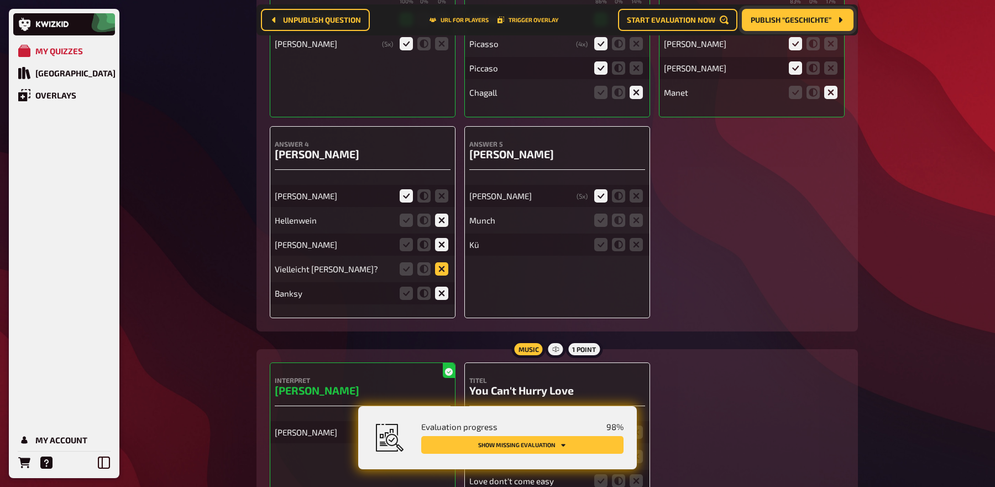
click at [0, 0] on input "radio" at bounding box center [0, 0] width 0 height 0
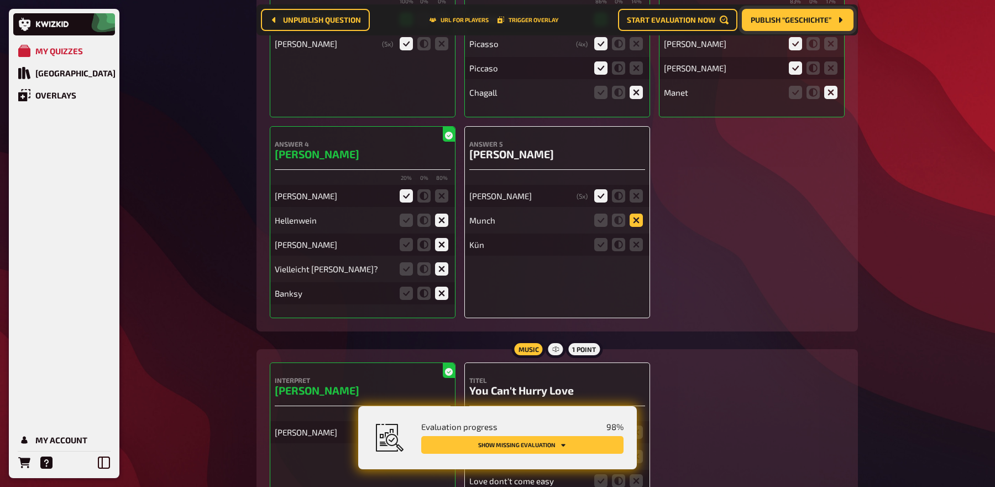
click at [632, 213] on icon at bounding box center [636, 219] width 13 height 13
click at [0, 0] on input "radio" at bounding box center [0, 0] width 0 height 0
click at [634, 238] on icon at bounding box center [636, 244] width 13 height 13
click at [0, 0] on input "radio" at bounding box center [0, 0] width 0 height 0
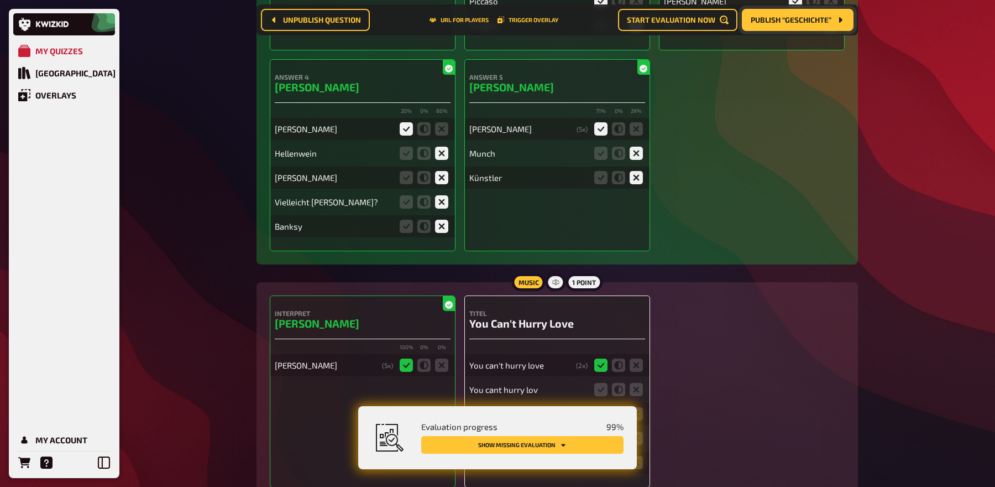
scroll to position [8053, 0]
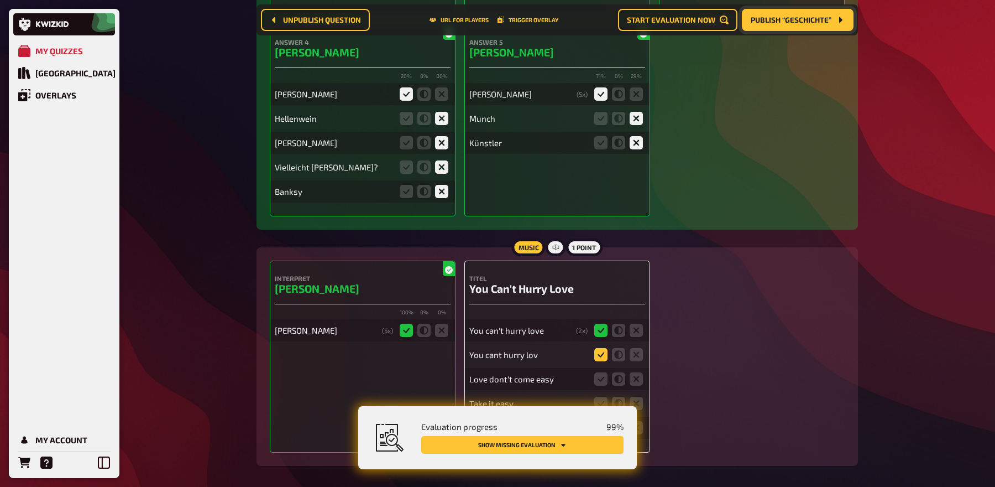
click at [605, 348] on icon at bounding box center [600, 354] width 13 height 13
click at [0, 0] on input "radio" at bounding box center [0, 0] width 0 height 0
click at [614, 262] on button "Apply suggestions" at bounding box center [618, 268] width 64 height 12
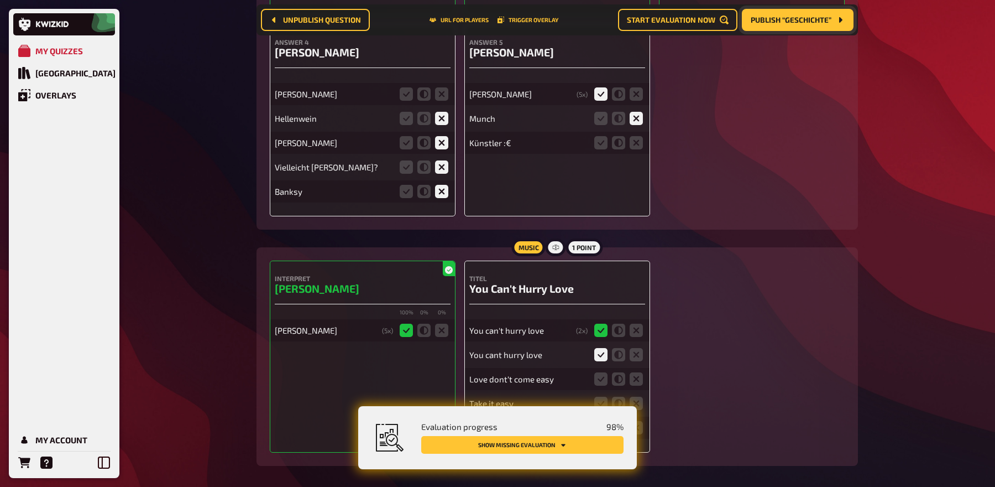
click at [618, 370] on fieldset at bounding box center [618, 379] width 53 height 18
click at [617, 421] on icon at bounding box center [618, 427] width 13 height 13
click at [0, 0] on input "radio" at bounding box center [0, 0] width 0 height 0
click at [620, 372] on icon at bounding box center [618, 378] width 13 height 13
click at [0, 0] on input "radio" at bounding box center [0, 0] width 0 height 0
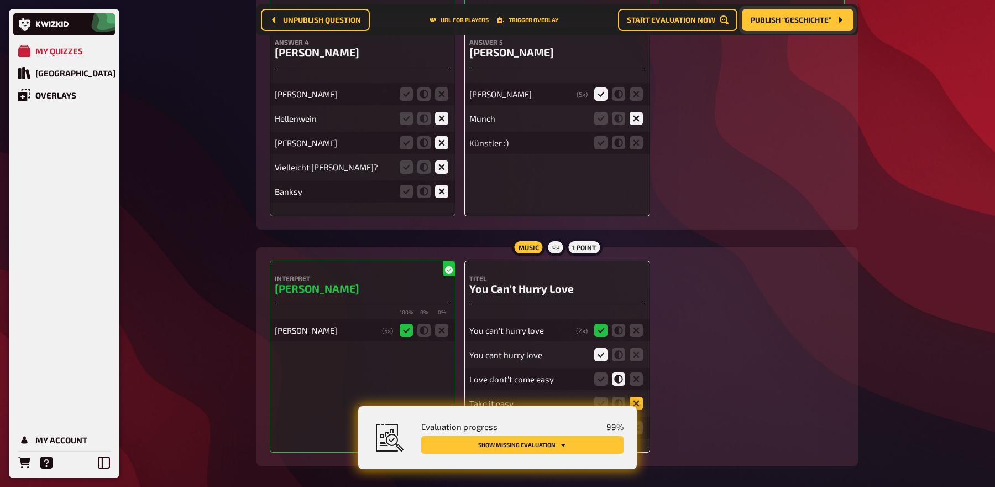
click at [637, 396] on icon at bounding box center [636, 402] width 13 height 13
click at [0, 0] on input "radio" at bounding box center [0, 0] width 0 height 0
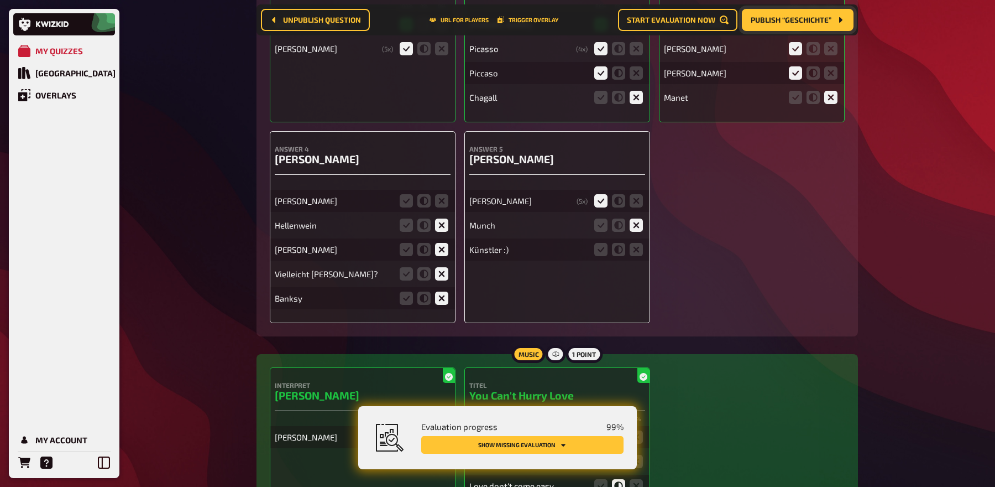
scroll to position [7893, 0]
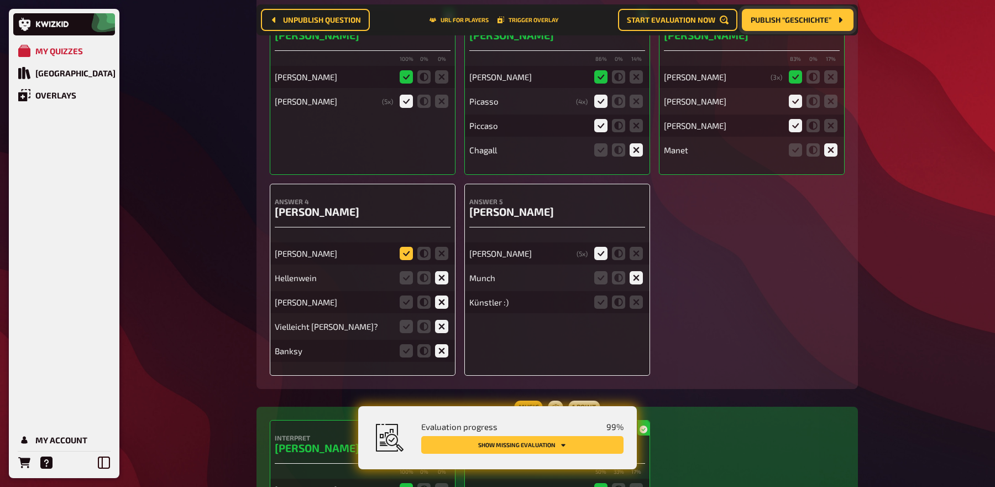
click at [405, 247] on icon at bounding box center [406, 253] width 13 height 13
click at [0, 0] on input "radio" at bounding box center [0, 0] width 0 height 0
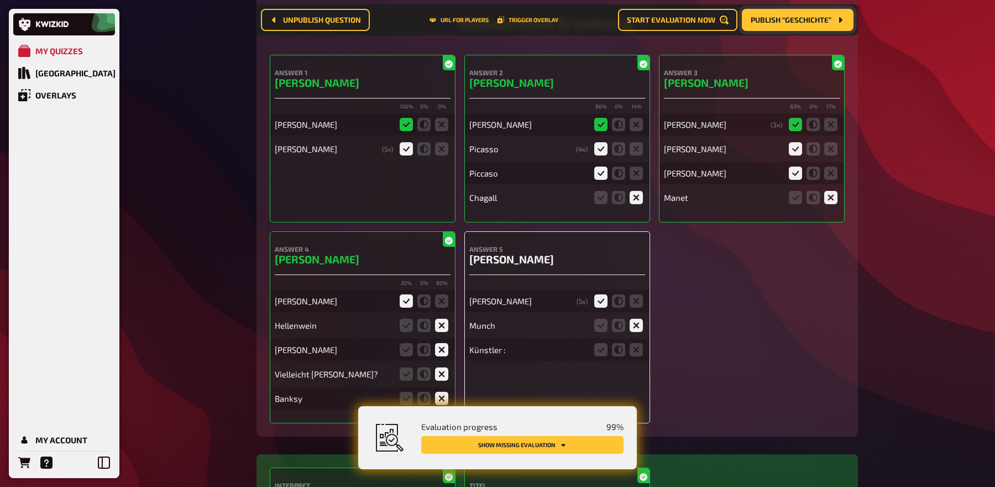
scroll to position [7844, 0]
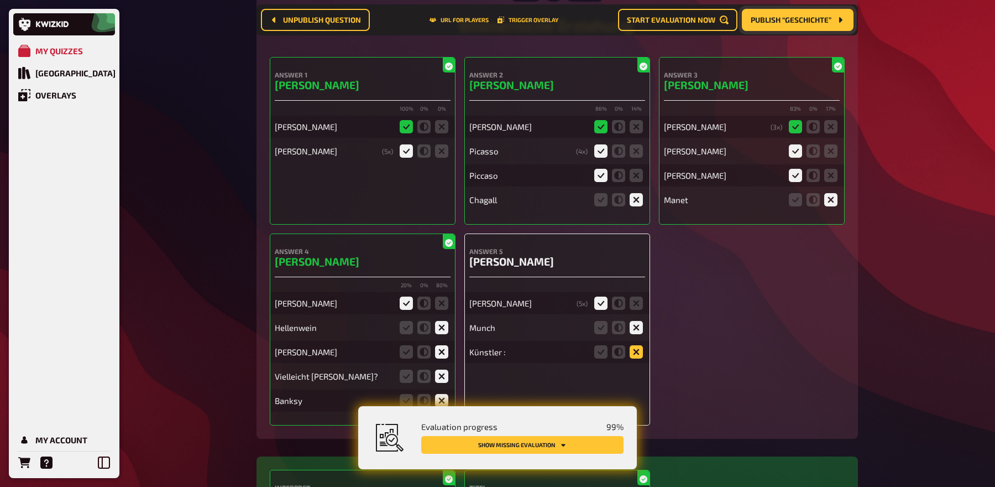
click at [635, 345] on icon at bounding box center [636, 351] width 13 height 13
click at [0, 0] on input "radio" at bounding box center [0, 0] width 0 height 0
click at [635, 345] on icon at bounding box center [636, 351] width 13 height 13
click at [0, 0] on input "radio" at bounding box center [0, 0] width 0 height 0
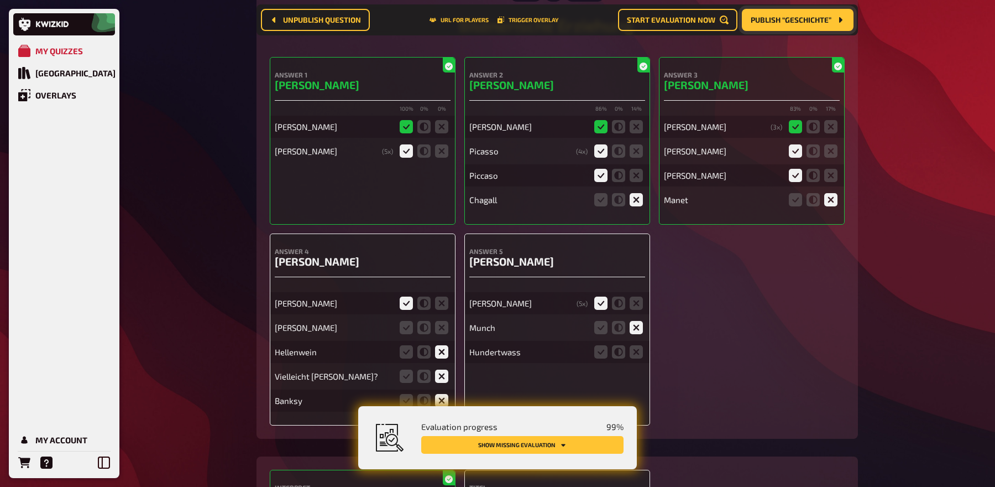
click at [635, 345] on icon at bounding box center [636, 351] width 13 height 13
click at [0, 0] on input "radio" at bounding box center [0, 0] width 0 height 0
click at [635, 345] on icon at bounding box center [636, 351] width 13 height 13
click at [0, 0] on input "radio" at bounding box center [0, 0] width 0 height 0
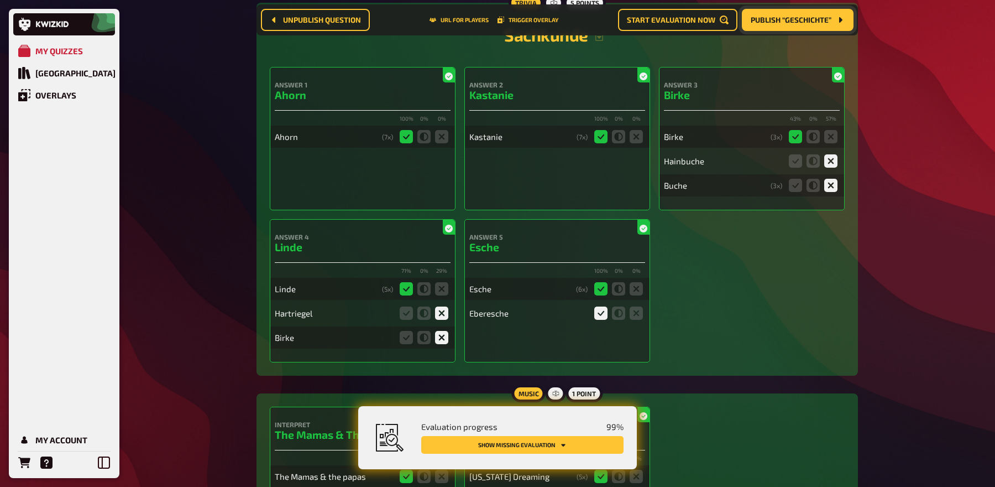
scroll to position [0, 0]
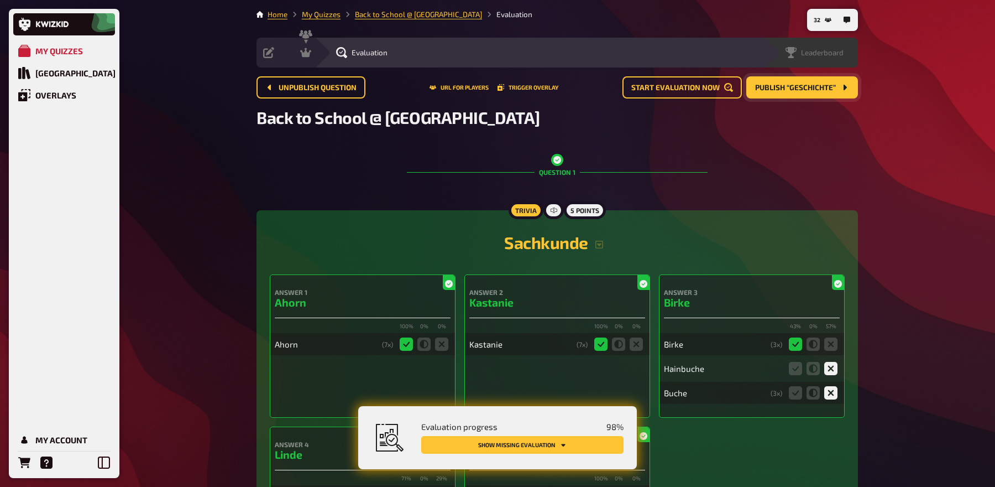
click at [835, 59] on div "Leaderboard" at bounding box center [811, 53] width 94 height 30
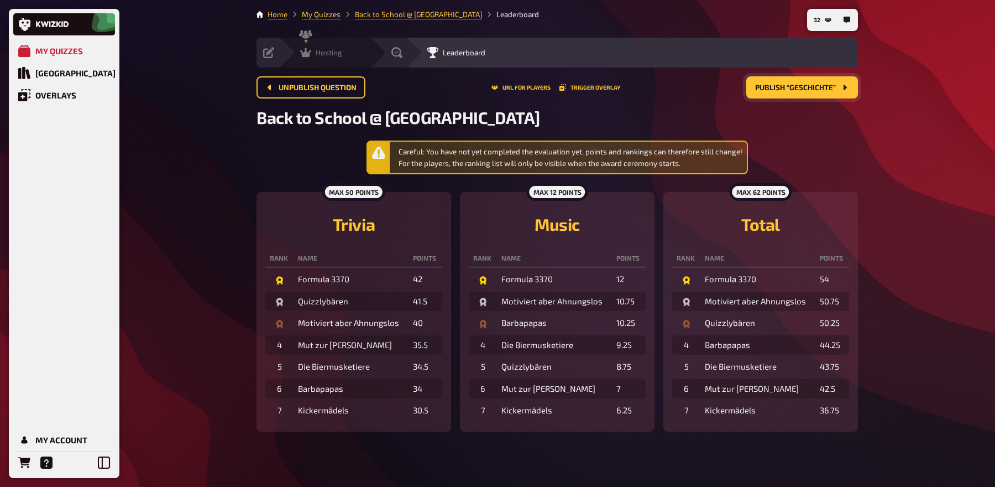
click at [306, 49] on icon at bounding box center [305, 52] width 11 height 9
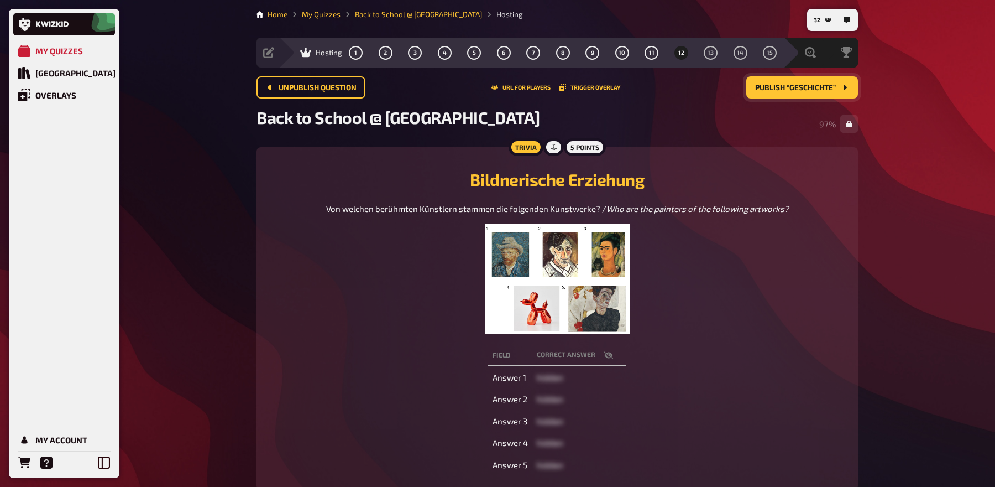
click at [792, 93] on button "Publish “Geschichte”" at bounding box center [802, 87] width 112 height 22
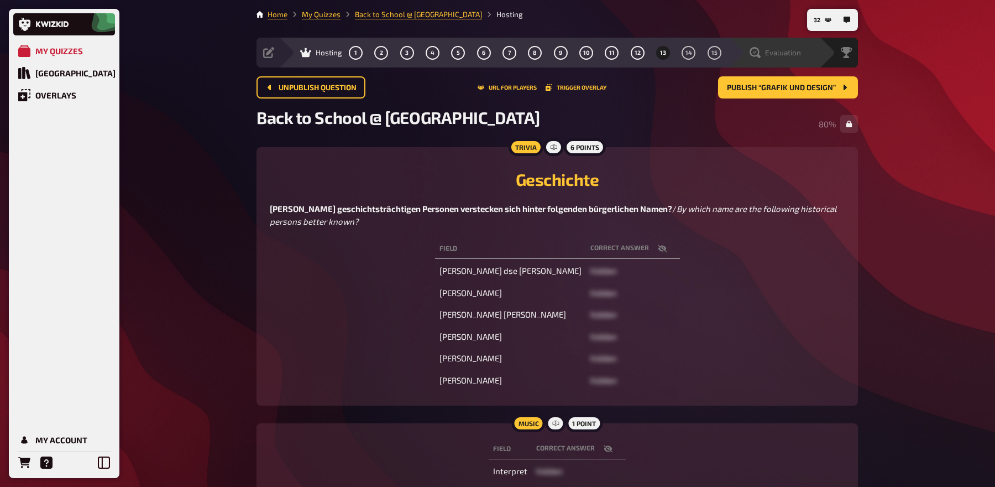
click at [787, 53] on span "Evaluation" at bounding box center [783, 52] width 36 height 9
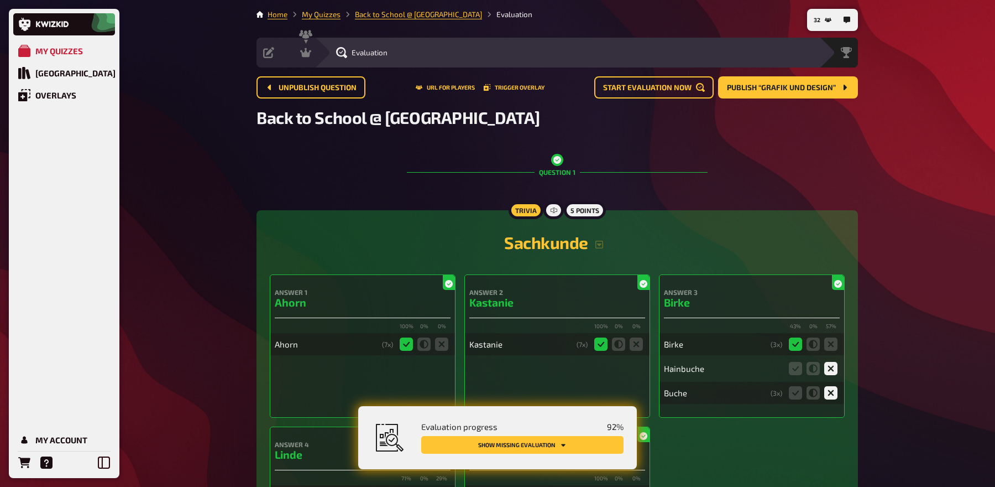
click at [567, 442] on button "Show missing evaluation" at bounding box center [522, 445] width 202 height 18
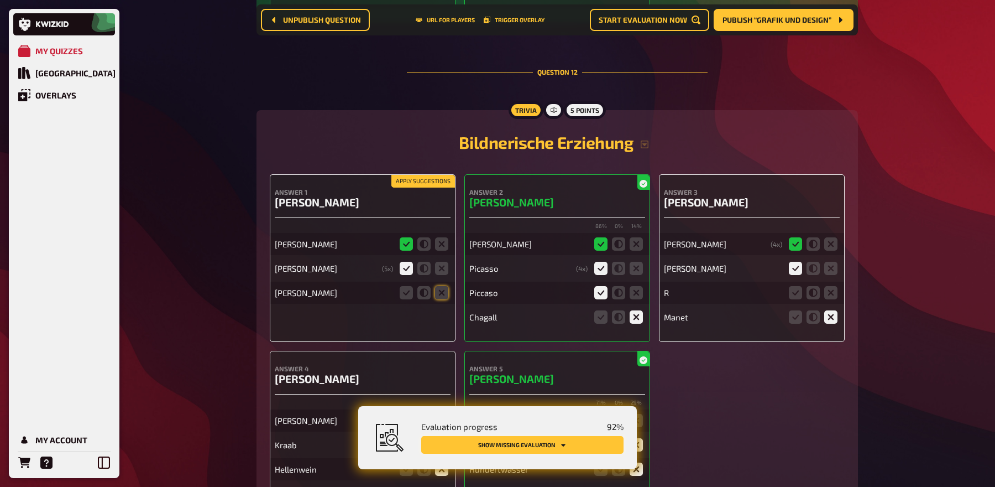
scroll to position [7729, 0]
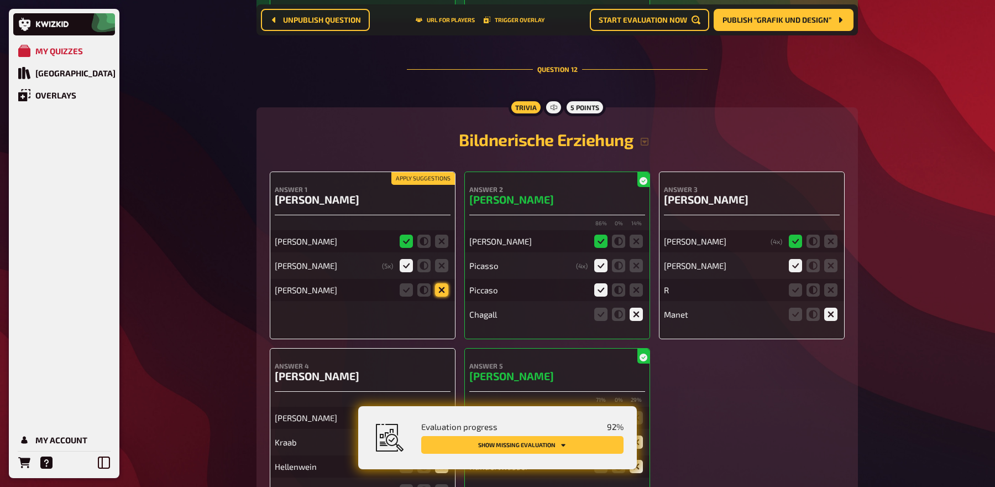
click at [443, 283] on icon at bounding box center [441, 289] width 13 height 13
click at [0, 0] on input "radio" at bounding box center [0, 0] width 0 height 0
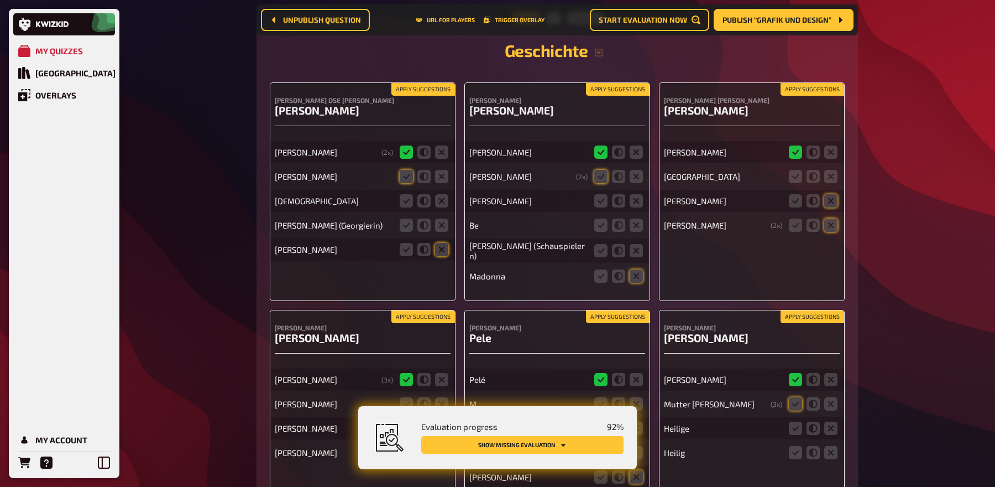
scroll to position [8625, 0]
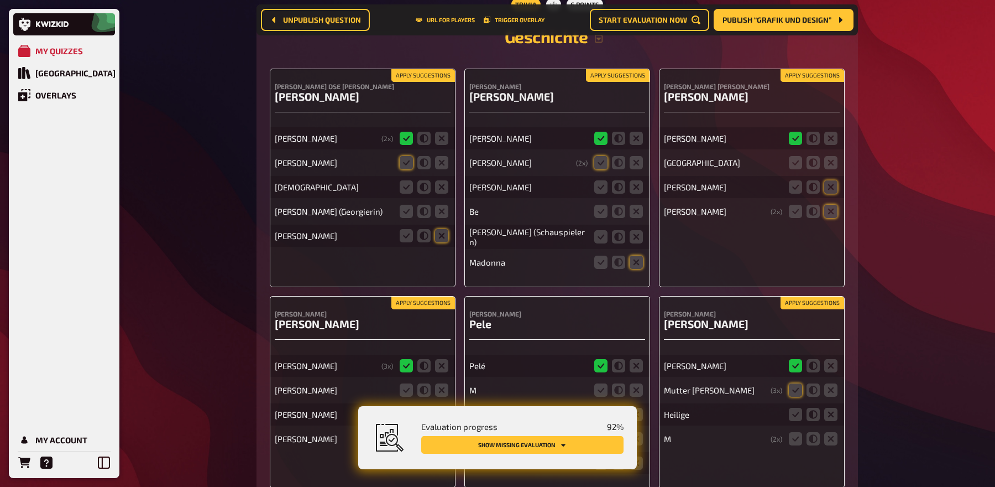
click at [801, 297] on button "Apply suggestions" at bounding box center [813, 303] width 64 height 12
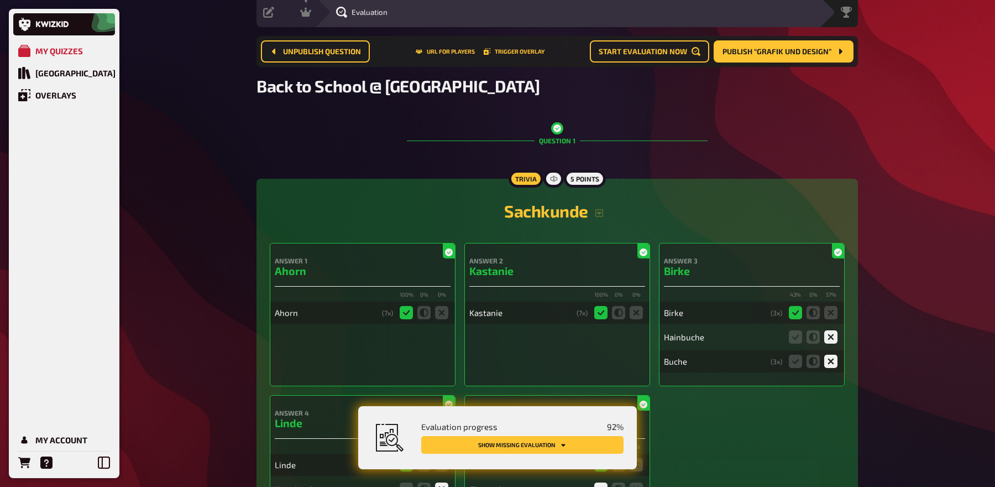
scroll to position [0, 0]
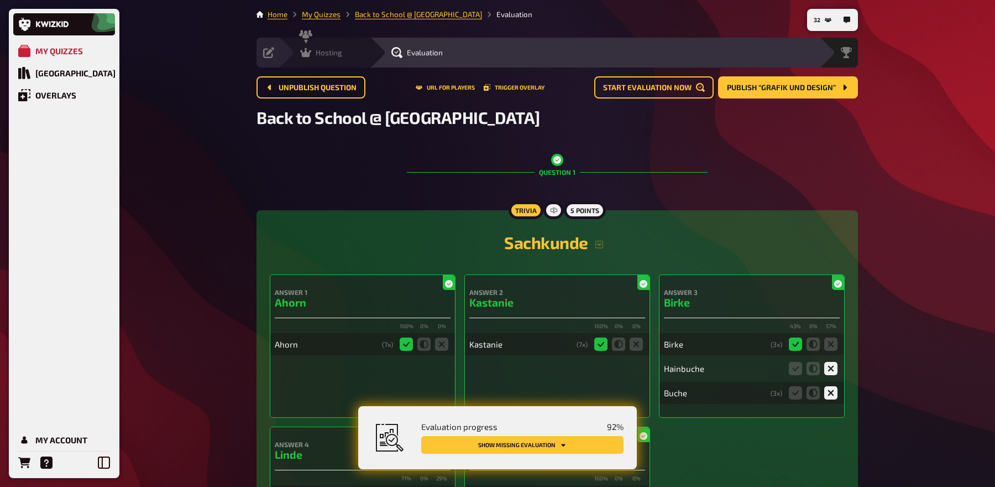
click at [314, 57] on div "Hosting" at bounding box center [321, 52] width 42 height 11
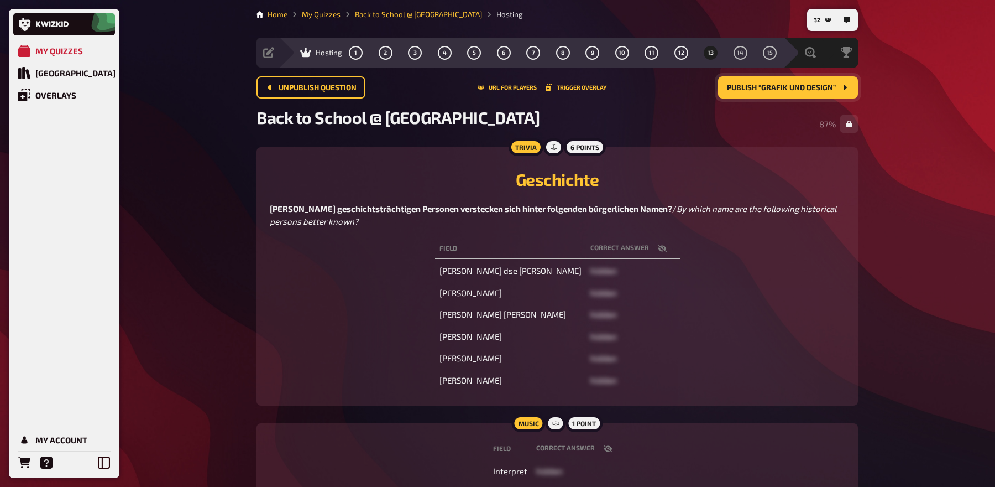
click at [801, 90] on span "Publish “Grafik und Design”" at bounding box center [781, 88] width 109 height 8
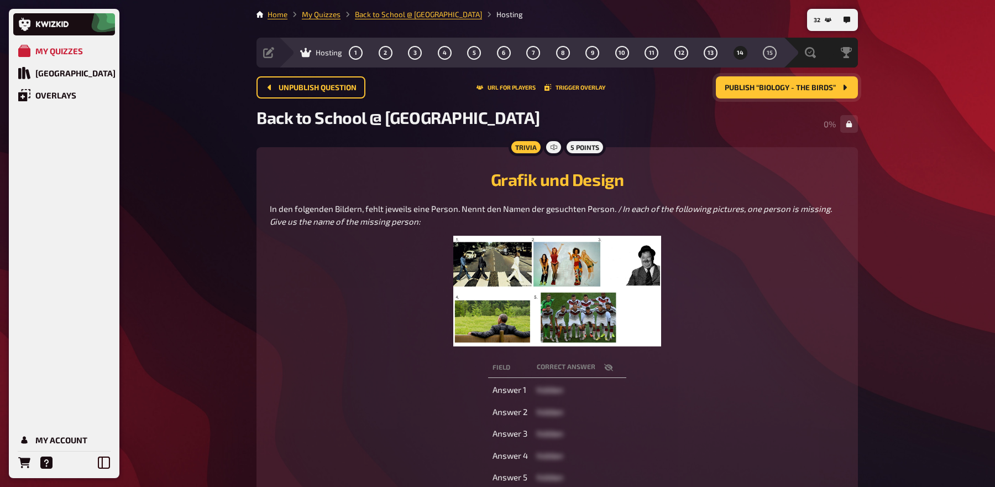
click at [580, 280] on img at bounding box center [557, 291] width 208 height 111
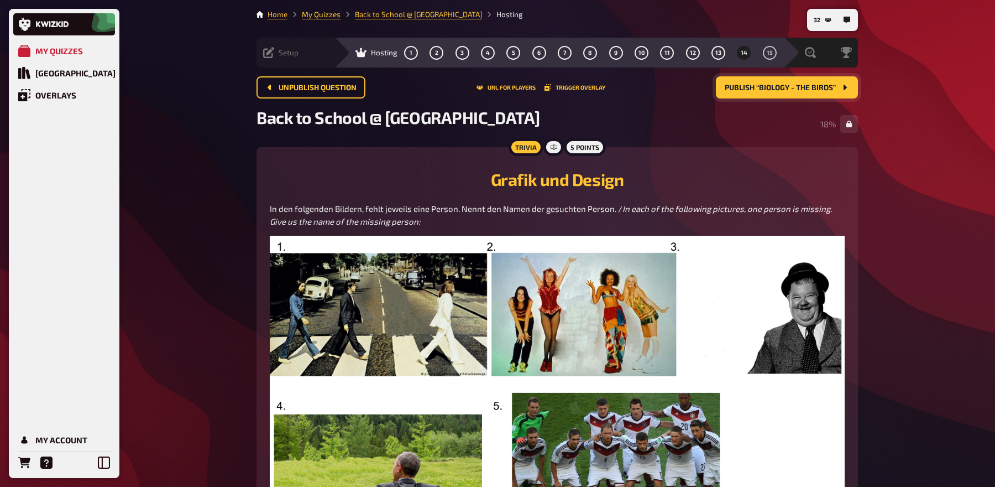
click at [279, 55] on span "Setup" at bounding box center [289, 52] width 20 height 9
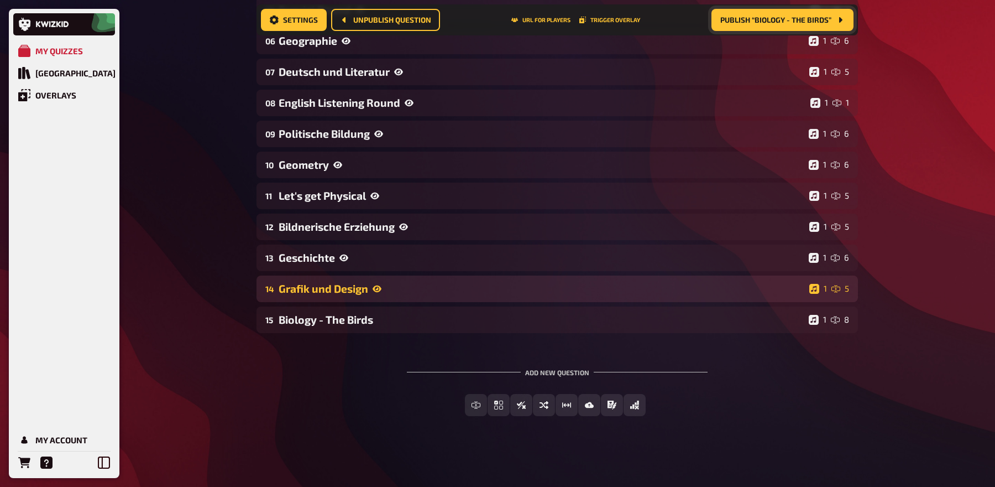
click at [359, 289] on div "Grafik und Design" at bounding box center [542, 288] width 526 height 13
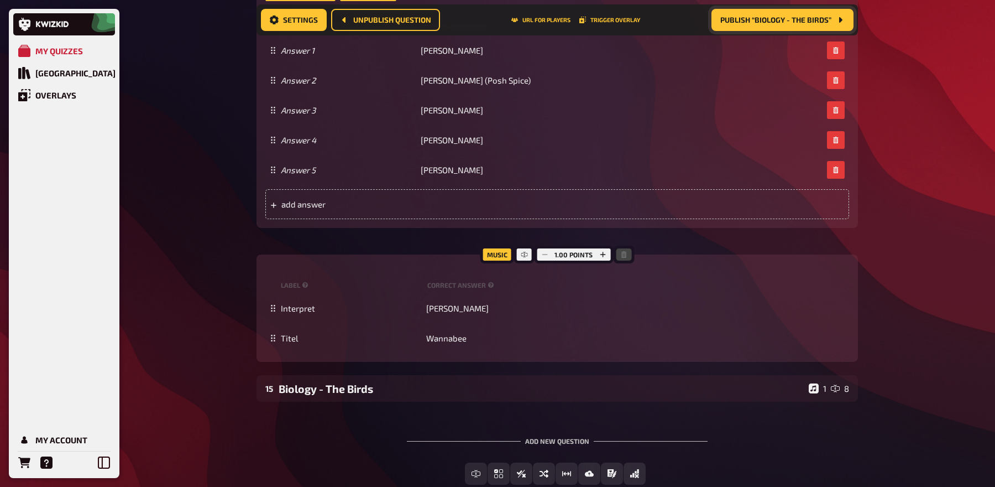
scroll to position [1154, 0]
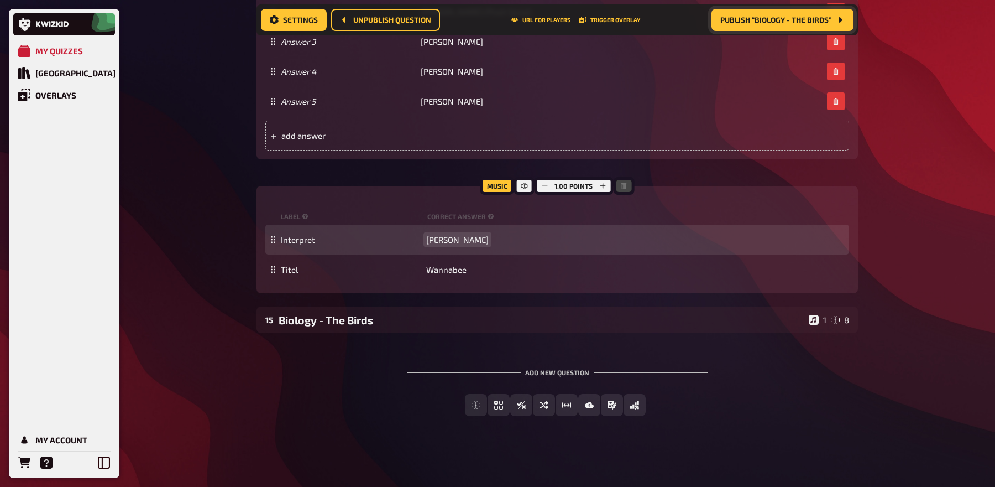
click at [438, 237] on span "Spice Girls" at bounding box center [457, 239] width 62 height 10
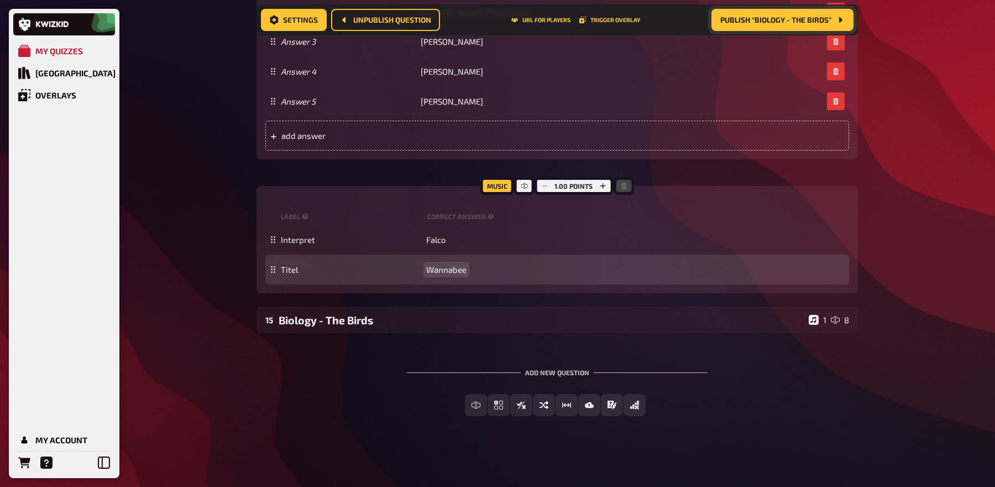
click at [450, 266] on span "Wannabee" at bounding box center [446, 269] width 40 height 10
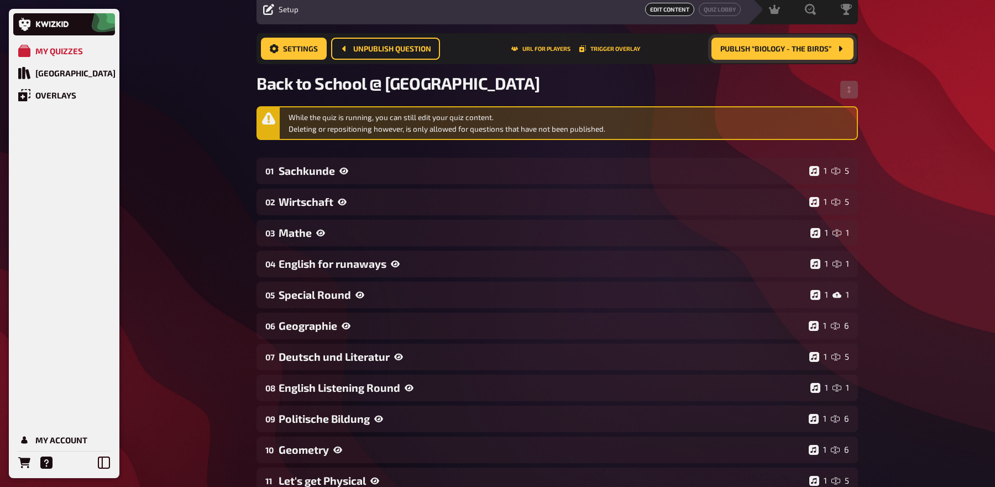
scroll to position [0, 0]
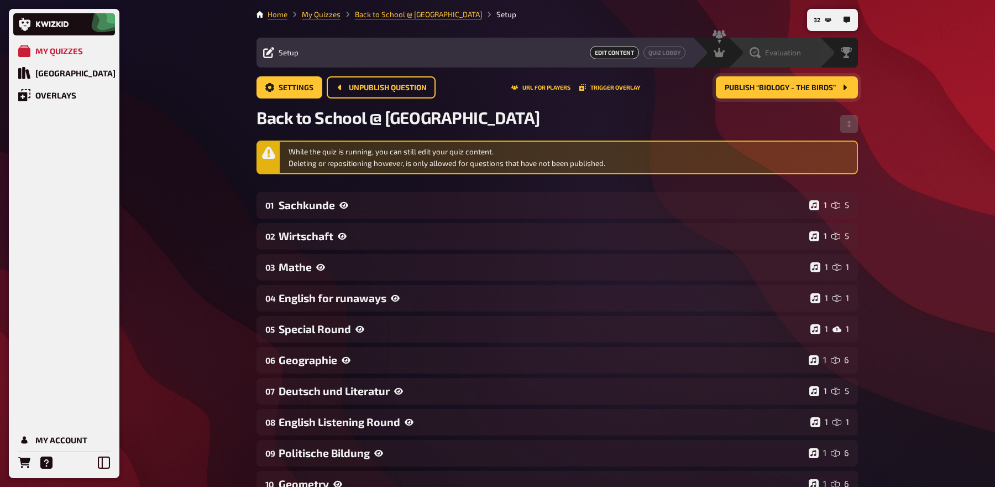
click at [801, 53] on div "Evaluation" at bounding box center [781, 52] width 76 height 11
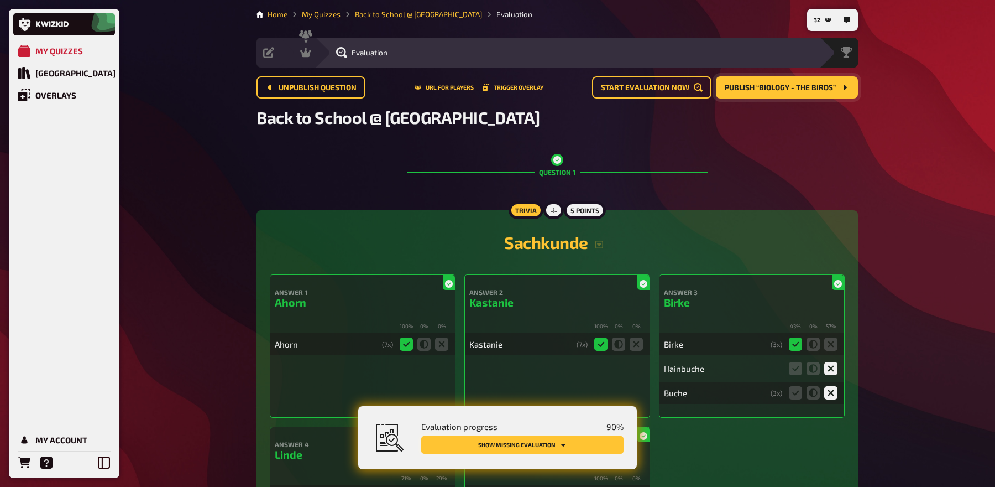
click at [555, 442] on button "Show missing evaluation" at bounding box center [522, 445] width 202 height 18
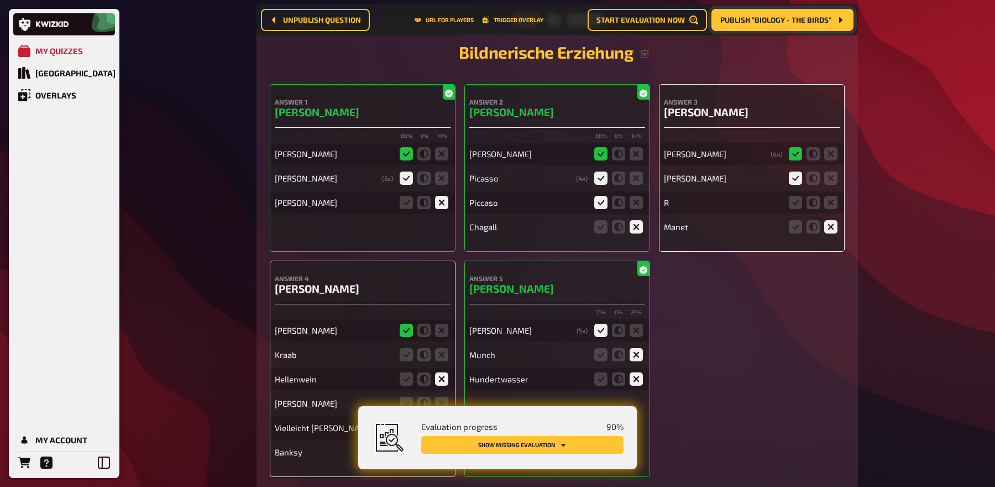
scroll to position [7818, 0]
click at [441, 347] on icon at bounding box center [441, 353] width 13 height 13
click at [0, 0] on input "radio" at bounding box center [0, 0] width 0 height 0
click at [426, 347] on icon at bounding box center [423, 353] width 13 height 13
click at [0, 0] on input "radio" at bounding box center [0, 0] width 0 height 0
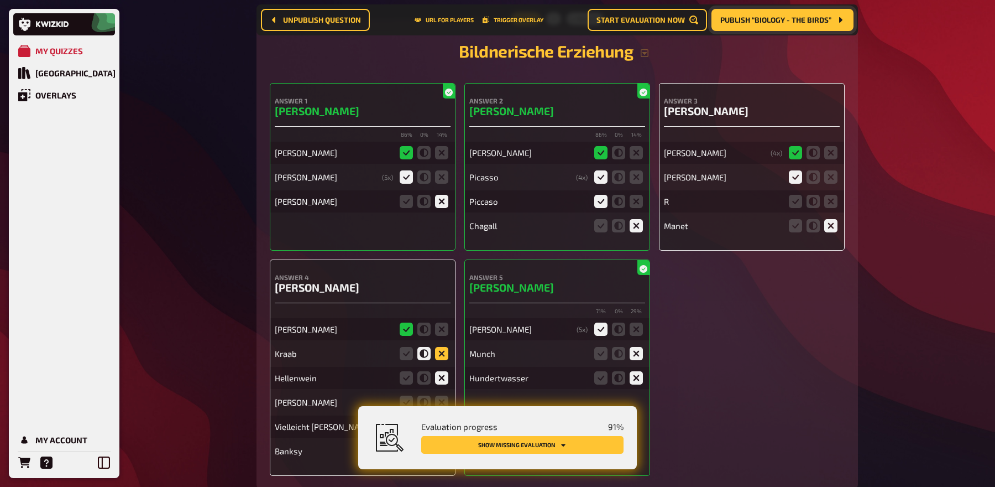
click at [440, 347] on icon at bounding box center [441, 353] width 13 height 13
click at [0, 0] on input "radio" at bounding box center [0, 0] width 0 height 0
click at [417, 347] on icon at bounding box center [423, 353] width 13 height 13
click at [0, 0] on input "radio" at bounding box center [0, 0] width 0 height 0
click at [438, 395] on icon at bounding box center [441, 401] width 13 height 13
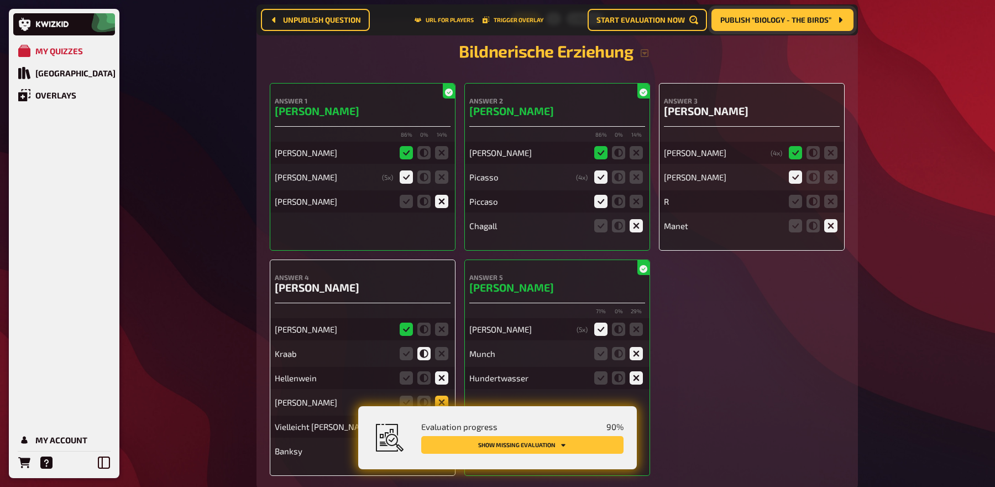
click at [0, 0] on input "radio" at bounding box center [0, 0] width 0 height 0
click at [830, 195] on icon at bounding box center [830, 201] width 13 height 13
click at [0, 0] on input "radio" at bounding box center [0, 0] width 0 height 0
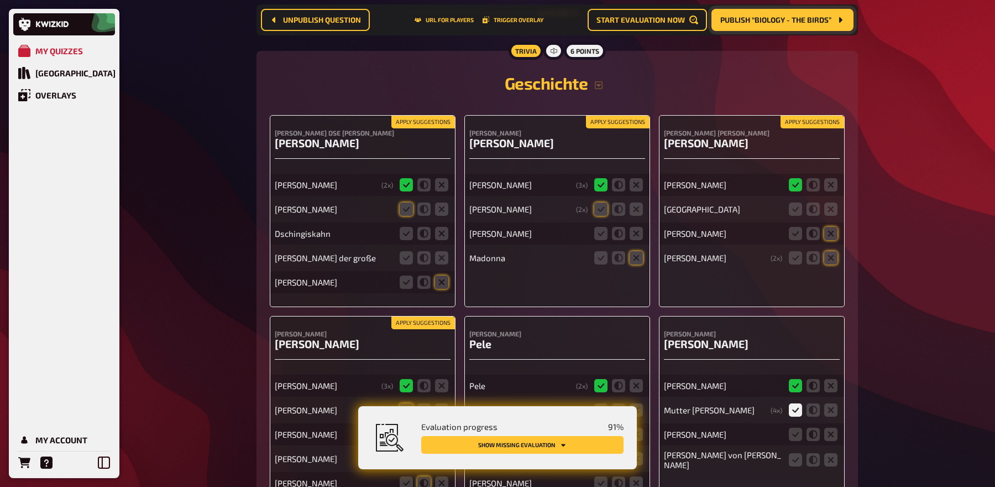
scroll to position [8578, 0]
click at [406, 117] on button "Apply suggestions" at bounding box center [423, 123] width 64 height 12
click at [437, 227] on icon at bounding box center [441, 233] width 13 height 13
click at [0, 0] on input "radio" at bounding box center [0, 0] width 0 height 0
click at [440, 252] on icon at bounding box center [441, 258] width 13 height 13
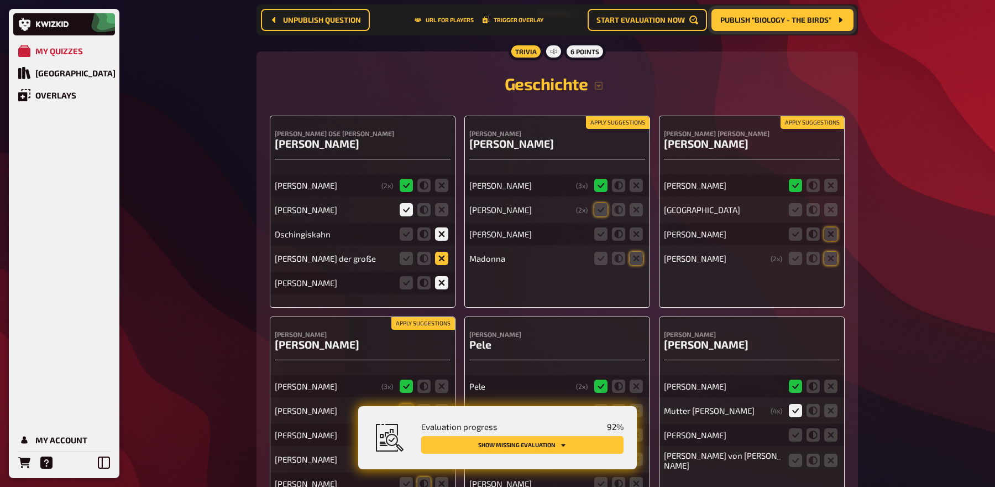
click at [0, 0] on input "radio" at bounding box center [0, 0] width 0 height 0
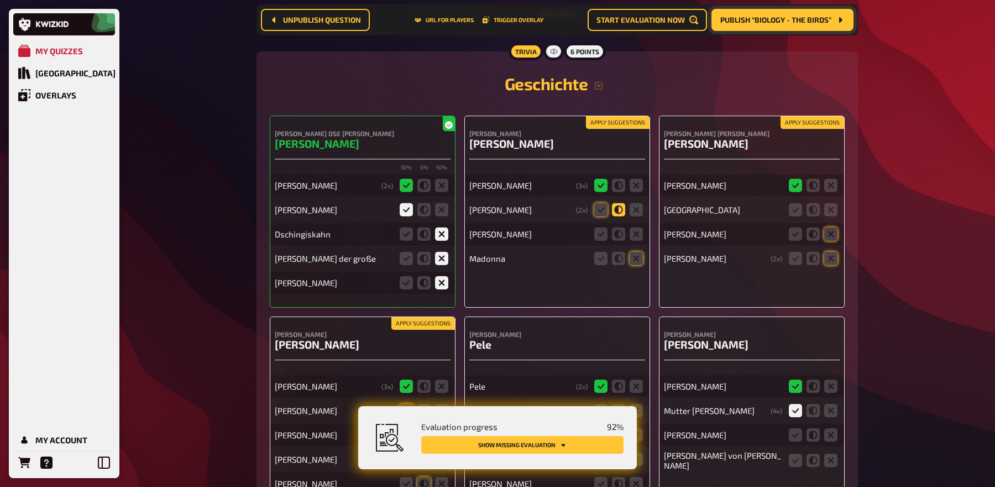
click at [612, 203] on icon at bounding box center [618, 209] width 13 height 13
click at [0, 0] on input "radio" at bounding box center [0, 0] width 0 height 0
click at [602, 203] on icon at bounding box center [600, 209] width 13 height 13
click at [0, 0] on input "radio" at bounding box center [0, 0] width 0 height 0
click at [636, 252] on icon at bounding box center [636, 258] width 13 height 13
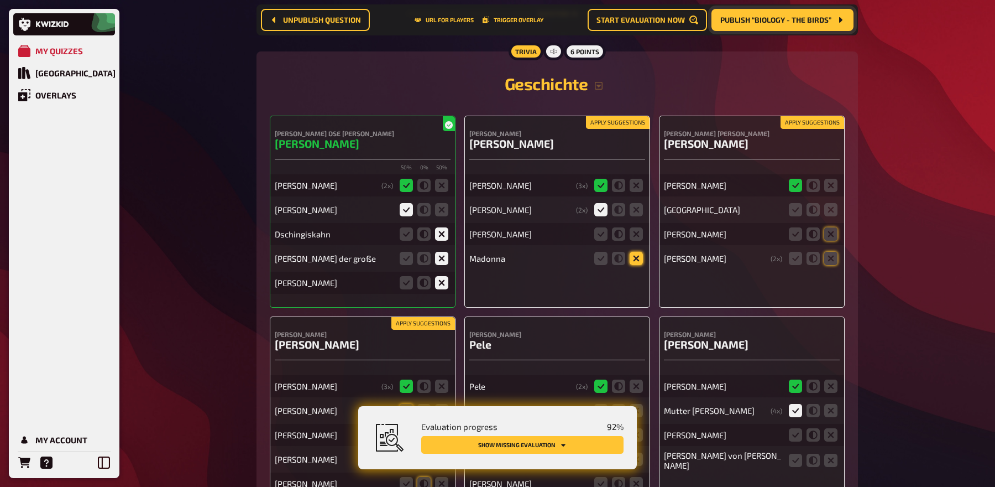
click at [0, 0] on input "radio" at bounding box center [0, 0] width 0 height 0
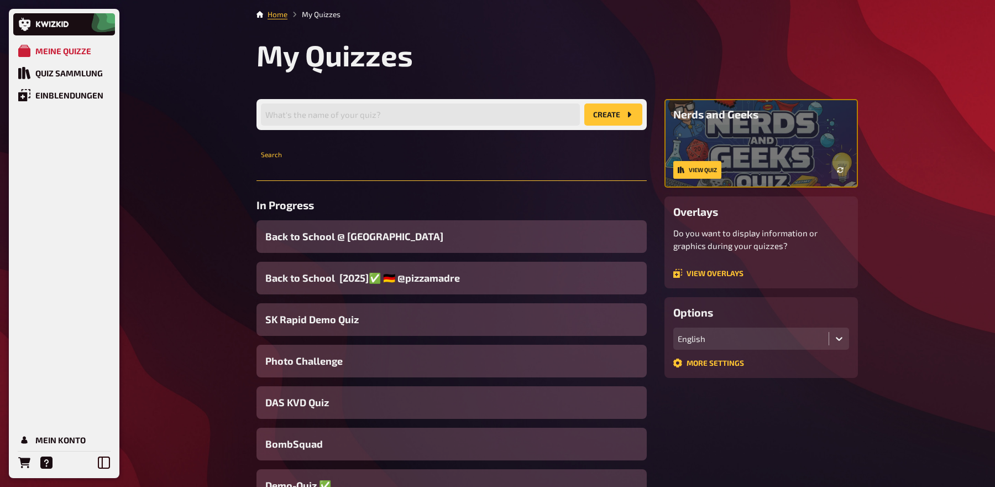
click at [301, 169] on input "text" at bounding box center [452, 170] width 390 height 22
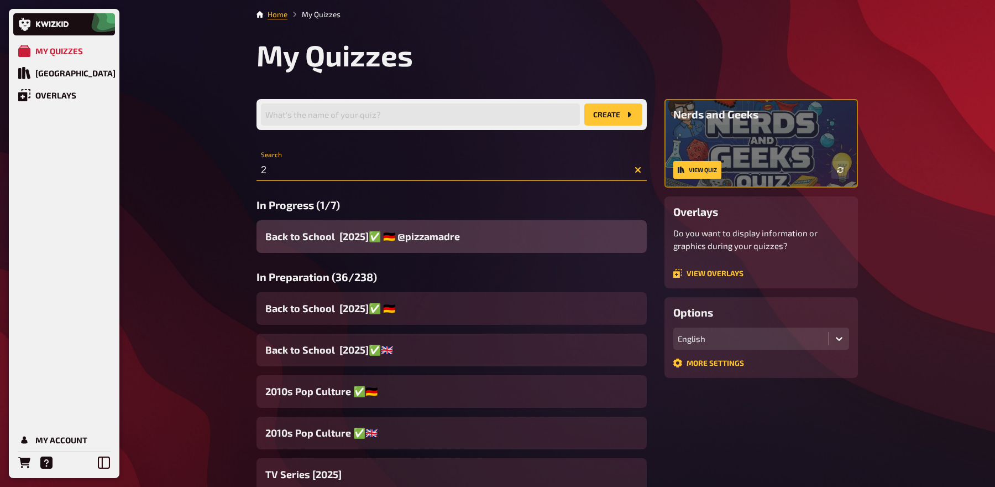
type input "2"
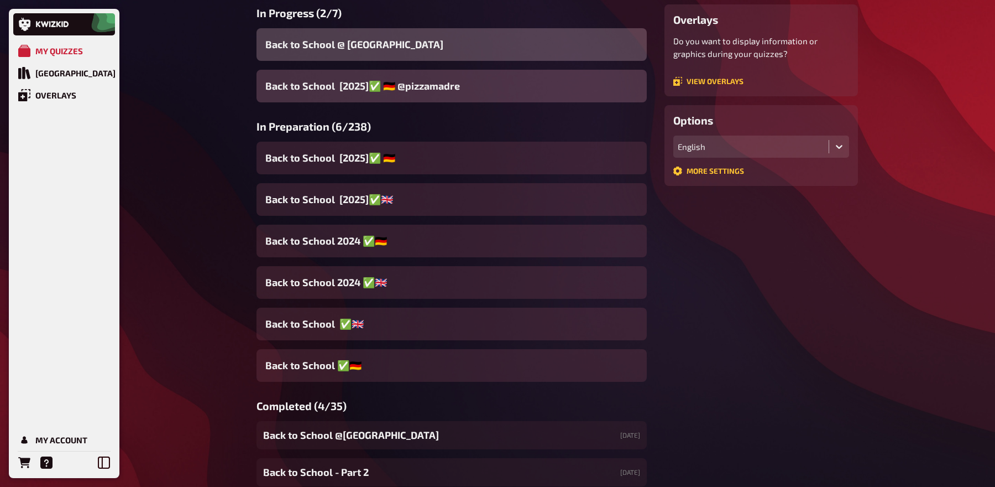
scroll to position [195, 0]
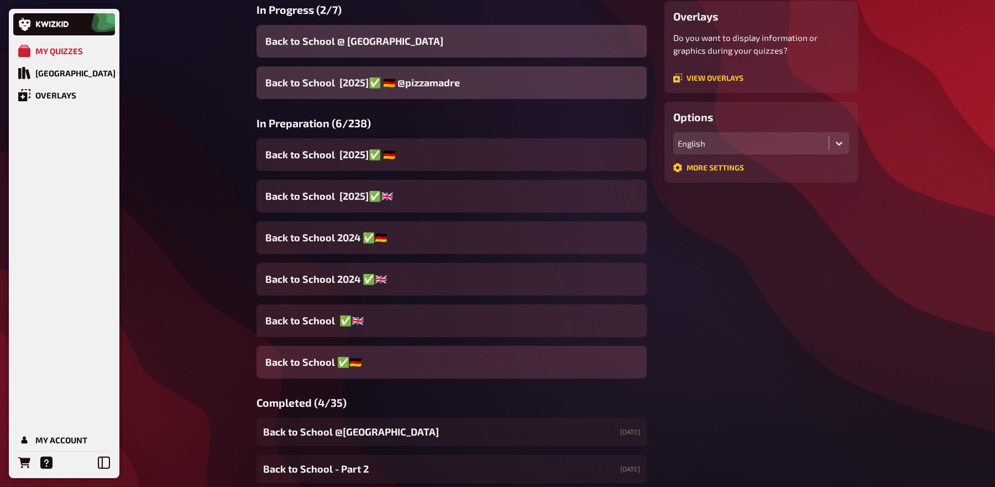
type input "back to"
click at [321, 357] on span "Back to School ✅​🇩🇪" at bounding box center [313, 361] width 96 height 15
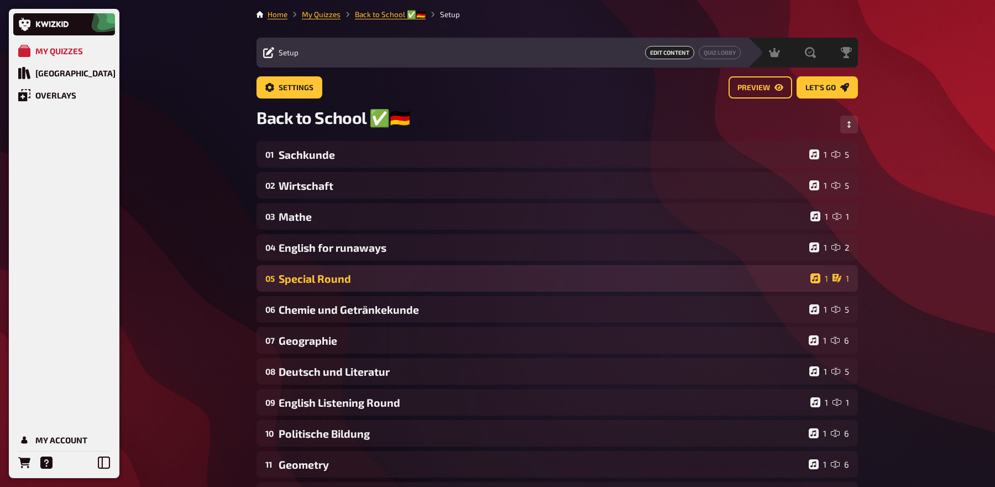
click at [355, 277] on div "Special Round" at bounding box center [542, 278] width 527 height 13
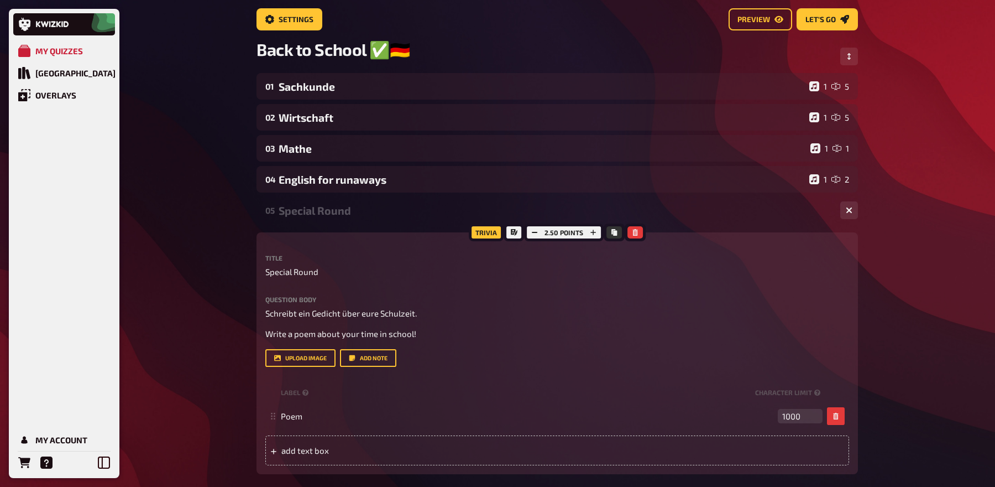
scroll to position [70, 0]
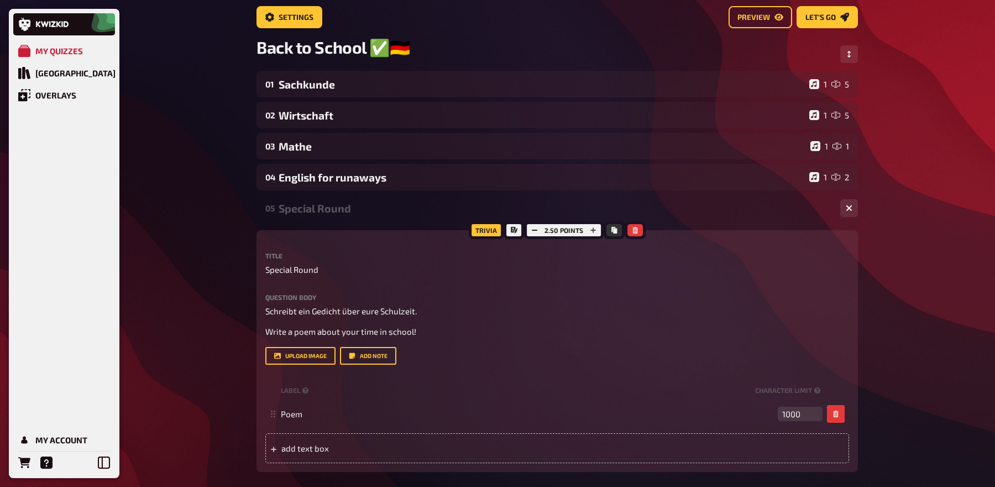
click at [341, 209] on div "Special Round" at bounding box center [555, 208] width 553 height 13
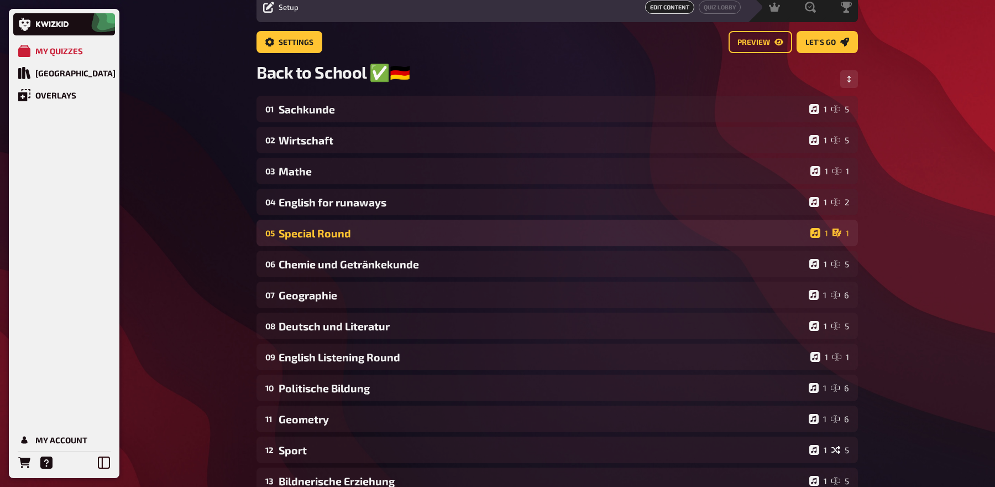
scroll to position [0, 0]
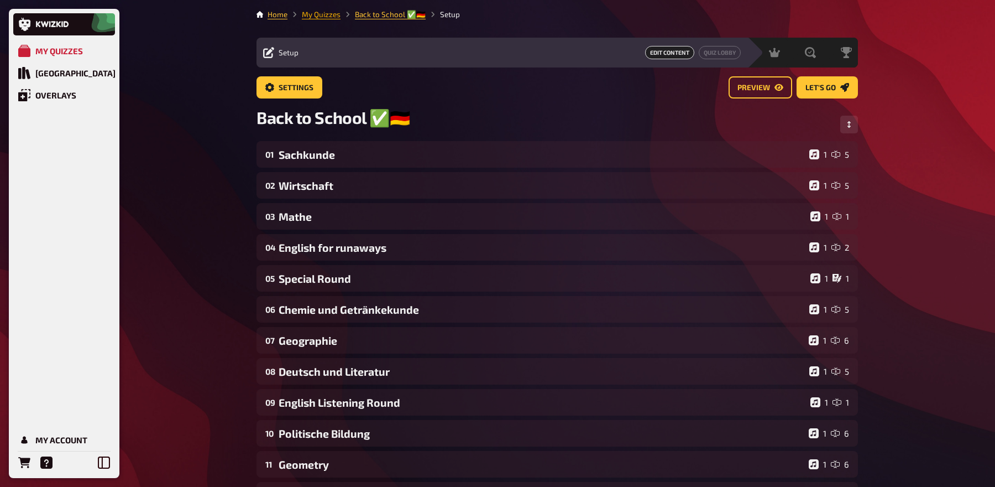
click at [316, 12] on link "My Quizzes" at bounding box center [321, 14] width 39 height 9
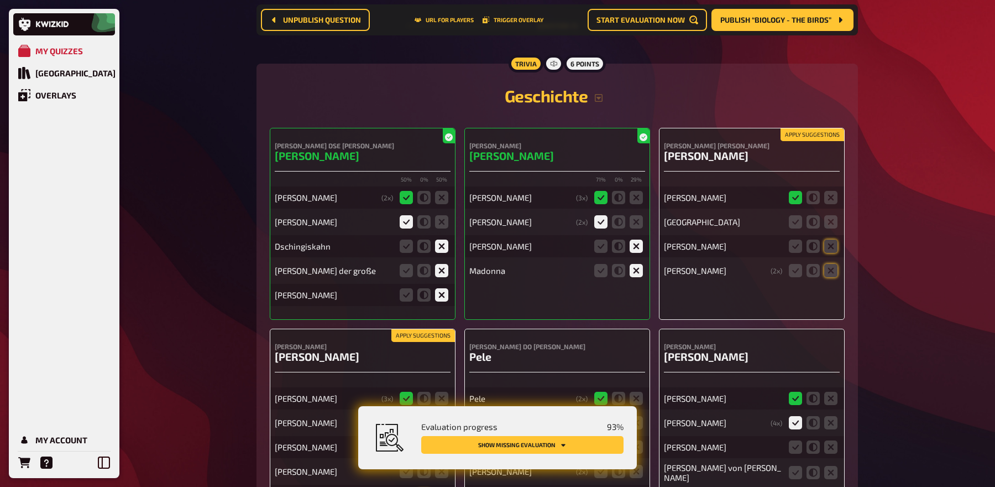
click at [818, 129] on button "Apply suggestions" at bounding box center [813, 135] width 64 height 12
click at [832, 215] on icon at bounding box center [830, 221] width 13 height 13
click at [0, 0] on input "radio" at bounding box center [0, 0] width 0 height 0
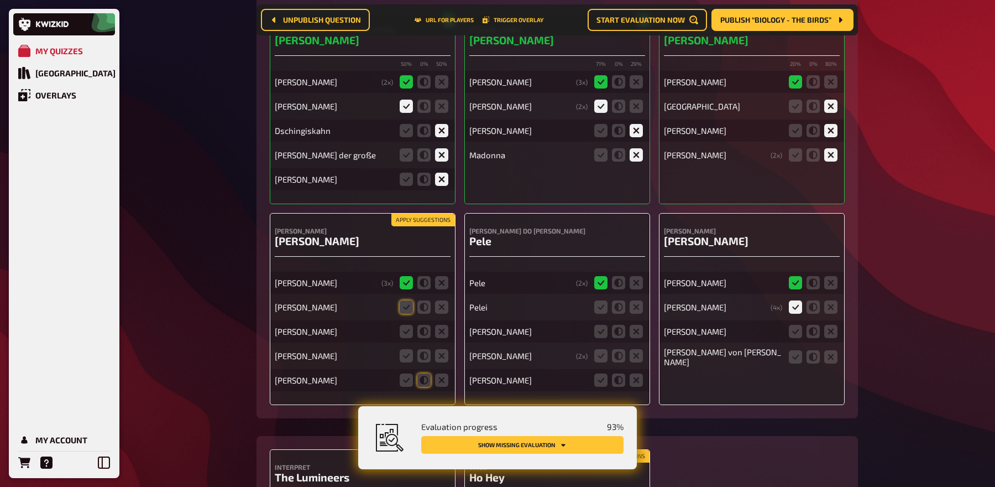
scroll to position [8705, 0]
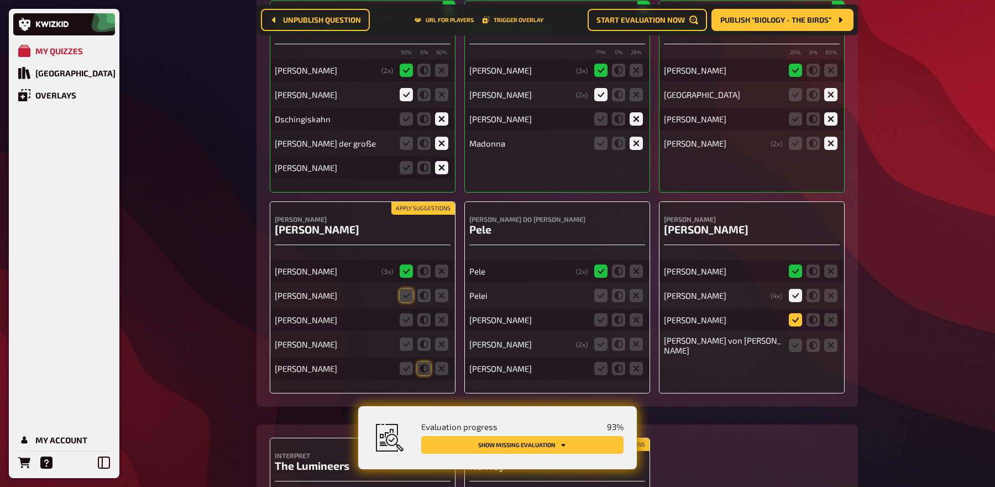
click at [799, 313] on icon at bounding box center [795, 319] width 13 height 13
click at [0, 0] on input "radio" at bounding box center [0, 0] width 0 height 0
click at [809, 313] on icon at bounding box center [813, 319] width 13 height 13
click at [0, 0] on input "radio" at bounding box center [0, 0] width 0 height 0
click at [829, 313] on icon at bounding box center [830, 319] width 13 height 13
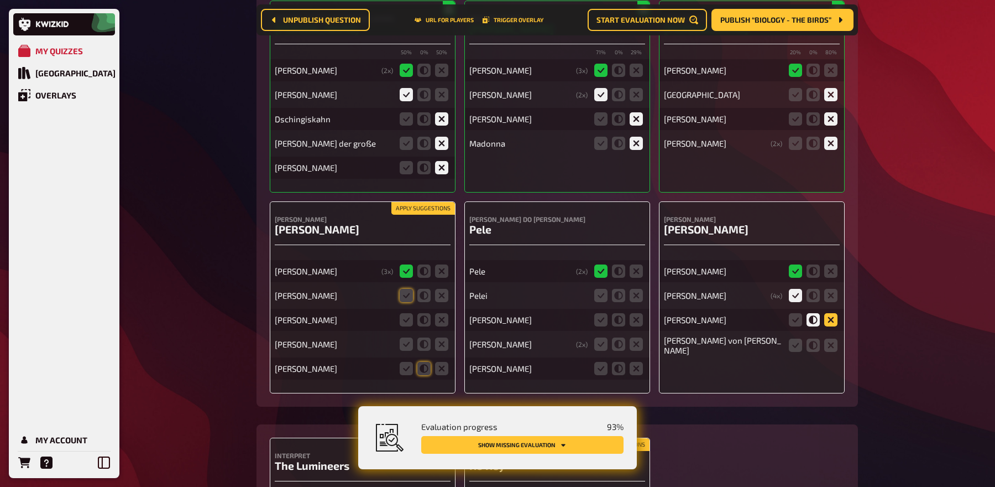
click at [0, 0] on input "radio" at bounding box center [0, 0] width 0 height 0
click at [815, 313] on icon at bounding box center [813, 319] width 13 height 13
click at [0, 0] on input "radio" at bounding box center [0, 0] width 0 height 0
click at [828, 338] on icon at bounding box center [830, 344] width 13 height 13
click at [0, 0] on input "radio" at bounding box center [0, 0] width 0 height 0
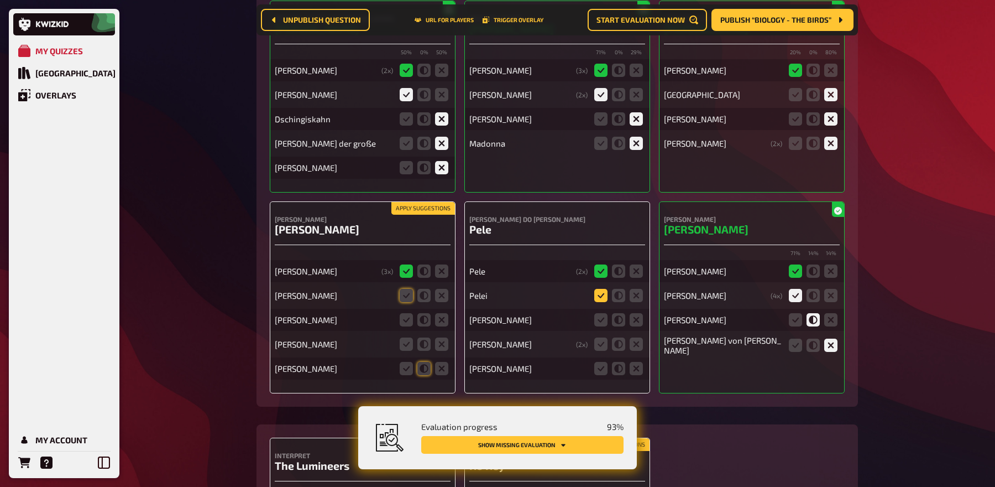
click at [603, 289] on icon at bounding box center [600, 295] width 13 height 13
click at [0, 0] on input "radio" at bounding box center [0, 0] width 0 height 0
click at [635, 313] on icon at bounding box center [636, 319] width 13 height 13
click at [0, 0] on input "radio" at bounding box center [0, 0] width 0 height 0
click at [635, 337] on icon at bounding box center [636, 343] width 13 height 13
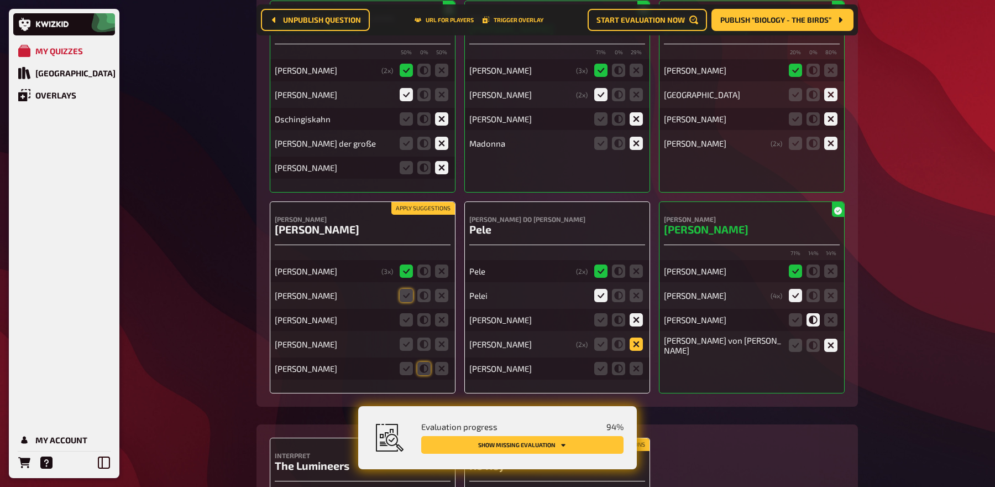
click at [0, 0] on input "radio" at bounding box center [0, 0] width 0 height 0
click at [635, 362] on icon at bounding box center [636, 368] width 13 height 13
click at [0, 0] on input "radio" at bounding box center [0, 0] width 0 height 0
click at [429, 202] on button "Apply suggestions" at bounding box center [423, 208] width 64 height 12
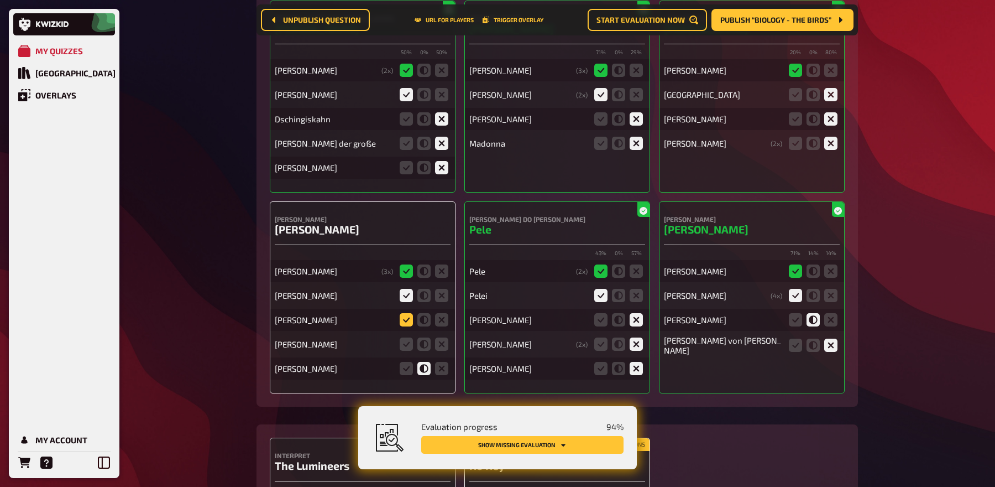
click at [410, 313] on icon at bounding box center [406, 319] width 13 height 13
click at [0, 0] on input "radio" at bounding box center [0, 0] width 0 height 0
click at [437, 337] on icon at bounding box center [441, 343] width 13 height 13
click at [0, 0] on input "radio" at bounding box center [0, 0] width 0 height 0
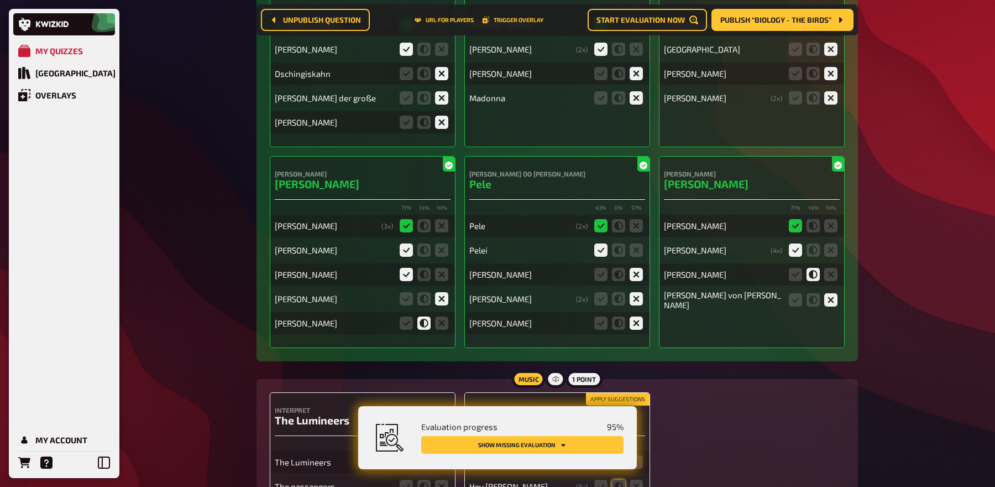
scroll to position [8752, 0]
click at [436, 315] on icon at bounding box center [441, 321] width 13 height 13
click at [0, 0] on input "radio" at bounding box center [0, 0] width 0 height 0
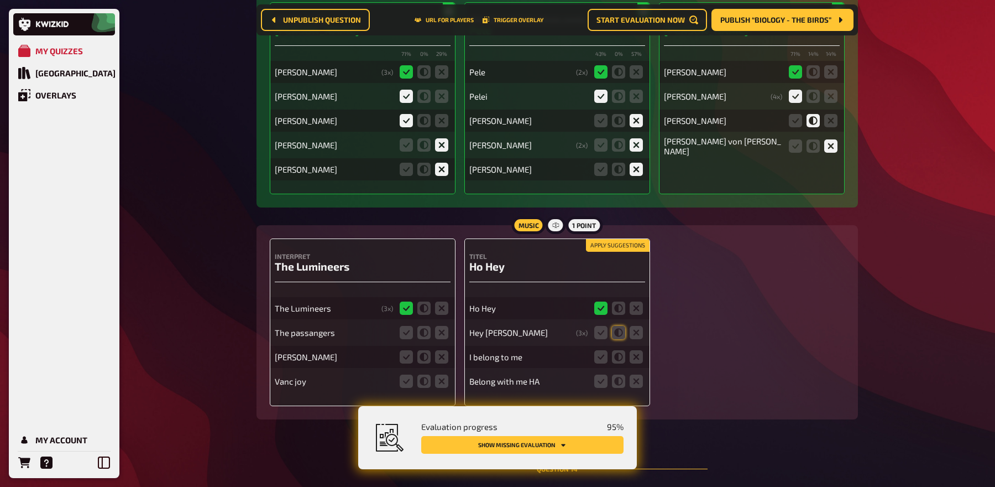
scroll to position [8913, 0]
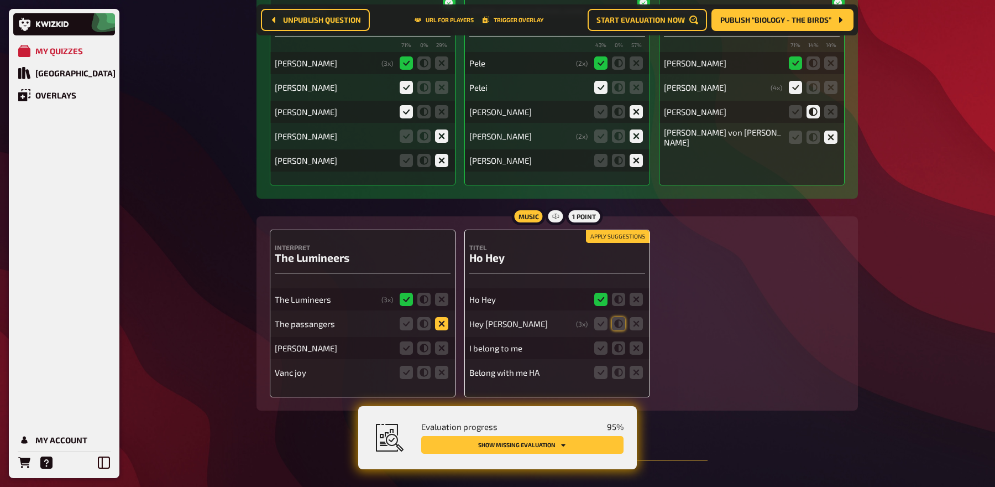
click at [440, 317] on icon at bounding box center [441, 323] width 13 height 13
click at [0, 0] on input "radio" at bounding box center [0, 0] width 0 height 0
click at [440, 341] on icon at bounding box center [441, 347] width 13 height 13
click at [0, 0] on input "radio" at bounding box center [0, 0] width 0 height 0
click at [440, 363] on fieldset at bounding box center [424, 372] width 53 height 18
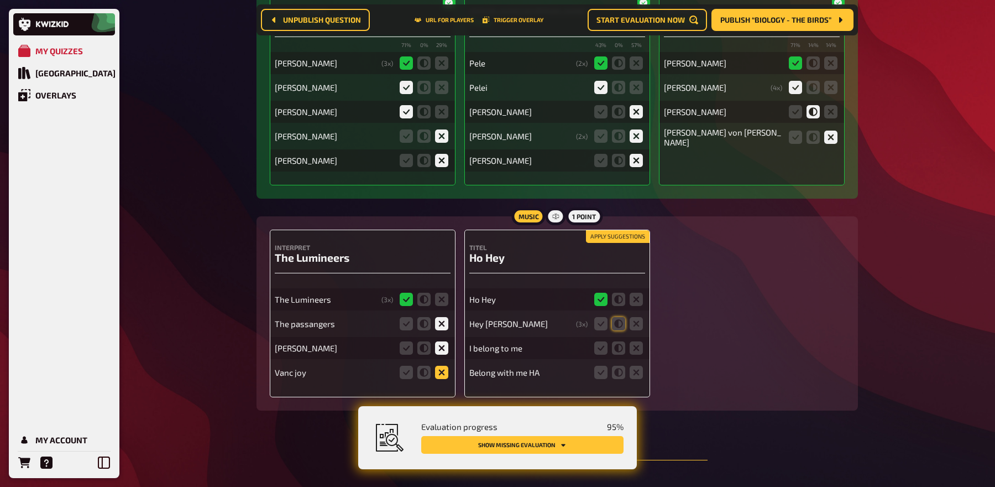
click at [440, 365] on icon at bounding box center [441, 371] width 13 height 13
click at [0, 0] on input "radio" at bounding box center [0, 0] width 0 height 0
click at [596, 317] on icon at bounding box center [600, 323] width 13 height 13
click at [0, 0] on input "radio" at bounding box center [0, 0] width 0 height 0
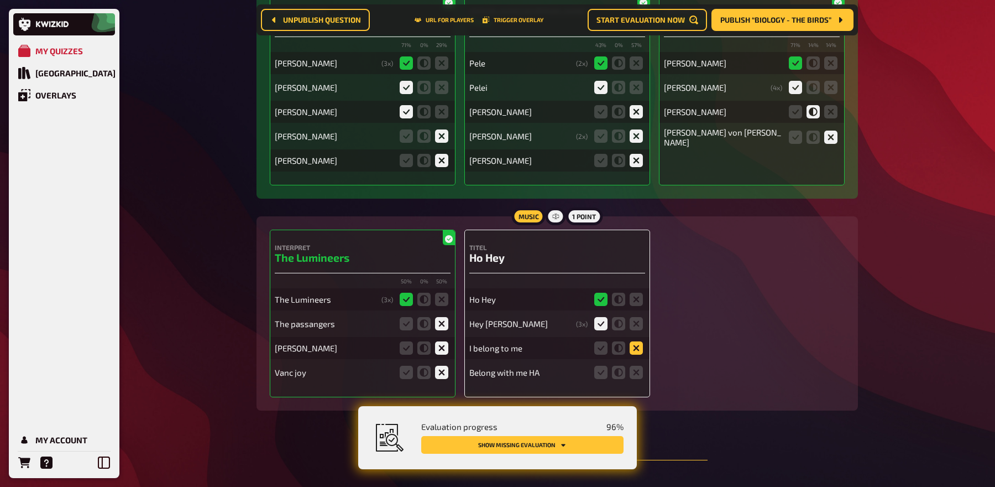
click at [631, 341] on icon at bounding box center [636, 347] width 13 height 13
click at [0, 0] on input "radio" at bounding box center [0, 0] width 0 height 0
click at [631, 365] on icon at bounding box center [636, 371] width 13 height 13
click at [0, 0] on input "radio" at bounding box center [0, 0] width 0 height 0
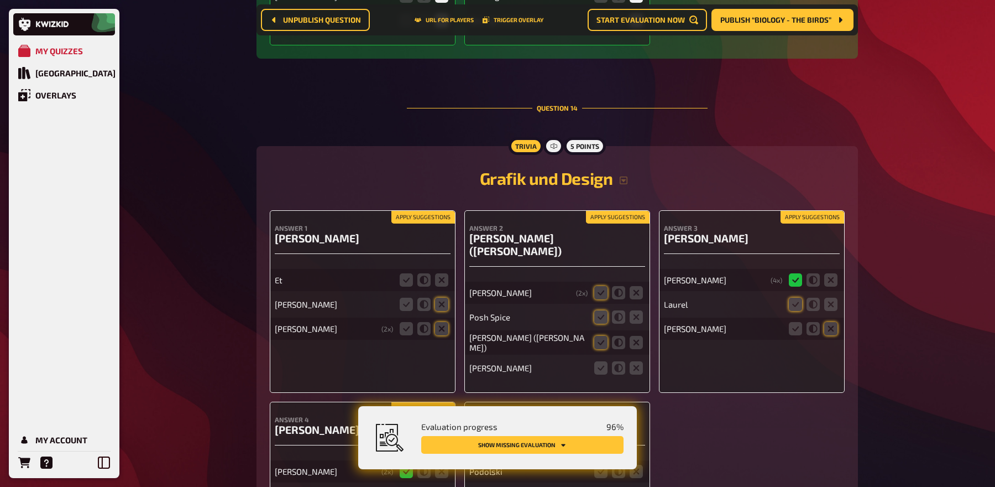
scroll to position [9266, 0]
click at [443, 210] on button "Apply suggestions" at bounding box center [423, 216] width 64 height 12
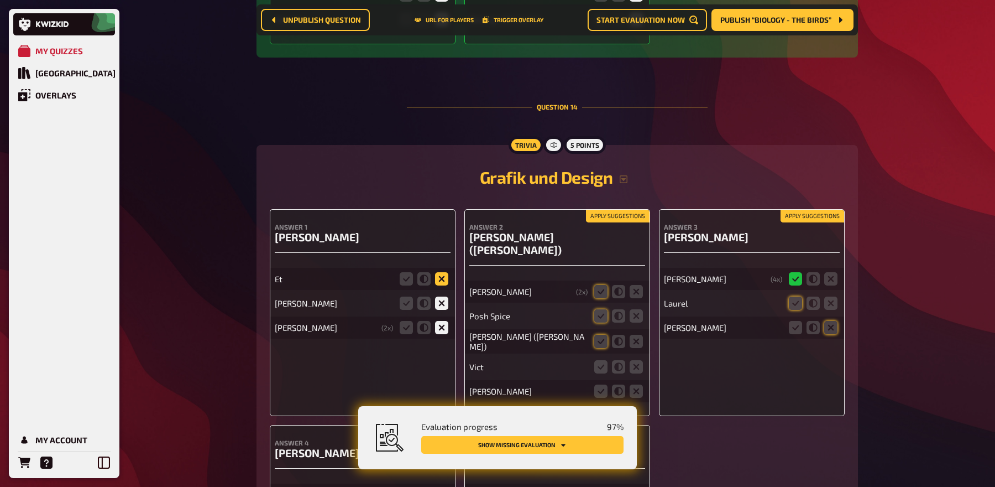
click at [446, 272] on icon at bounding box center [441, 278] width 13 height 13
click at [0, 0] on input "radio" at bounding box center [0, 0] width 0 height 0
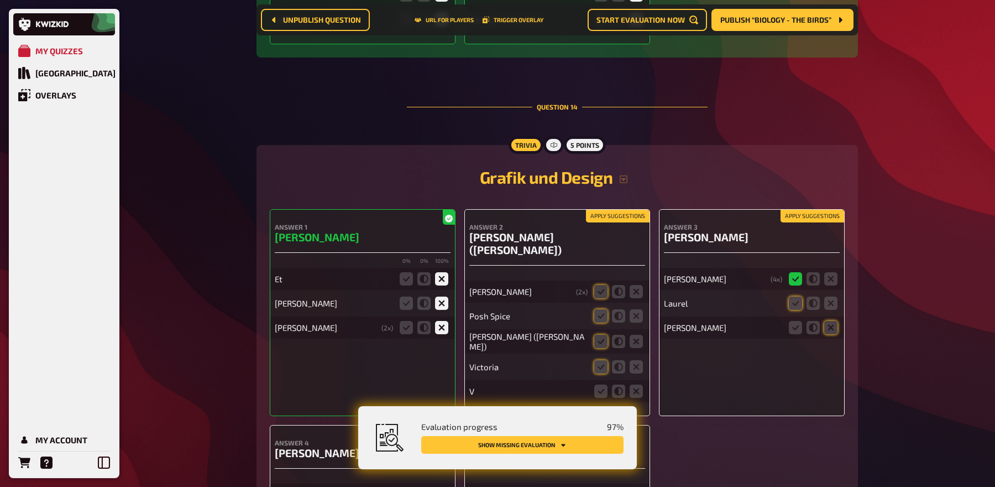
click at [605, 210] on button "Apply suggestions" at bounding box center [618, 216] width 64 height 12
click at [809, 210] on button "Apply suggestions" at bounding box center [813, 216] width 64 height 12
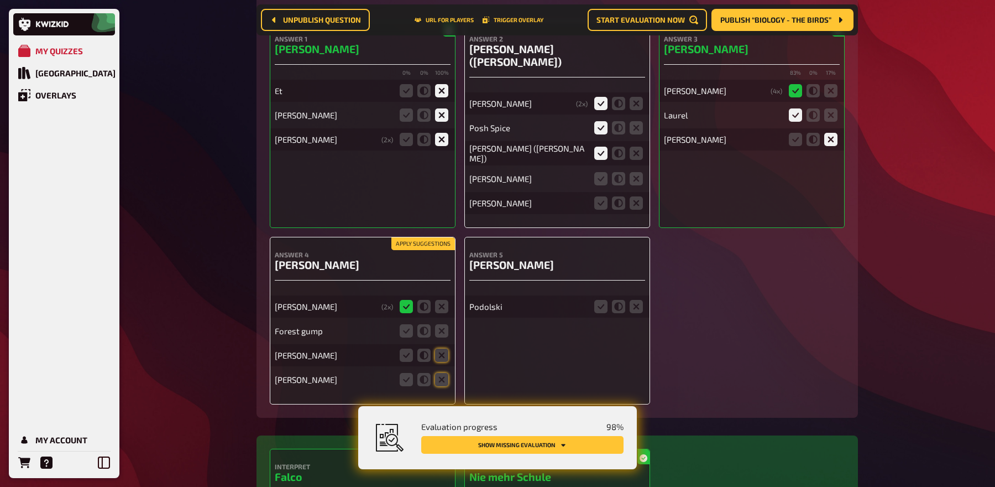
scroll to position [9470, 0]
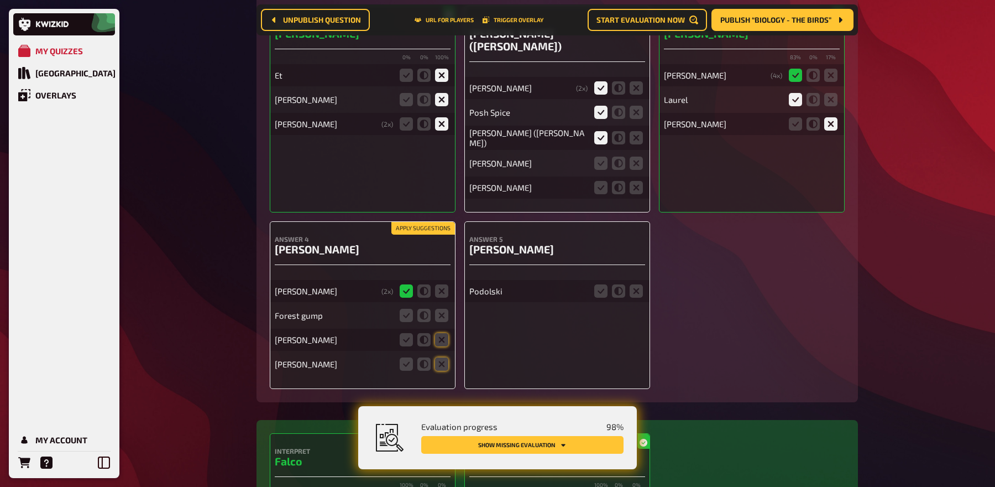
click at [419, 222] on button "Apply suggestions" at bounding box center [423, 228] width 64 height 12
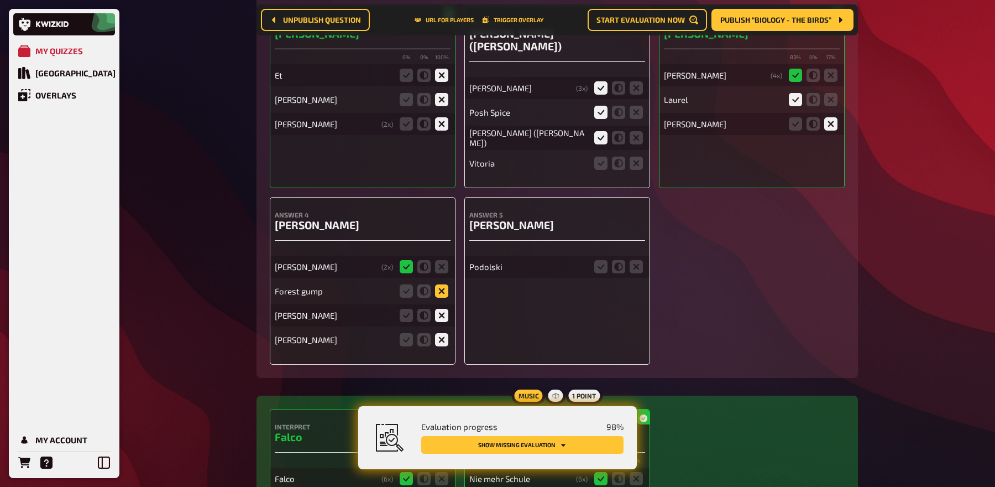
click at [445, 284] on icon at bounding box center [441, 290] width 13 height 13
click at [0, 0] on input "radio" at bounding box center [0, 0] width 0 height 0
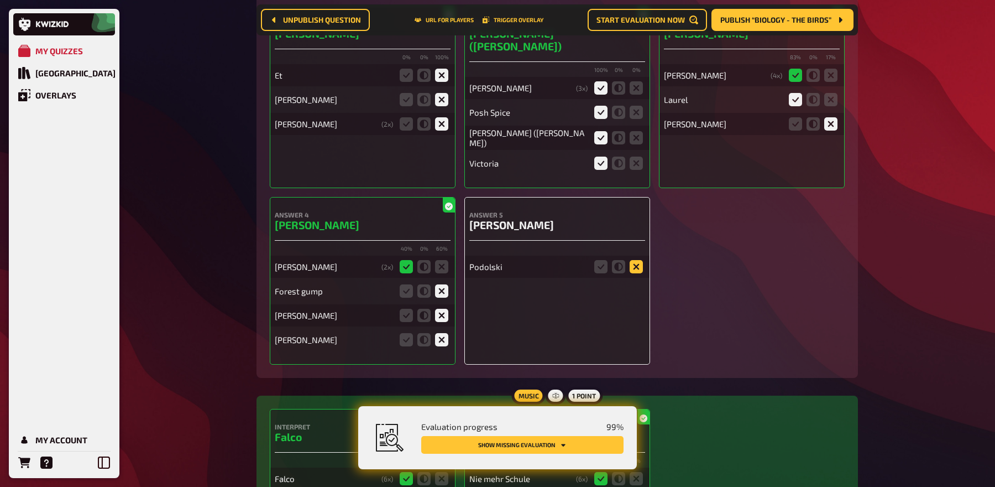
click at [635, 260] on icon at bounding box center [636, 266] width 13 height 13
click at [0, 0] on input "radio" at bounding box center [0, 0] width 0 height 0
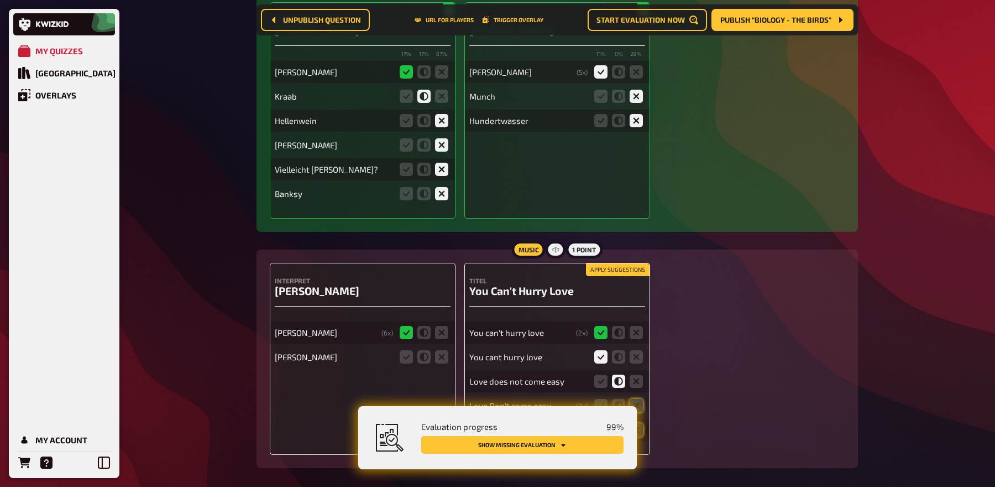
scroll to position [8211, 0]
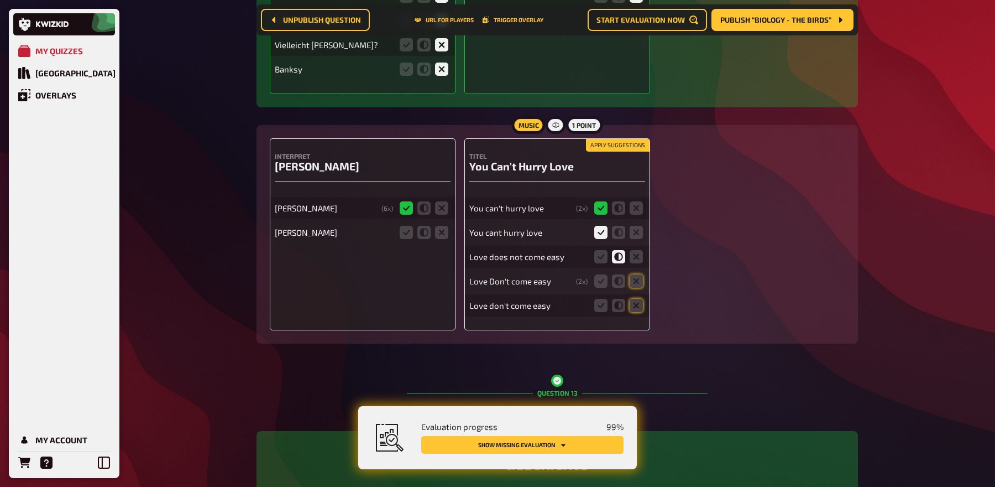
click at [626, 139] on button "Apply suggestions" at bounding box center [618, 145] width 64 height 12
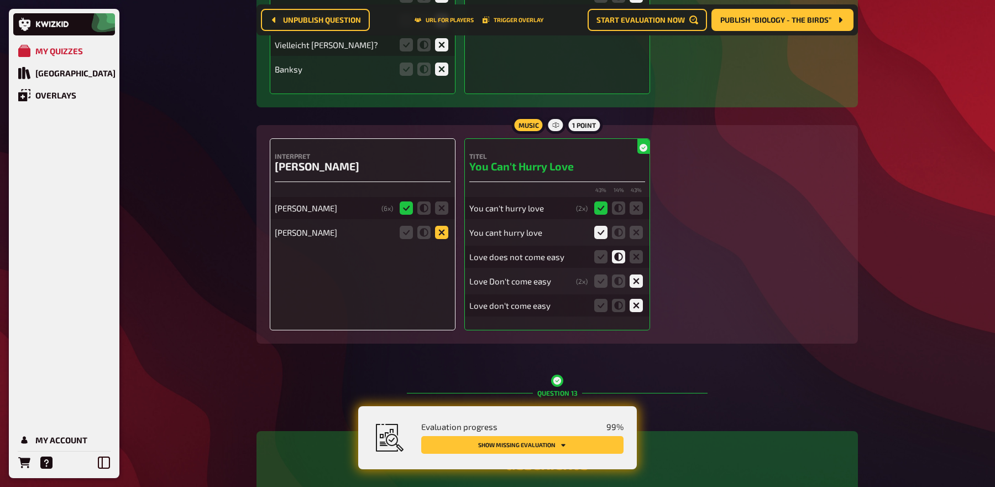
click at [439, 226] on icon at bounding box center [441, 232] width 13 height 13
click at [0, 0] on input "radio" at bounding box center [0, 0] width 0 height 0
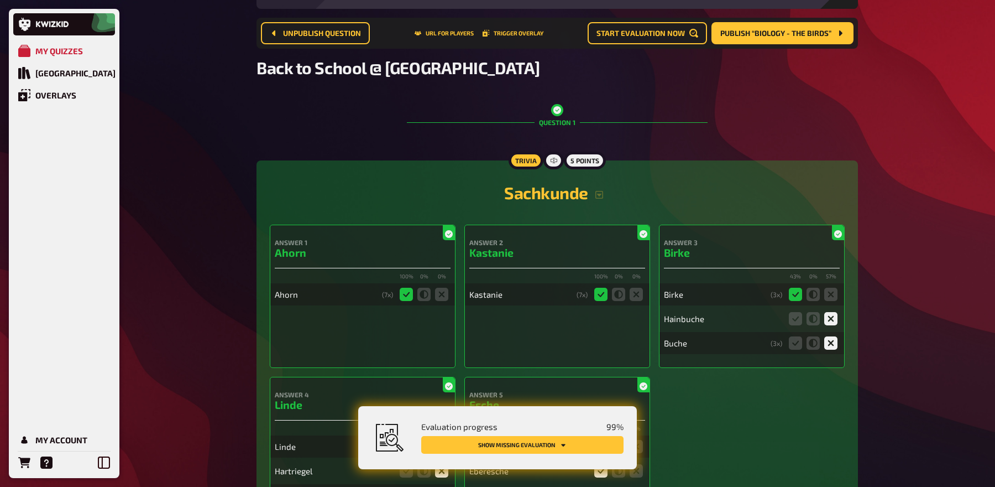
scroll to position [0, 0]
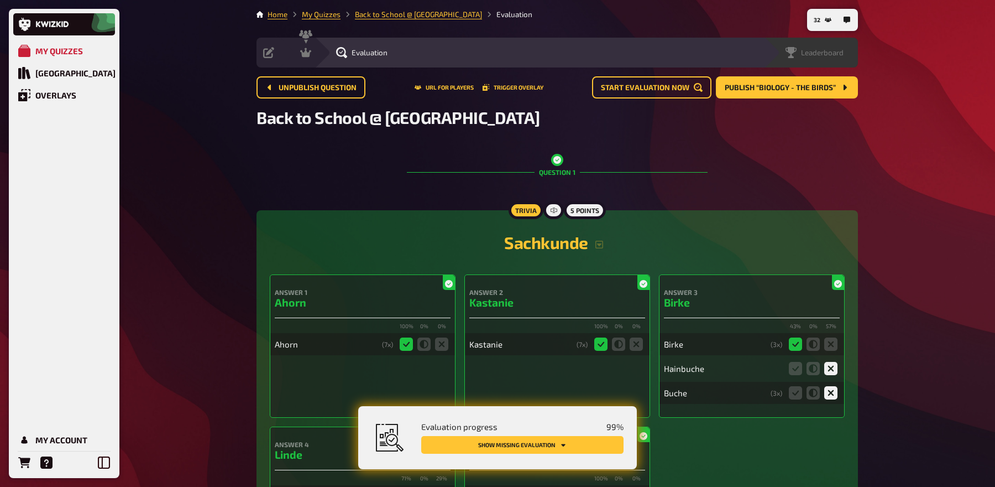
click at [828, 49] on span "Leaderboard" at bounding box center [822, 52] width 43 height 9
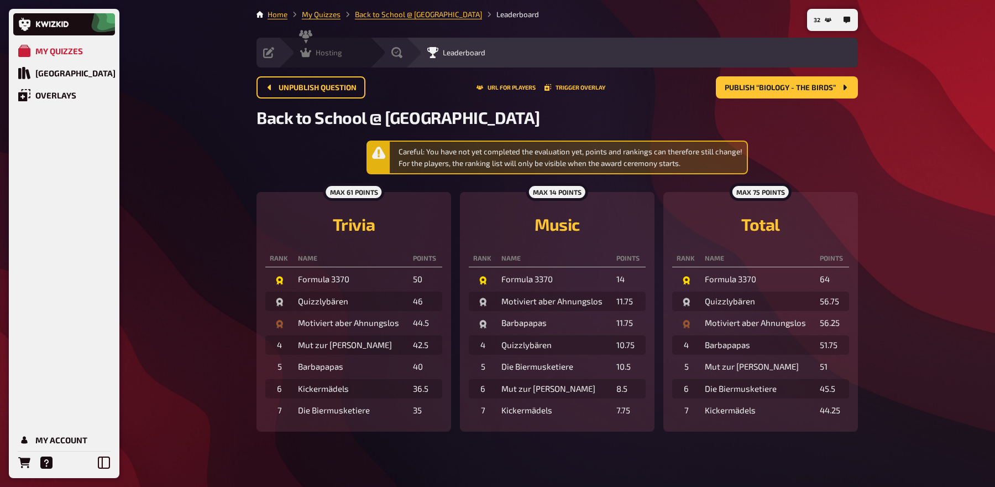
click at [310, 57] on icon at bounding box center [305, 52] width 11 height 11
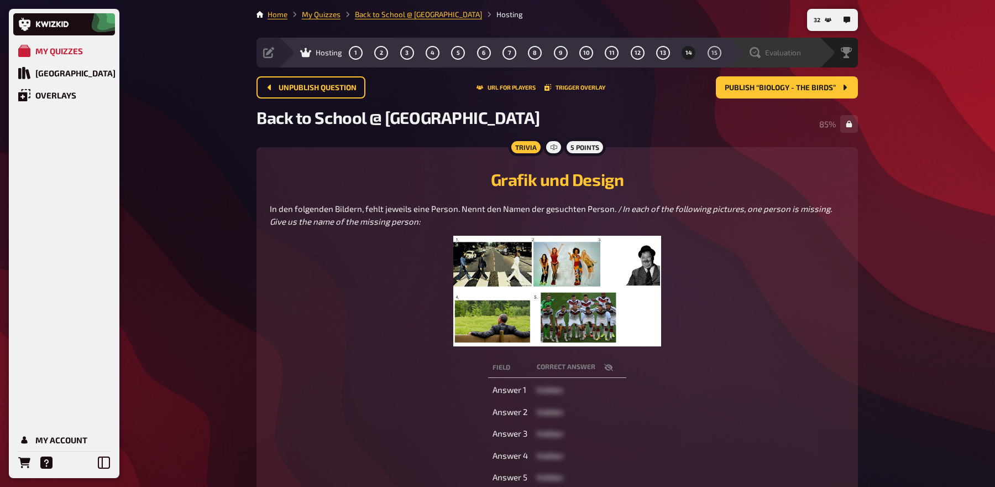
click at [799, 51] on span "Evaluation" at bounding box center [783, 52] width 36 height 9
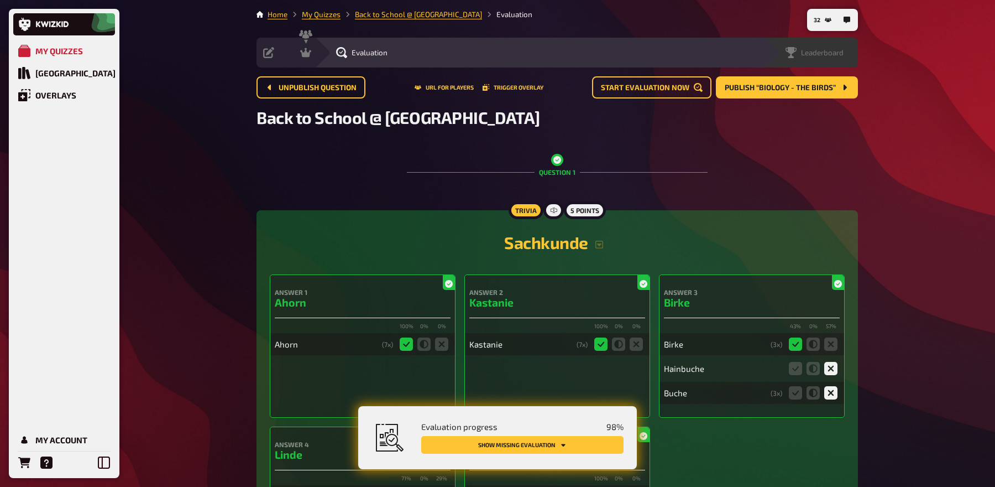
click at [843, 44] on div "Leaderboard" at bounding box center [811, 53] width 94 height 30
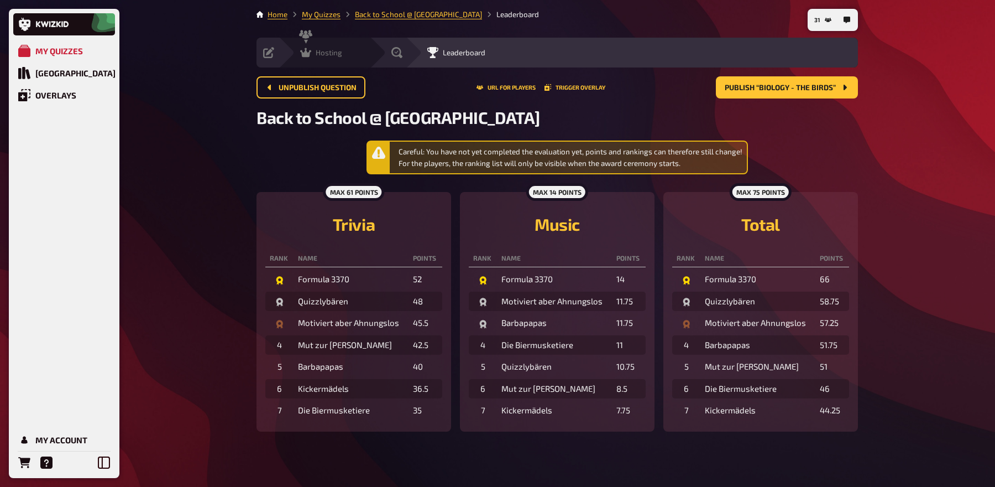
click at [321, 51] on span "Hosting" at bounding box center [329, 52] width 27 height 9
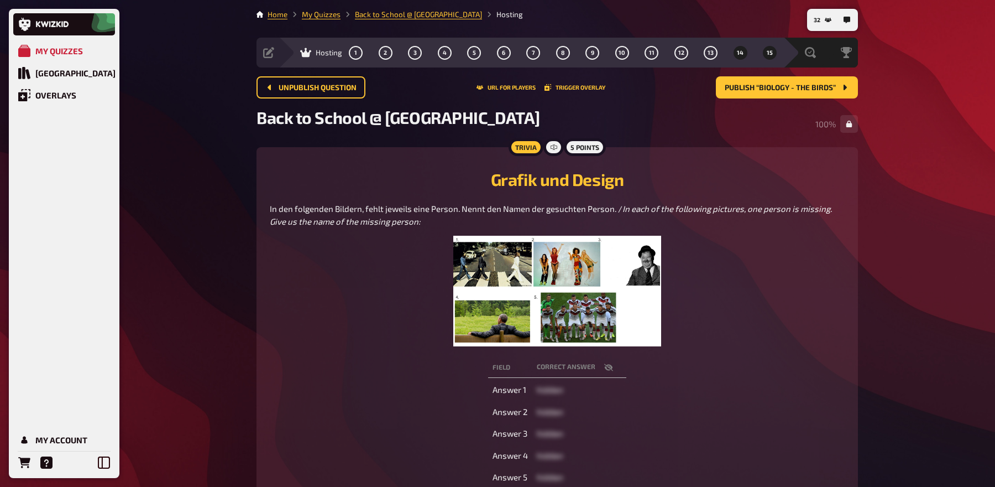
click at [763, 60] on button "15" at bounding box center [770, 53] width 18 height 18
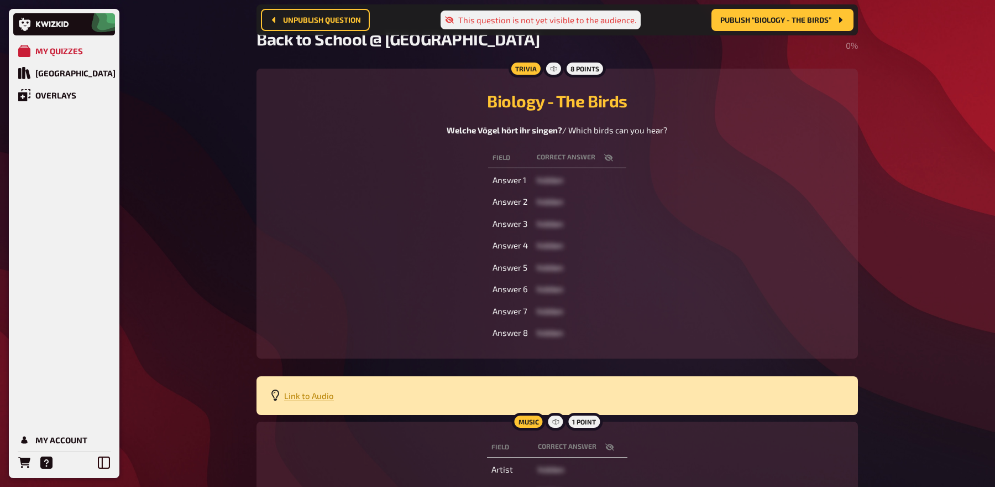
scroll to position [89, 0]
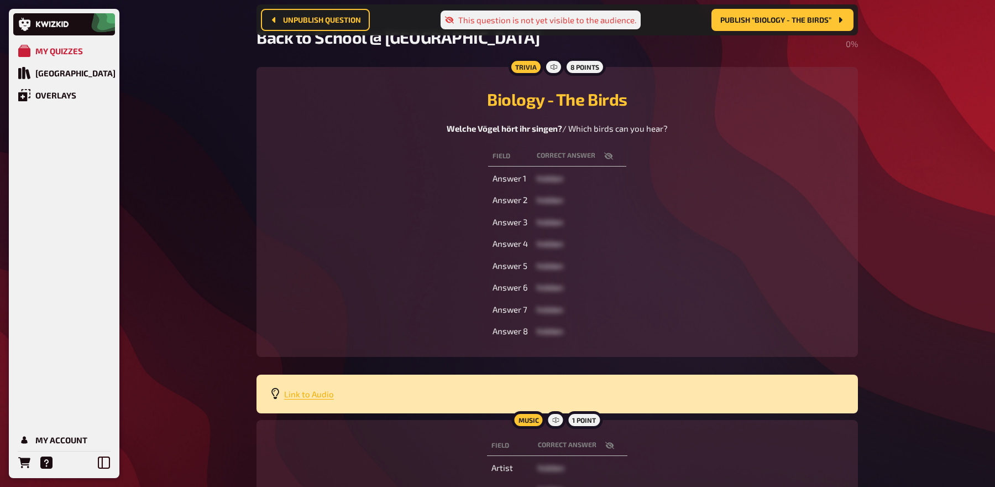
click at [308, 390] on span "Link to Audio" at bounding box center [309, 394] width 50 height 10
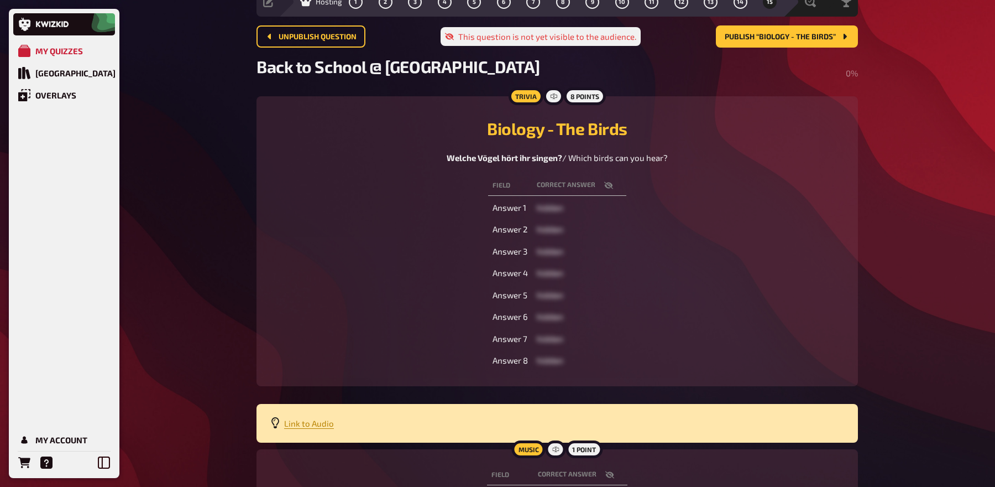
scroll to position [7, 0]
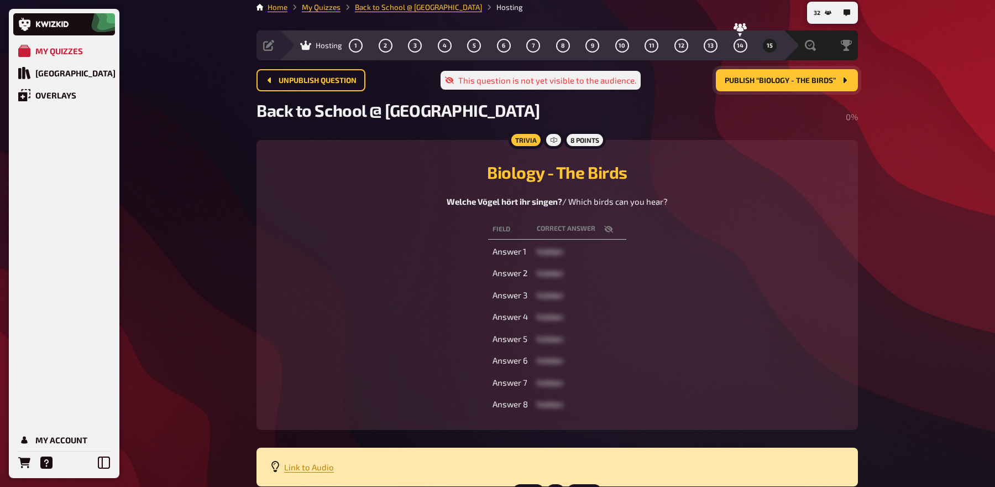
click at [803, 77] on span "Publish “Biology - The Birds”" at bounding box center [780, 81] width 111 height 8
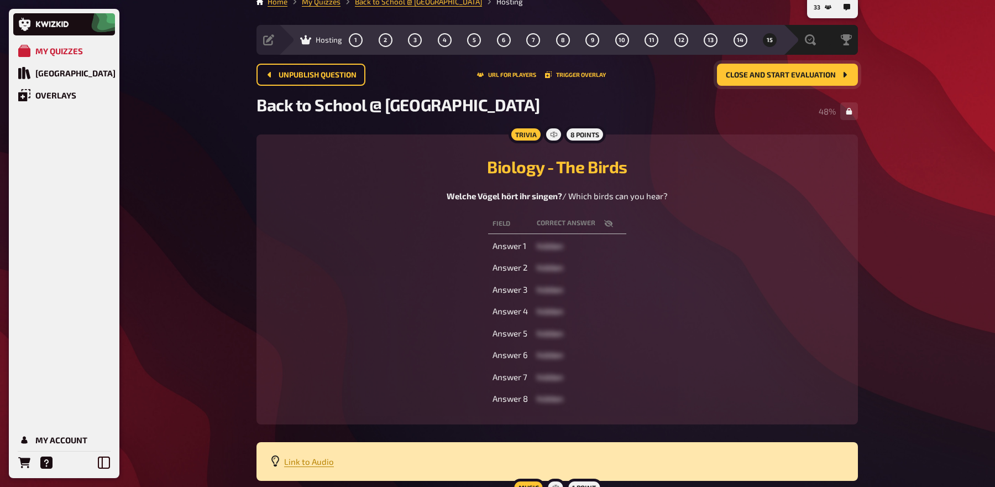
scroll to position [0, 0]
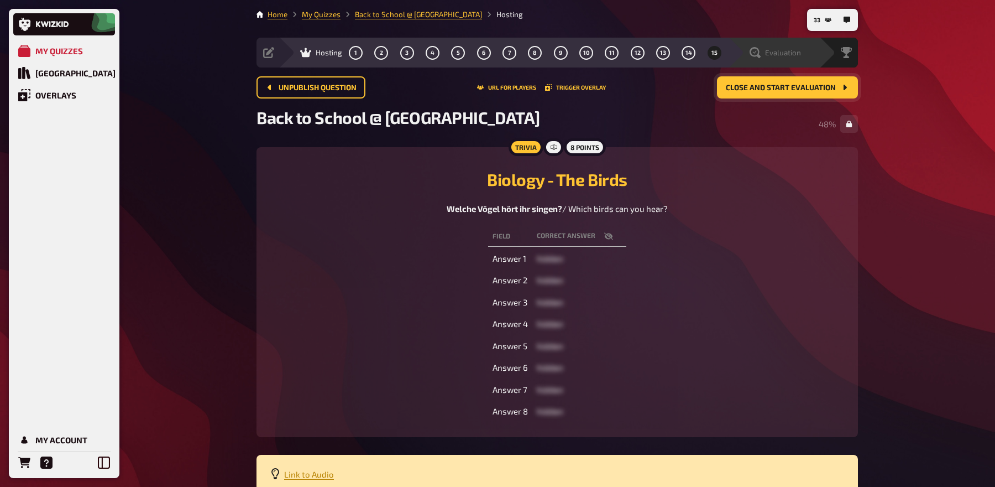
click at [797, 45] on div "Evaluation" at bounding box center [773, 53] width 91 height 30
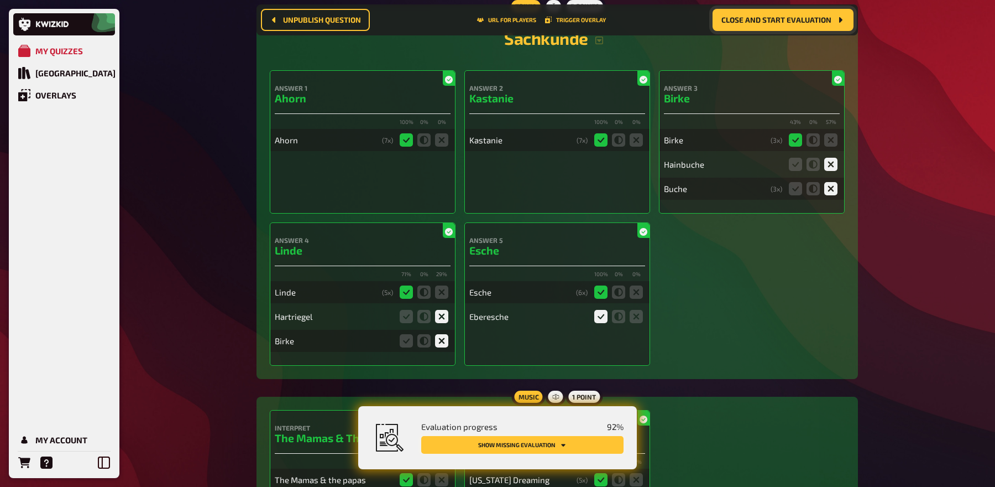
click at [560, 441] on icon "Show missing evaluation" at bounding box center [563, 444] width 7 height 7
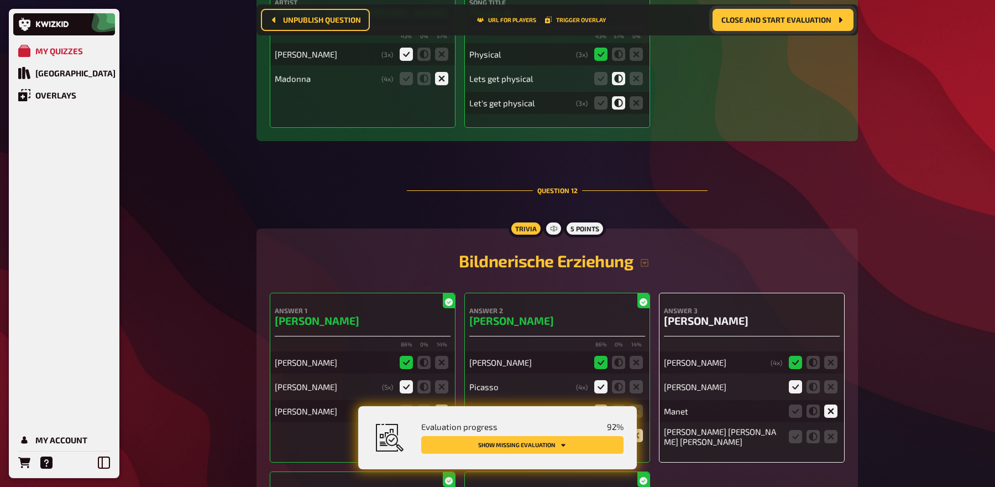
scroll to position [7738, 0]
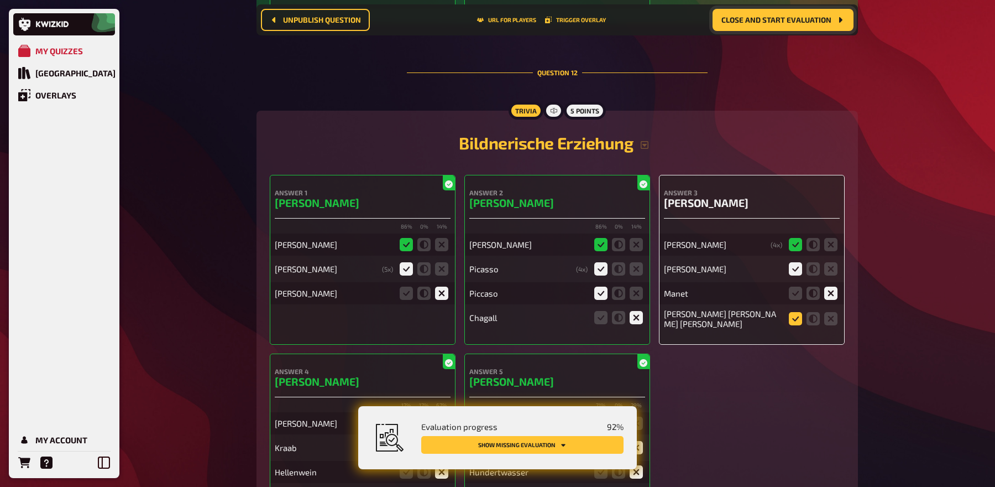
click at [793, 312] on icon at bounding box center [795, 318] width 13 height 13
click at [0, 0] on input "radio" at bounding box center [0, 0] width 0 height 0
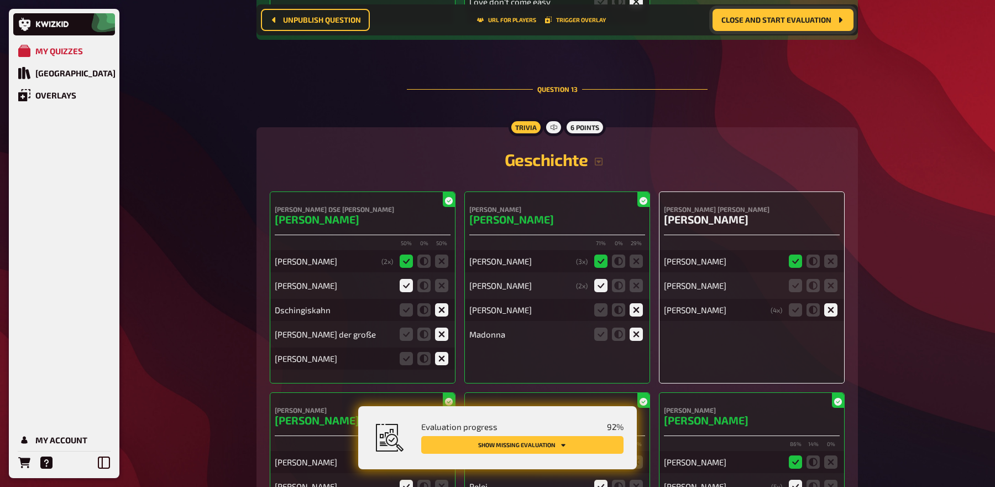
scroll to position [8608, 0]
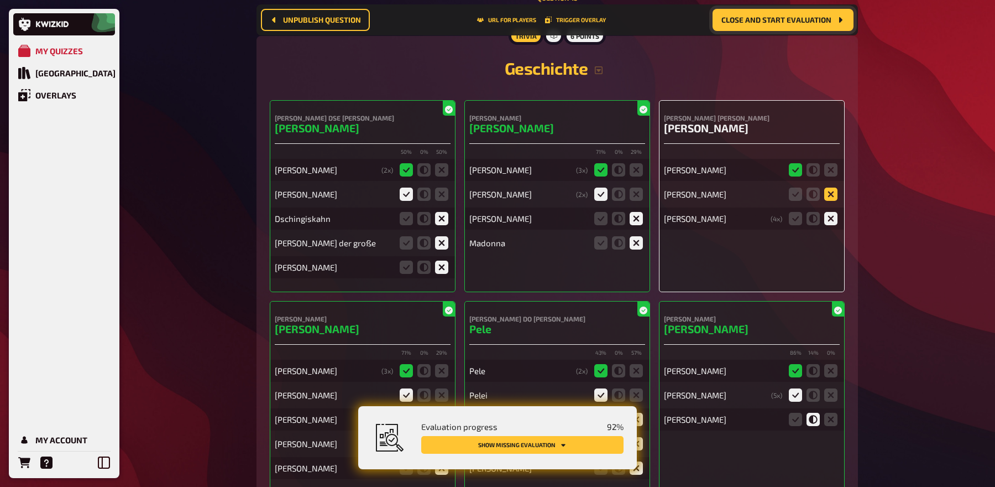
click at [825, 187] on icon at bounding box center [830, 193] width 13 height 13
click at [0, 0] on input "radio" at bounding box center [0, 0] width 0 height 0
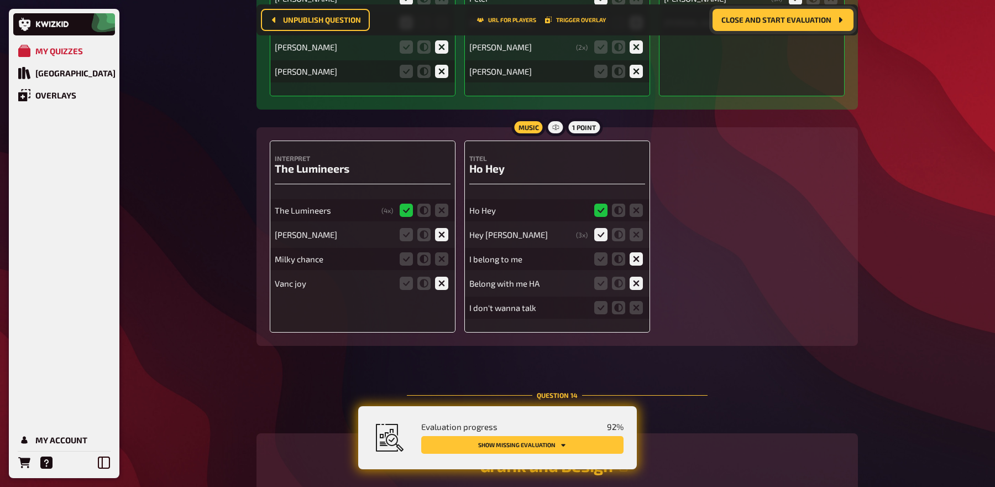
scroll to position [9004, 0]
click at [439, 253] on icon at bounding box center [441, 259] width 13 height 13
click at [0, 0] on input "radio" at bounding box center [0, 0] width 0 height 0
click at [634, 301] on icon at bounding box center [636, 307] width 13 height 13
click at [0, 0] on input "radio" at bounding box center [0, 0] width 0 height 0
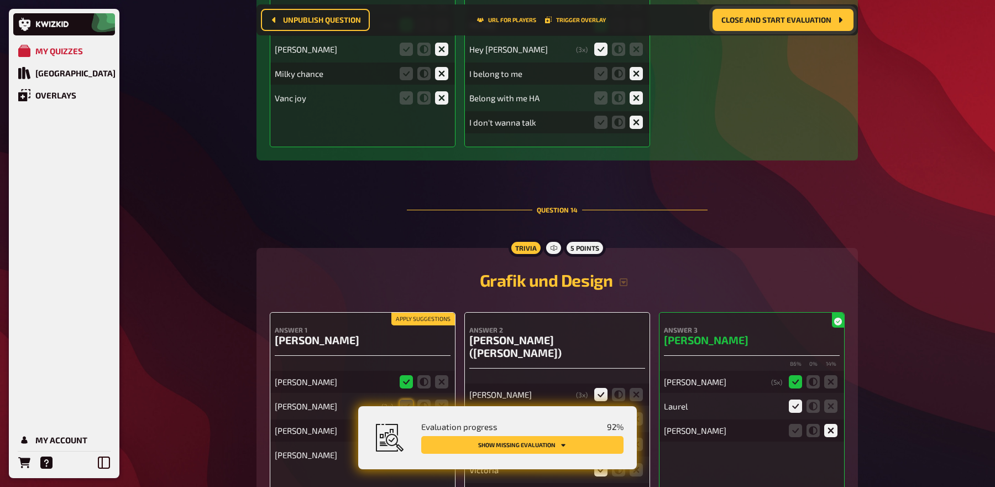
scroll to position [9250, 0]
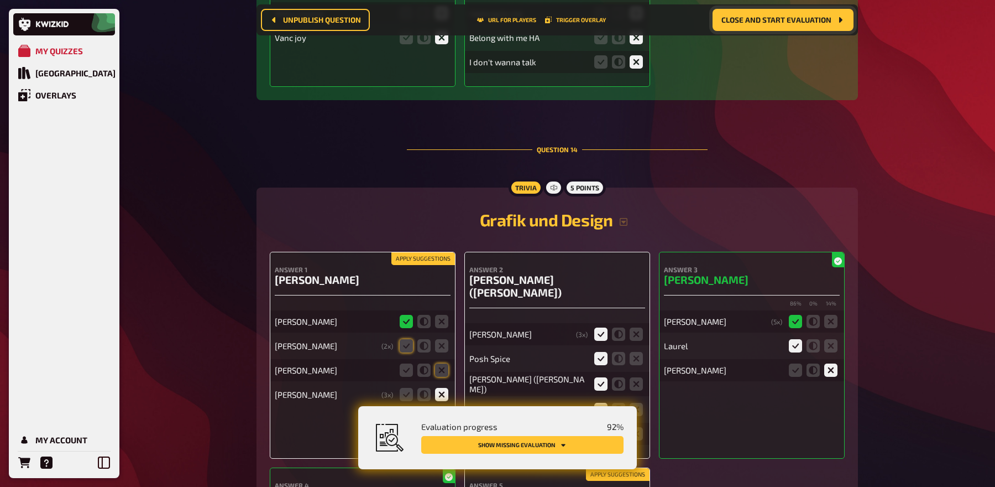
click at [443, 253] on button "Apply suggestions" at bounding box center [423, 259] width 64 height 12
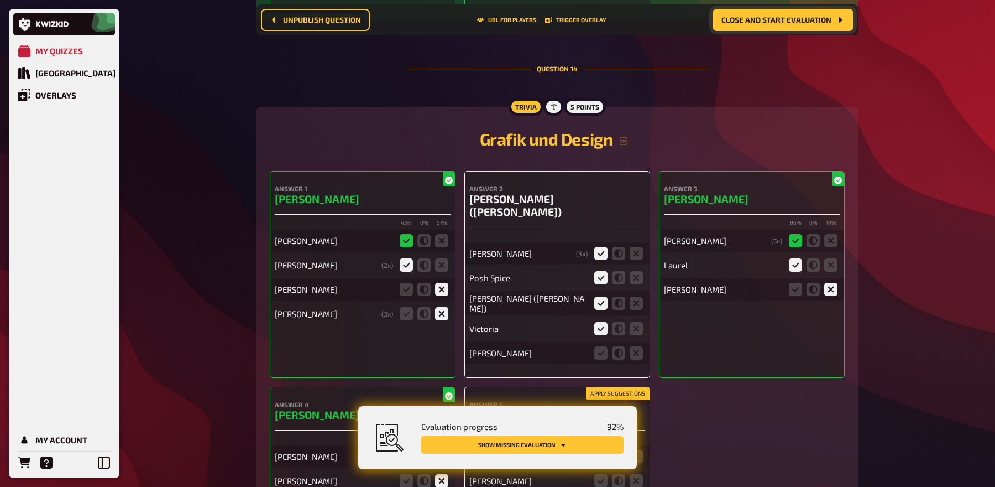
scroll to position [9342, 0]
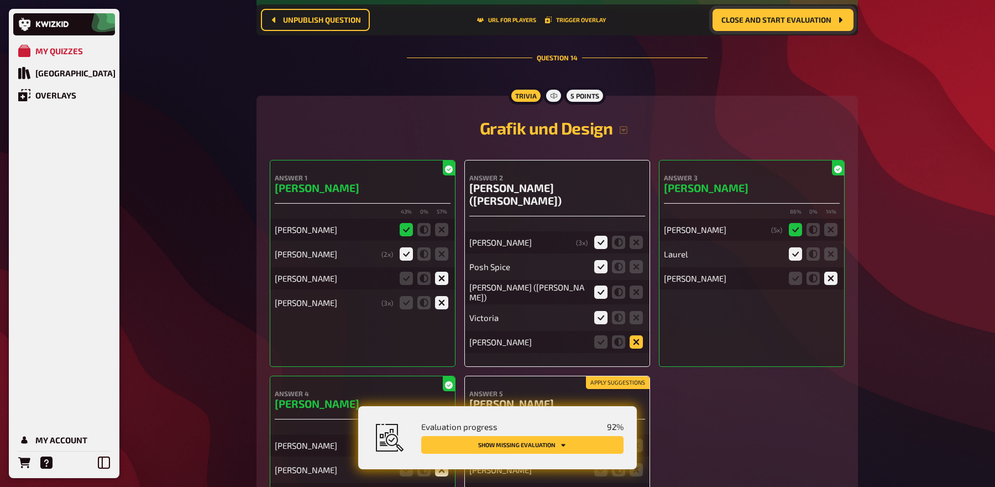
click at [639, 335] on icon at bounding box center [636, 341] width 13 height 13
click at [0, 0] on input "radio" at bounding box center [0, 0] width 0 height 0
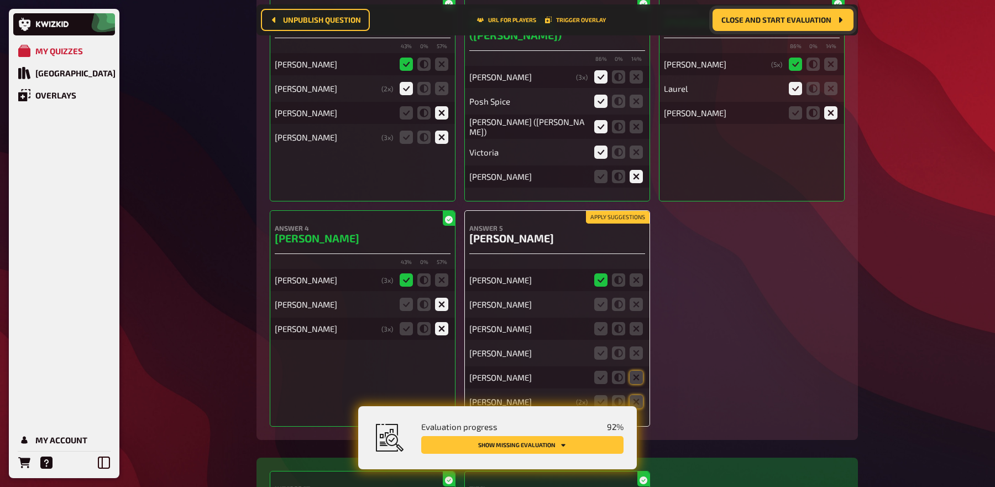
scroll to position [9560, 0]
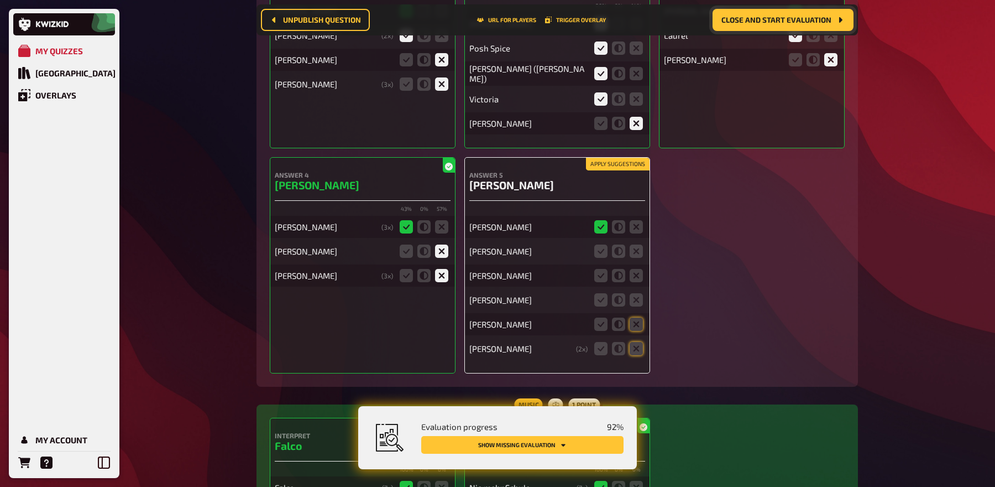
click at [623, 158] on button "Apply suggestions" at bounding box center [618, 164] width 64 height 12
click at [636, 244] on icon at bounding box center [636, 250] width 13 height 13
click at [0, 0] on input "radio" at bounding box center [0, 0] width 0 height 0
click at [636, 269] on icon at bounding box center [636, 275] width 13 height 13
click at [0, 0] on input "radio" at bounding box center [0, 0] width 0 height 0
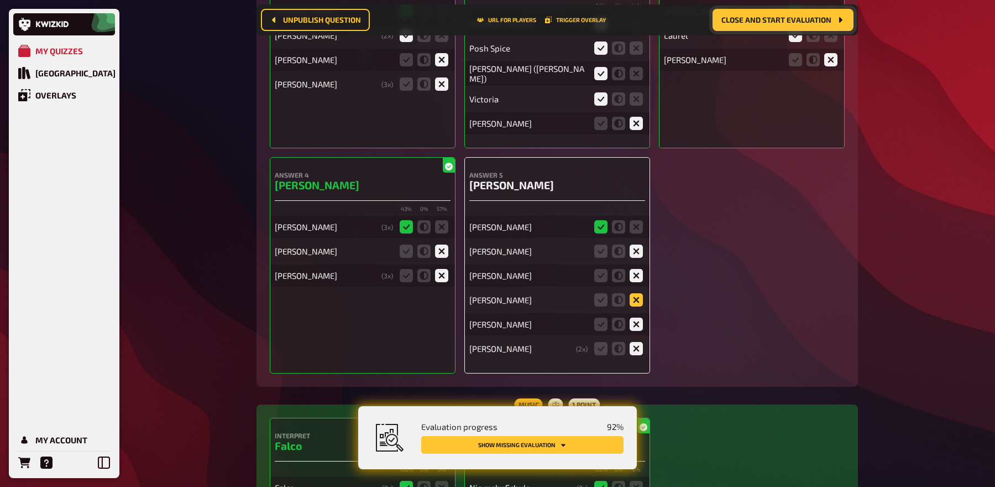
click at [636, 293] on icon at bounding box center [636, 299] width 13 height 13
click at [0, 0] on input "radio" at bounding box center [0, 0] width 0 height 0
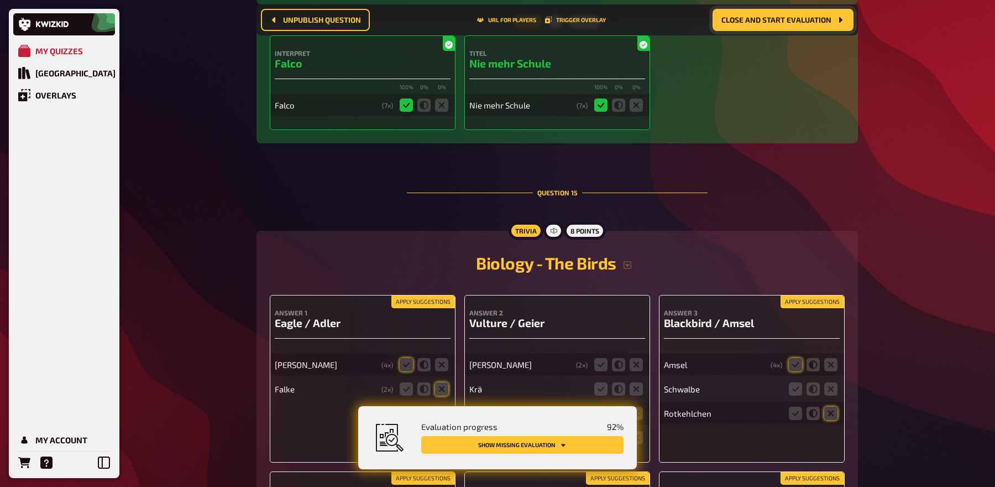
scroll to position [10083, 0]
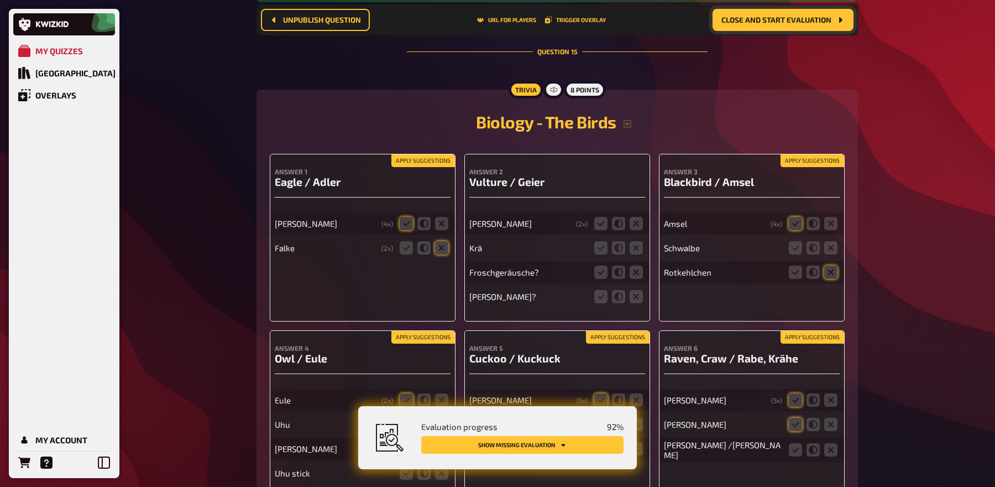
click at [431, 155] on button "Apply suggestions" at bounding box center [423, 161] width 64 height 12
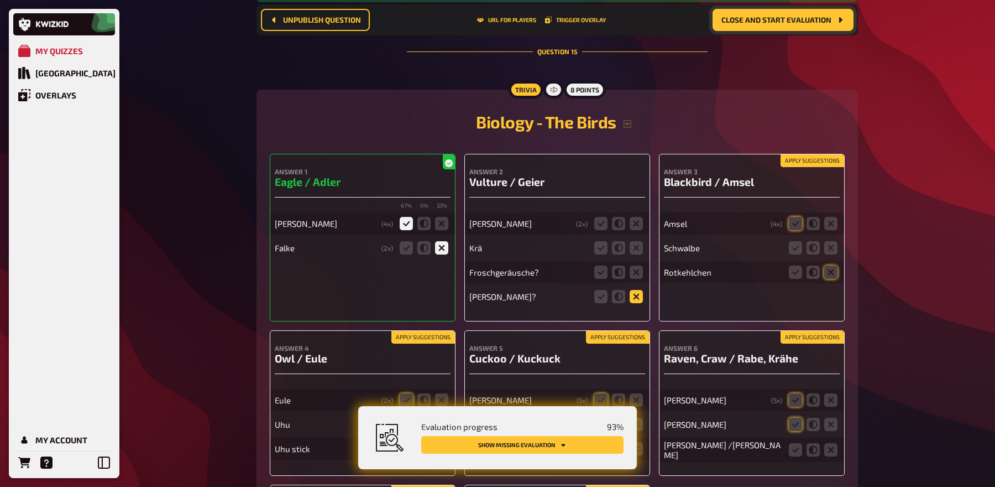
click at [632, 290] on icon at bounding box center [636, 296] width 13 height 13
click at [0, 0] on input "radio" at bounding box center [0, 0] width 0 height 0
click at [632, 265] on icon at bounding box center [636, 271] width 13 height 13
click at [0, 0] on input "radio" at bounding box center [0, 0] width 0 height 0
click at [636, 241] on icon at bounding box center [636, 247] width 13 height 13
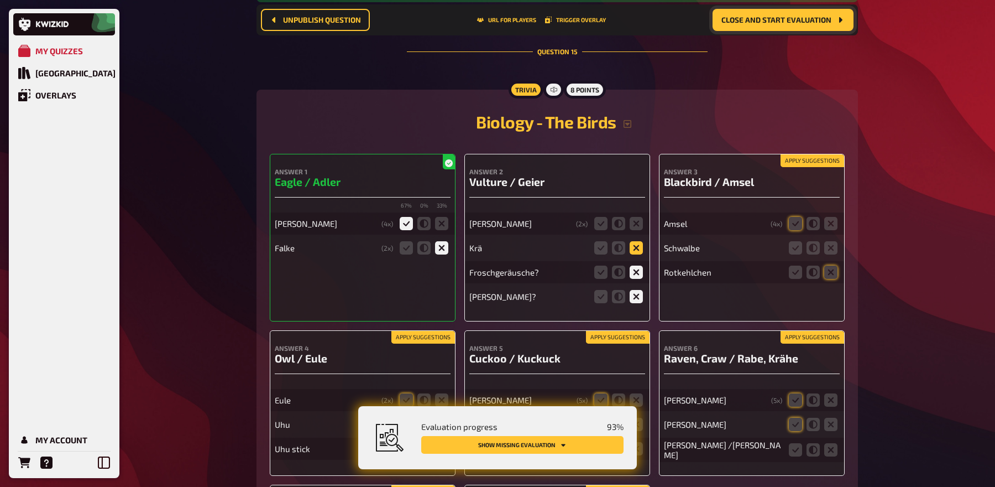
click at [0, 0] on input "radio" at bounding box center [0, 0] width 0 height 0
click at [637, 217] on icon at bounding box center [636, 223] width 13 height 13
click at [0, 0] on input "radio" at bounding box center [0, 0] width 0 height 0
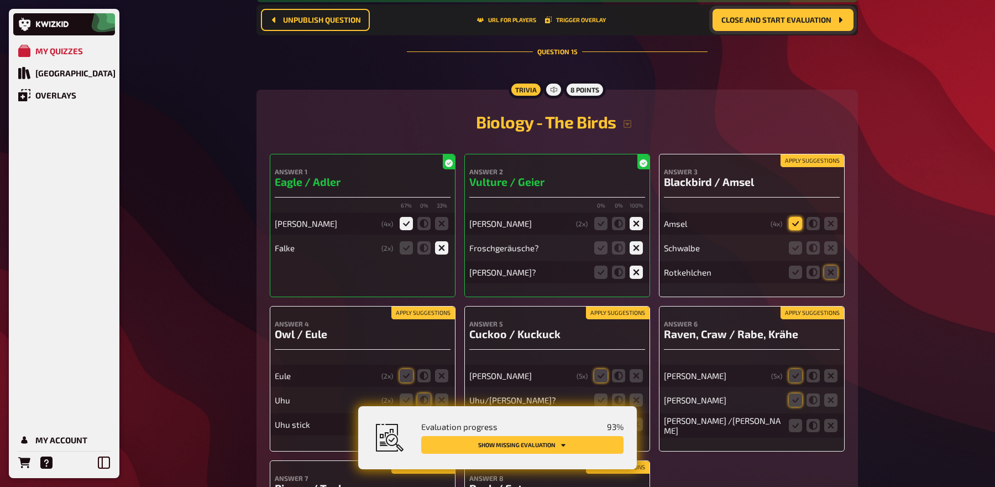
click at [792, 217] on icon at bounding box center [795, 223] width 13 height 13
click at [0, 0] on input "radio" at bounding box center [0, 0] width 0 height 0
click at [827, 241] on icon at bounding box center [830, 247] width 13 height 13
click at [0, 0] on input "radio" at bounding box center [0, 0] width 0 height 0
click at [827, 265] on icon at bounding box center [830, 271] width 13 height 13
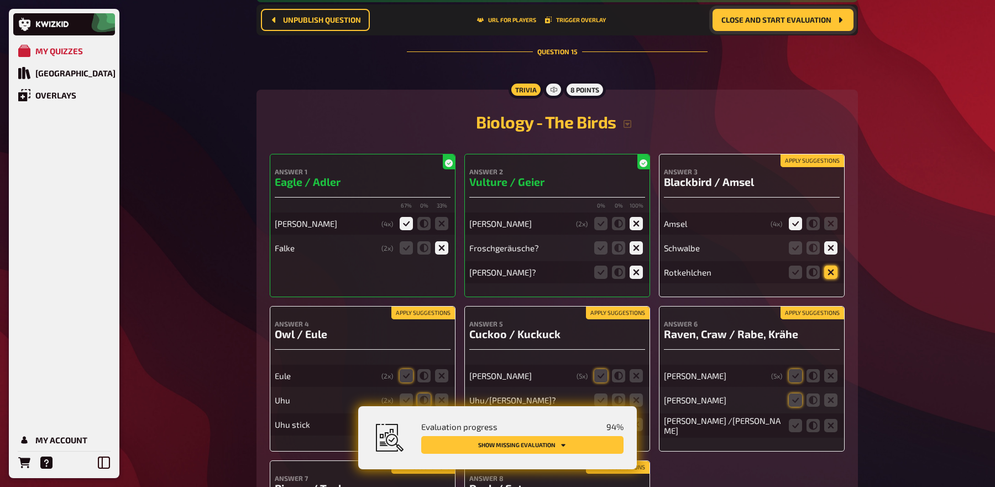
click at [0, 0] on input "radio" at bounding box center [0, 0] width 0 height 0
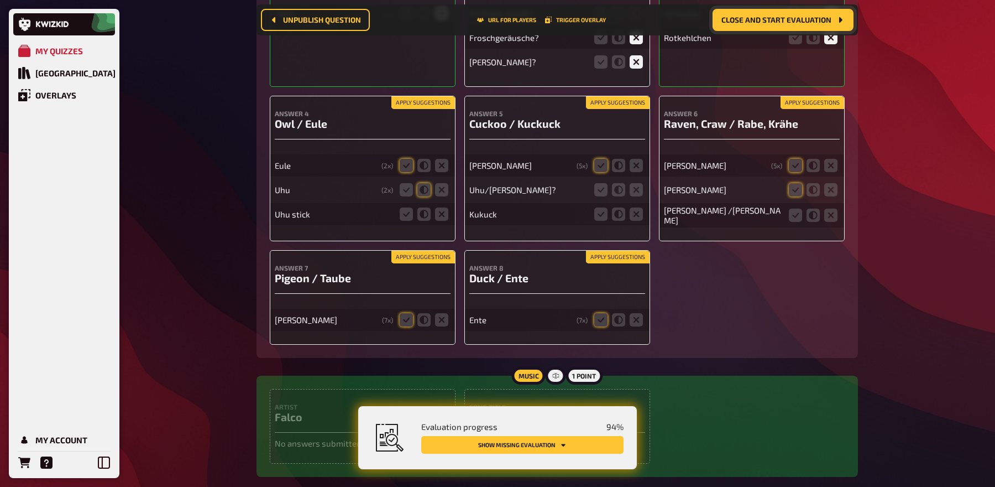
scroll to position [10293, 0]
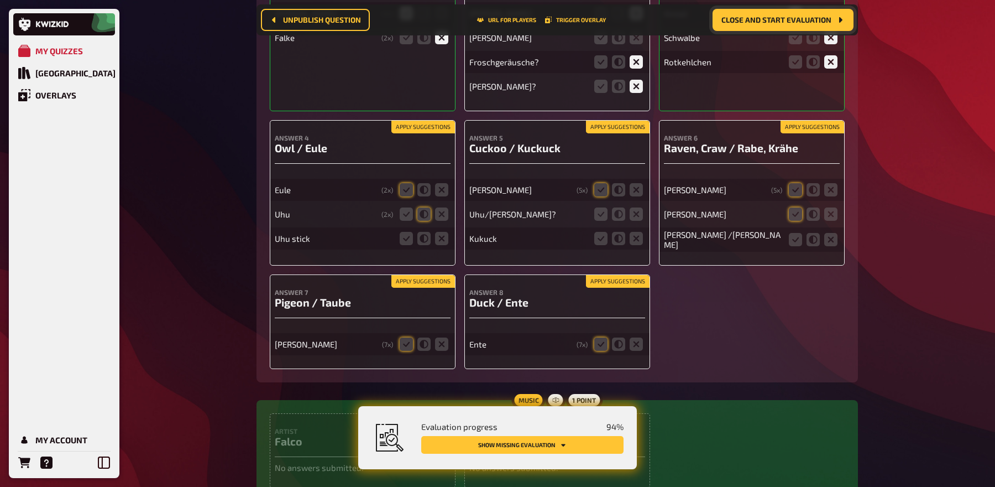
click at [441, 275] on button "Apply suggestions" at bounding box center [423, 281] width 64 height 12
click at [414, 121] on button "Apply suggestions" at bounding box center [423, 127] width 64 height 12
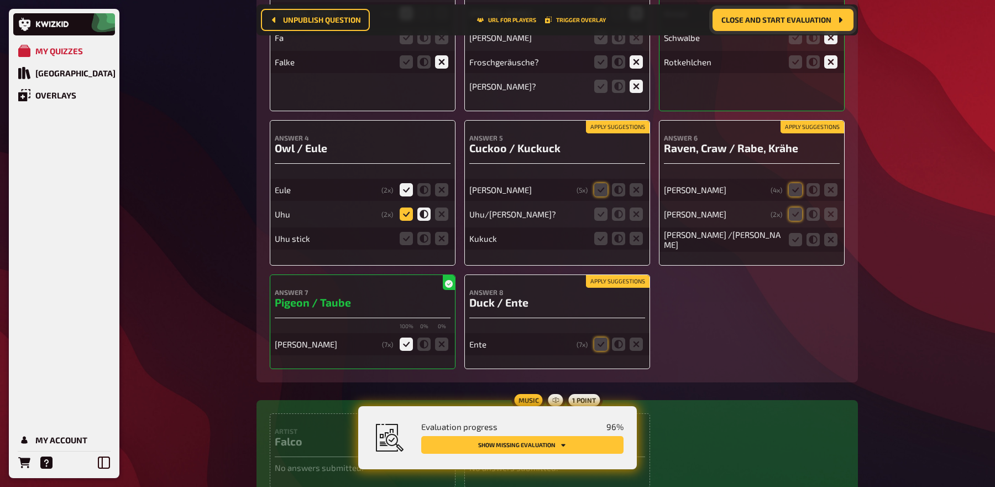
click at [410, 207] on icon at bounding box center [406, 213] width 13 height 13
click at [0, 0] on input "radio" at bounding box center [0, 0] width 0 height 0
click at [409, 232] on icon at bounding box center [406, 238] width 13 height 13
click at [0, 0] on input "radio" at bounding box center [0, 0] width 0 height 0
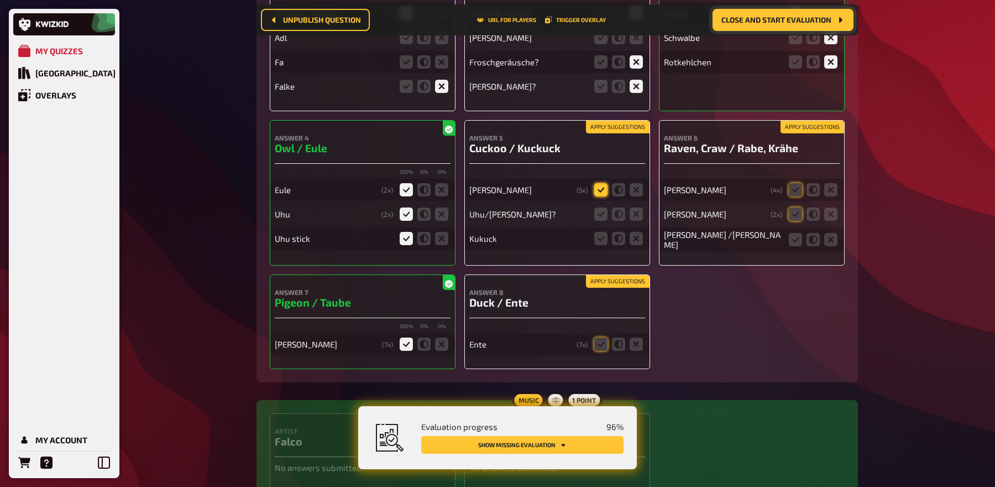
click at [598, 183] on icon at bounding box center [600, 189] width 13 height 13
click at [0, 0] on input "radio" at bounding box center [0, 0] width 0 height 0
click at [600, 207] on icon at bounding box center [600, 213] width 13 height 13
click at [0, 0] on input "radio" at bounding box center [0, 0] width 0 height 0
click at [602, 232] on icon at bounding box center [600, 238] width 13 height 13
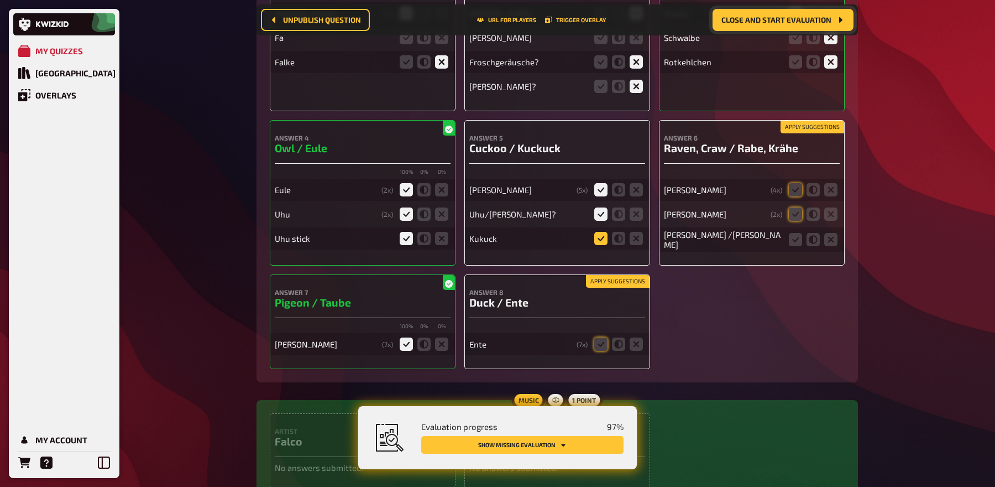
click at [0, 0] on input "radio" at bounding box center [0, 0] width 0 height 0
click at [797, 134] on h4 "Answer 6" at bounding box center [752, 138] width 176 height 8
click at [795, 121] on button "Apply suggestions" at bounding box center [813, 127] width 64 height 12
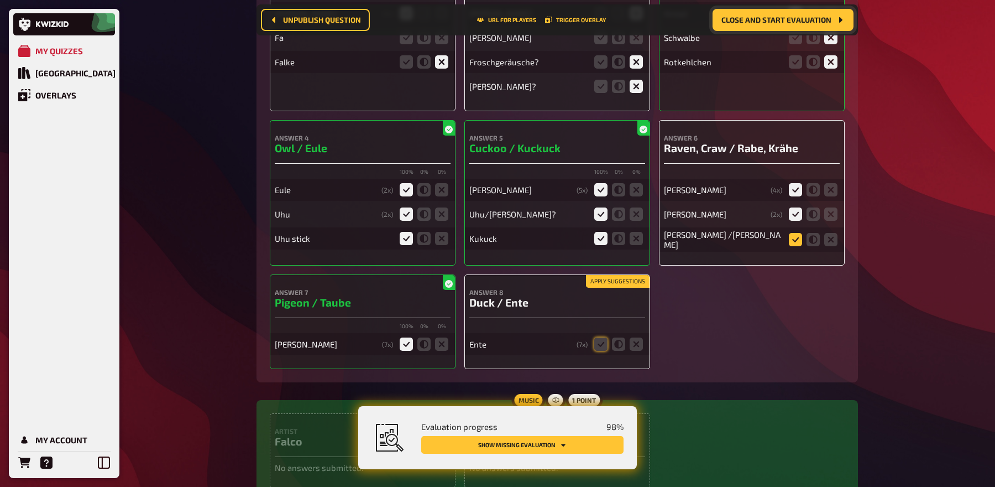
click at [794, 233] on icon at bounding box center [795, 239] width 13 height 13
click at [0, 0] on input "radio" at bounding box center [0, 0] width 0 height 0
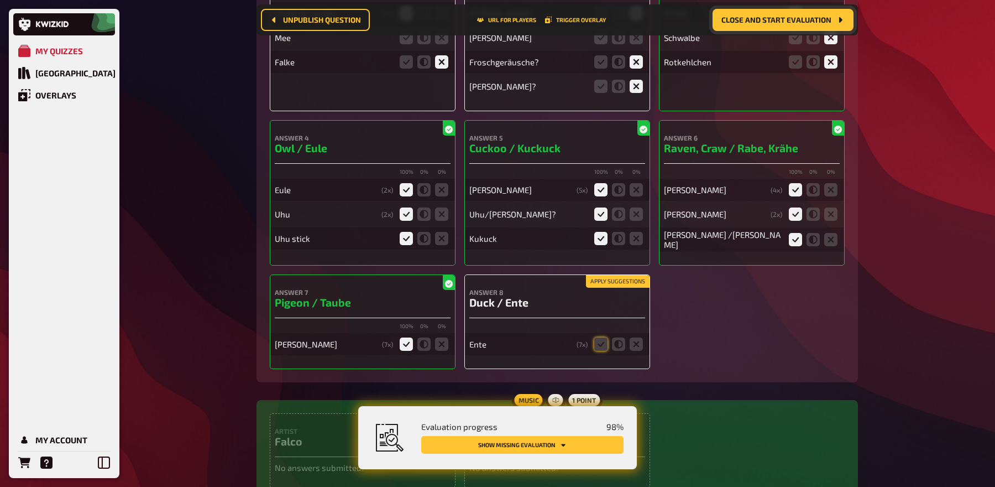
click at [592, 275] on button "Apply suggestions" at bounding box center [618, 281] width 64 height 12
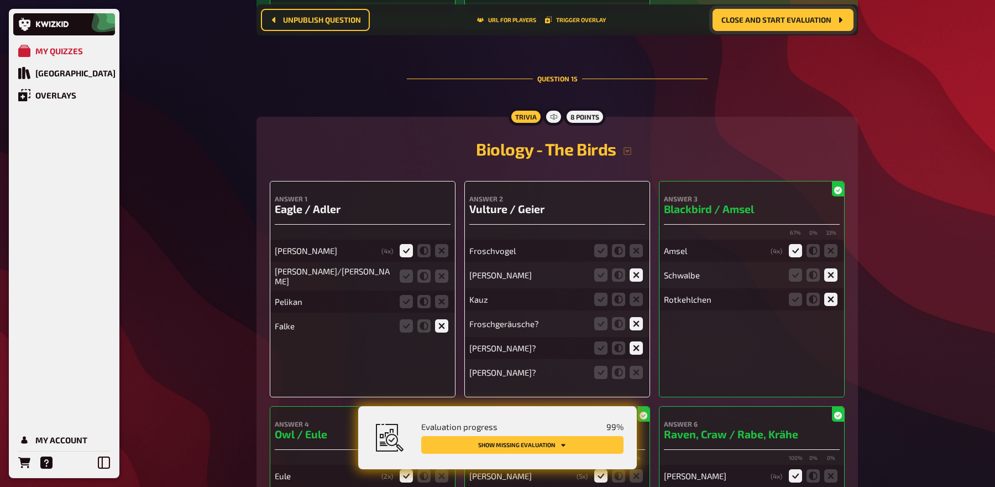
scroll to position [10057, 0]
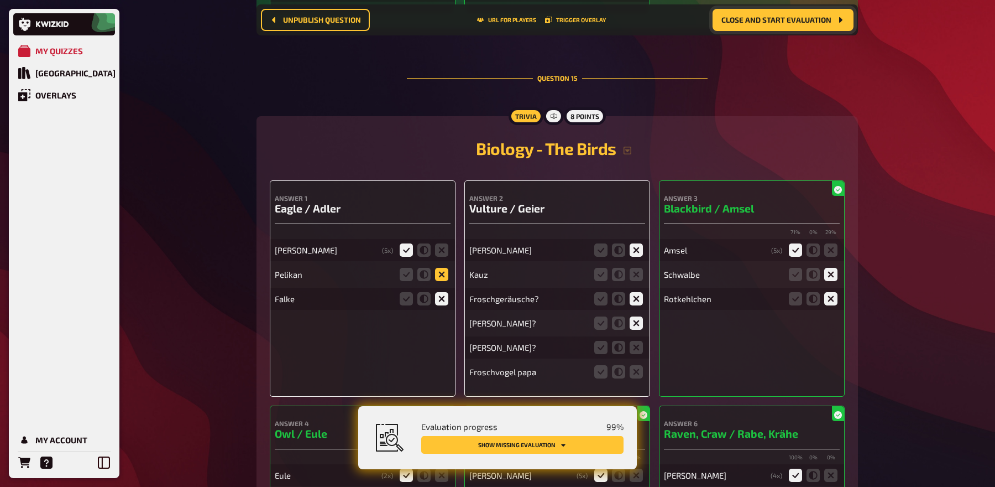
click at [440, 268] on icon at bounding box center [441, 274] width 13 height 13
click at [0, 0] on input "radio" at bounding box center [0, 0] width 0 height 0
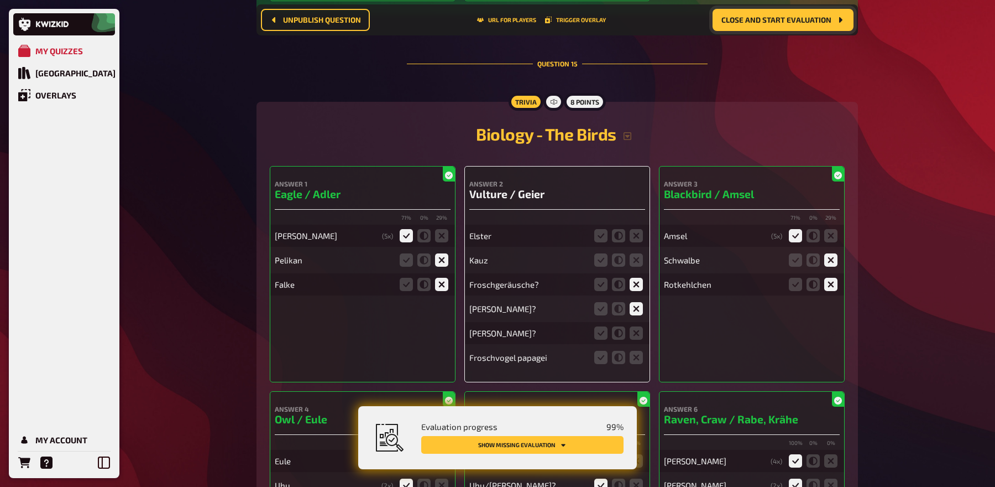
scroll to position [10075, 0]
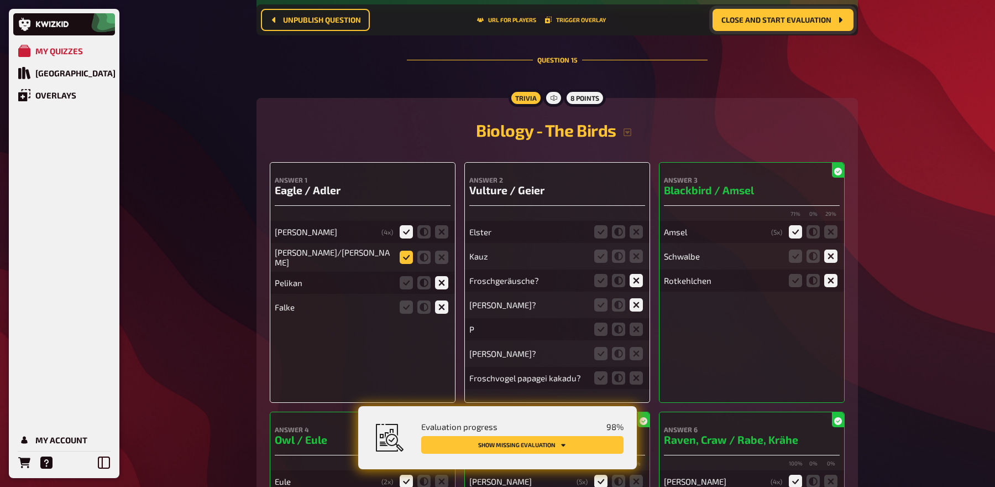
click at [411, 250] on icon at bounding box center [406, 256] width 13 height 13
click at [0, 0] on input "radio" at bounding box center [0, 0] width 0 height 0
click at [411, 250] on icon at bounding box center [406, 256] width 13 height 13
click at [0, 0] on input "radio" at bounding box center [0, 0] width 0 height 0
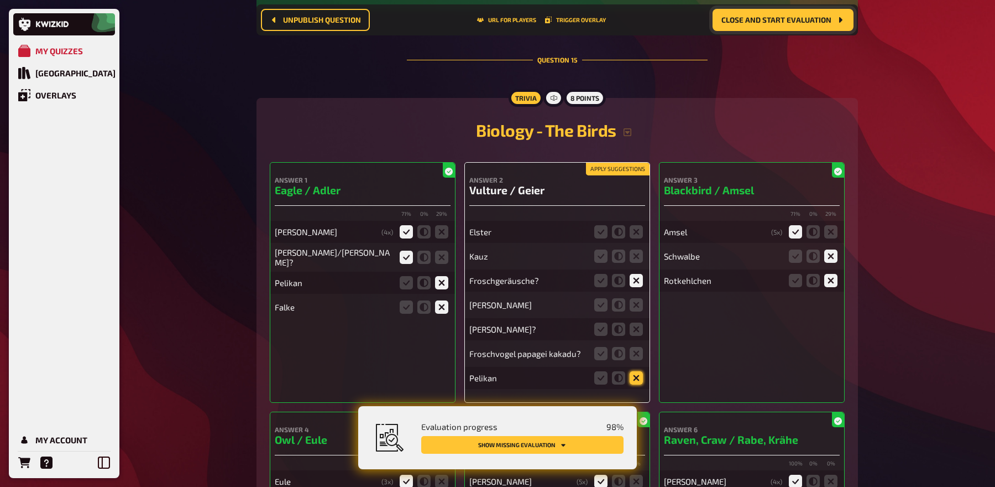
click at [637, 371] on icon at bounding box center [636, 377] width 13 height 13
click at [0, 0] on input "radio" at bounding box center [0, 0] width 0 height 0
click at [638, 344] on fieldset at bounding box center [618, 353] width 53 height 18
click at [638, 347] on icon at bounding box center [636, 353] width 13 height 13
click at [0, 0] on input "radio" at bounding box center [0, 0] width 0 height 0
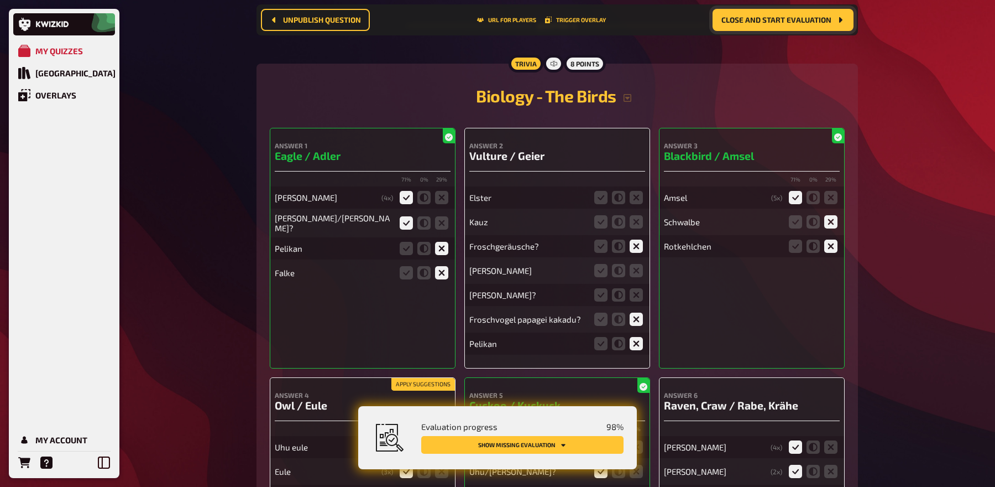
scroll to position [10127, 0]
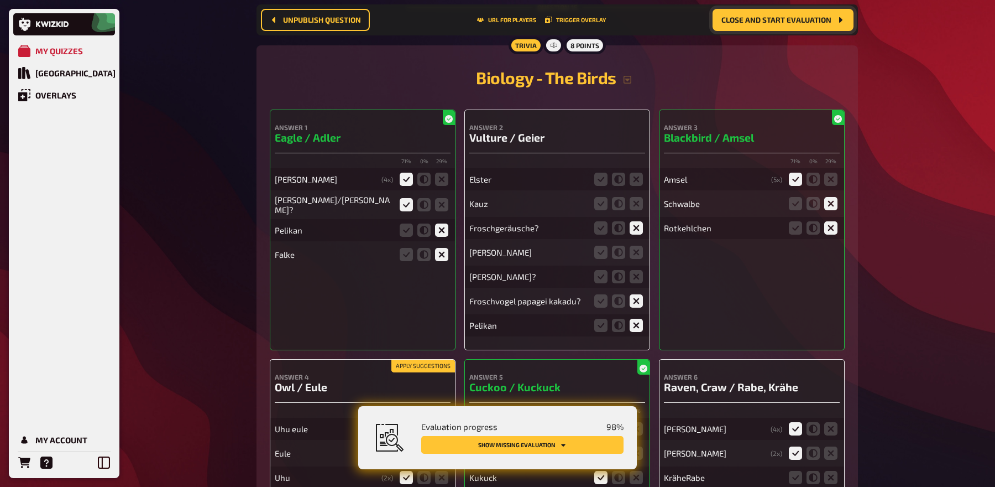
click at [427, 360] on button "Apply suggestions" at bounding box center [423, 366] width 64 height 12
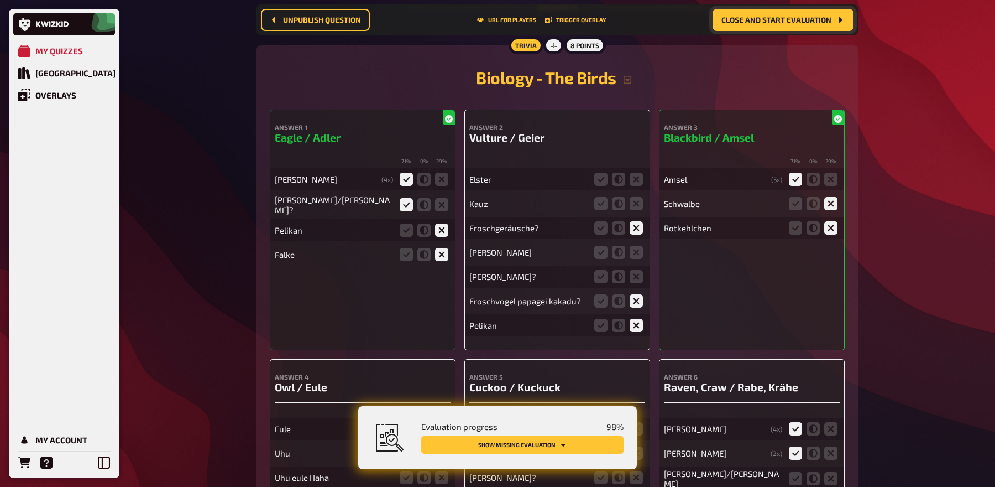
scroll to position [10169, 0]
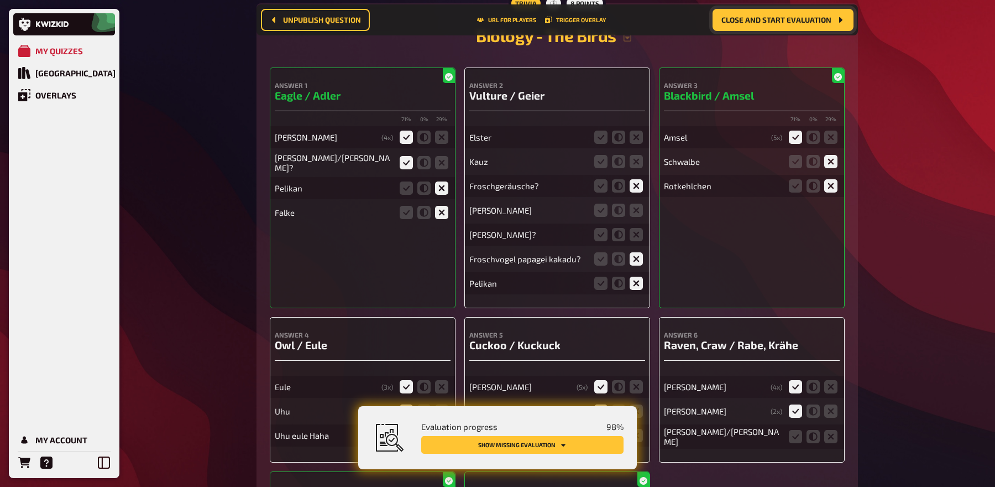
click at [603, 428] on icon at bounding box center [600, 434] width 13 height 13
click at [0, 0] on input "radio" at bounding box center [0, 0] width 0 height 0
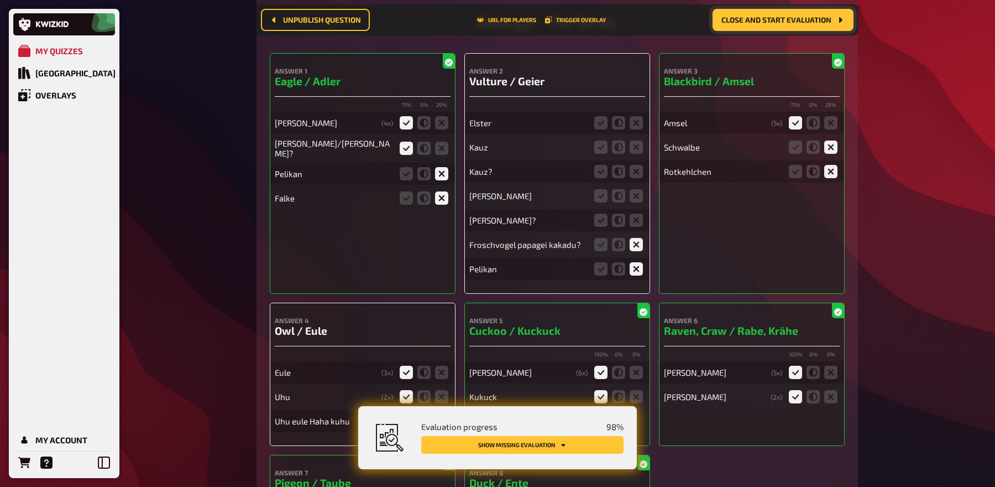
scroll to position [10125, 0]
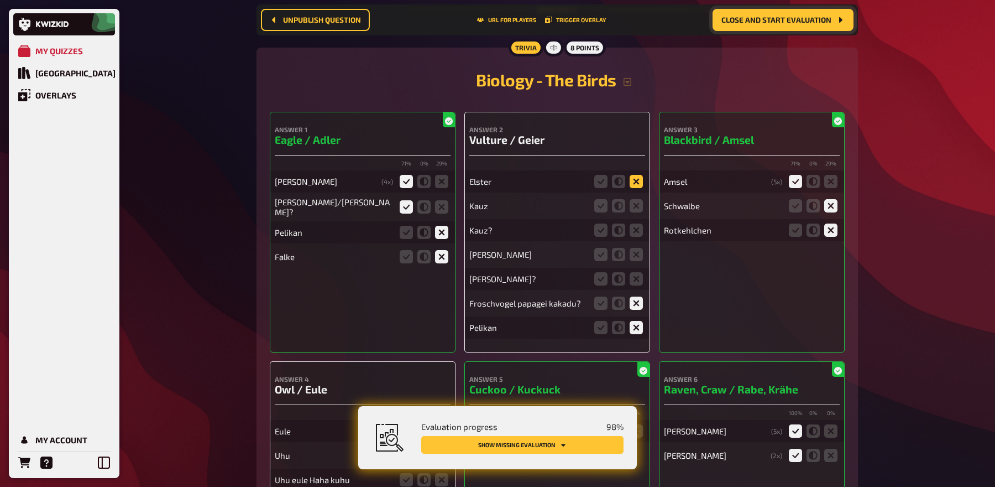
click at [634, 175] on icon at bounding box center [636, 181] width 13 height 13
click at [0, 0] on input "radio" at bounding box center [0, 0] width 0 height 0
click at [636, 199] on icon at bounding box center [636, 205] width 13 height 13
click at [0, 0] on input "radio" at bounding box center [0, 0] width 0 height 0
click at [637, 223] on icon at bounding box center [636, 229] width 13 height 13
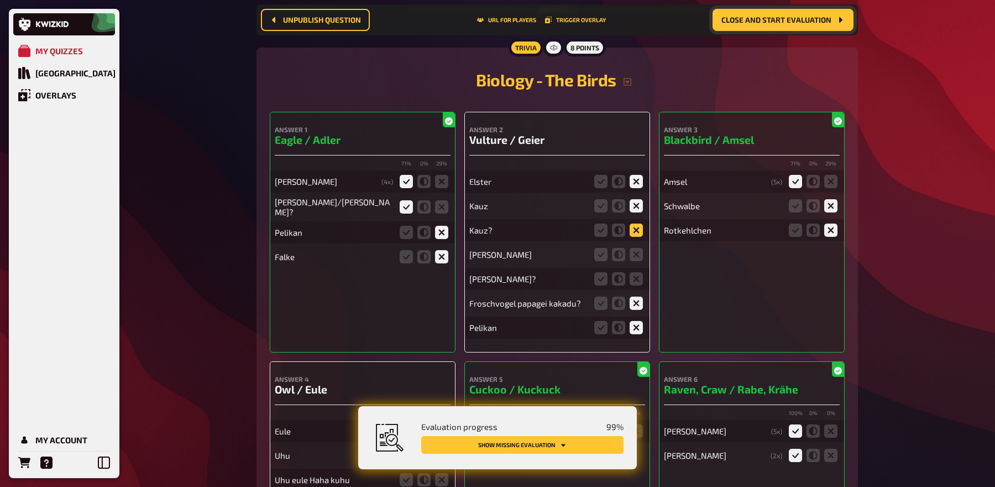
click at [0, 0] on input "radio" at bounding box center [0, 0] width 0 height 0
click at [637, 248] on icon at bounding box center [636, 254] width 13 height 13
click at [0, 0] on input "radio" at bounding box center [0, 0] width 0 height 0
click at [642, 272] on icon at bounding box center [636, 278] width 13 height 13
click at [0, 0] on input "radio" at bounding box center [0, 0] width 0 height 0
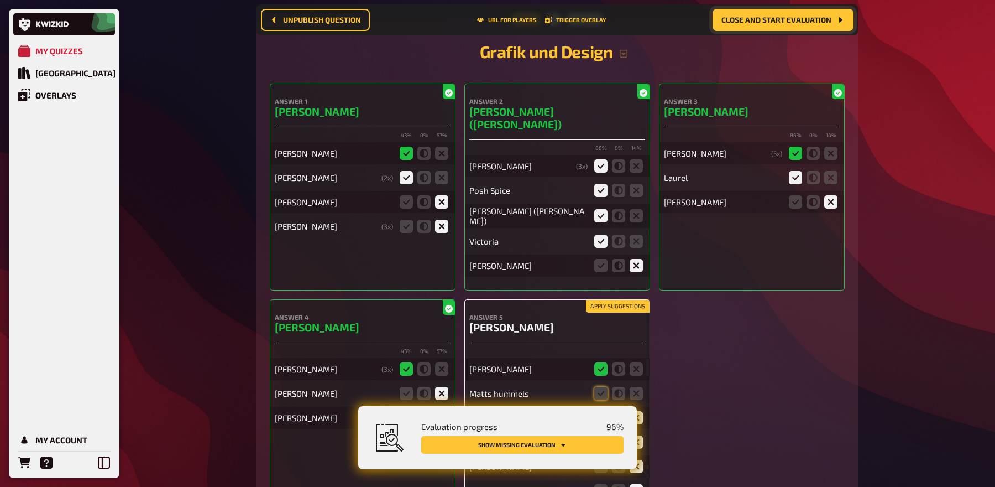
scroll to position [9373, 0]
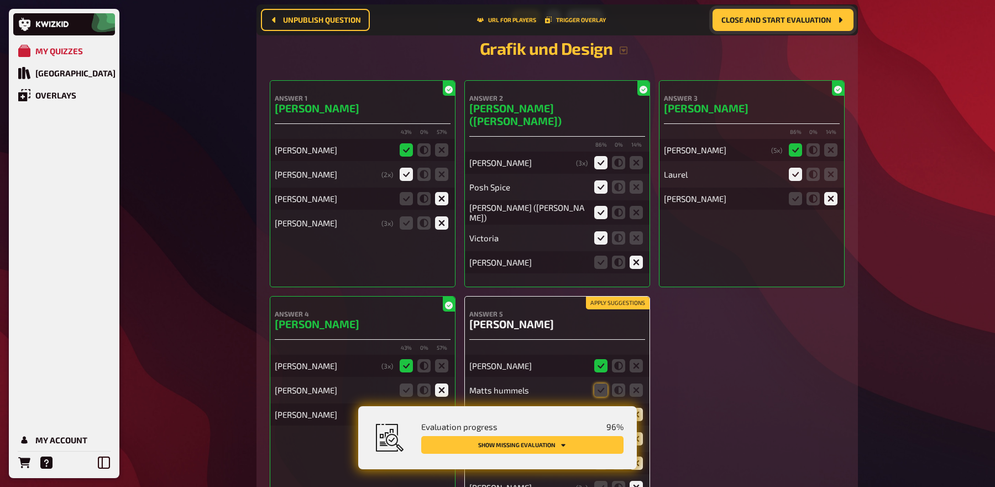
click at [637, 297] on button "Apply suggestions" at bounding box center [618, 303] width 64 height 12
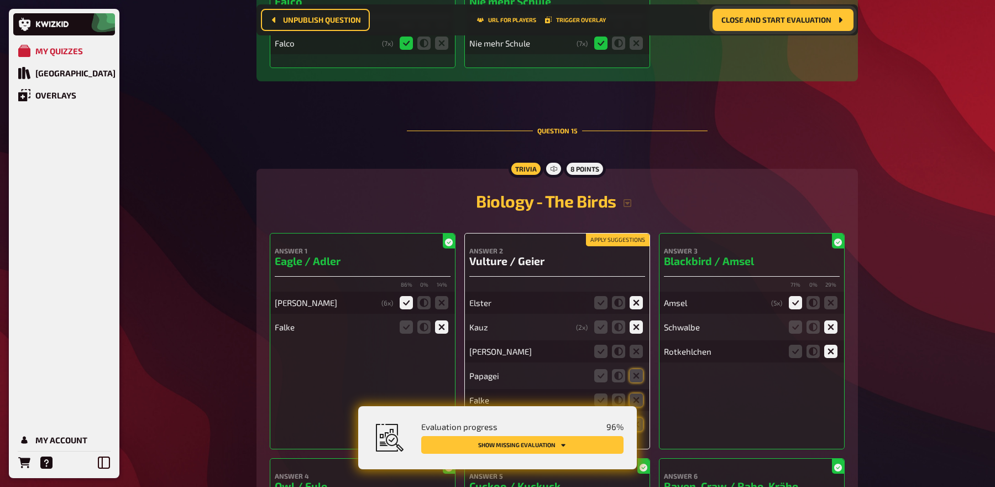
scroll to position [9964, 0]
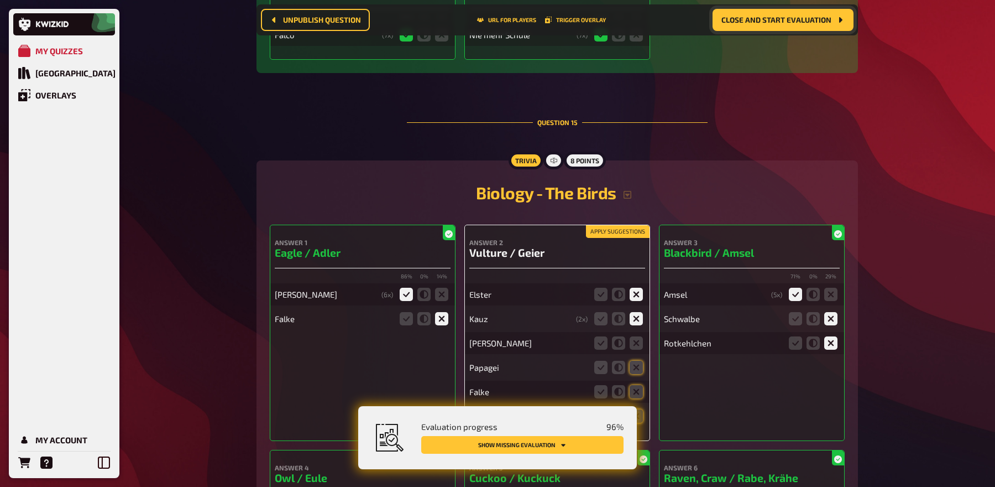
click at [621, 226] on button "Apply suggestions" at bounding box center [618, 232] width 64 height 12
click at [636, 336] on icon at bounding box center [636, 342] width 13 height 13
click at [0, 0] on input "radio" at bounding box center [0, 0] width 0 height 0
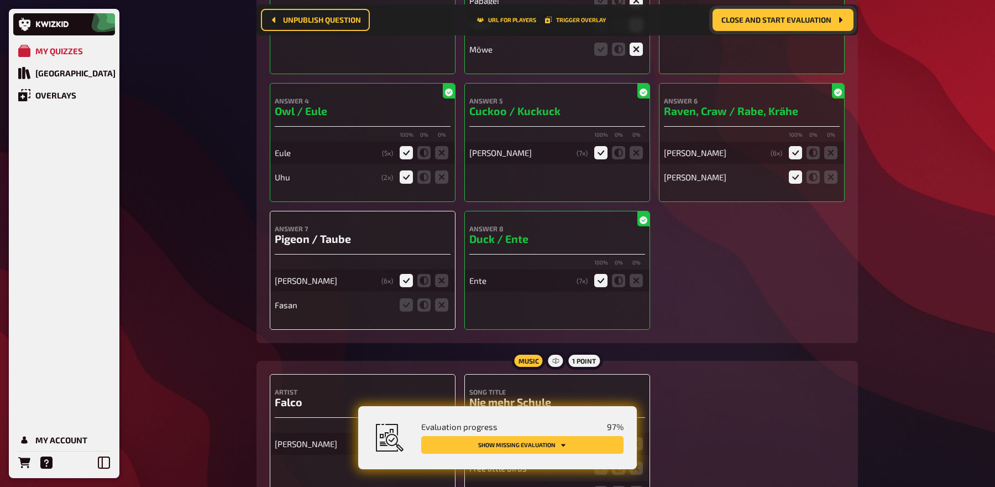
scroll to position [10331, 0]
click at [438, 297] on icon at bounding box center [441, 303] width 13 height 13
click at [0, 0] on input "radio" at bounding box center [0, 0] width 0 height 0
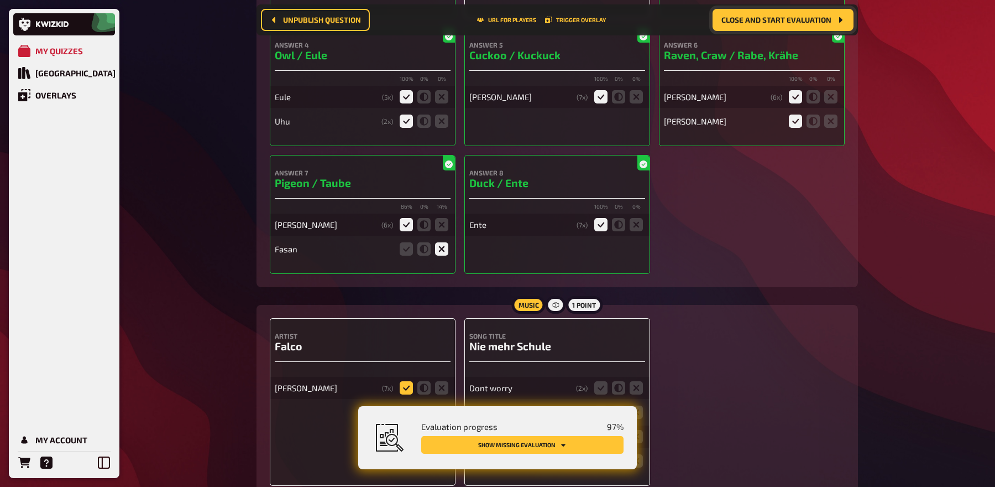
click at [406, 381] on icon at bounding box center [406, 387] width 13 height 13
click at [0, 0] on input "radio" at bounding box center [0, 0] width 0 height 0
click at [602, 405] on icon at bounding box center [600, 411] width 13 height 13
click at [0, 0] on input "radio" at bounding box center [0, 0] width 0 height 0
click at [597, 454] on icon at bounding box center [600, 460] width 13 height 13
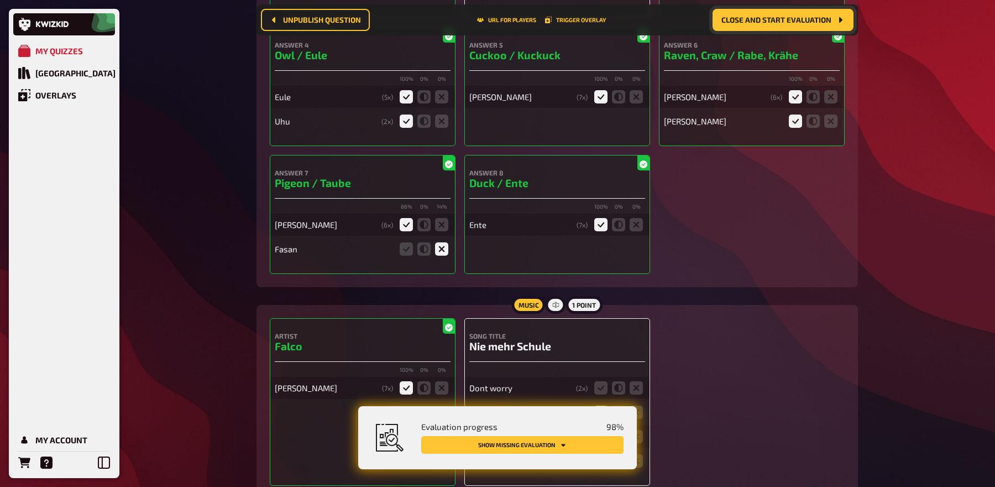
click at [0, 0] on input "radio" at bounding box center [0, 0] width 0 height 0
click at [637, 405] on icon at bounding box center [636, 411] width 13 height 13
click at [0, 0] on input "radio" at bounding box center [0, 0] width 0 height 0
click at [639, 381] on icon at bounding box center [636, 387] width 13 height 13
click at [0, 0] on input "radio" at bounding box center [0, 0] width 0 height 0
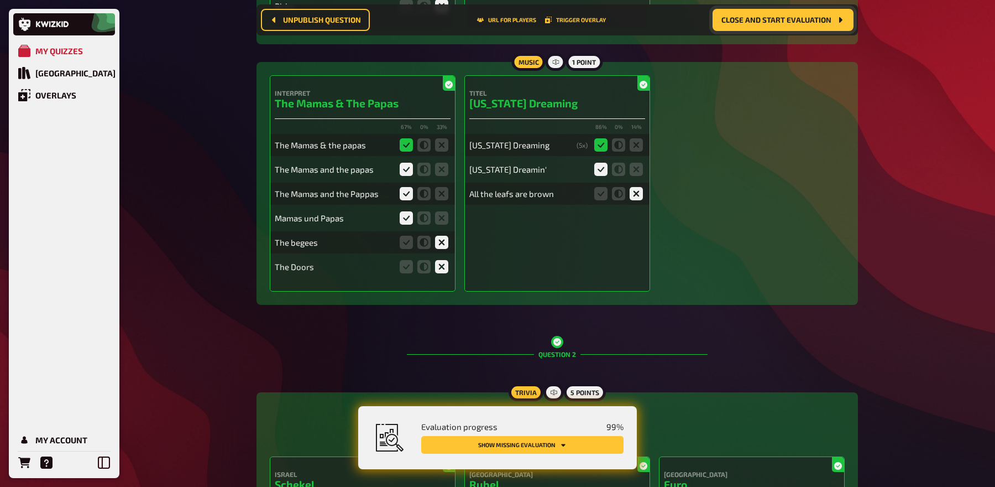
scroll to position [0, 0]
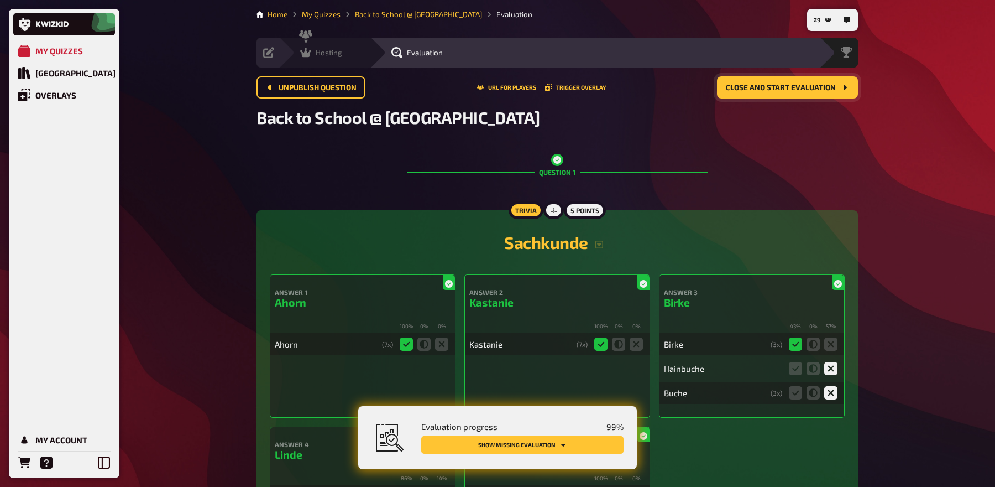
click at [310, 54] on icon at bounding box center [305, 52] width 11 height 11
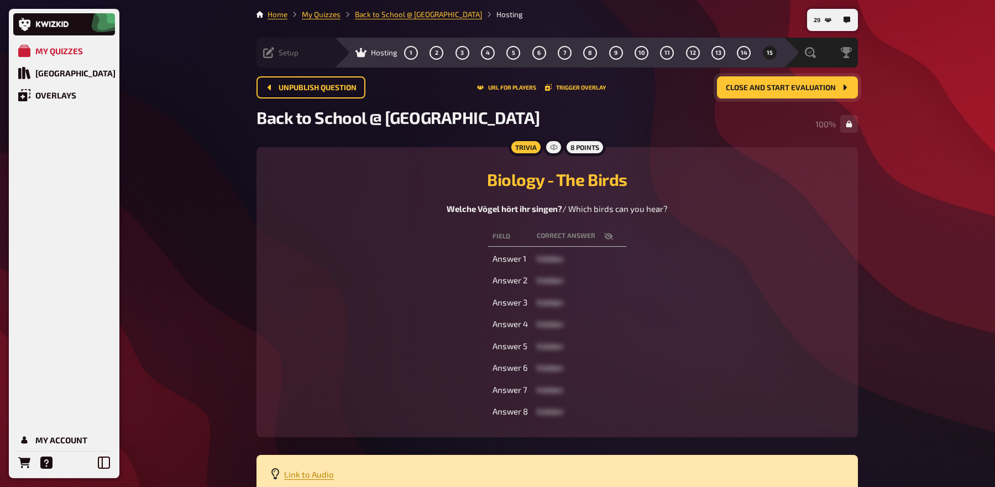
click at [269, 51] on icon at bounding box center [268, 52] width 11 height 11
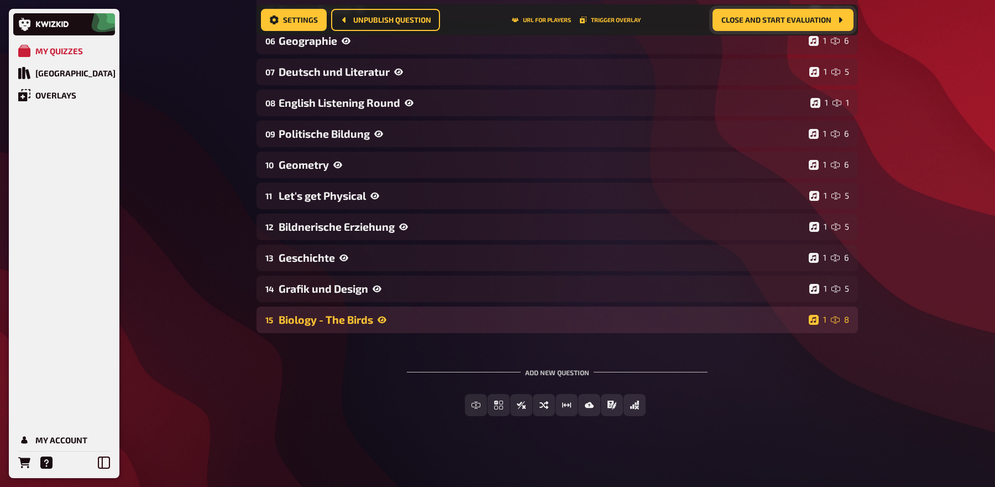
click at [325, 321] on div "Biology - The Birds" at bounding box center [542, 319] width 526 height 13
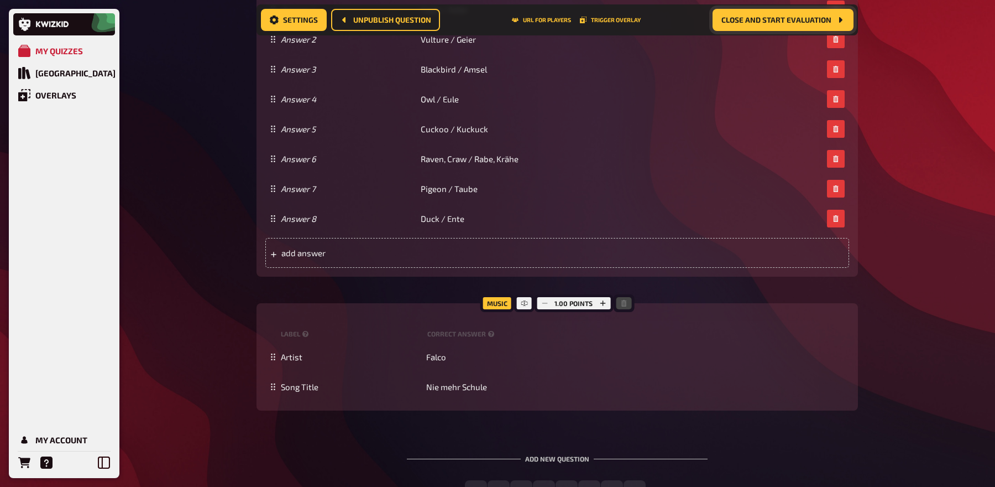
scroll to position [950, 0]
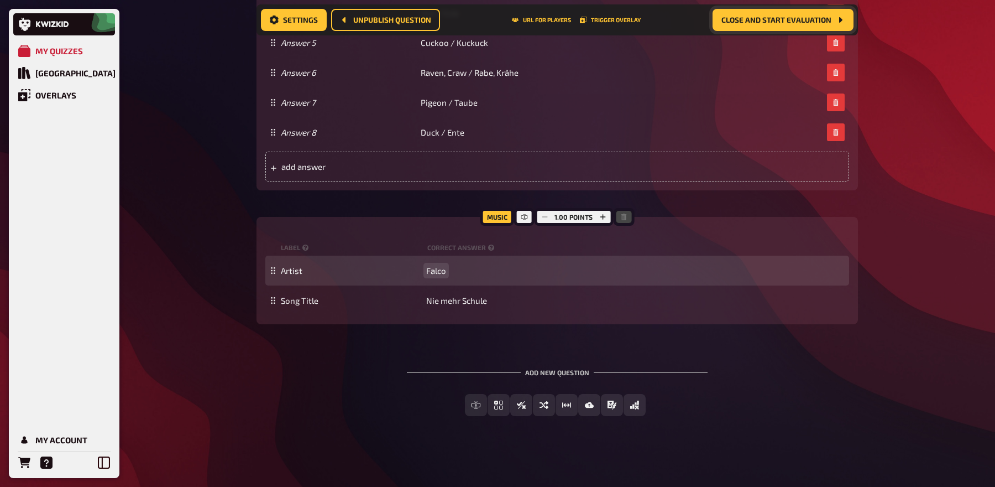
click at [432, 265] on span "Falco" at bounding box center [436, 270] width 20 height 10
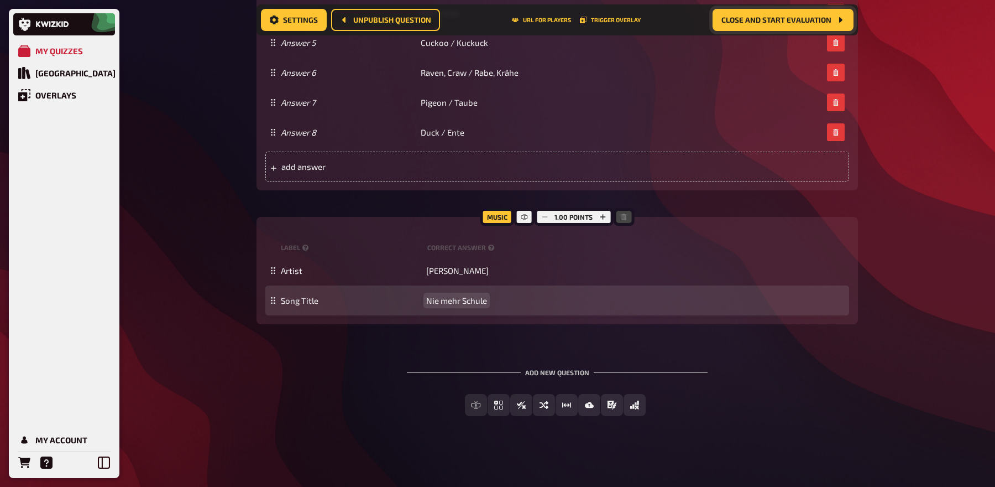
click at [446, 300] on span "Nie mehr Schule" at bounding box center [456, 300] width 61 height 10
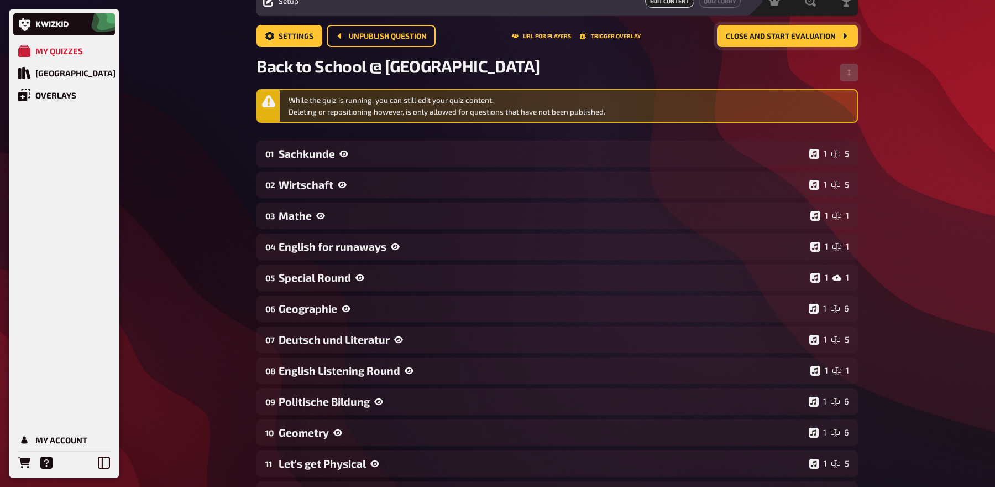
scroll to position [0, 0]
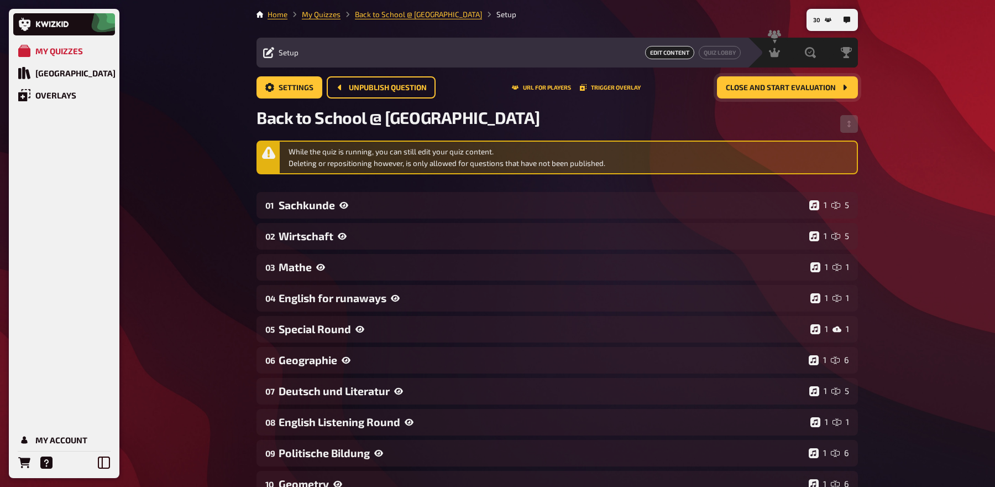
click at [776, 88] on span "Close and start evaluation" at bounding box center [781, 88] width 110 height 8
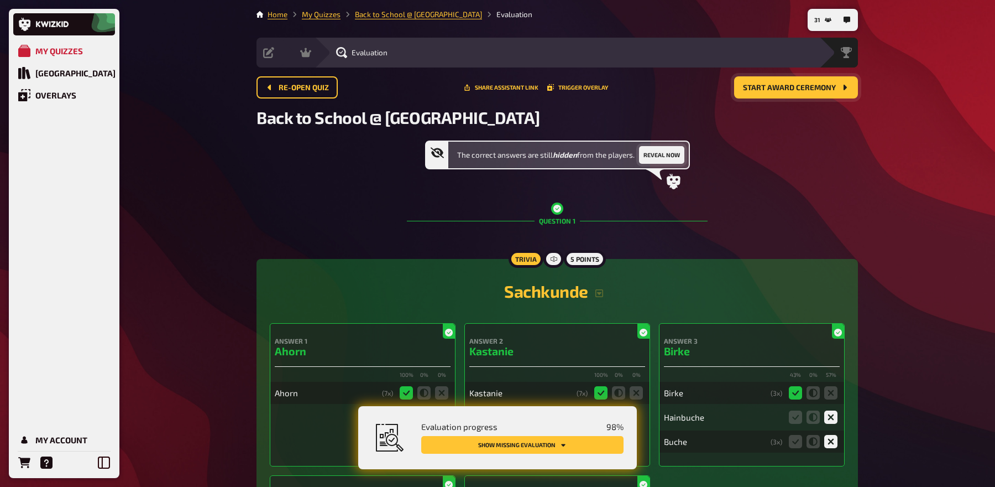
click at [672, 156] on button "Reveal now" at bounding box center [661, 155] width 45 height 18
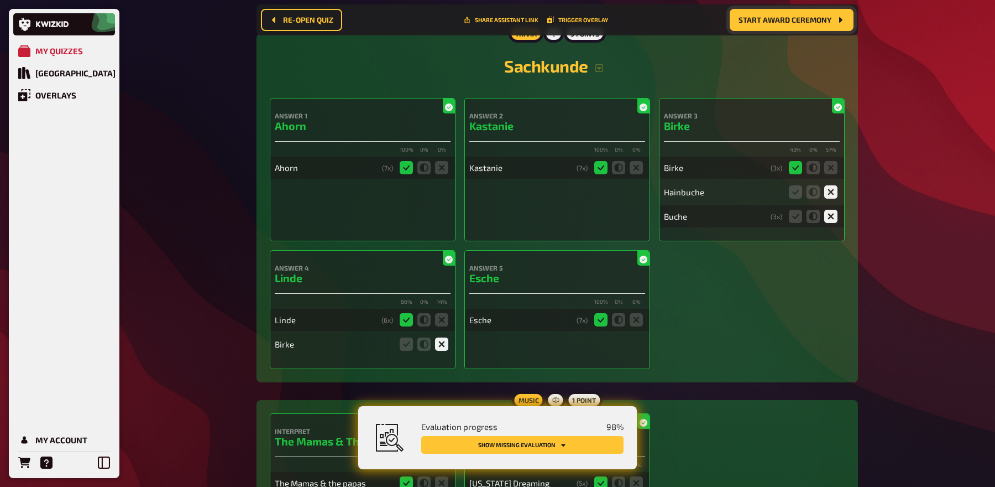
scroll to position [234, 0]
click at [593, 66] on button "button" at bounding box center [599, 67] width 22 height 9
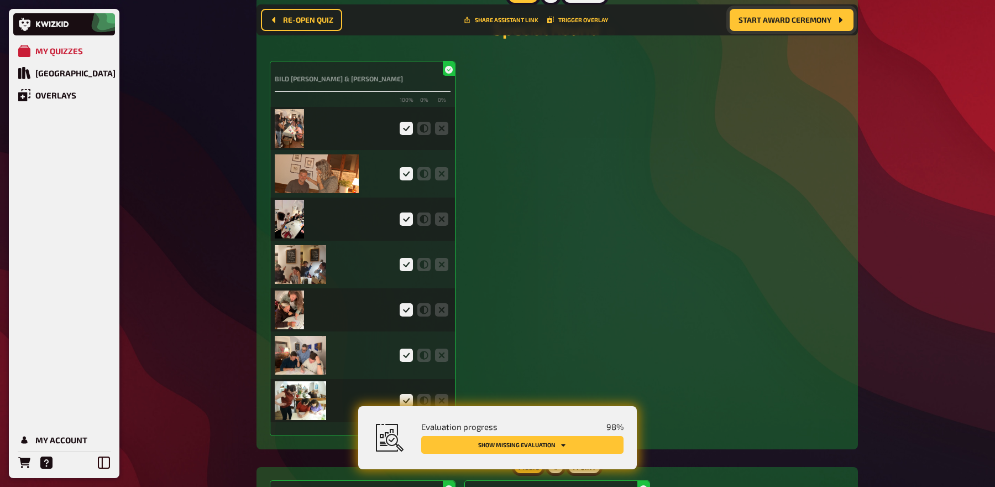
scroll to position [2960, 0]
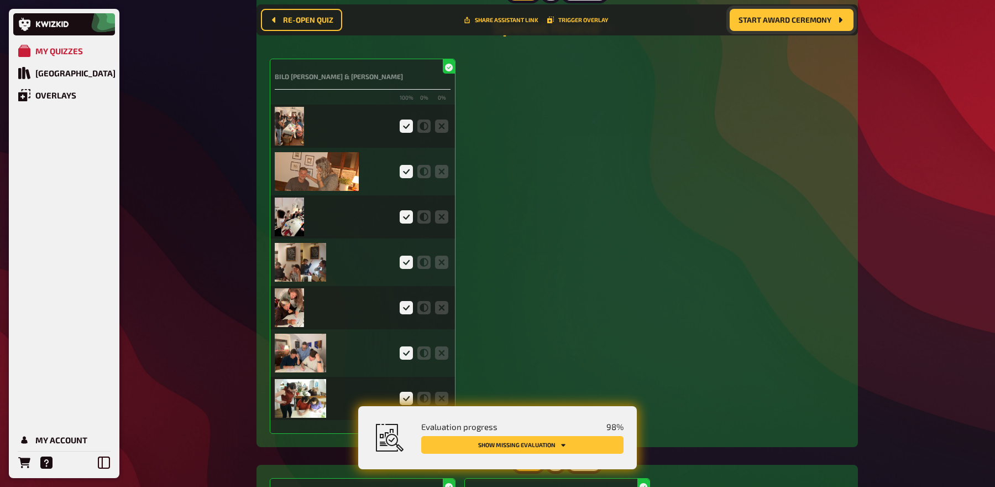
click at [284, 114] on img at bounding box center [289, 126] width 29 height 39
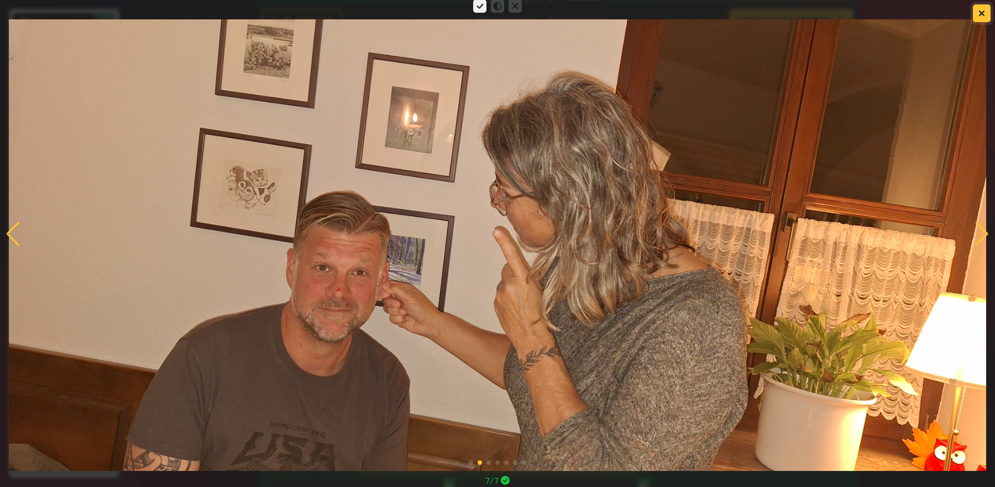
click at [976, 13] on button "button" at bounding box center [982, 13] width 18 height 18
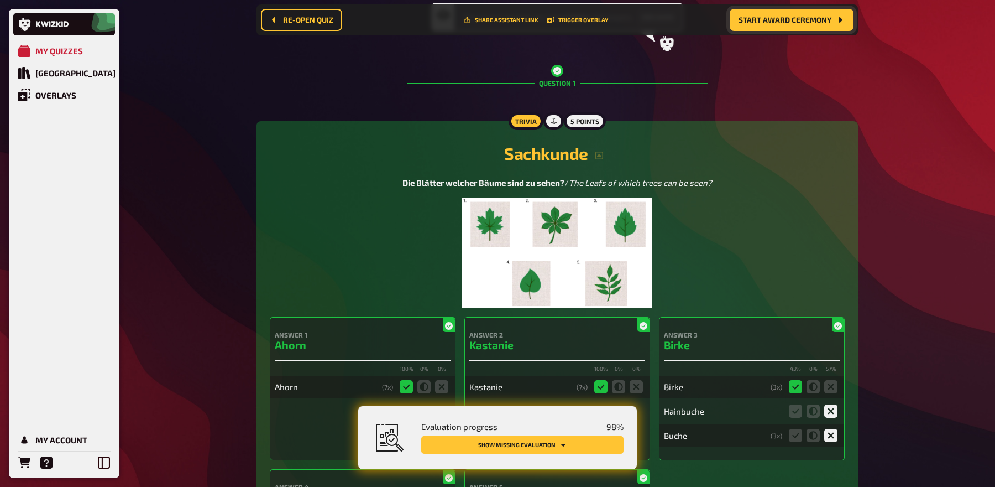
scroll to position [0, 0]
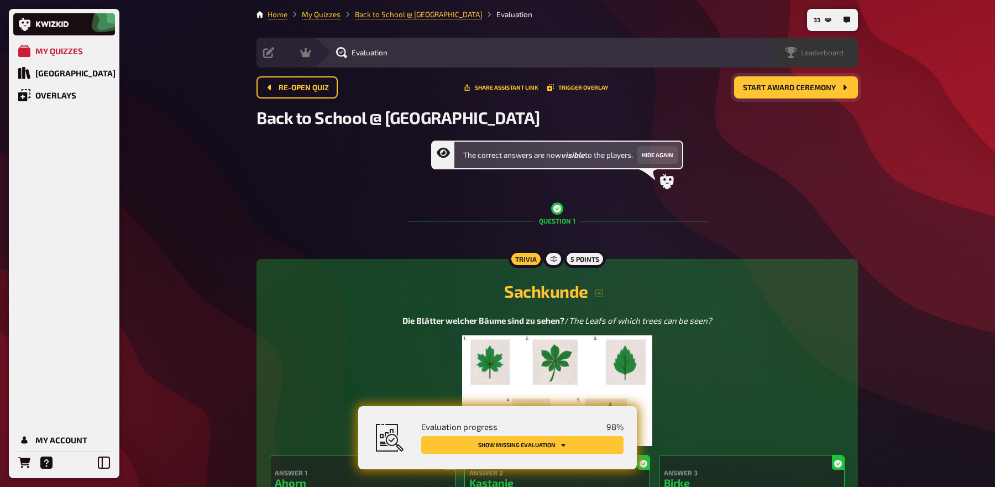
click at [839, 50] on span "Leaderboard" at bounding box center [822, 52] width 43 height 9
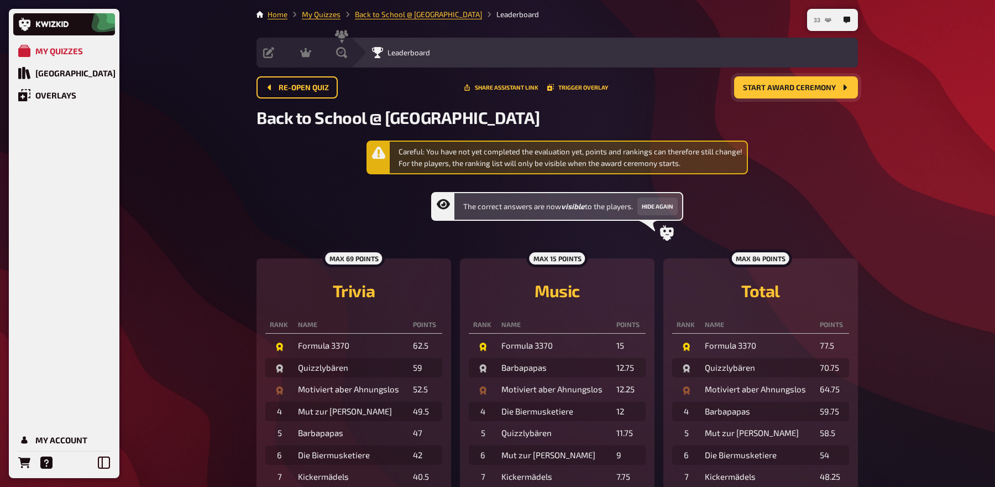
click at [822, 20] on button "33" at bounding box center [822, 20] width 27 height 18
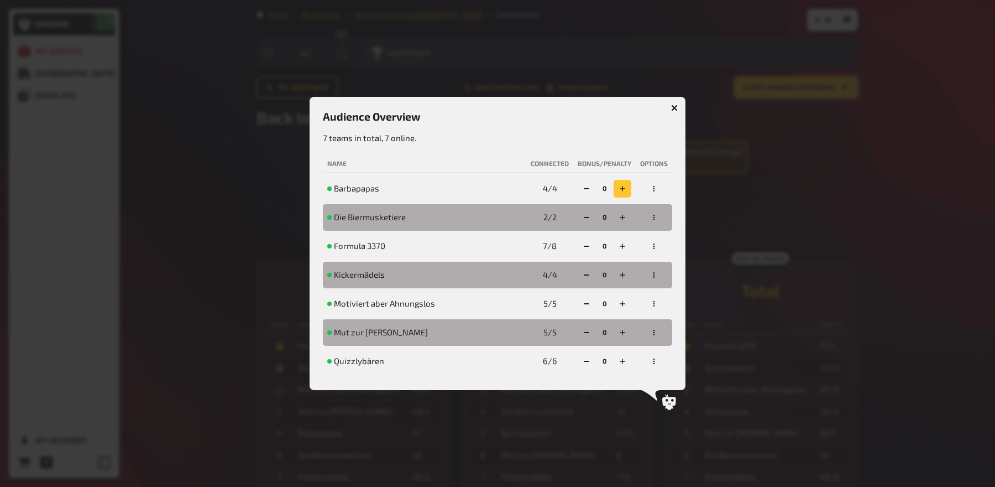
click at [623, 190] on icon "button" at bounding box center [622, 188] width 7 height 7
click at [793, 117] on div at bounding box center [497, 243] width 995 height 487
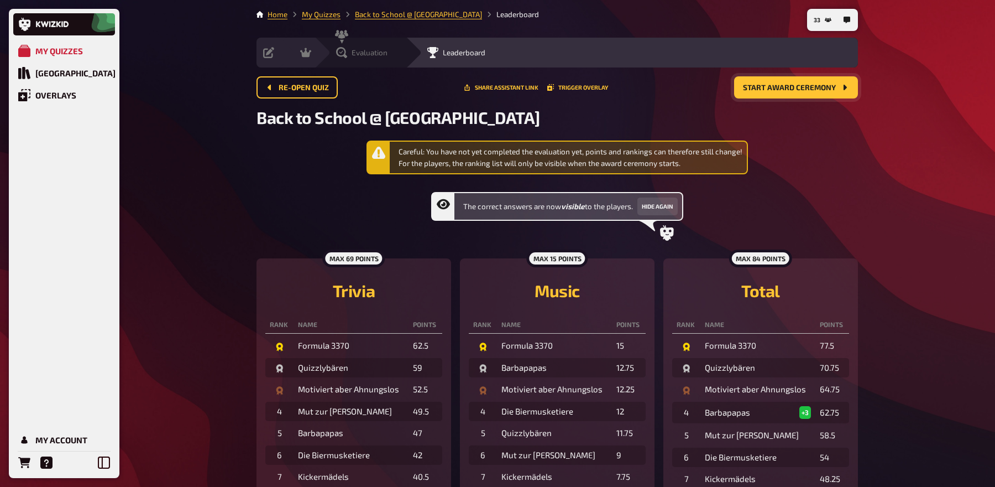
click at [365, 50] on span "Evaluation" at bounding box center [370, 52] width 36 height 9
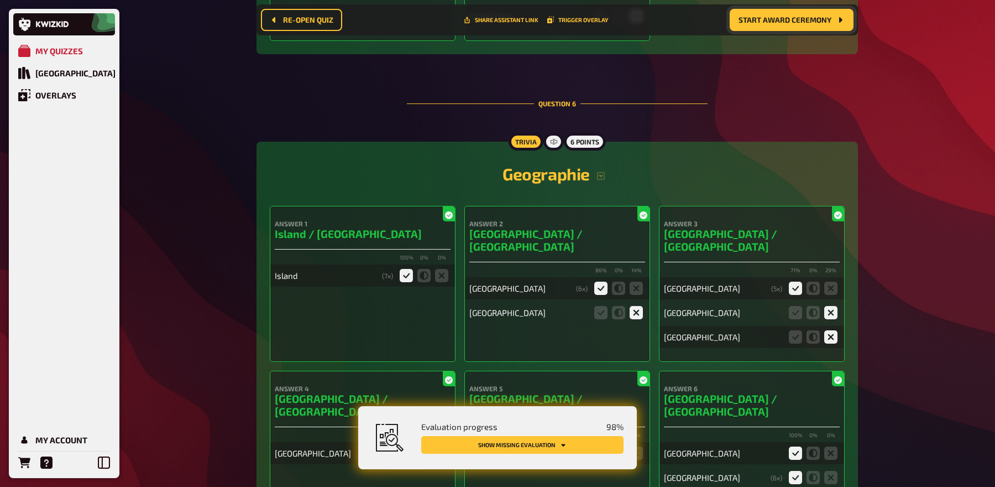
scroll to position [3472, 0]
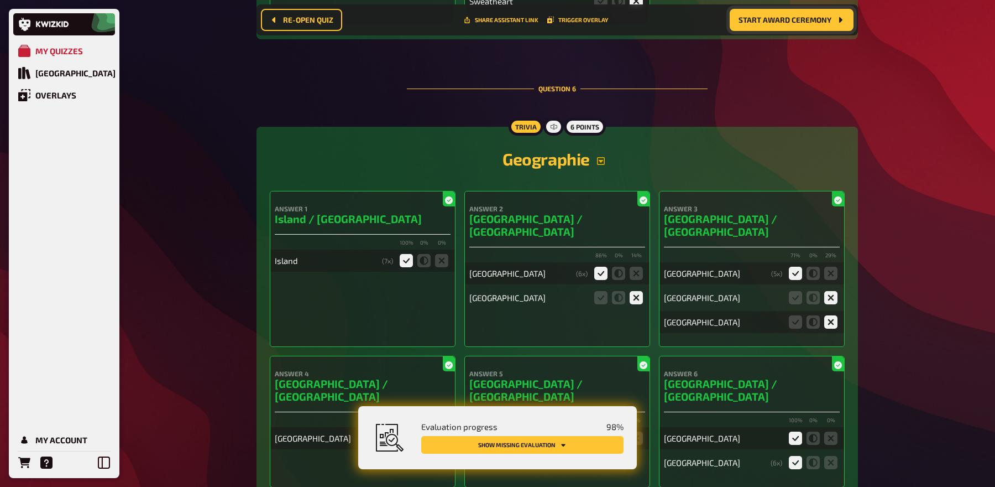
click at [602, 156] on icon "button" at bounding box center [601, 160] width 9 height 9
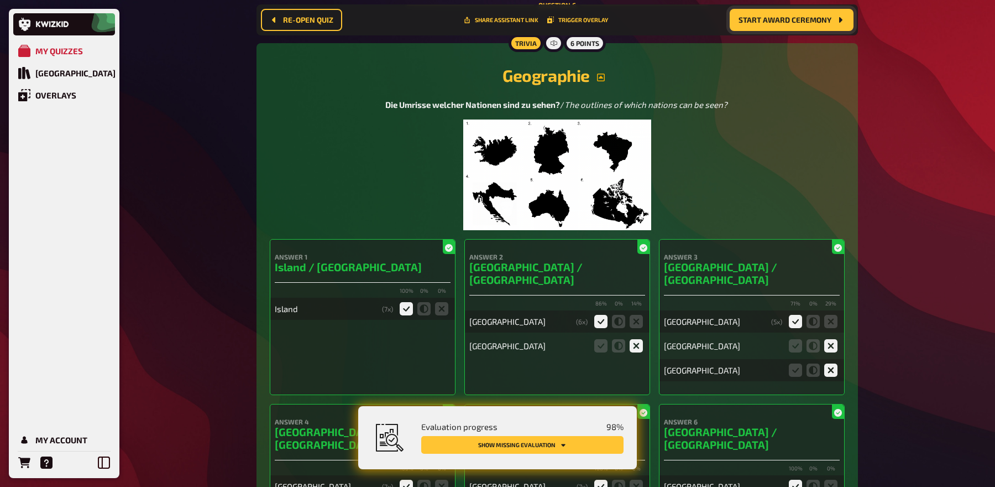
scroll to position [3563, 0]
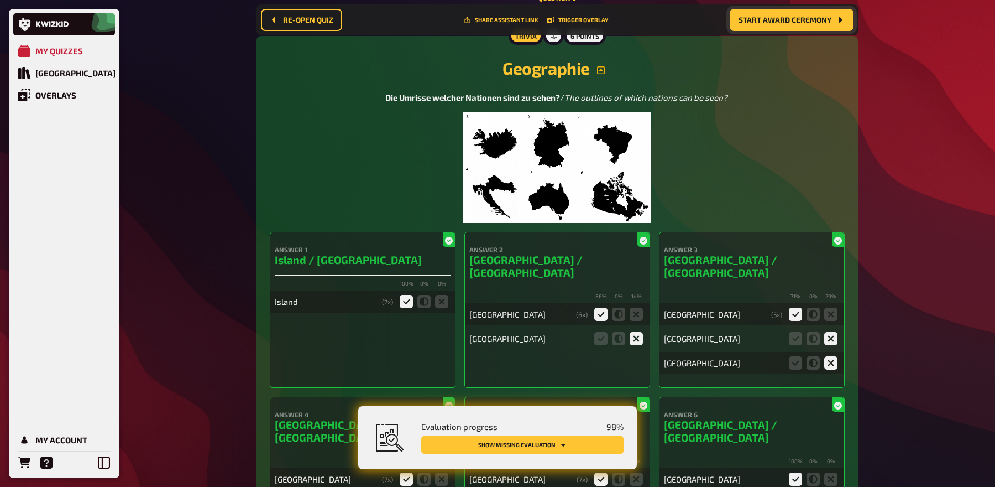
click at [581, 154] on img at bounding box center [557, 167] width 189 height 111
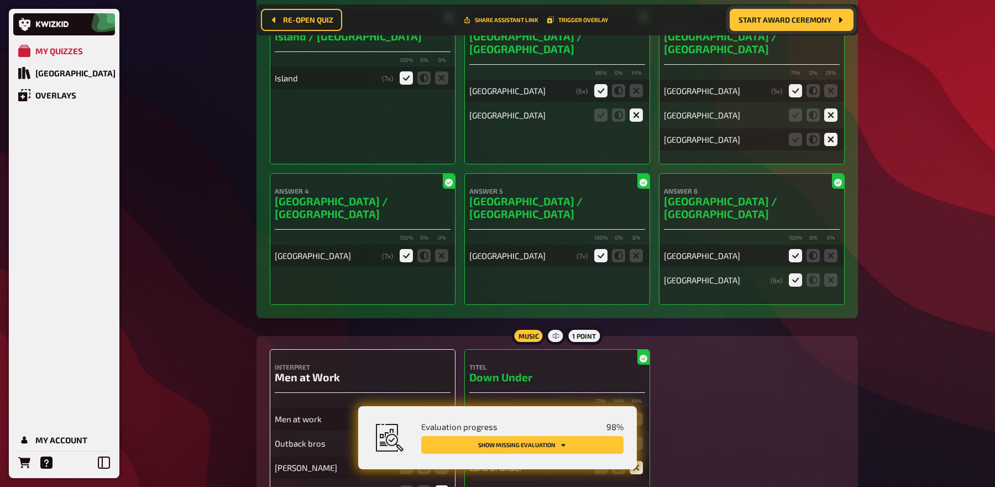
scroll to position [4175, 0]
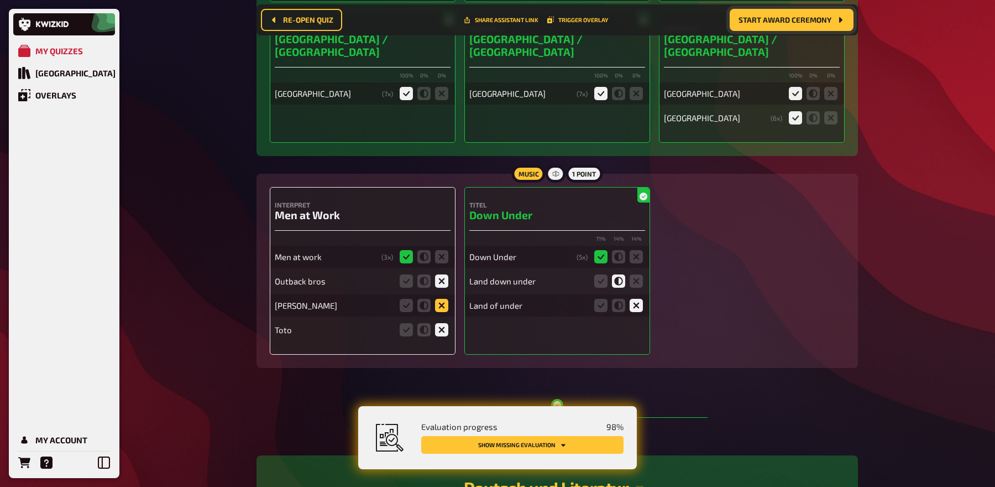
click at [441, 299] on icon at bounding box center [441, 305] width 13 height 13
click at [0, 0] on input "radio" at bounding box center [0, 0] width 0 height 0
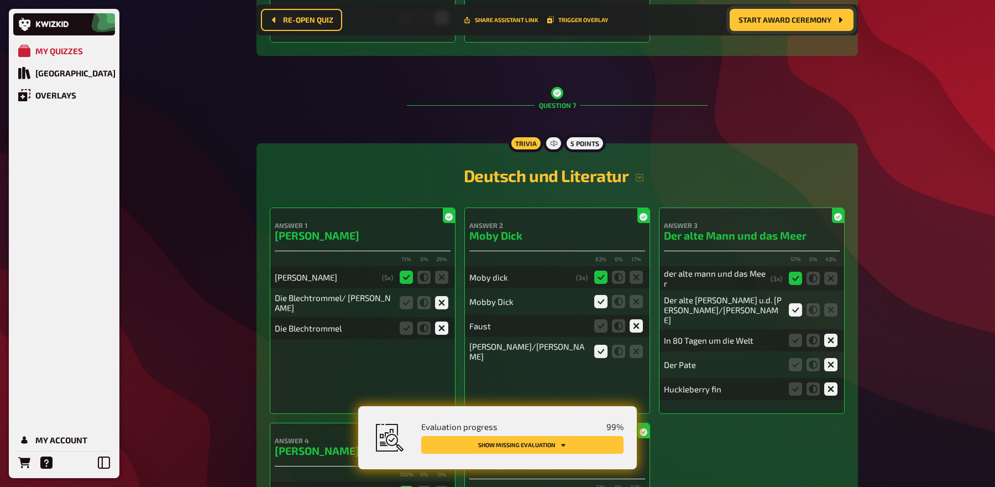
scroll to position [4488, 0]
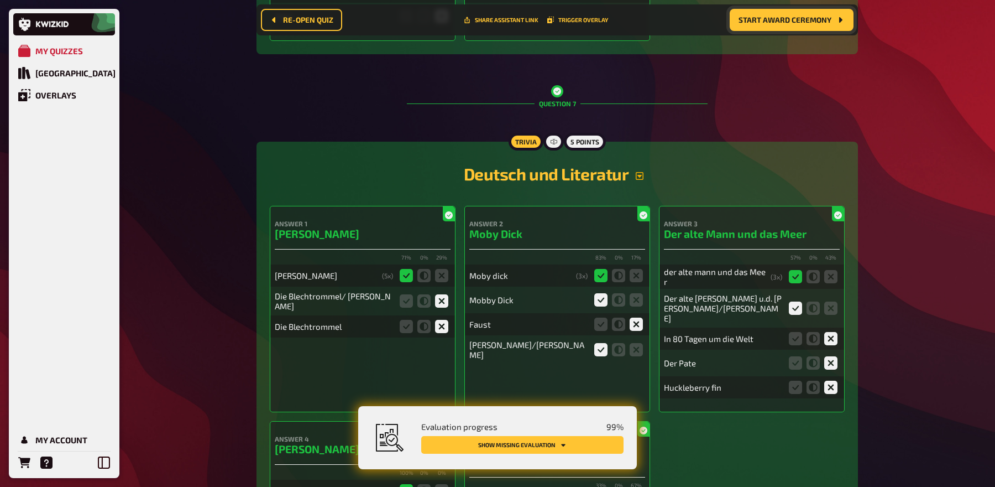
click at [641, 172] on icon "button" at bounding box center [640, 176] width 8 height 8
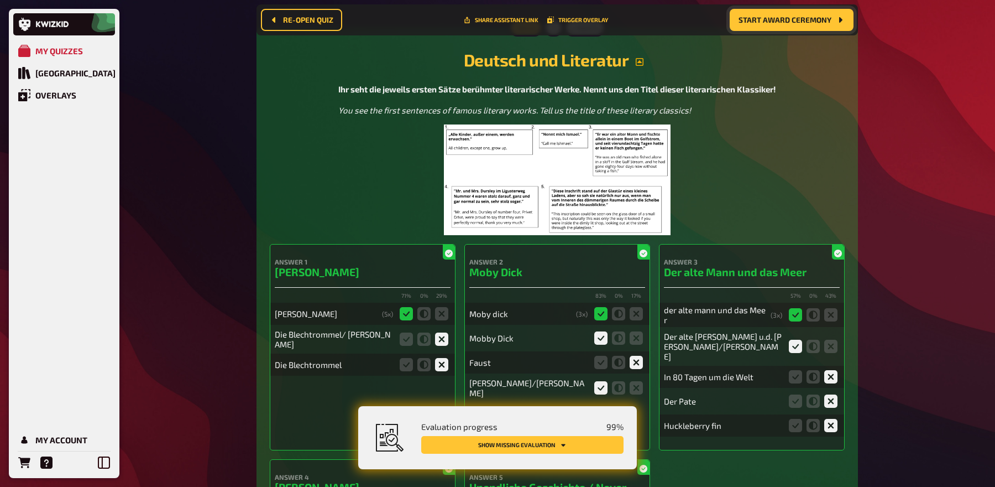
click at [594, 149] on img at bounding box center [557, 179] width 227 height 111
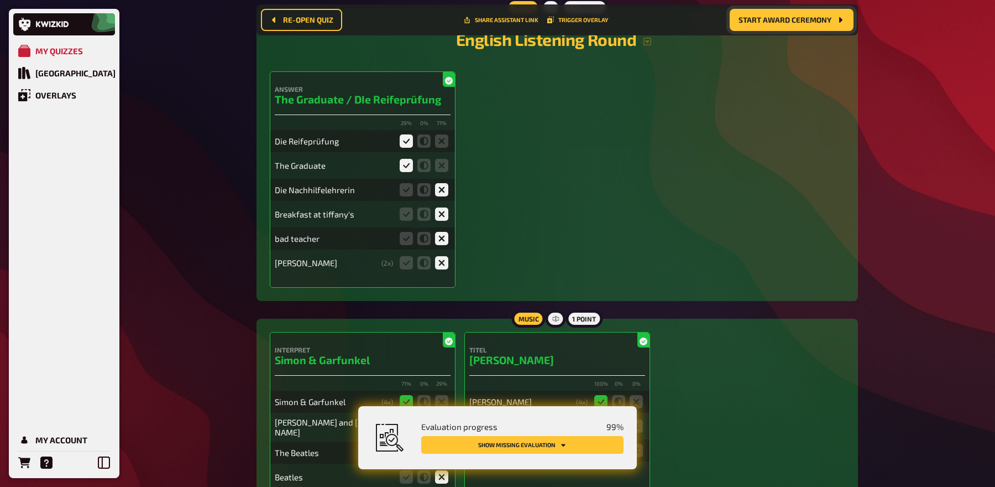
scroll to position [5669, 0]
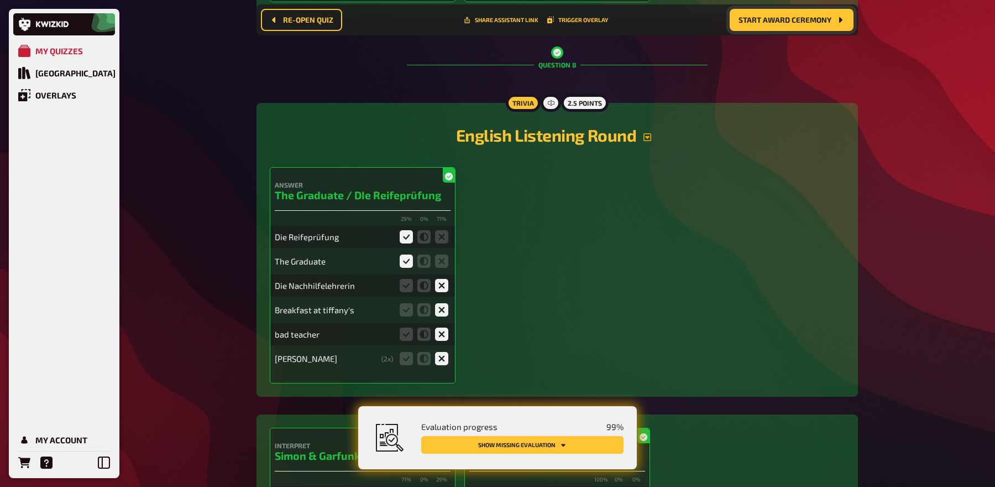
click at [645, 133] on icon "button" at bounding box center [647, 137] width 9 height 9
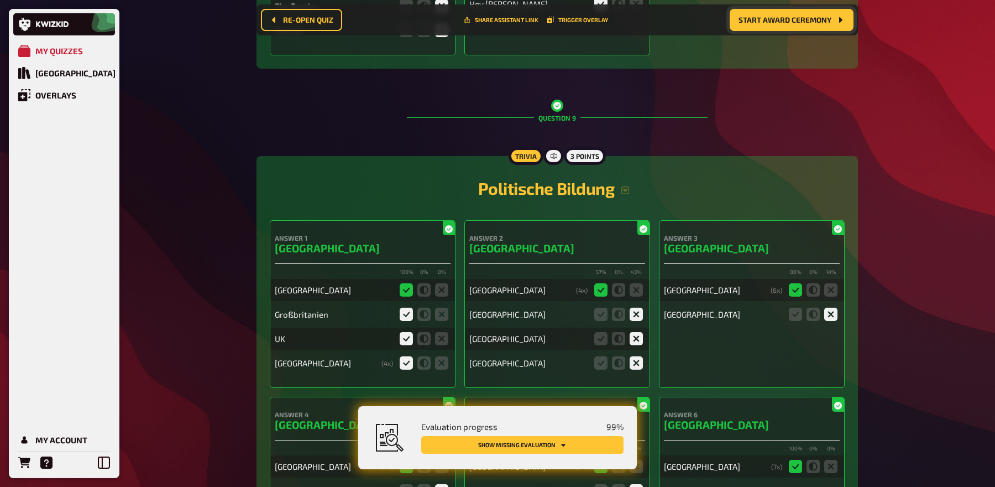
scroll to position [6225, 0]
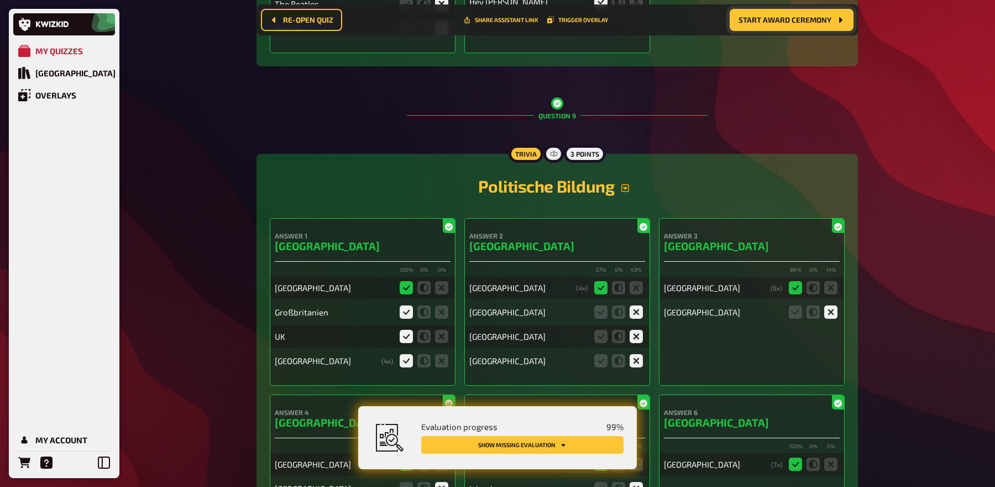
click at [626, 184] on icon "button" at bounding box center [625, 188] width 8 height 8
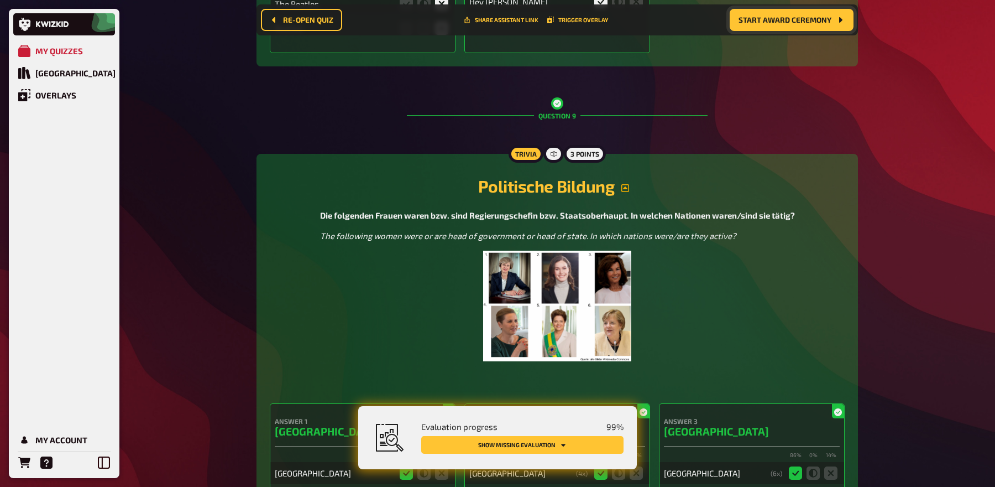
click at [573, 250] on img at bounding box center [557, 305] width 148 height 111
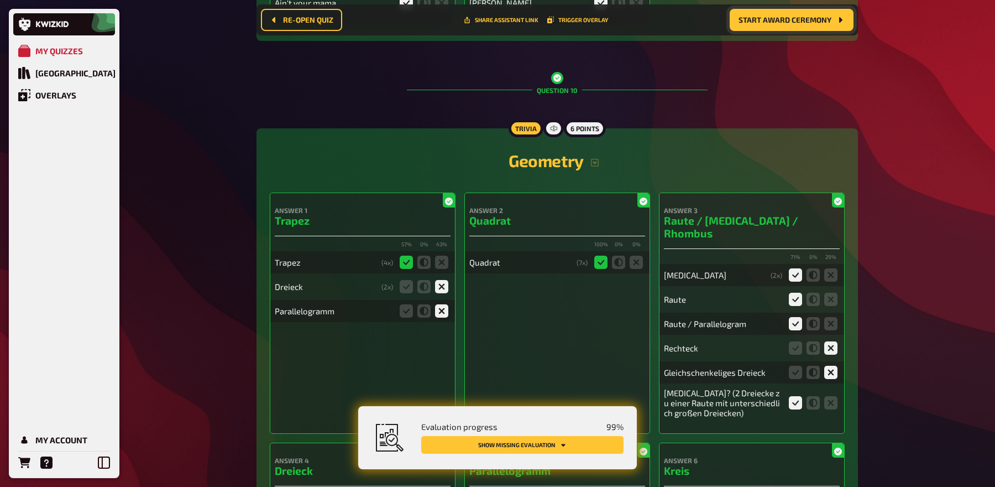
scroll to position [7438, 0]
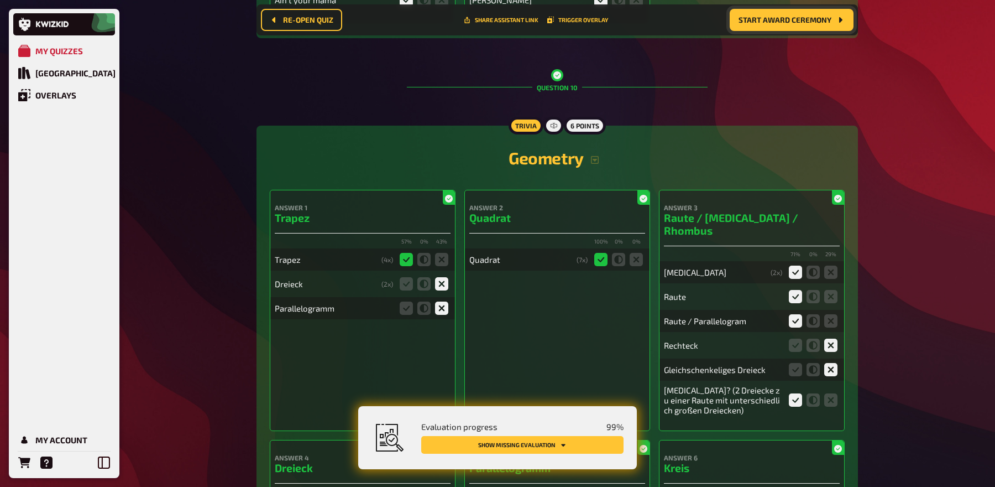
click at [594, 148] on h2 "Geometry" at bounding box center [557, 158] width 575 height 20
click at [595, 156] on icon "button" at bounding box center [595, 160] width 8 height 8
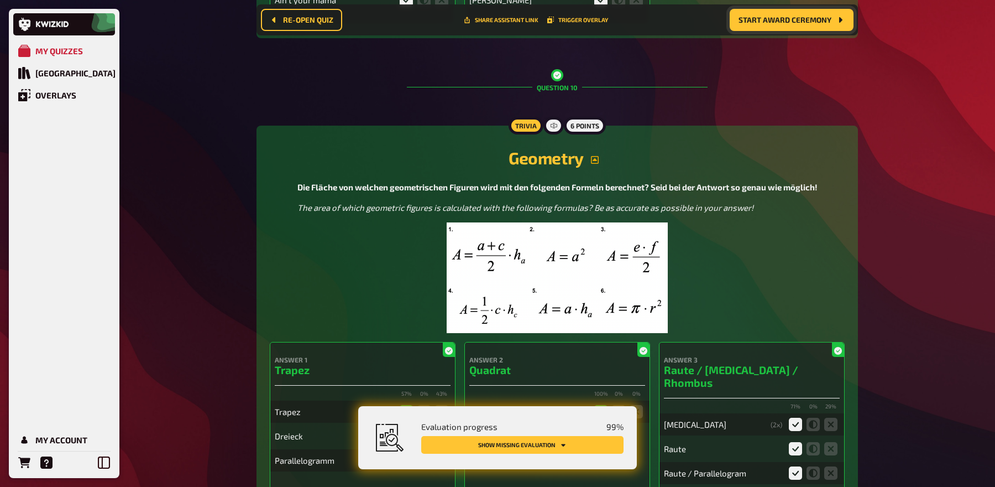
click at [542, 222] on img at bounding box center [557, 277] width 221 height 111
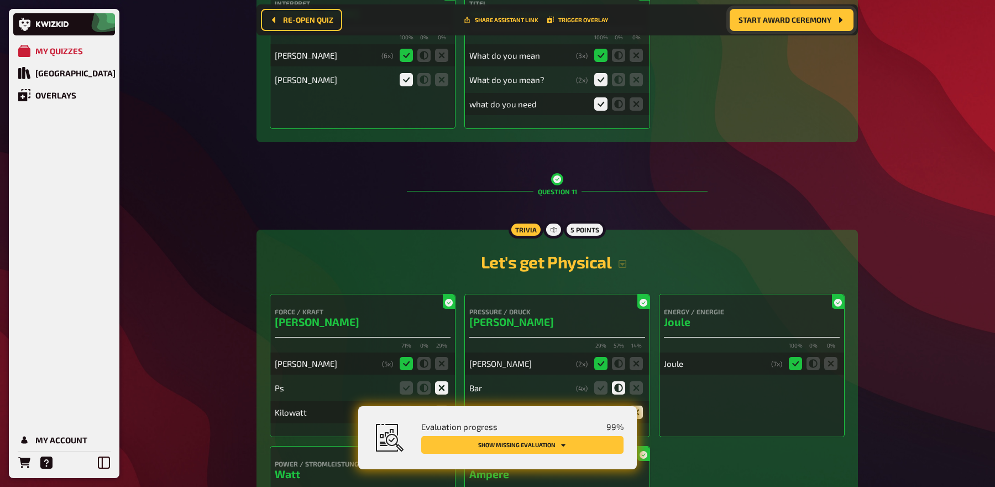
scroll to position [8490, 0]
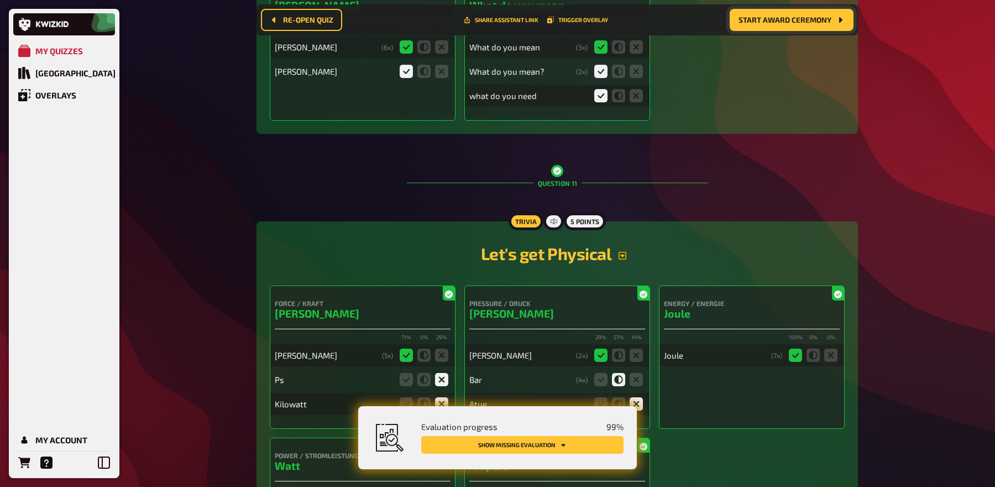
click at [623, 252] on icon "button" at bounding box center [623, 256] width 8 height 8
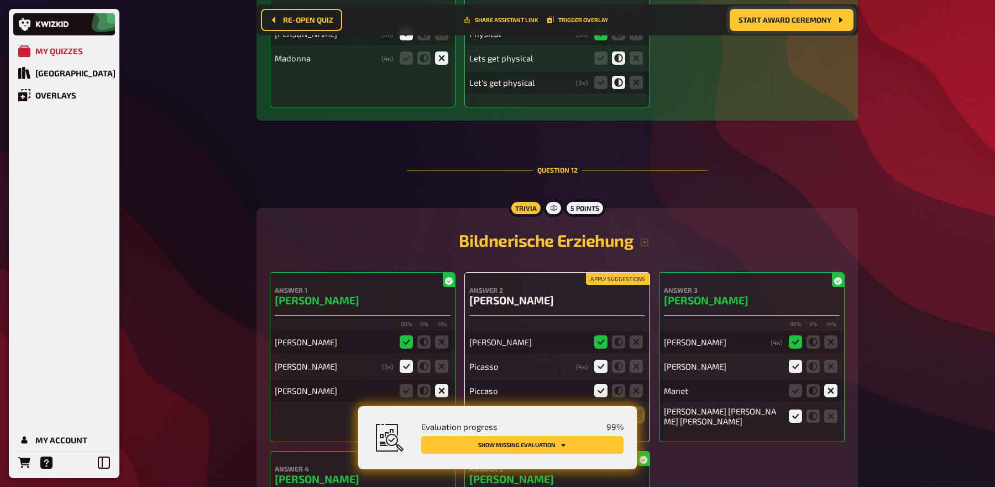
scroll to position [9139, 0]
click at [639, 237] on button "button" at bounding box center [645, 241] width 22 height 9
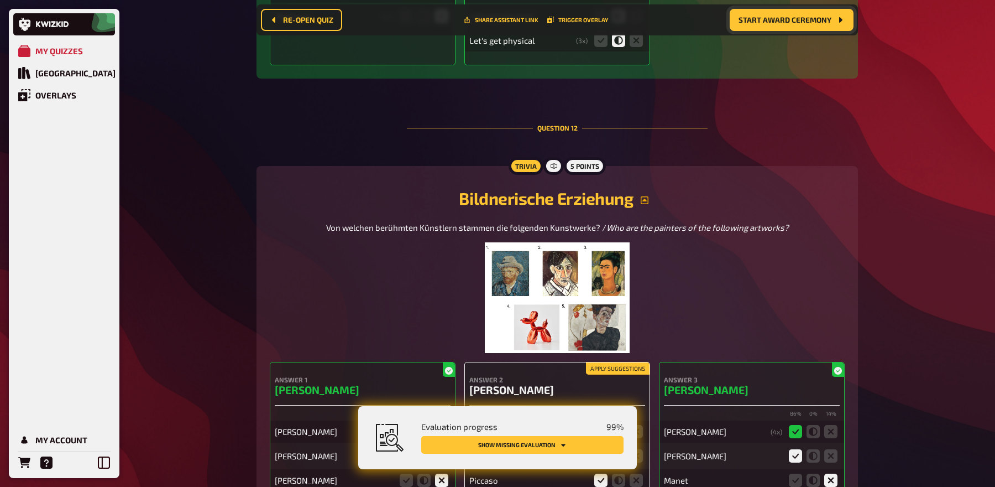
scroll to position [9181, 0]
click at [591, 242] on img at bounding box center [557, 297] width 144 height 111
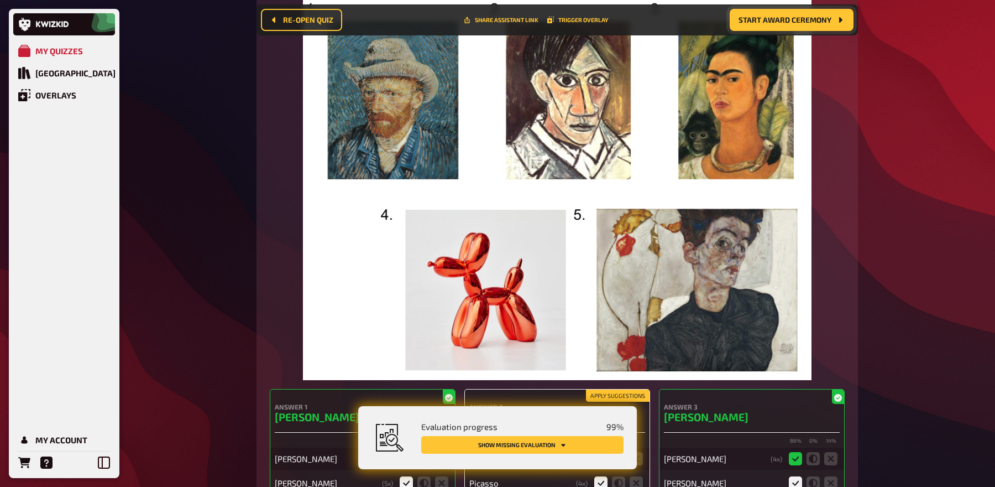
scroll to position [9586, 0]
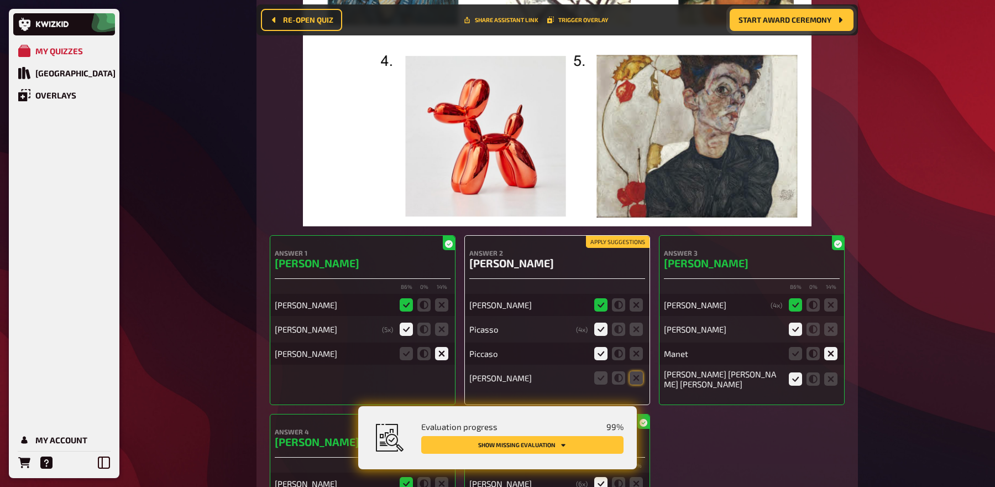
click at [623, 236] on button "Apply suggestions" at bounding box center [618, 242] width 64 height 12
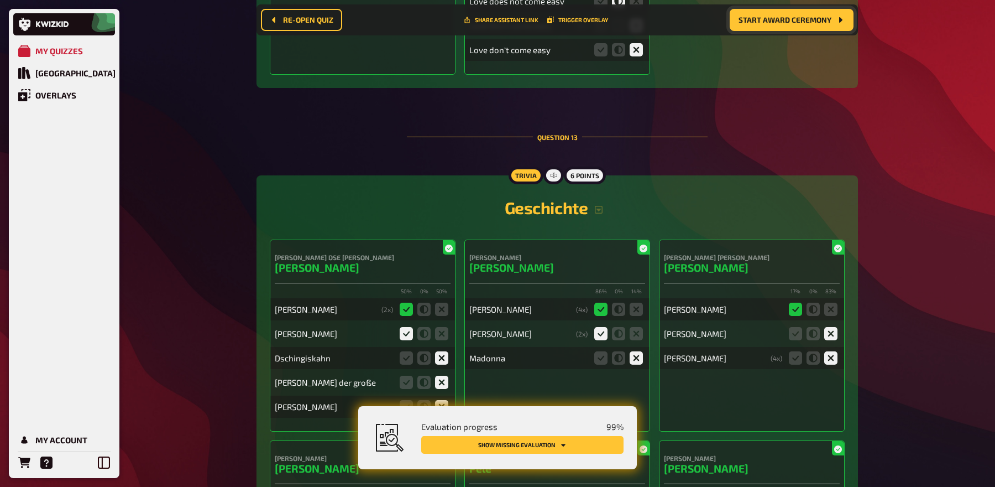
scroll to position [10369, 0]
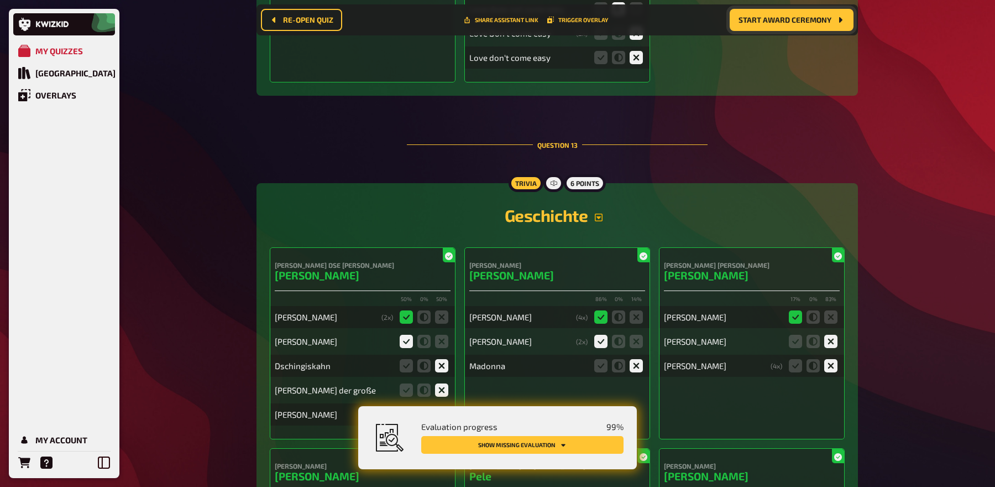
click at [602, 213] on icon "button" at bounding box center [598, 217] width 9 height 9
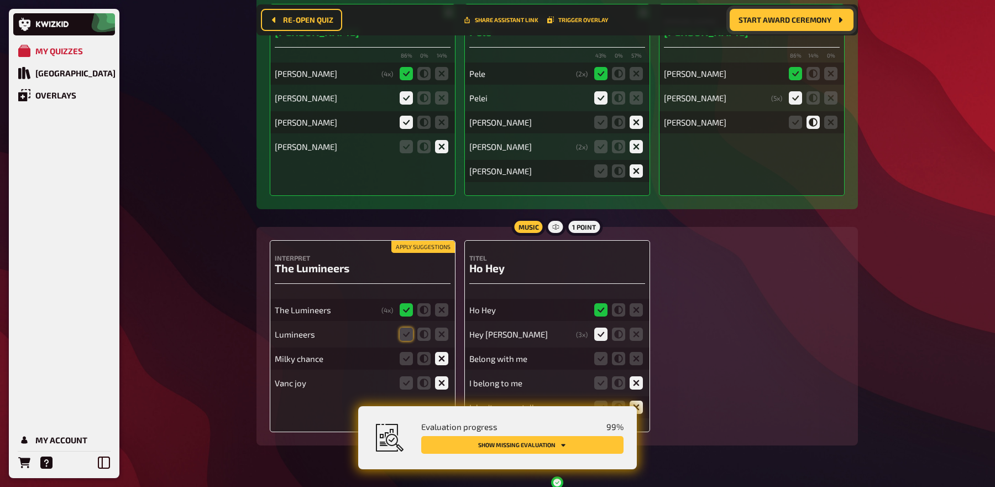
scroll to position [10891, 0]
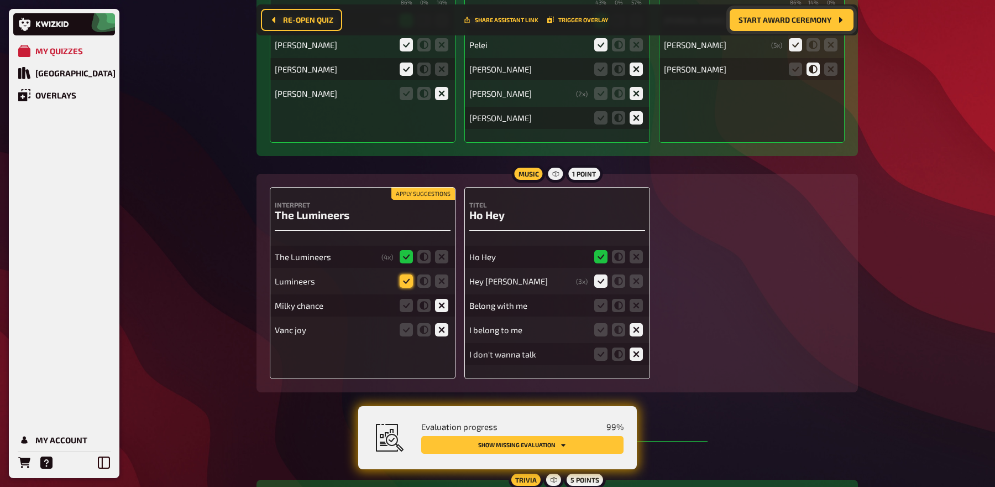
click at [407, 274] on icon at bounding box center [406, 280] width 13 height 13
click at [0, 0] on input "radio" at bounding box center [0, 0] width 0 height 0
click at [634, 299] on icon at bounding box center [636, 305] width 13 height 13
click at [0, 0] on input "radio" at bounding box center [0, 0] width 0 height 0
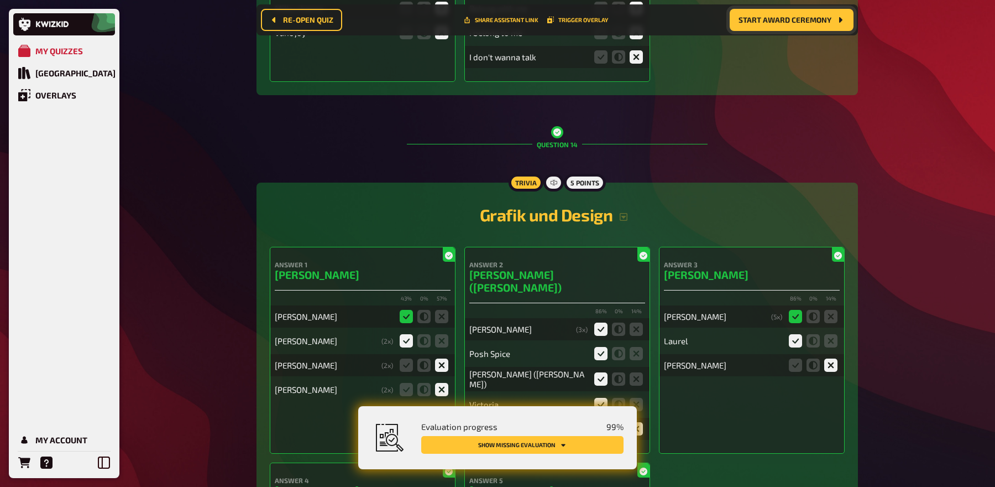
scroll to position [11203, 0]
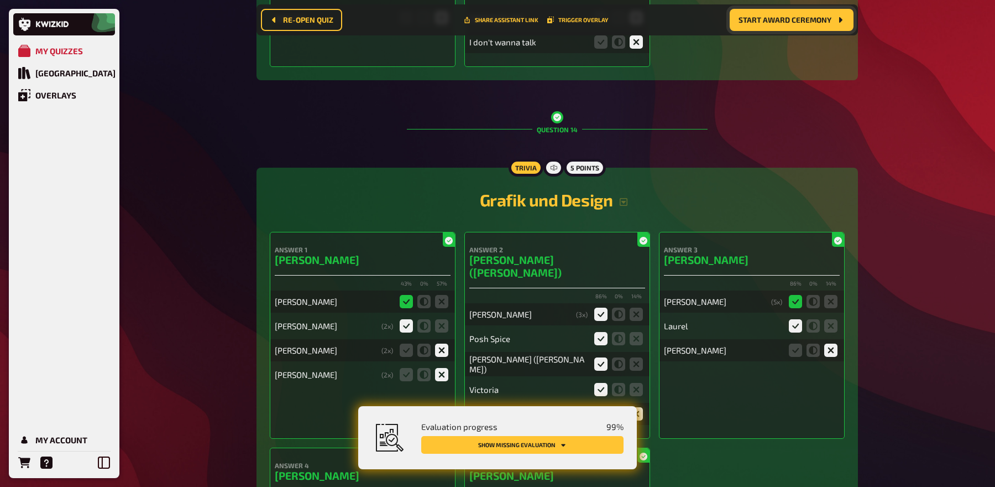
click at [628, 190] on h2 "Grafik und Design" at bounding box center [557, 200] width 575 height 20
click at [623, 198] on icon "button" at bounding box center [624, 202] width 8 height 8
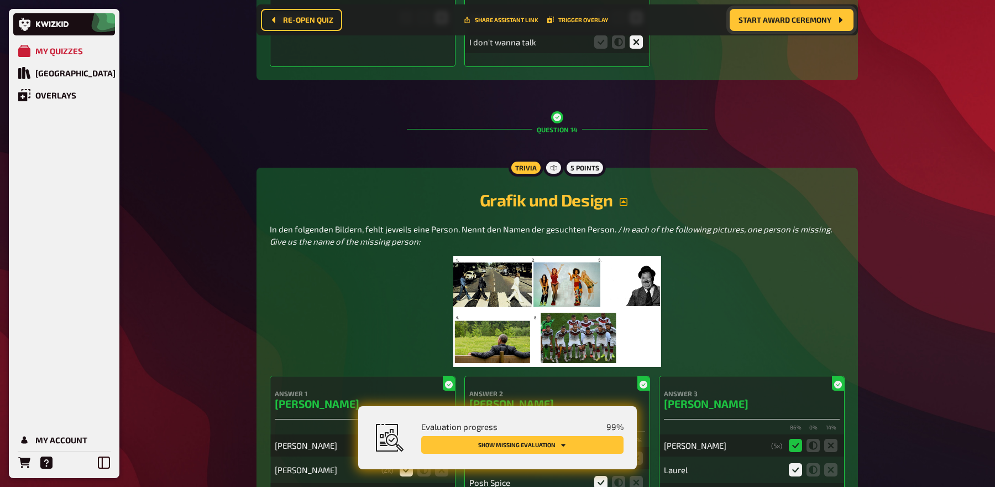
click at [545, 256] on img at bounding box center [557, 311] width 208 height 111
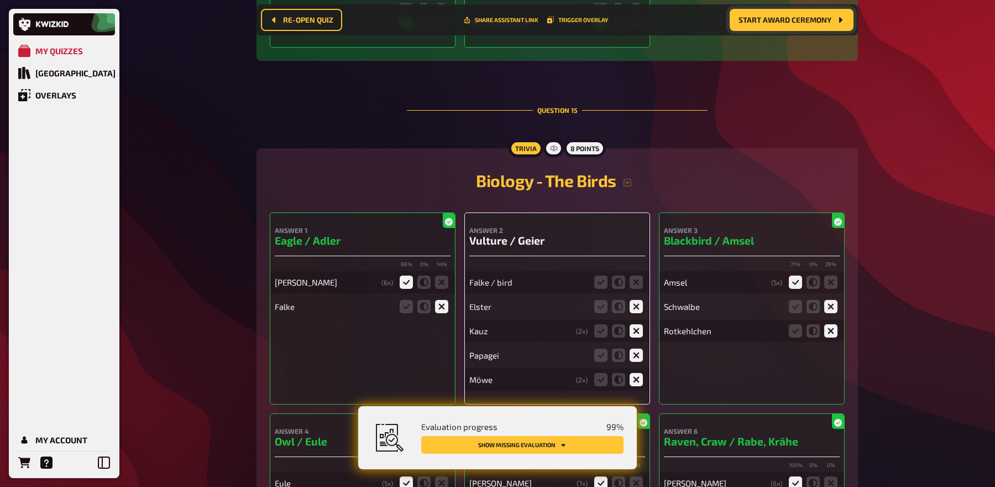
scroll to position [12297, 0]
click at [632, 274] on icon at bounding box center [636, 280] width 13 height 13
click at [0, 0] on input "radio" at bounding box center [0, 0] width 0 height 0
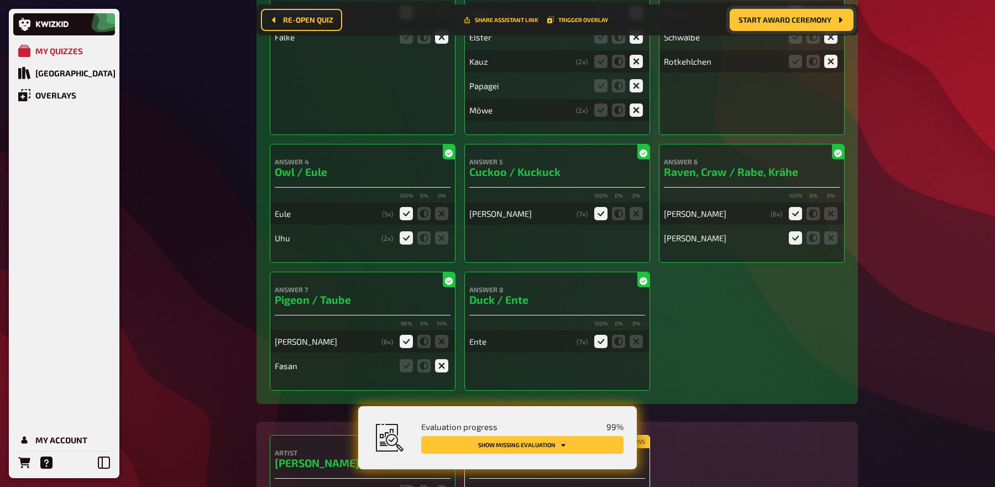
scroll to position [12658, 0]
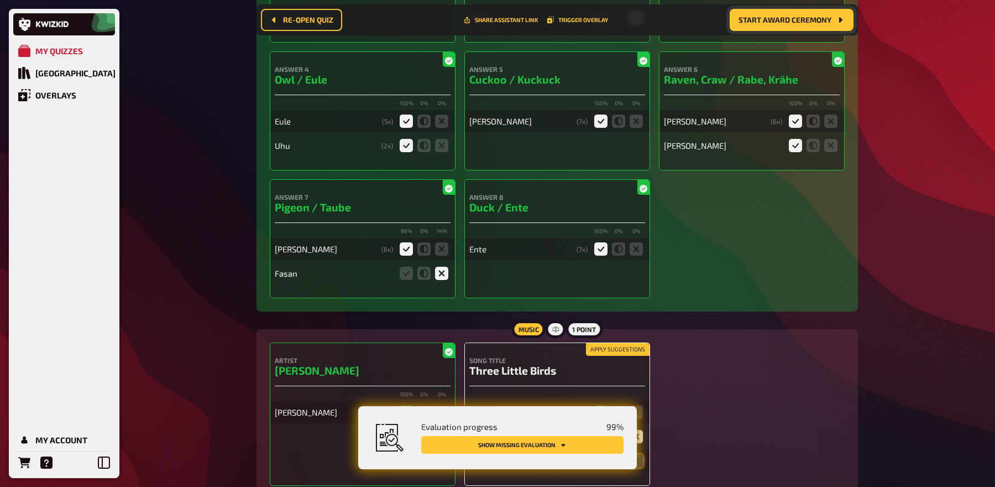
click at [644, 452] on fieldset at bounding box center [618, 461] width 53 height 18
click at [640, 454] on icon at bounding box center [636, 460] width 13 height 13
click at [0, 0] on input "radio" at bounding box center [0, 0] width 0 height 0
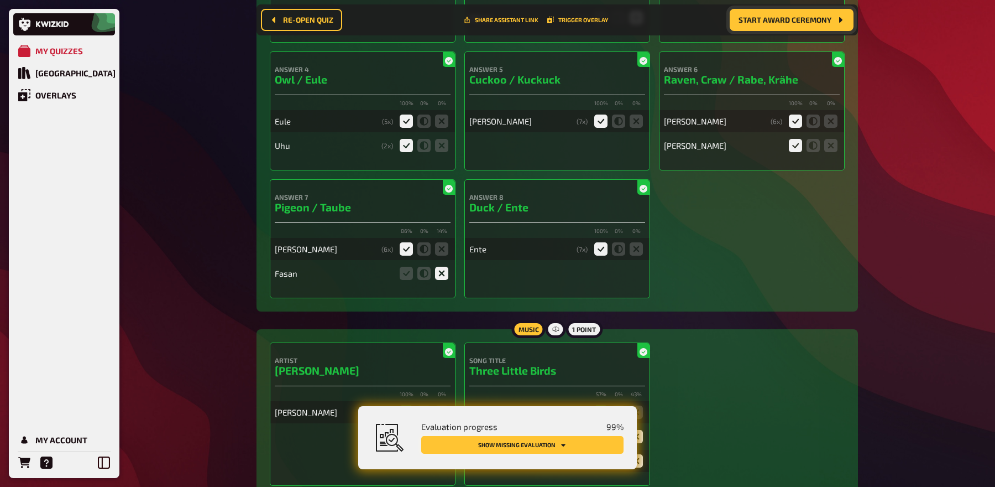
click at [576, 446] on button "Show missing evaluation" at bounding box center [522, 445] width 202 height 18
click at [571, 444] on button "Show missing evaluation" at bounding box center [522, 445] width 202 height 18
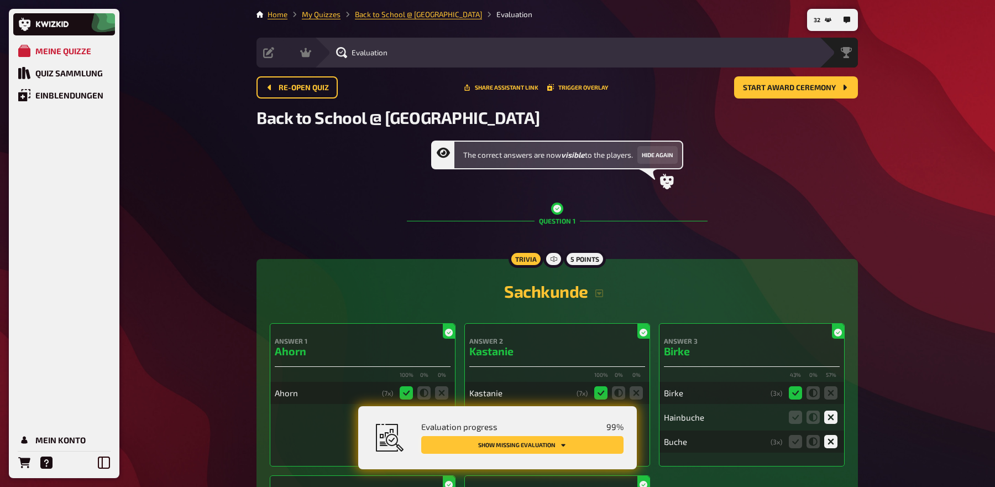
click at [567, 441] on button "Show missing evaluation" at bounding box center [522, 445] width 202 height 18
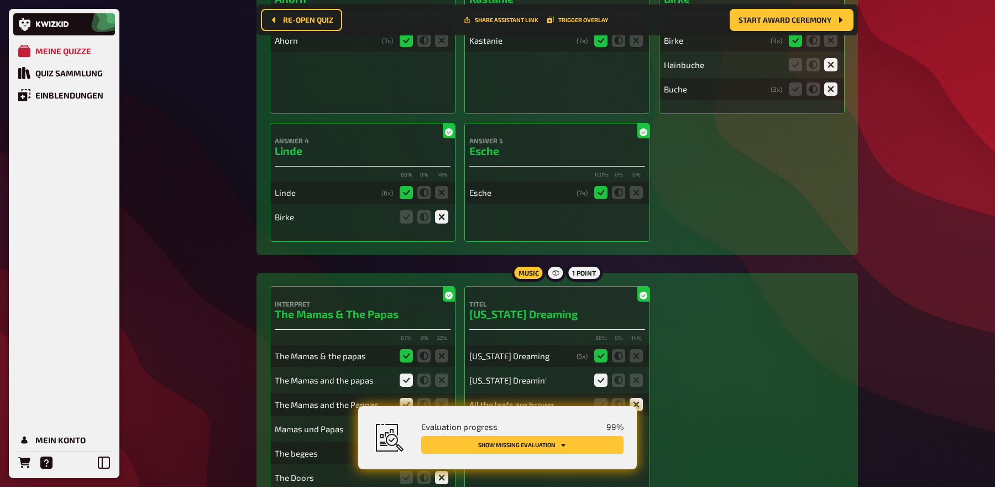
scroll to position [367, 0]
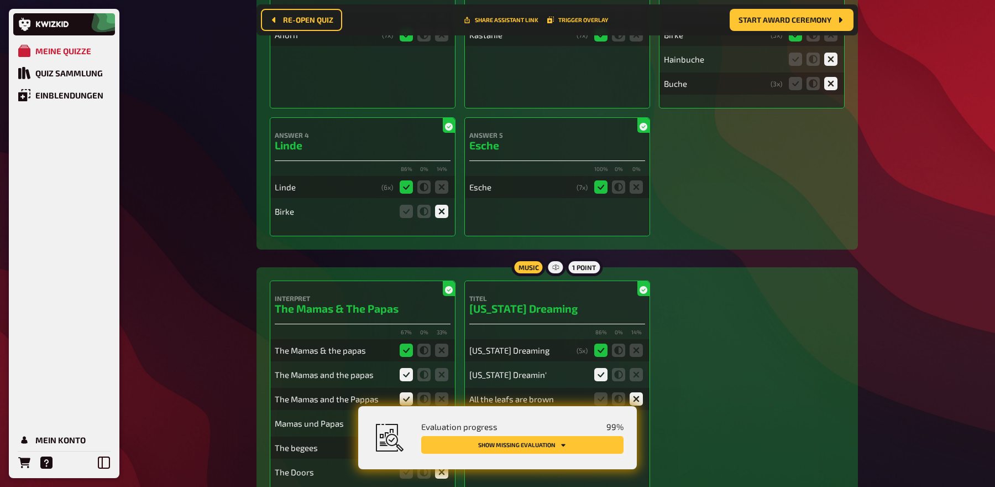
click at [558, 442] on button "Show missing evaluation" at bounding box center [522, 445] width 202 height 18
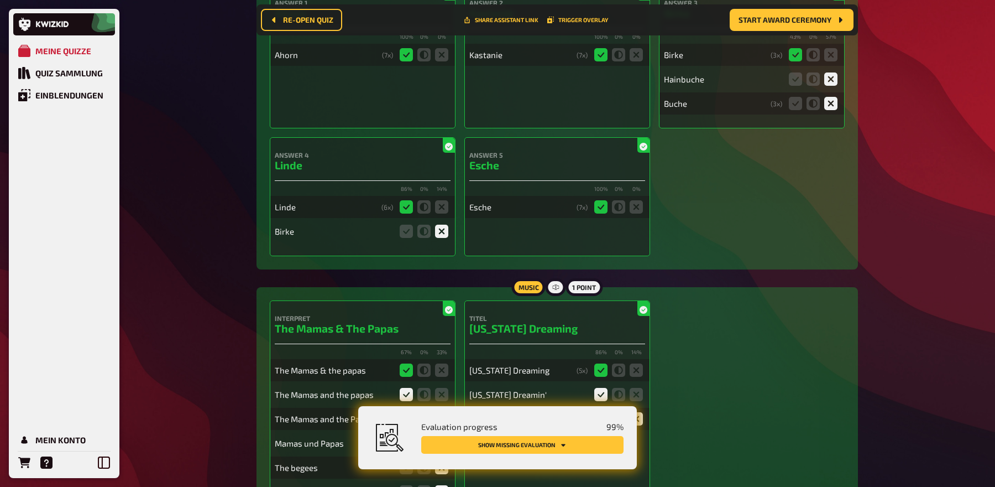
scroll to position [0, 0]
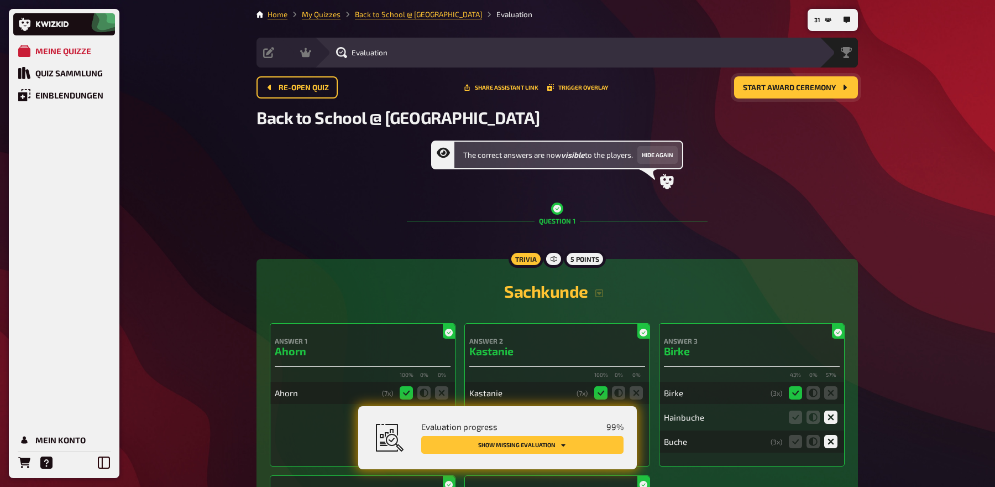
click at [811, 87] on span "Start award ceremony" at bounding box center [789, 88] width 93 height 8
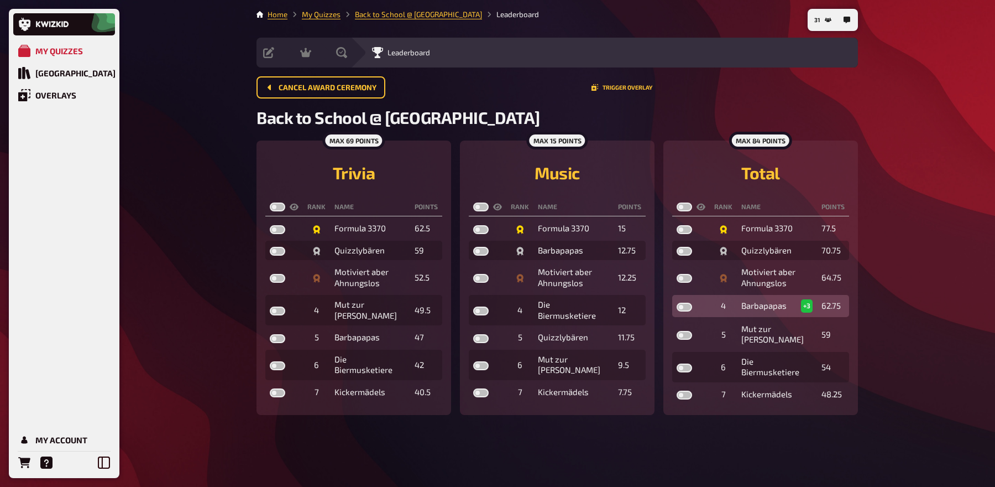
click at [682, 306] on label at bounding box center [684, 306] width 15 height 9
click at [677, 302] on input "checkbox" at bounding box center [676, 302] width 1 height 1
checkbox input "true"
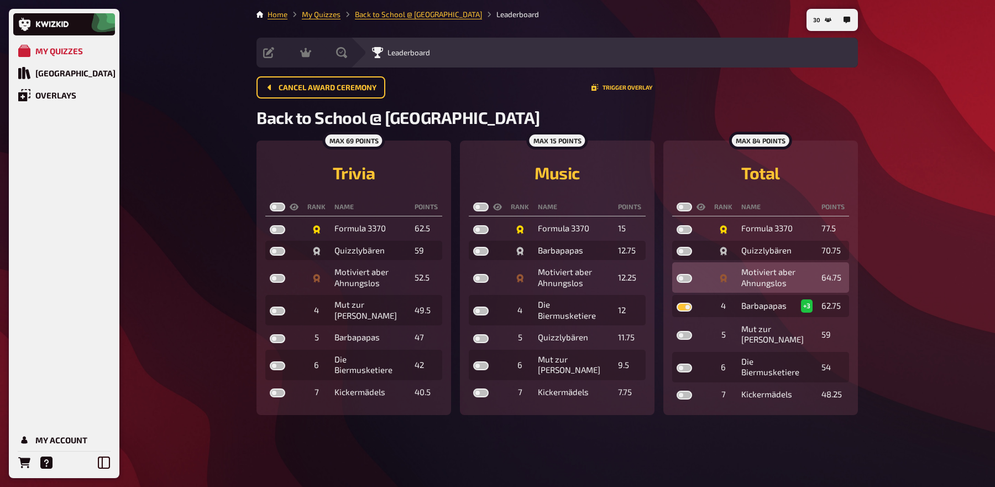
click at [683, 279] on label at bounding box center [684, 278] width 15 height 9
click at [677, 274] on input "checkbox" at bounding box center [676, 273] width 1 height 1
checkbox input "true"
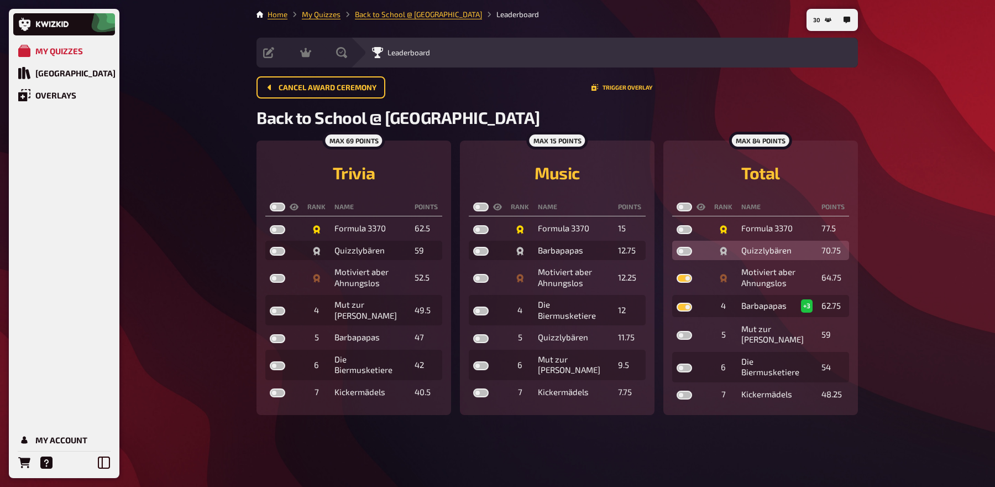
click at [684, 253] on label at bounding box center [684, 251] width 15 height 9
click at [677, 247] on input "checkbox" at bounding box center [676, 246] width 1 height 1
checkbox input "true"
click at [682, 208] on label at bounding box center [684, 206] width 15 height 9
click at [677, 202] on input "checkbox" at bounding box center [676, 202] width 1 height 1
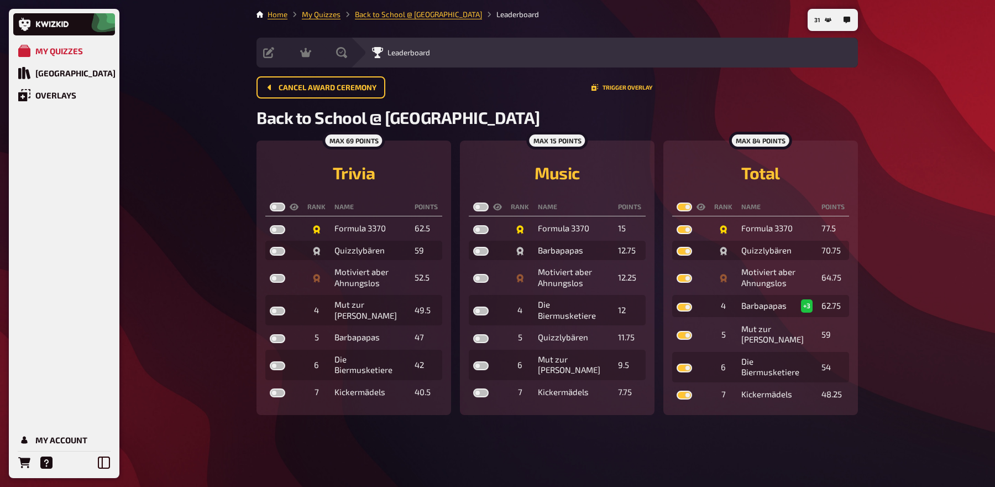
checkbox input "true"
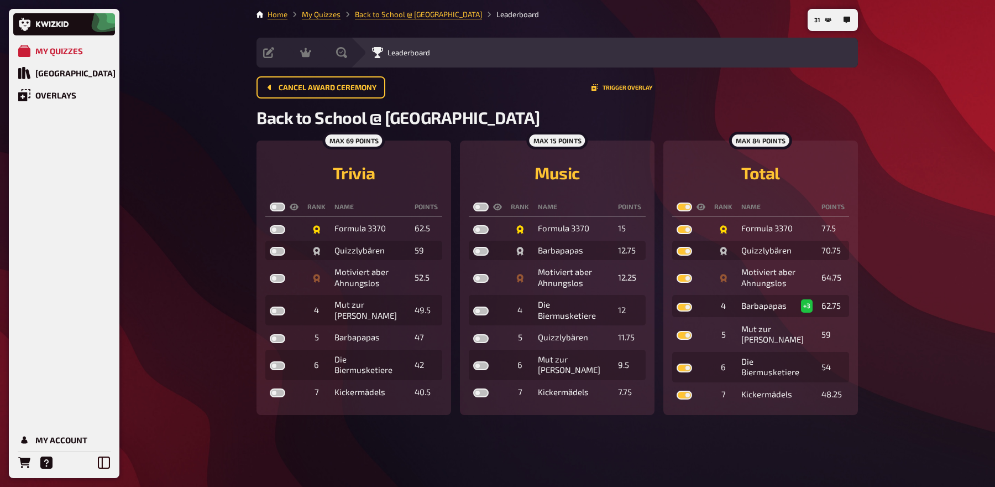
click at [274, 205] on label at bounding box center [277, 206] width 15 height 9
click at [270, 202] on input "checkbox" at bounding box center [269, 202] width 1 height 1
checkbox input "true"
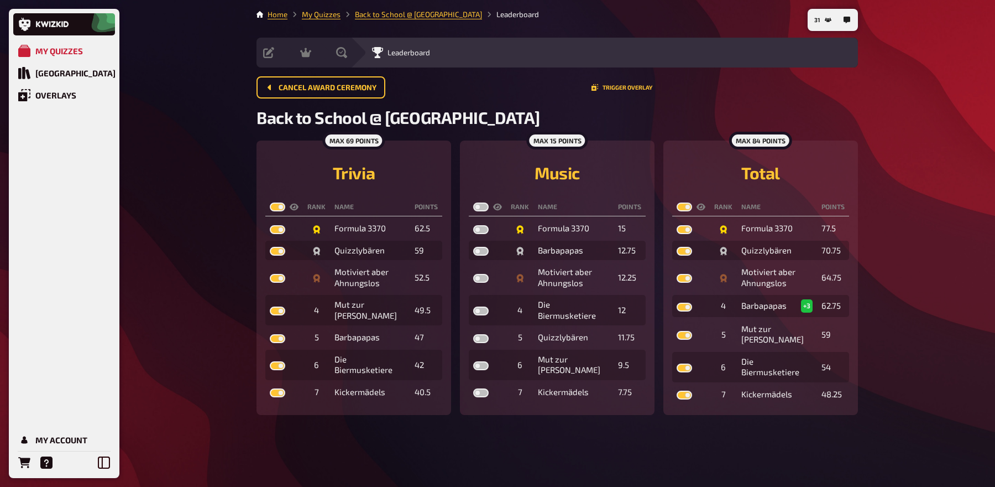
checkbox input "true"
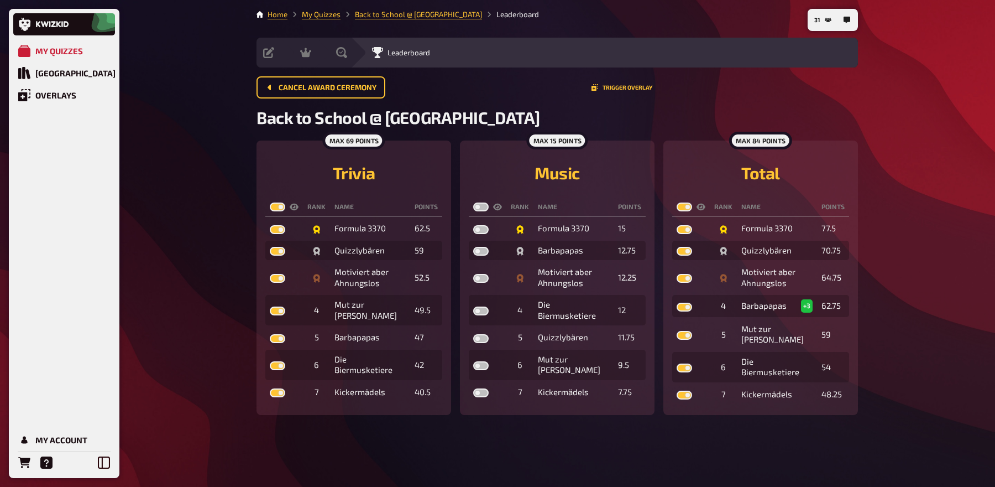
click at [482, 208] on label at bounding box center [480, 206] width 15 height 9
click at [473, 202] on input "checkbox" at bounding box center [473, 202] width 1 height 1
checkbox input "true"
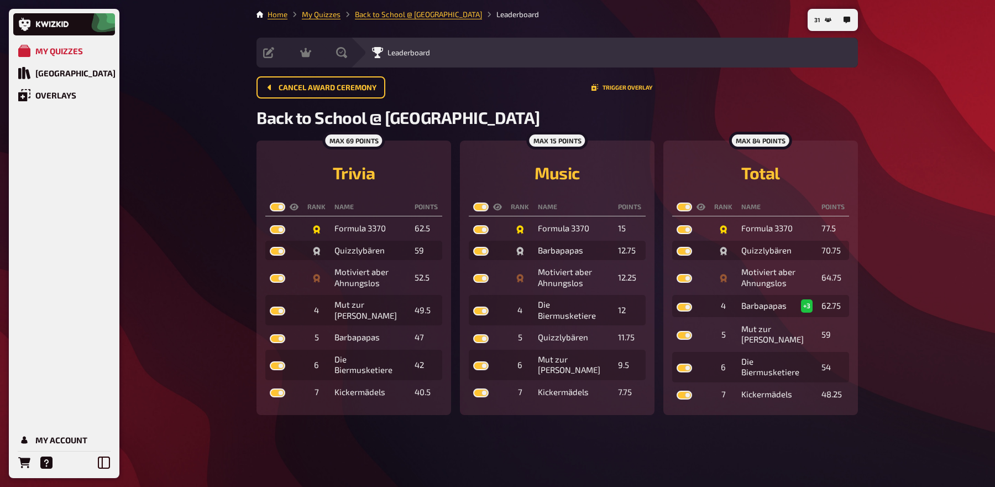
checkbox input "true"
